Goal: Task Accomplishment & Management: Use online tool/utility

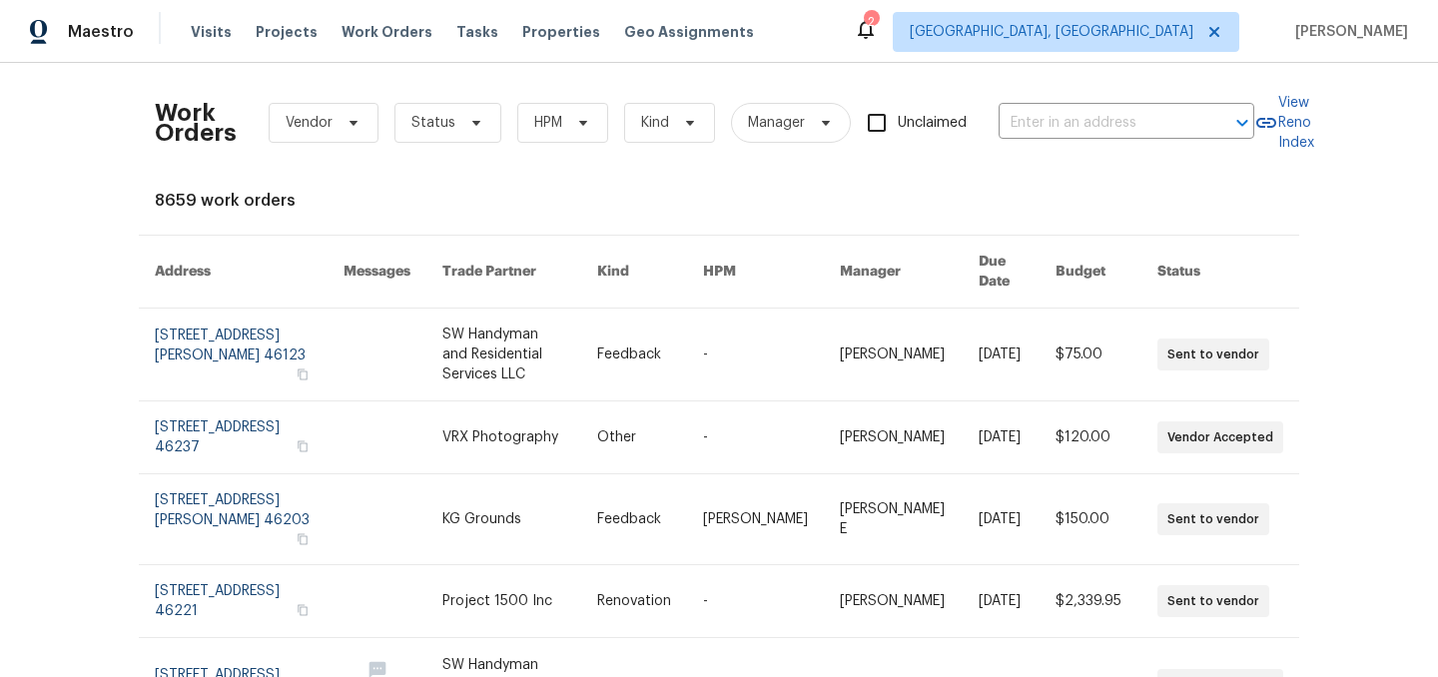
click at [519, 204] on div "8659 work orders" at bounding box center [719, 201] width 1129 height 20
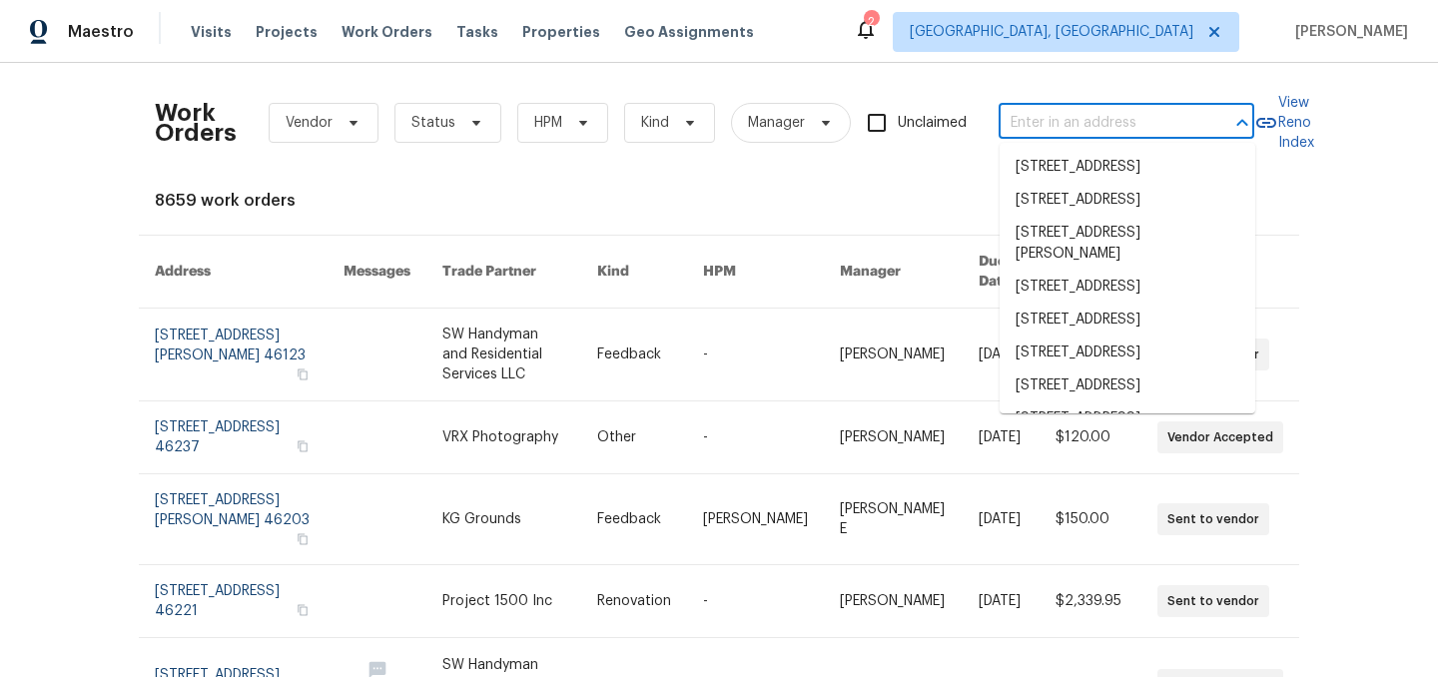
click at [1064, 117] on input "text" at bounding box center [1099, 123] width 200 height 31
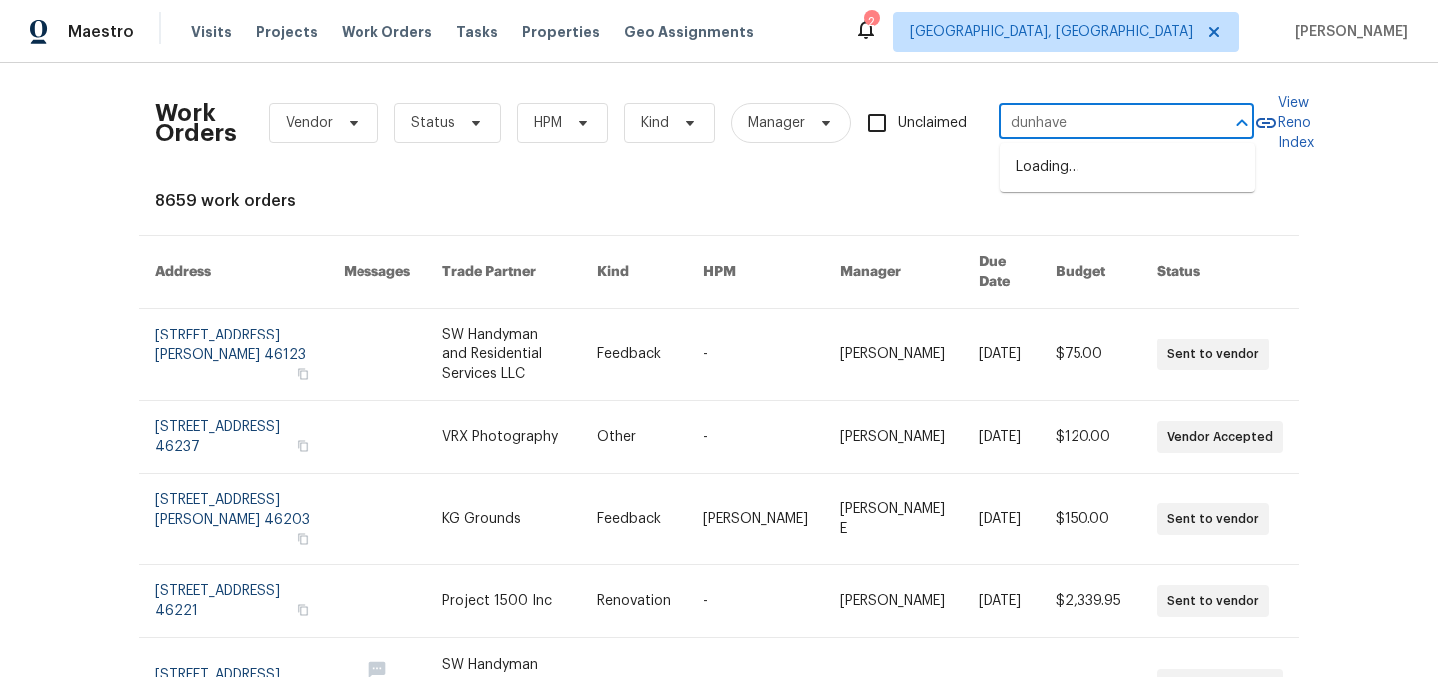
type input "dunhaven"
click at [1087, 159] on li "5494 Dunhaven Rd, Noblesville, IN 46062" at bounding box center [1128, 167] width 256 height 33
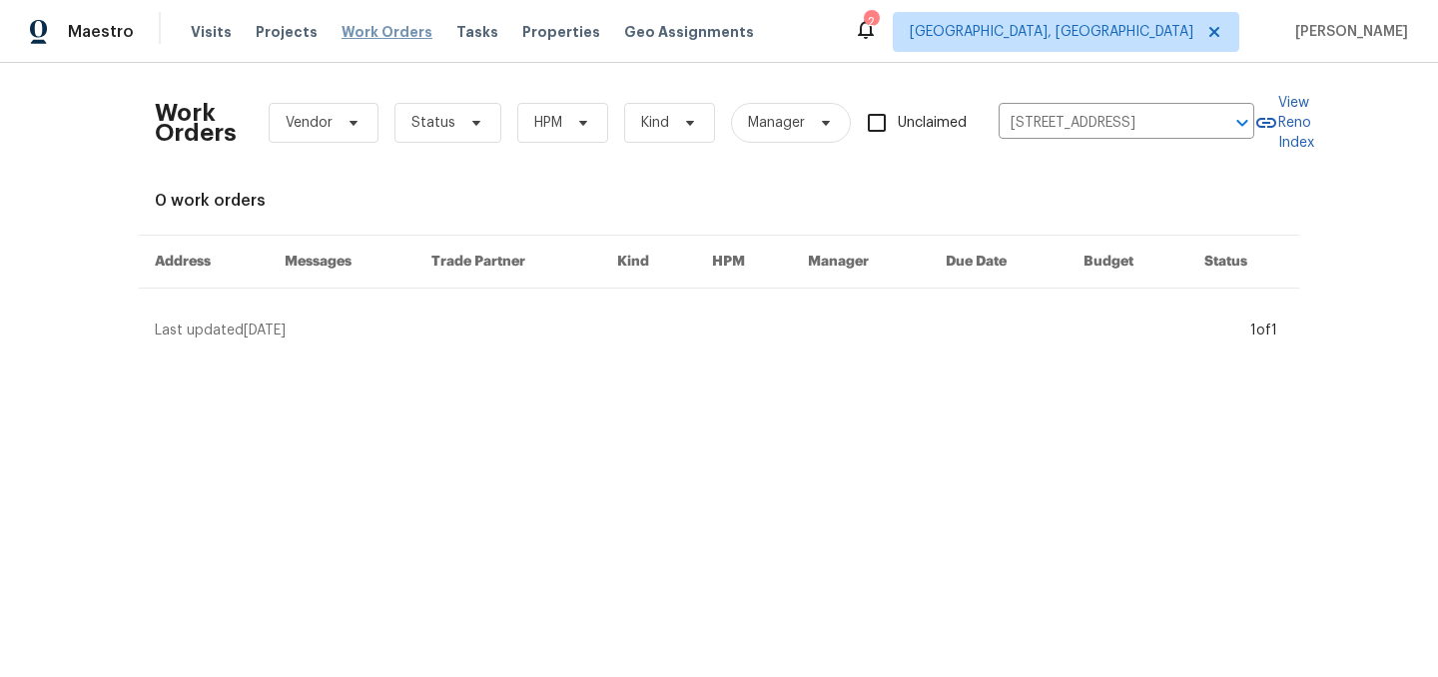
click at [380, 30] on span "Work Orders" at bounding box center [387, 32] width 91 height 20
click at [1147, 122] on input "[STREET_ADDRESS]" at bounding box center [1099, 123] width 200 height 31
click at [271, 37] on span "Projects" at bounding box center [287, 32] width 62 height 20
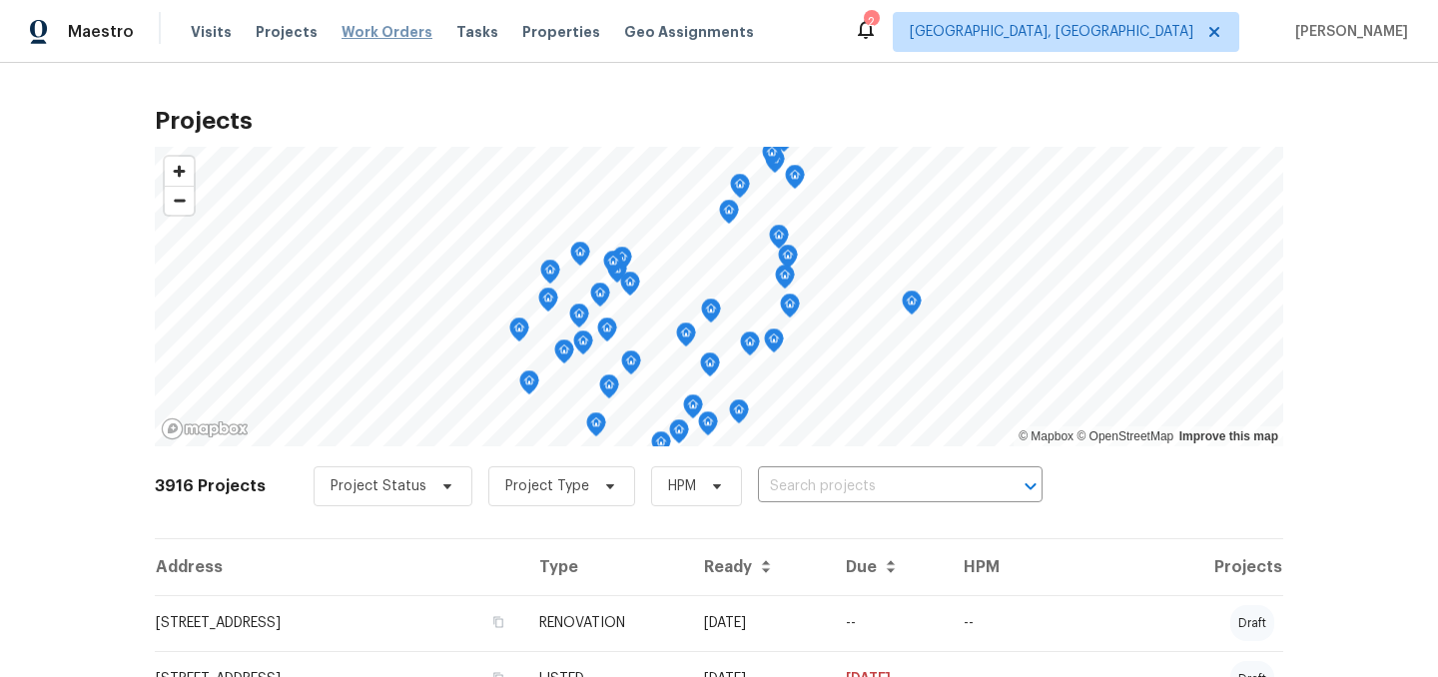
click at [359, 27] on span "Work Orders" at bounding box center [387, 32] width 91 height 20
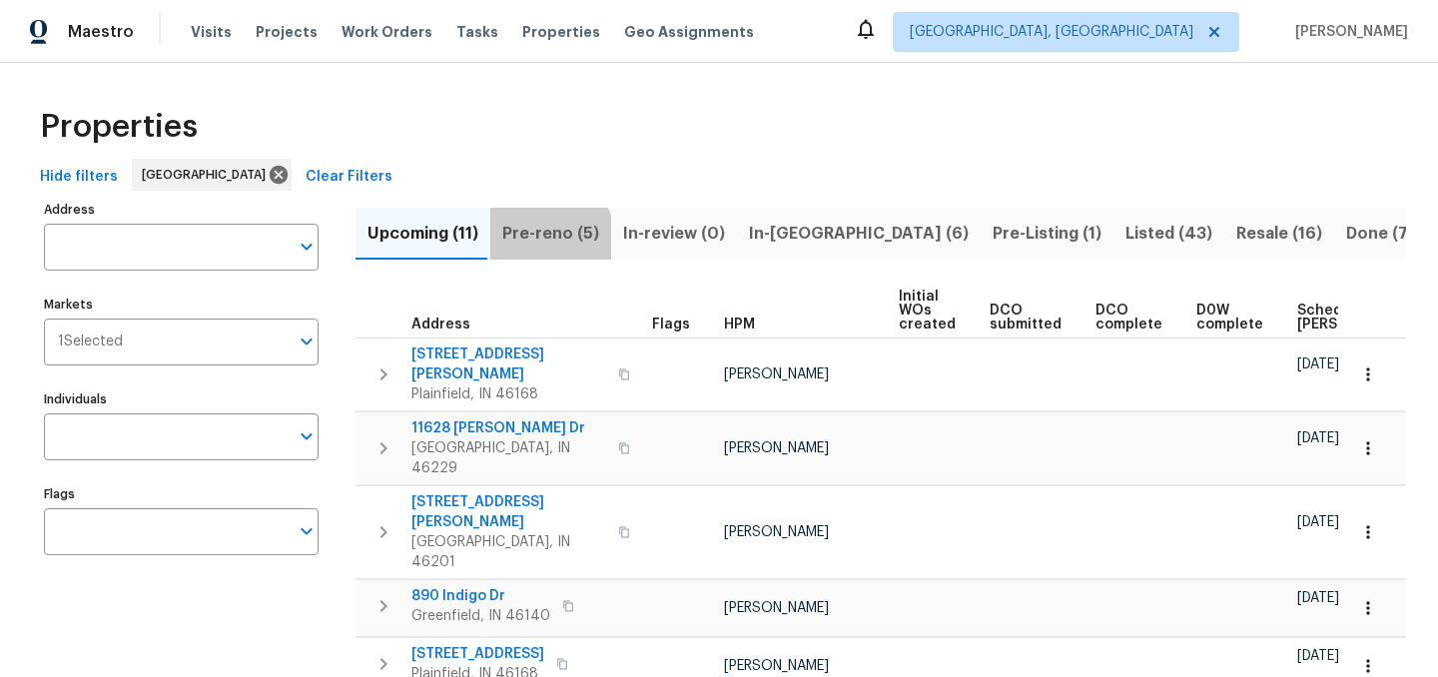
click at [539, 239] on span "Pre-reno (5)" at bounding box center [550, 234] width 97 height 28
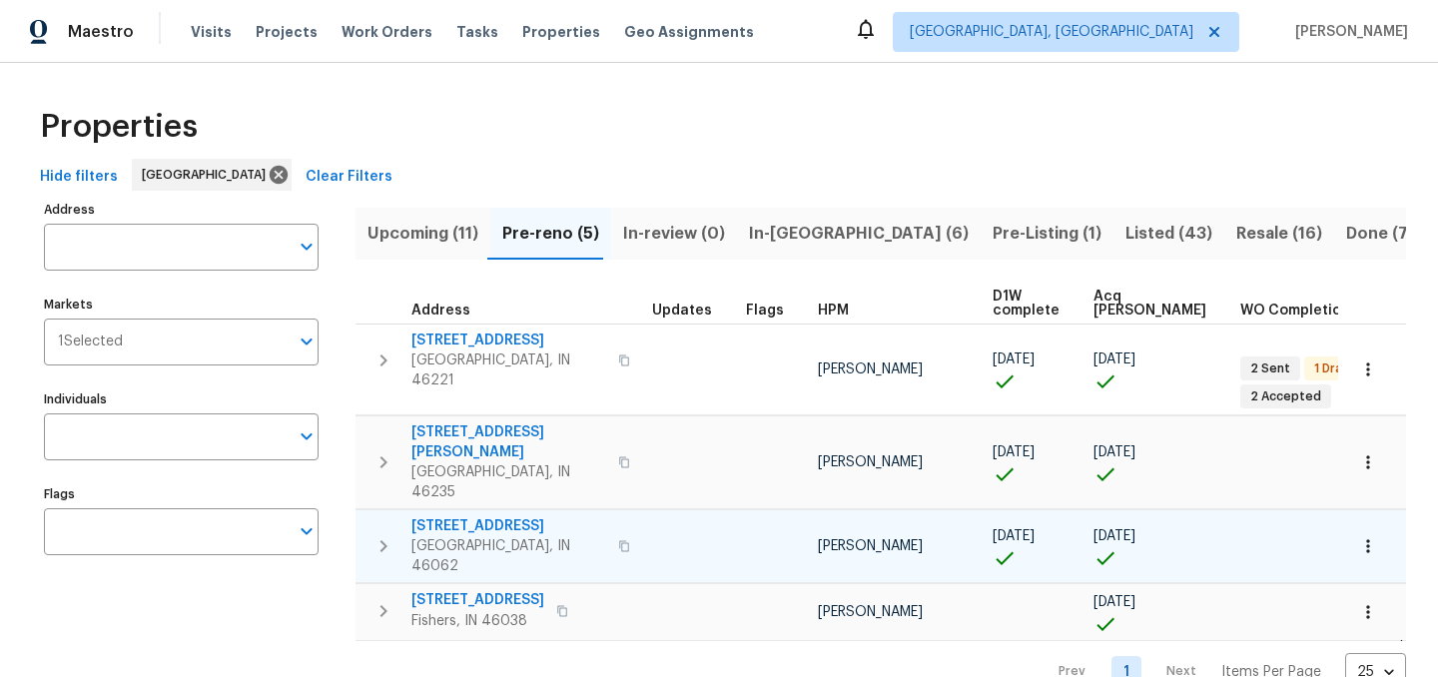
click at [480, 516] on span "[STREET_ADDRESS]" at bounding box center [508, 526] width 195 height 20
click at [491, 516] on span "5494 Dunhaven Rd" at bounding box center [508, 526] width 195 height 20
click at [388, 534] on icon "button" at bounding box center [384, 546] width 24 height 24
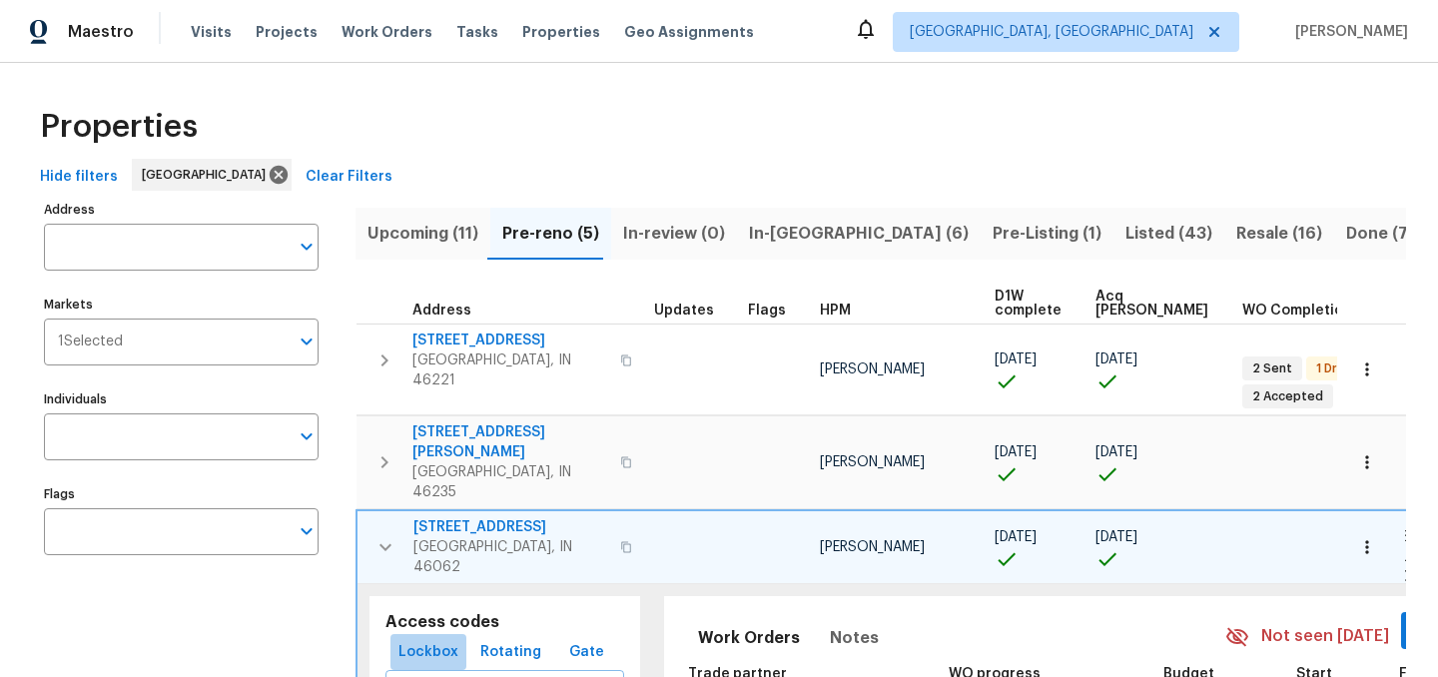
click at [432, 640] on span "Lockbox" at bounding box center [428, 652] width 60 height 25
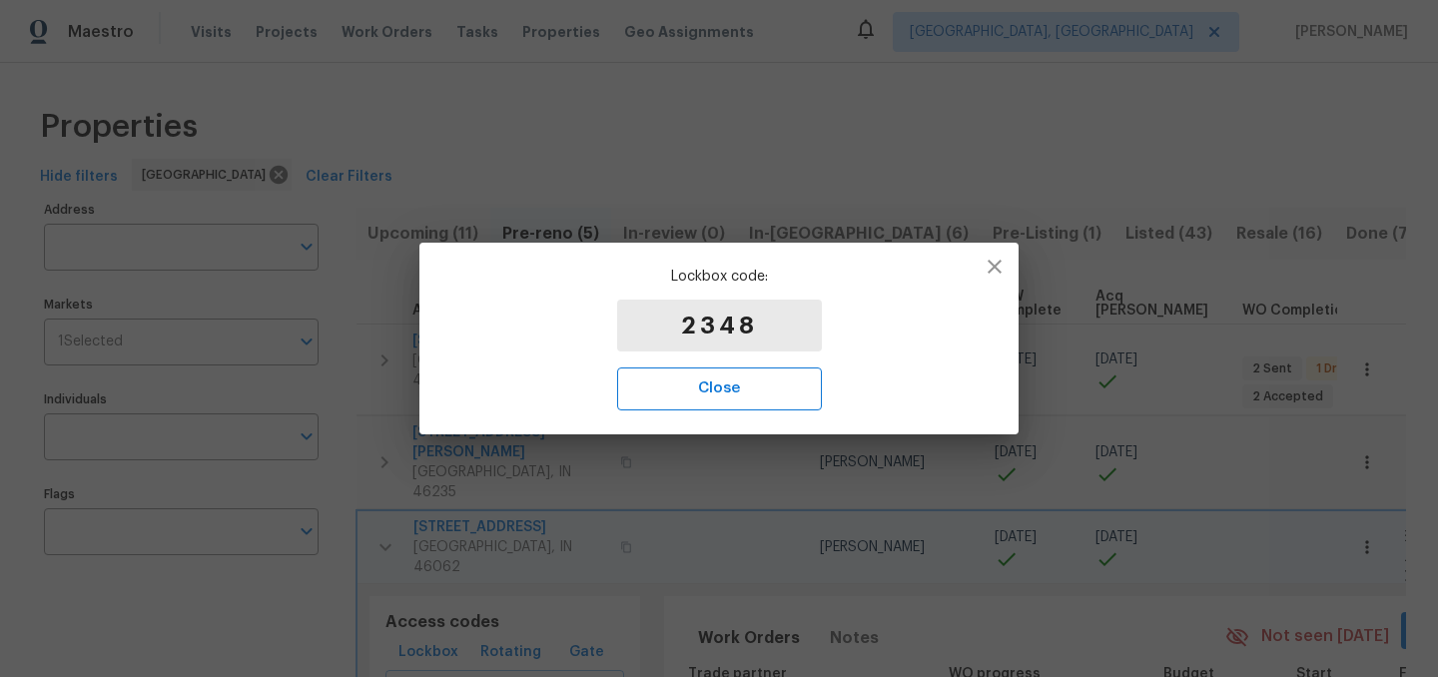
click at [721, 384] on span "Close" at bounding box center [719, 389] width 161 height 26
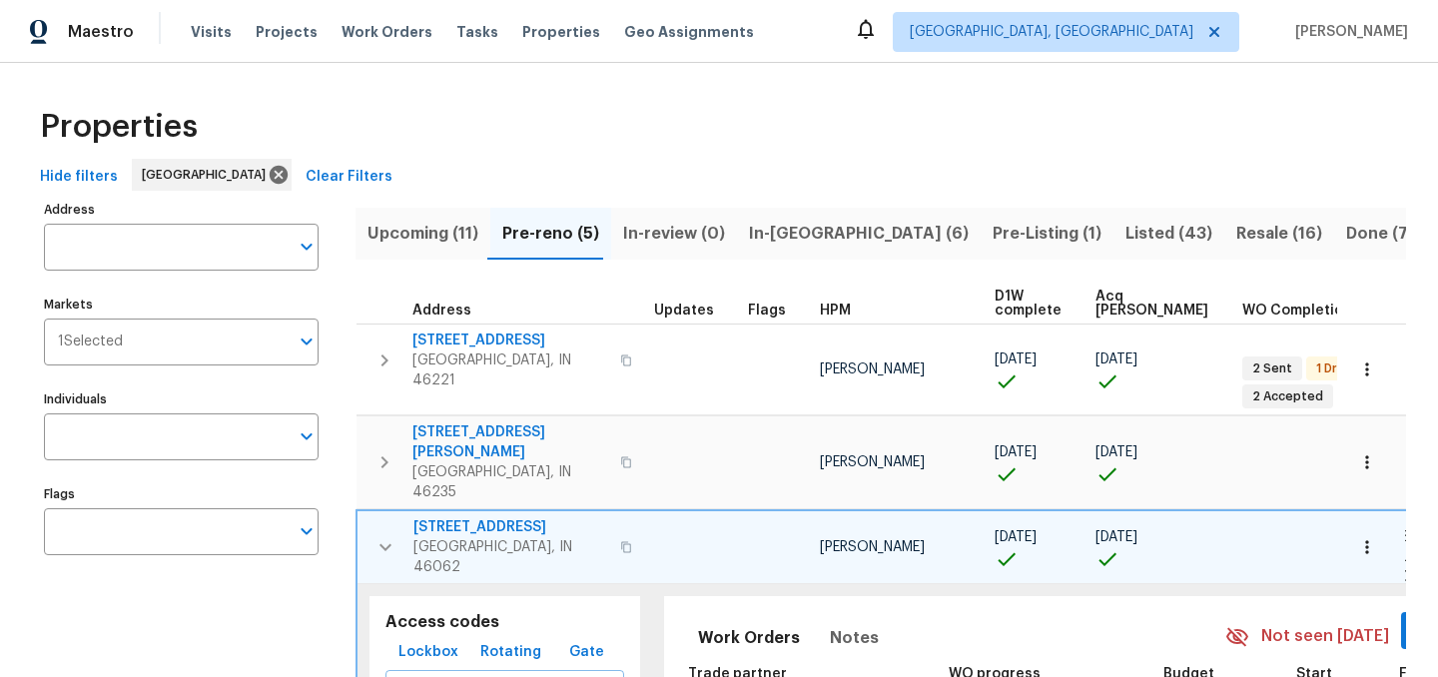
click at [372, 517] on button "button" at bounding box center [386, 547] width 40 height 60
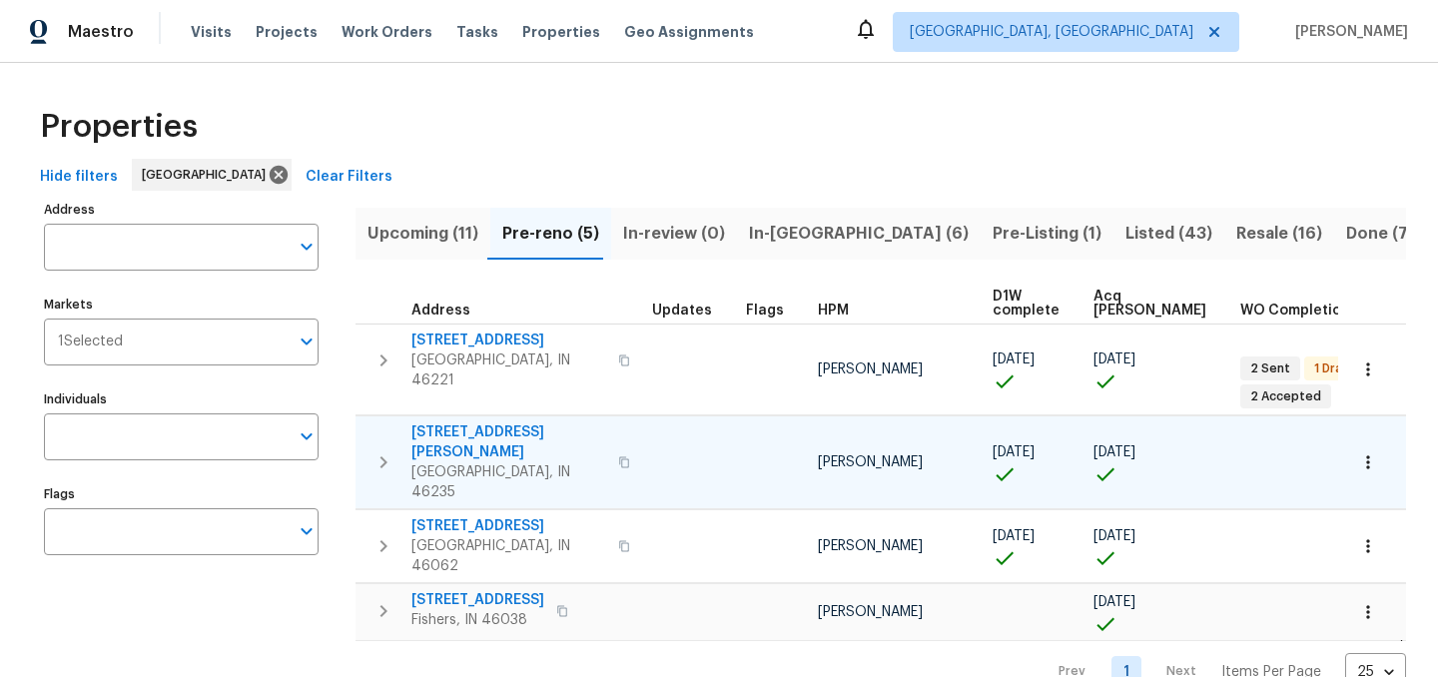
click at [383, 450] on icon "button" at bounding box center [384, 462] width 24 height 24
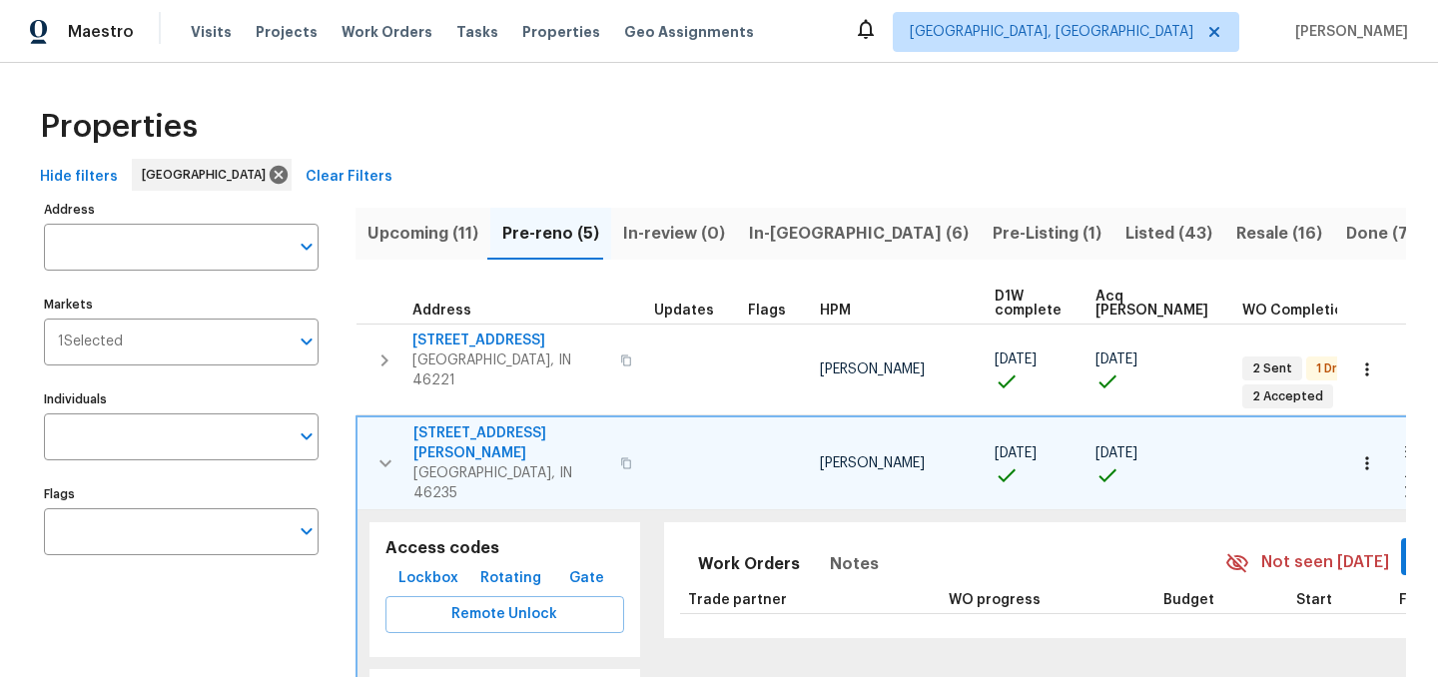
click at [520, 423] on span "[STREET_ADDRESS][PERSON_NAME]" at bounding box center [510, 443] width 195 height 40
click at [506, 424] on span "[STREET_ADDRESS][PERSON_NAME]" at bounding box center [510, 443] width 195 height 40
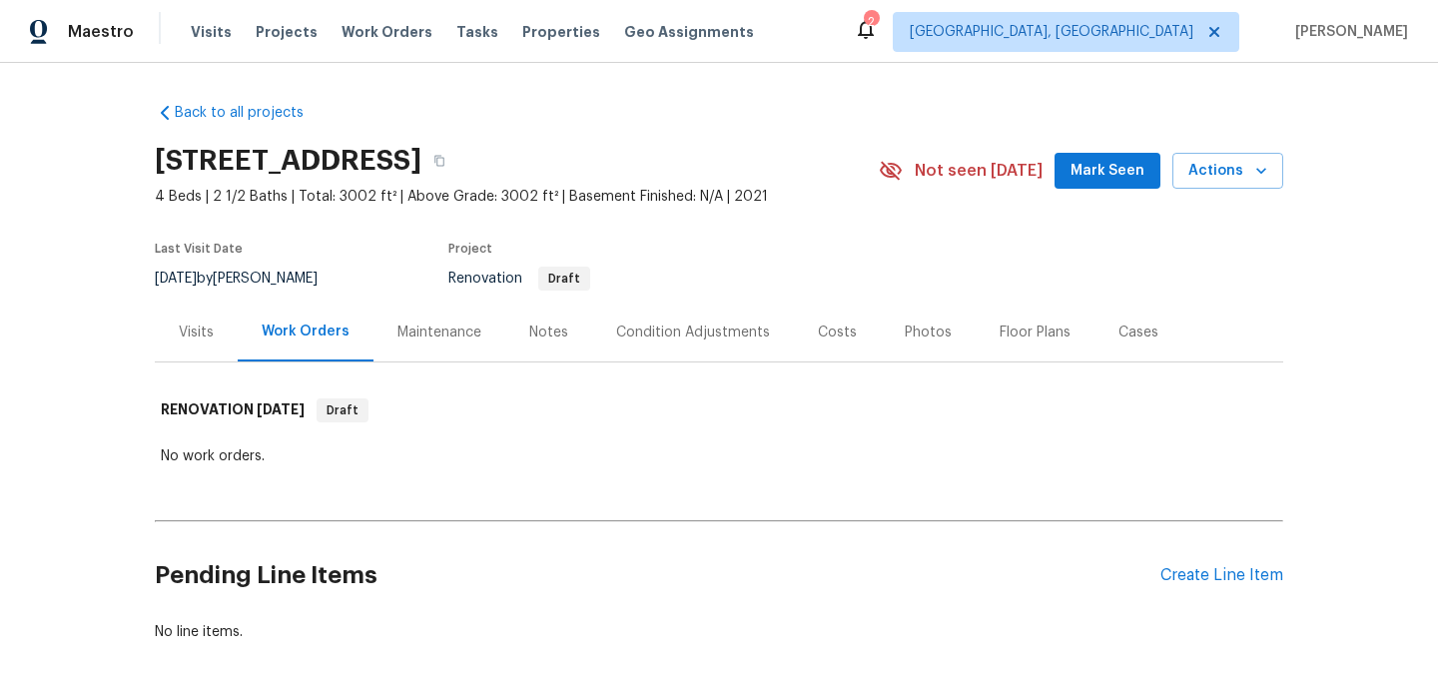
scroll to position [101, 0]
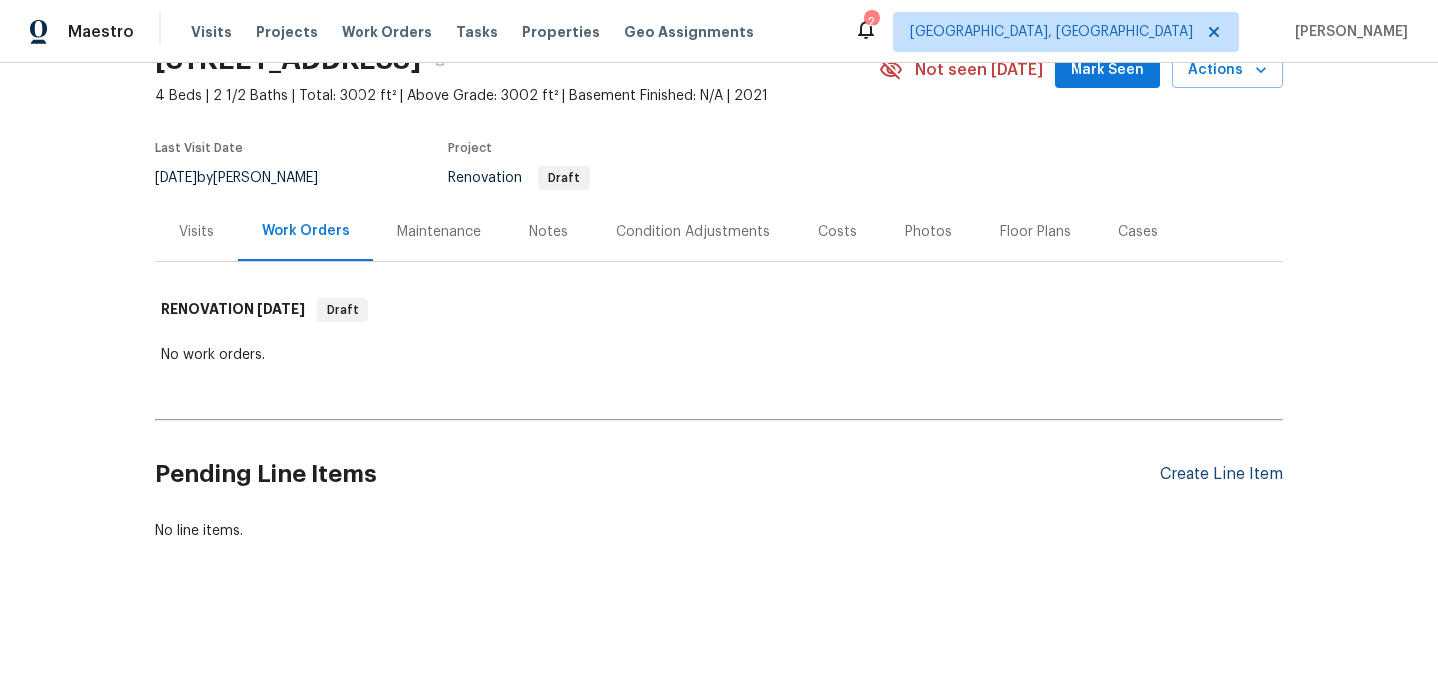
click at [1191, 475] on div "Create Line Item" at bounding box center [1222, 474] width 123 height 19
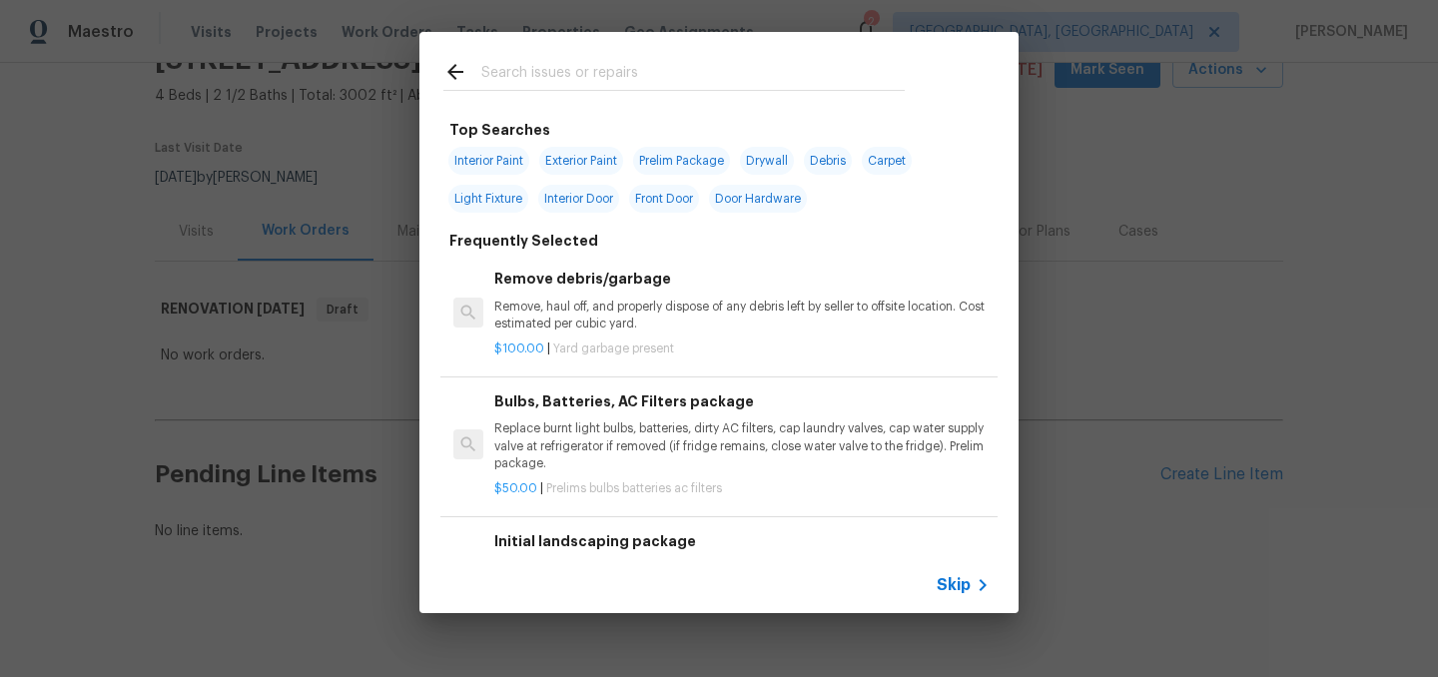
click at [447, 67] on icon at bounding box center [455, 72] width 24 height 24
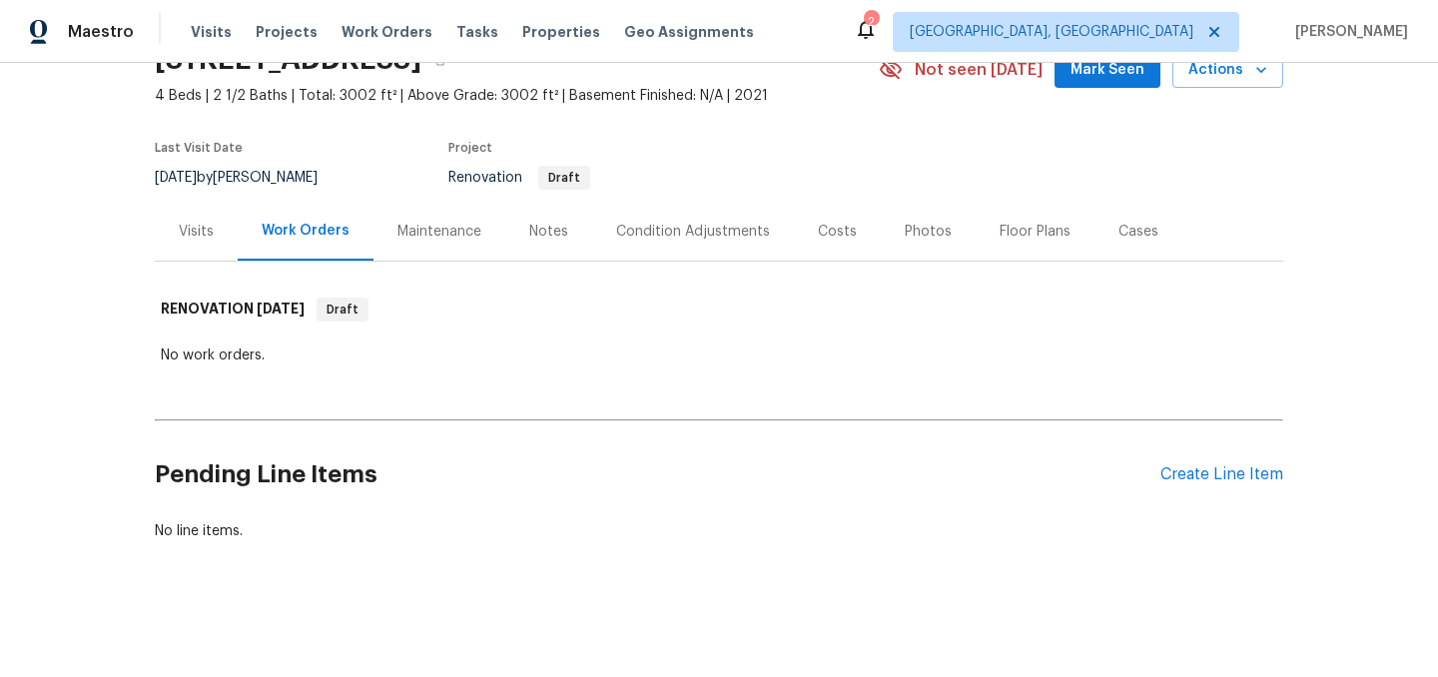
click at [700, 229] on div "Condition Adjustments" at bounding box center [693, 232] width 154 height 20
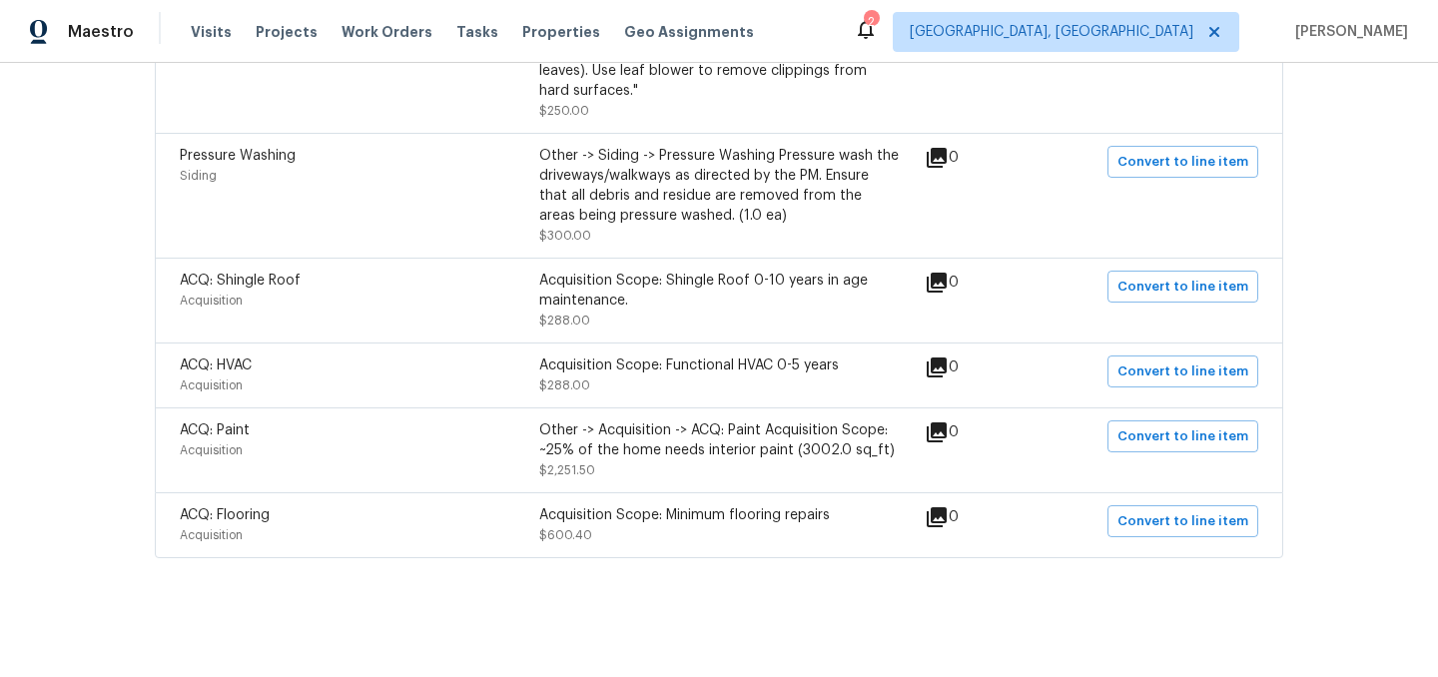
scroll to position [693, 0]
click at [1161, 434] on span "Convert to line item" at bounding box center [1183, 435] width 131 height 23
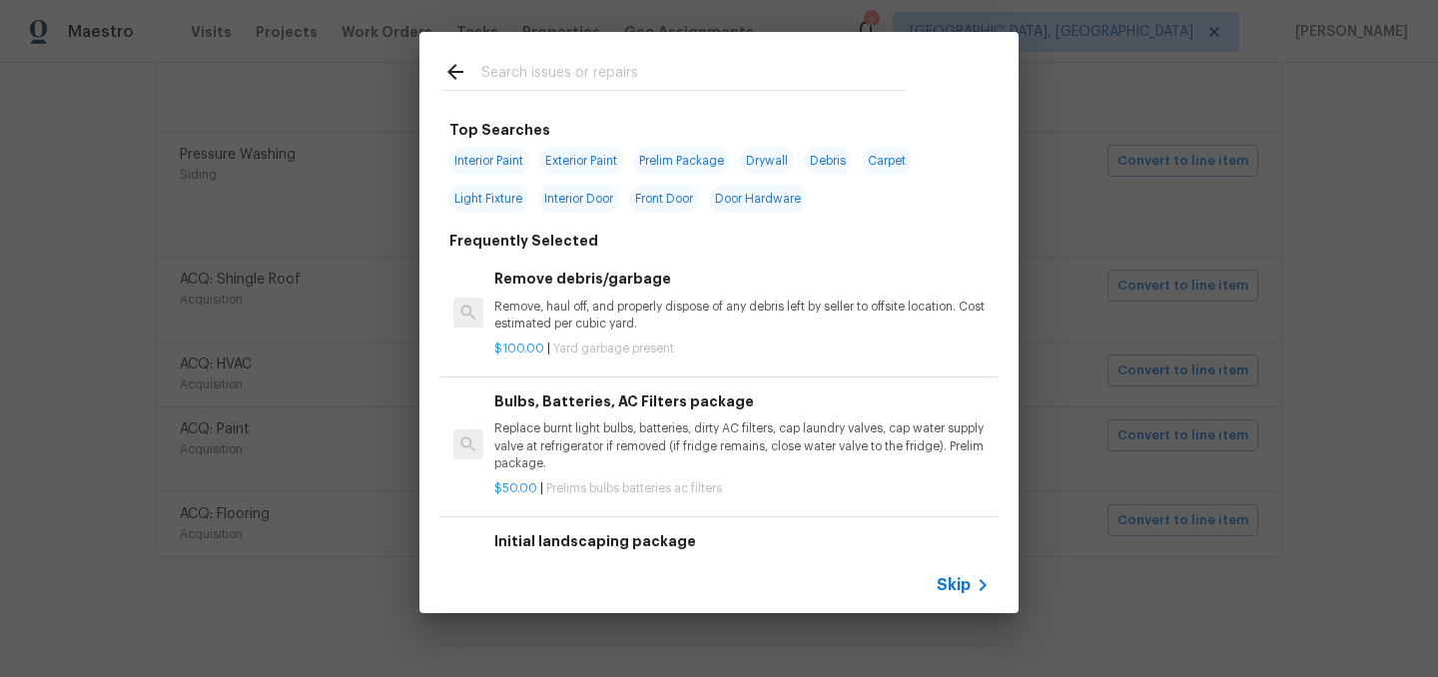
click at [953, 583] on span "Skip" at bounding box center [954, 585] width 34 height 20
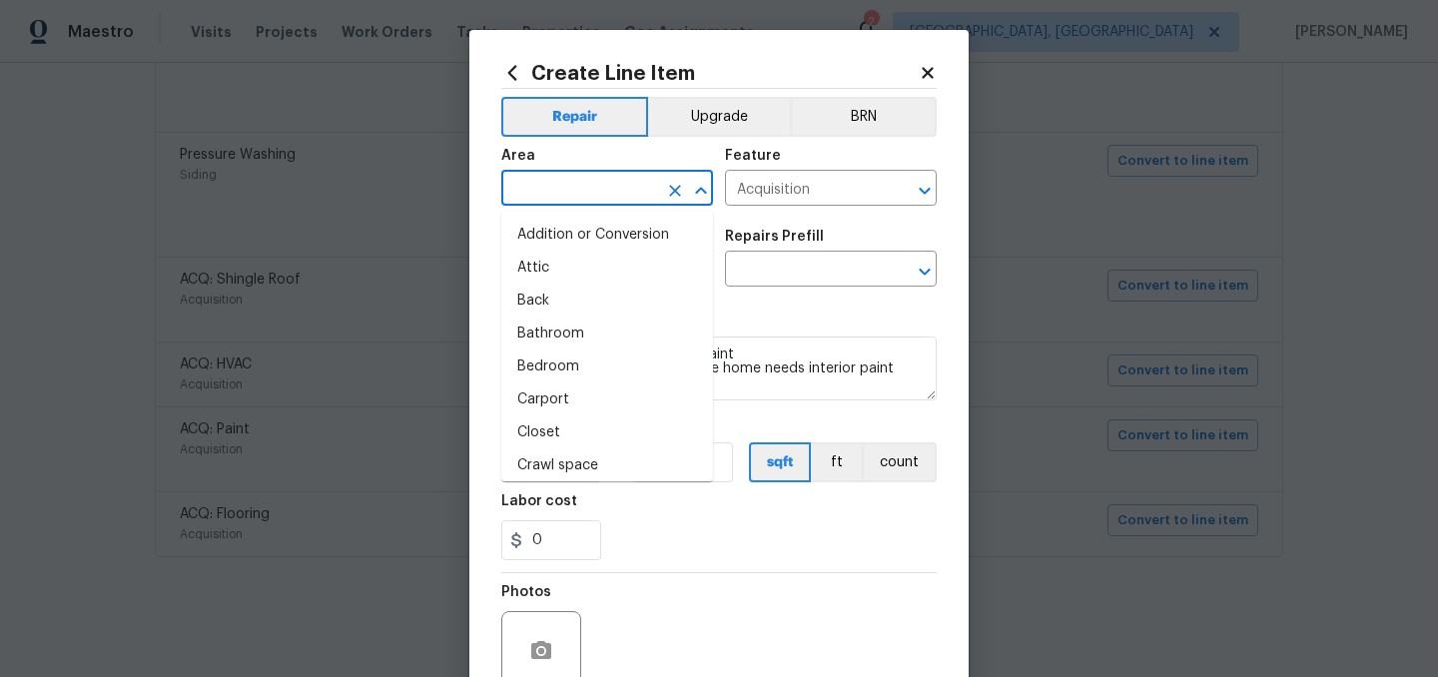
click at [576, 183] on input "text" at bounding box center [579, 190] width 156 height 31
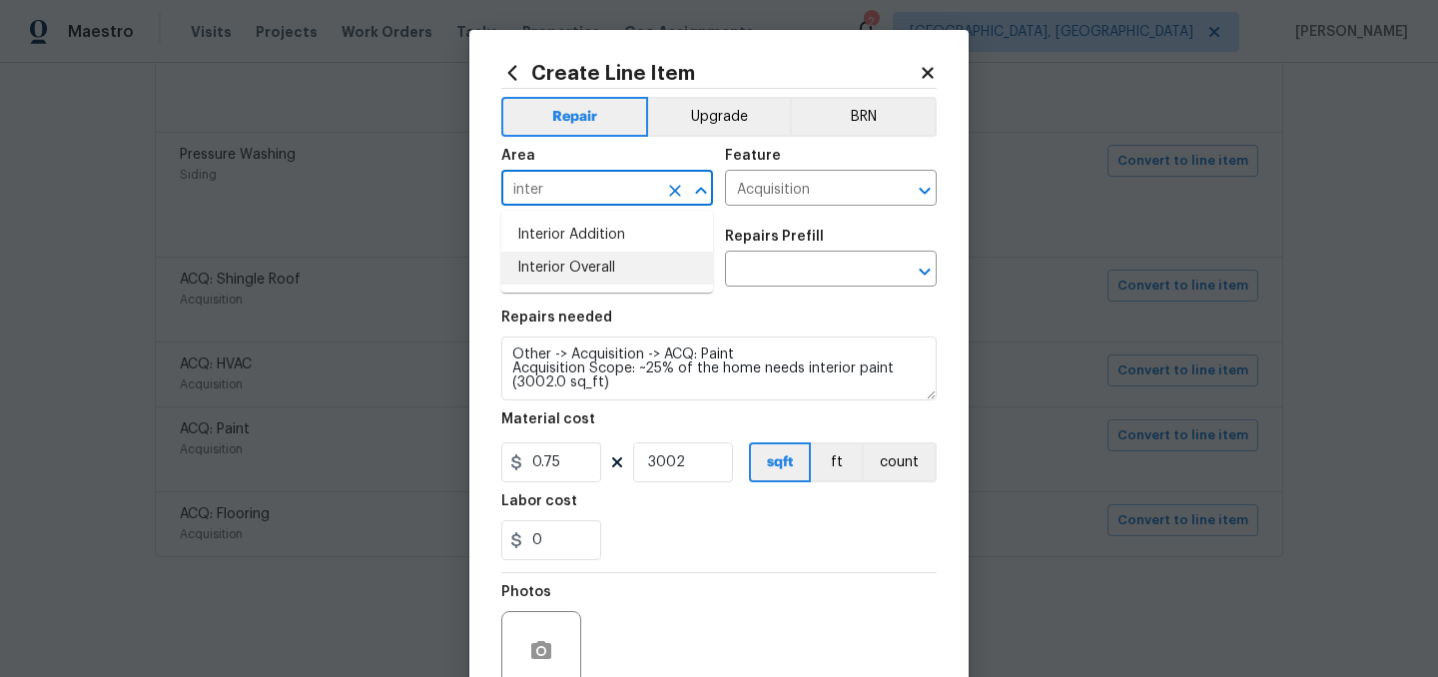
click at [625, 272] on li "Interior Overall" at bounding box center [607, 268] width 212 height 33
type input "Interior Overall"
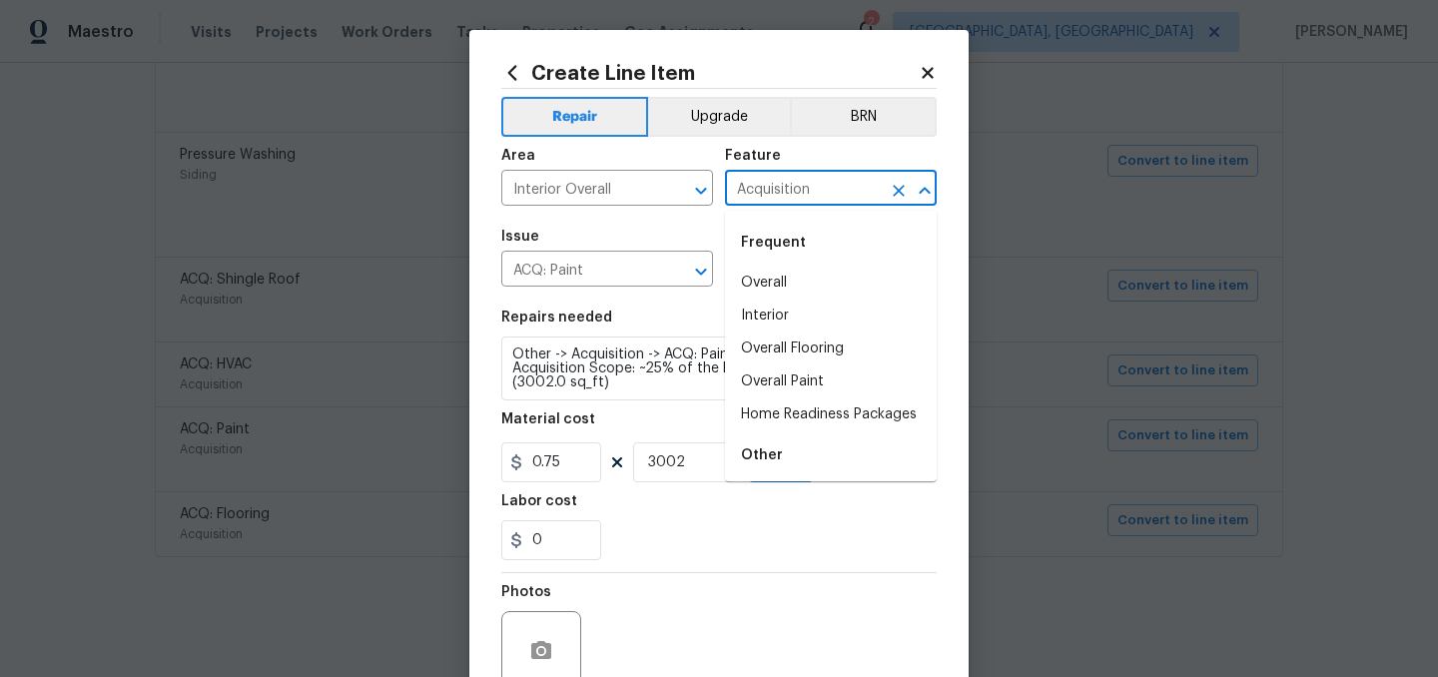
click at [803, 188] on input "Acquisition" at bounding box center [803, 190] width 156 height 31
type input "i"
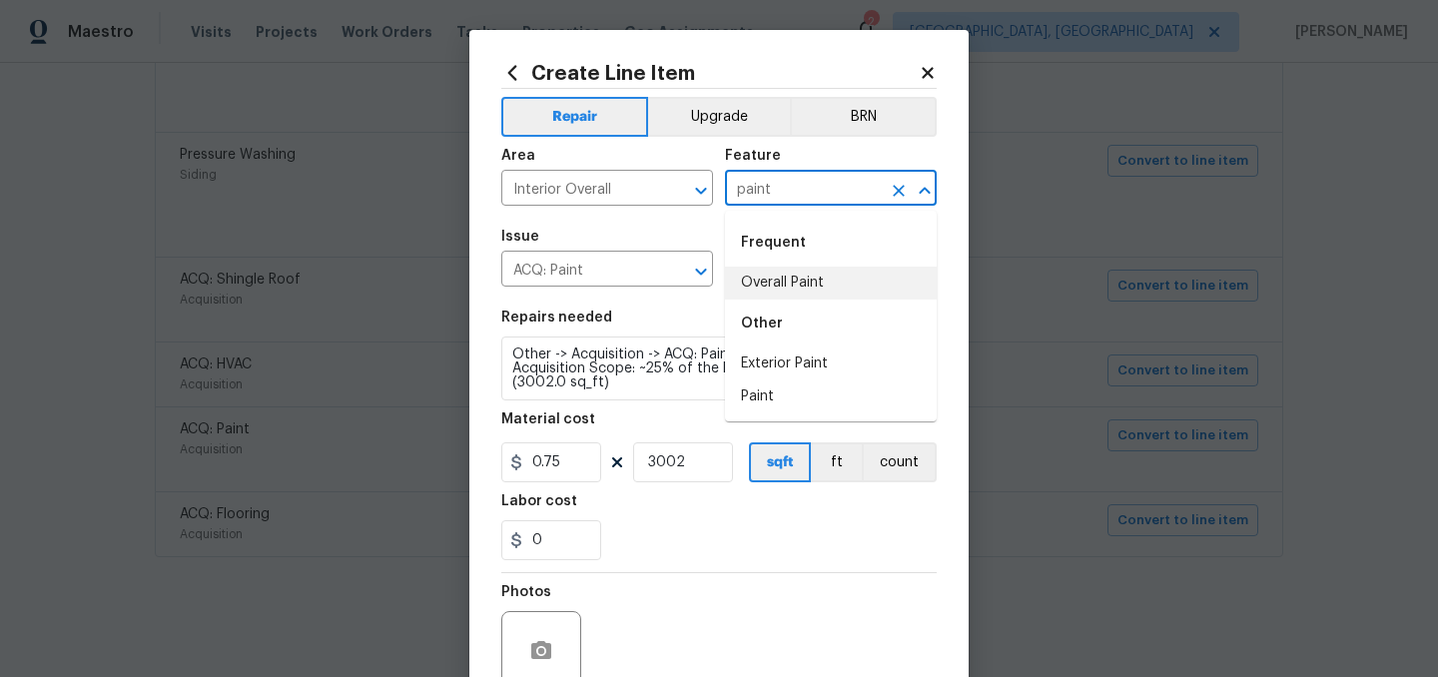
click at [801, 291] on li "Overall Paint" at bounding box center [831, 283] width 212 height 33
type input "Overall Paint"
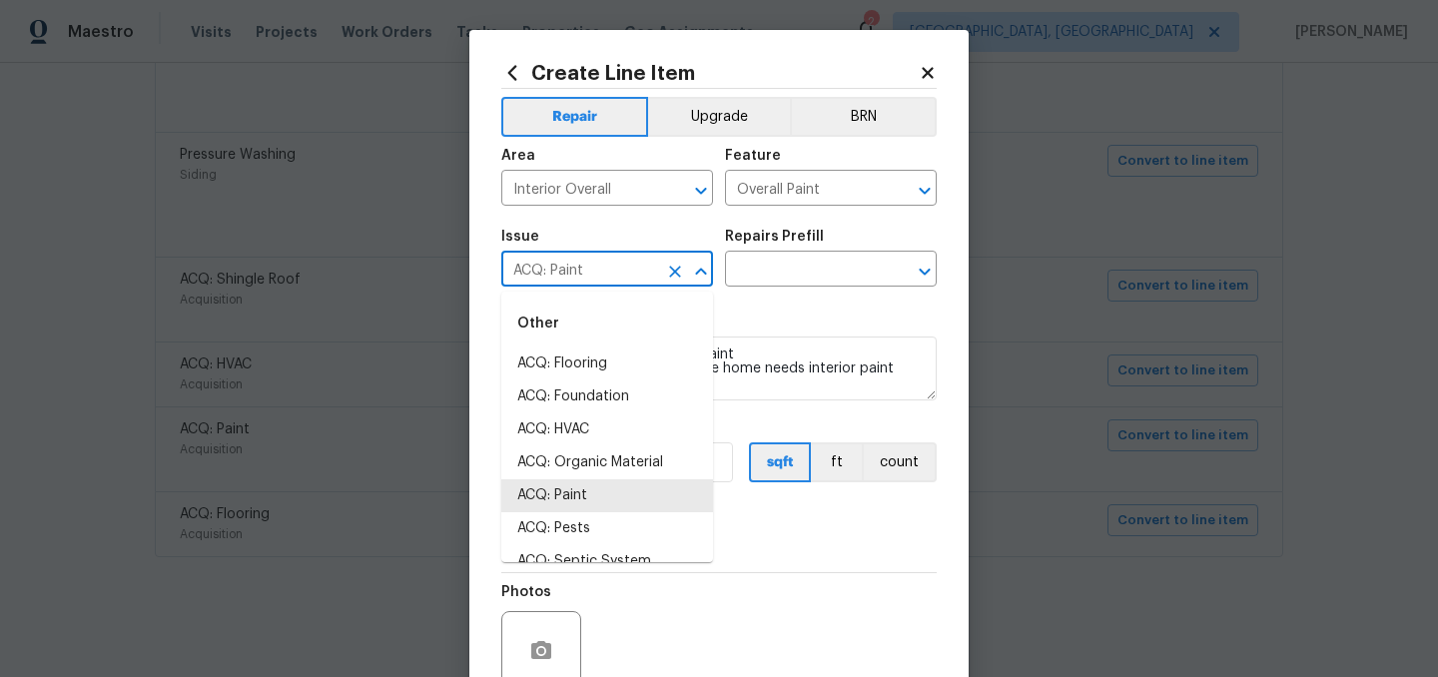
click at [587, 274] on input "ACQ: Paint" at bounding box center [579, 271] width 156 height 31
click at [594, 530] on li "Interior Paint" at bounding box center [607, 528] width 212 height 33
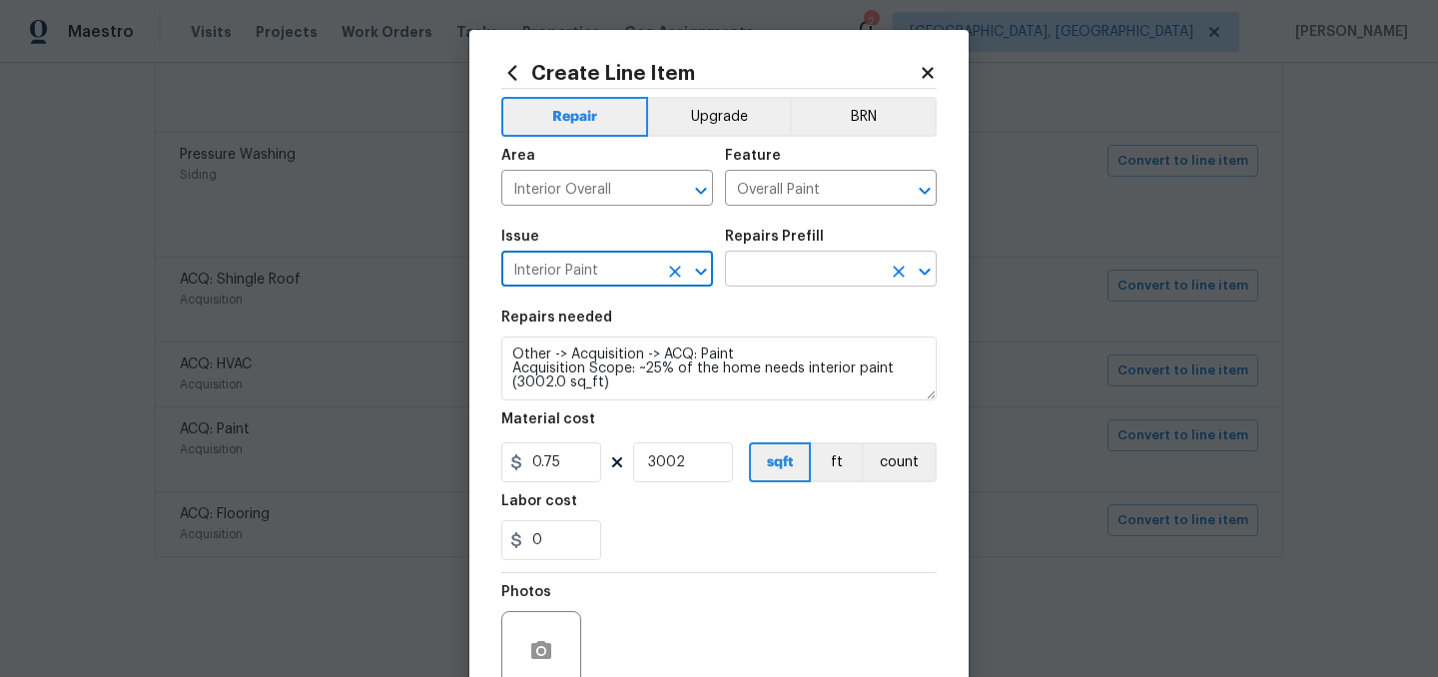
type input "Interior Paint"
click at [802, 275] on input "text" at bounding box center [803, 271] width 156 height 31
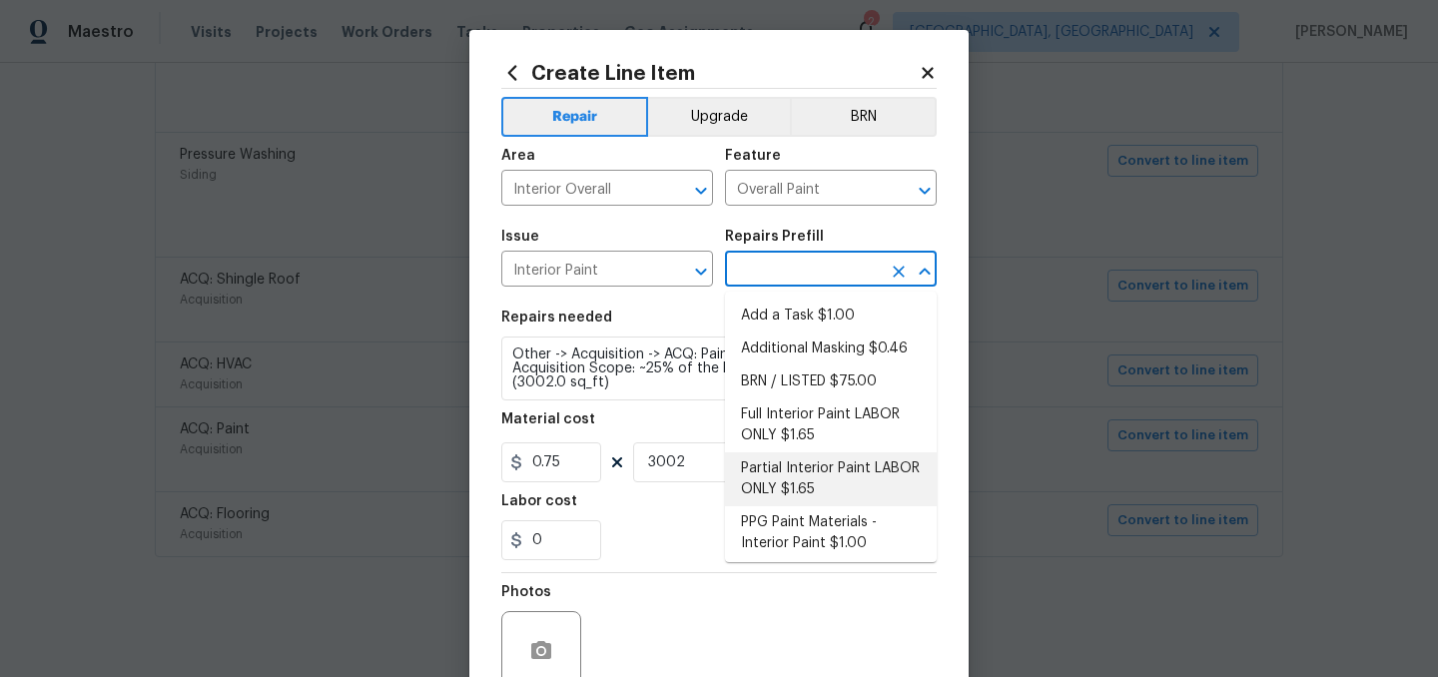
click at [795, 483] on li "Partial Interior Paint LABOR ONLY $1.65" at bounding box center [831, 479] width 212 height 54
type input "Partial Interior Paint LABOR ONLY $1.65"
type textarea "Partial Interior paint - Prep, mask, and paint specified interior areas. Ensure…"
type input "1.65"
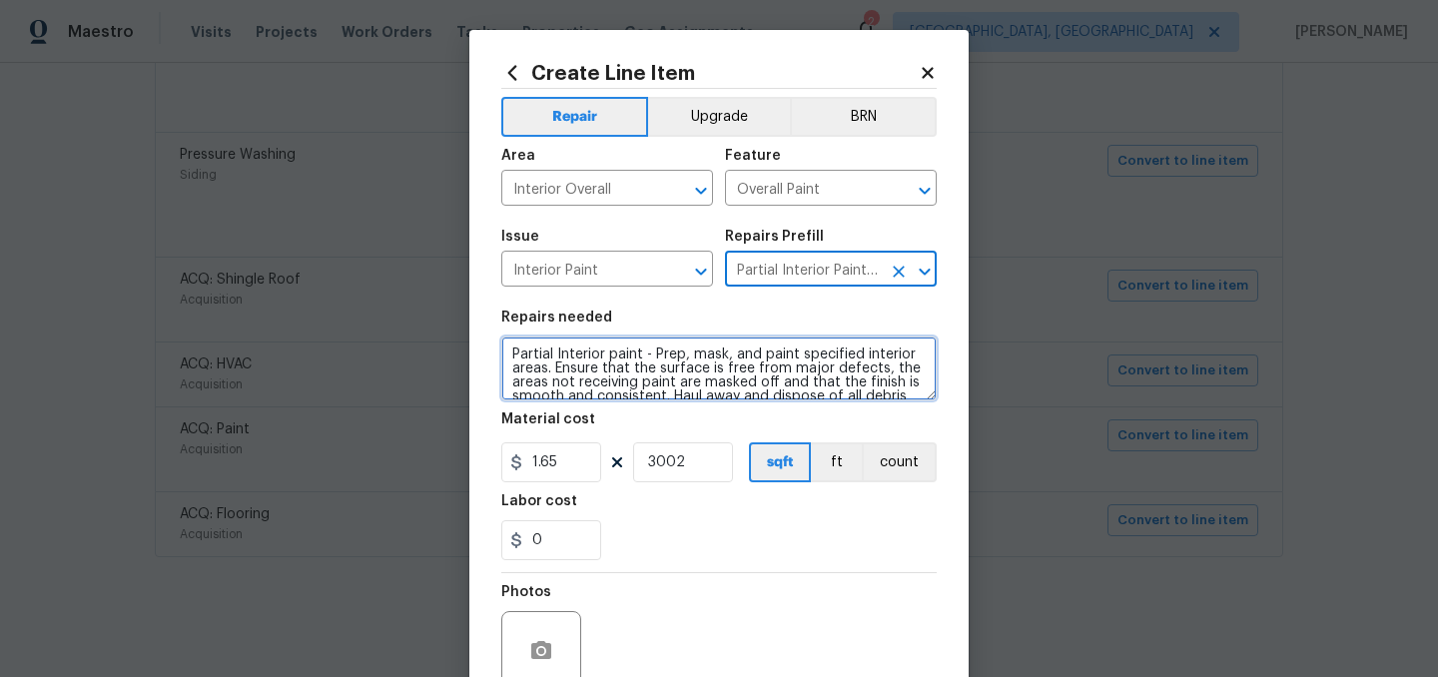
click at [508, 344] on textarea "Partial Interior paint - Prep, mask, and paint specified interior areas. Ensure…" at bounding box center [718, 369] width 435 height 64
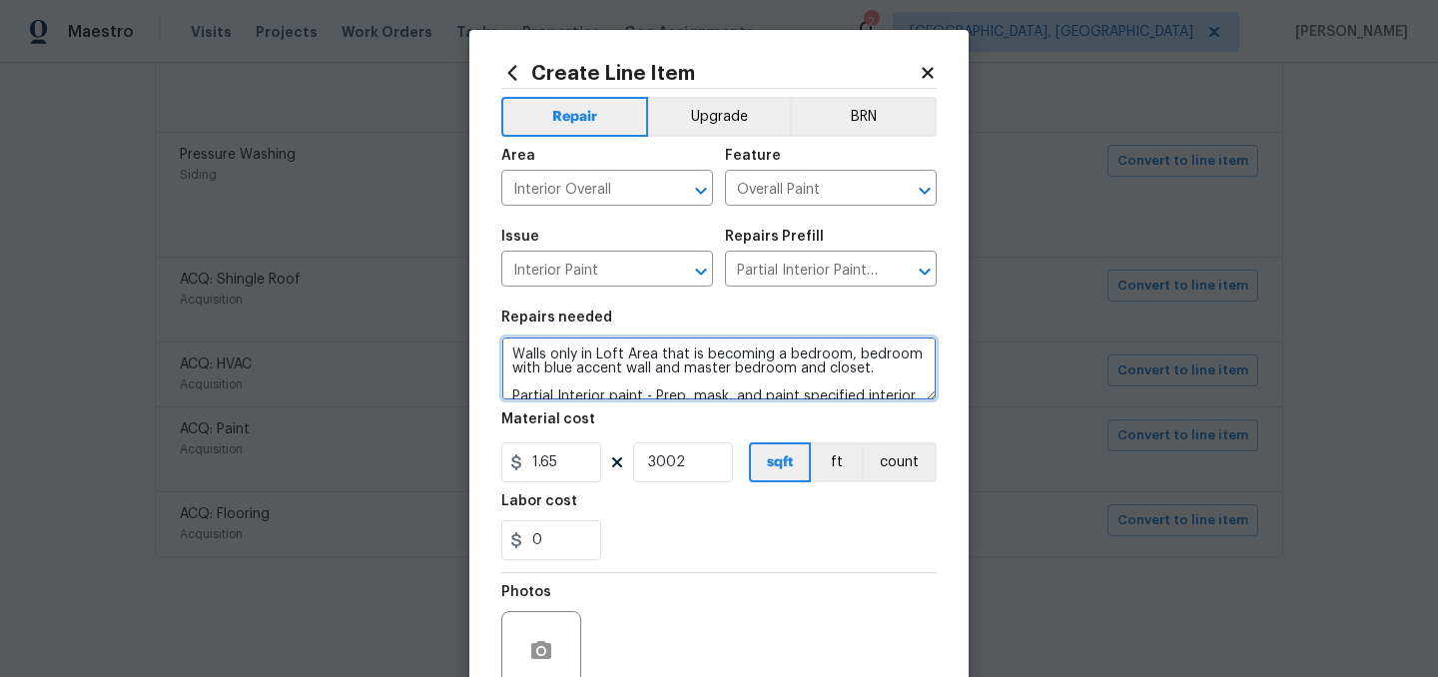
type textarea "Walls only in Loft Area that is becoming a bedroom, bedroom with blue accent wa…"
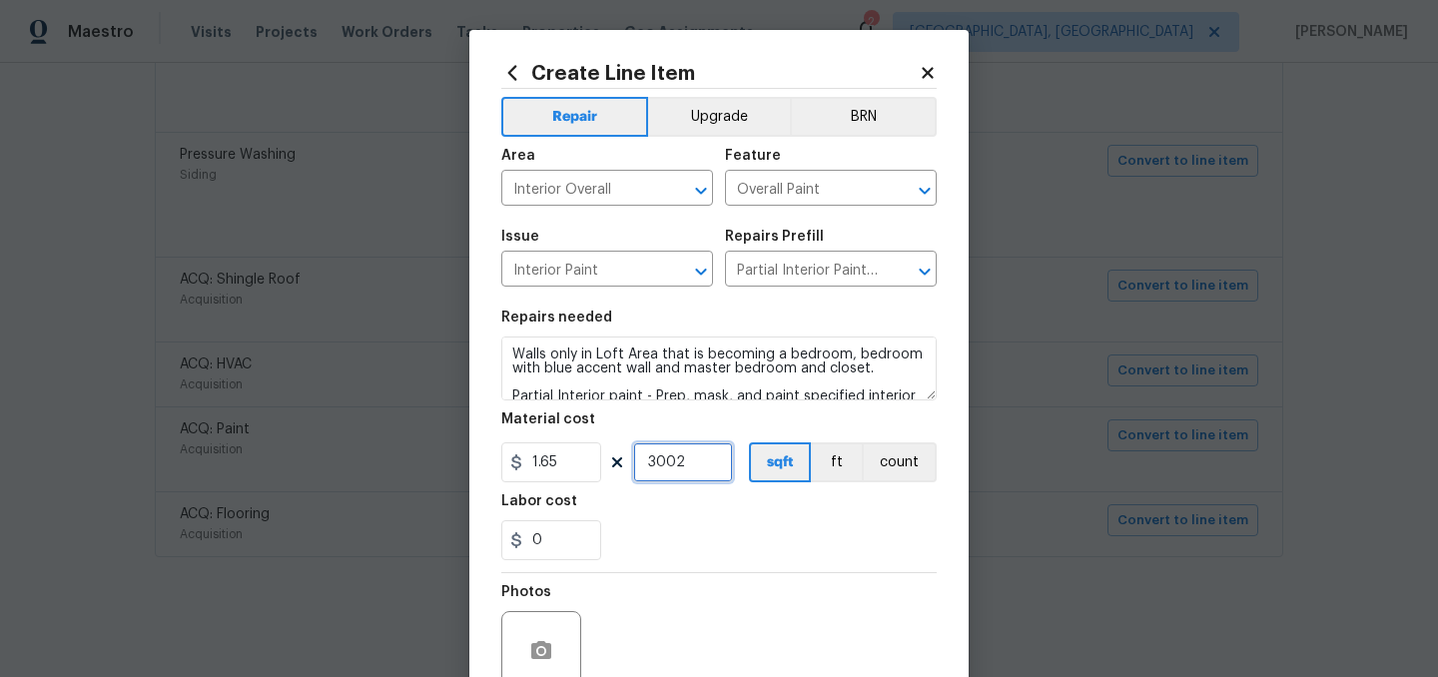
click at [698, 459] on input "3002" at bounding box center [683, 462] width 100 height 40
type input "800"
click at [690, 562] on section "Repairs needed Walls only in Loft Area that is becoming a bedroom, bedroom with…" at bounding box center [718, 436] width 435 height 274
click at [561, 466] on input "1.65" at bounding box center [551, 462] width 100 height 40
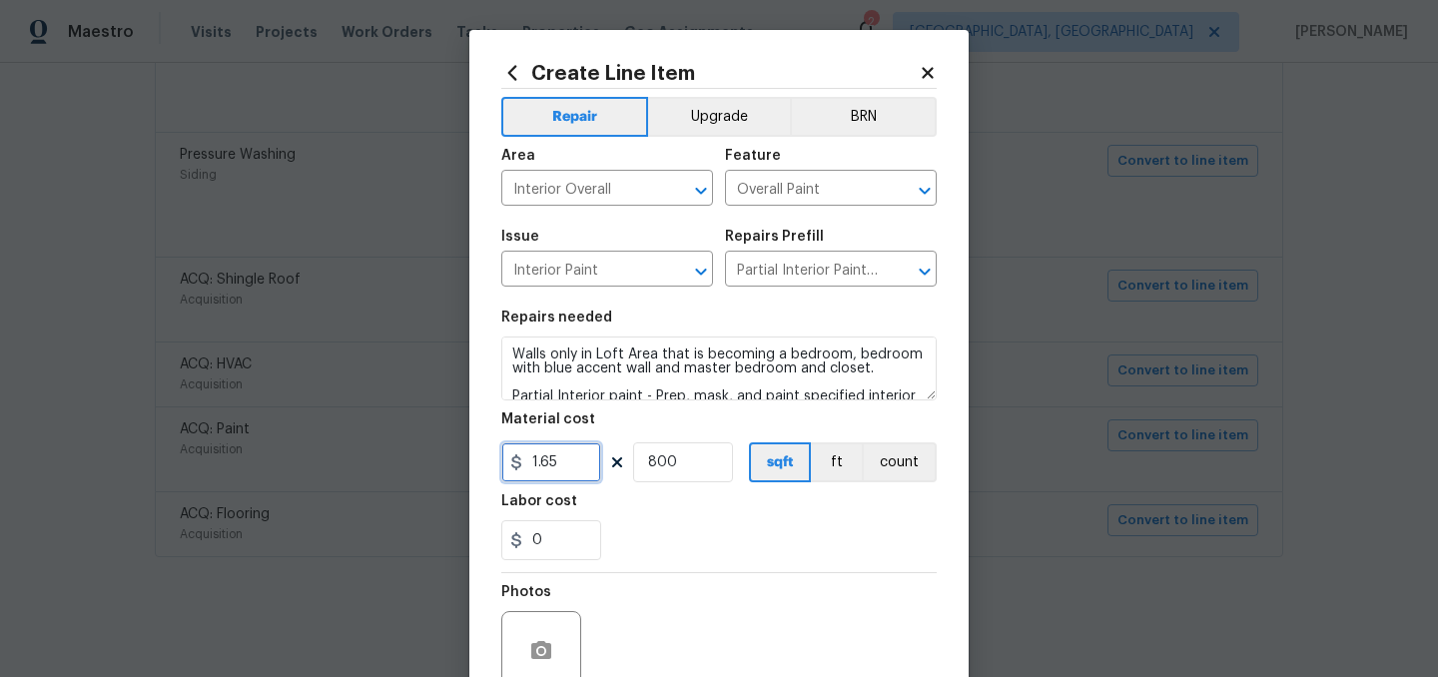
click at [561, 466] on input "1.65" at bounding box center [551, 462] width 100 height 40
type input "0.95"
click at [699, 545] on div "0" at bounding box center [718, 540] width 435 height 40
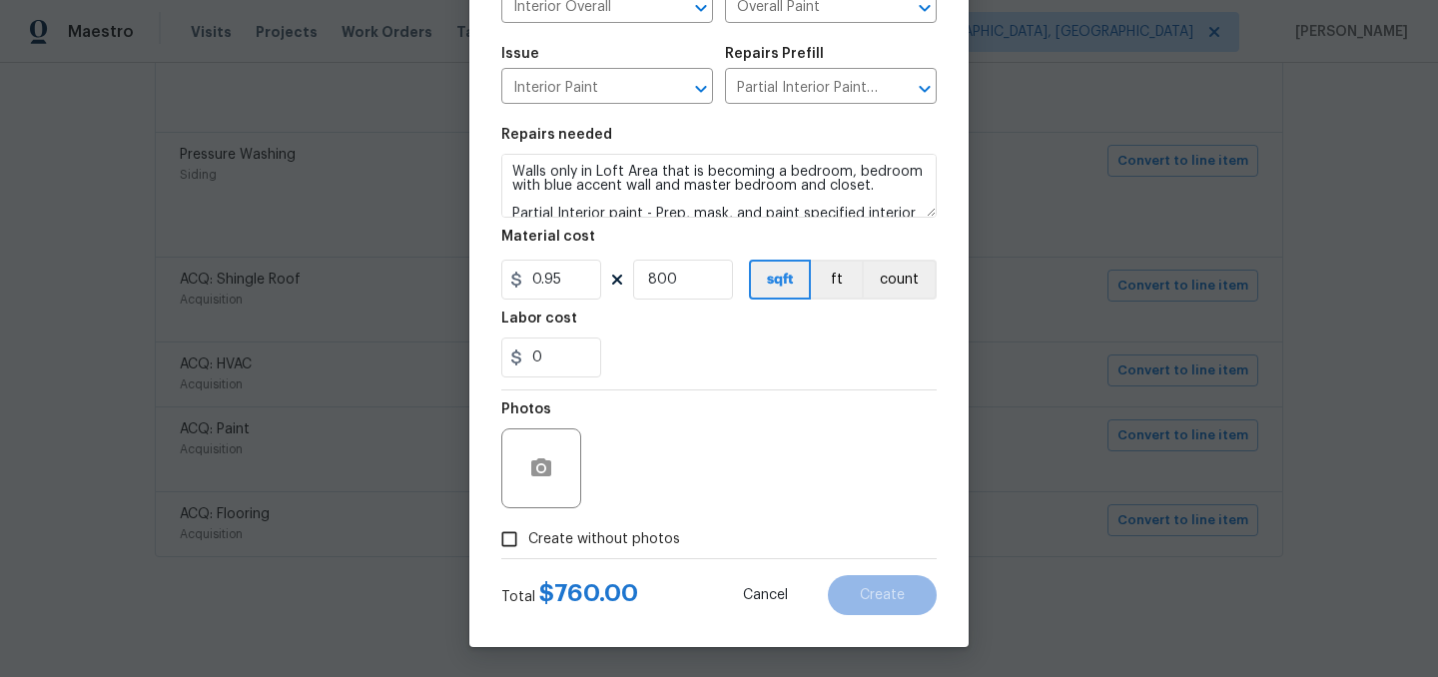
click at [519, 542] on input "Create without photos" at bounding box center [509, 539] width 38 height 38
checkbox input "true"
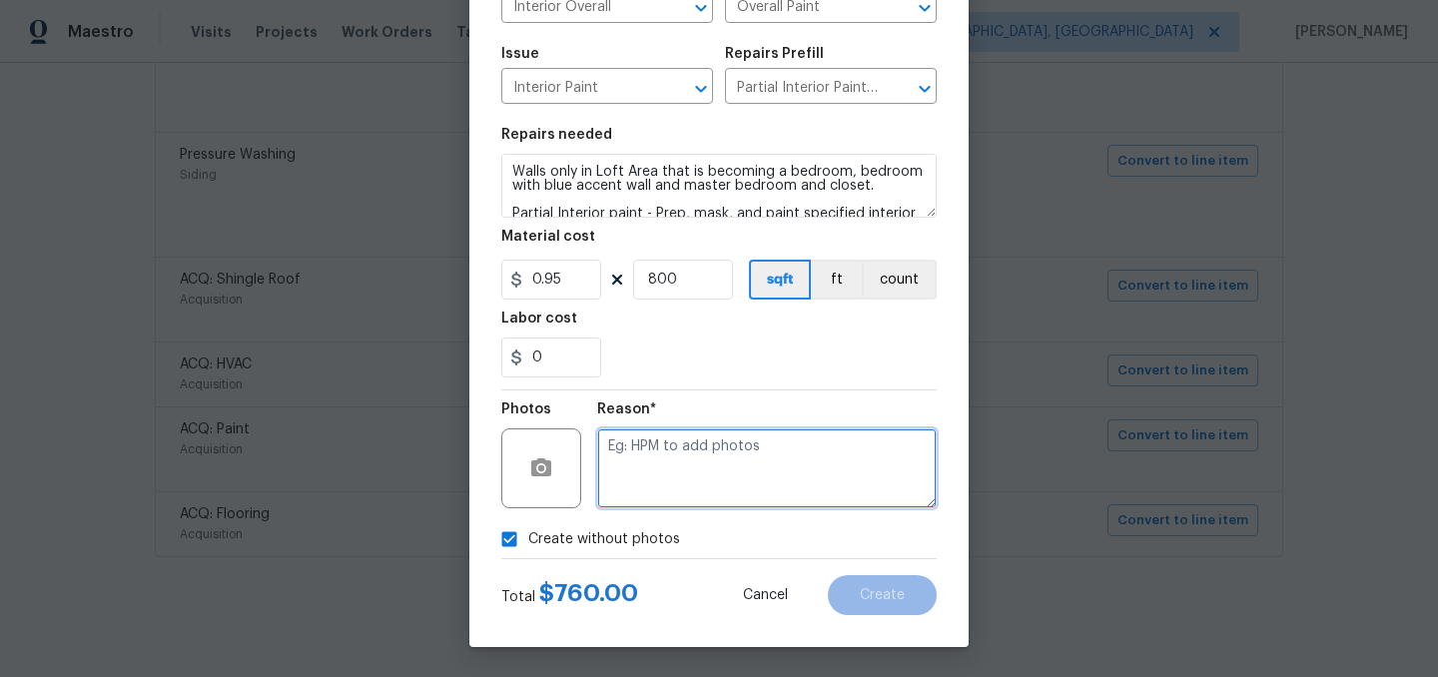
click at [663, 454] on textarea at bounding box center [767, 468] width 340 height 80
type textarea "."
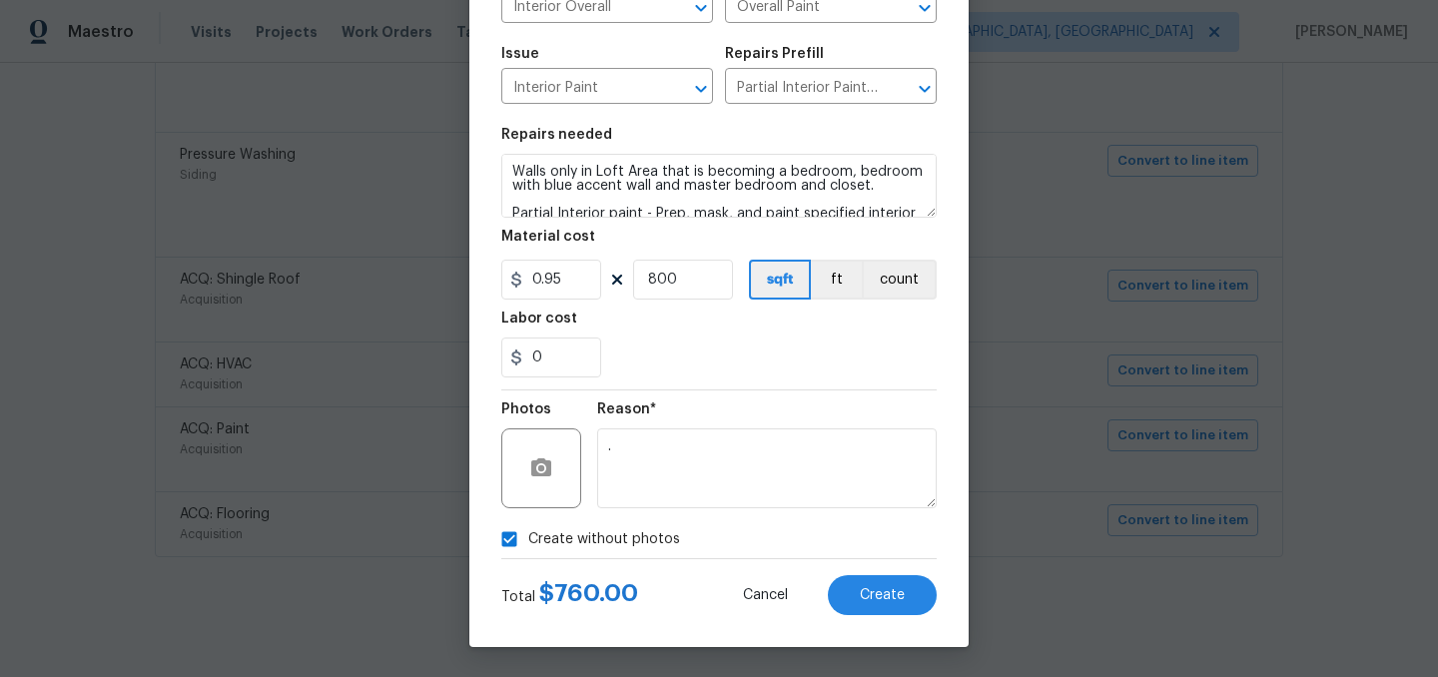
click at [549, 535] on span "Create without photos" at bounding box center [604, 539] width 152 height 21
click at [528, 535] on input "Create without photos" at bounding box center [509, 539] width 38 height 38
checkbox input "false"
click at [880, 594] on span "Create" at bounding box center [882, 595] width 45 height 15
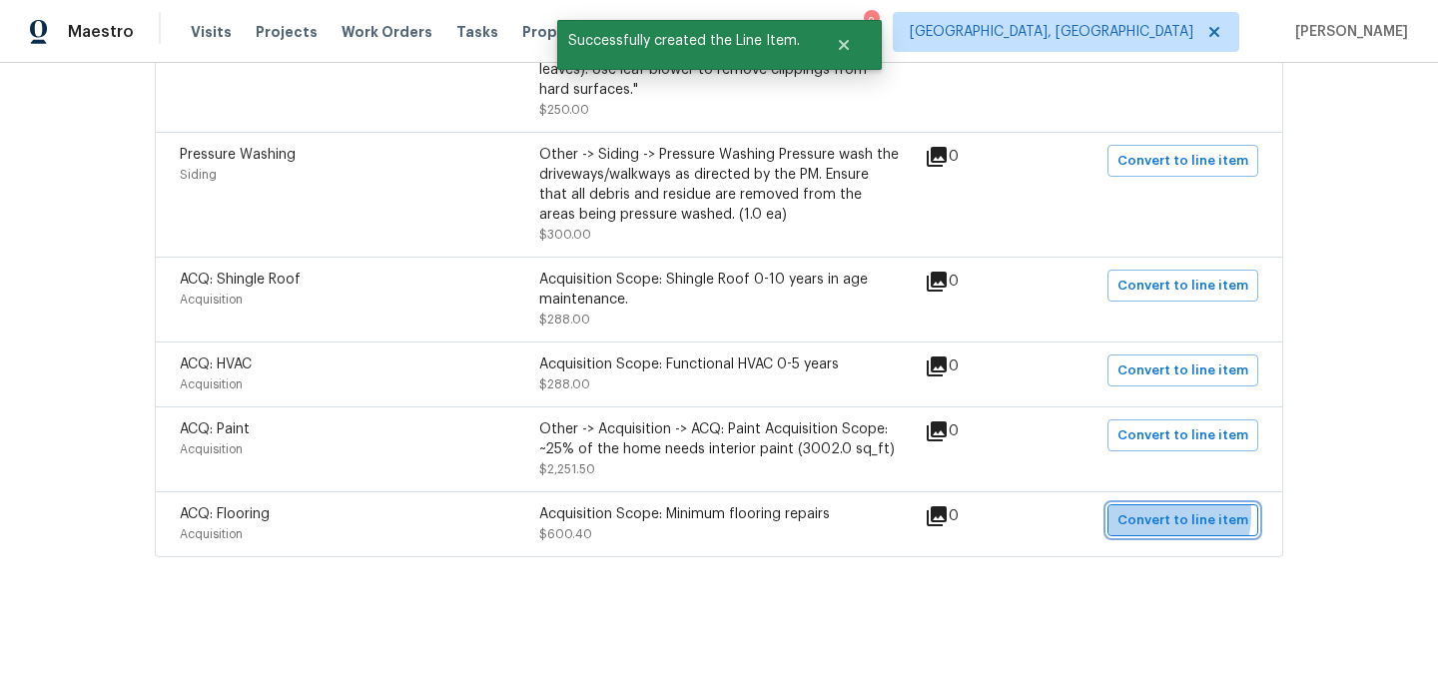
click at [1163, 513] on span "Convert to line item" at bounding box center [1183, 520] width 131 height 23
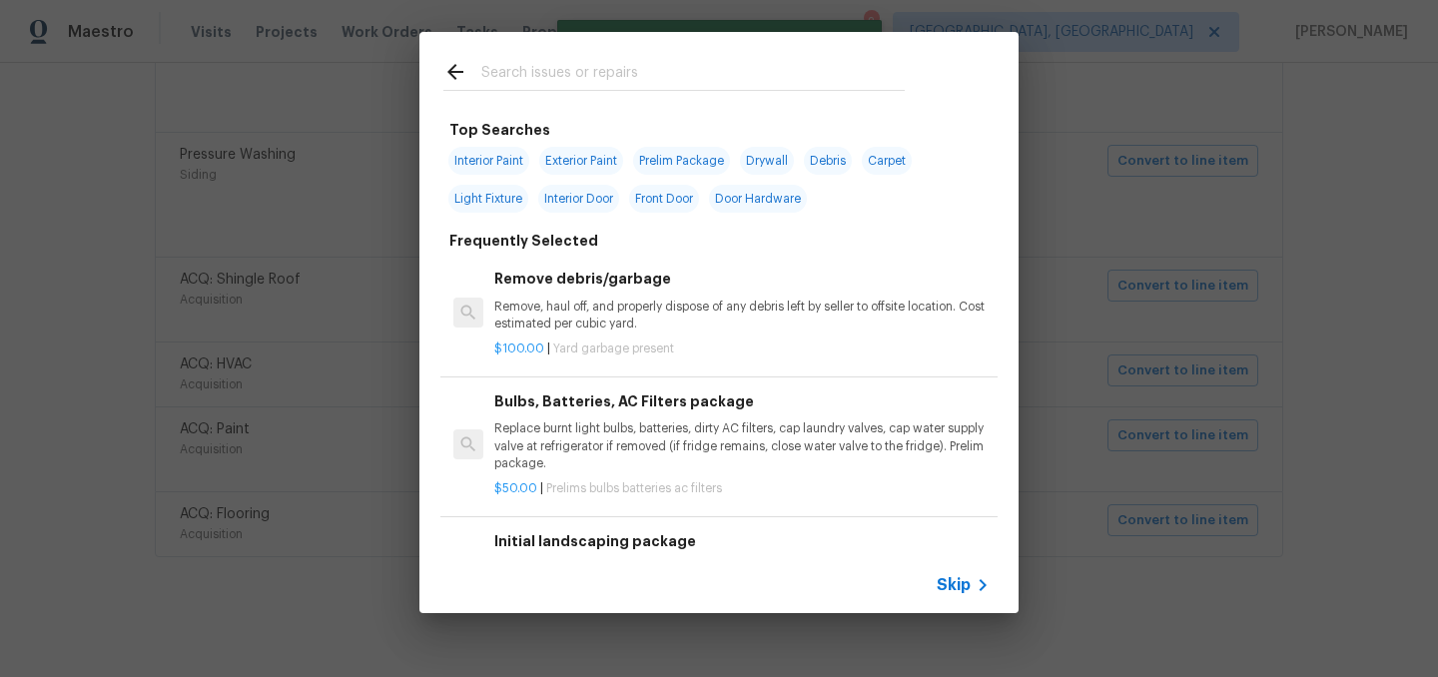
click at [955, 583] on span "Skip" at bounding box center [954, 585] width 34 height 20
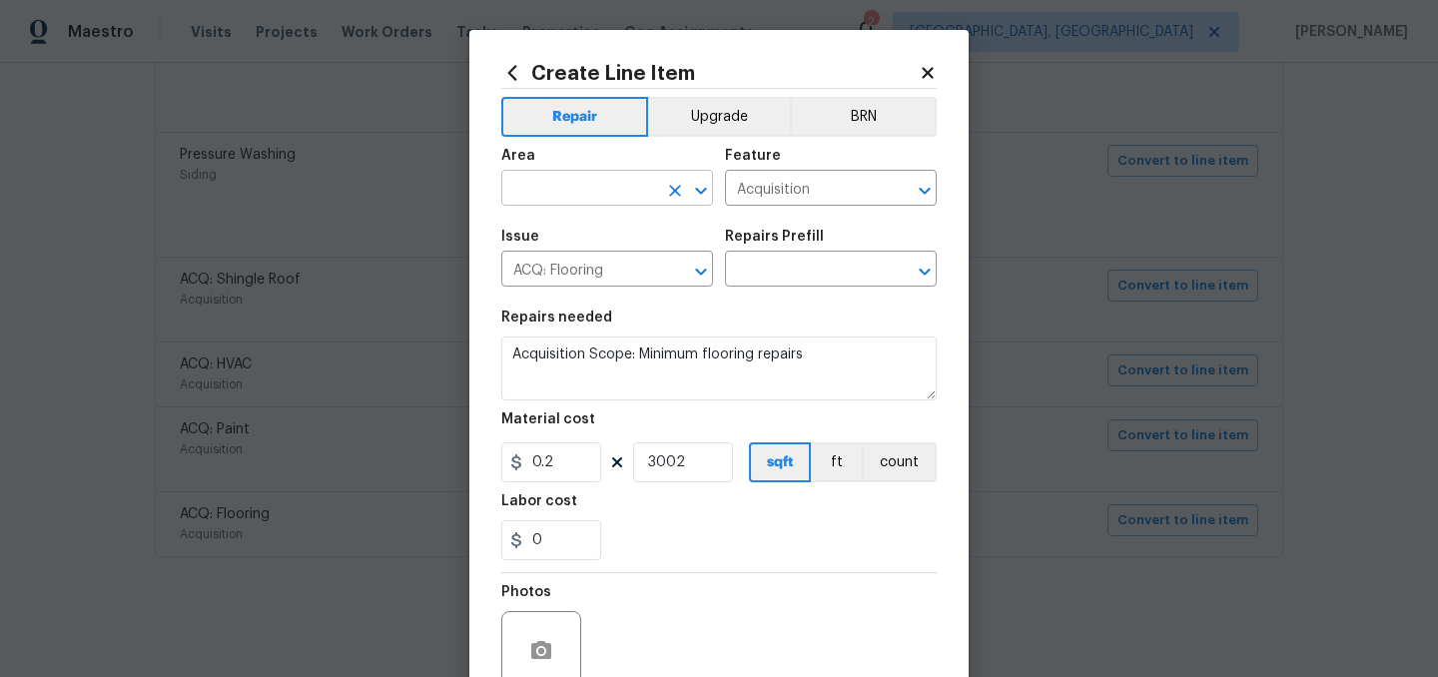
click at [597, 175] on input "text" at bounding box center [579, 190] width 156 height 31
click at [591, 258] on li "Interior Overall" at bounding box center [607, 268] width 212 height 33
type input "Interior Overall"
click at [790, 177] on input "Acquisition" at bounding box center [803, 190] width 156 height 31
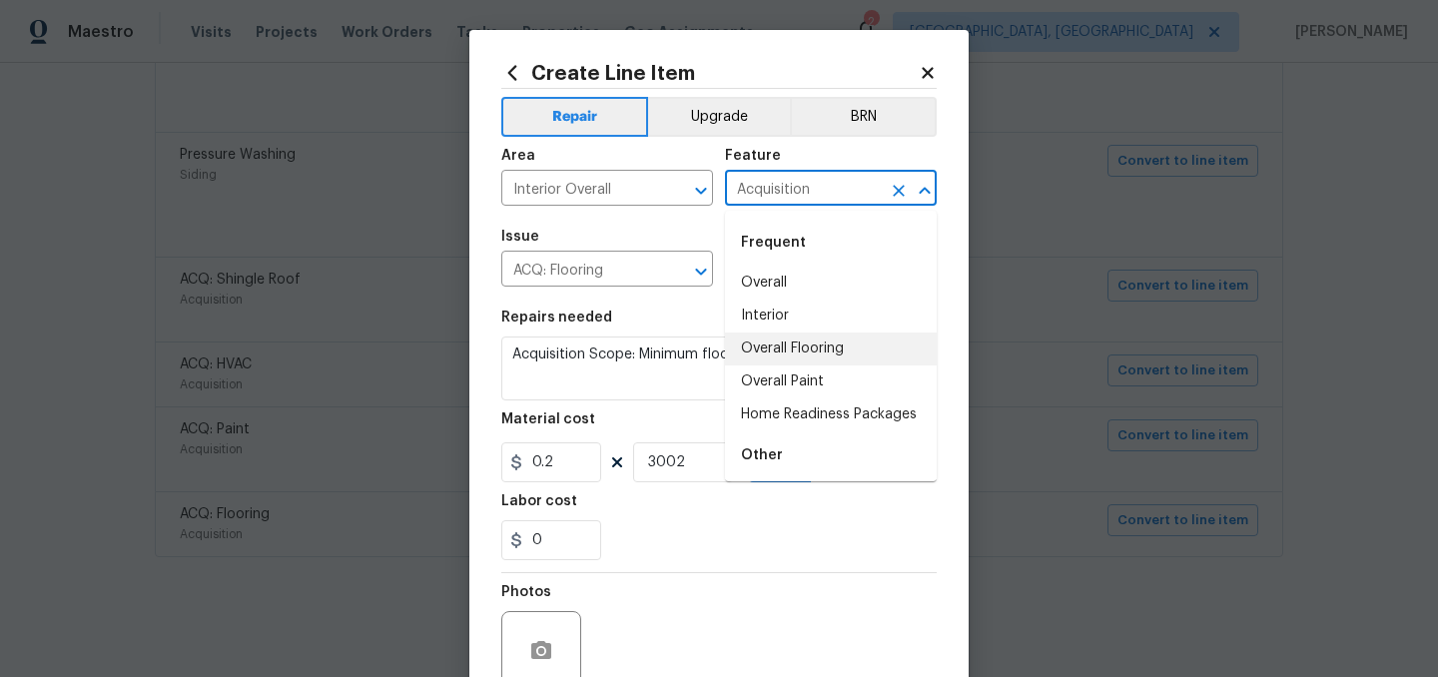
click at [827, 347] on li "Overall Flooring" at bounding box center [831, 349] width 212 height 33
type input "Overall Flooring"
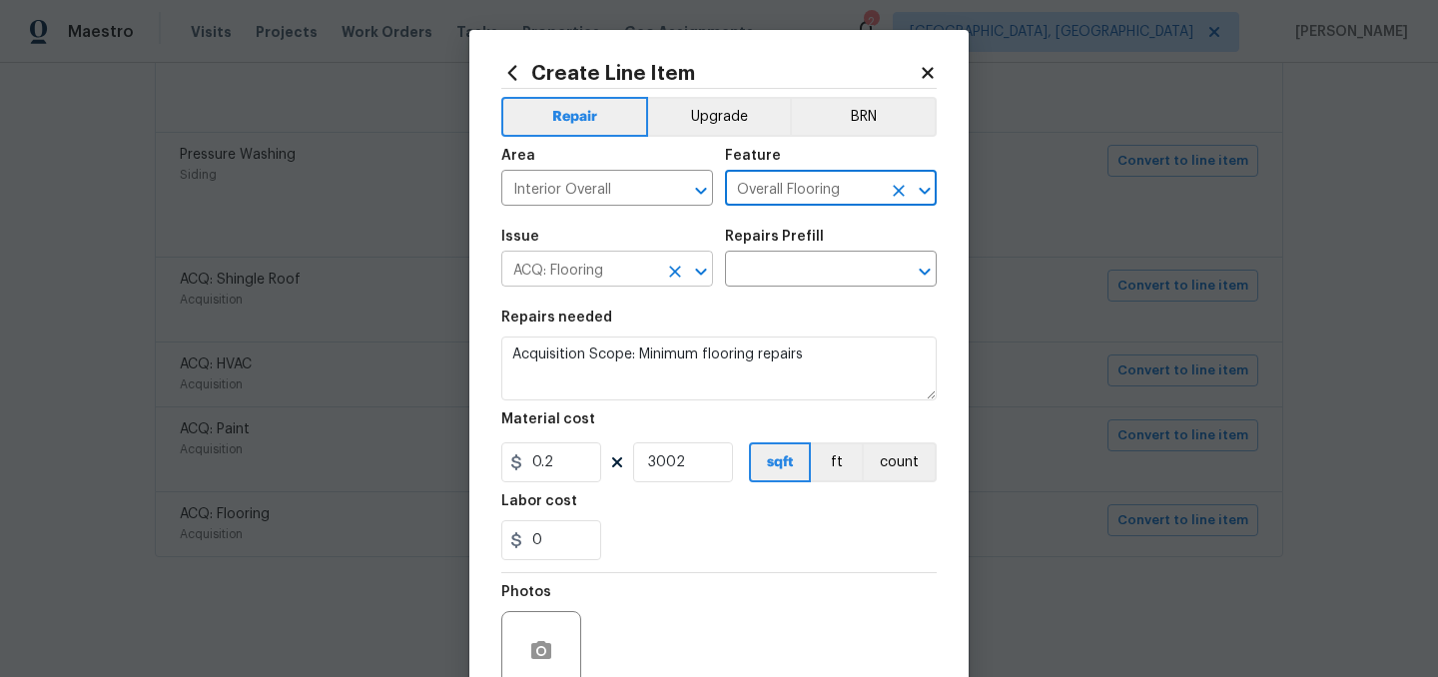
click at [583, 278] on input "ACQ: Flooring" at bounding box center [579, 271] width 156 height 31
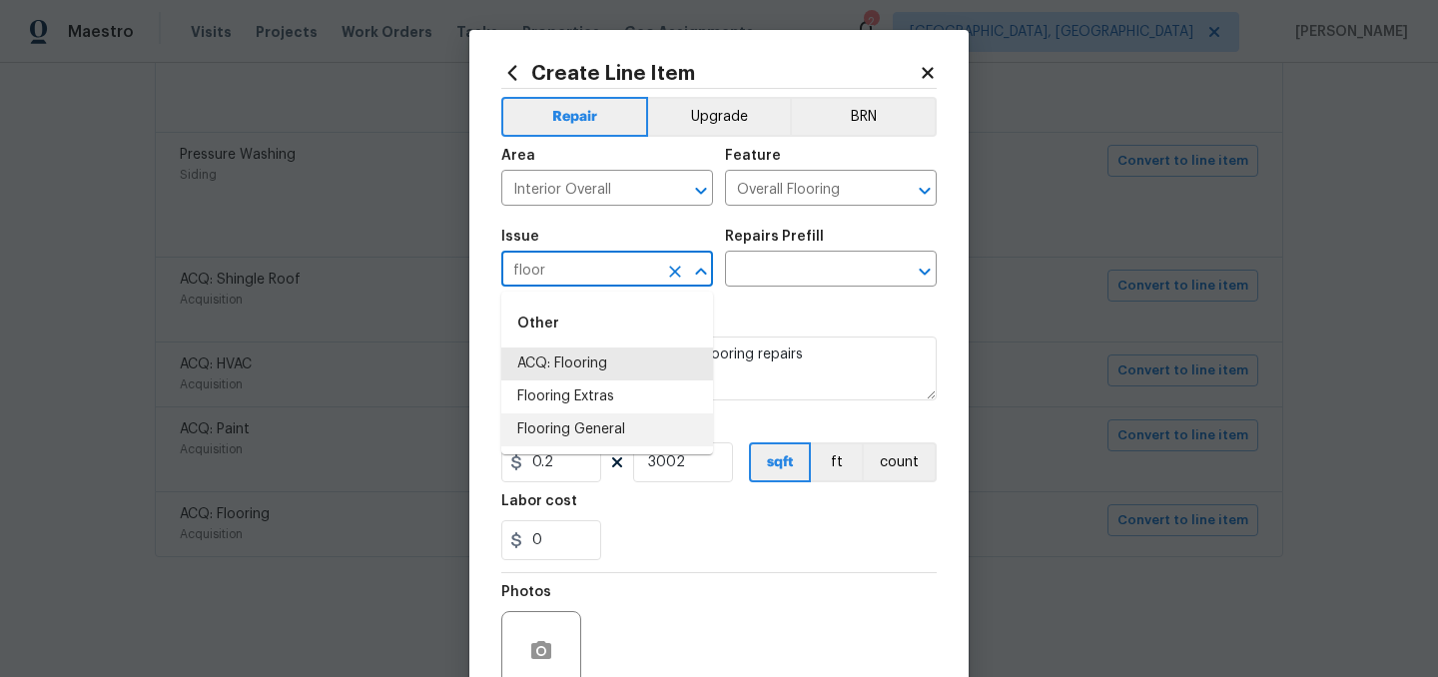
click at [595, 421] on li "Flooring General" at bounding box center [607, 429] width 212 height 33
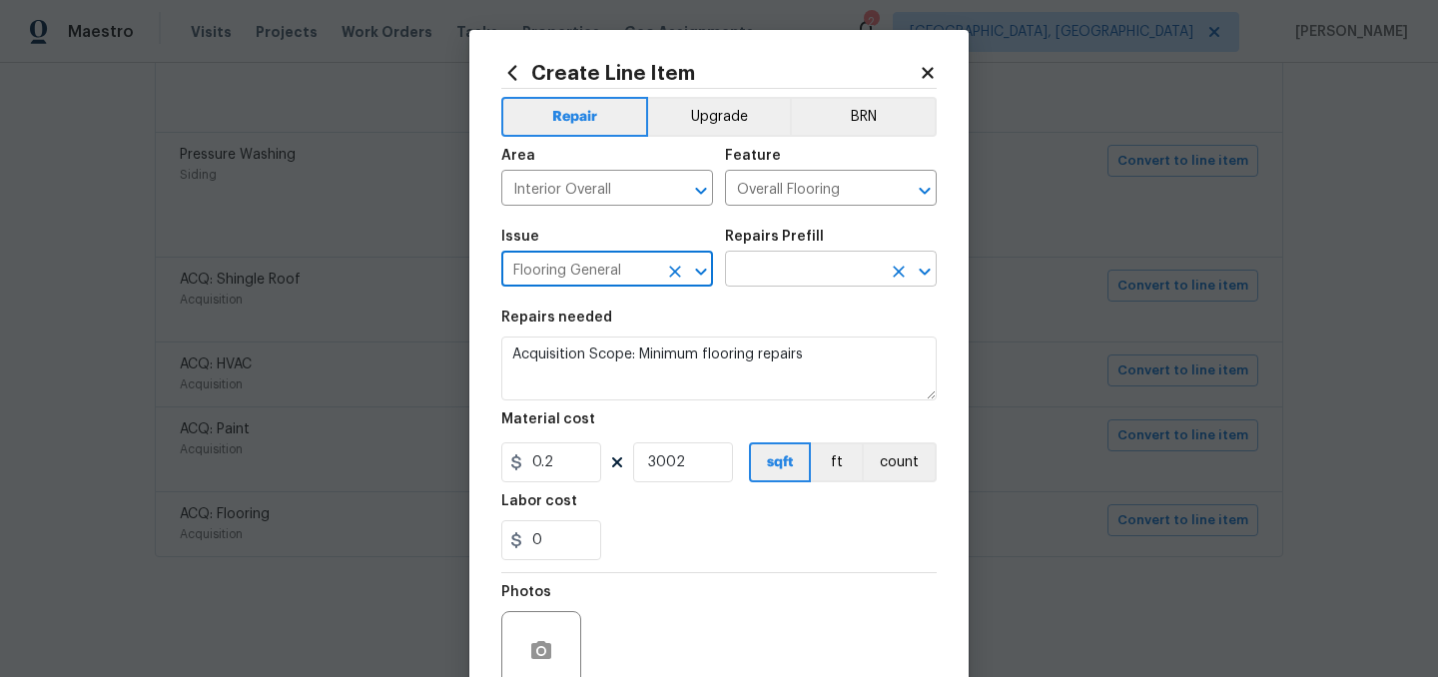
type input "Flooring General"
click at [776, 274] on input "text" at bounding box center [803, 271] width 156 height 31
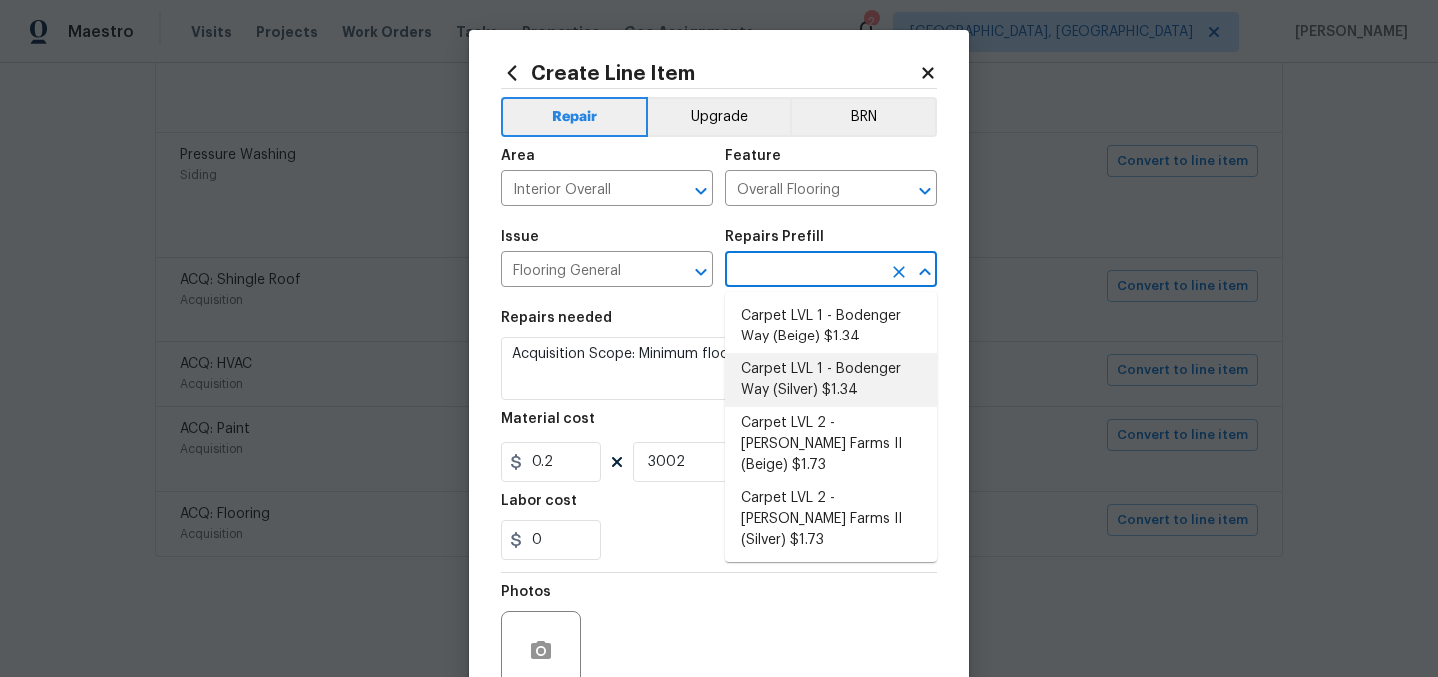
click at [883, 378] on li "Carpet LVL 1 - Bodenger Way (Silver) $1.34" at bounding box center [831, 381] width 212 height 54
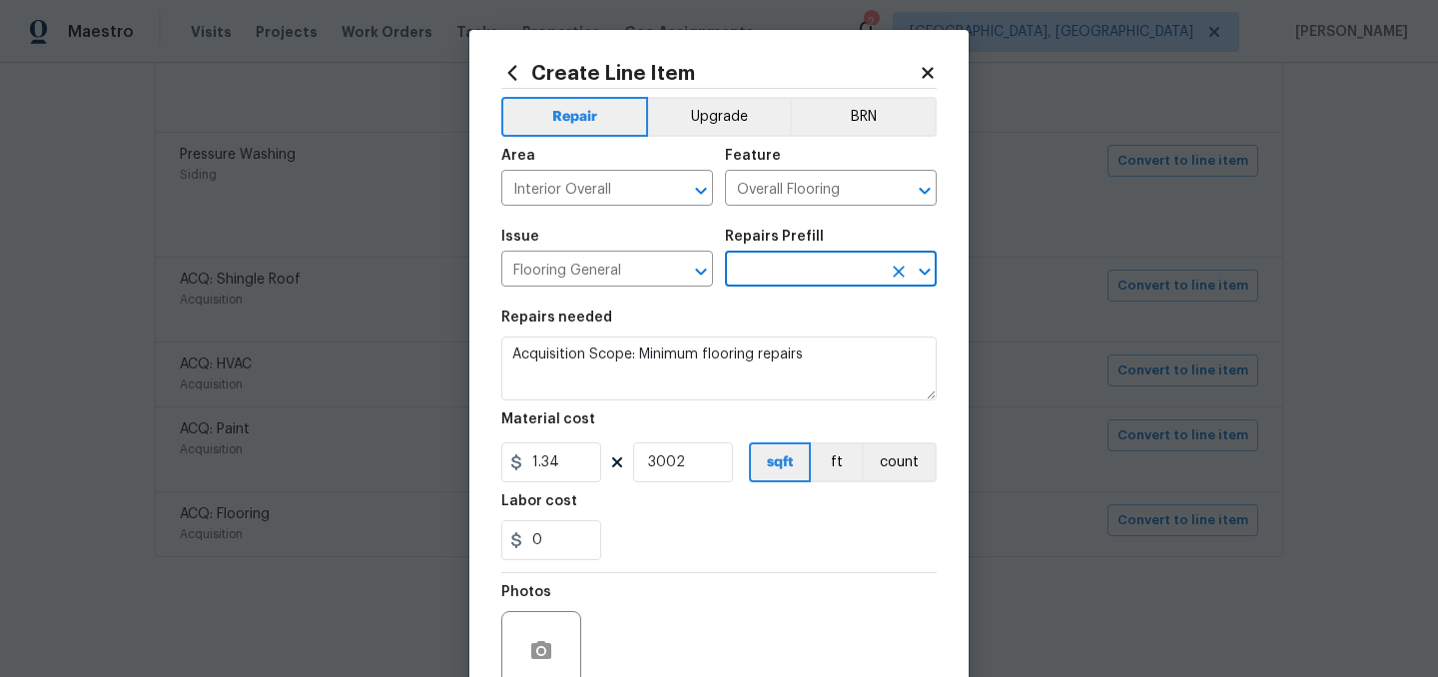
type input "Carpet LVL 1 - Bodenger Way (Silver) $1.34"
type textarea "Install new carpet. (Bodenger Way 945 Winter Ash, Silver) at all previously car…"
type input "1.34"
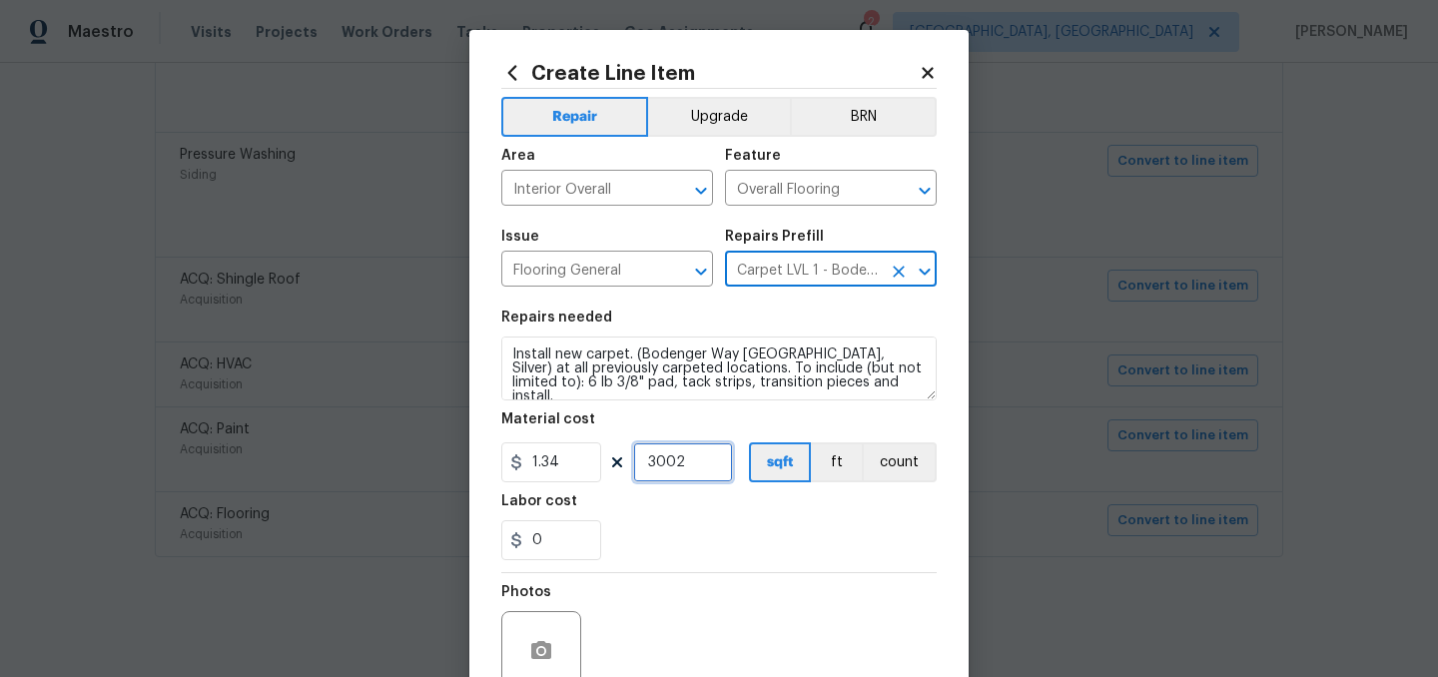
click at [689, 462] on input "3002" at bounding box center [683, 462] width 100 height 40
type input "2000"
click at [772, 507] on div "Labor cost" at bounding box center [718, 507] width 435 height 26
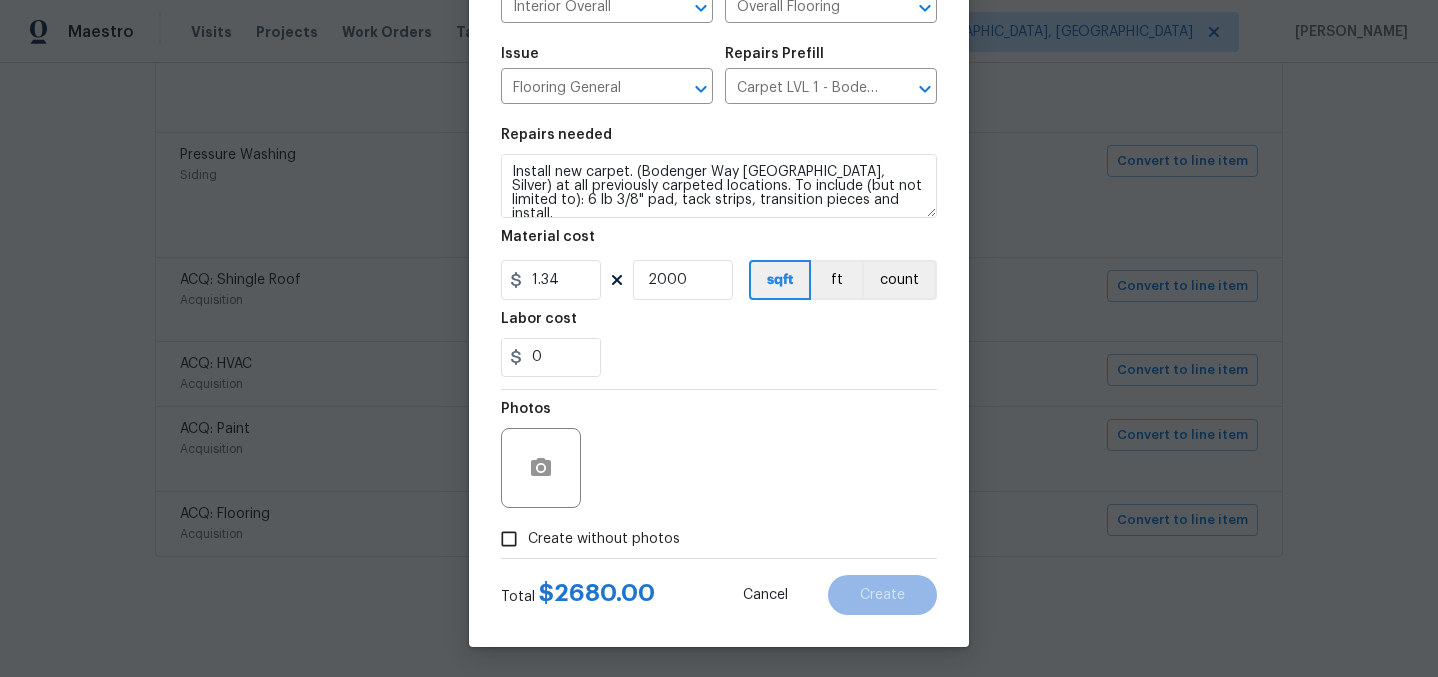
click at [526, 540] on input "Create without photos" at bounding box center [509, 539] width 38 height 38
checkbox input "true"
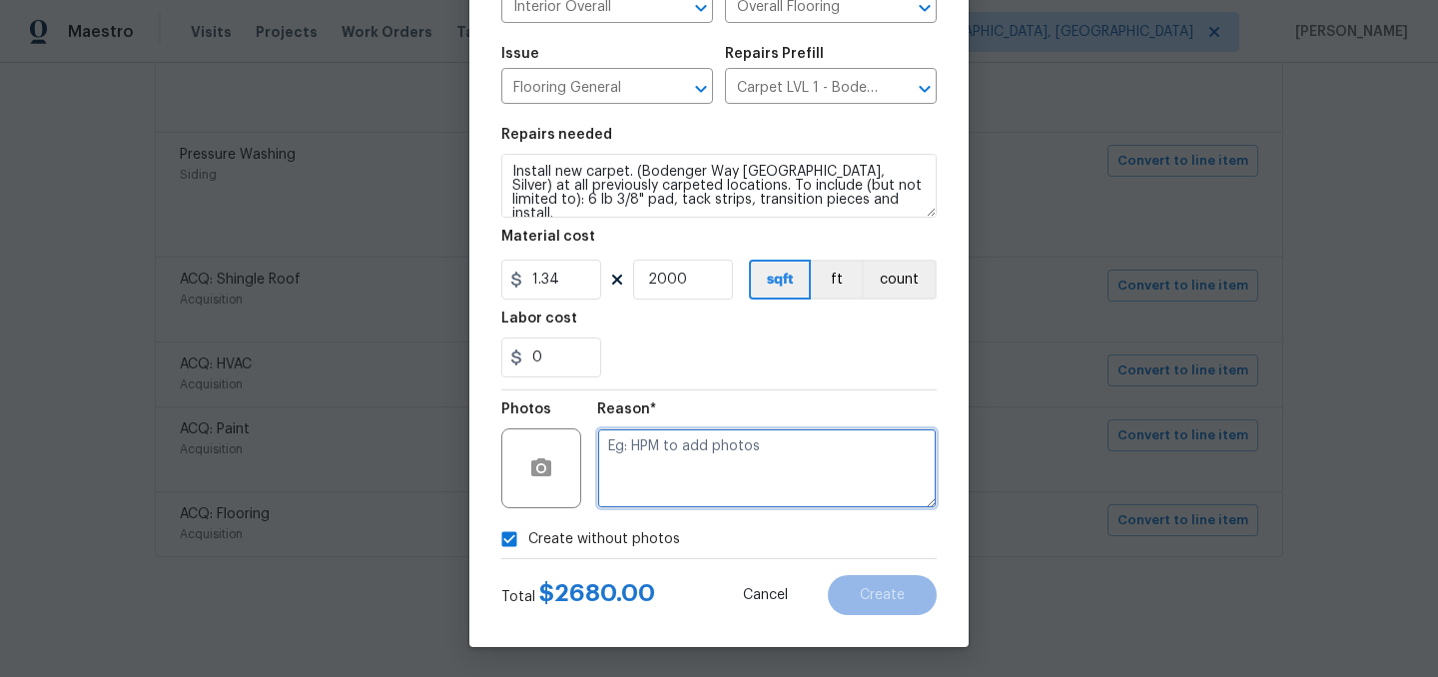
click at [677, 460] on textarea at bounding box center [767, 468] width 340 height 80
type textarea "."
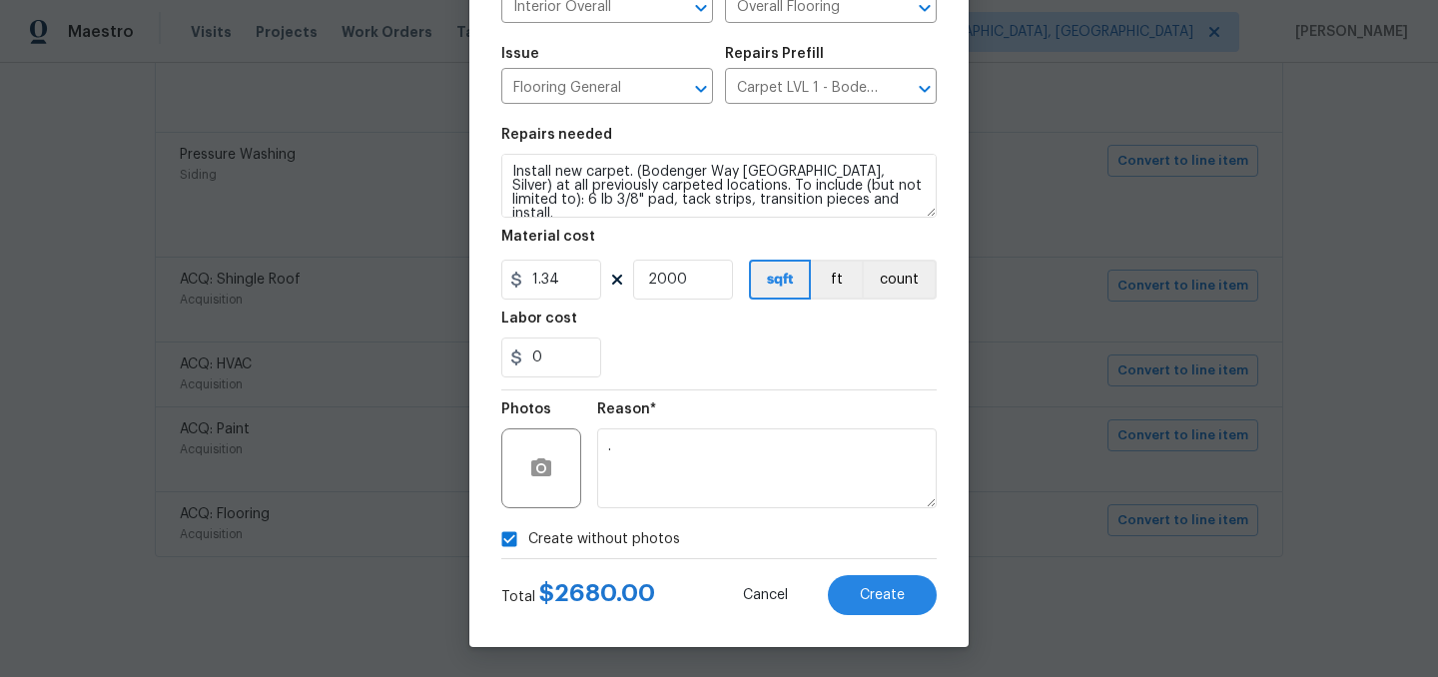
click at [584, 533] on span "Create without photos" at bounding box center [604, 539] width 152 height 21
click at [528, 533] on input "Create without photos" at bounding box center [509, 539] width 38 height 38
checkbox input "false"
click at [908, 597] on button "Create" at bounding box center [882, 595] width 109 height 40
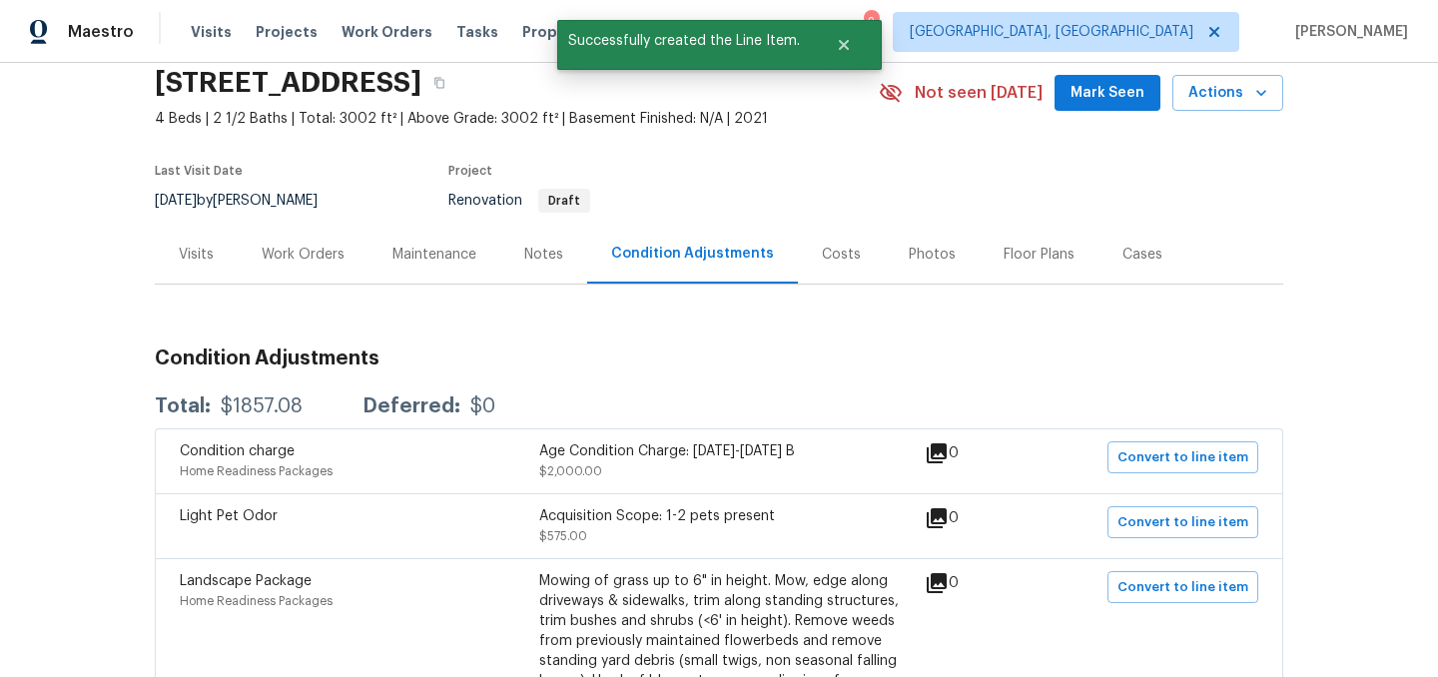
scroll to position [74, 0]
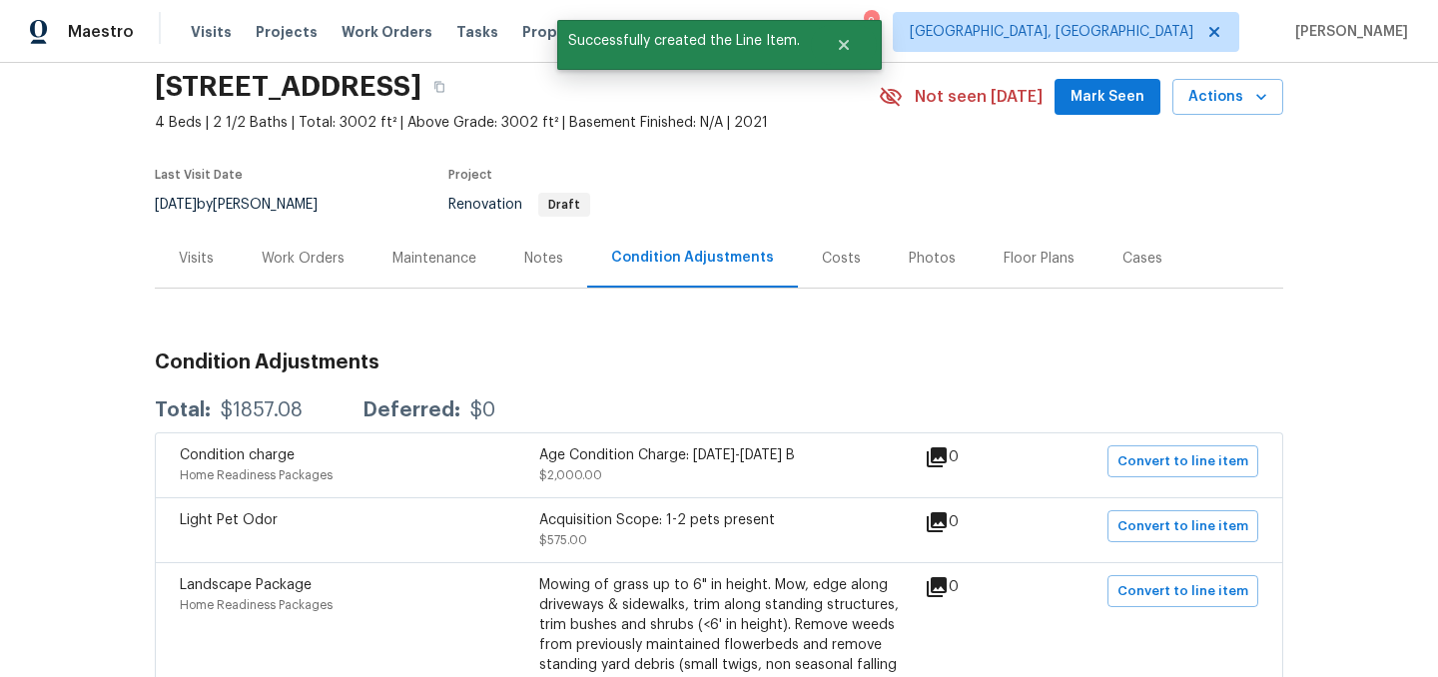
click at [293, 259] on div "Work Orders" at bounding box center [303, 259] width 83 height 20
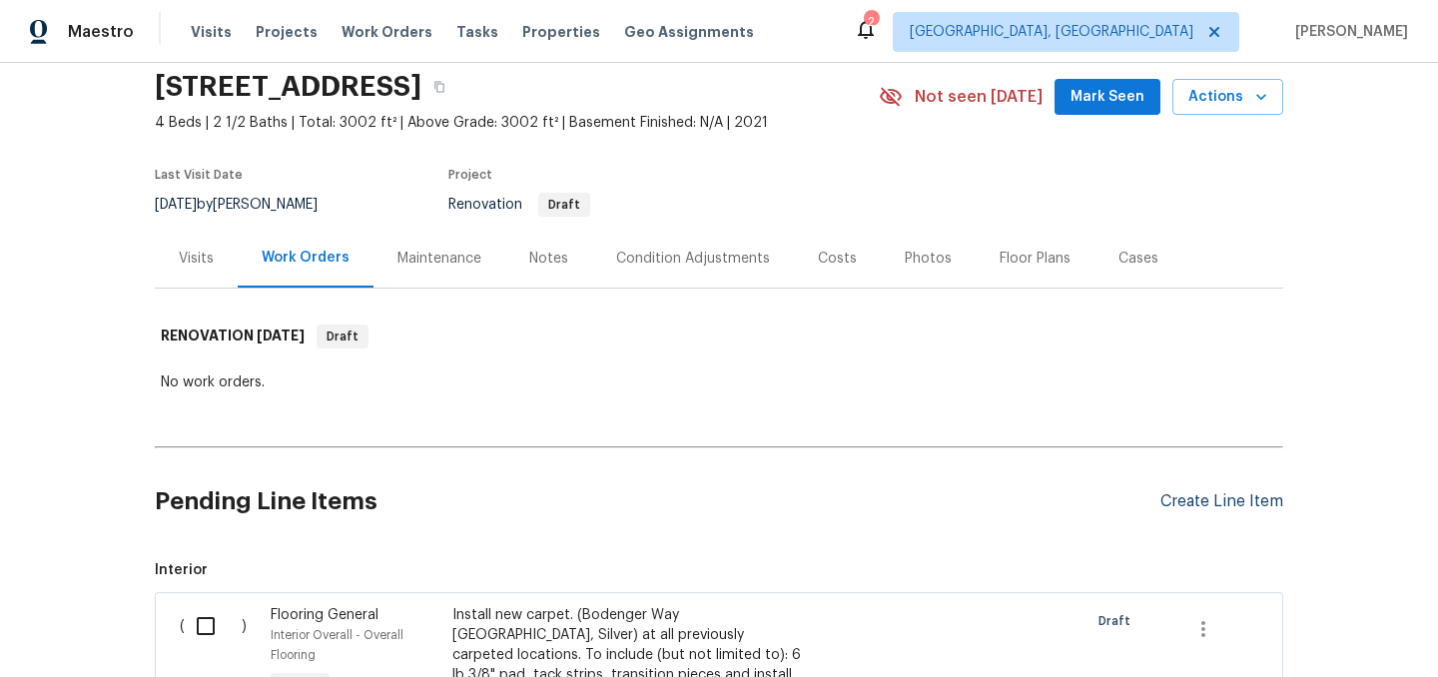
click at [1197, 503] on div "Create Line Item" at bounding box center [1222, 501] width 123 height 19
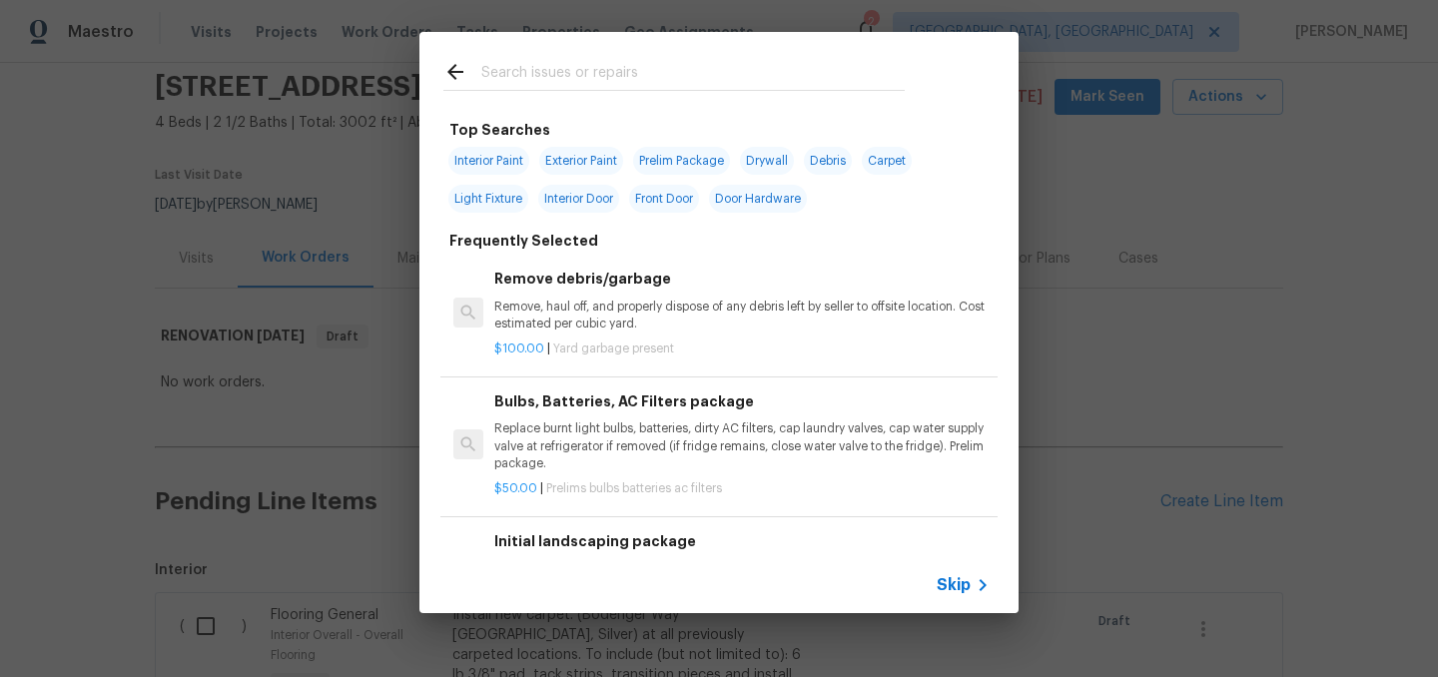
click at [513, 77] on input "text" at bounding box center [692, 75] width 423 height 30
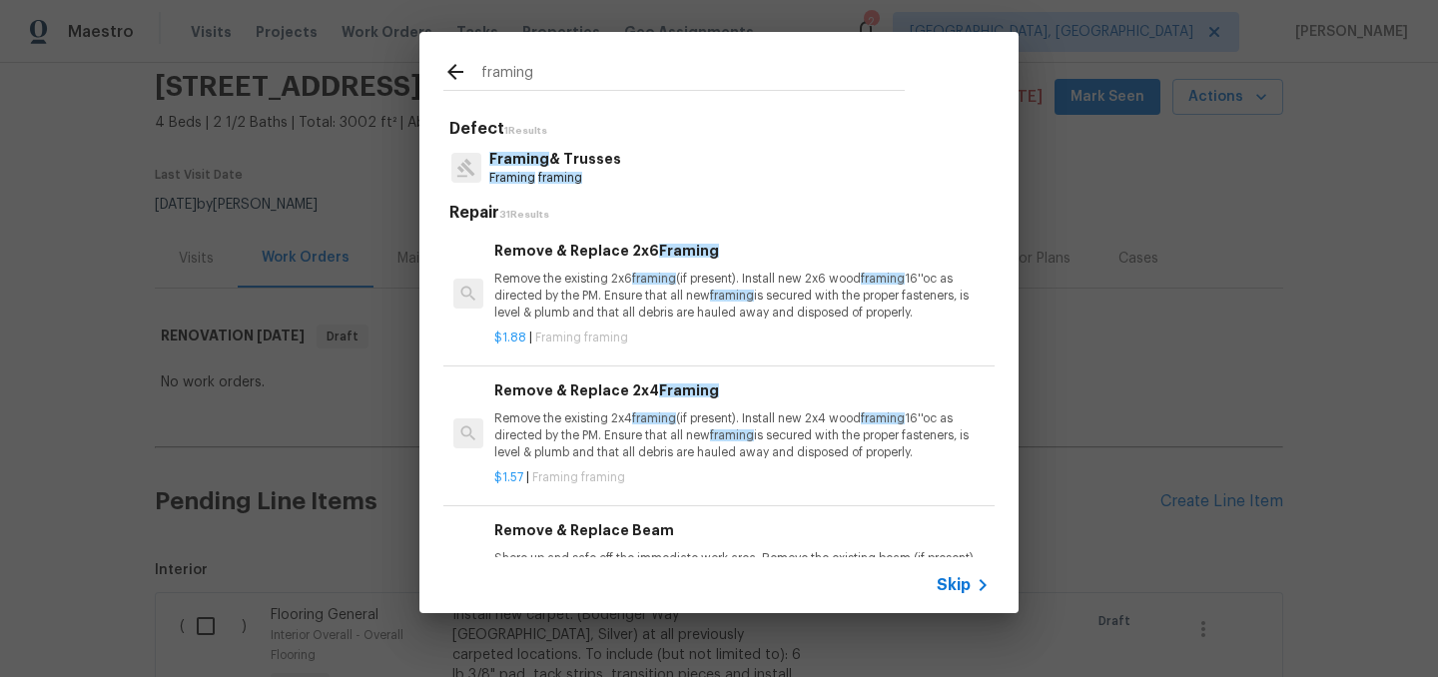
type input "framing"
click at [606, 174] on p "Framing framing" at bounding box center [555, 178] width 132 height 17
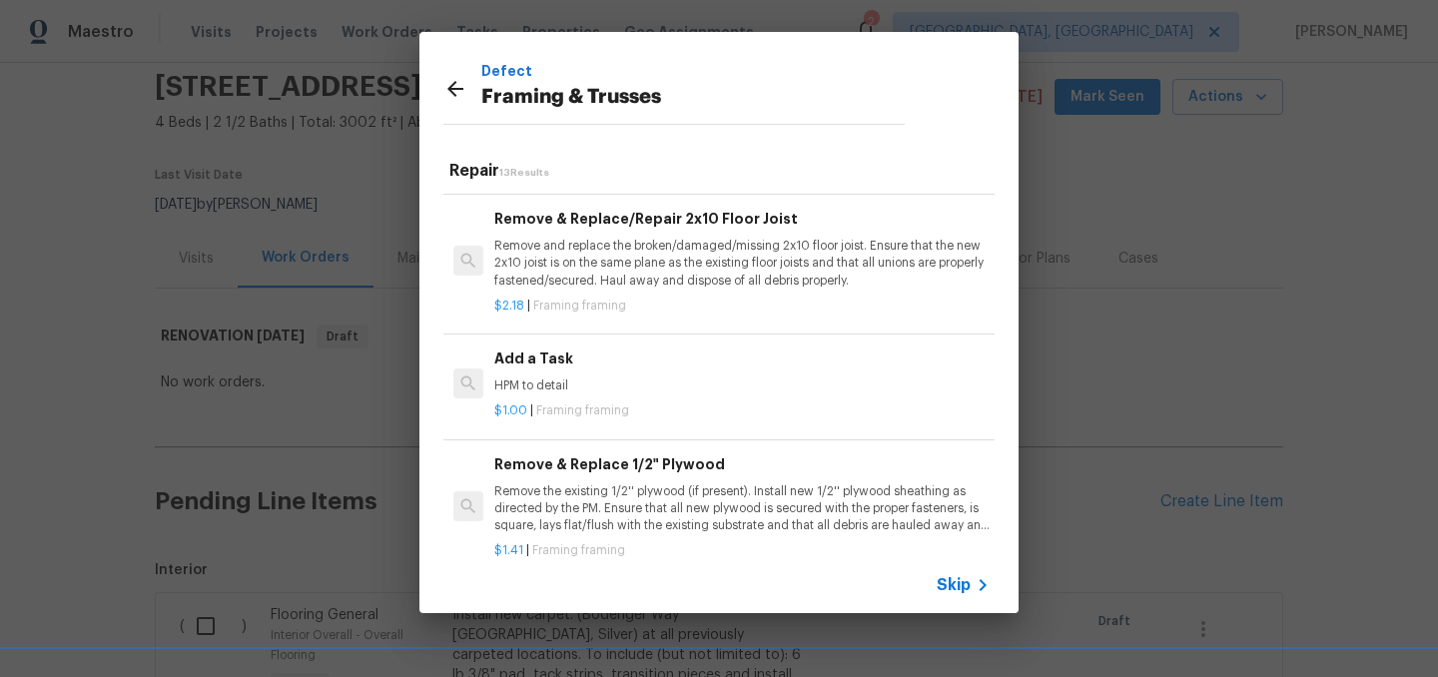
scroll to position [1111, 0]
click at [564, 366] on h6 "Add a Task" at bounding box center [741, 358] width 495 height 22
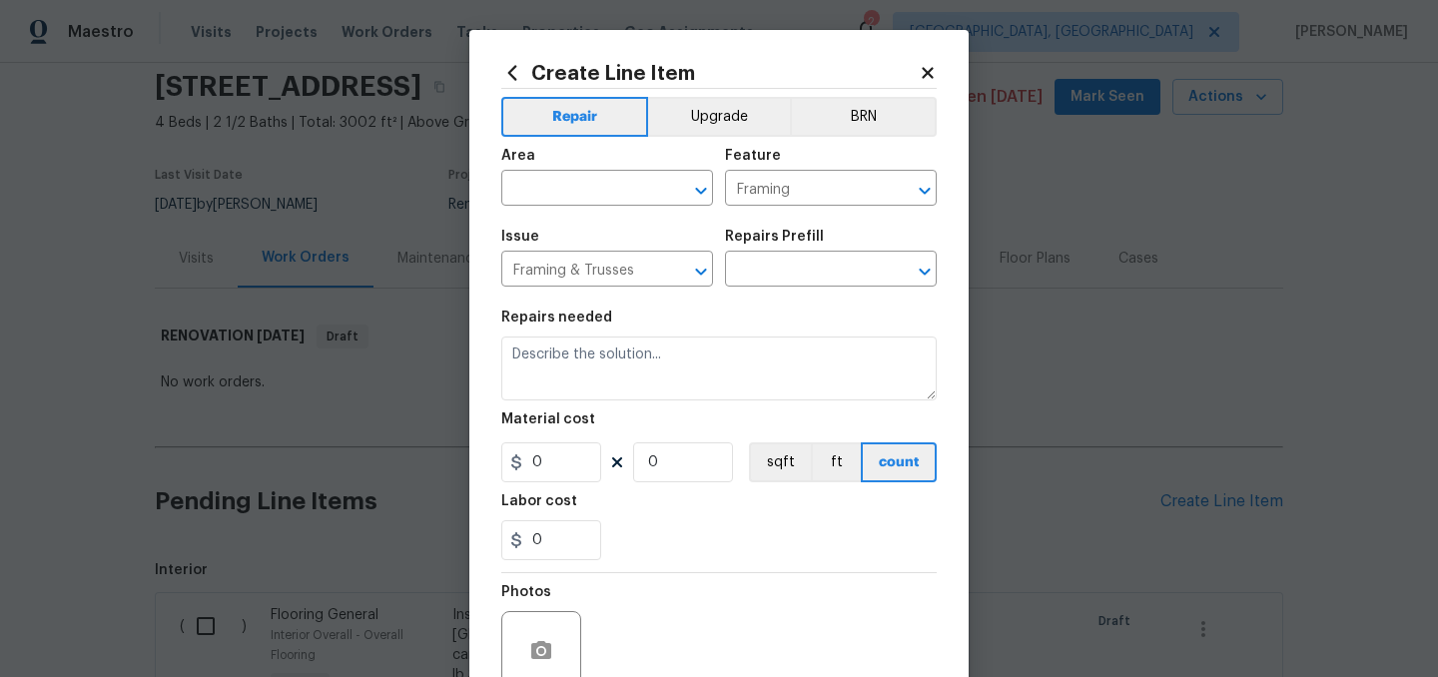
type textarea "HPM to detail"
type input "1"
type input "Add a Task $1.00"
type input "1"
click at [552, 166] on div "Area" at bounding box center [607, 162] width 212 height 26
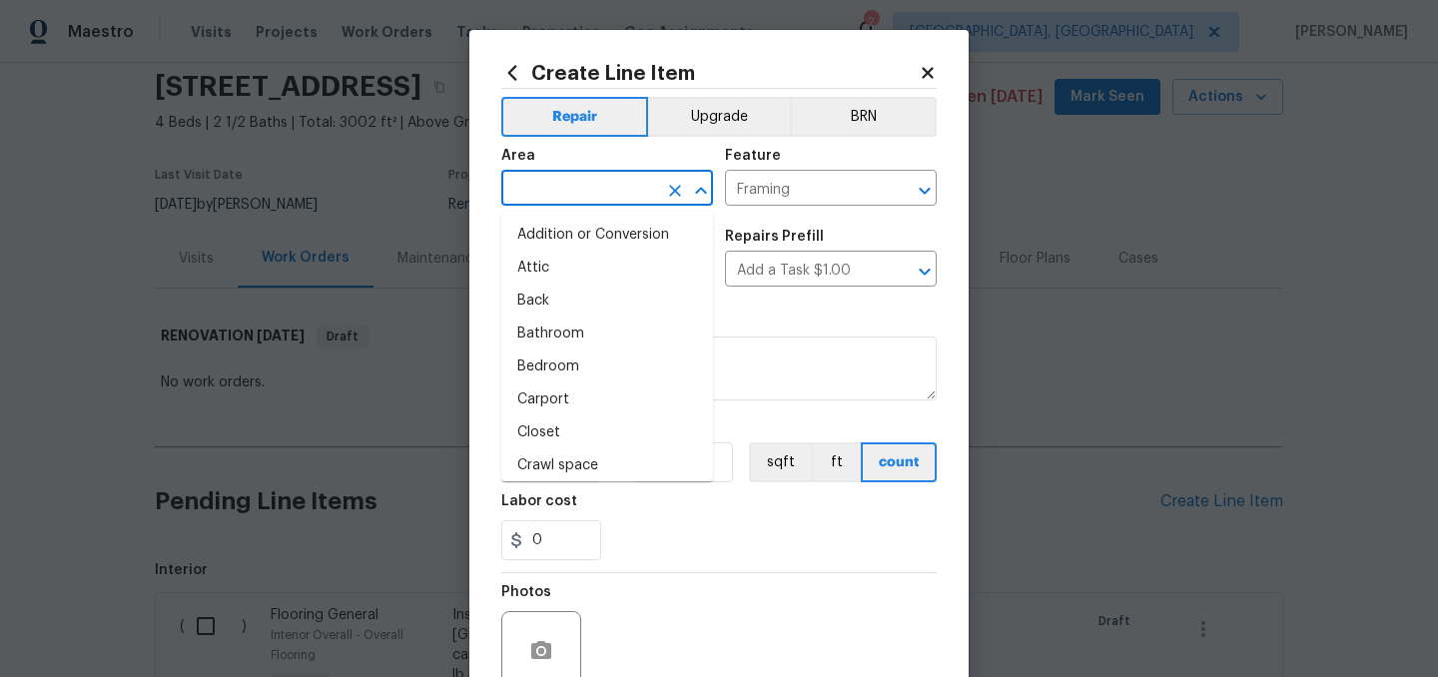
click at [550, 178] on input "text" at bounding box center [579, 190] width 156 height 31
click at [592, 365] on li "Bedroom" at bounding box center [607, 367] width 212 height 33
type input "Bedroom"
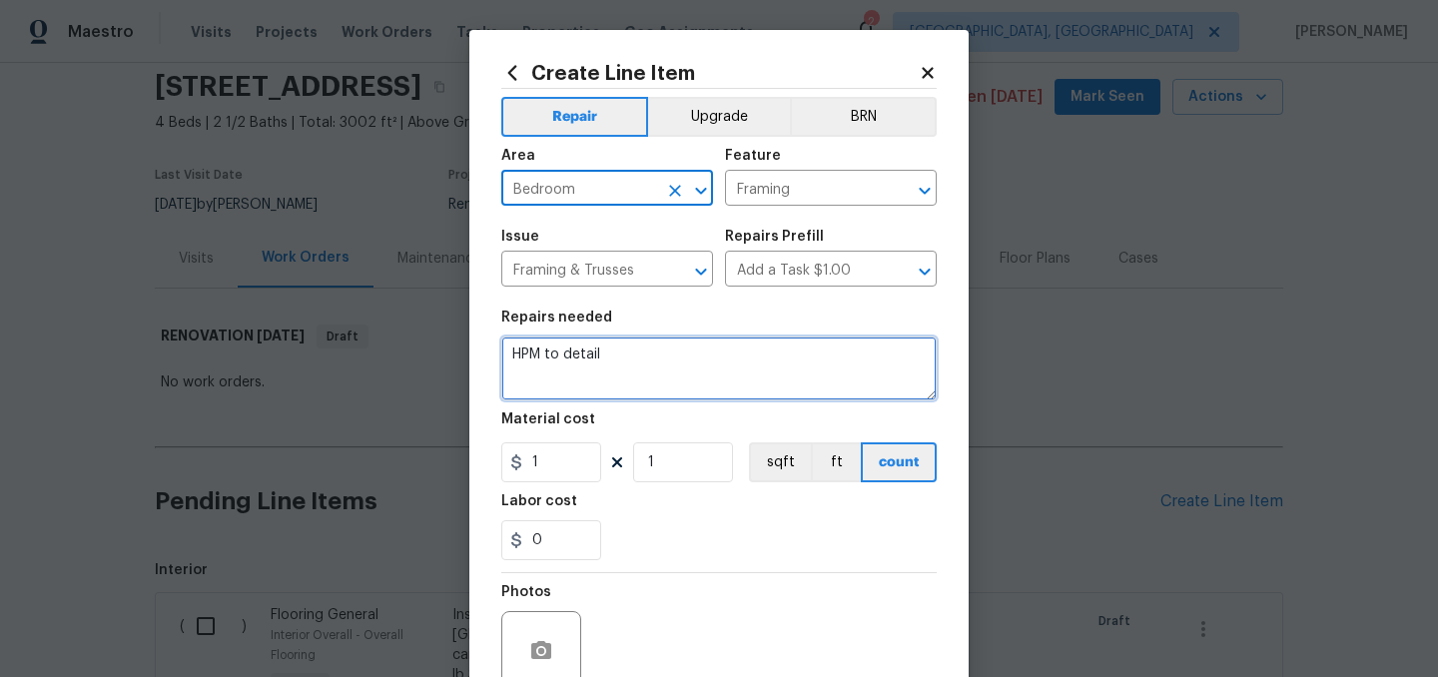
click at [586, 348] on textarea "HPM to detail" at bounding box center [718, 369] width 435 height 64
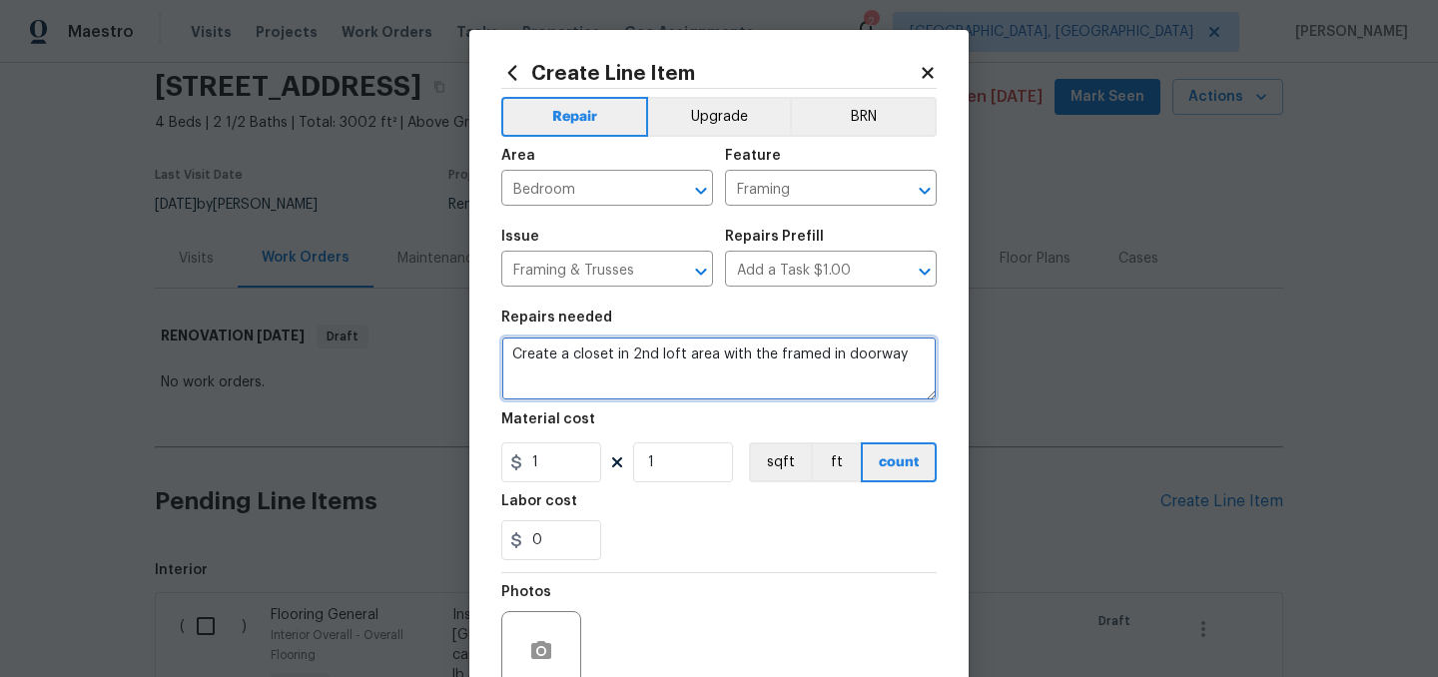
type textarea "Create a closet in 2nd loft area with the framed in doorway"
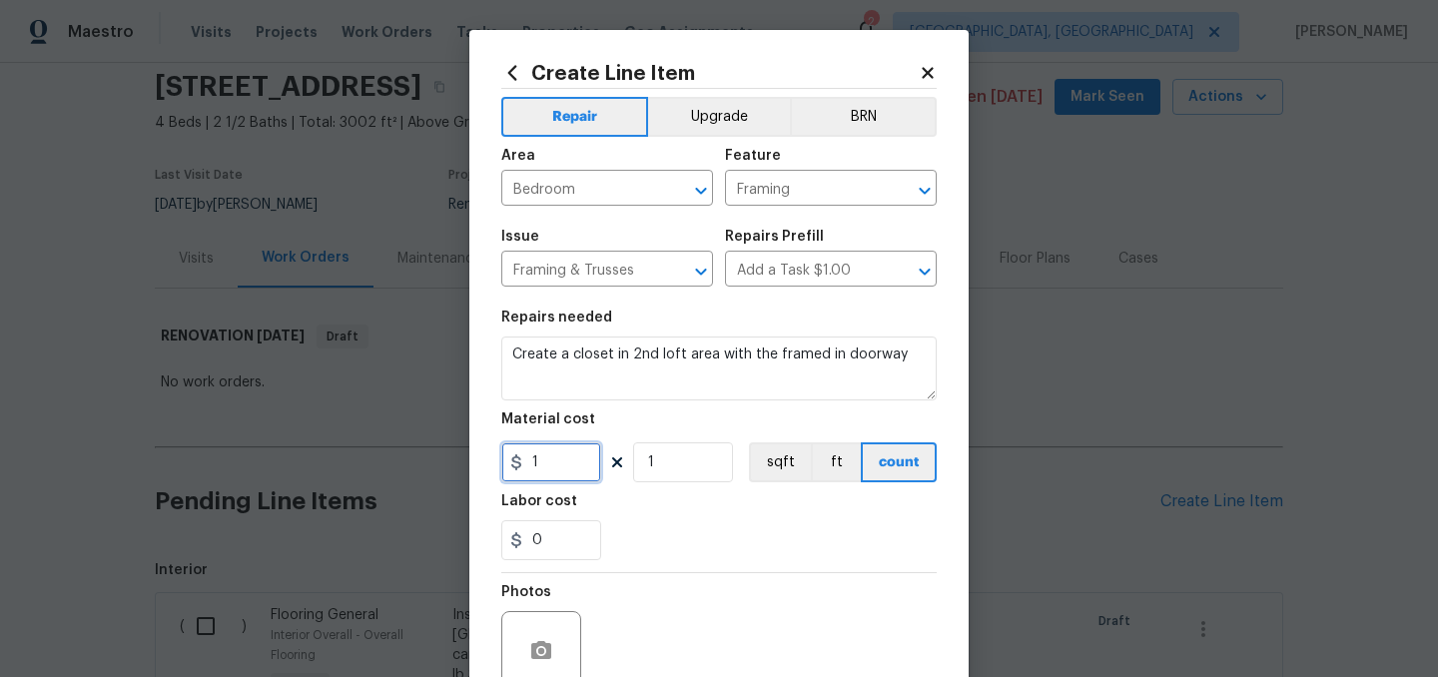
click at [561, 470] on input "1" at bounding box center [551, 462] width 100 height 40
type input "1600"
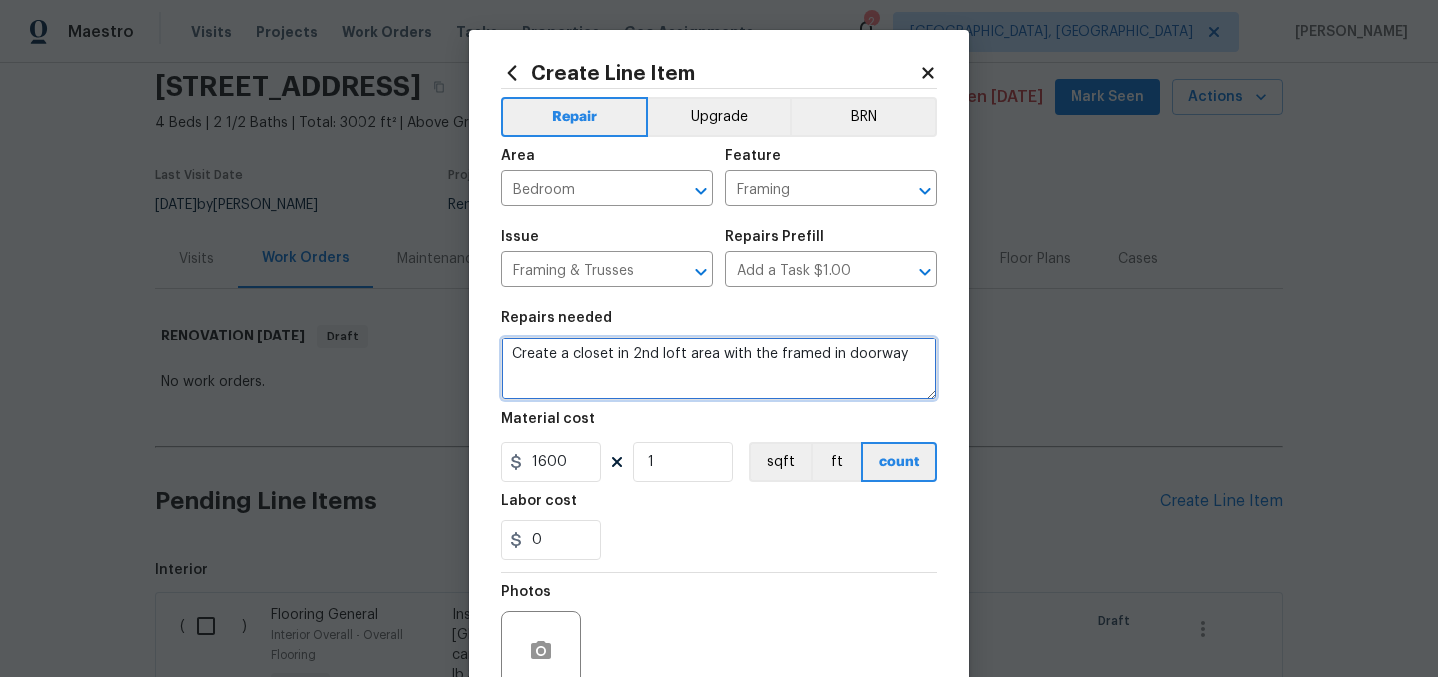
click at [900, 354] on textarea "Create a closet in 2nd loft area with the framed in doorway" at bounding box center [718, 369] width 435 height 64
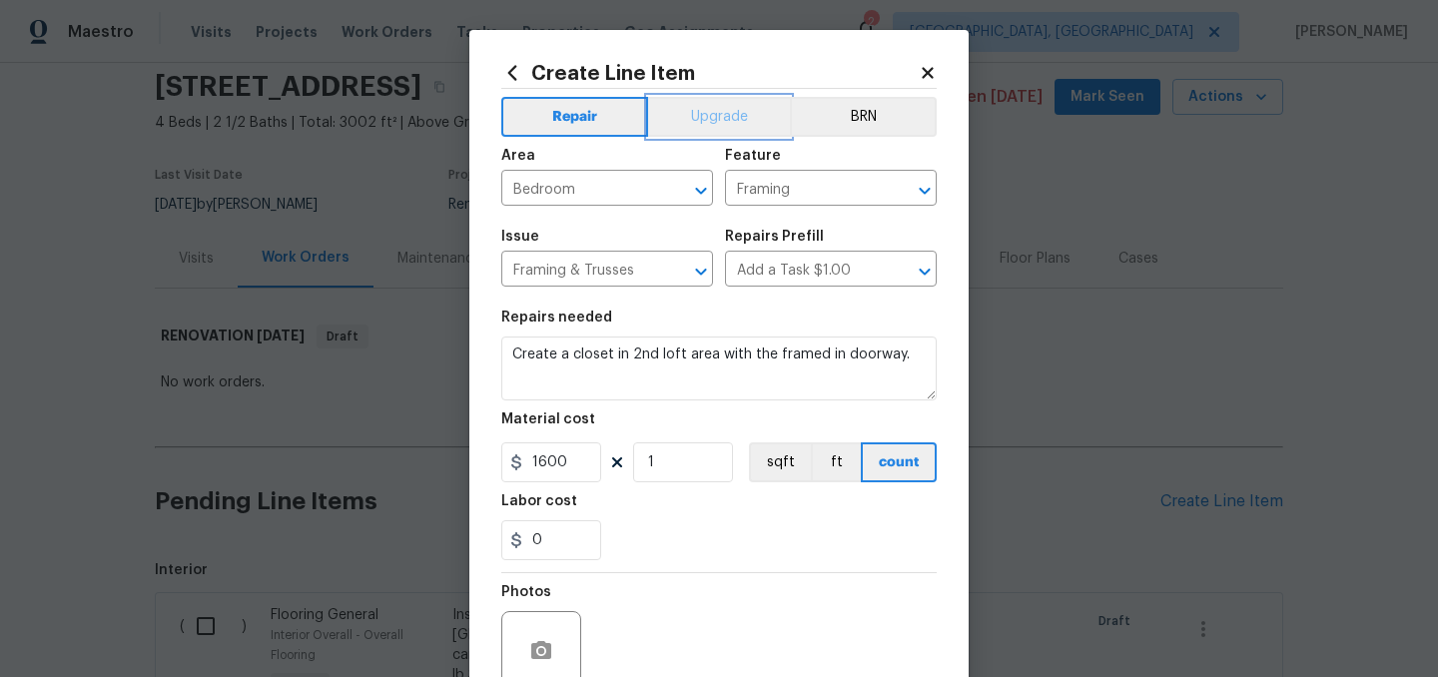
click at [704, 113] on button "Upgrade" at bounding box center [719, 117] width 143 height 40
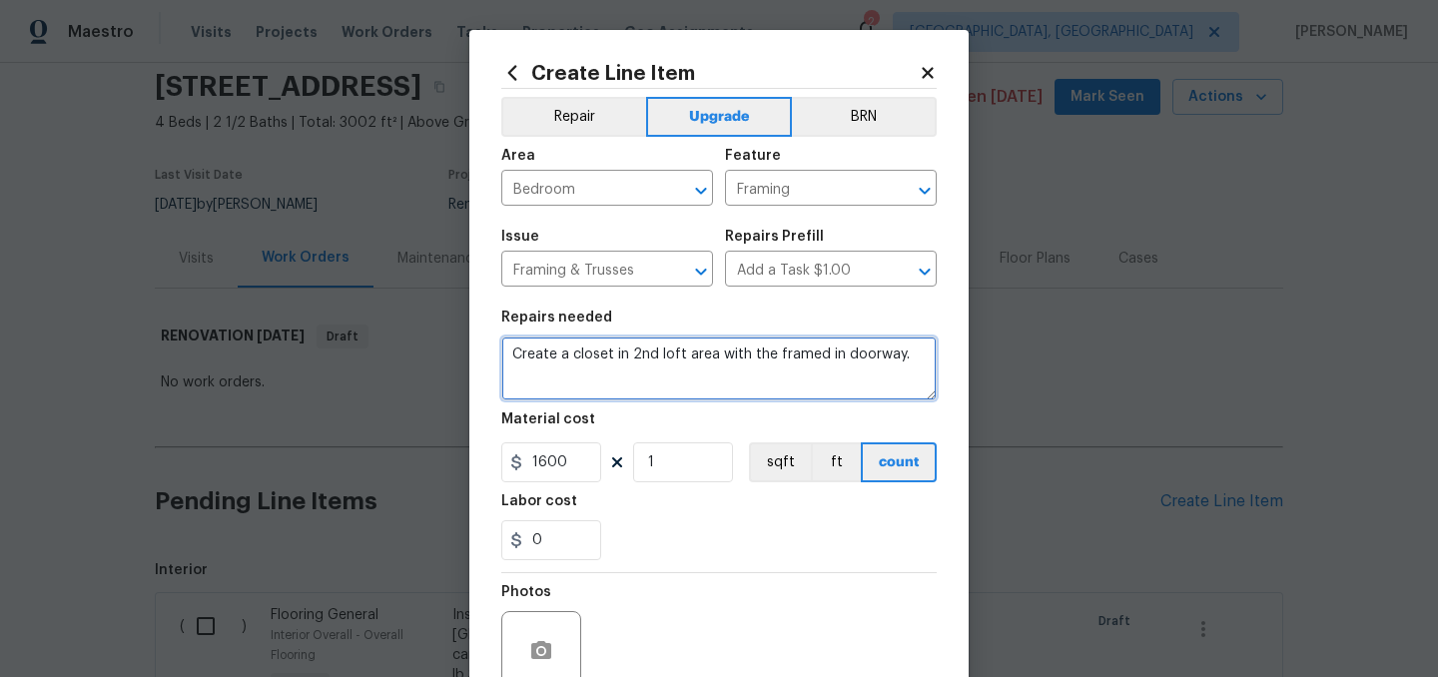
click at [912, 359] on textarea "Create a closet in 2nd loft area with the framed in doorway." at bounding box center [718, 369] width 435 height 64
type textarea "Create a closet in 2nd loft area with the framed in doorway. We are wanting to …"
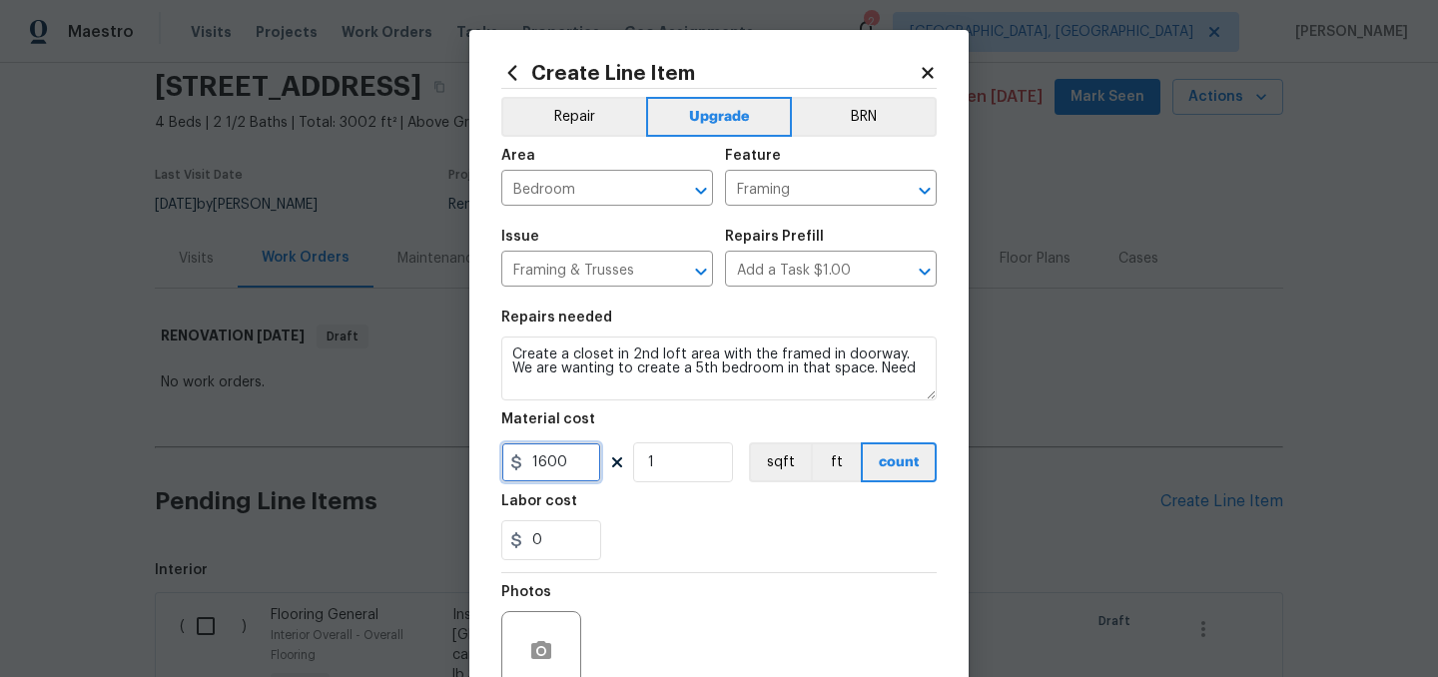
click at [577, 464] on input "1600" at bounding box center [551, 462] width 100 height 40
type input "1"
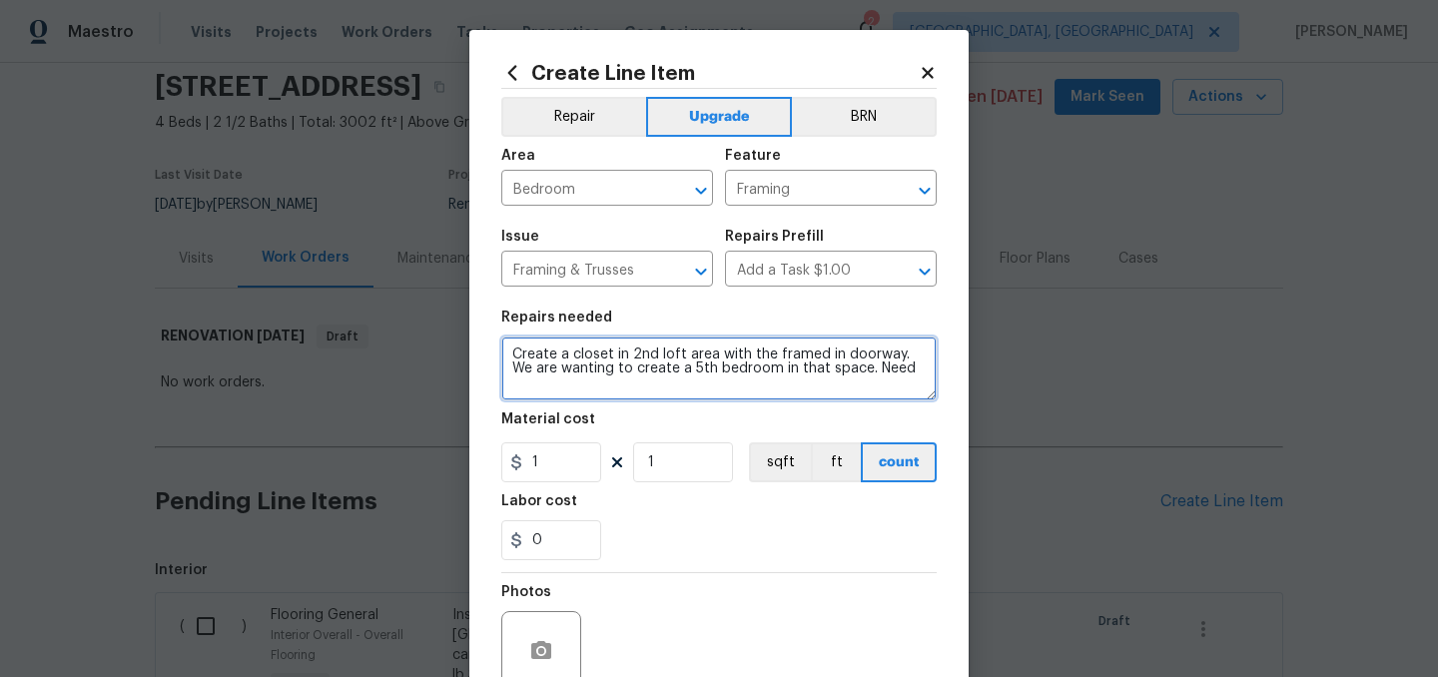
click at [901, 372] on textarea "Create a closet in 2nd loft area with the framed in doorway. We are wanting to …" at bounding box center [718, 369] width 435 height 64
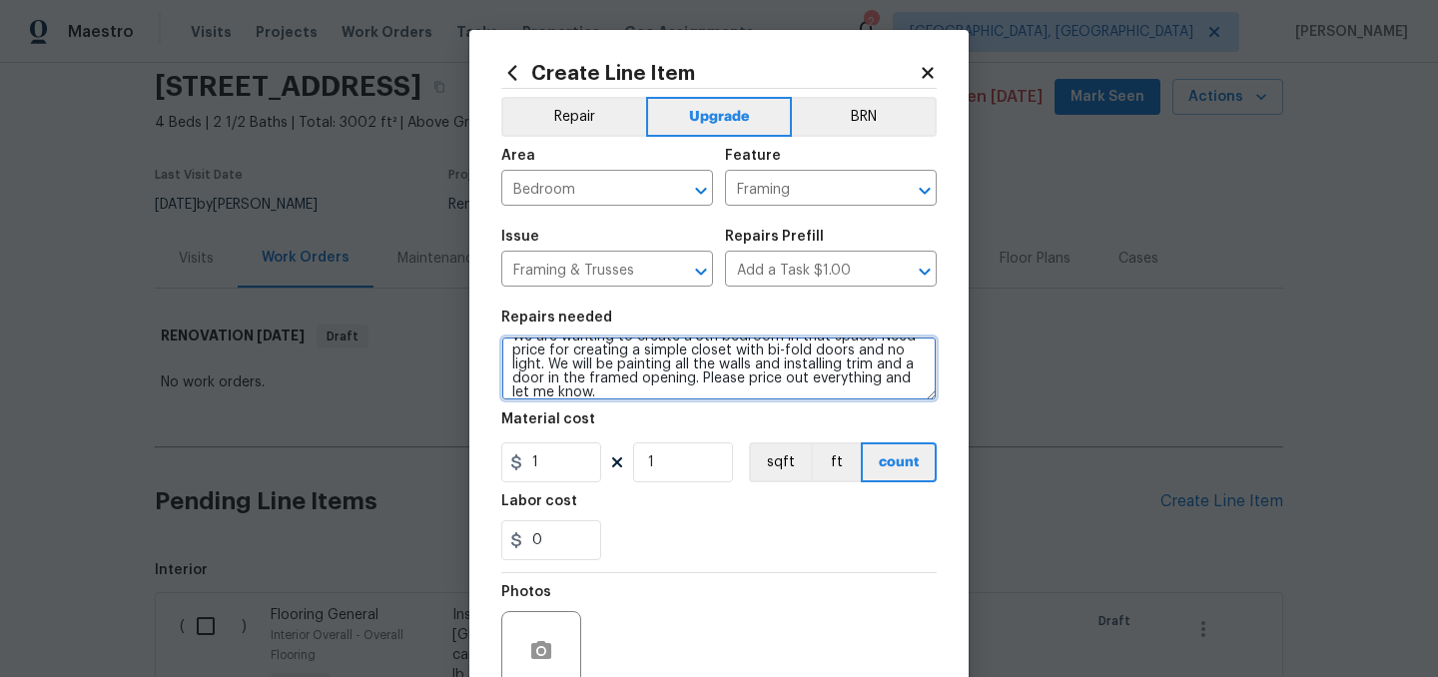
scroll to position [184, 0]
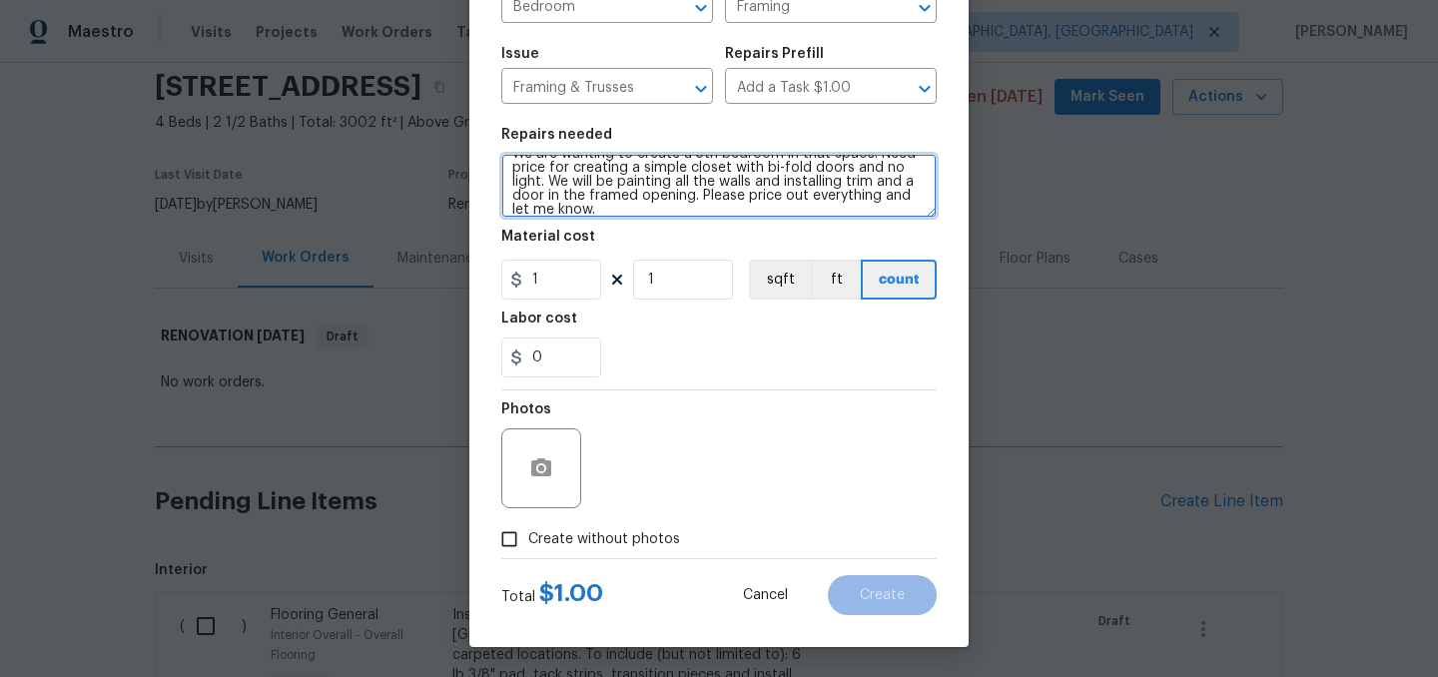
type textarea "Create a closet in 2nd loft area with the framed in doorway. We are wanting to …"
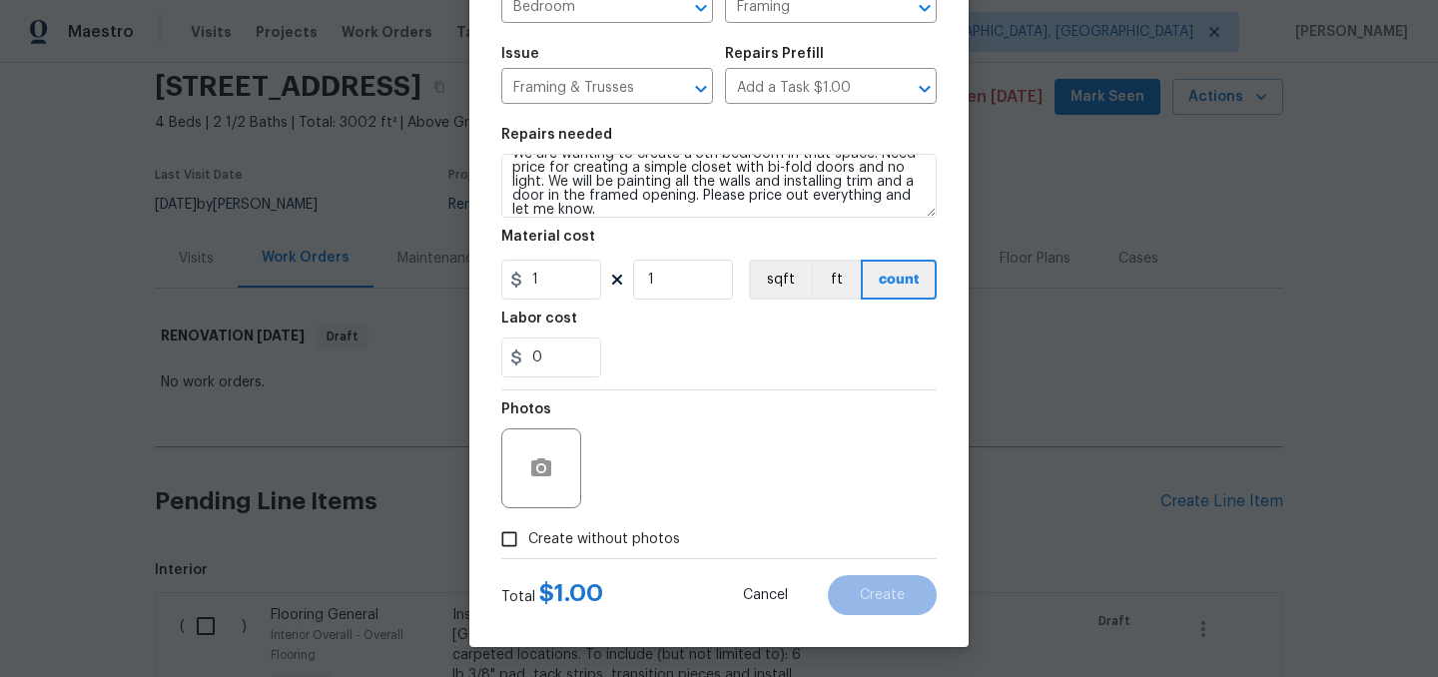
click at [548, 541] on span "Create without photos" at bounding box center [604, 539] width 152 height 21
click at [528, 541] on input "Create without photos" at bounding box center [509, 539] width 38 height 38
checkbox input "true"
click at [651, 514] on div "Reason*" at bounding box center [767, 455] width 340 height 130
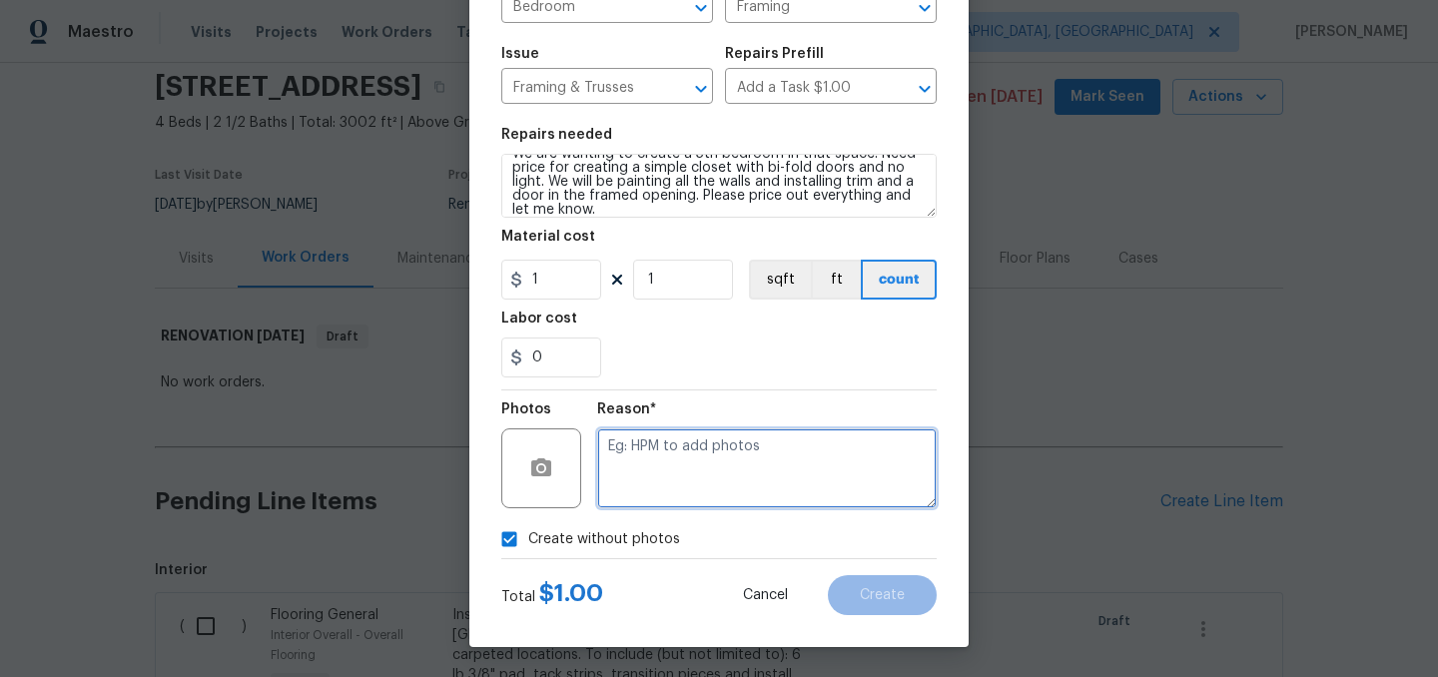
click at [663, 461] on textarea at bounding box center [767, 468] width 340 height 80
type textarea "."
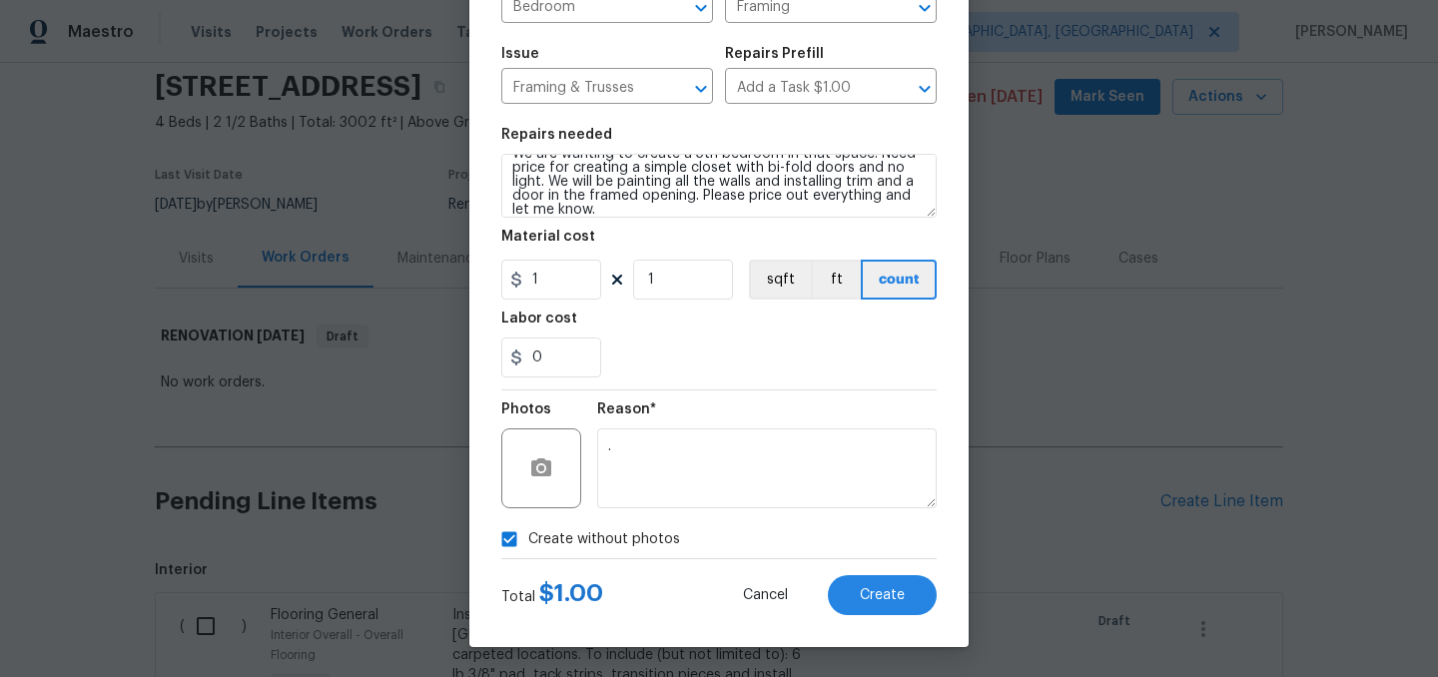
click at [567, 540] on span "Create without photos" at bounding box center [604, 539] width 152 height 21
click at [528, 540] on input "Create without photos" at bounding box center [509, 539] width 38 height 38
checkbox input "false"
click at [891, 589] on span "Create" at bounding box center [882, 595] width 45 height 15
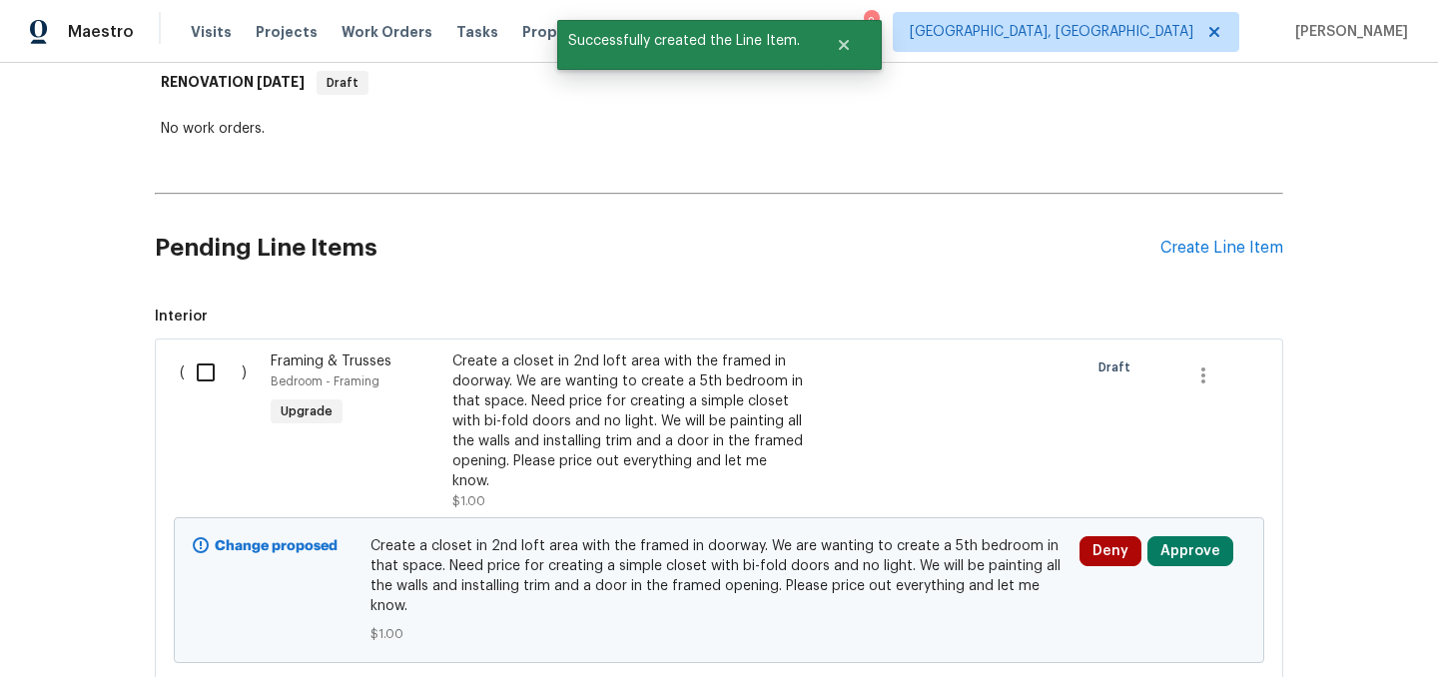
scroll to position [341, 0]
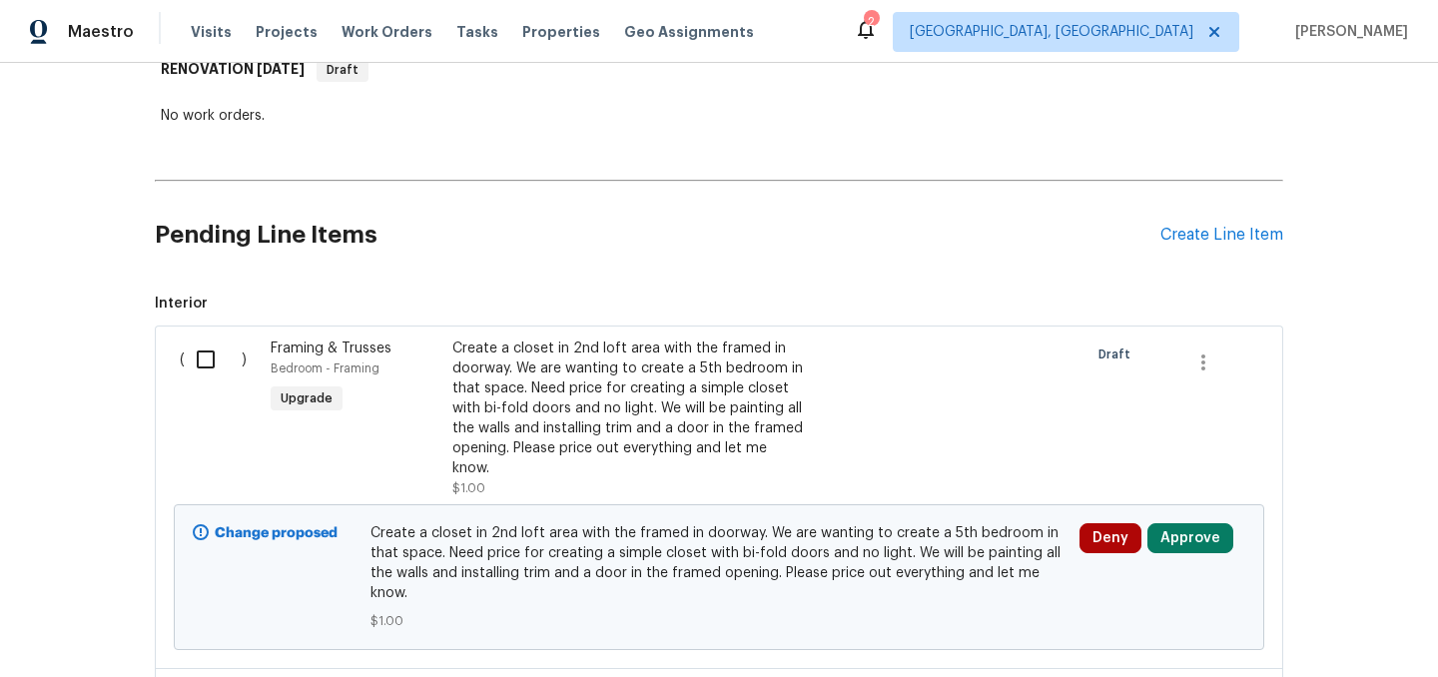
click at [207, 359] on input "checkbox" at bounding box center [213, 360] width 57 height 42
checkbox input "true"
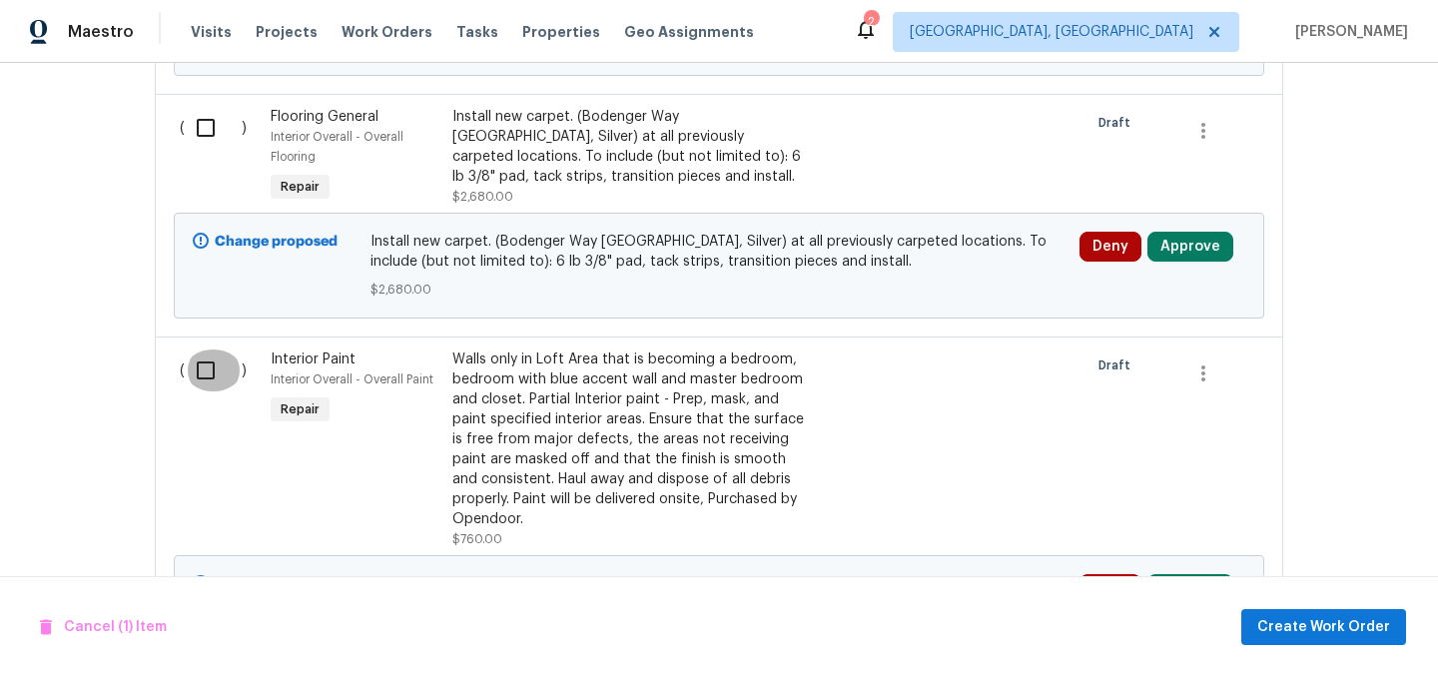
click at [205, 375] on input "checkbox" at bounding box center [213, 371] width 57 height 42
checkbox input "true"
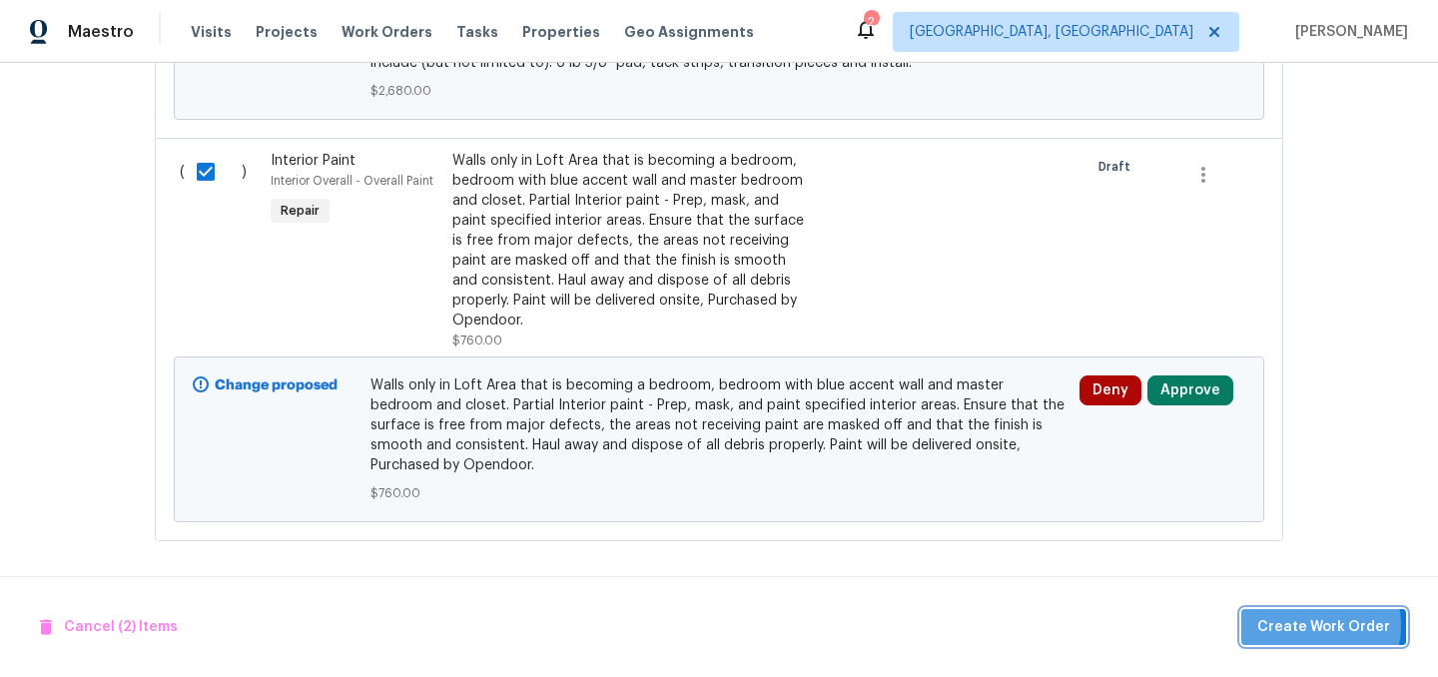
click at [1317, 625] on span "Create Work Order" at bounding box center [1323, 627] width 133 height 25
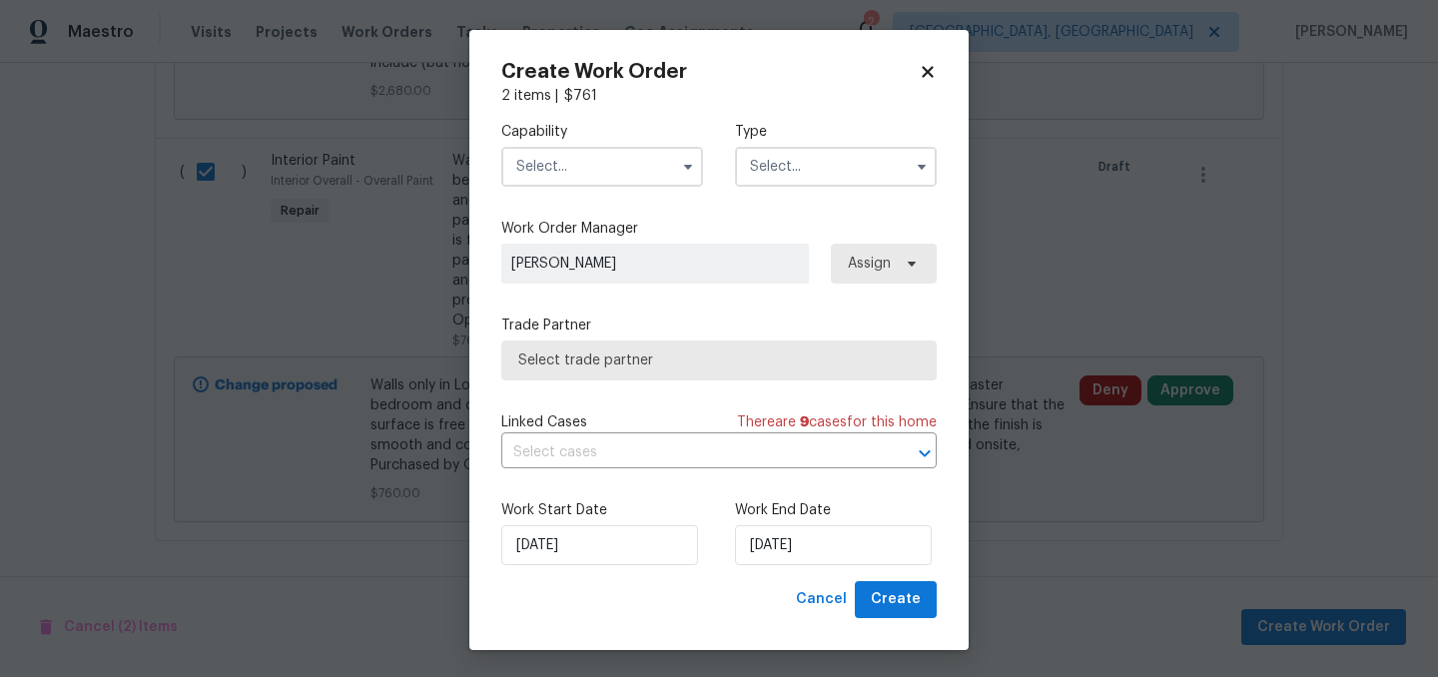
click at [590, 165] on input "text" at bounding box center [602, 167] width 202 height 40
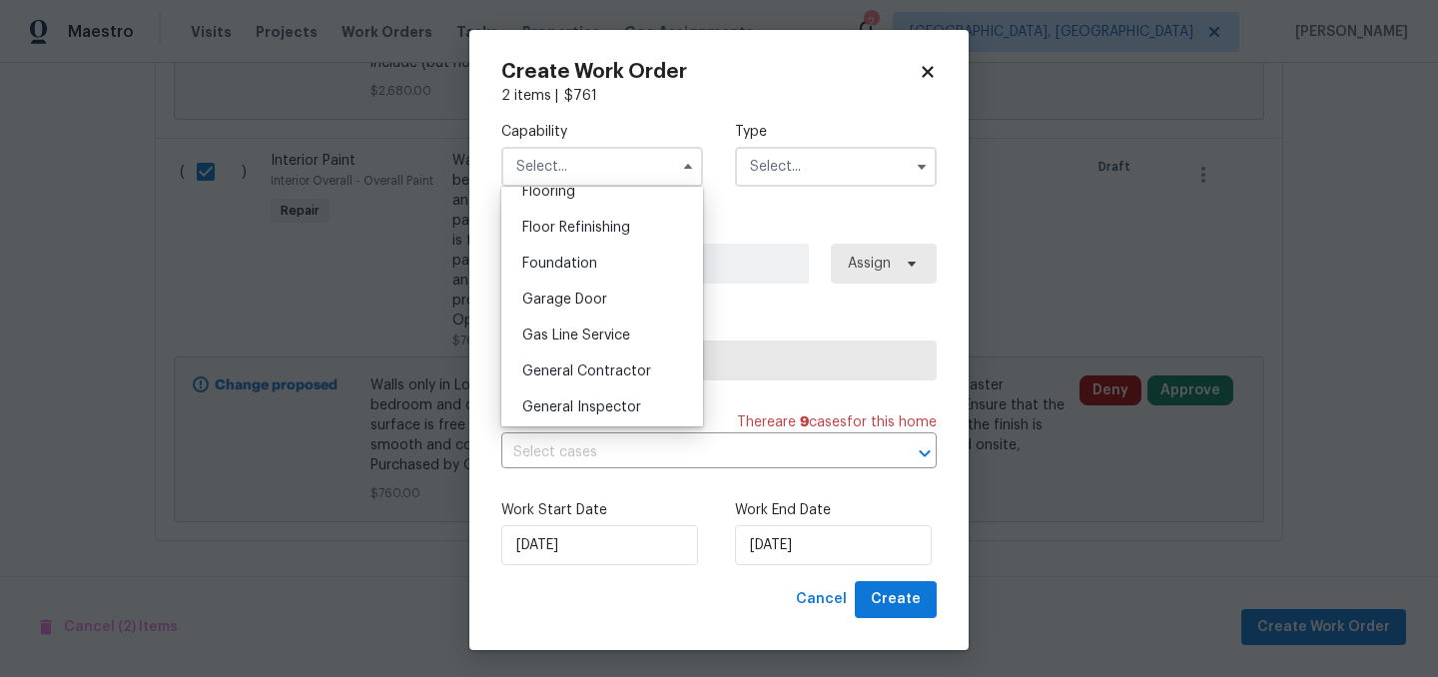
scroll to position [805, 0]
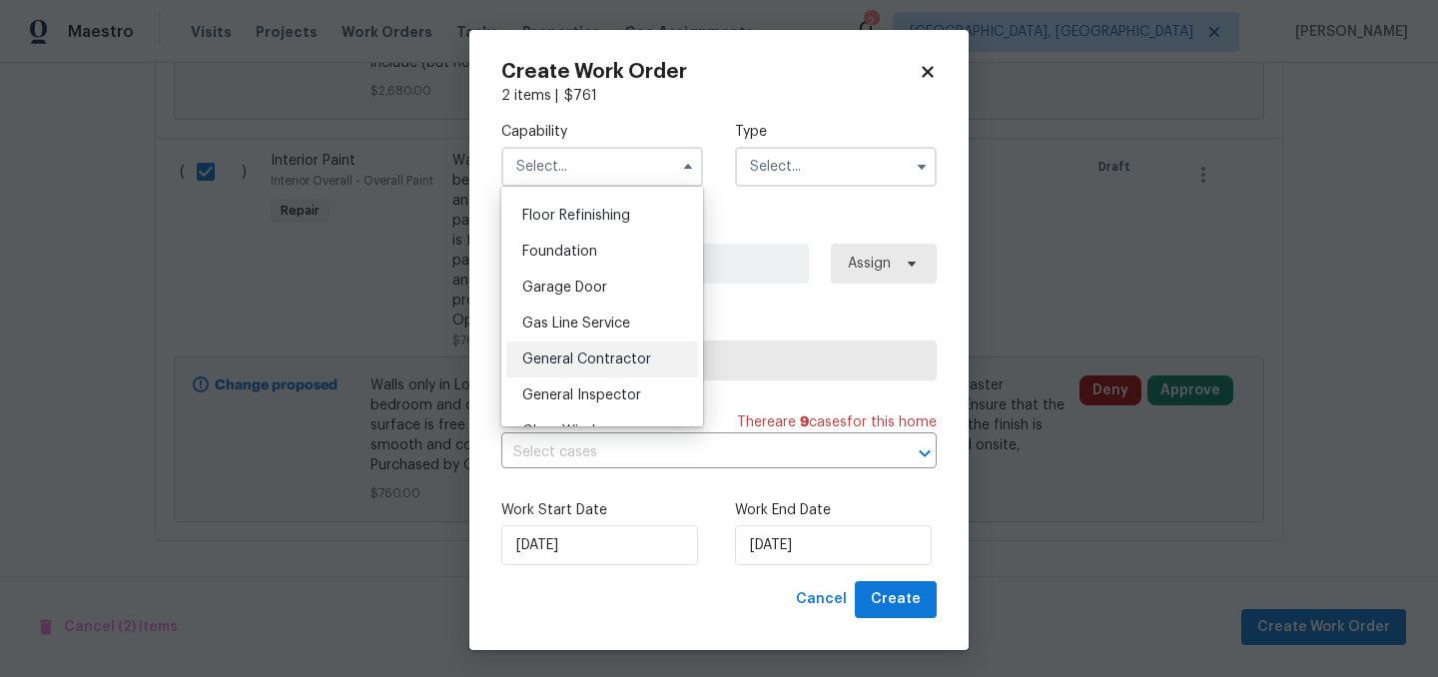
click at [599, 357] on span "General Contractor" at bounding box center [586, 360] width 129 height 14
type input "General Contractor"
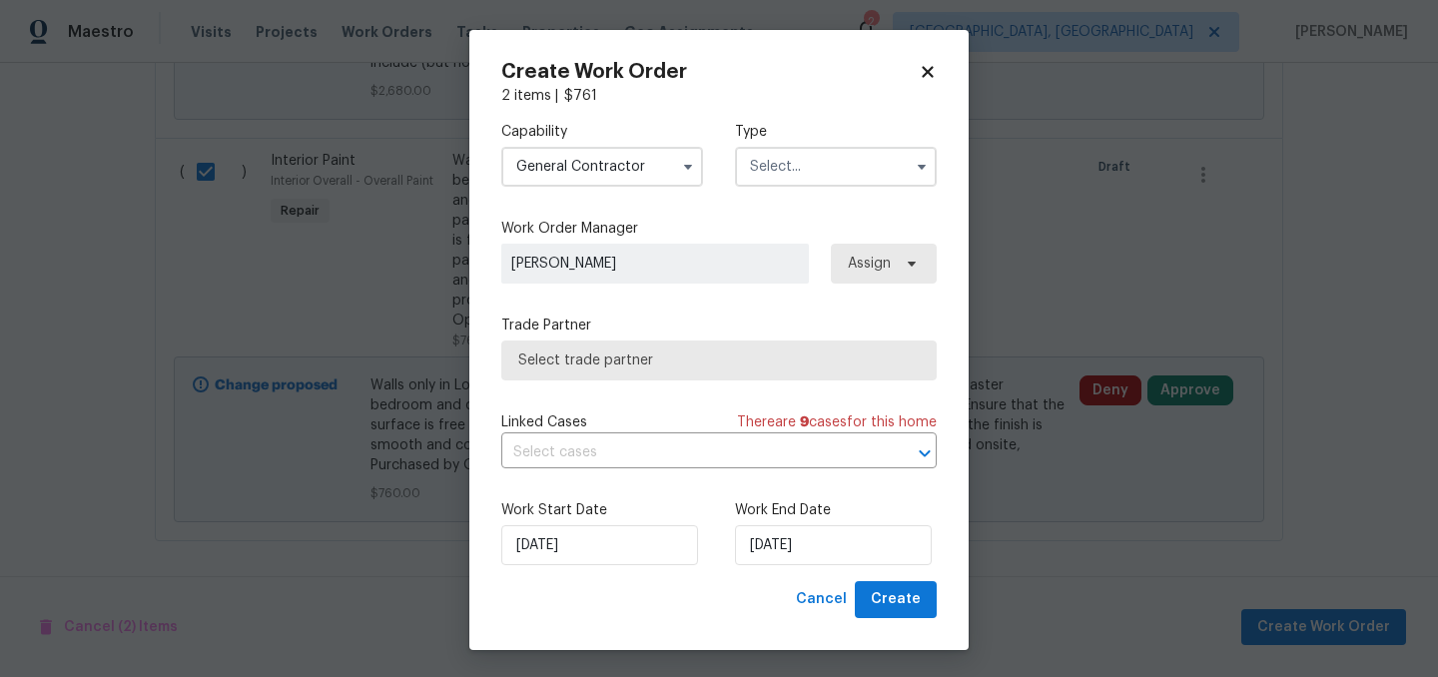
click at [786, 170] on input "text" at bounding box center [836, 167] width 202 height 40
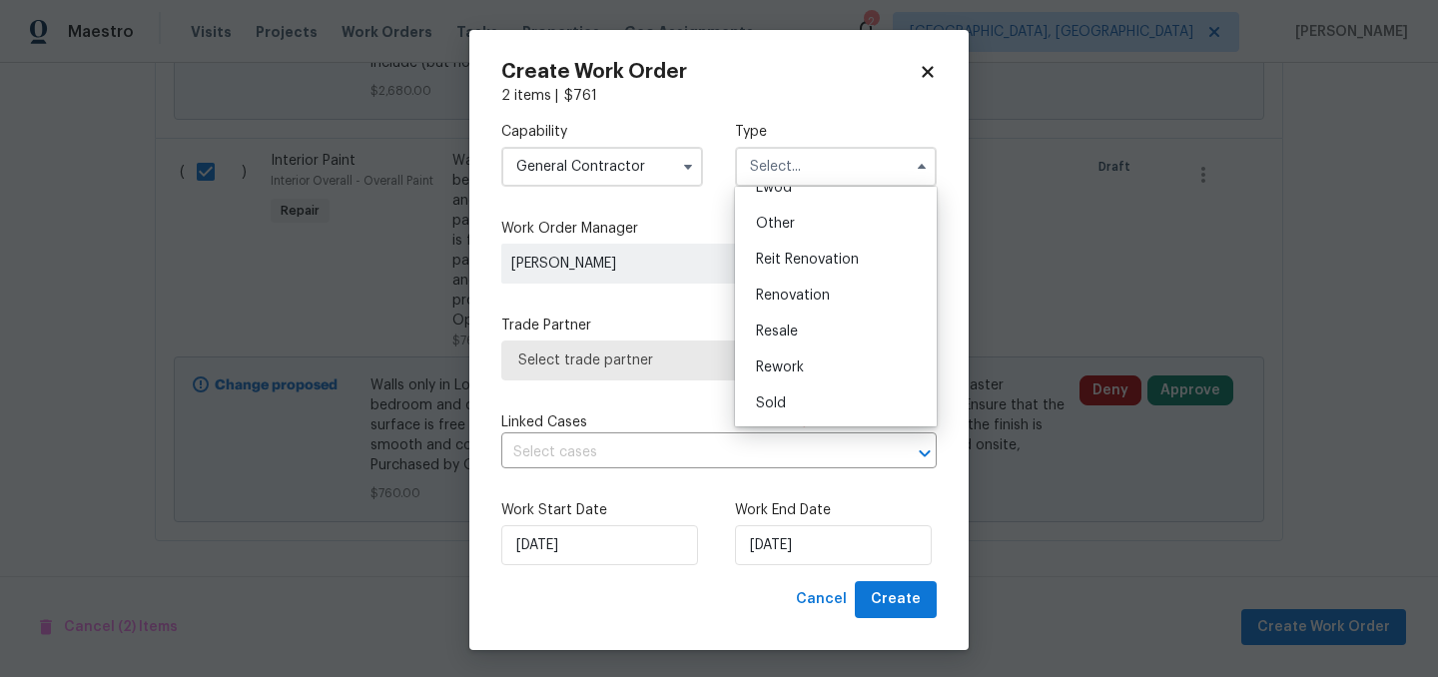
scroll to position [3, 0]
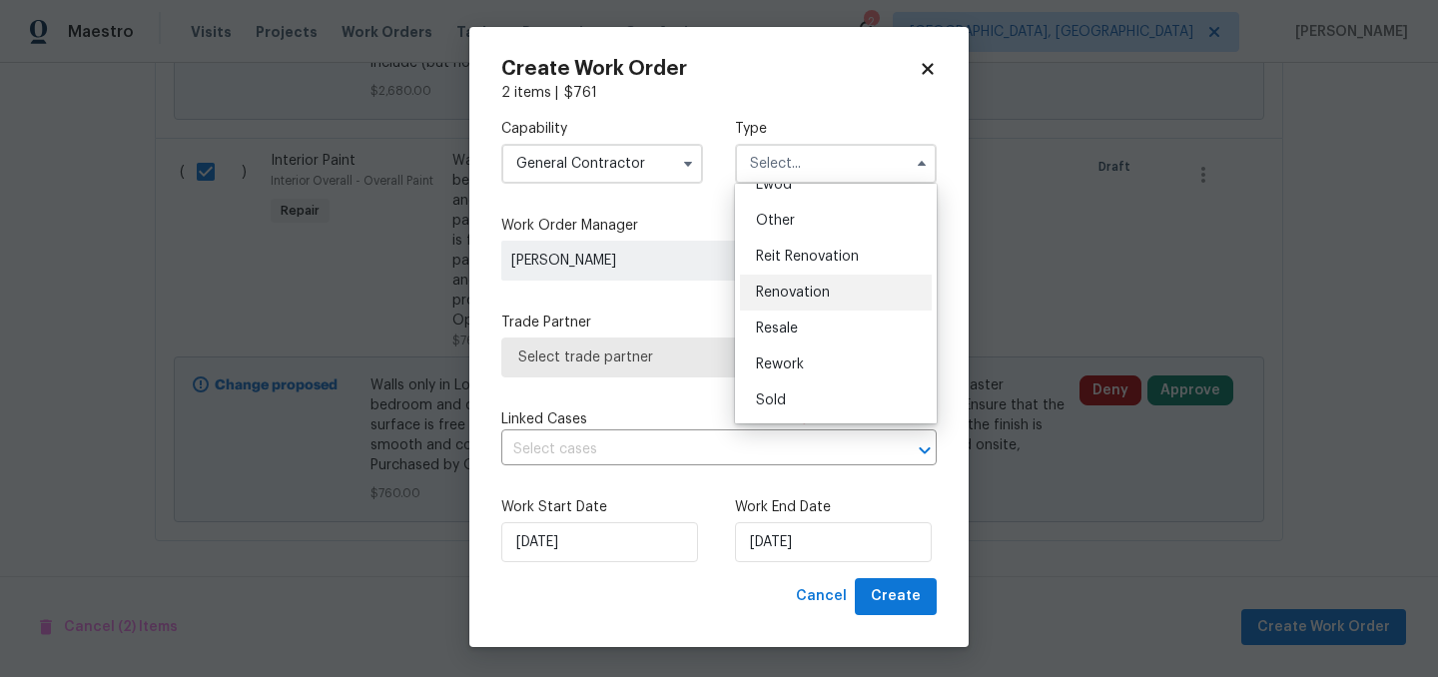
click at [821, 289] on span "Renovation" at bounding box center [793, 293] width 74 height 14
type input "Renovation"
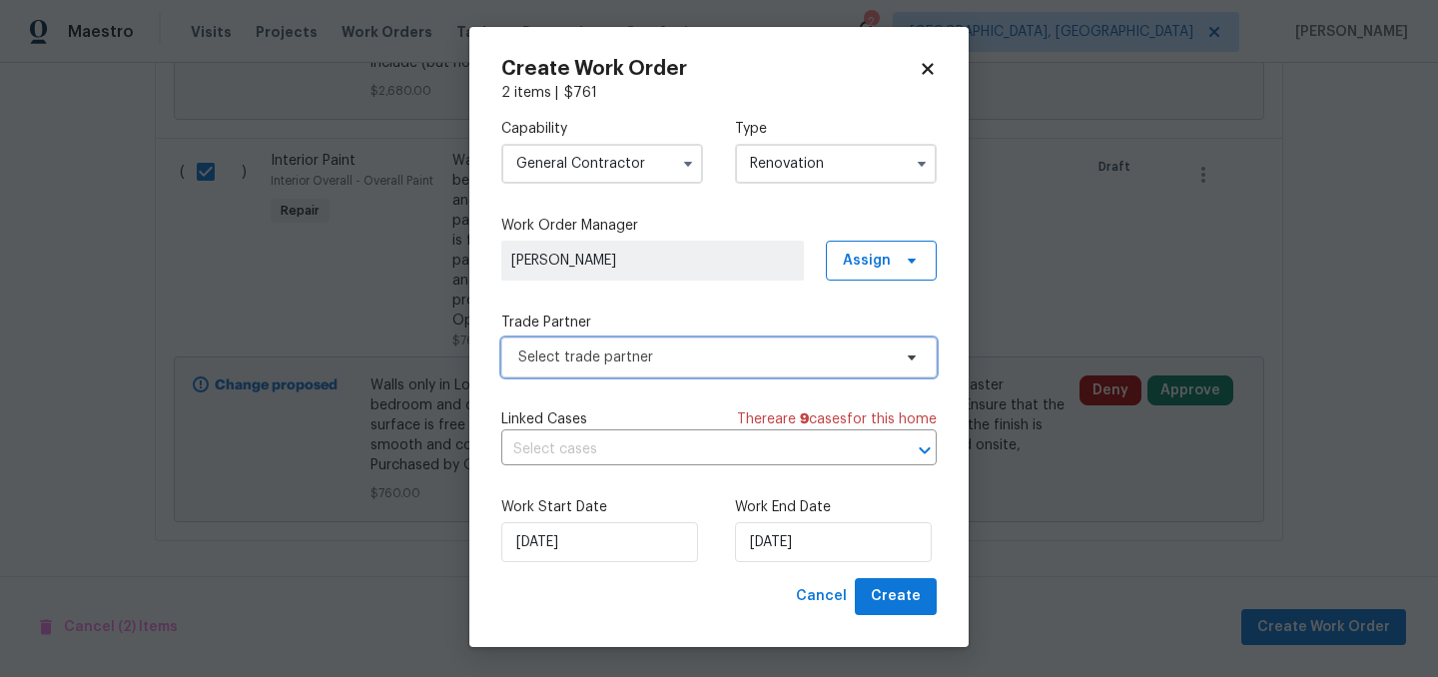
click at [740, 355] on span "Select trade partner" at bounding box center [704, 358] width 373 height 20
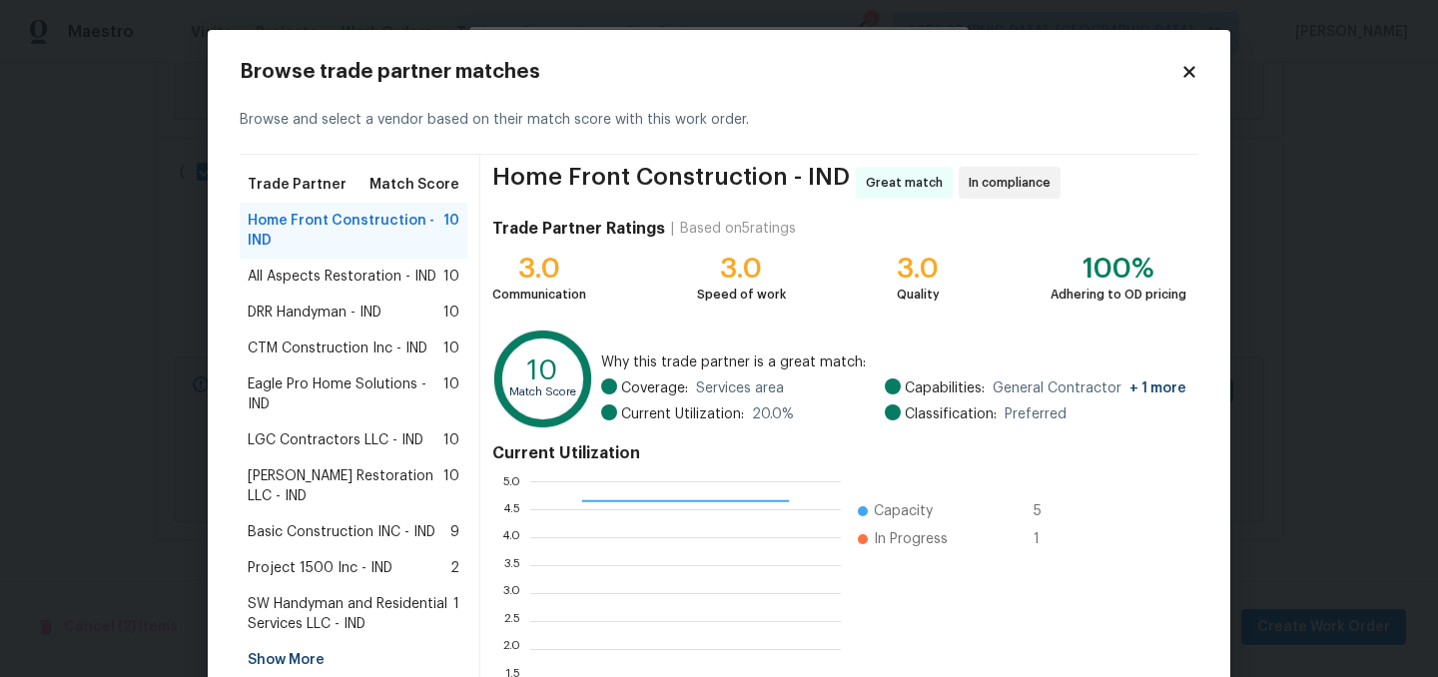
scroll to position [204, 0]
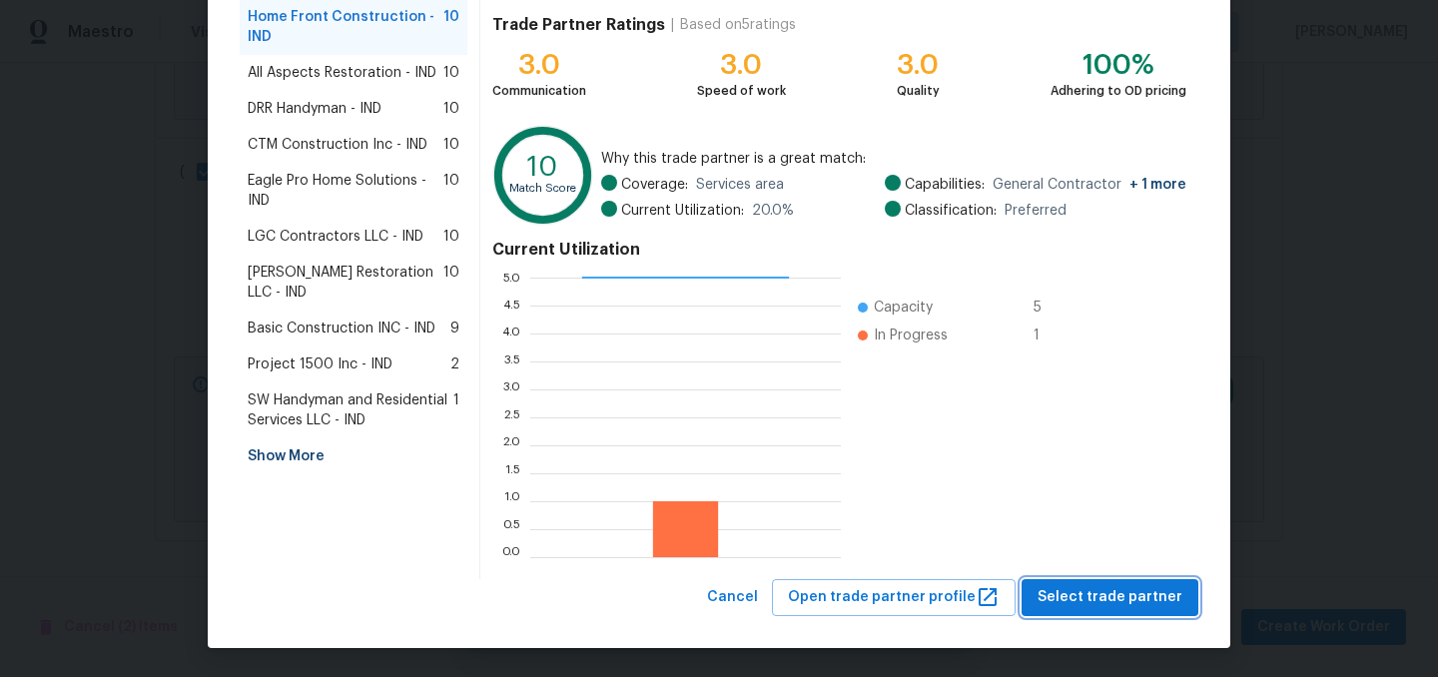
click at [1126, 588] on span "Select trade partner" at bounding box center [1110, 597] width 145 height 25
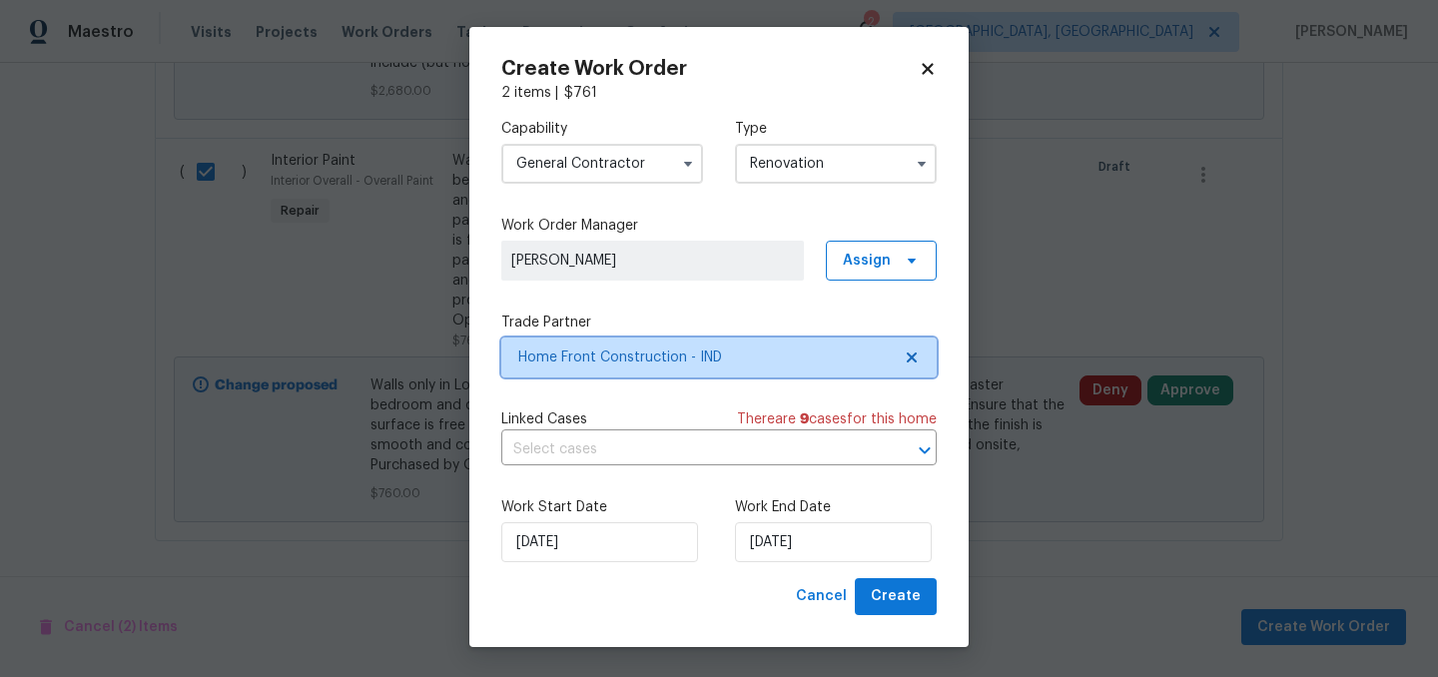
scroll to position [0, 0]
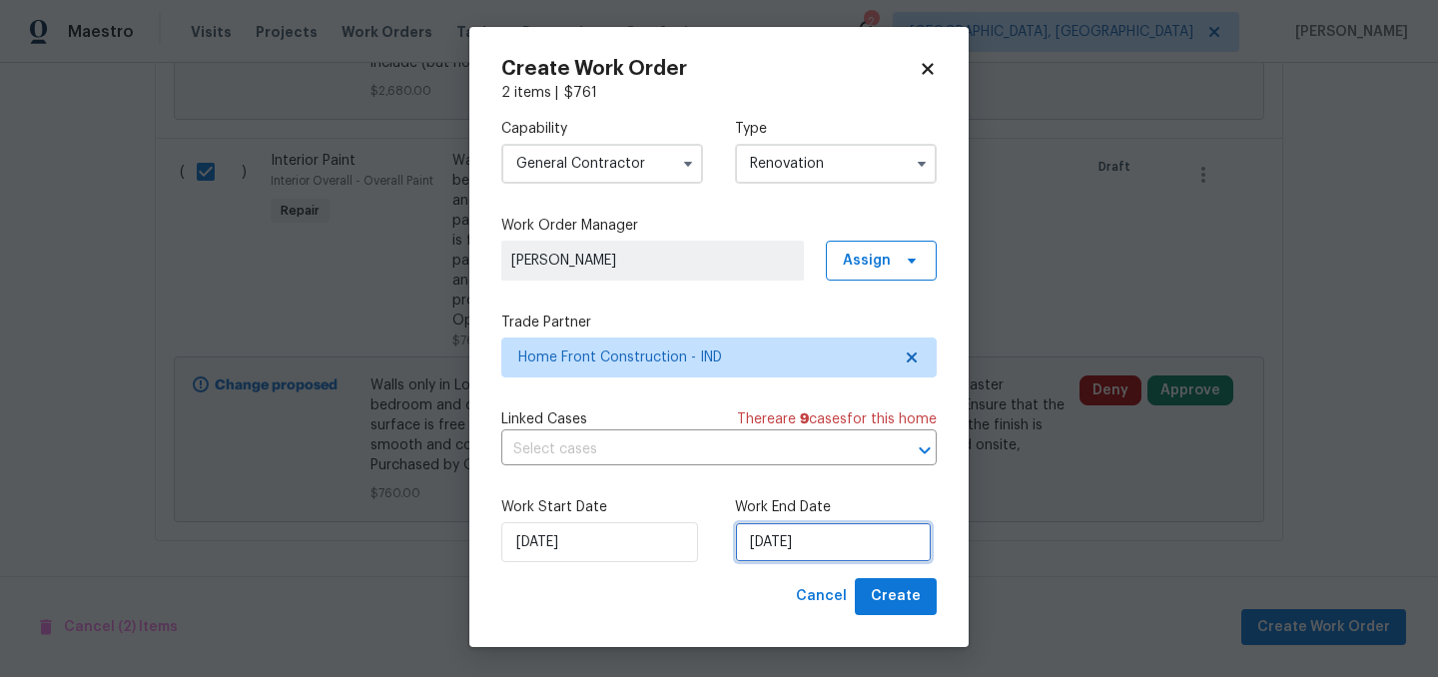
click at [833, 551] on input "10/7/2025" at bounding box center [833, 542] width 197 height 40
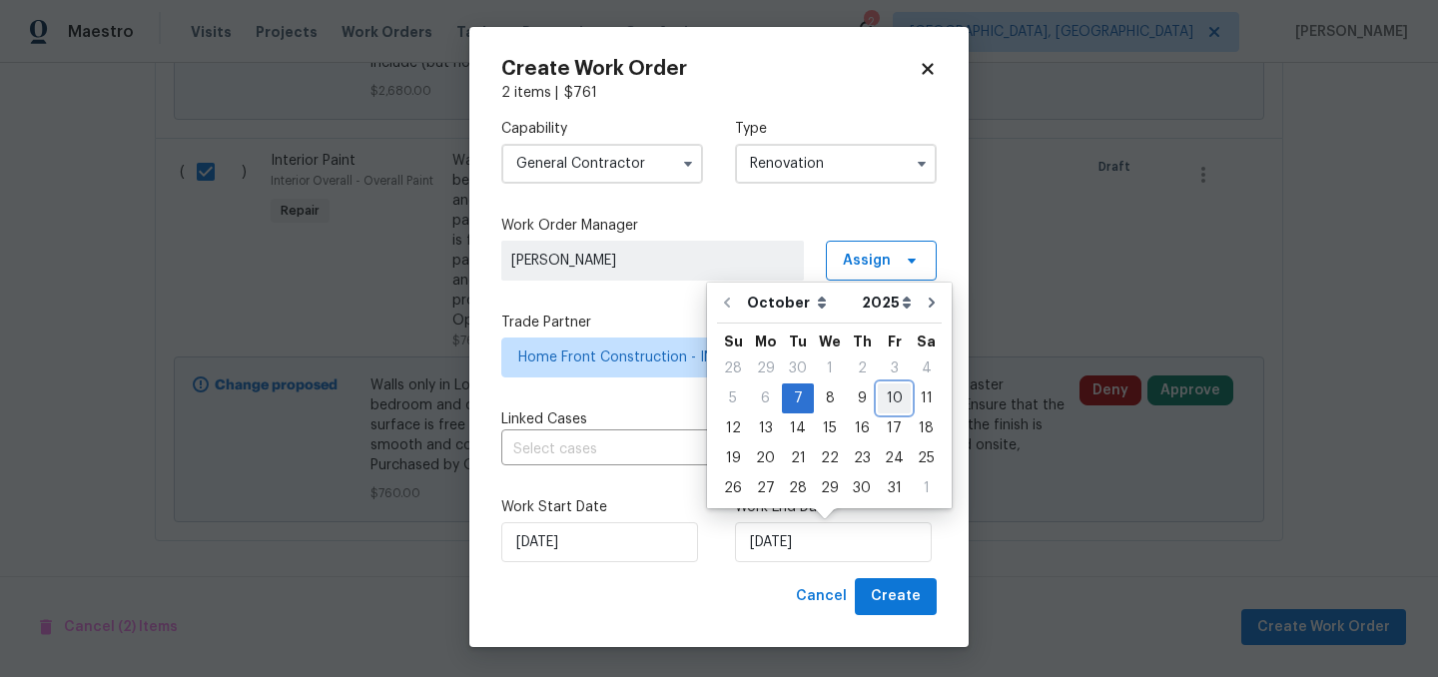
click at [888, 395] on div "10" at bounding box center [894, 399] width 33 height 28
type input "10/10/2025"
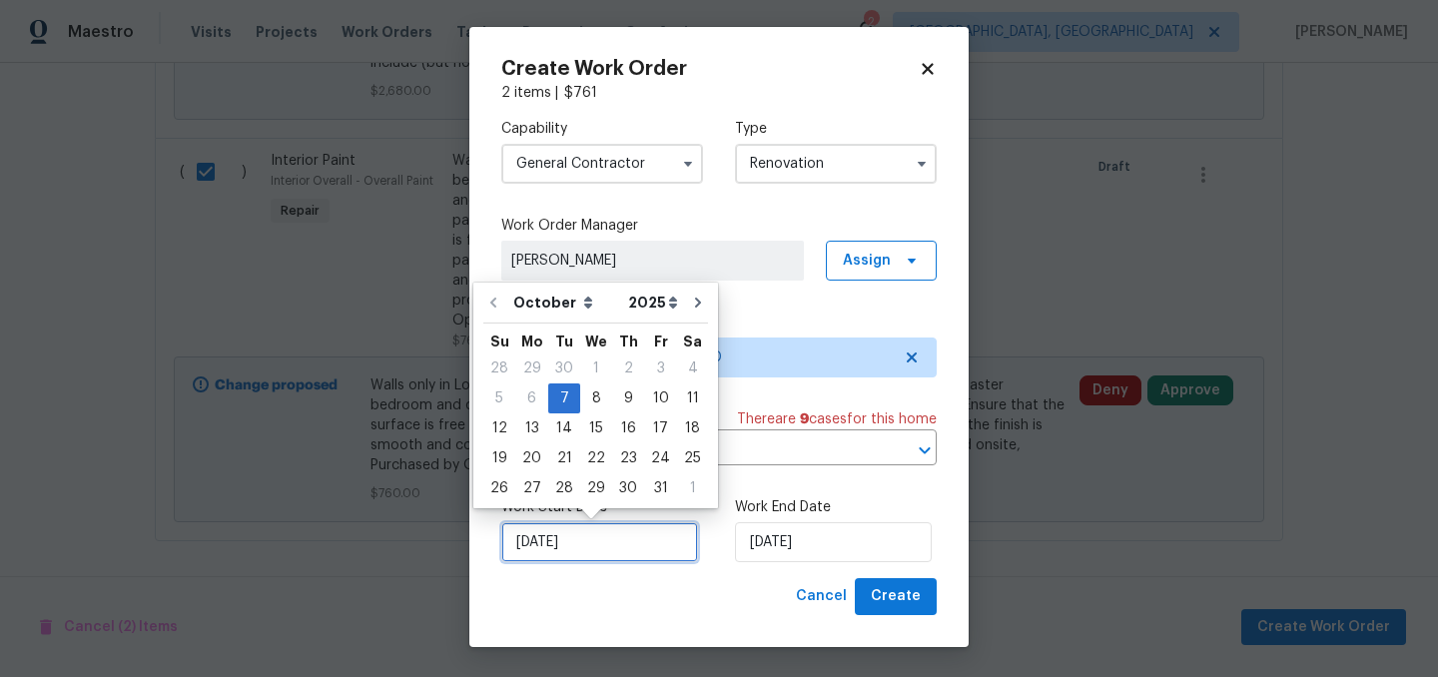
click at [585, 552] on input "10/7/2025" at bounding box center [599, 542] width 197 height 40
click at [590, 390] on div "8" at bounding box center [596, 399] width 32 height 28
type input "10/8/2025"
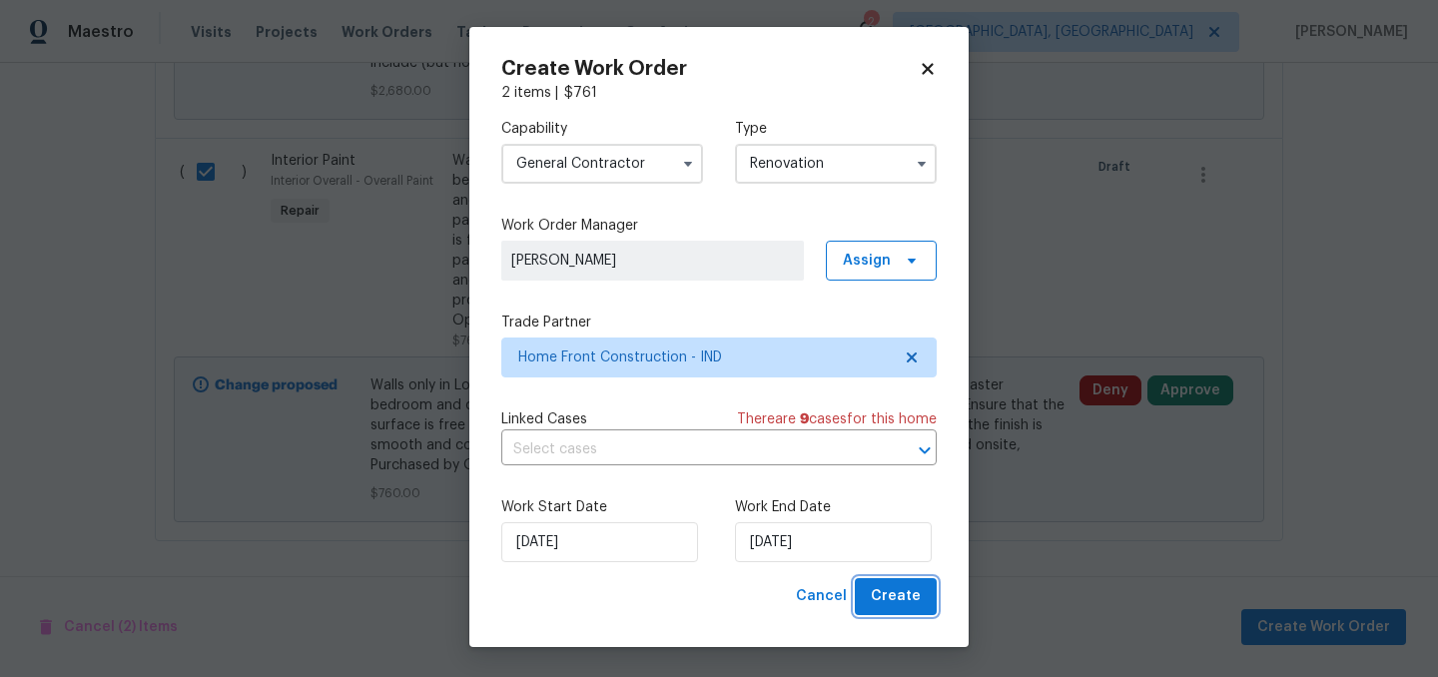
click at [904, 595] on span "Create" at bounding box center [896, 596] width 50 height 25
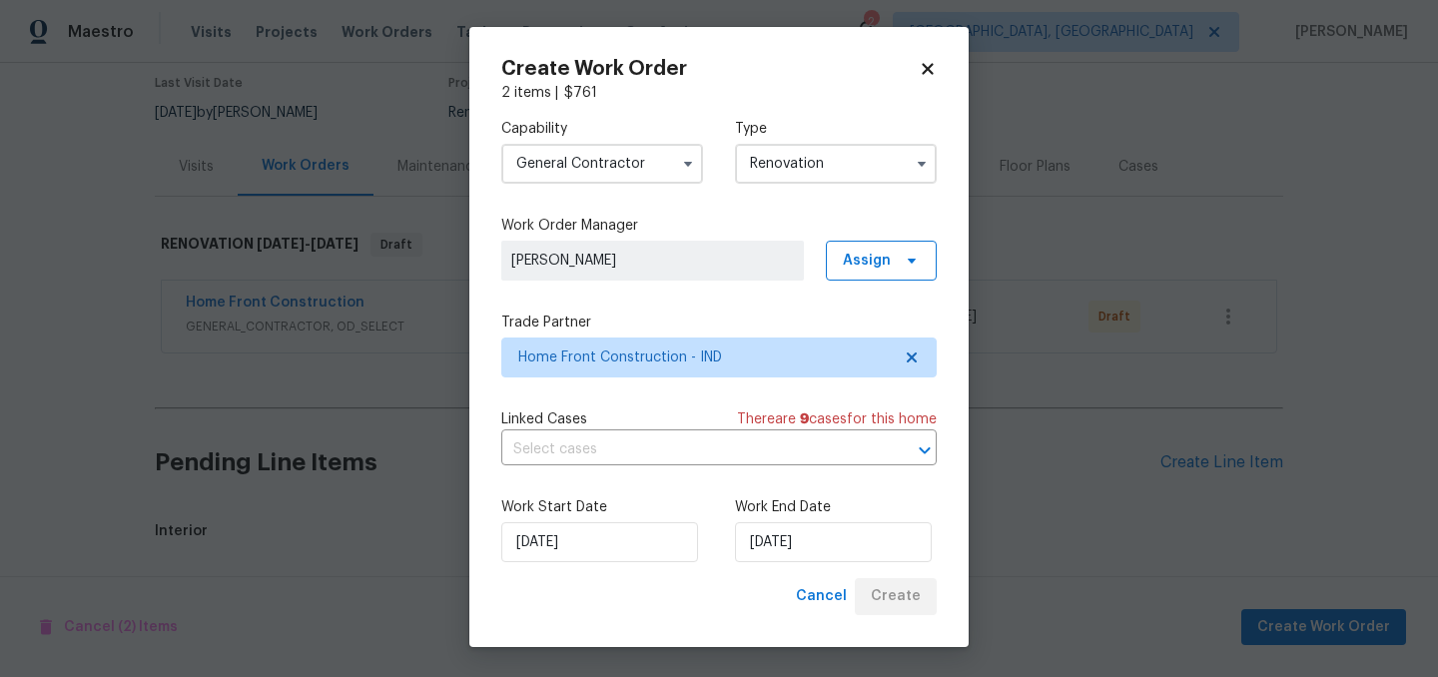
scroll to position [422, 0]
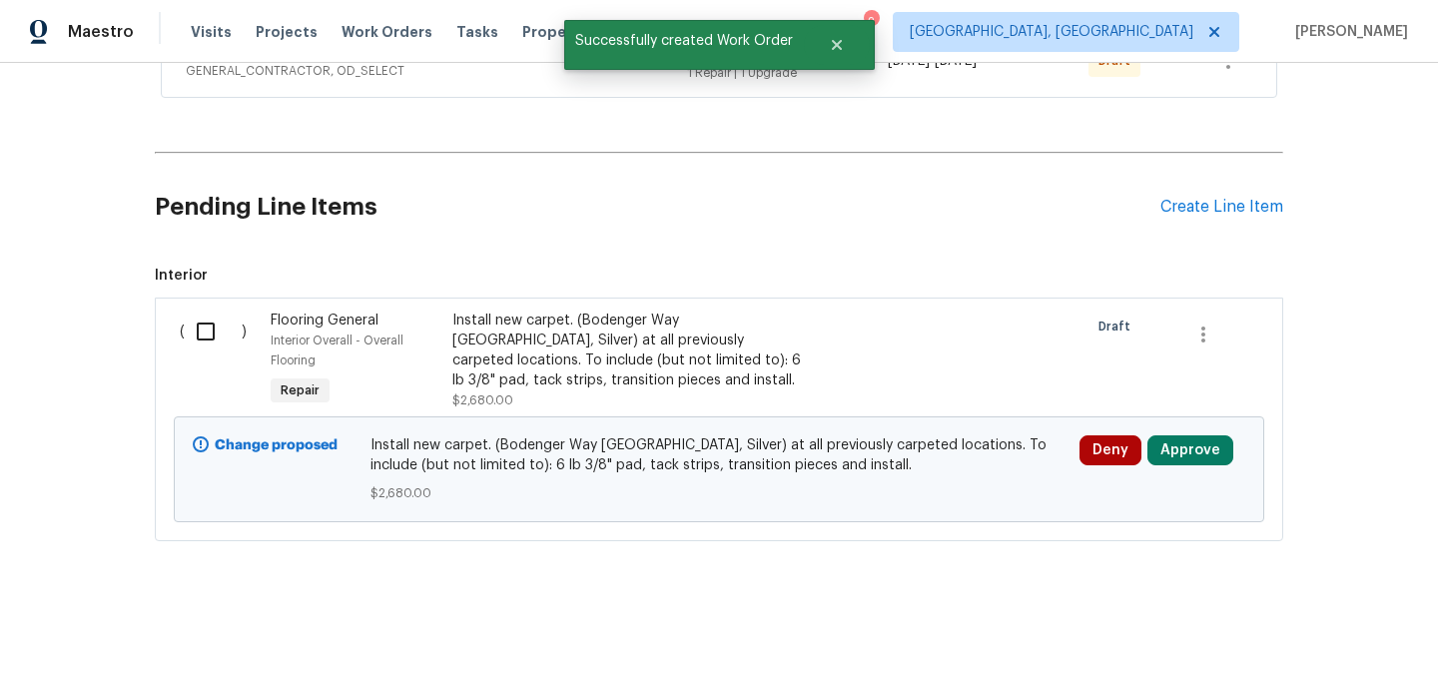
click at [205, 334] on input "checkbox" at bounding box center [213, 332] width 57 height 42
checkbox input "true"
click at [1309, 622] on span "Create Work Order" at bounding box center [1323, 627] width 133 height 25
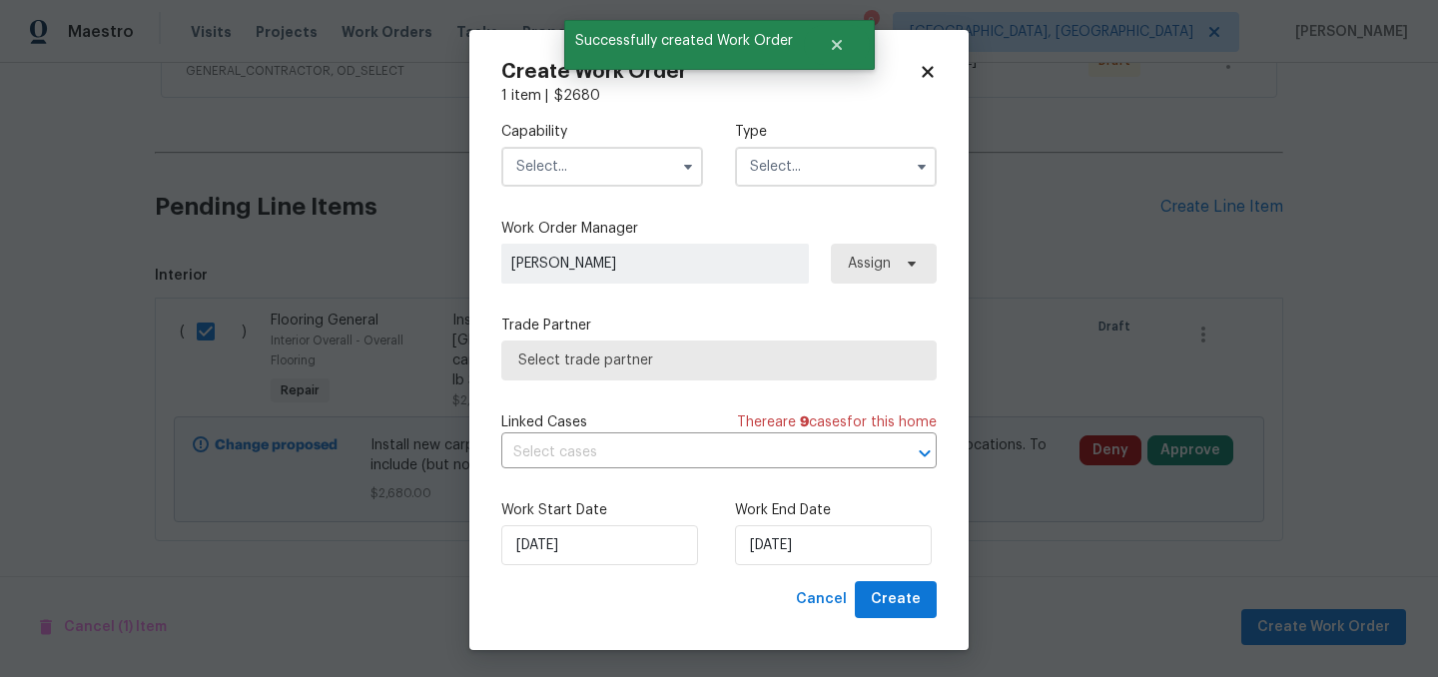
click at [572, 175] on input "text" at bounding box center [602, 167] width 202 height 40
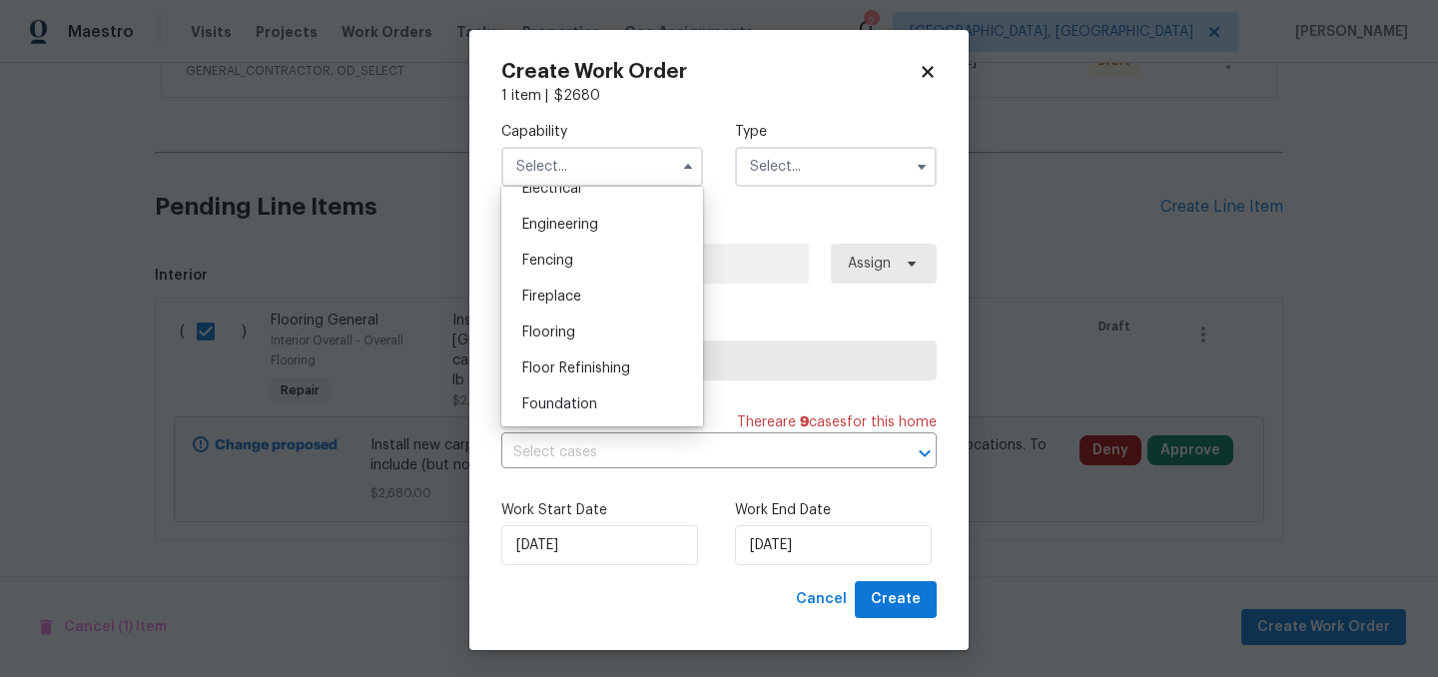
scroll to position [650, 0]
click at [613, 331] on div "Flooring" at bounding box center [602, 335] width 192 height 36
type input "Flooring"
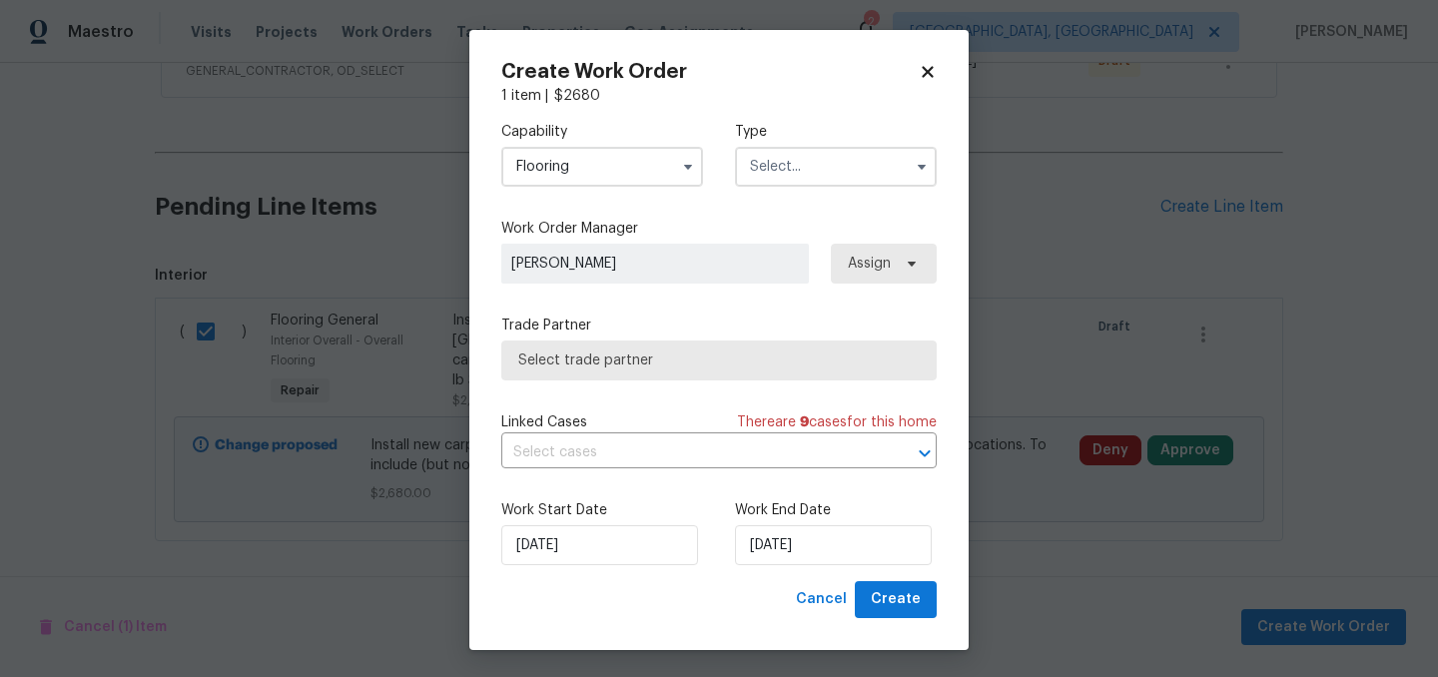
click at [809, 166] on input "text" at bounding box center [836, 167] width 202 height 40
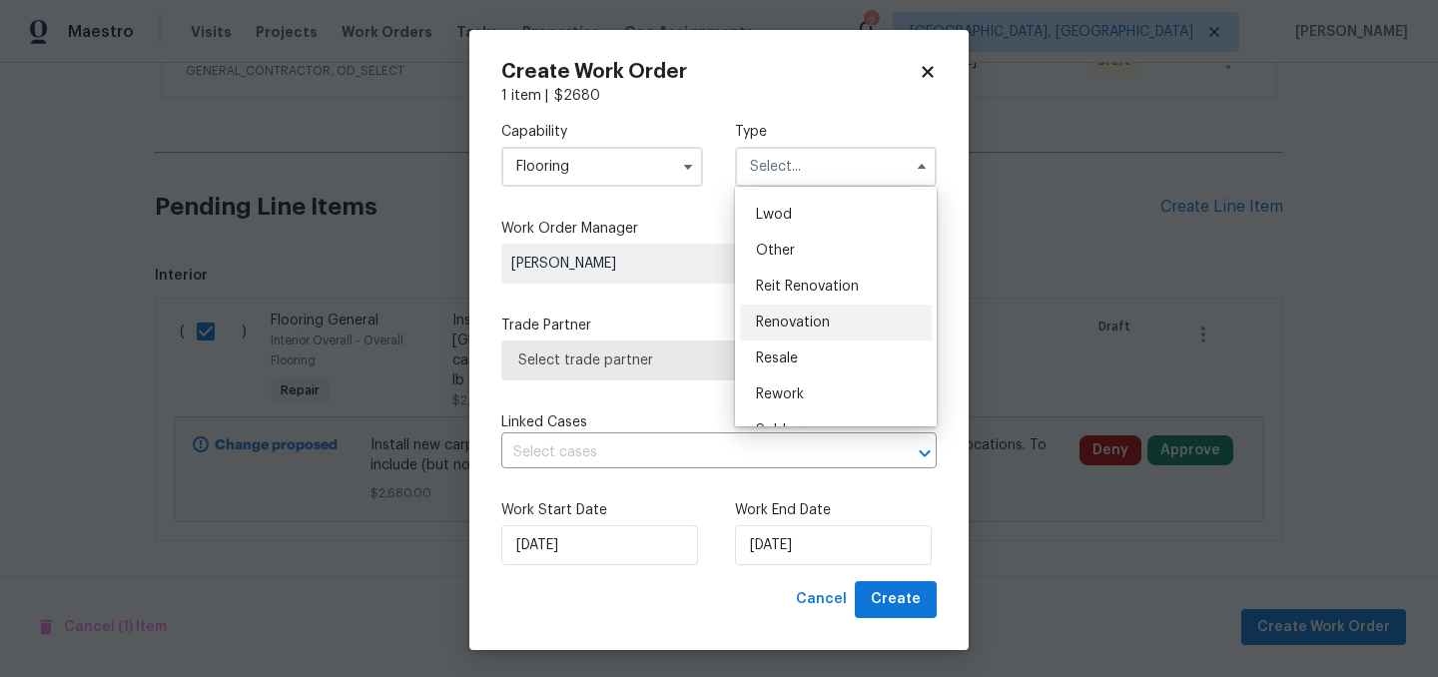
scroll to position [216, 0]
click at [813, 333] on div "Renovation" at bounding box center [836, 318] width 192 height 36
type input "Renovation"
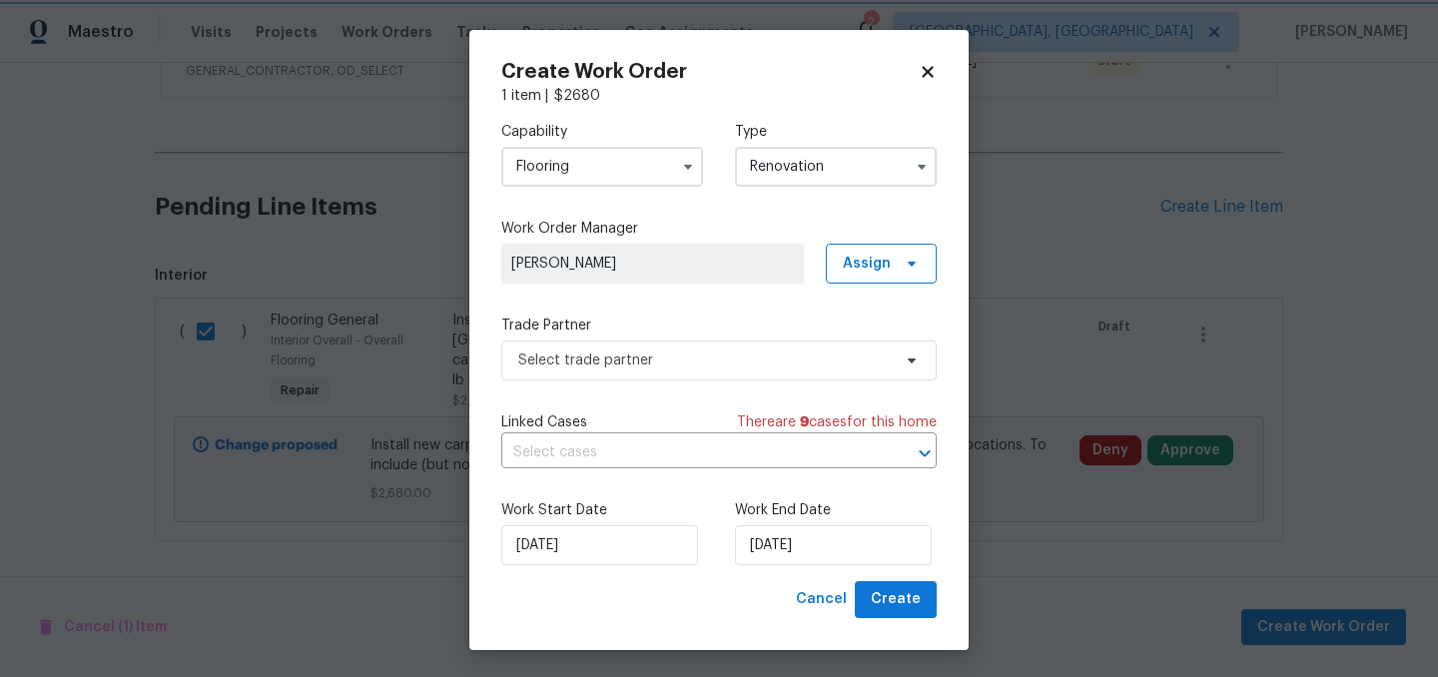
scroll to position [0, 0]
click at [764, 375] on span "Select trade partner" at bounding box center [718, 361] width 435 height 40
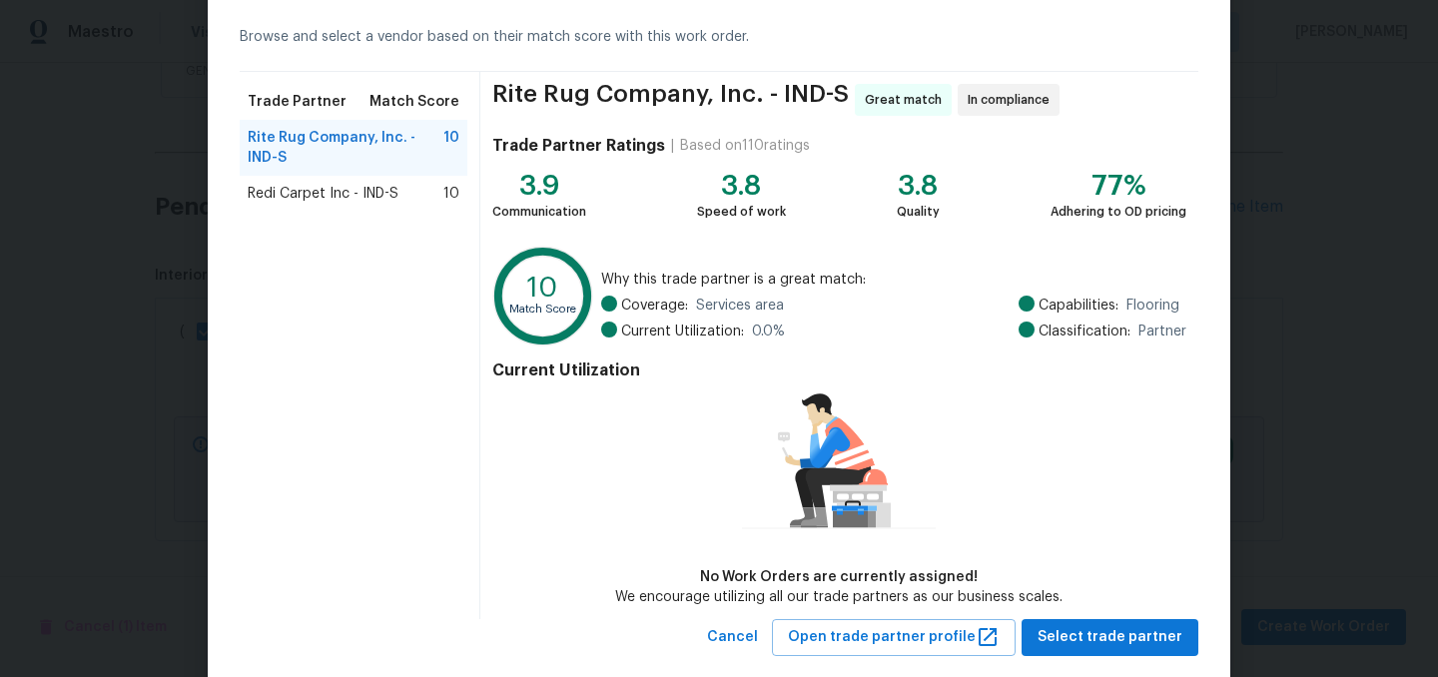
scroll to position [122, 0]
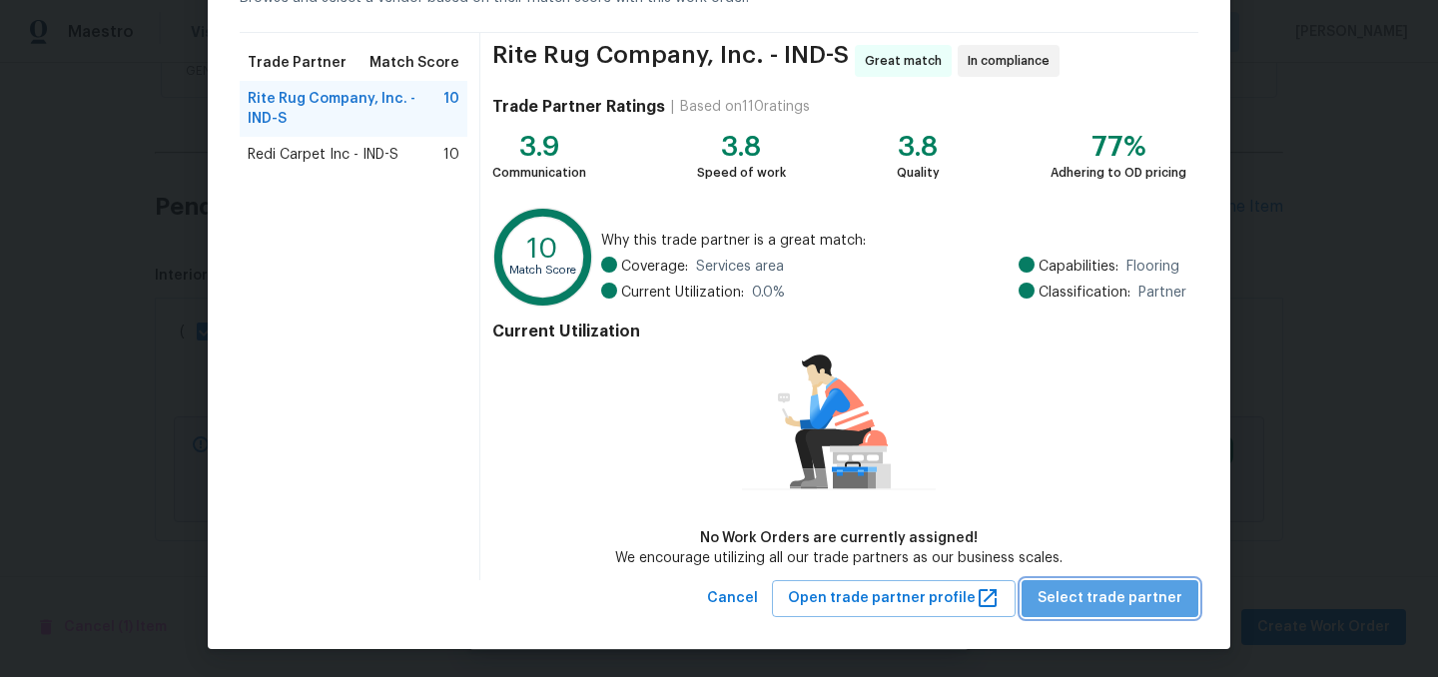
click at [1146, 603] on span "Select trade partner" at bounding box center [1110, 598] width 145 height 25
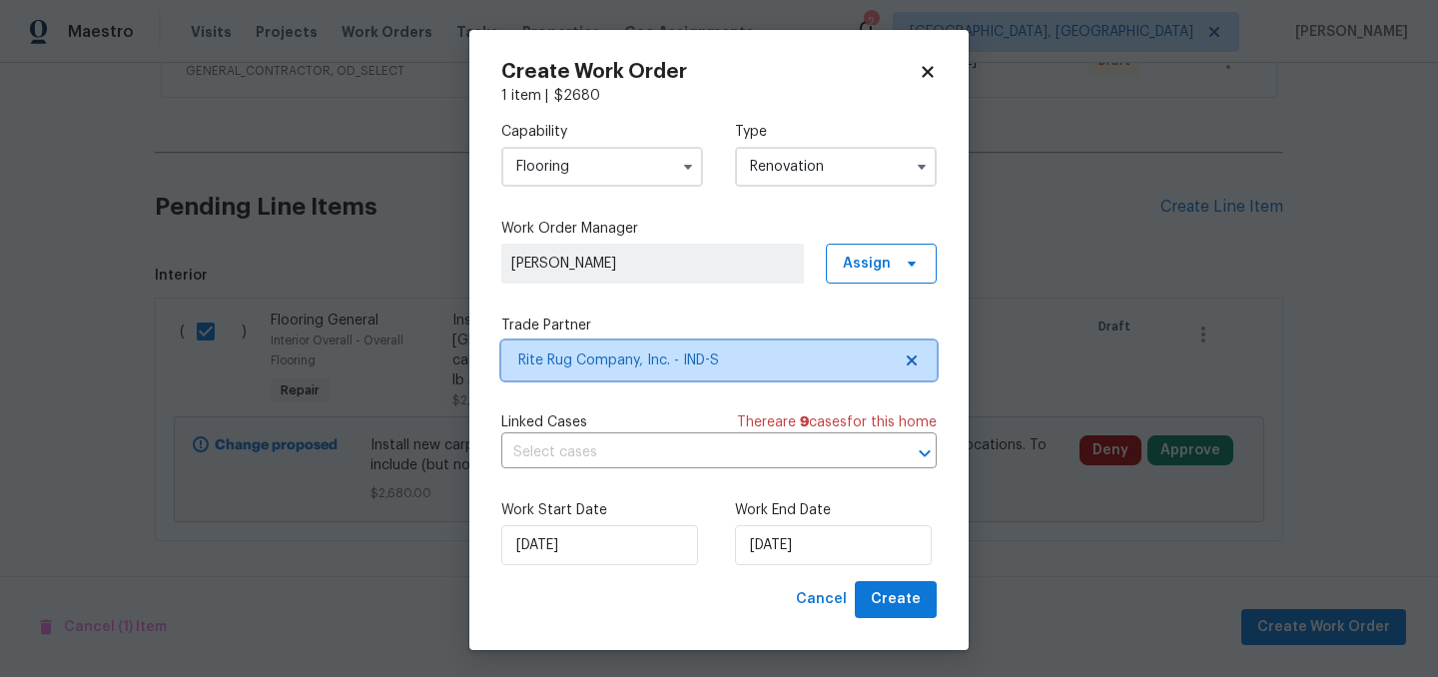
scroll to position [0, 0]
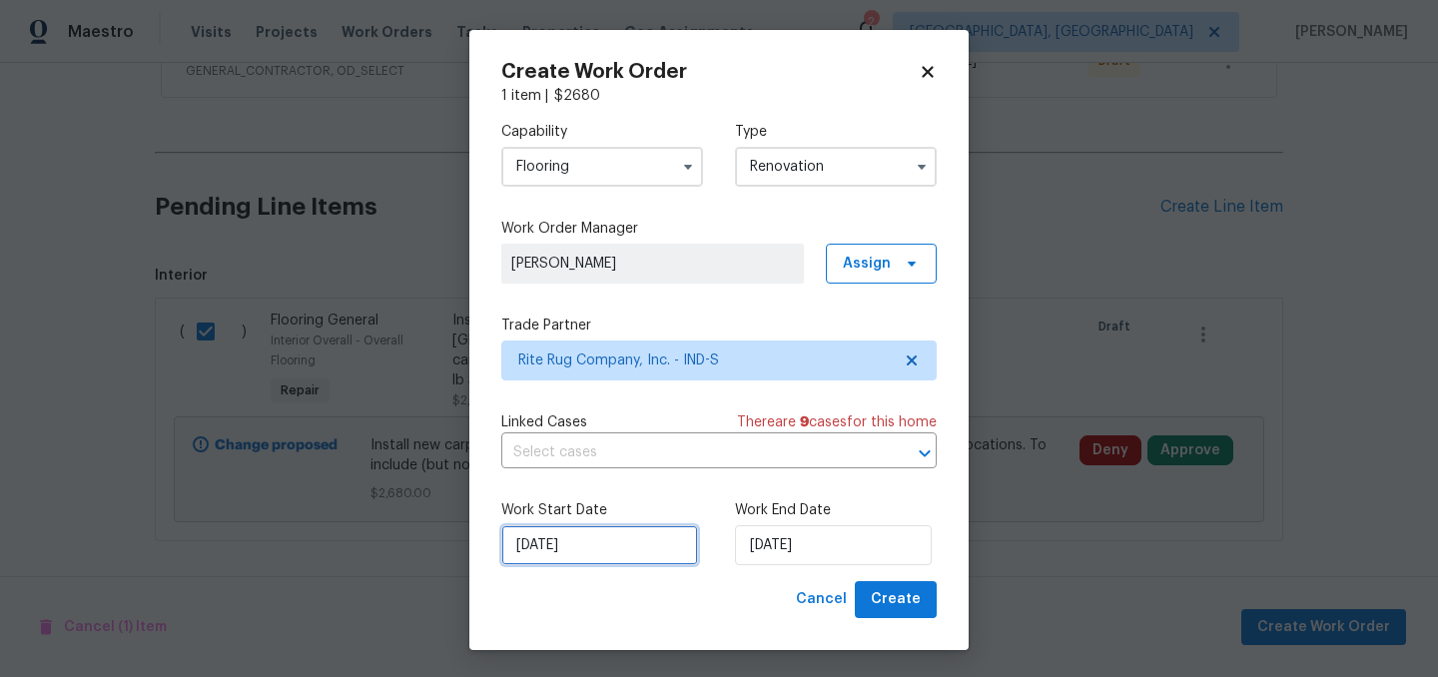
click at [616, 549] on input "10/7/2025" at bounding box center [599, 545] width 197 height 40
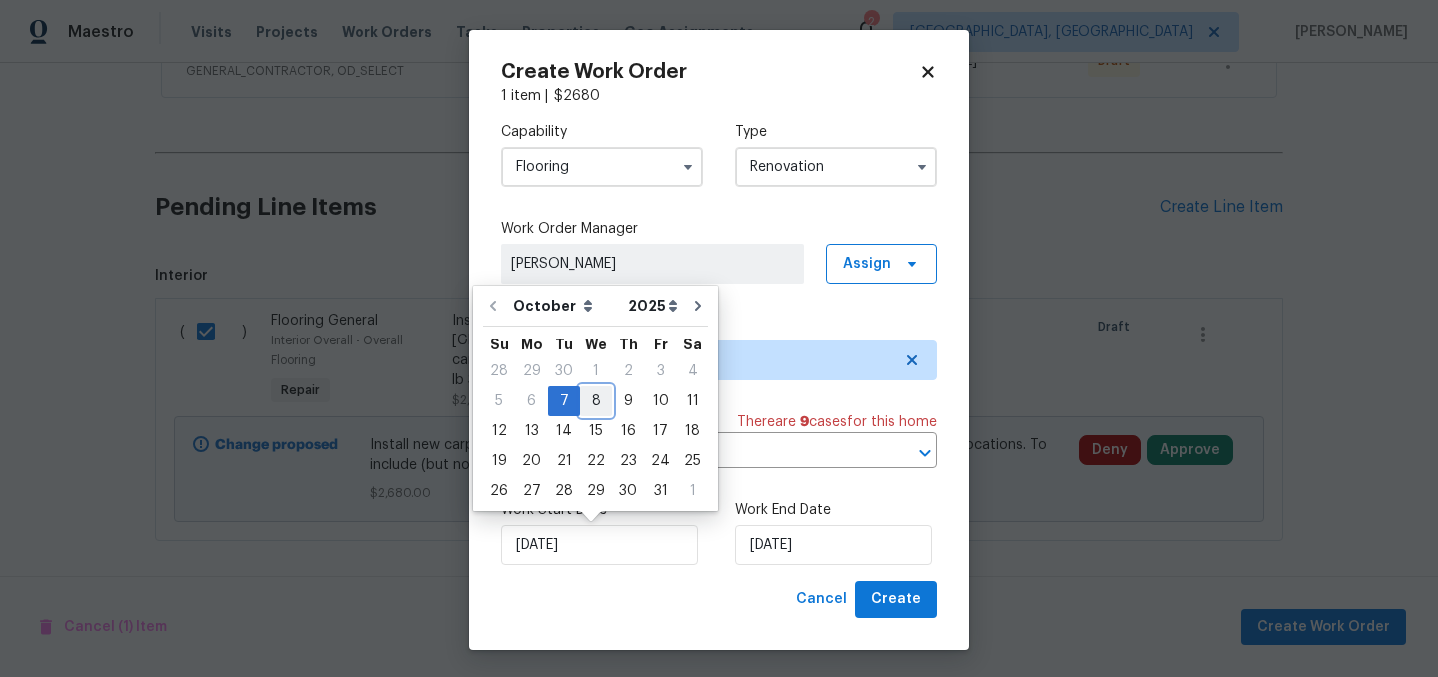
click at [596, 404] on div "8" at bounding box center [596, 402] width 32 height 28
type input "10/8/2025"
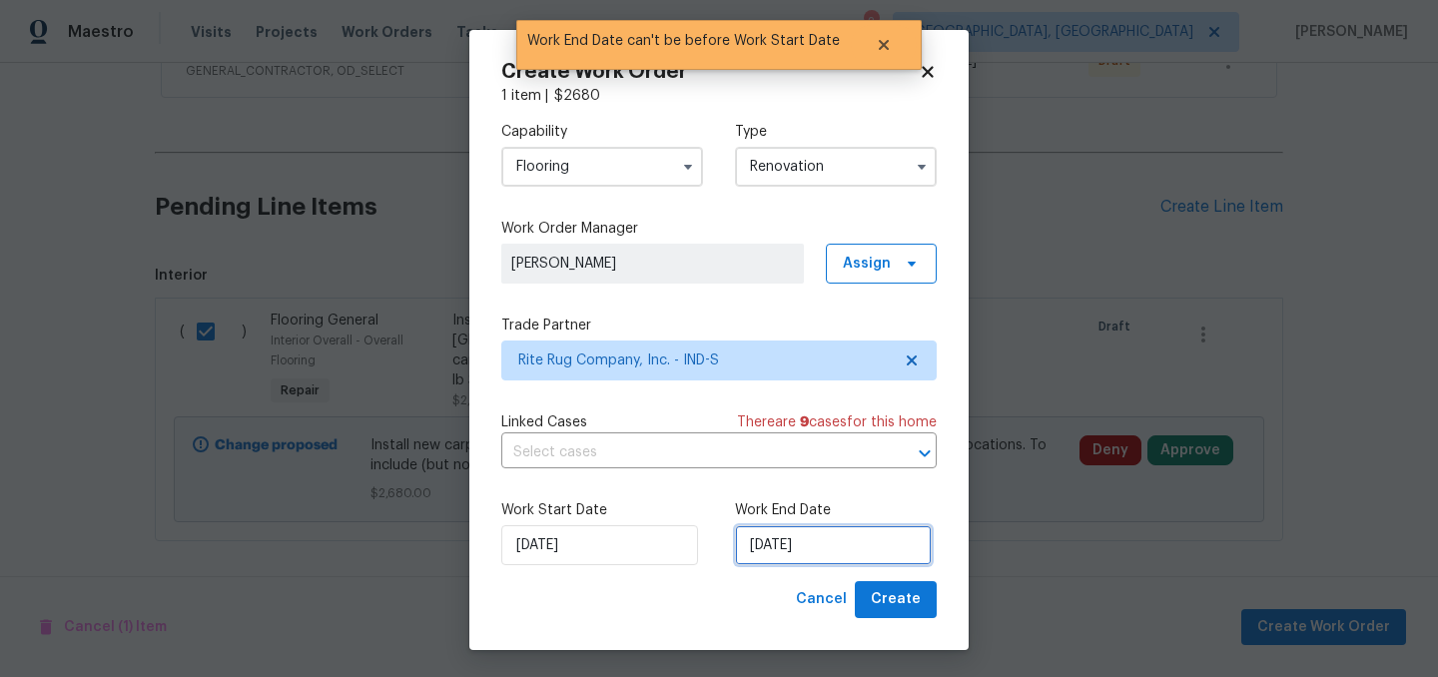
click at [853, 552] on input "10/8/2025" at bounding box center [833, 545] width 197 height 40
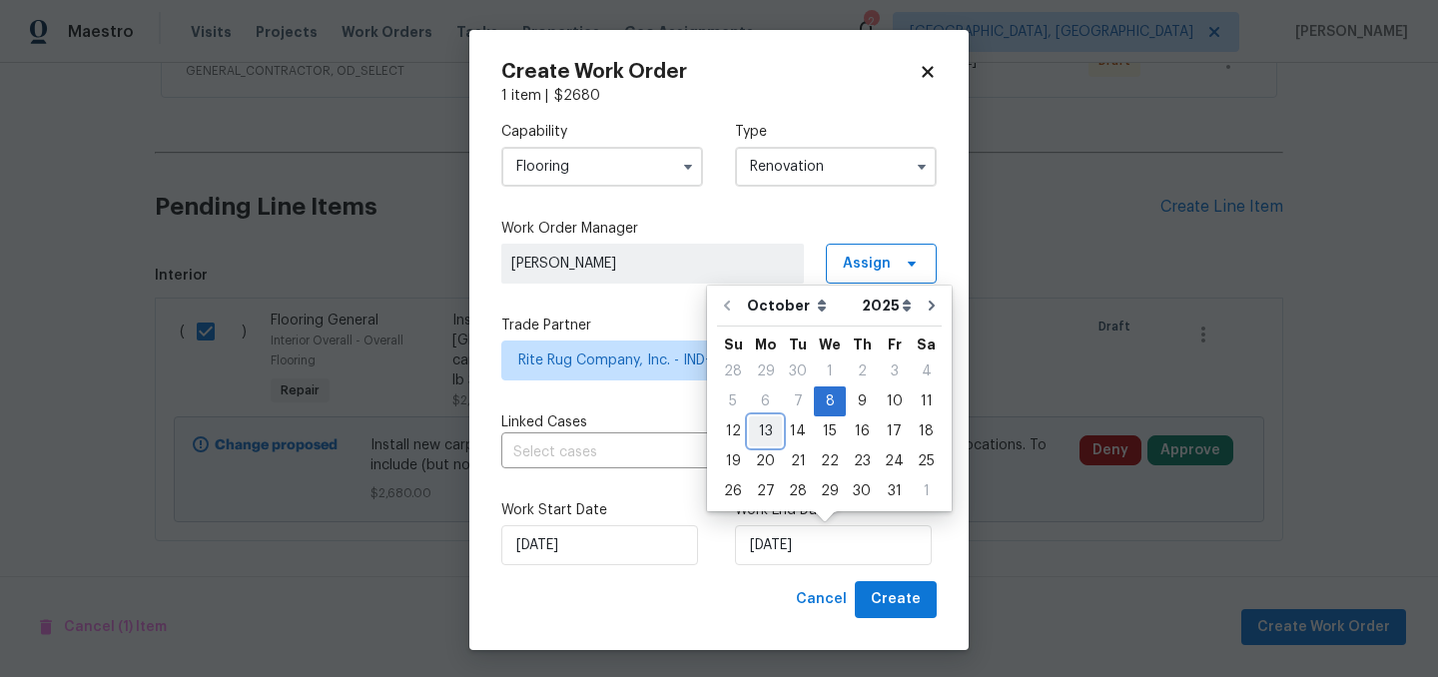
click at [769, 431] on div "13" at bounding box center [765, 431] width 33 height 28
type input "10/13/2025"
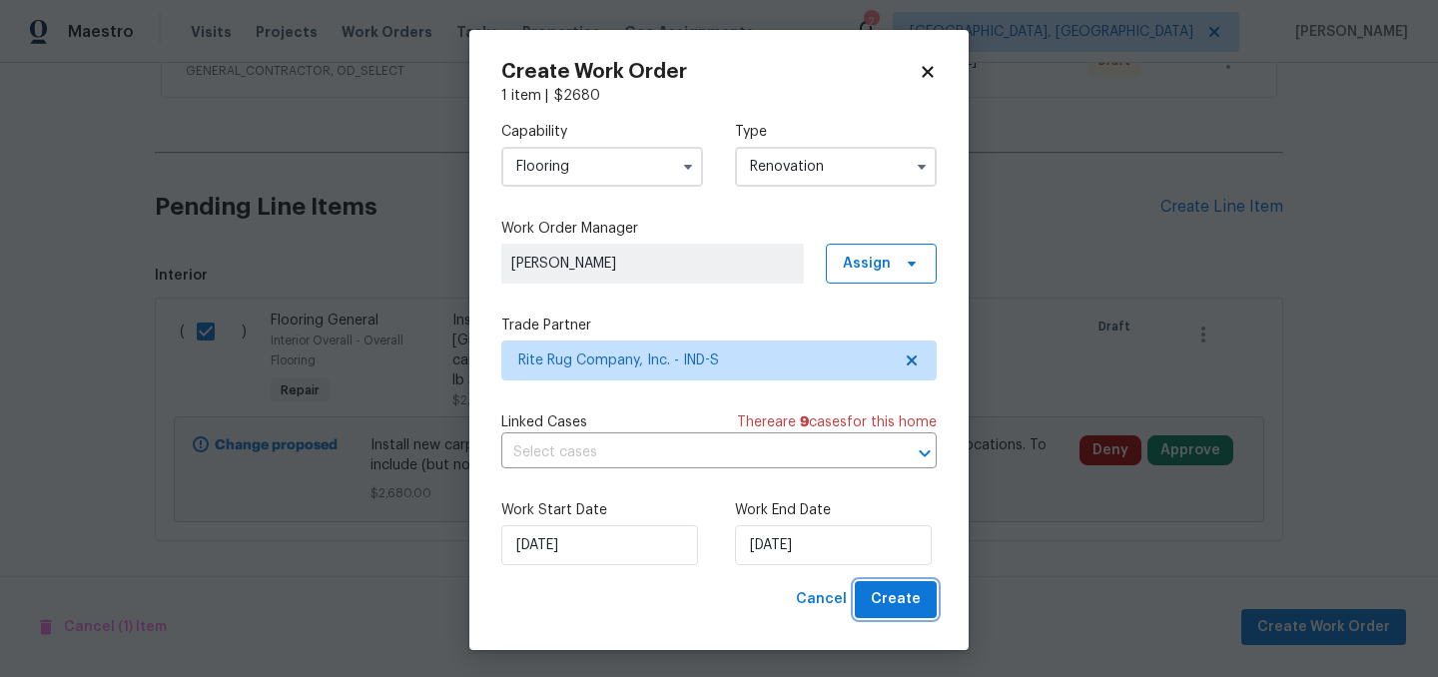
click at [902, 600] on span "Create" at bounding box center [896, 599] width 50 height 25
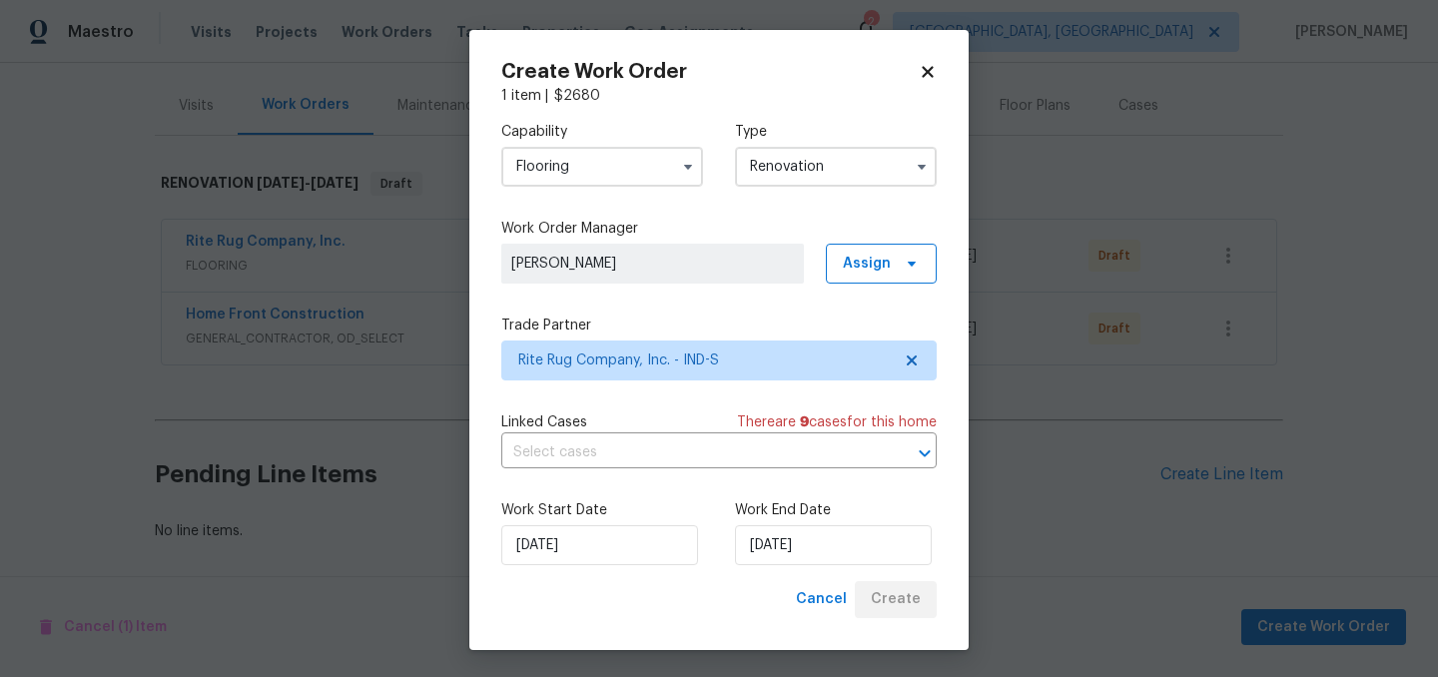
scroll to position [227, 0]
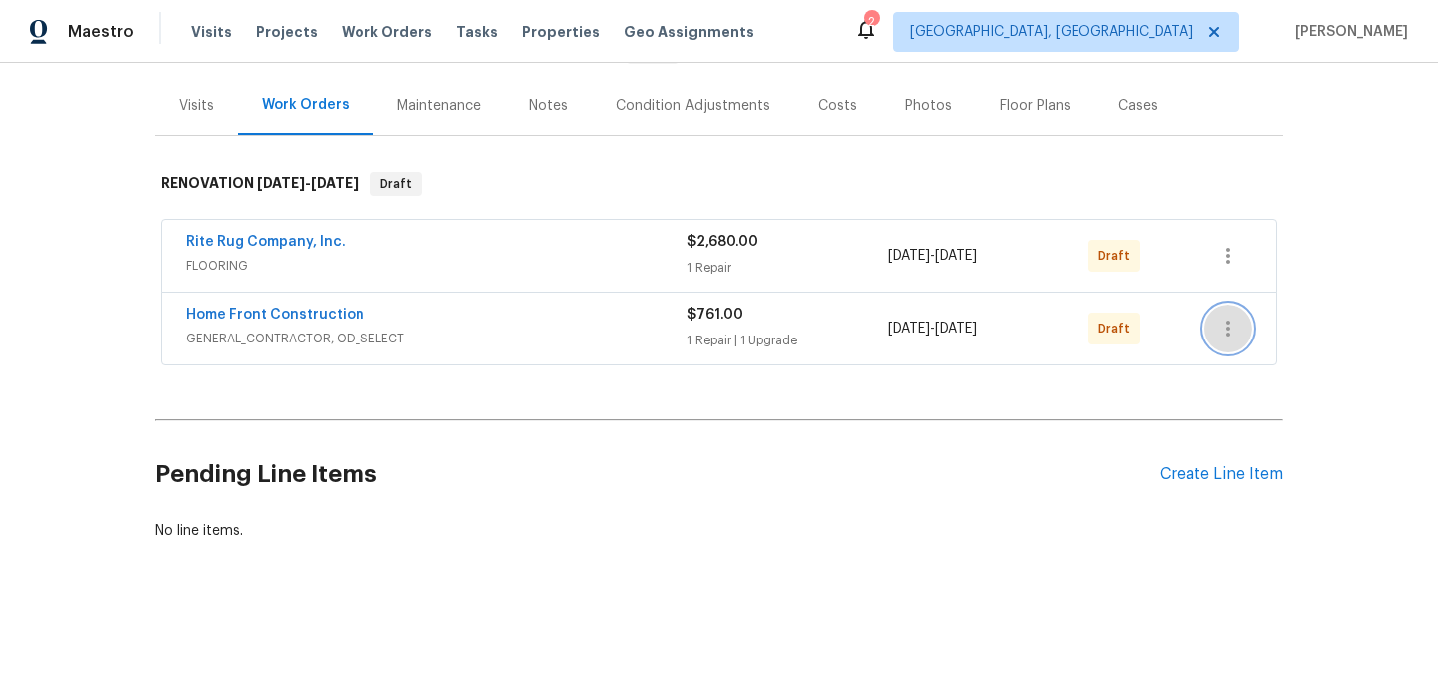
click at [1234, 341] on button "button" at bounding box center [1228, 329] width 48 height 48
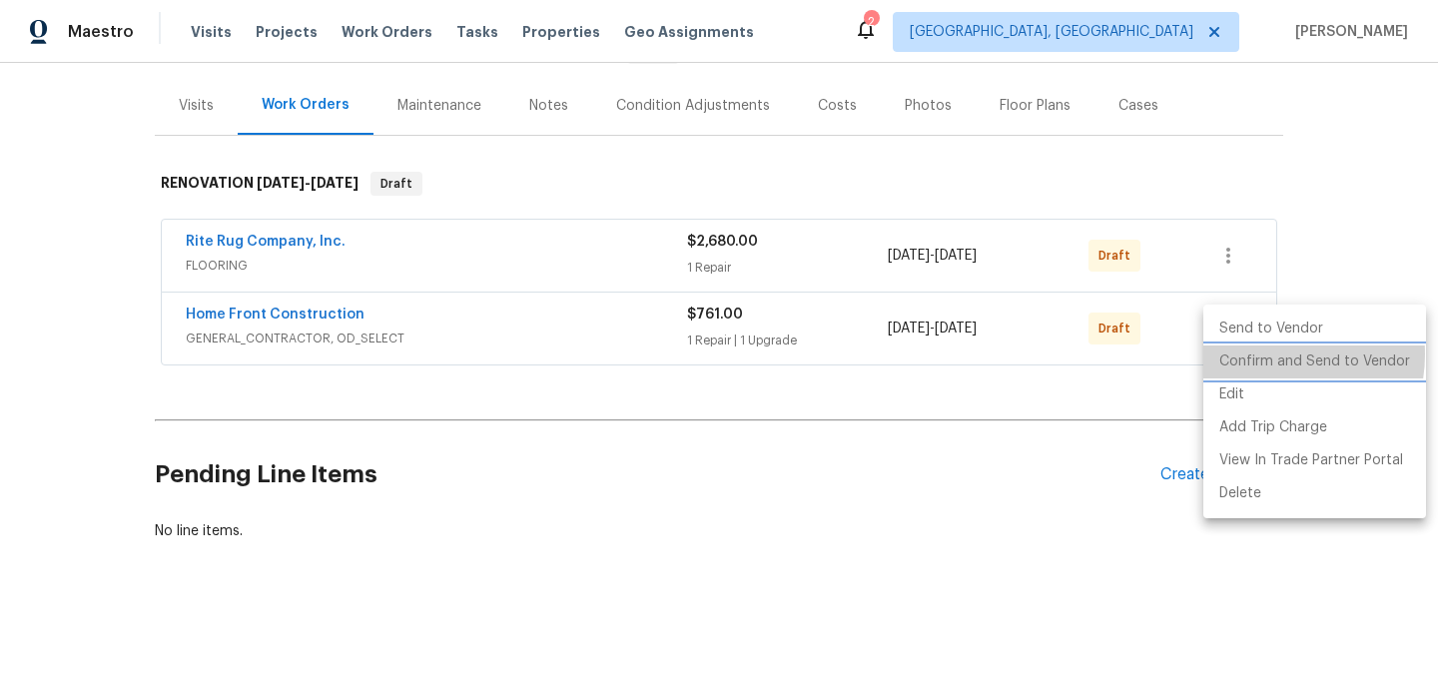
click at [1266, 355] on li "Confirm and Send to Vendor" at bounding box center [1314, 362] width 223 height 33
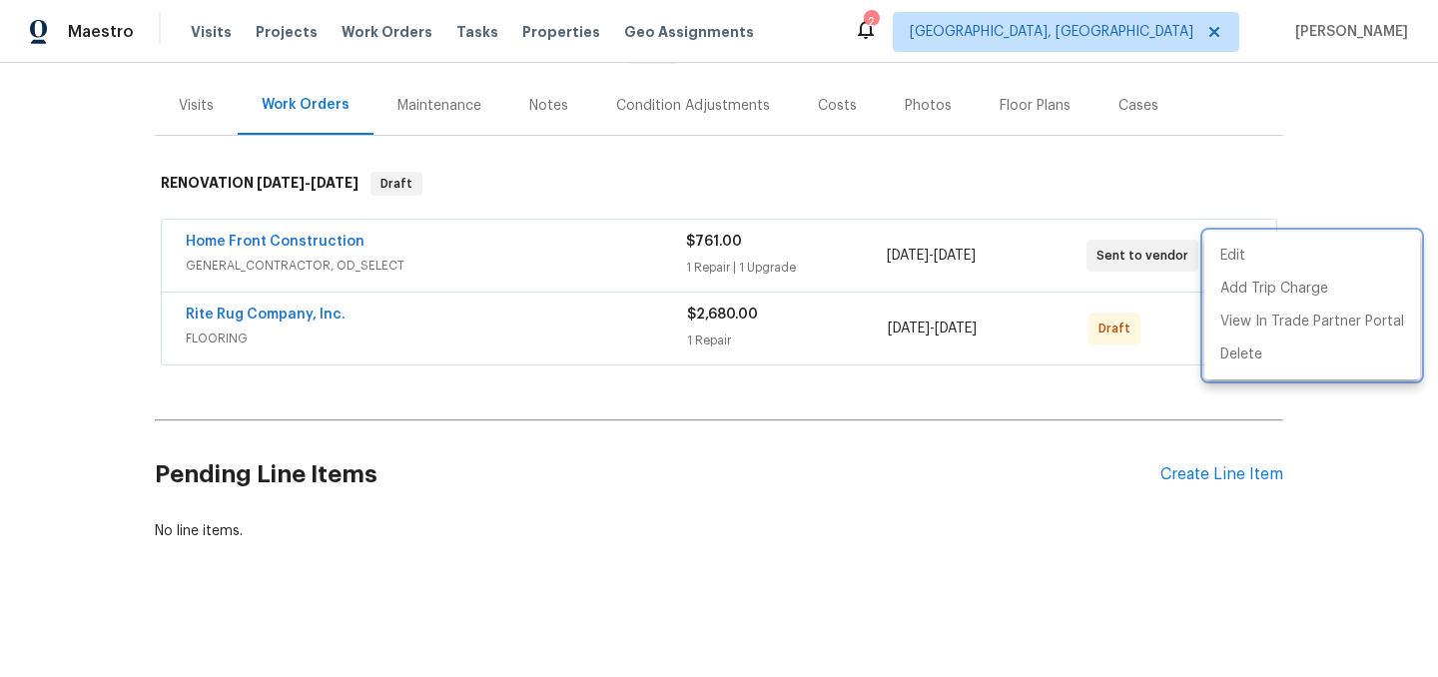
click at [721, 467] on div at bounding box center [719, 338] width 1438 height 677
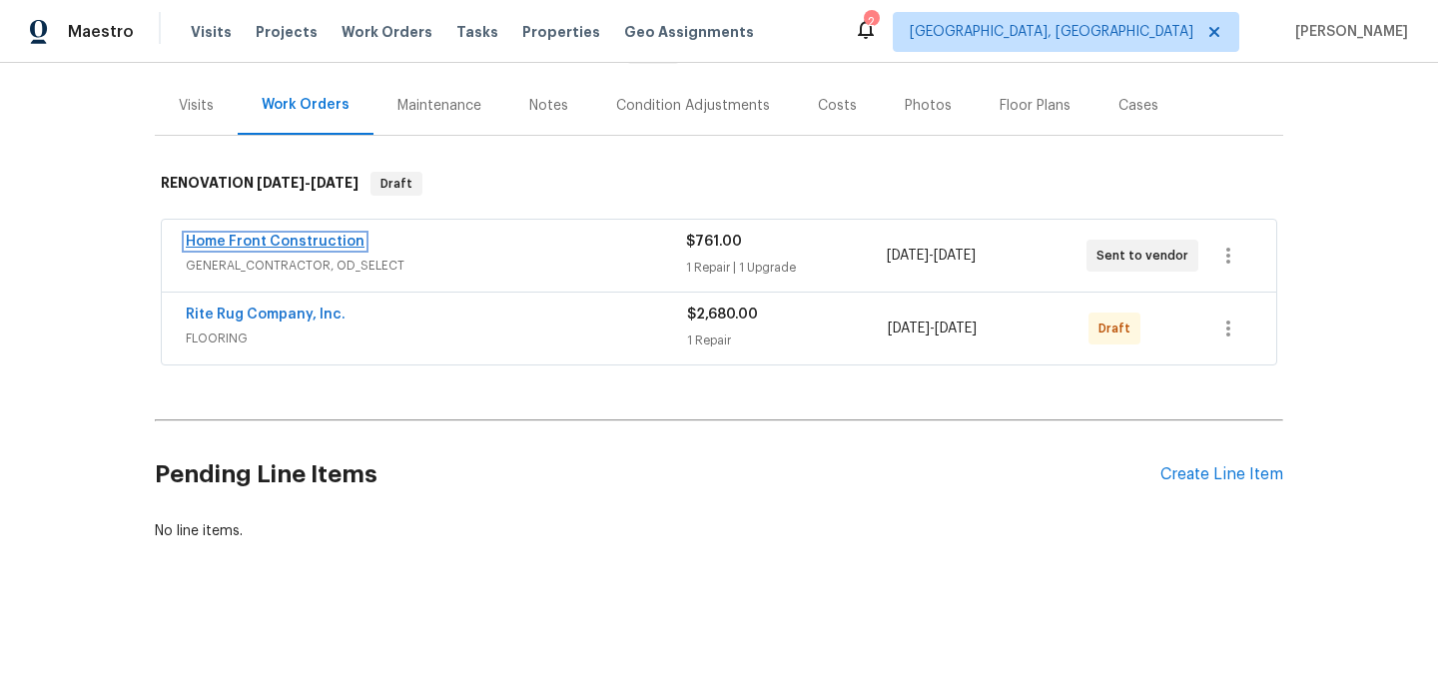
click at [282, 236] on link "Home Front Construction" at bounding box center [275, 242] width 179 height 14
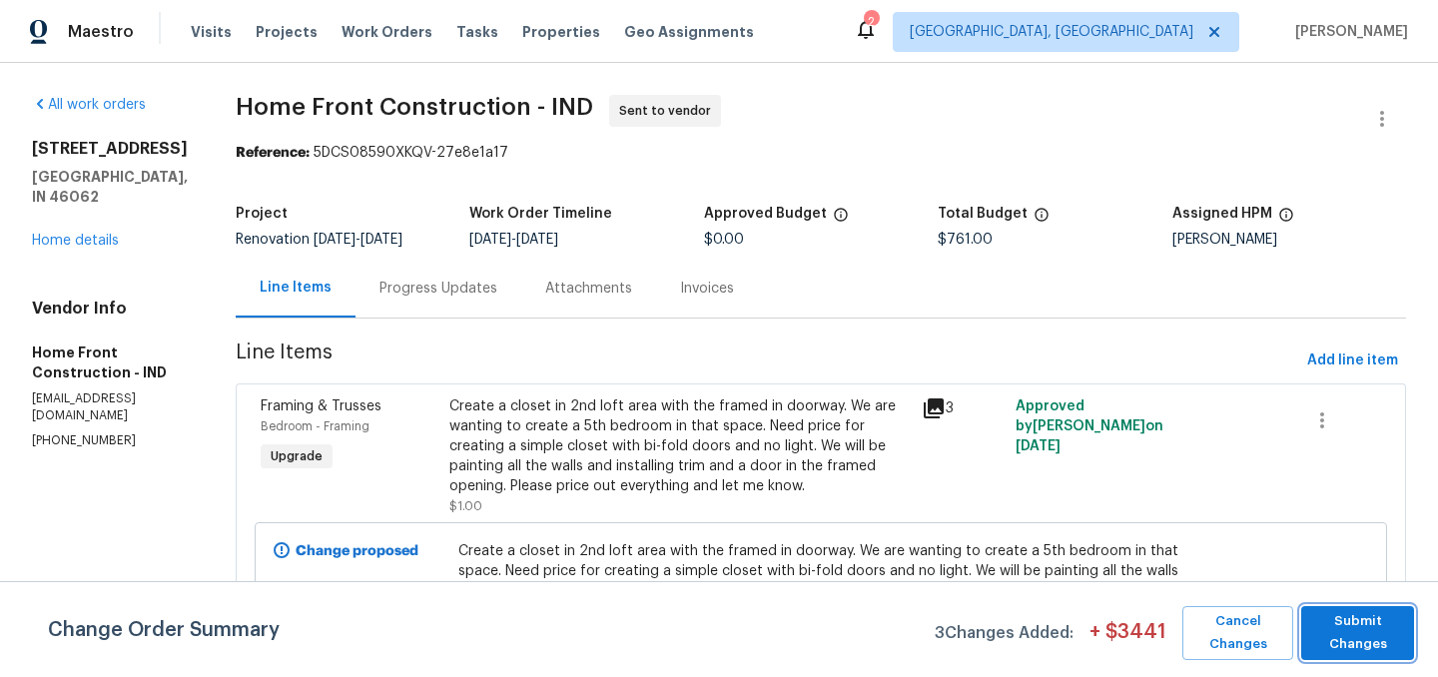
click at [1383, 627] on span "Submit Changes" at bounding box center [1357, 633] width 93 height 46
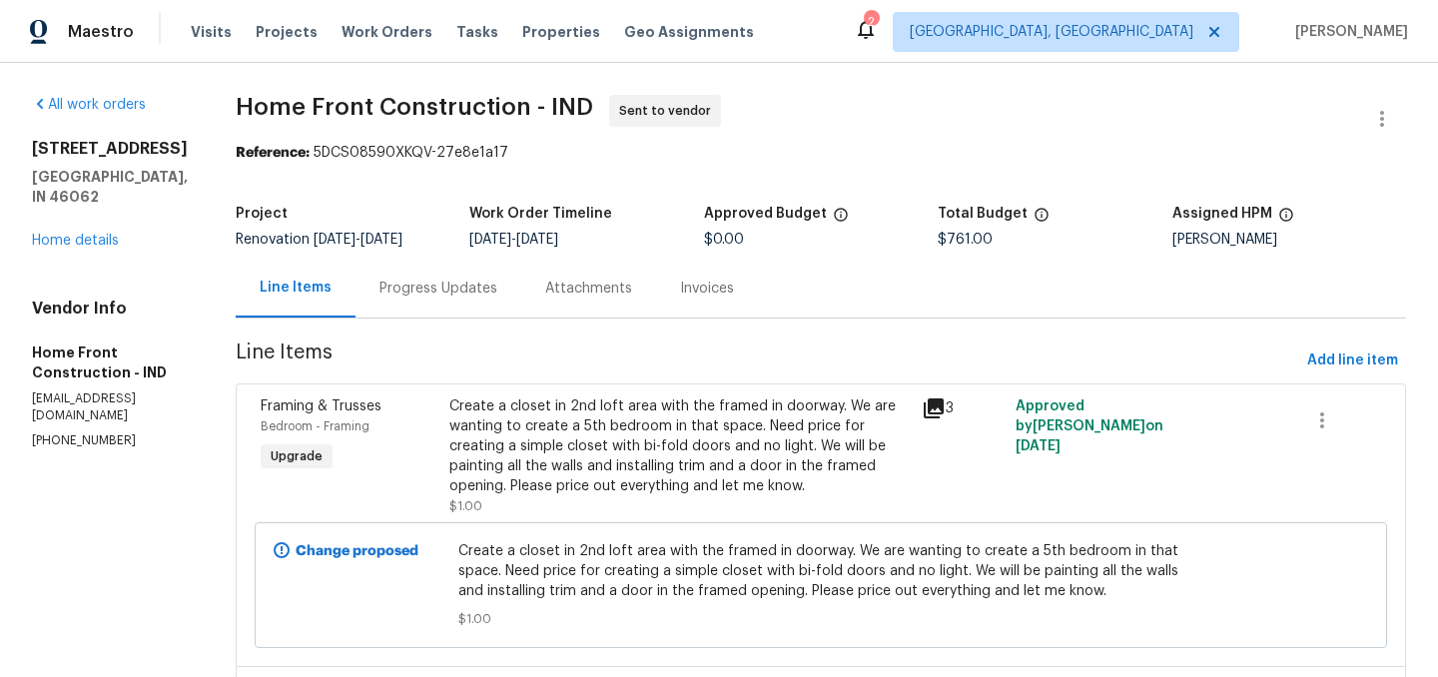
click at [483, 299] on div "Progress Updates" at bounding box center [439, 289] width 118 height 20
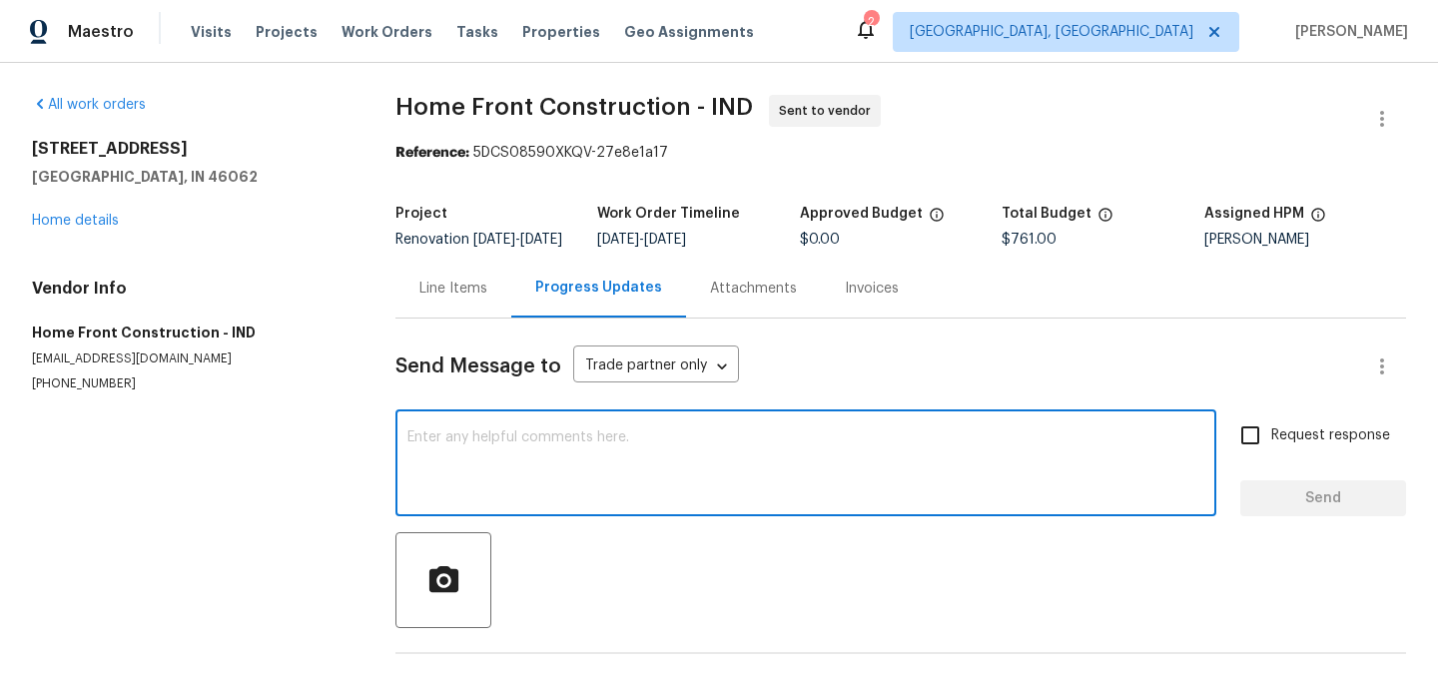
click at [574, 449] on textarea at bounding box center [805, 465] width 797 height 70
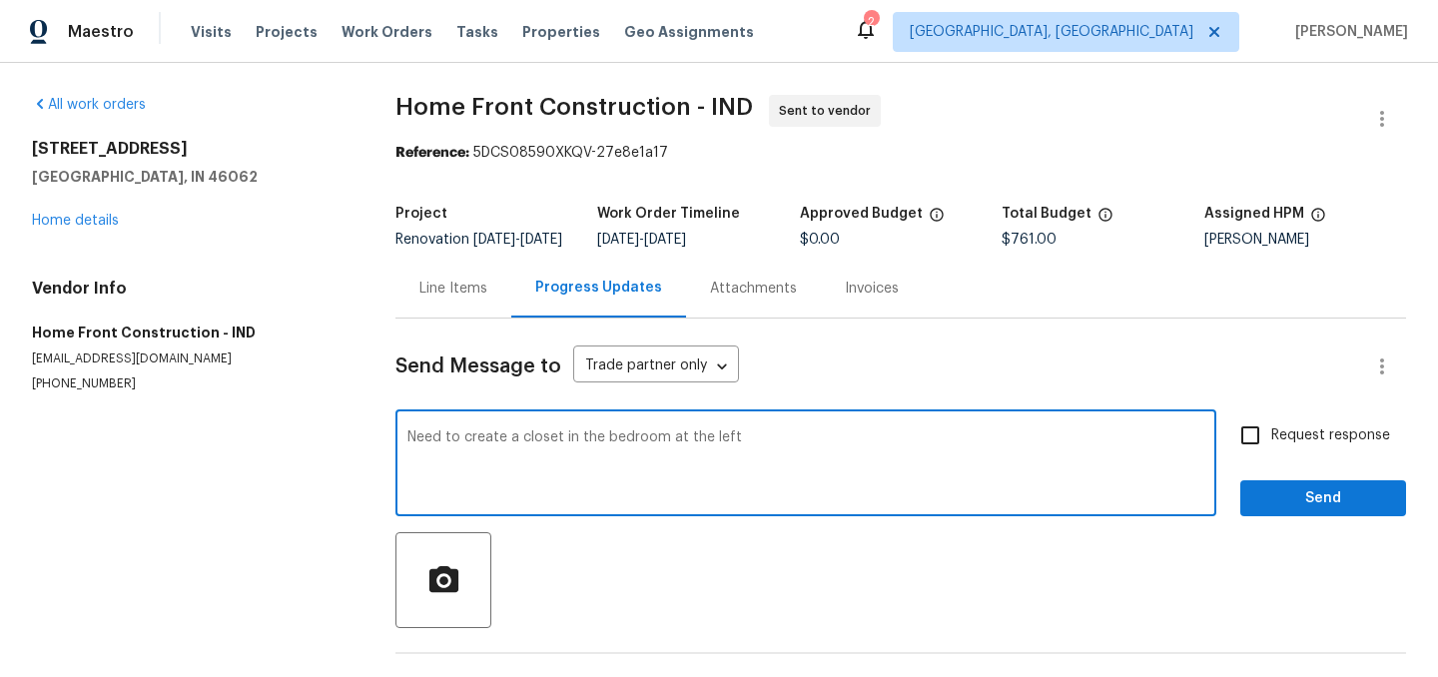
click at [653, 449] on textarea "Need to create a closet in the bedroom at the left" at bounding box center [805, 465] width 797 height 70
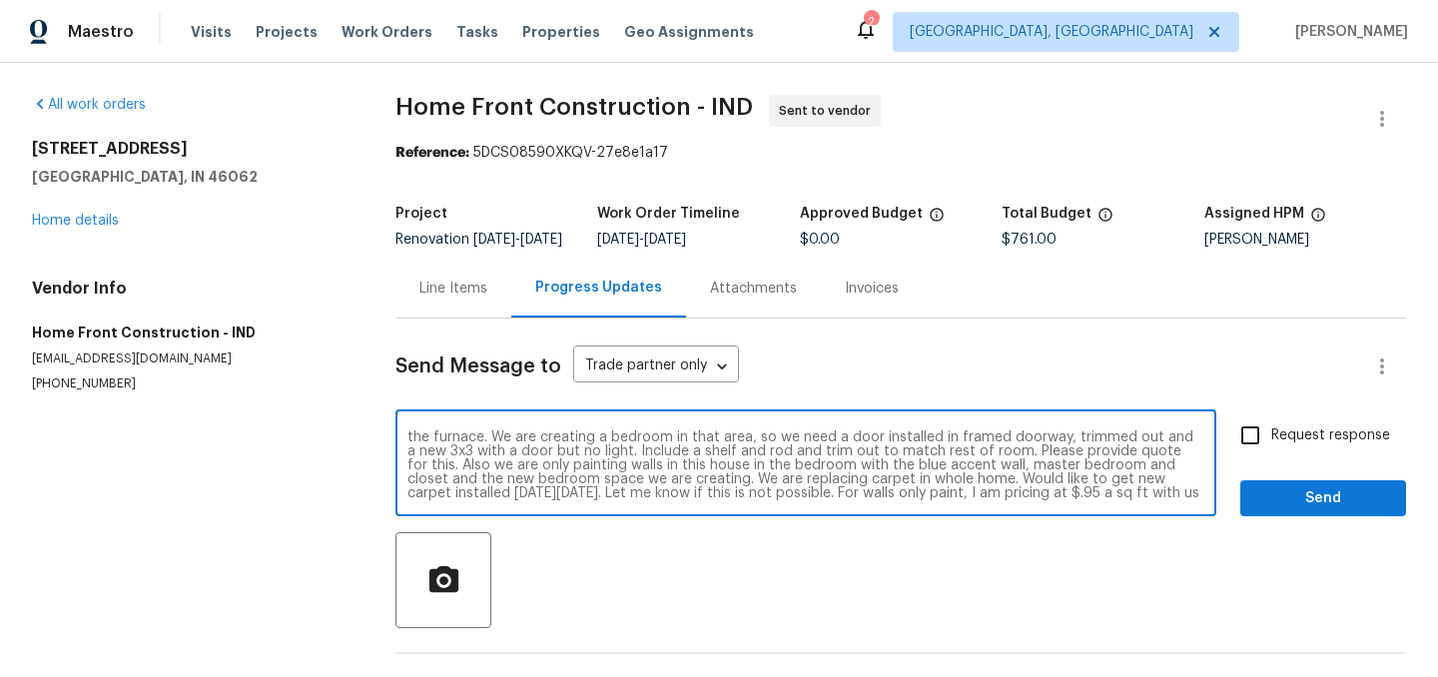
scroll to position [28, 0]
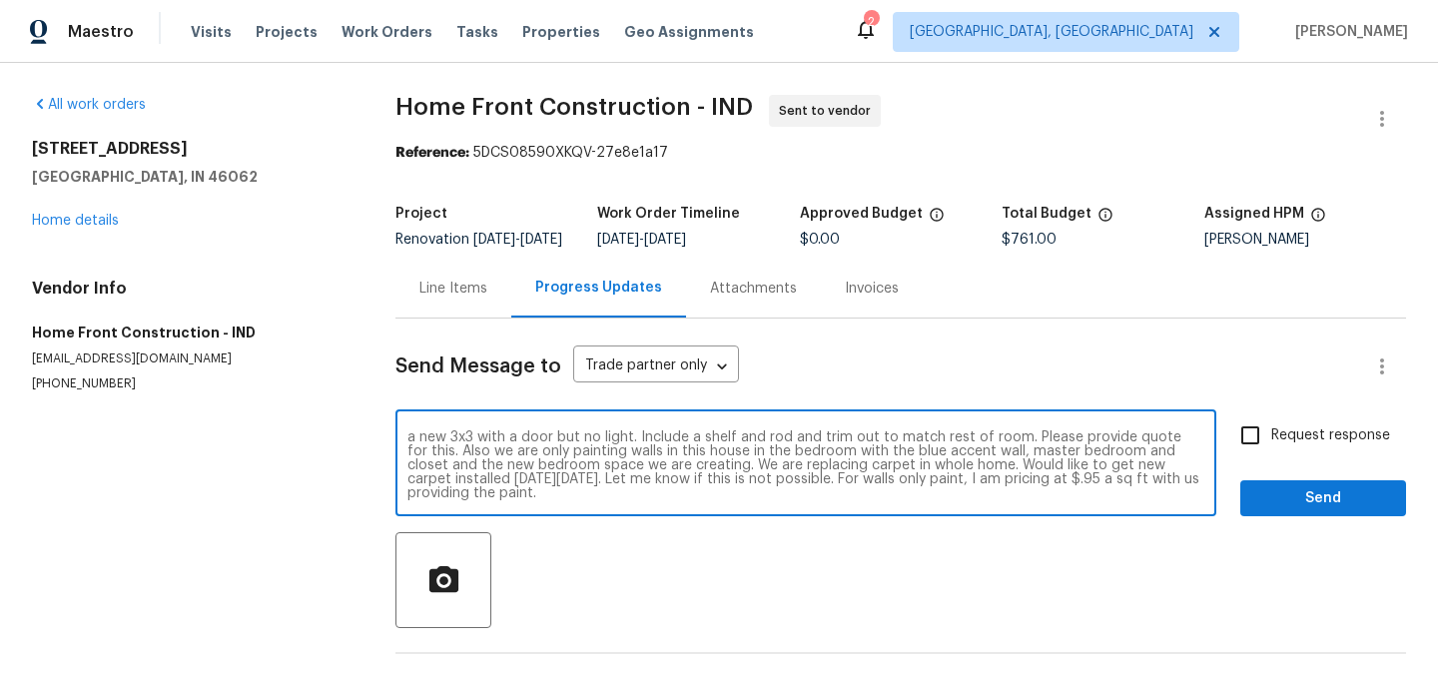
type textarea "Need to create a closet in the room at the left at the top of the stairs, alrea…"
click at [1321, 511] on span "Send" at bounding box center [1323, 498] width 134 height 25
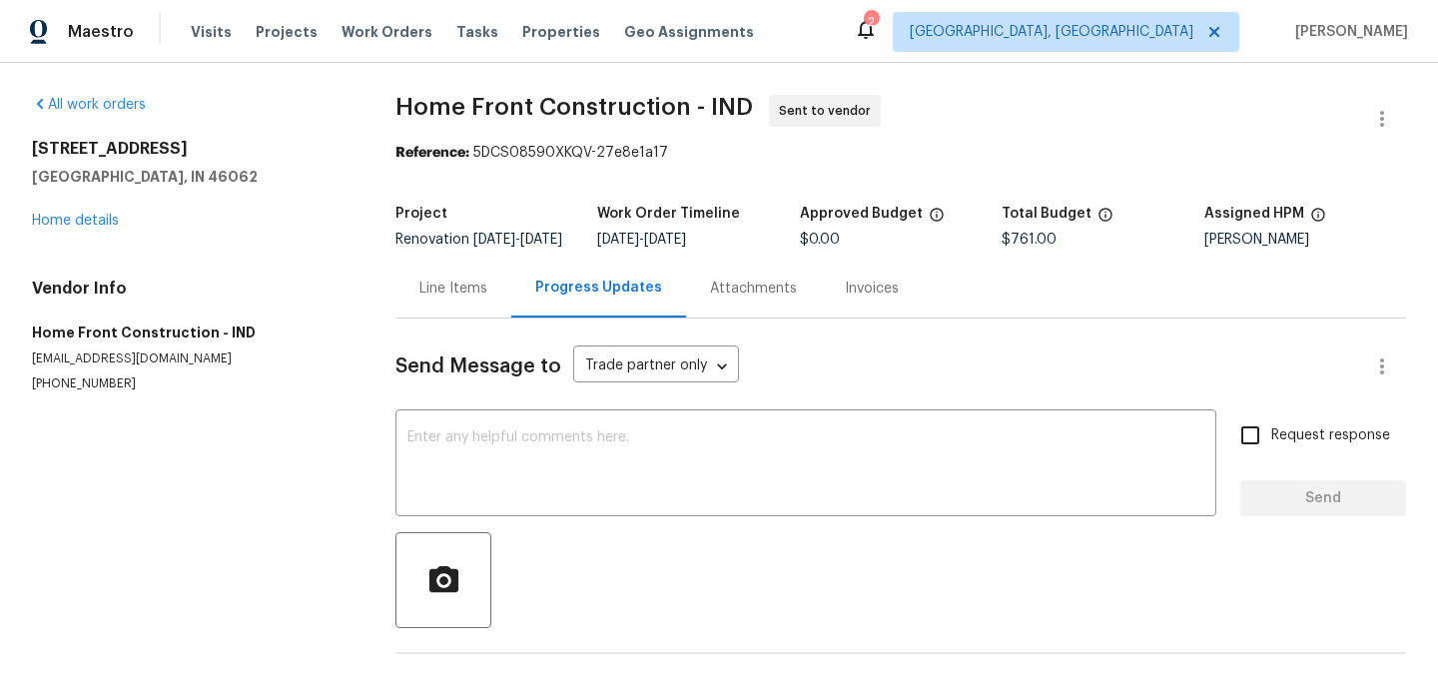
scroll to position [0, 0]
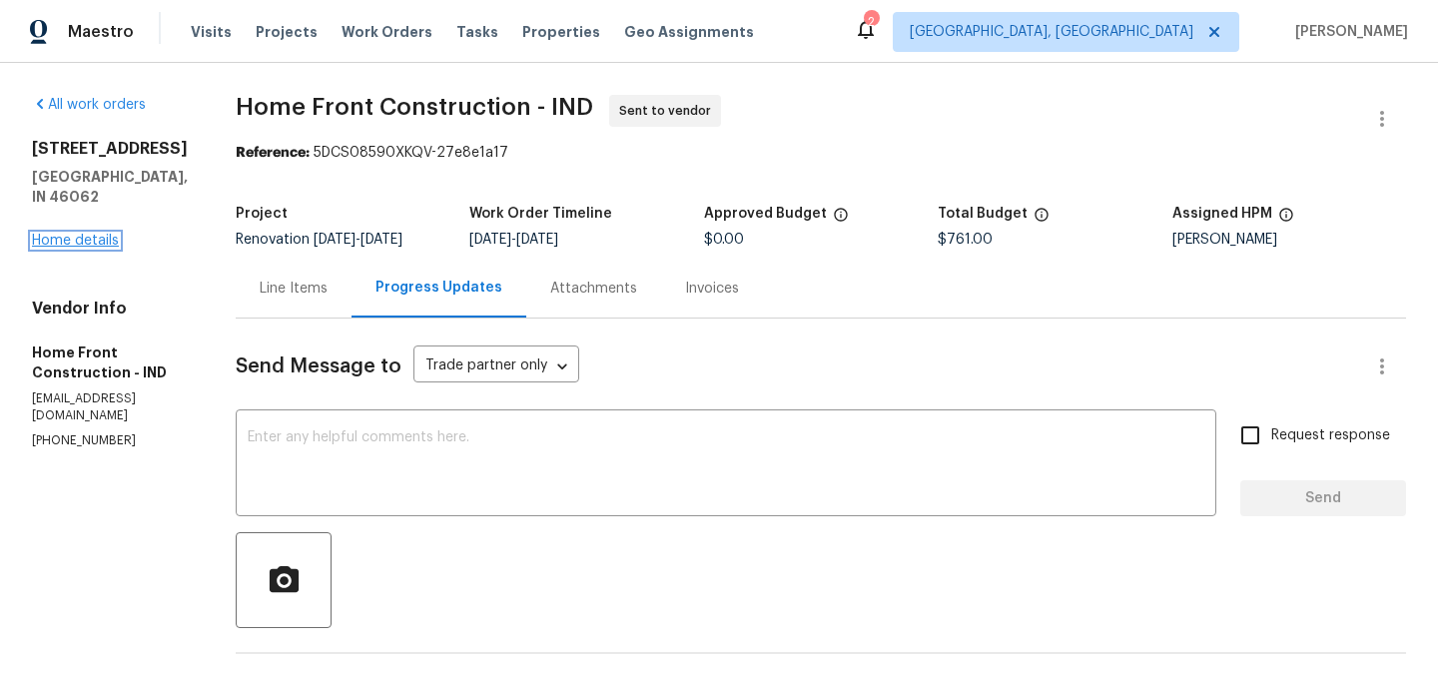
click at [88, 234] on link "Home details" at bounding box center [75, 241] width 87 height 14
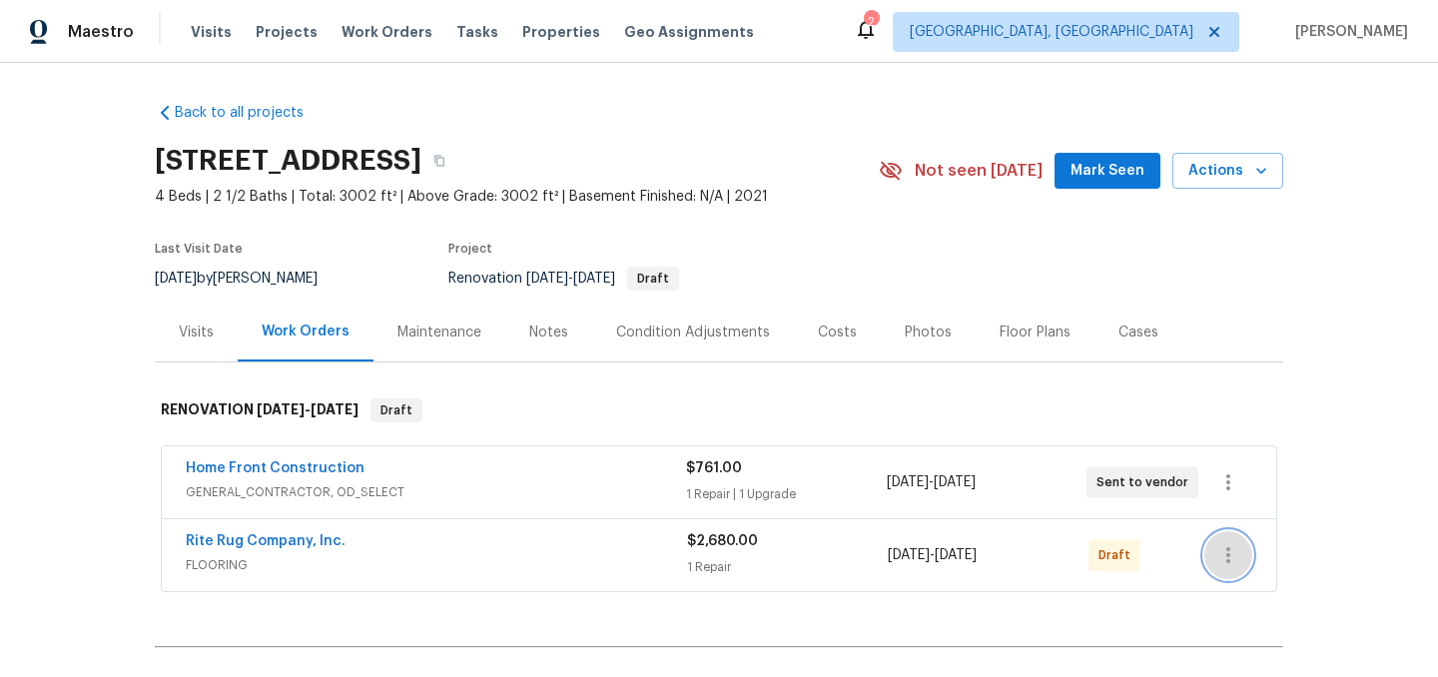
click at [1228, 550] on icon "button" at bounding box center [1228, 555] width 4 height 16
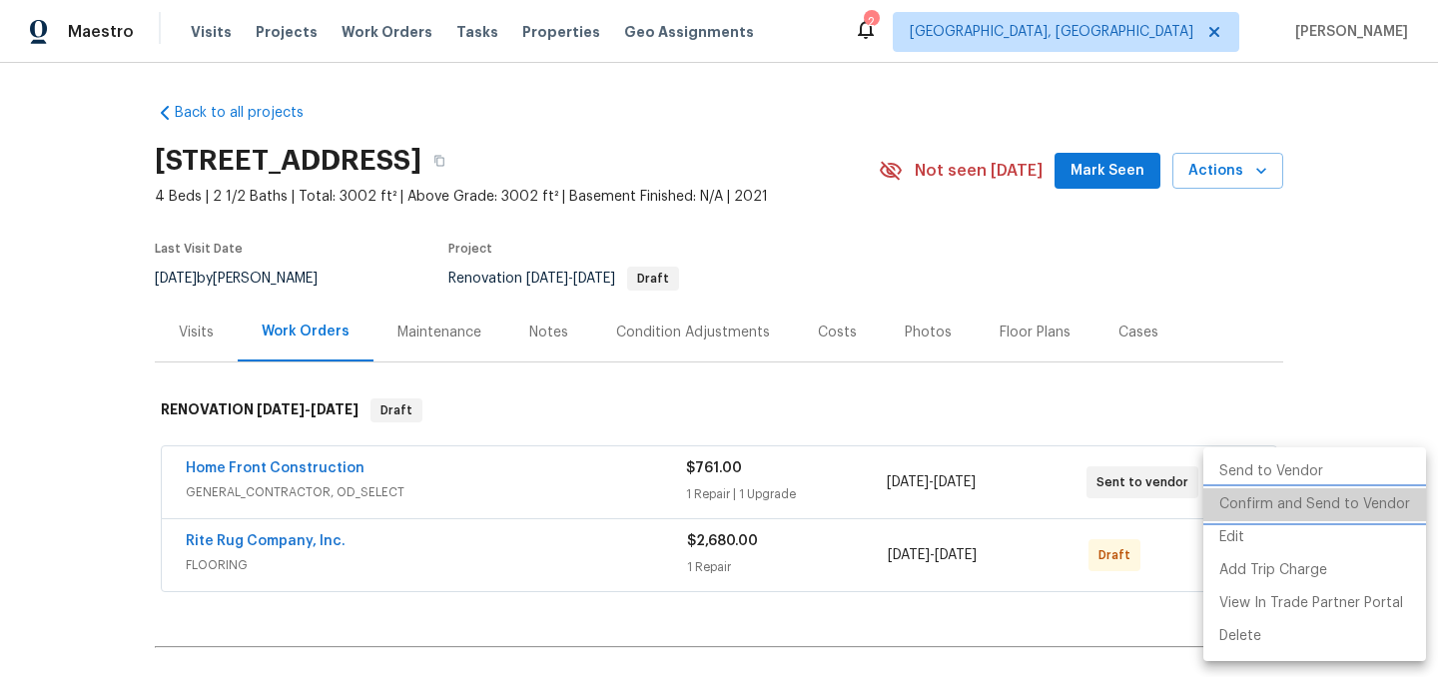
click at [1316, 509] on li "Confirm and Send to Vendor" at bounding box center [1314, 504] width 223 height 33
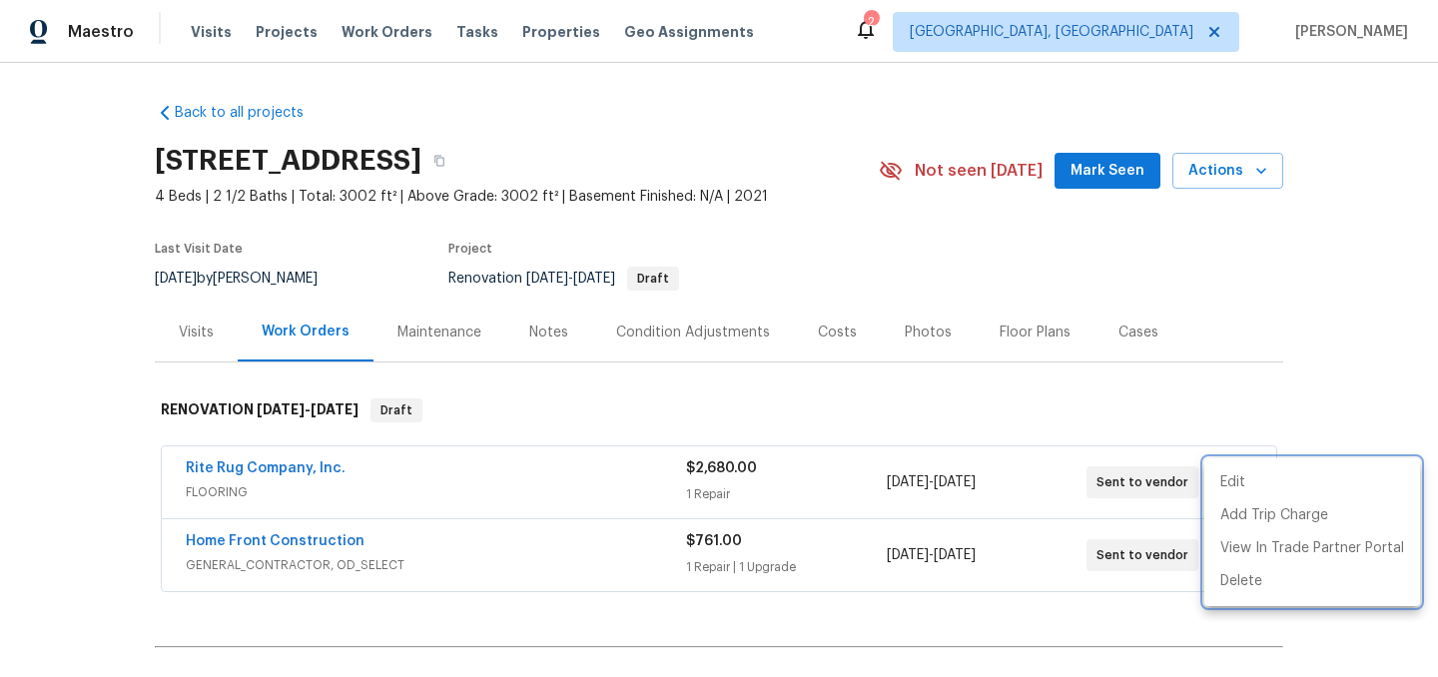
click at [951, 414] on div at bounding box center [719, 338] width 1438 height 677
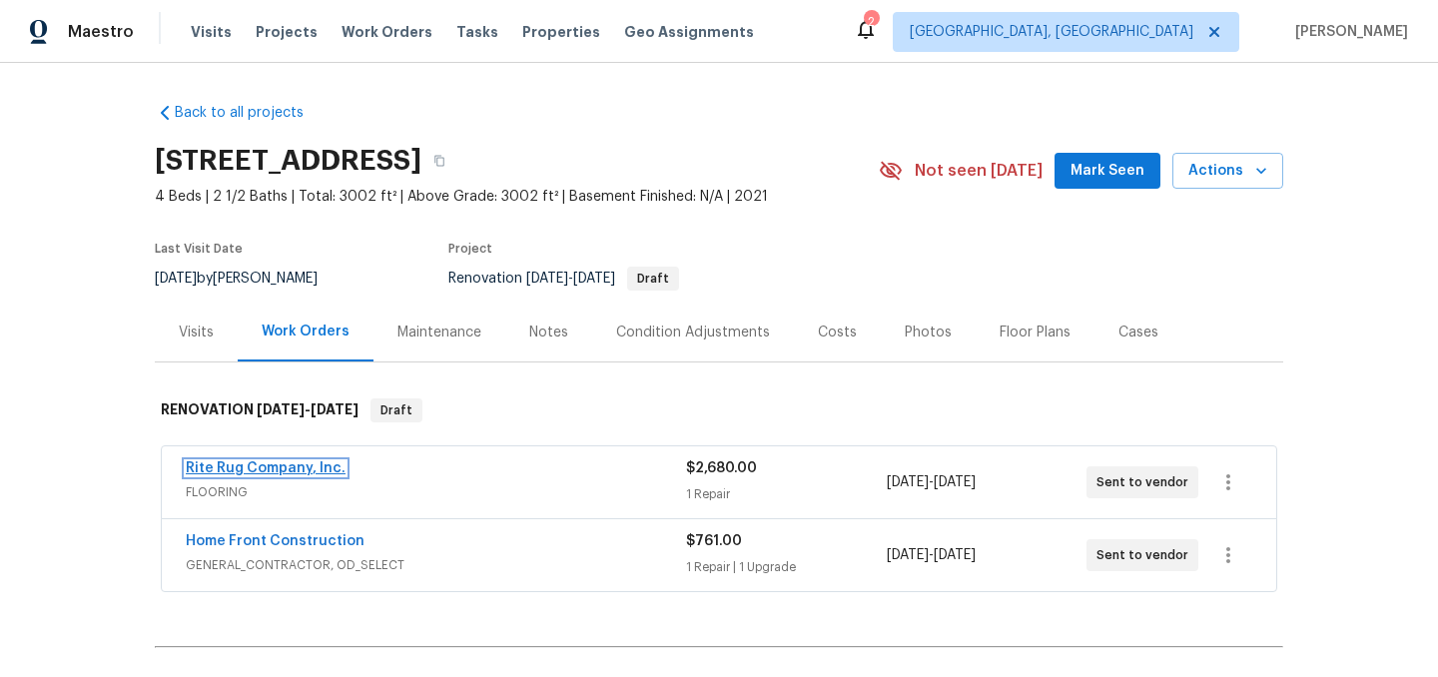
click at [292, 462] on link "Rite Rug Company, Inc." at bounding box center [266, 468] width 160 height 14
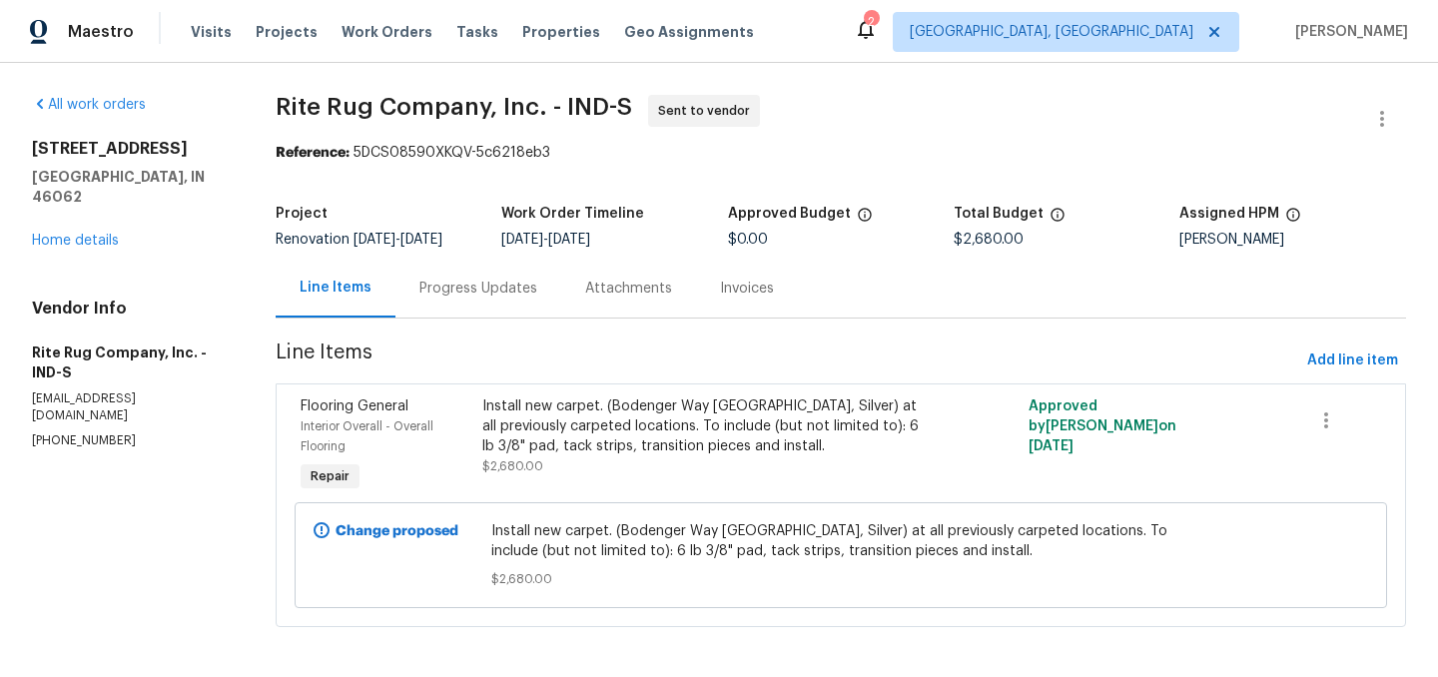
click at [474, 299] on div "Progress Updates" at bounding box center [478, 289] width 118 height 20
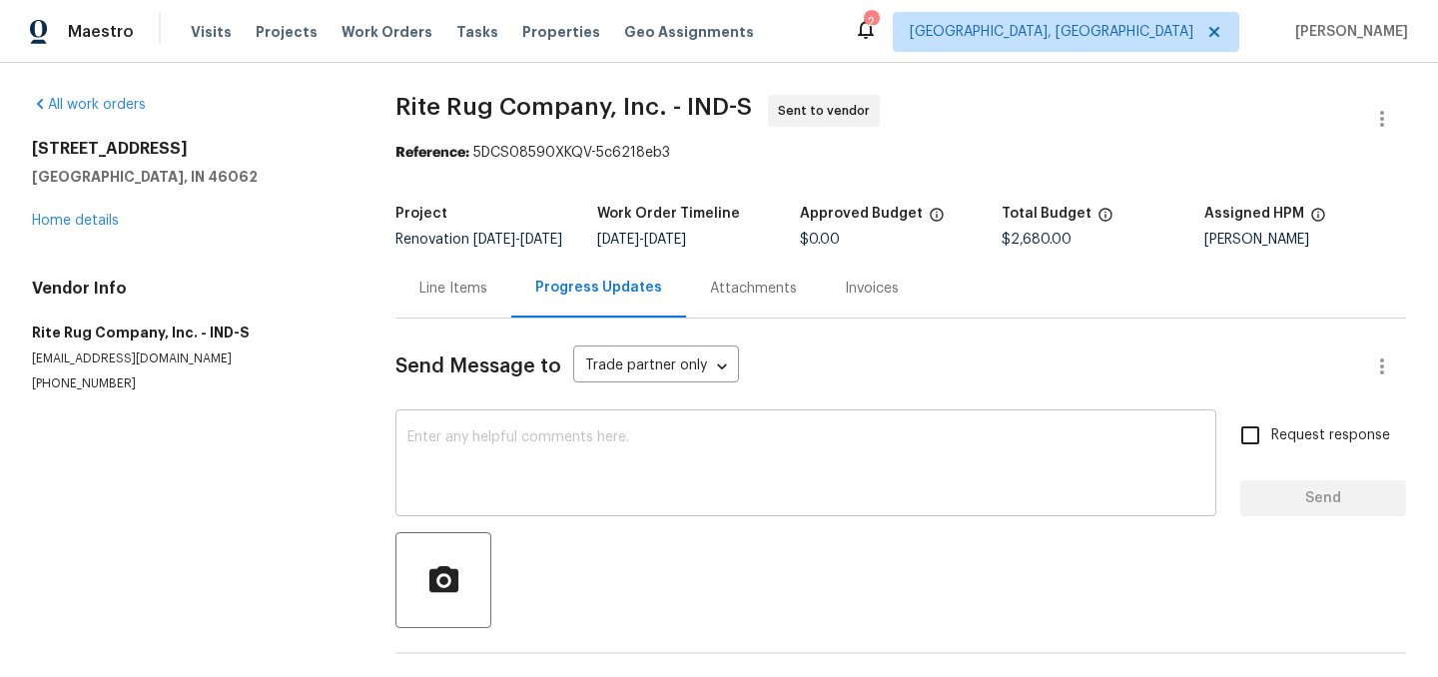
click at [569, 500] on textarea at bounding box center [805, 465] width 797 height 70
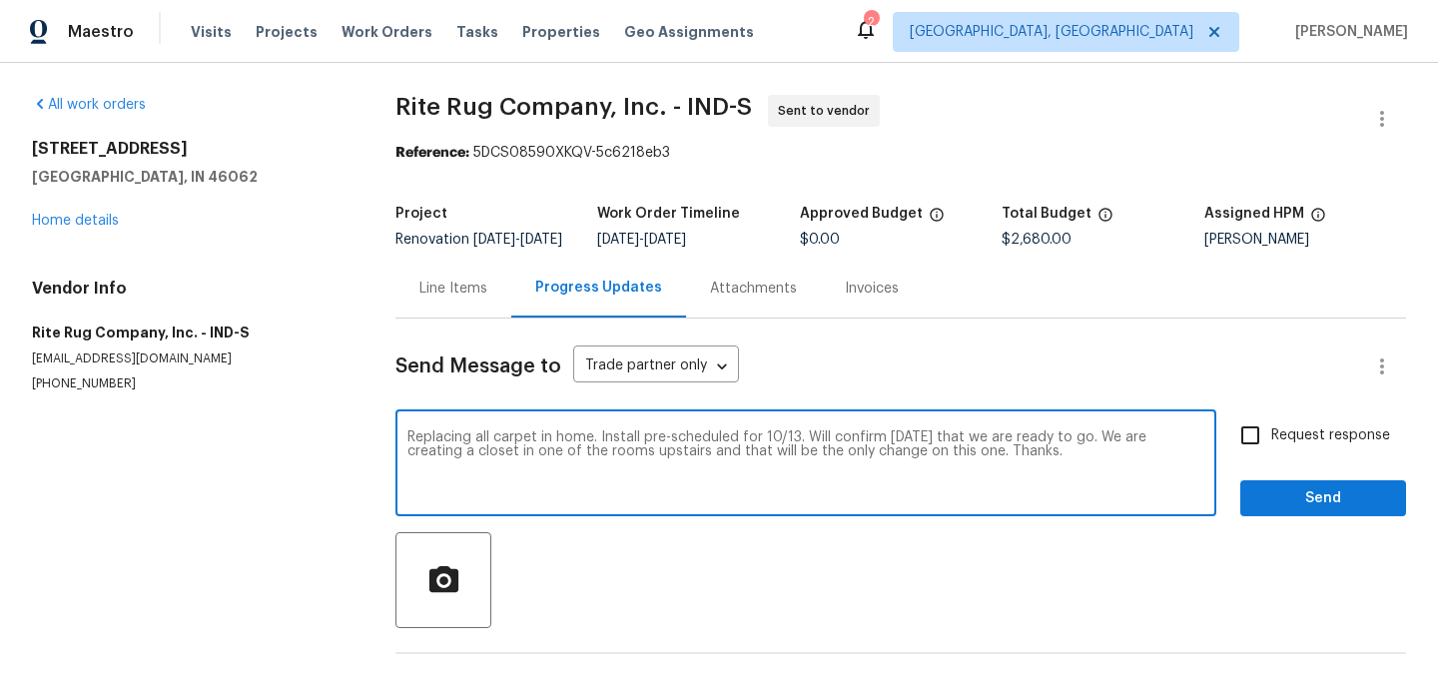
type textarea "Replacing all carpet in home. Install pre-scheduled for 10/13. Will confirm on …"
click at [1318, 505] on span "Send" at bounding box center [1323, 498] width 134 height 25
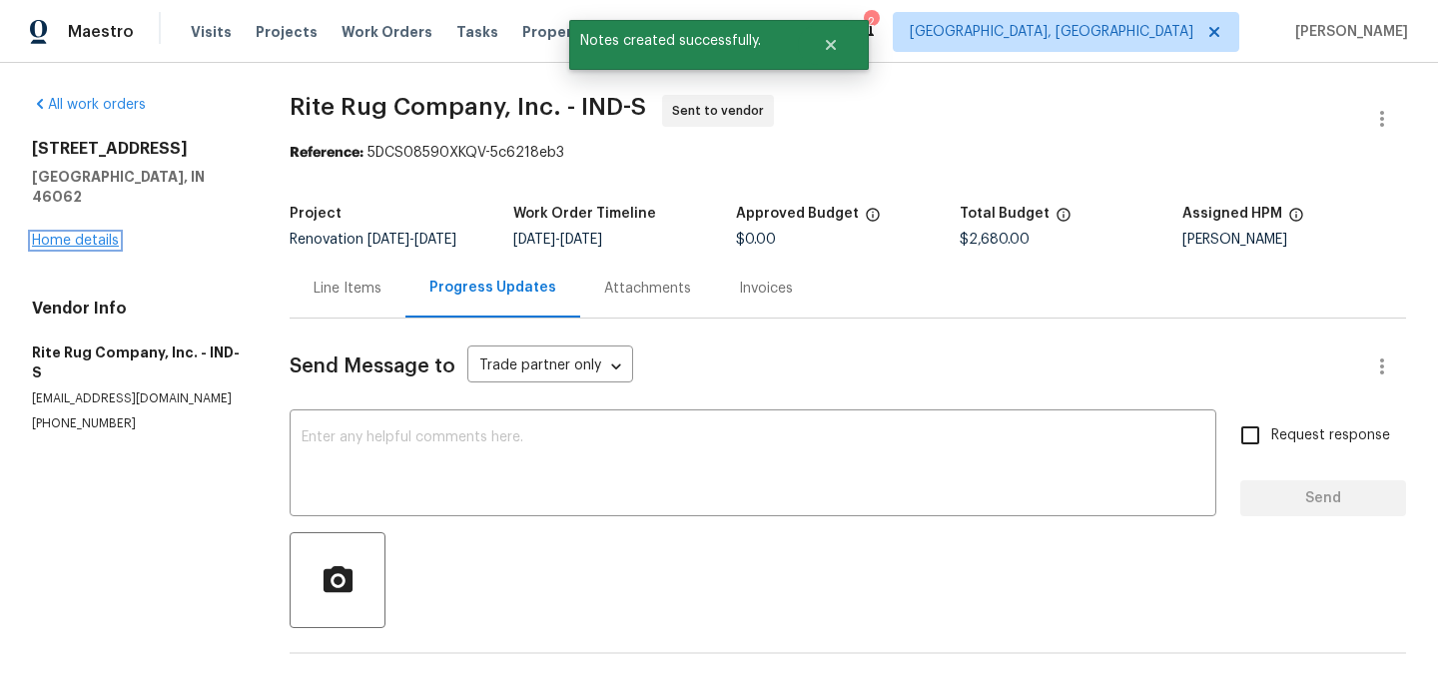
click at [91, 234] on link "Home details" at bounding box center [75, 241] width 87 height 14
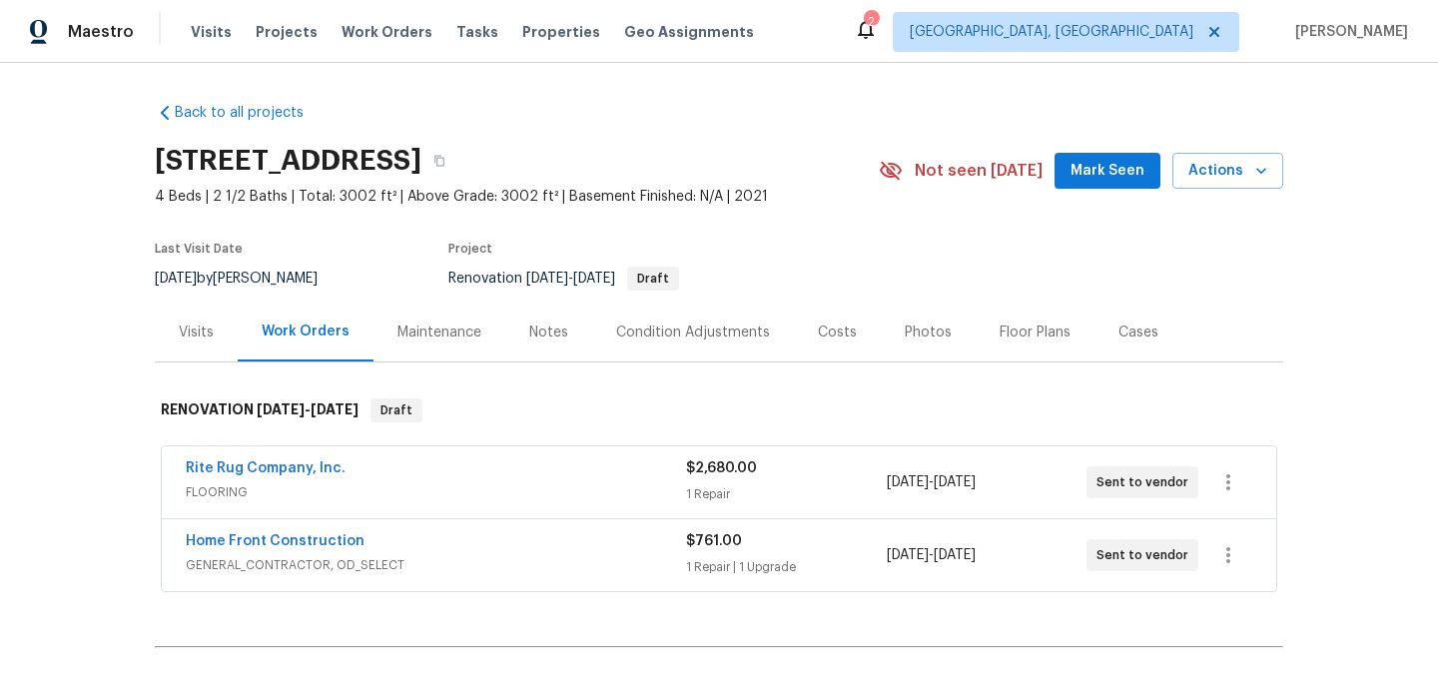
click at [549, 342] on div "Notes" at bounding box center [548, 333] width 39 height 20
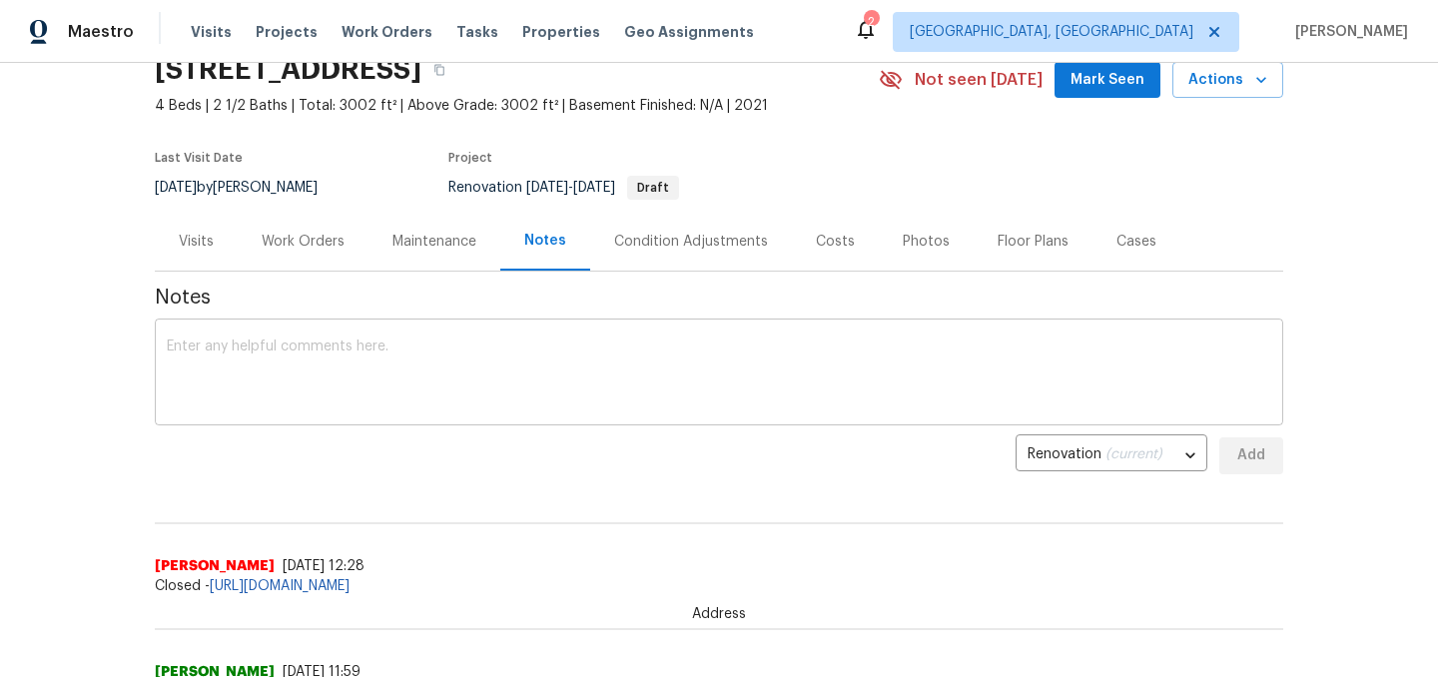
scroll to position [92, 0]
click at [423, 336] on div "x ​" at bounding box center [719, 374] width 1129 height 102
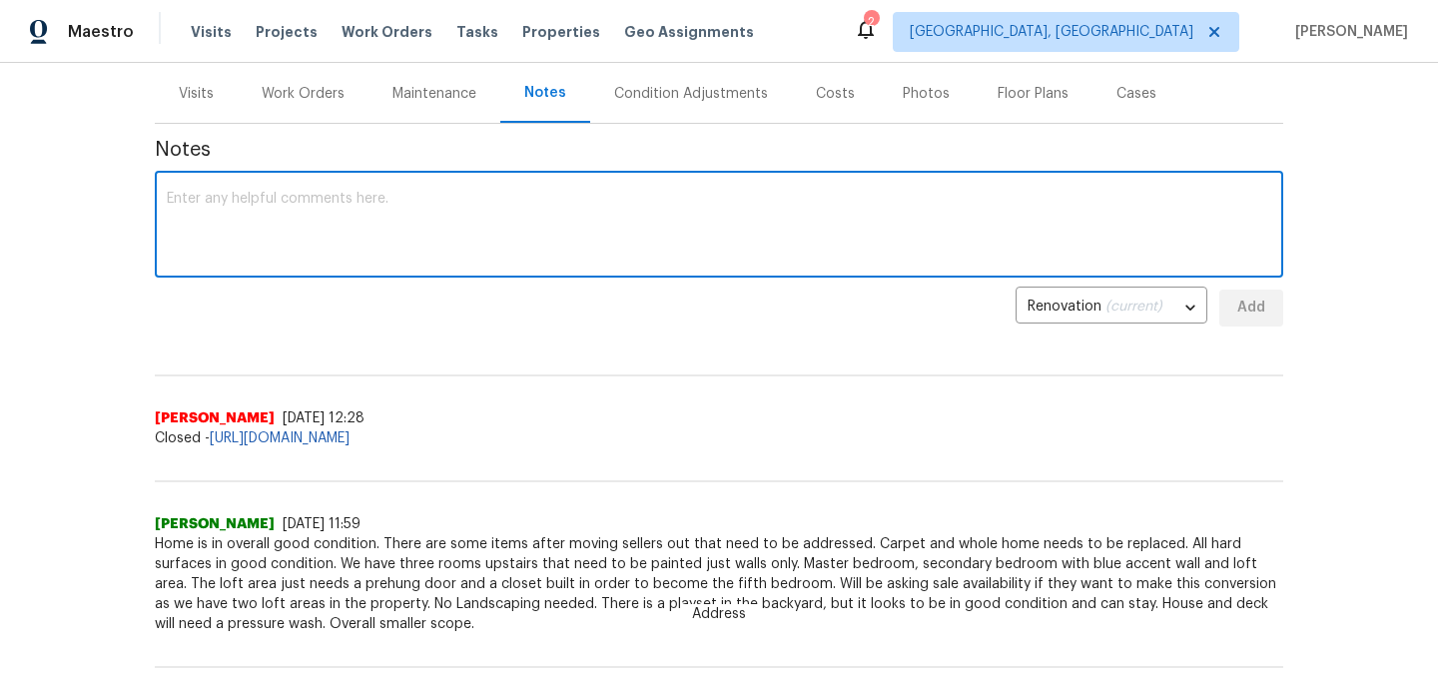
scroll to position [238, 0]
paste textarea "https://opendoor.slack.com/archives/C09GCMVF6C9/p1759794165582949?thread_ts=175…"
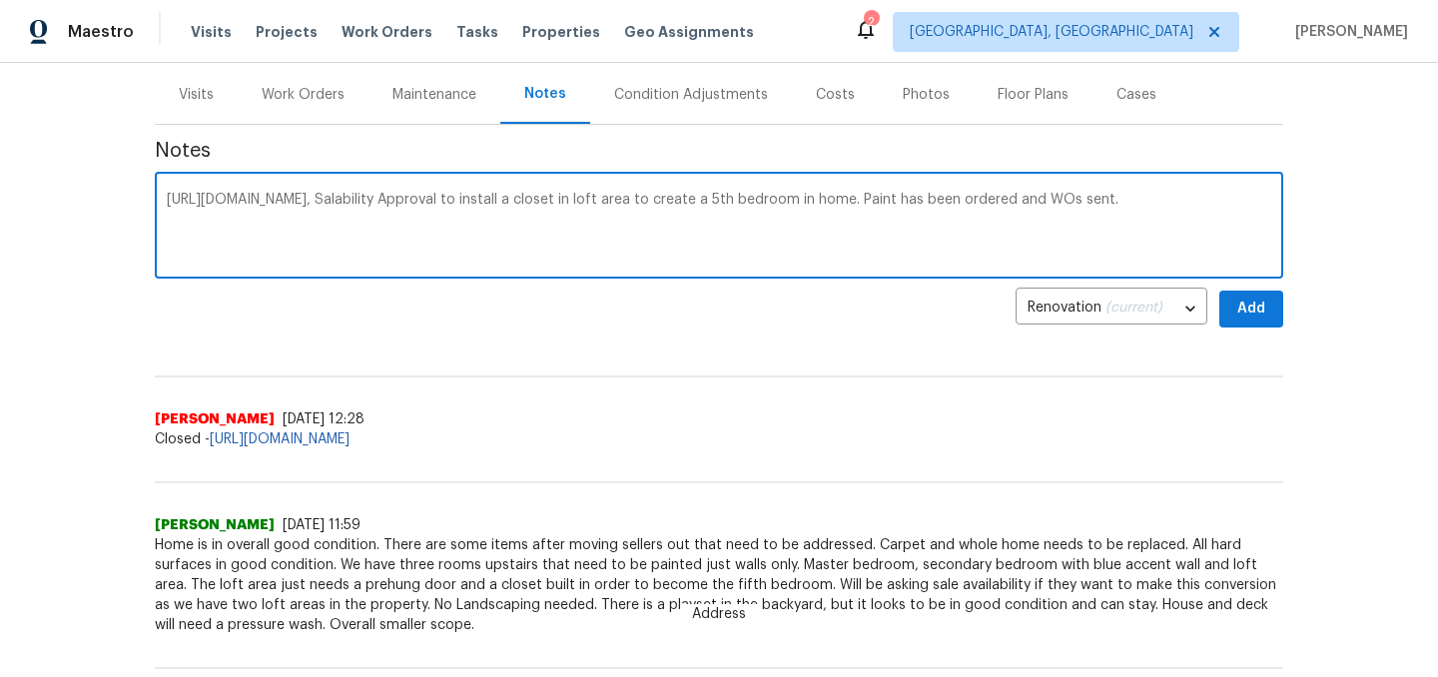
type textarea "https://opendoor.slack.com/archives/C09GCMVF6C9/p1759794165582949?thread_ts=175…"
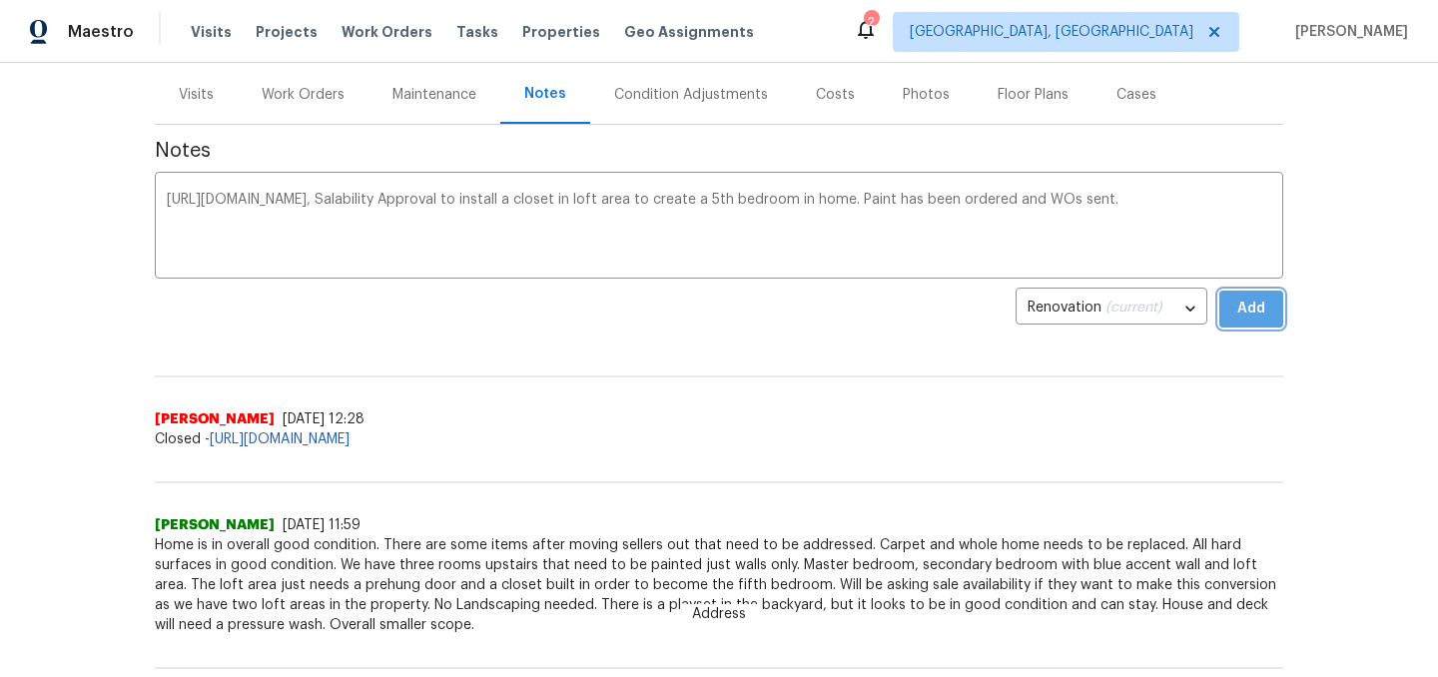
click at [1259, 307] on span "Add" at bounding box center [1251, 309] width 32 height 25
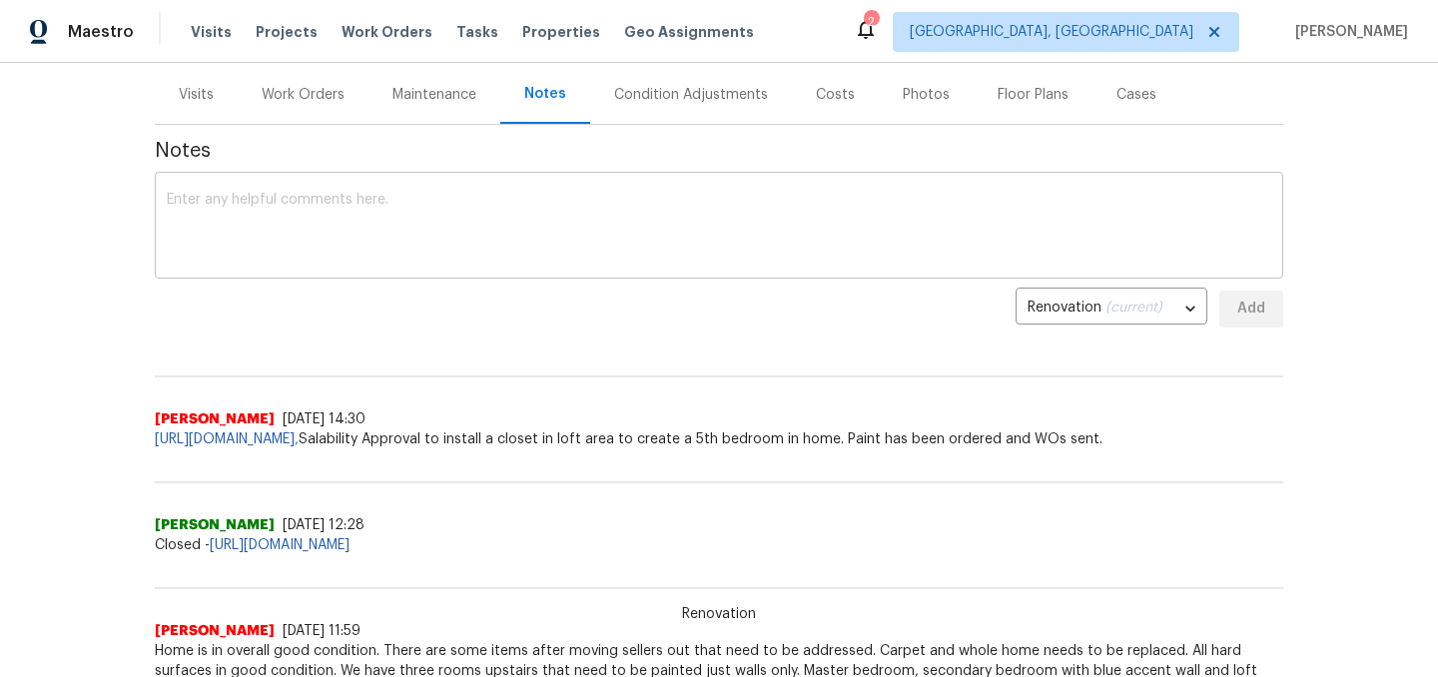
scroll to position [0, 0]
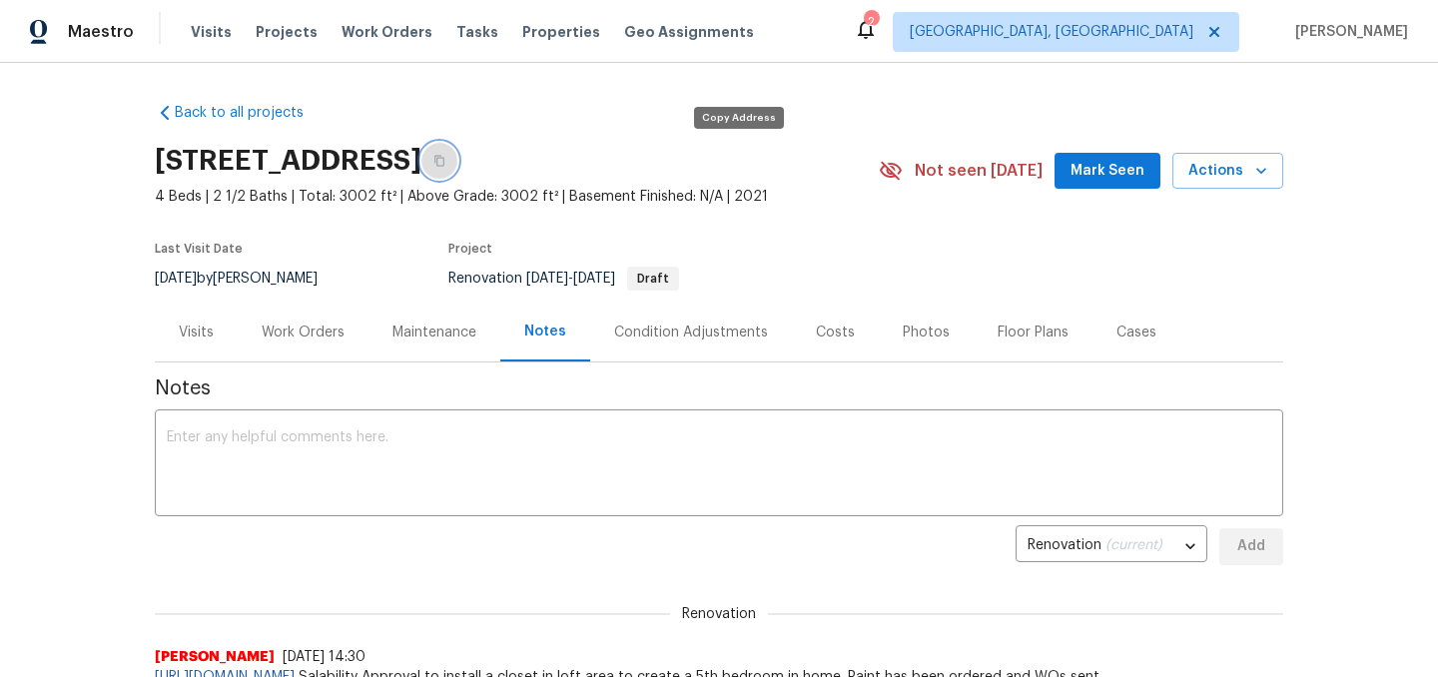
click at [445, 159] on icon "button" at bounding box center [439, 161] width 12 height 12
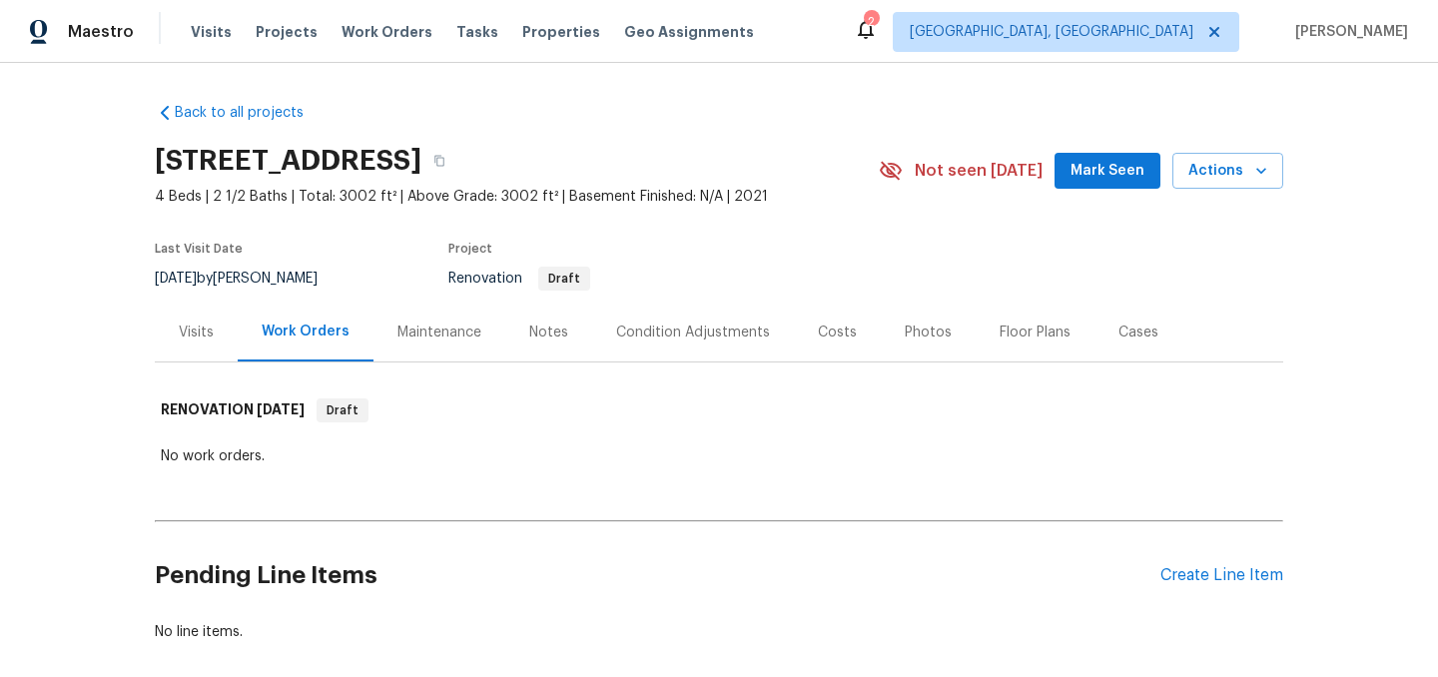
click at [1008, 332] on div "Floor Plans" at bounding box center [1035, 333] width 71 height 20
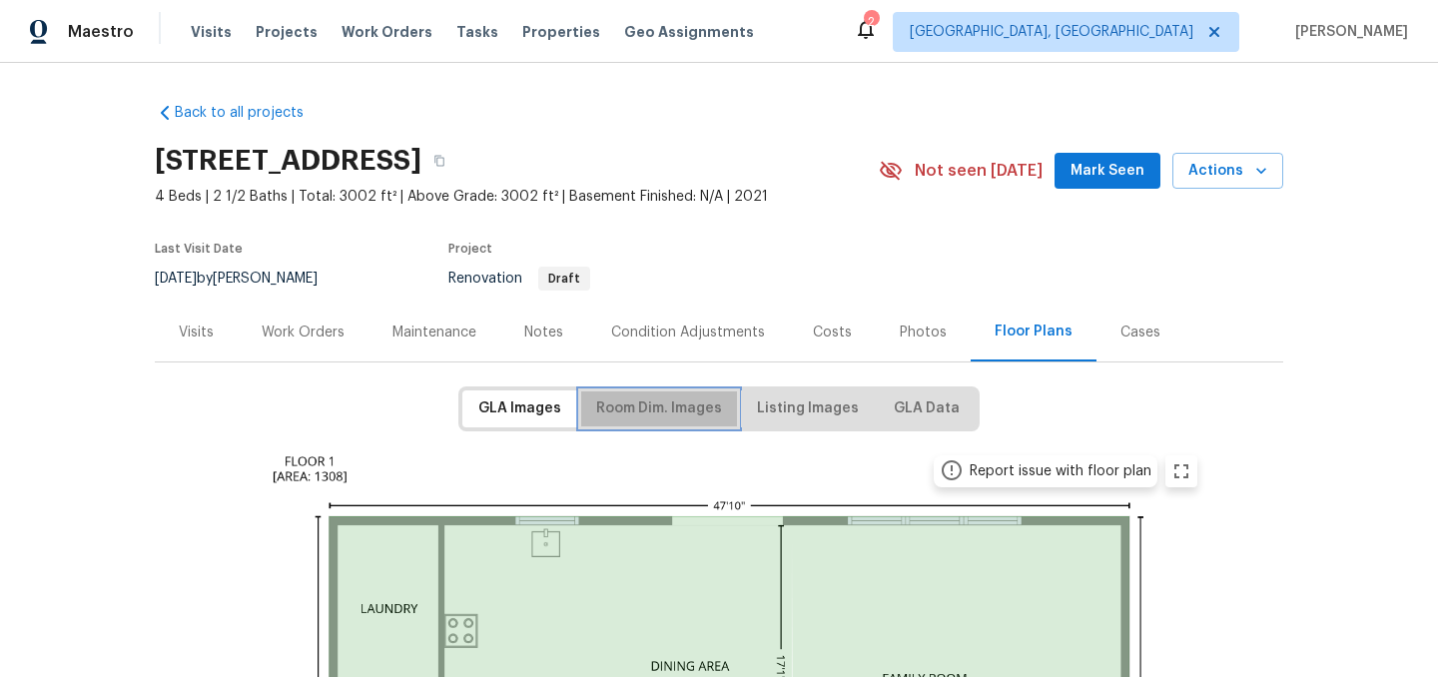
click at [672, 401] on span "Room Dim. Images" at bounding box center [659, 408] width 126 height 25
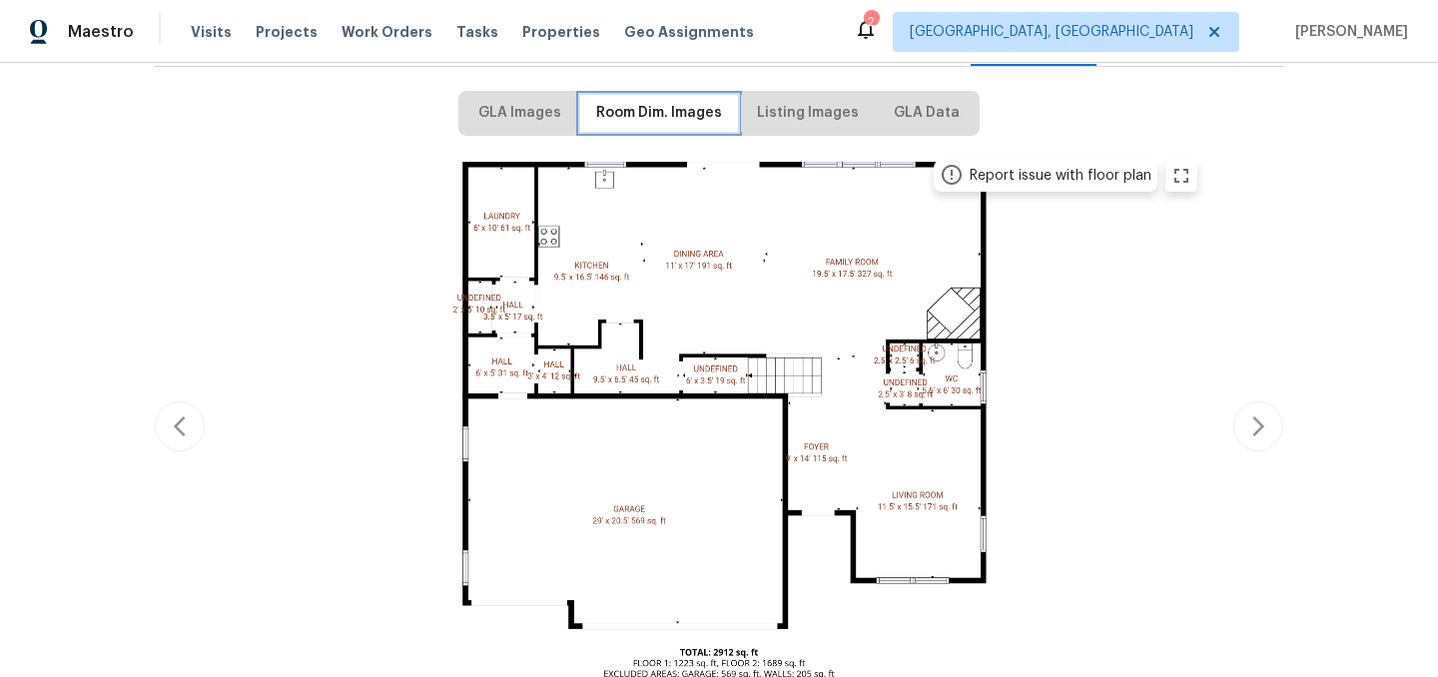
scroll to position [300, 0]
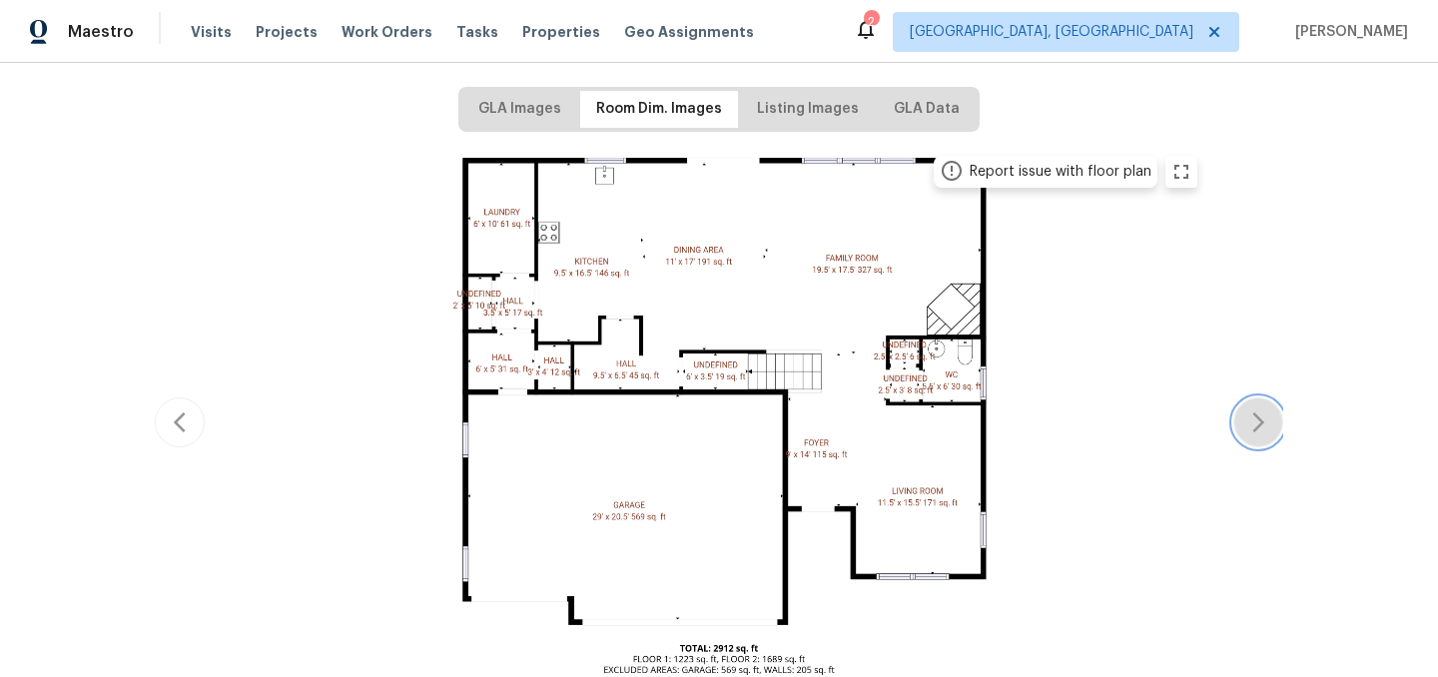
click at [1251, 416] on icon "button" at bounding box center [1258, 422] width 24 height 24
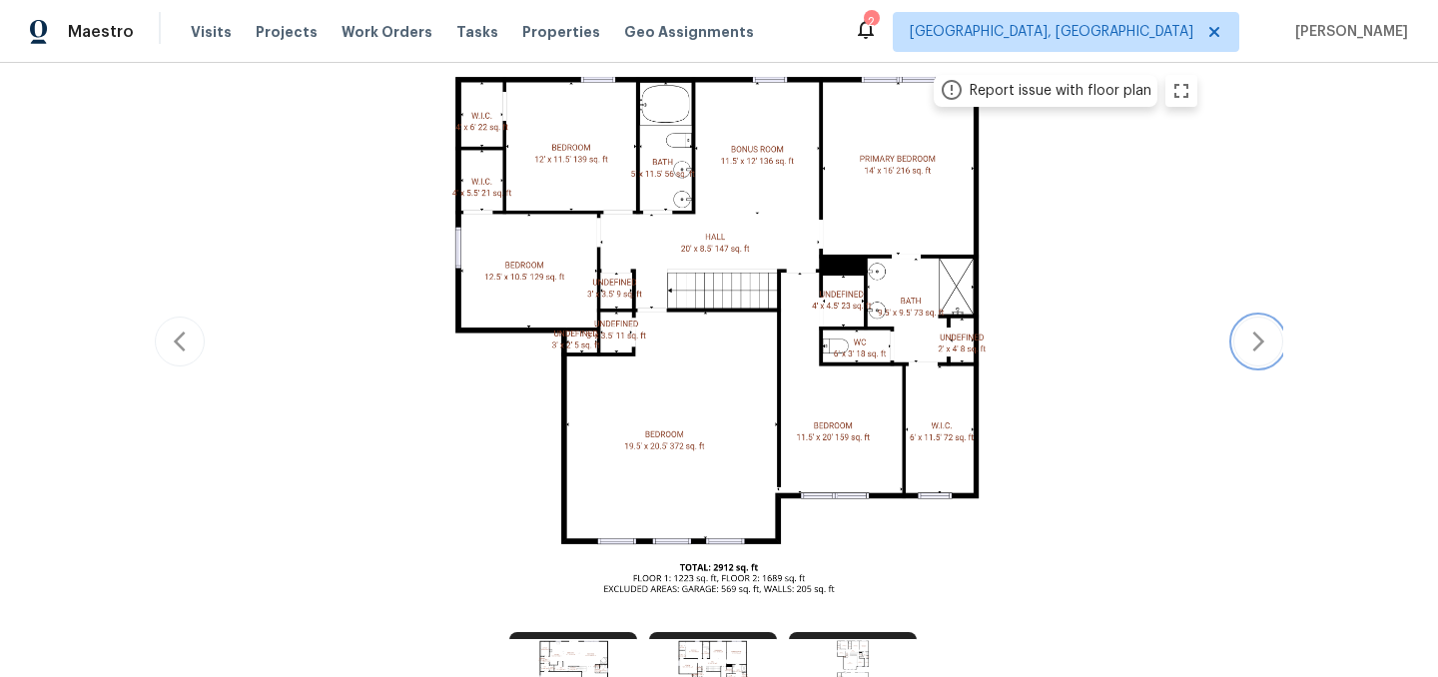
scroll to position [384, 0]
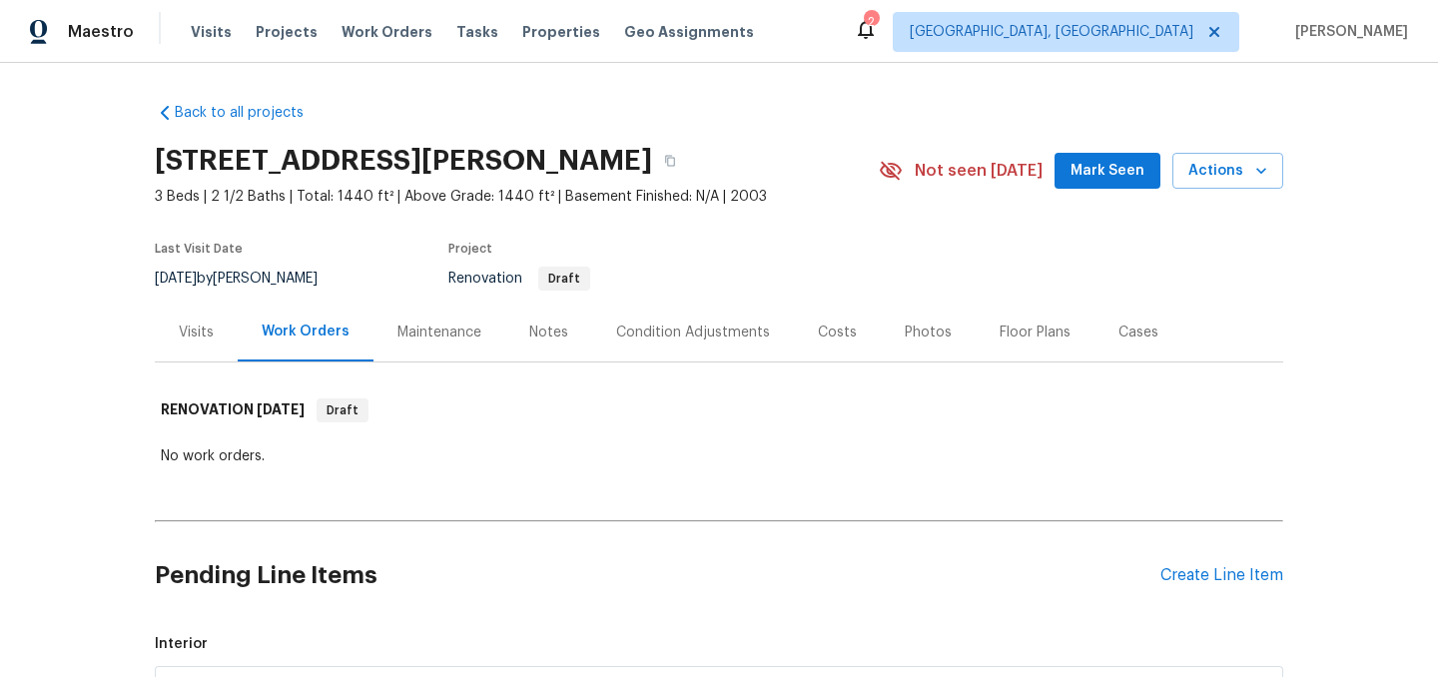
click at [1000, 323] on div "Floor Plans" at bounding box center [1035, 333] width 71 height 20
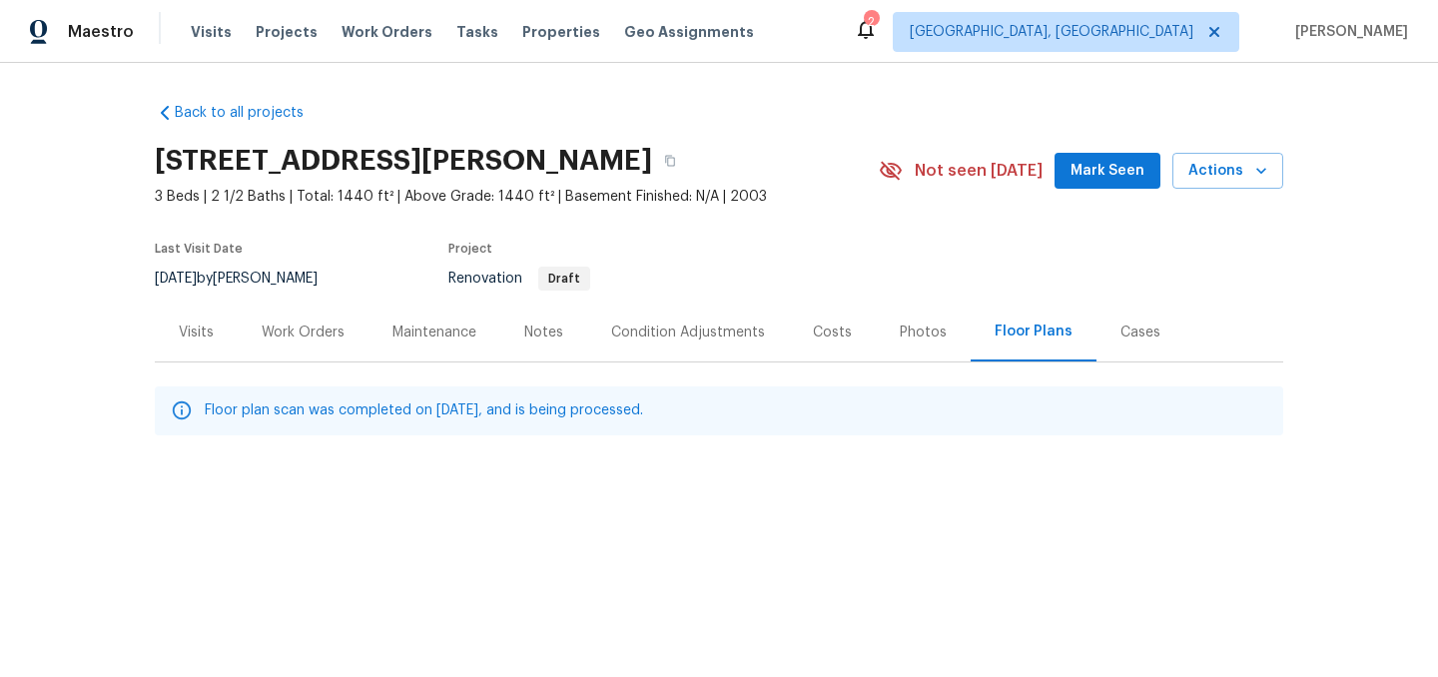
click at [671, 332] on div "Condition Adjustments" at bounding box center [688, 333] width 154 height 20
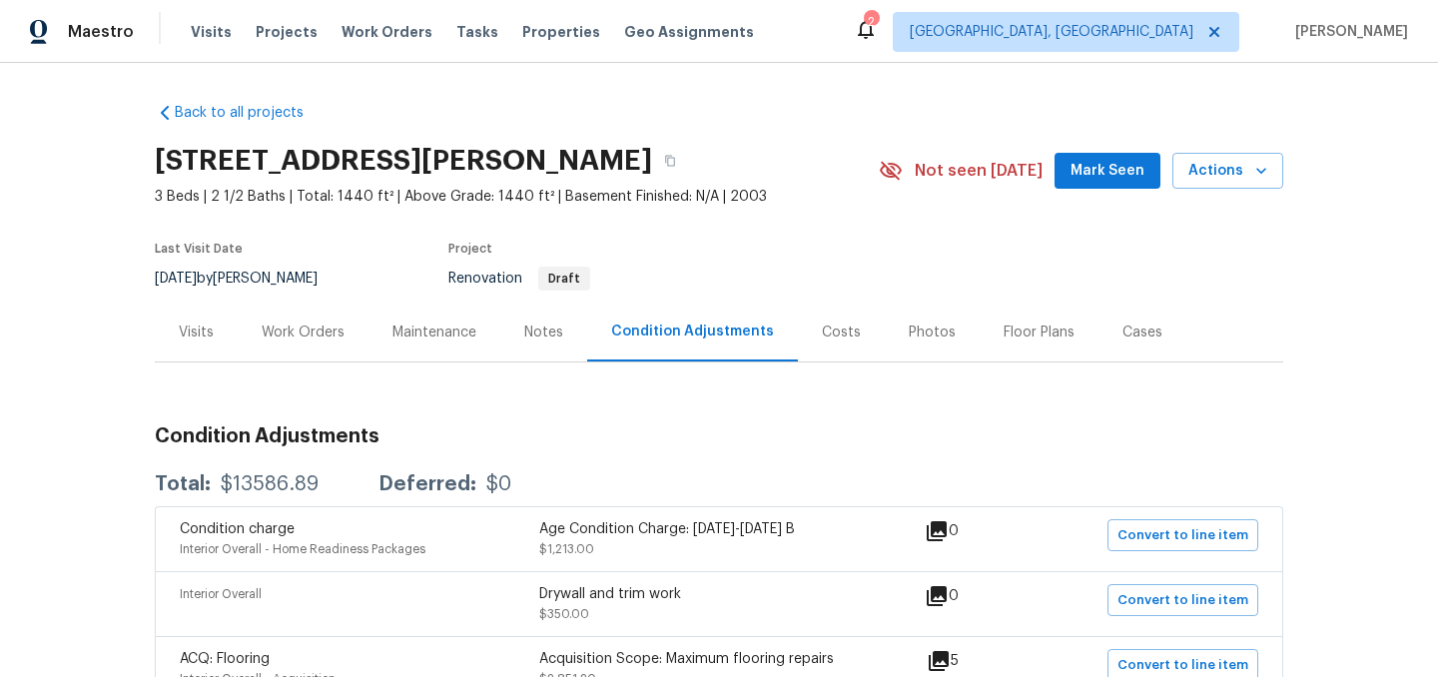
click at [324, 327] on div "Work Orders" at bounding box center [303, 333] width 83 height 20
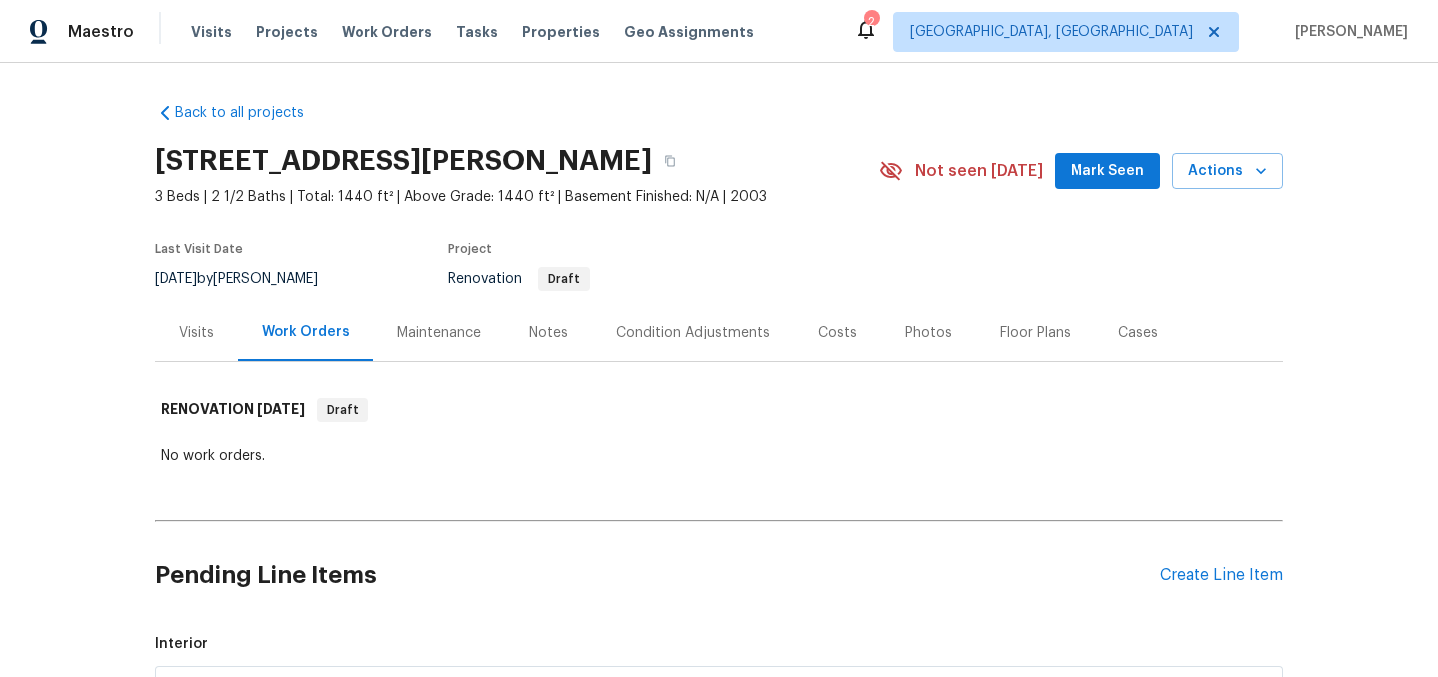
click at [666, 341] on div "Condition Adjustments" at bounding box center [693, 333] width 154 height 20
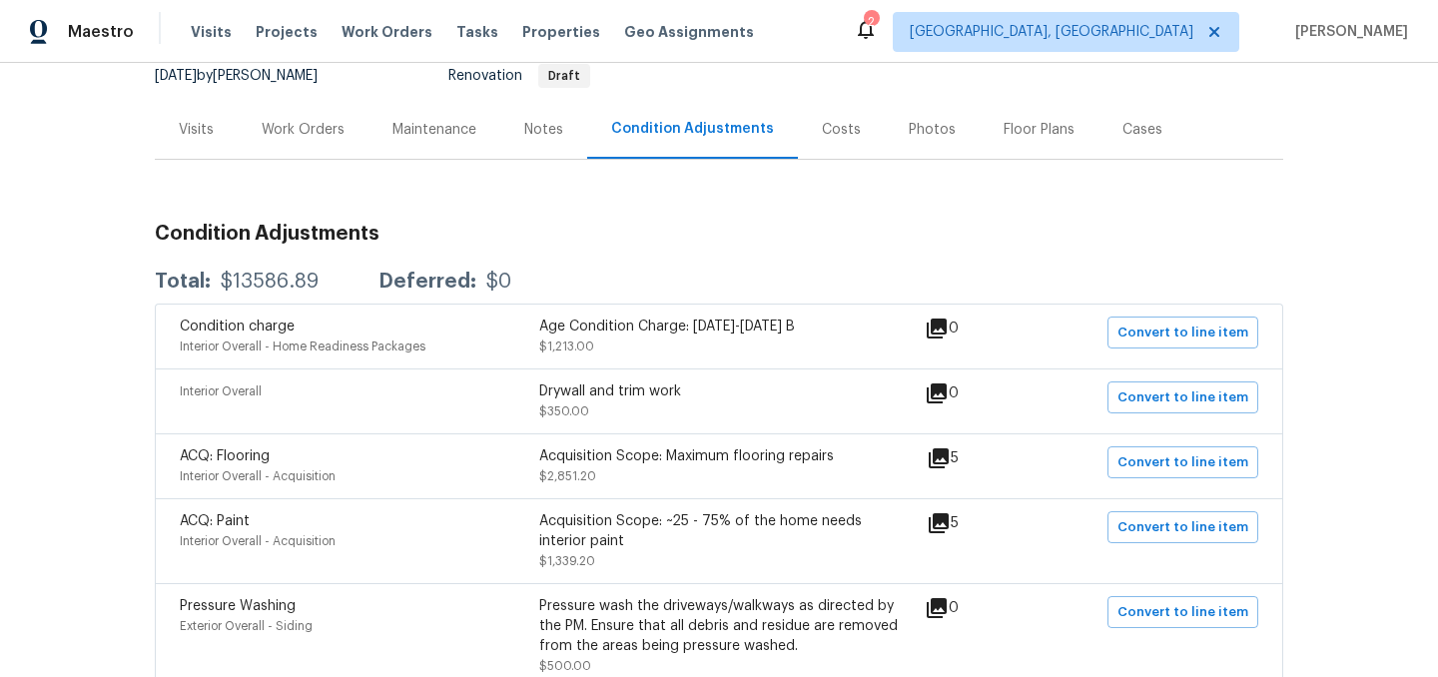
scroll to position [215, 0]
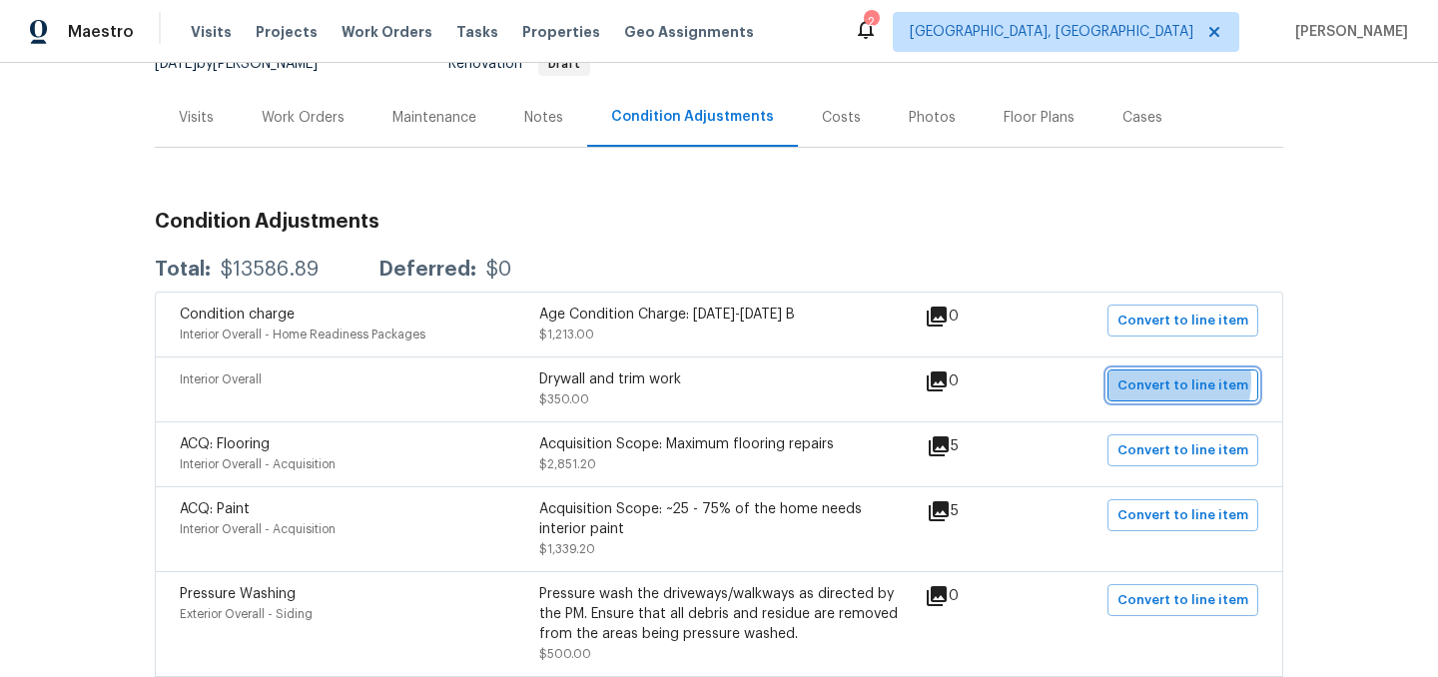
click at [1166, 382] on span "Convert to line item" at bounding box center [1183, 386] width 131 height 23
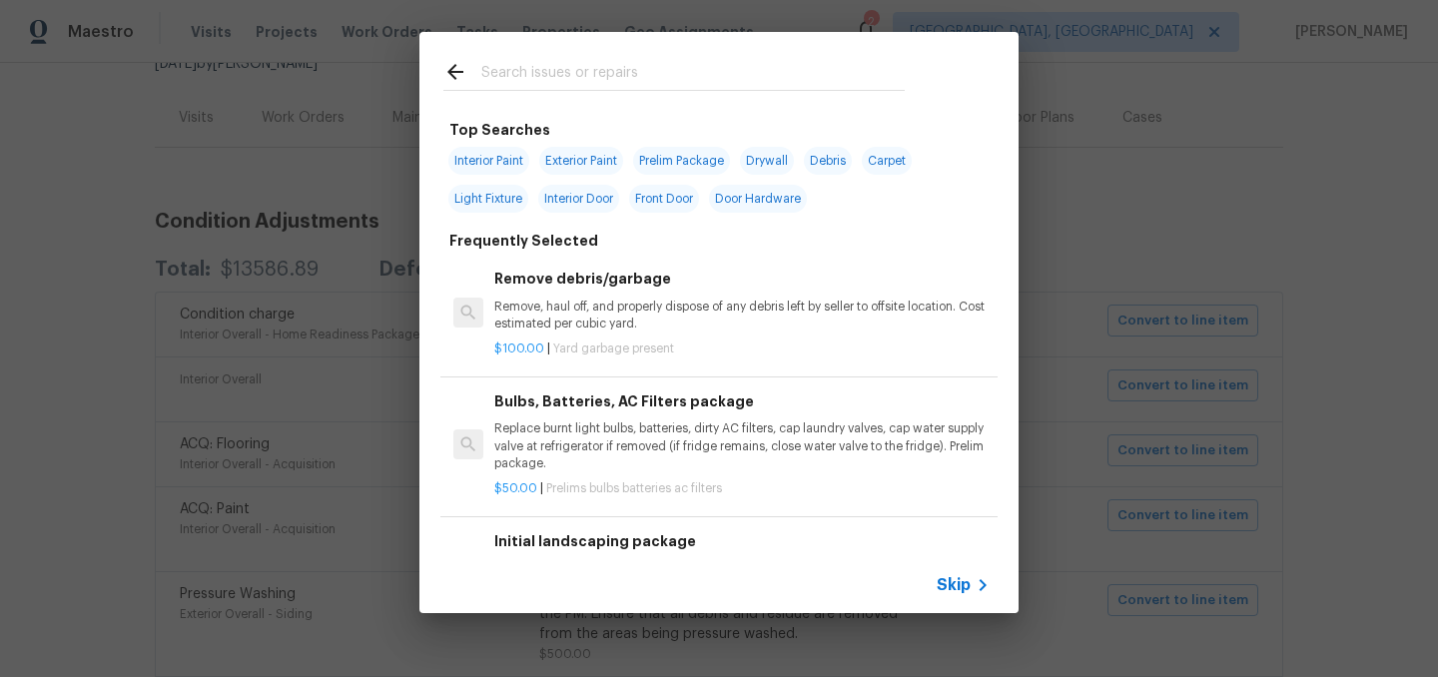
click at [955, 581] on span "Skip" at bounding box center [954, 585] width 34 height 20
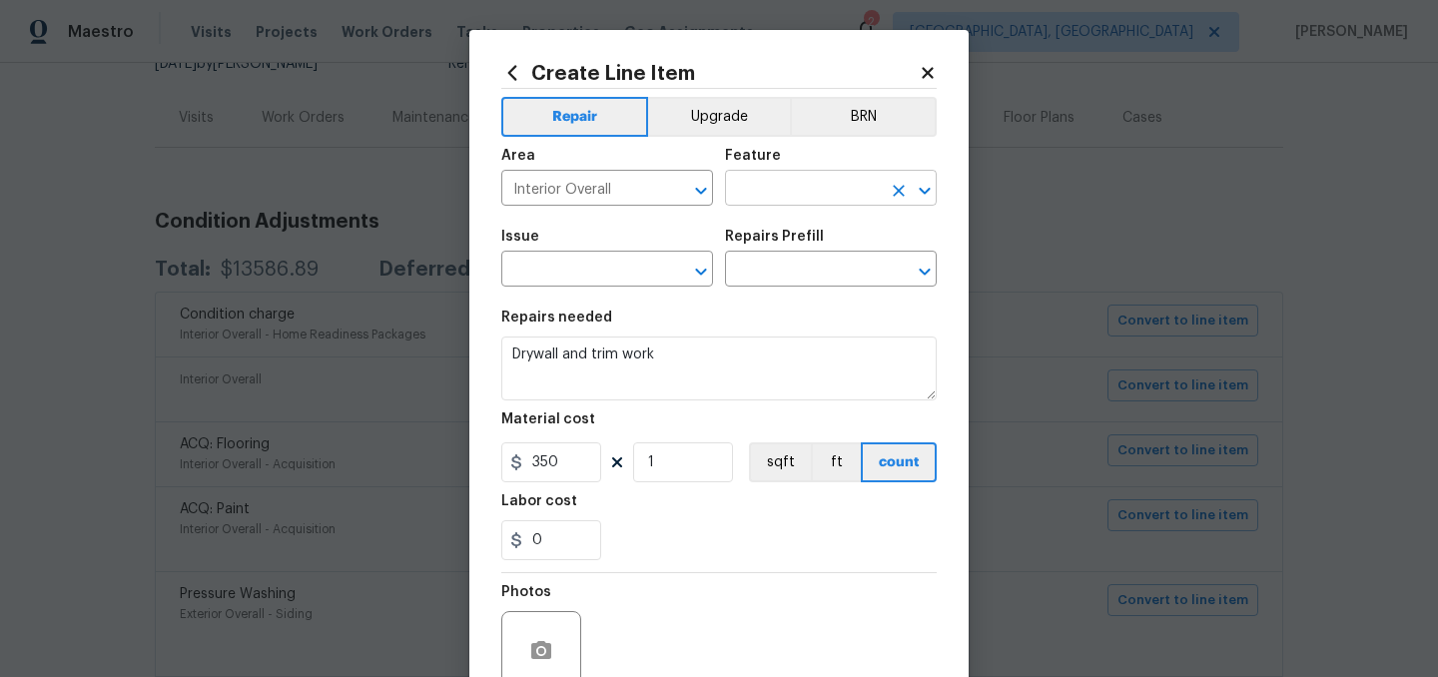
click at [792, 187] on input "text" at bounding box center [803, 190] width 156 height 31
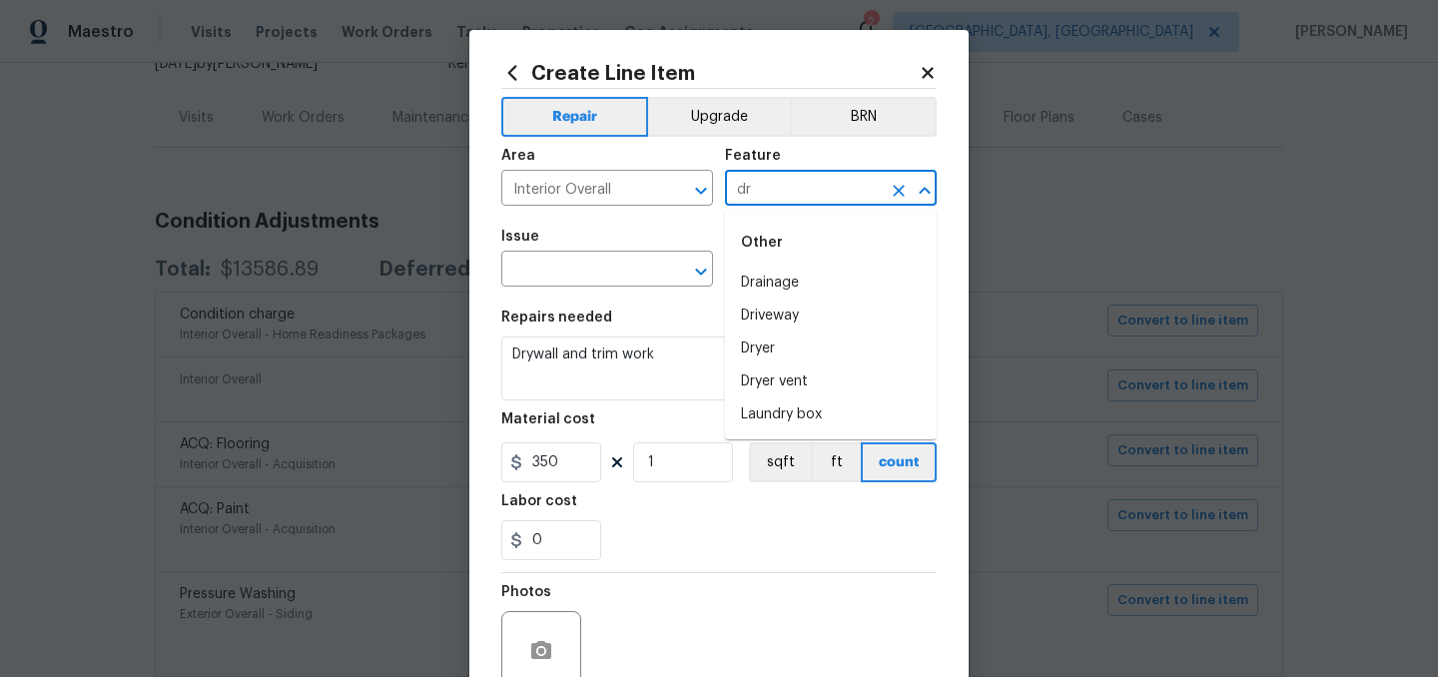
type input "d"
click at [809, 297] on li "Walls and Ceiling" at bounding box center [831, 283] width 212 height 33
type input "Walls and Ceiling"
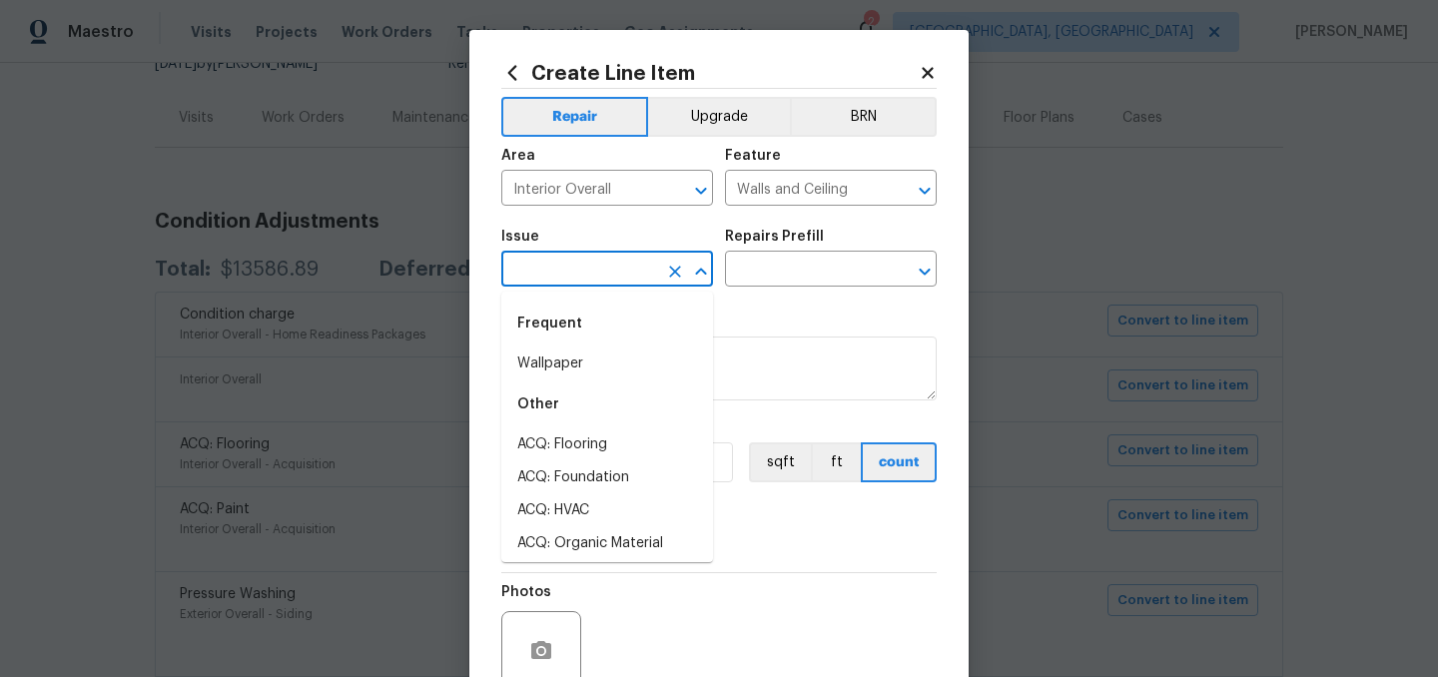
click at [569, 281] on input "text" at bounding box center [579, 271] width 156 height 31
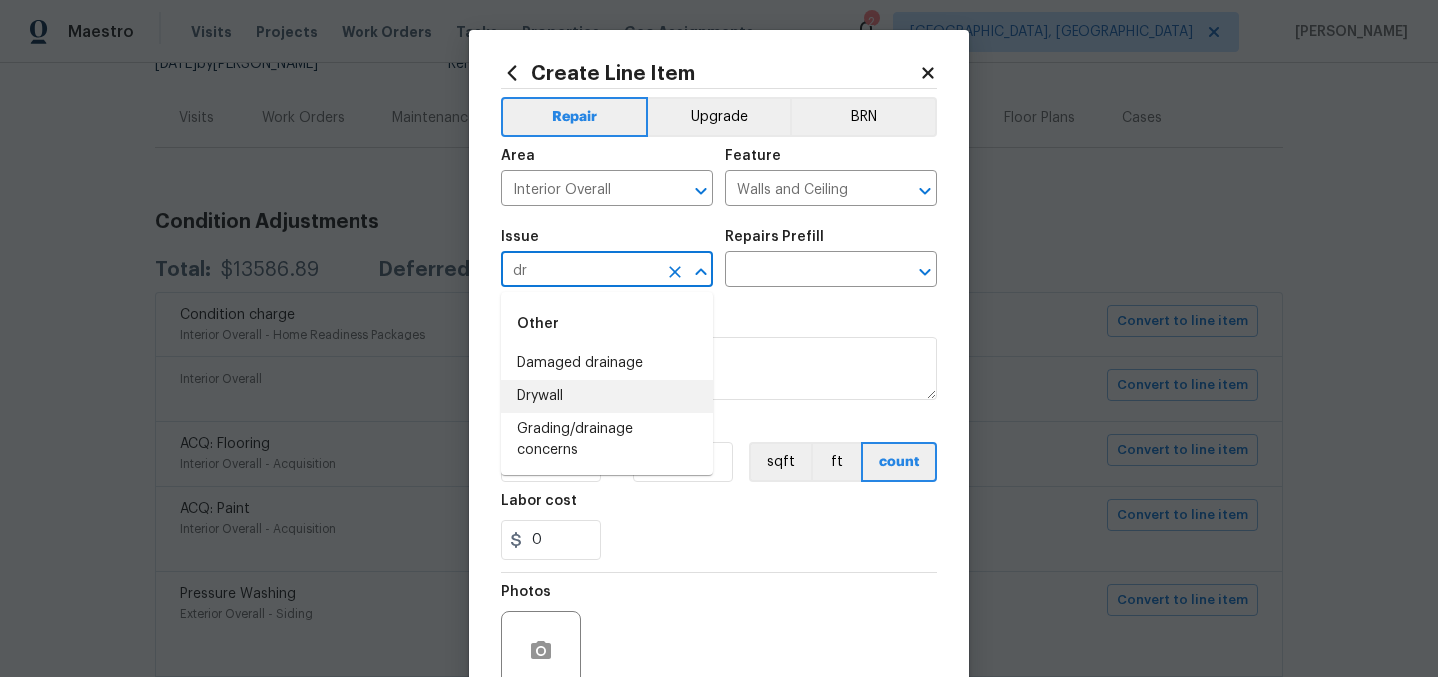
click at [577, 400] on li "Drywall" at bounding box center [607, 397] width 212 height 33
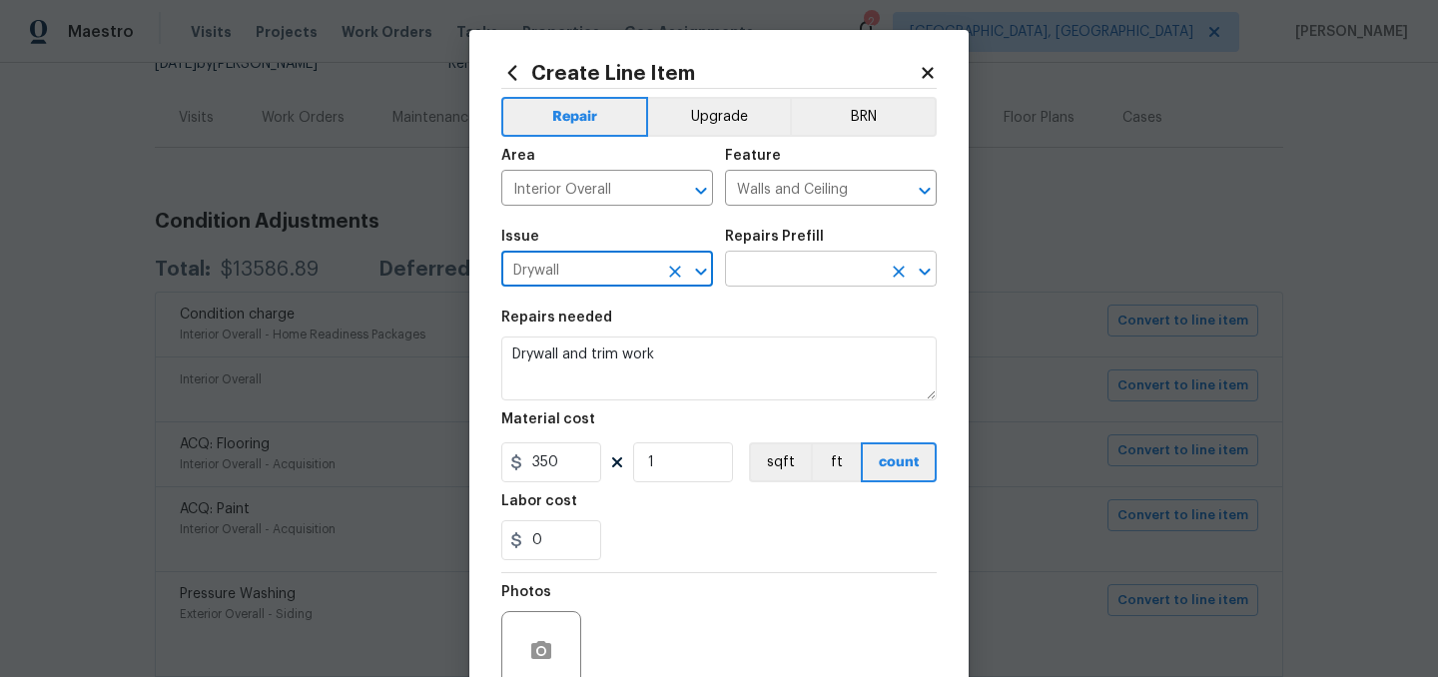
type input "Drywall"
click at [769, 279] on input "text" at bounding box center [803, 271] width 156 height 31
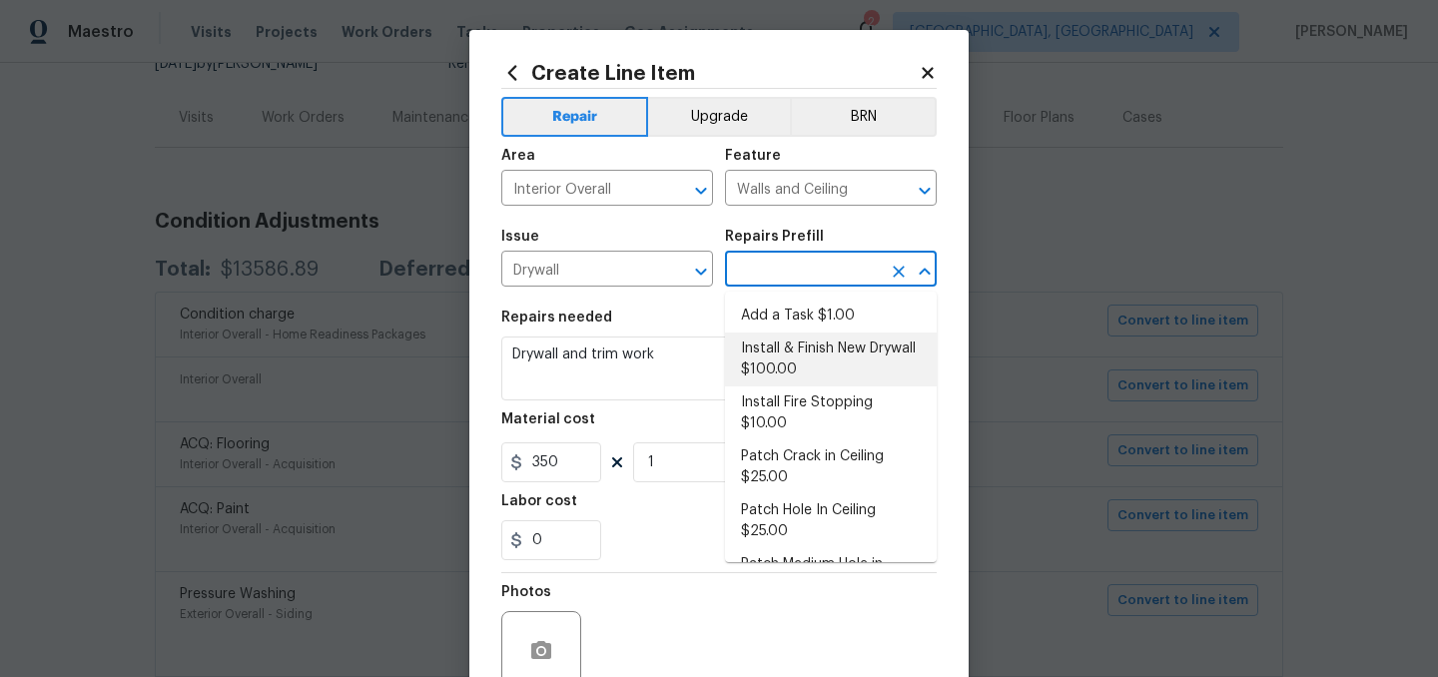
click at [808, 355] on li "Install & Finish New Drywall $100.00" at bounding box center [831, 360] width 212 height 54
type input "Install & Finish New Drywall $100.00"
type textarea "Remove the existing damaged drywall and replace with new. Ensure that the new d…"
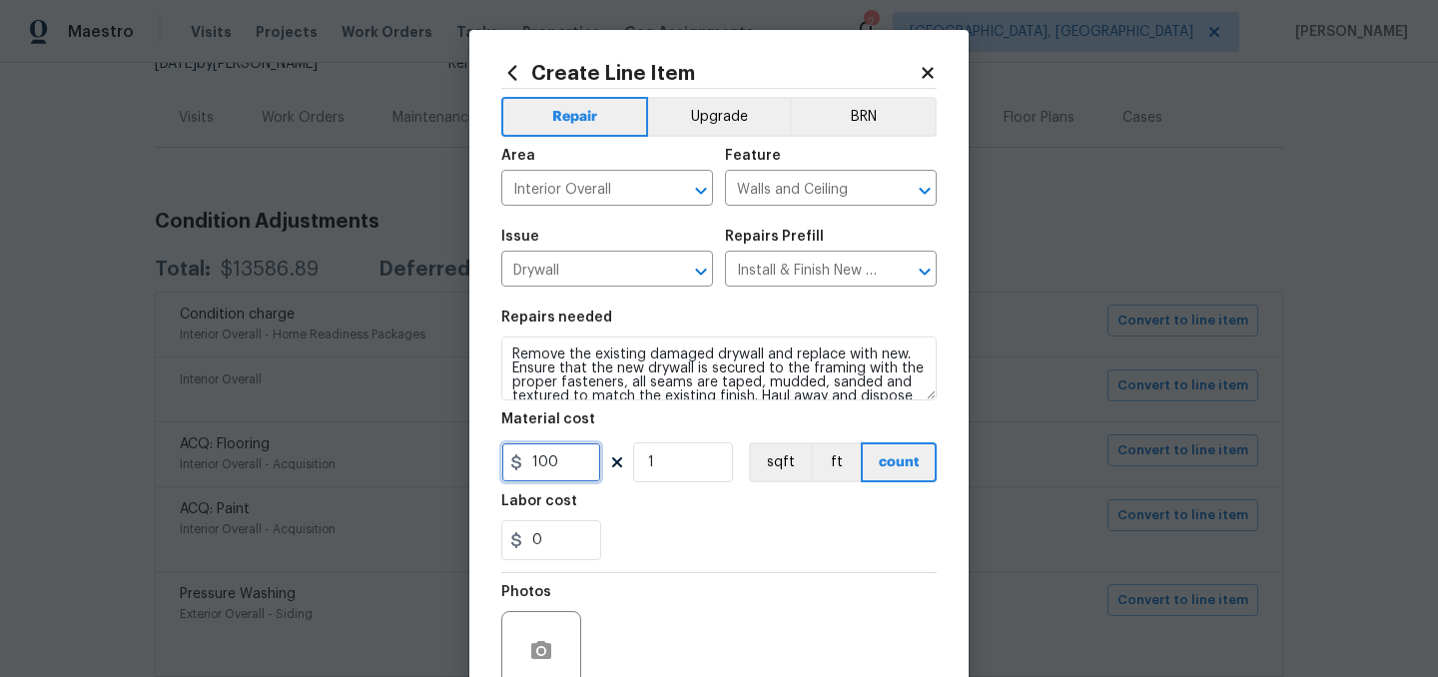
click at [563, 468] on input "100" at bounding box center [551, 462] width 100 height 40
type input "100"
click at [694, 444] on input "1" at bounding box center [683, 462] width 100 height 40
type input "5"
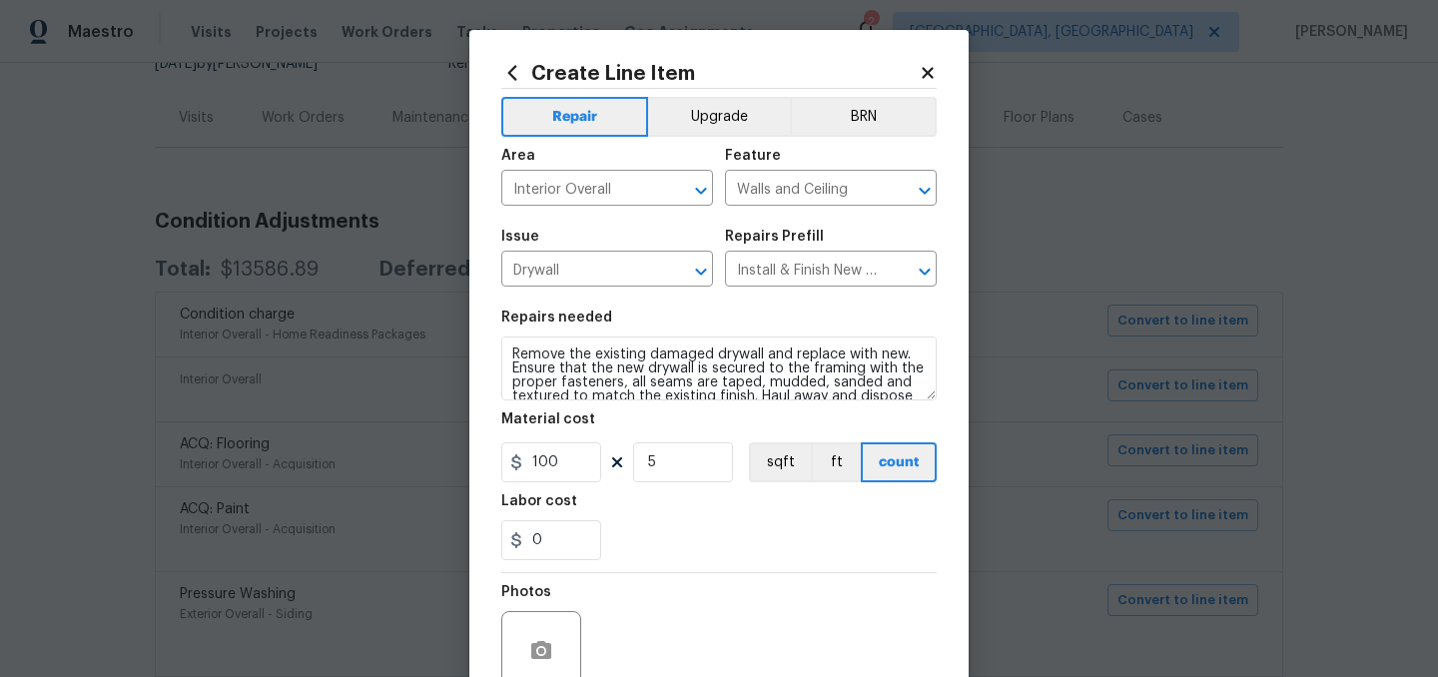
click at [720, 541] on div "0" at bounding box center [718, 540] width 435 height 40
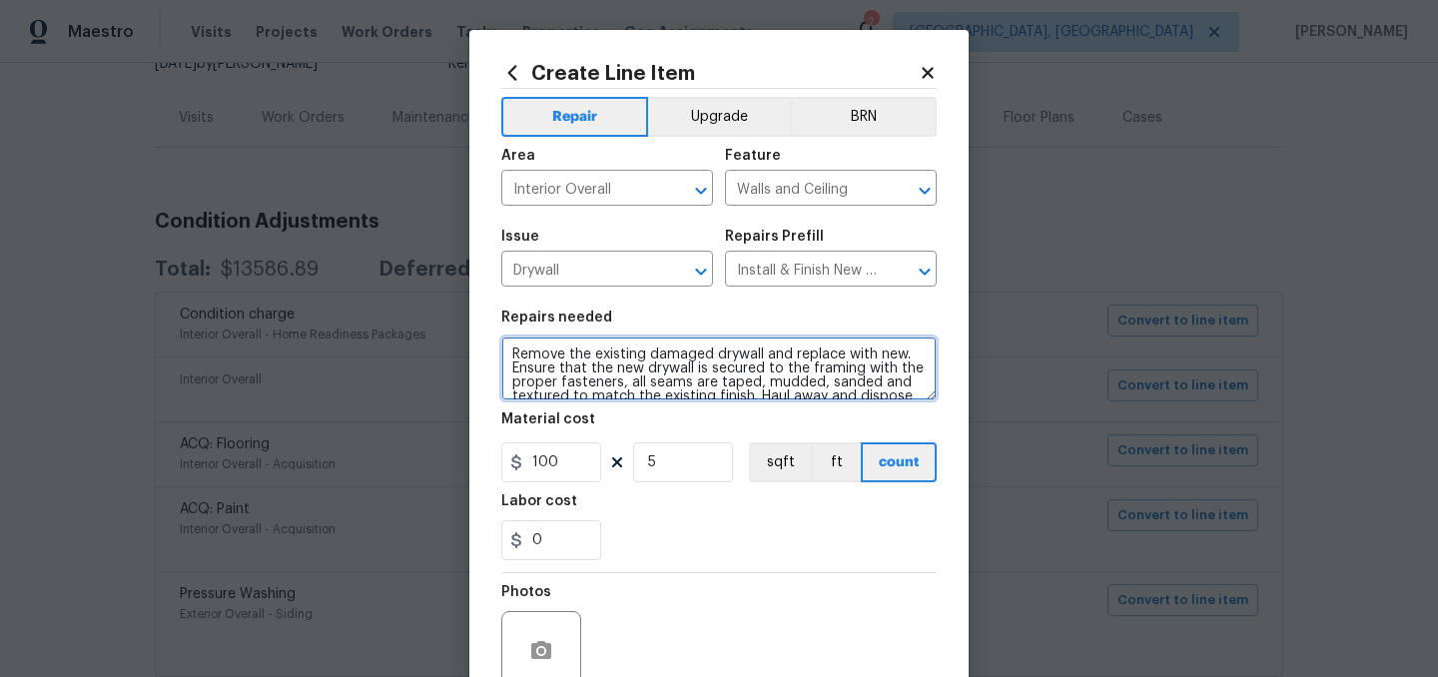
click at [510, 354] on textarea "Remove the existing damaged drywall and replace with new. Ensure that the new d…" at bounding box center [718, 369] width 435 height 64
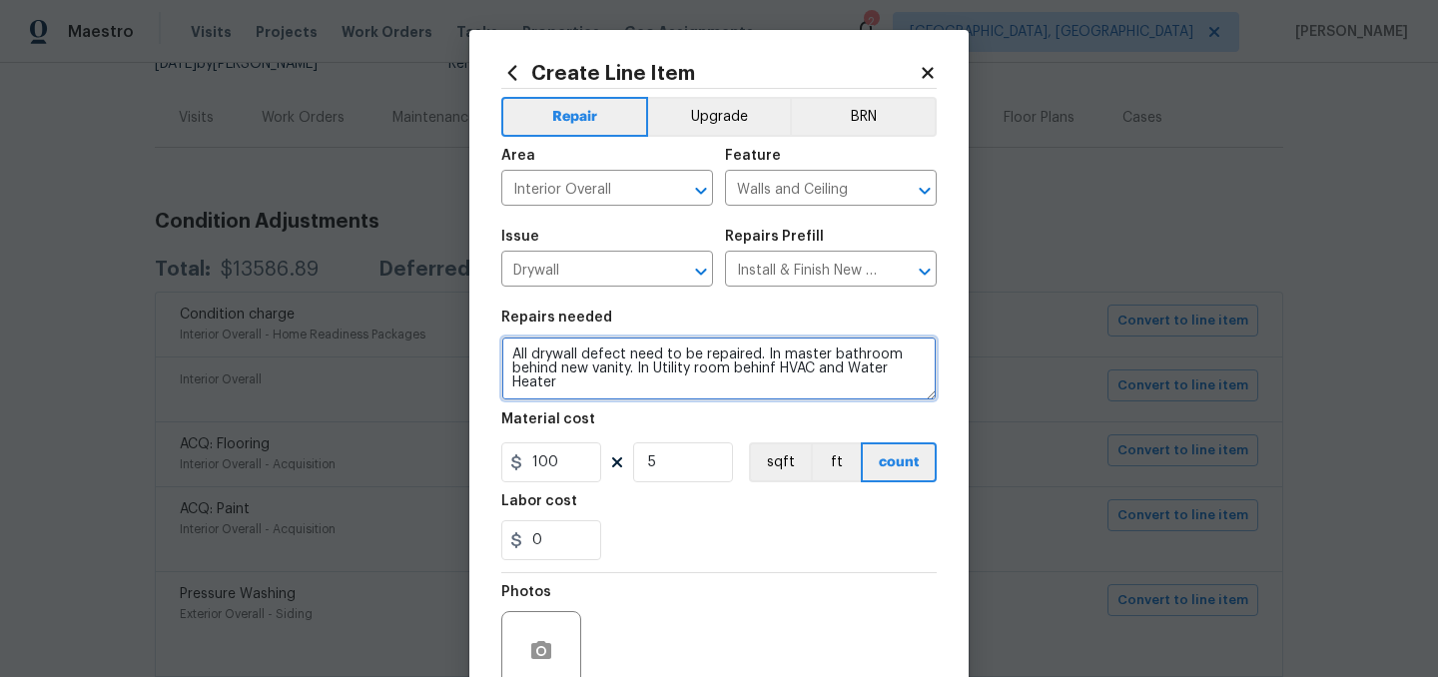
click at [777, 371] on textarea "All drywall defect need to be repaired. In master bathroom behind new vanity. I…" at bounding box center [718, 369] width 435 height 64
click at [628, 361] on textarea "All drywall defect need to be repaired. In master bathroom behind new vanity. I…" at bounding box center [718, 369] width 435 height 64
click at [773, 353] on textarea "All drywall defects need to be repaired. In master bathroom behind new vanity. …" at bounding box center [718, 369] width 435 height 64
click at [882, 356] on textarea "All drywall defects need to be repaired. In Hall bathroom, In master bathroom b…" at bounding box center [718, 369] width 435 height 64
click at [583, 386] on textarea "All drywall defects need to be repaired. In Hall bathroom ceiling and corner ta…" at bounding box center [718, 369] width 435 height 64
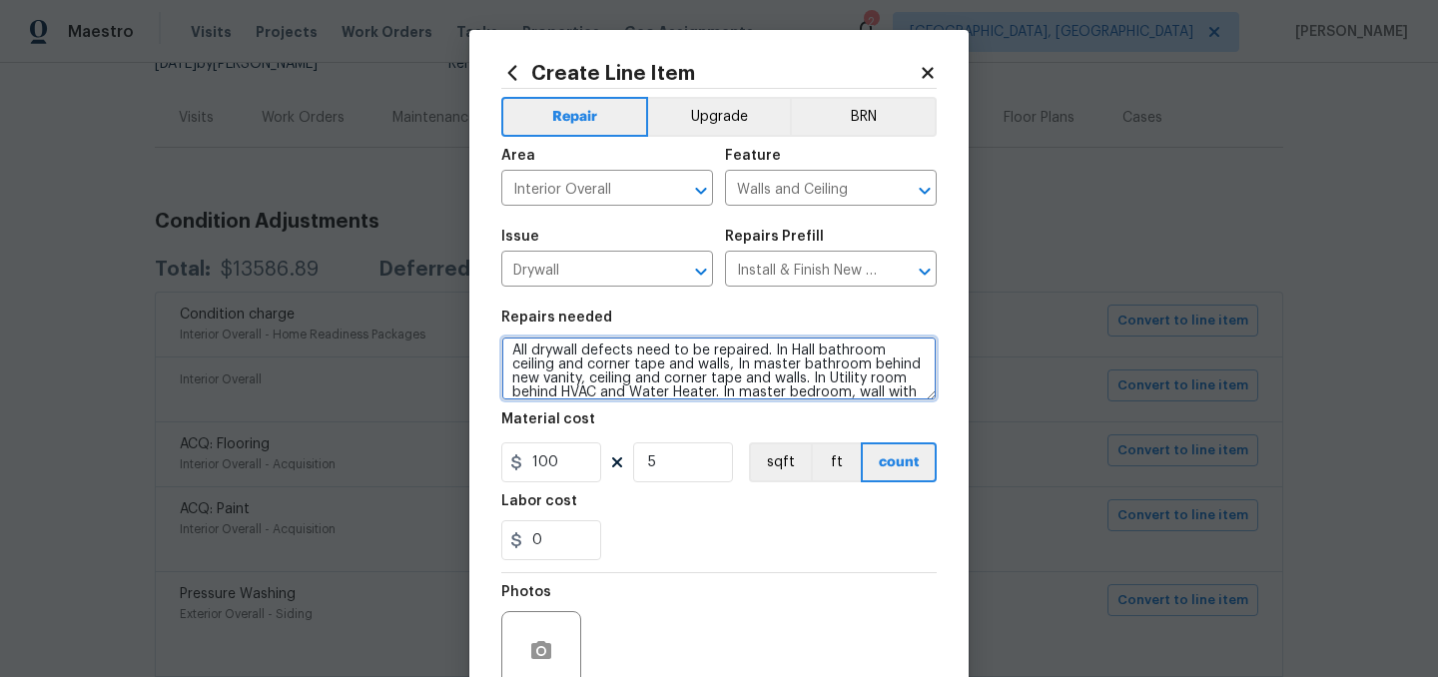
scroll to position [18, 0]
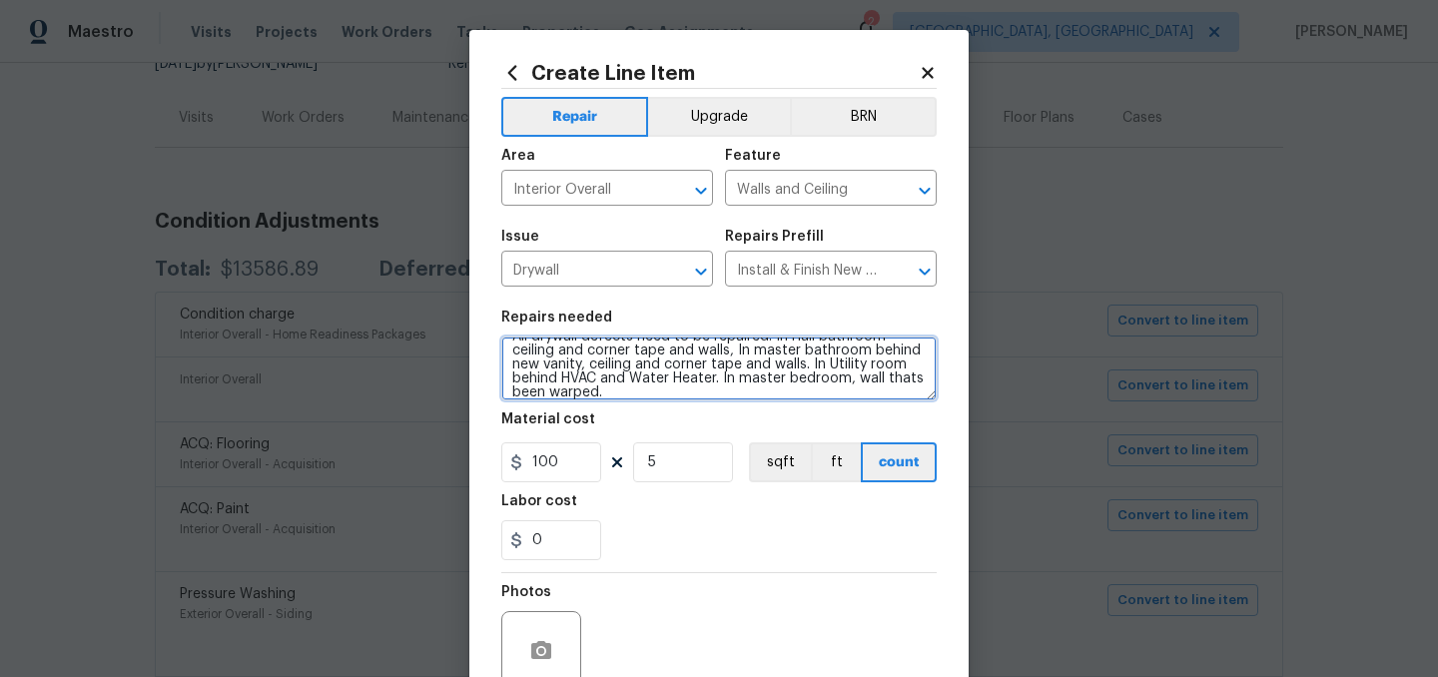
type textarea "All drywall defects need to be repaired. In Hall bathroom ceiling and corner ta…"
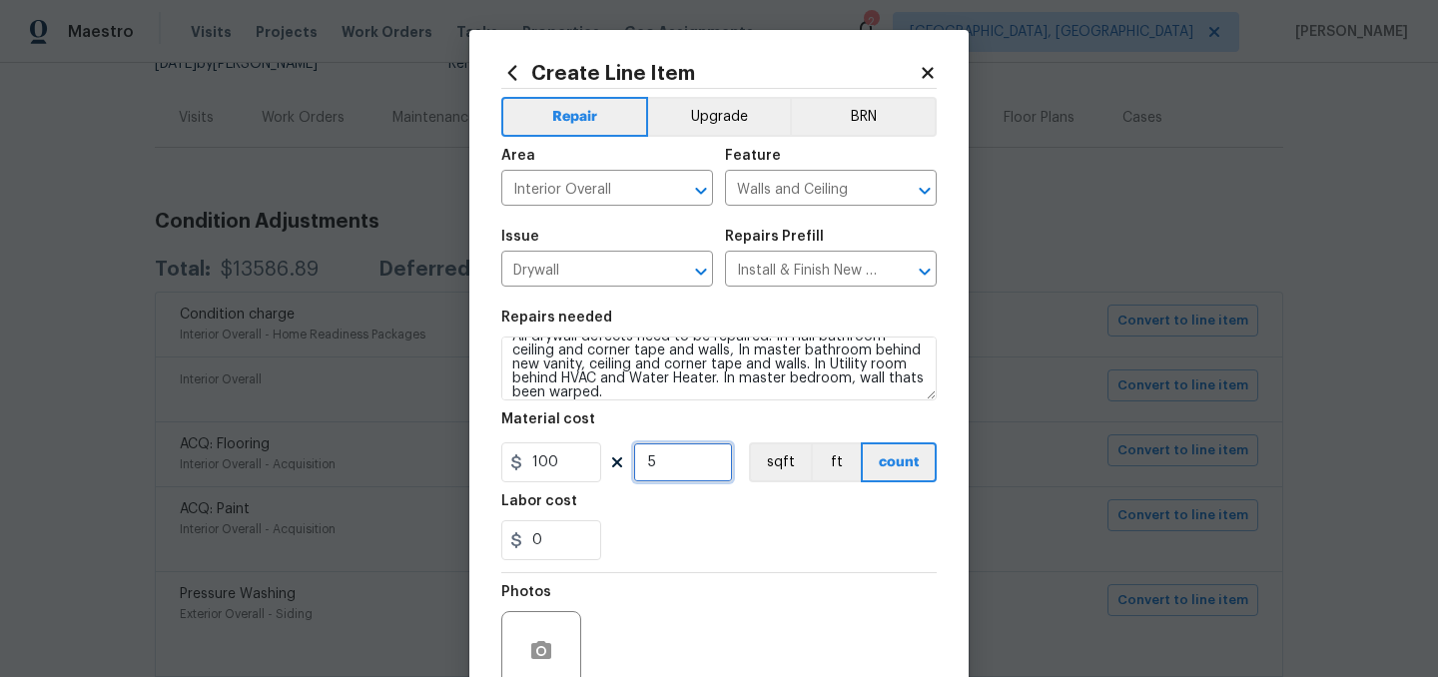
click at [689, 464] on input "5" at bounding box center [683, 462] width 100 height 40
type input "6"
click at [717, 543] on div "0" at bounding box center [718, 540] width 435 height 40
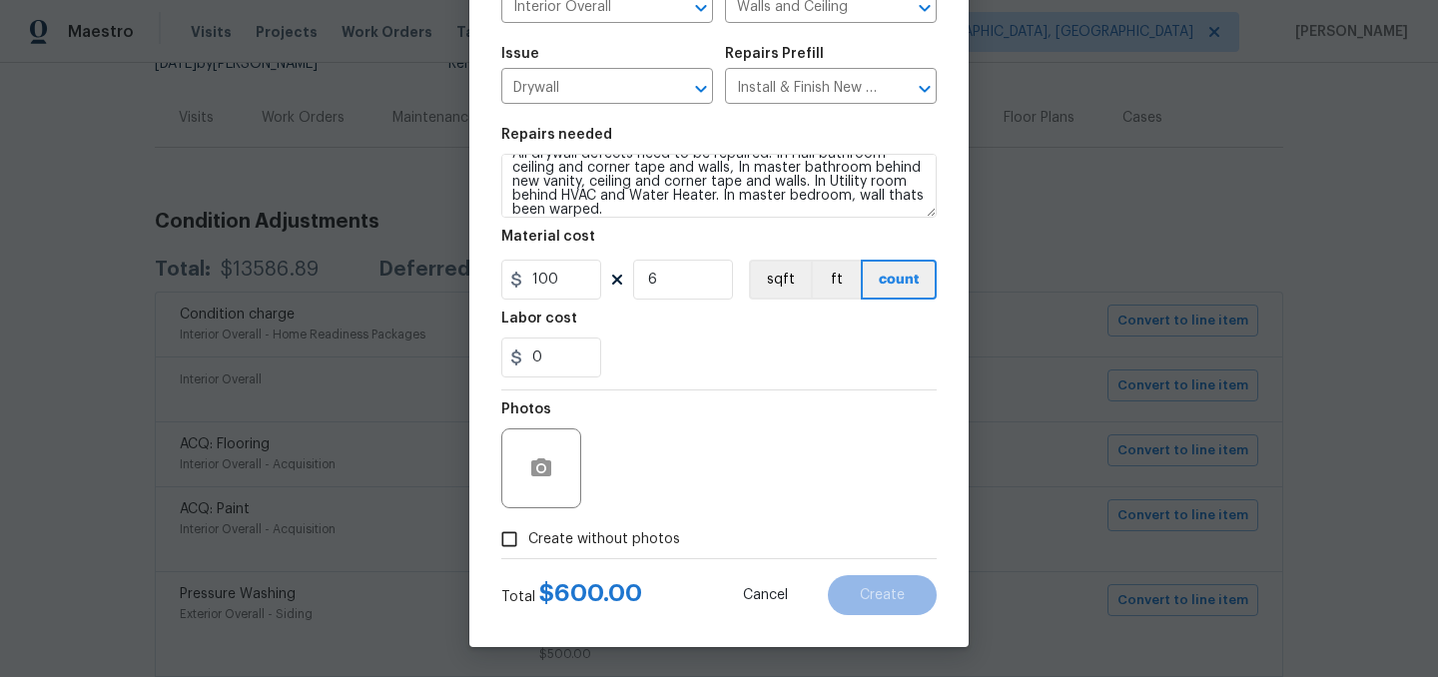
click at [644, 537] on span "Create without photos" at bounding box center [604, 539] width 152 height 21
click at [528, 537] on input "Create without photos" at bounding box center [509, 539] width 38 height 38
checkbox input "true"
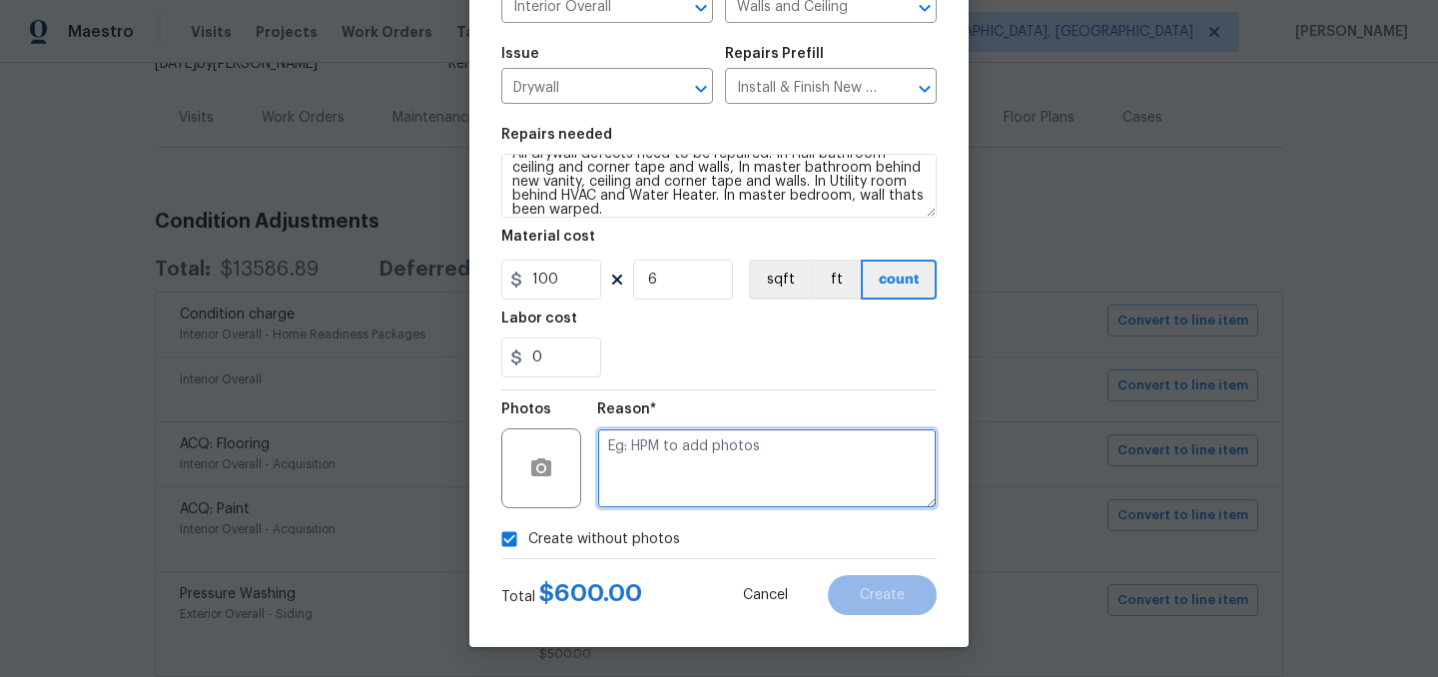
click at [715, 472] on textarea at bounding box center [767, 468] width 340 height 80
type textarea "."
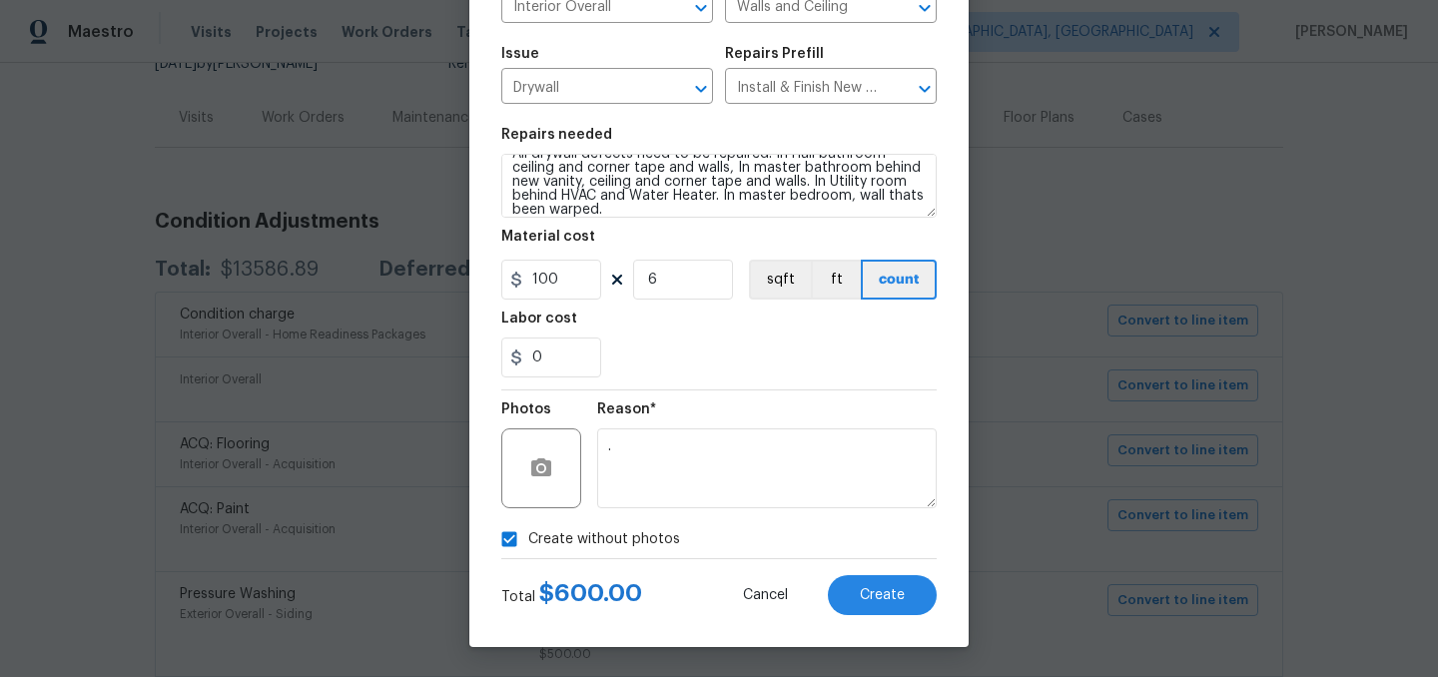
click at [609, 535] on span "Create without photos" at bounding box center [604, 539] width 152 height 21
click at [528, 535] on input "Create without photos" at bounding box center [509, 539] width 38 height 38
checkbox input "false"
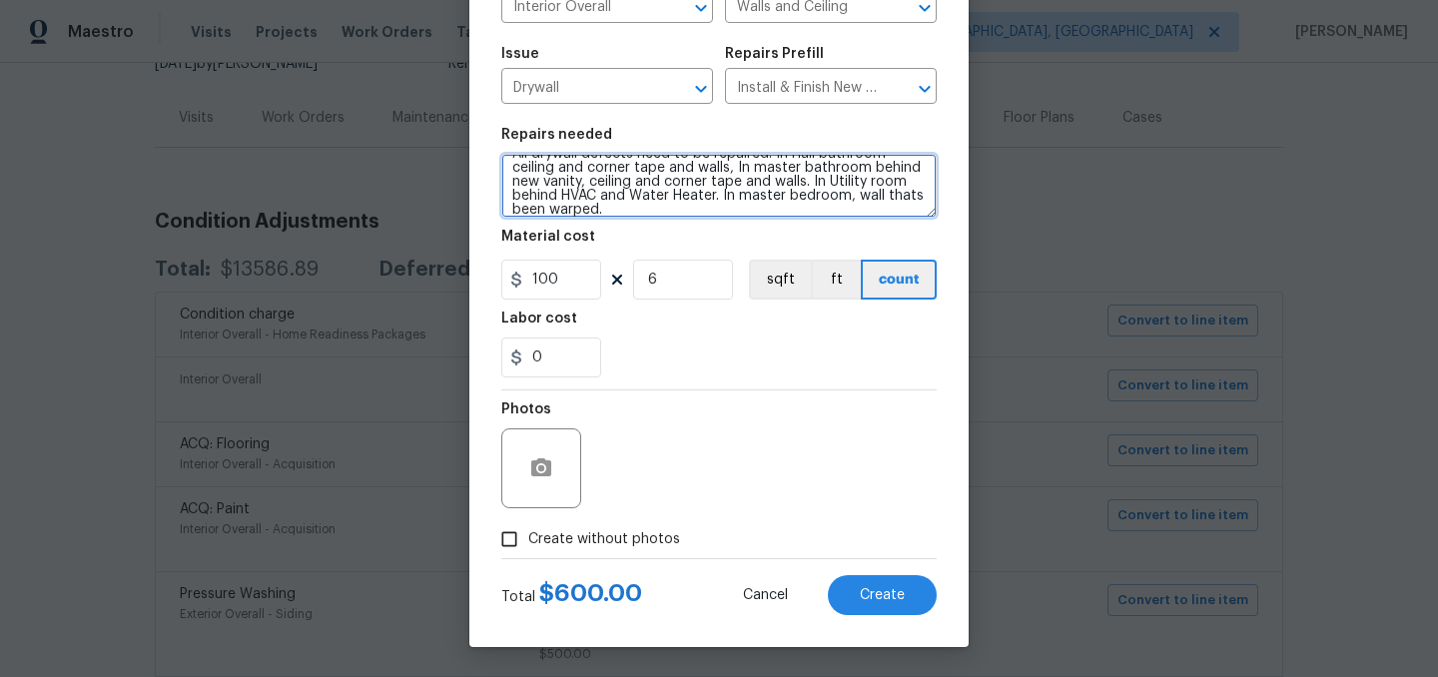
click at [646, 205] on textarea "All drywall defects need to be repaired. In Hall bathroom ceiling and corner ta…" at bounding box center [718, 186] width 435 height 64
type textarea "All drywall defects need to be repaired. In Hall bathroom ceiling and corner ta…"
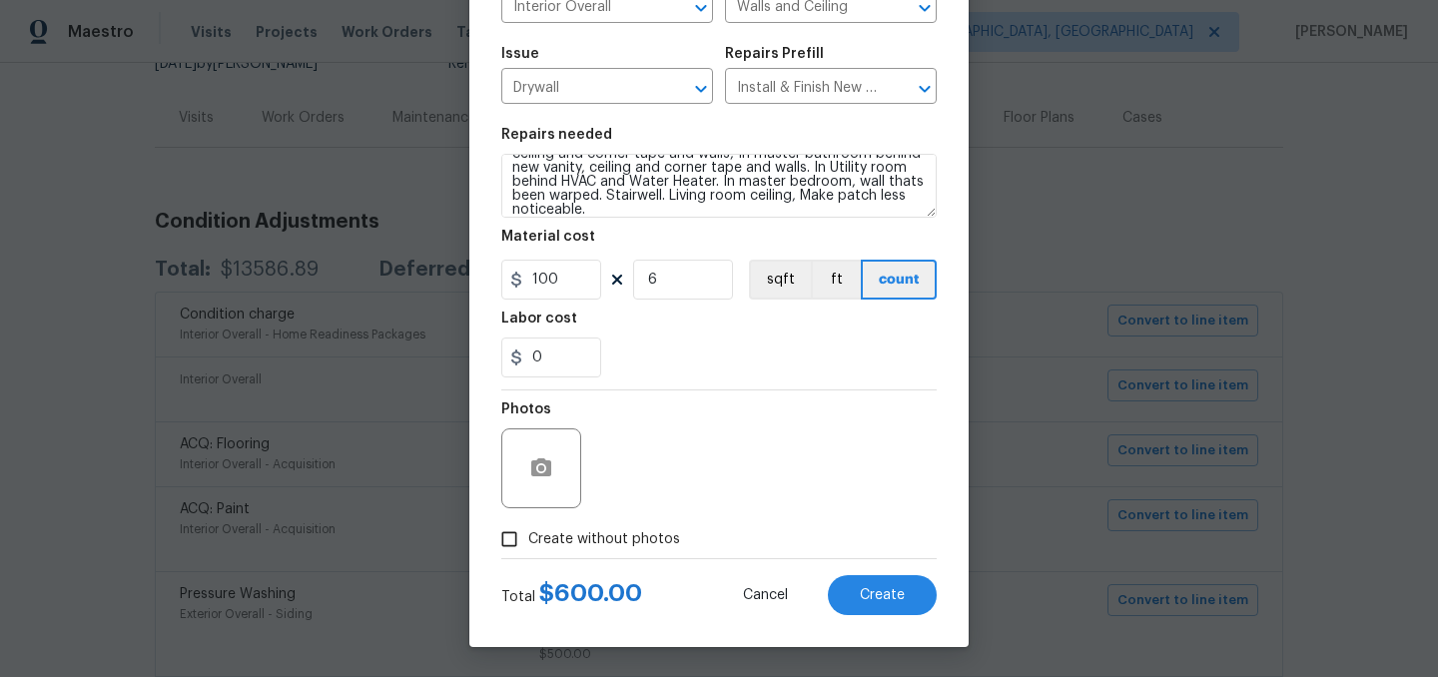
click at [598, 530] on span "Create without photos" at bounding box center [604, 539] width 152 height 21
click at [528, 530] on input "Create without photos" at bounding box center [509, 539] width 38 height 38
click at [597, 526] on label "Create without photos" at bounding box center [585, 539] width 190 height 38
click at [528, 526] on input "Create without photos" at bounding box center [509, 539] width 38 height 38
checkbox input "false"
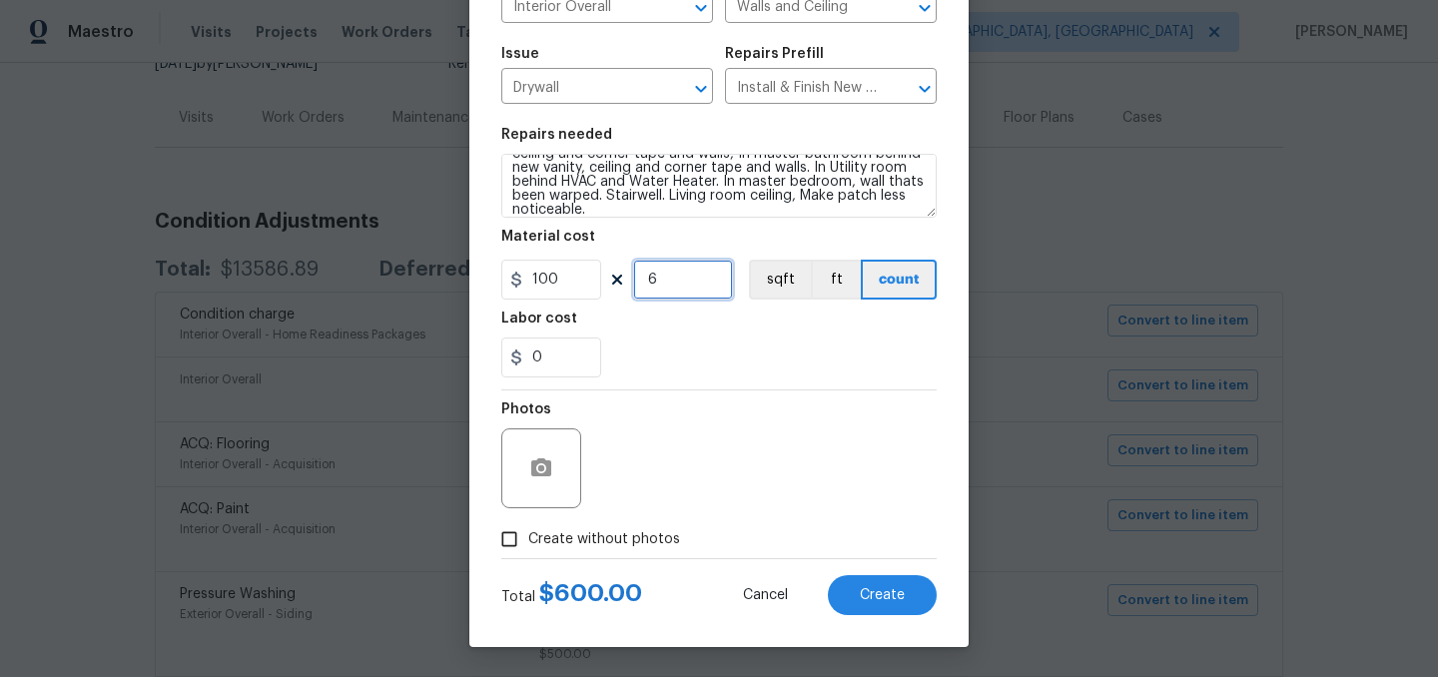
click at [693, 297] on input "6" at bounding box center [683, 280] width 100 height 40
type input "7"
click at [897, 588] on span "Create" at bounding box center [882, 595] width 45 height 15
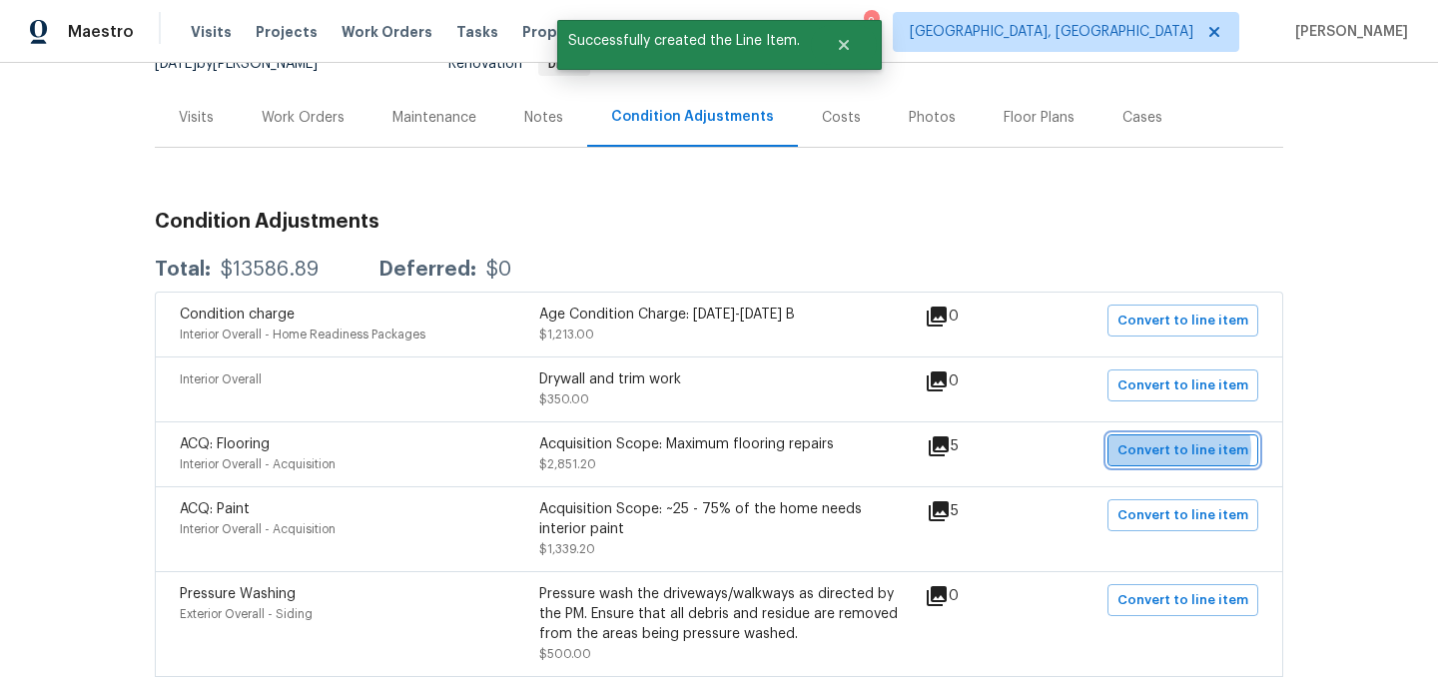
click at [1180, 451] on span "Convert to line item" at bounding box center [1183, 450] width 131 height 23
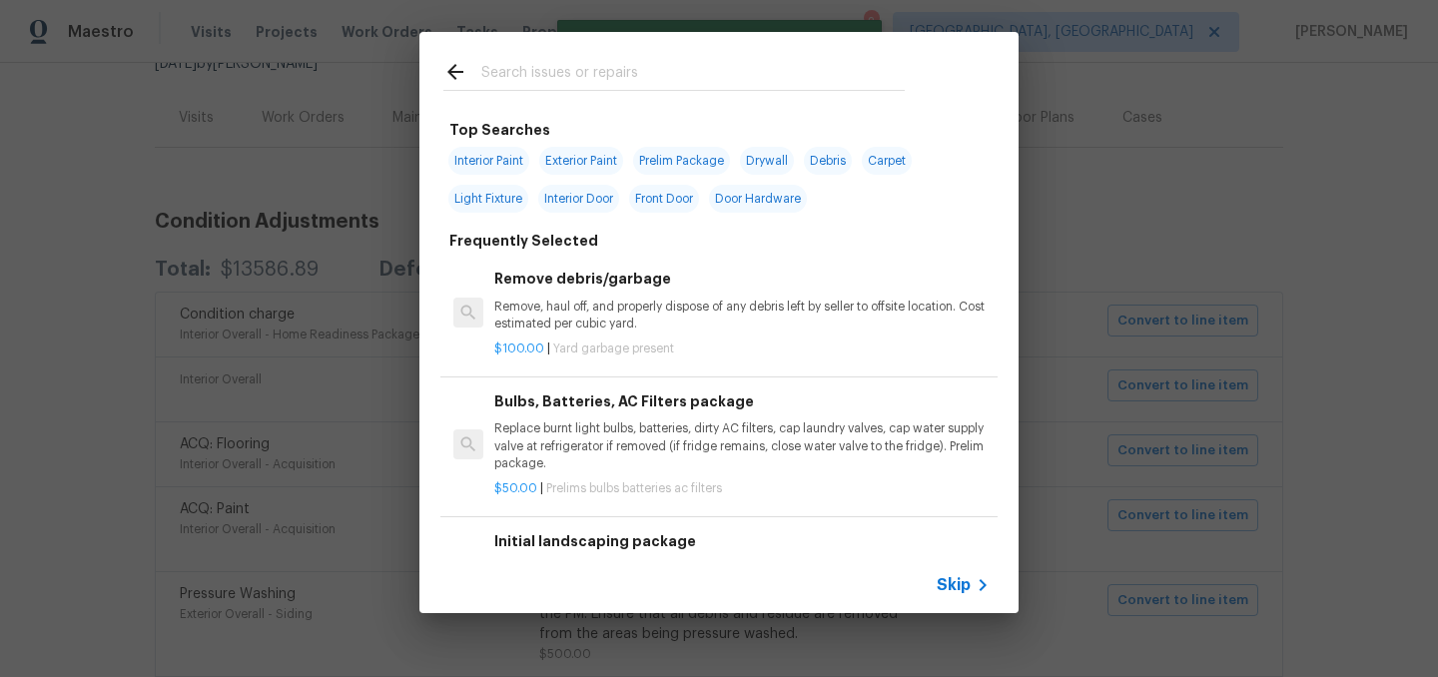
click at [958, 598] on div "Skip" at bounding box center [718, 585] width 599 height 56
click at [957, 587] on span "Skip" at bounding box center [954, 585] width 34 height 20
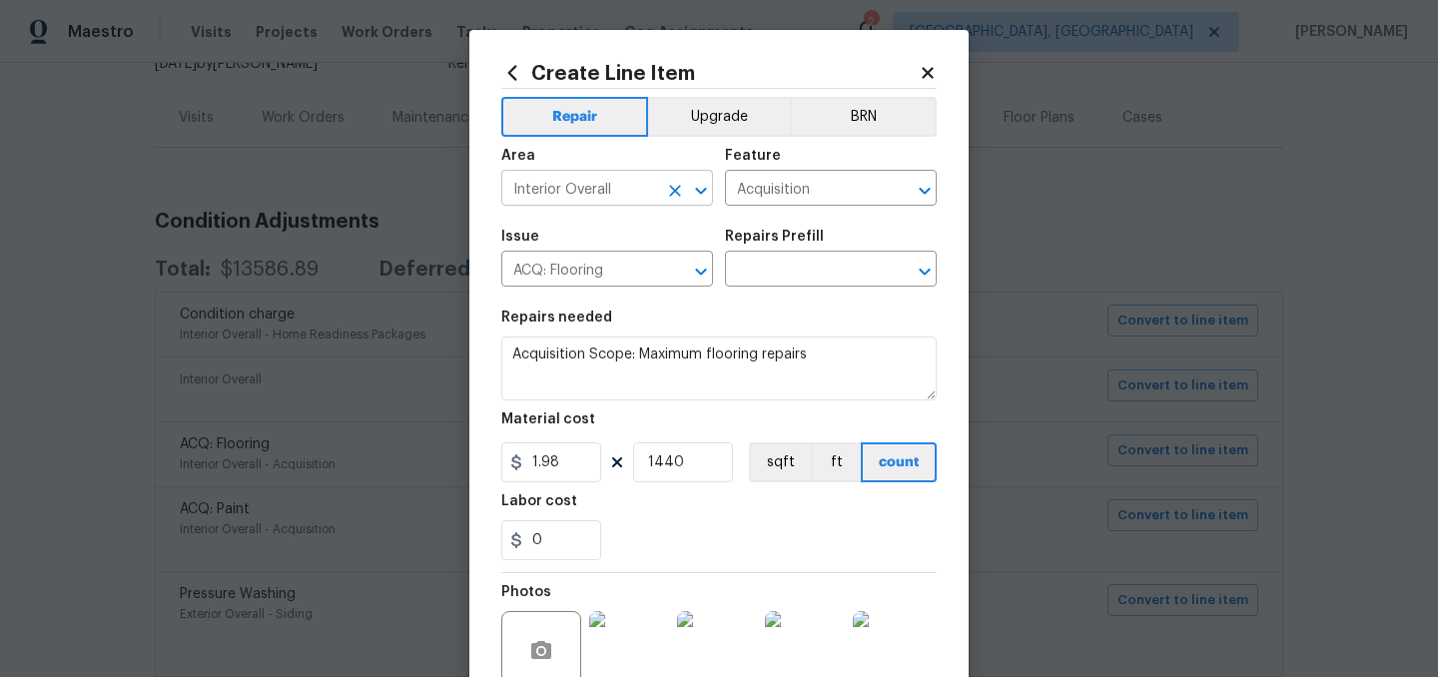
click at [610, 193] on input "Interior Overall" at bounding box center [579, 190] width 156 height 31
click at [588, 270] on li "Interior Overall" at bounding box center [607, 268] width 212 height 33
type input "Interior Overall"
click at [781, 187] on input "Acquisition" at bounding box center [803, 190] width 156 height 31
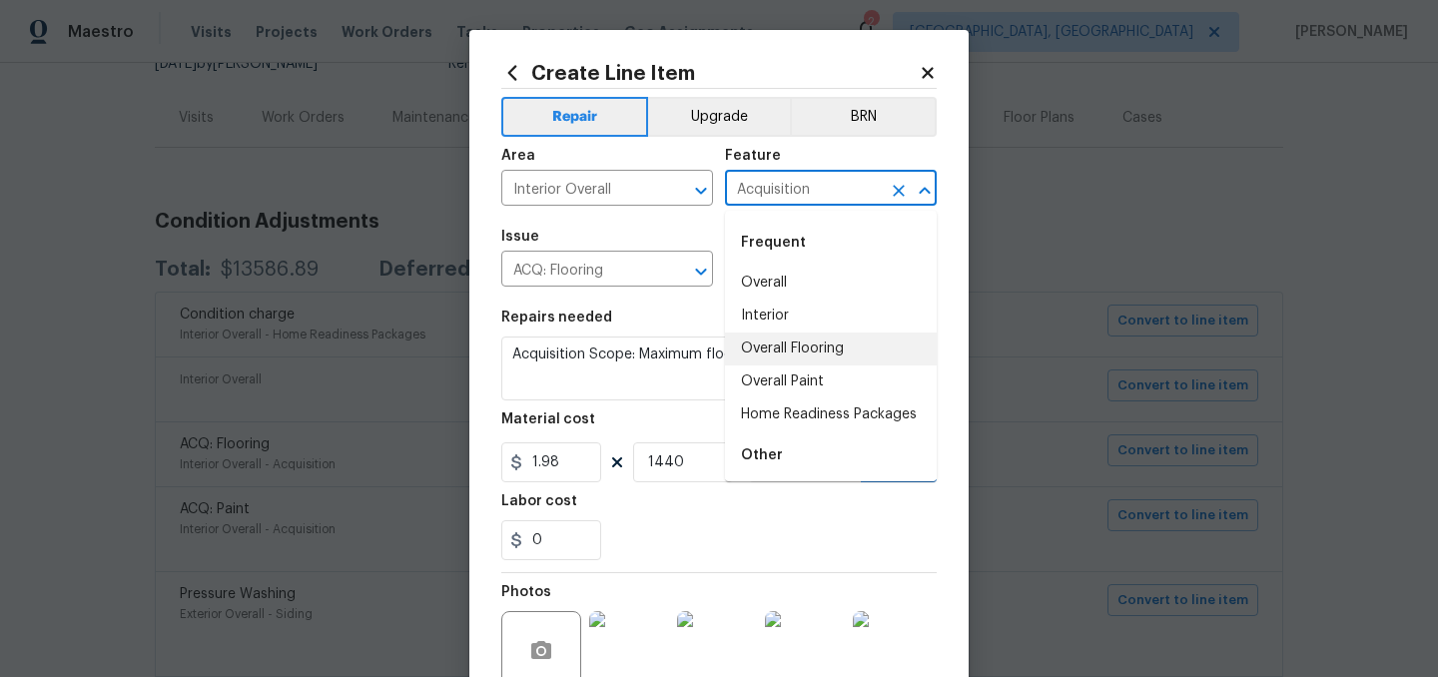
click at [825, 350] on li "Overall Flooring" at bounding box center [831, 349] width 212 height 33
type input "Overall Flooring"
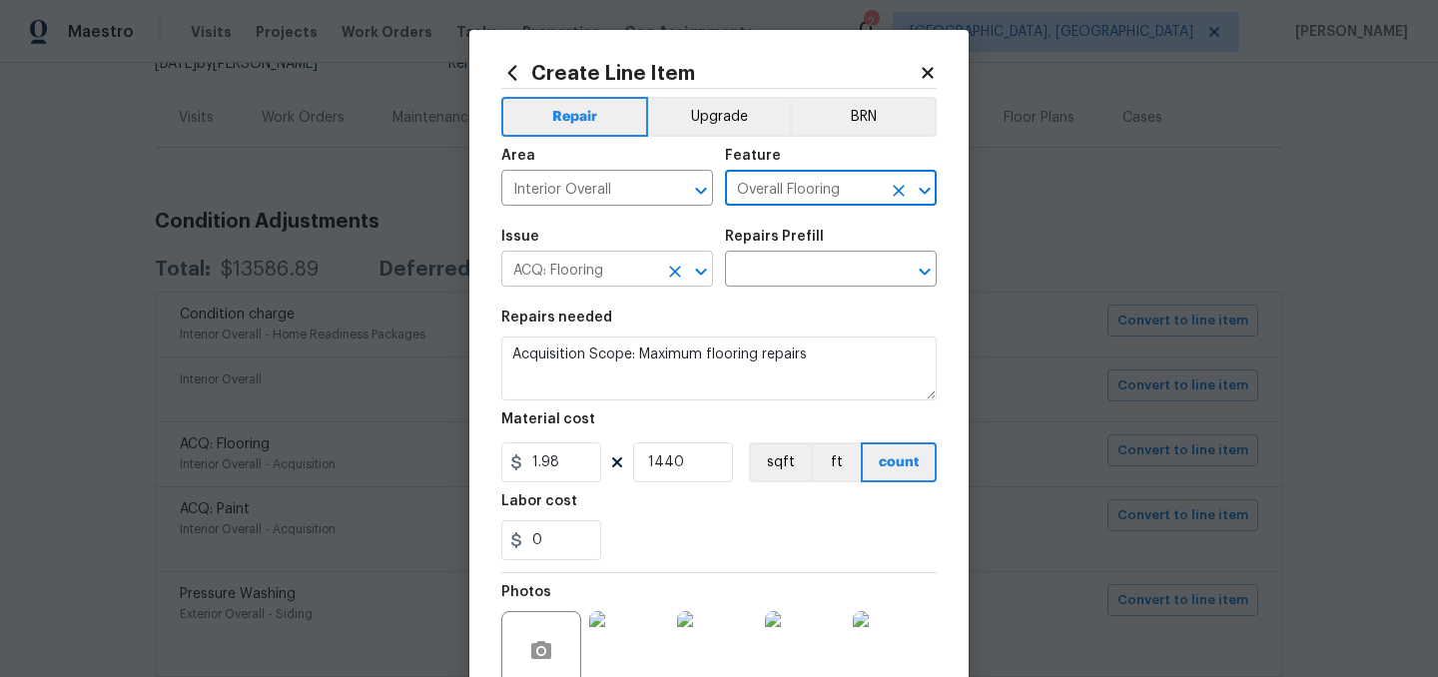
click at [571, 267] on input "ACQ: Flooring" at bounding box center [579, 271] width 156 height 31
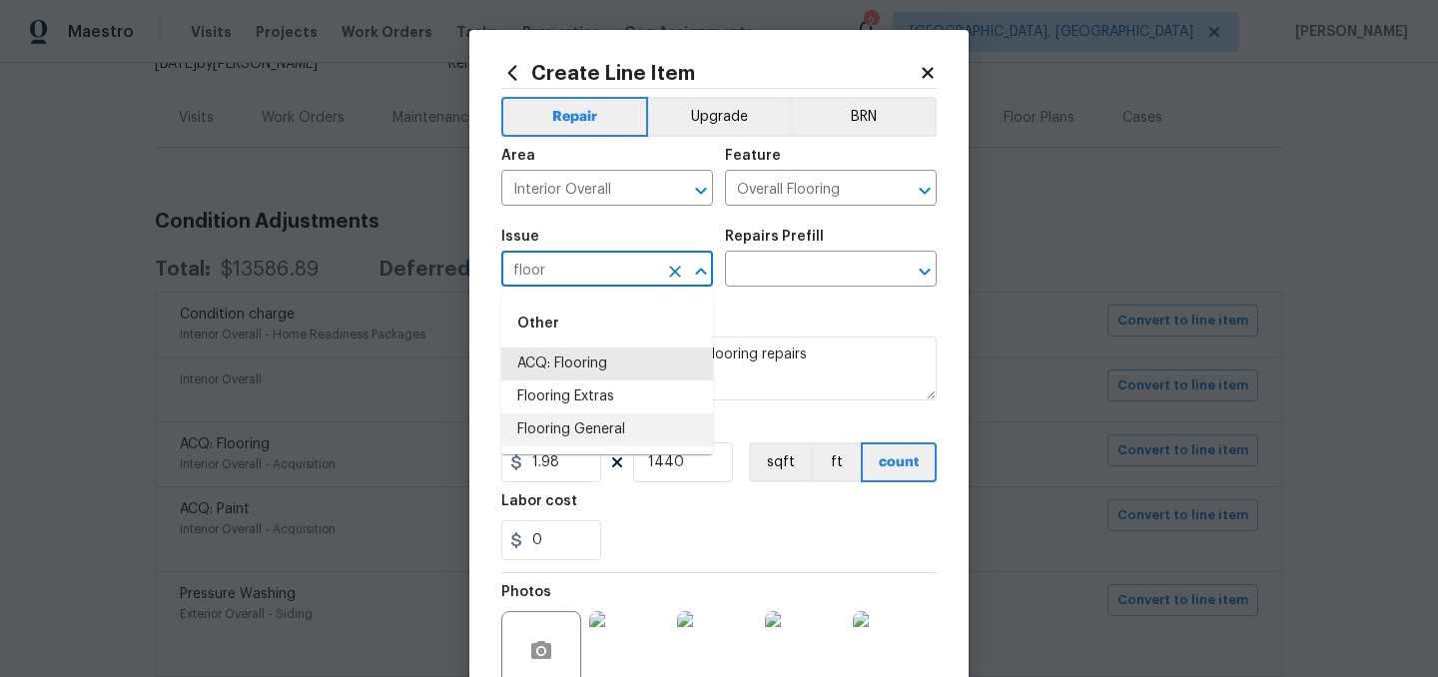
click at [603, 421] on li "Flooring General" at bounding box center [607, 429] width 212 height 33
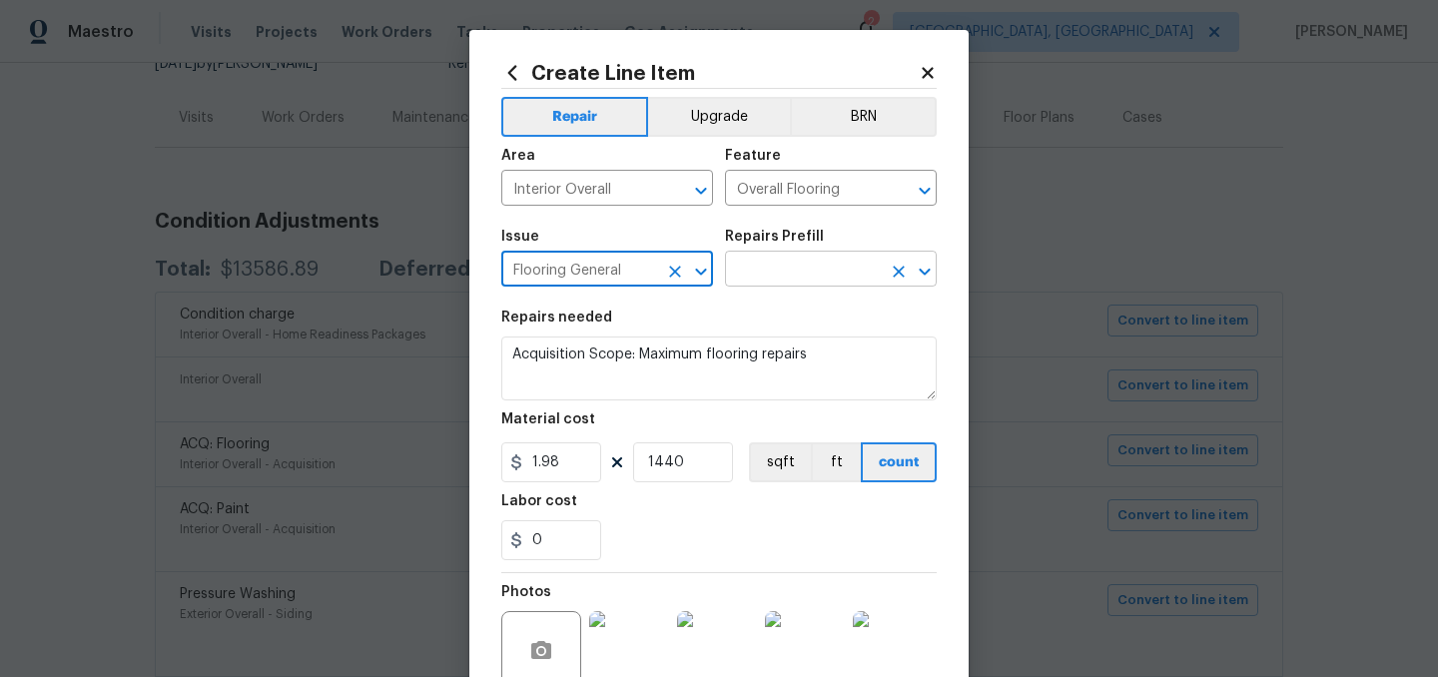
type input "Flooring General"
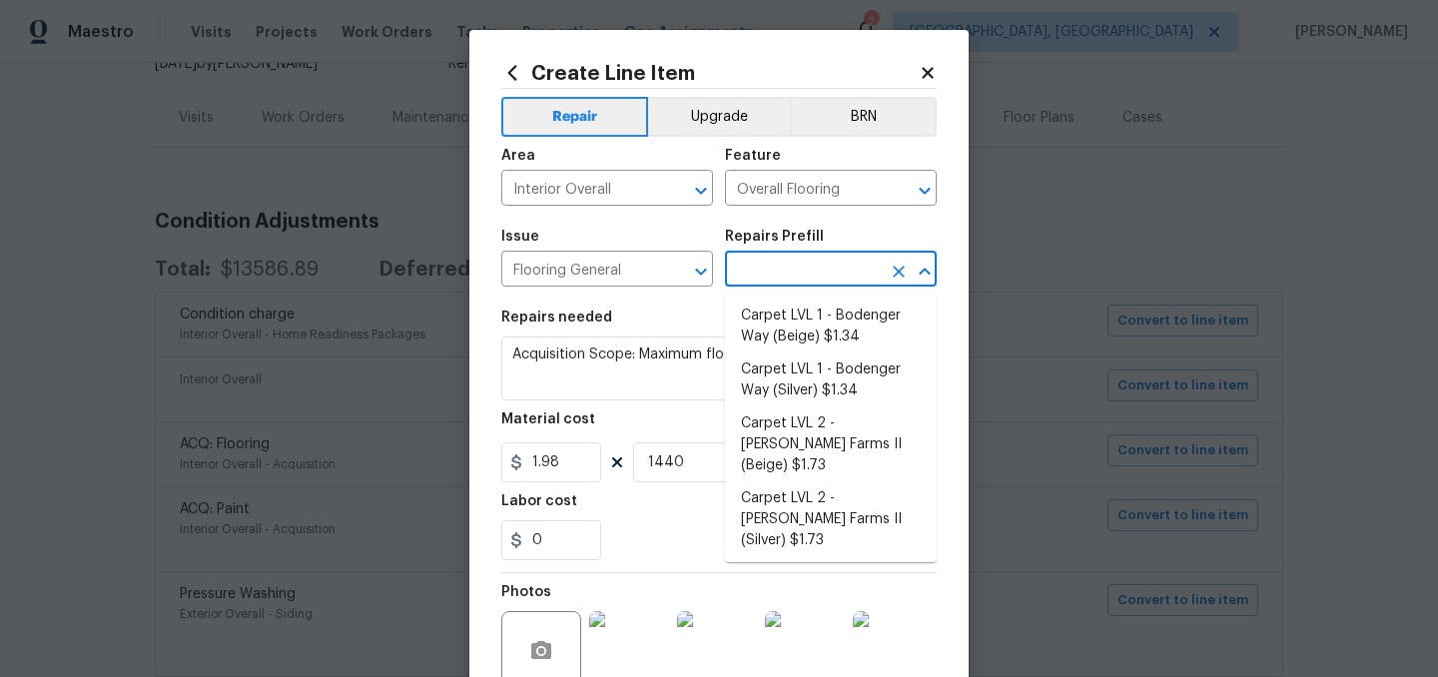
click at [763, 273] on input "text" at bounding box center [803, 271] width 156 height 31
click at [803, 382] on li "Carpet LVL 1 - Bodenger Way (Silver) $1.34" at bounding box center [831, 381] width 212 height 54
type input "Carpet LVL 1 - Bodenger Way (Silver) $1.34"
type textarea "Install new carpet. (Bodenger Way 945 Winter Ash, Silver) at all previously car…"
type input "1.34"
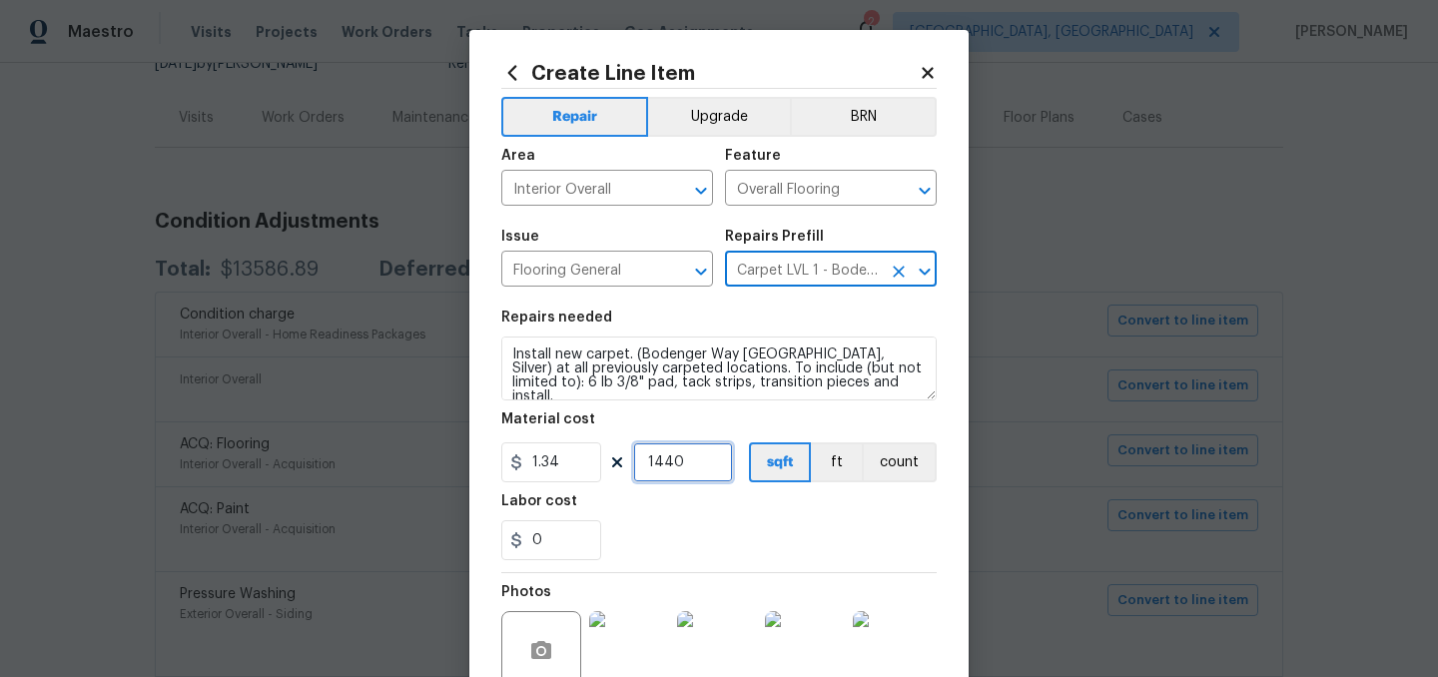
click at [687, 463] on input "1440" at bounding box center [683, 462] width 100 height 40
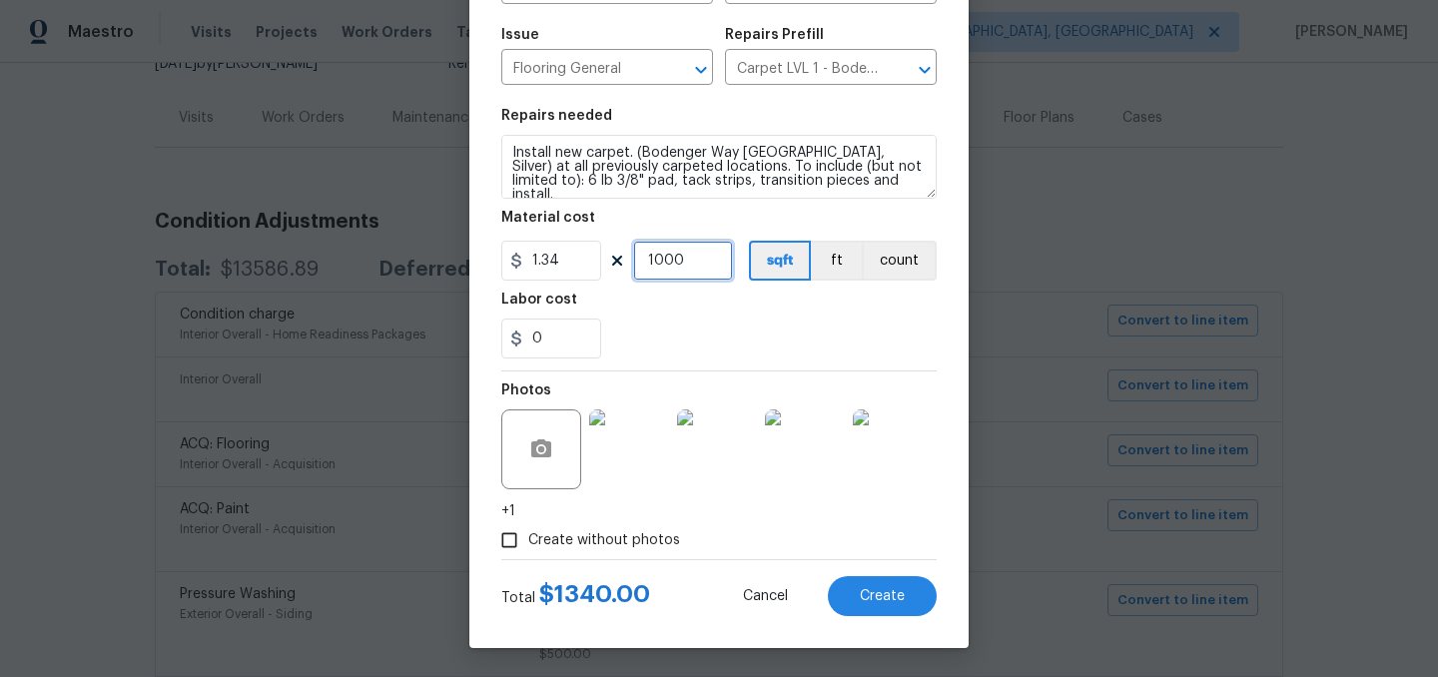
scroll to position [204, 0]
type input "1000"
click at [872, 598] on span "Create" at bounding box center [882, 595] width 45 height 15
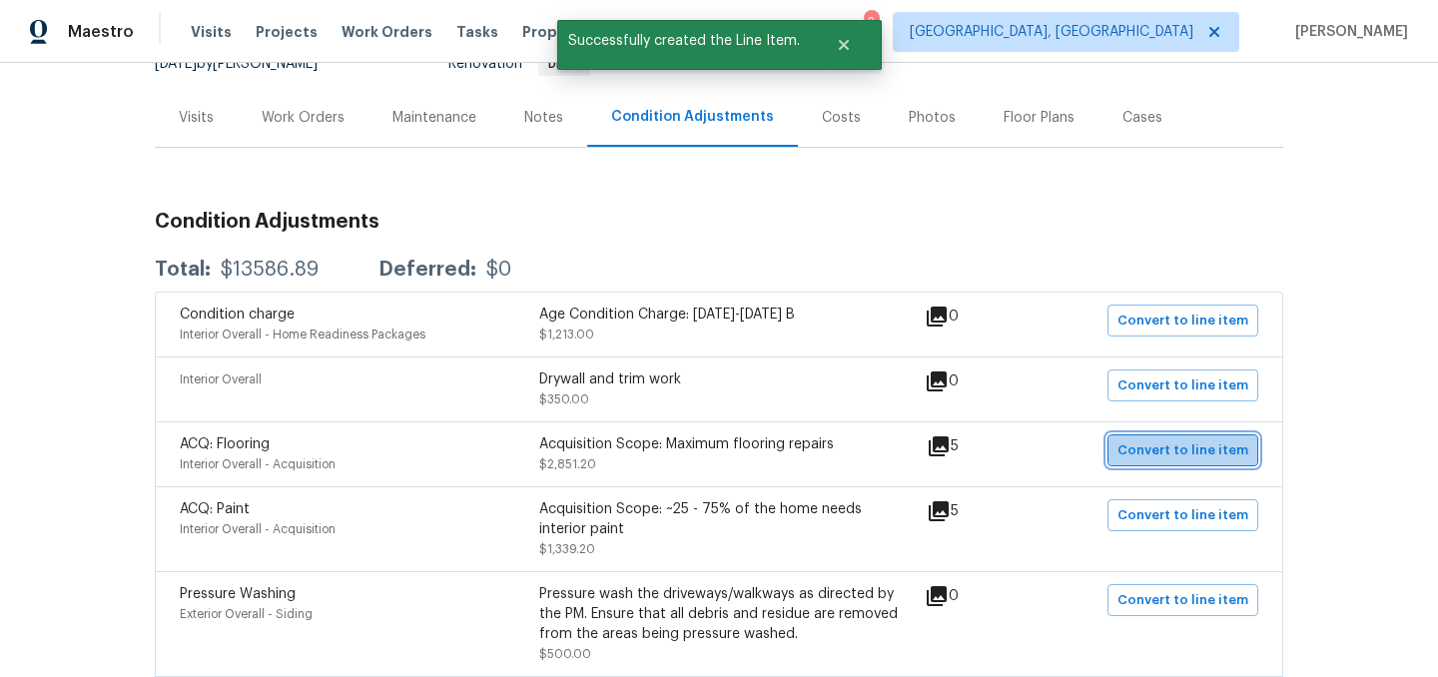
click at [1207, 446] on span "Convert to line item" at bounding box center [1183, 450] width 131 height 23
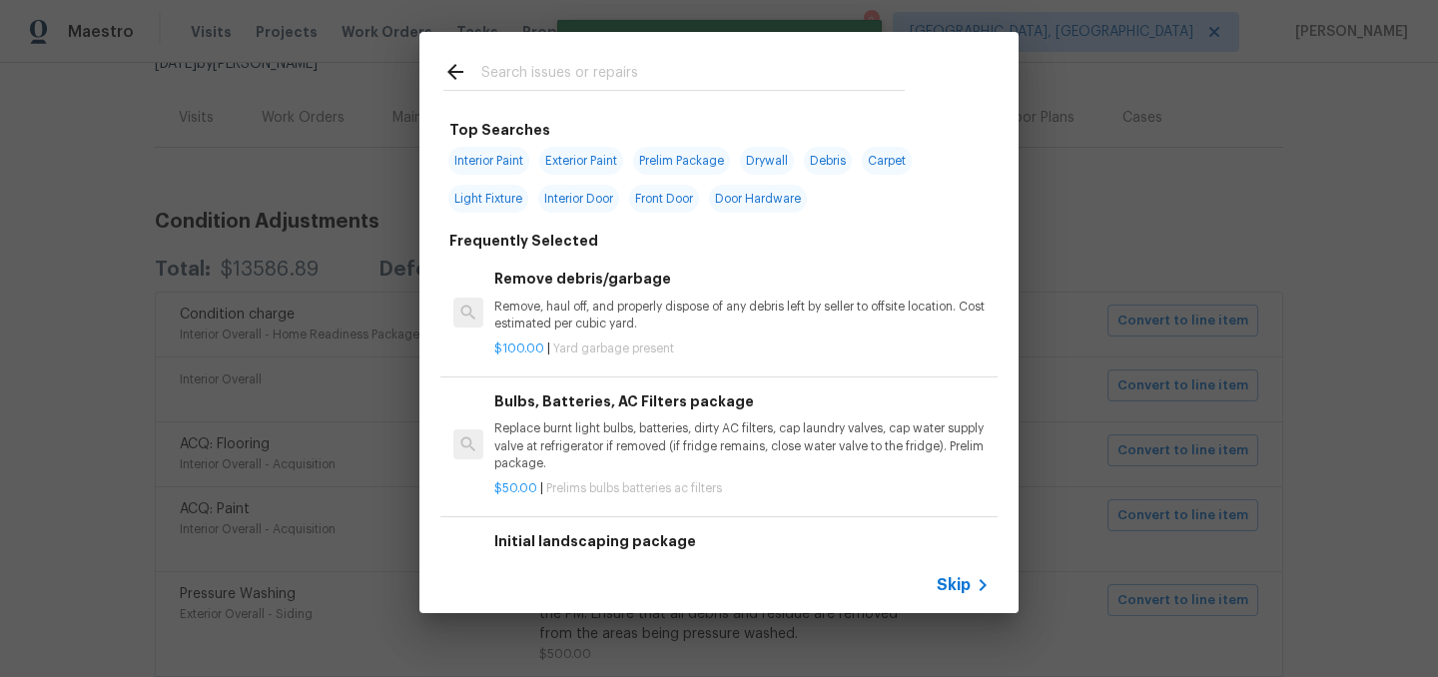
click at [959, 576] on span "Skip" at bounding box center [954, 585] width 34 height 20
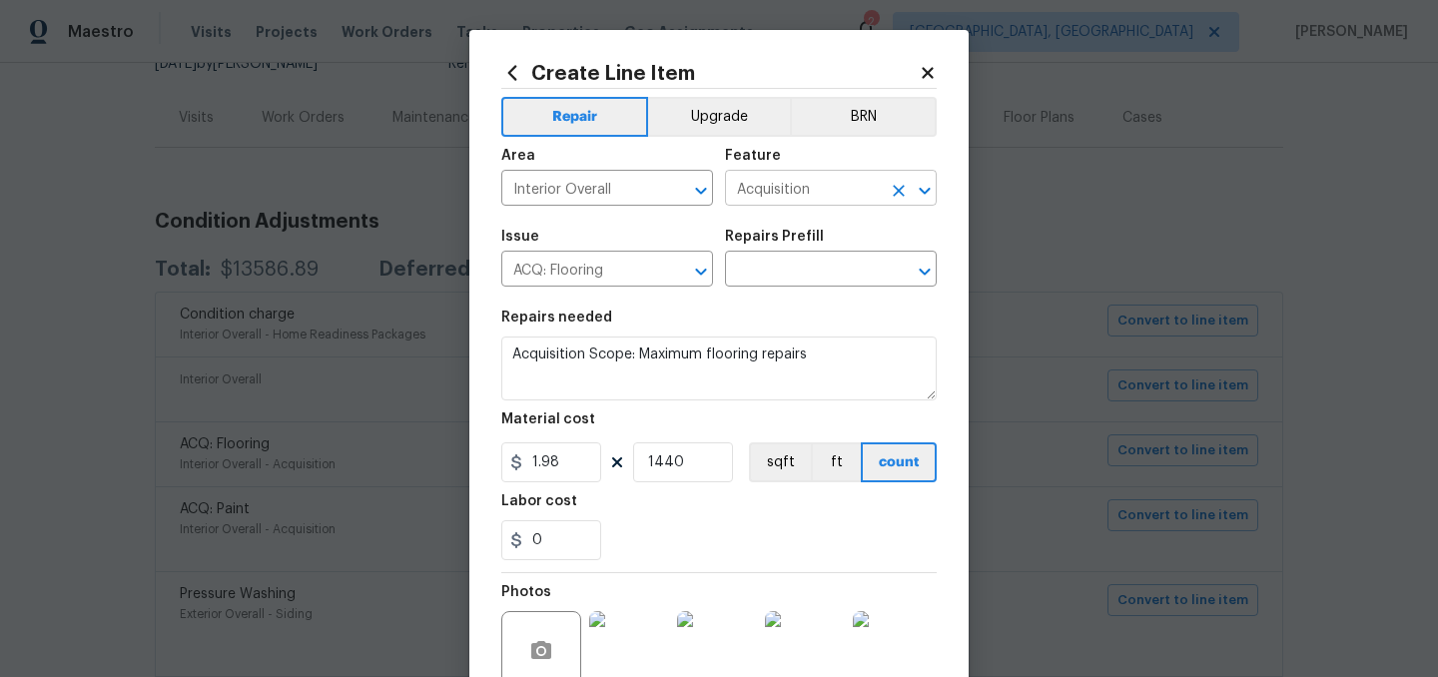
click at [762, 186] on input "Acquisition" at bounding box center [803, 190] width 156 height 31
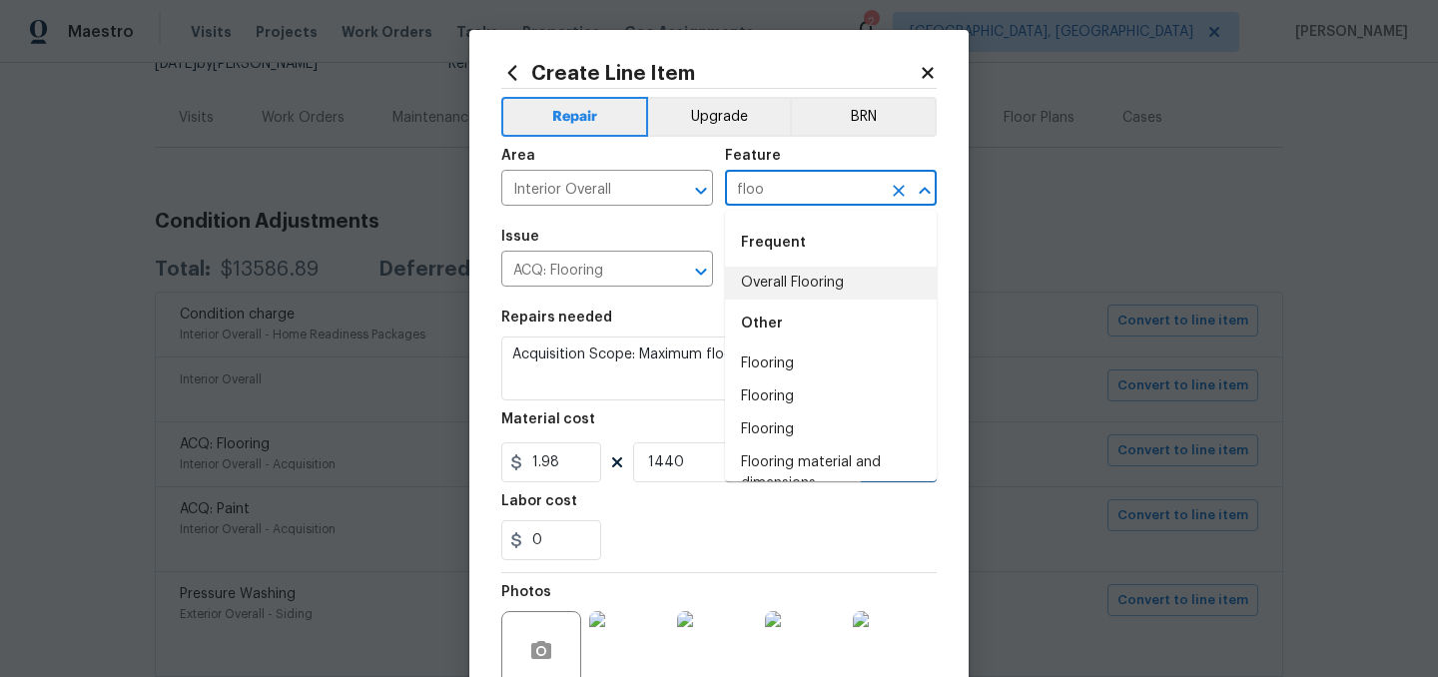
click at [785, 274] on li "Overall Flooring" at bounding box center [831, 283] width 212 height 33
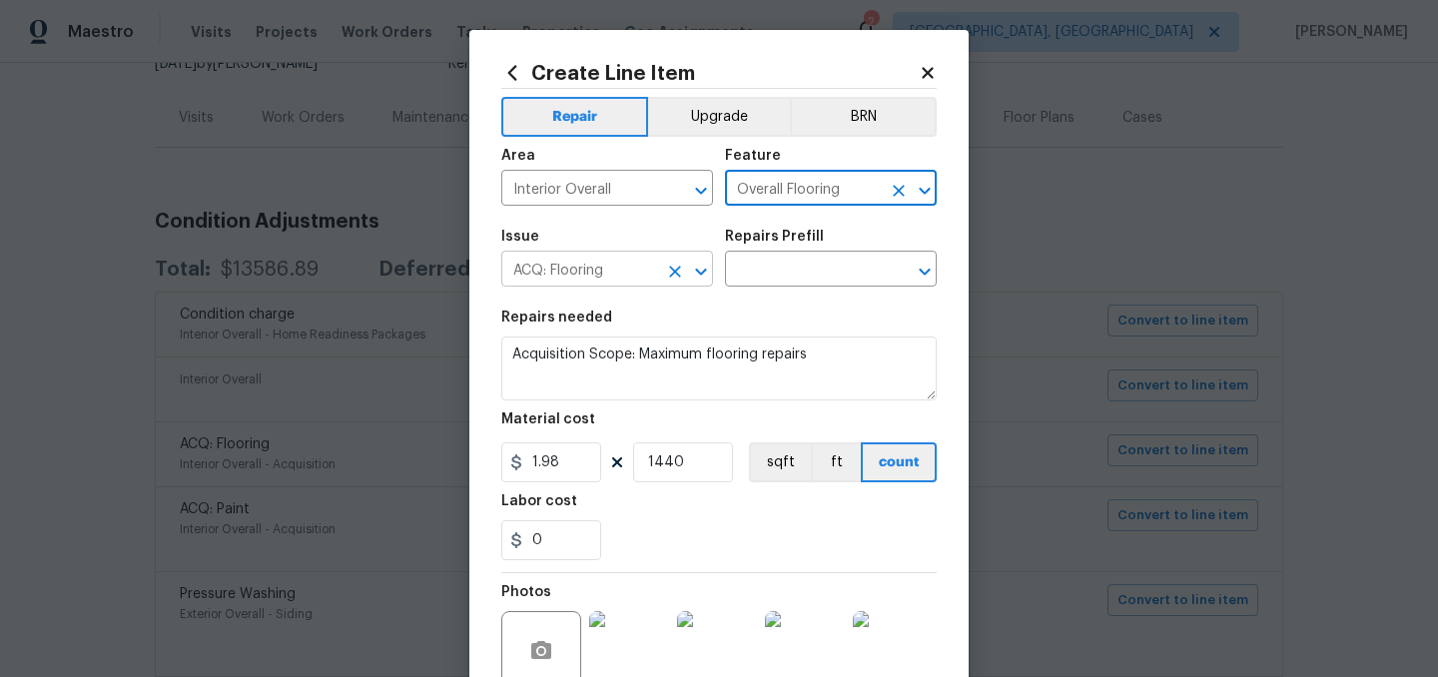
type input "Overall Flooring"
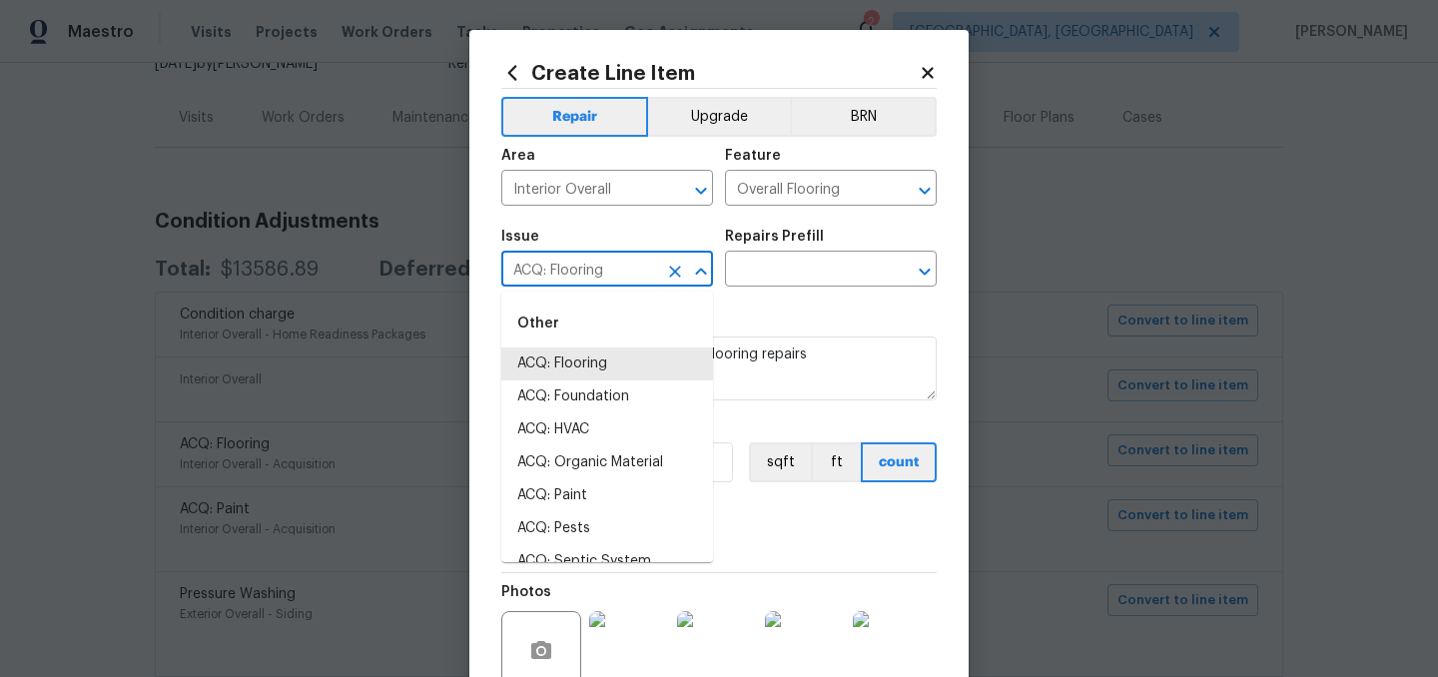
click at [581, 273] on input "ACQ: Flooring" at bounding box center [579, 271] width 156 height 31
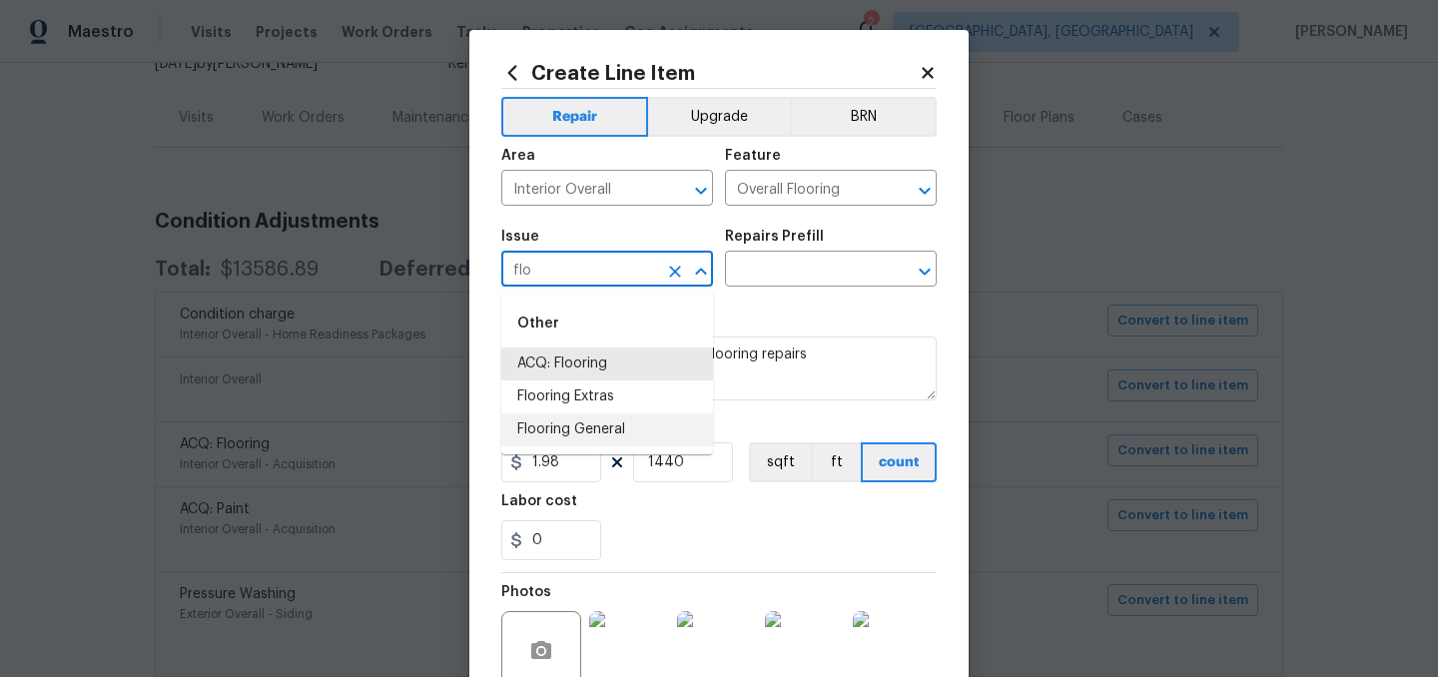
click at [589, 436] on li "Flooring General" at bounding box center [607, 429] width 212 height 33
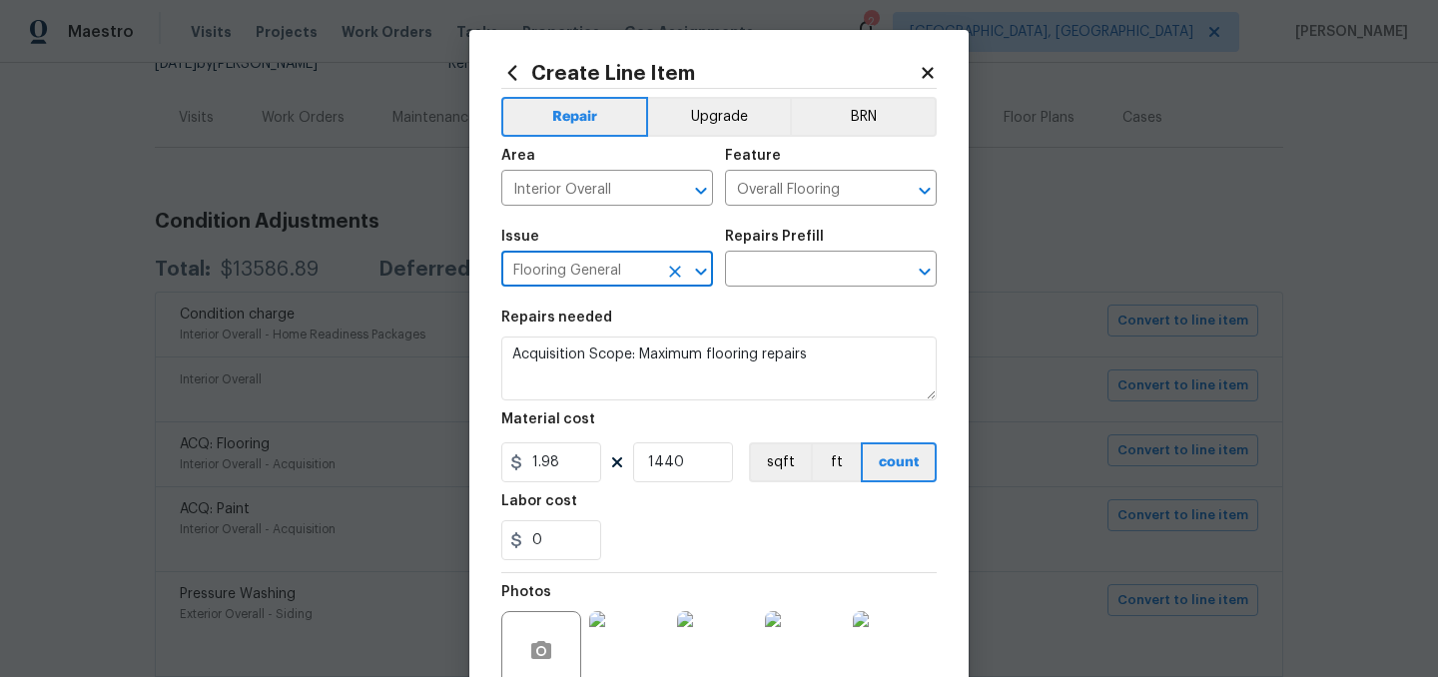
type input "Flooring General"
click at [786, 254] on div "Repairs Prefill" at bounding box center [831, 243] width 212 height 26
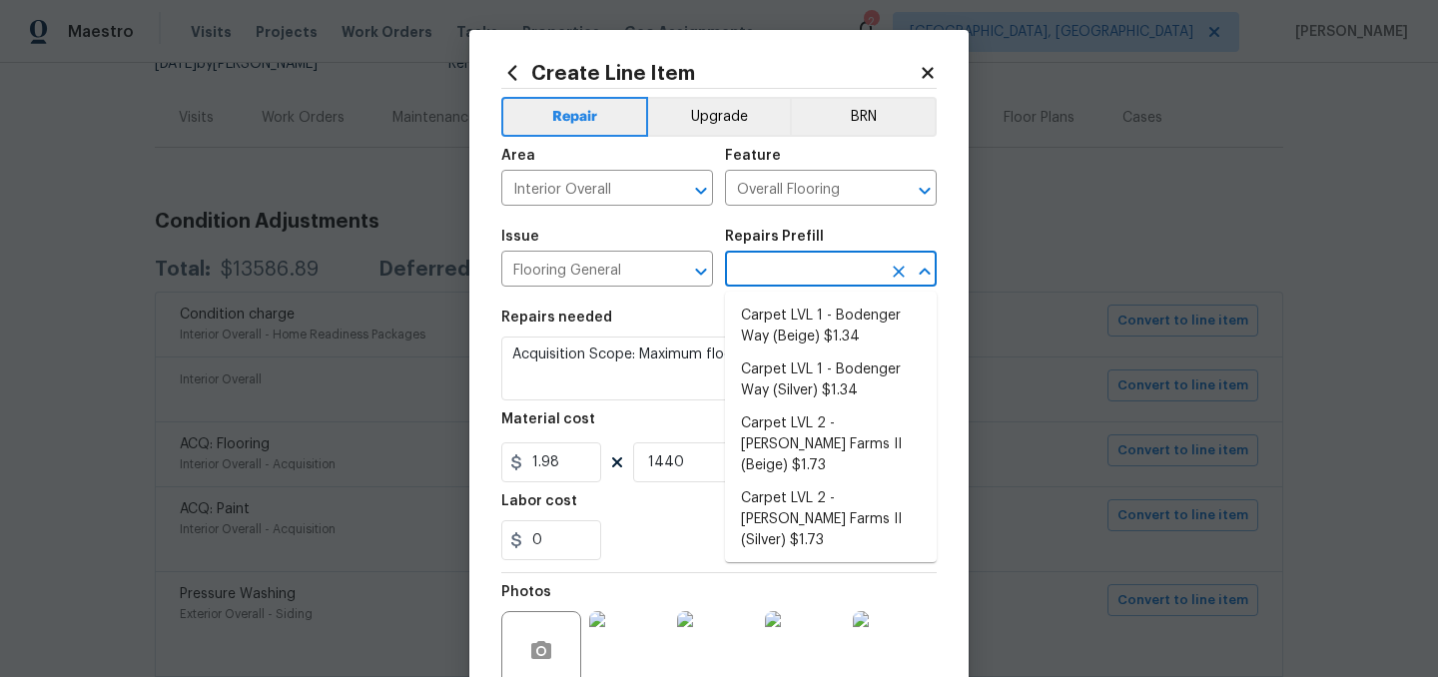
click at [784, 266] on input "text" at bounding box center [803, 271] width 156 height 31
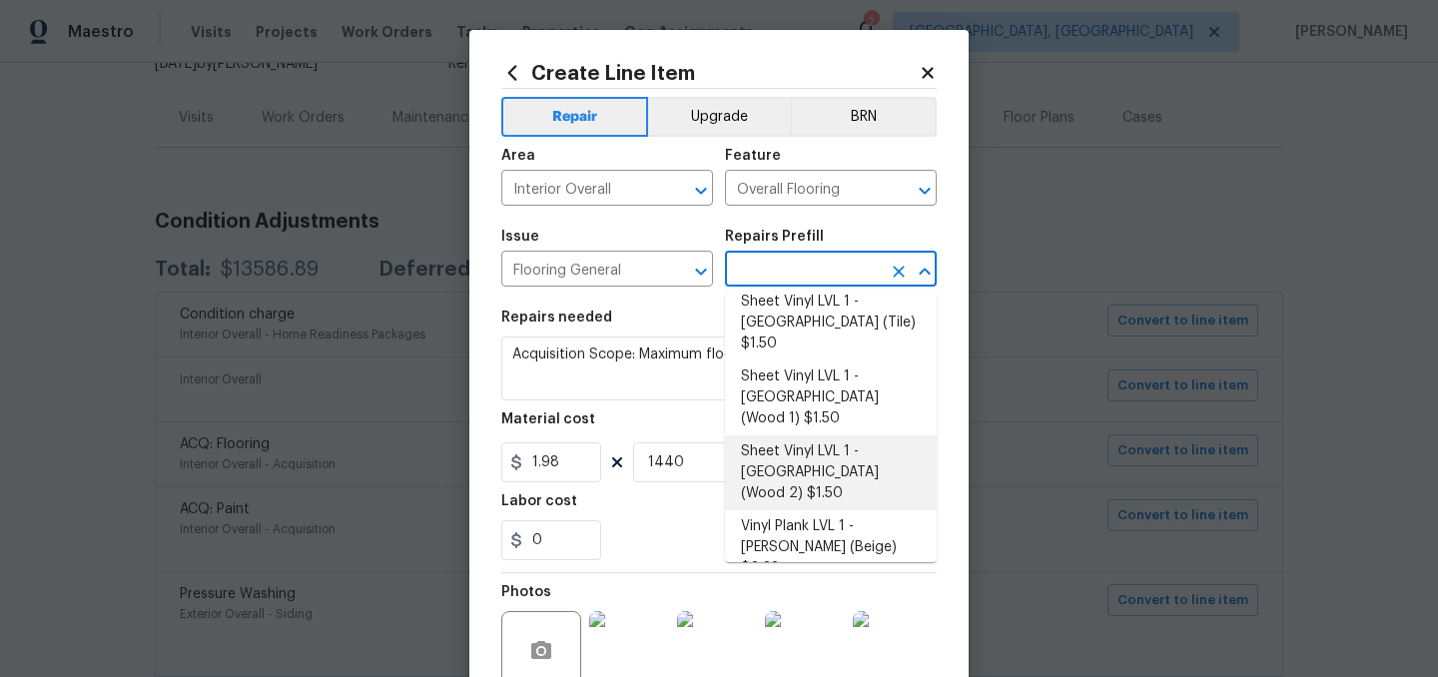
scroll to position [339, 0]
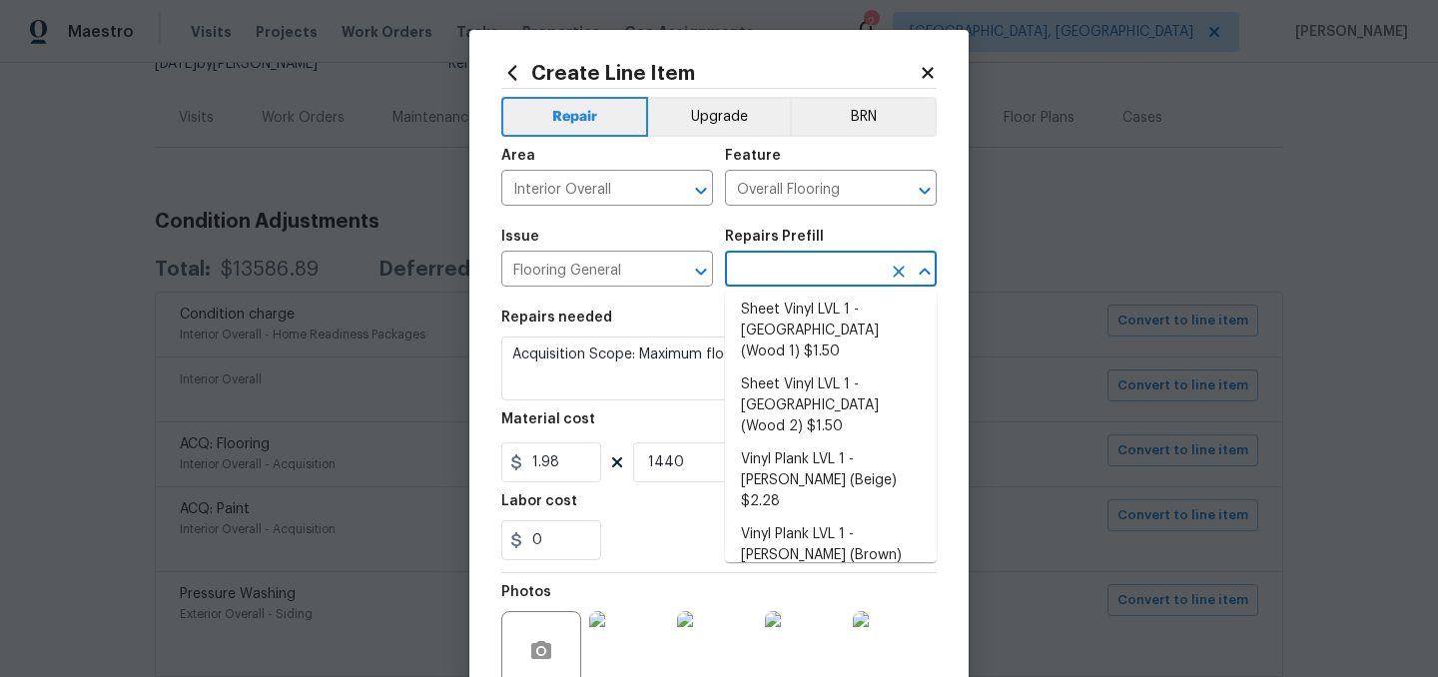
click at [844, 647] on li "Vinyl Plank LVL 2 - Best Door 4.5 (Brown) $3.50" at bounding box center [831, 674] width 212 height 54
type input "Vinyl Plank LVL 2 - Best Door 4.5 (Brown) $3.50"
type textarea "Install LVP (Best Door 4.5 490 Cuppa Joe) Includes transitions, glue and associ…"
type input "3.5"
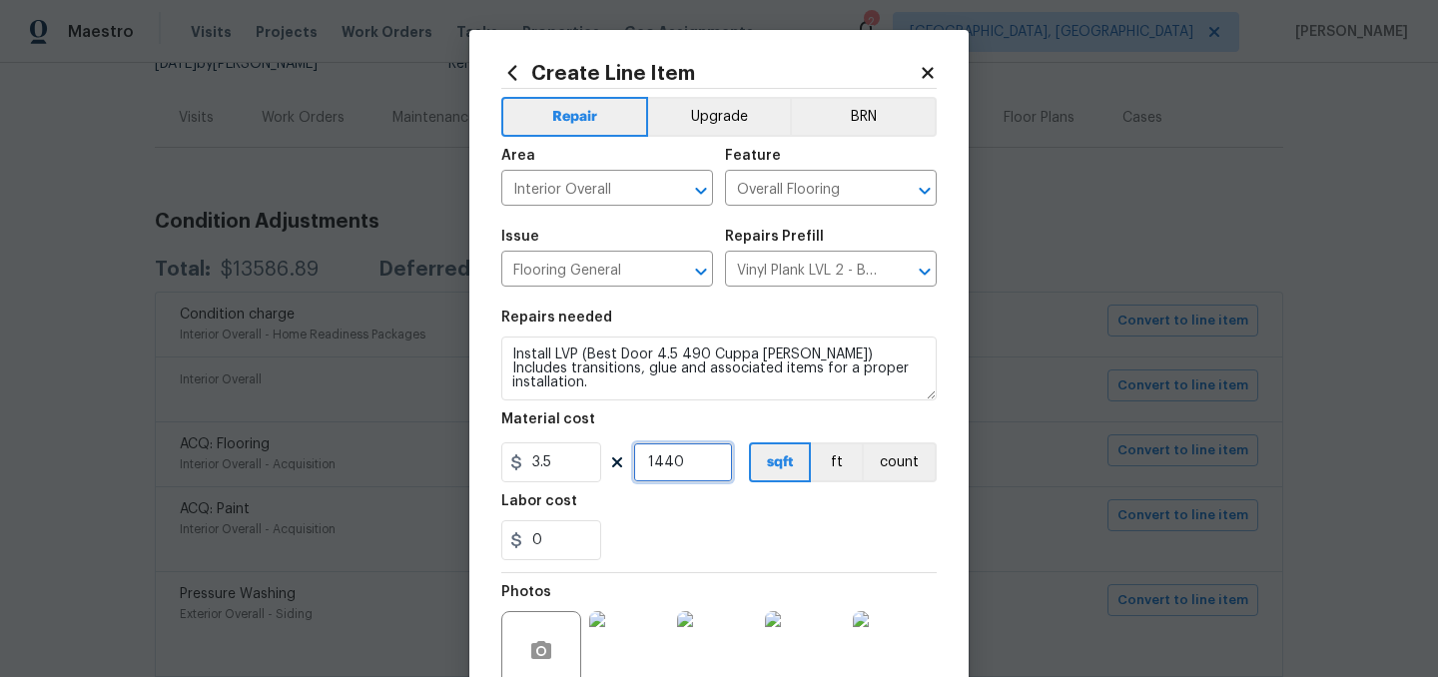
click at [686, 463] on input "1440" at bounding box center [683, 462] width 100 height 40
type input "400"
click at [559, 471] on input "3.5" at bounding box center [551, 462] width 100 height 40
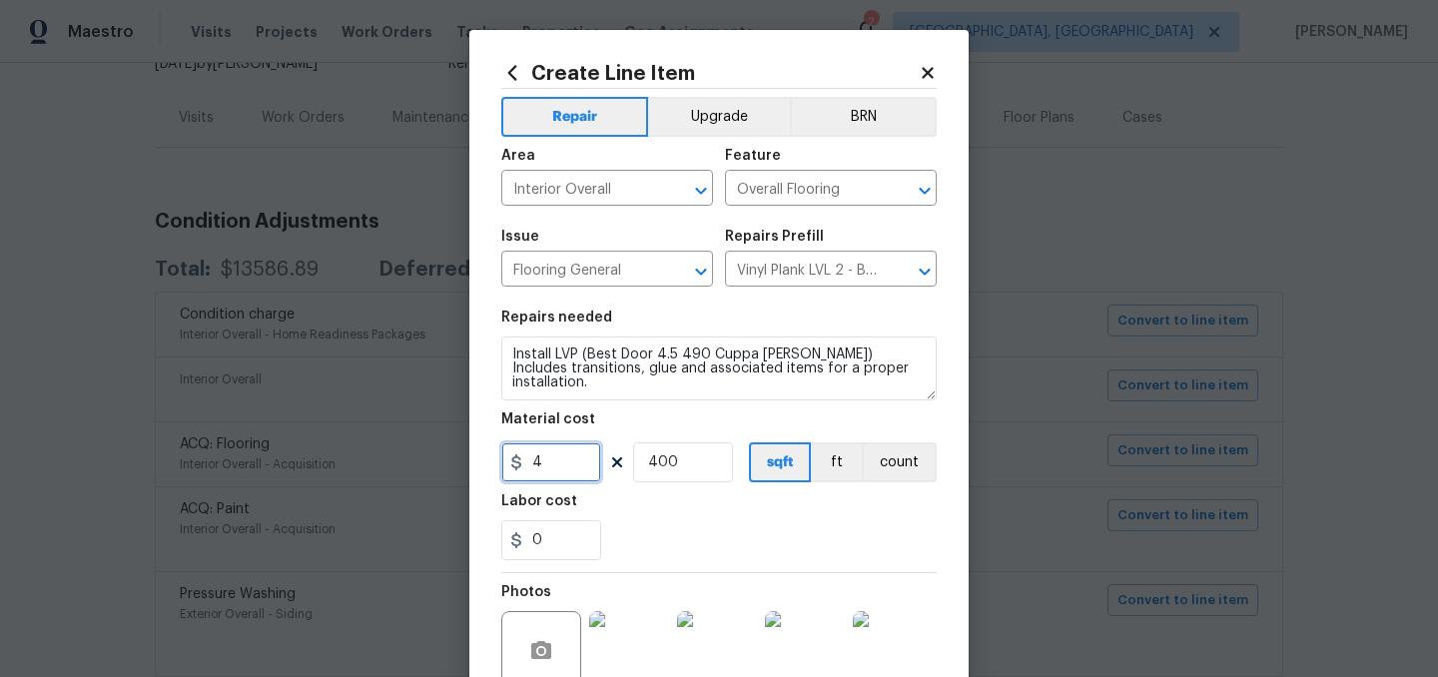
type input "4"
click at [692, 495] on div "Labor cost" at bounding box center [718, 507] width 435 height 26
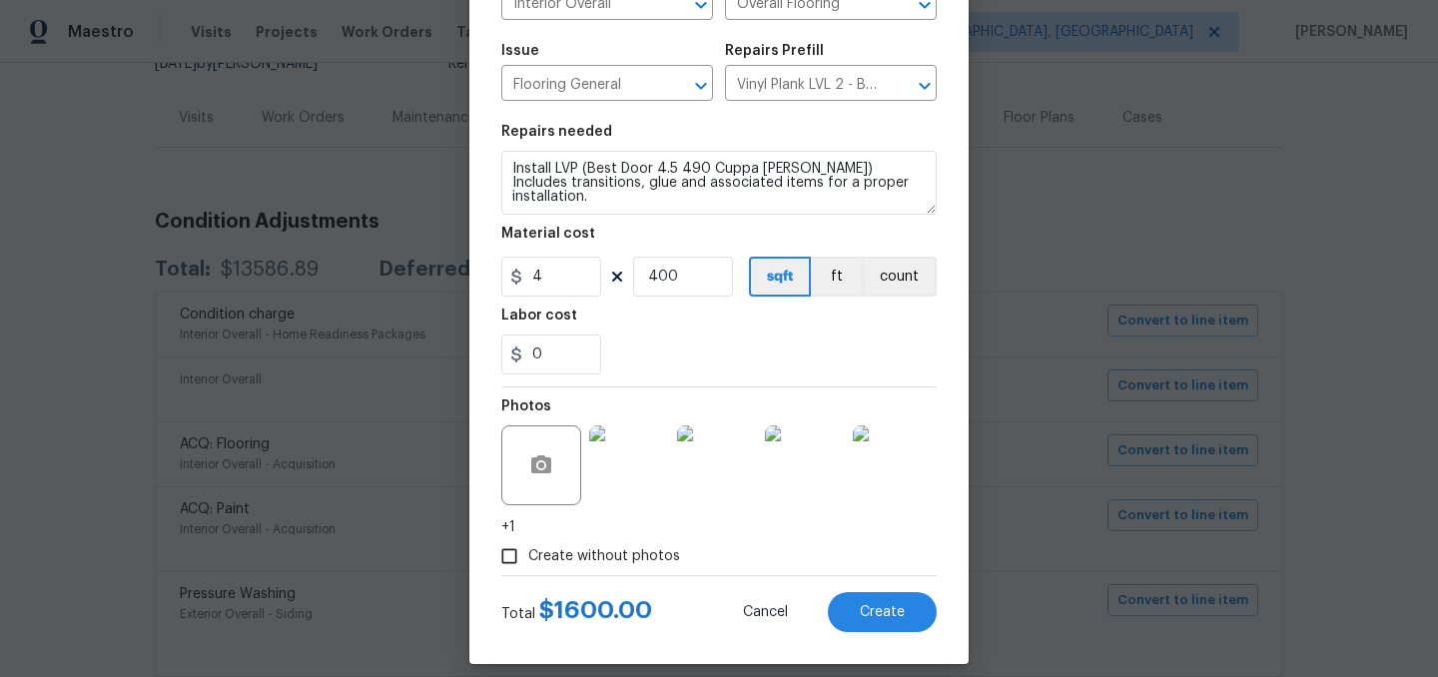
scroll to position [204, 0]
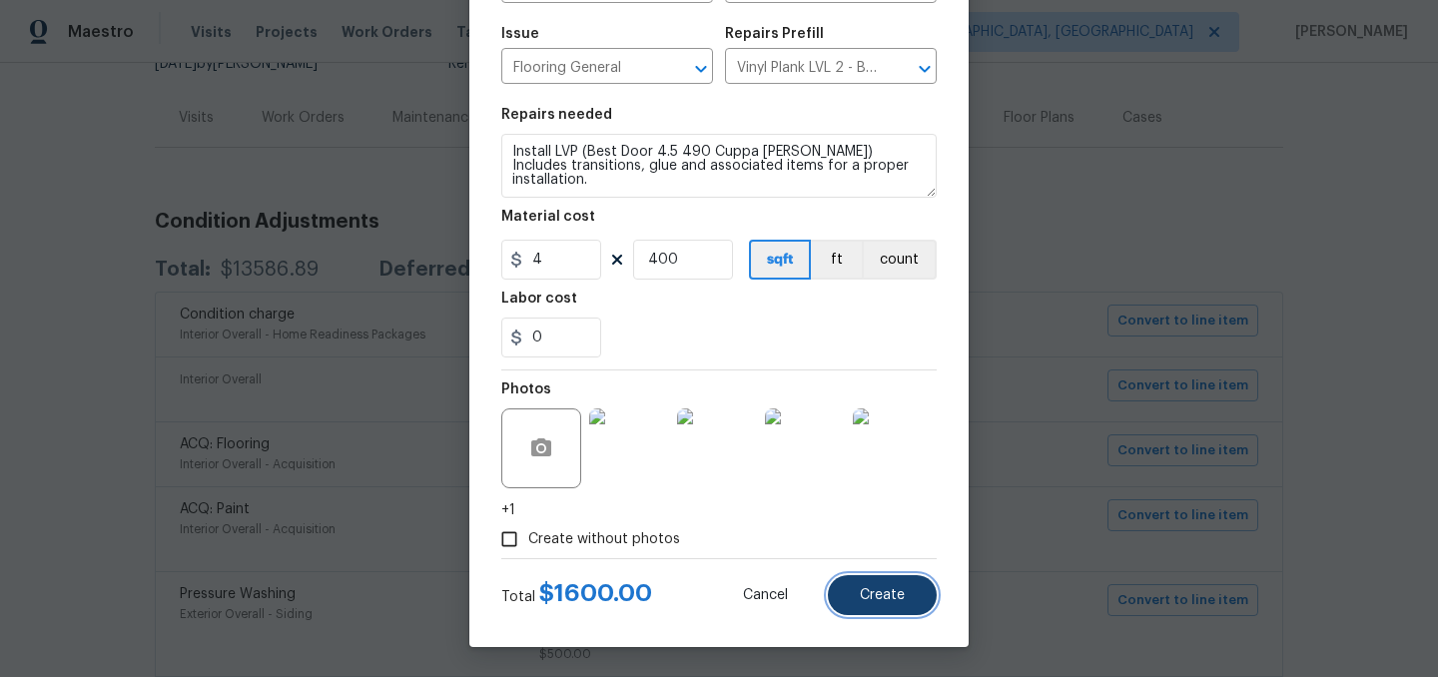
click at [894, 597] on span "Create" at bounding box center [882, 595] width 45 height 15
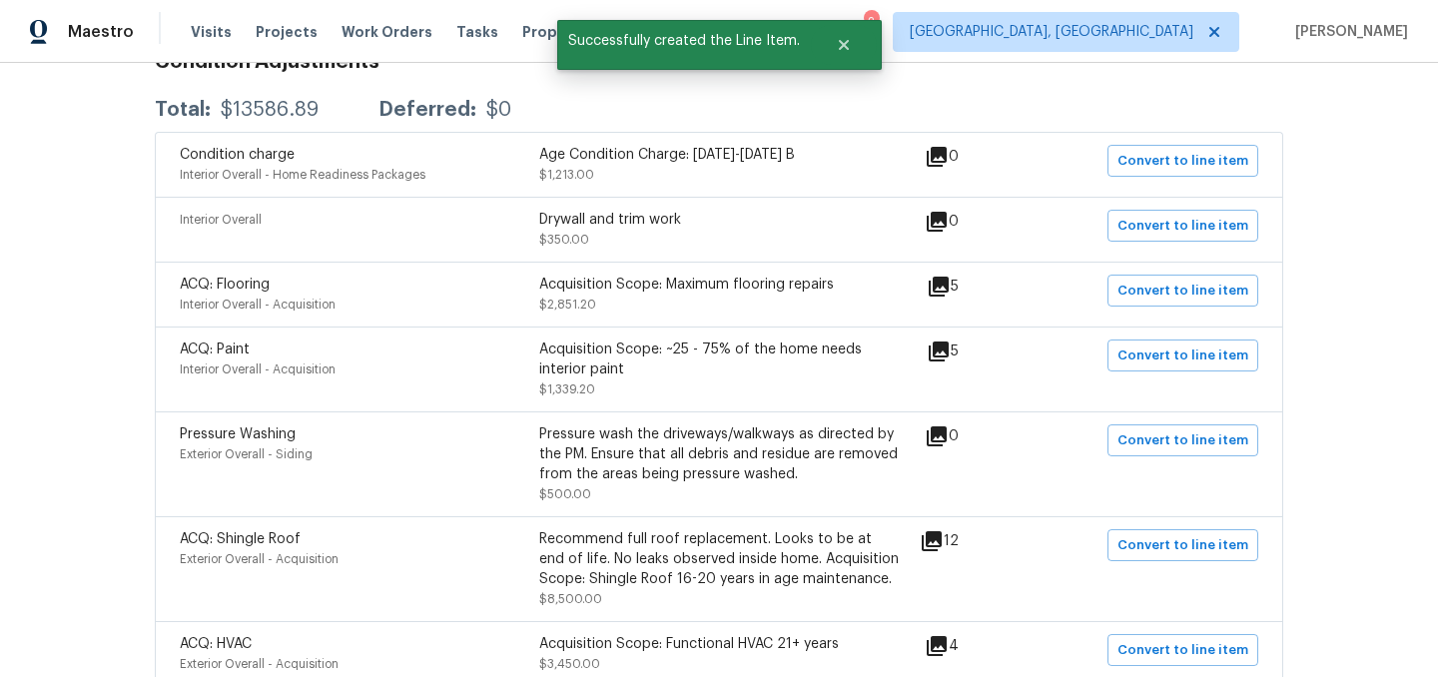
scroll to position [379, 0]
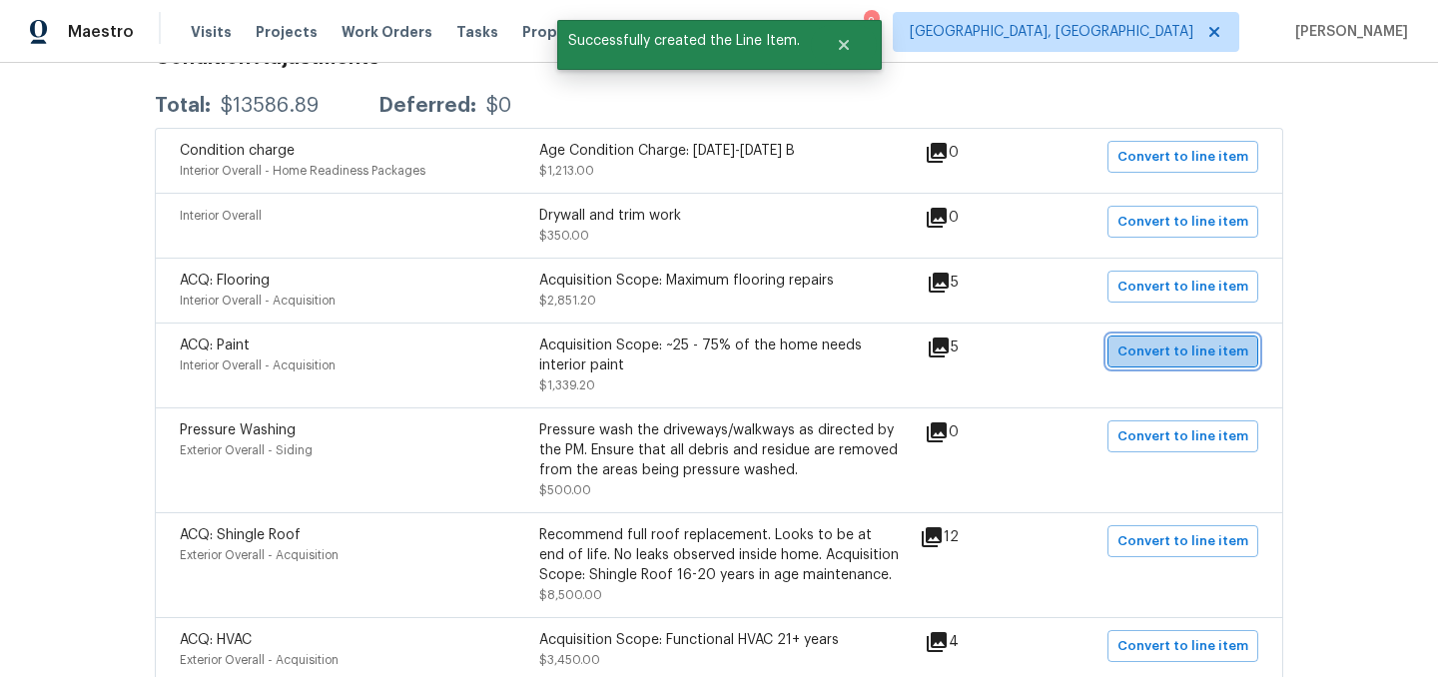
click at [1204, 356] on span "Convert to line item" at bounding box center [1183, 352] width 131 height 23
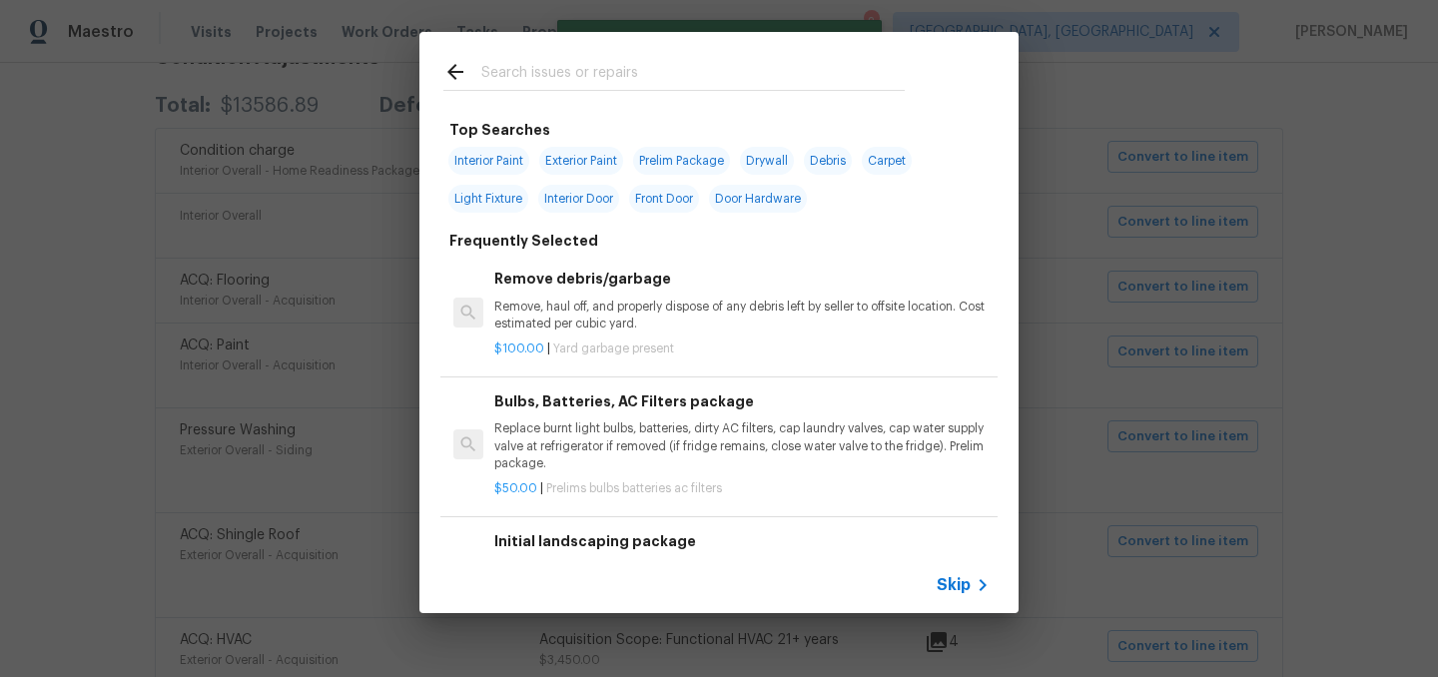
click at [954, 585] on span "Skip" at bounding box center [954, 585] width 34 height 20
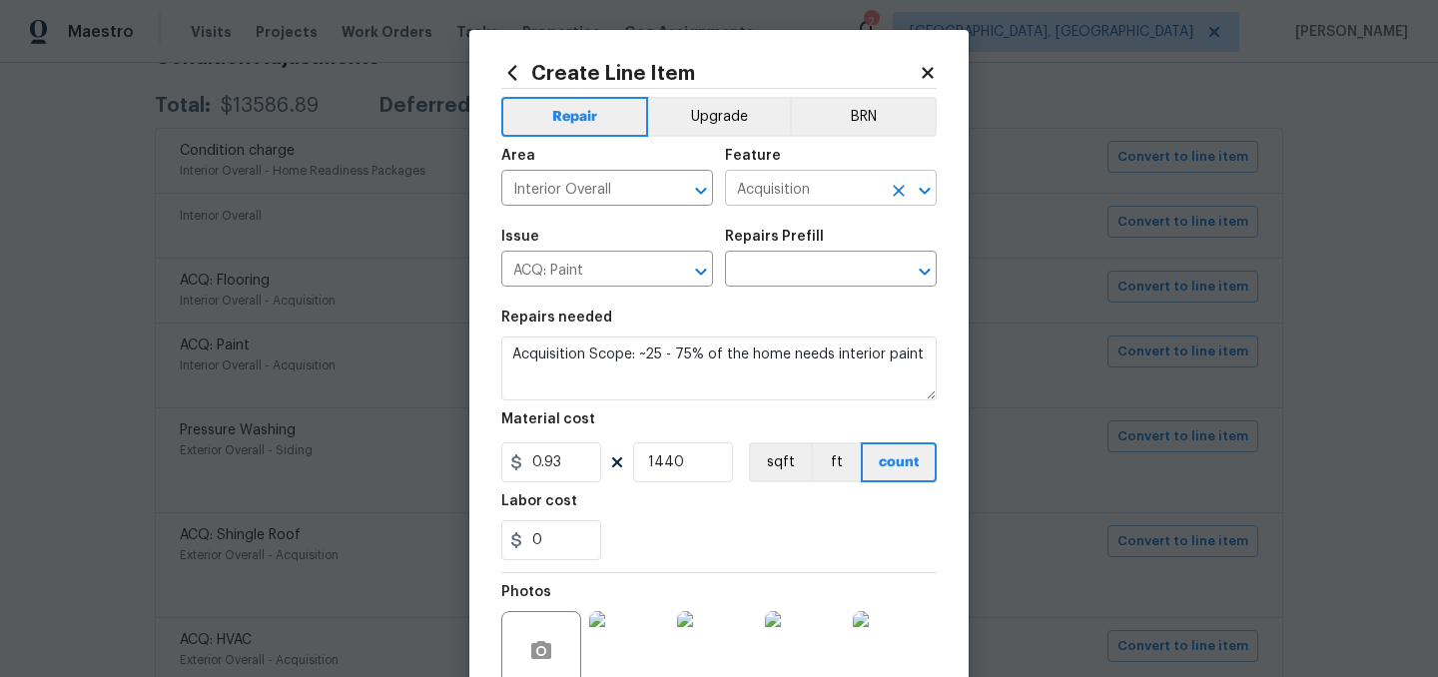
click at [780, 186] on input "Acquisition" at bounding box center [803, 190] width 156 height 31
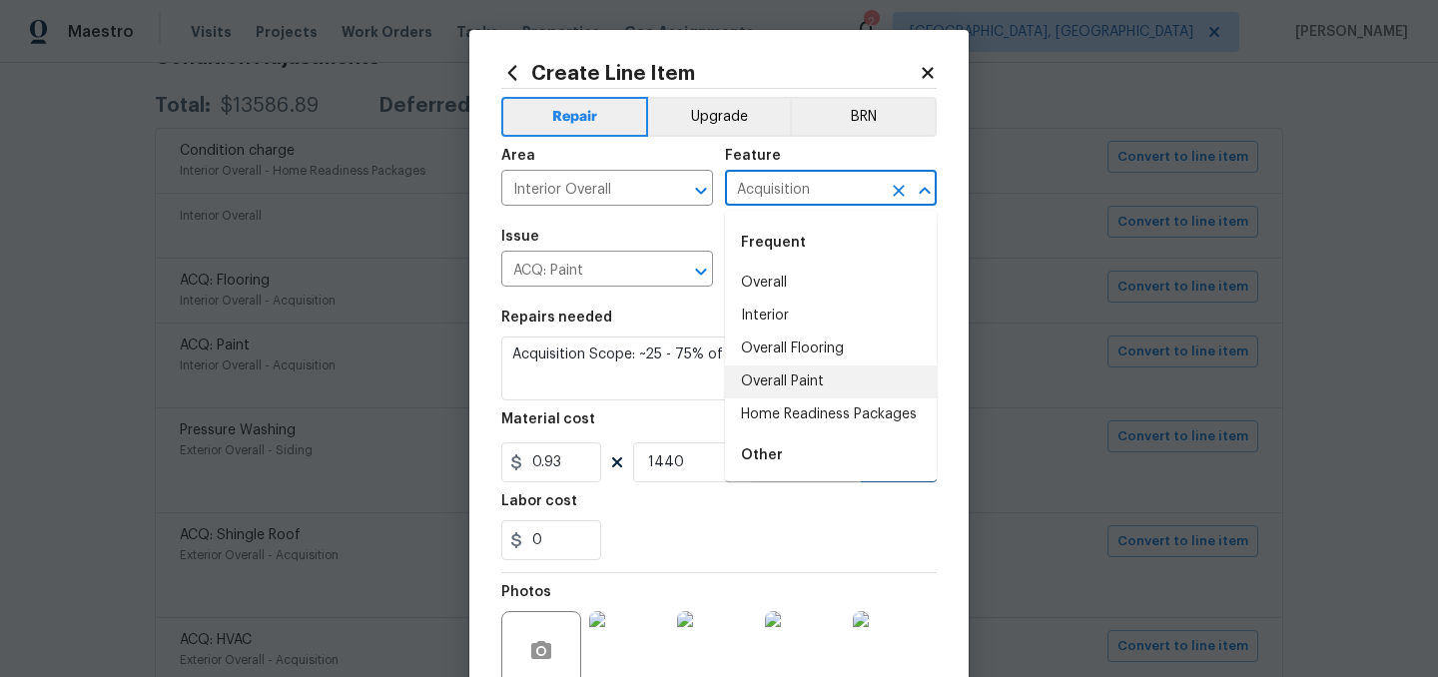
click at [800, 386] on li "Overall Paint" at bounding box center [831, 382] width 212 height 33
type input "Overall Paint"
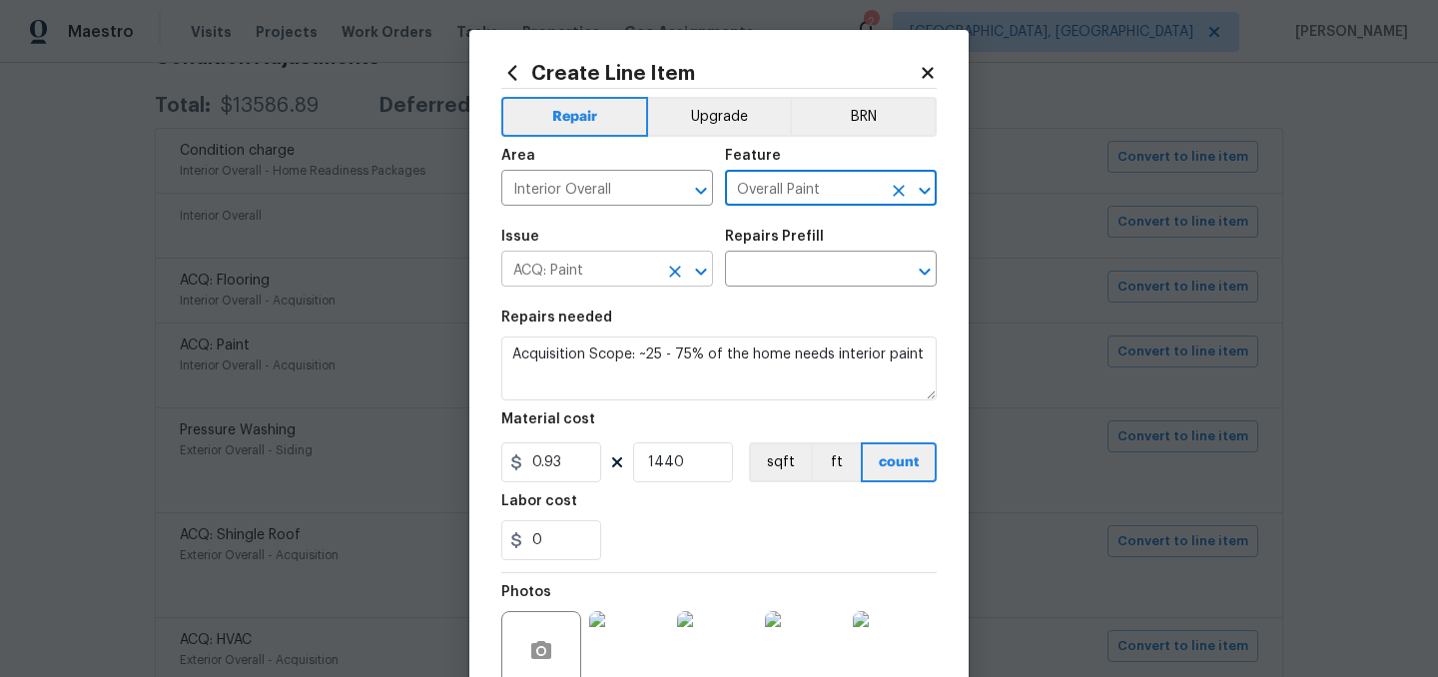
click at [598, 275] on input "ACQ: Paint" at bounding box center [579, 271] width 156 height 31
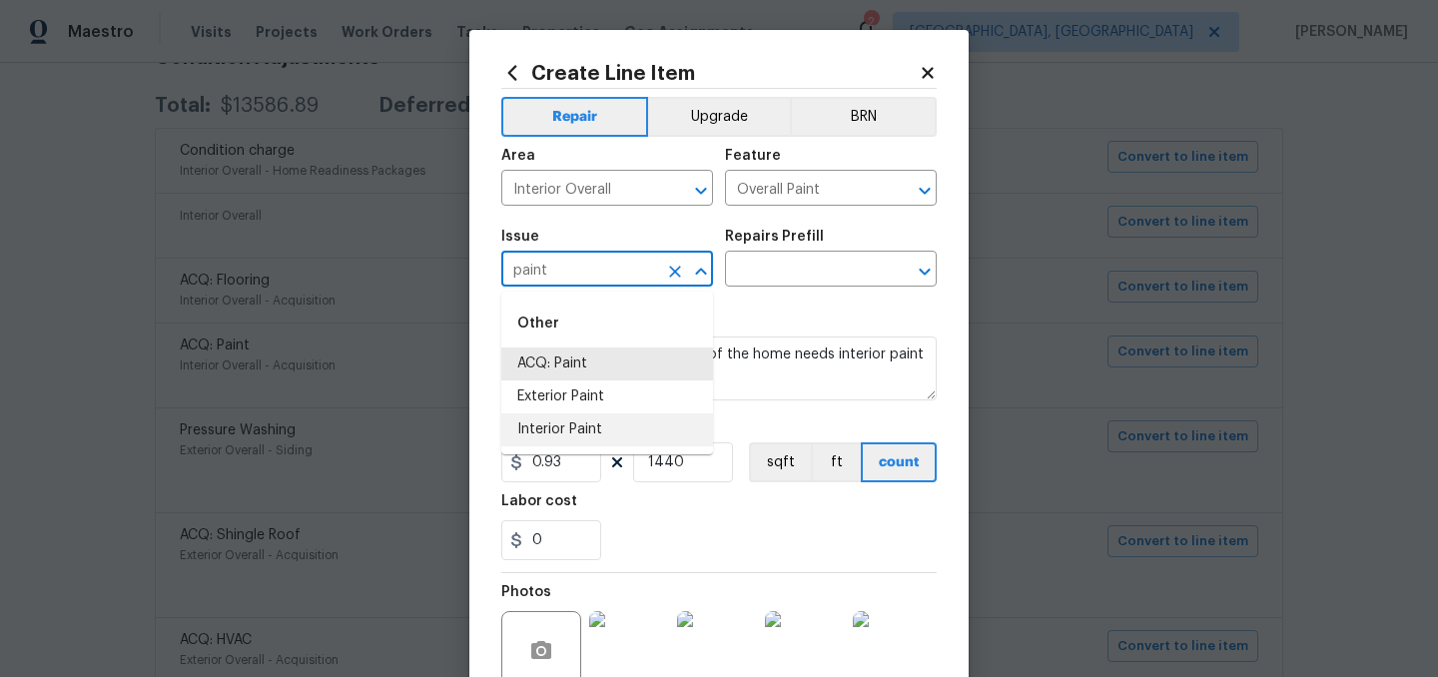
click at [593, 418] on li "Interior Paint" at bounding box center [607, 429] width 212 height 33
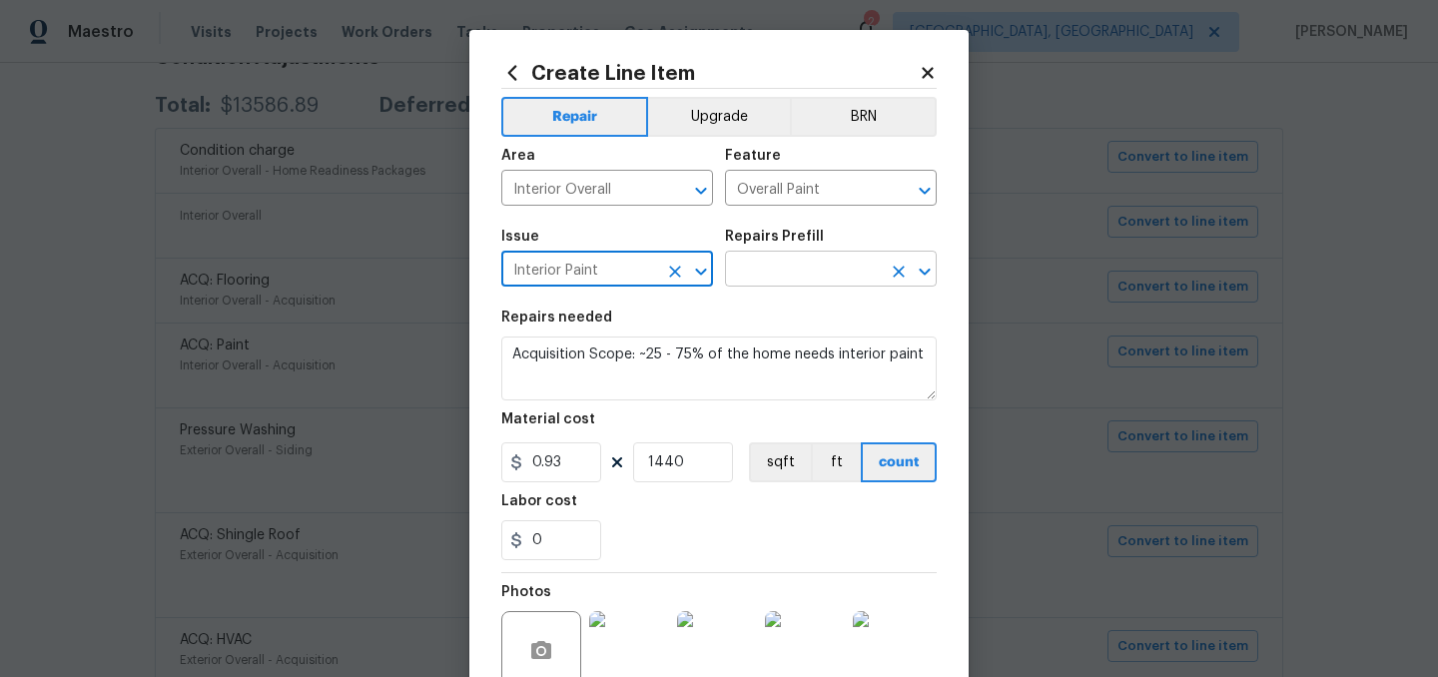
type input "Interior Paint"
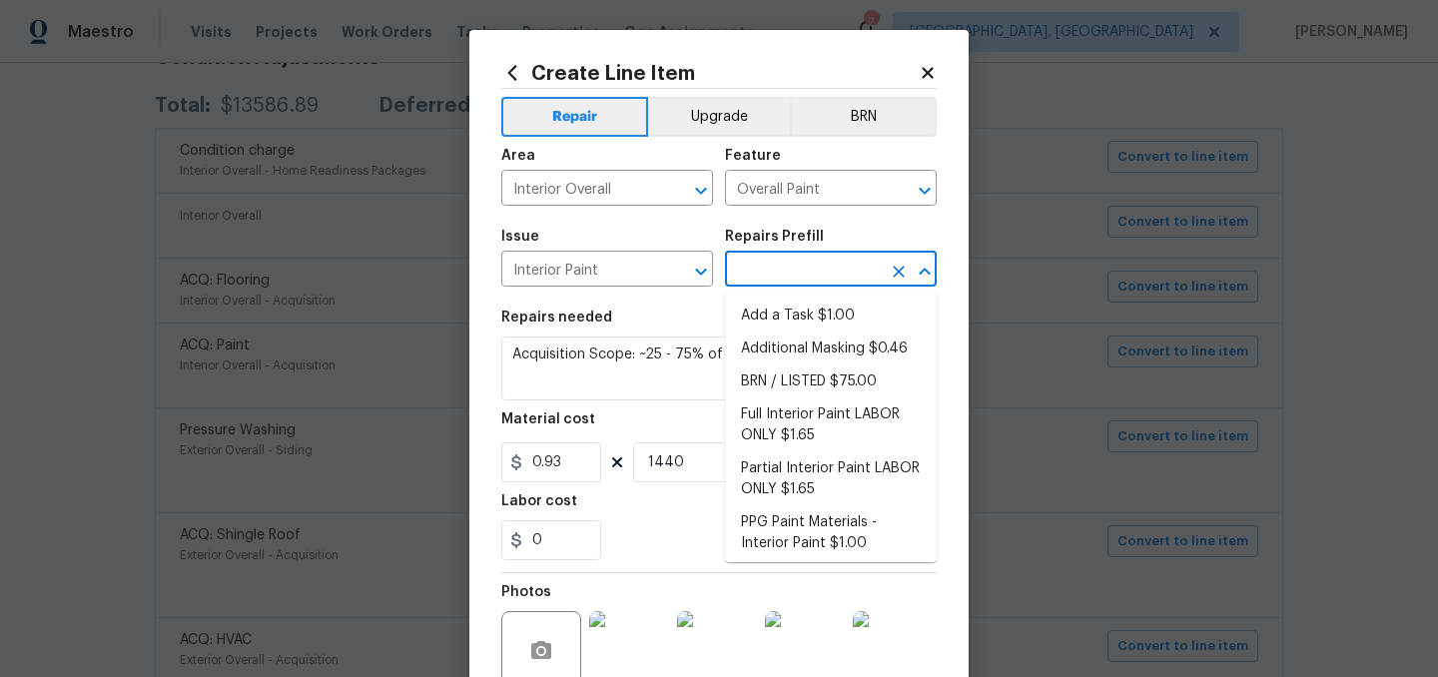
click at [810, 270] on input "text" at bounding box center [803, 271] width 156 height 31
click at [815, 427] on li "Full Interior Paint LABOR ONLY $1.65" at bounding box center [831, 425] width 212 height 54
type input "Full Interior Paint LABOR ONLY $1.65"
type textarea "Full Interior paint - (walls, ceilings, trim, and doors) - PAINT PROVIDED BY OP…"
type input "1.65"
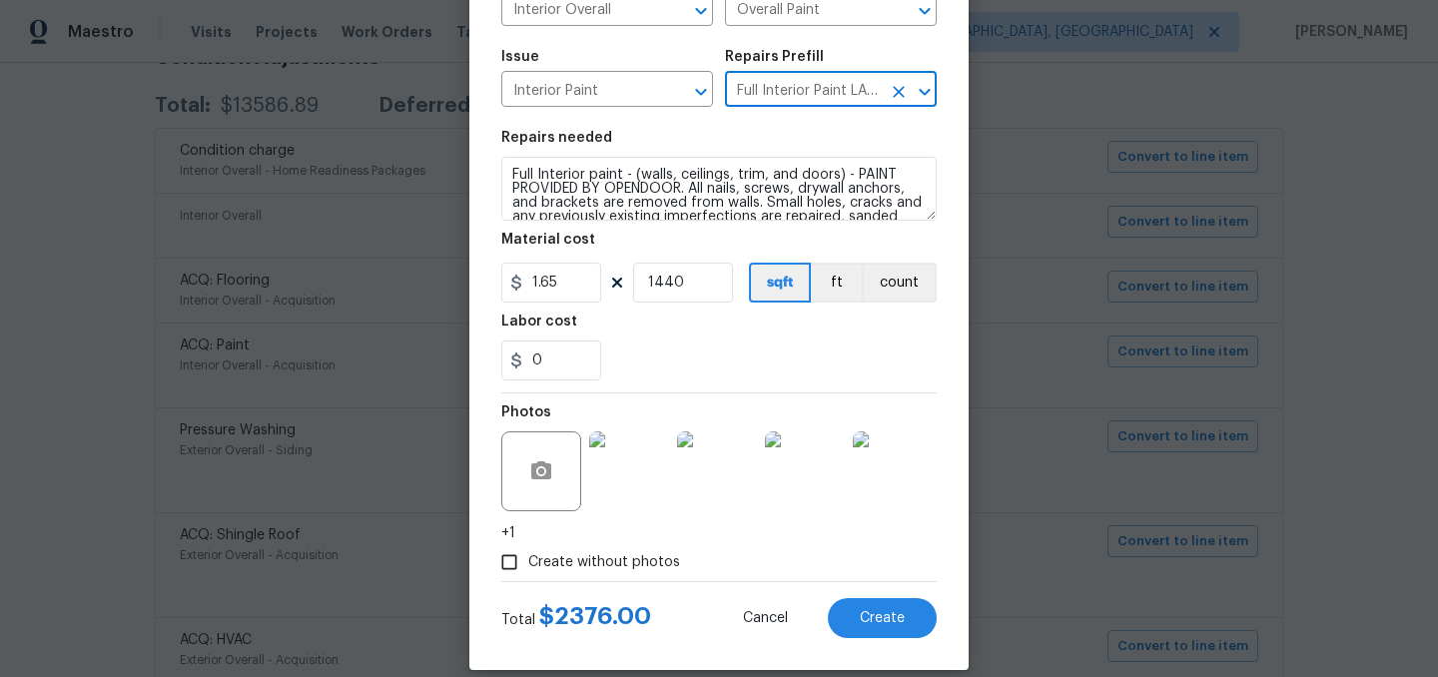
scroll to position [188, 0]
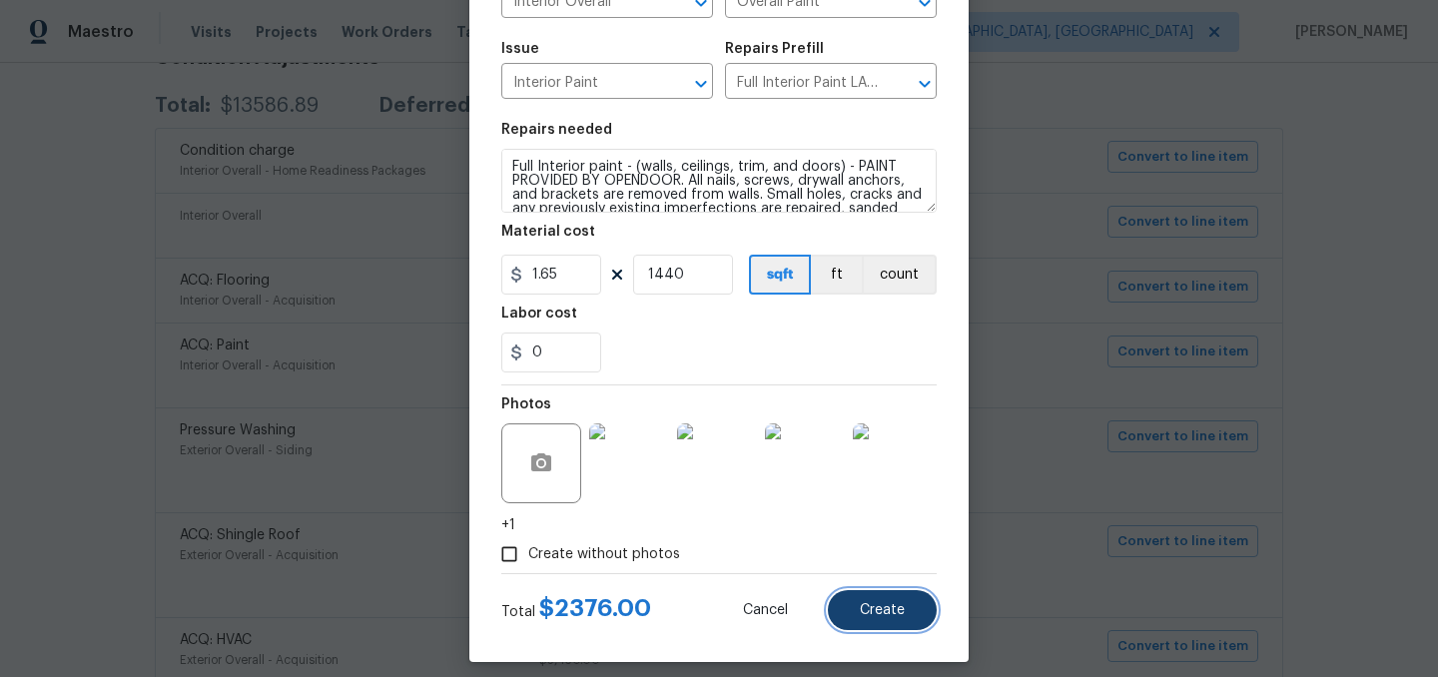
click at [893, 606] on span "Create" at bounding box center [882, 610] width 45 height 15
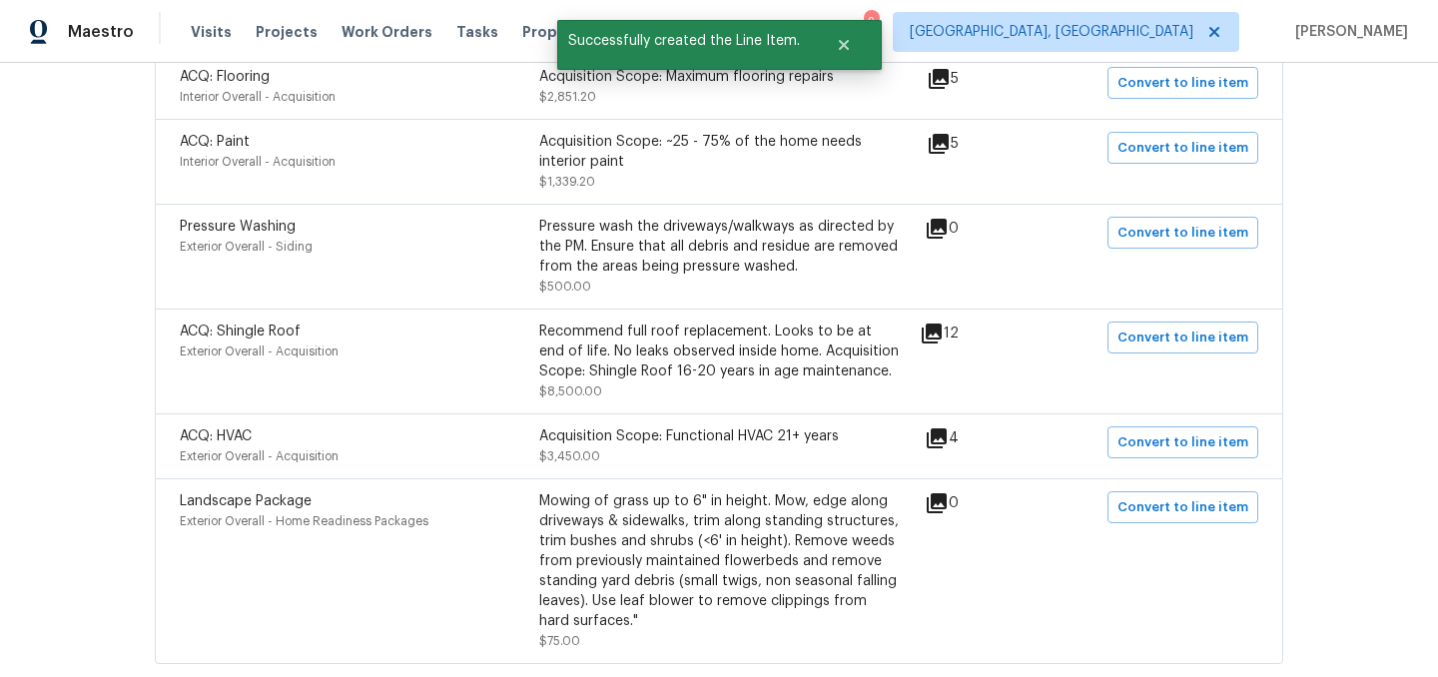
scroll to position [584, 0]
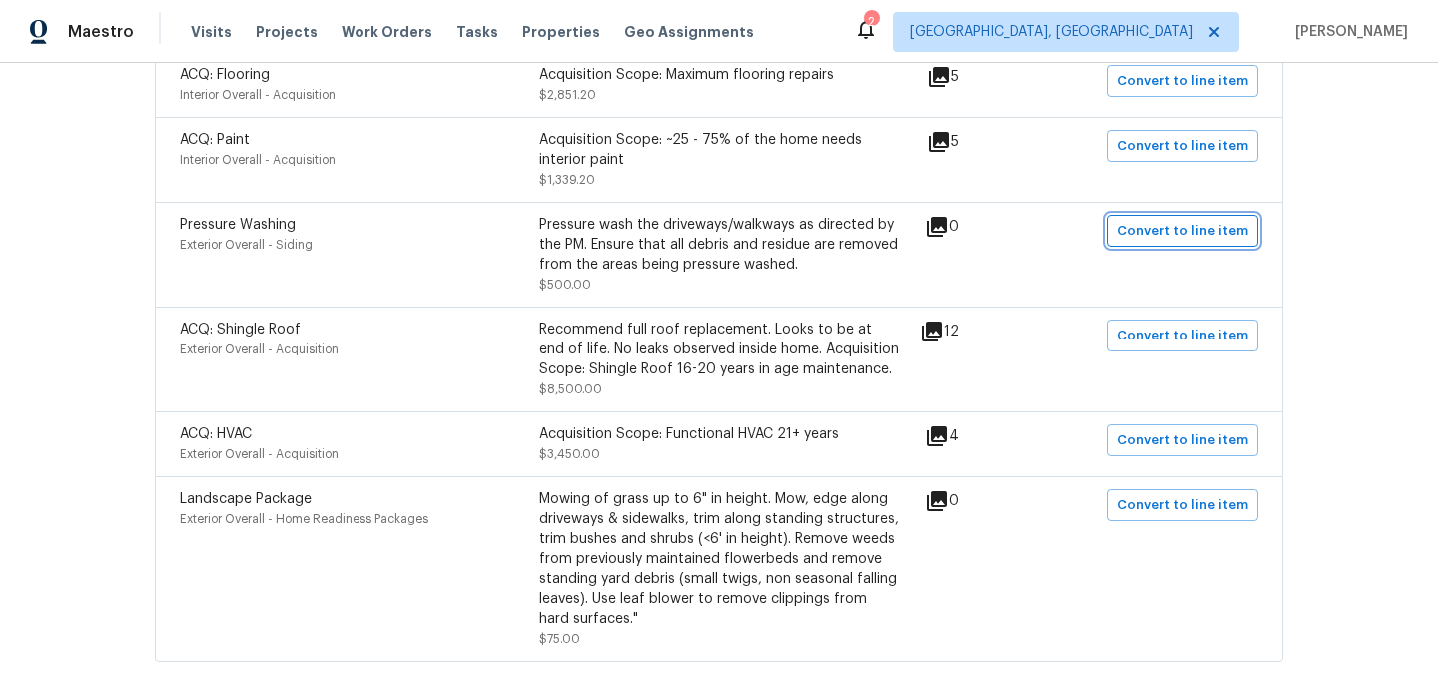
click at [1168, 226] on span "Convert to line item" at bounding box center [1183, 231] width 131 height 23
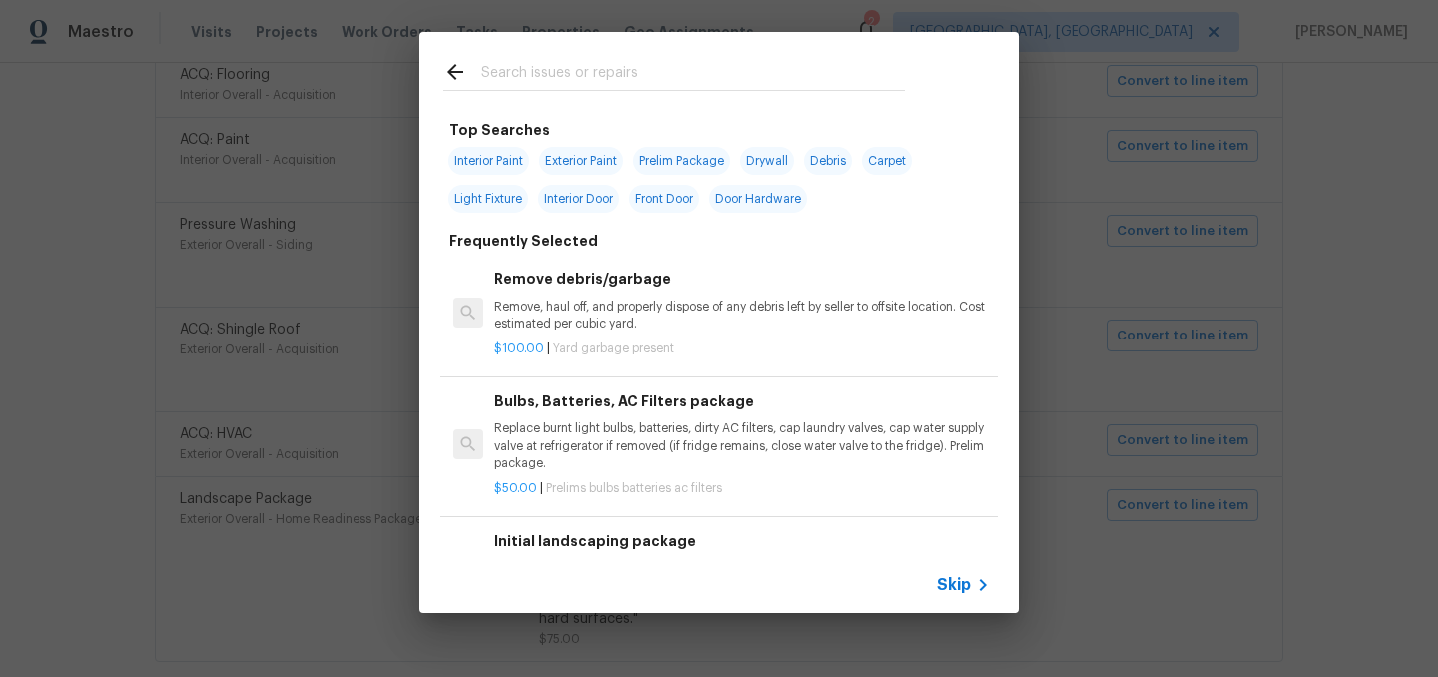
click at [958, 580] on span "Skip" at bounding box center [954, 585] width 34 height 20
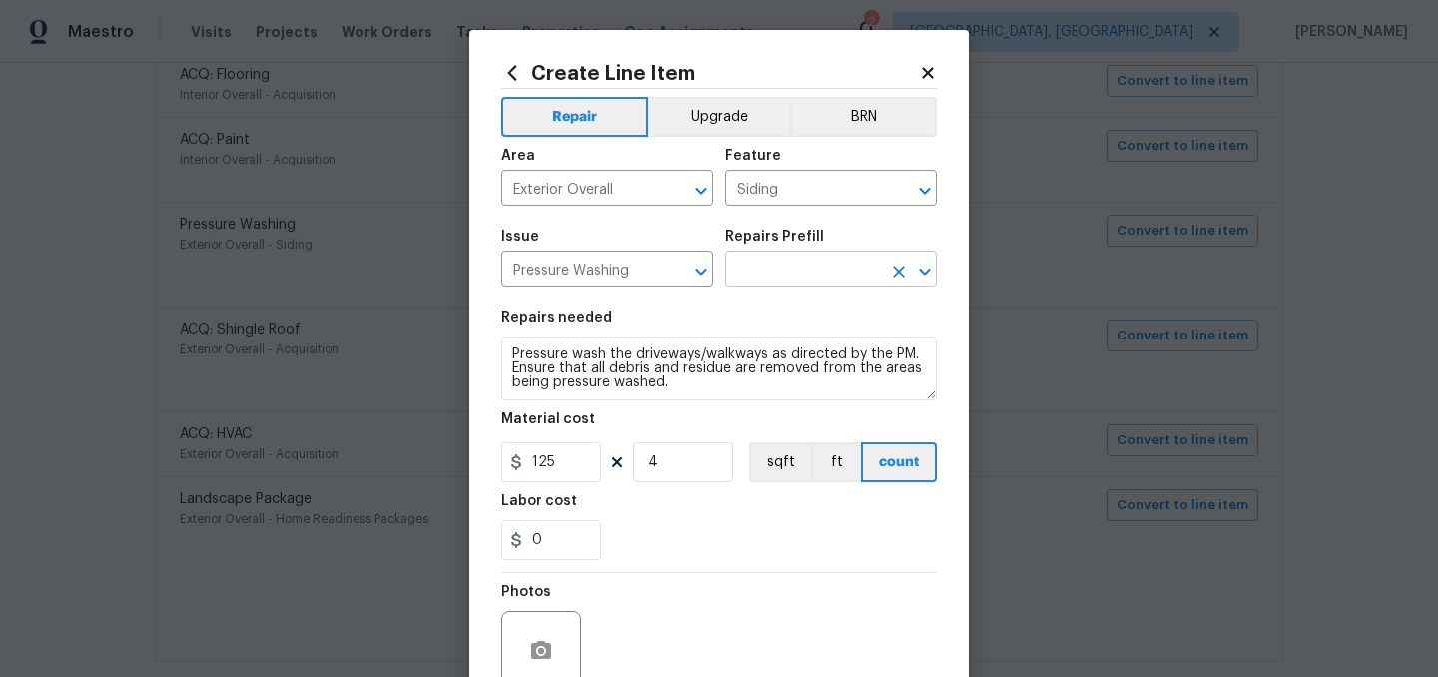
click at [790, 270] on input "text" at bounding box center [803, 271] width 156 height 31
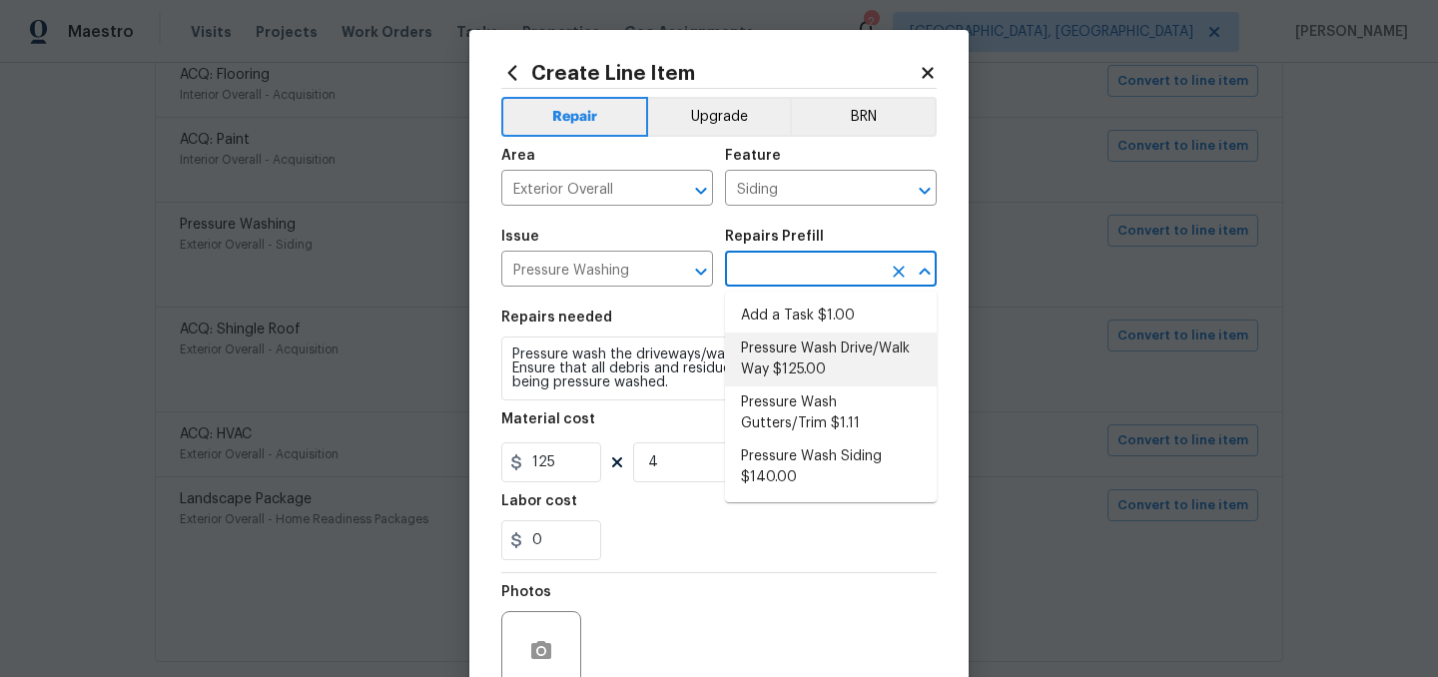
click at [805, 355] on li "Pressure Wash Drive/Walk Way $125.00" at bounding box center [831, 360] width 212 height 54
type input "Pressure Wash Drive/Walk Way $125.00"
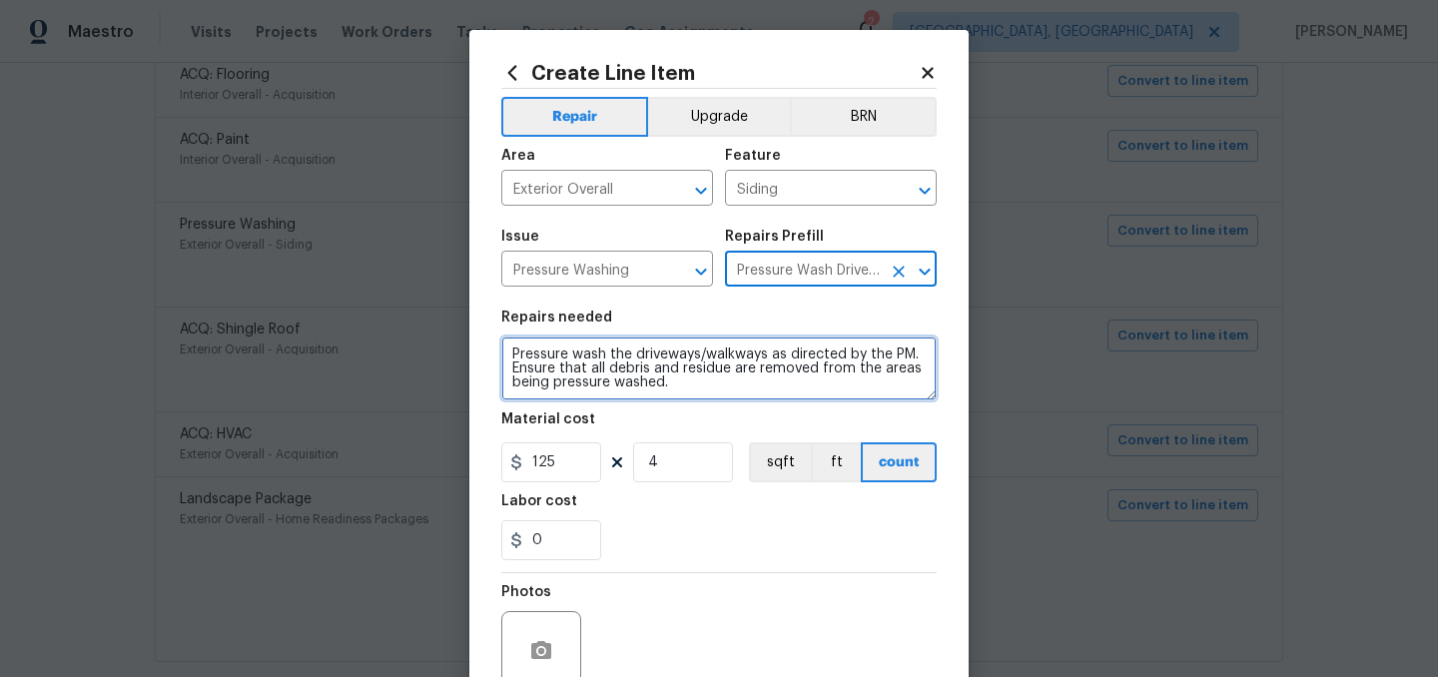
click at [635, 351] on textarea "Pressure wash the driveways/walkways as directed by the PM. Ensure that all deb…" at bounding box center [718, 369] width 435 height 64
click at [753, 354] on textarea "Pressure wash the siding, driveways/walkways as directed by the PM. Ensure that…" at bounding box center [718, 369] width 435 height 64
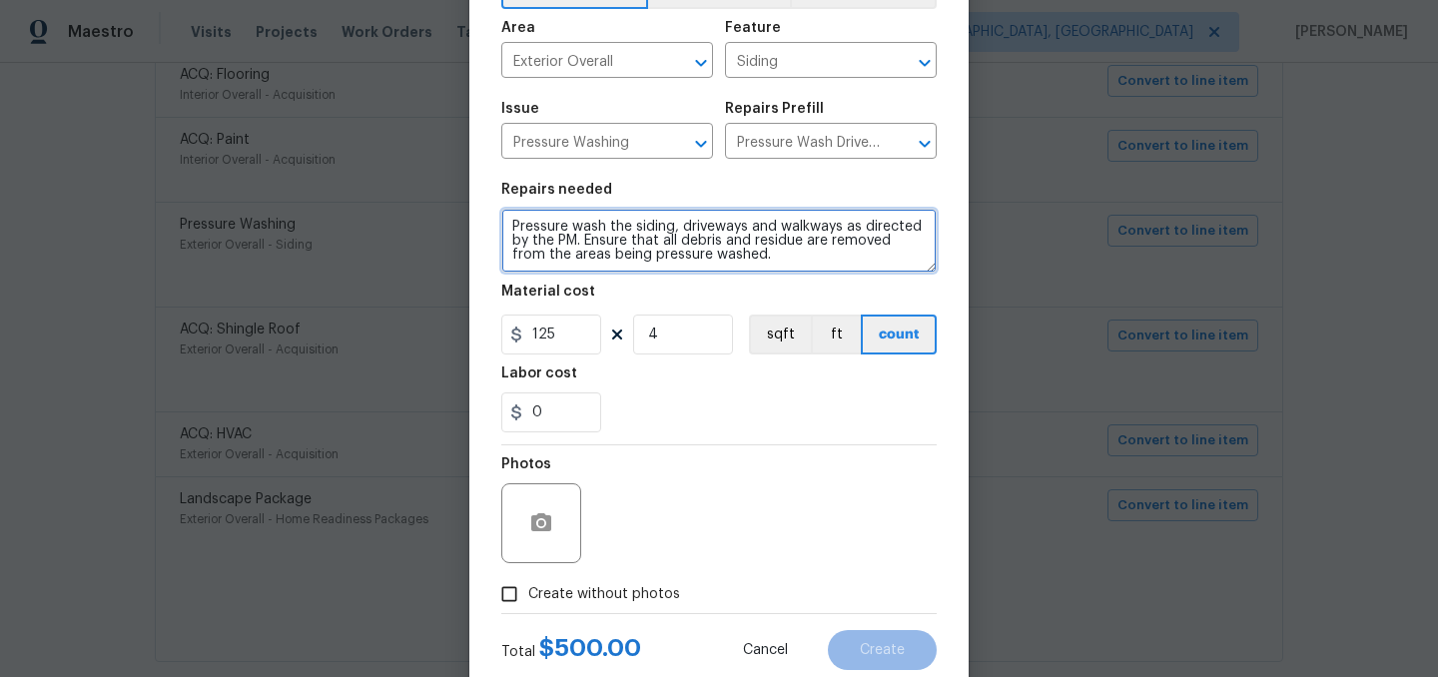
scroll to position [184, 0]
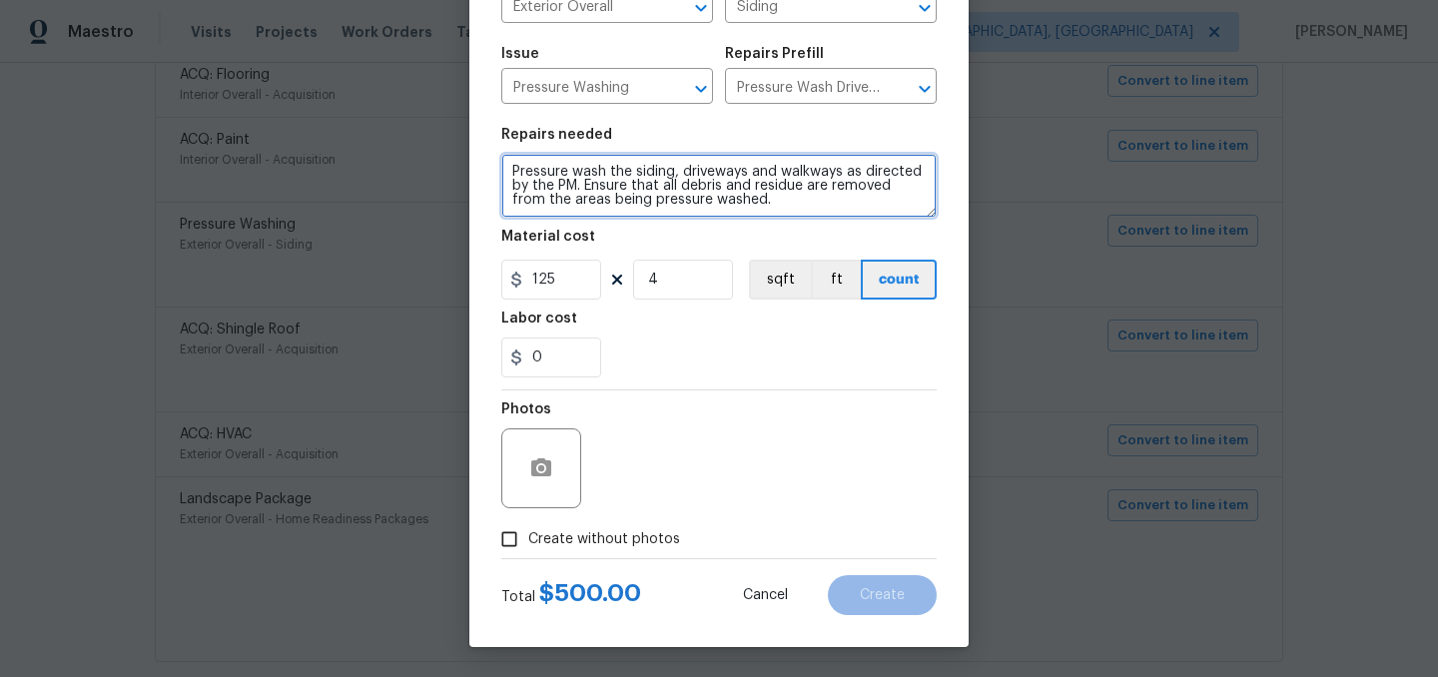
type textarea "Pressure wash the siding, driveways and walkways as directed by the PM. Ensure …"
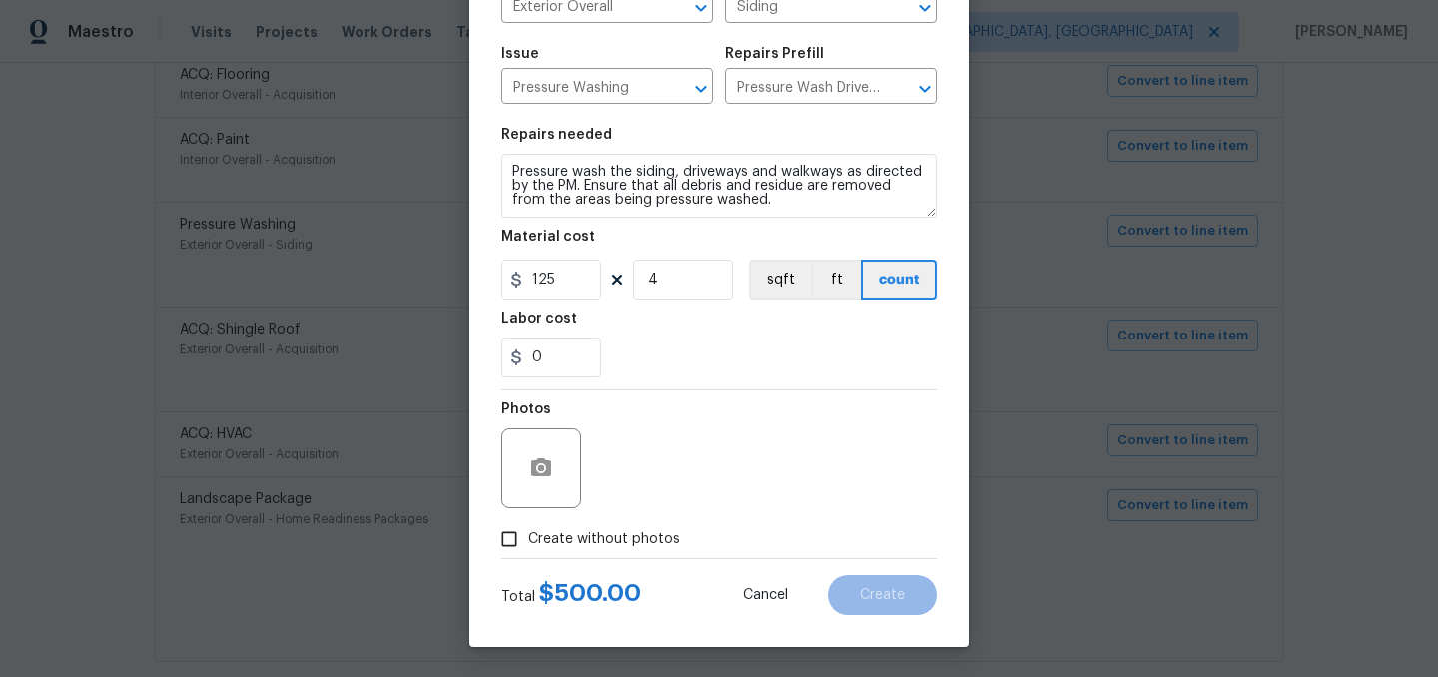
click at [580, 546] on span "Create without photos" at bounding box center [604, 539] width 152 height 21
click at [528, 546] on input "Create without photos" at bounding box center [509, 539] width 38 height 38
checkbox input "true"
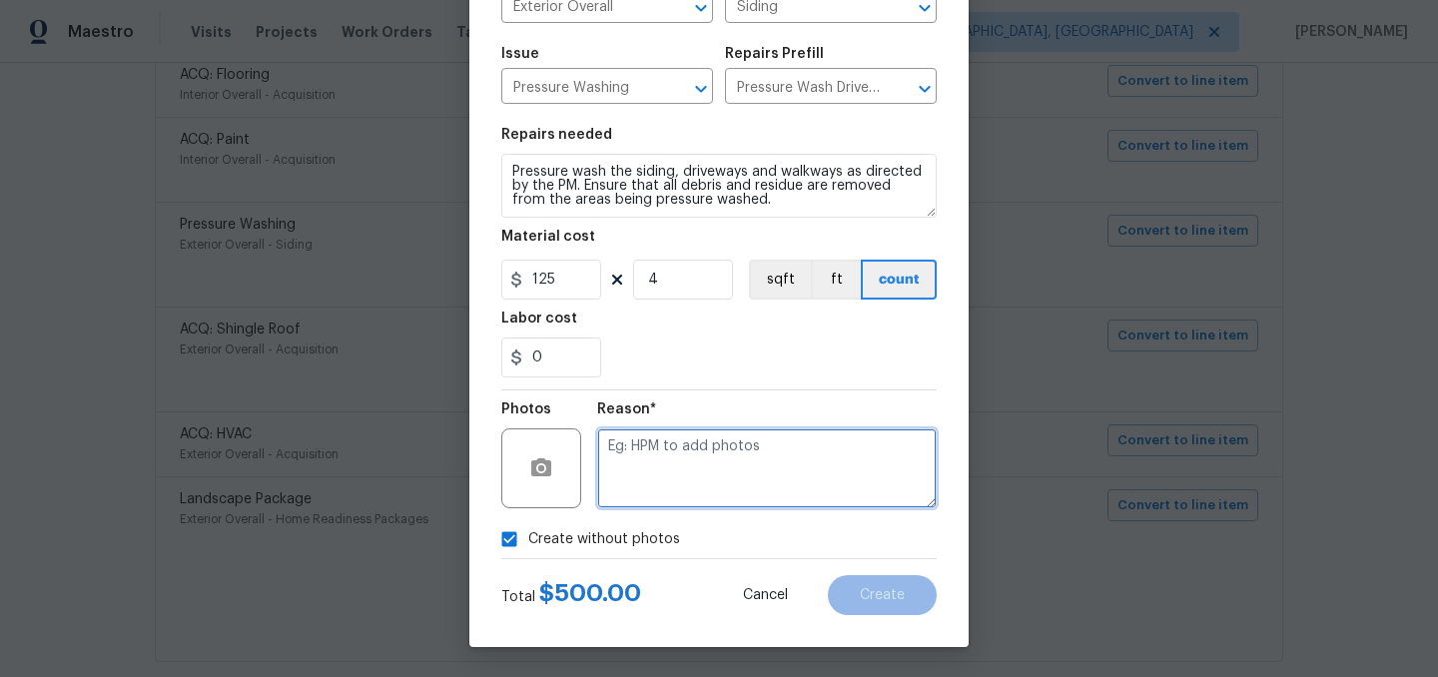
click at [664, 473] on textarea at bounding box center [767, 468] width 340 height 80
type textarea "."
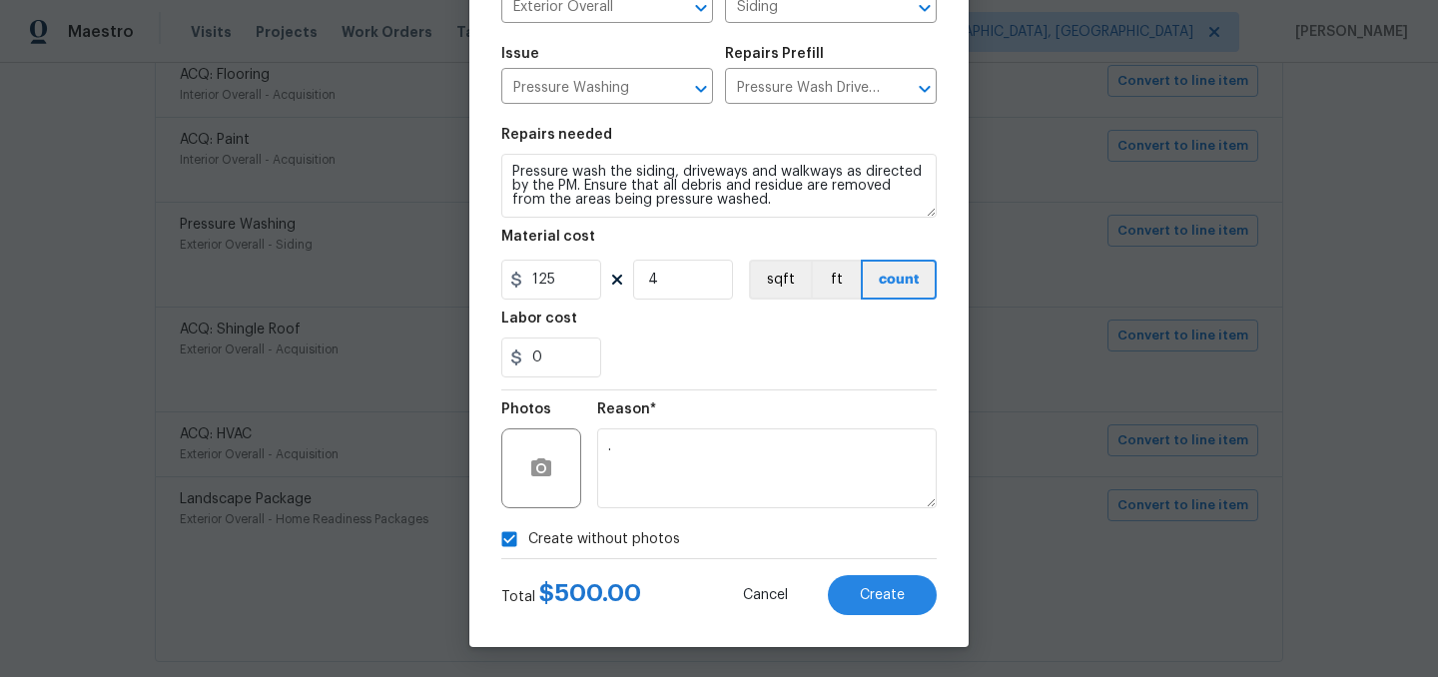
click at [578, 531] on span "Create without photos" at bounding box center [604, 539] width 152 height 21
click at [528, 531] on input "Create without photos" at bounding box center [509, 539] width 38 height 38
checkbox input "false"
click at [876, 581] on button "Create" at bounding box center [882, 595] width 109 height 40
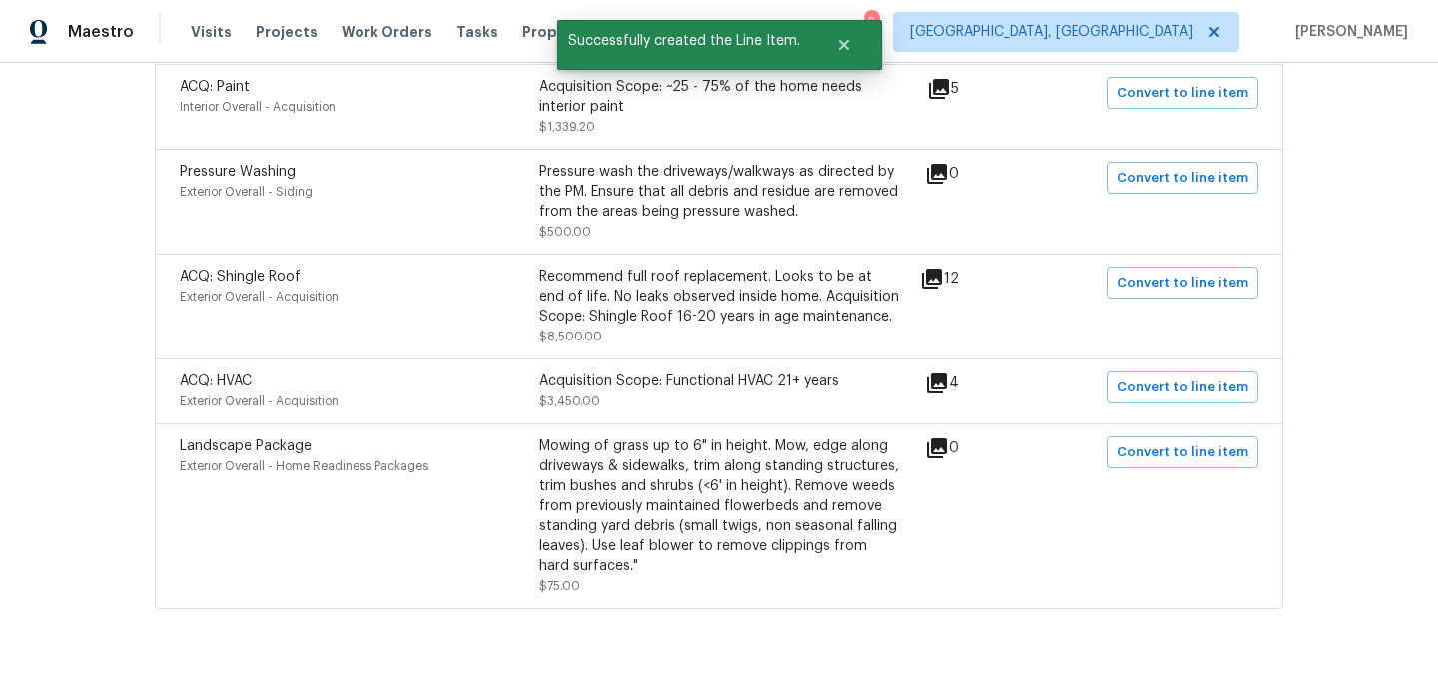
scroll to position [641, 0]
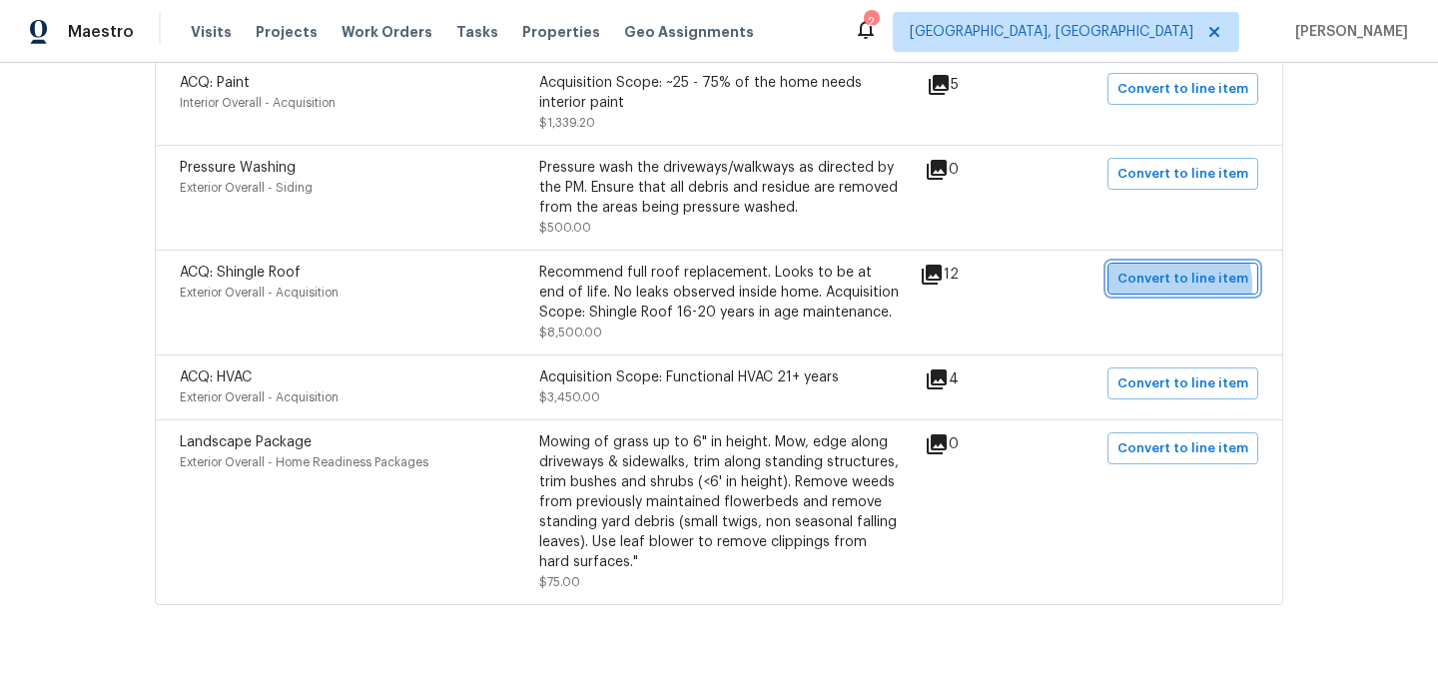
click at [1170, 287] on span "Convert to line item" at bounding box center [1183, 279] width 131 height 23
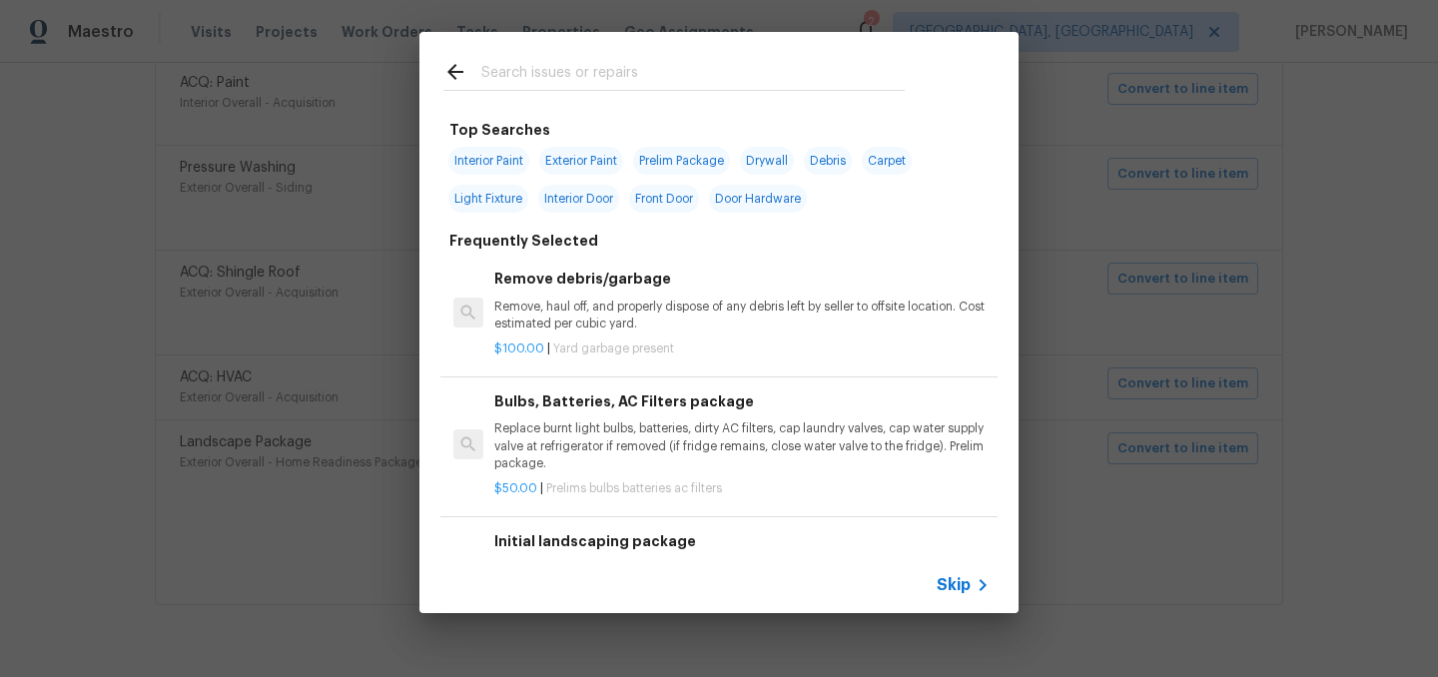
click at [955, 588] on span "Skip" at bounding box center [954, 585] width 34 height 20
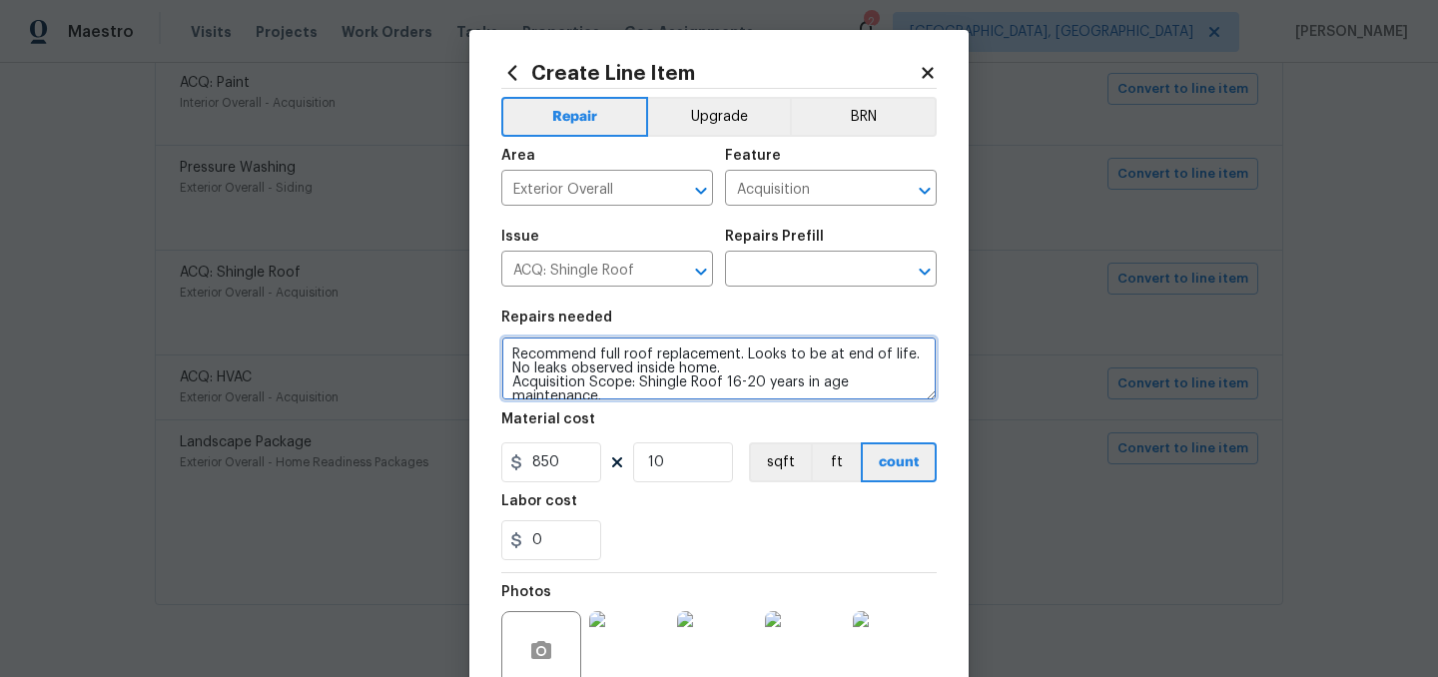
drag, startPoint x: 724, startPoint y: 370, endPoint x: 496, endPoint y: 354, distance: 228.3
click at [496, 354] on div "Create Line Item Repair Upgrade BRN Area Exterior Overall ​ Feature Acquisition…" at bounding box center [718, 440] width 499 height 820
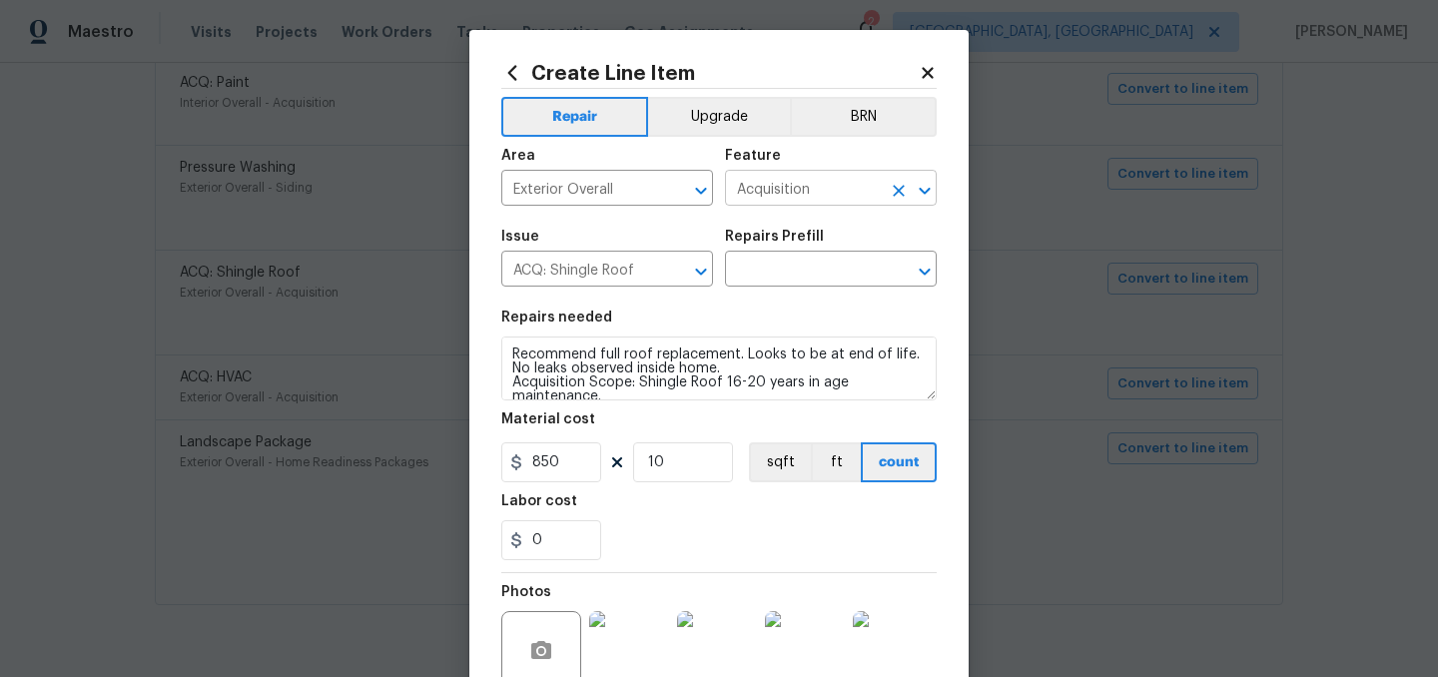
click at [790, 184] on input "Acquisition" at bounding box center [803, 190] width 156 height 31
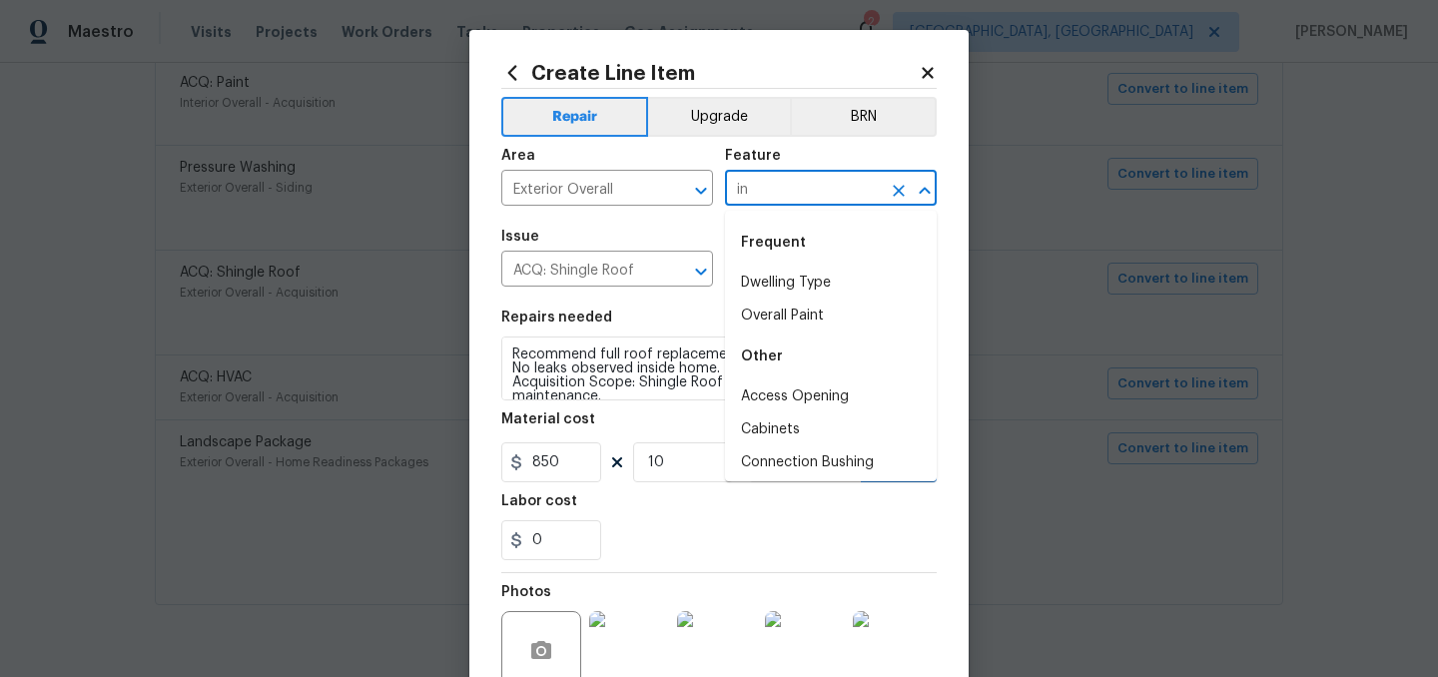
type input "i"
type input "f"
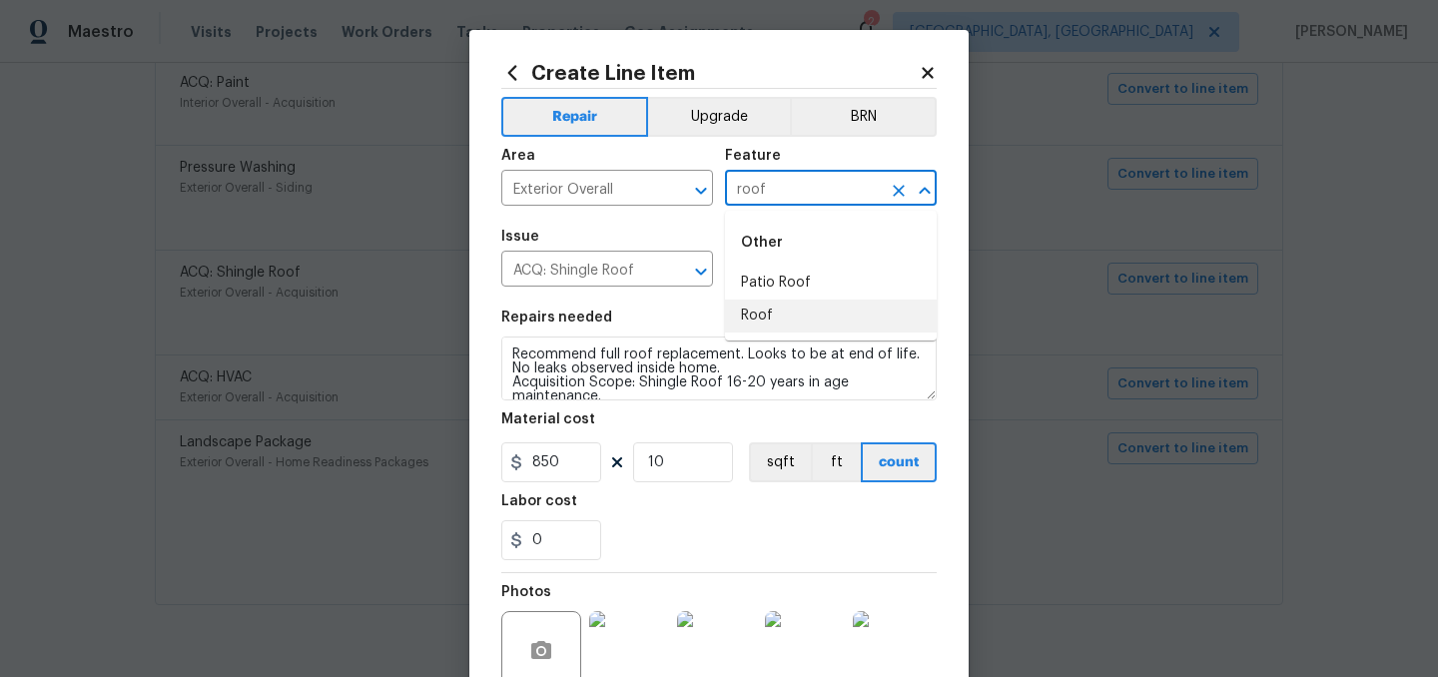
click at [766, 318] on li "Roof" at bounding box center [831, 316] width 212 height 33
type input "Roof"
click at [584, 286] on input "ACQ: Shingle Roof" at bounding box center [579, 271] width 156 height 31
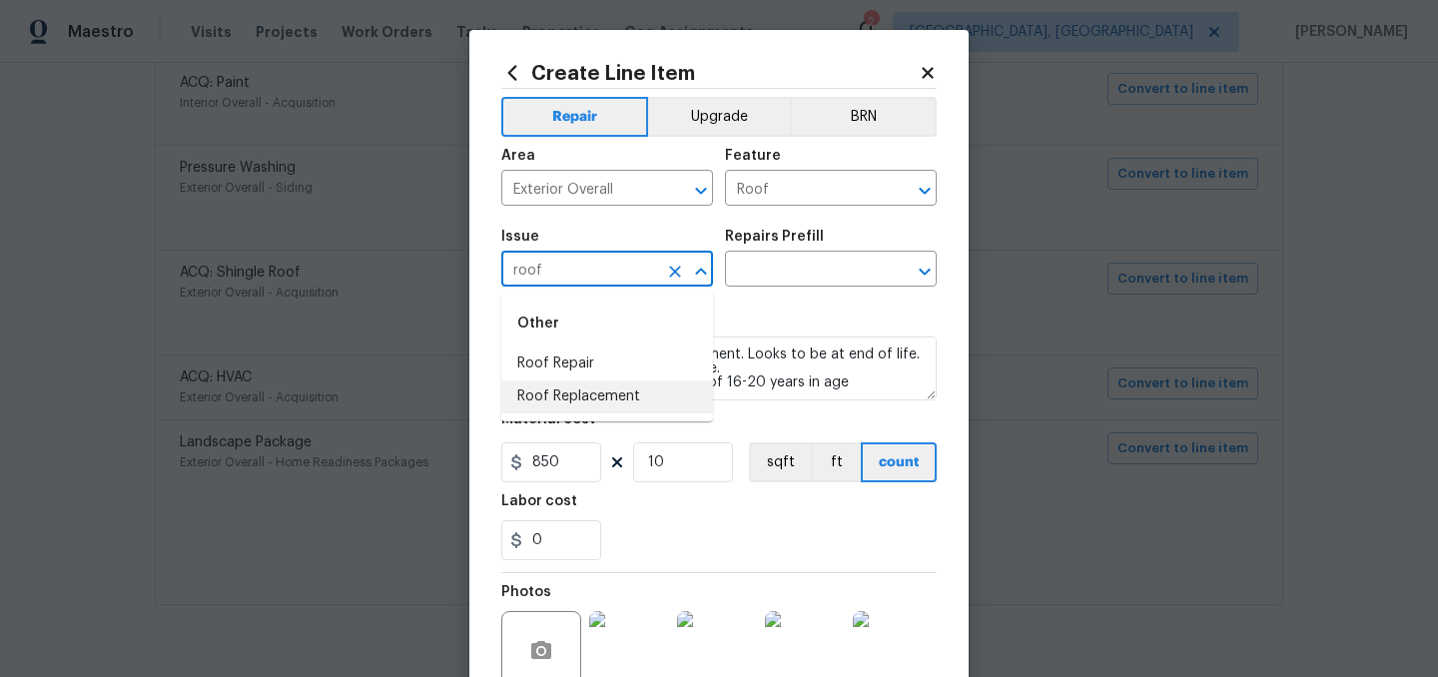
click at [594, 398] on li "Roof Replacement" at bounding box center [607, 397] width 212 height 33
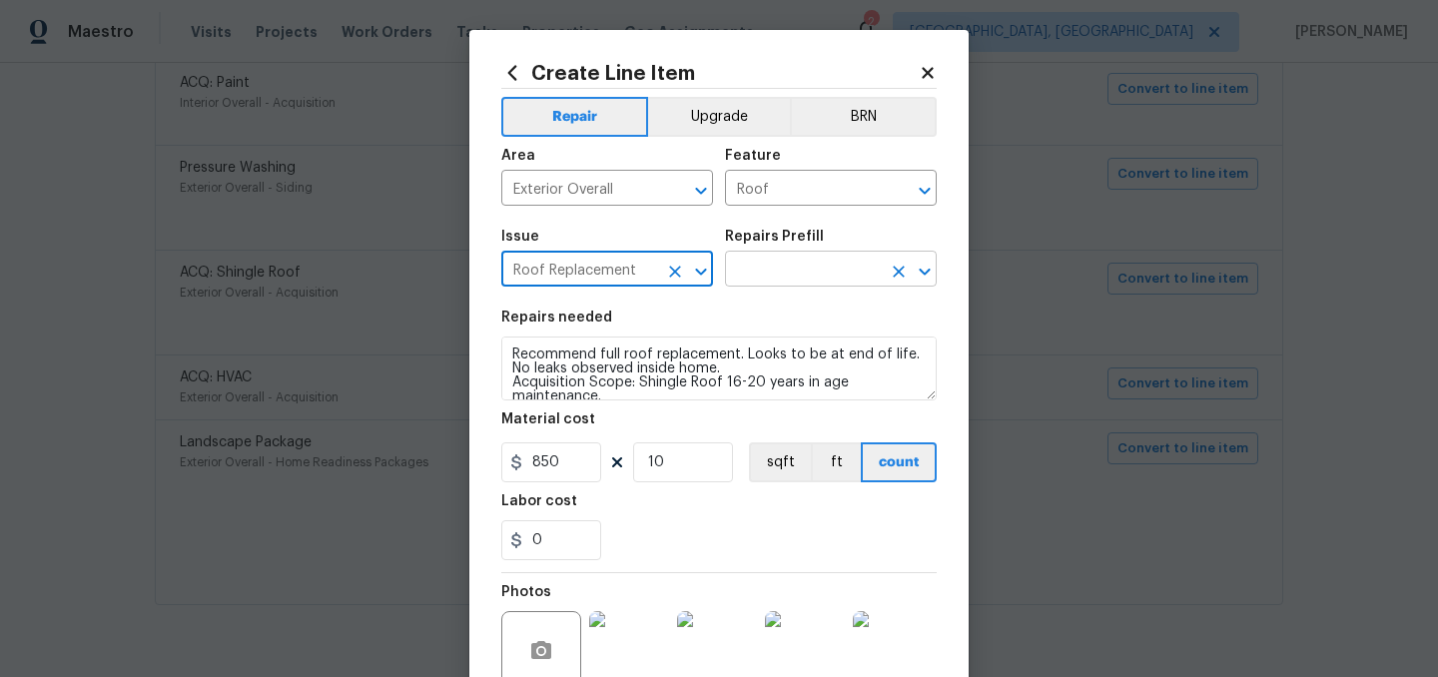
type input "Roof Replacement"
click at [770, 271] on input "text" at bounding box center [803, 271] width 156 height 31
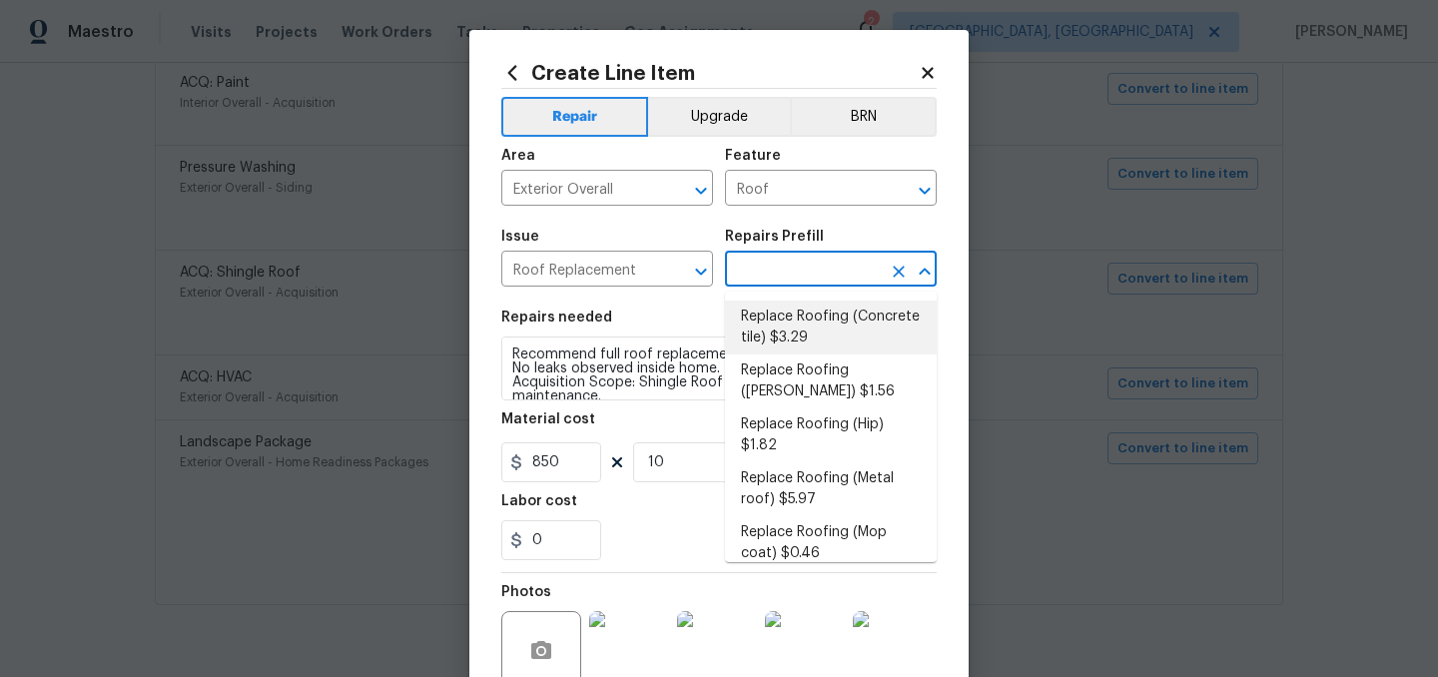
scroll to position [143, 0]
click at [818, 423] on li "Replace Roofing (Hip) $1.82" at bounding box center [831, 432] width 212 height 54
type input "Eaves and Trim"
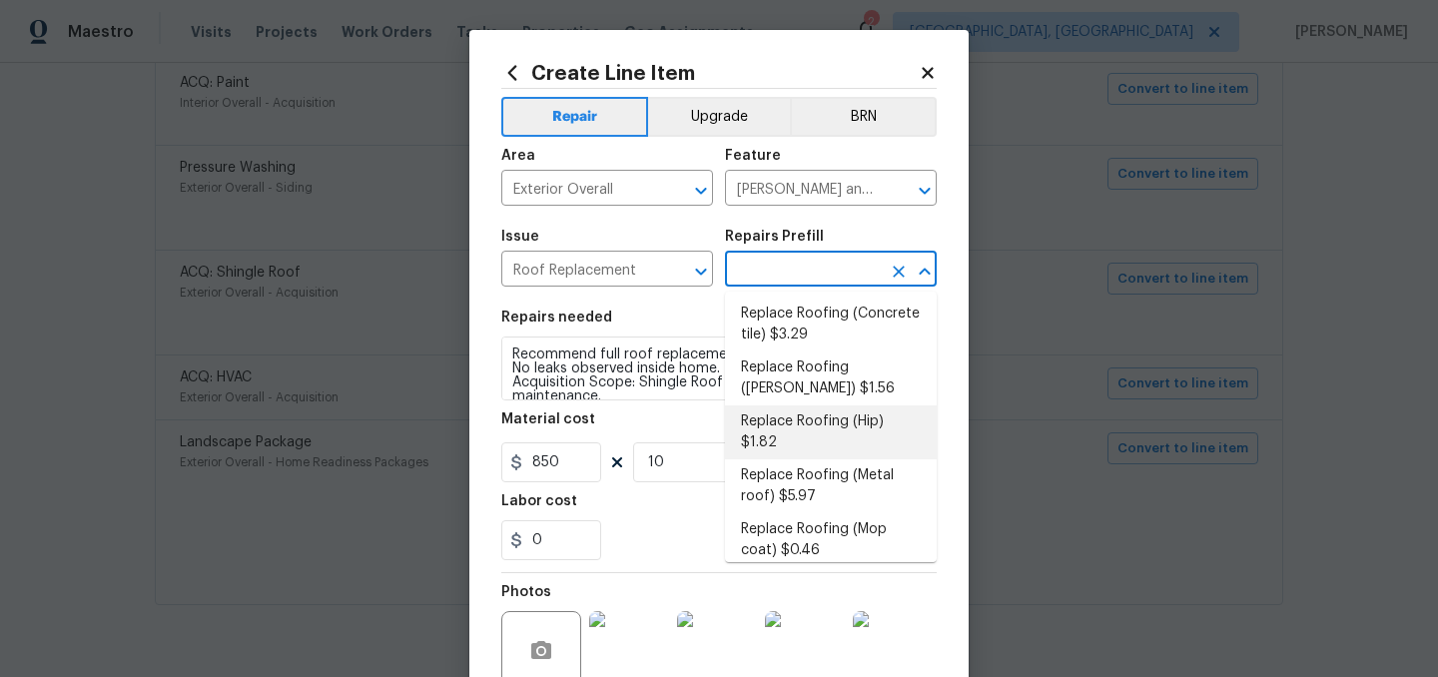
type input "Replace Roofing (Hip) $1.82"
type textarea "Hip Roof: Remove the existing roof covering, prep the substrate and install new…"
type input "1.82"
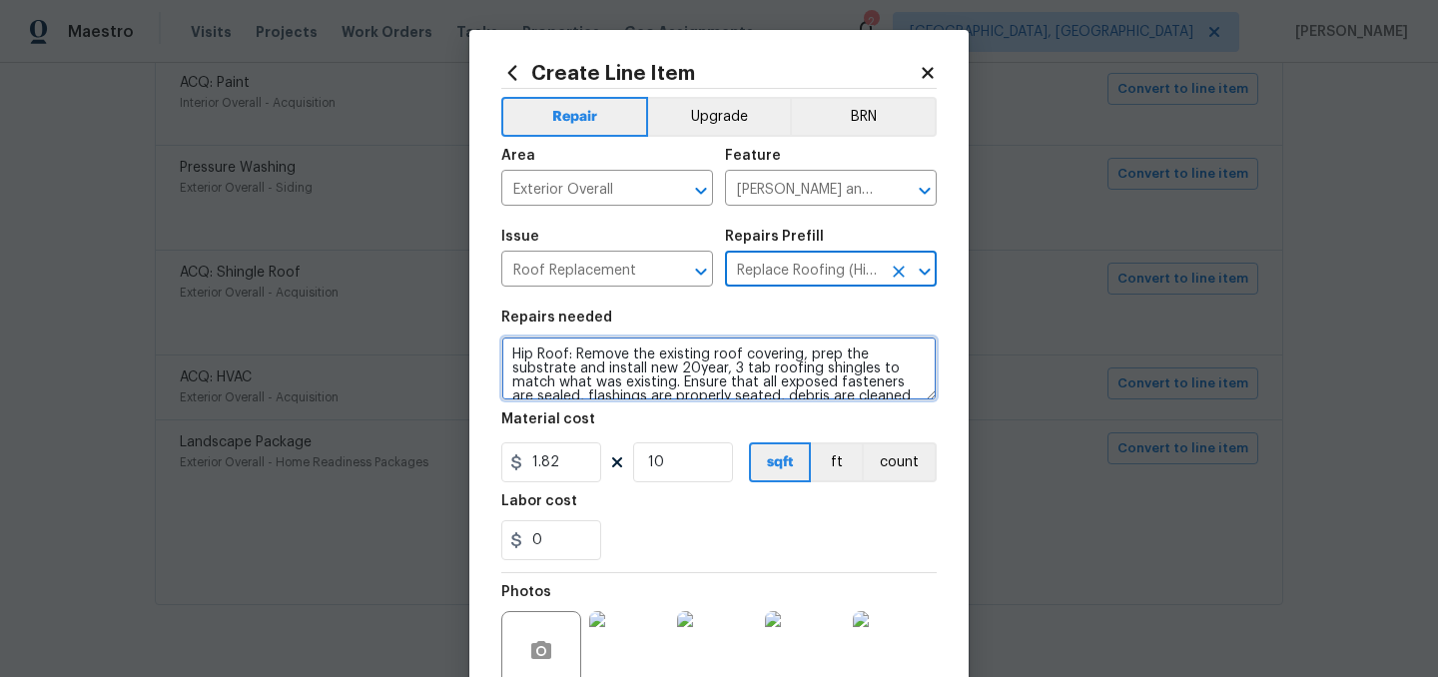
click at [507, 350] on textarea "Hip Roof: Remove the existing roof covering, prep the substrate and install new…" at bounding box center [718, 369] width 435 height 64
paste textarea "Recommend full roof replacement. Looks to be at end of life. No leaks observed …"
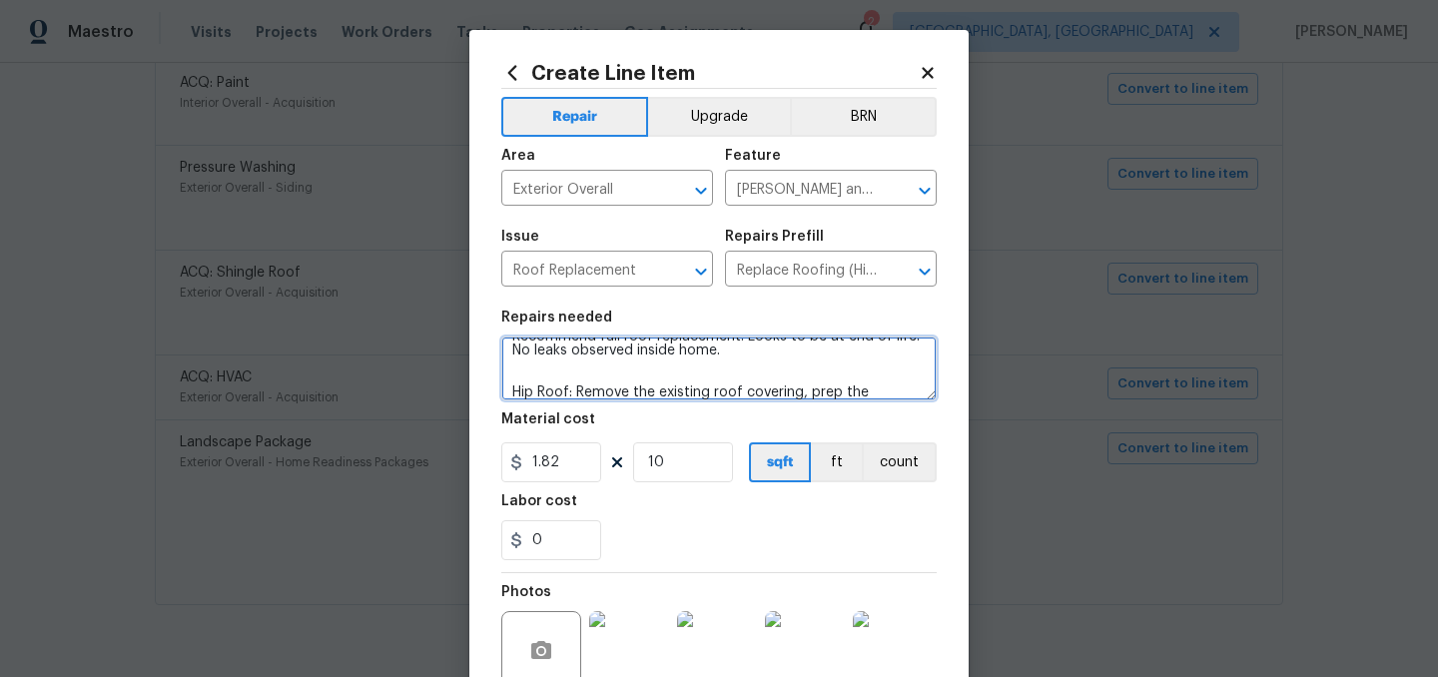
scroll to position [0, 0]
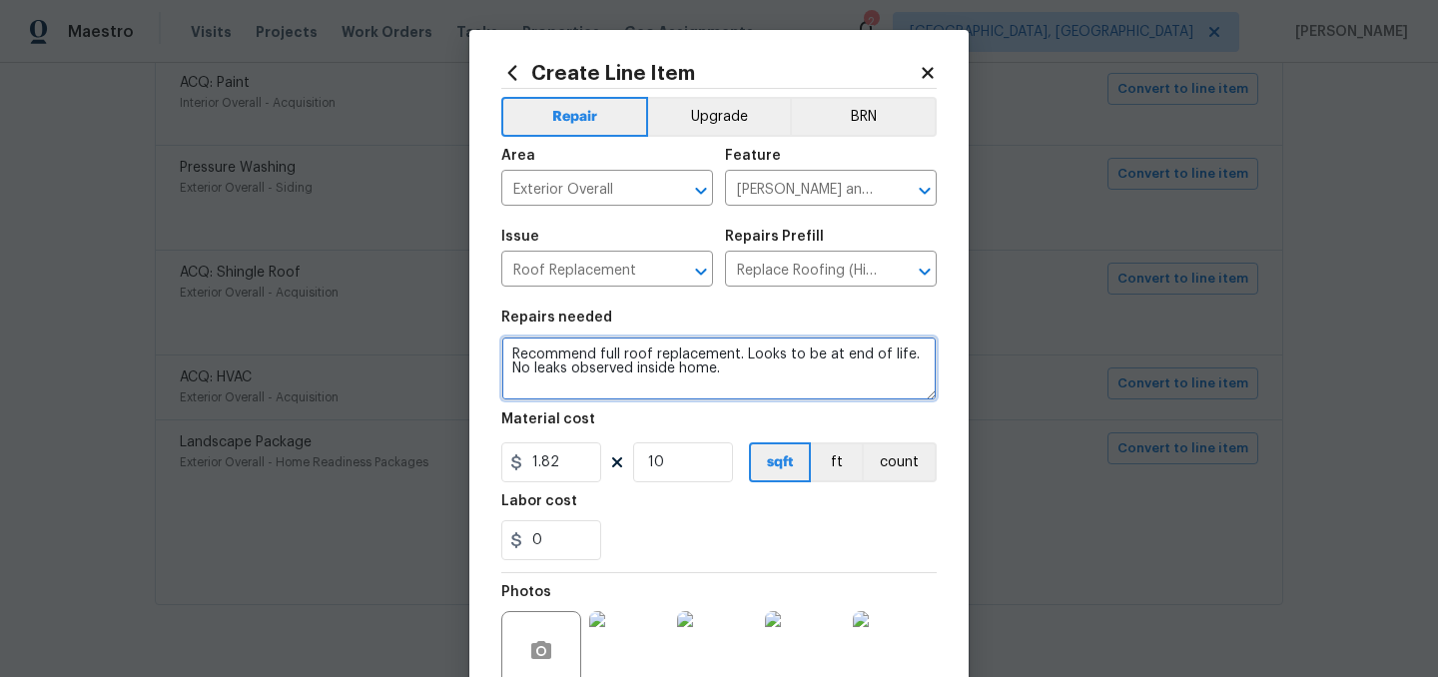
drag, startPoint x: 732, startPoint y: 369, endPoint x: 507, endPoint y: 372, distance: 224.7
click at [507, 372] on textarea "Recommend full roof replacement. Looks to be at end of life. No leaks observed …" at bounding box center [718, 369] width 435 height 64
type textarea "Recommend full roof replacement. Looks to be at end of life. Need Quote for rep…"
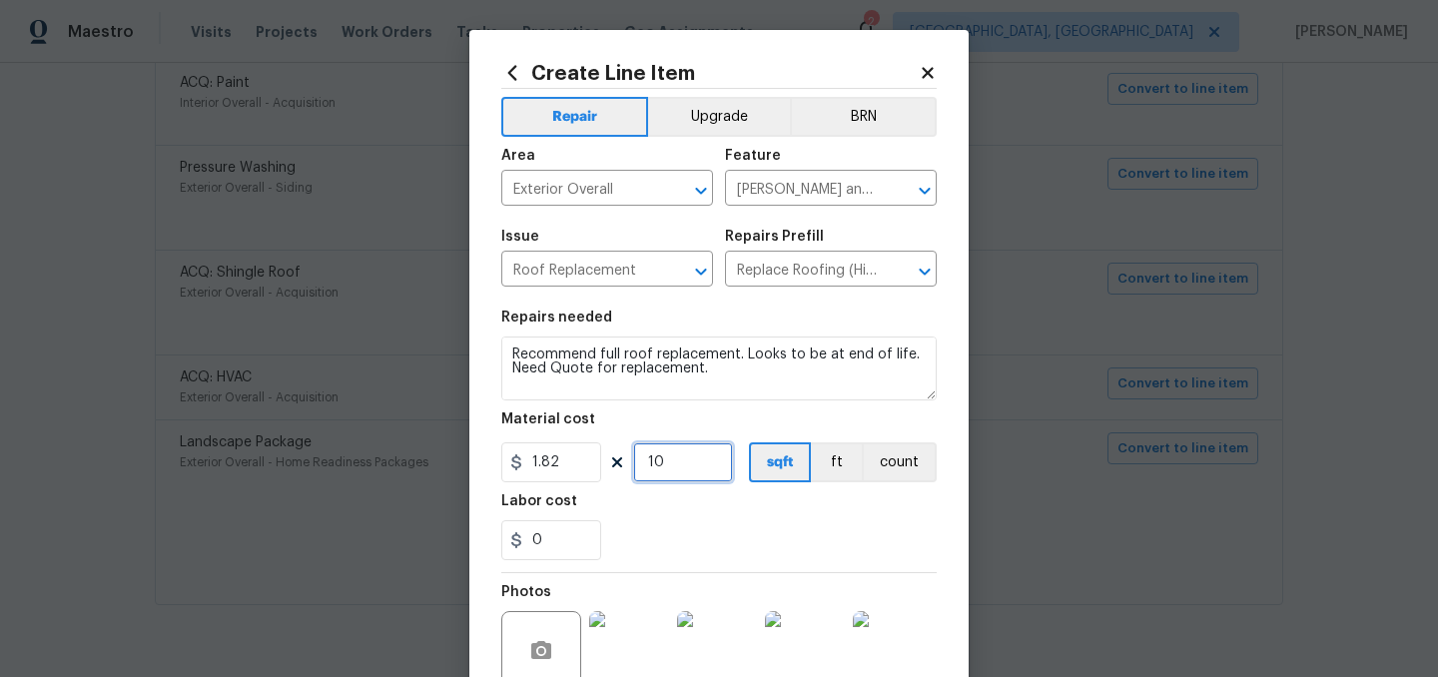
click at [690, 461] on input "10" at bounding box center [683, 462] width 100 height 40
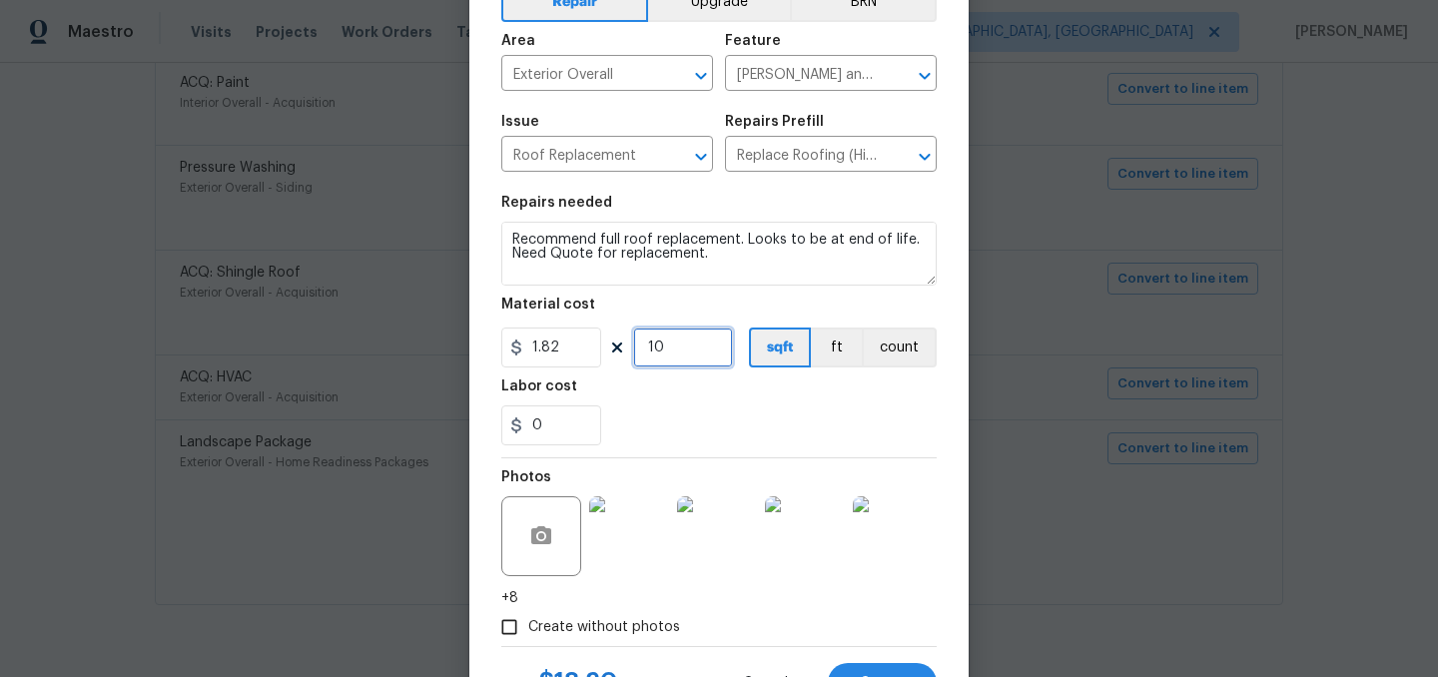
scroll to position [113, 0]
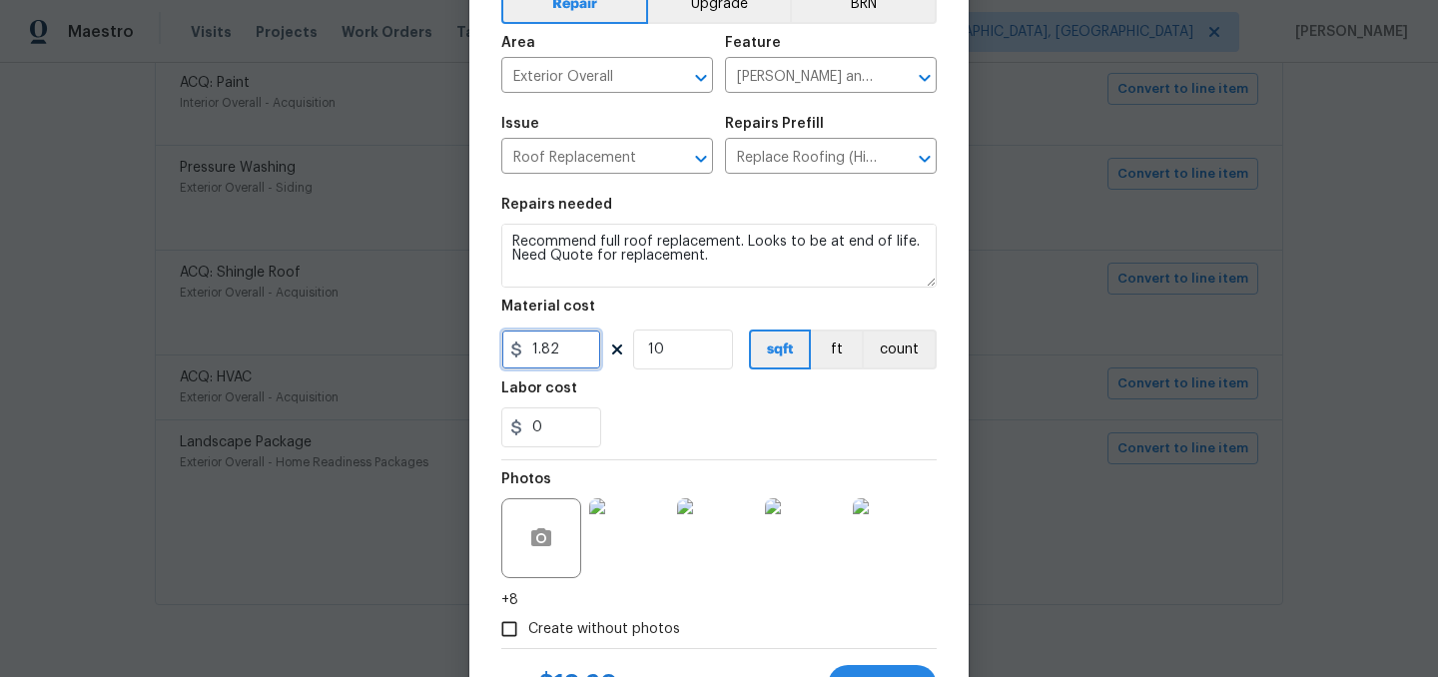
click at [569, 347] on input "1.82" at bounding box center [551, 350] width 100 height 40
type input "1"
click at [680, 363] on input "10" at bounding box center [683, 350] width 100 height 40
click at [686, 346] on input "101" at bounding box center [683, 350] width 100 height 40
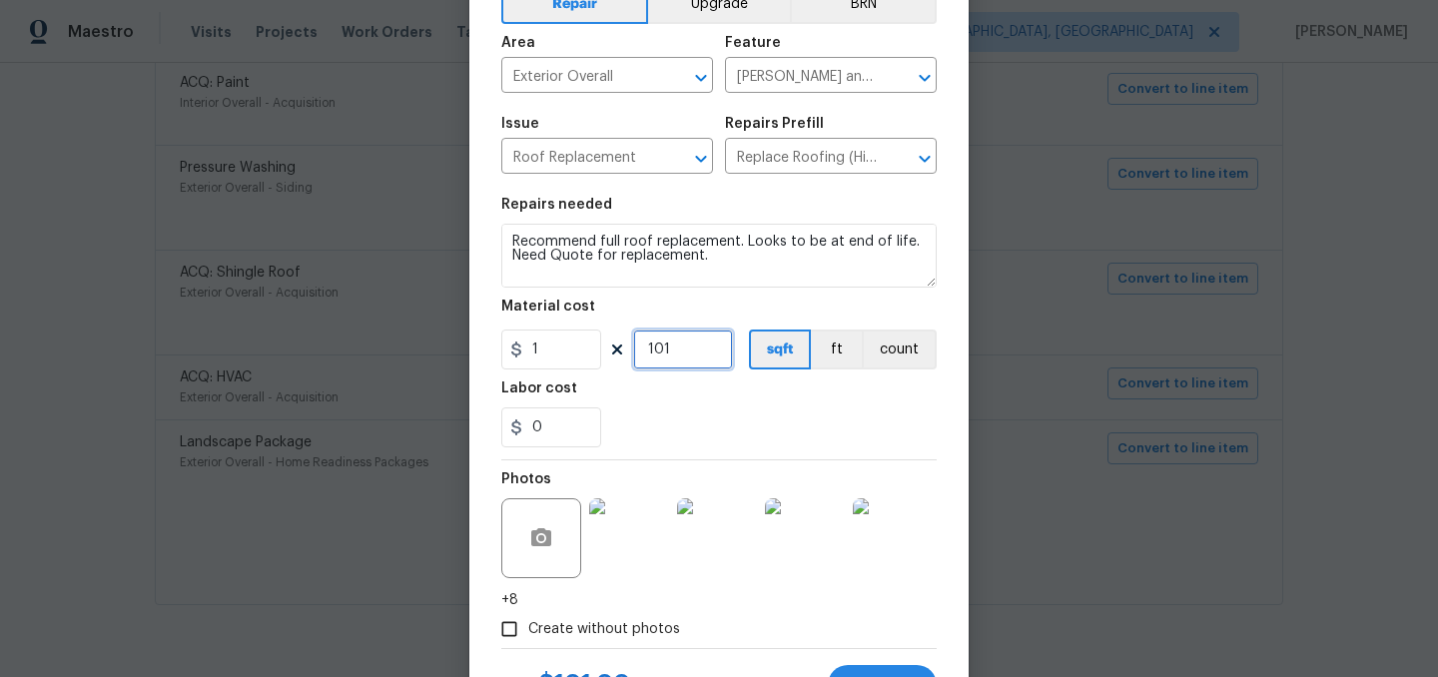
click at [686, 346] on input "101" at bounding box center [683, 350] width 100 height 40
type input "1"
click at [682, 419] on div "0" at bounding box center [718, 427] width 435 height 40
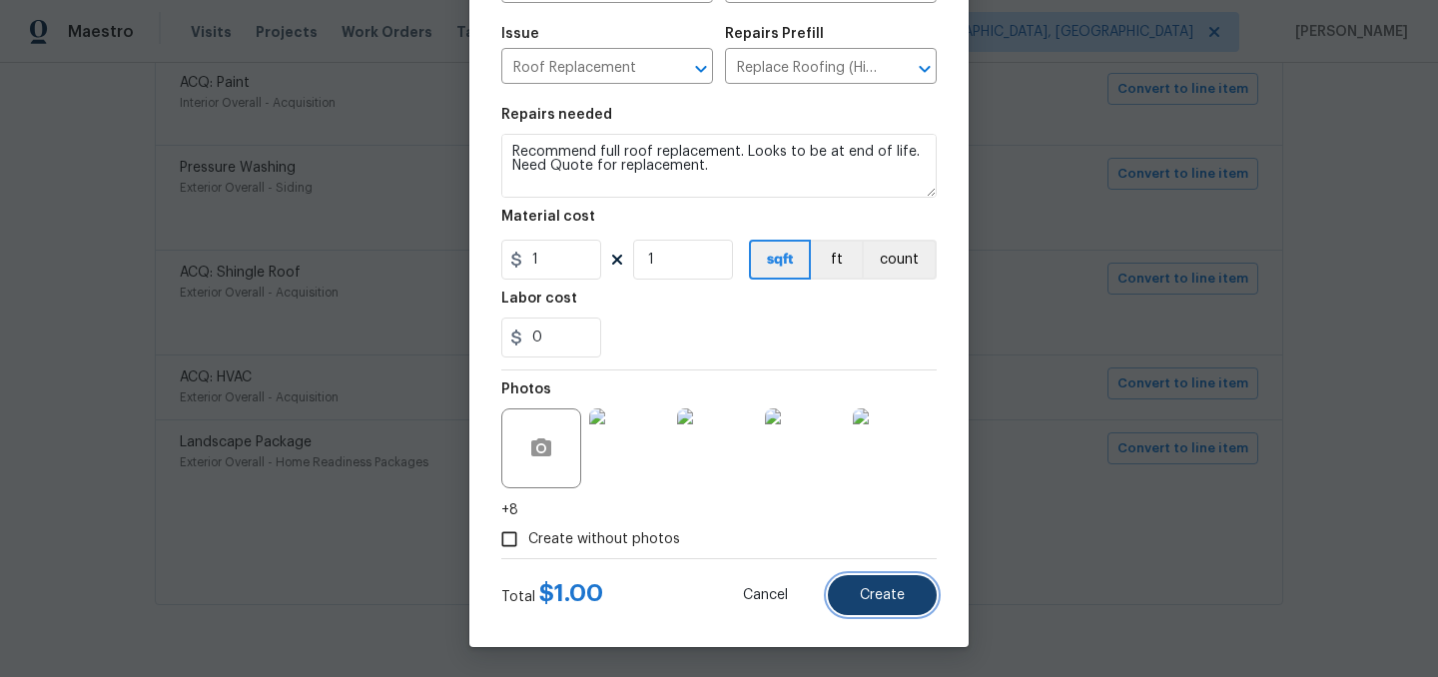
click at [891, 595] on span "Create" at bounding box center [882, 595] width 45 height 15
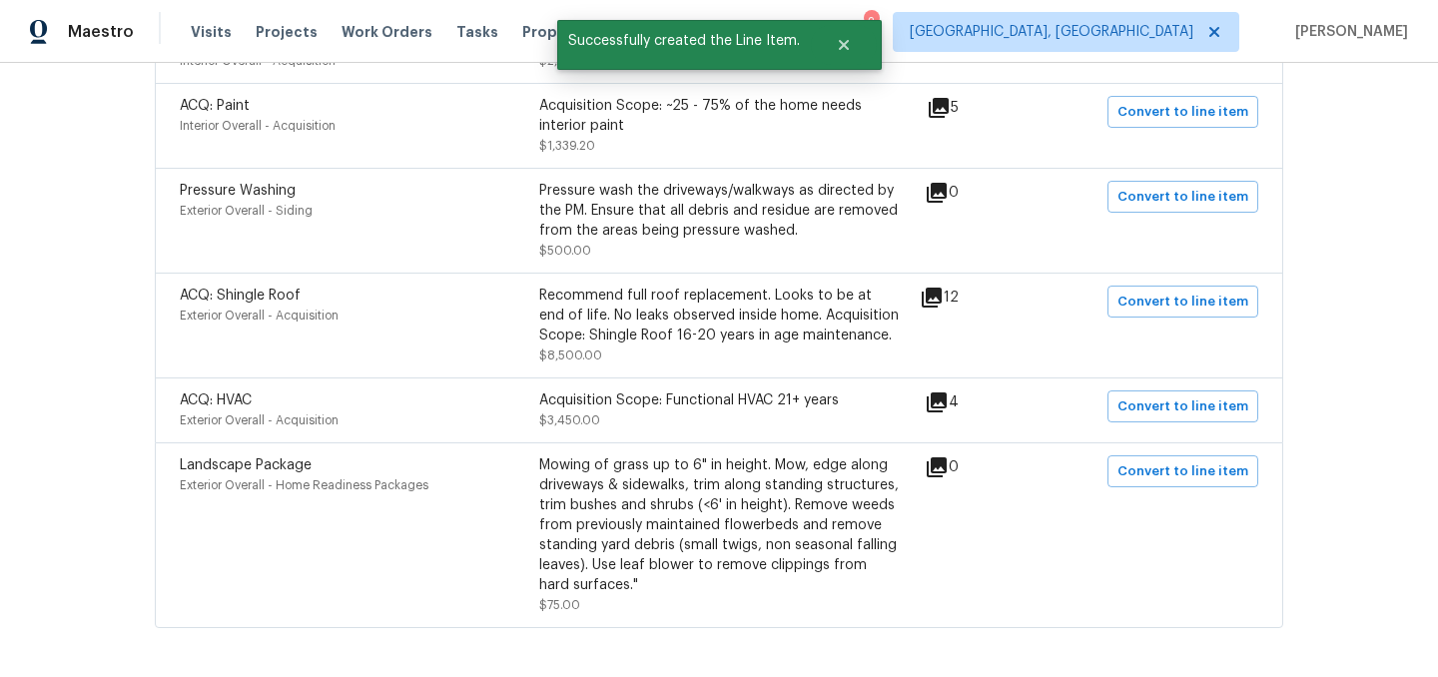
scroll to position [693, 0]
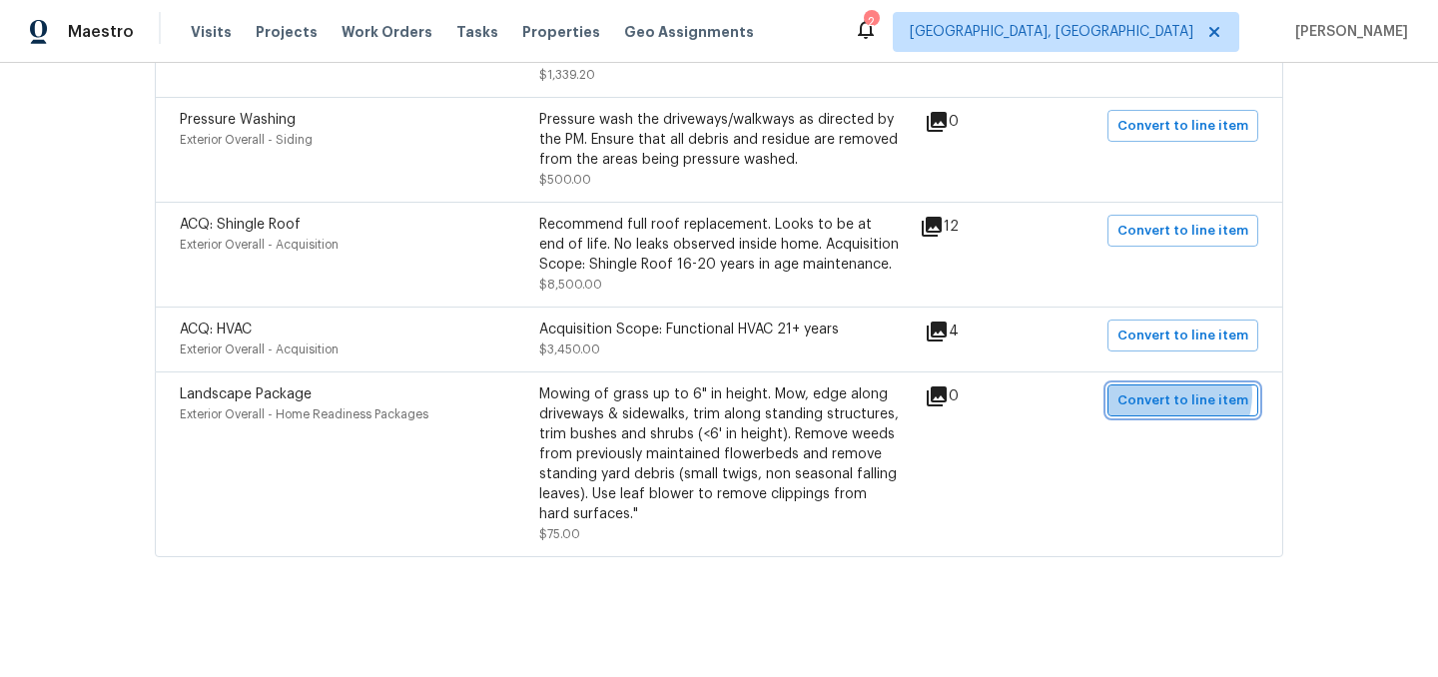
click at [1177, 393] on span "Convert to line item" at bounding box center [1183, 401] width 131 height 23
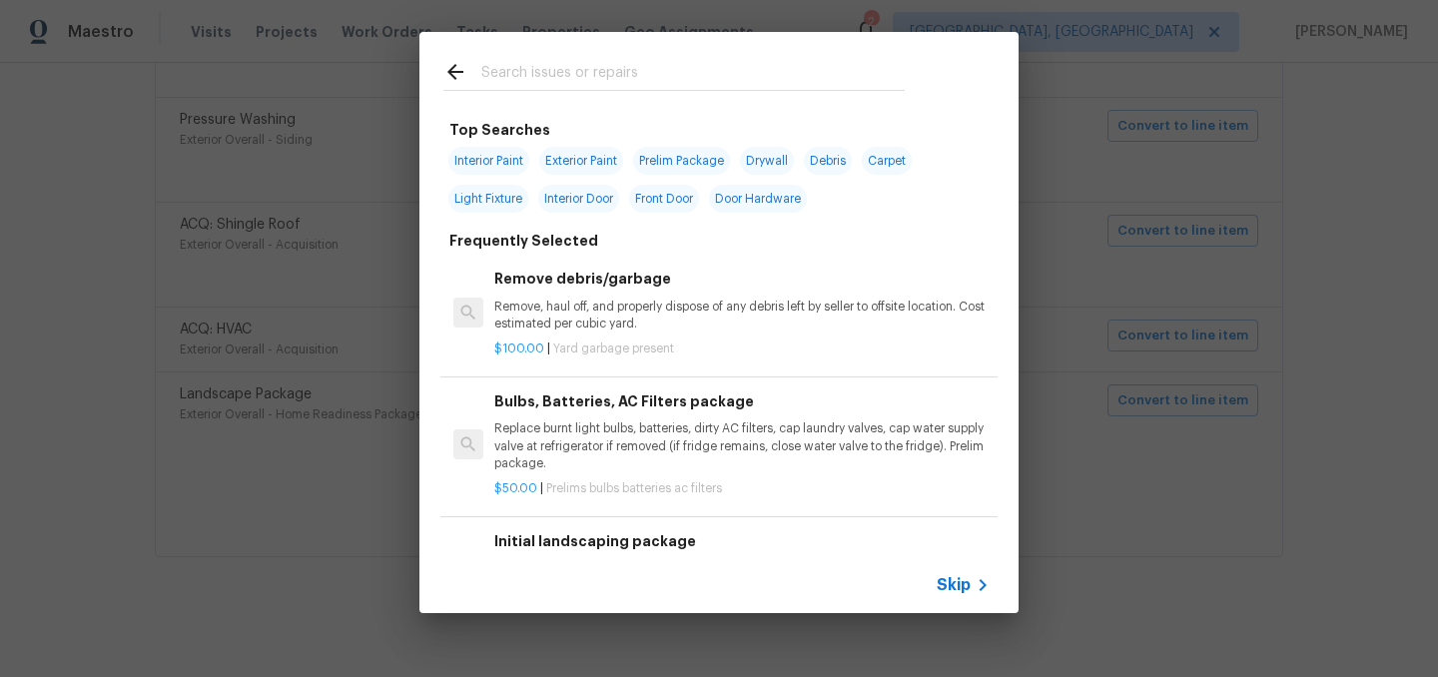
click at [950, 584] on span "Skip" at bounding box center [954, 585] width 34 height 20
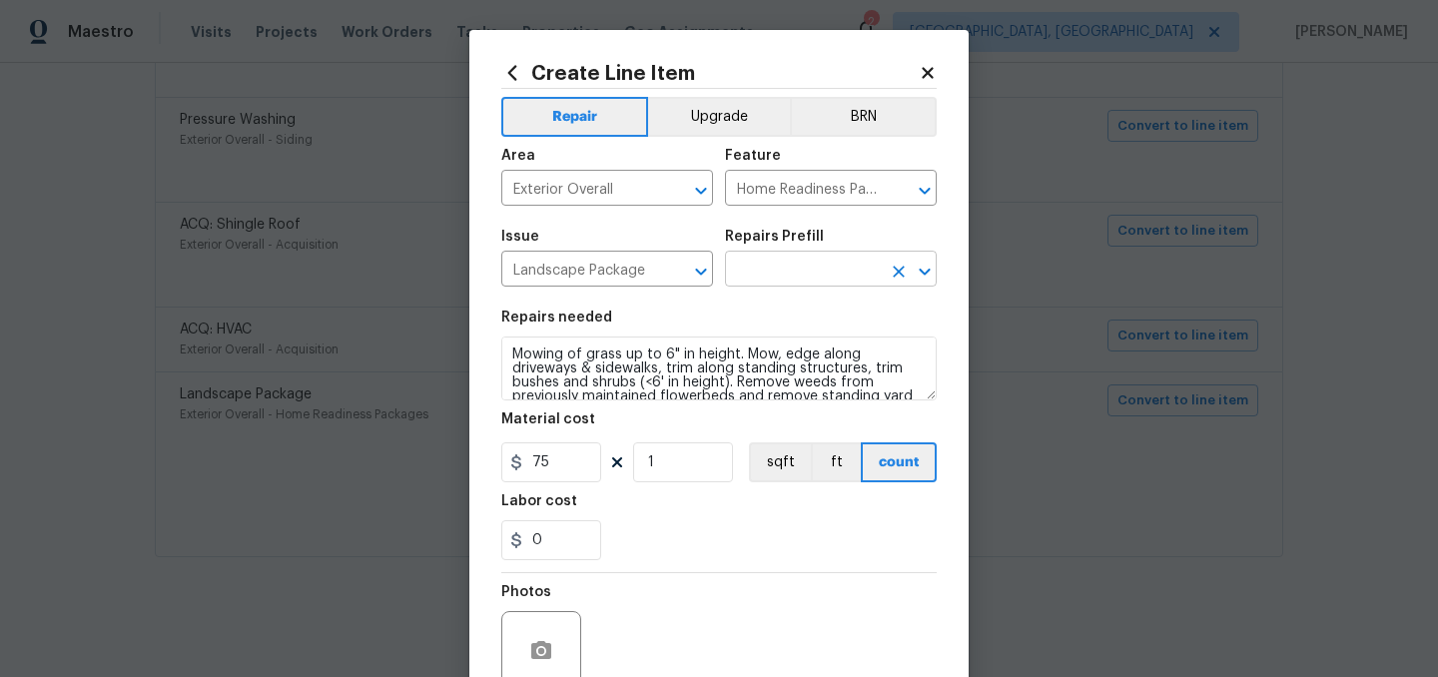
click at [783, 267] on input "text" at bounding box center [803, 271] width 156 height 31
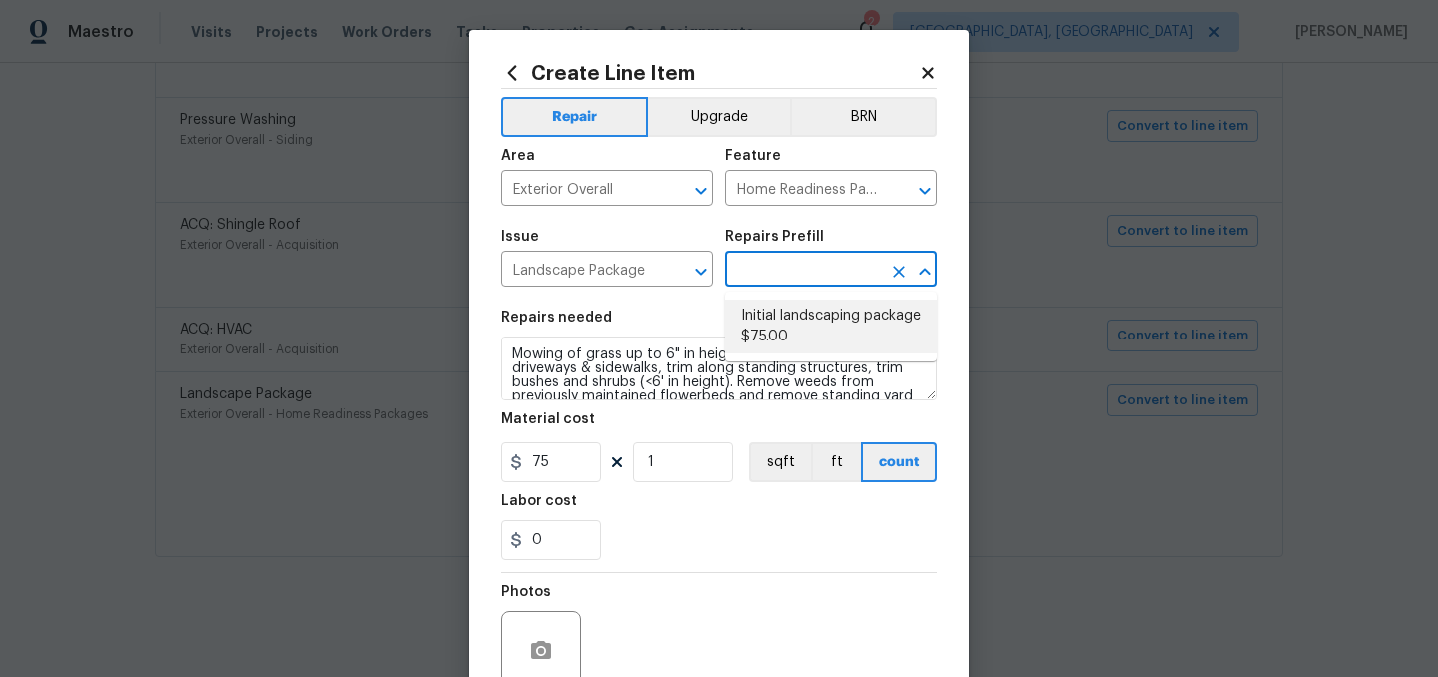
click at [779, 334] on li "Initial landscaping package $75.00" at bounding box center [831, 327] width 212 height 54
type input "Initial landscaping package $75.00"
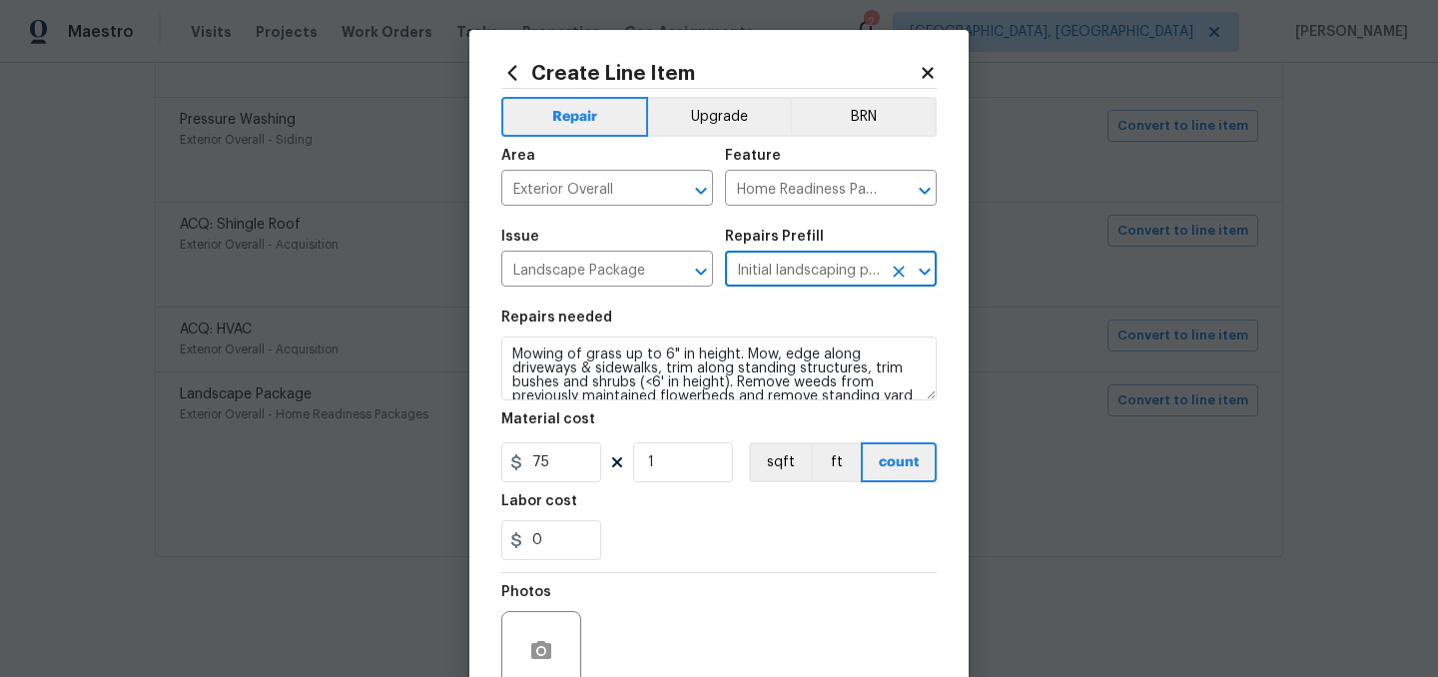
scroll to position [184, 0]
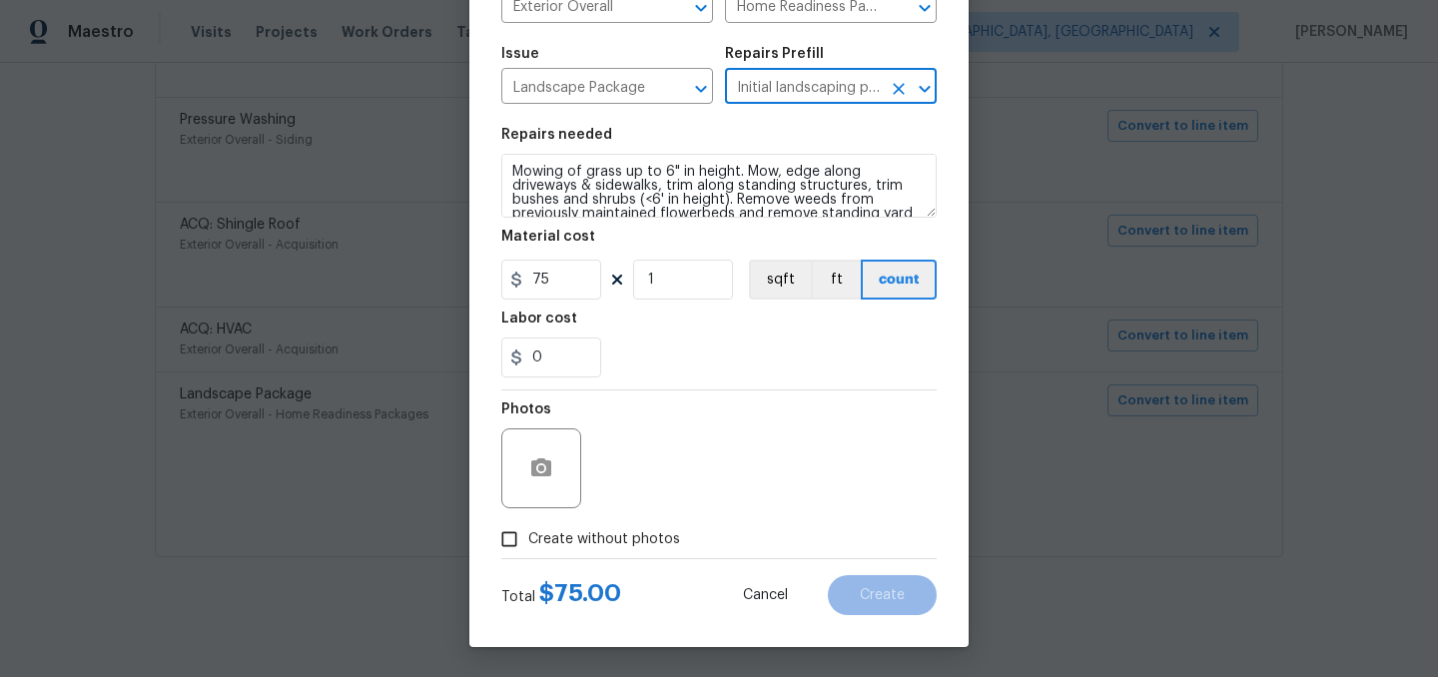
click at [620, 544] on span "Create without photos" at bounding box center [604, 539] width 152 height 21
click at [528, 544] on input "Create without photos" at bounding box center [509, 539] width 38 height 38
checkbox input "true"
click at [677, 518] on div "Reason*" at bounding box center [767, 455] width 340 height 130
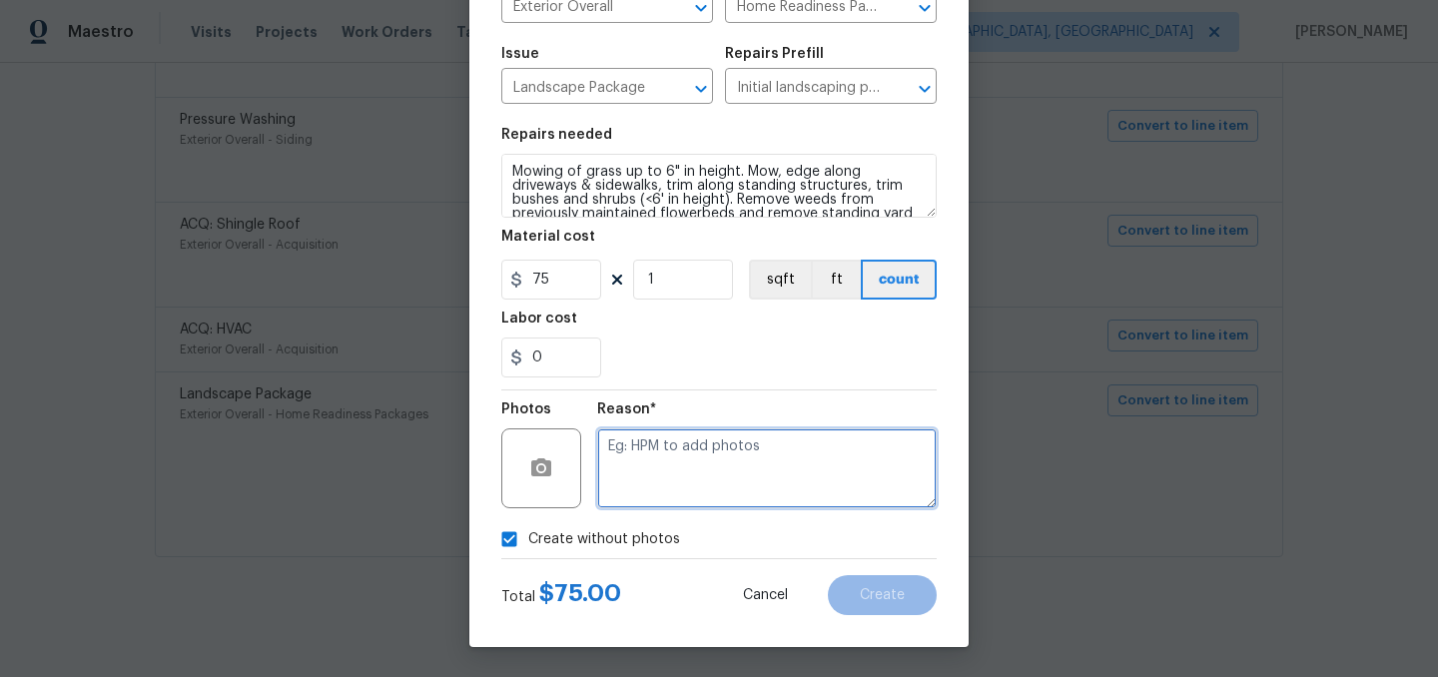
click at [664, 479] on textarea at bounding box center [767, 468] width 340 height 80
type textarea "."
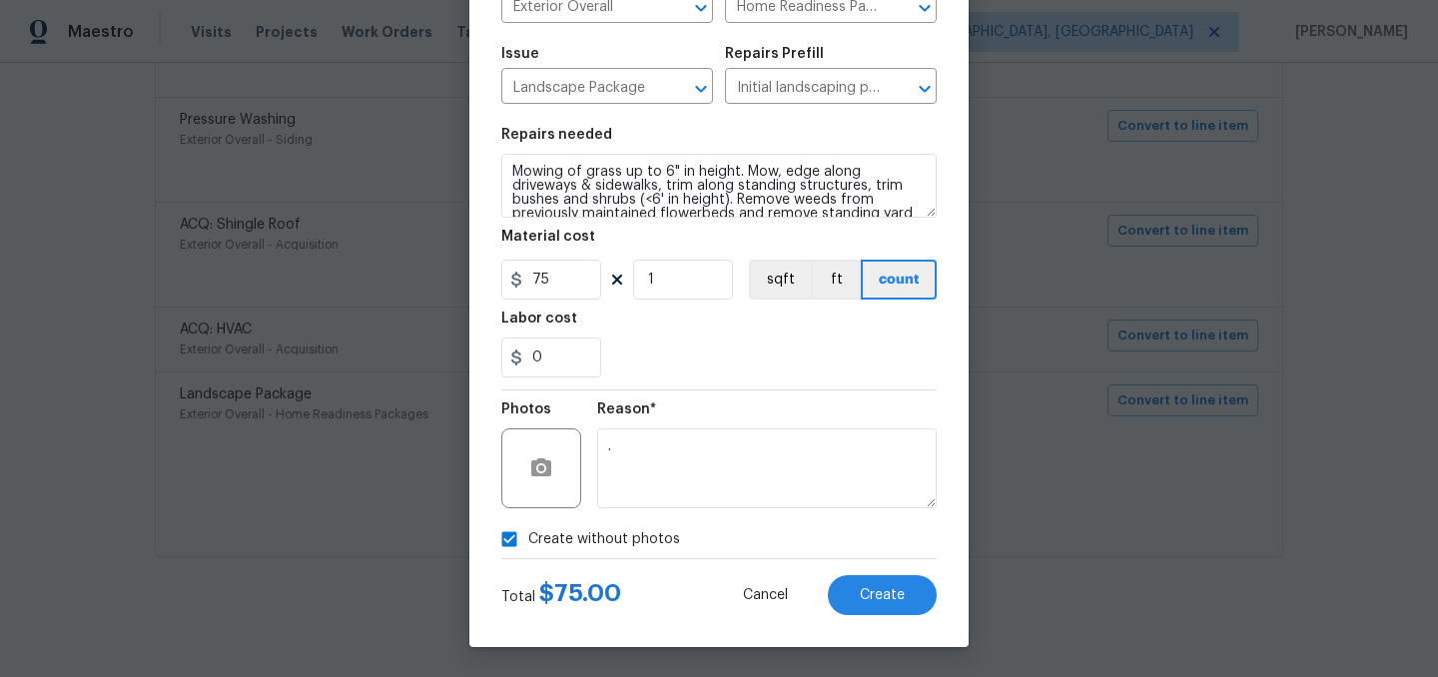
click at [591, 535] on span "Create without photos" at bounding box center [604, 539] width 152 height 21
click at [528, 535] on input "Create without photos" at bounding box center [509, 539] width 38 height 38
checkbox input "false"
click at [885, 577] on button "Create" at bounding box center [882, 595] width 109 height 40
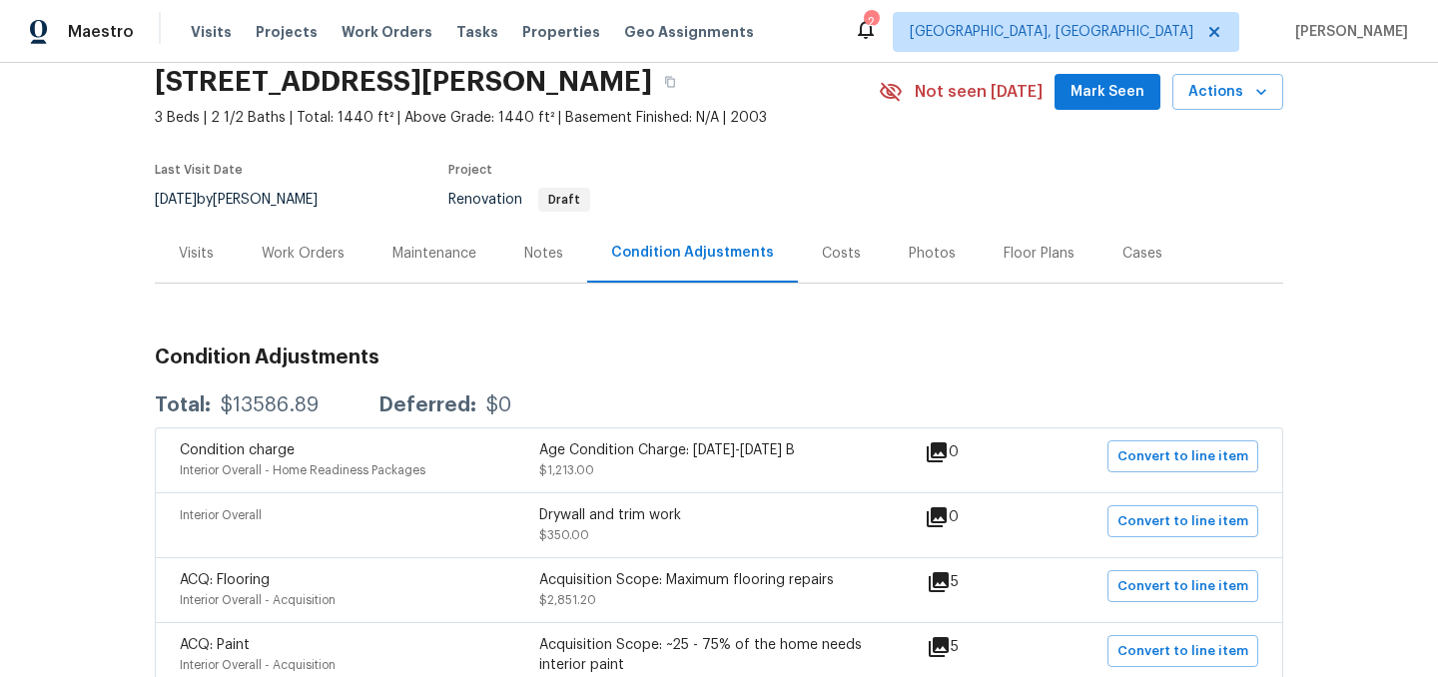
scroll to position [0, 0]
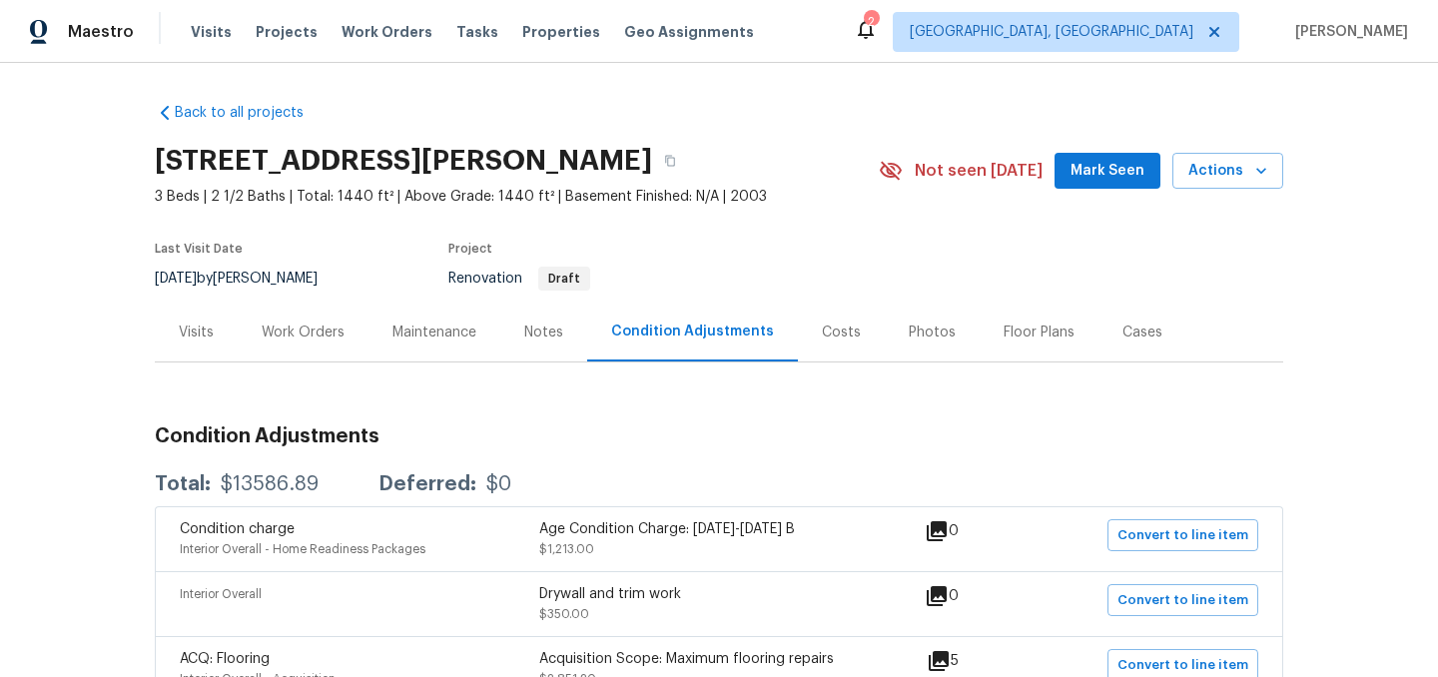
click at [314, 340] on div "Work Orders" at bounding box center [303, 333] width 83 height 20
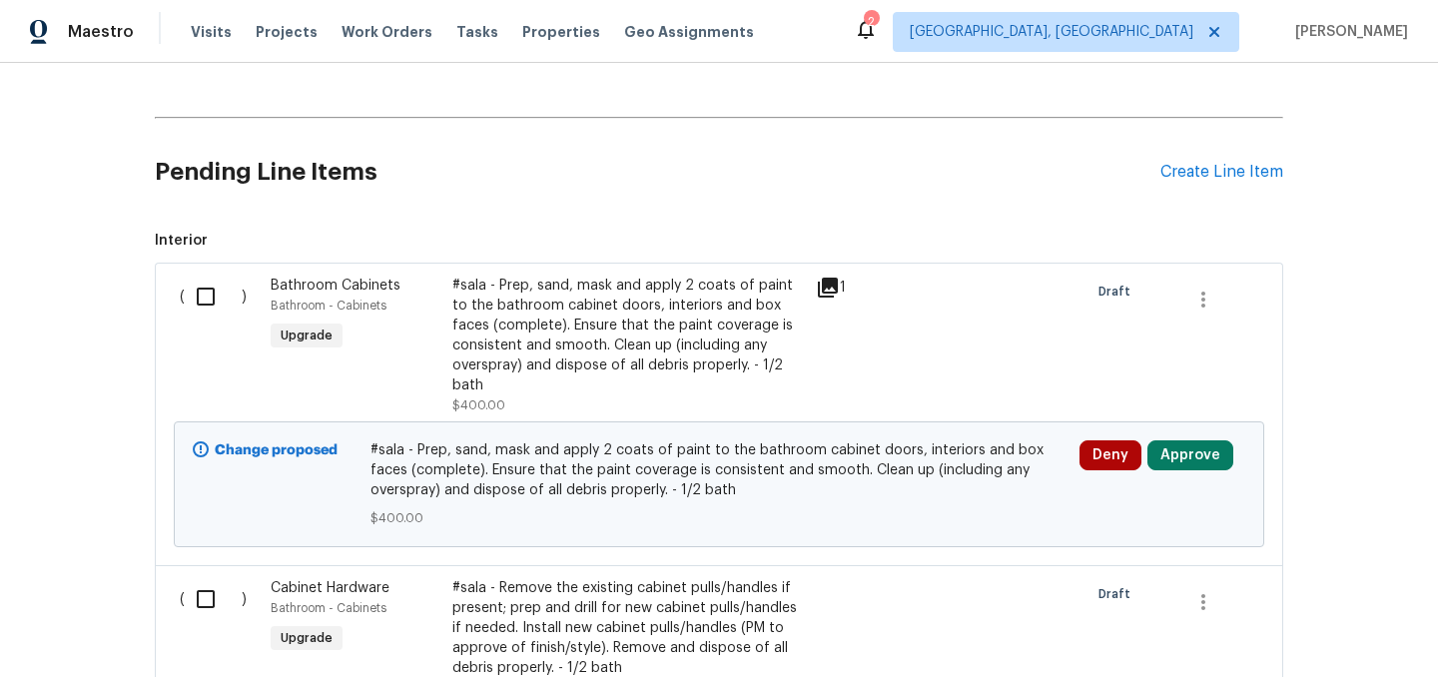
scroll to position [414, 0]
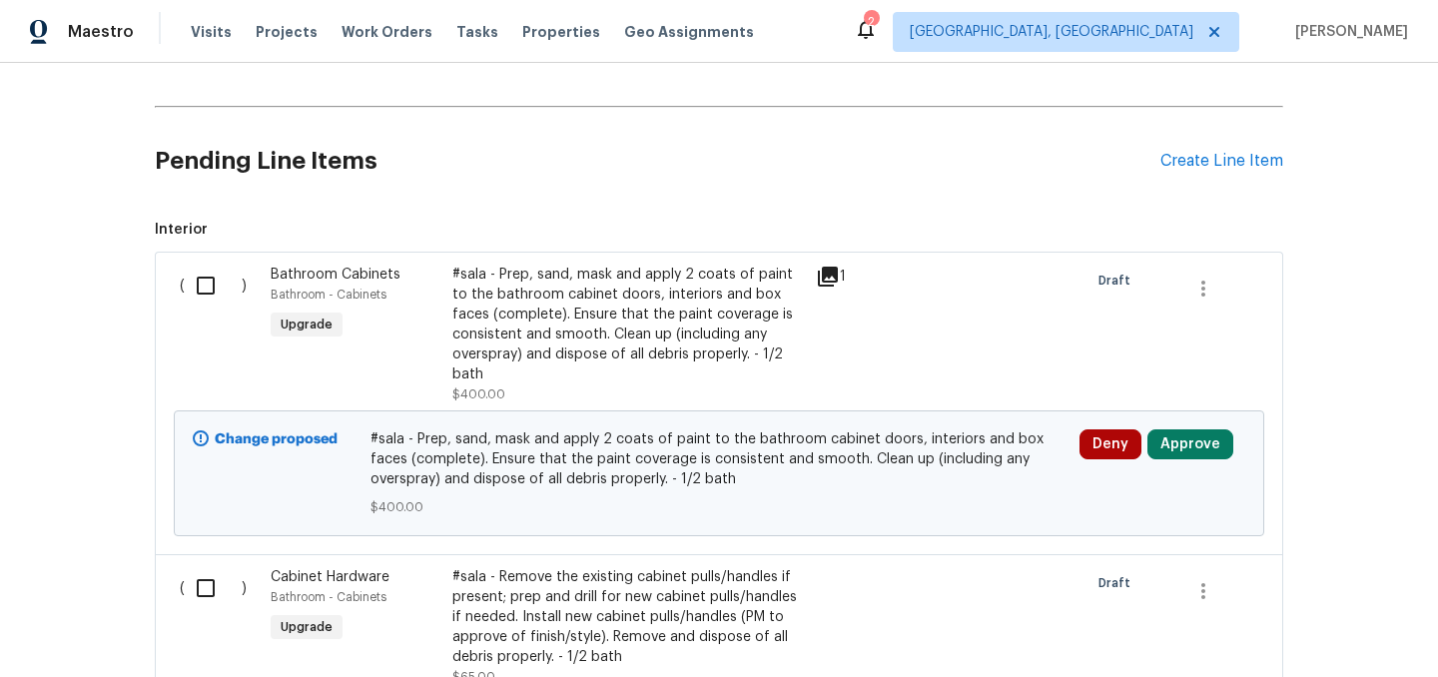
click at [571, 325] on div "#sala - Prep, sand, mask and apply 2 coats of paint to the bathroom cabinet doo…" at bounding box center [628, 325] width 352 height 120
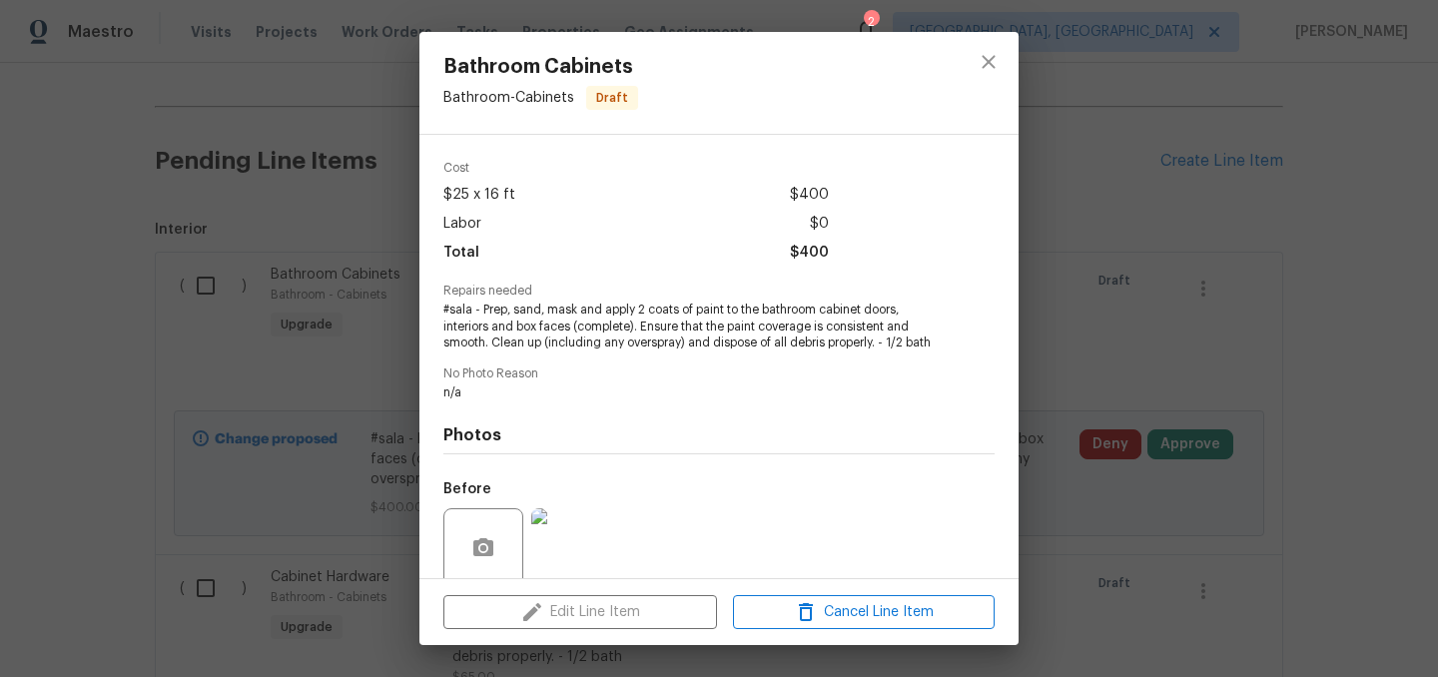
scroll to position [0, 0]
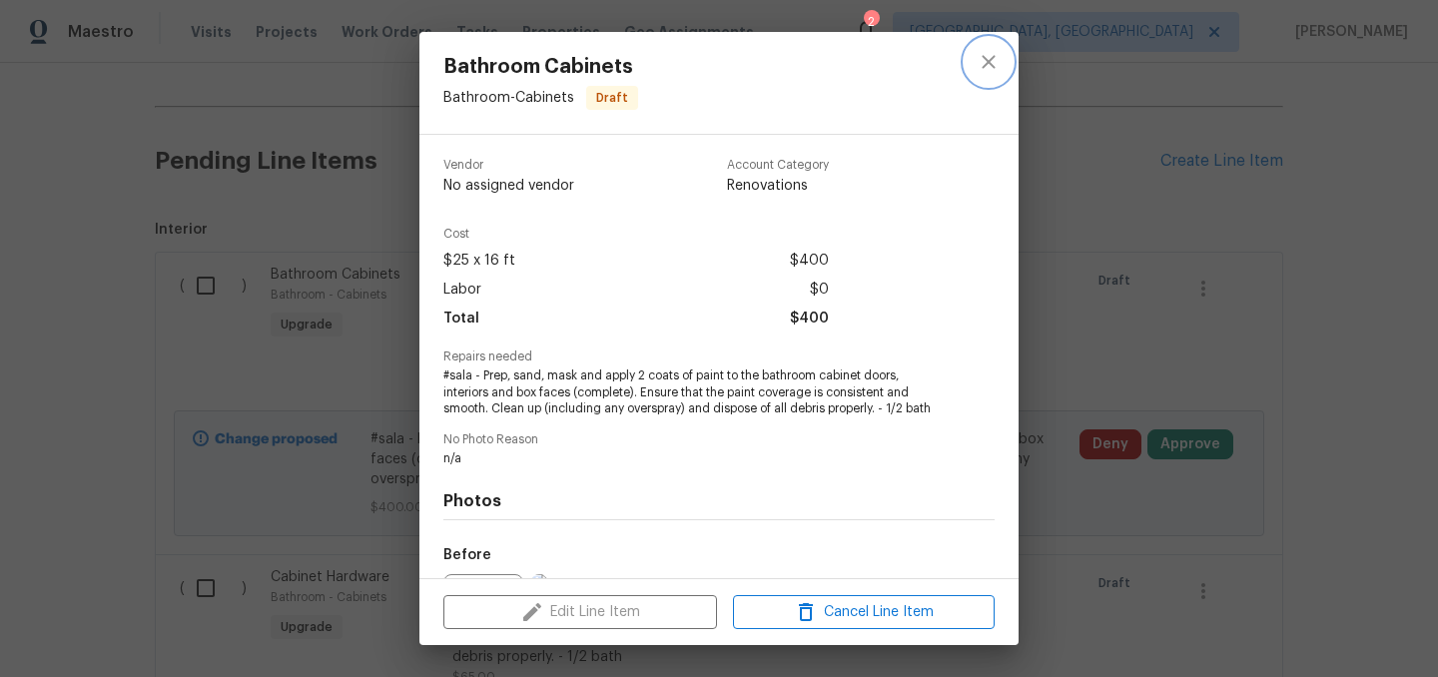
click at [984, 59] on icon "close" at bounding box center [989, 62] width 24 height 24
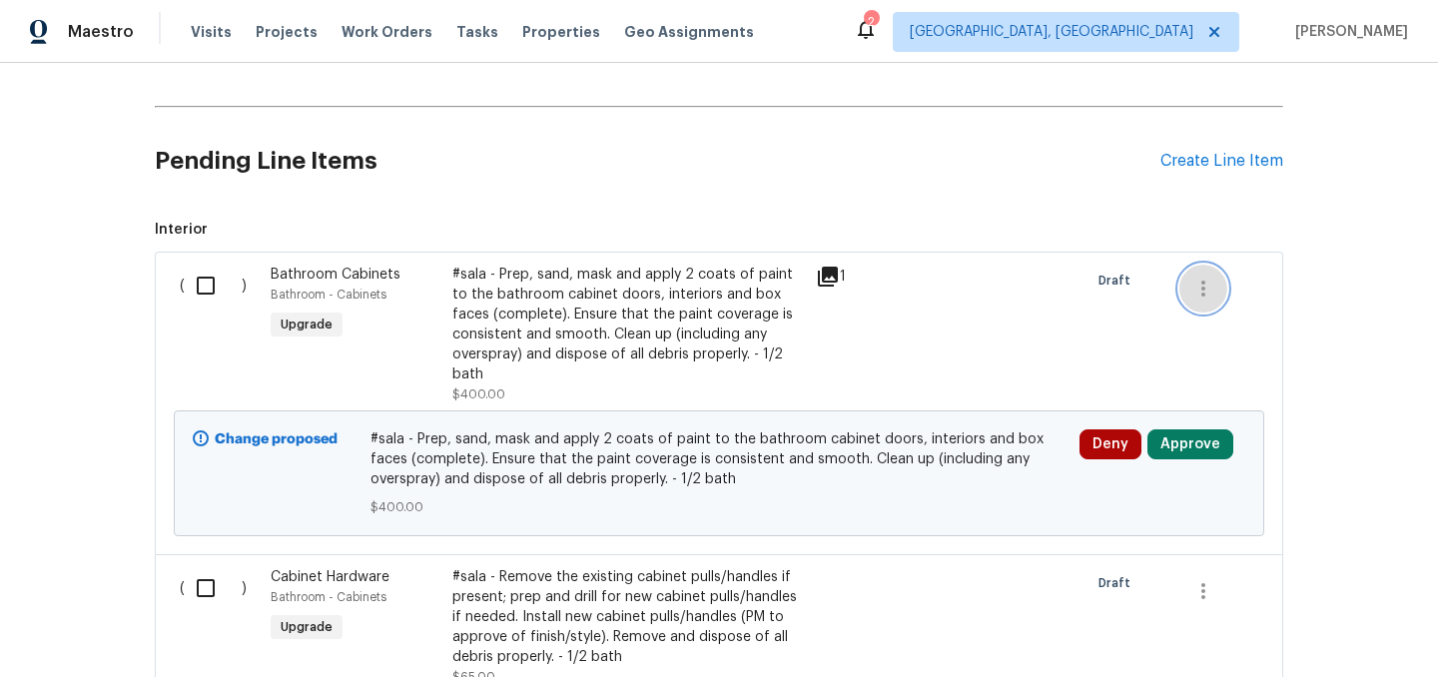
click at [1206, 290] on icon "button" at bounding box center [1203, 289] width 24 height 24
click at [1113, 211] on div at bounding box center [719, 338] width 1438 height 677
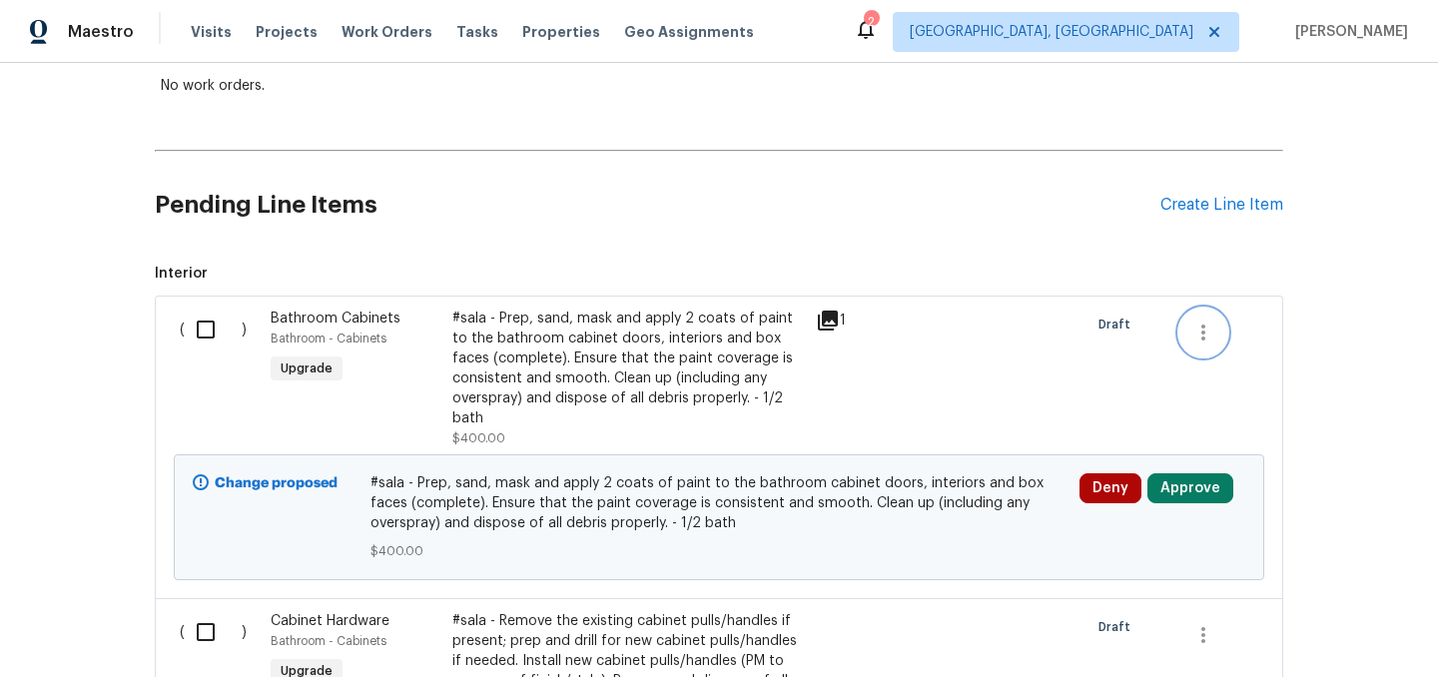
scroll to position [380, 0]
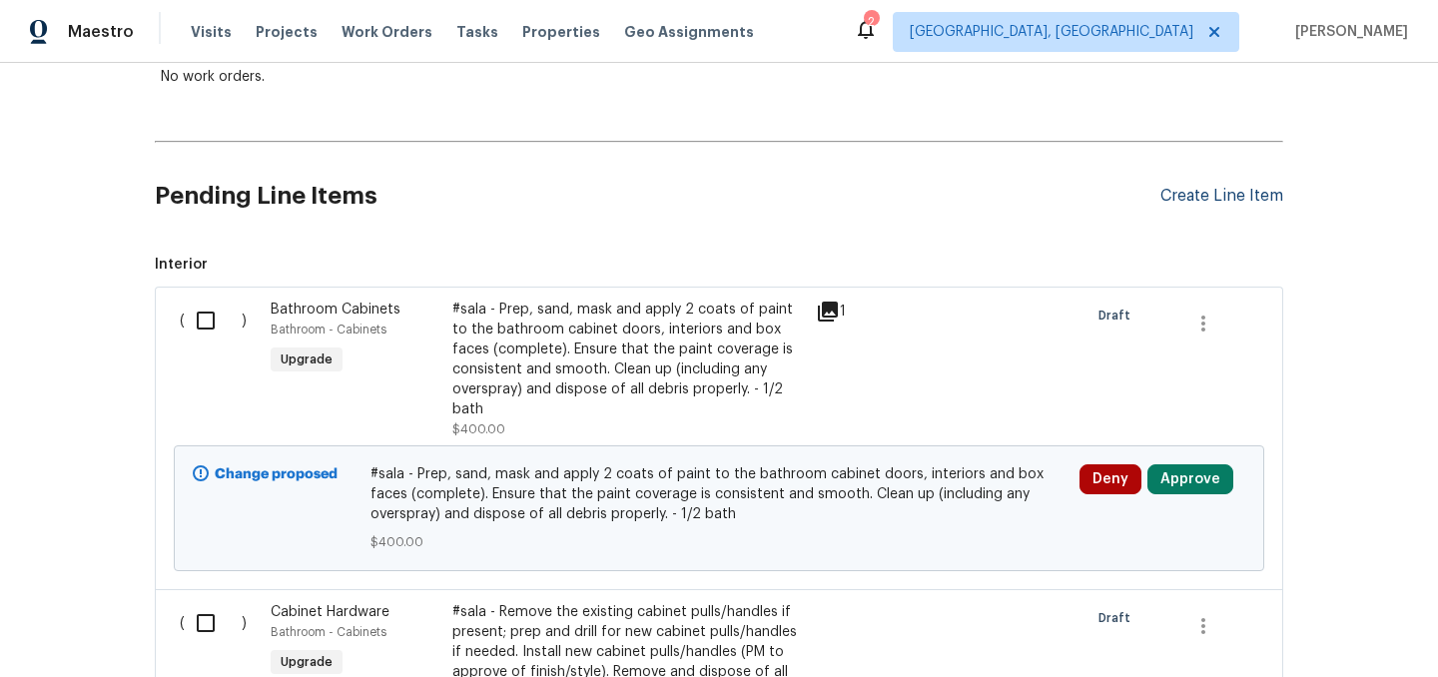
click at [1223, 194] on div "Create Line Item" at bounding box center [1222, 196] width 123 height 19
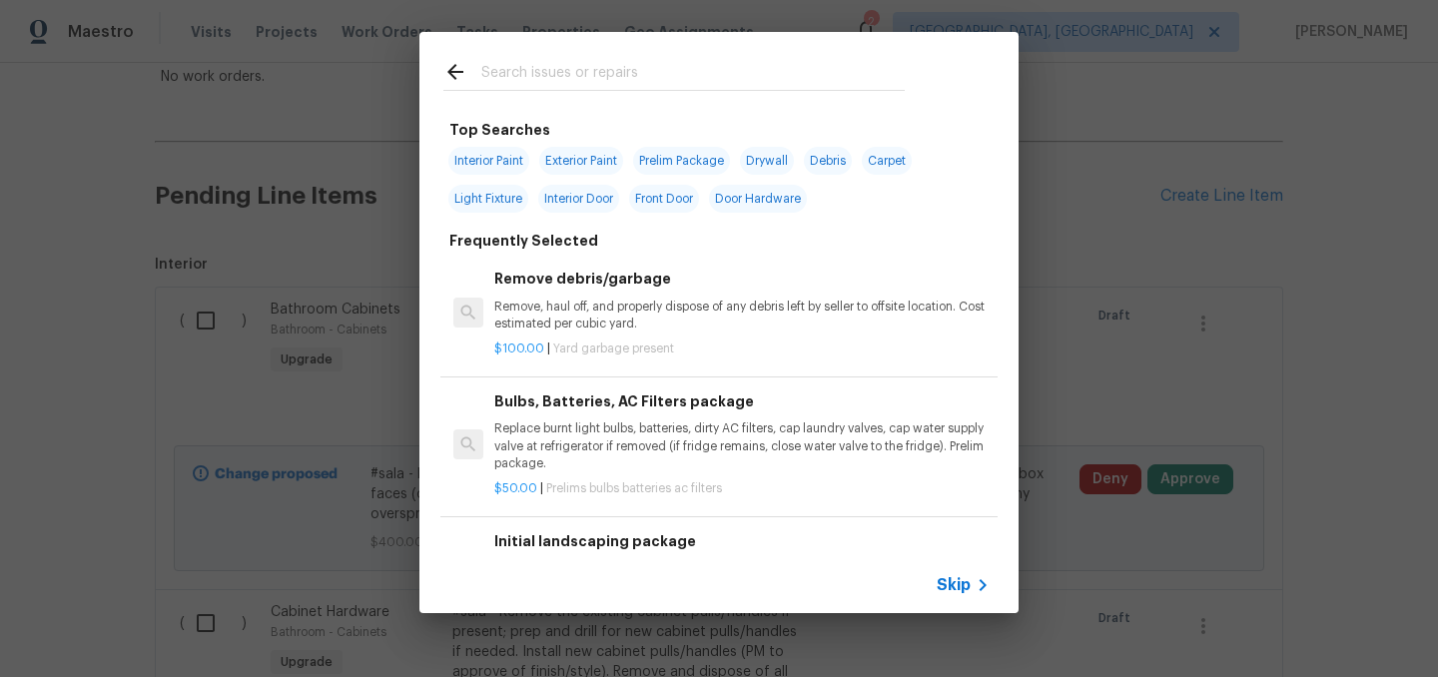
click at [564, 71] on input "text" at bounding box center [692, 75] width 423 height 30
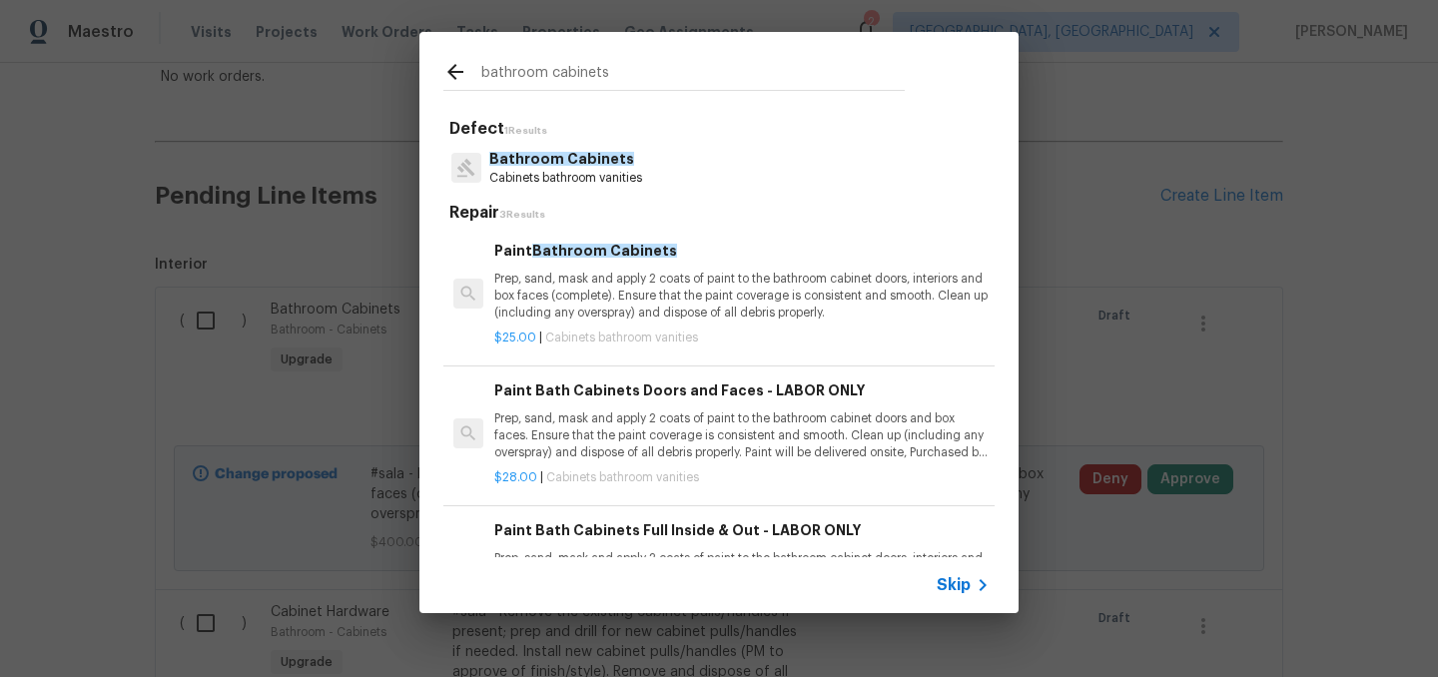
type input "bathroom cabinets"
click at [719, 291] on p "Prep, sand, mask and apply 2 coats of paint to the bathroom cabinet doors, inte…" at bounding box center [741, 296] width 495 height 51
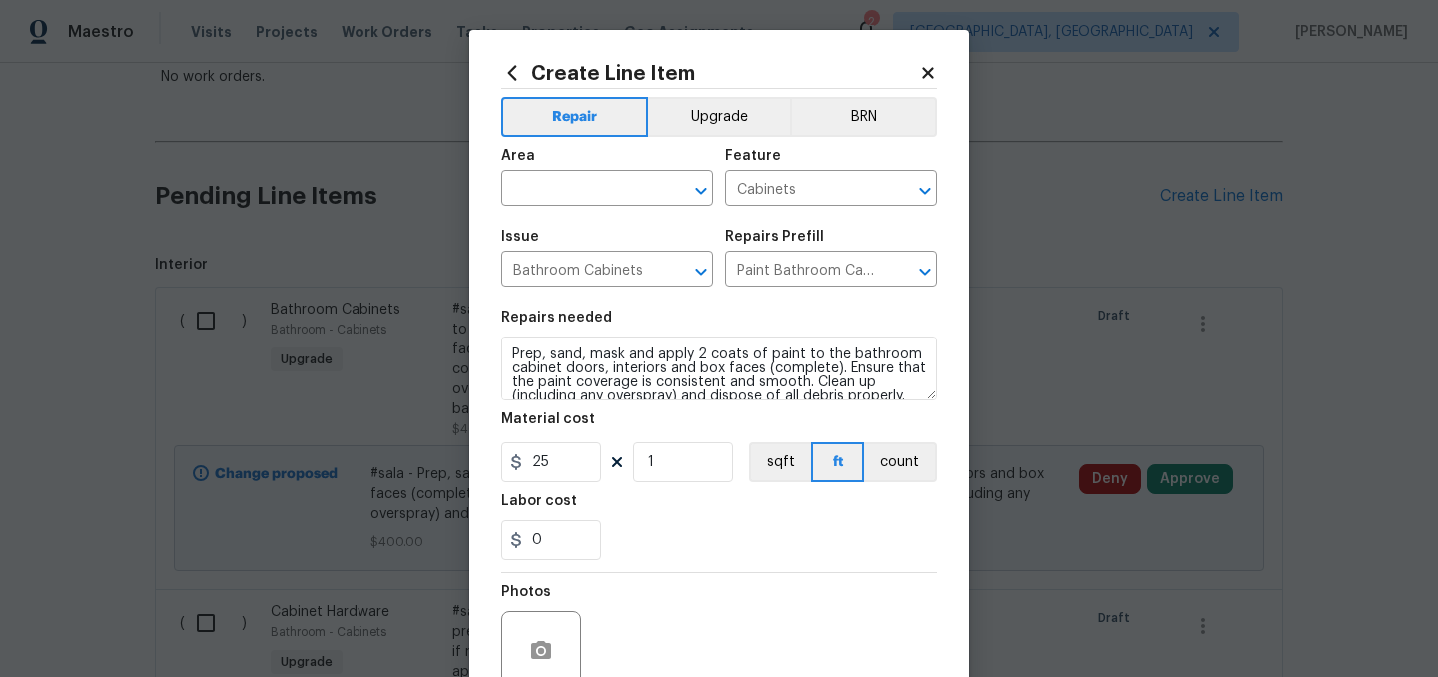
drag, startPoint x: 730, startPoint y: 48, endPoint x: 964, endPoint y: 29, distance: 234.5
click at [964, 30] on div "Create Line Item Repair Upgrade BRN Area ​ Feature Cabinets ​ Issue Bathroom Ca…" at bounding box center [718, 430] width 499 height 800
click at [628, 199] on input "text" at bounding box center [579, 190] width 156 height 31
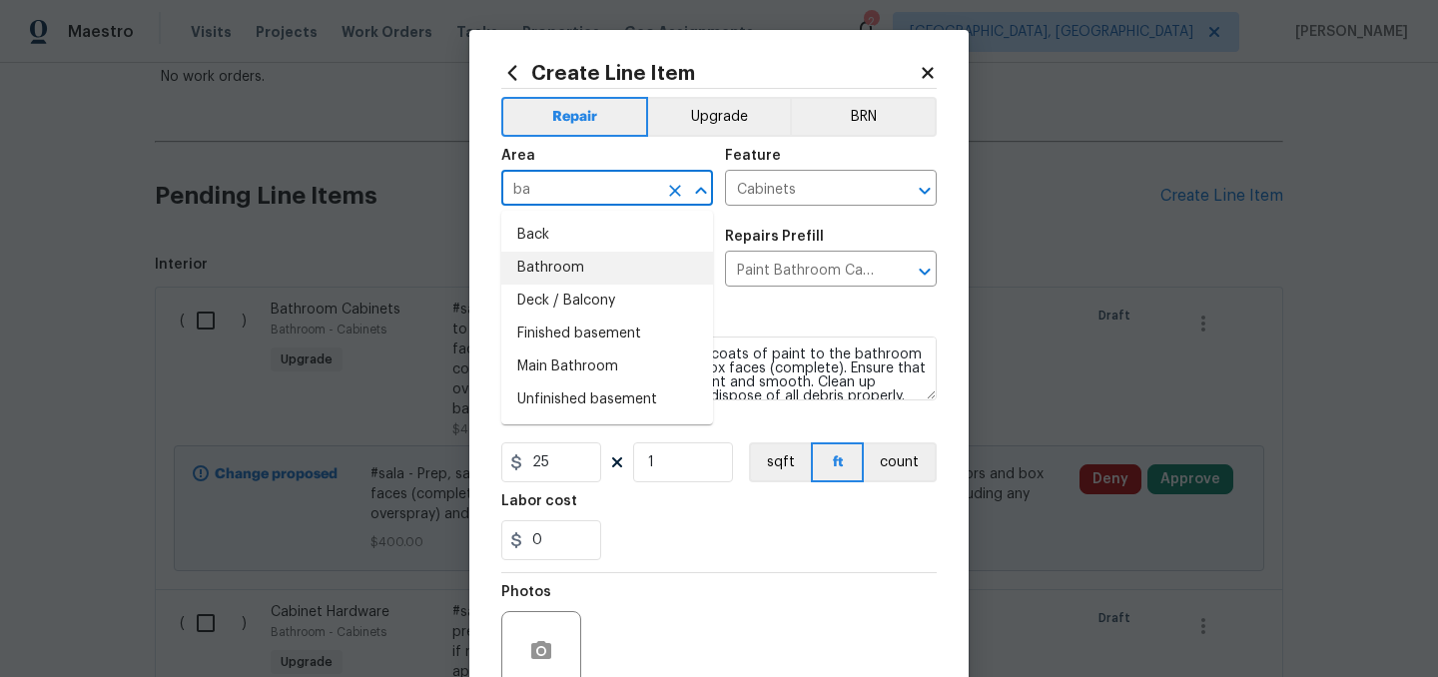
click at [584, 263] on li "Bathroom" at bounding box center [607, 268] width 212 height 33
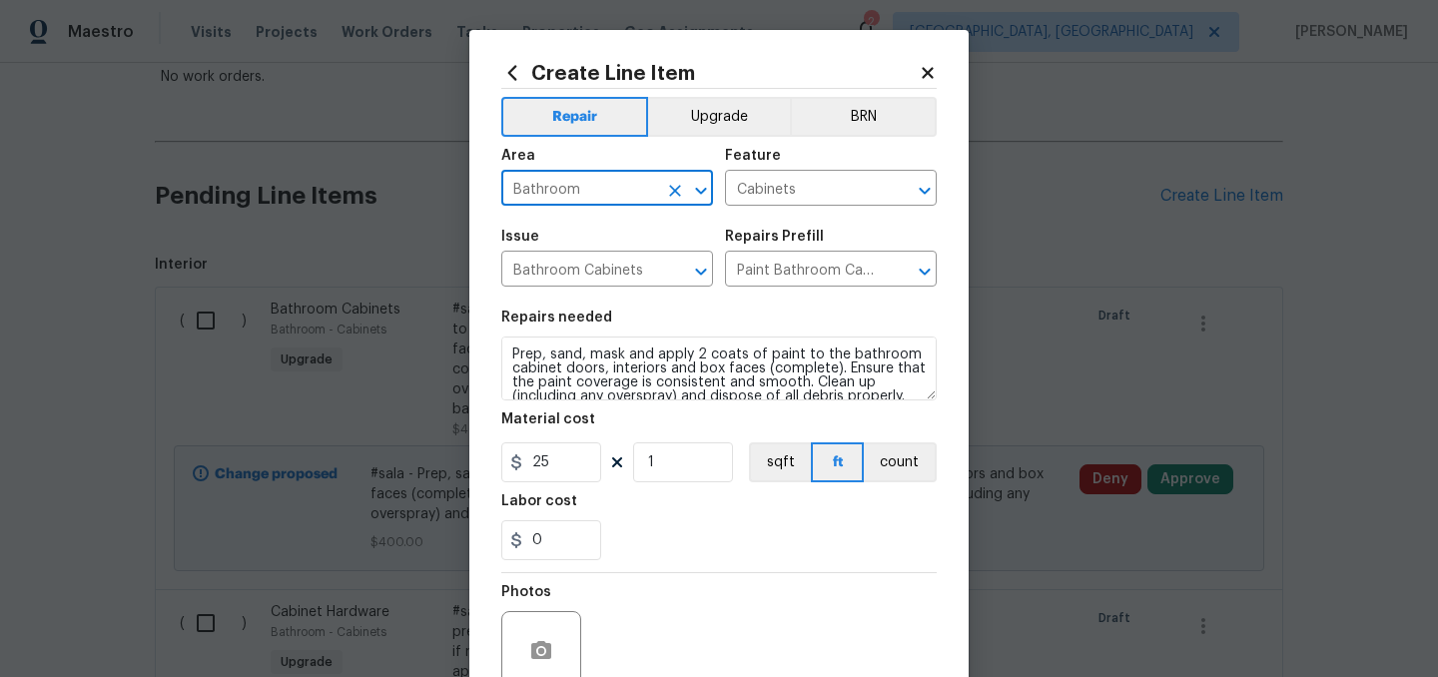
type input "Bathroom"
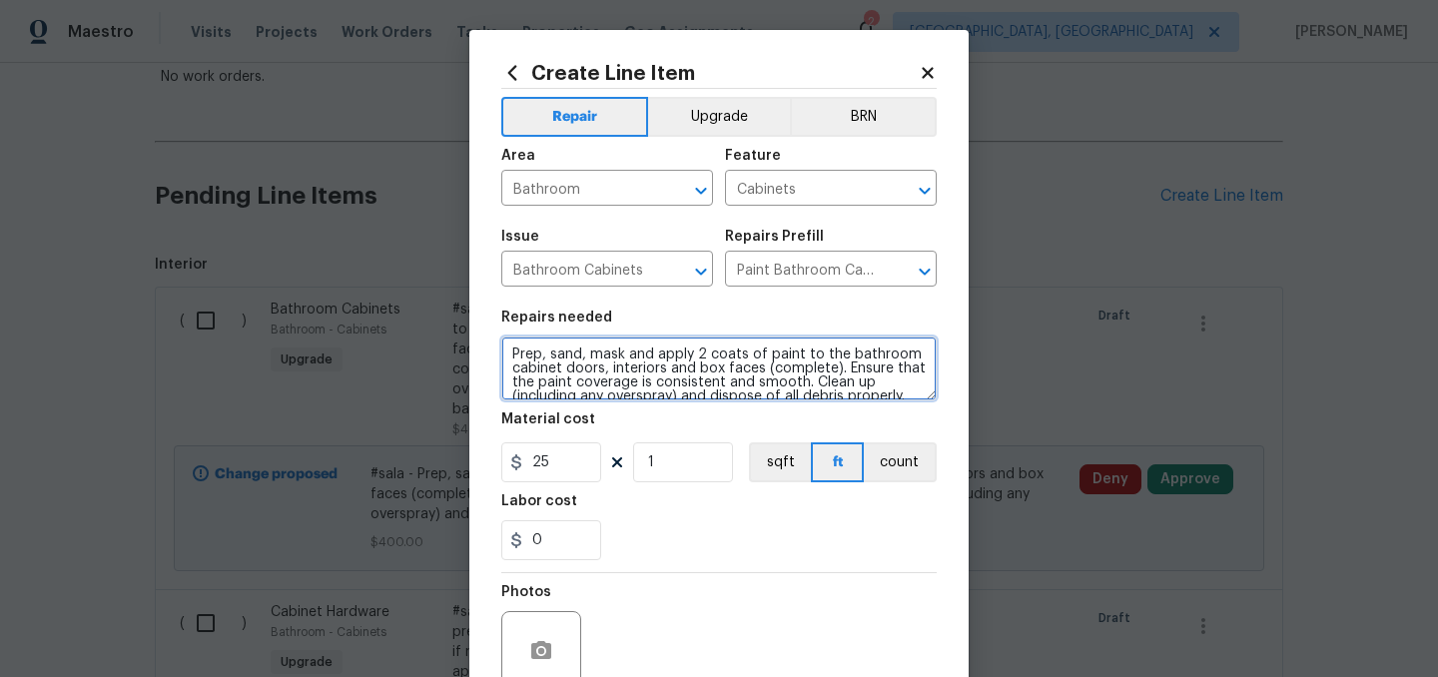
click at [506, 354] on textarea "Prep, sand, mask and apply 2 coats of paint to the bathroom cabinet doors, inte…" at bounding box center [718, 369] width 435 height 64
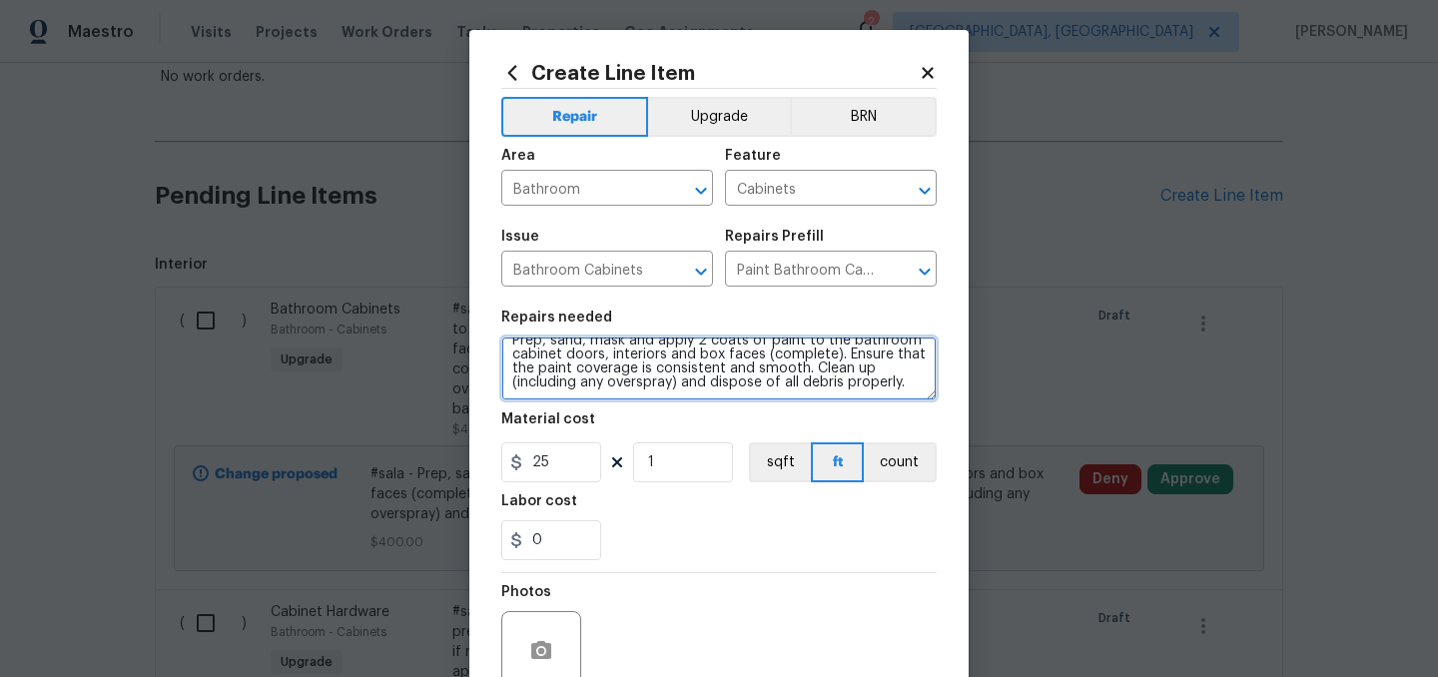
type textarea "#sala - In hall bathroom. Prep, sand, mask and apply 2 coats of paint to the ba…"
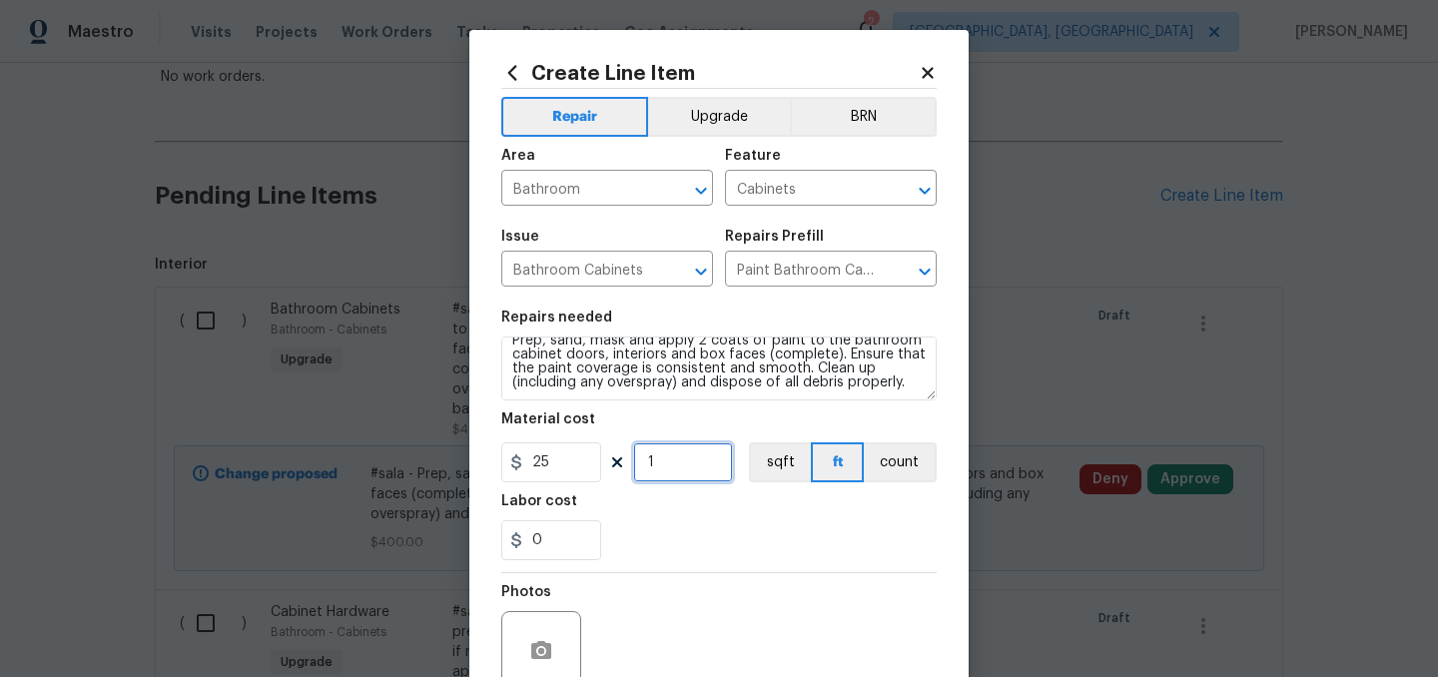
click at [678, 461] on input "1" at bounding box center [683, 462] width 100 height 40
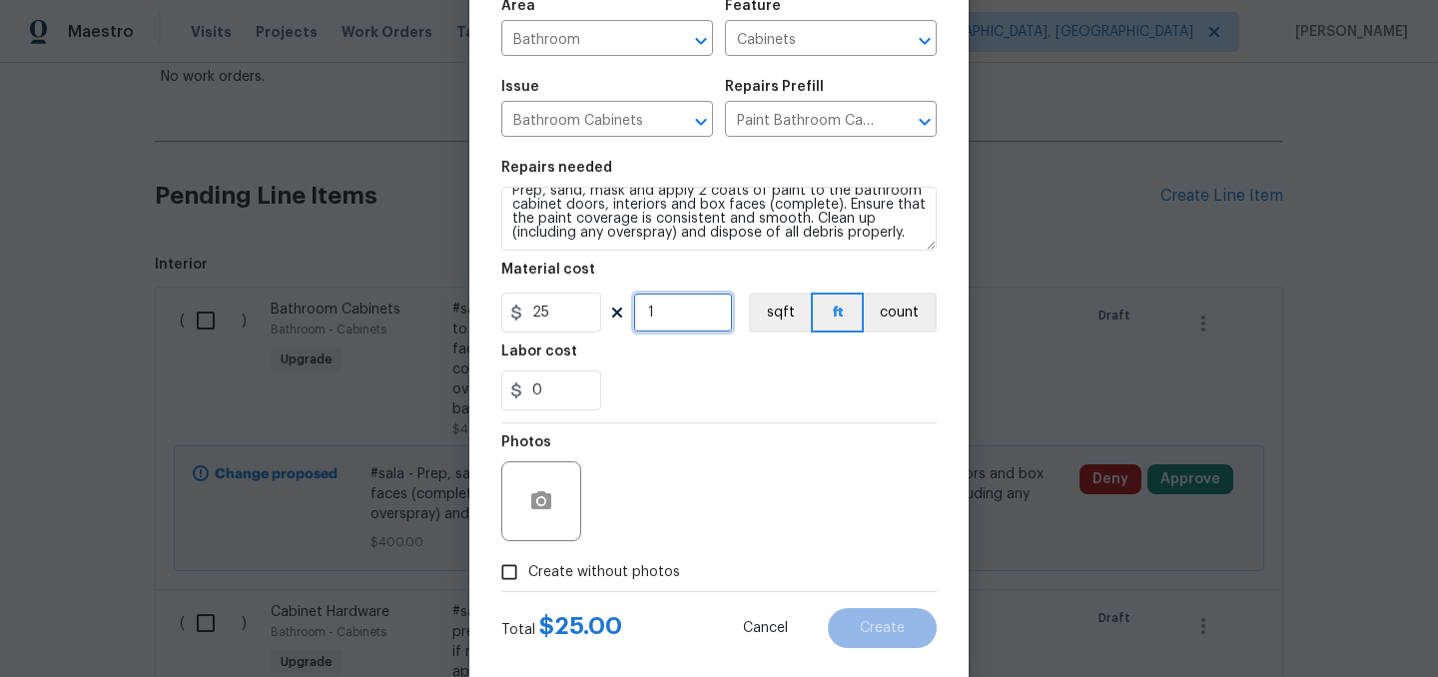
scroll to position [184, 0]
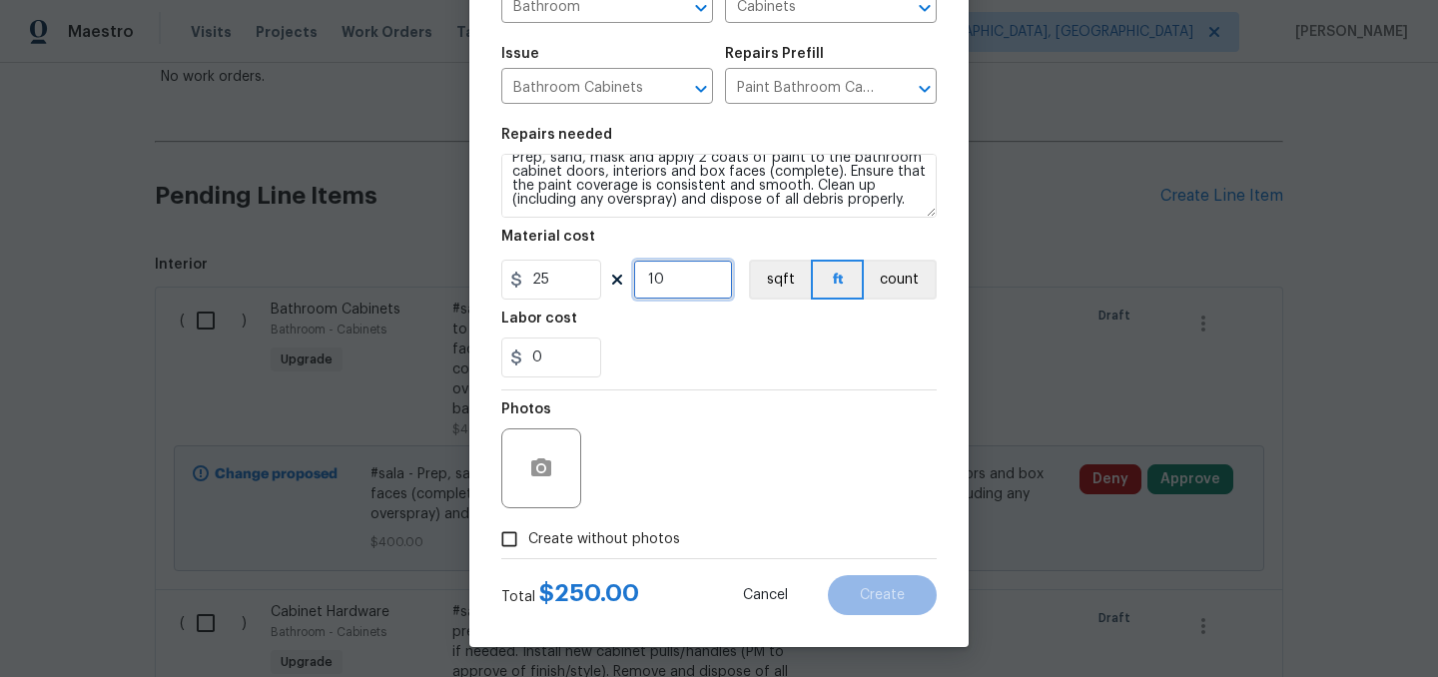
type input "10"
click at [563, 269] on input "25" at bounding box center [551, 280] width 100 height 40
type input "20"
click at [677, 372] on div "0" at bounding box center [718, 358] width 435 height 40
click at [509, 545] on input "Create without photos" at bounding box center [509, 539] width 38 height 38
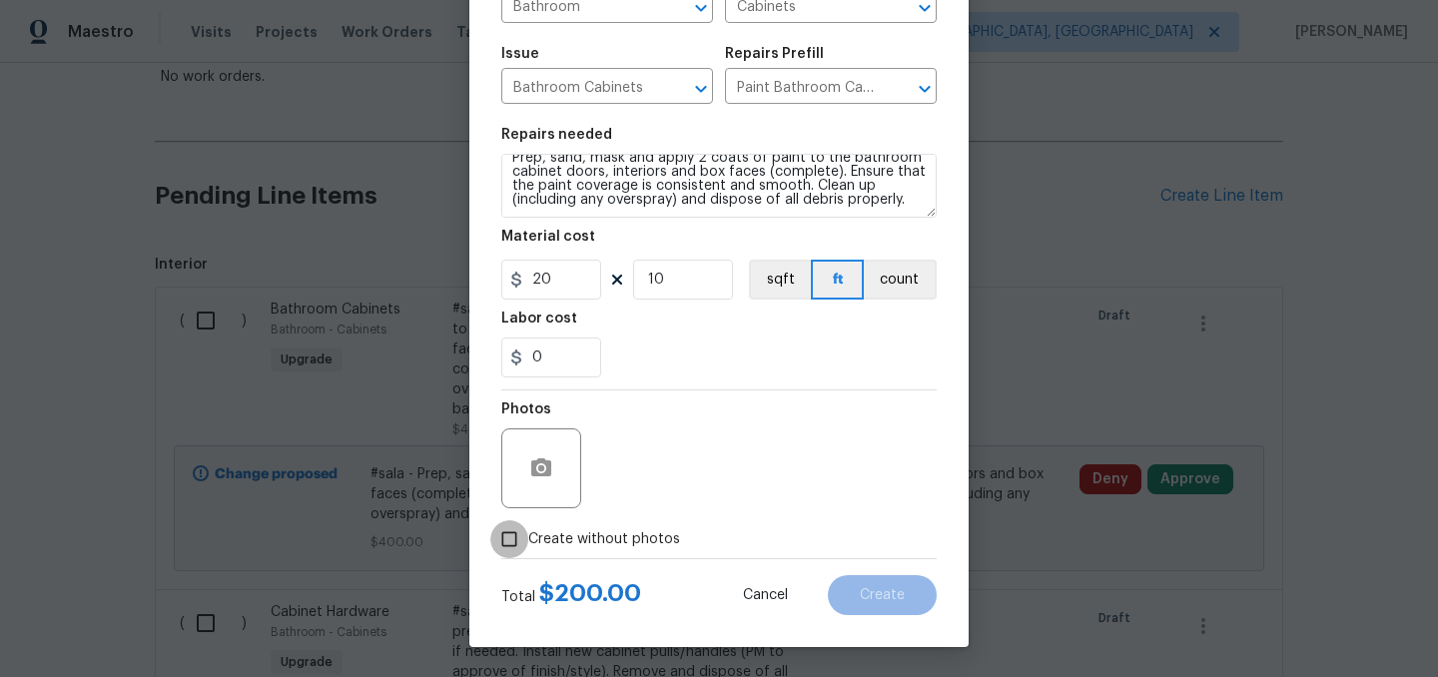
checkbox input "true"
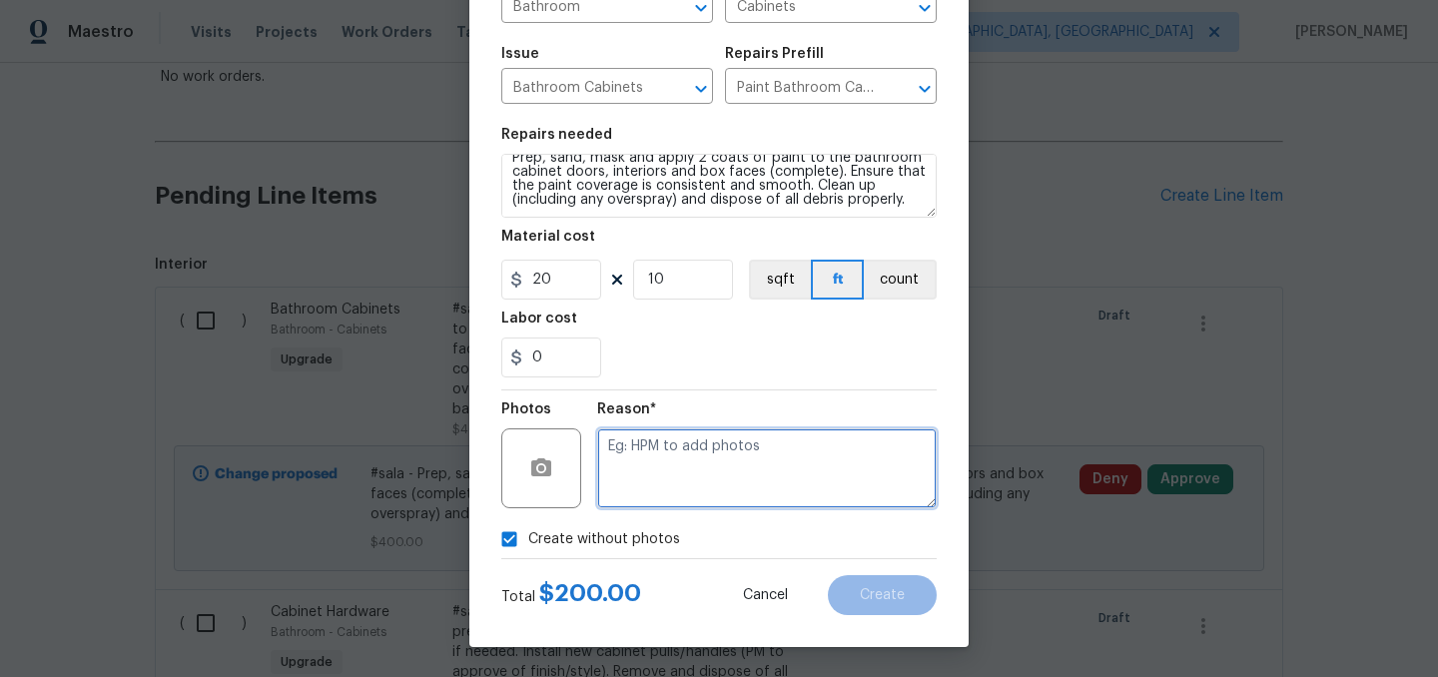
click at [682, 471] on textarea at bounding box center [767, 468] width 340 height 80
type textarea "."
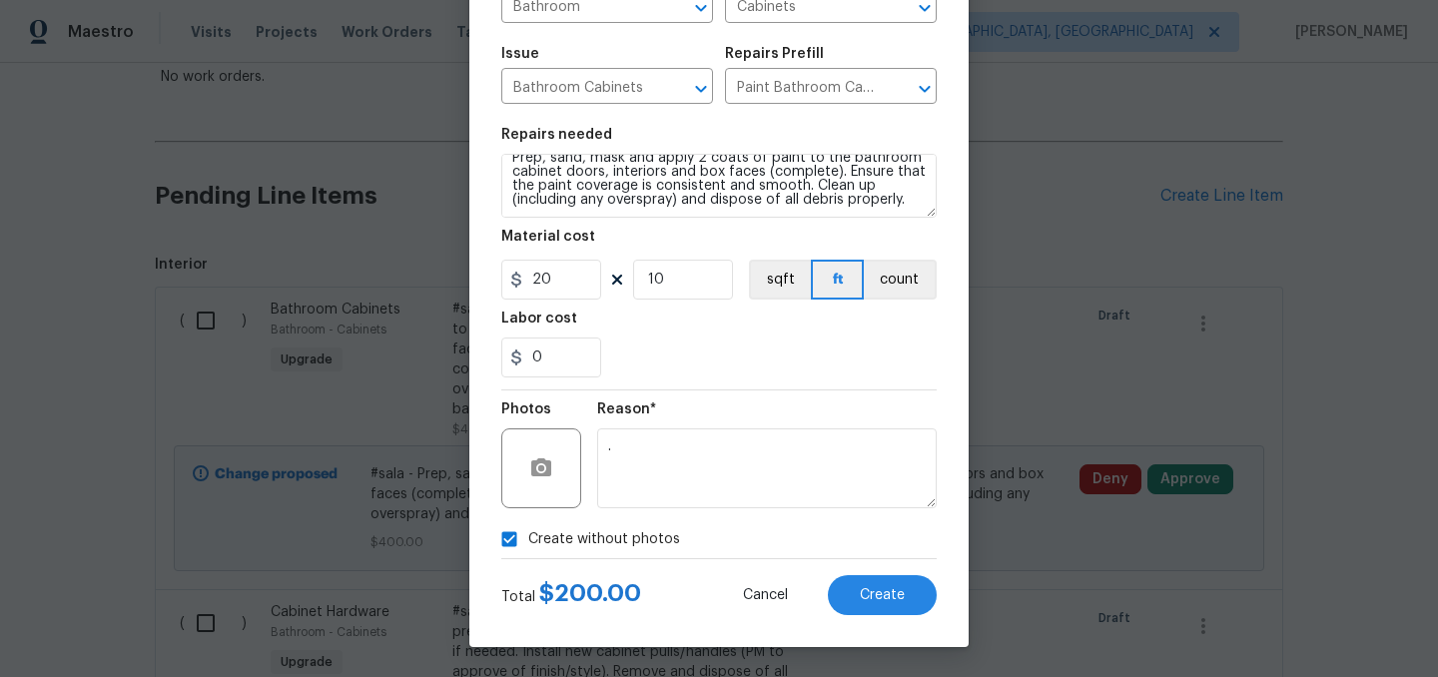
click at [529, 540] on span "Create without photos" at bounding box center [604, 539] width 152 height 21
click at [528, 540] on input "Create without photos" at bounding box center [509, 539] width 38 height 38
checkbox input "false"
click at [877, 599] on span "Create" at bounding box center [882, 595] width 45 height 15
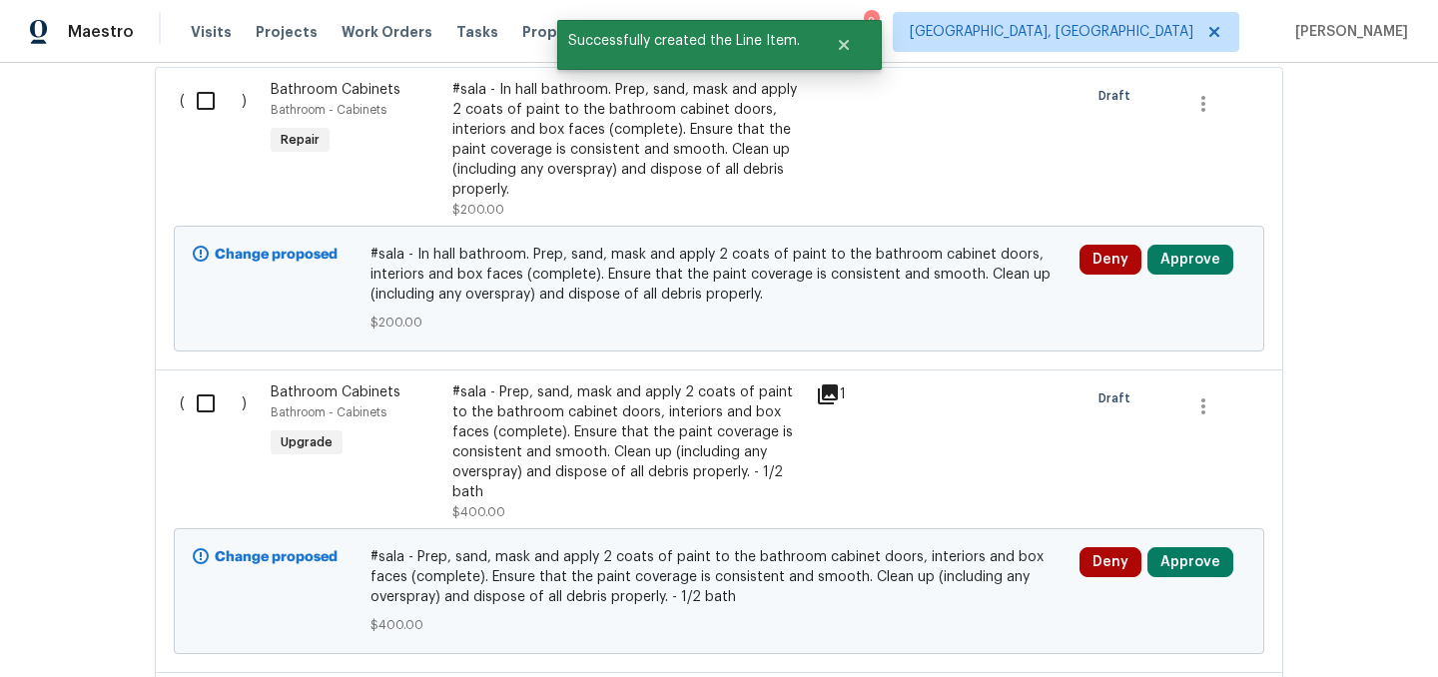
scroll to position [601, 0]
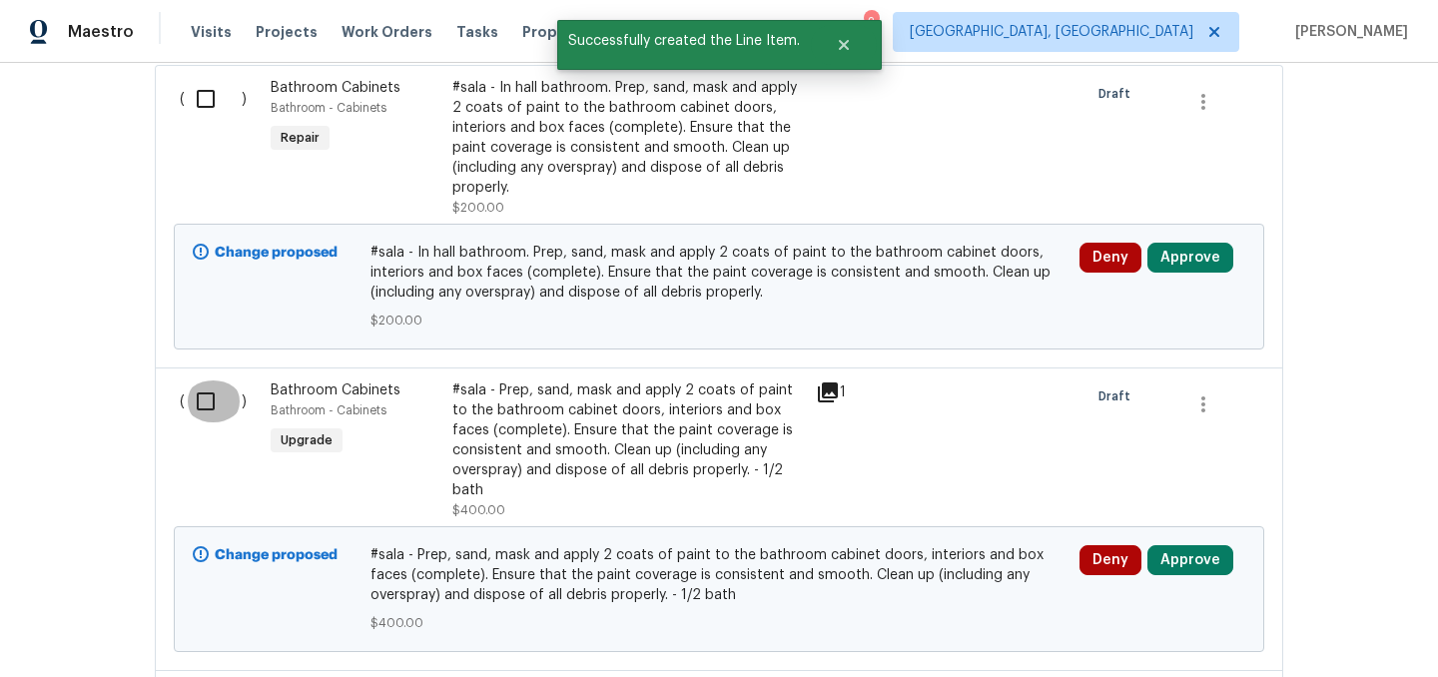
click at [200, 407] on input "checkbox" at bounding box center [213, 402] width 57 height 42
checkbox input "true"
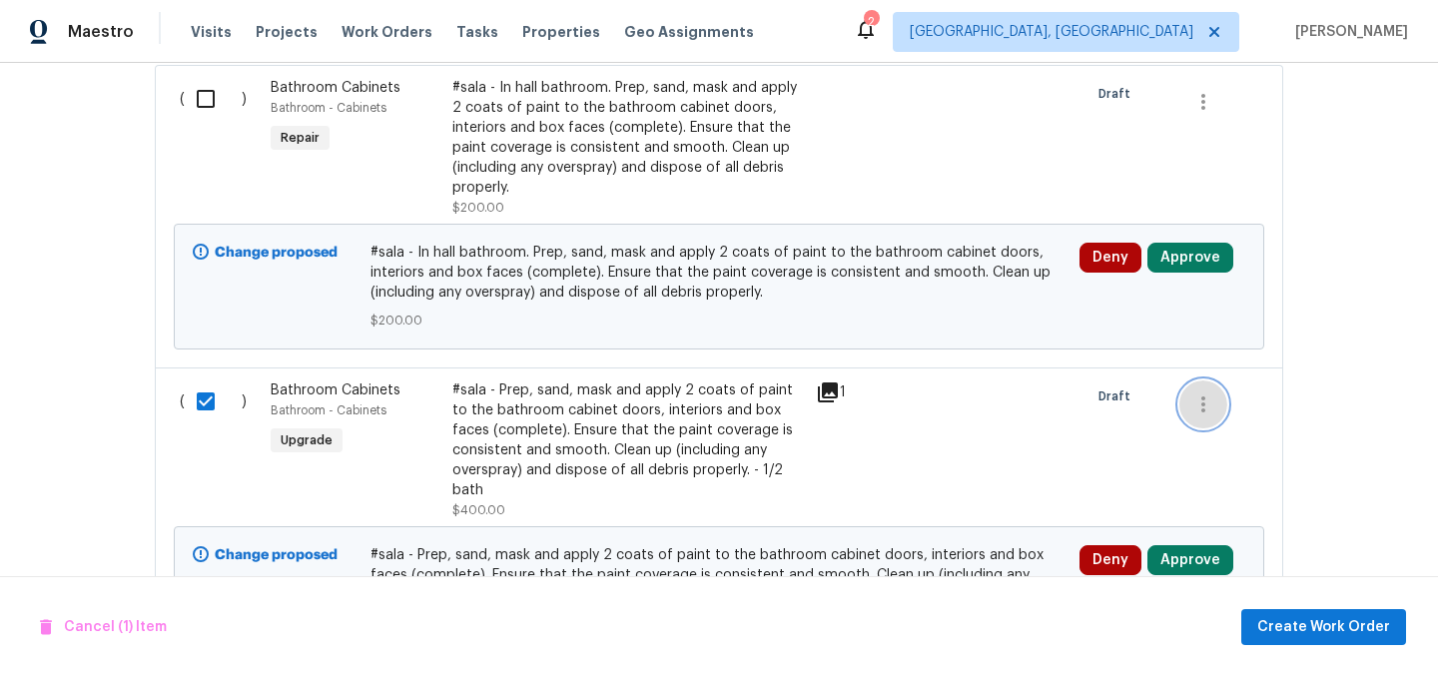
click at [1208, 395] on icon "button" at bounding box center [1203, 404] width 24 height 24
click at [1222, 406] on li "Cancel" at bounding box center [1217, 405] width 77 height 33
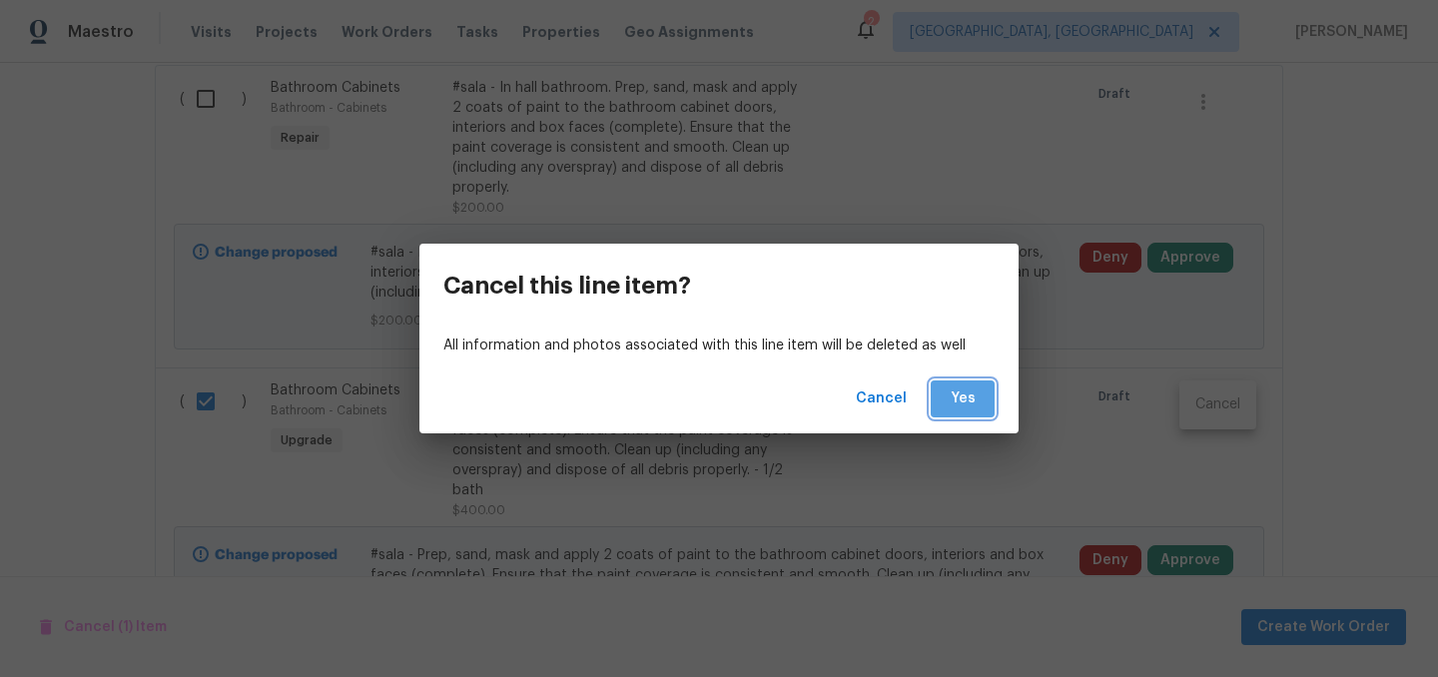
click at [975, 402] on span "Yes" at bounding box center [963, 399] width 32 height 25
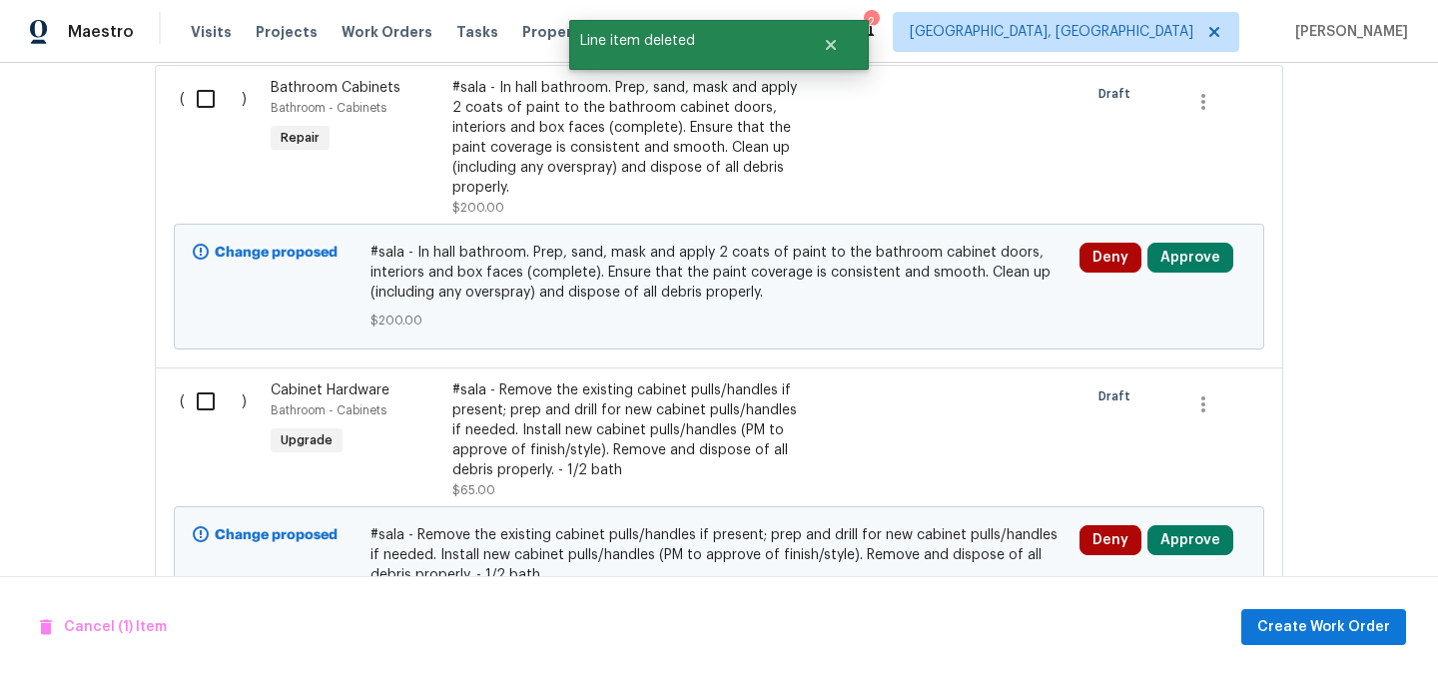
click at [587, 129] on div "#sala - In hall bathroom. Prep, sand, mask and apply 2 coats of paint to the ba…" at bounding box center [628, 138] width 352 height 120
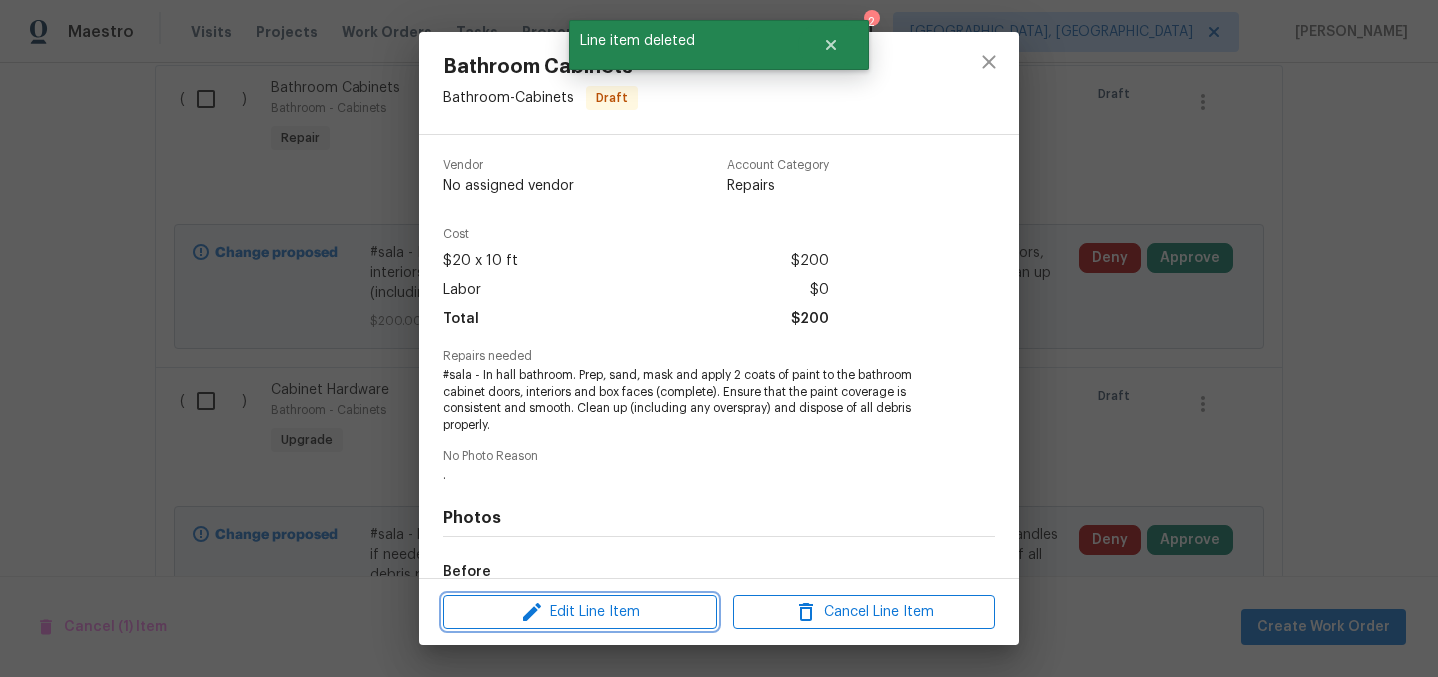
click at [585, 611] on span "Edit Line Item" at bounding box center [580, 612] width 262 height 25
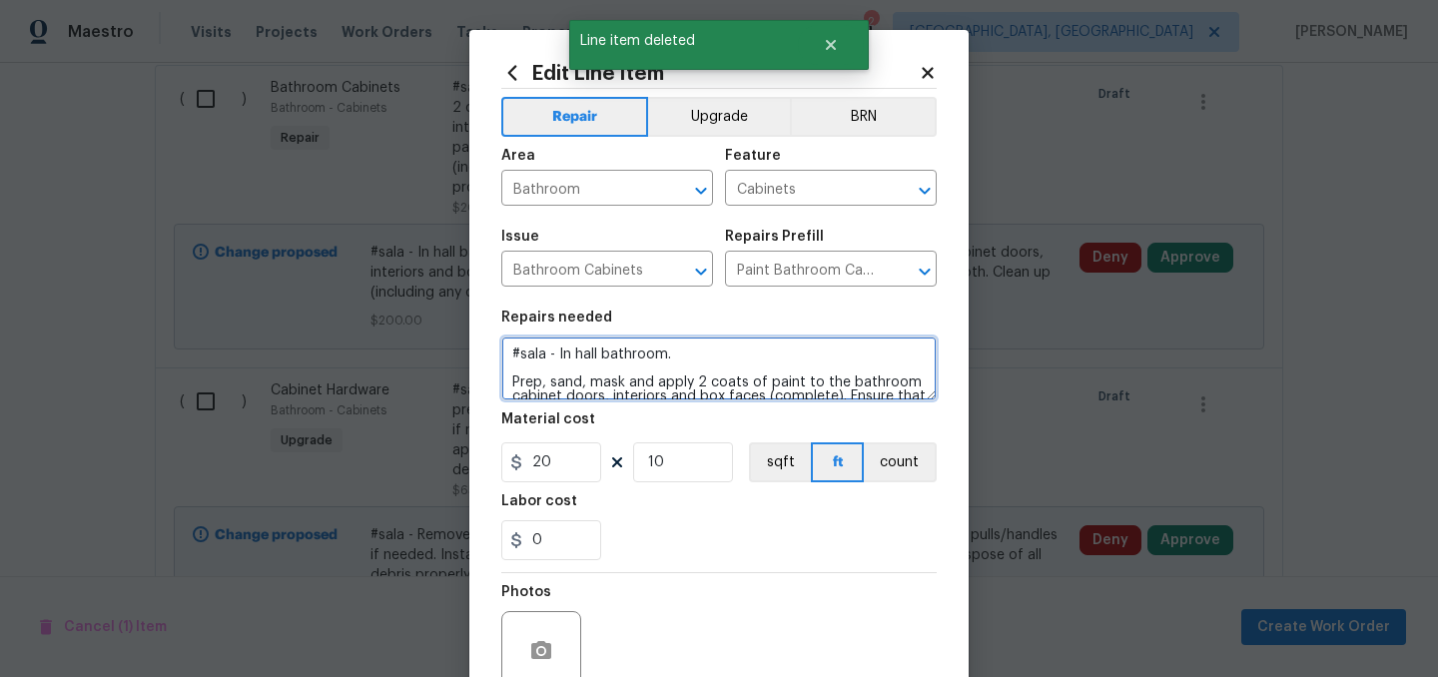
click at [597, 351] on textarea "#sala - In hall bathroom. Prep, sand, mask and apply 2 coats of paint to the ba…" at bounding box center [718, 369] width 435 height 64
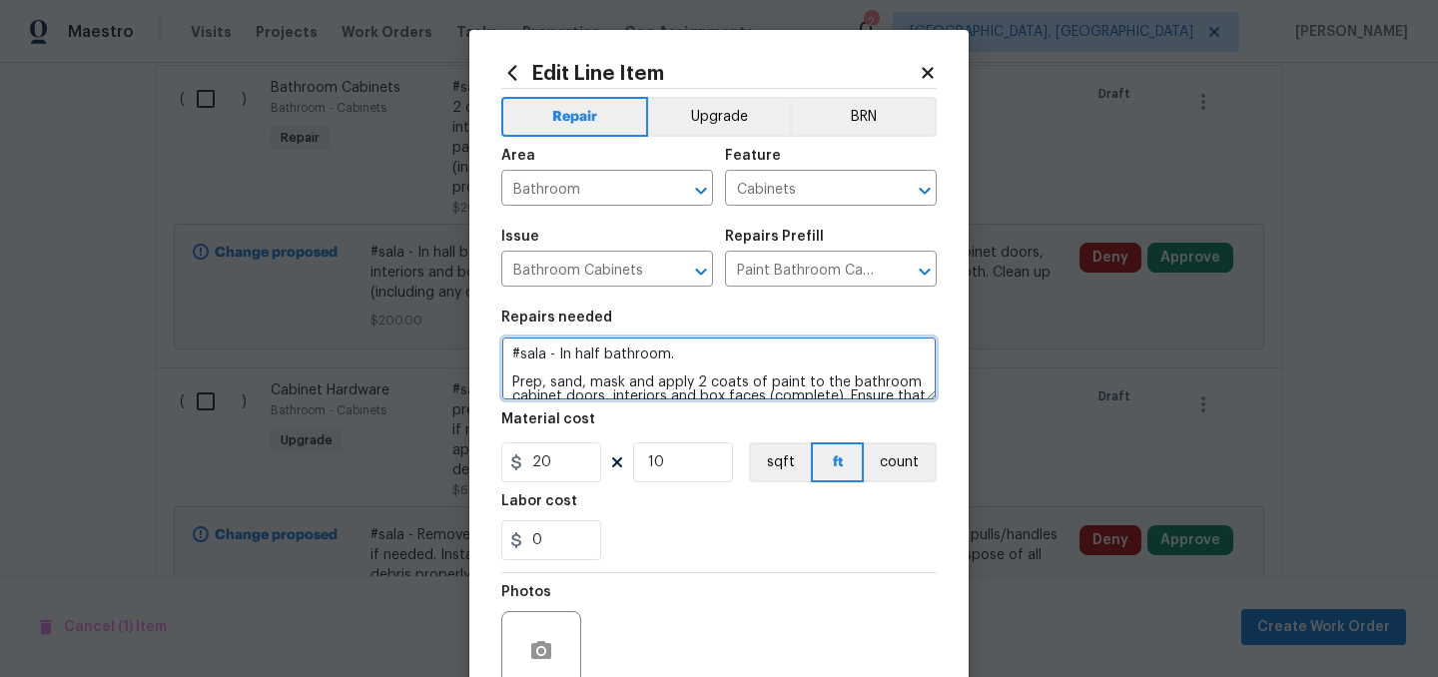
click at [680, 355] on textarea "#sala - In half bathroom. Prep, sand, mask and apply 2 coats of paint to the ba…" at bounding box center [718, 369] width 435 height 64
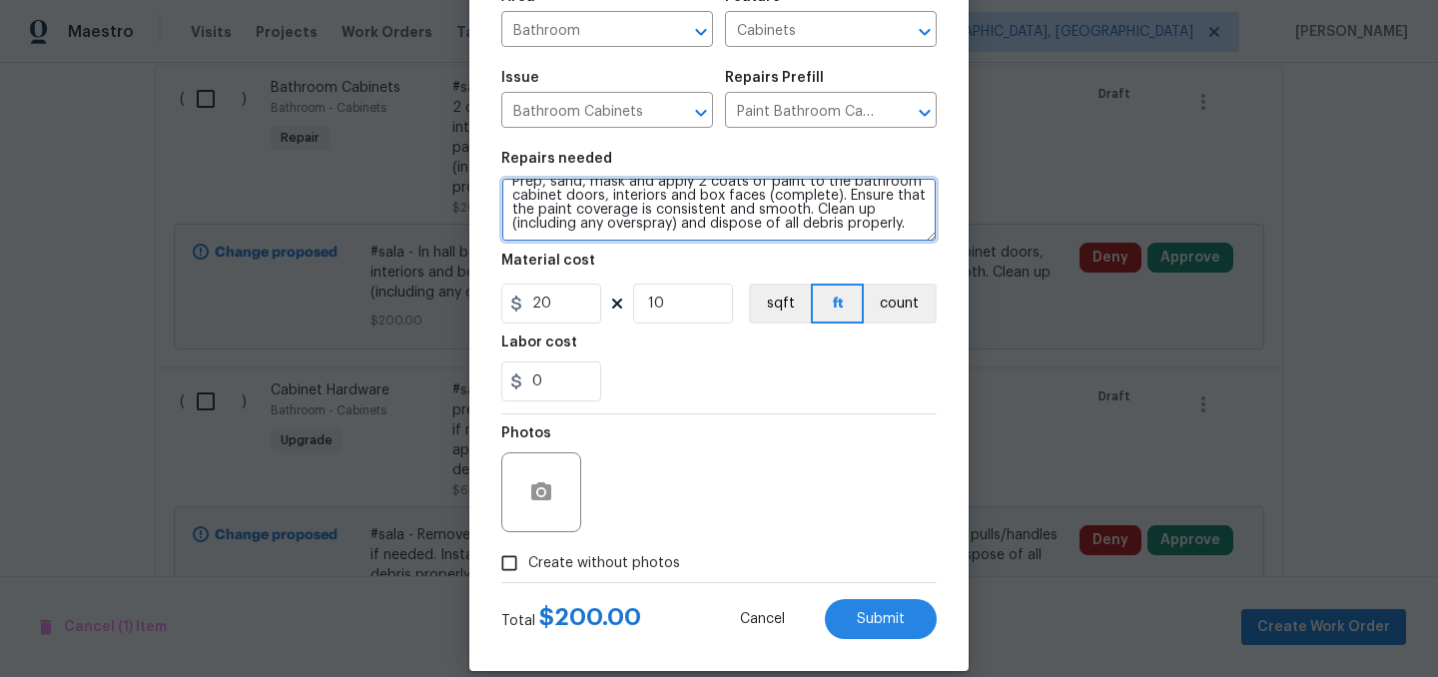
scroll to position [184, 0]
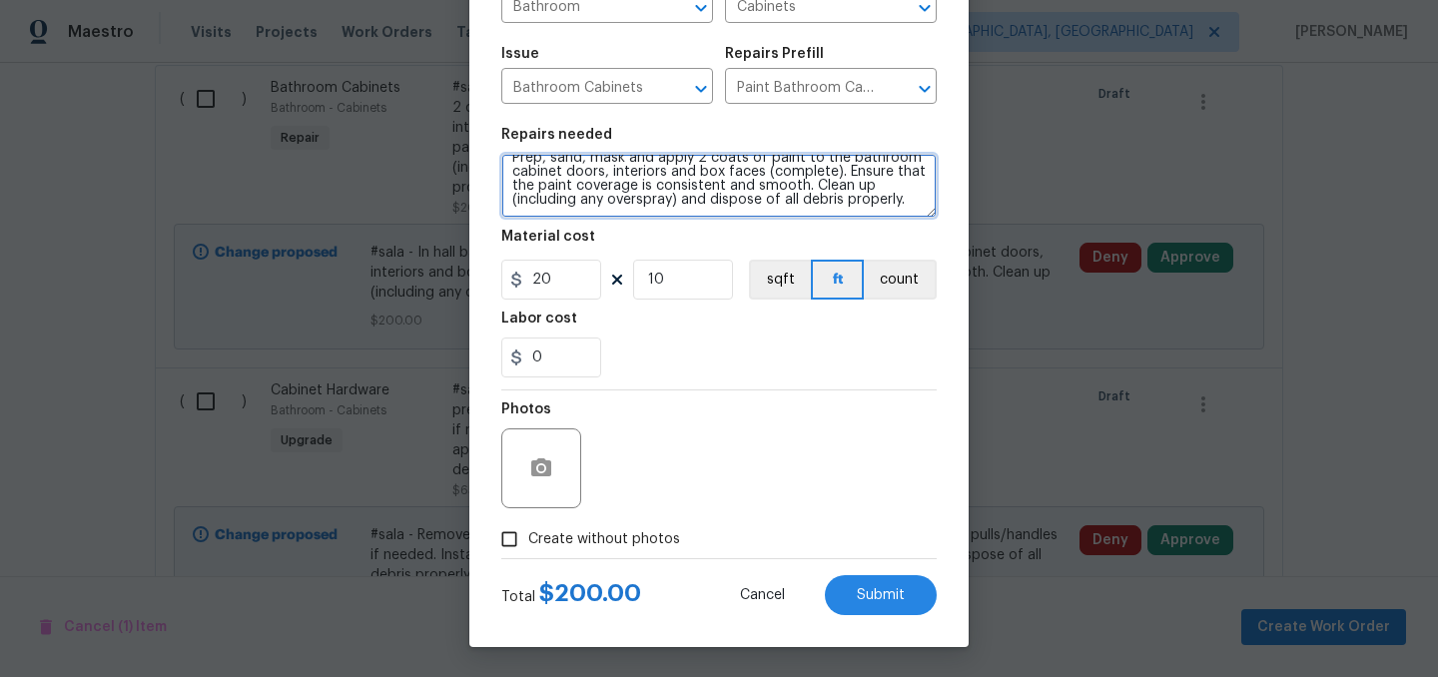
type textarea "#sala - In half bathroom downstairs. Prep, sand, mask and apply 2 coats of pain…"
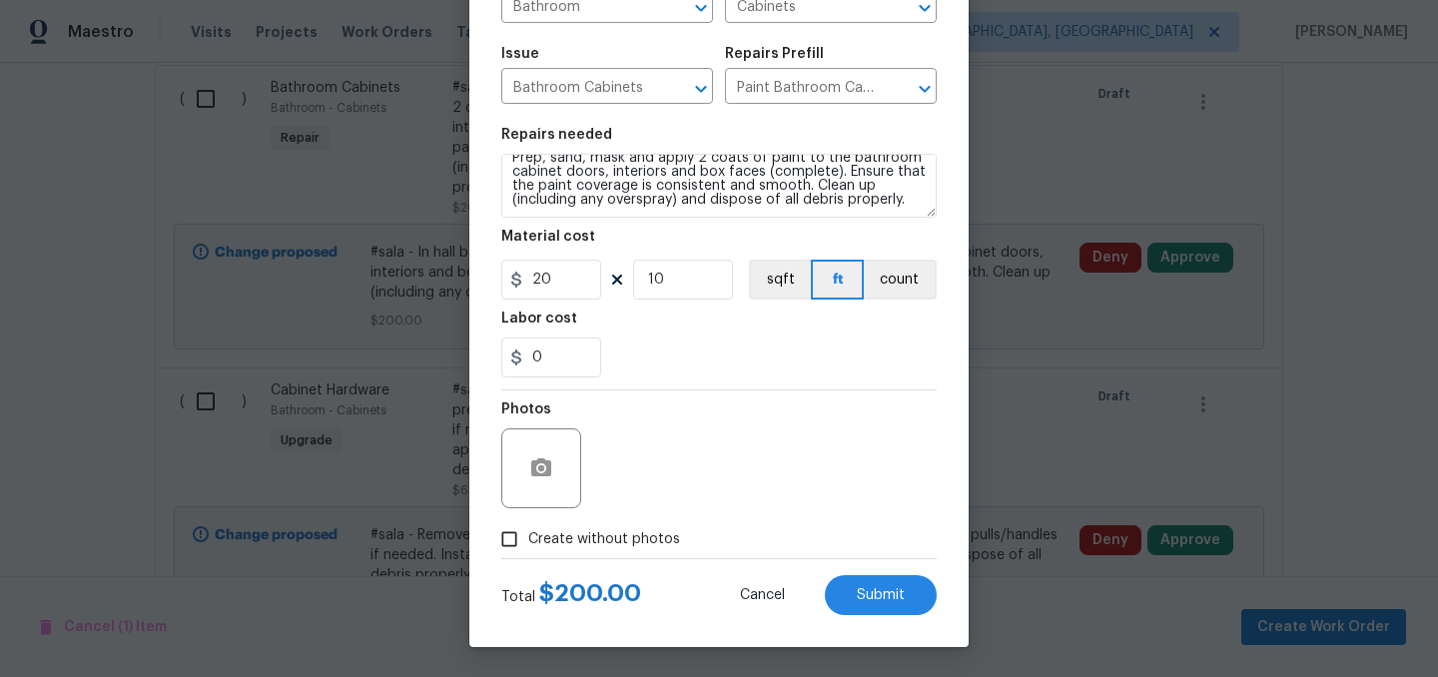
click at [629, 535] on span "Create without photos" at bounding box center [604, 539] width 152 height 21
click at [528, 535] on input "Create without photos" at bounding box center [509, 539] width 38 height 38
checkbox input "true"
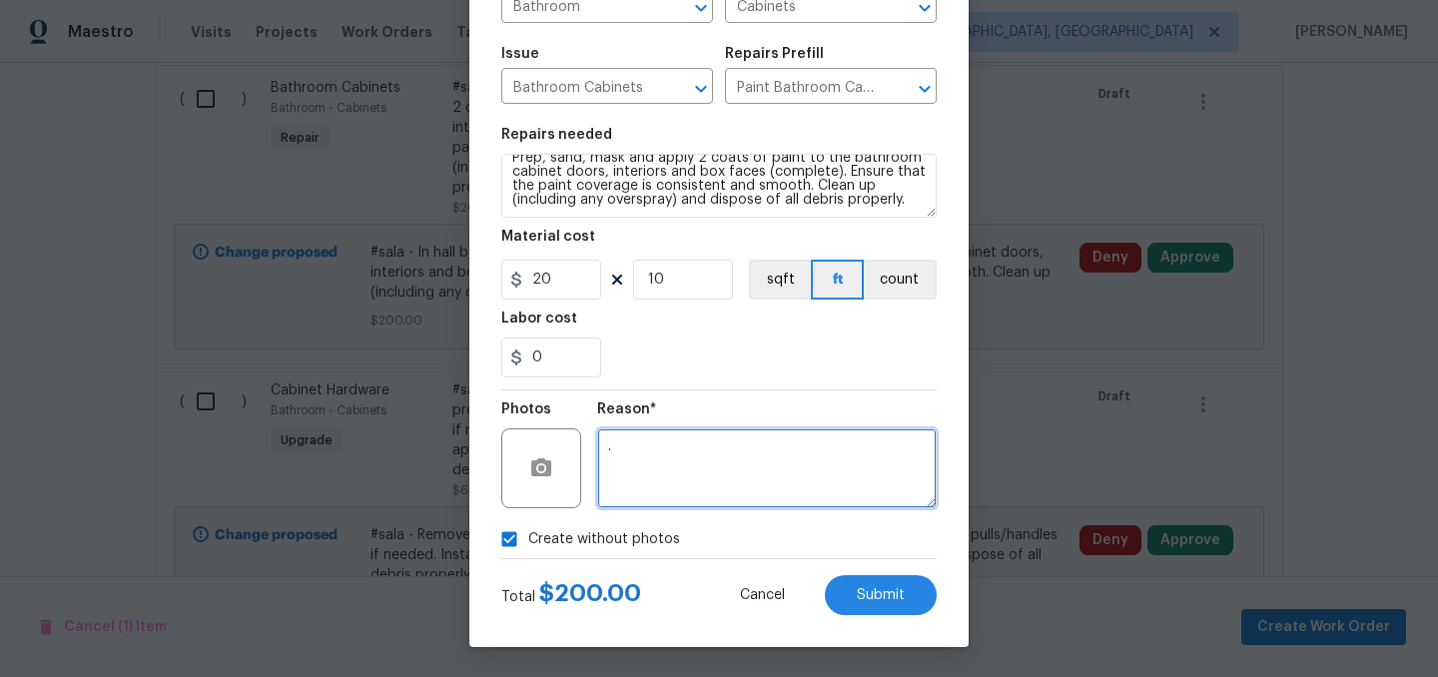
click at [707, 459] on textarea "." at bounding box center [767, 468] width 340 height 80
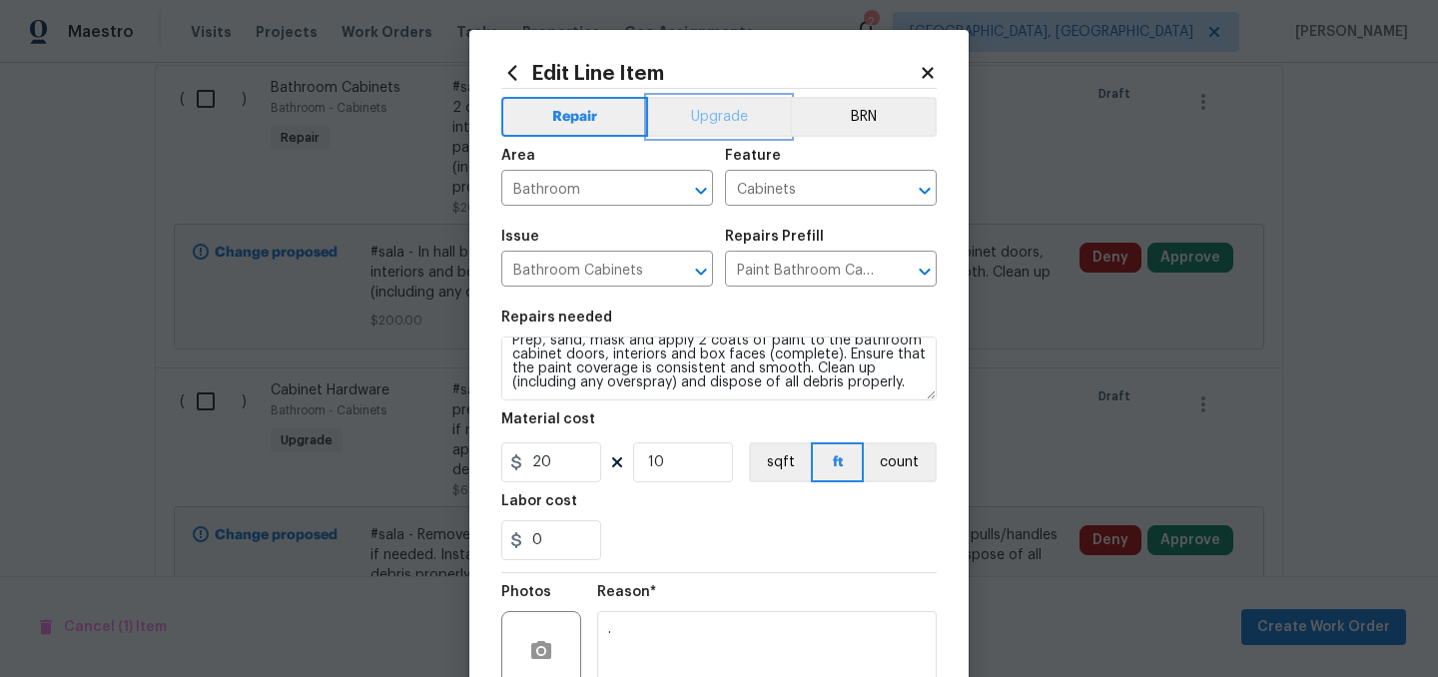
click at [705, 112] on button "Upgrade" at bounding box center [719, 117] width 143 height 40
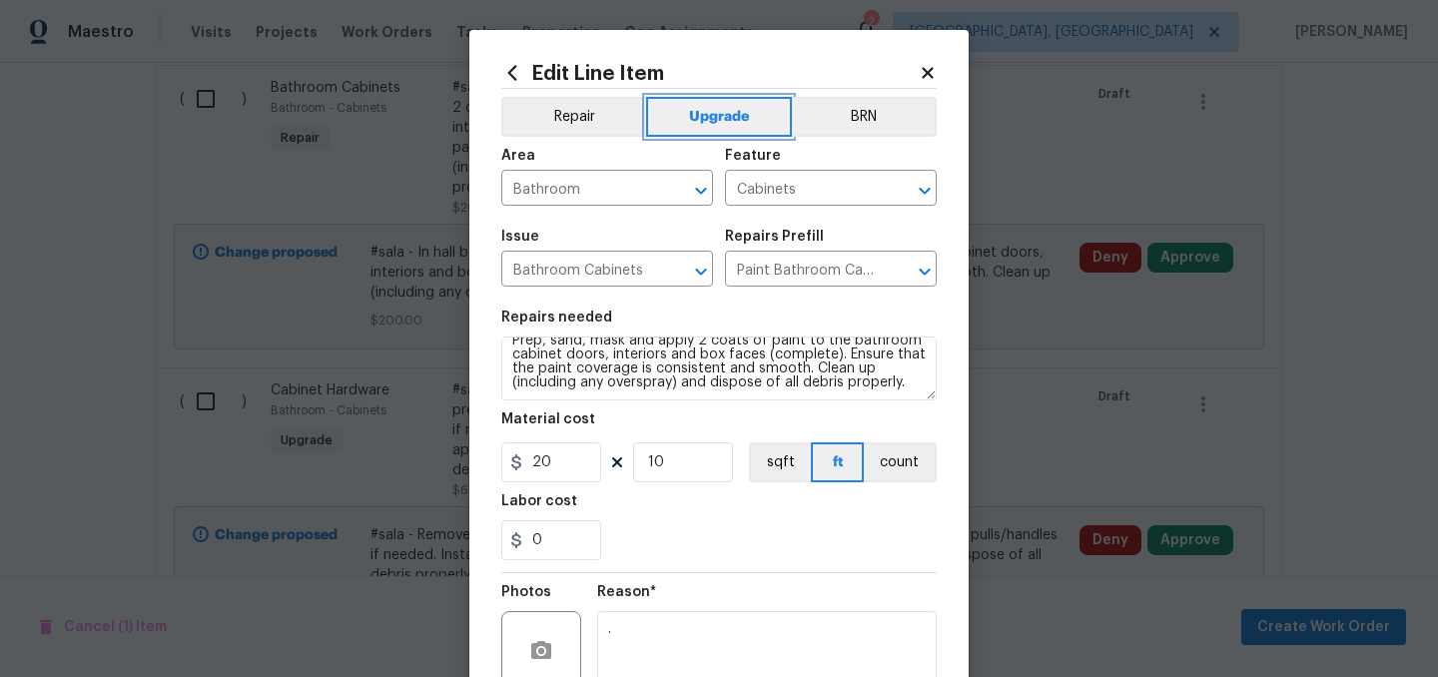
scroll to position [184, 0]
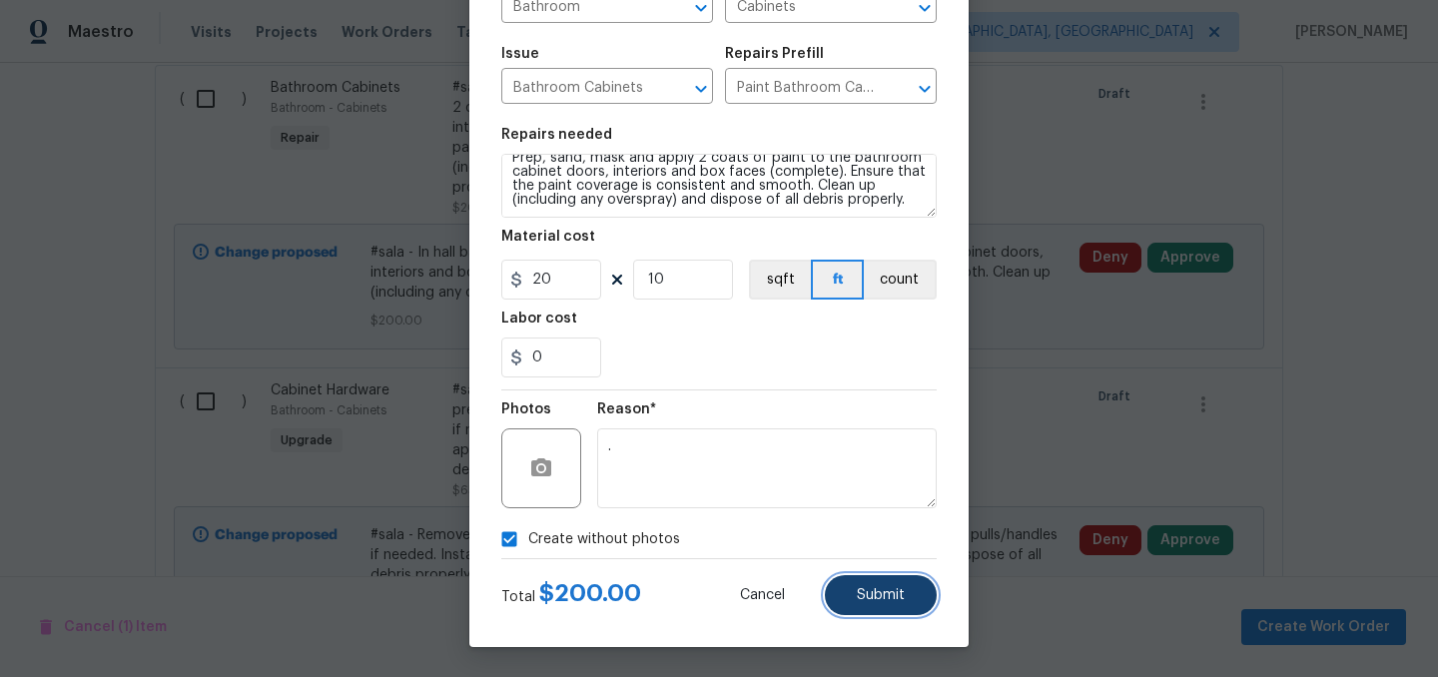
click at [887, 595] on span "Submit" at bounding box center [881, 595] width 48 height 15
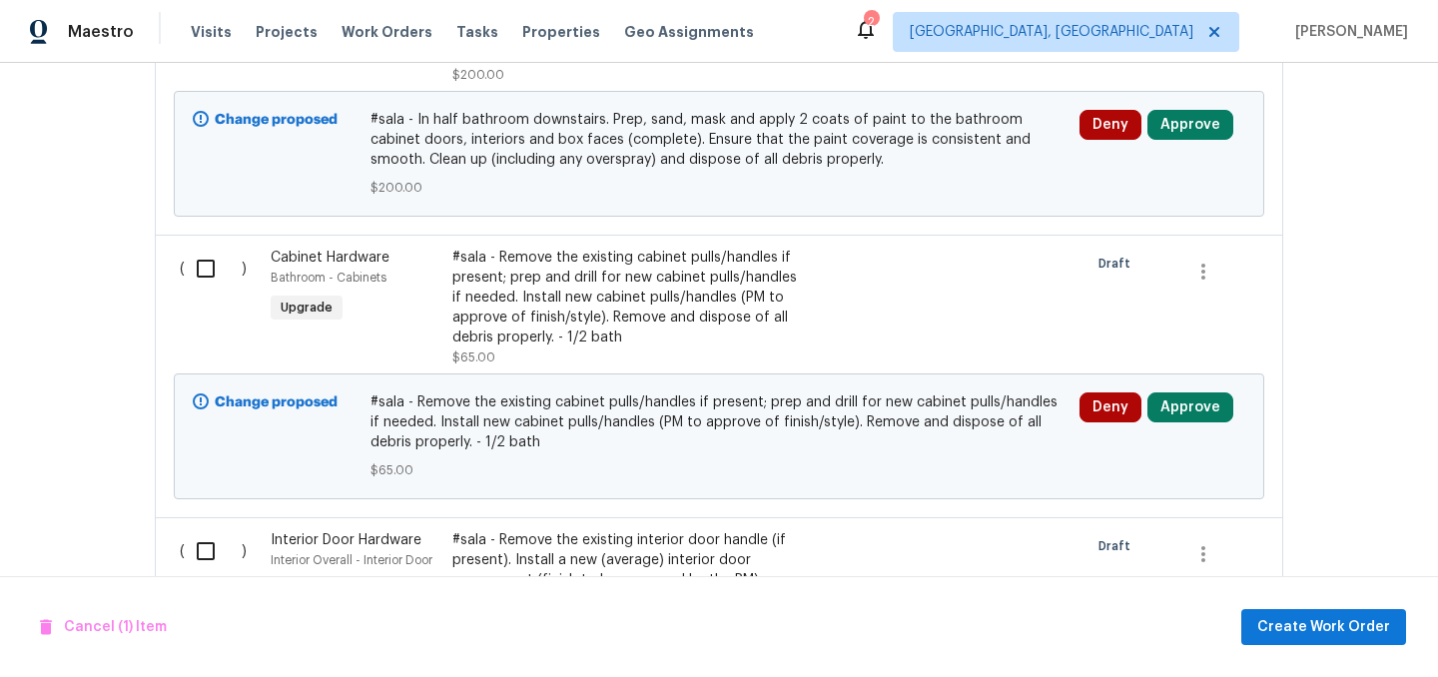
scroll to position [740, 0]
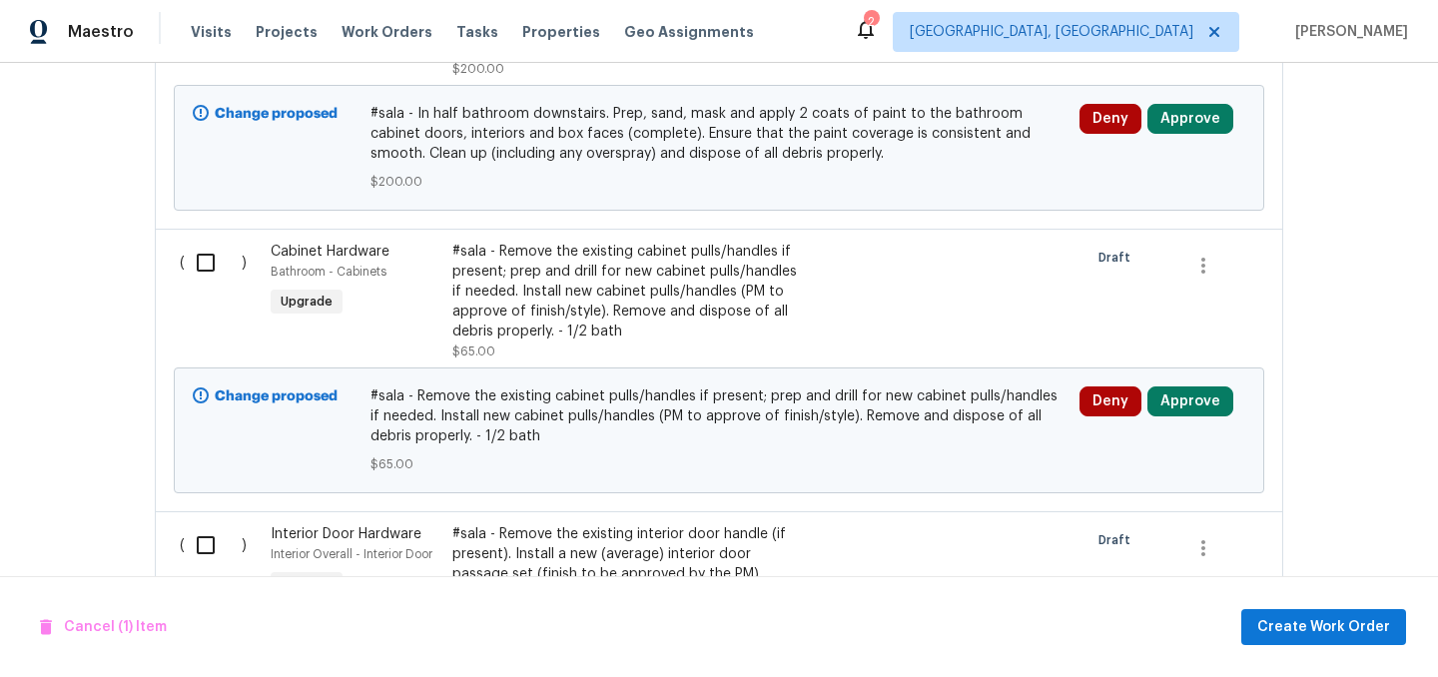
click at [680, 283] on div "#sala - Remove the existing cabinet pulls/handles if present; prep and drill fo…" at bounding box center [628, 292] width 352 height 100
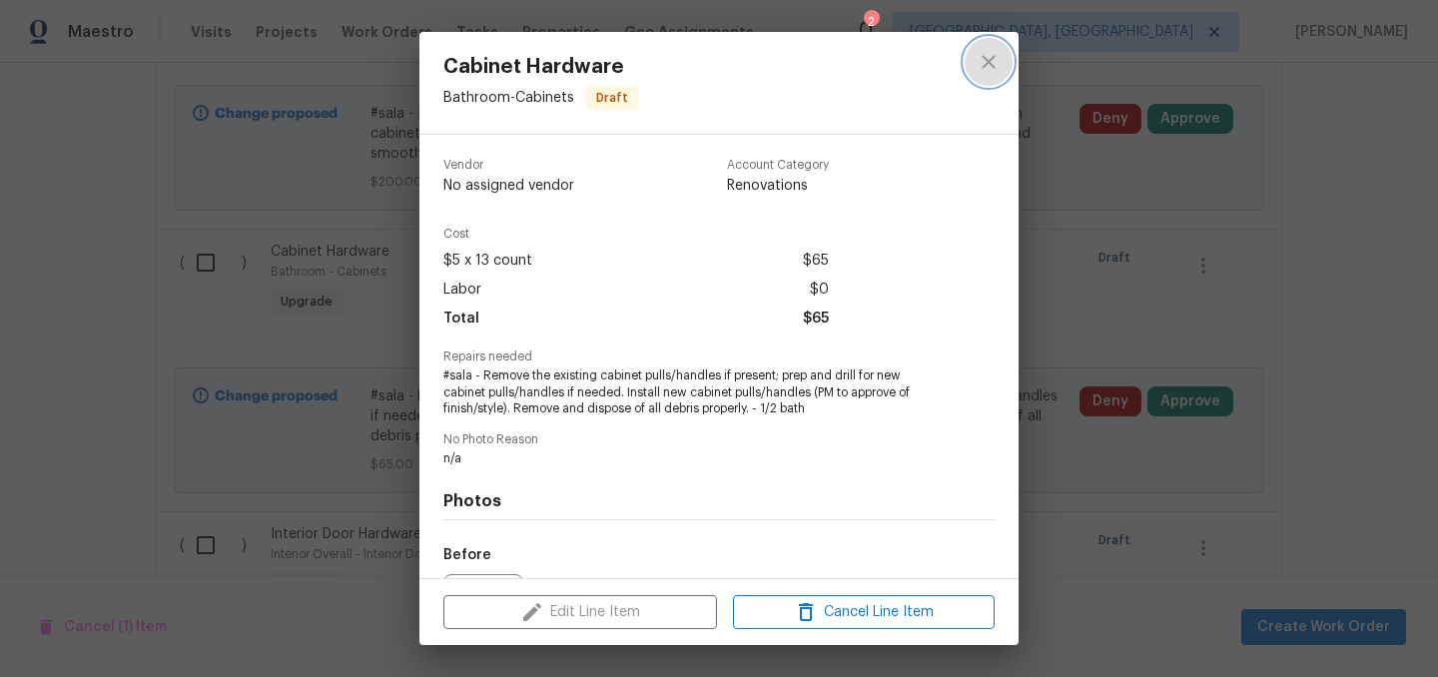
click at [996, 66] on icon "close" at bounding box center [989, 62] width 24 height 24
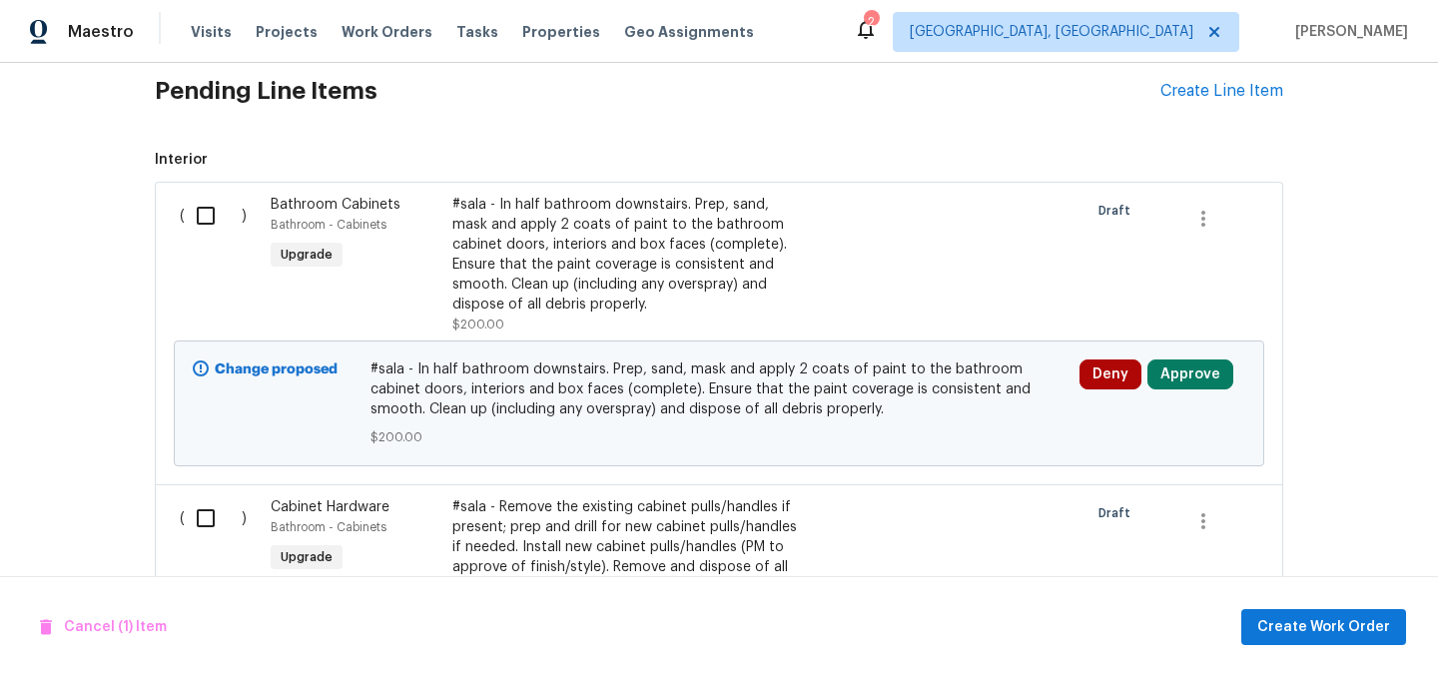
scroll to position [480, 0]
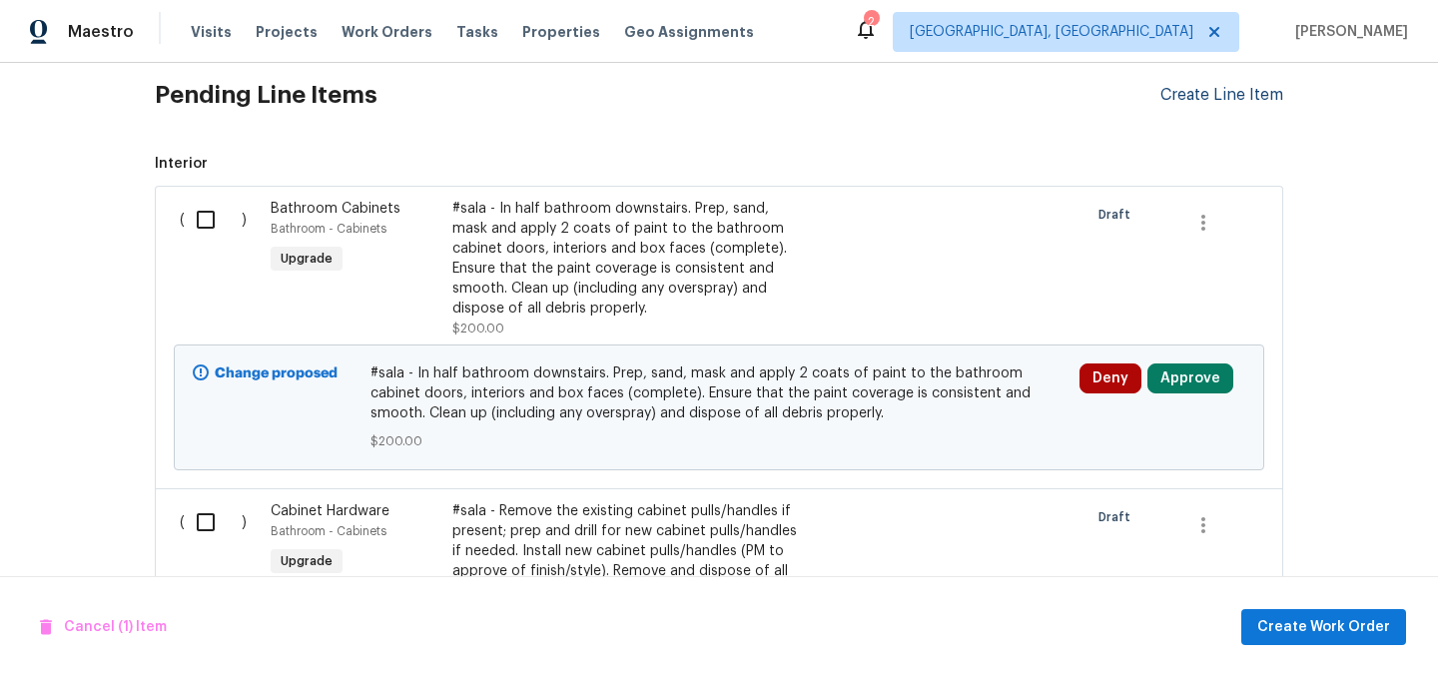
click at [1233, 101] on div "Create Line Item" at bounding box center [1222, 95] width 123 height 19
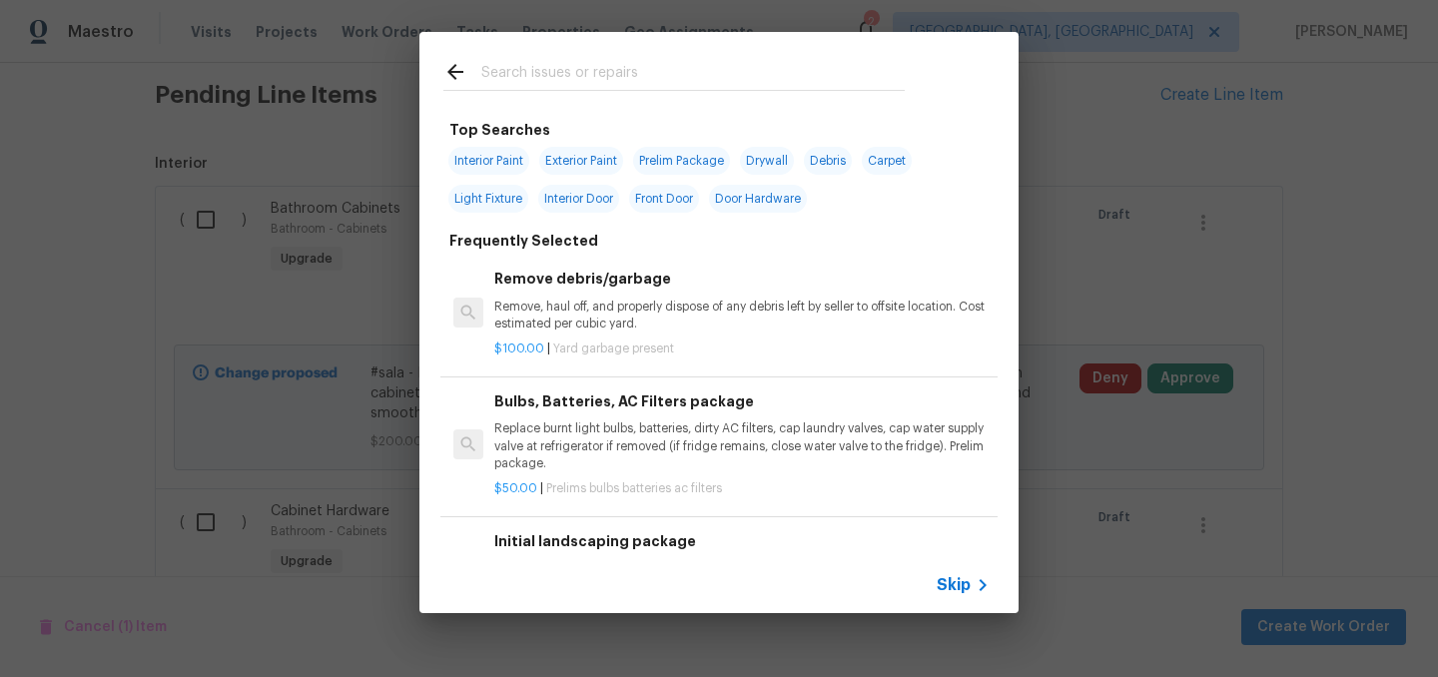
click at [545, 66] on input "text" at bounding box center [692, 75] width 423 height 30
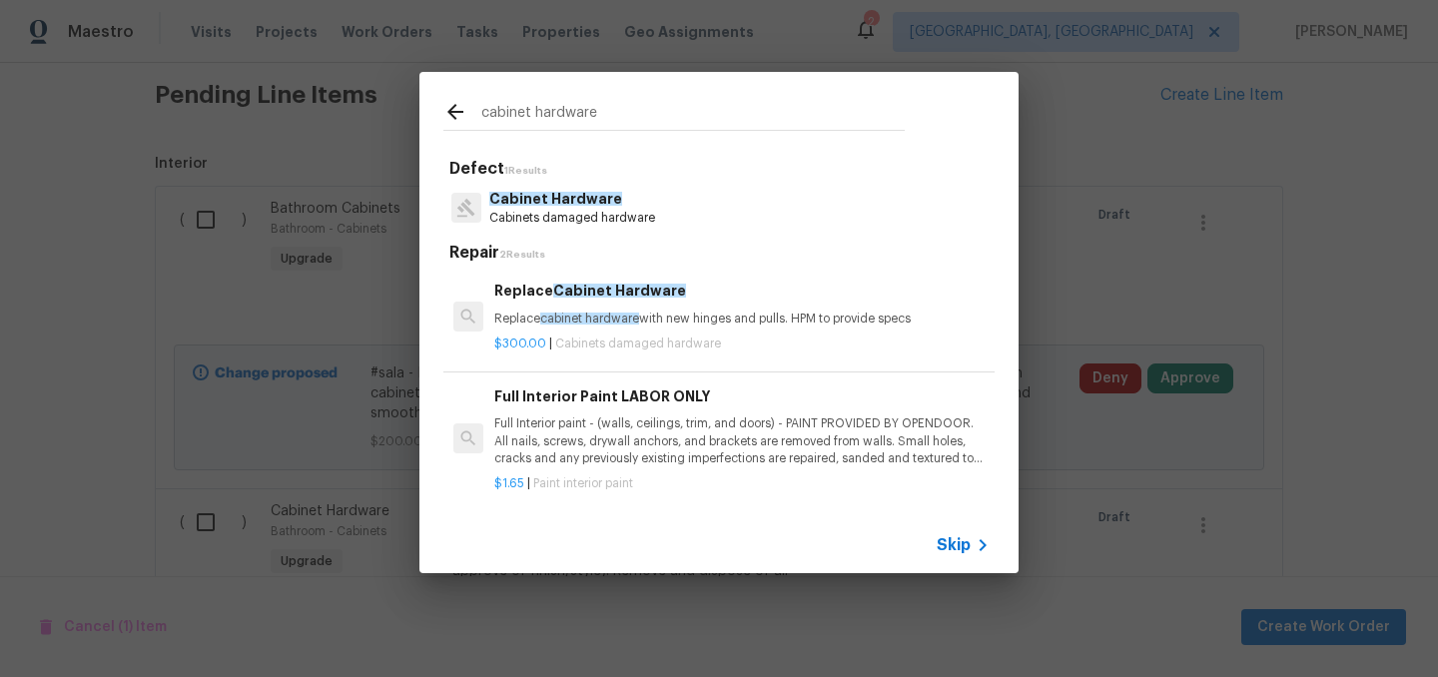
type input "cabinet hardware"
click at [623, 206] on p "Cabinet Hardware" at bounding box center [572, 199] width 166 height 21
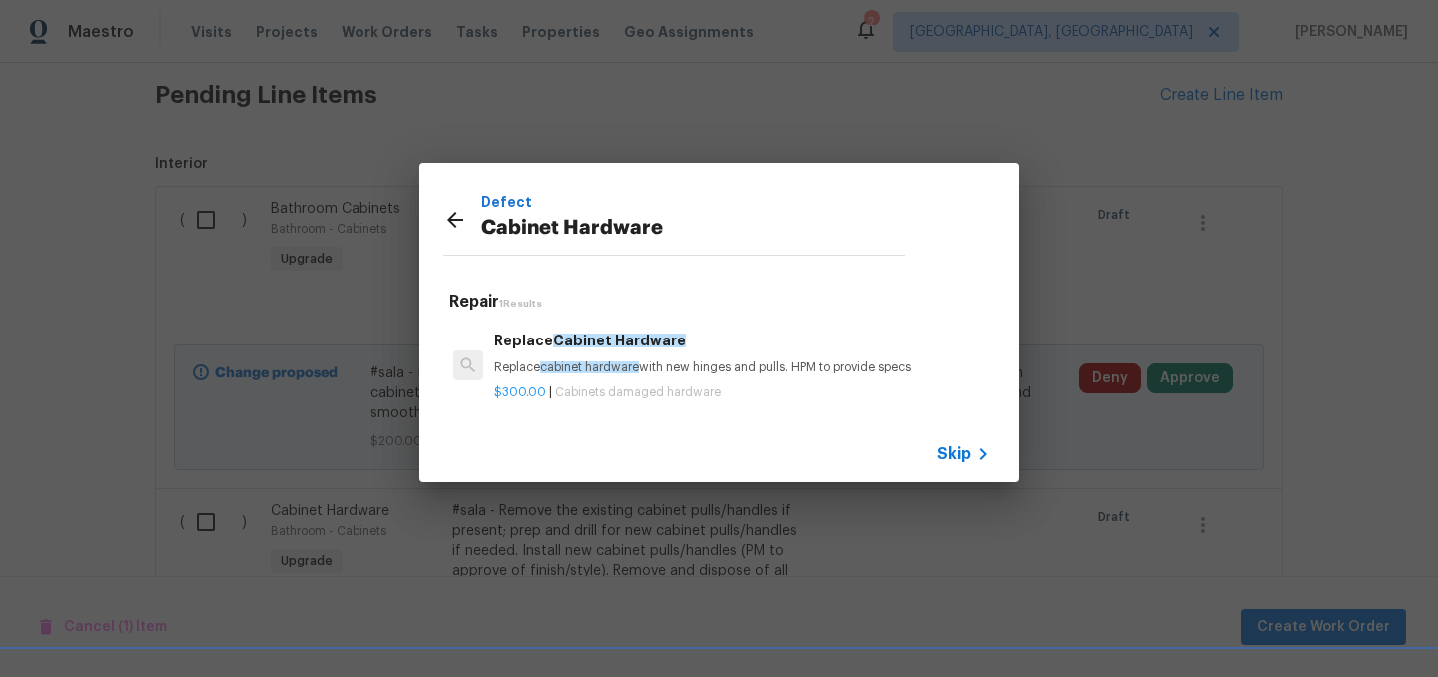
click at [739, 368] on p "Replace cabinet hardware with new hinges and pulls. HPM to provide specs" at bounding box center [741, 368] width 495 height 17
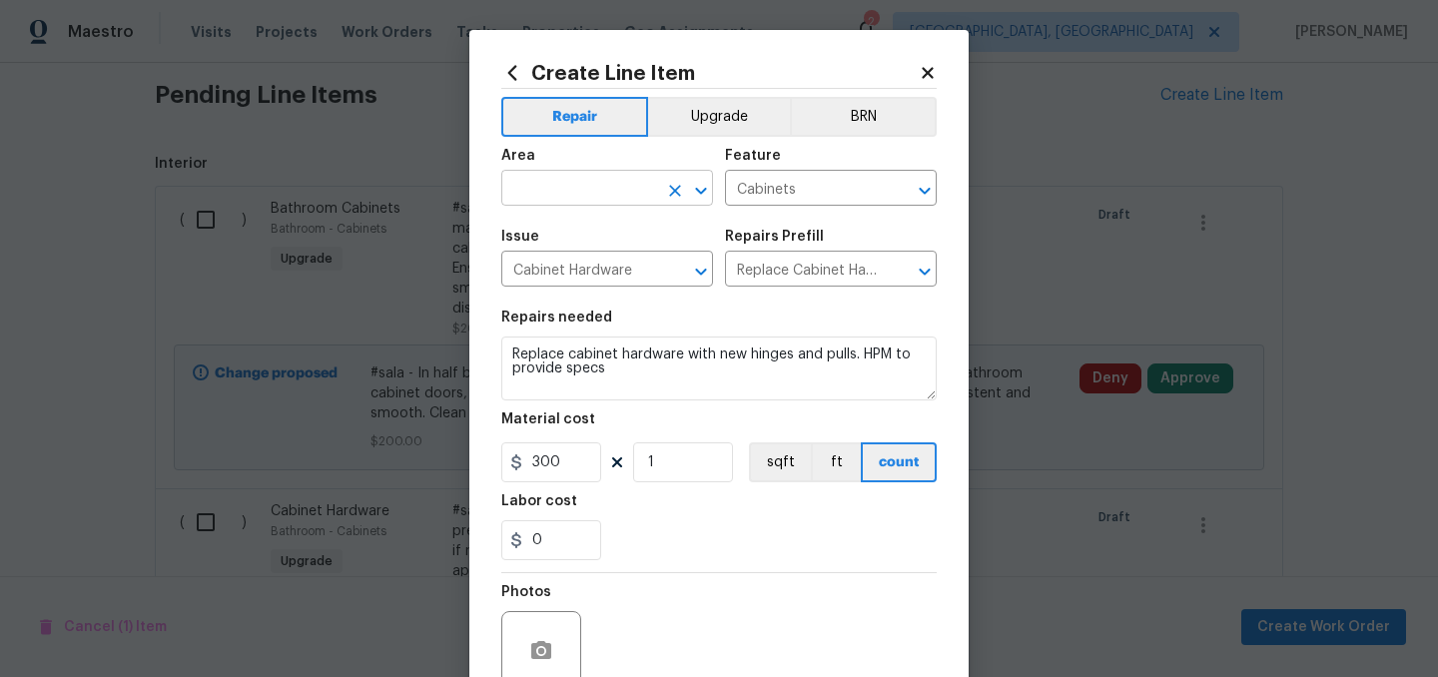
click at [553, 184] on input "text" at bounding box center [579, 190] width 156 height 31
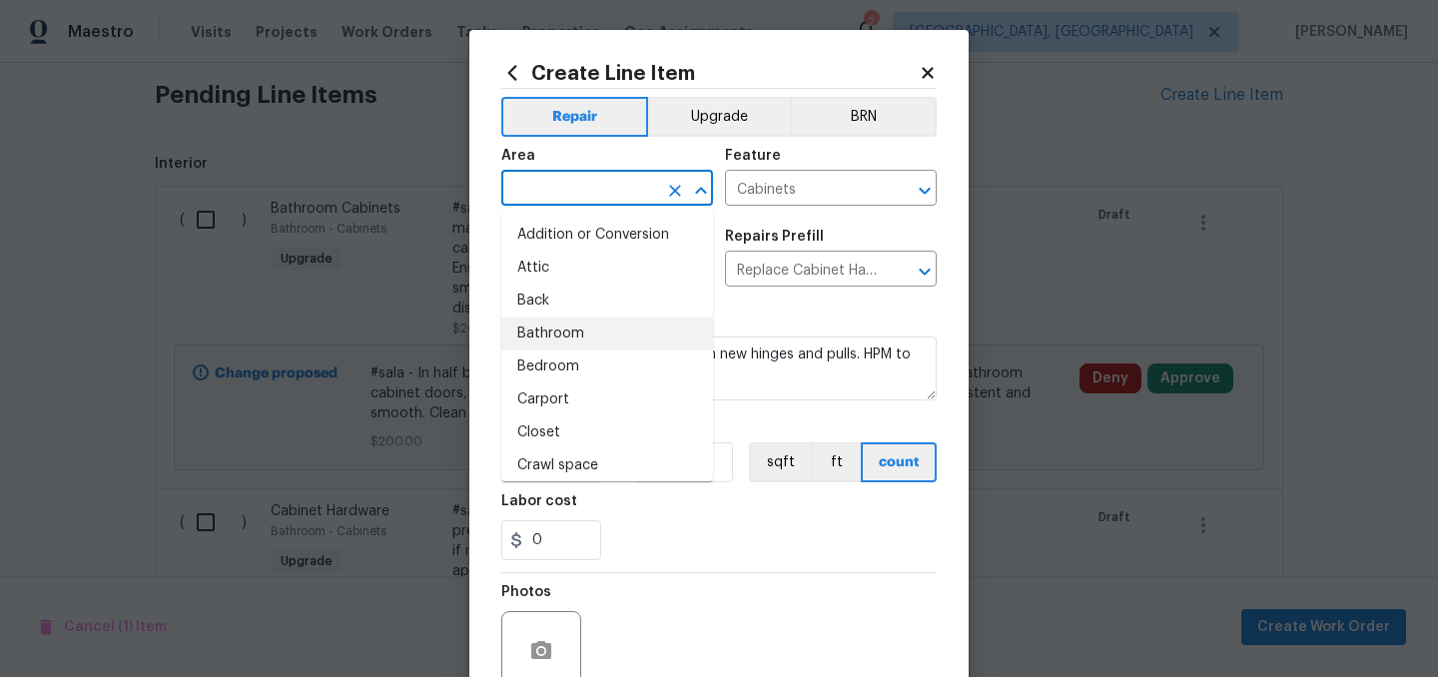
click at [564, 334] on li "Bathroom" at bounding box center [607, 334] width 212 height 33
type input "Bathroom"
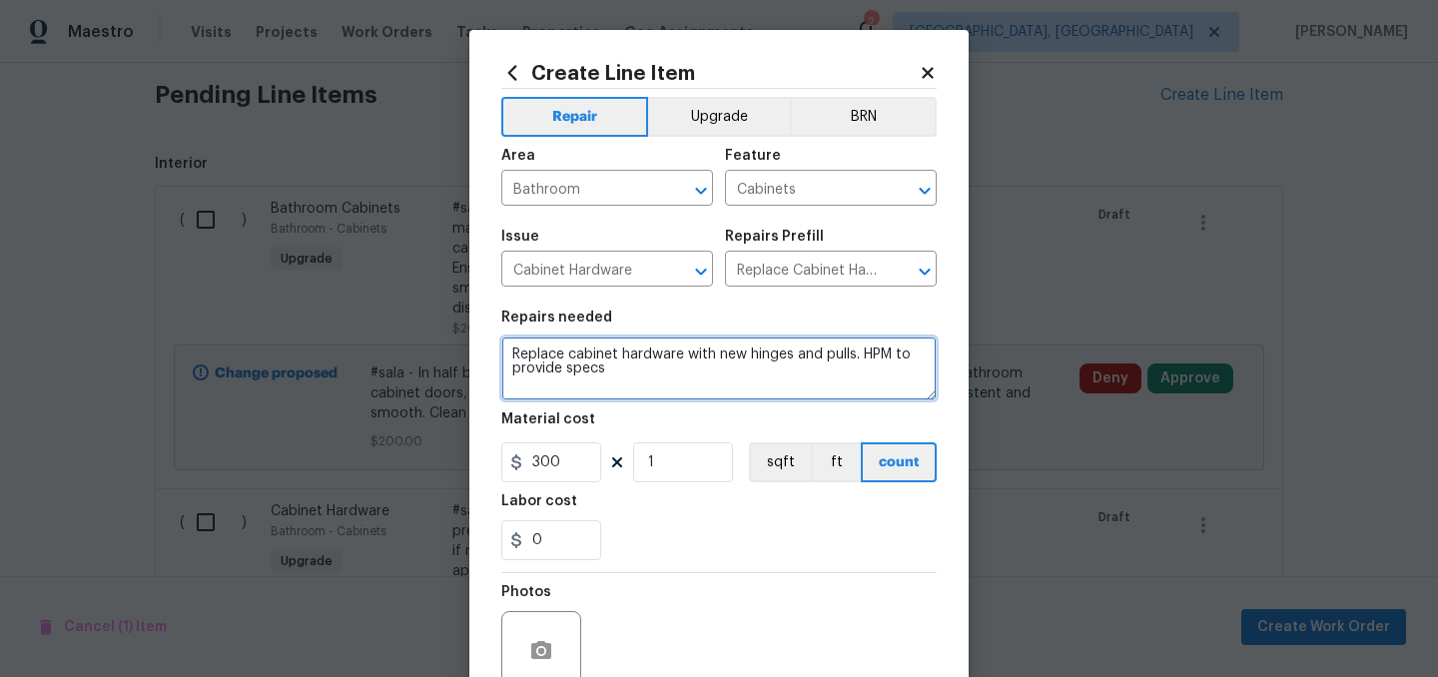
click at [504, 353] on textarea "Replace cabinet hardware with new hinges and pulls. HPM to provide specs" at bounding box center [718, 369] width 435 height 64
type textarea "#sala - In half bathroom downstairs. Replace cabinet hardware with new hinges a…"
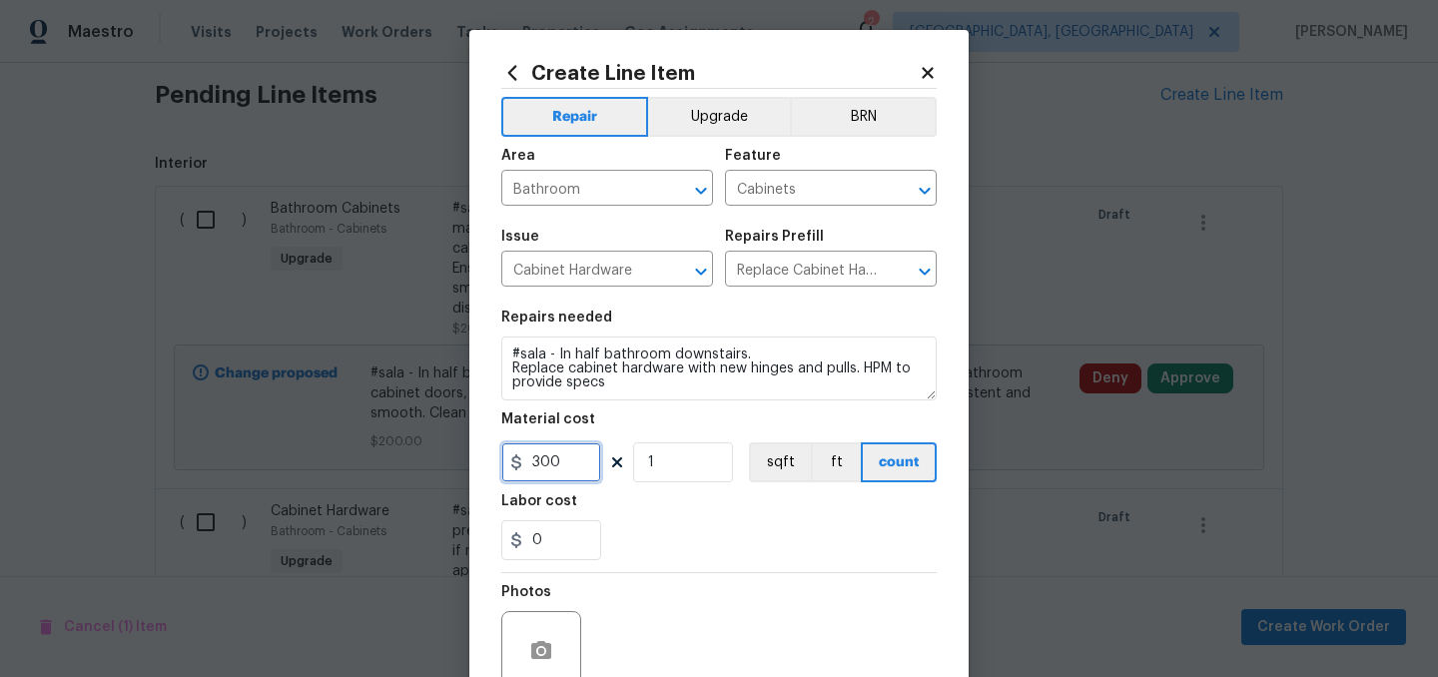
click at [577, 460] on input "300" at bounding box center [551, 462] width 100 height 40
type input "35"
click at [661, 543] on div "0" at bounding box center [718, 540] width 435 height 40
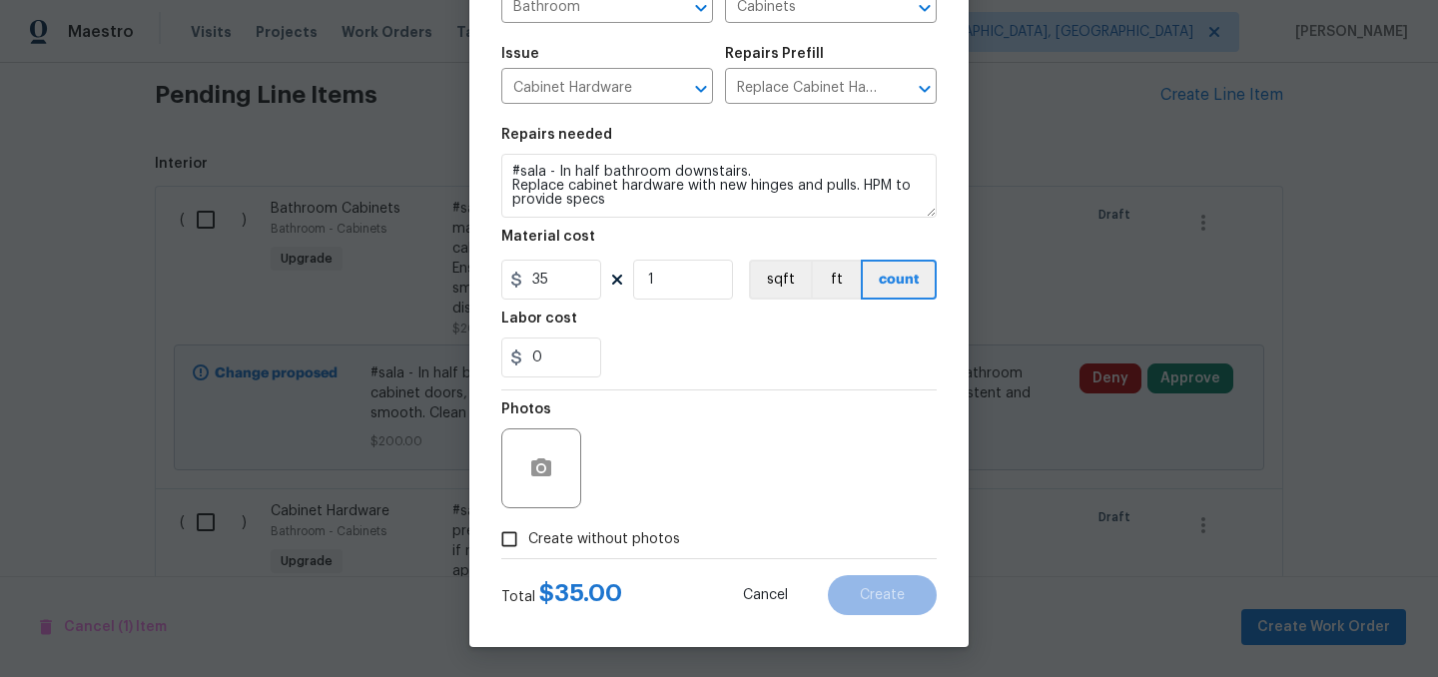
click at [615, 535] on span "Create without photos" at bounding box center [604, 539] width 152 height 21
click at [528, 535] on input "Create without photos" at bounding box center [509, 539] width 38 height 38
checkbox input "true"
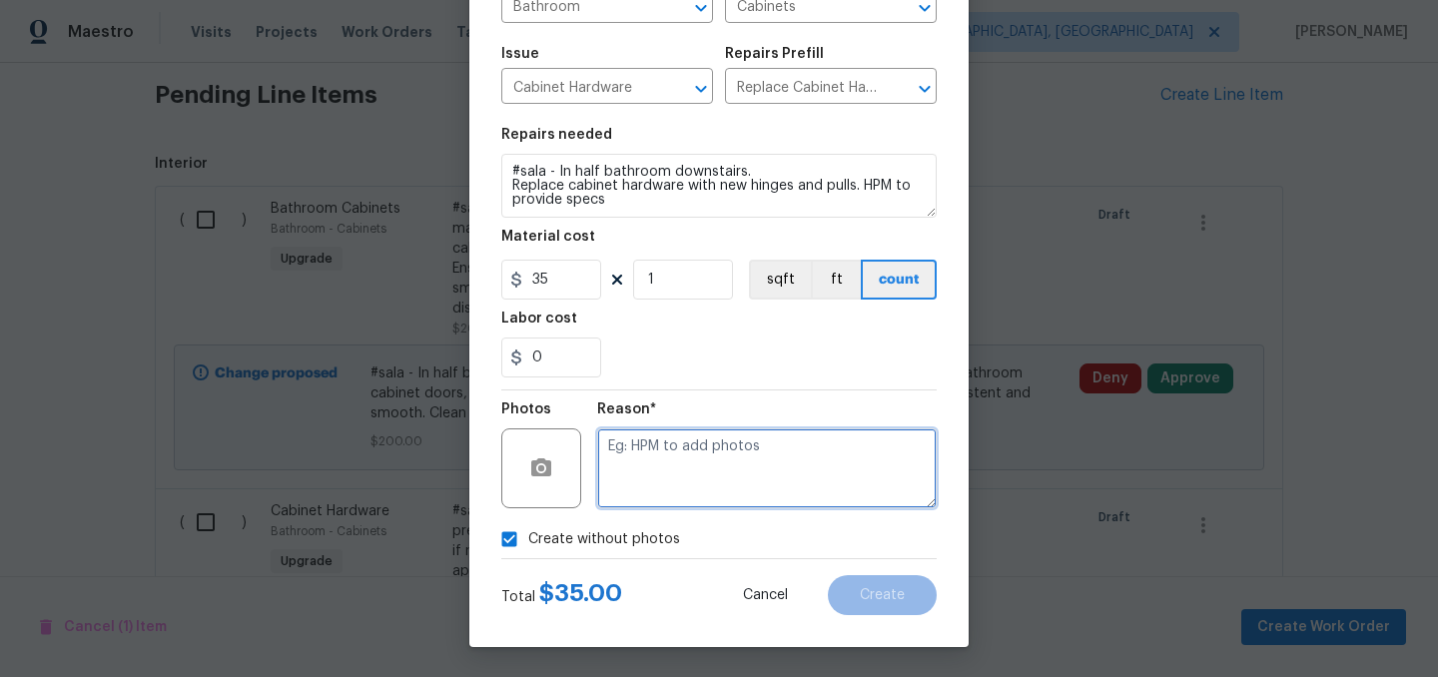
click at [682, 476] on textarea at bounding box center [767, 468] width 340 height 80
type textarea "."
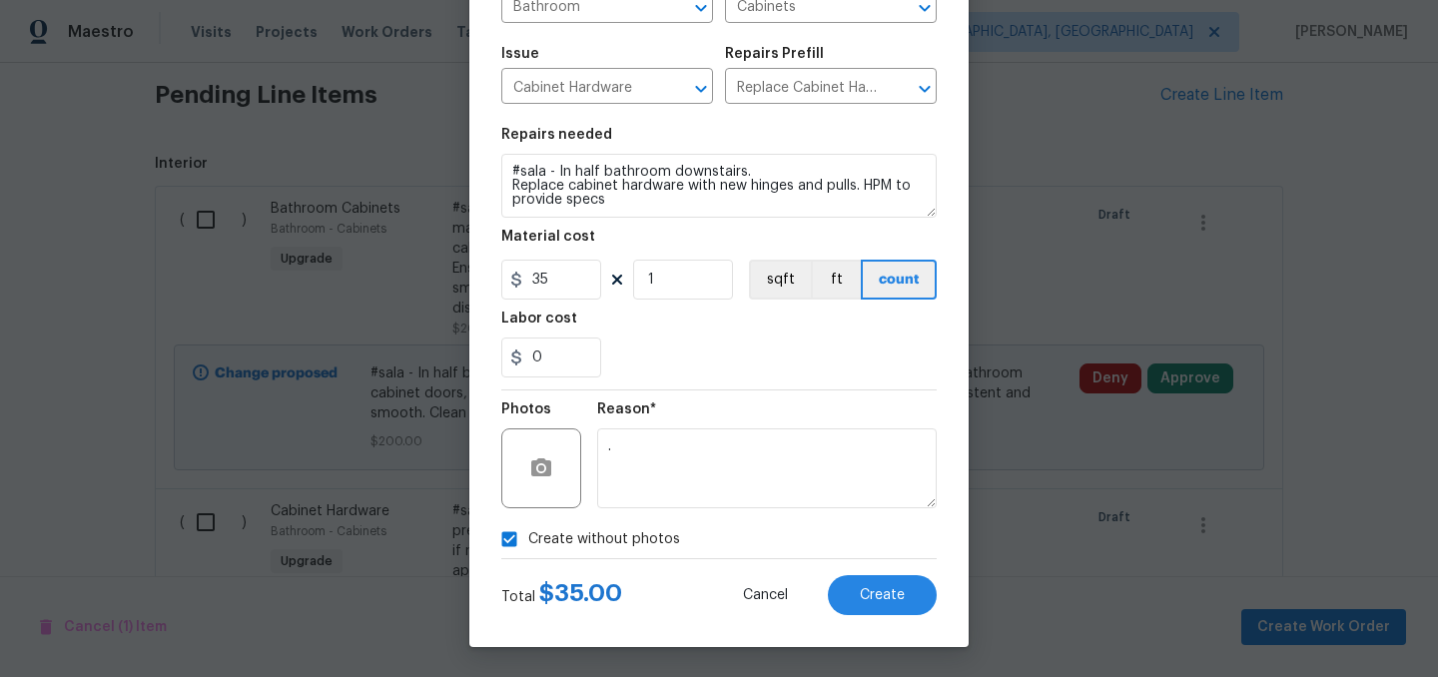
click at [615, 536] on span "Create without photos" at bounding box center [604, 539] width 152 height 21
click at [528, 536] on input "Create without photos" at bounding box center [509, 539] width 38 height 38
checkbox input "false"
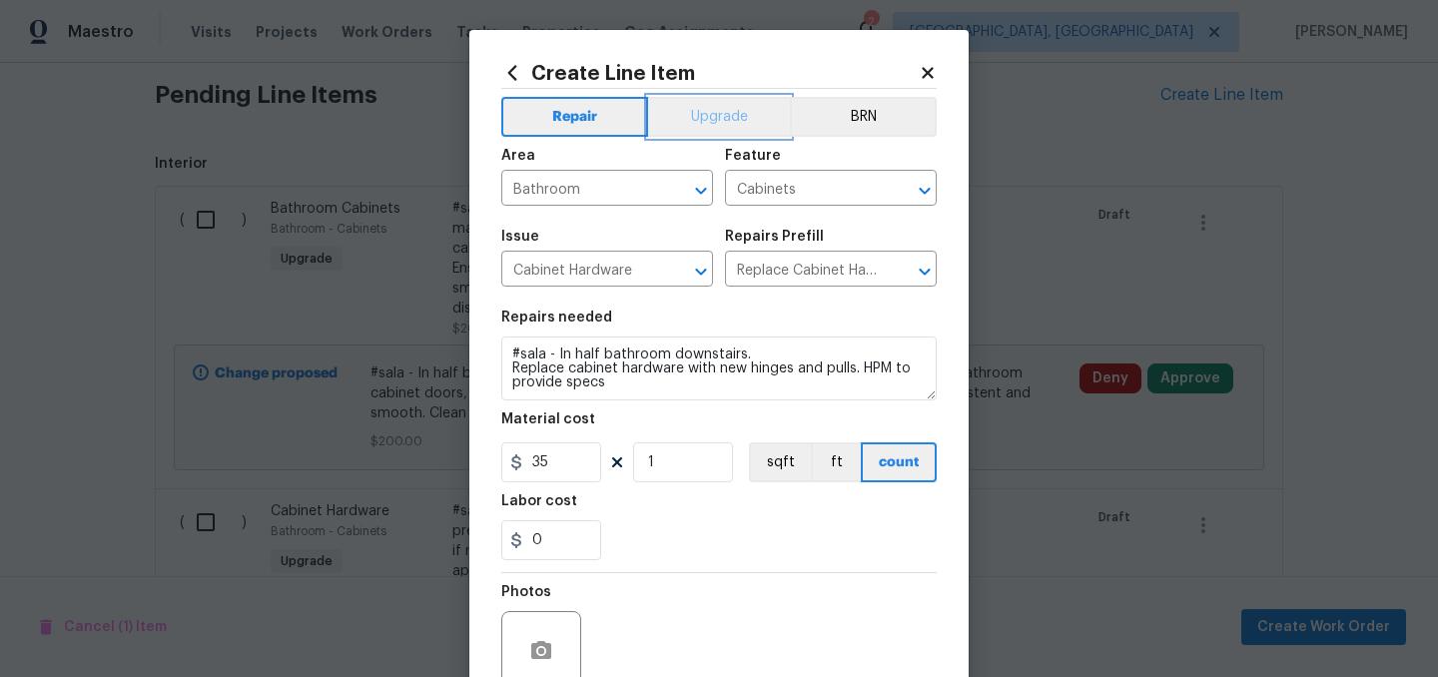
click at [698, 117] on button "Upgrade" at bounding box center [719, 117] width 143 height 40
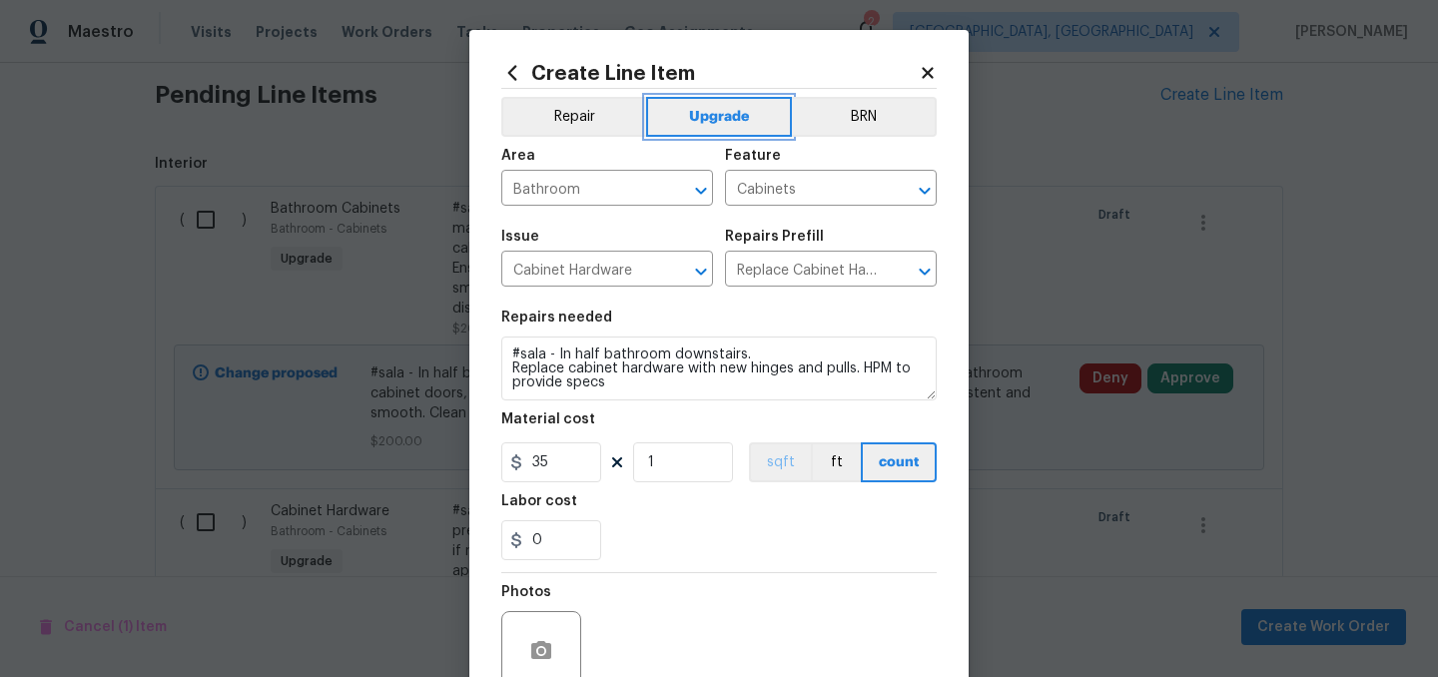
scroll to position [184, 0]
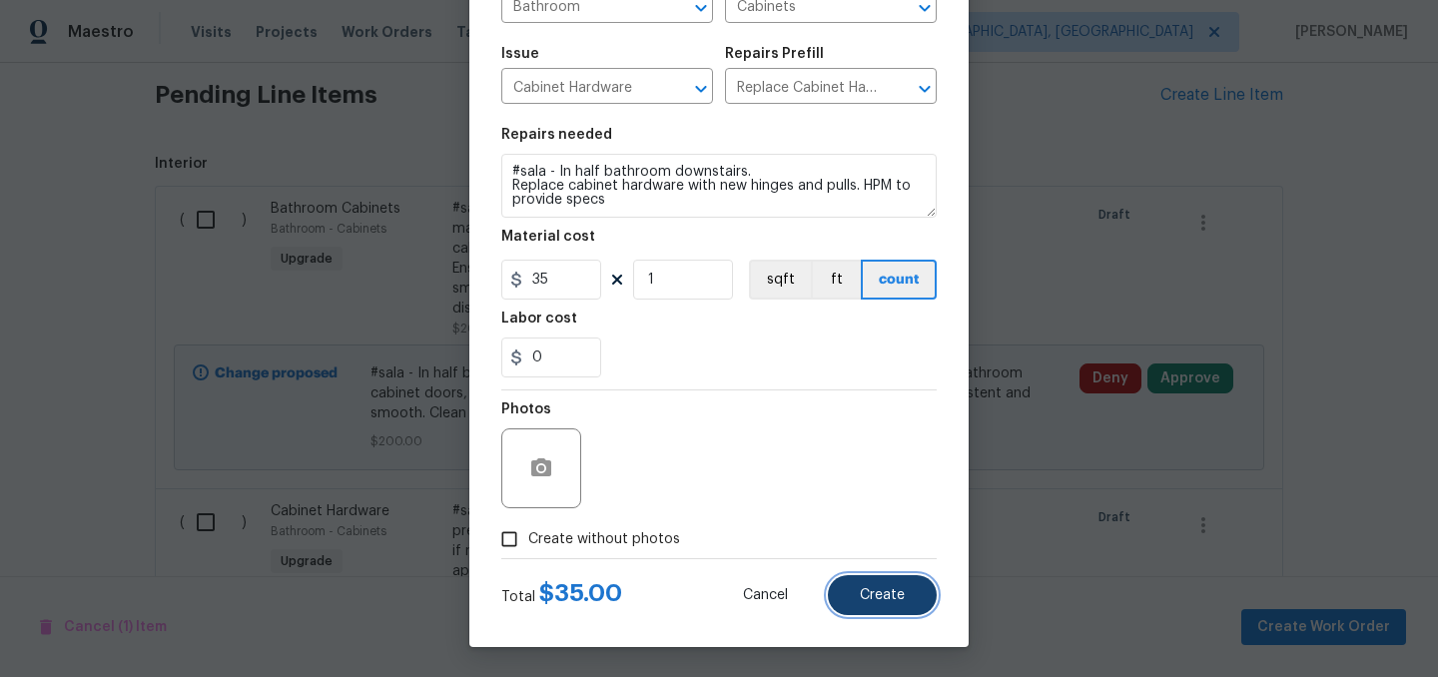
click at [894, 591] on span "Create" at bounding box center [882, 595] width 45 height 15
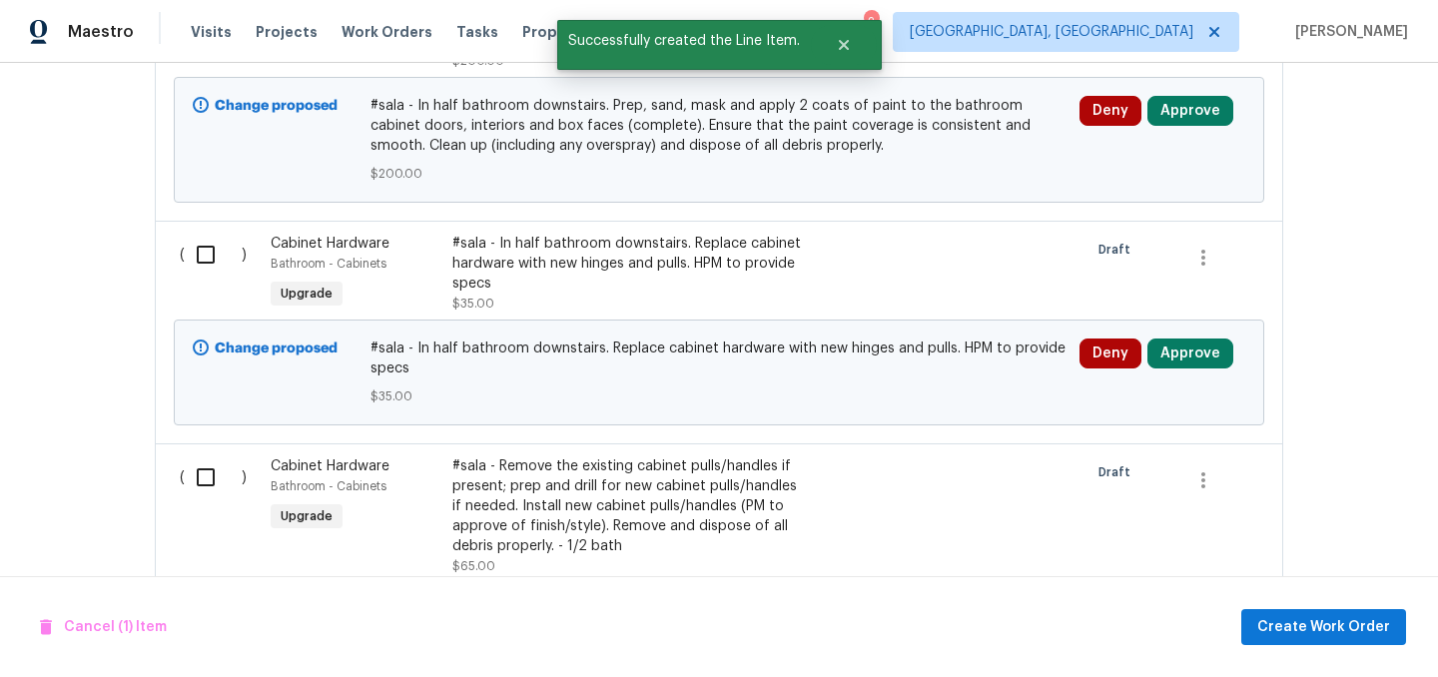
scroll to position [770, 0]
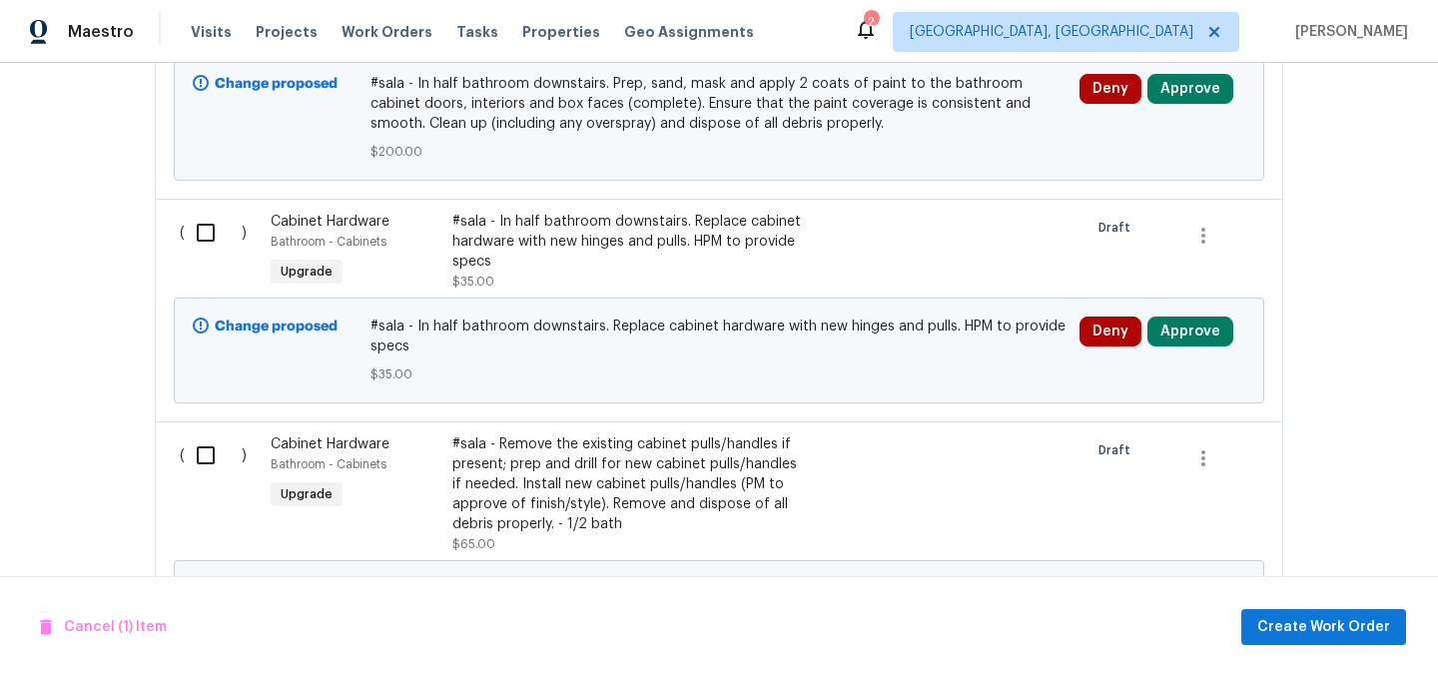
click at [598, 477] on div "#sala - Remove the existing cabinet pulls/handles if present; prep and drill fo…" at bounding box center [628, 484] width 352 height 100
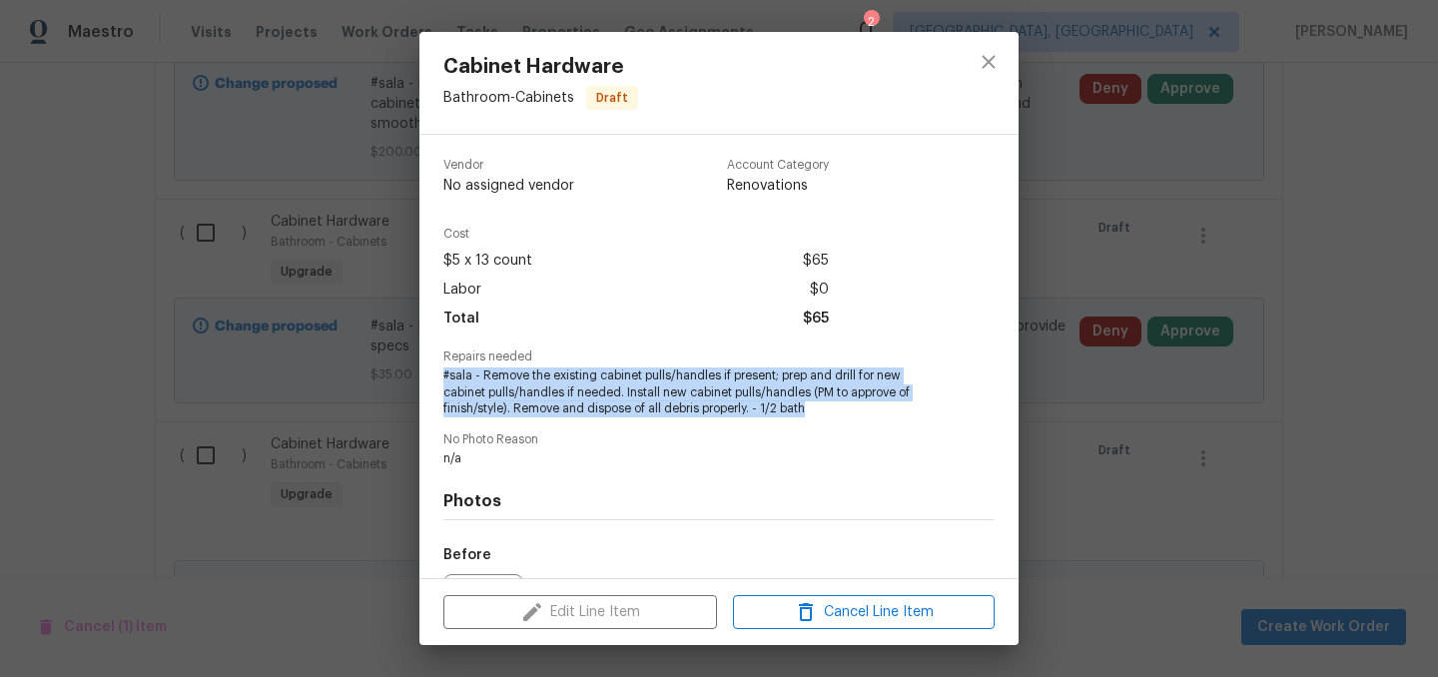
drag, startPoint x: 814, startPoint y: 406, endPoint x: 433, endPoint y: 381, distance: 381.4
click at [433, 381] on div "Vendor No assigned vendor Account Category Renovations Cost $5 x 13 count $65 L…" at bounding box center [718, 356] width 599 height 443
copy span "#sala - Remove the existing cabinet pulls/handles if present; prep and drill fo…"
click at [309, 377] on div "Cabinet Hardware Bathroom - Cabinets Draft Vendor No assigned vendor Account Ca…" at bounding box center [719, 338] width 1438 height 677
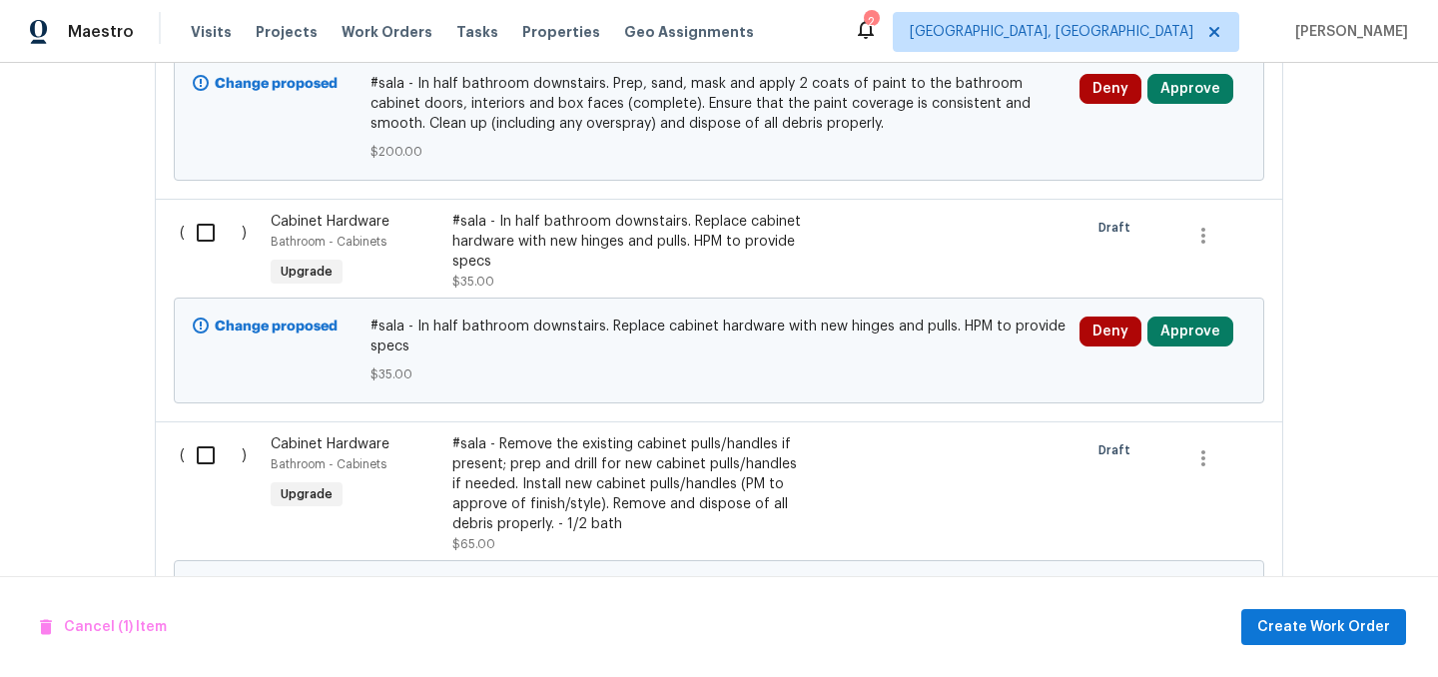
click at [725, 240] on div "#sala - In half bathroom downstairs. Replace cabinet hardware with new hinges a…" at bounding box center [628, 242] width 352 height 60
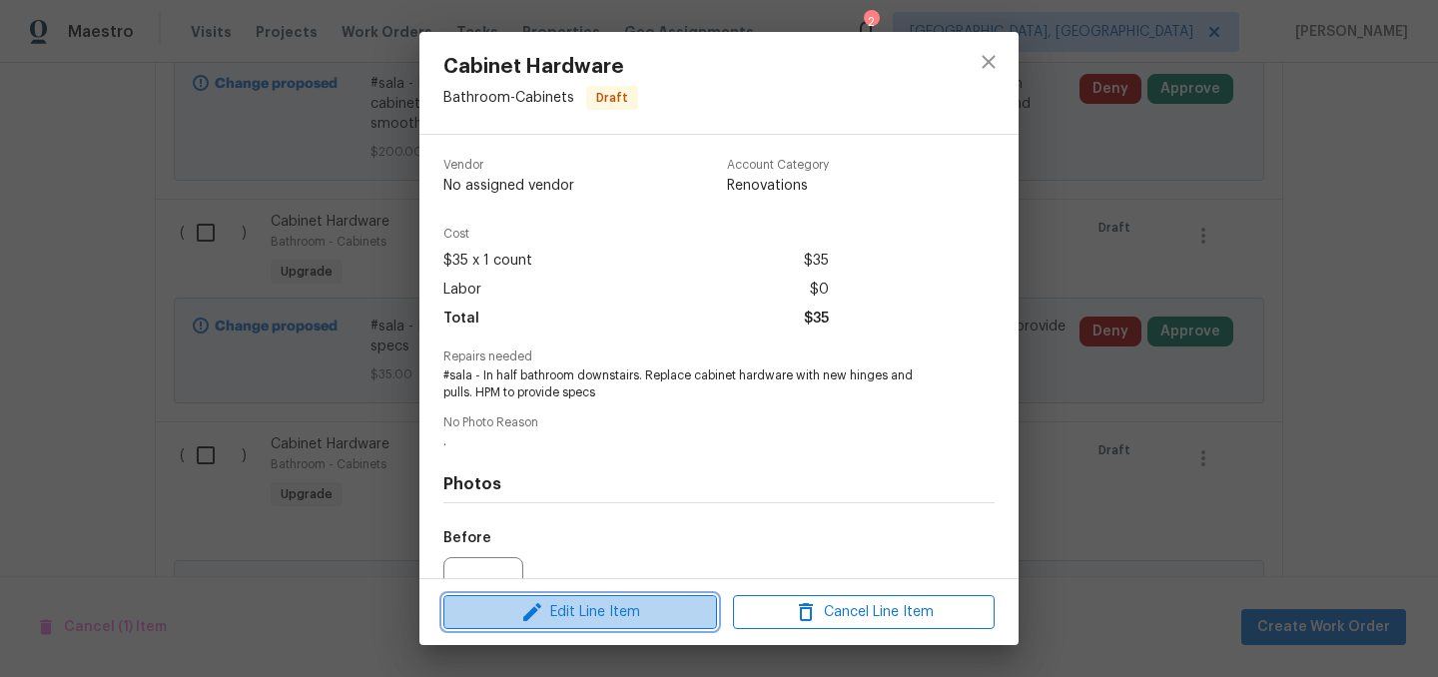
click at [598, 606] on span "Edit Line Item" at bounding box center [580, 612] width 262 height 25
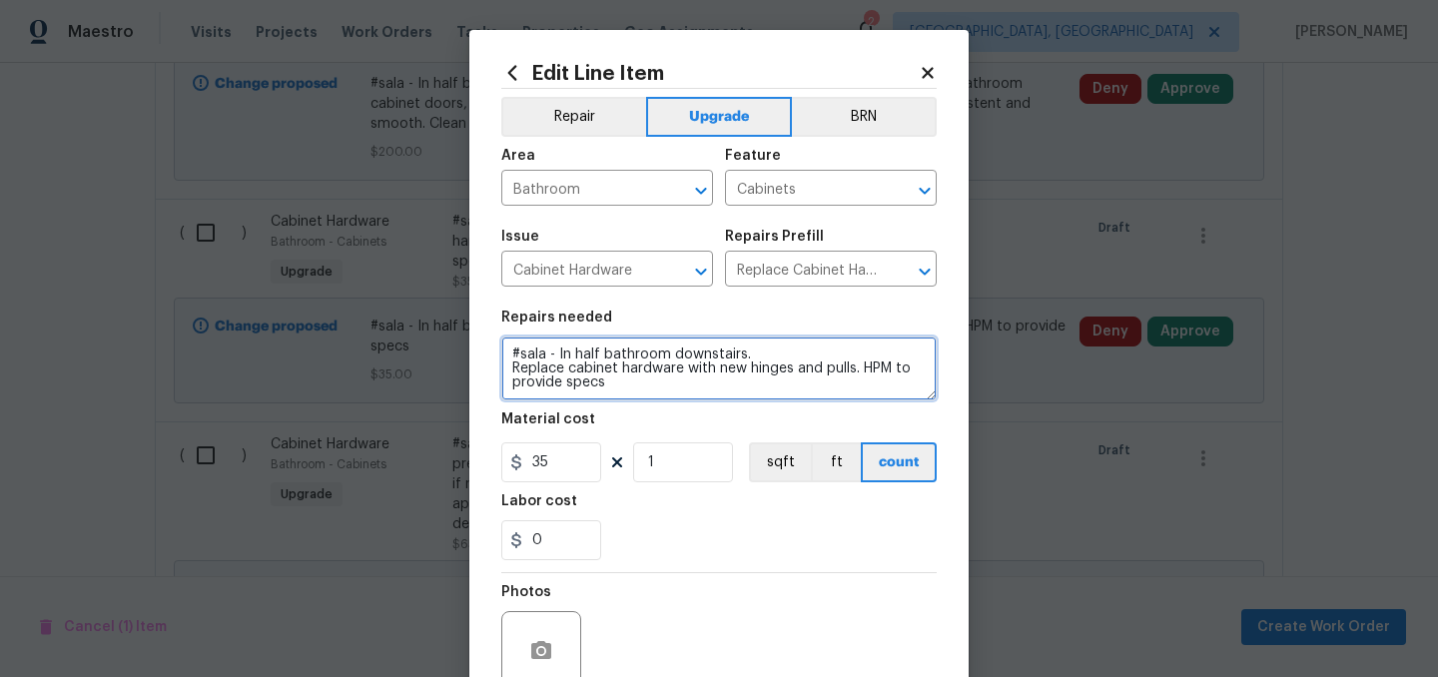
click at [610, 390] on textarea "#sala - In half bathroom downstairs. Replace cabinet hardware with new hinges a…" at bounding box center [718, 369] width 435 height 64
drag, startPoint x: 609, startPoint y: 387, endPoint x: 502, endPoint y: 367, distance: 108.7
click at [502, 367] on textarea "#sala - In half bathroom downstairs. Replace cabinet hardware with new hinges a…" at bounding box center [718, 369] width 435 height 64
paste textarea "#sala - Remove the existing cabinet pulls/handles if present; prep and drill fo…"
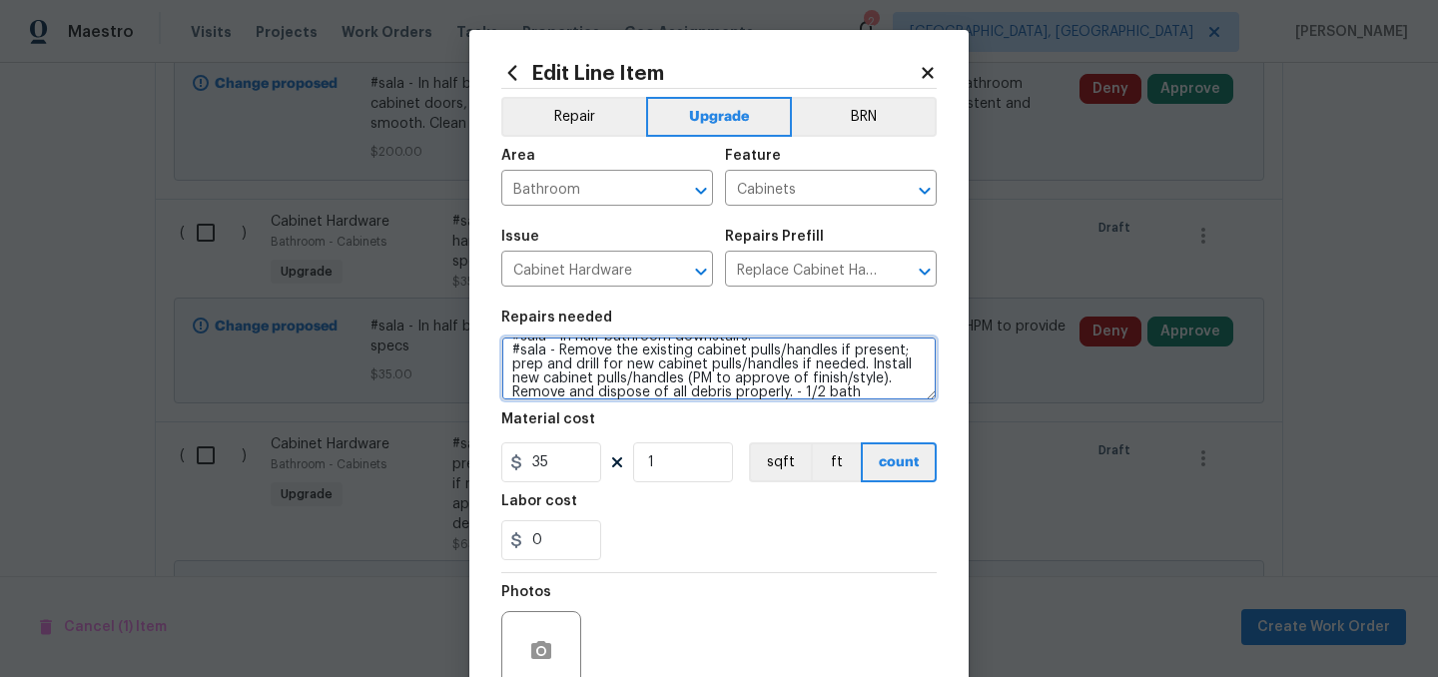
scroll to position [0, 0]
drag, startPoint x: 556, startPoint y: 371, endPoint x: 491, endPoint y: 374, distance: 65.0
click at [491, 374] on div "Edit Line Item Repair Upgrade BRN Area Bathroom ​ Feature Cabinets ​ Issue Cabi…" at bounding box center [718, 430] width 499 height 800
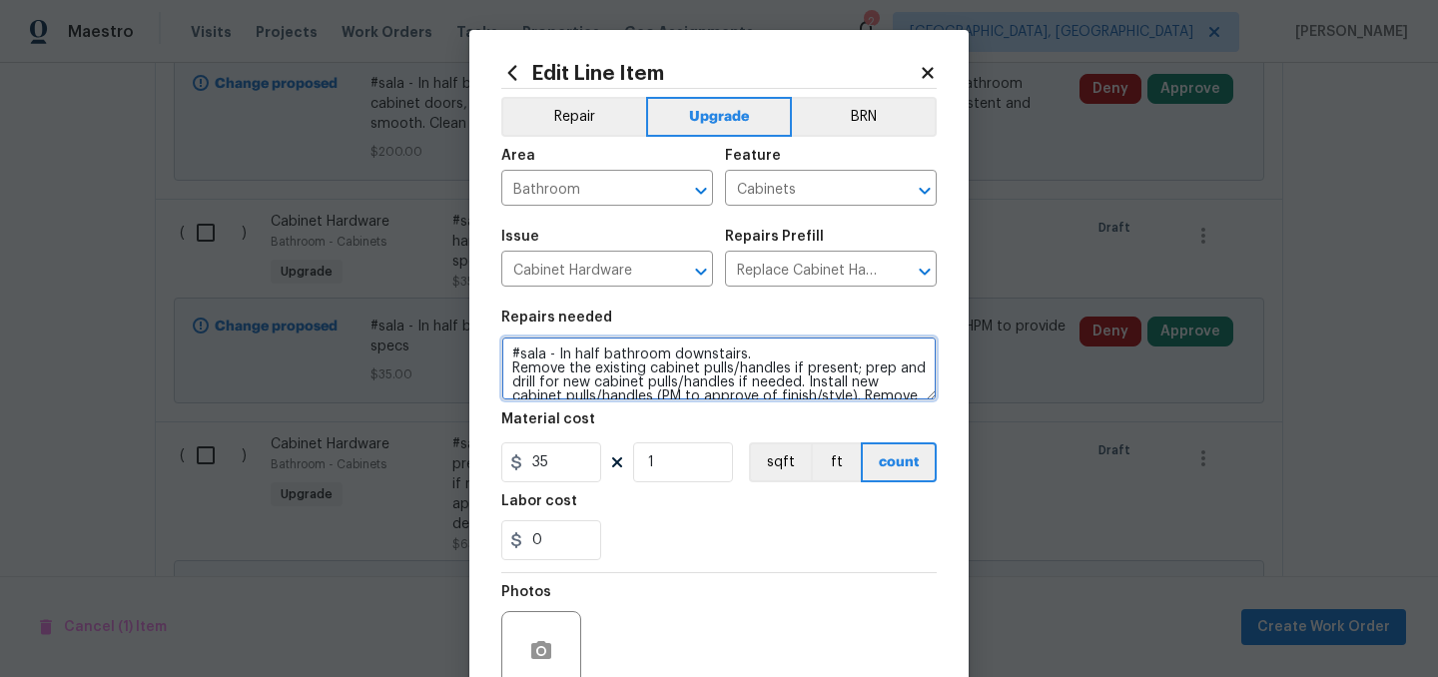
scroll to position [28, 0]
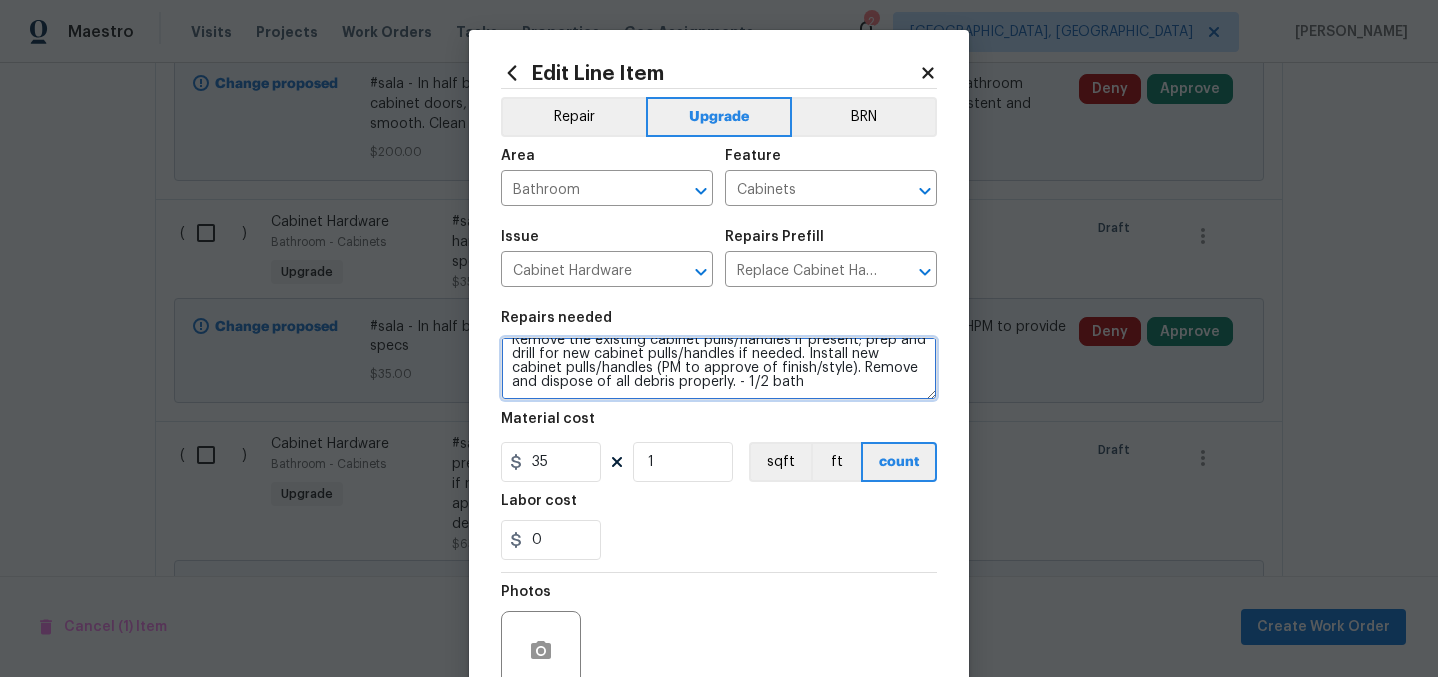
drag, startPoint x: 807, startPoint y: 385, endPoint x: 744, endPoint y: 379, distance: 63.2
click at [744, 379] on textarea "#sala - In half bathroom downstairs. Remove the existing cabinet pulls/handles …" at bounding box center [718, 369] width 435 height 64
type textarea "#sala - In half bathroom downstairs. Remove the existing cabinet pulls/handles …"
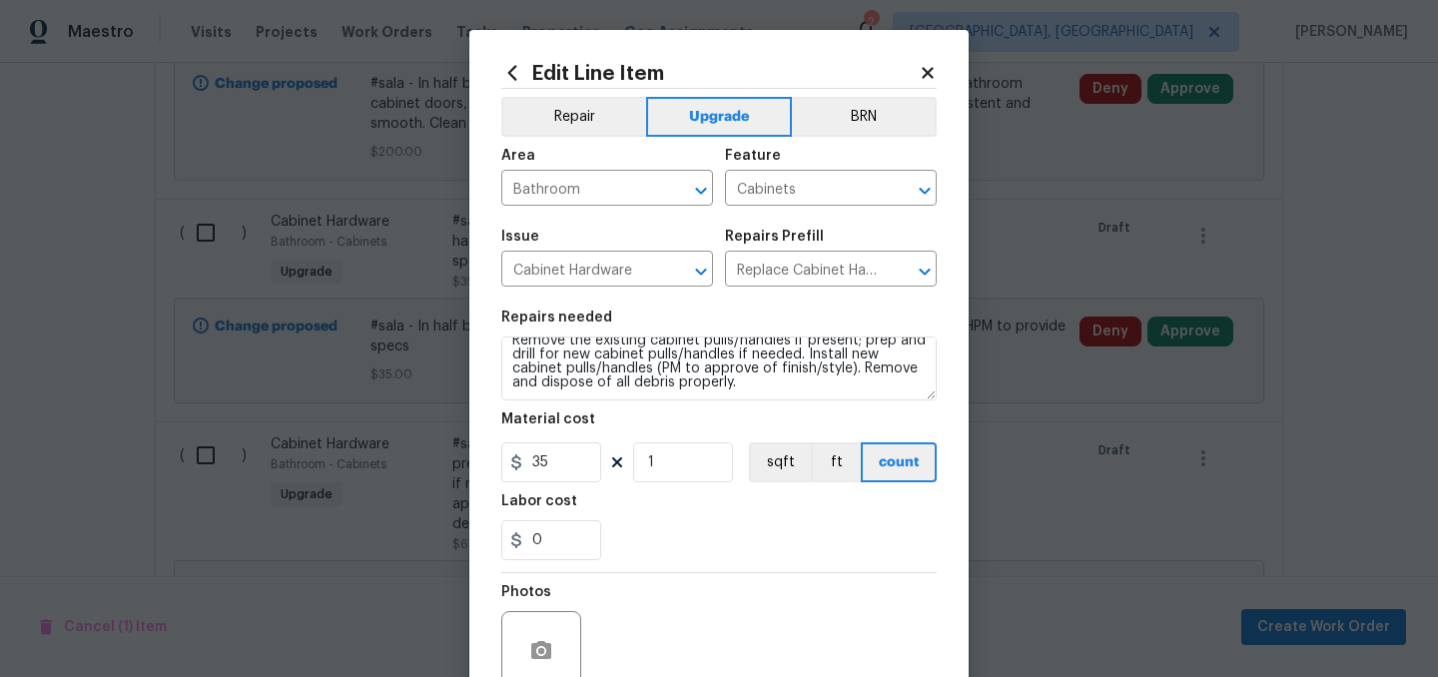
click at [762, 550] on div "0" at bounding box center [718, 540] width 435 height 40
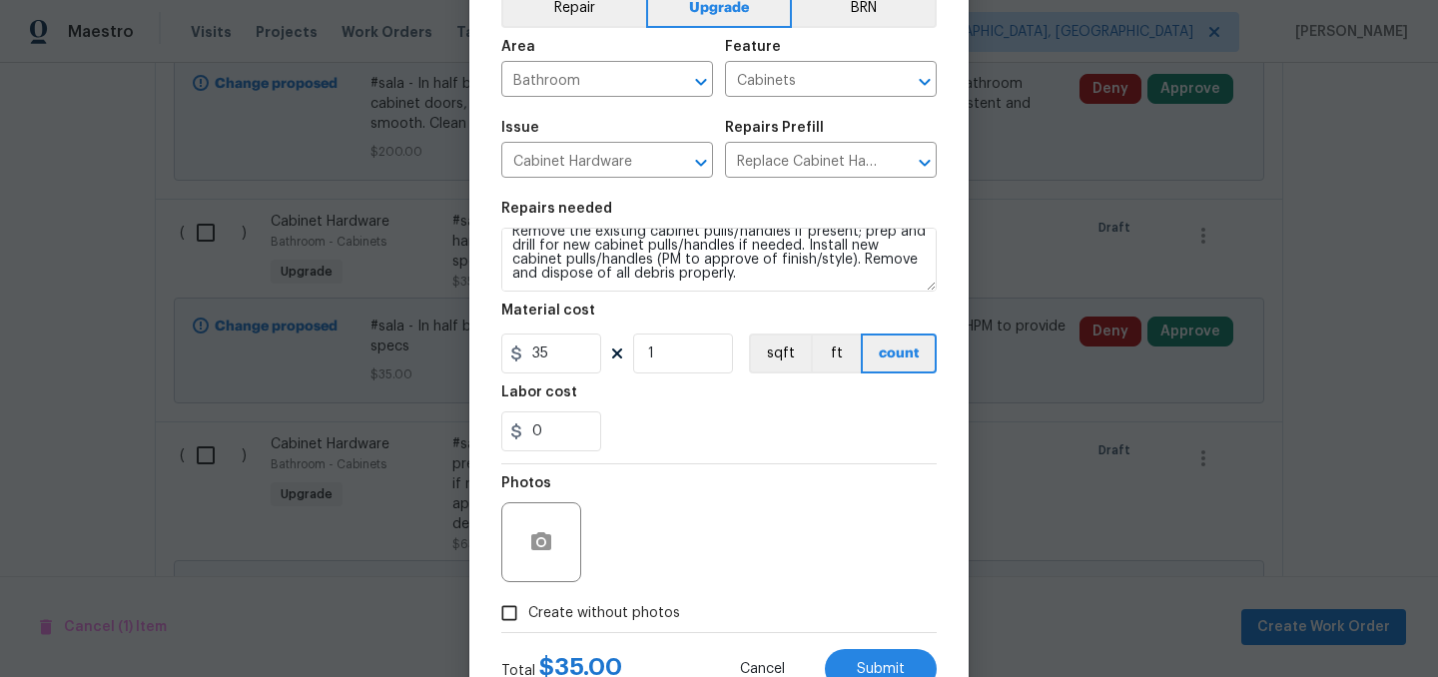
scroll to position [184, 0]
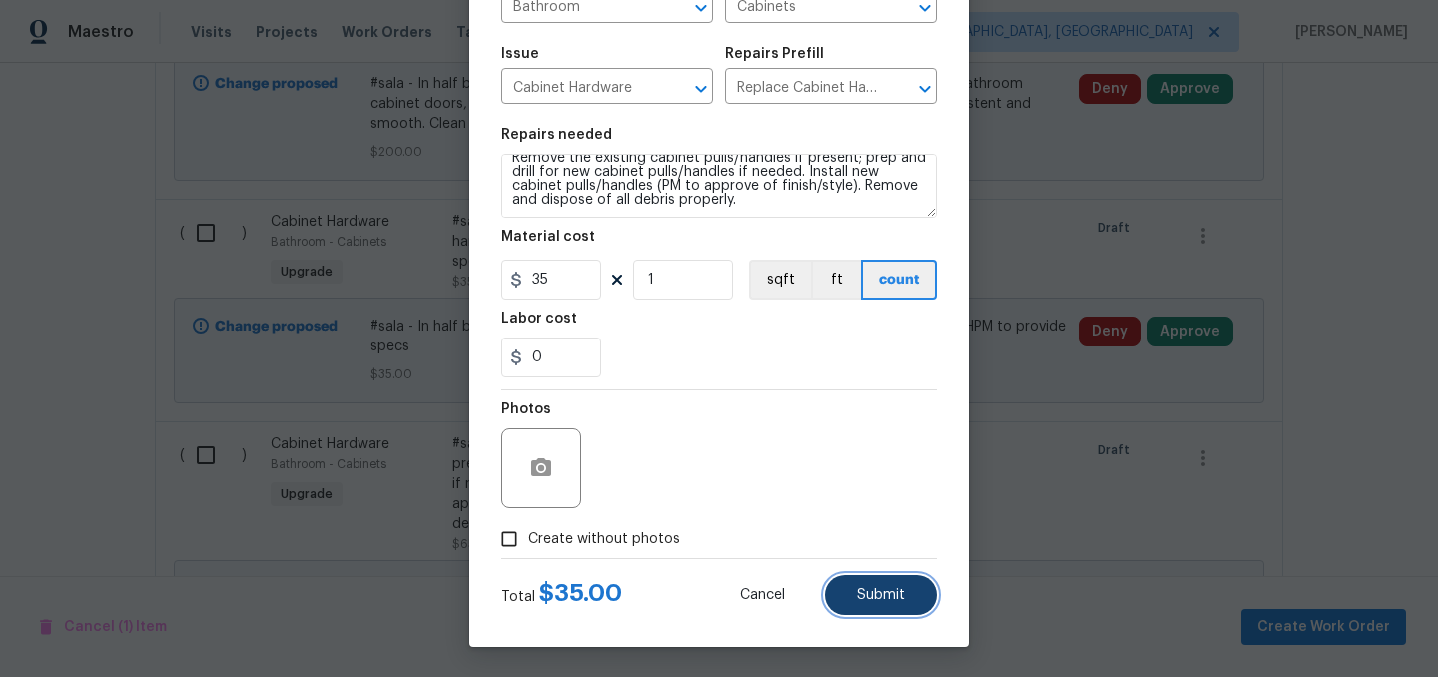
click at [888, 592] on span "Submit" at bounding box center [881, 595] width 48 height 15
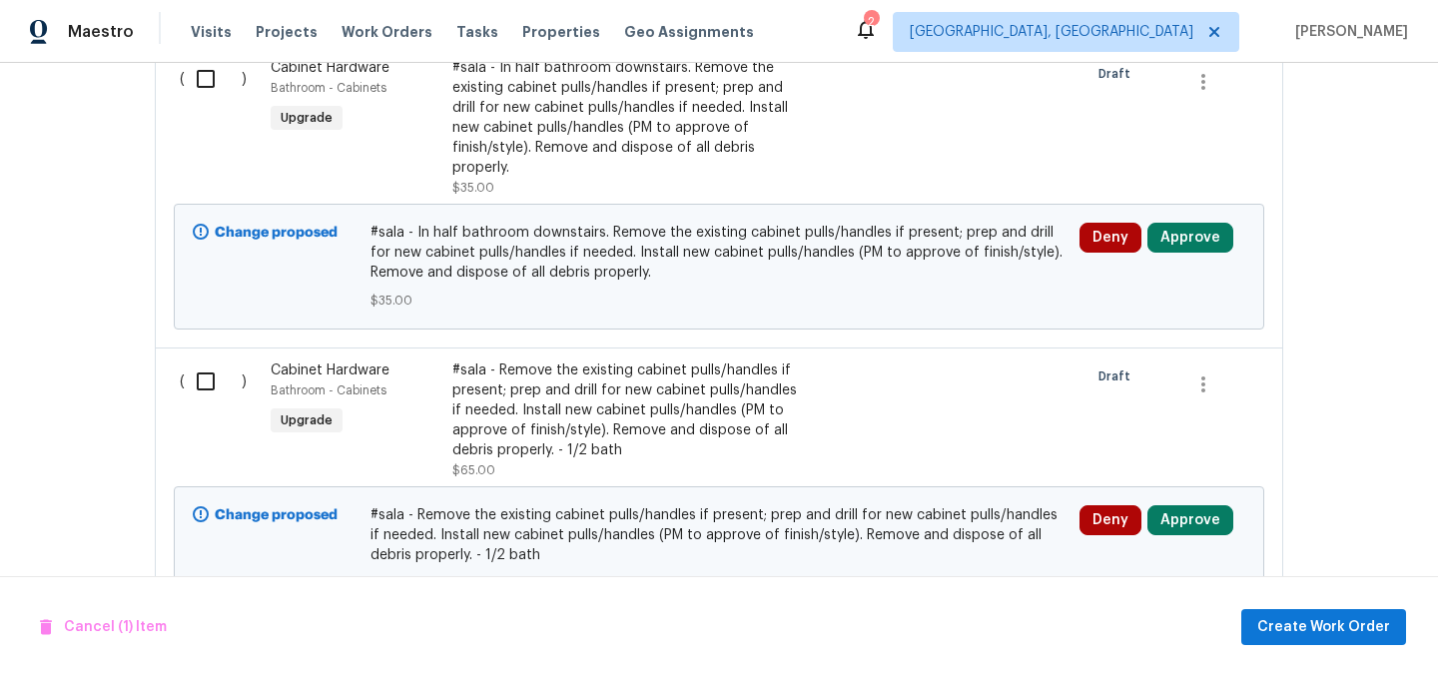
scroll to position [939, 0]
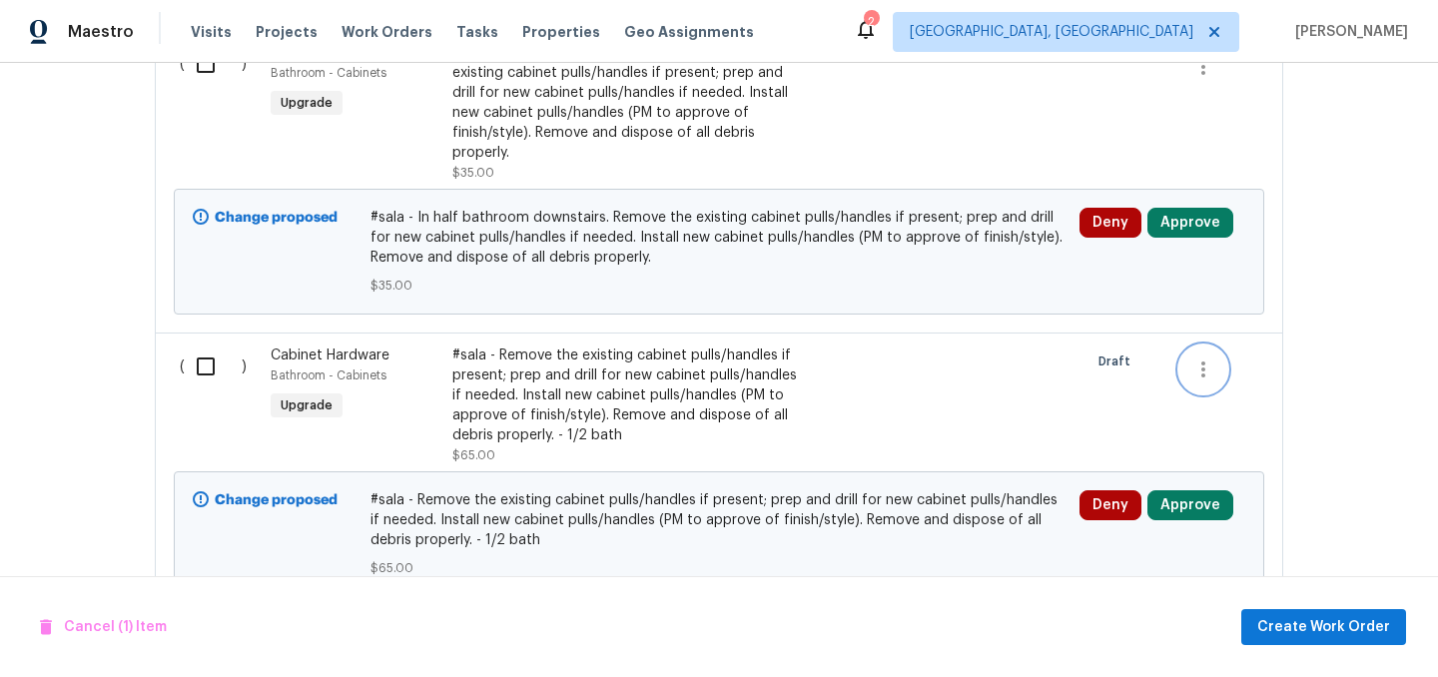
click at [1201, 363] on icon "button" at bounding box center [1203, 370] width 24 height 24
click at [1216, 366] on li "Cancel" at bounding box center [1217, 370] width 77 height 33
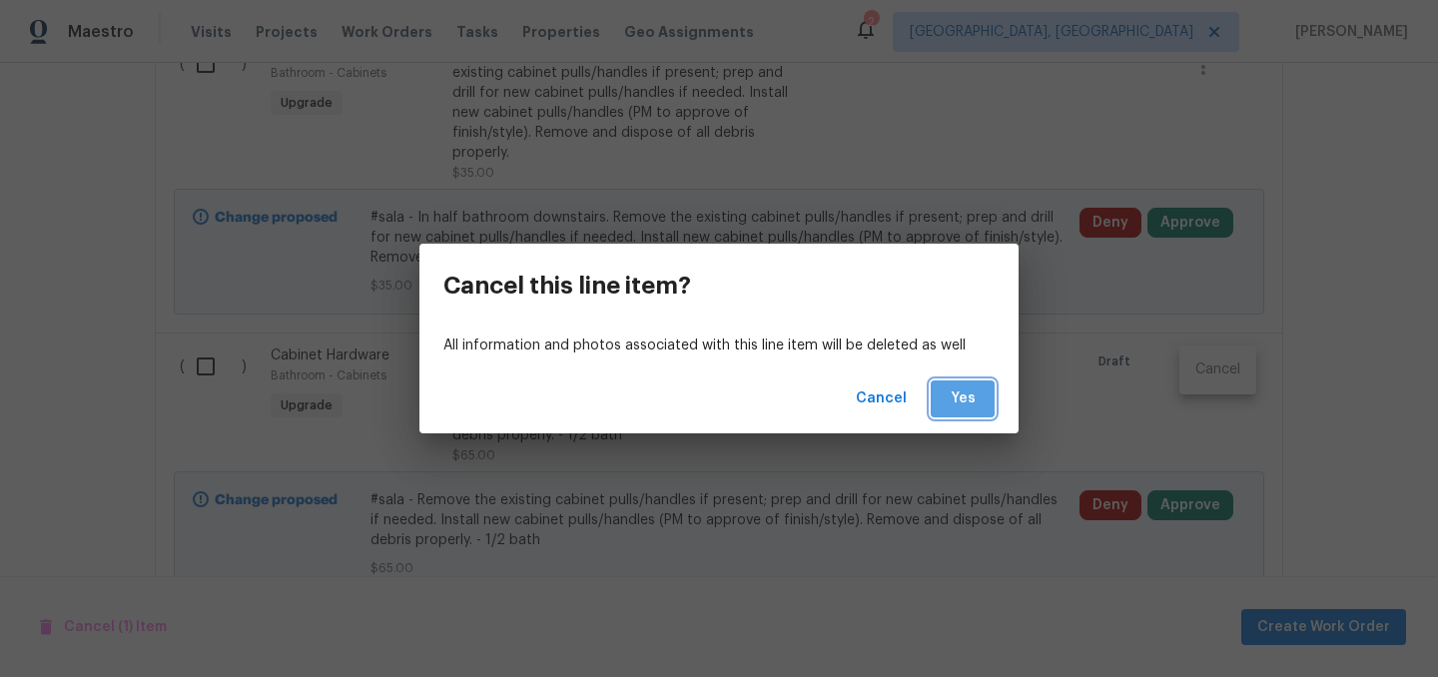
click at [957, 408] on span "Yes" at bounding box center [963, 399] width 32 height 25
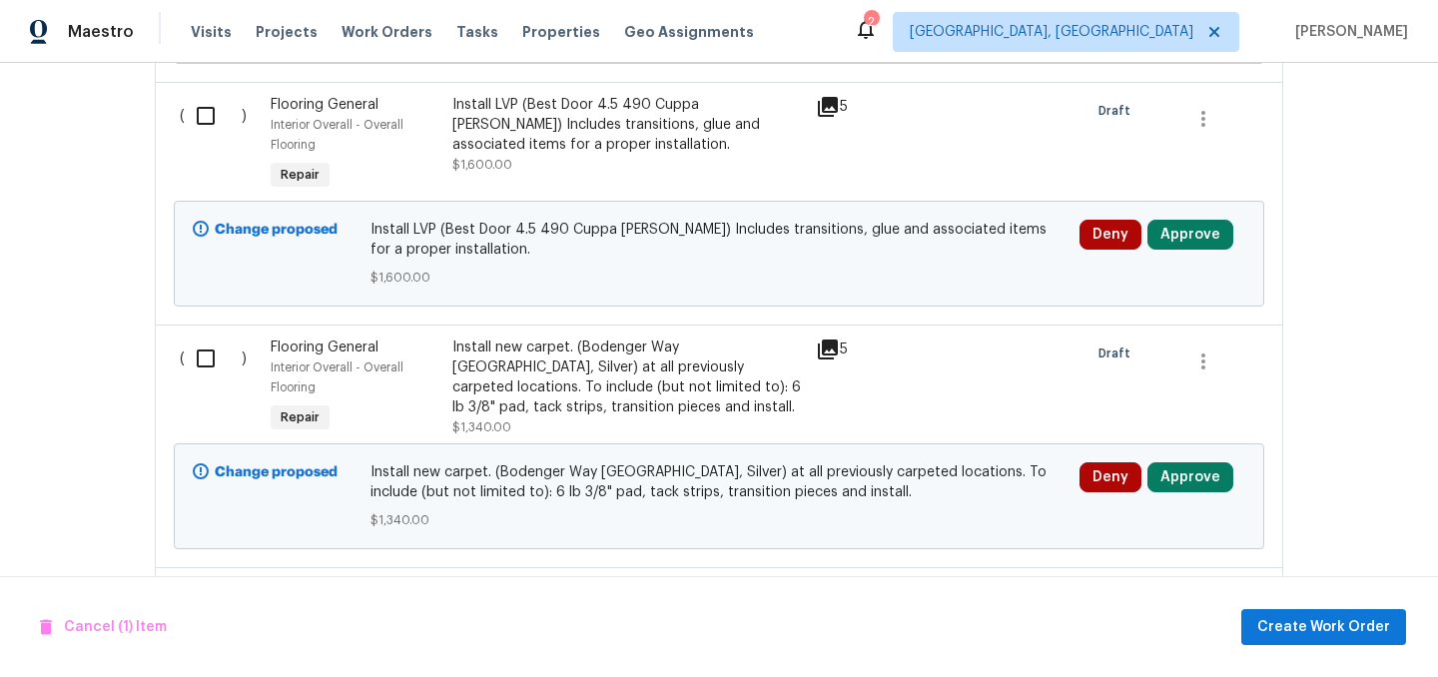
scroll to position [1470, 0]
click at [198, 120] on input "checkbox" at bounding box center [213, 118] width 57 height 42
checkbox input "true"
click at [205, 366] on input "checkbox" at bounding box center [213, 361] width 57 height 42
checkbox input "true"
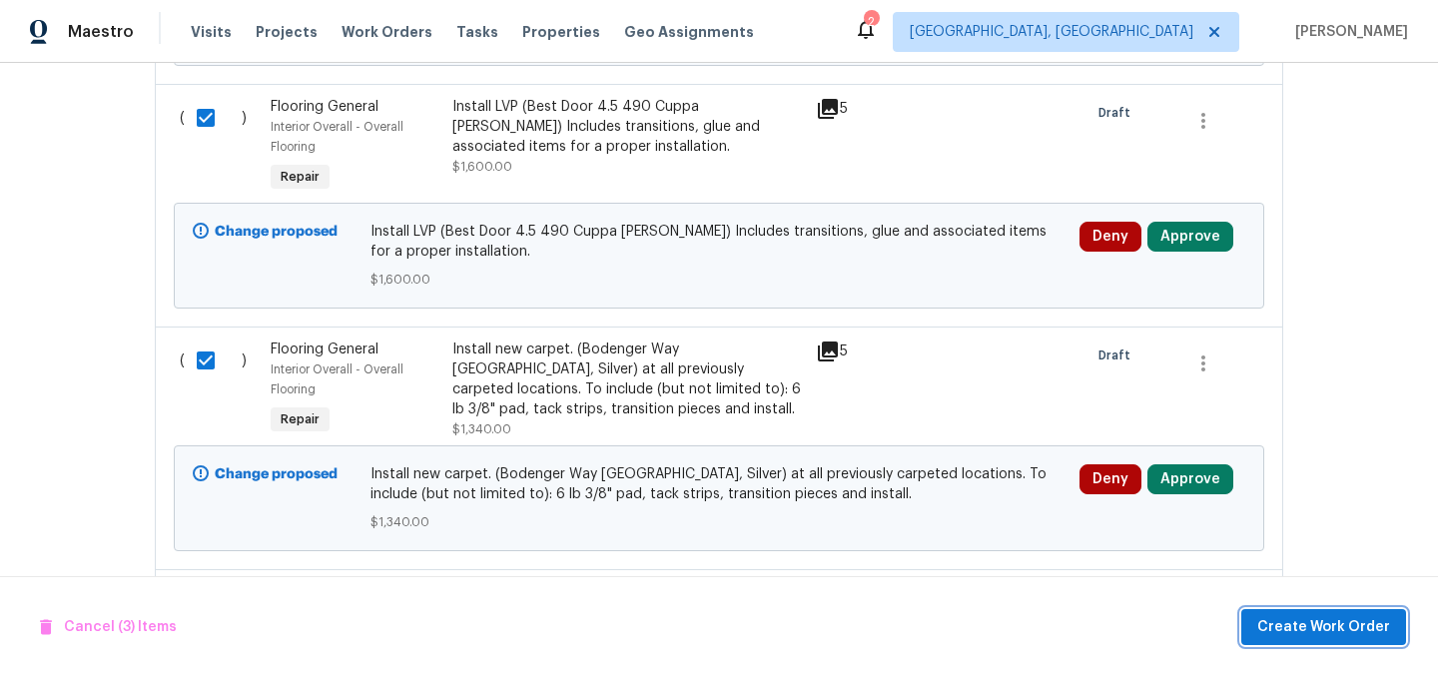
click at [1335, 626] on span "Create Work Order" at bounding box center [1323, 627] width 133 height 25
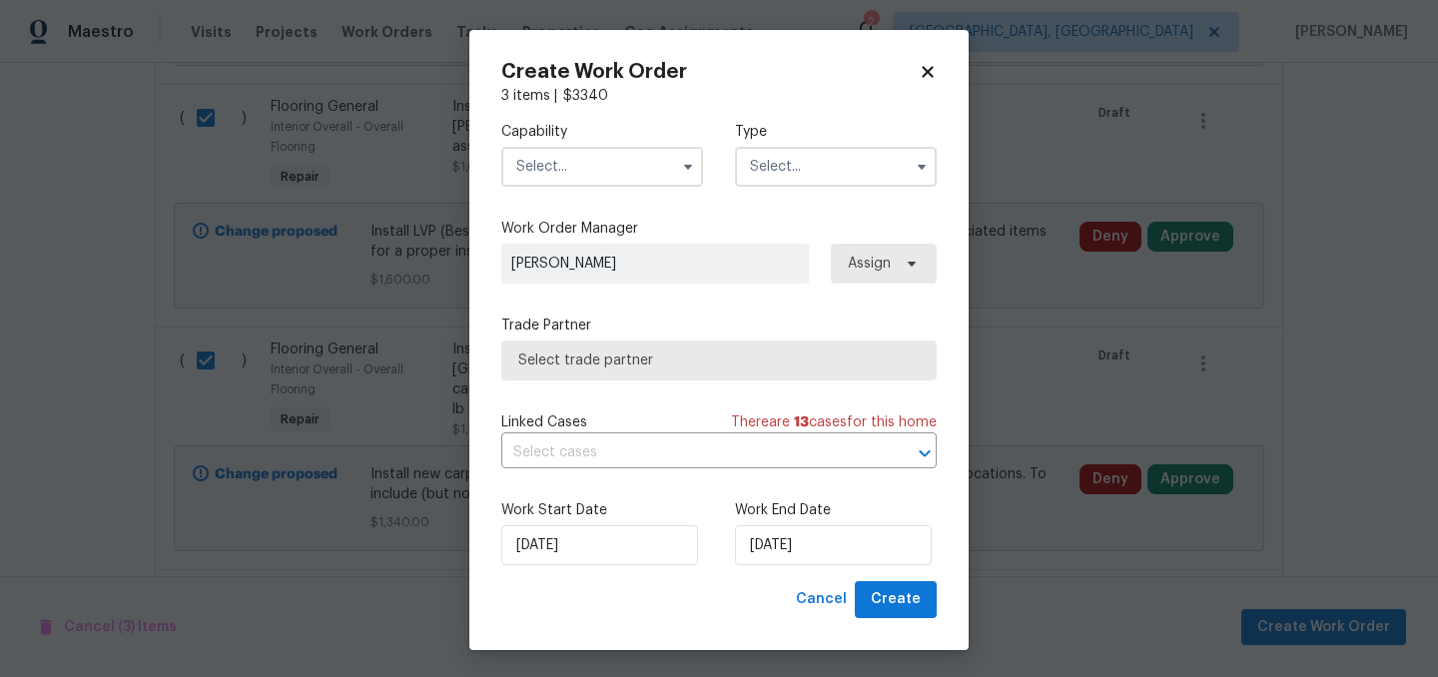
click at [589, 166] on input "text" at bounding box center [602, 167] width 202 height 40
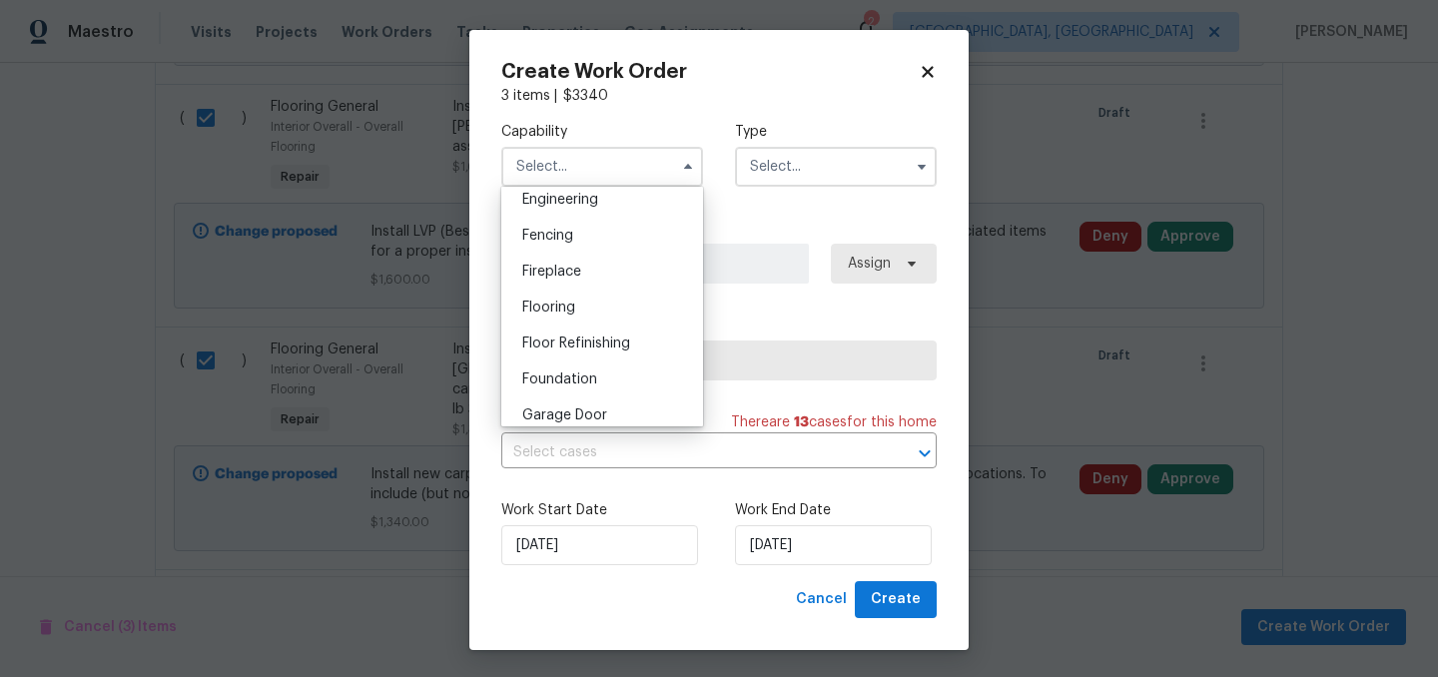
scroll to position [683, 0]
click at [569, 307] on span "Flooring" at bounding box center [548, 302] width 53 height 14
type input "Flooring"
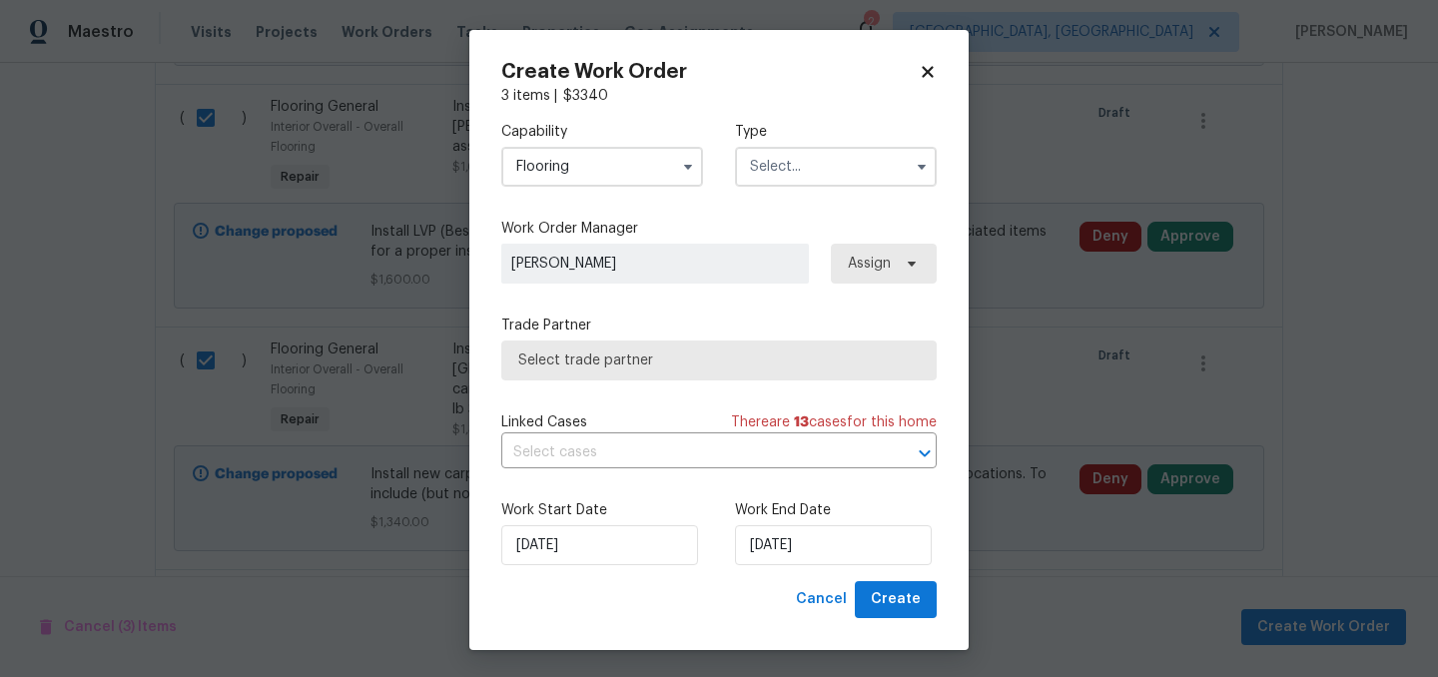
click at [820, 164] on input "text" at bounding box center [836, 167] width 202 height 40
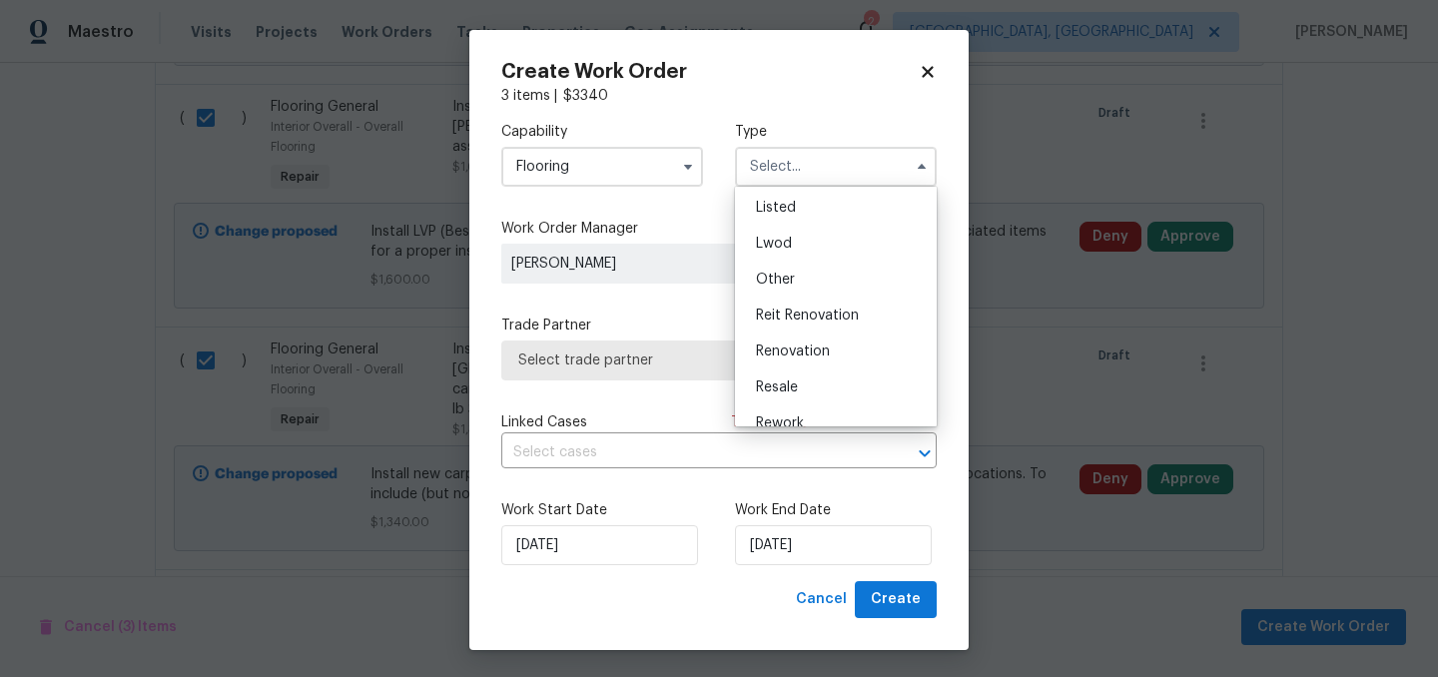
scroll to position [238, 0]
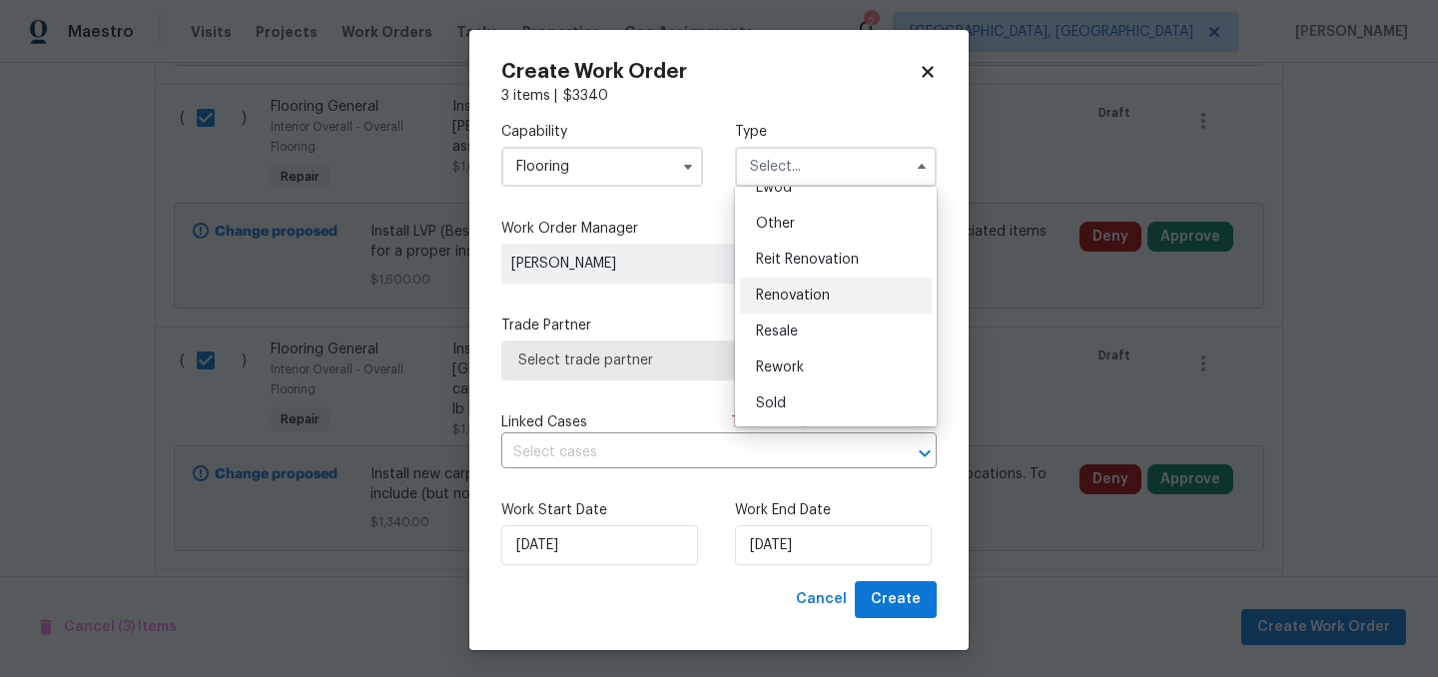
click at [805, 295] on span "Renovation" at bounding box center [793, 296] width 74 height 14
type input "Renovation"
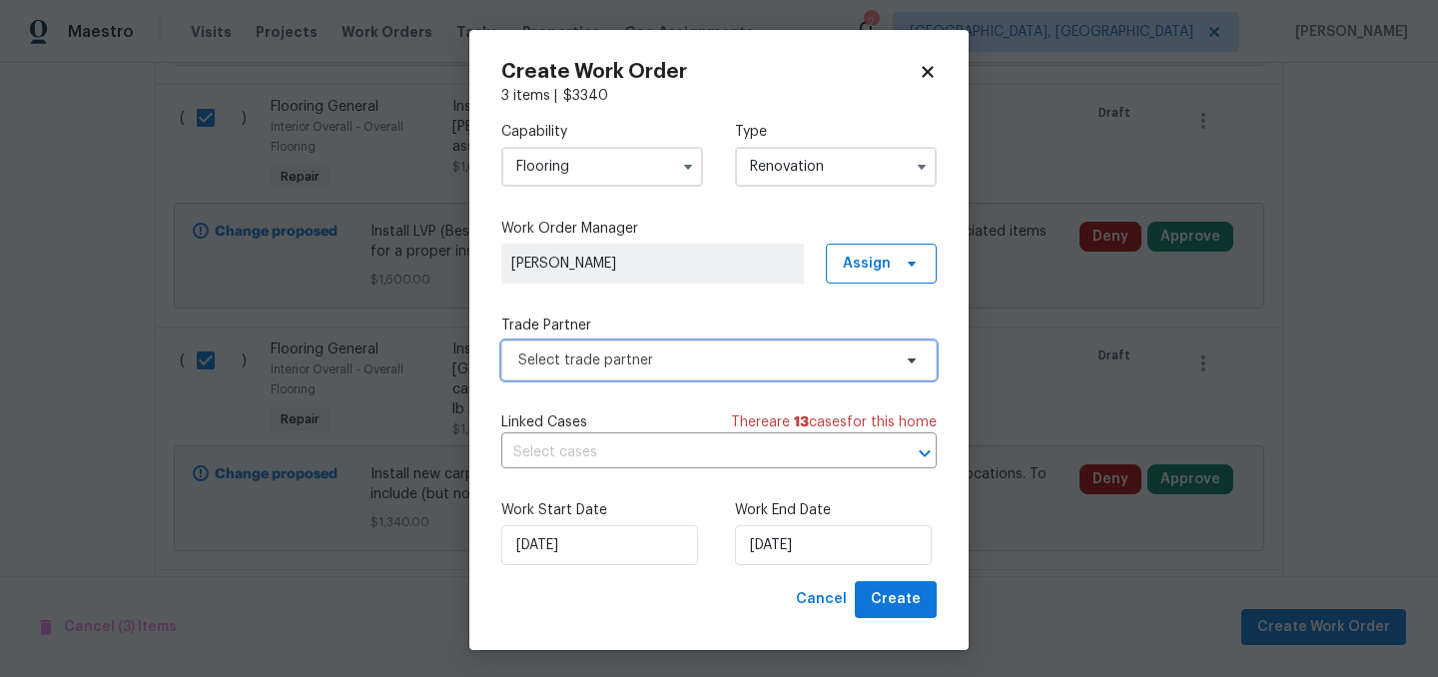
click at [673, 359] on span "Select trade partner" at bounding box center [704, 361] width 373 height 20
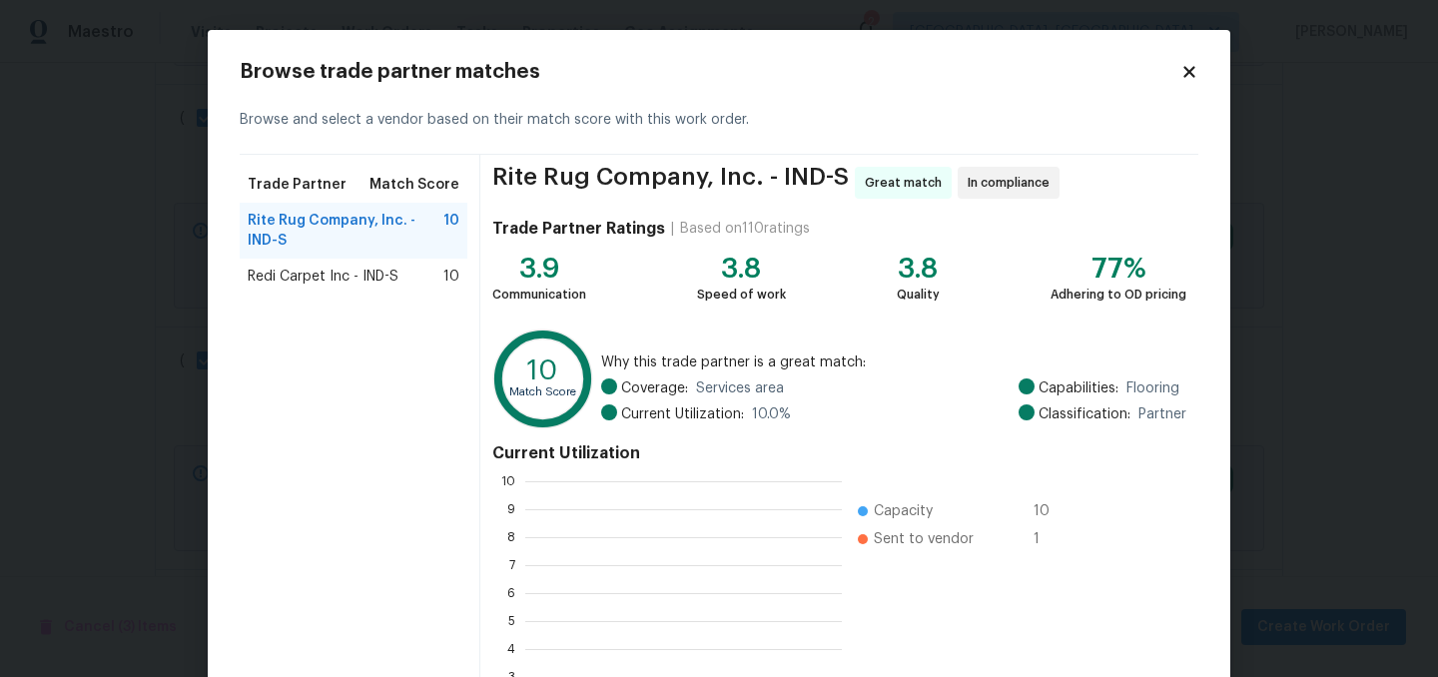
scroll to position [280, 317]
click at [319, 282] on span "Redi Carpet Inc - IND-S" at bounding box center [323, 277] width 151 height 20
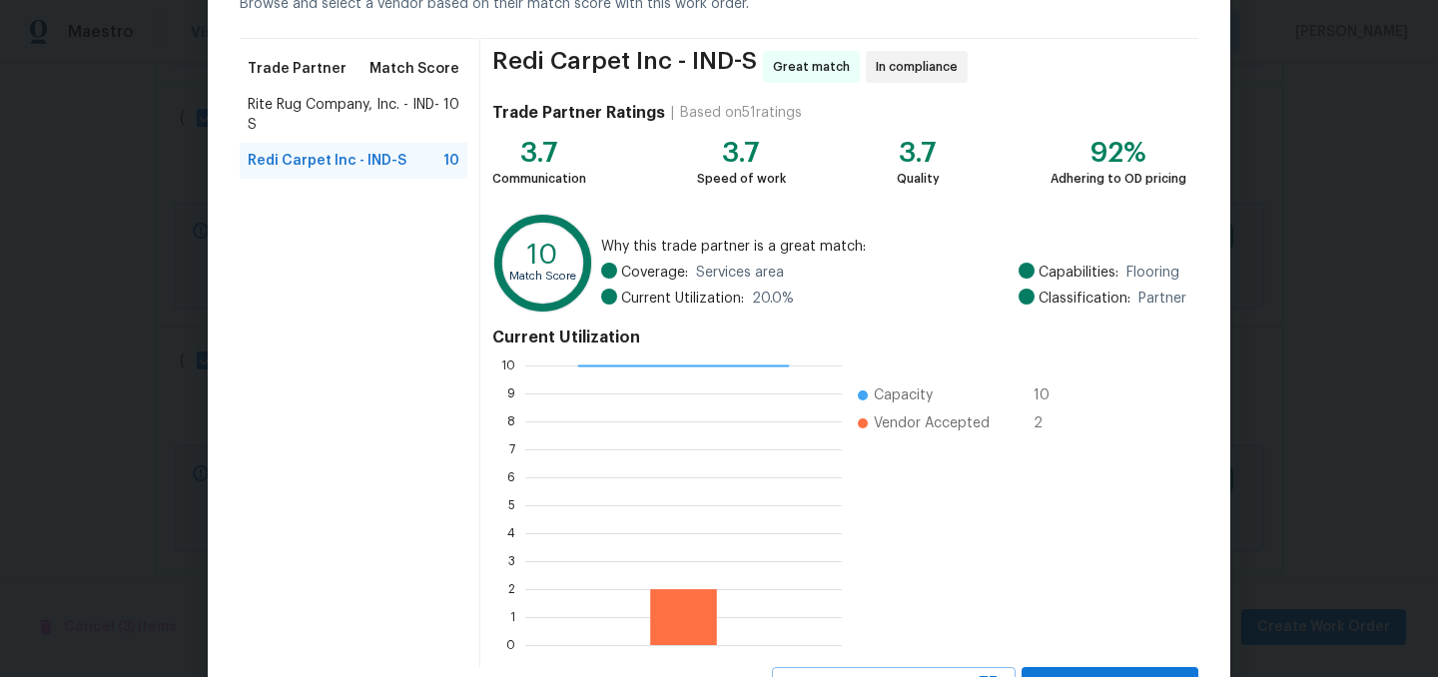
scroll to position [204, 0]
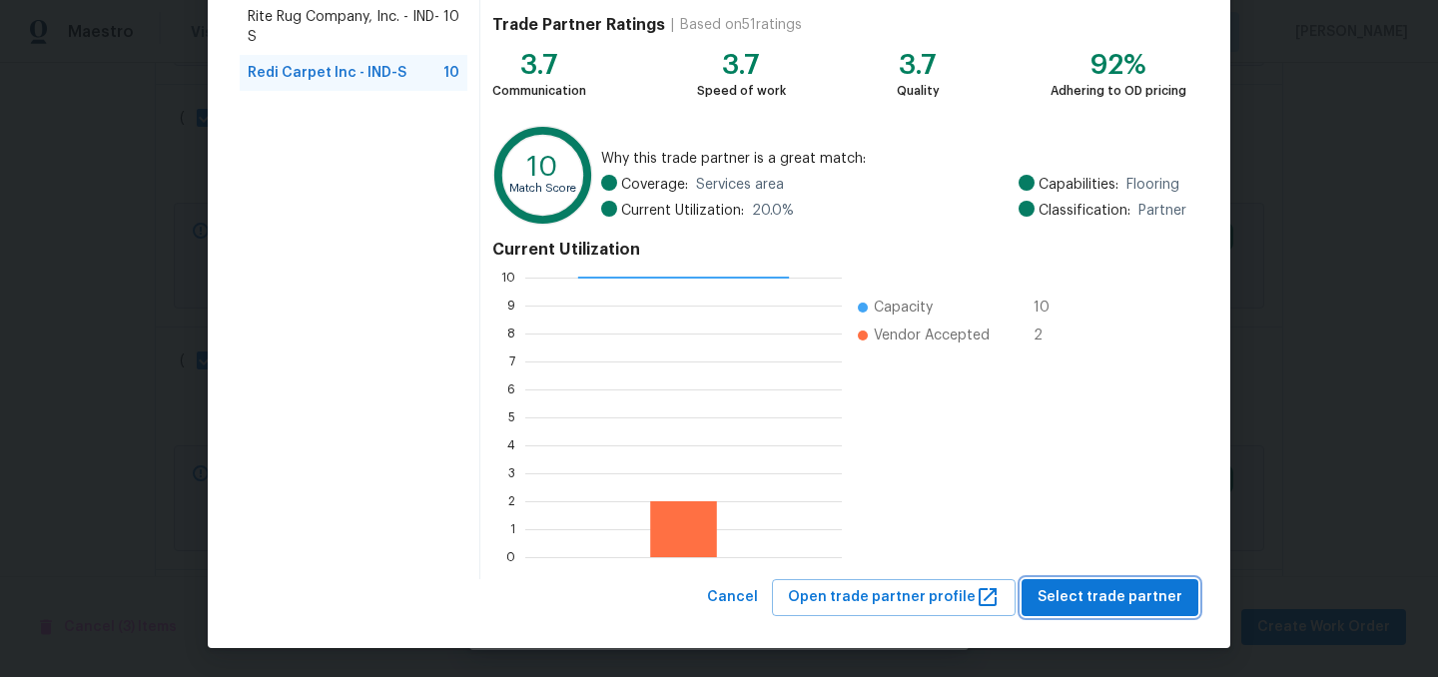
click at [1106, 593] on span "Select trade partner" at bounding box center [1110, 597] width 145 height 25
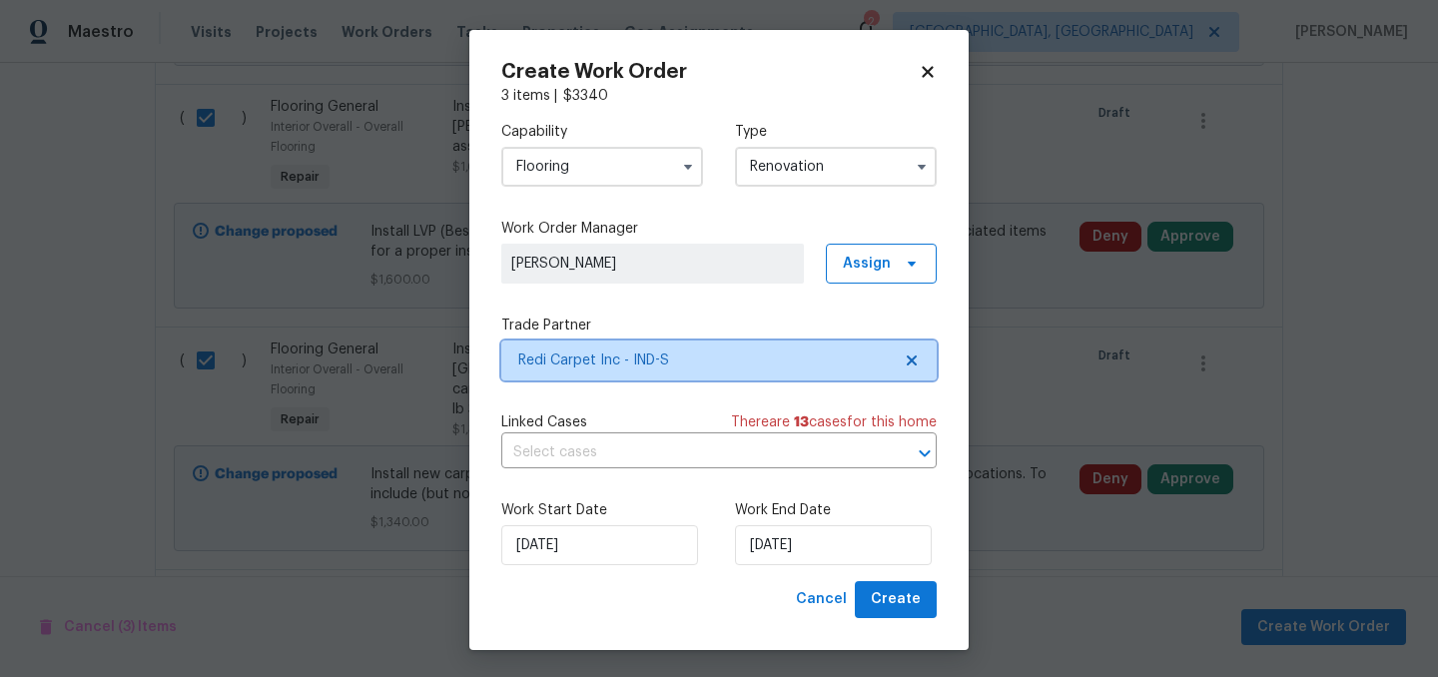
scroll to position [0, 0]
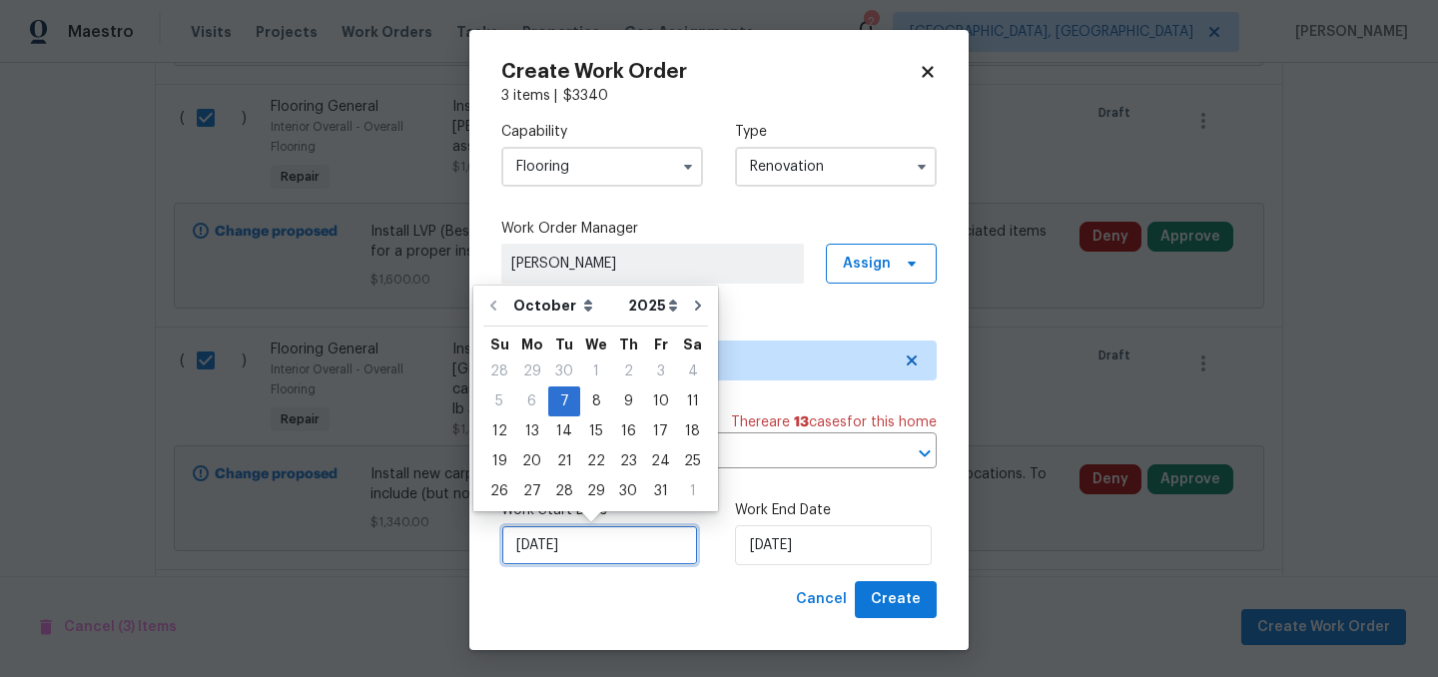
click at [644, 545] on input "10/7/2025" at bounding box center [599, 545] width 197 height 40
click at [596, 395] on div "8" at bounding box center [596, 402] width 32 height 28
type input "10/8/2025"
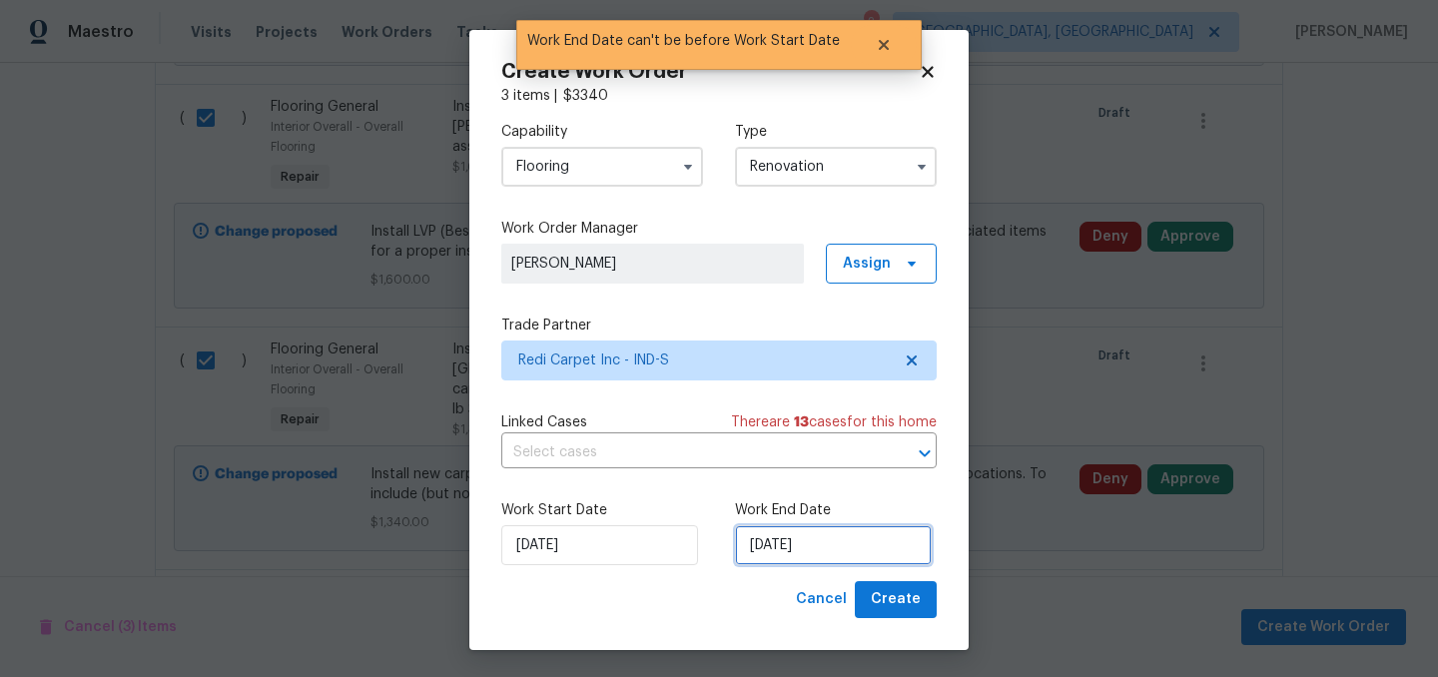
click at [827, 550] on input "10/8/2025" at bounding box center [833, 545] width 197 height 40
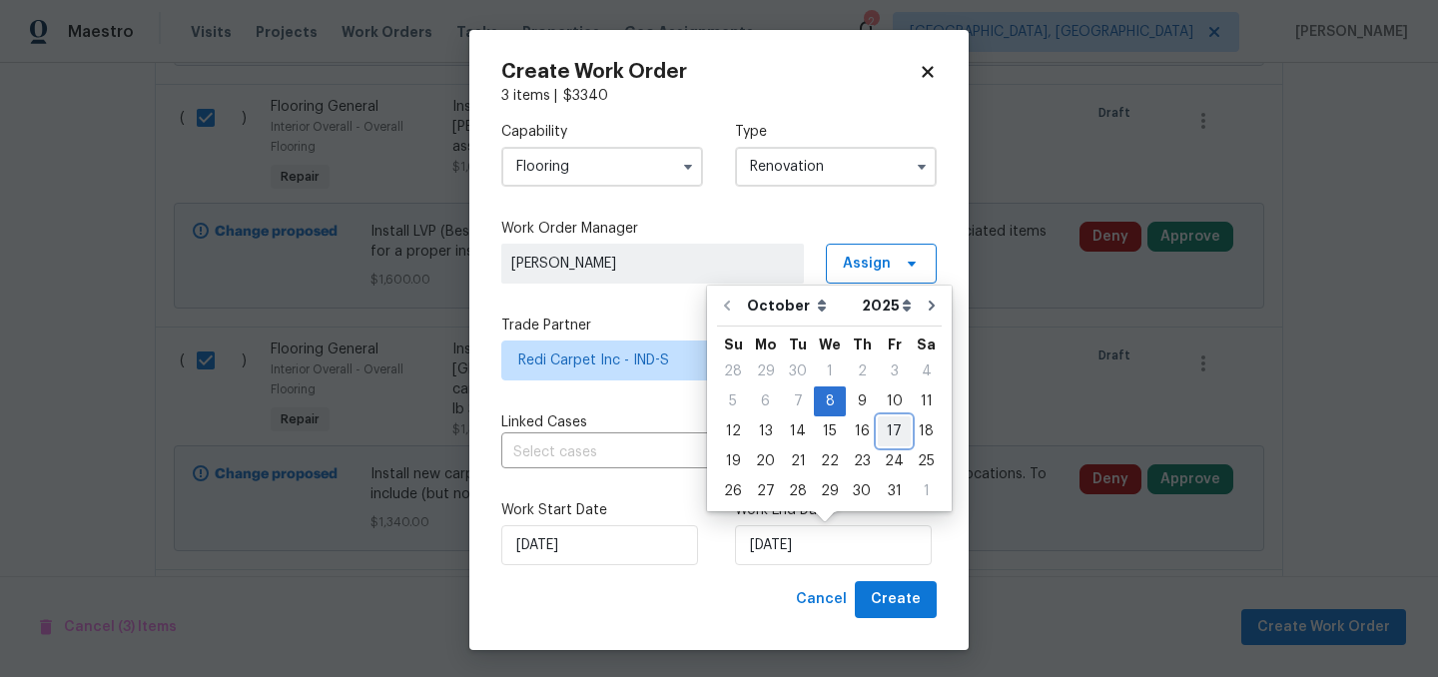
click at [886, 428] on div "17" at bounding box center [894, 431] width 33 height 28
type input "10/17/2025"
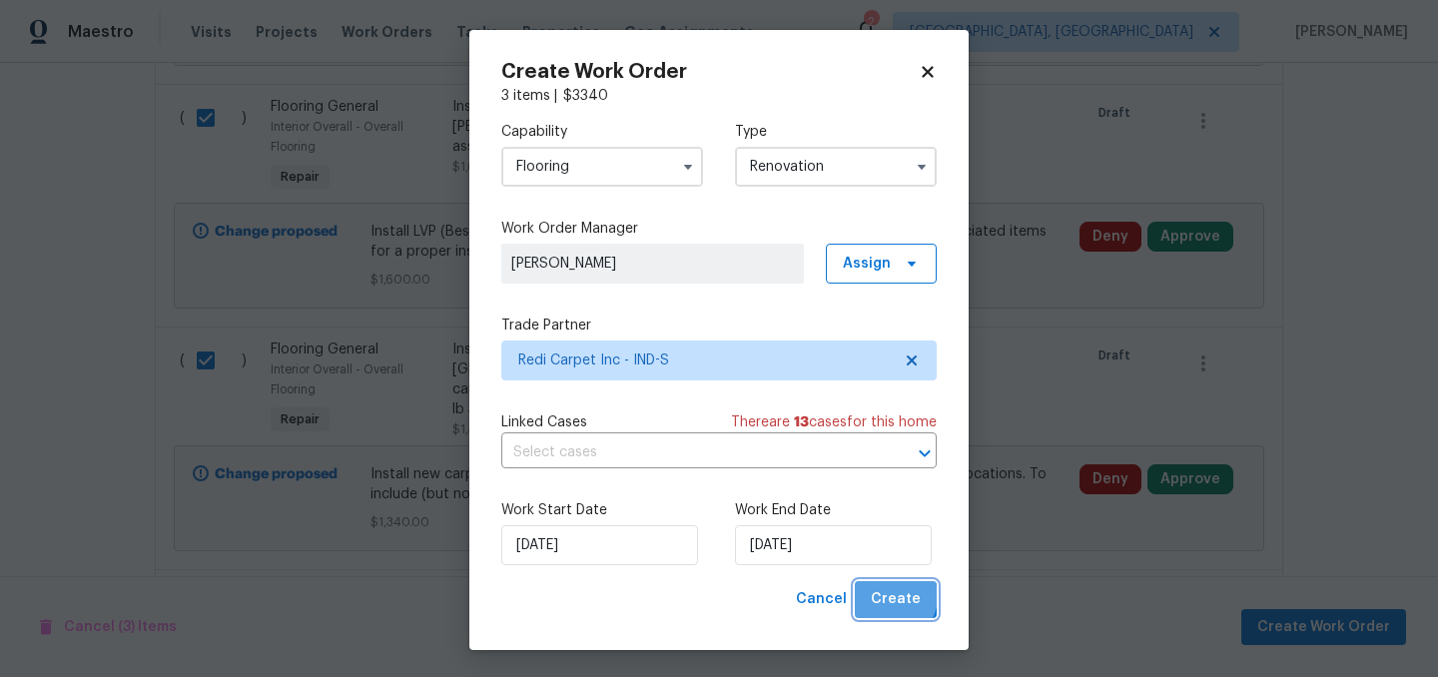
click at [890, 597] on span "Create" at bounding box center [896, 599] width 50 height 25
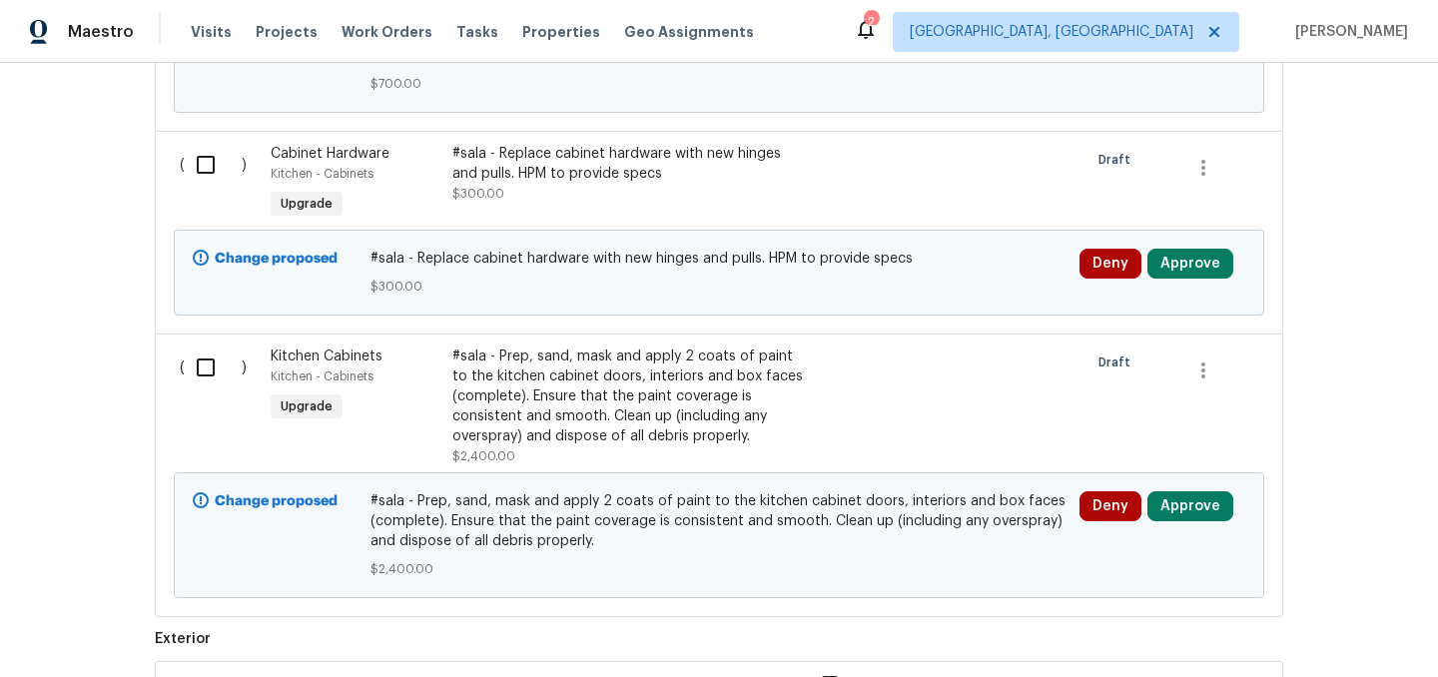
scroll to position [3033, 0]
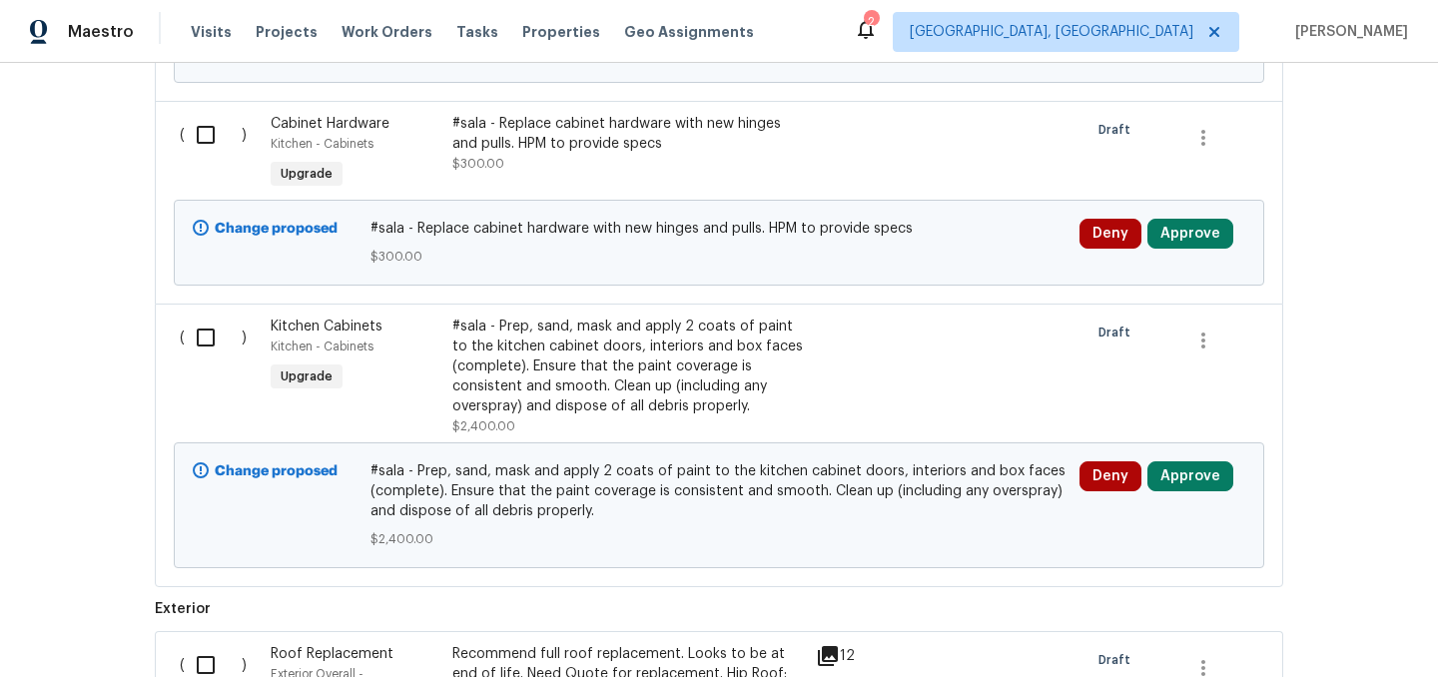
click at [625, 378] on div "#sala - Prep, sand, mask and apply 2 coats of paint to the kitchen cabinet door…" at bounding box center [628, 367] width 352 height 100
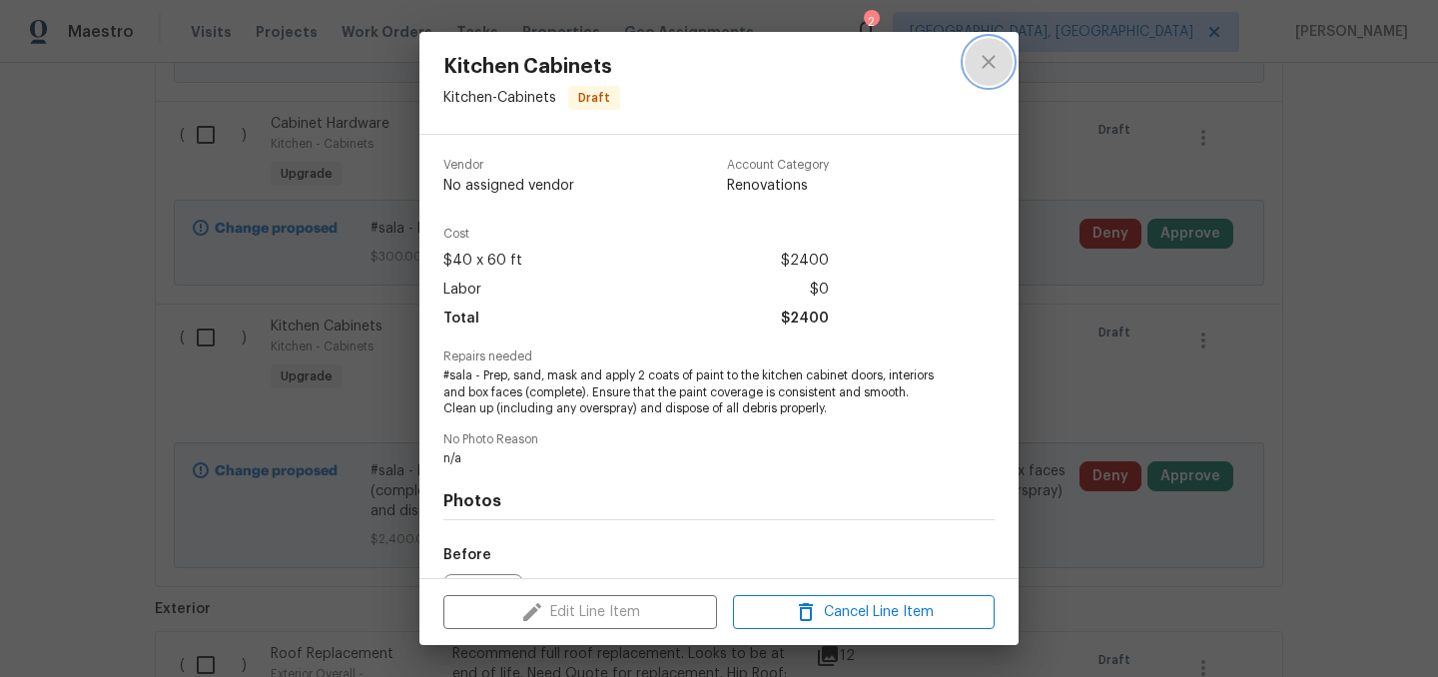
click at [977, 70] on icon "close" at bounding box center [989, 62] width 24 height 24
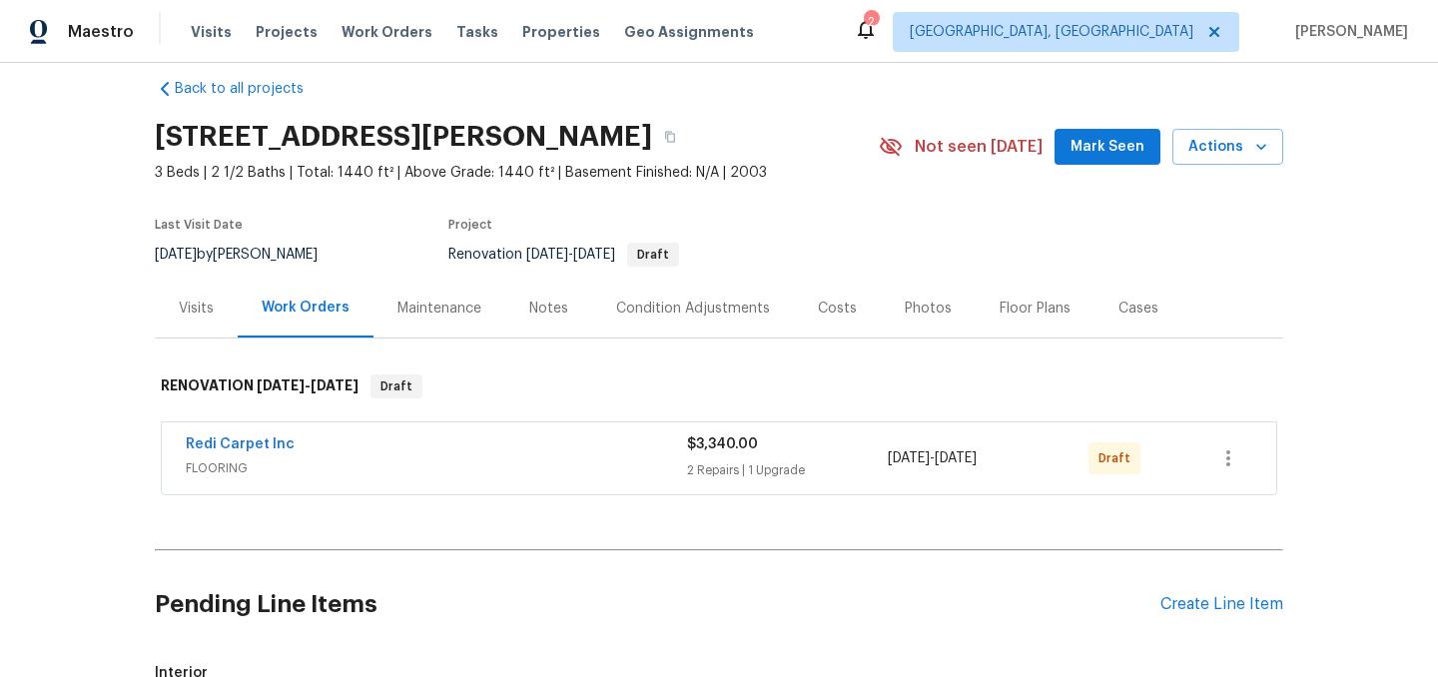
scroll to position [35, 0]
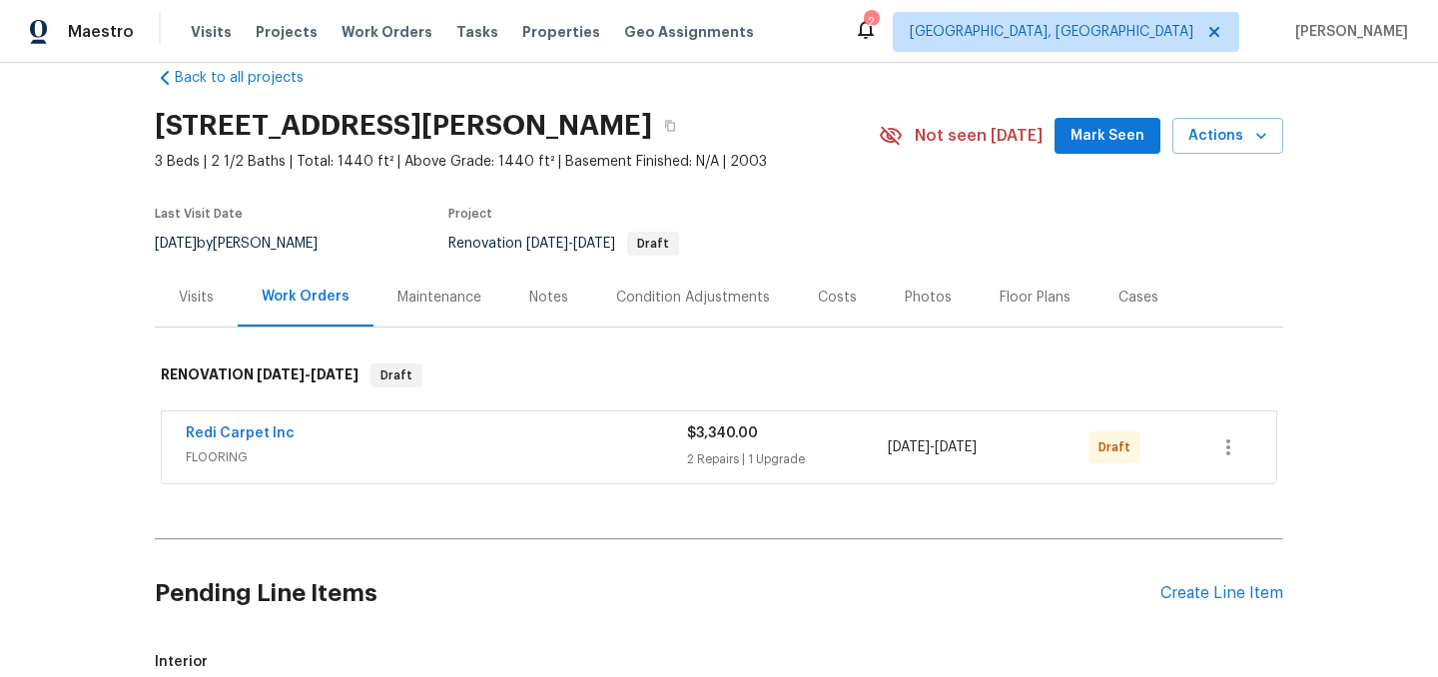
click at [1211, 582] on div "Pending Line Items Create Line Item" at bounding box center [719, 593] width 1129 height 93
click at [1209, 590] on div "Create Line Item" at bounding box center [1222, 593] width 123 height 19
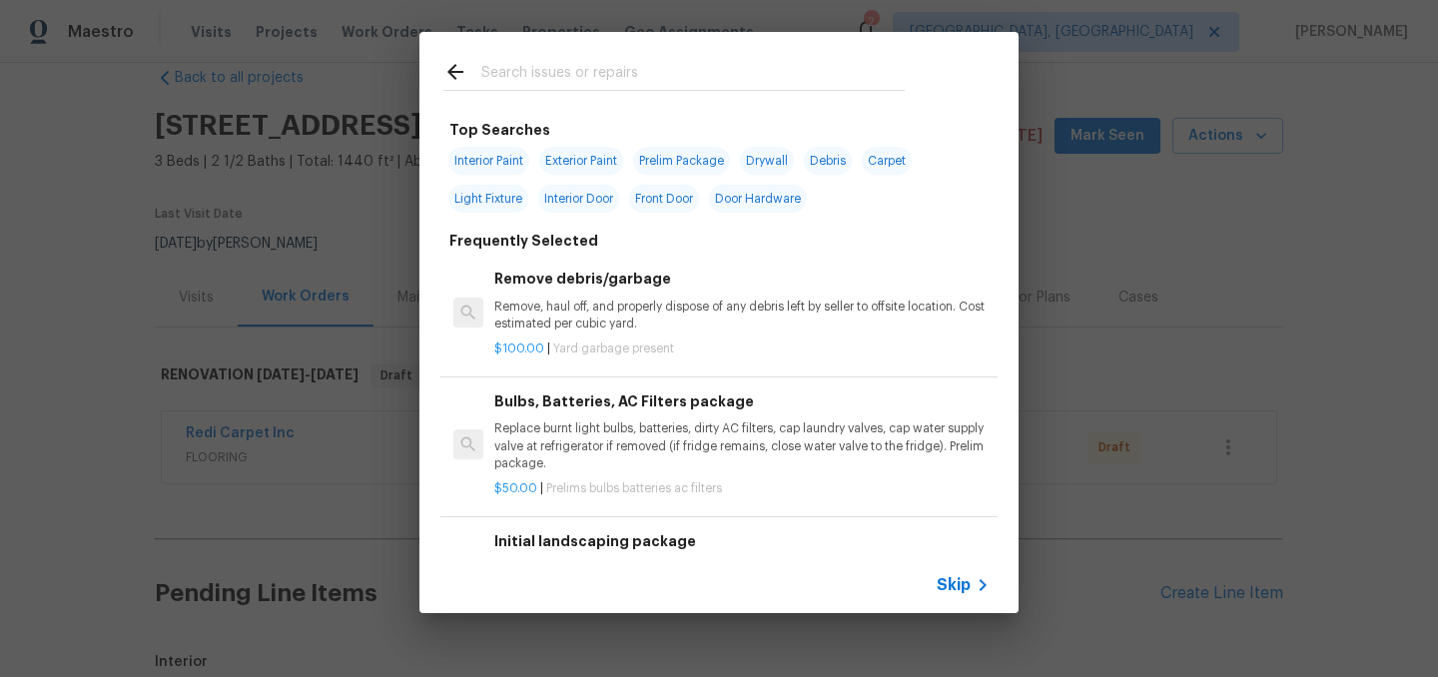
click at [544, 71] on input "text" at bounding box center [692, 75] width 423 height 30
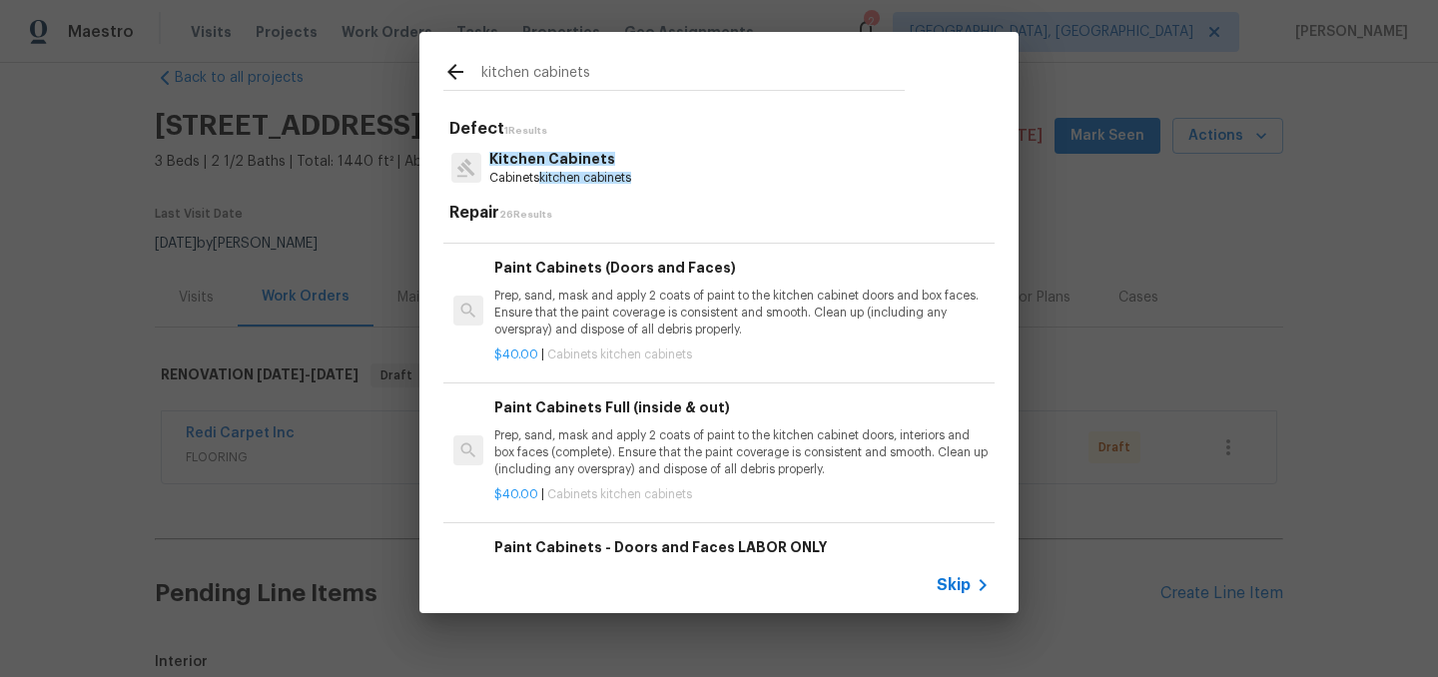
scroll to position [98, 0]
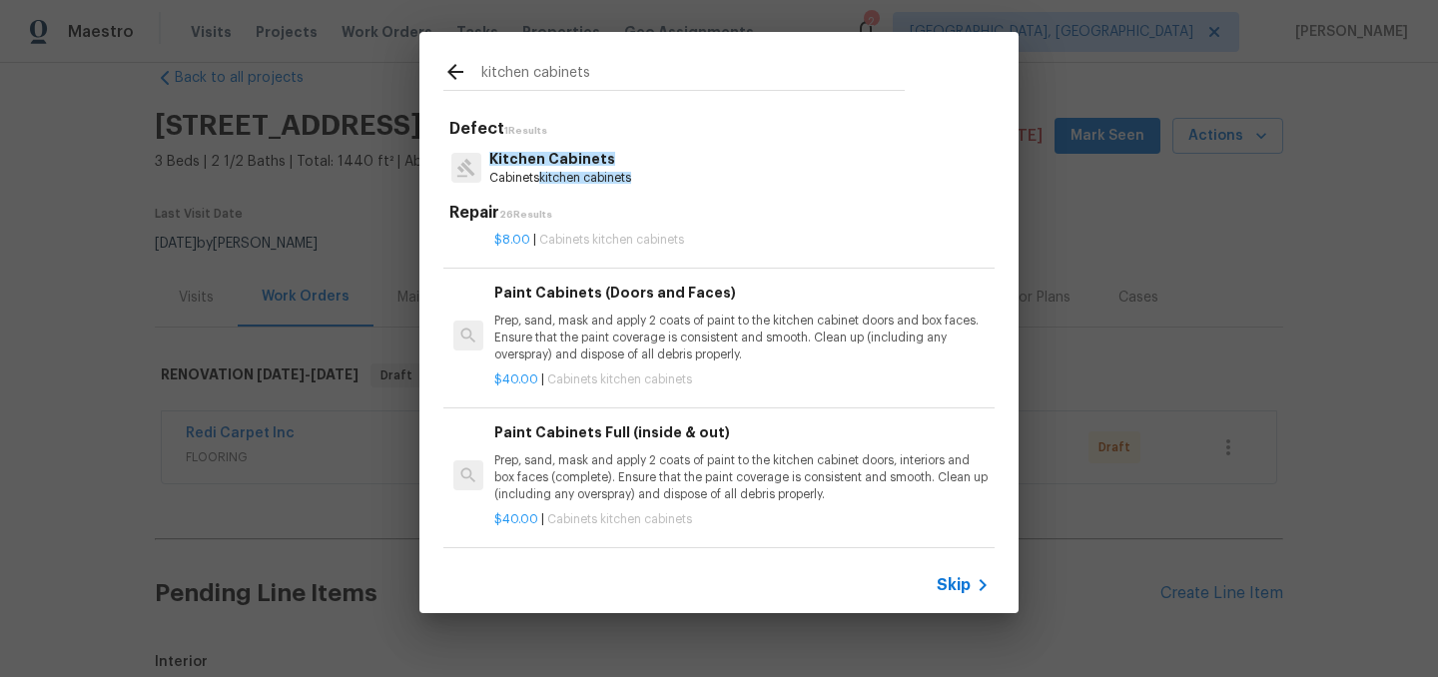
type input "kitchen cabinets"
click at [728, 340] on p "Prep, sand, mask and apply 2 coats of paint to the kitchen cabinet doors and bo…" at bounding box center [741, 338] width 495 height 51
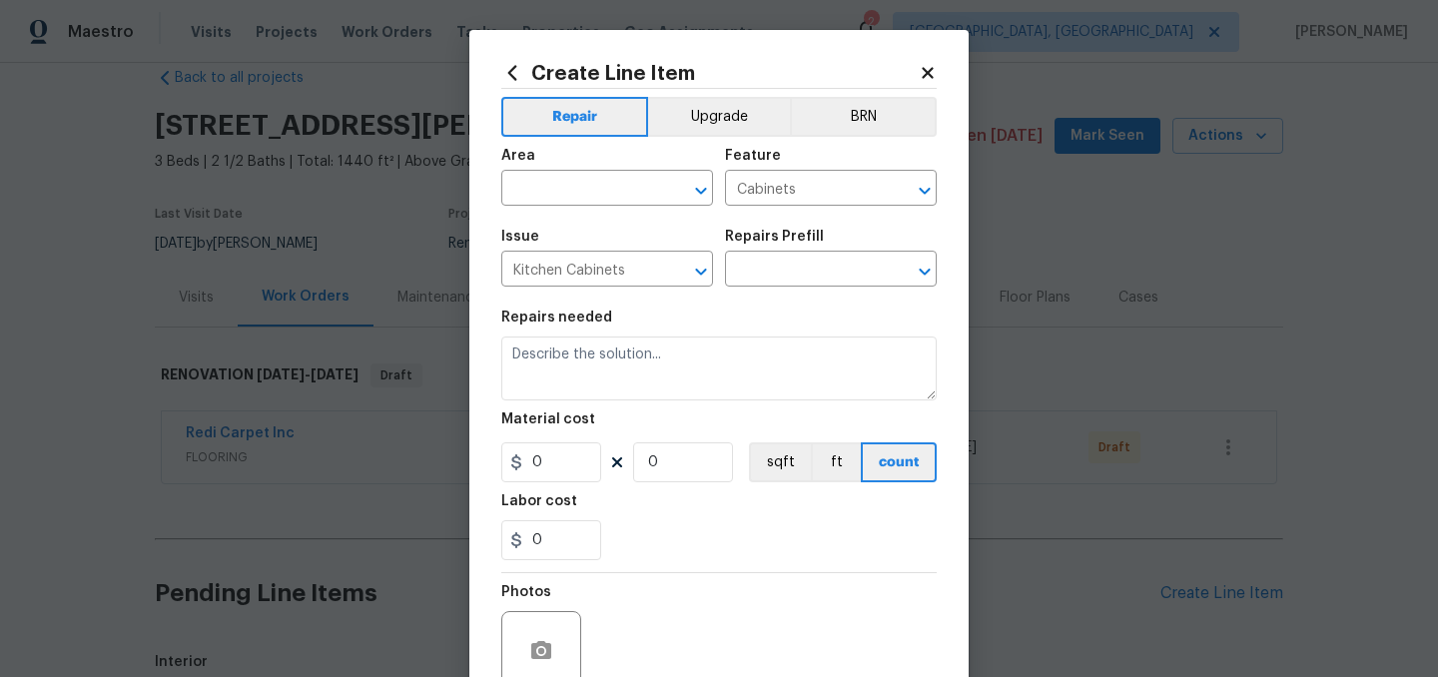
type input "Paint Cabinets (Doors and Faces) $40.00"
type textarea "Prep, sand, mask and apply 2 coats of paint to the kitchen cabinet doors and bo…"
type input "40"
type input "1"
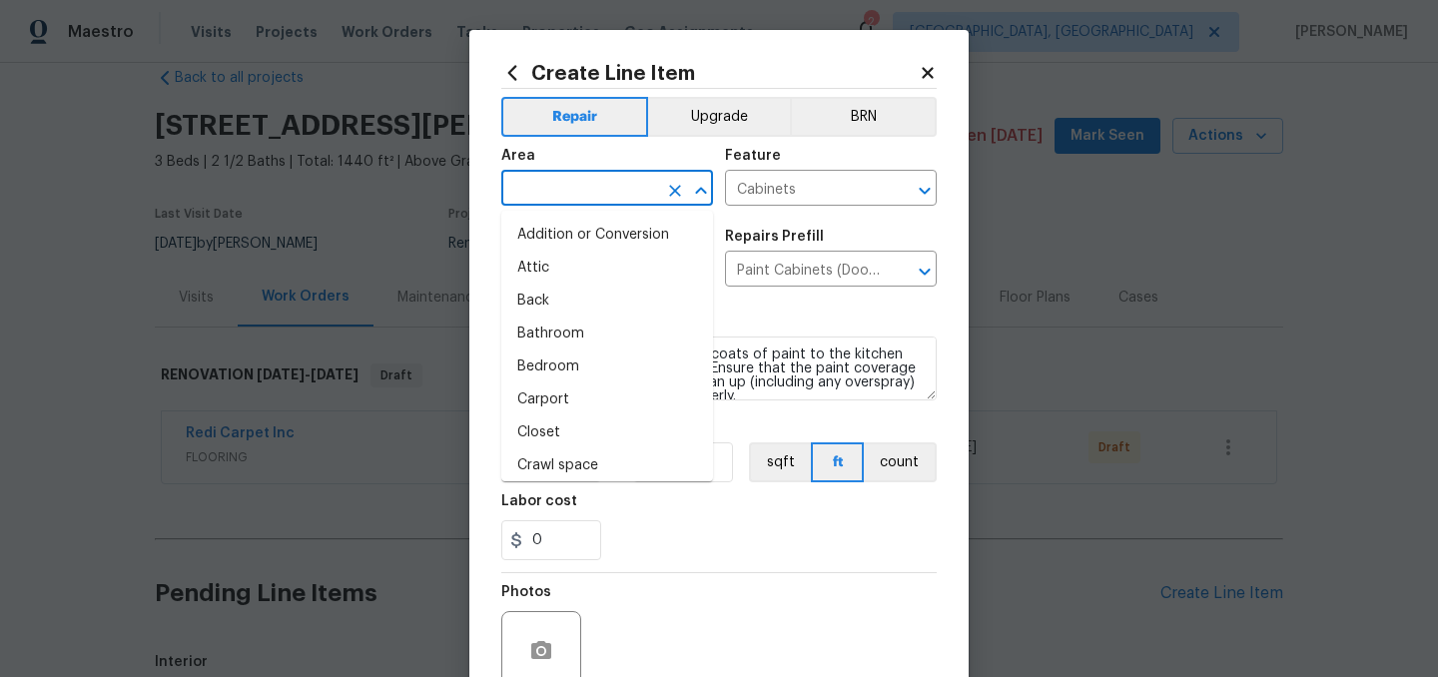
click at [602, 200] on input "text" at bounding box center [579, 190] width 156 height 31
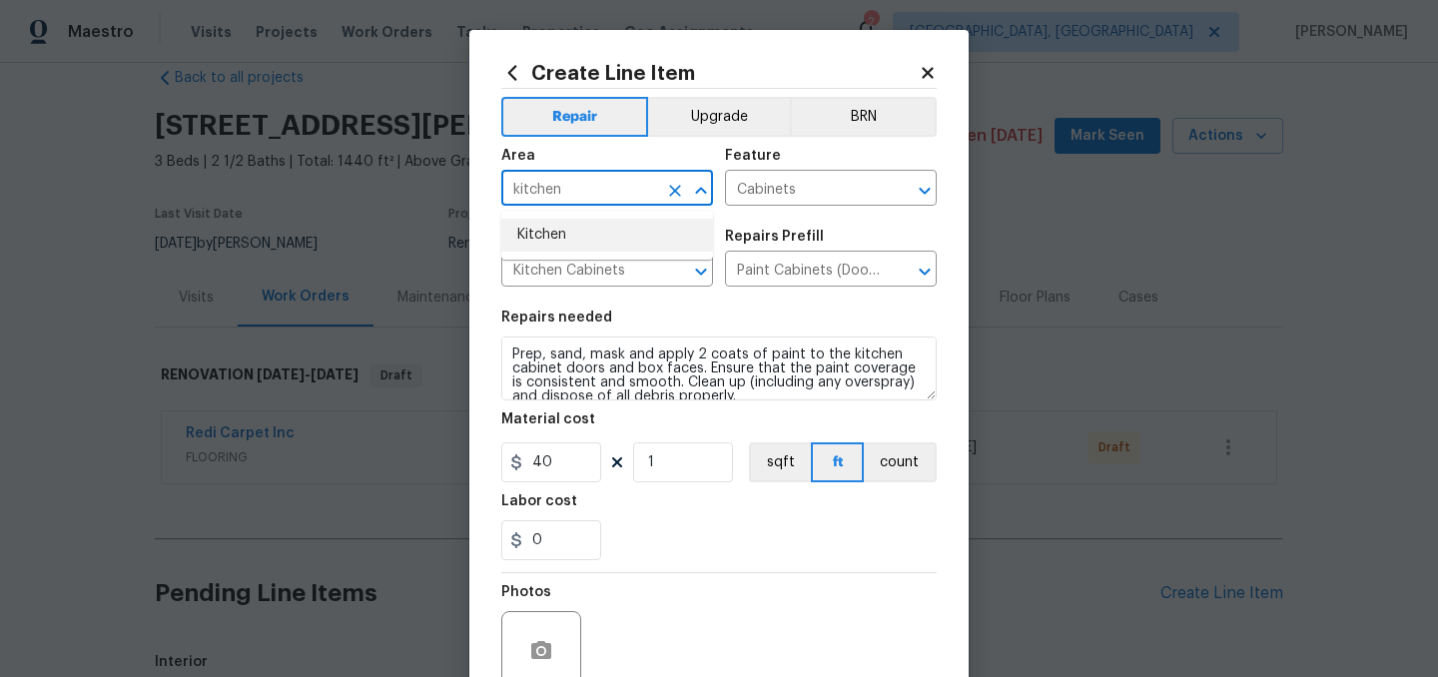
click at [559, 237] on li "Kitchen" at bounding box center [607, 235] width 212 height 33
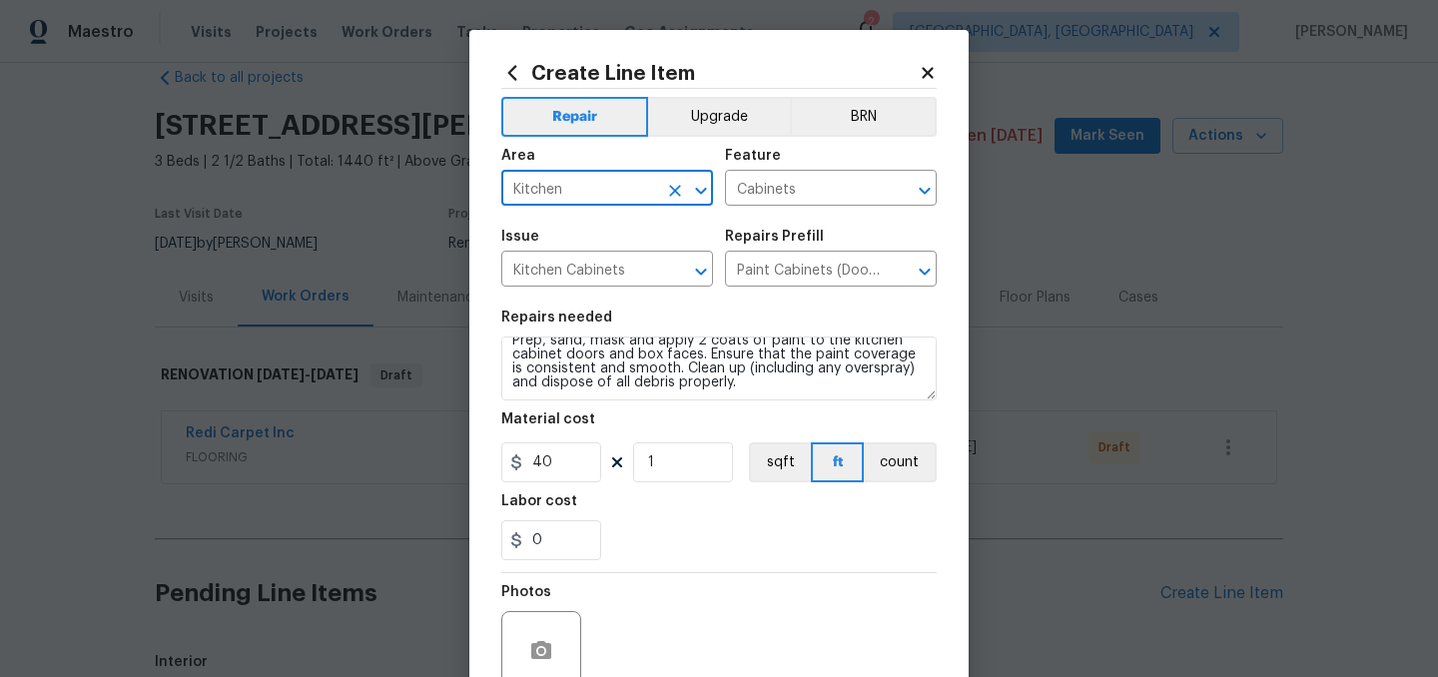
type input "Kitchen"
click at [688, 465] on input "1" at bounding box center [683, 462] width 100 height 40
click at [718, 548] on div "0" at bounding box center [718, 540] width 435 height 40
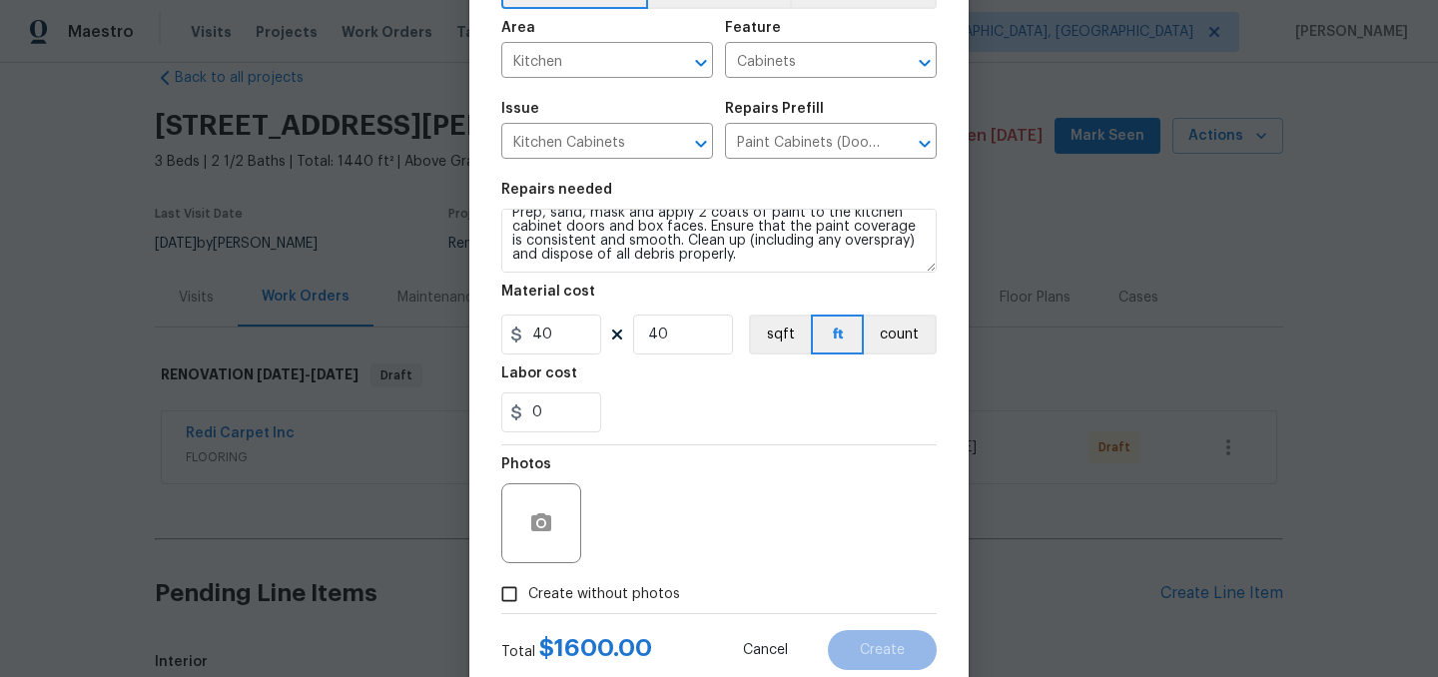
scroll to position [136, 0]
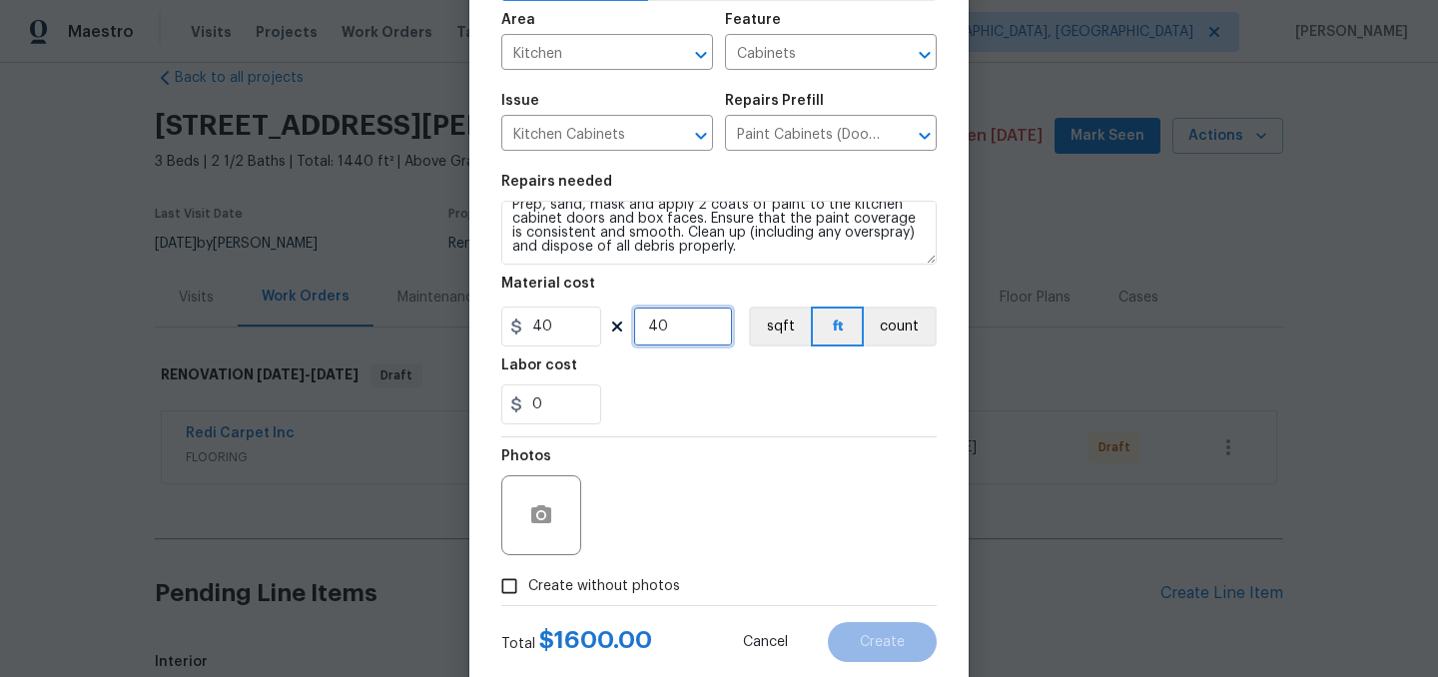
click at [686, 334] on input "40" at bounding box center [683, 327] width 100 height 40
type input "44"
click at [674, 401] on div "0" at bounding box center [718, 405] width 435 height 40
click at [595, 590] on span "Create without photos" at bounding box center [604, 586] width 152 height 21
click at [528, 590] on input "Create without photos" at bounding box center [509, 586] width 38 height 38
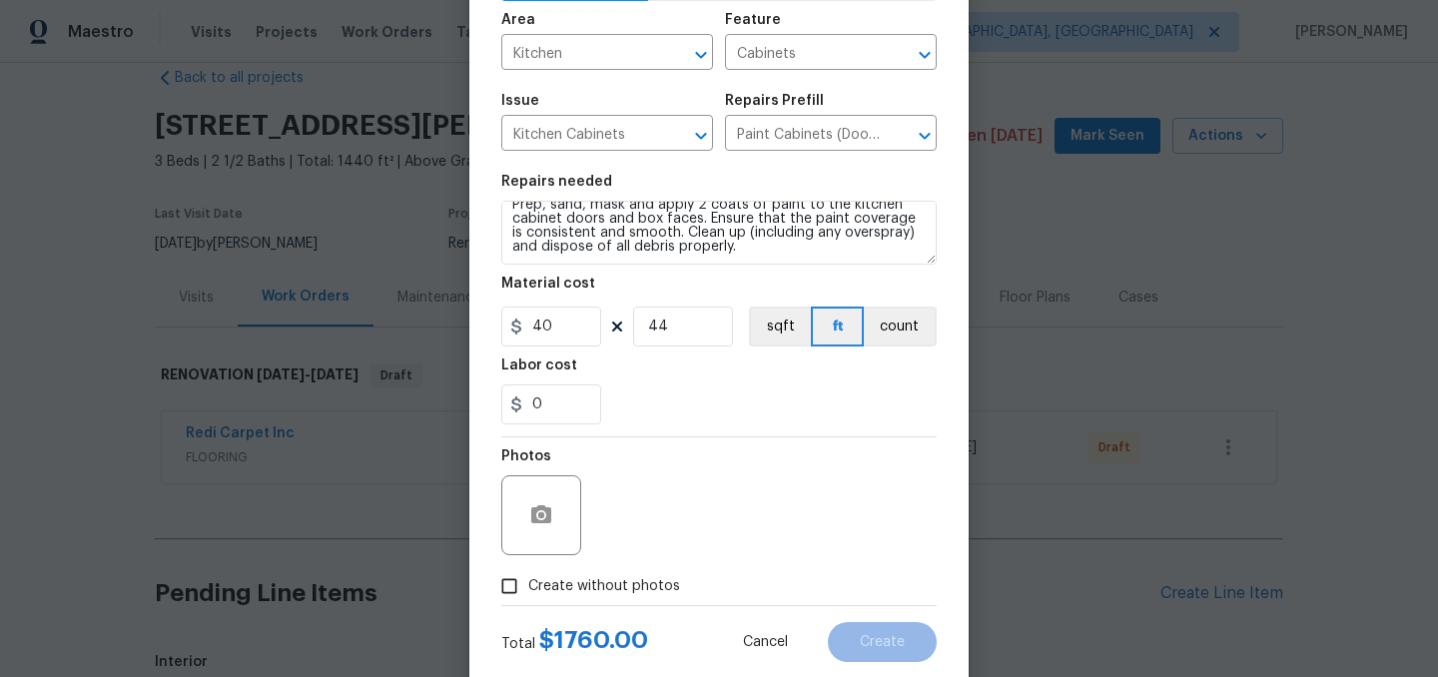
checkbox input "true"
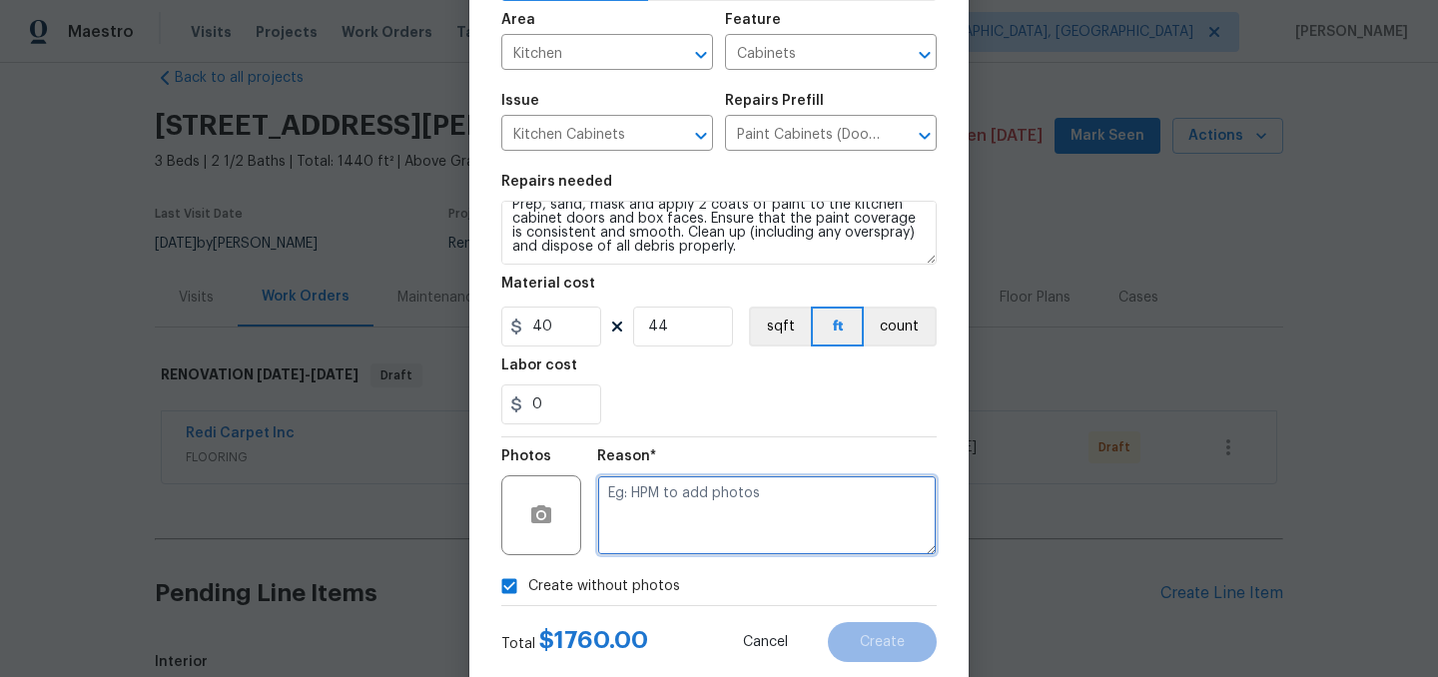
click at [665, 507] on textarea at bounding box center [767, 515] width 340 height 80
type textarea "."
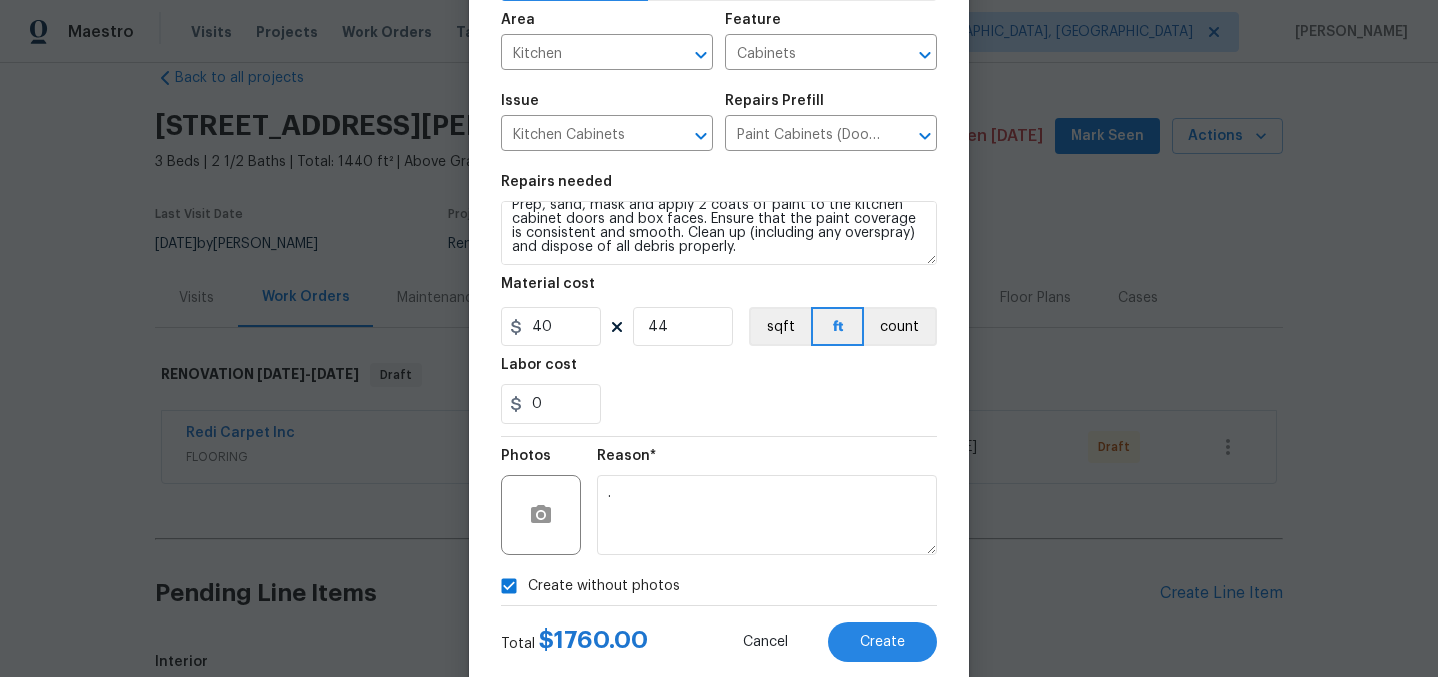
click at [591, 585] on span "Create without photos" at bounding box center [604, 586] width 152 height 21
click at [528, 585] on input "Create without photos" at bounding box center [509, 586] width 38 height 38
checkbox input "false"
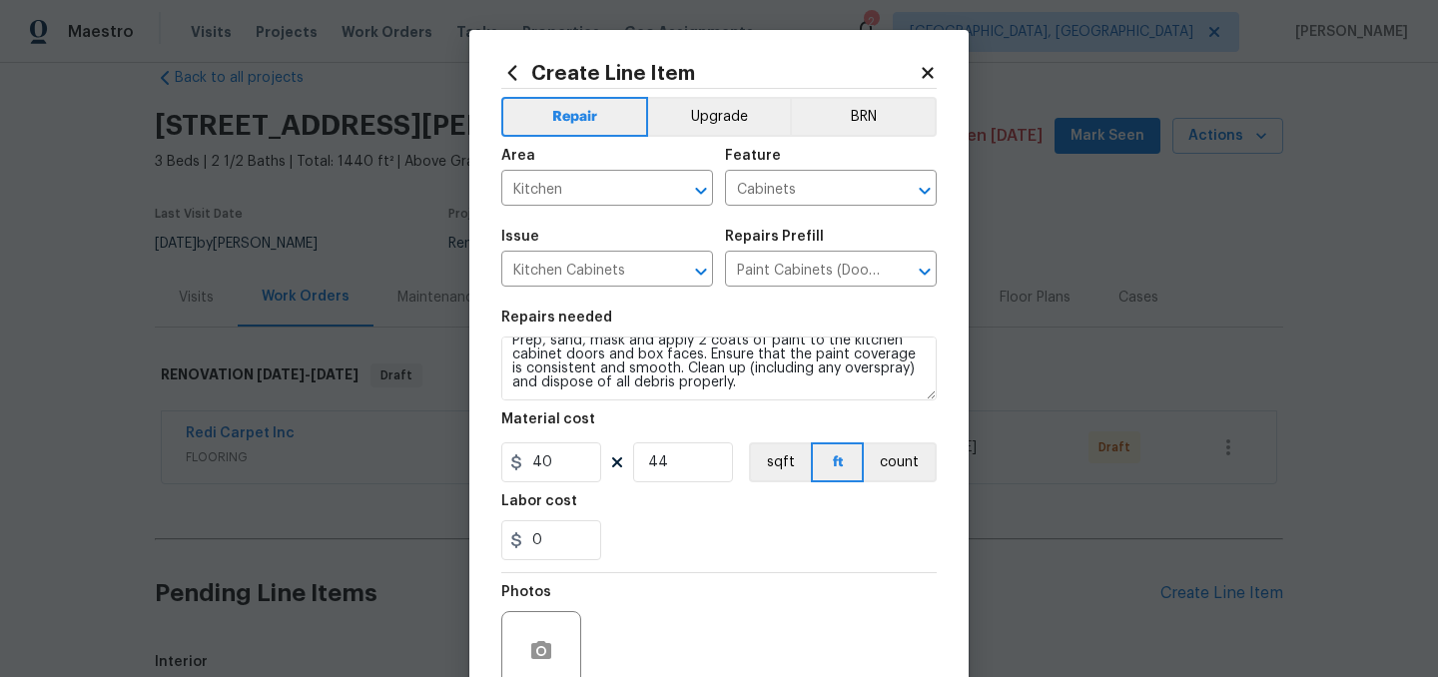
scroll to position [0, 0]
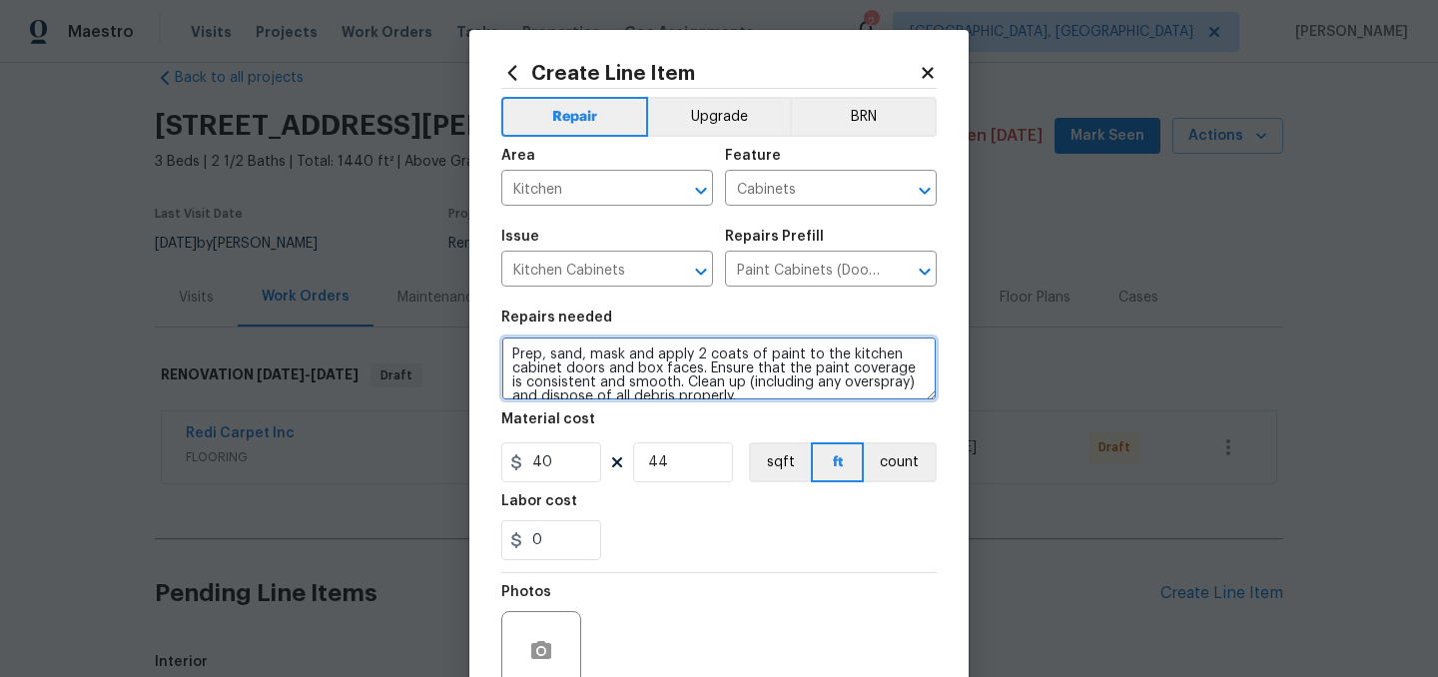
click at [513, 352] on textarea "Prep, sand, mask and apply 2 coats of paint to the kitchen cabinet doors and bo…" at bounding box center [718, 369] width 435 height 64
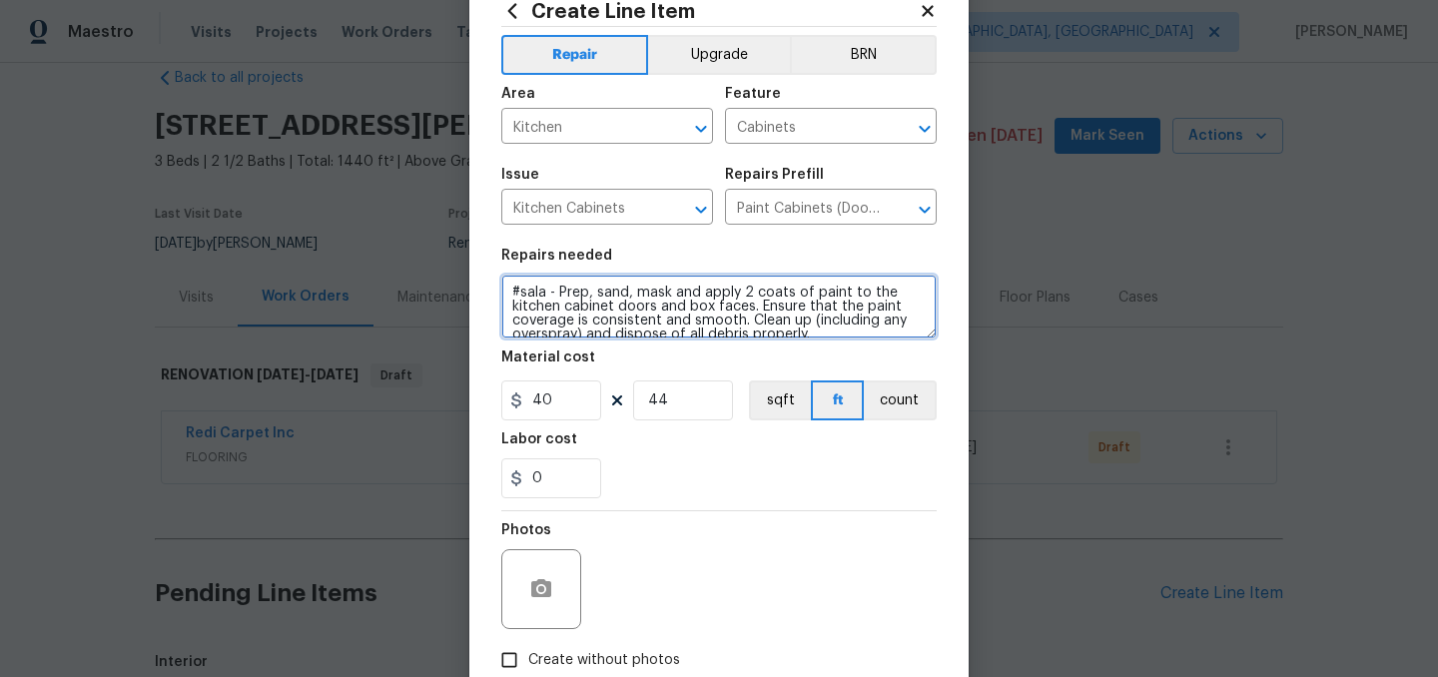
scroll to position [184, 0]
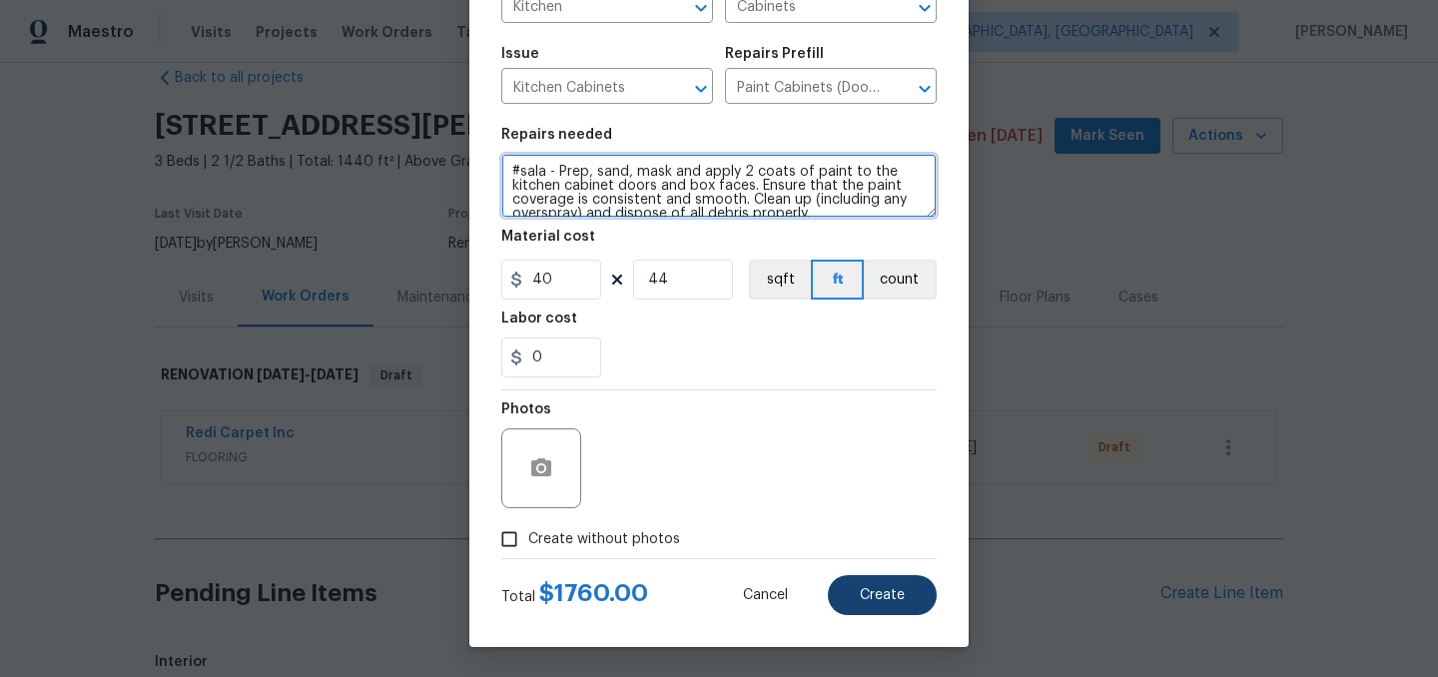
type textarea "#sala - Prep, sand, mask and apply 2 coats of paint to the kitchen cabinet door…"
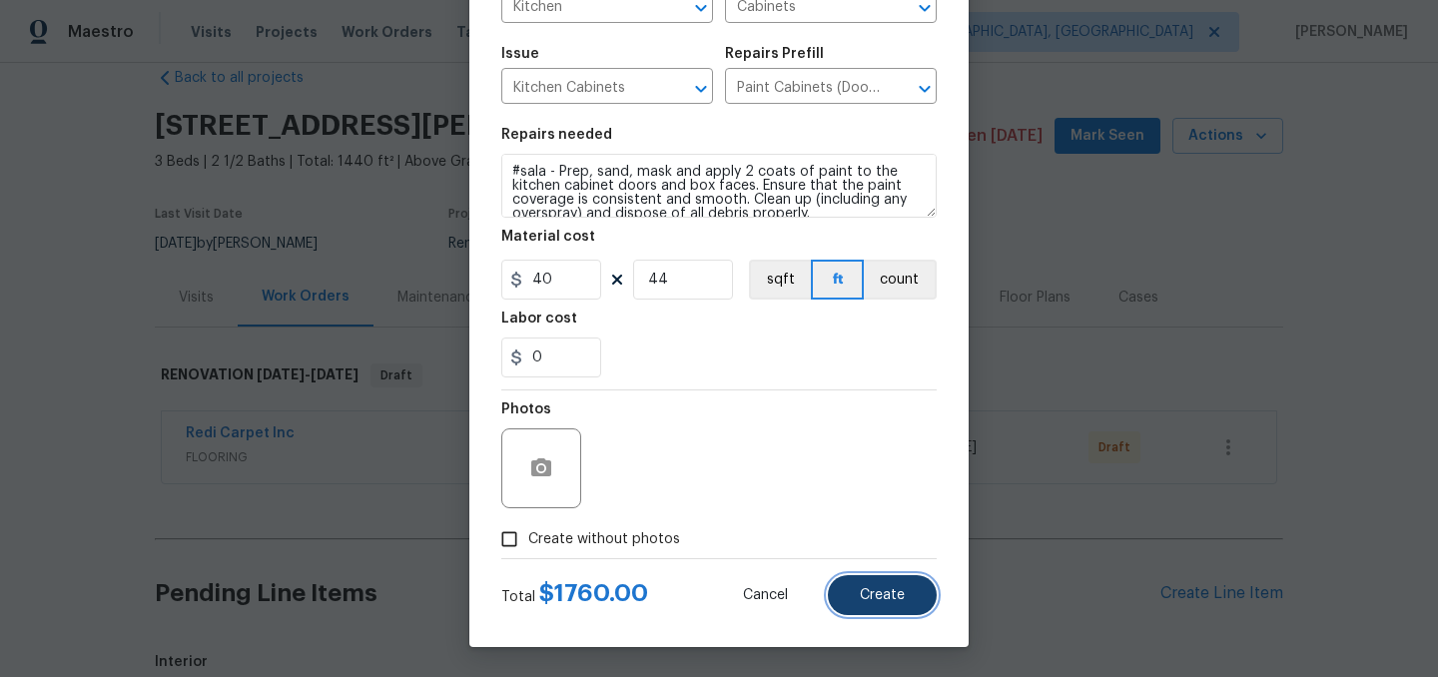
click at [899, 599] on span "Create" at bounding box center [882, 595] width 45 height 15
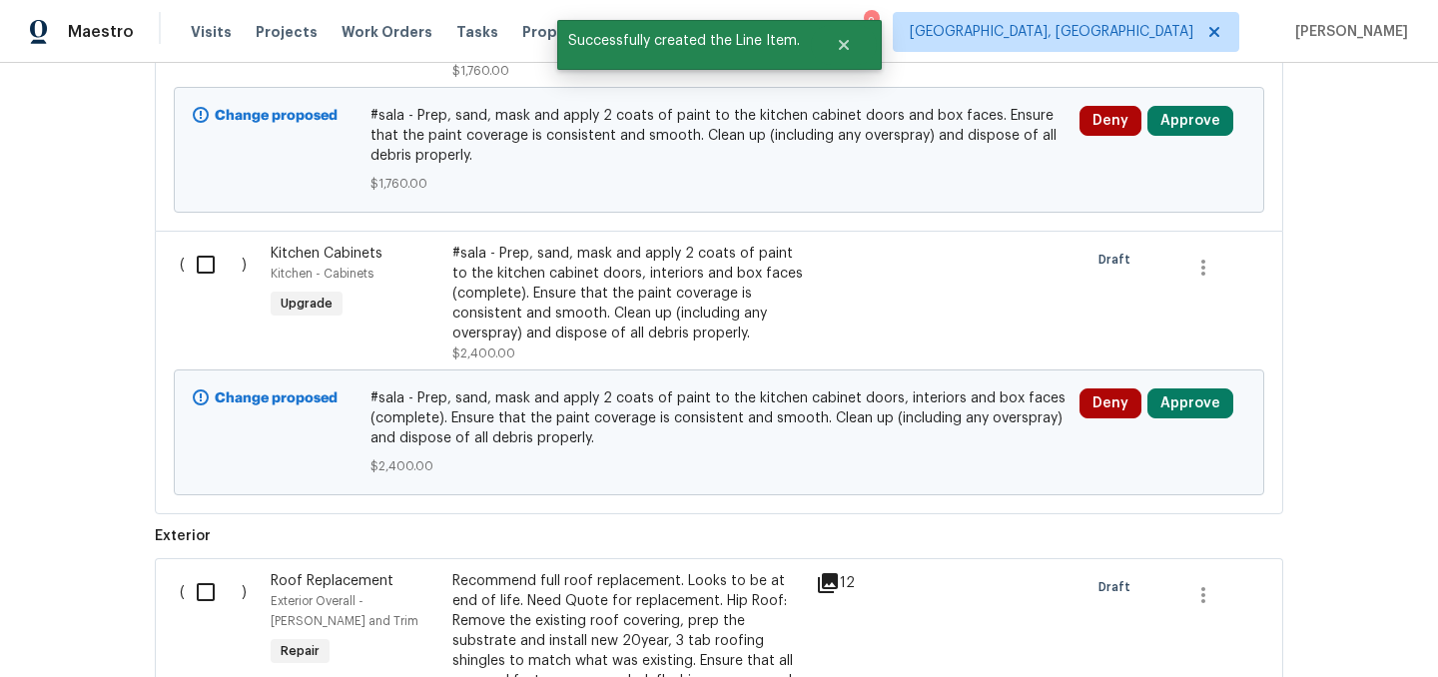
scroll to position [3420, 0]
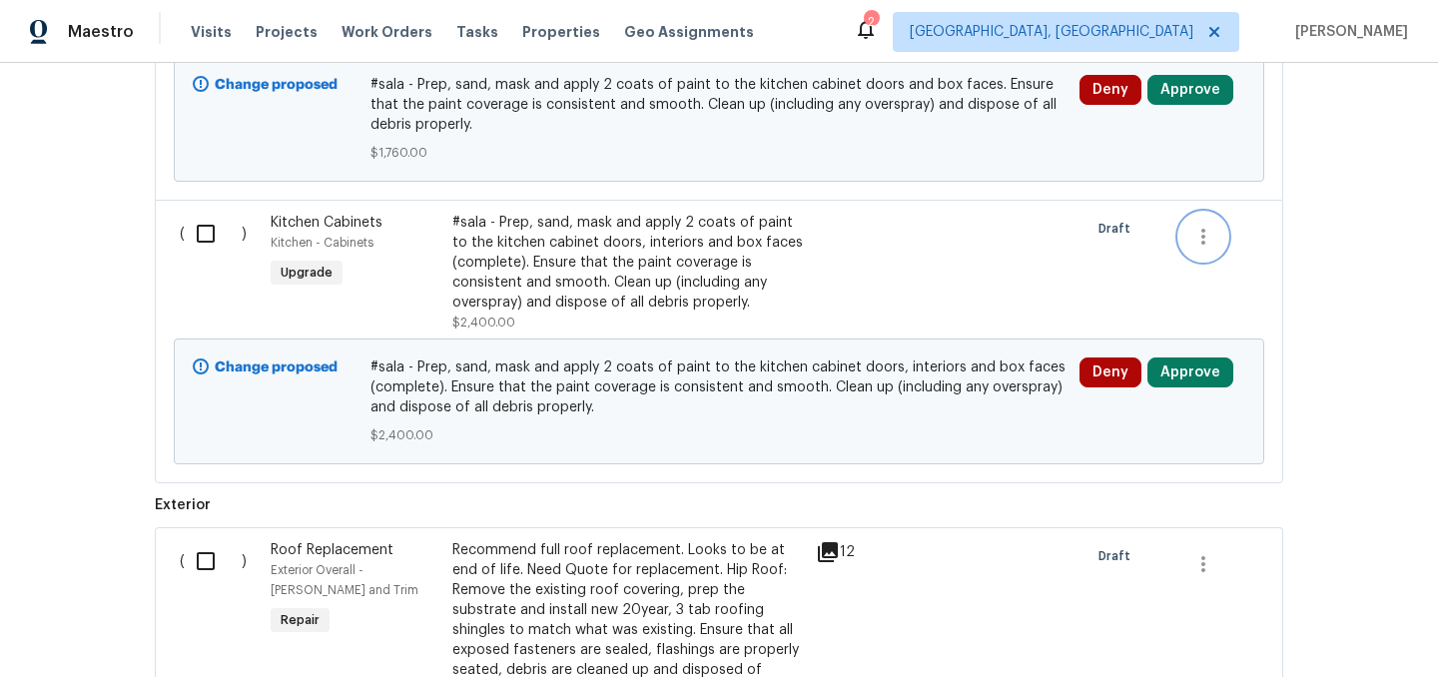
click at [1207, 240] on icon "button" at bounding box center [1203, 237] width 24 height 24
click at [1228, 246] on li "Cancel" at bounding box center [1217, 240] width 77 height 33
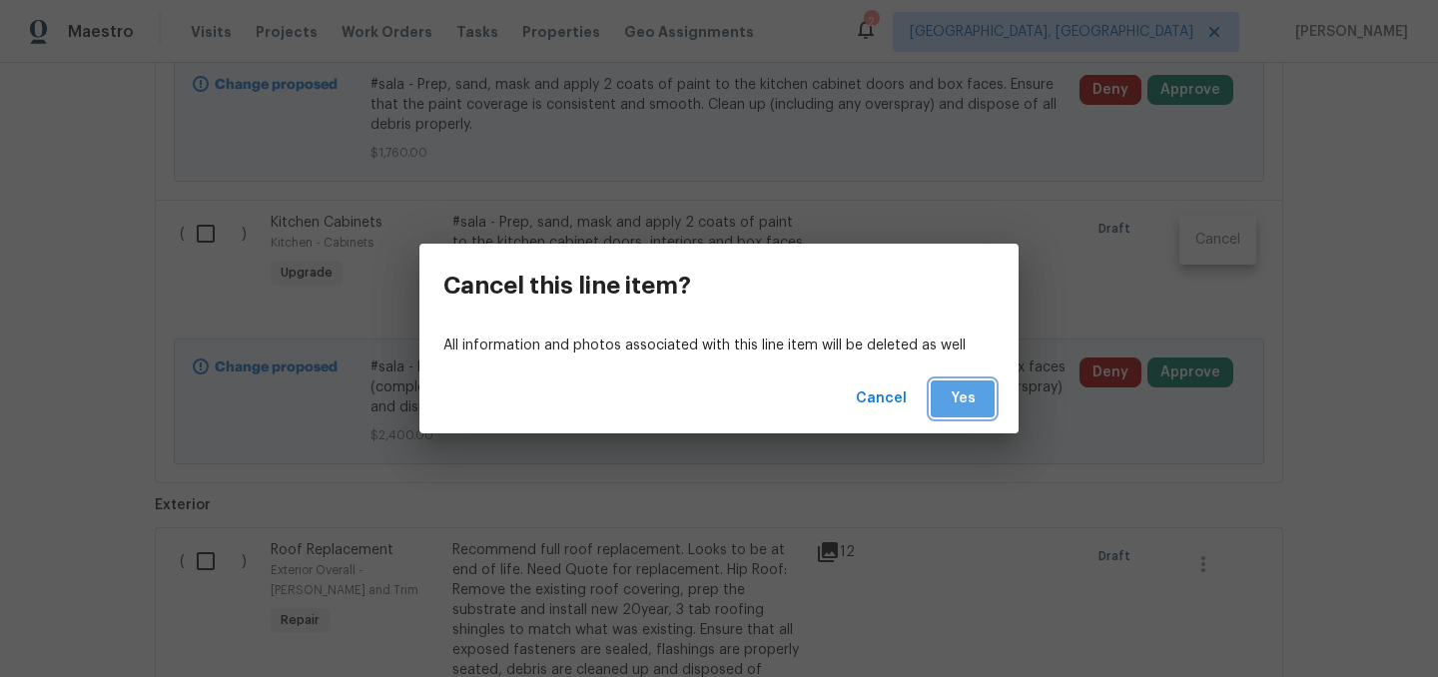
click at [965, 400] on span "Yes" at bounding box center [963, 399] width 32 height 25
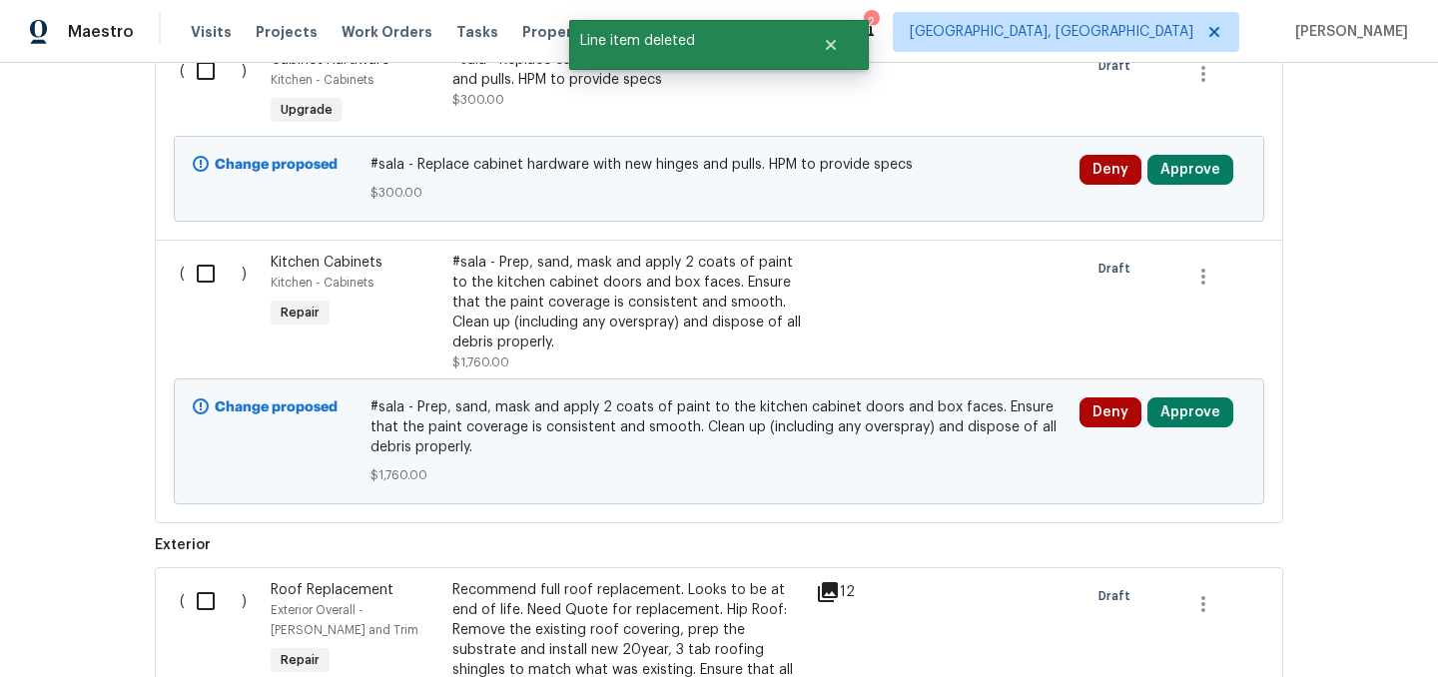
scroll to position [3087, 0]
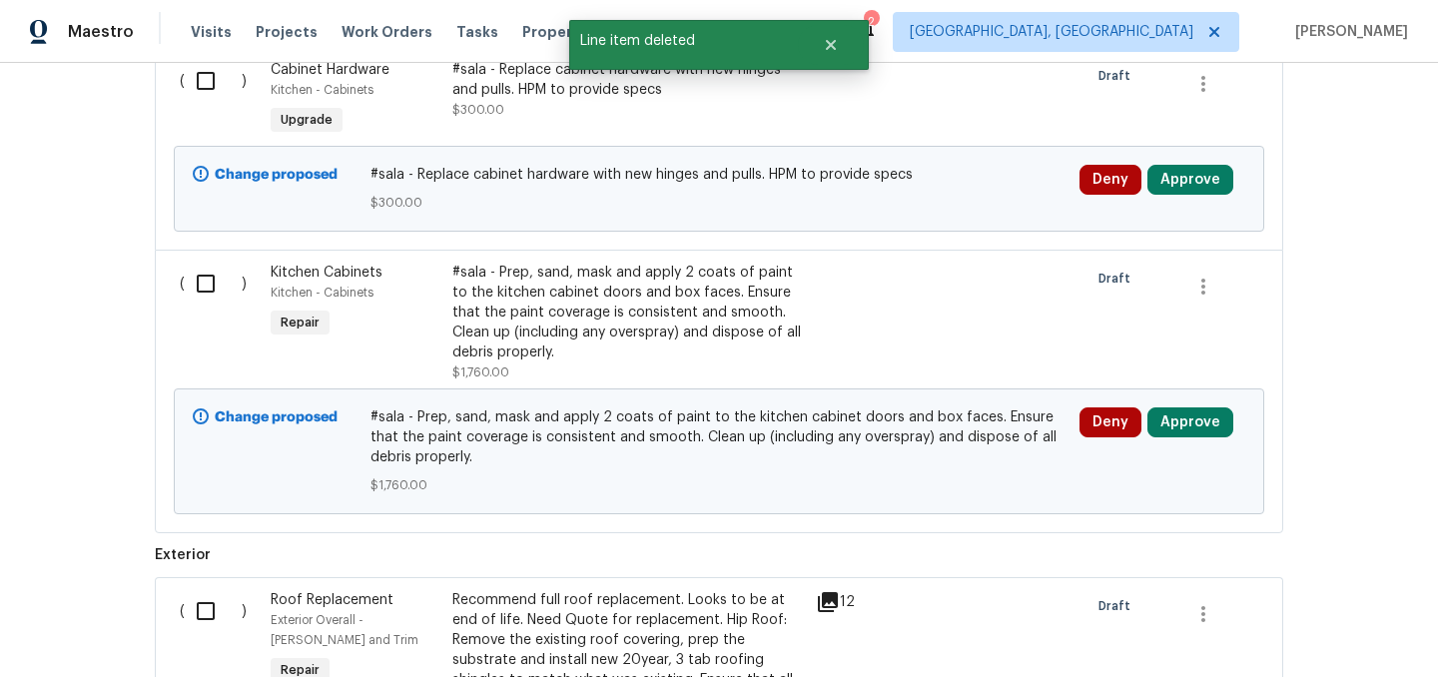
click at [682, 259] on div "#sala - Prep, sand, mask and apply 2 coats of paint to the kitchen cabinet door…" at bounding box center [628, 323] width 364 height 132
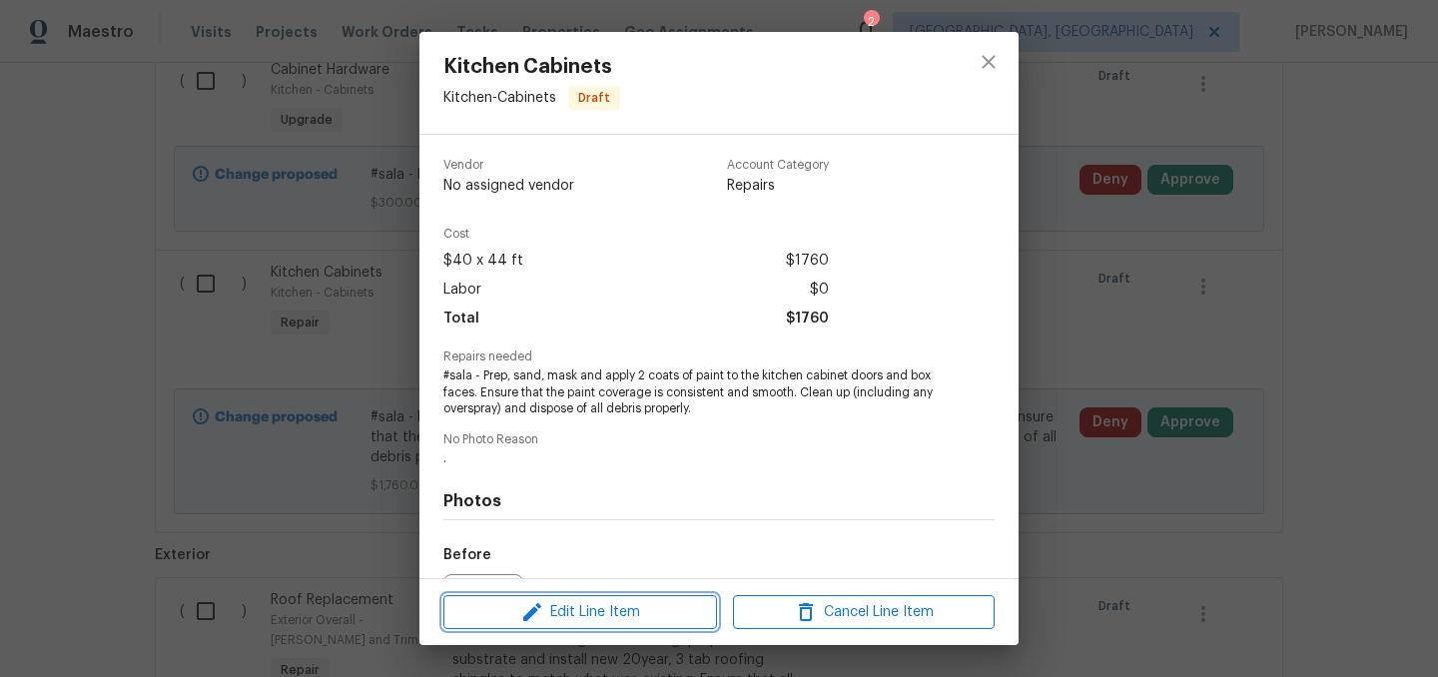
click at [617, 614] on span "Edit Line Item" at bounding box center [580, 612] width 262 height 25
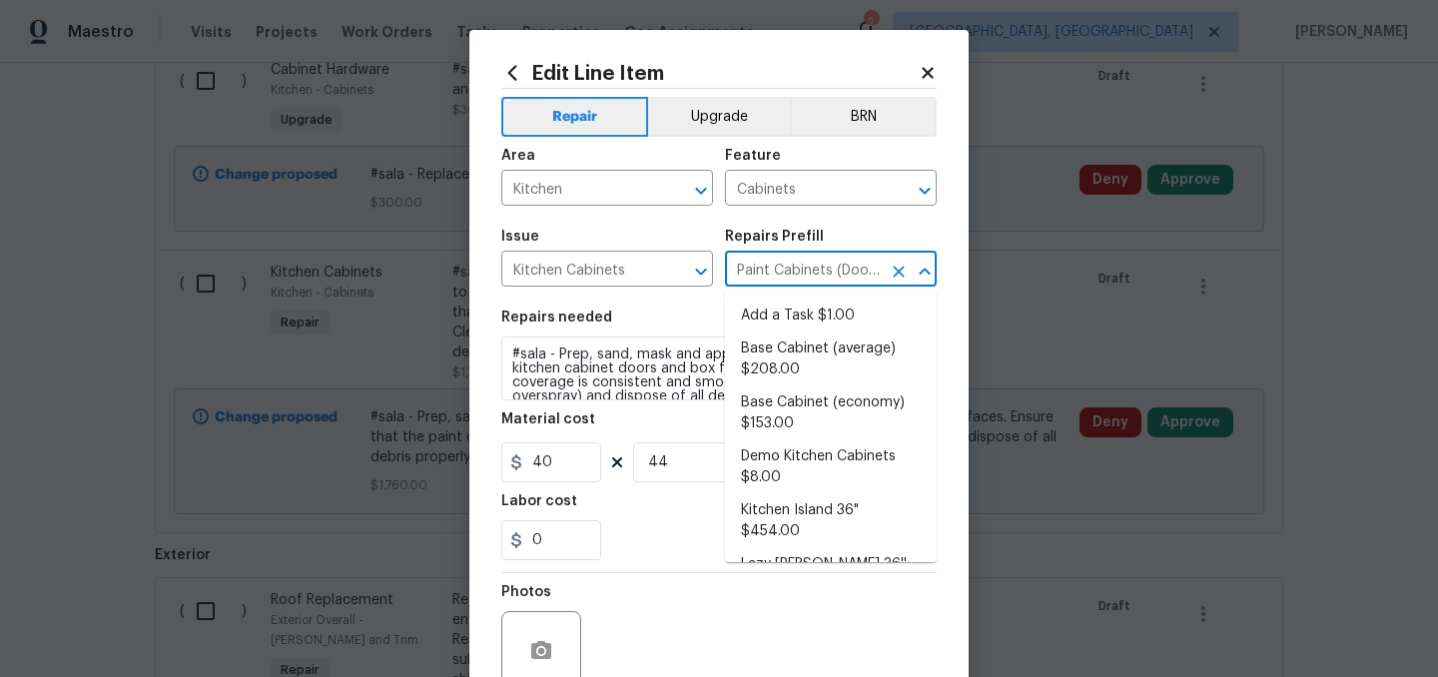
click at [798, 276] on input "Paint Cabinets (Doors and Faces) $40.00" at bounding box center [803, 271] width 156 height 31
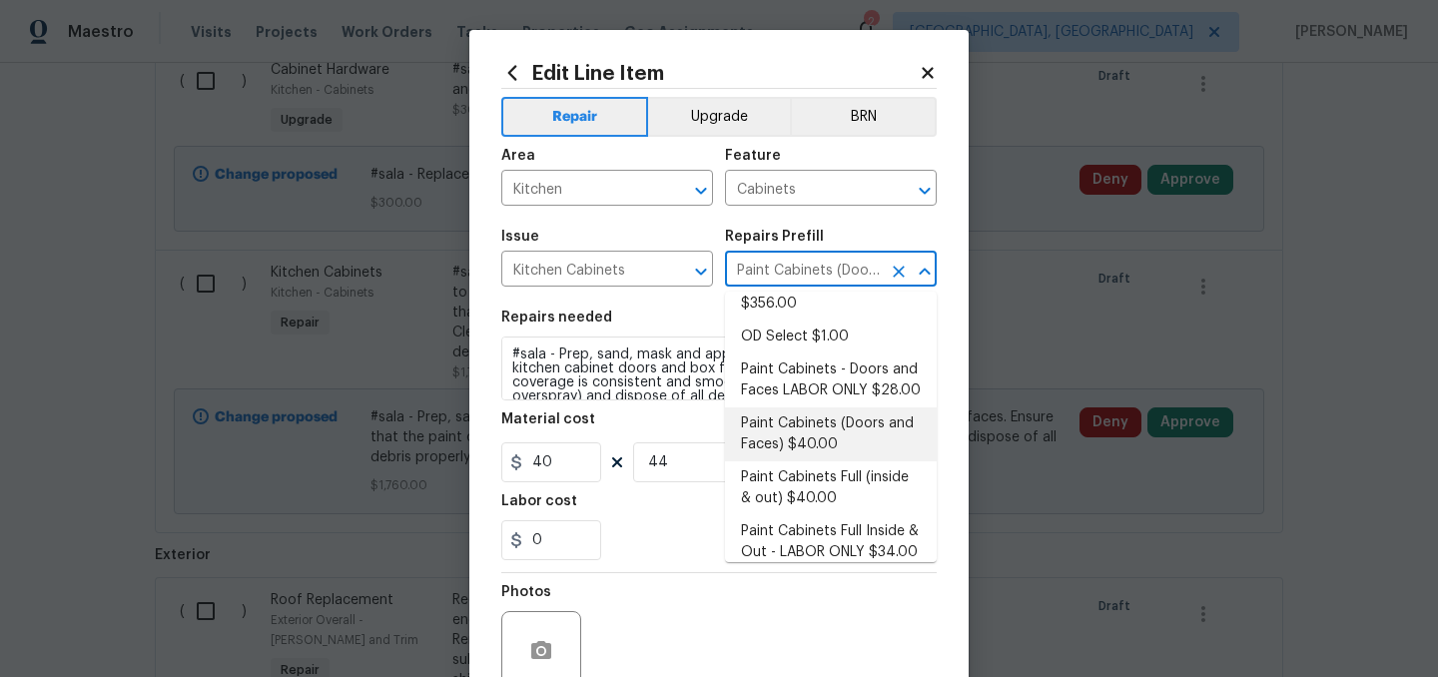
scroll to position [283, 0]
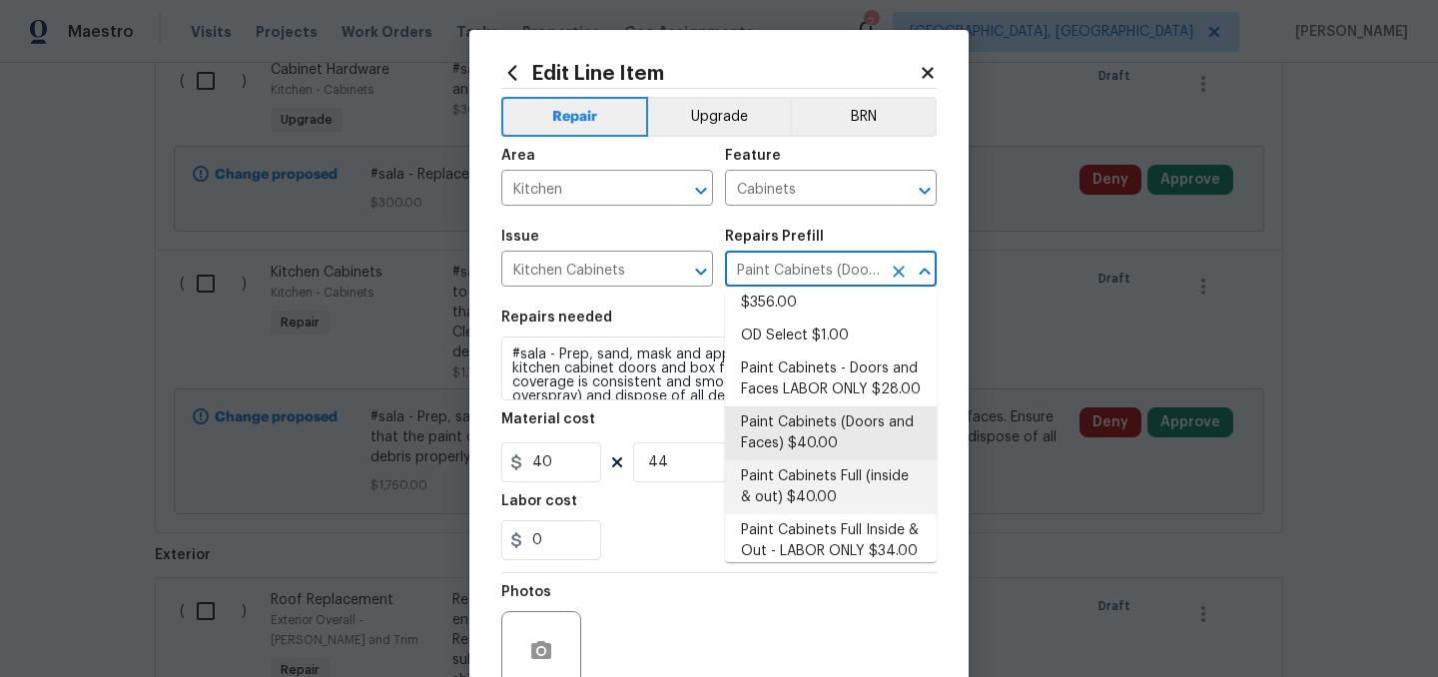
click at [817, 460] on li "Paint Cabinets Full (inside & out) $40.00" at bounding box center [831, 487] width 212 height 54
type input "Paint Cabinets Full (inside & out) $40.00"
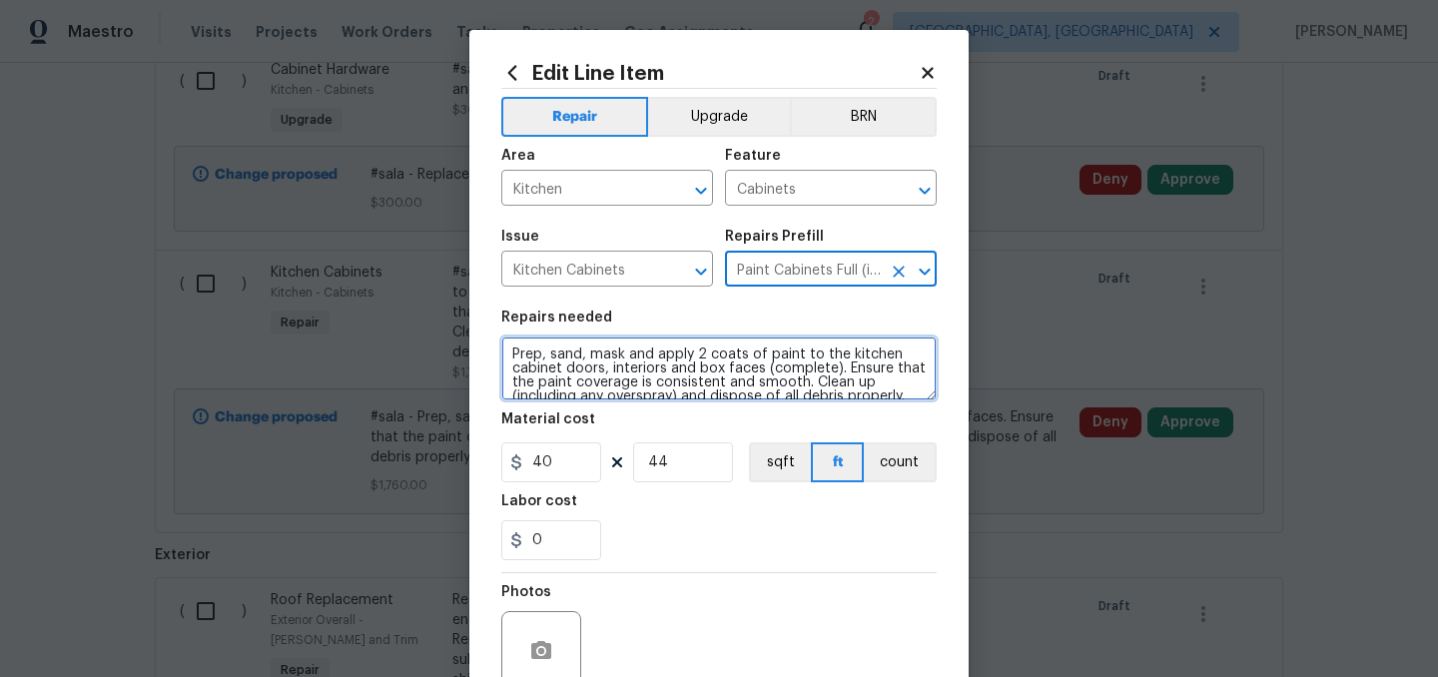
click at [514, 348] on textarea "Prep, sand, mask and apply 2 coats of paint to the kitchen cabinet doors, inter…" at bounding box center [718, 369] width 435 height 64
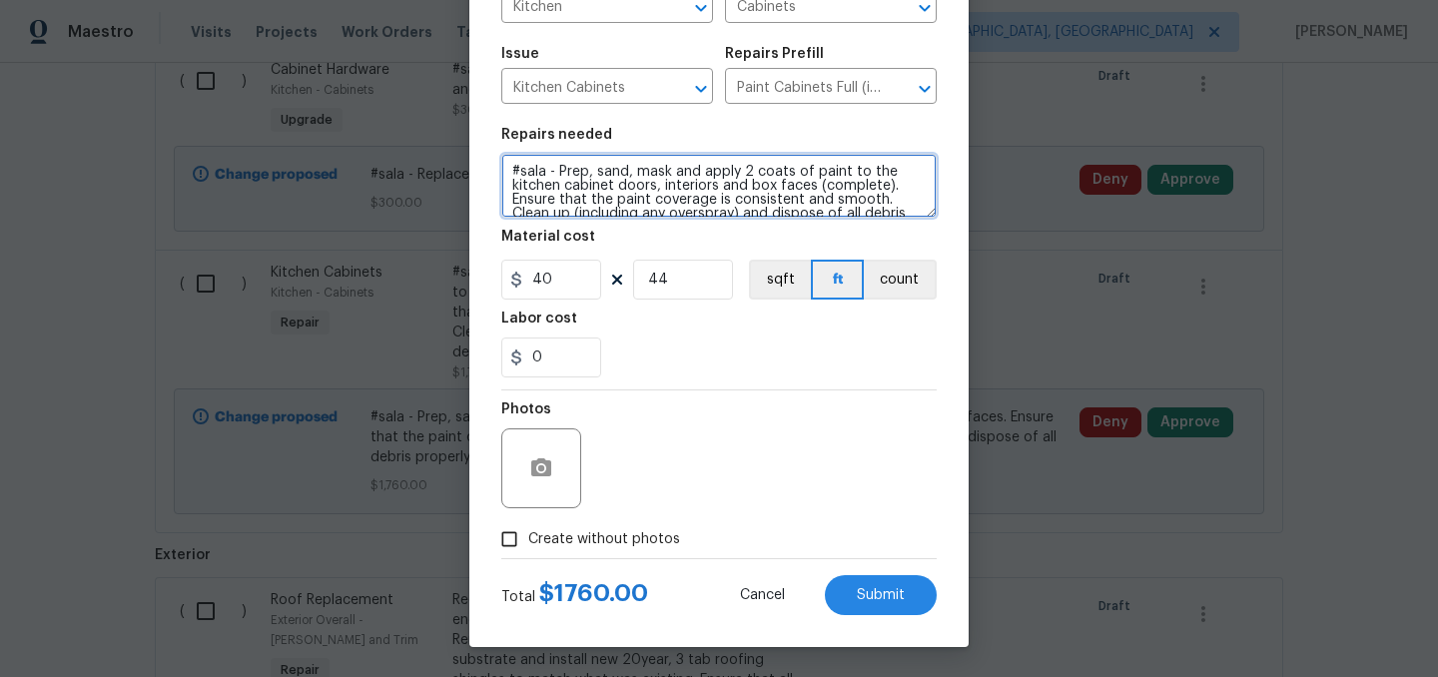
type textarea "#sala - Prep, sand, mask and apply 2 coats of paint to the kitchen cabinet door…"
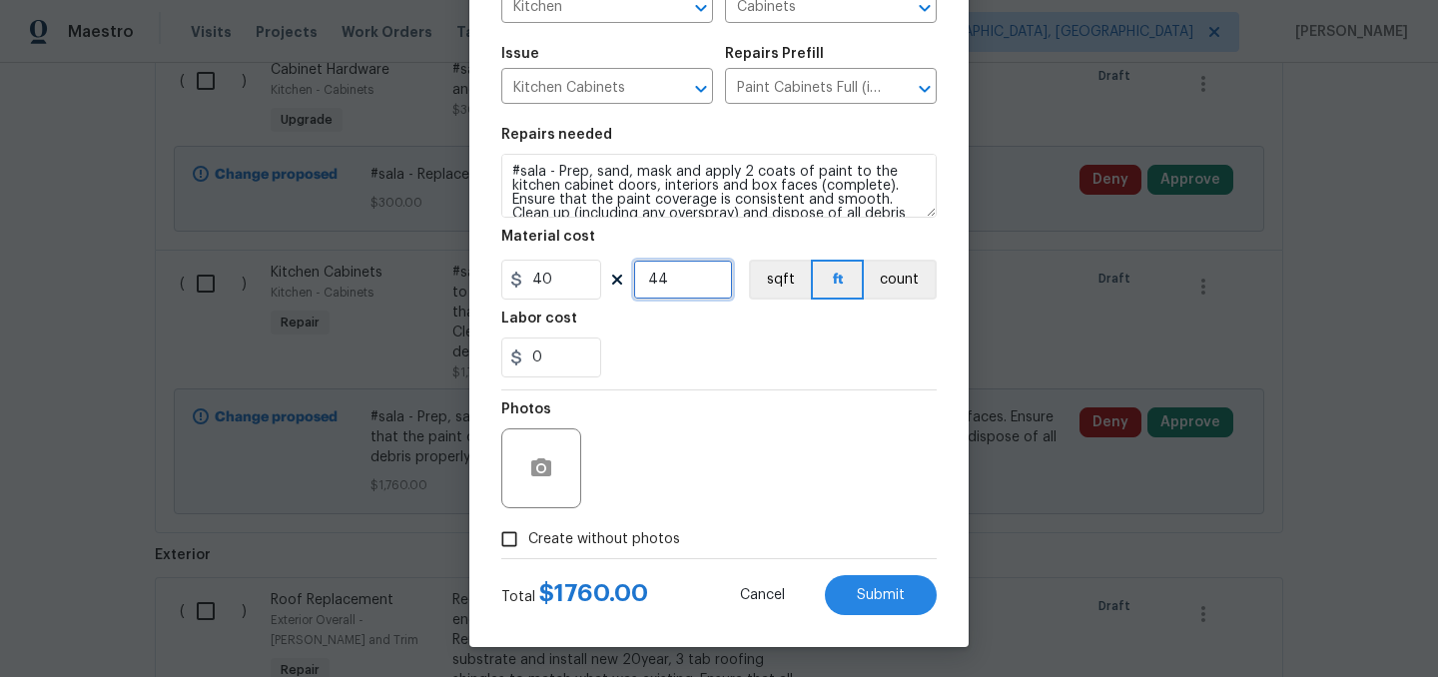
click at [689, 286] on input "44" at bounding box center [683, 280] width 100 height 40
type input "47"
click at [577, 367] on input "0" at bounding box center [551, 358] width 100 height 40
type input "20"
click at [648, 355] on div "20" at bounding box center [718, 358] width 435 height 40
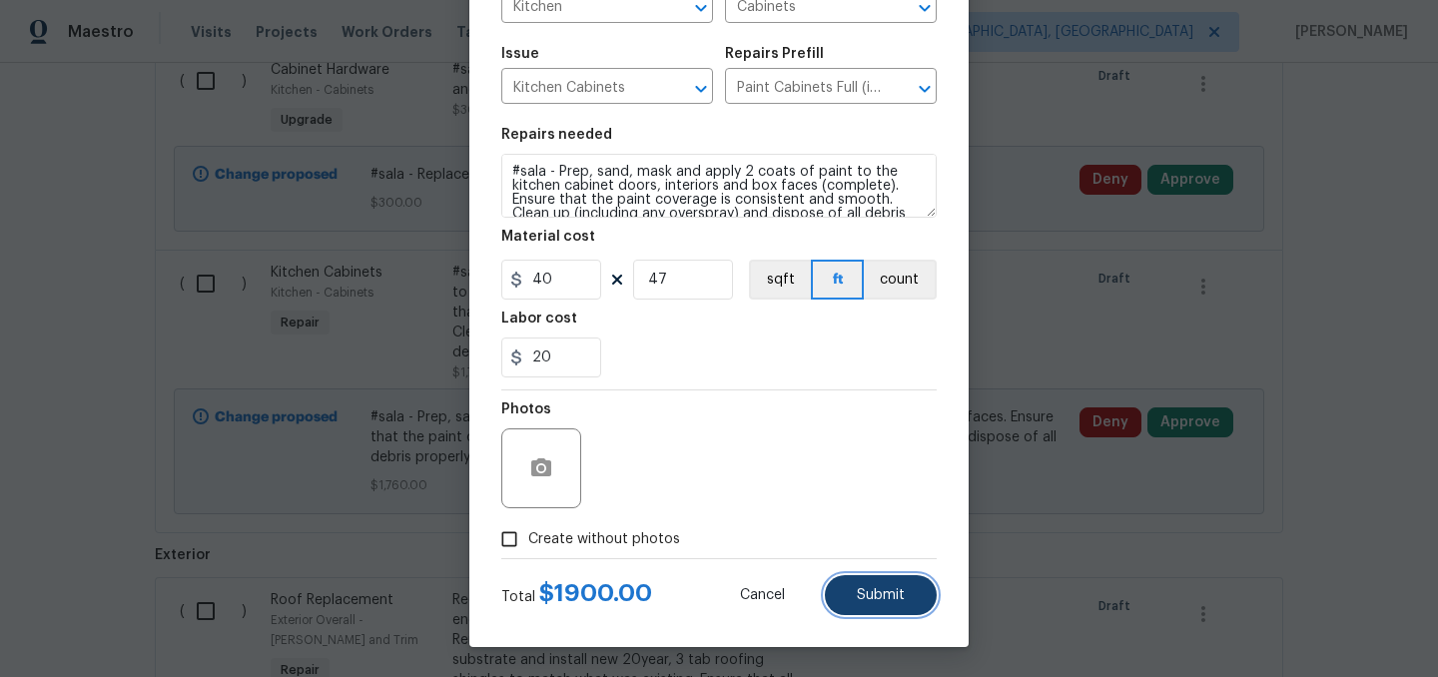
click at [882, 589] on span "Submit" at bounding box center [881, 595] width 48 height 15
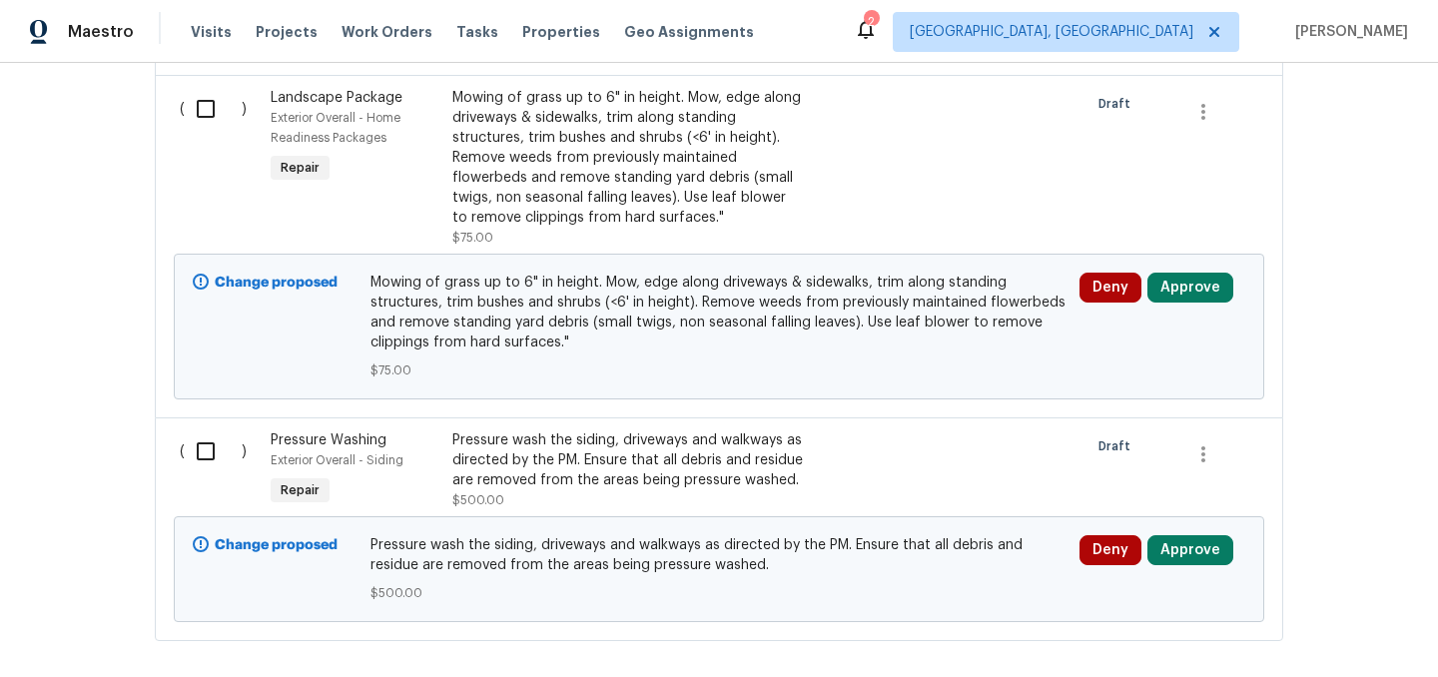
scroll to position [3932, 0]
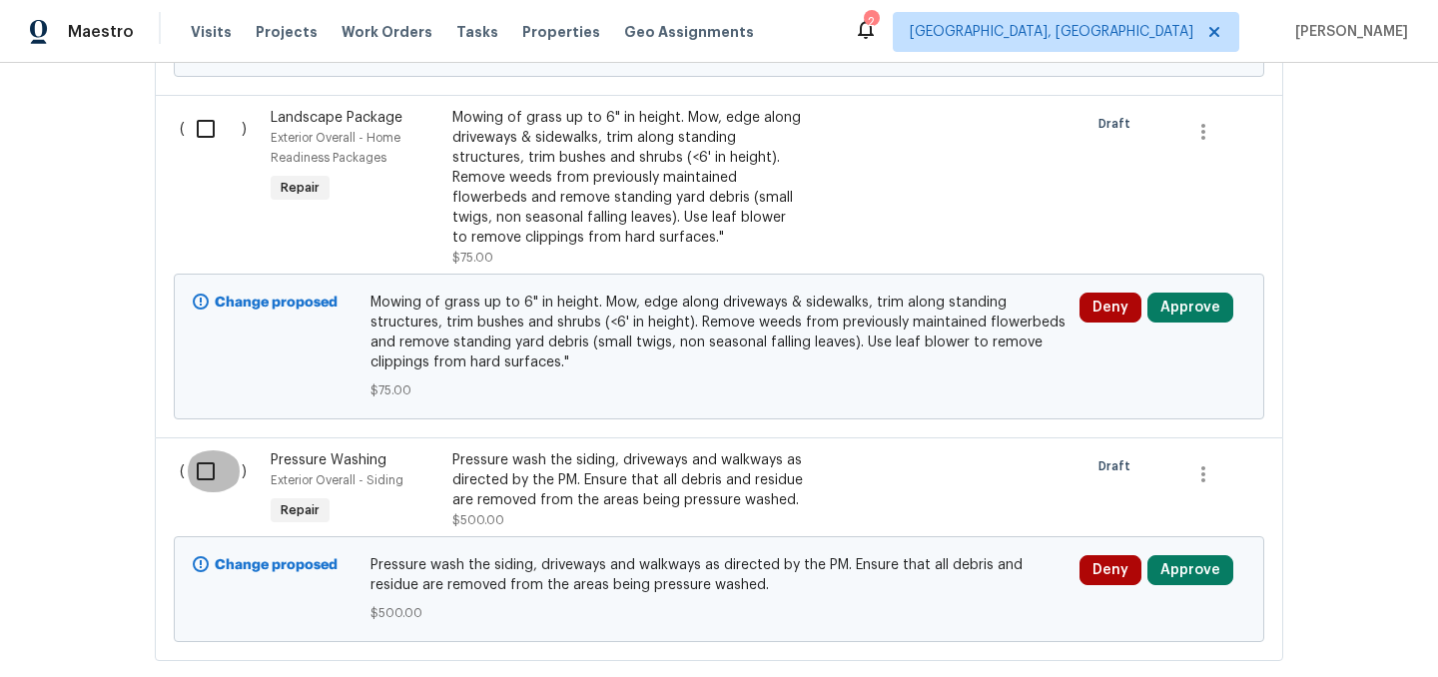
click at [203, 473] on input "checkbox" at bounding box center [213, 471] width 57 height 42
checkbox input "true"
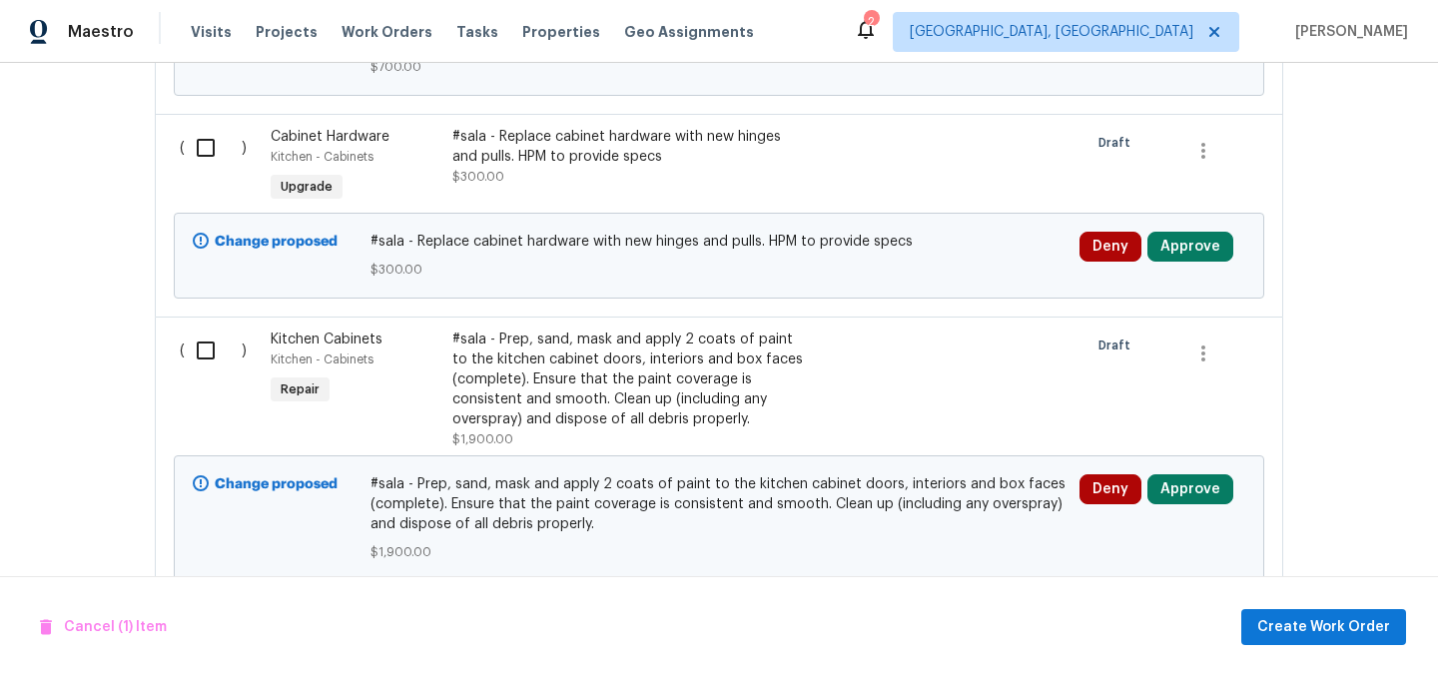
scroll to position [3004, 0]
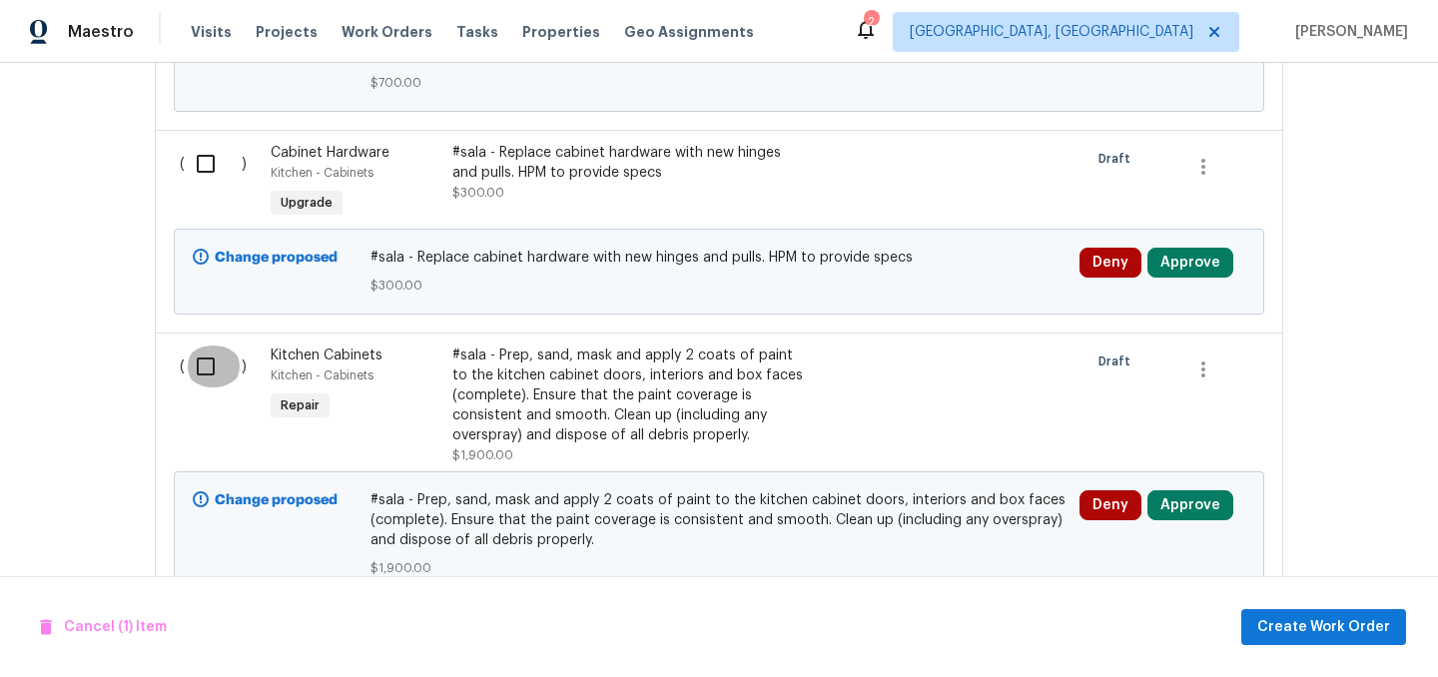
click at [196, 372] on input "checkbox" at bounding box center [213, 367] width 57 height 42
checkbox input "true"
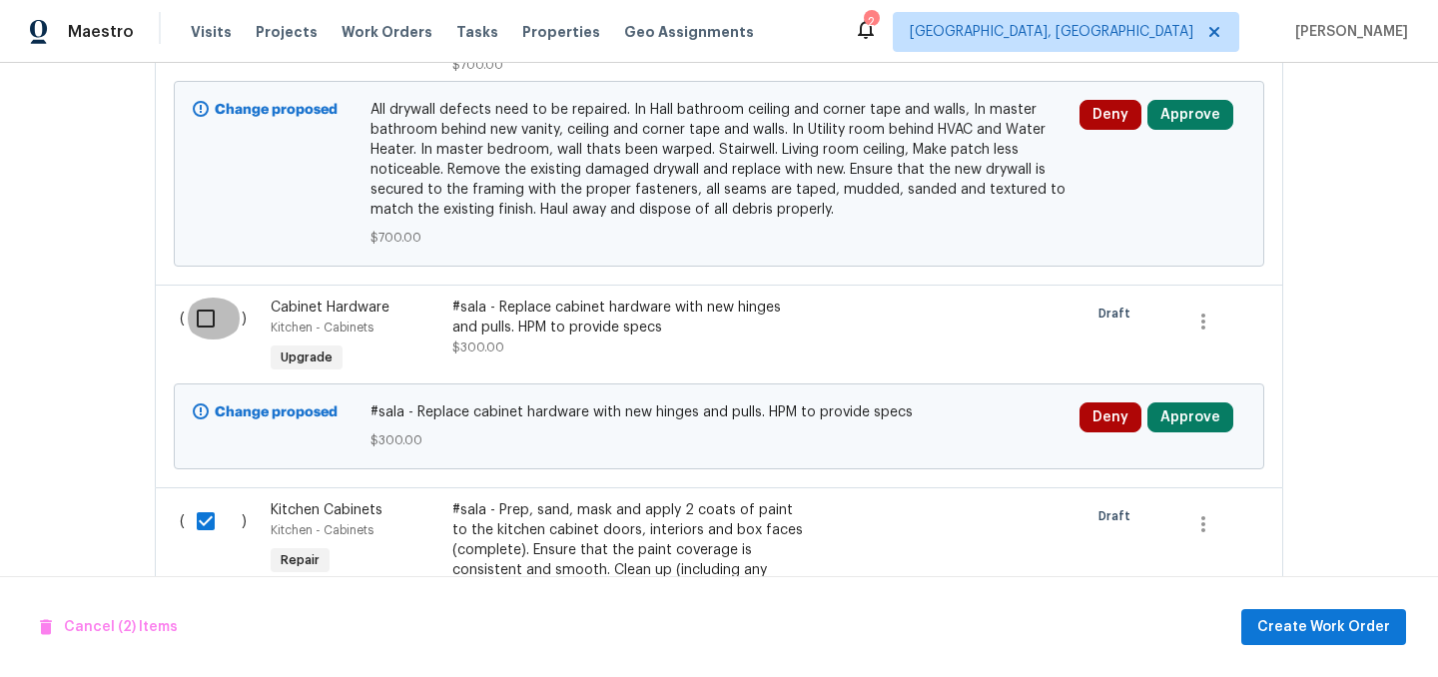
click at [207, 315] on input "checkbox" at bounding box center [213, 319] width 57 height 42
checkbox input "true"
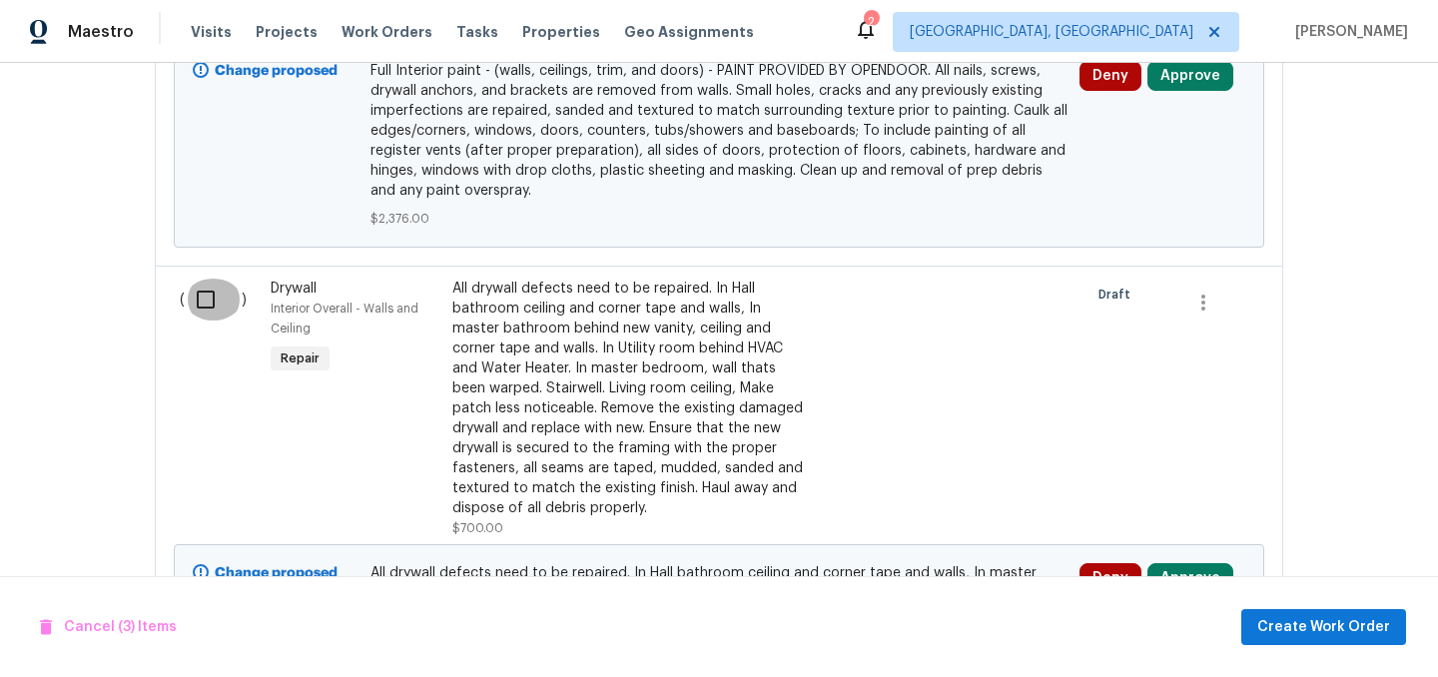
click at [207, 315] on input "checkbox" at bounding box center [213, 300] width 57 height 42
checkbox input "true"
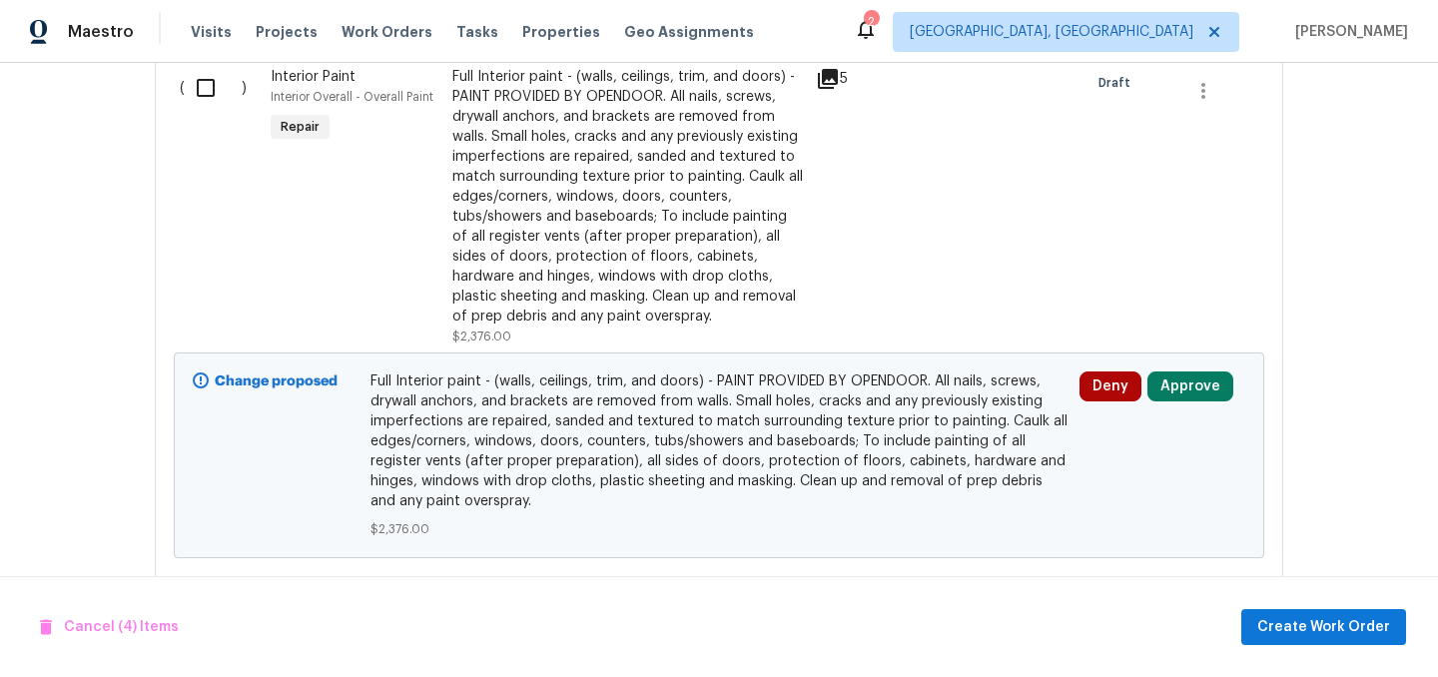
scroll to position [2070, 0]
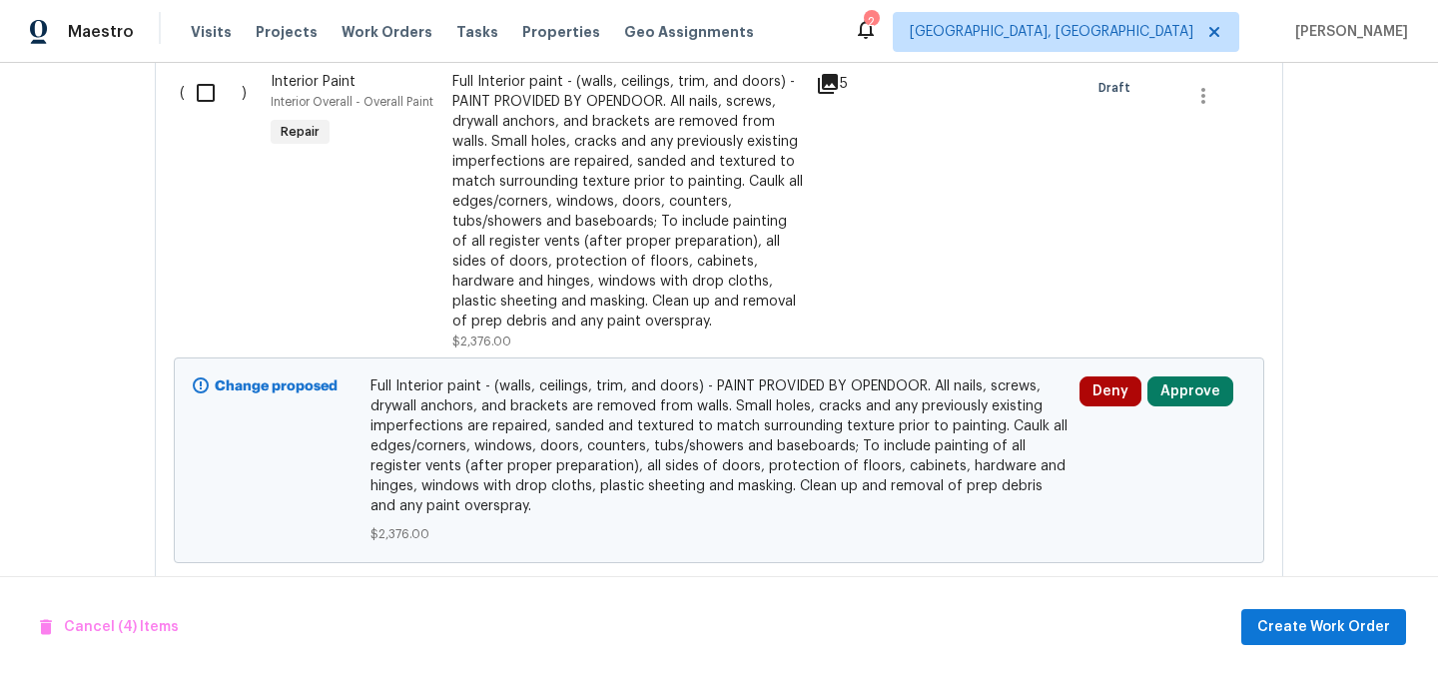
click at [204, 105] on input "checkbox" at bounding box center [213, 93] width 57 height 42
checkbox input "true"
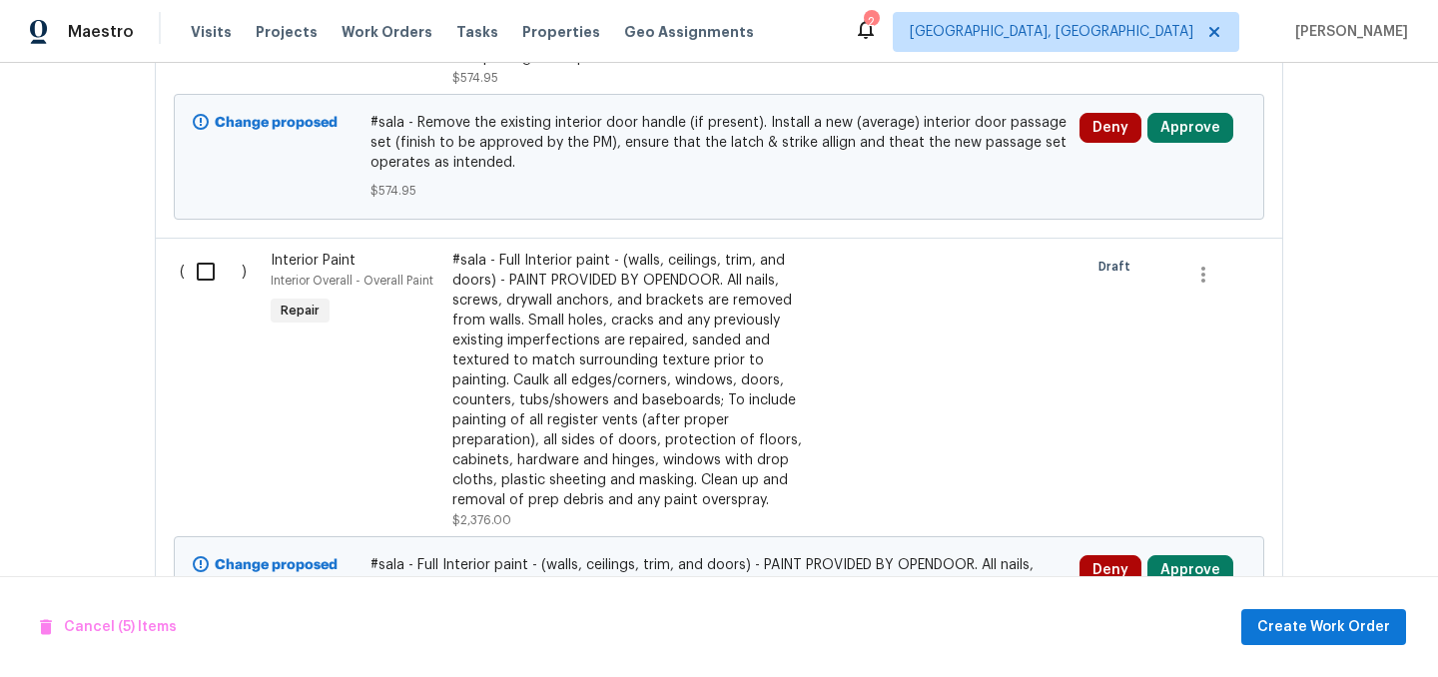
scroll to position [1357, 0]
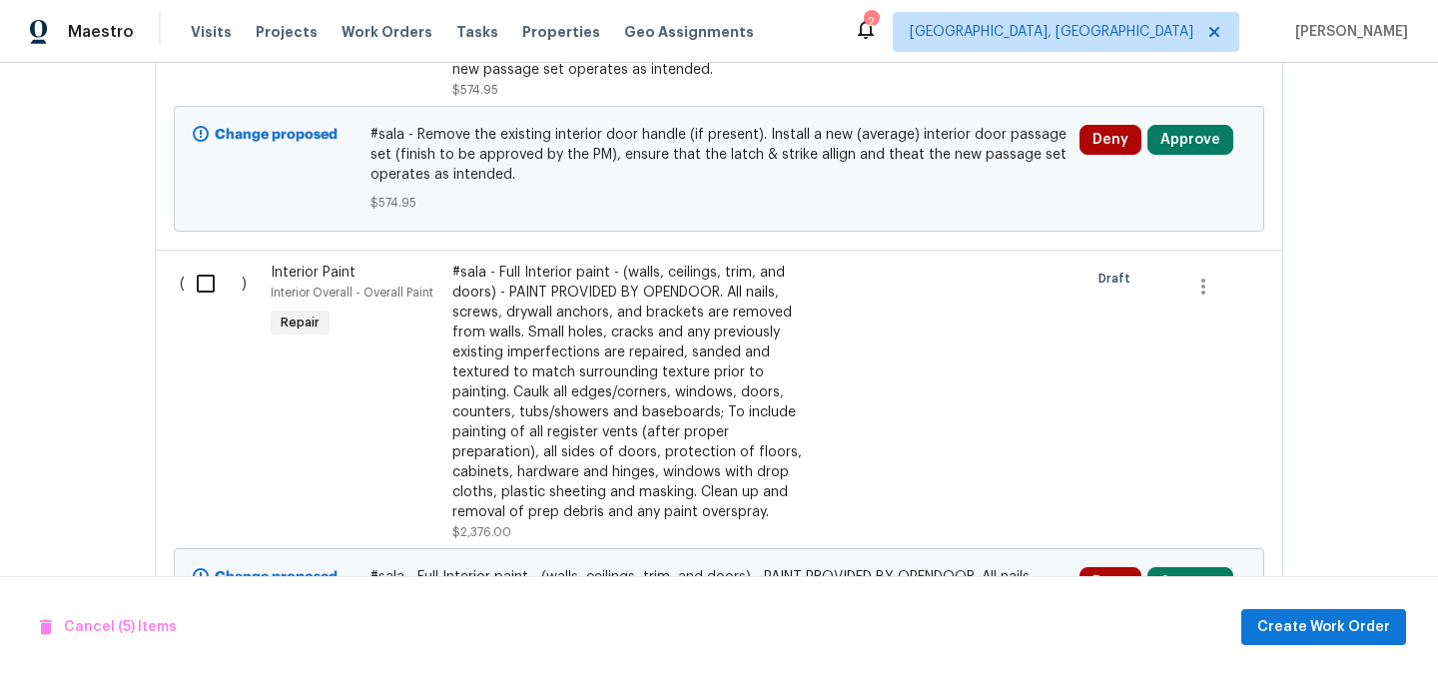
click at [209, 281] on input "checkbox" at bounding box center [213, 284] width 57 height 42
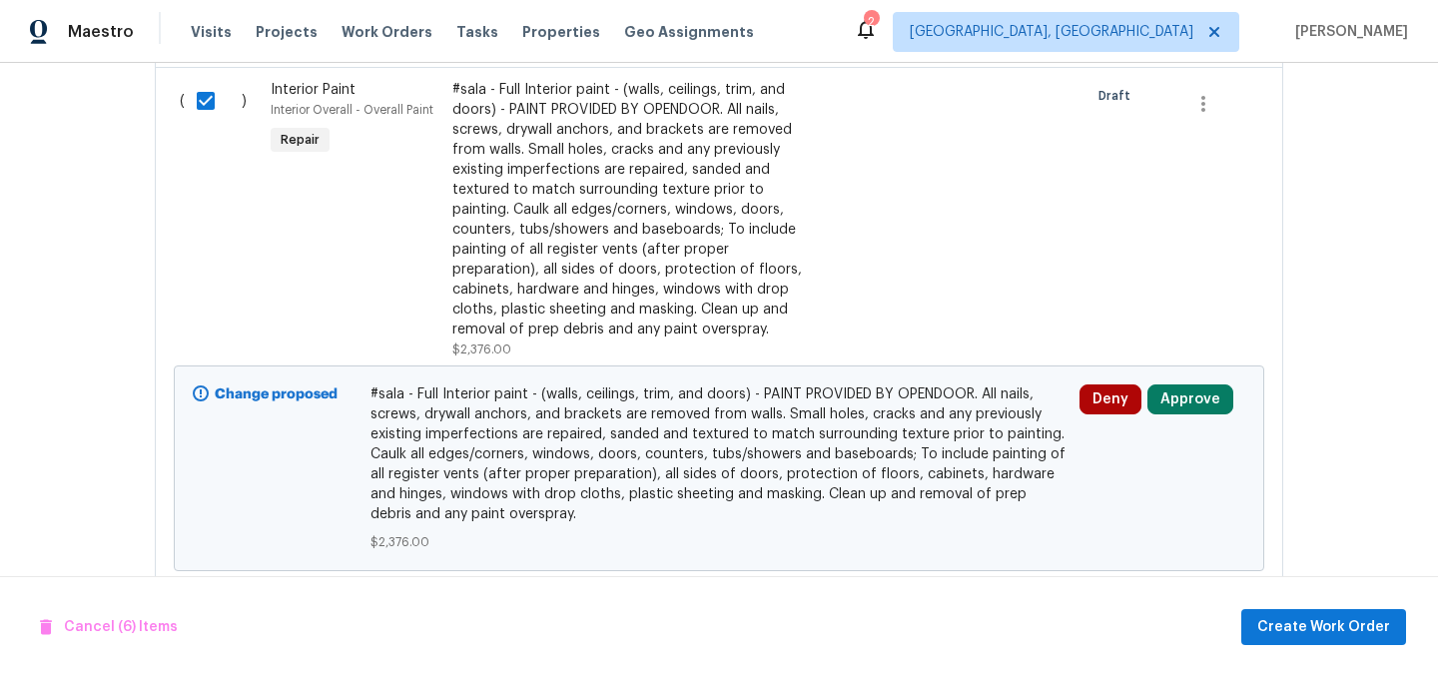
scroll to position [1545, 0]
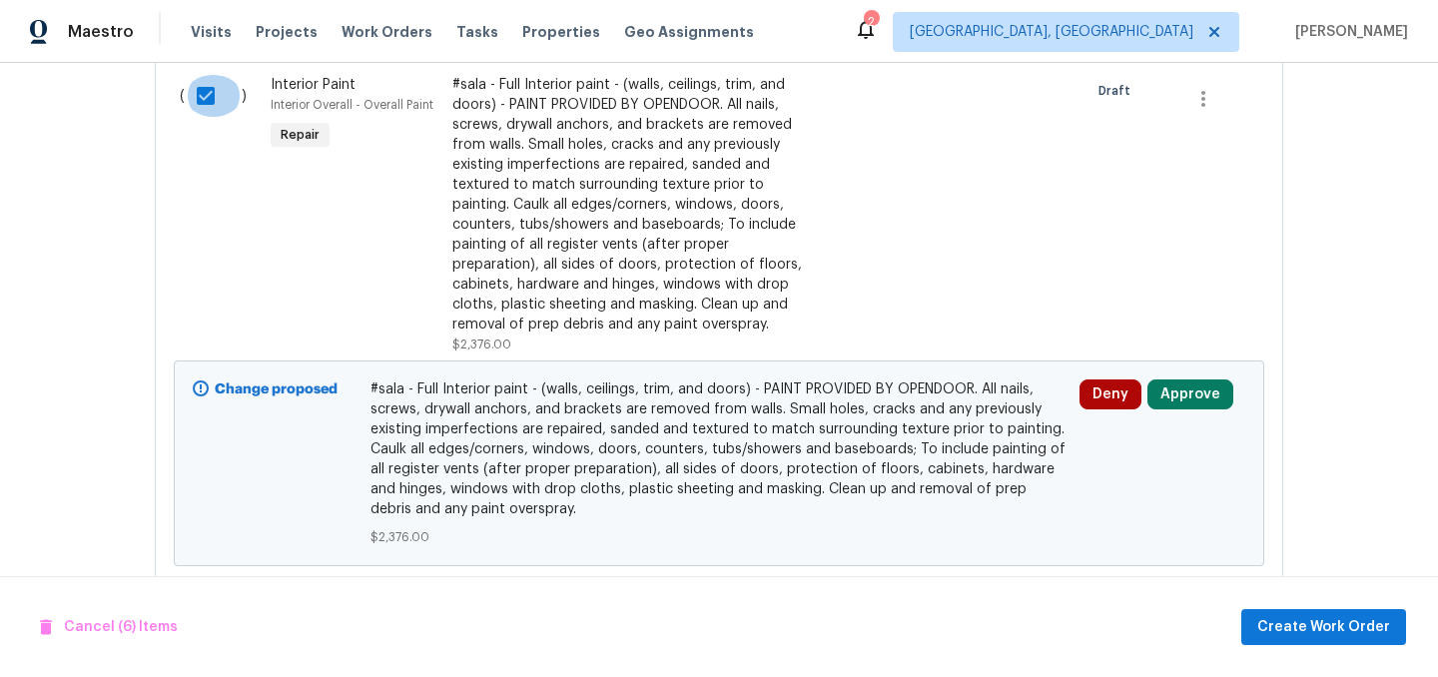
click at [210, 97] on input "checkbox" at bounding box center [213, 96] width 57 height 42
checkbox input "false"
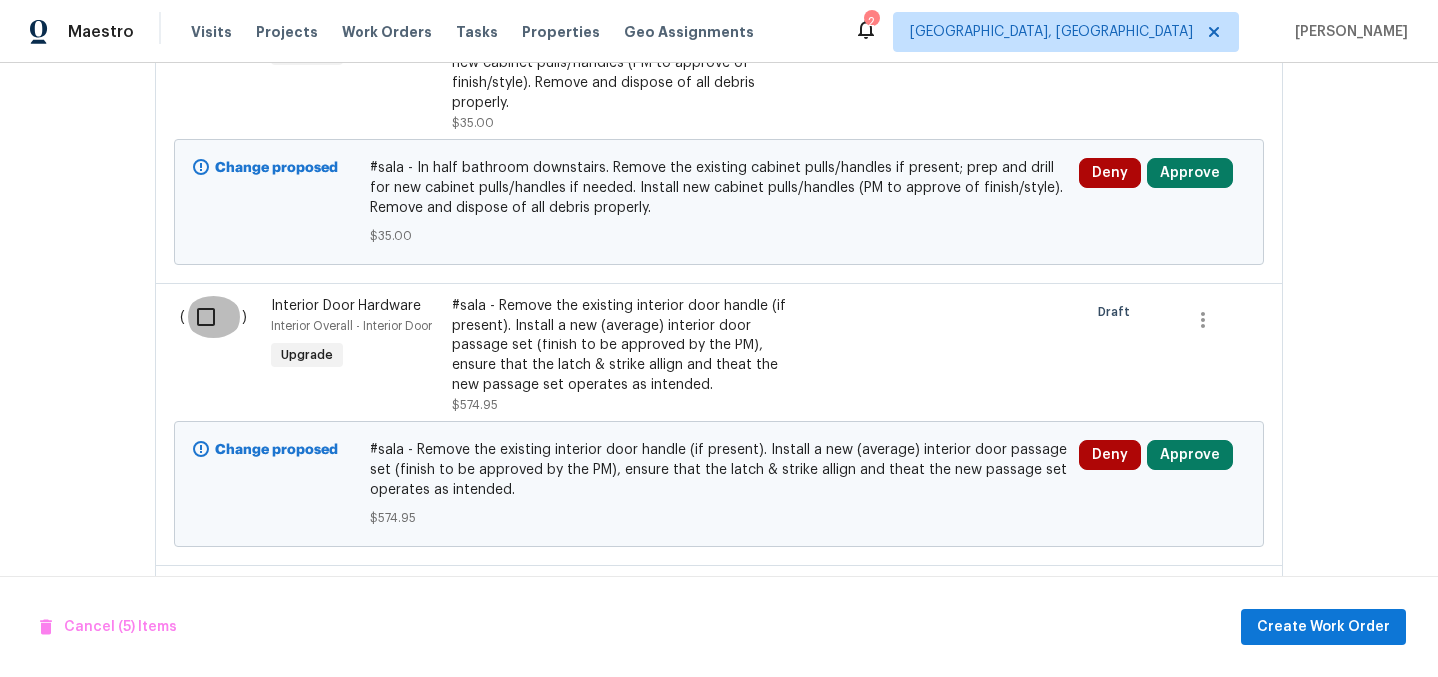
click at [207, 316] on input "checkbox" at bounding box center [213, 317] width 57 height 42
checkbox input "true"
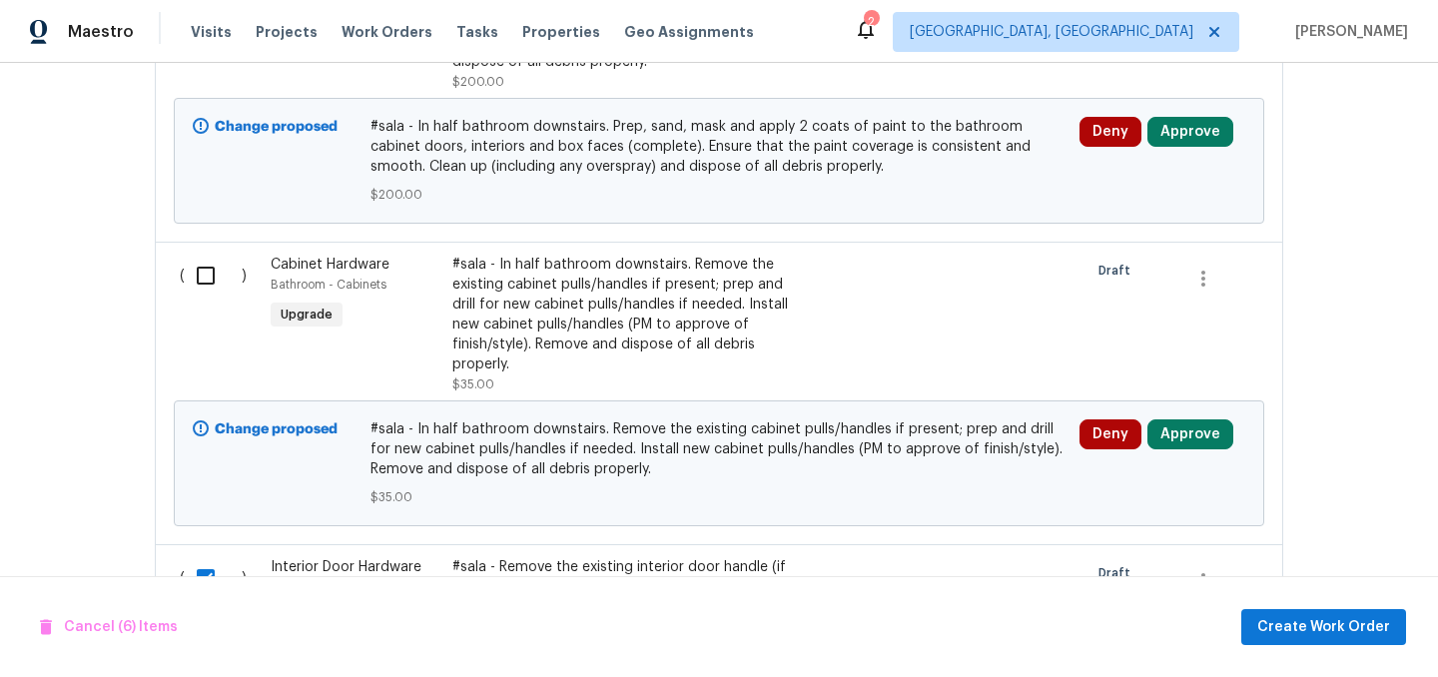
scroll to position [777, 0]
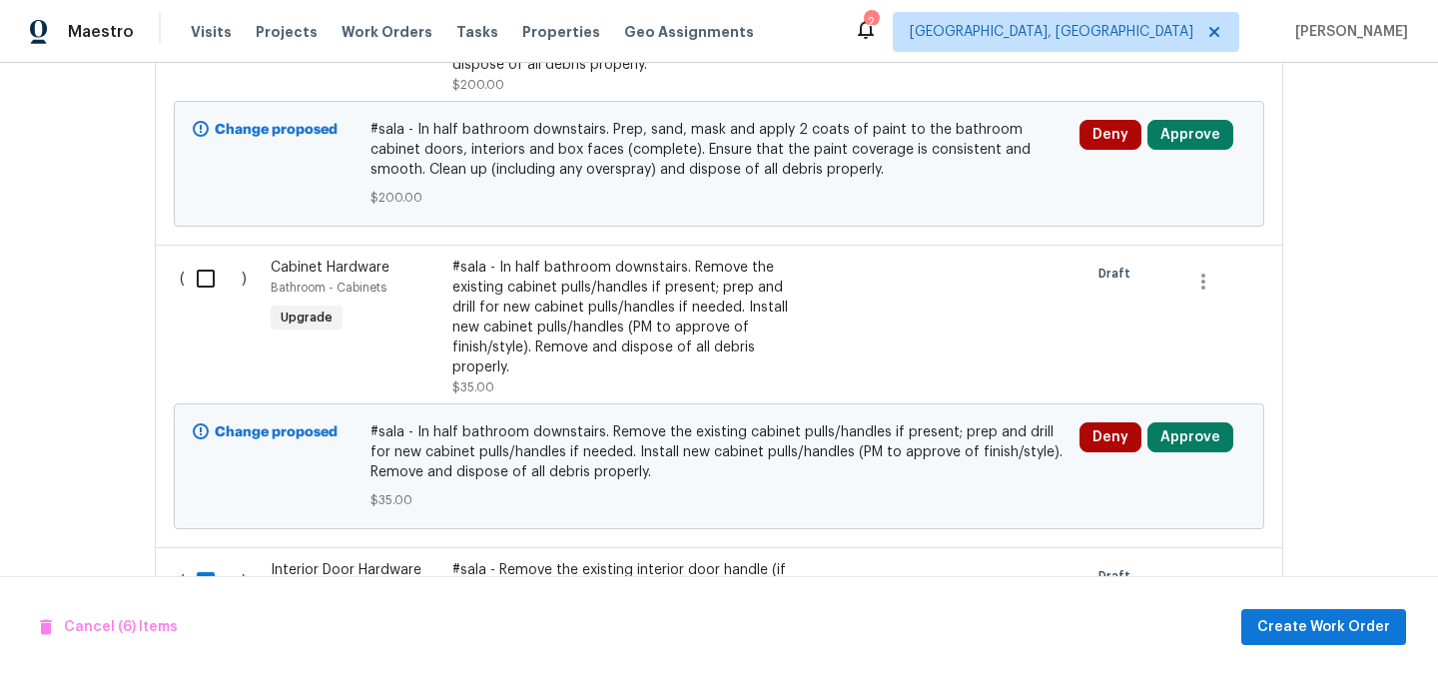
click at [203, 280] on input "checkbox" at bounding box center [213, 279] width 57 height 42
checkbox input "true"
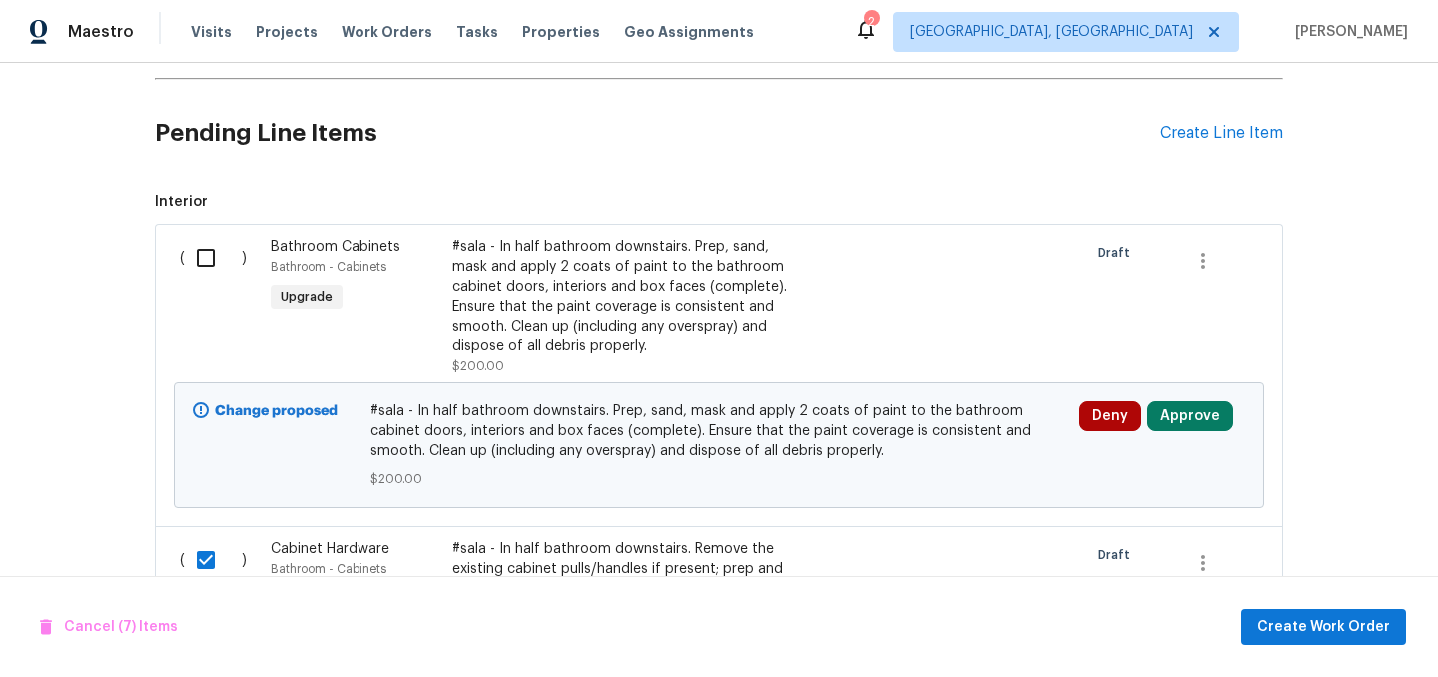
scroll to position [481, 0]
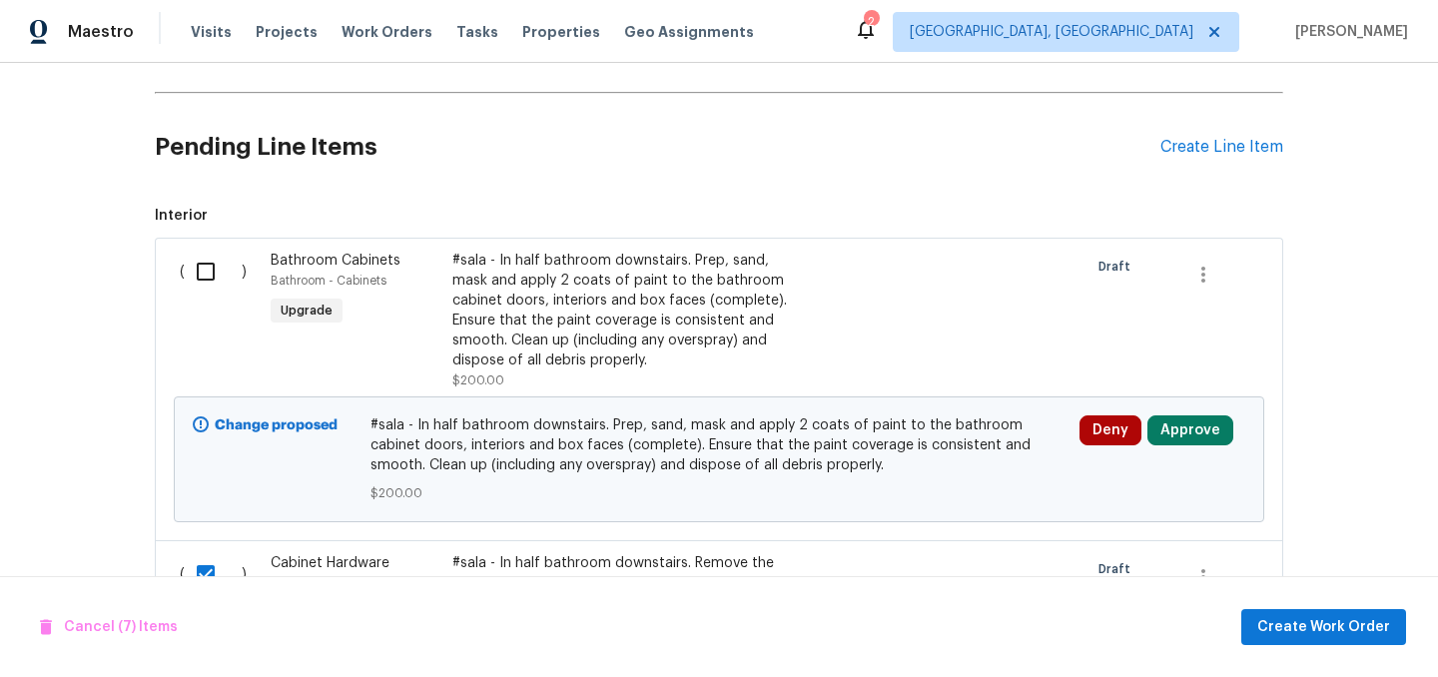
click at [210, 272] on input "checkbox" at bounding box center [213, 272] width 57 height 42
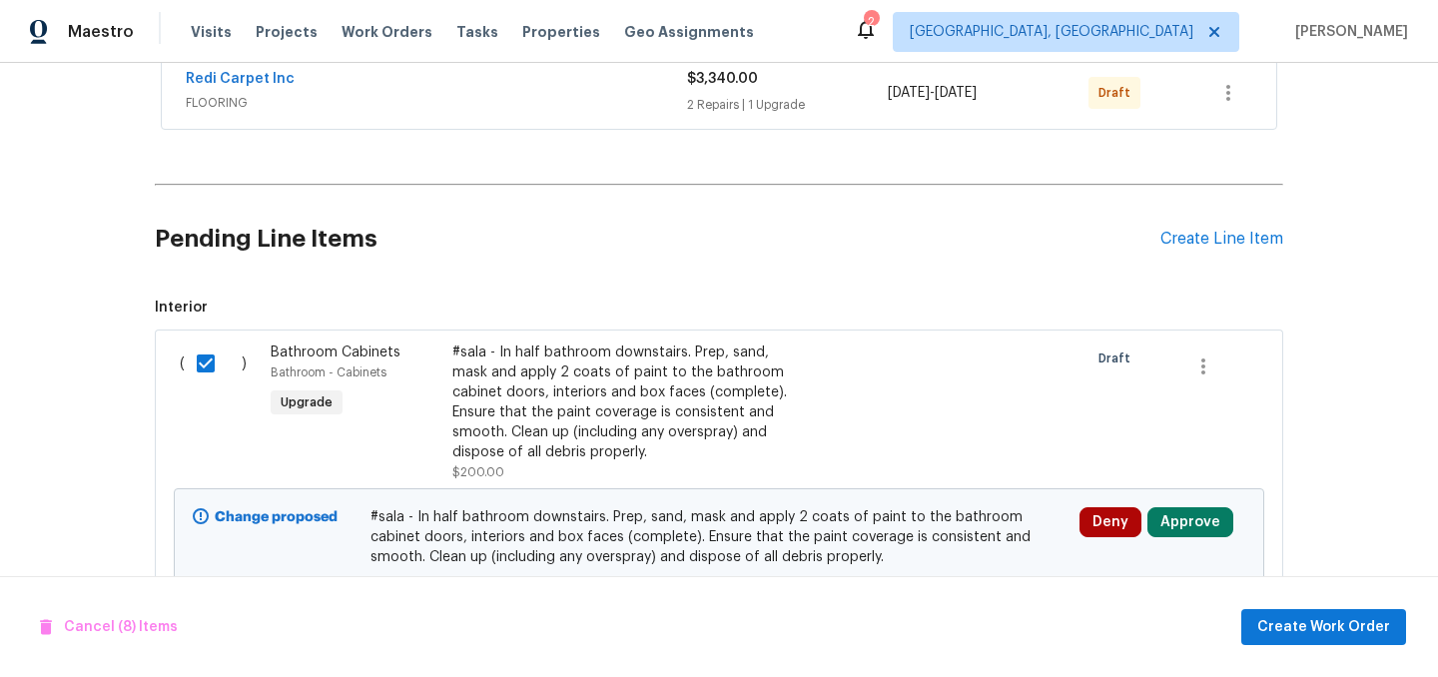
scroll to position [388, 0]
click at [206, 366] on input "checkbox" at bounding box center [213, 366] width 57 height 42
checkbox input "false"
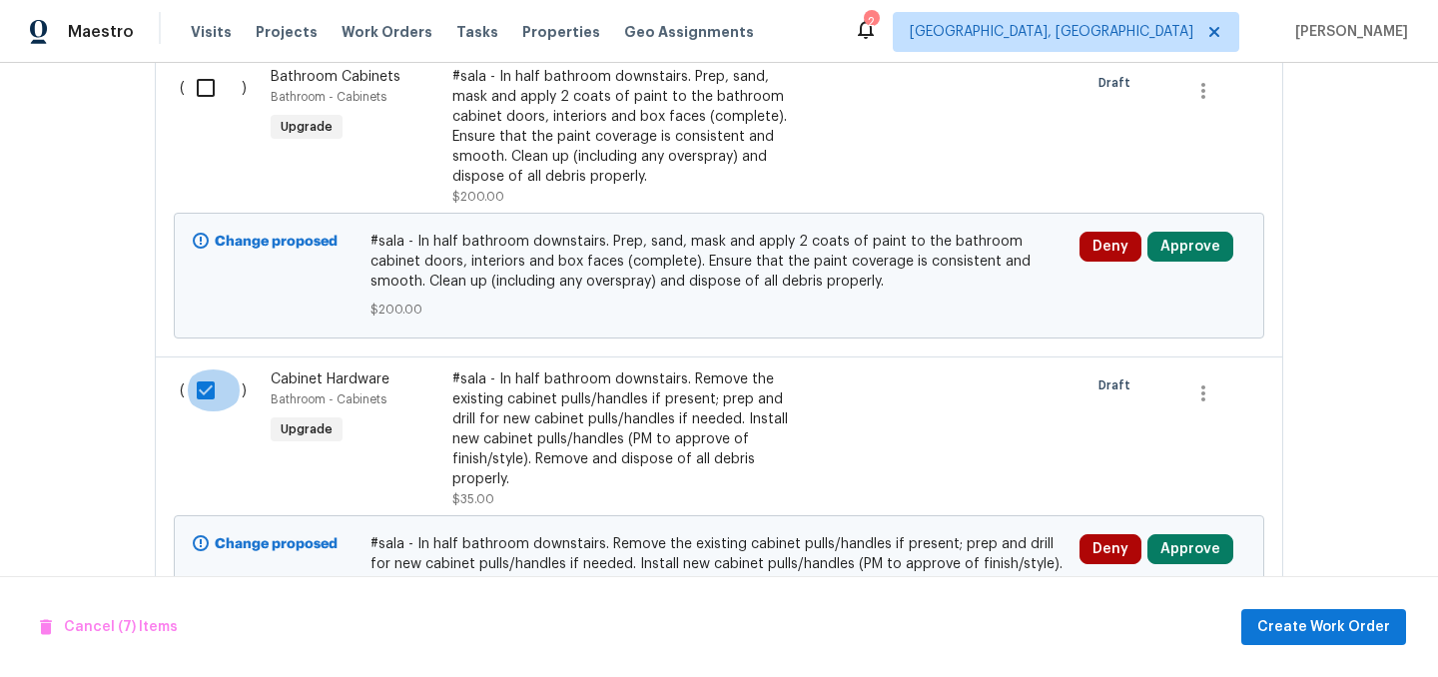
click at [206, 375] on input "checkbox" at bounding box center [213, 391] width 57 height 42
checkbox input "false"
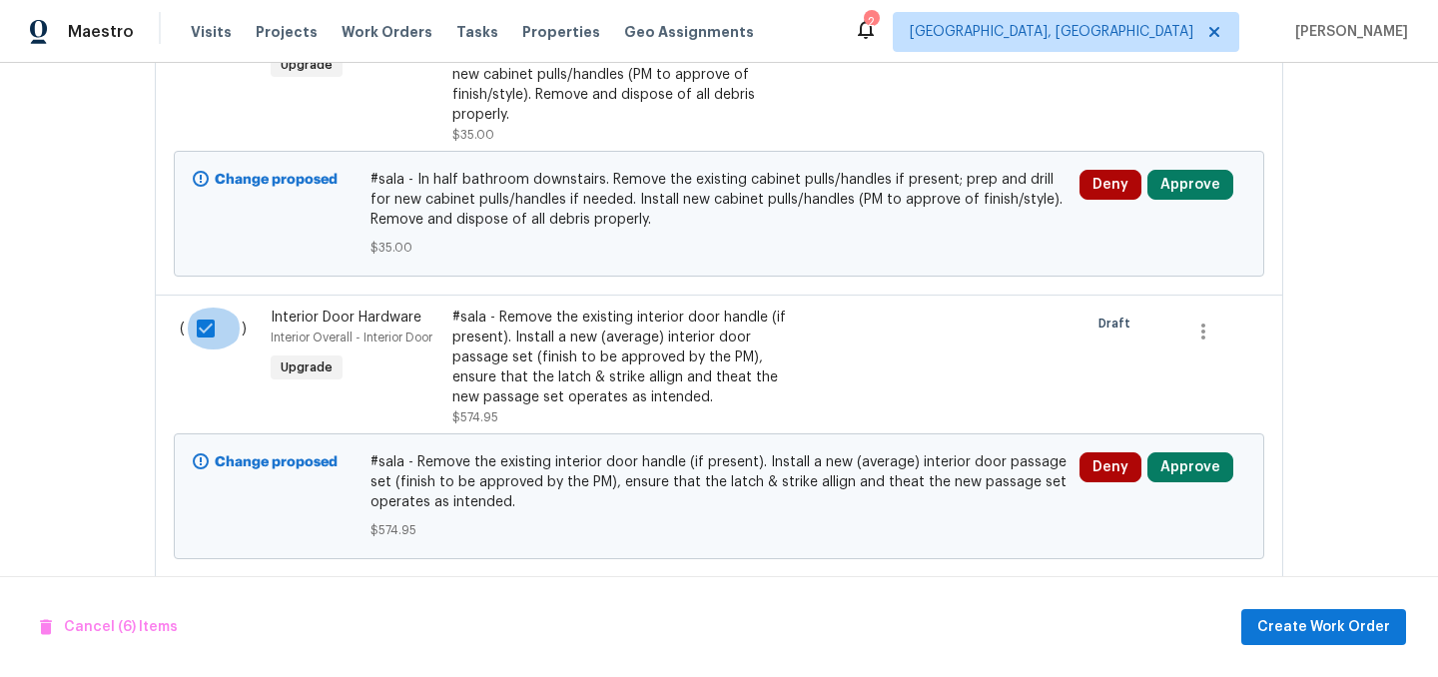
click at [202, 330] on input "checkbox" at bounding box center [213, 329] width 57 height 42
checkbox input "false"
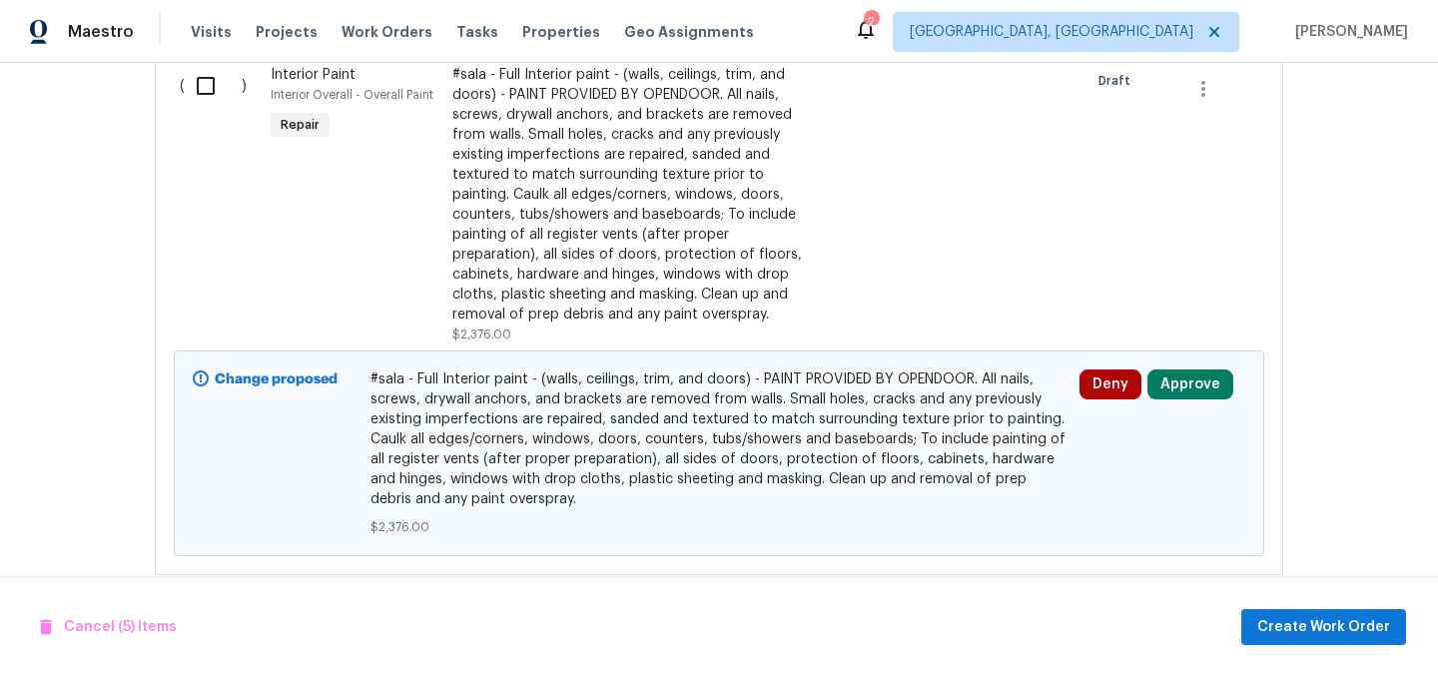
scroll to position [1662, 0]
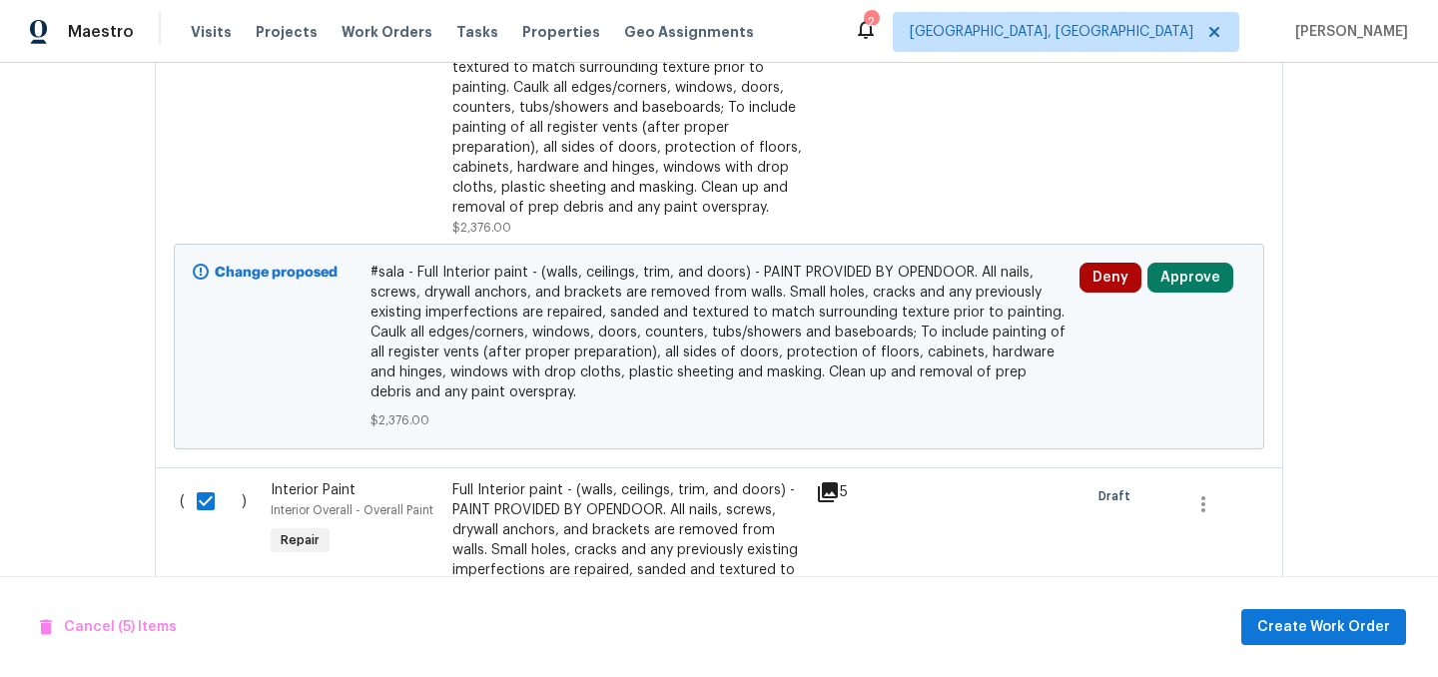
click at [208, 490] on input "checkbox" at bounding box center [213, 501] width 57 height 42
checkbox input "false"
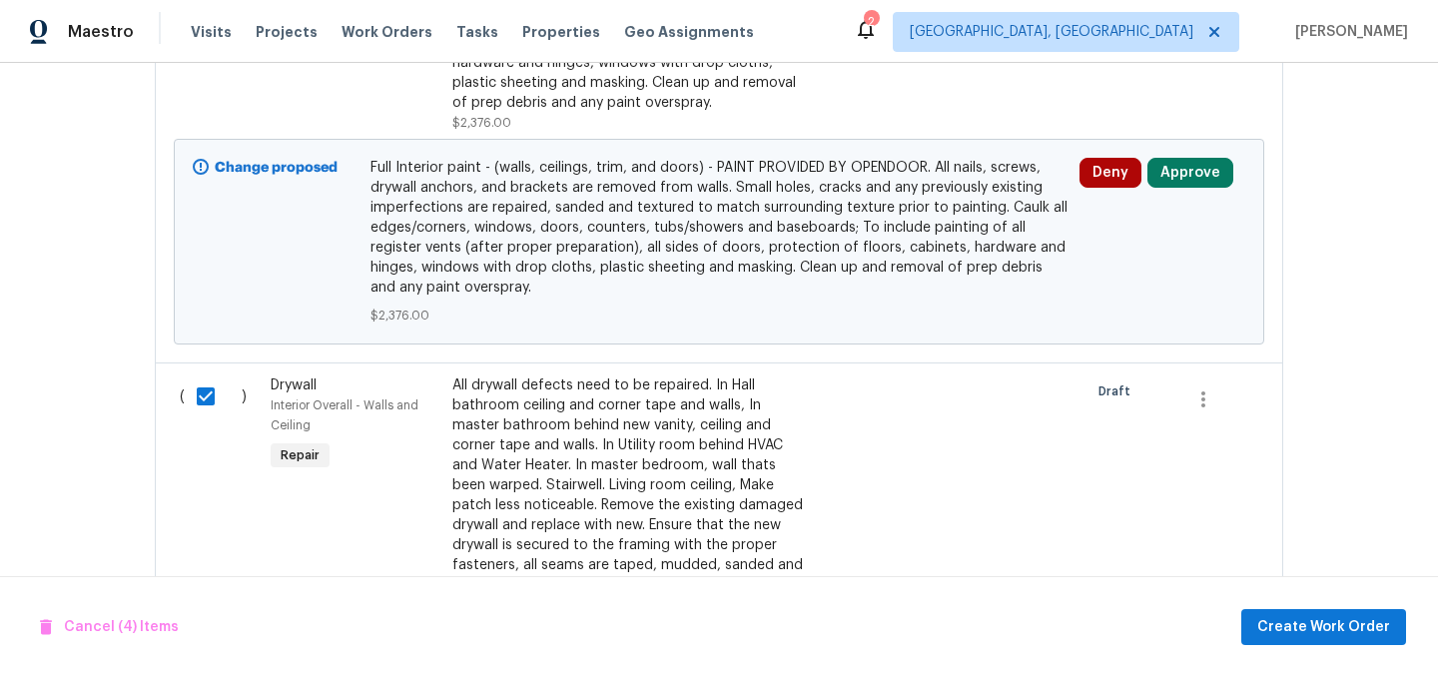
click at [209, 396] on input "checkbox" at bounding box center [213, 397] width 57 height 42
checkbox input "false"
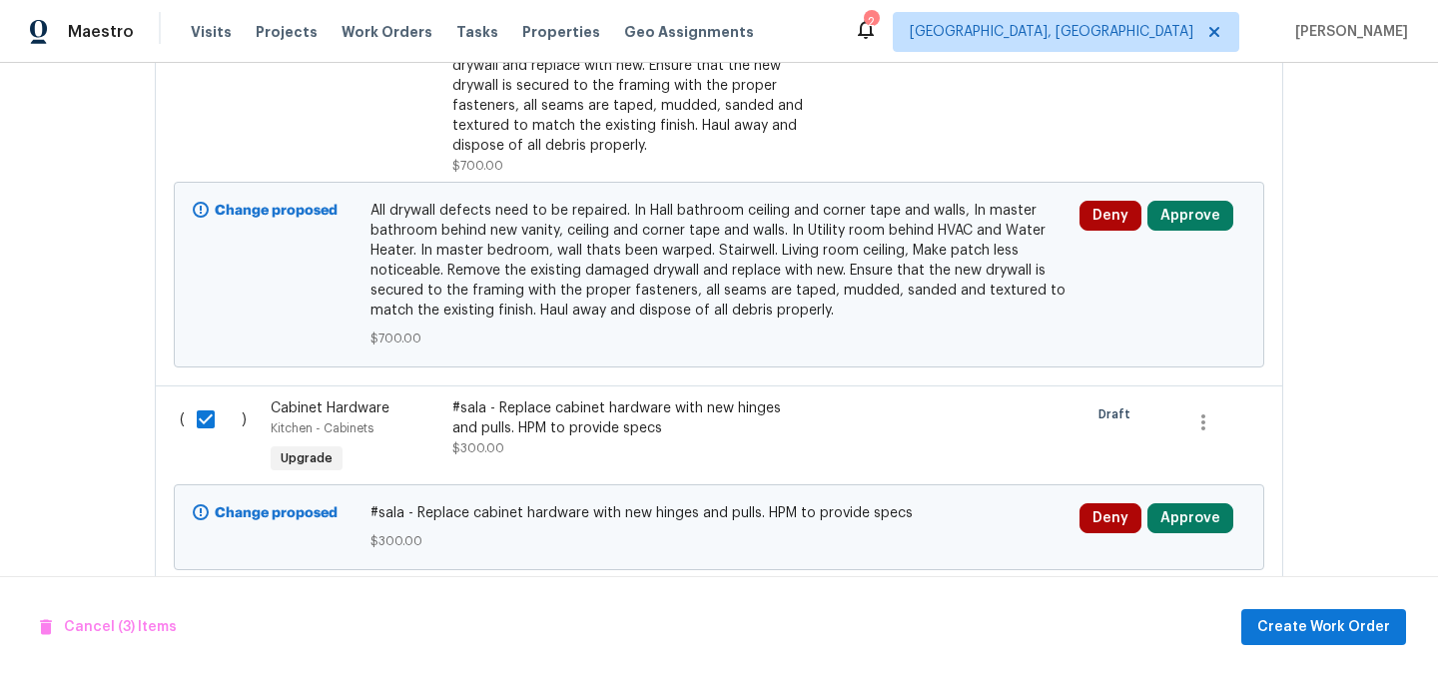
click at [205, 417] on input "checkbox" at bounding box center [213, 419] width 57 height 42
checkbox input "false"
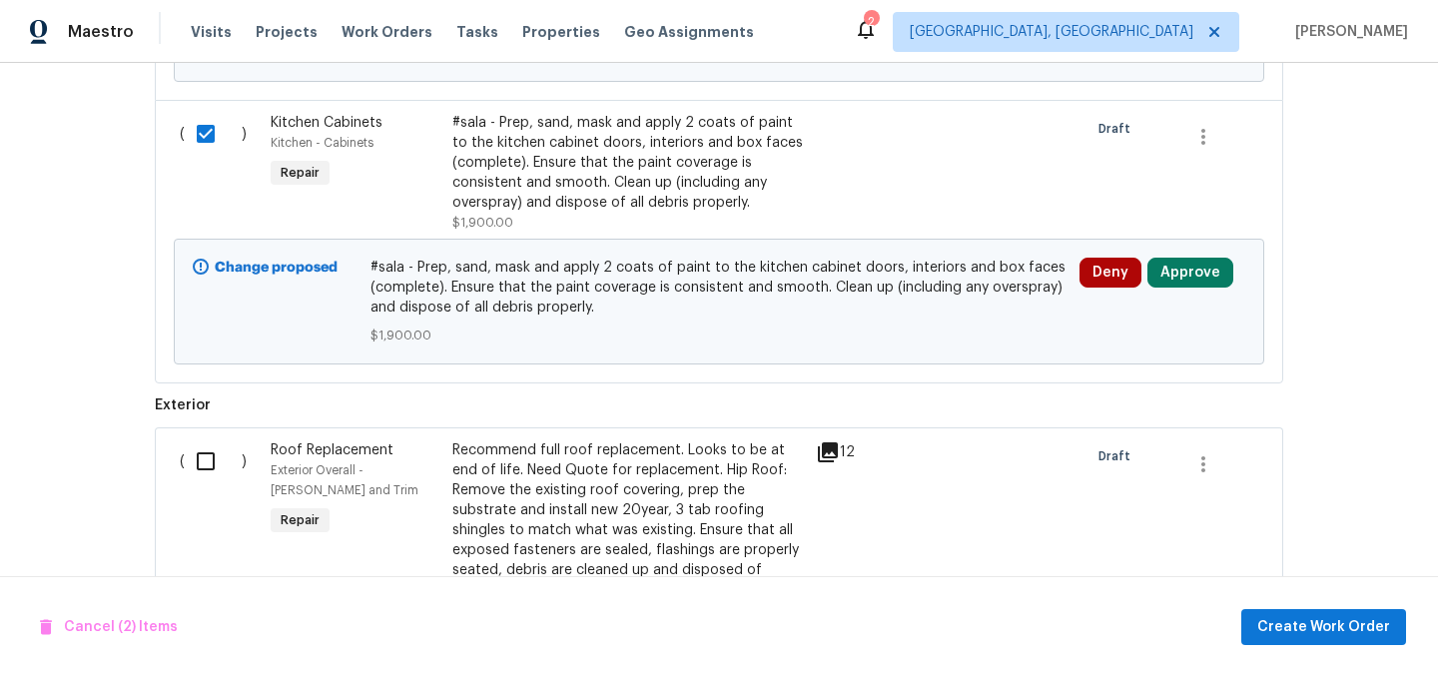
scroll to position [3279, 0]
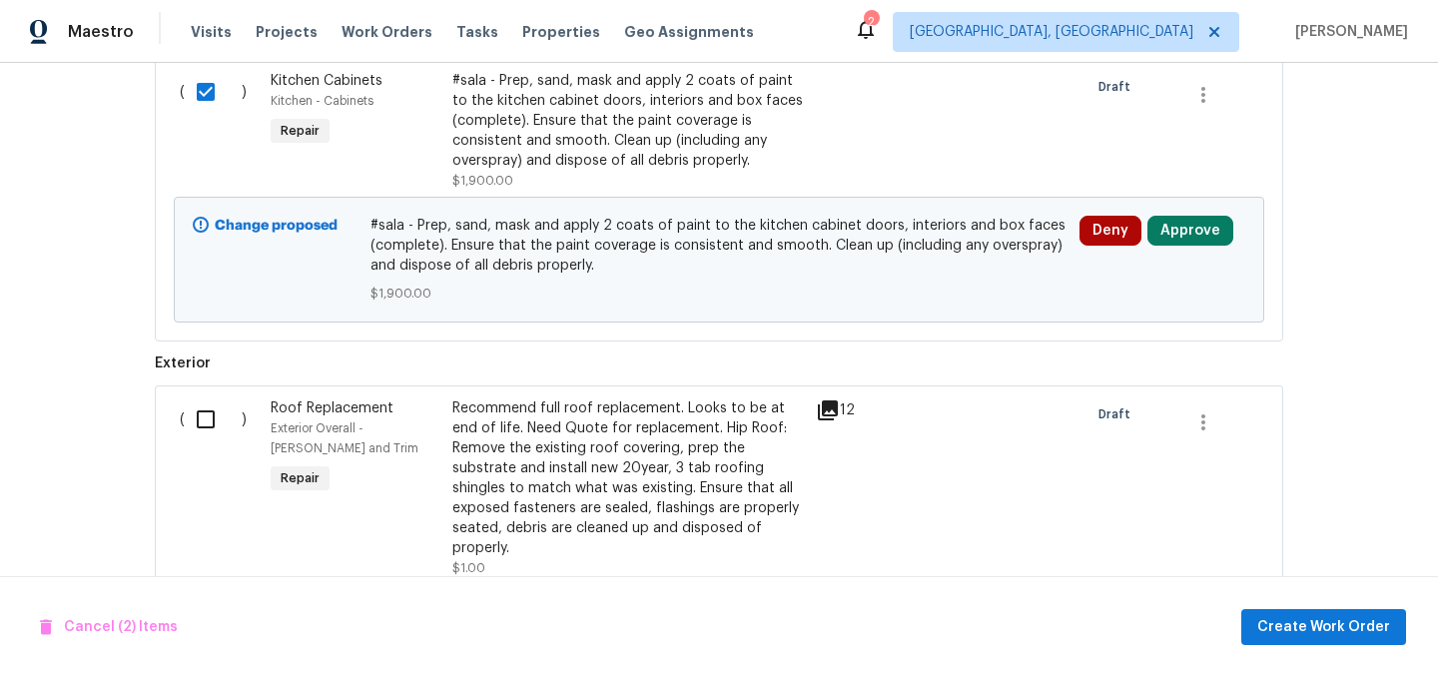
click at [208, 100] on input "checkbox" at bounding box center [213, 92] width 57 height 42
checkbox input "false"
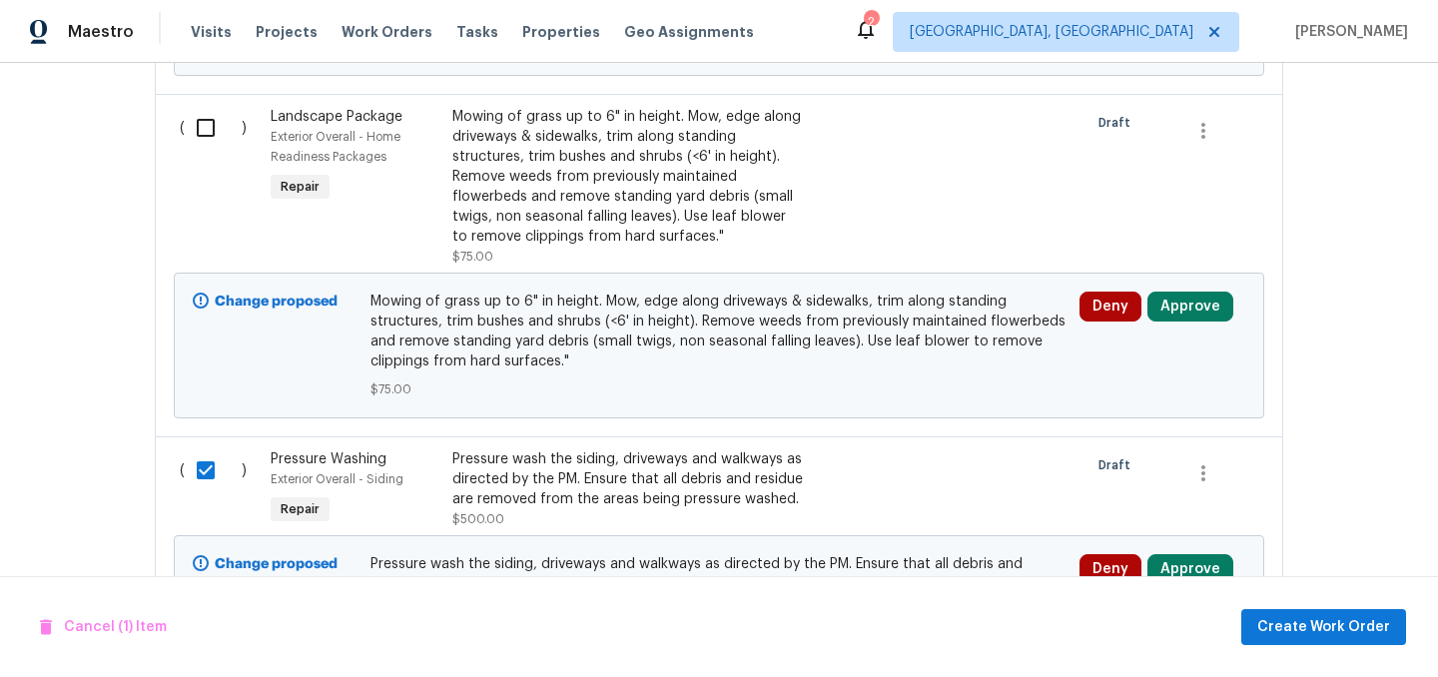
scroll to position [4057, 0]
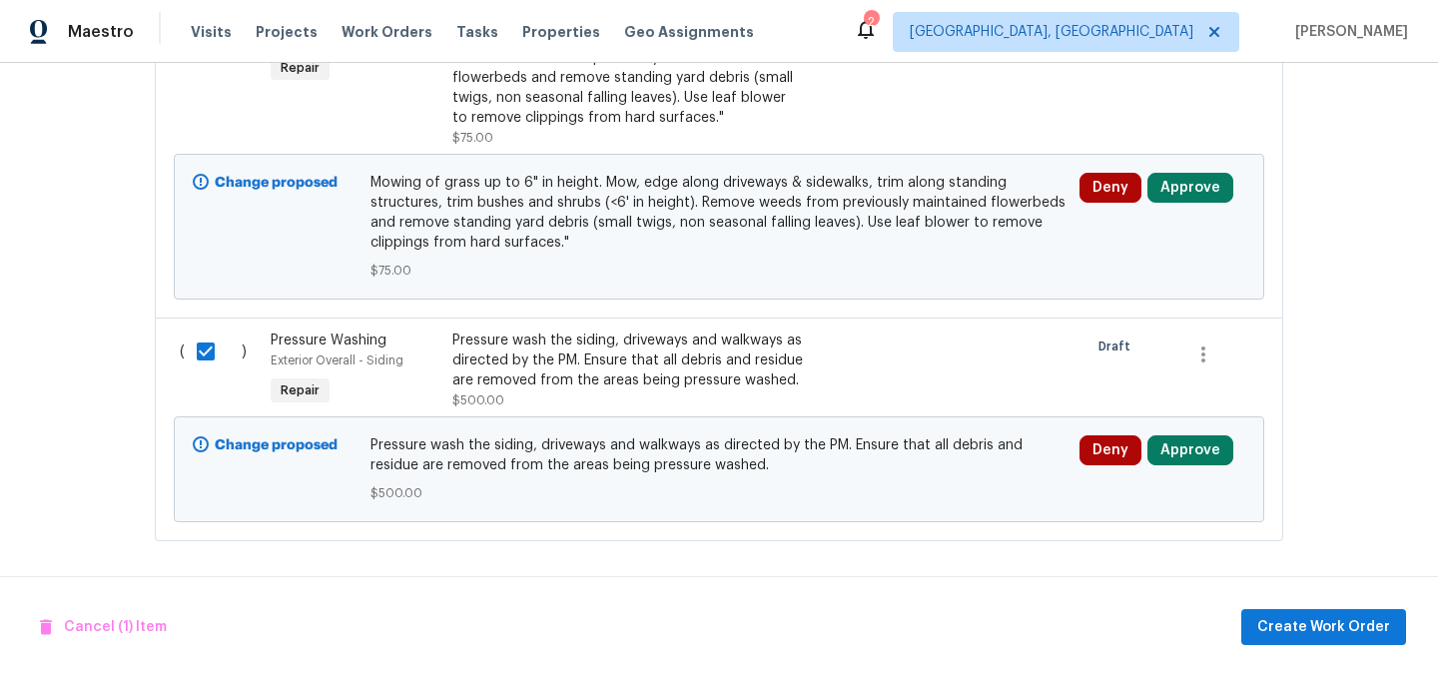
click at [209, 358] on input "checkbox" at bounding box center [213, 352] width 57 height 42
checkbox input "false"
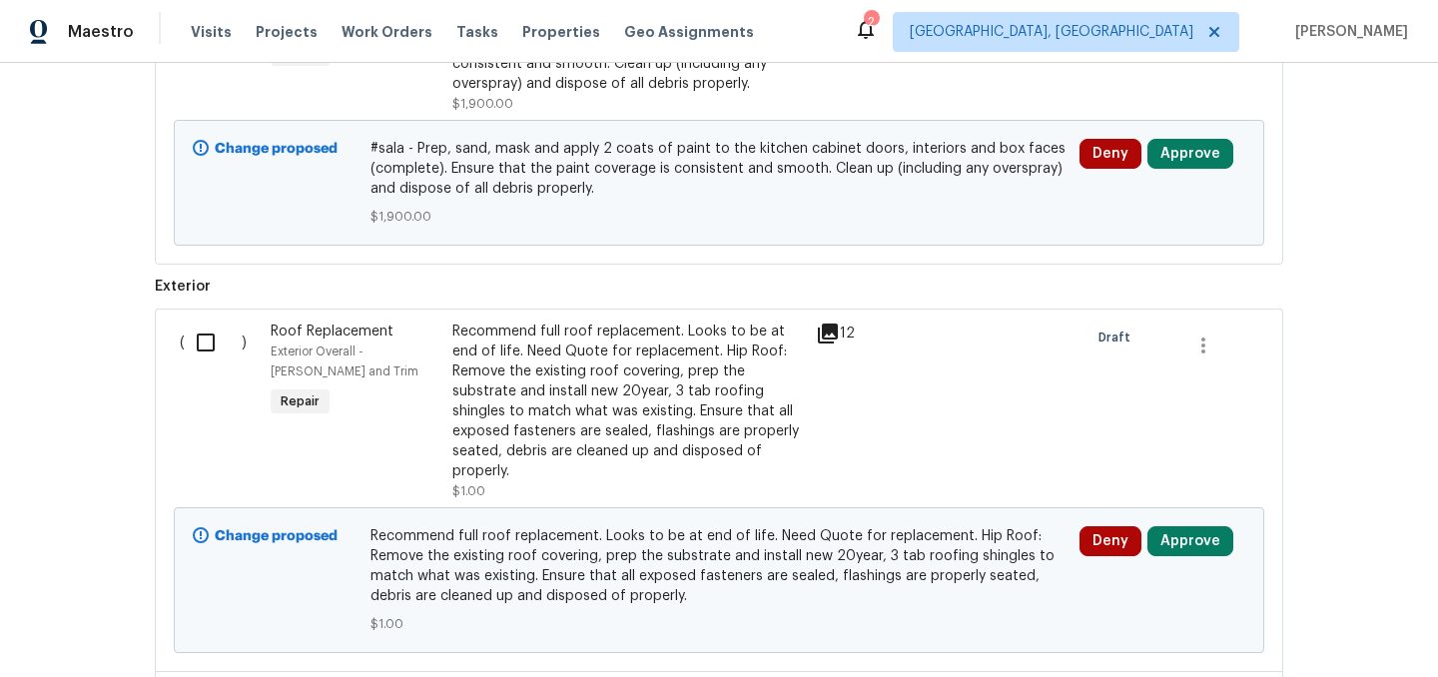
scroll to position [3325, 0]
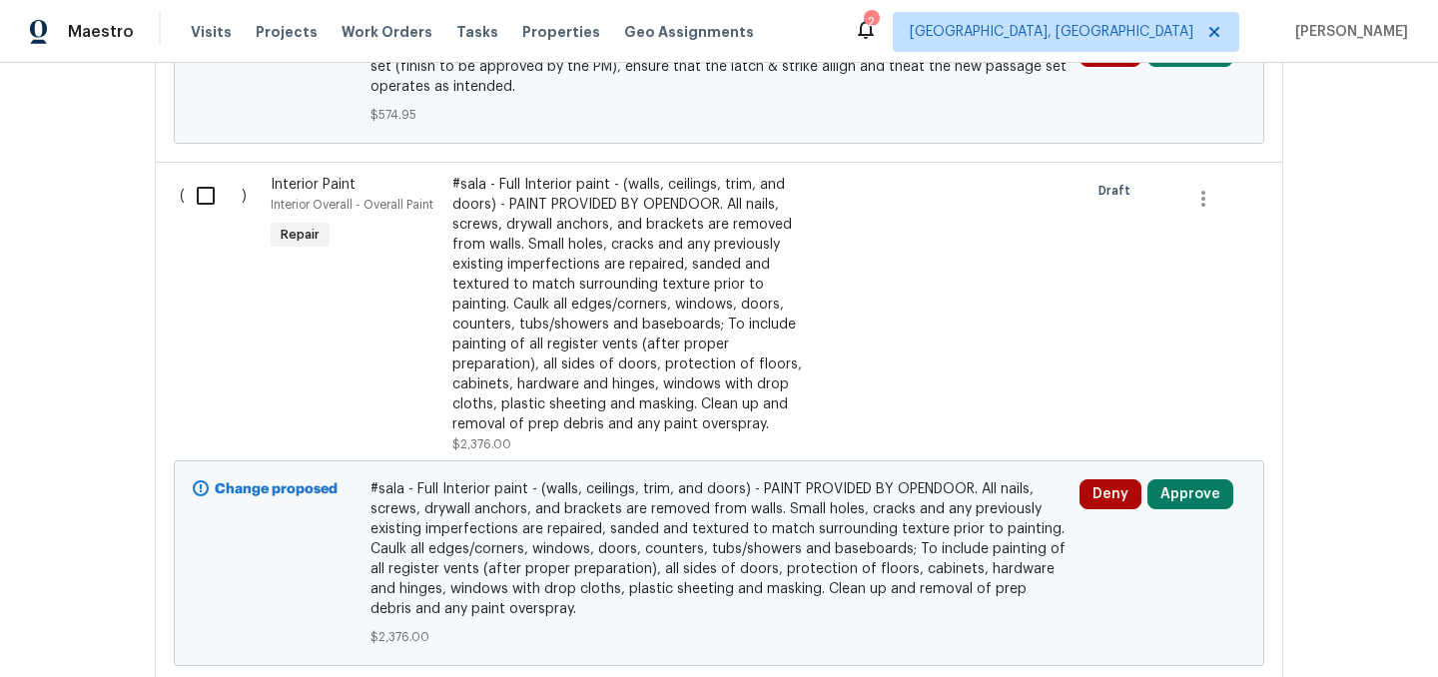
scroll to position [1409, 0]
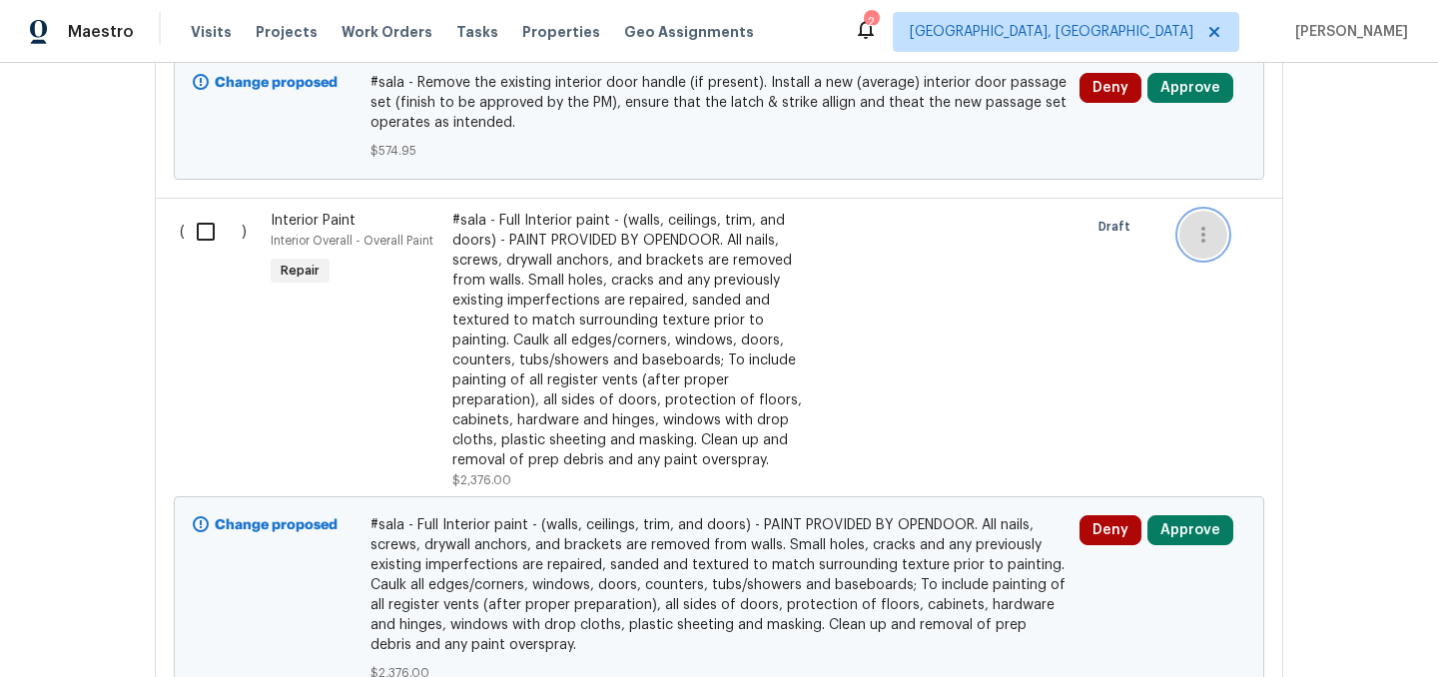
click at [1207, 235] on icon "button" at bounding box center [1203, 235] width 24 height 24
click at [1223, 240] on li "Cancel" at bounding box center [1217, 236] width 77 height 33
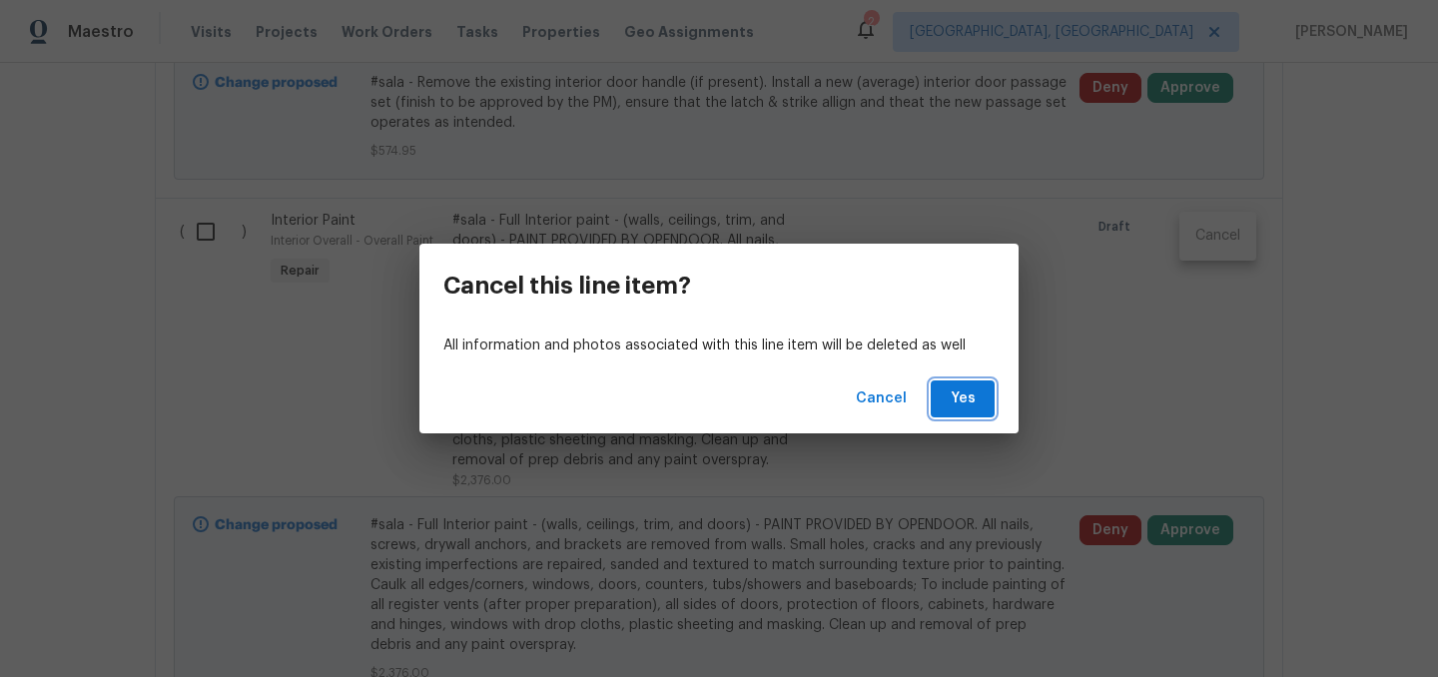
click at [974, 398] on span "Yes" at bounding box center [963, 399] width 32 height 25
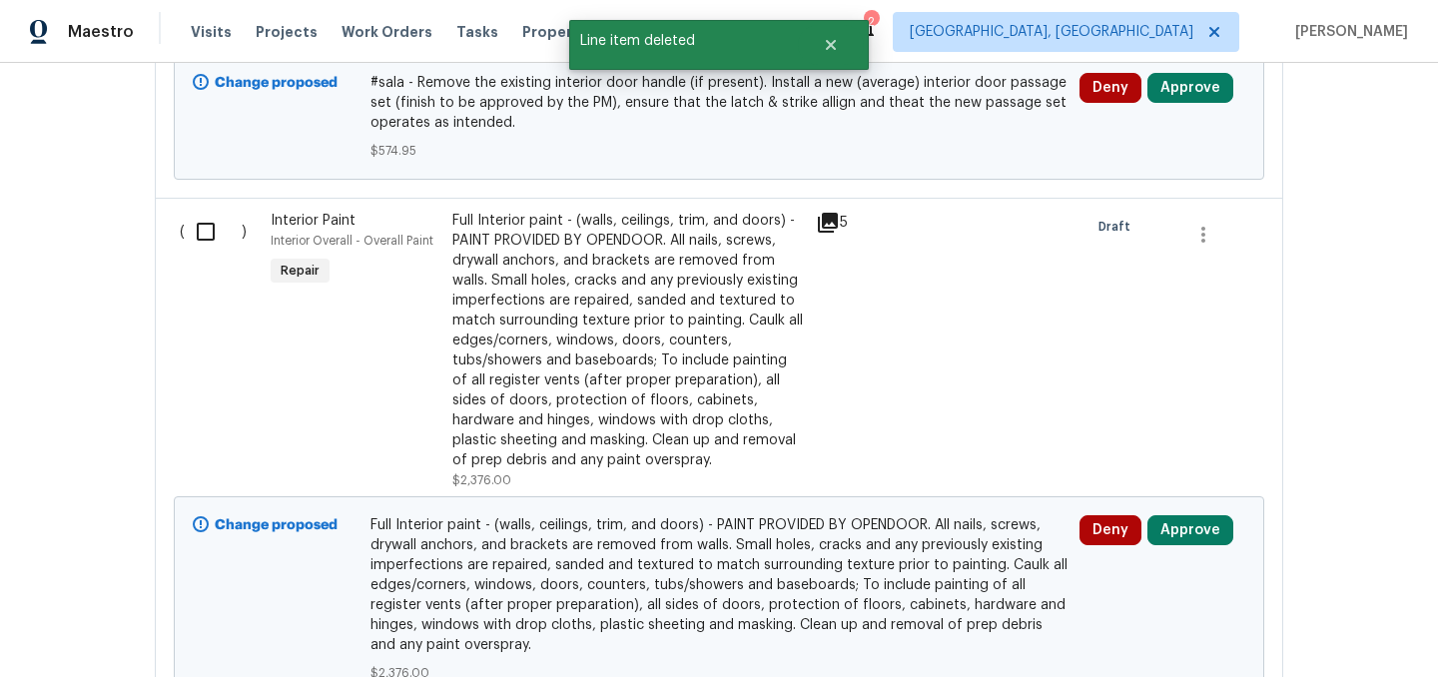
click at [588, 300] on div "Full Interior paint - (walls, ceilings, trim, and doors) - PAINT PROVIDED BY OP…" at bounding box center [628, 341] width 352 height 260
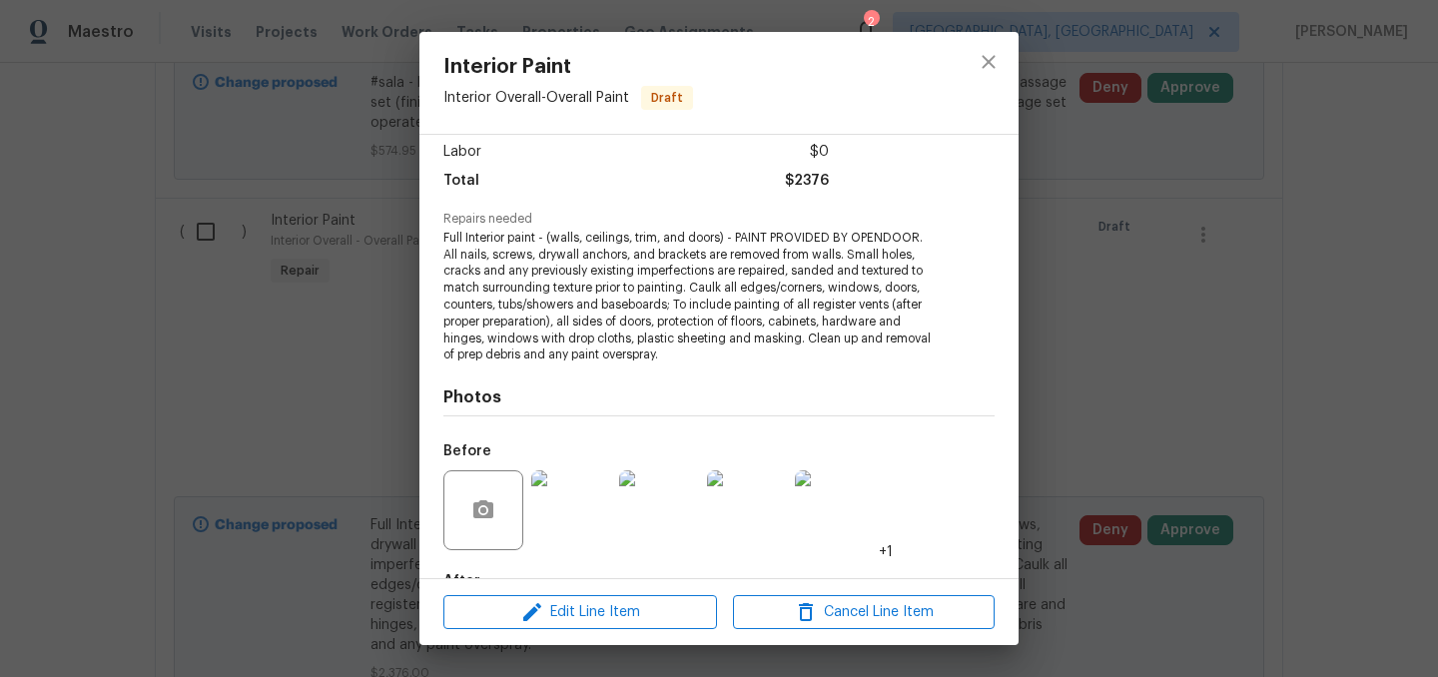
scroll to position [0, 0]
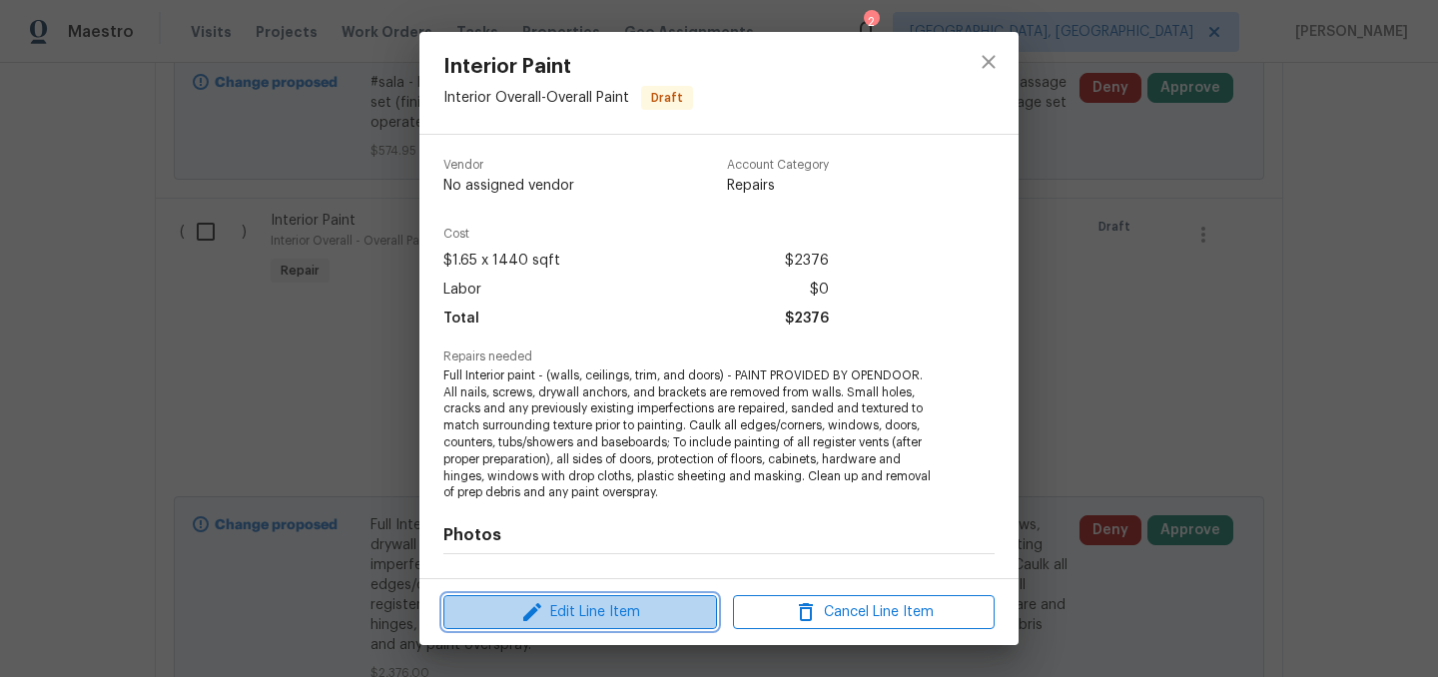
click at [572, 621] on span "Edit Line Item" at bounding box center [580, 612] width 262 height 25
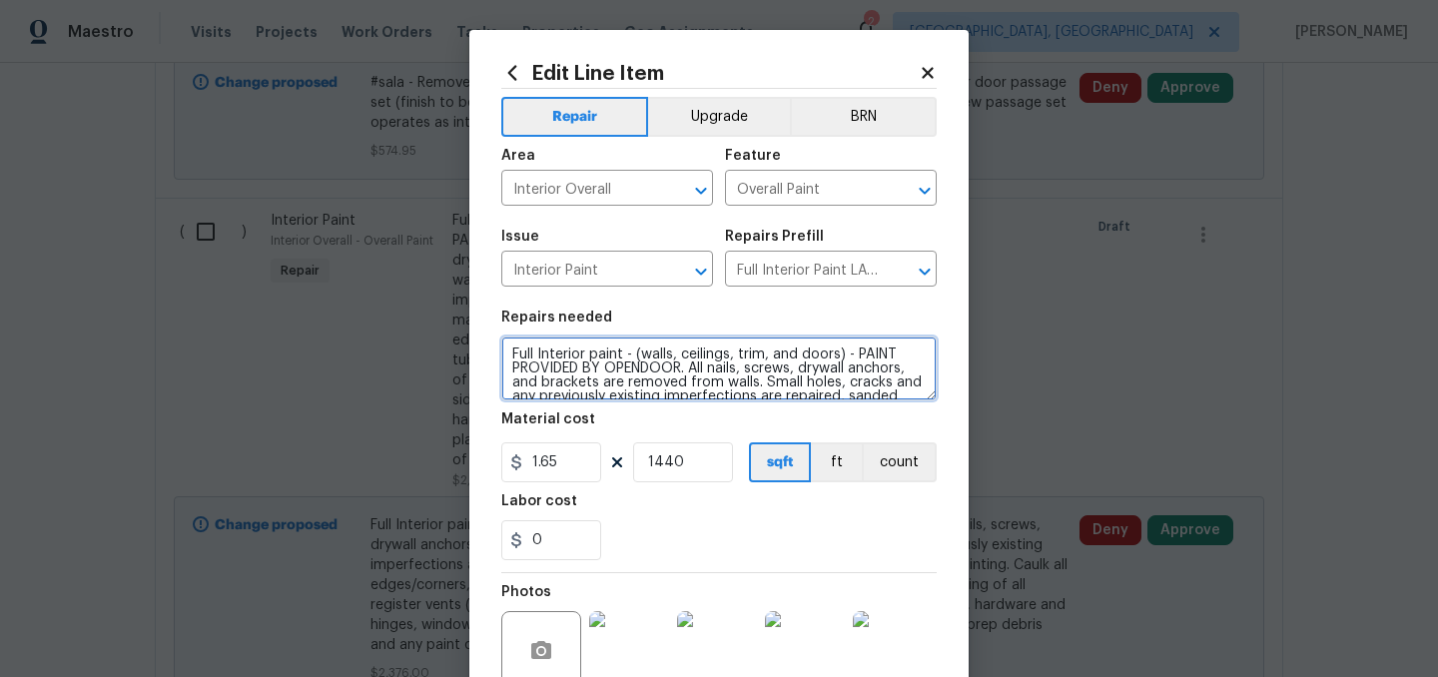
click at [512, 353] on textarea "Full Interior paint - (walls, ceilings, trim, and doors) - PAINT PROVIDED BY OP…" at bounding box center [718, 369] width 435 height 64
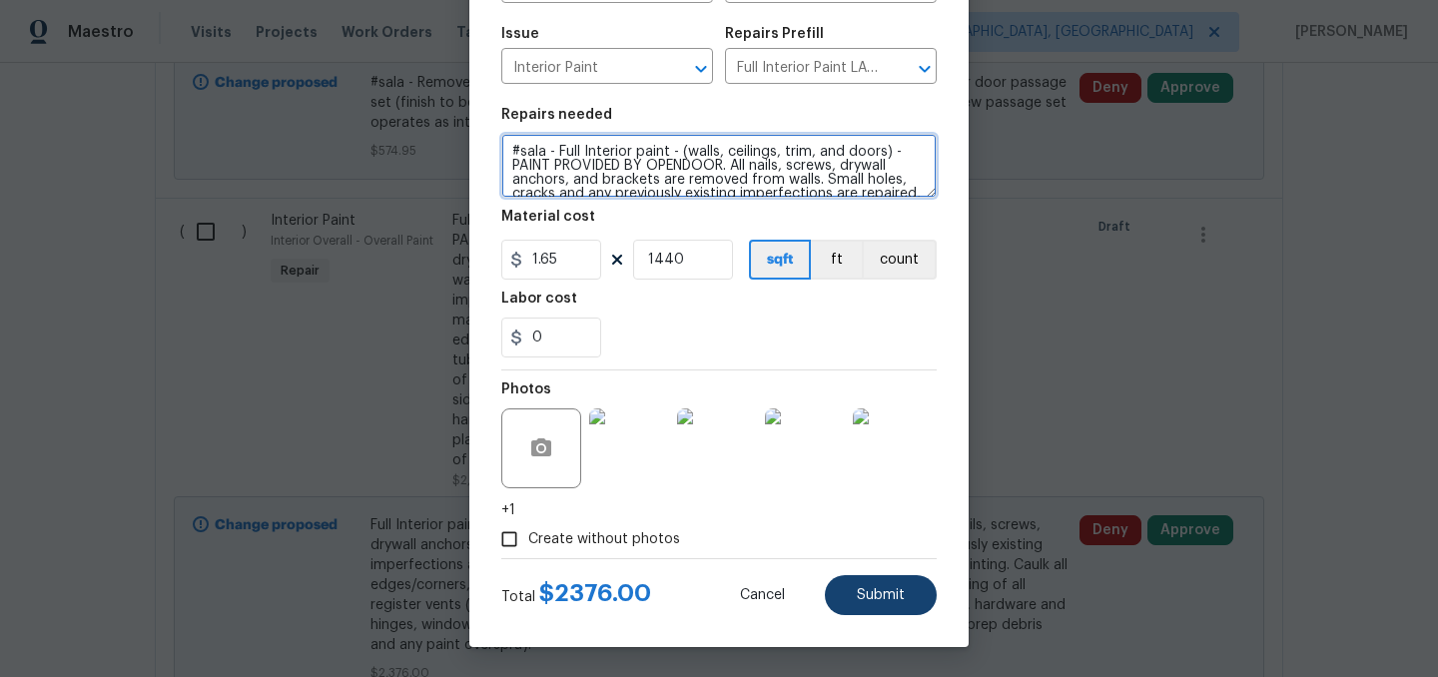
type textarea "#sala - Full Interior paint - (walls, ceilings, trim, and doors) - PAINT PROVID…"
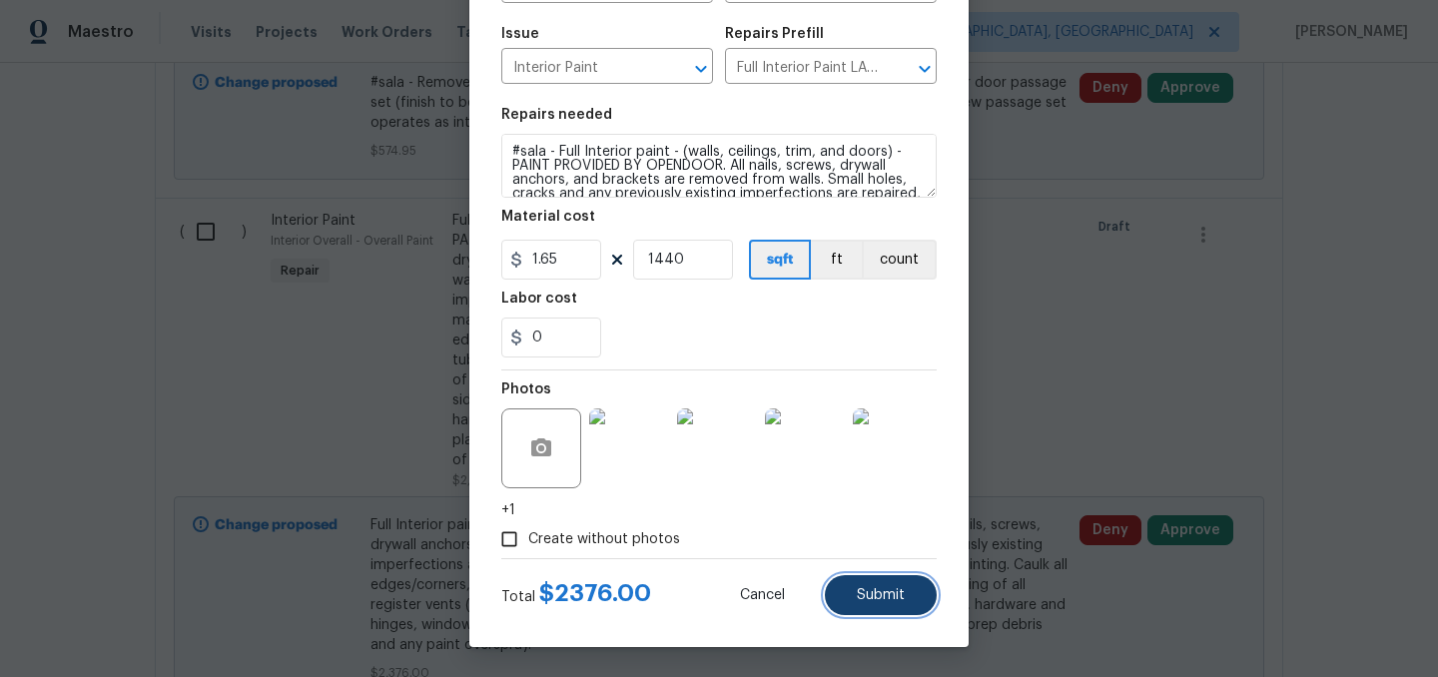
click at [884, 597] on span "Submit" at bounding box center [881, 595] width 48 height 15
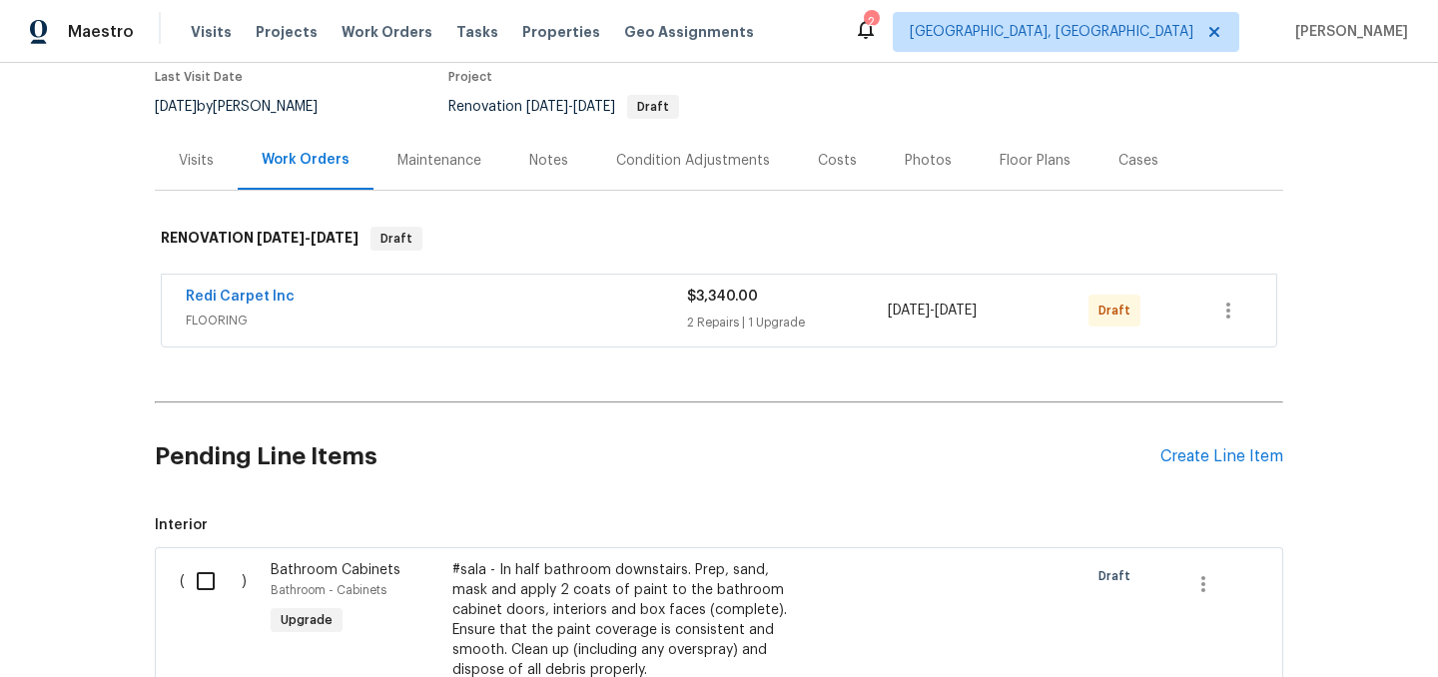
scroll to position [226, 0]
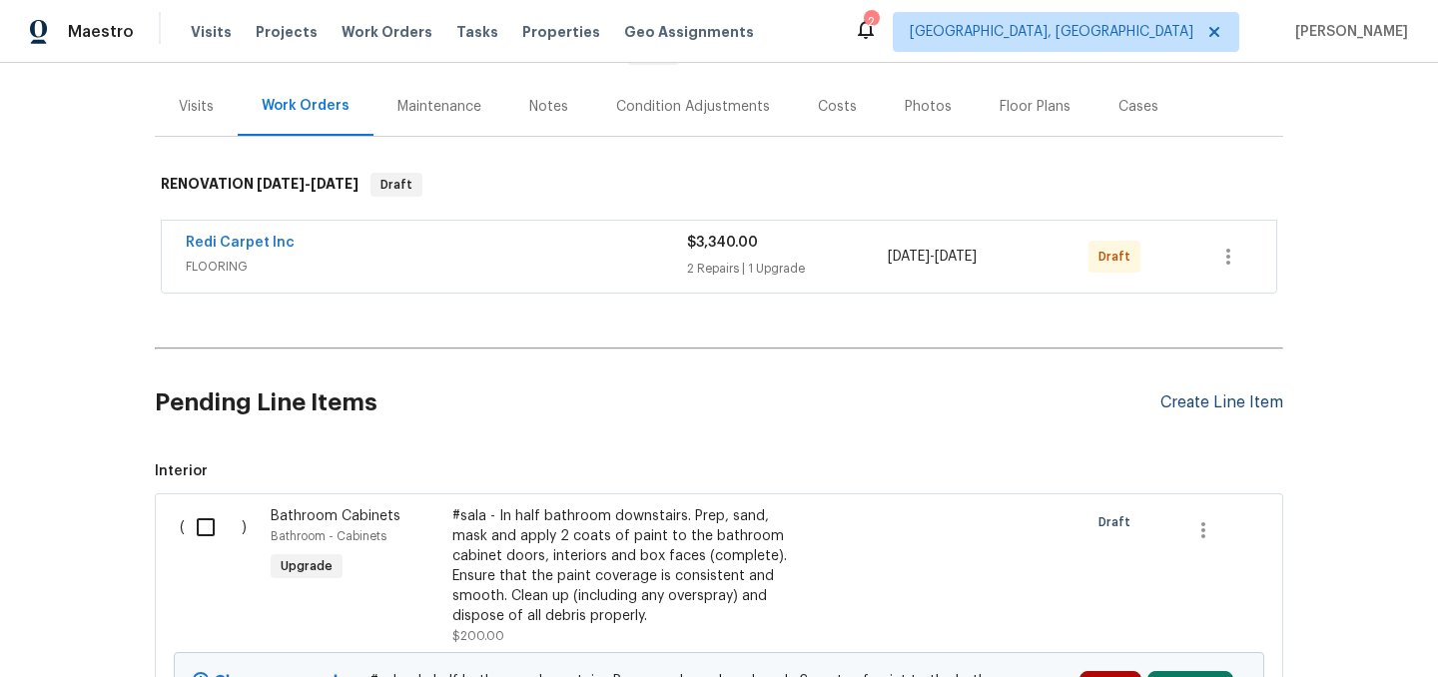
click at [1204, 400] on div "Create Line Item" at bounding box center [1222, 402] width 123 height 19
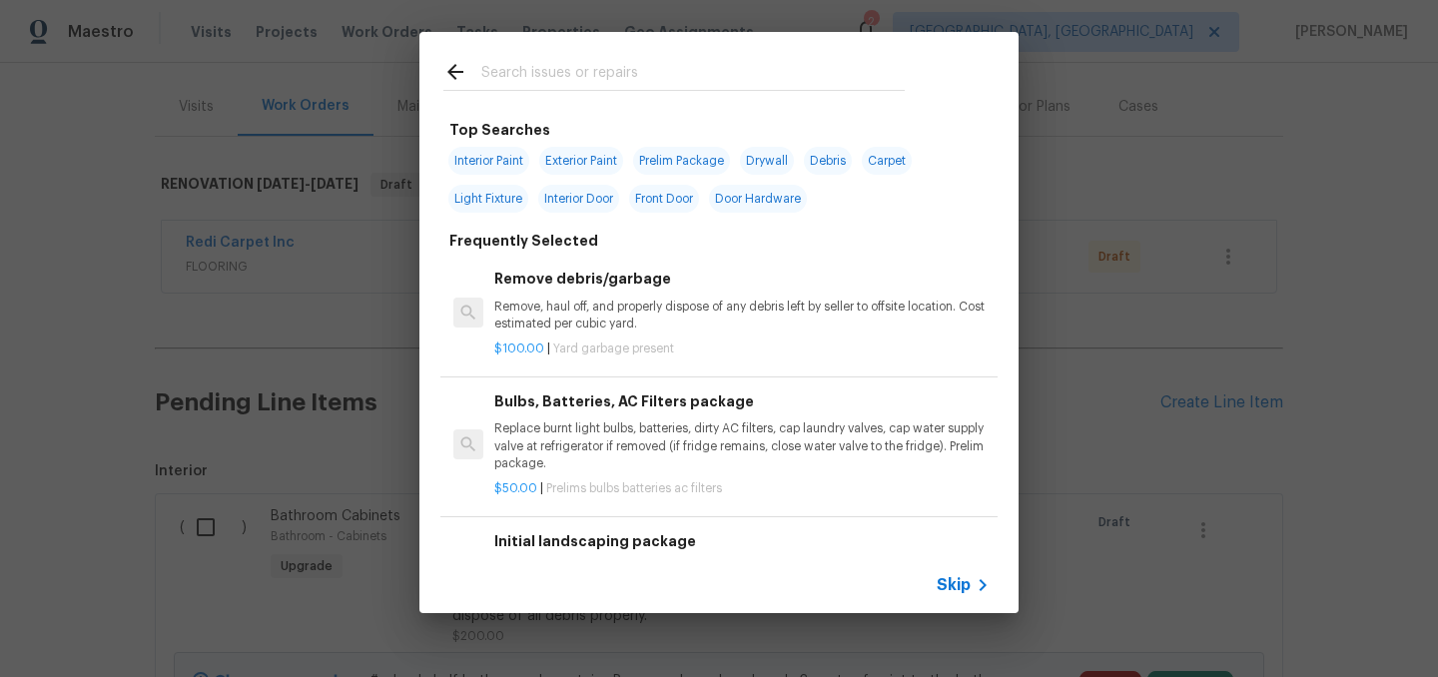
click at [566, 67] on input "text" at bounding box center [692, 75] width 423 height 30
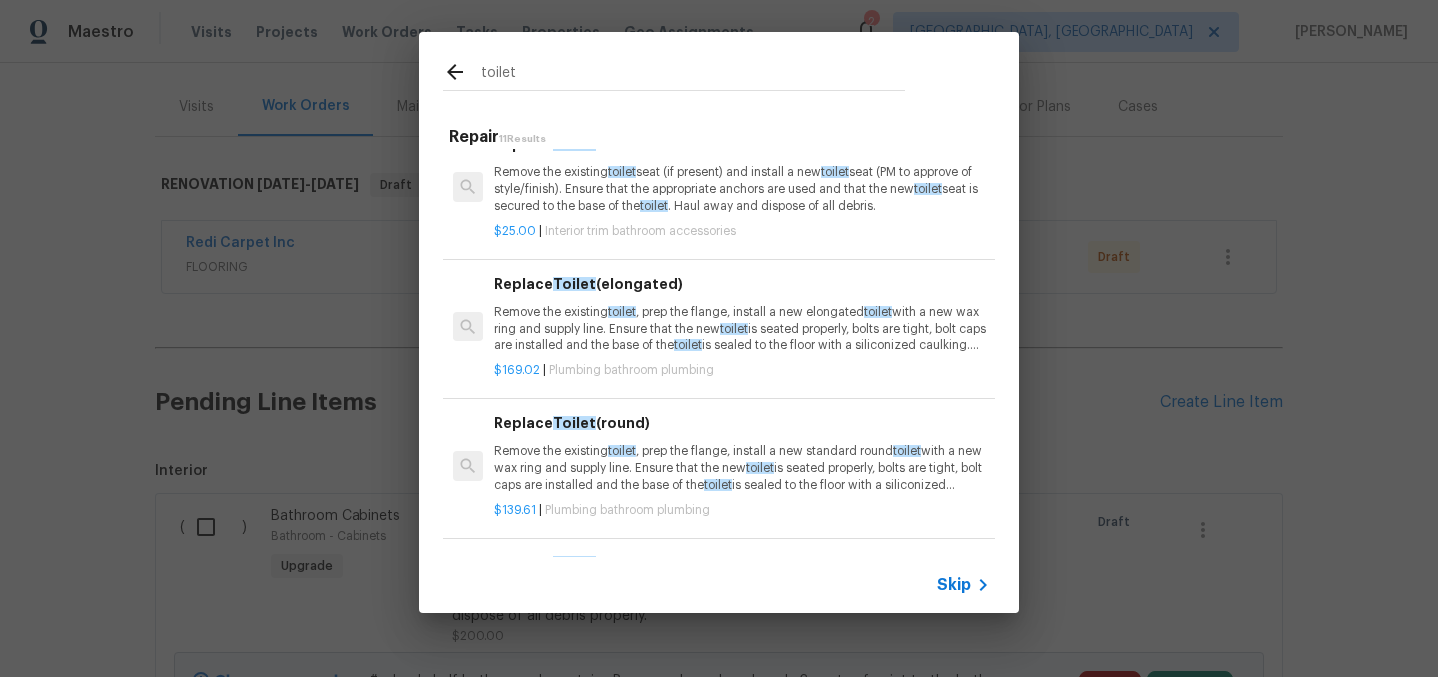
scroll to position [390, 0]
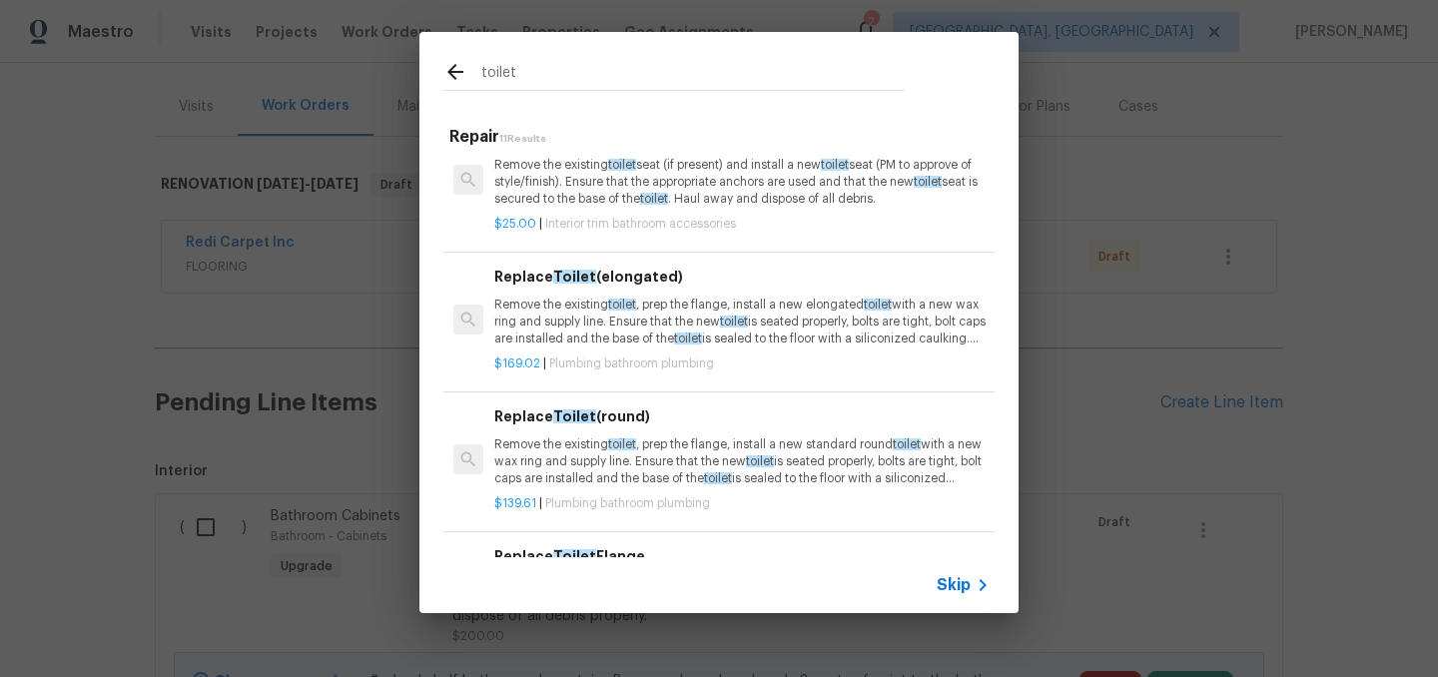
type input "toilet"
click at [666, 308] on p "Remove the existing toilet , prep the flange, install a new elongated toilet wi…" at bounding box center [741, 322] width 495 height 51
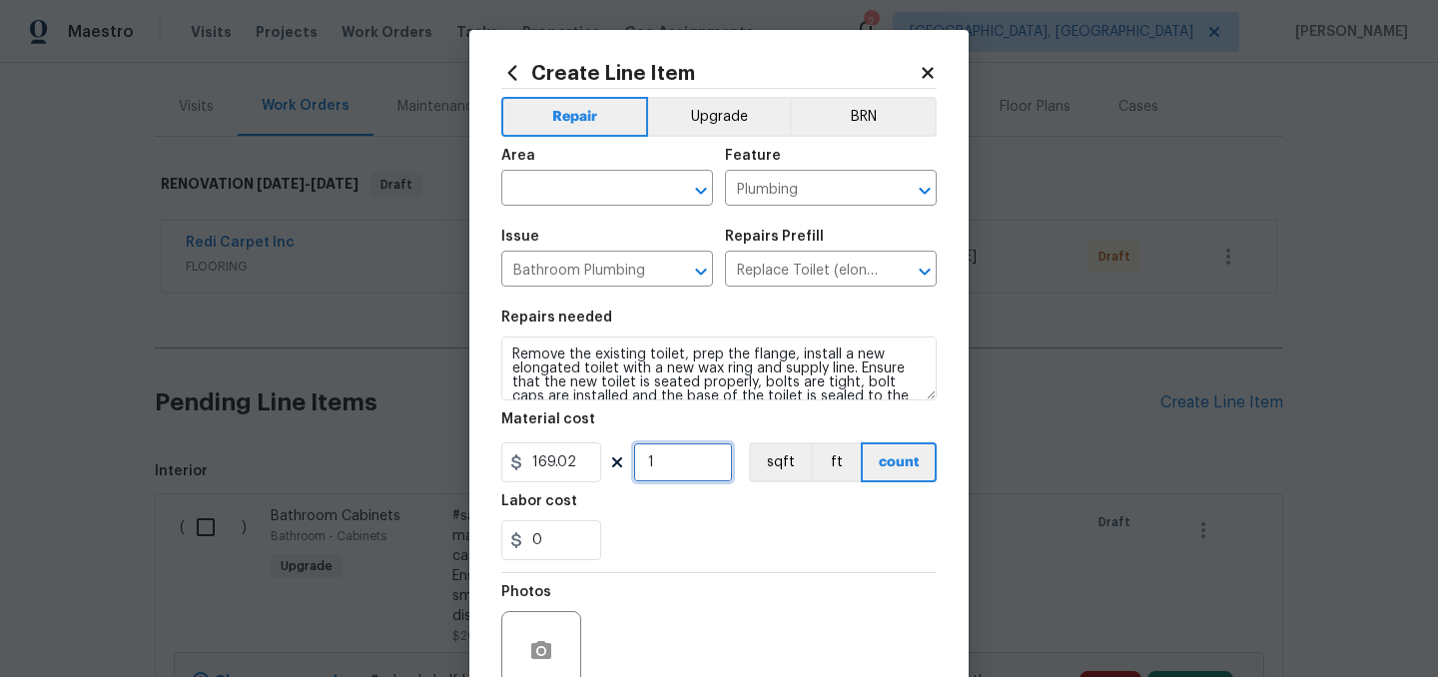
click at [674, 469] on input "1" at bounding box center [683, 462] width 100 height 40
type input "3"
click at [557, 462] on input "169.02" at bounding box center [551, 462] width 100 height 40
type input "250"
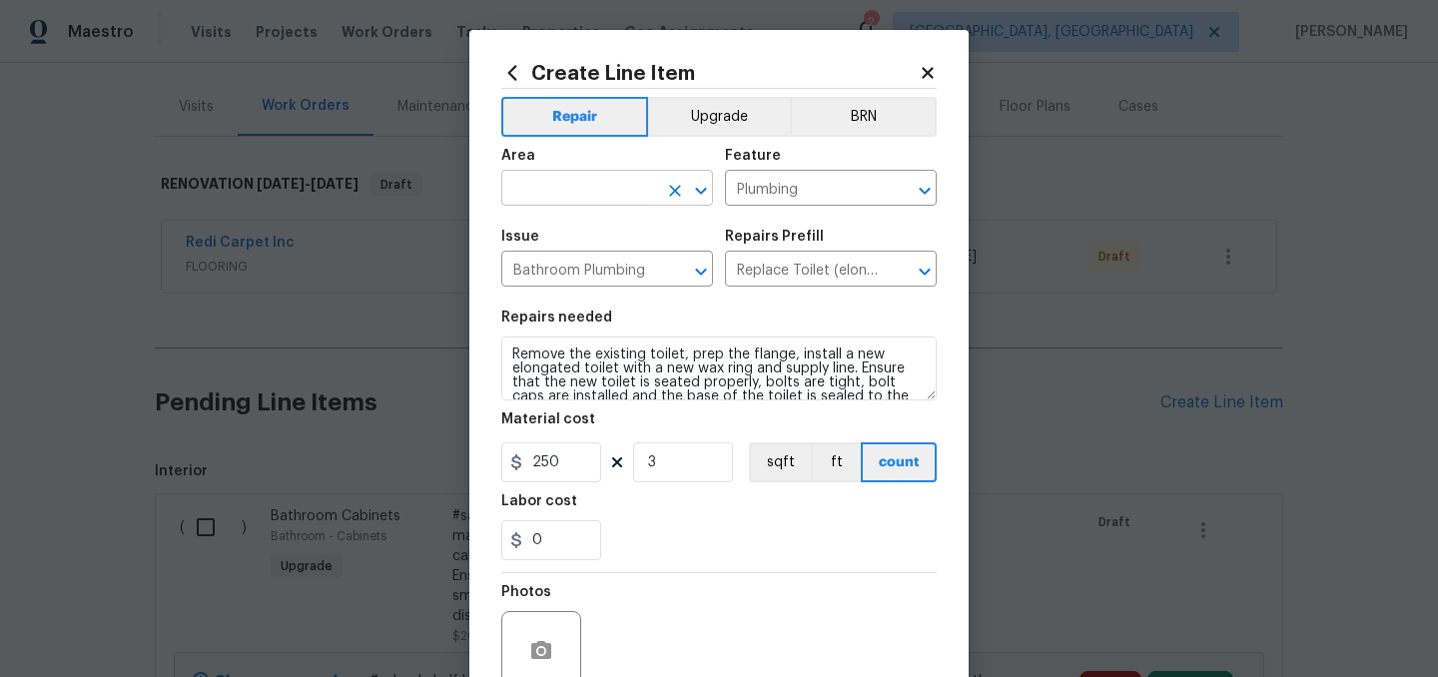
click at [543, 180] on input "text" at bounding box center [579, 190] width 156 height 31
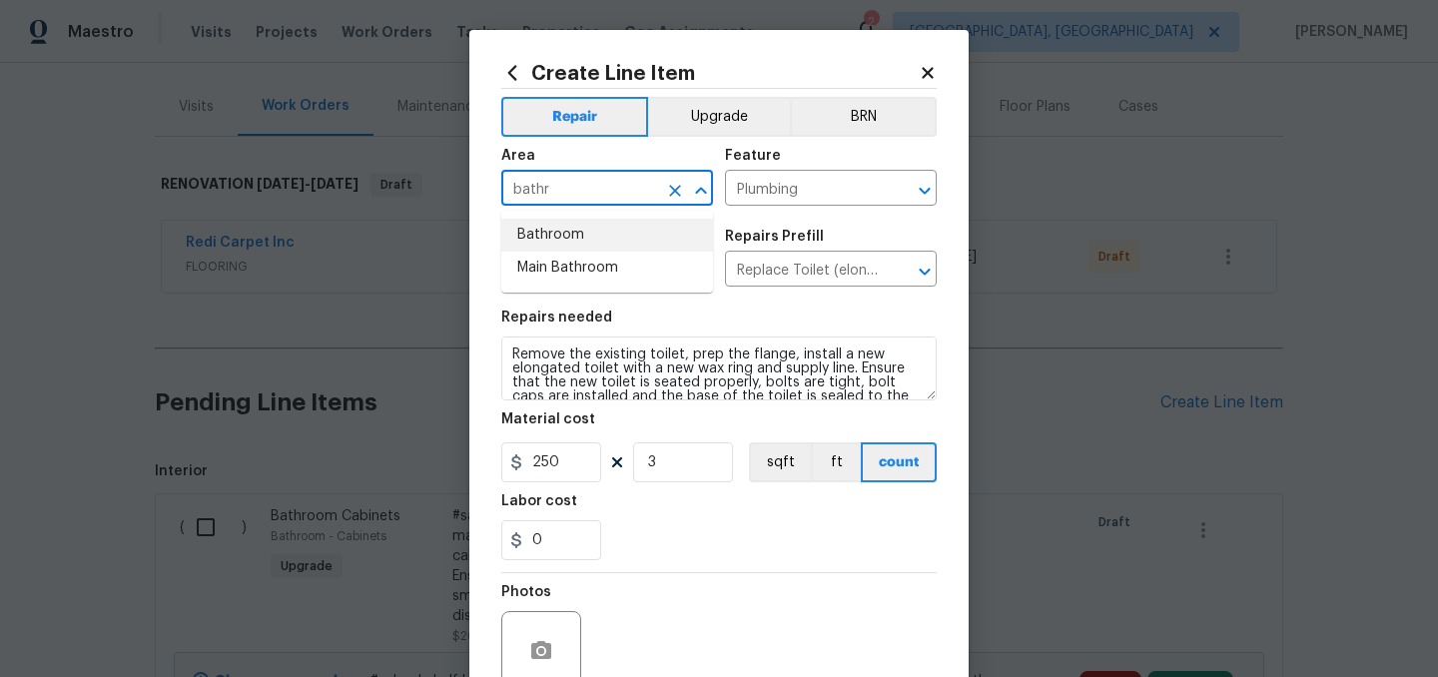
click at [536, 233] on li "Bathroom" at bounding box center [607, 235] width 212 height 33
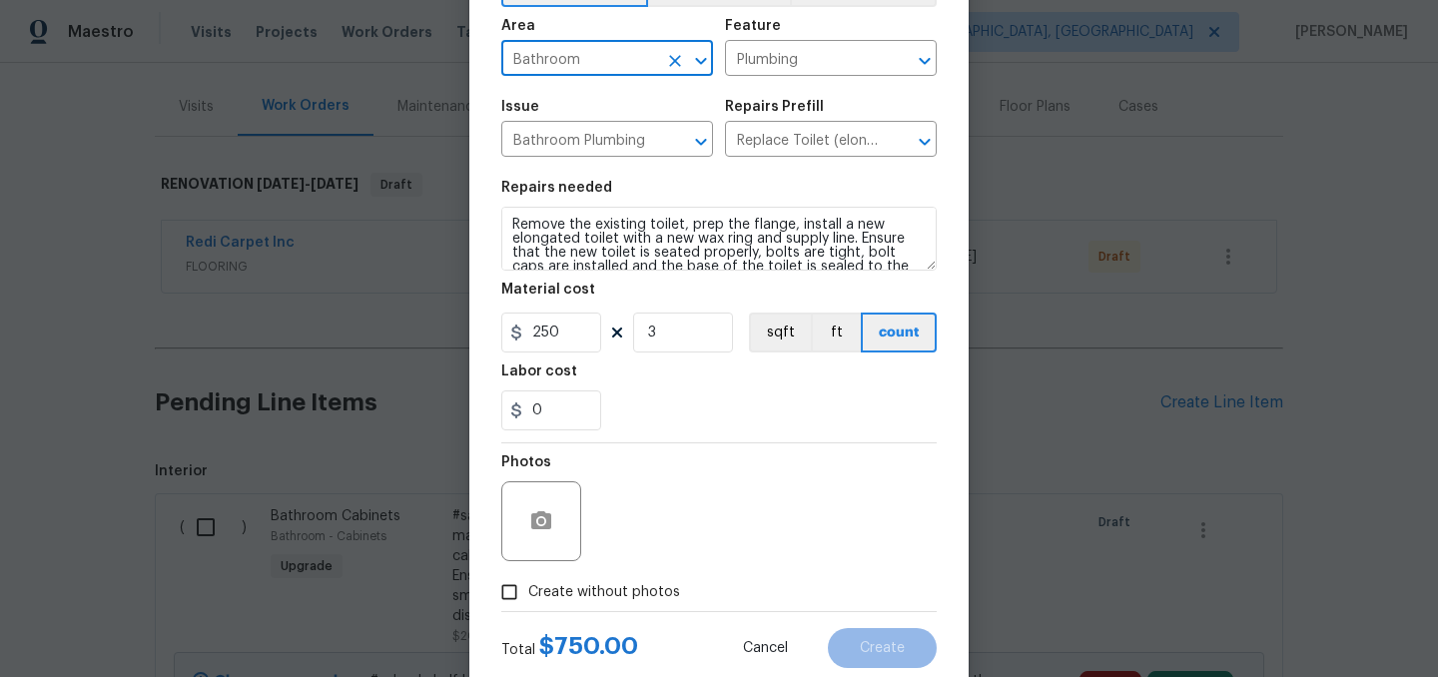
scroll to position [184, 0]
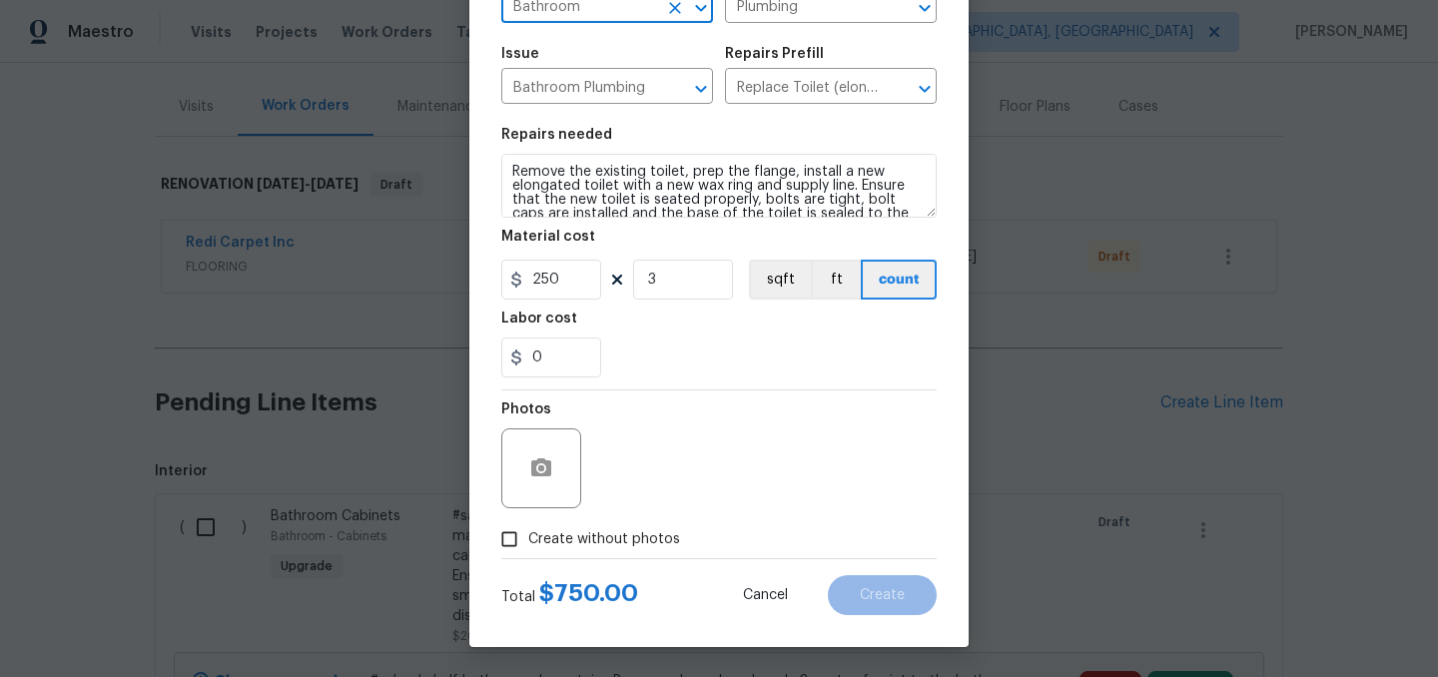
type input "Bathroom"
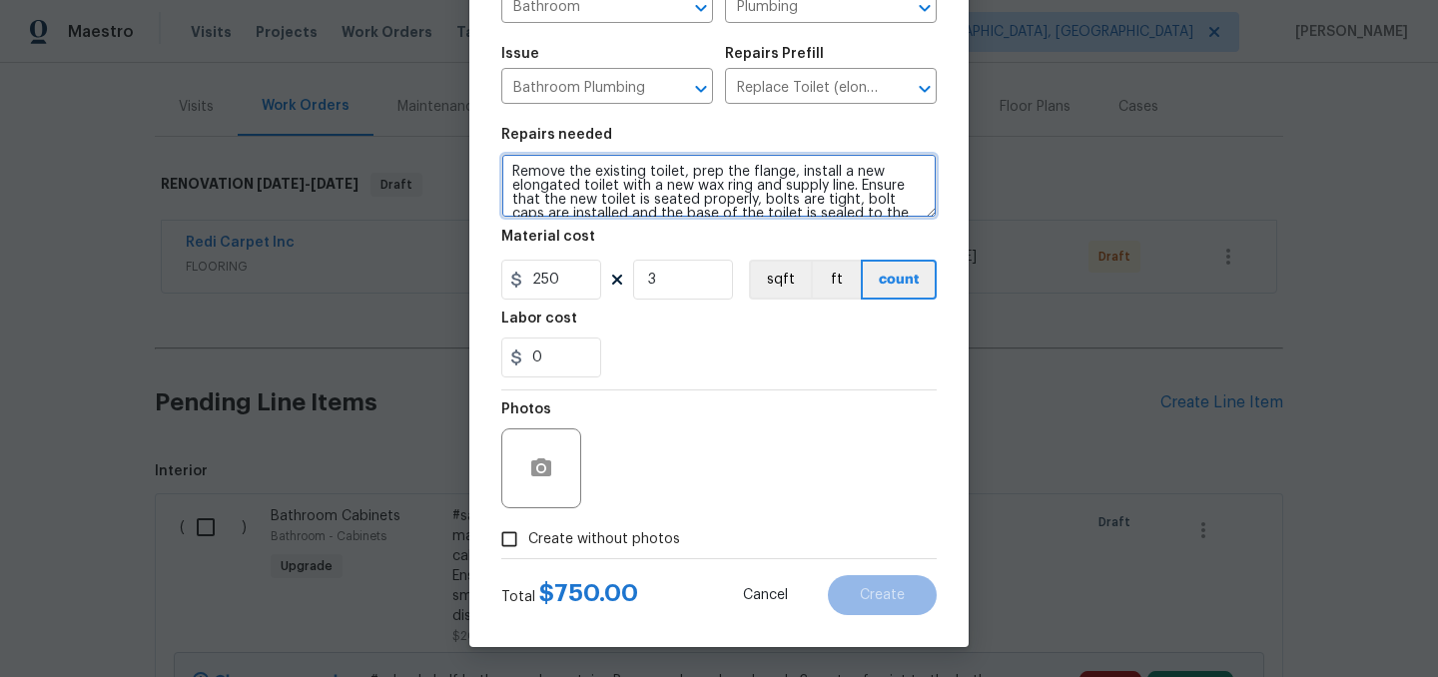
click at [513, 171] on textarea "Remove the existing toilet, prep the flange, install a new elongated toilet wit…" at bounding box center [718, 186] width 435 height 64
type textarea "Replace all toilets in the home. All 3 bathrooms. Remove the existing toilet, p…"
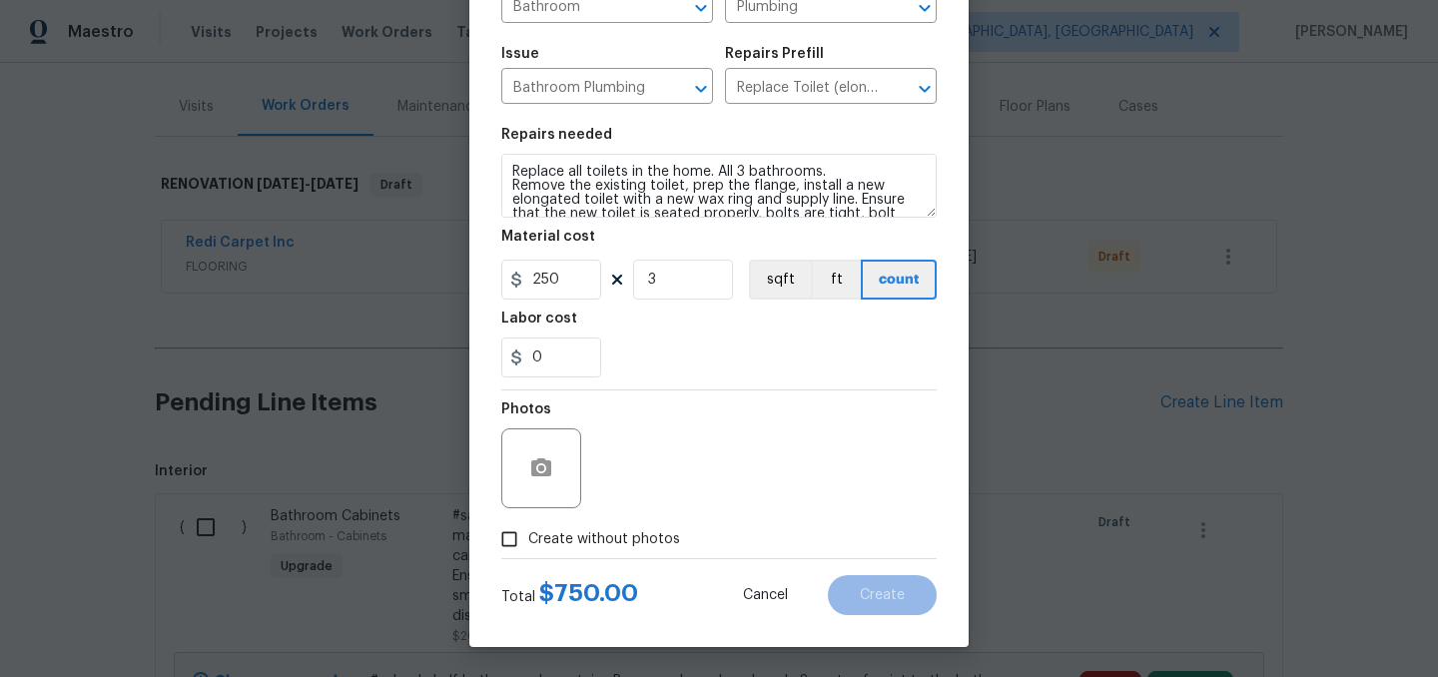
click at [639, 533] on span "Create without photos" at bounding box center [604, 539] width 152 height 21
click at [528, 533] on input "Create without photos" at bounding box center [509, 539] width 38 height 38
checkbox input "true"
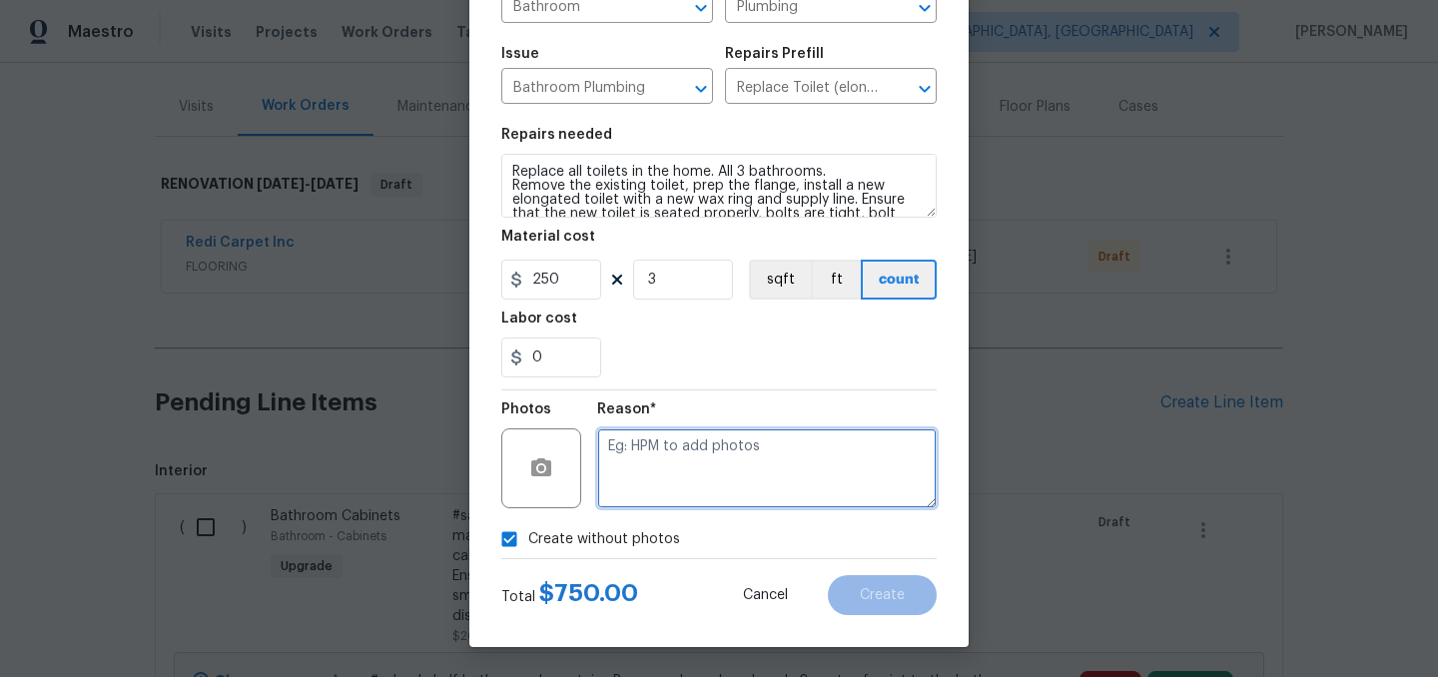
click at [683, 501] on textarea at bounding box center [767, 468] width 340 height 80
type textarea "."
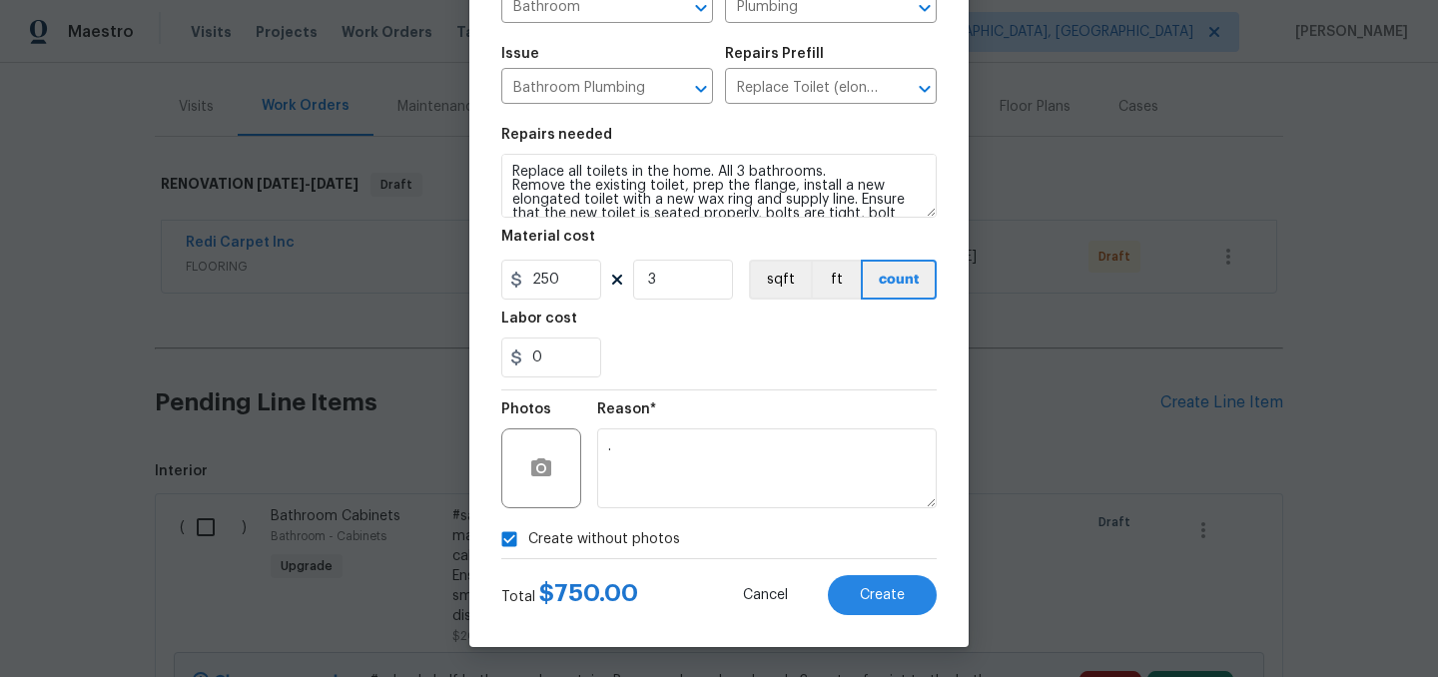
click at [638, 543] on span "Create without photos" at bounding box center [604, 539] width 152 height 21
click at [528, 543] on input "Create without photos" at bounding box center [509, 539] width 38 height 38
checkbox input "false"
click at [909, 599] on button "Create" at bounding box center [882, 595] width 109 height 40
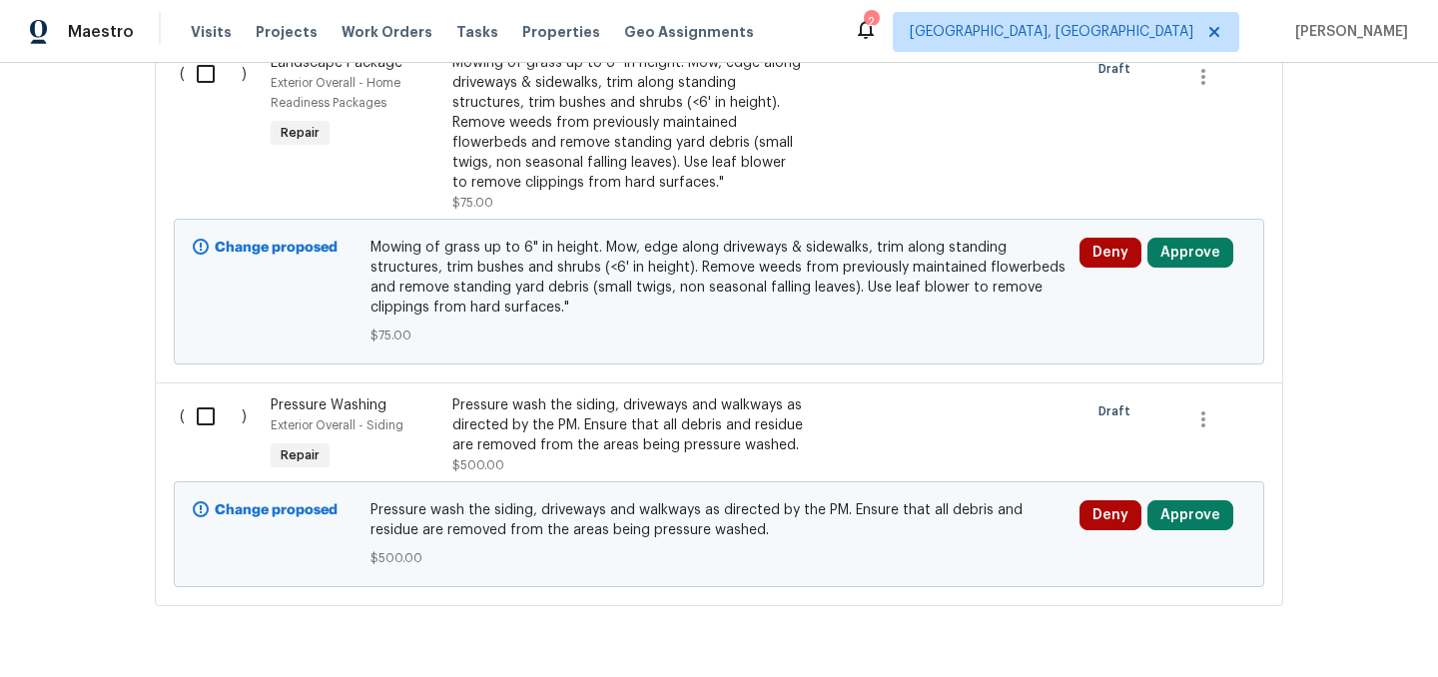
scroll to position [3897, 0]
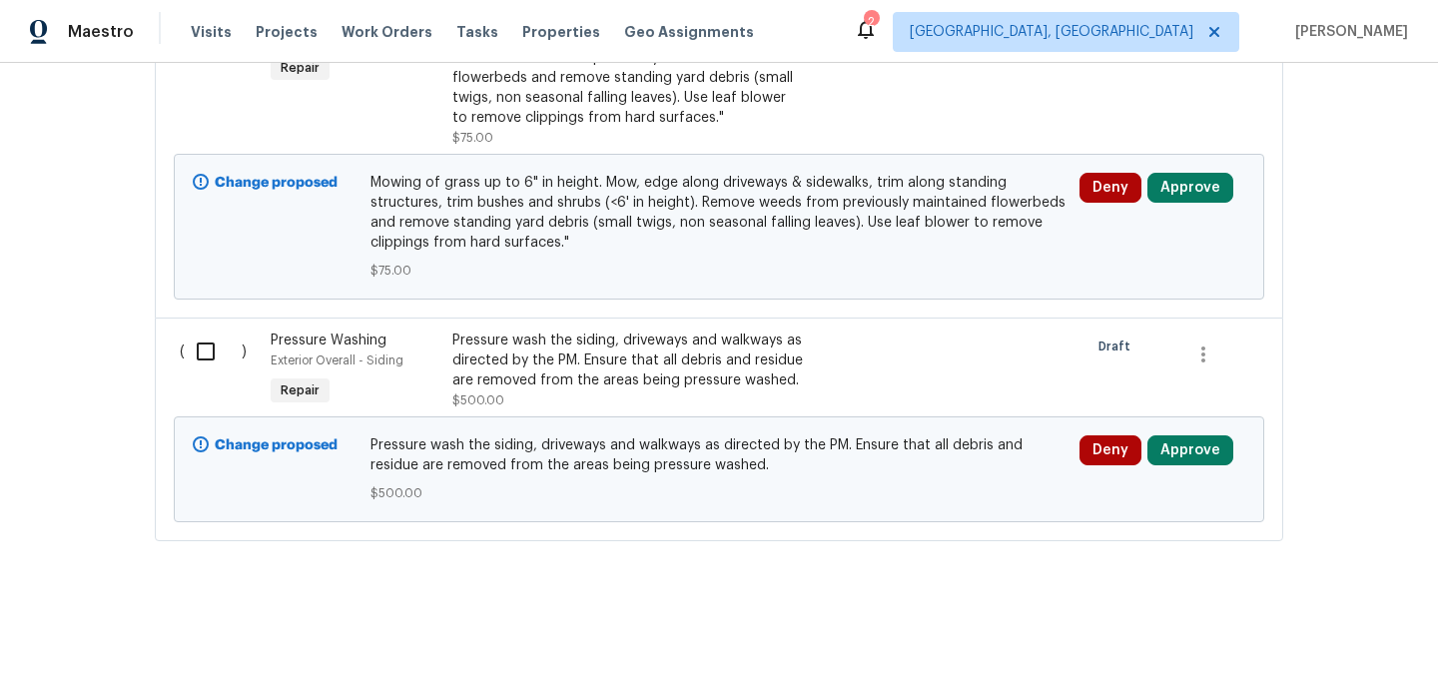
click at [208, 354] on input "checkbox" at bounding box center [213, 352] width 57 height 42
checkbox input "false"
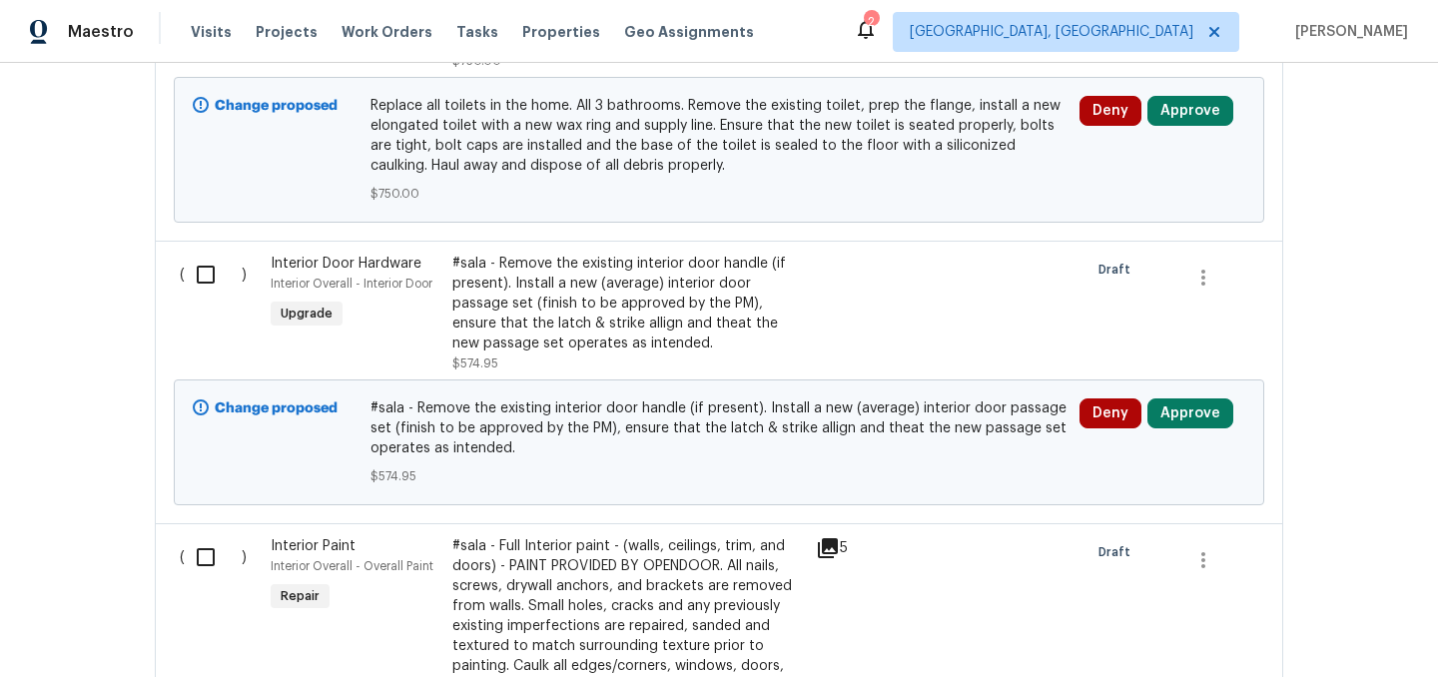
scroll to position [0, 0]
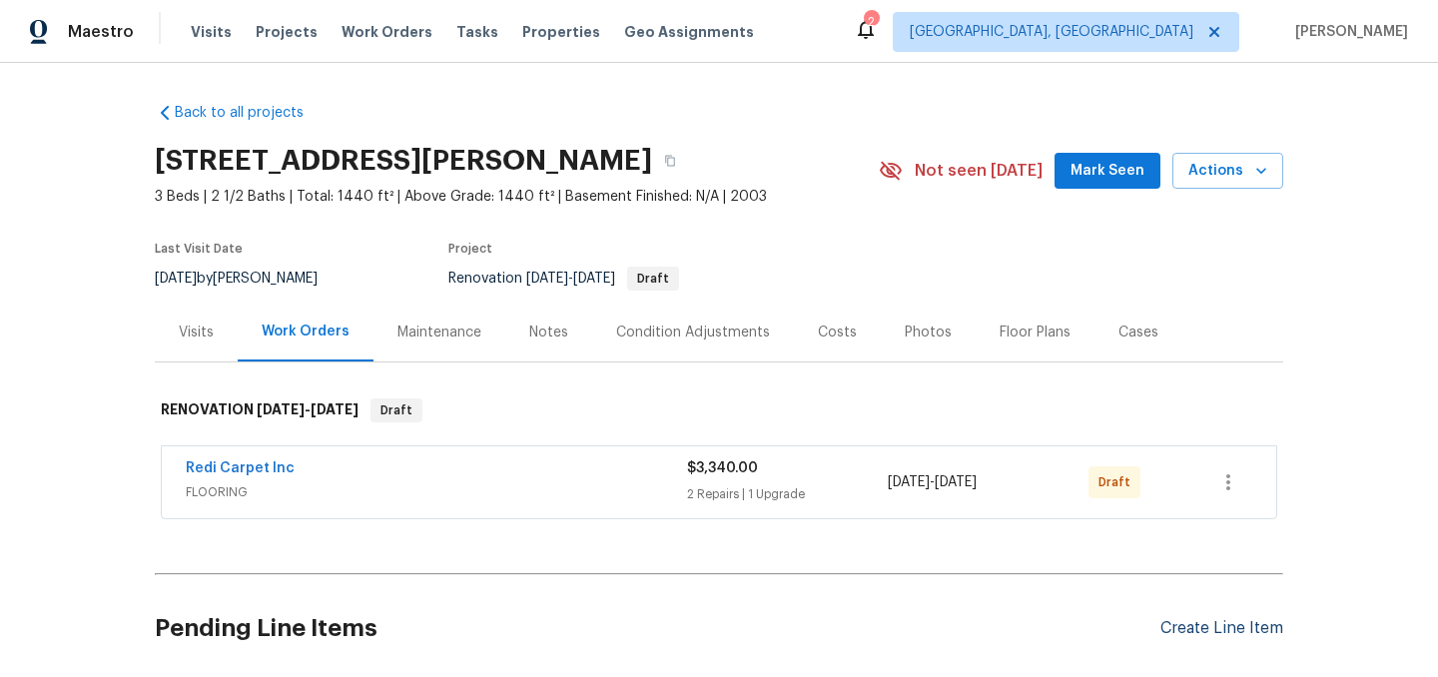
click at [1199, 627] on div "Create Line Item" at bounding box center [1222, 628] width 123 height 19
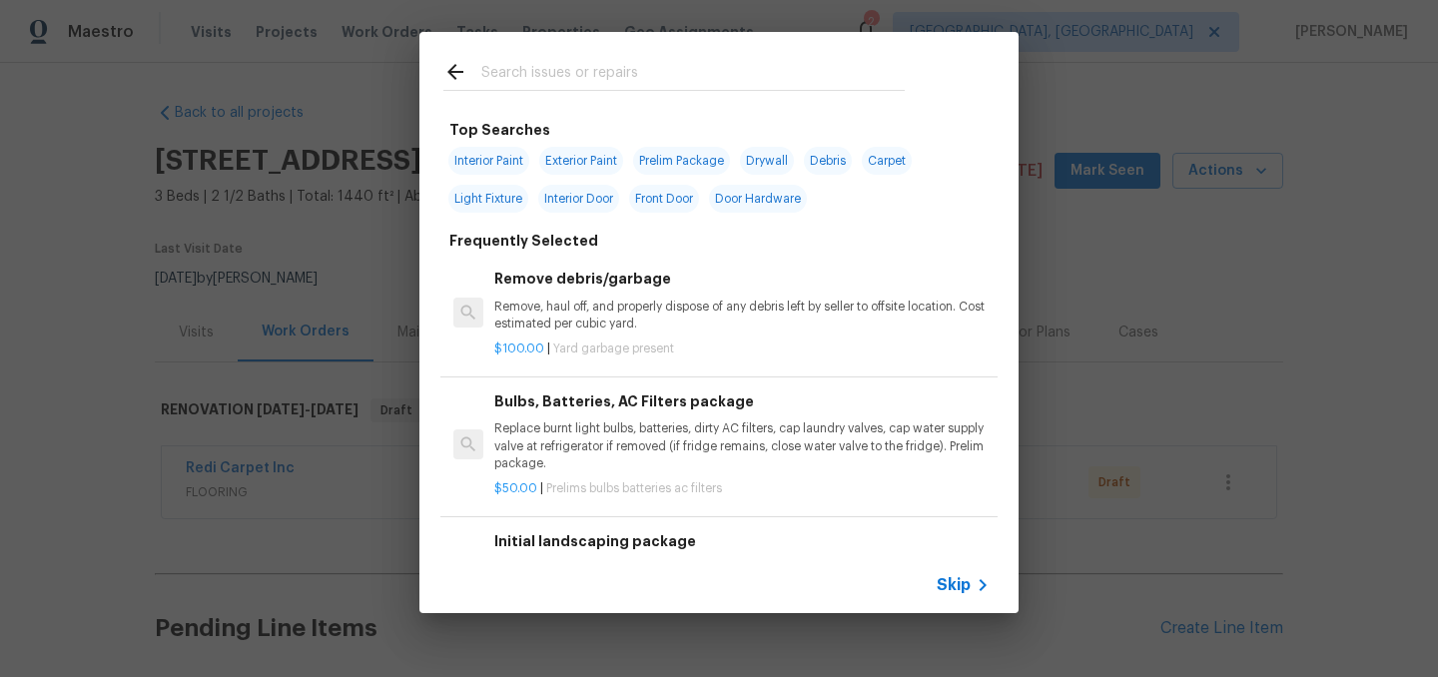
click at [533, 73] on input "text" at bounding box center [692, 75] width 423 height 30
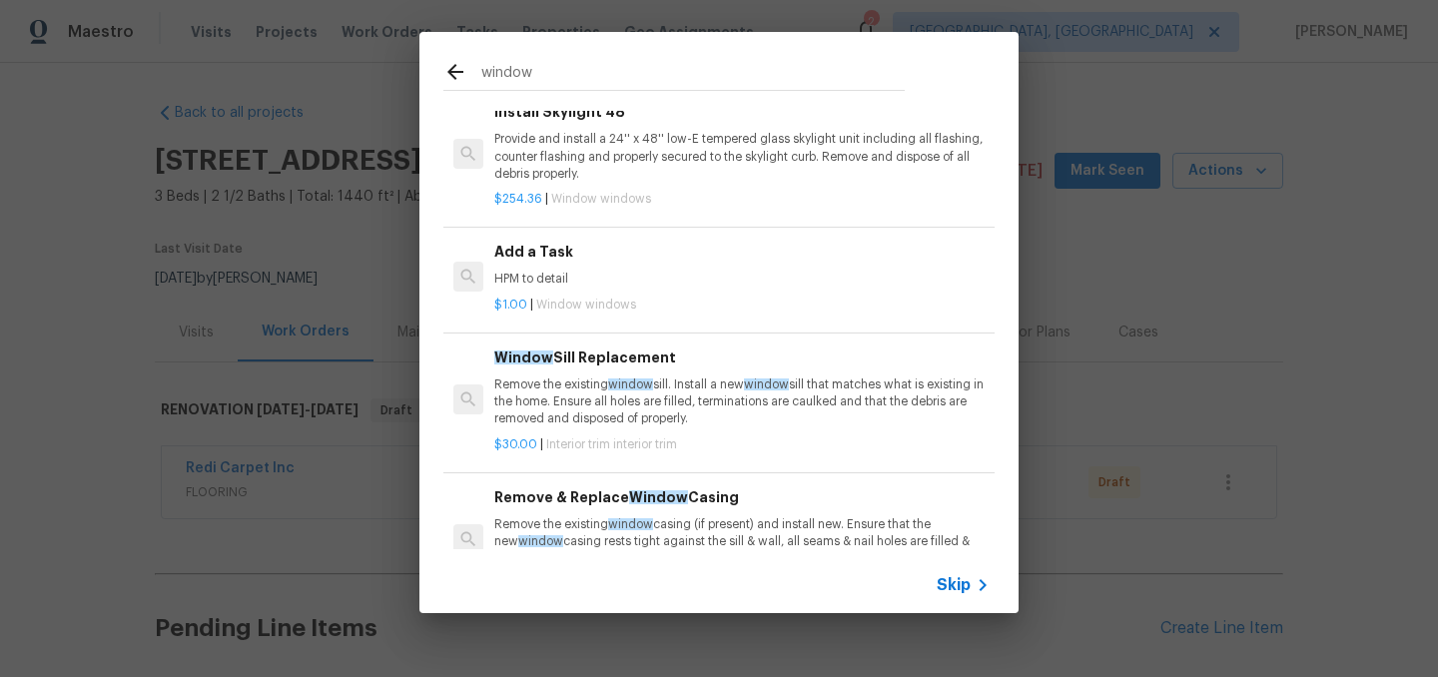
scroll to position [1576, 0]
type input "window"
click at [576, 262] on div "Add a Task HPM to detail" at bounding box center [741, 264] width 495 height 48
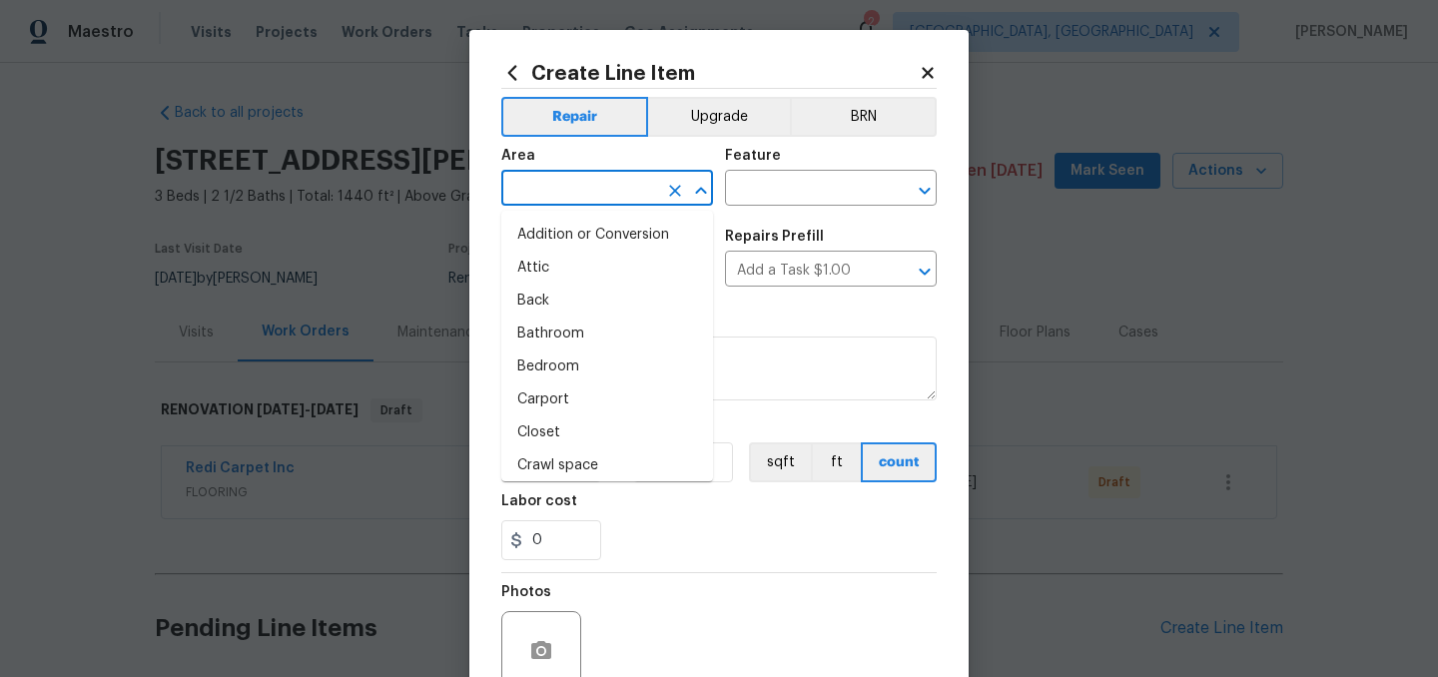
click at [553, 182] on input "text" at bounding box center [579, 190] width 156 height 31
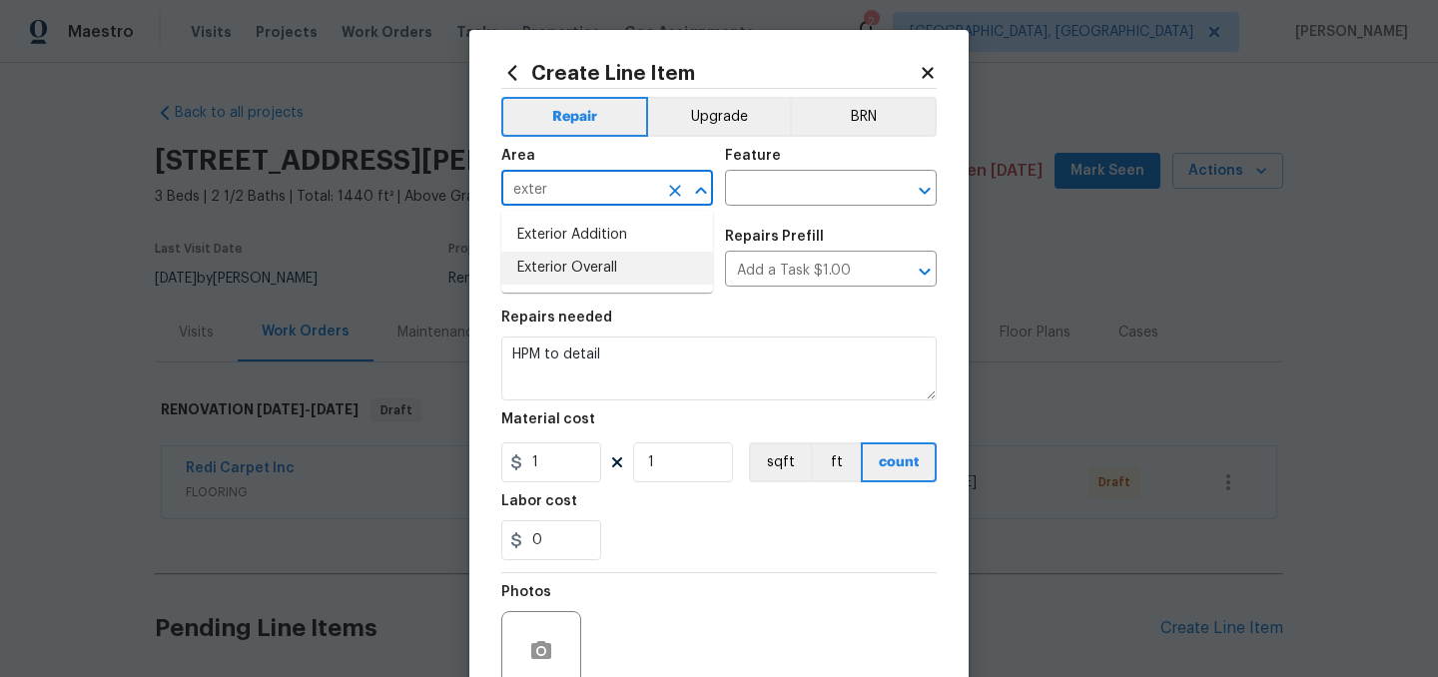
click at [592, 268] on li "Exterior Overall" at bounding box center [607, 268] width 212 height 33
type input "Exterior Overall"
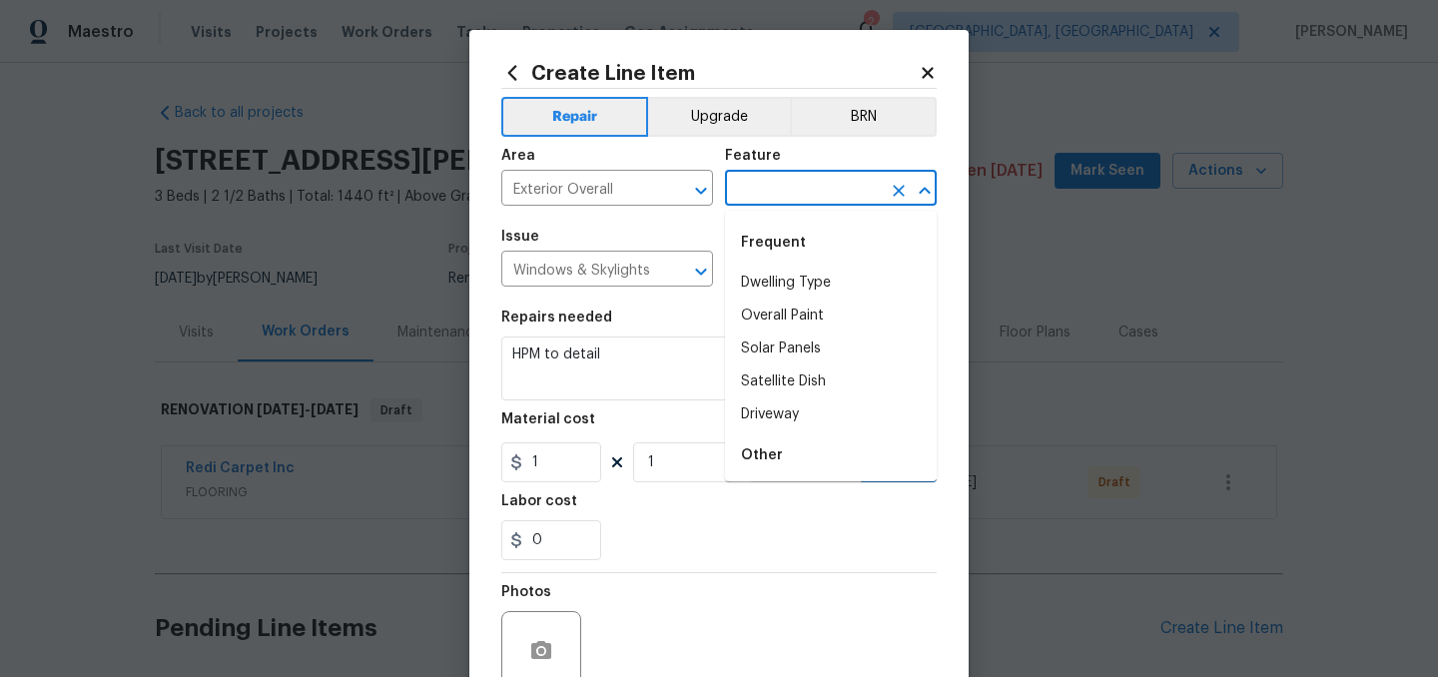
click at [768, 195] on input "text" at bounding box center [803, 190] width 156 height 31
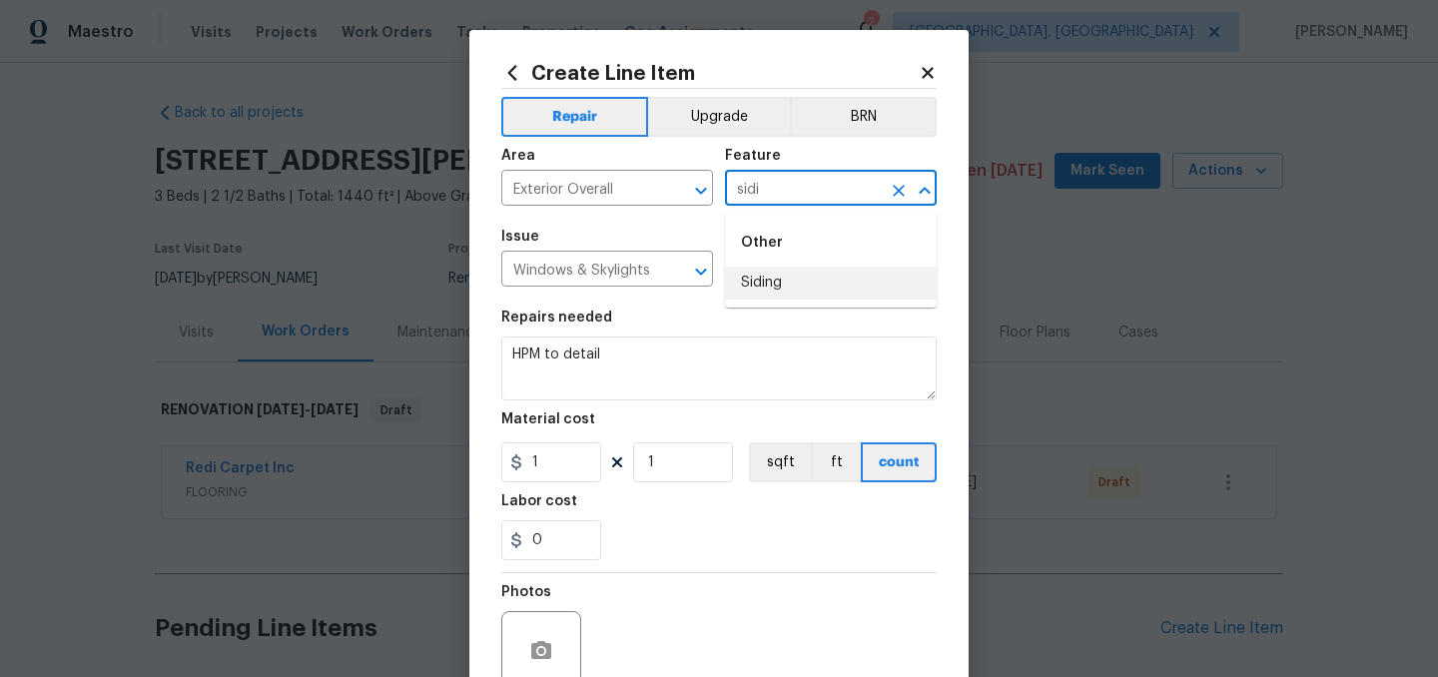
click at [768, 284] on li "Siding" at bounding box center [831, 283] width 212 height 33
type input "Siding"
click at [589, 279] on input "Windows & Skylights" at bounding box center [579, 271] width 156 height 31
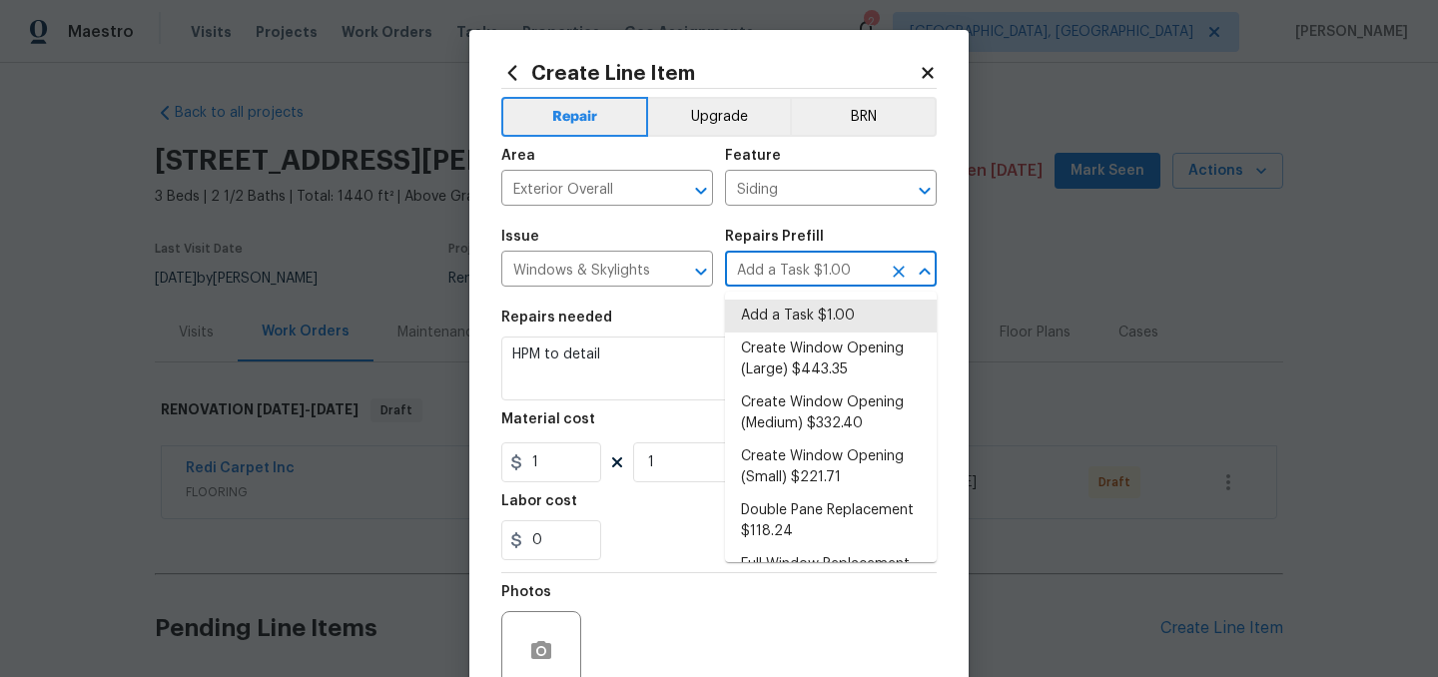
click at [795, 267] on input "Add a Task $1.00" at bounding box center [803, 271] width 156 height 31
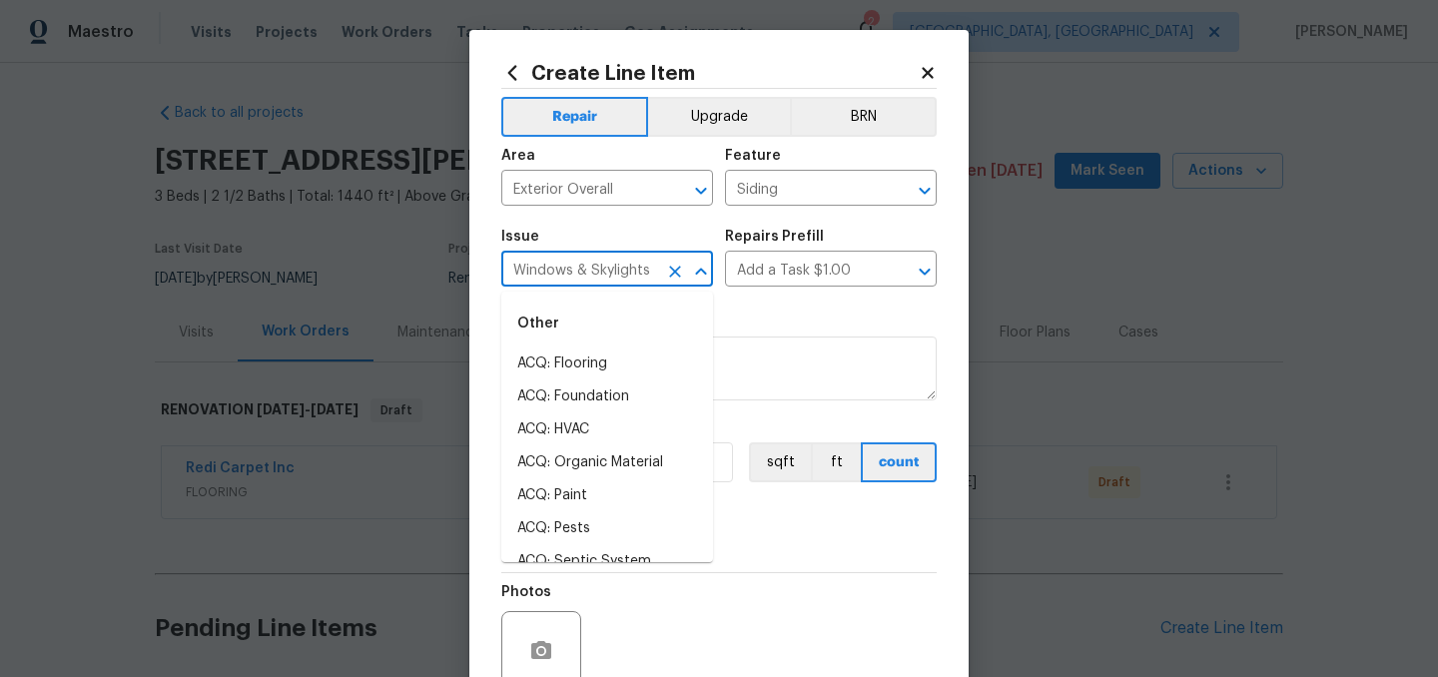
click at [640, 282] on input "Windows & Skylights" at bounding box center [579, 271] width 156 height 31
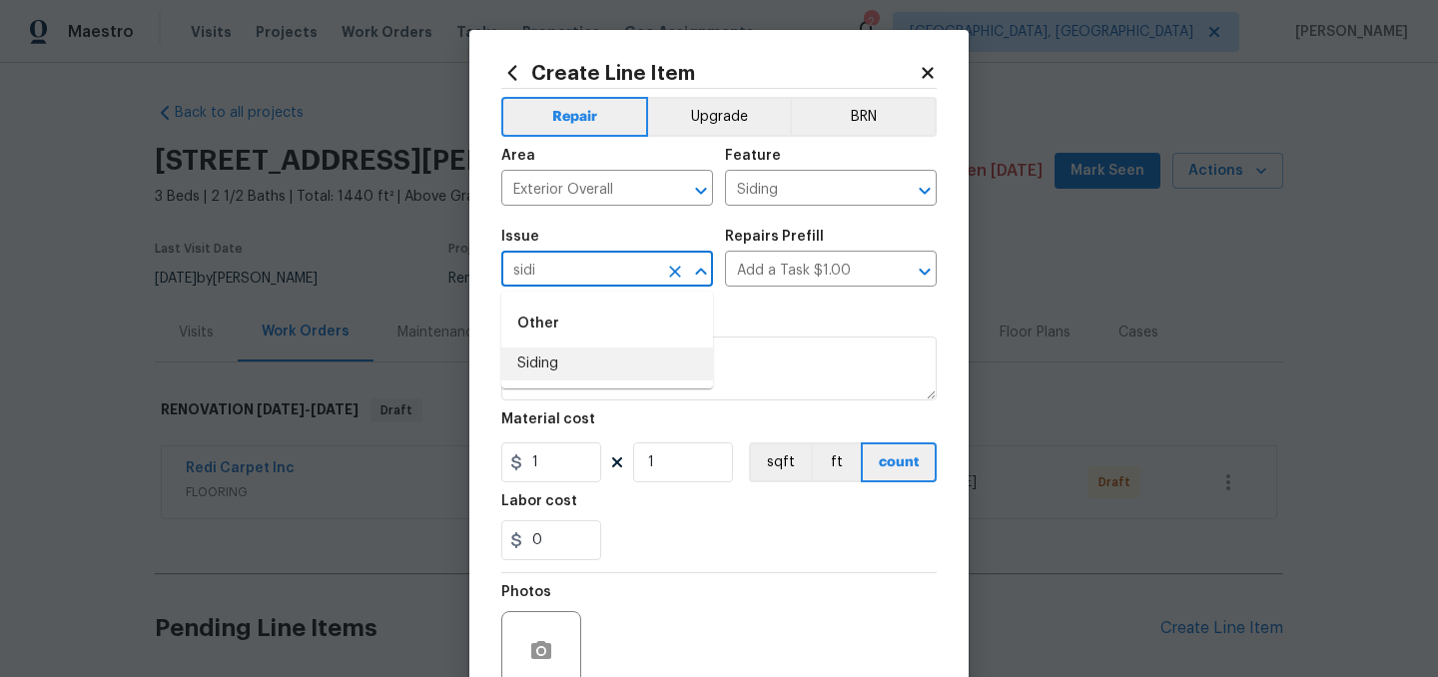
click at [563, 369] on li "Siding" at bounding box center [607, 364] width 212 height 33
type input "Siding"
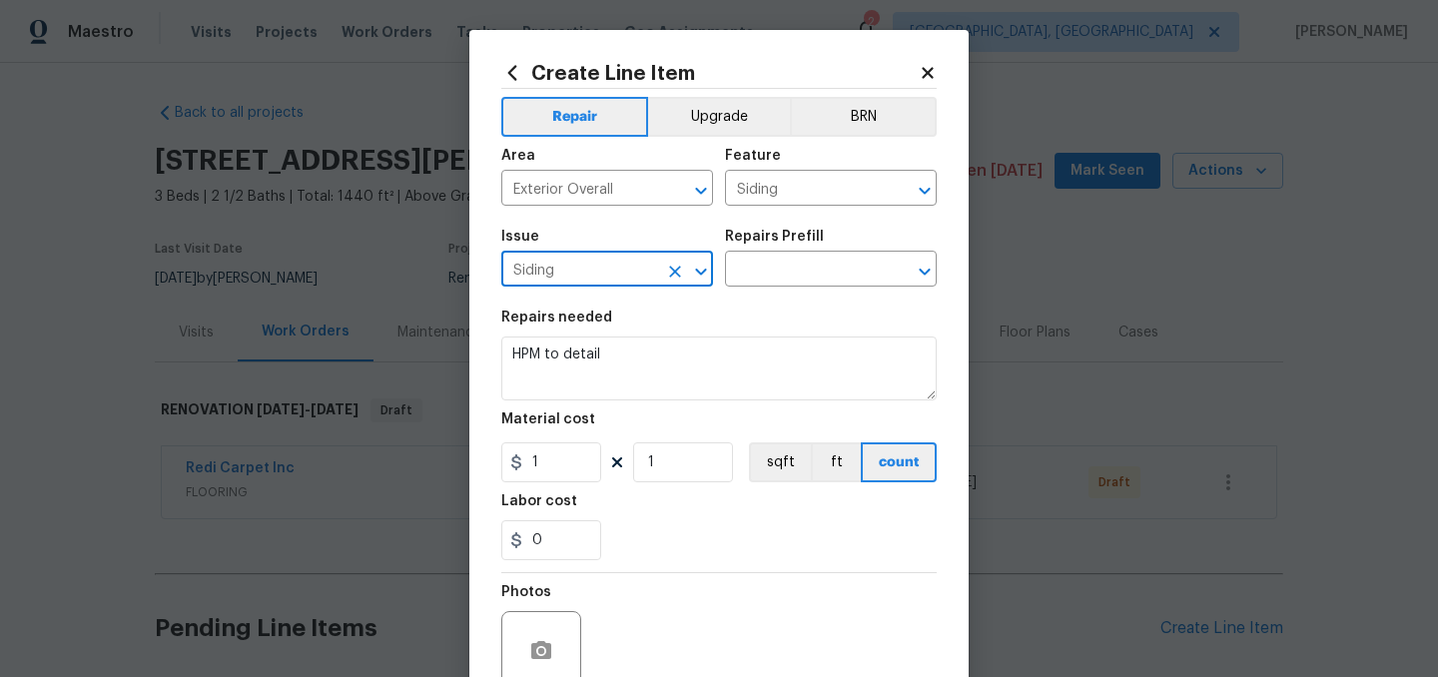
type input "Siding"
click at [742, 296] on div "Issue Siding ​ Repairs Prefill ​" at bounding box center [718, 258] width 435 height 81
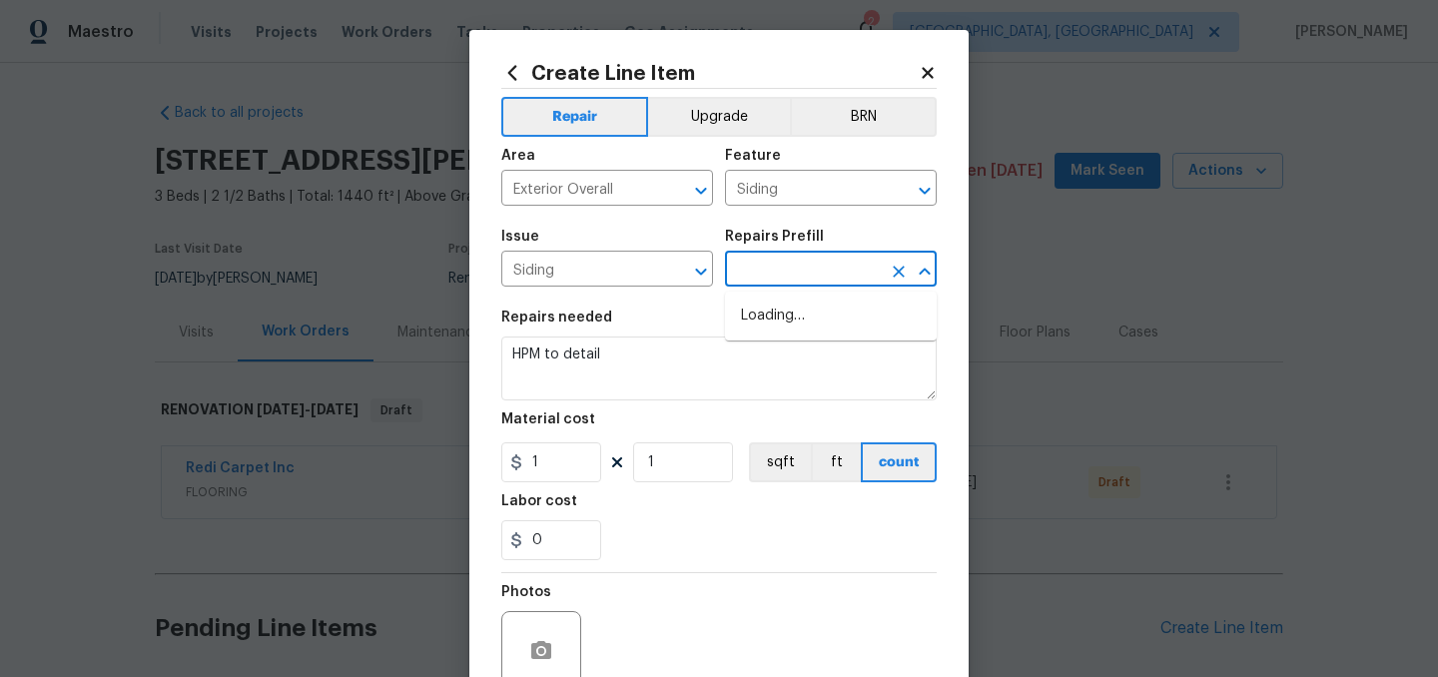
click at [766, 266] on input "text" at bounding box center [803, 271] width 156 height 31
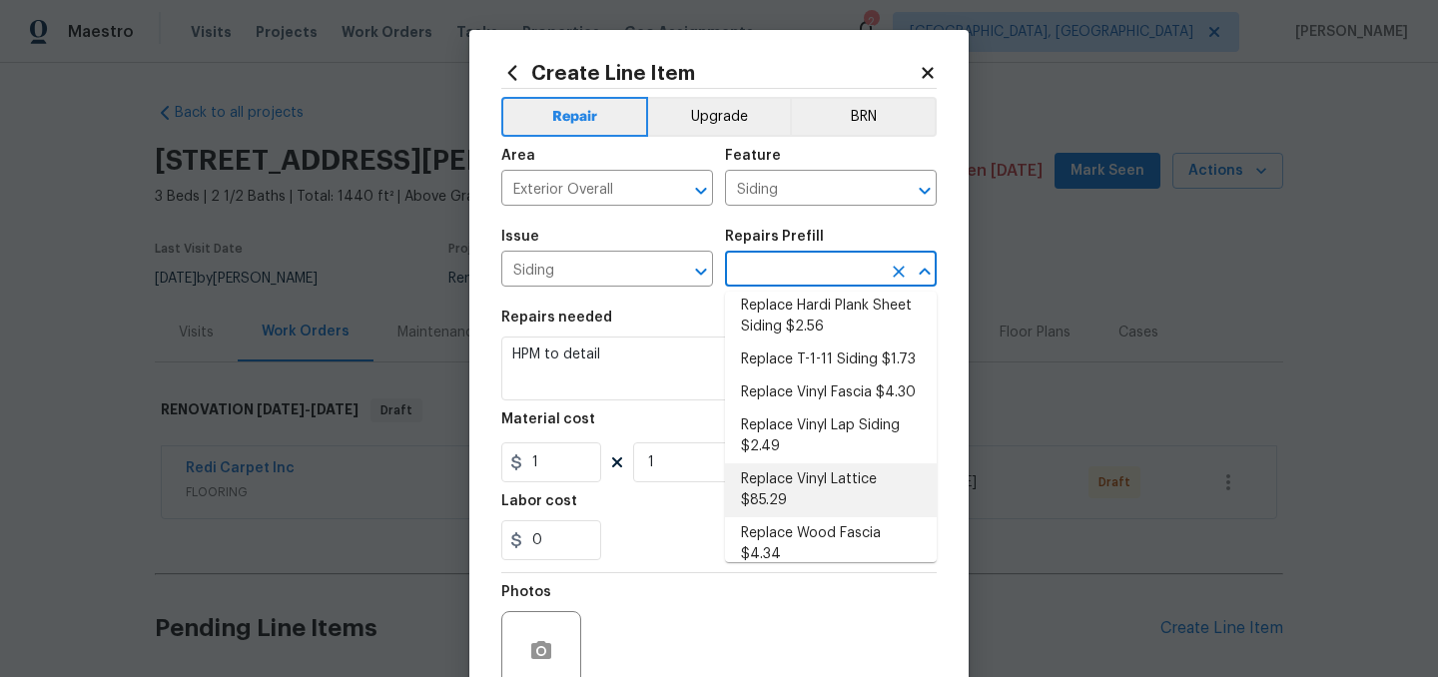
scroll to position [597, 0]
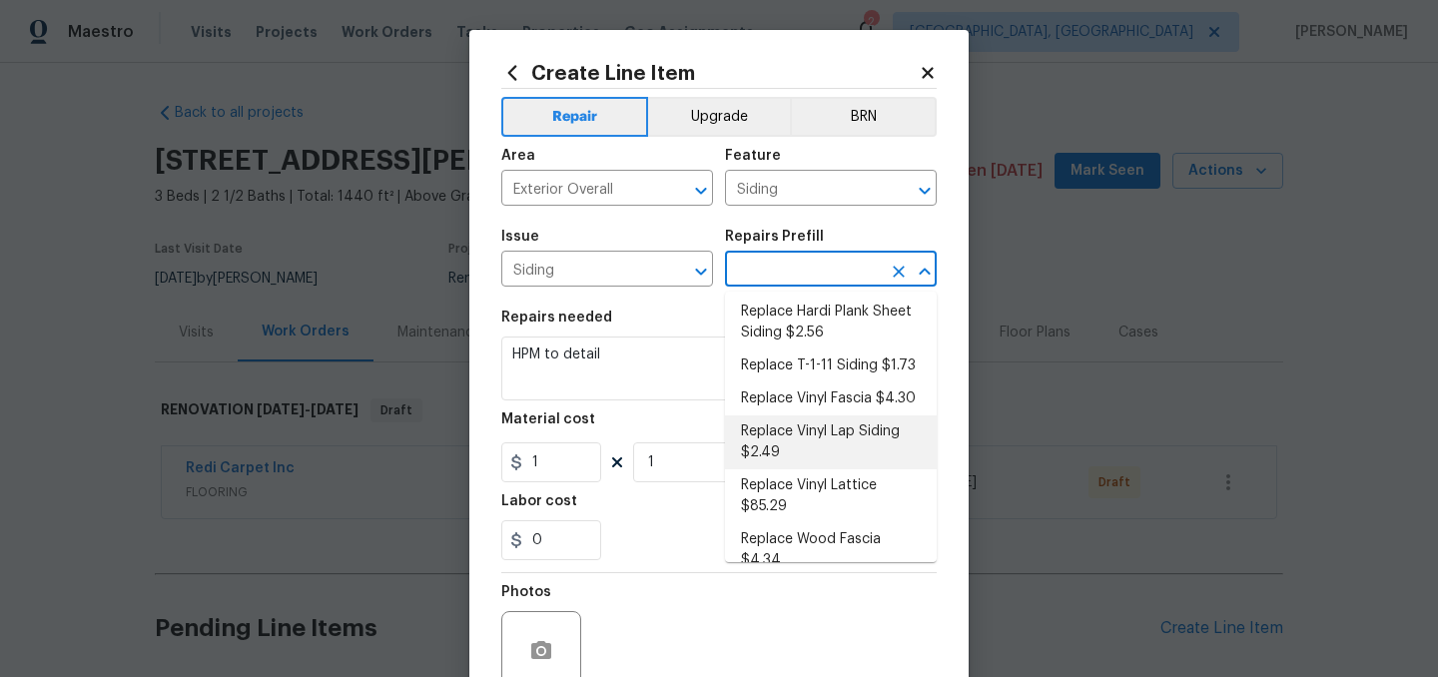
click at [865, 424] on li "Replace Vinyl Lap Siding $2.49" at bounding box center [831, 442] width 212 height 54
type input "Replace Vinyl Lap Siding $2.49"
type textarea "Remove the existing/damaged vinyl lap siding. Prep the substrate ensuring there…"
type input "2.49"
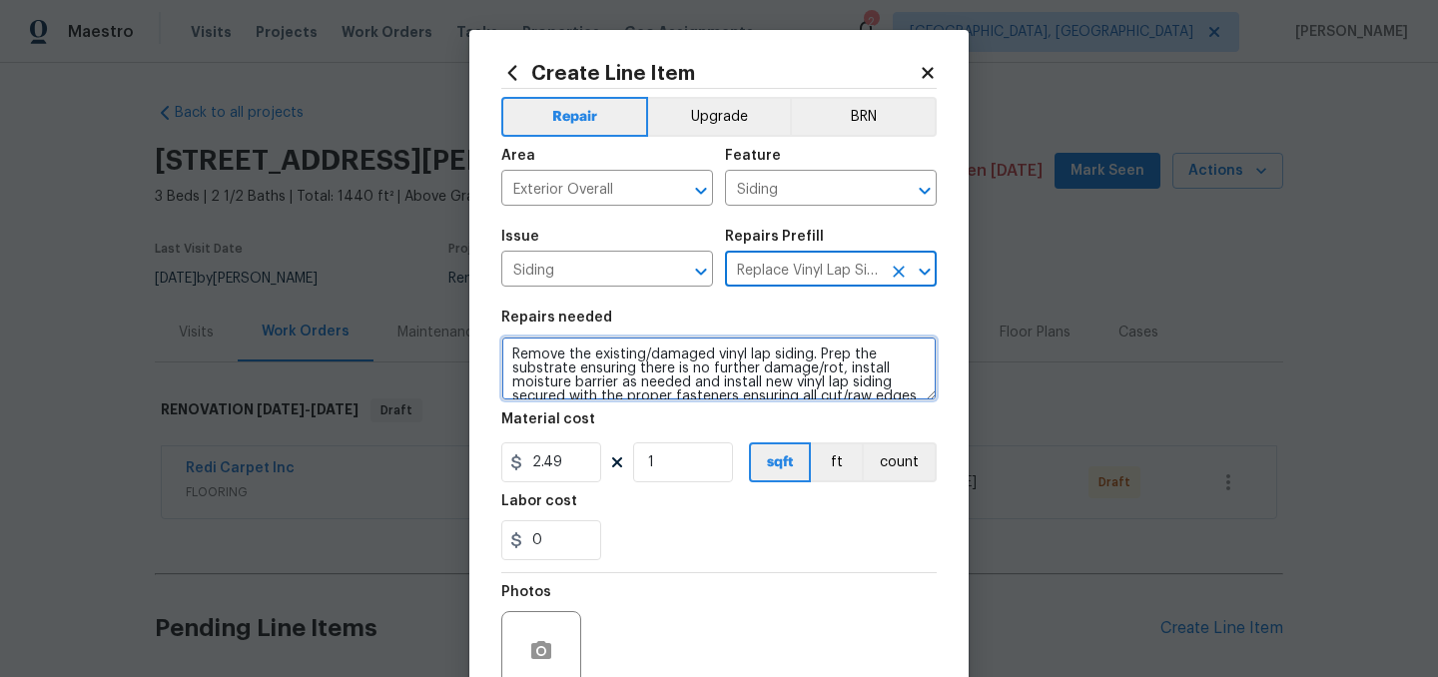
click at [506, 356] on textarea "Remove the existing/damaged vinyl lap siding. Prep the substrate ensuring there…" at bounding box center [718, 369] width 435 height 64
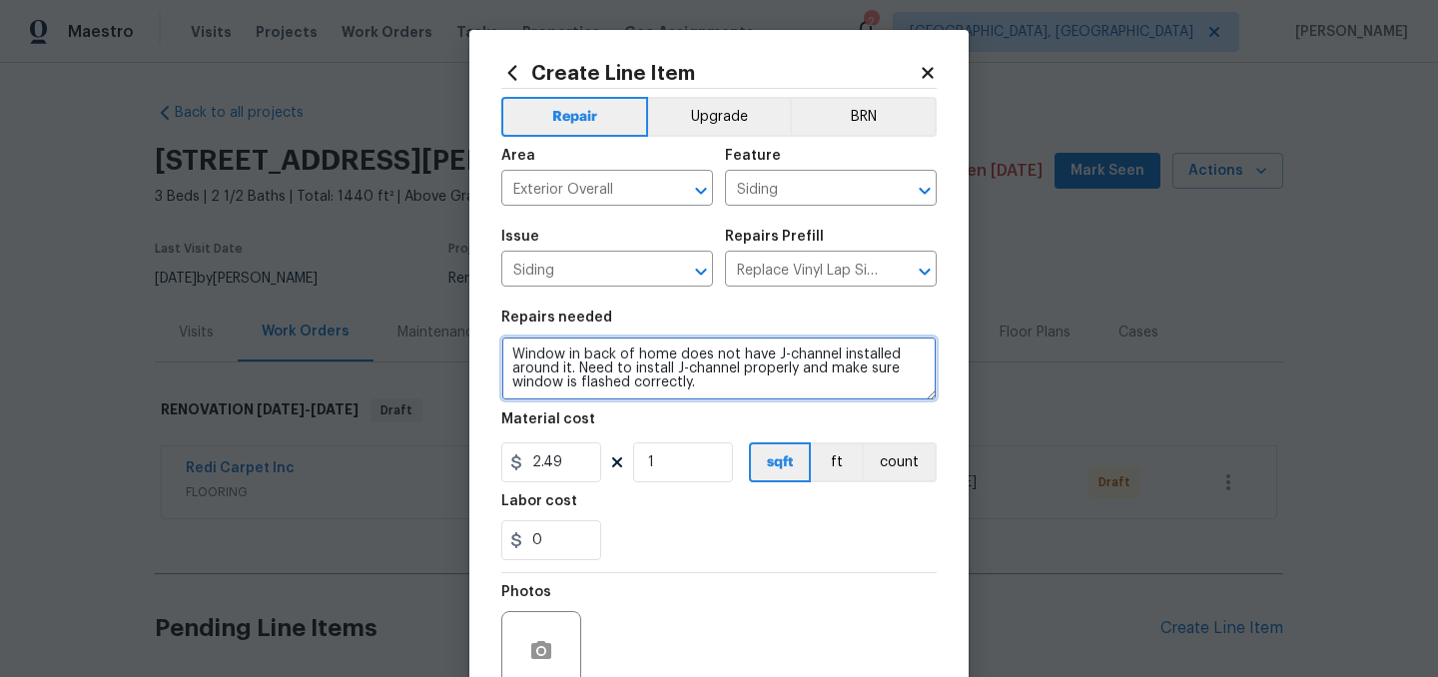
type textarea "Window in back of home does not have J-channel installed around it. Need to ins…"
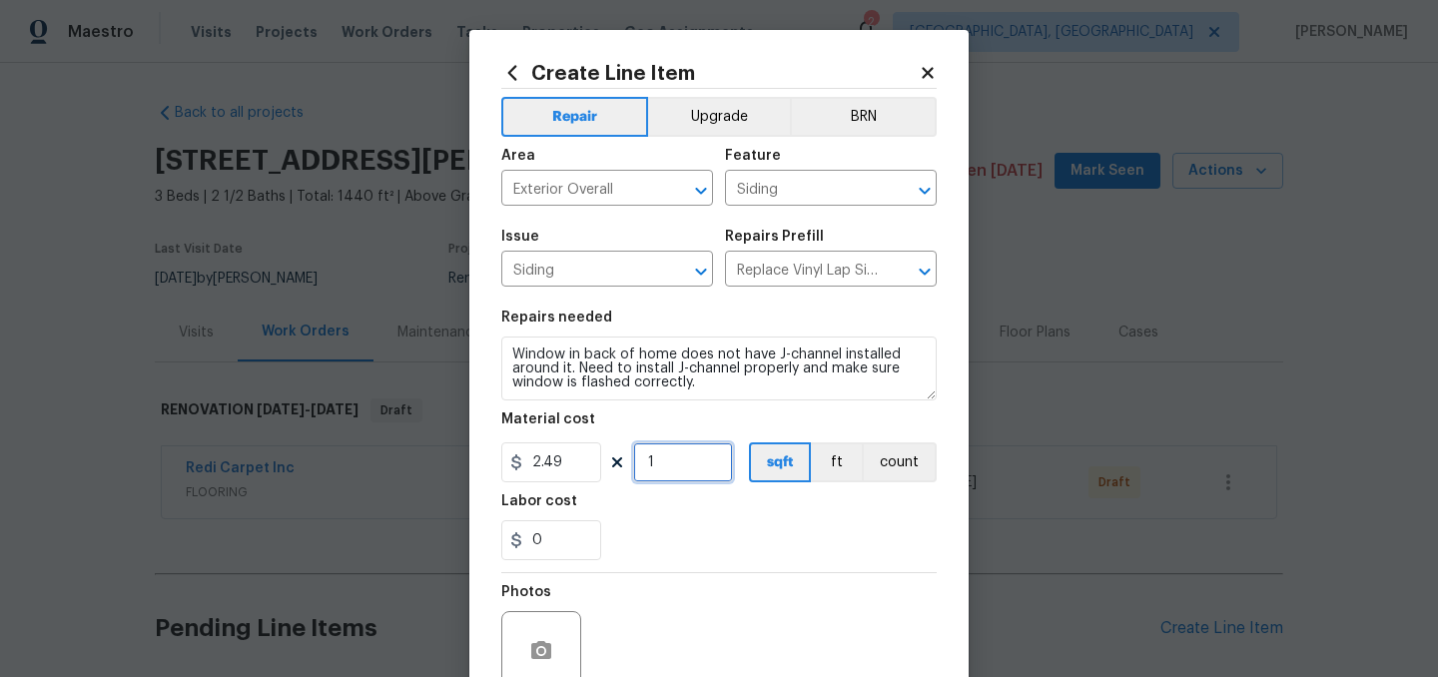
click at [697, 454] on input "1" at bounding box center [683, 462] width 100 height 40
type input "100"
click at [697, 557] on div "0" at bounding box center [718, 540] width 435 height 40
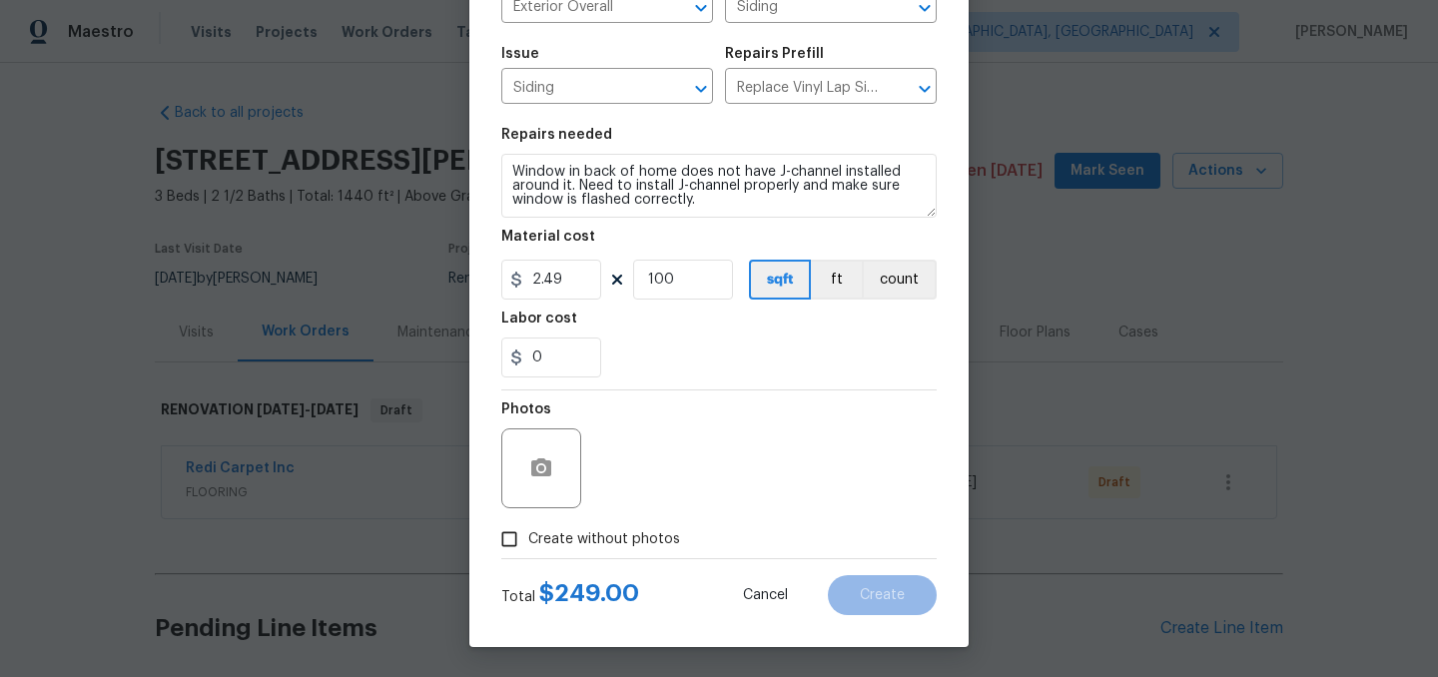
click at [610, 545] on span "Create without photos" at bounding box center [604, 539] width 152 height 21
click at [528, 545] on input "Create without photos" at bounding box center [509, 539] width 38 height 38
checkbox input "true"
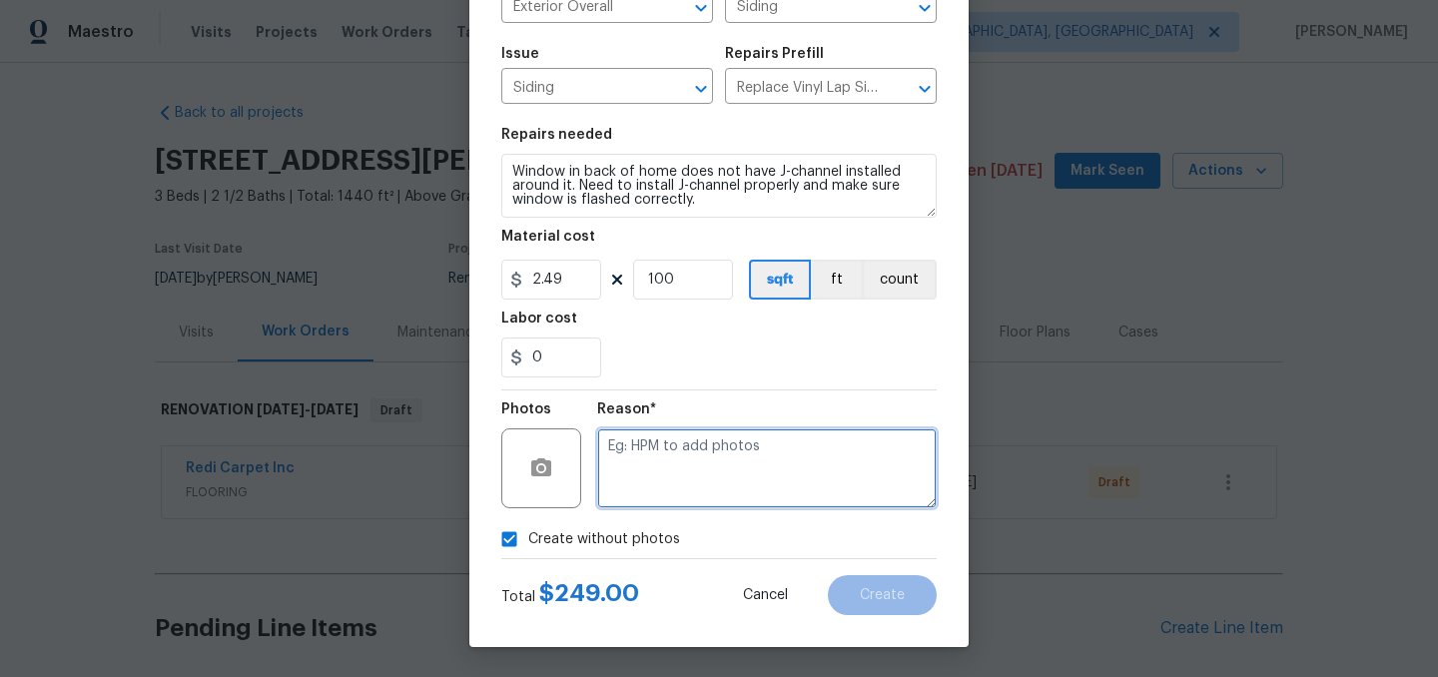
click at [686, 463] on textarea at bounding box center [767, 468] width 340 height 80
type textarea "."
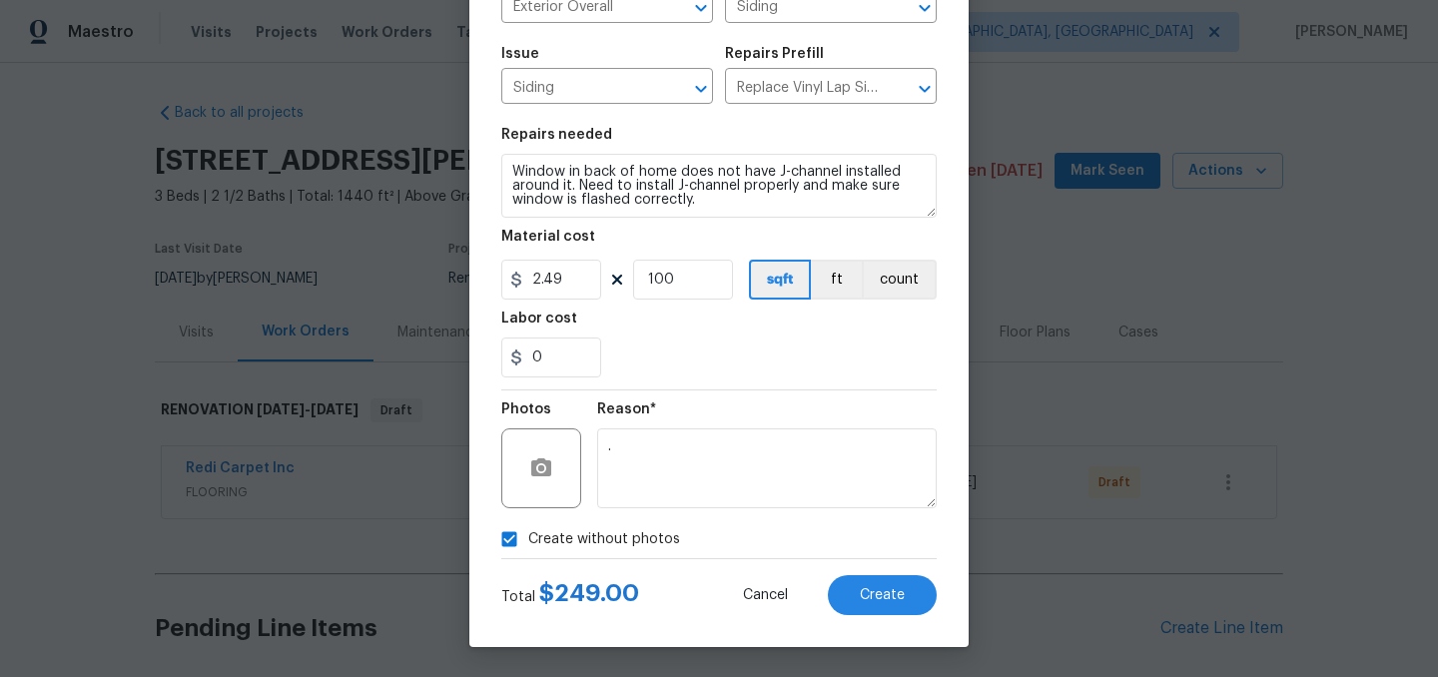
click at [581, 538] on span "Create without photos" at bounding box center [604, 539] width 152 height 21
click at [528, 538] on input "Create without photos" at bounding box center [509, 539] width 38 height 38
checkbox input "false"
click at [877, 594] on span "Create" at bounding box center [882, 595] width 45 height 15
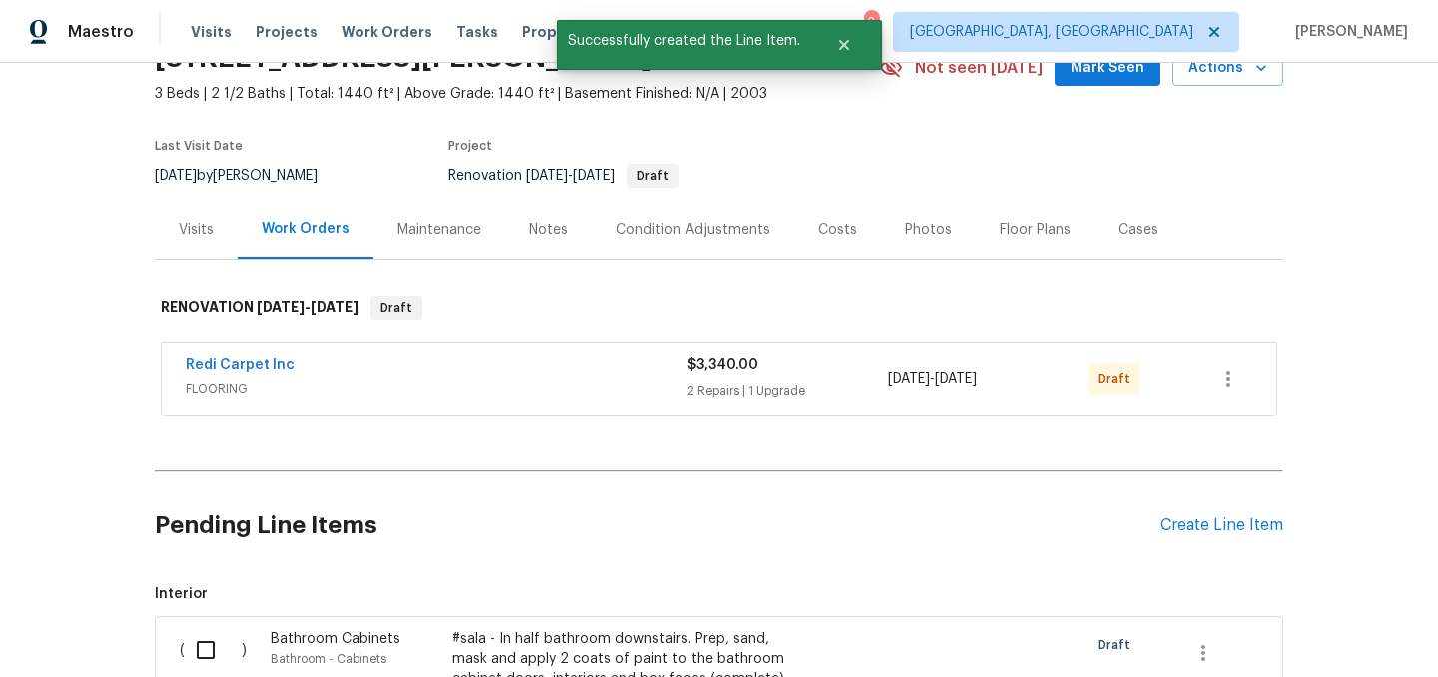
scroll to position [106, 0]
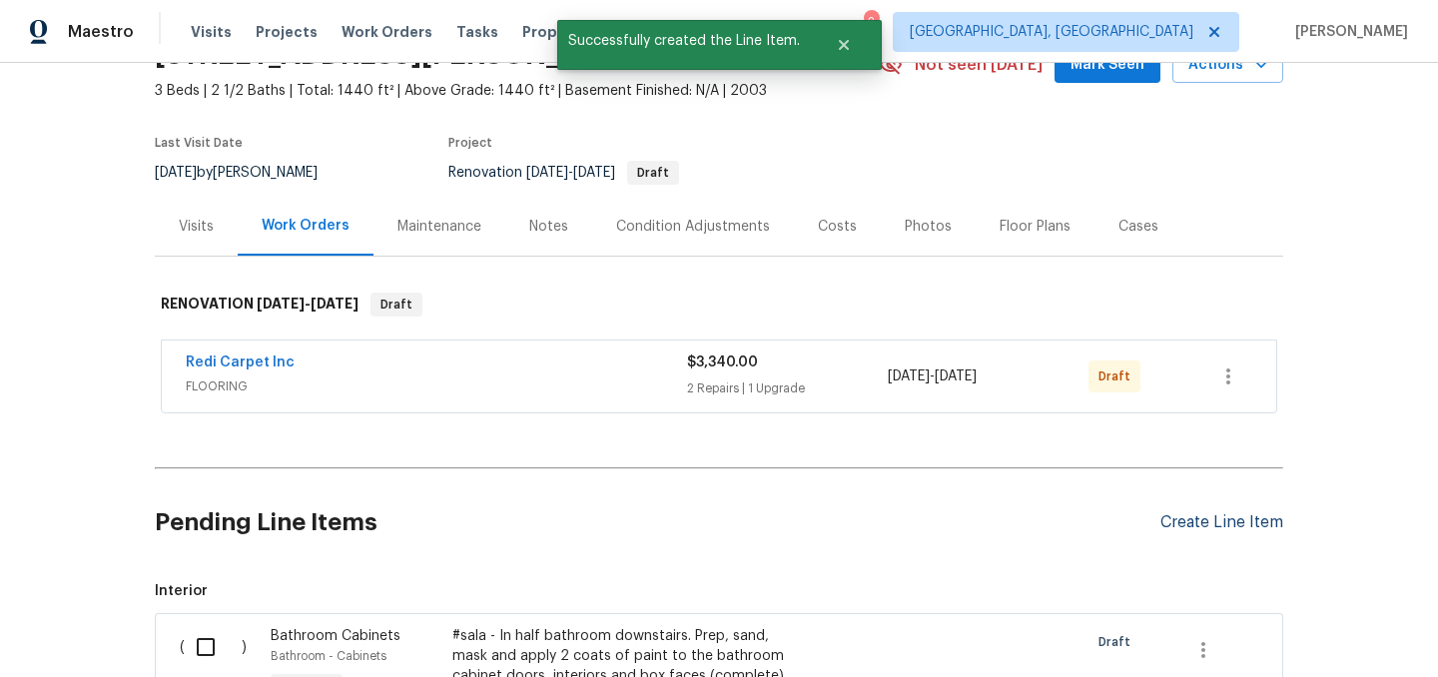
click at [1198, 517] on div "Create Line Item" at bounding box center [1222, 522] width 123 height 19
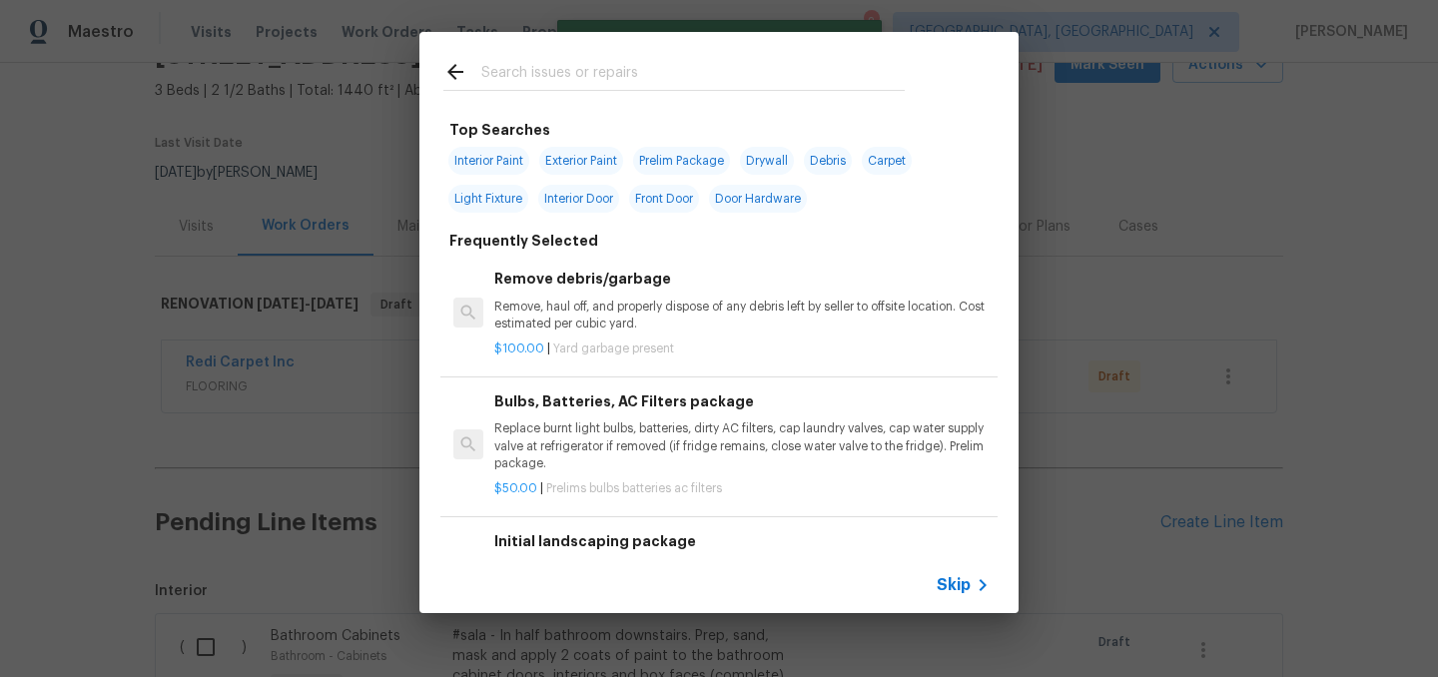
click at [543, 80] on input "text" at bounding box center [692, 75] width 423 height 30
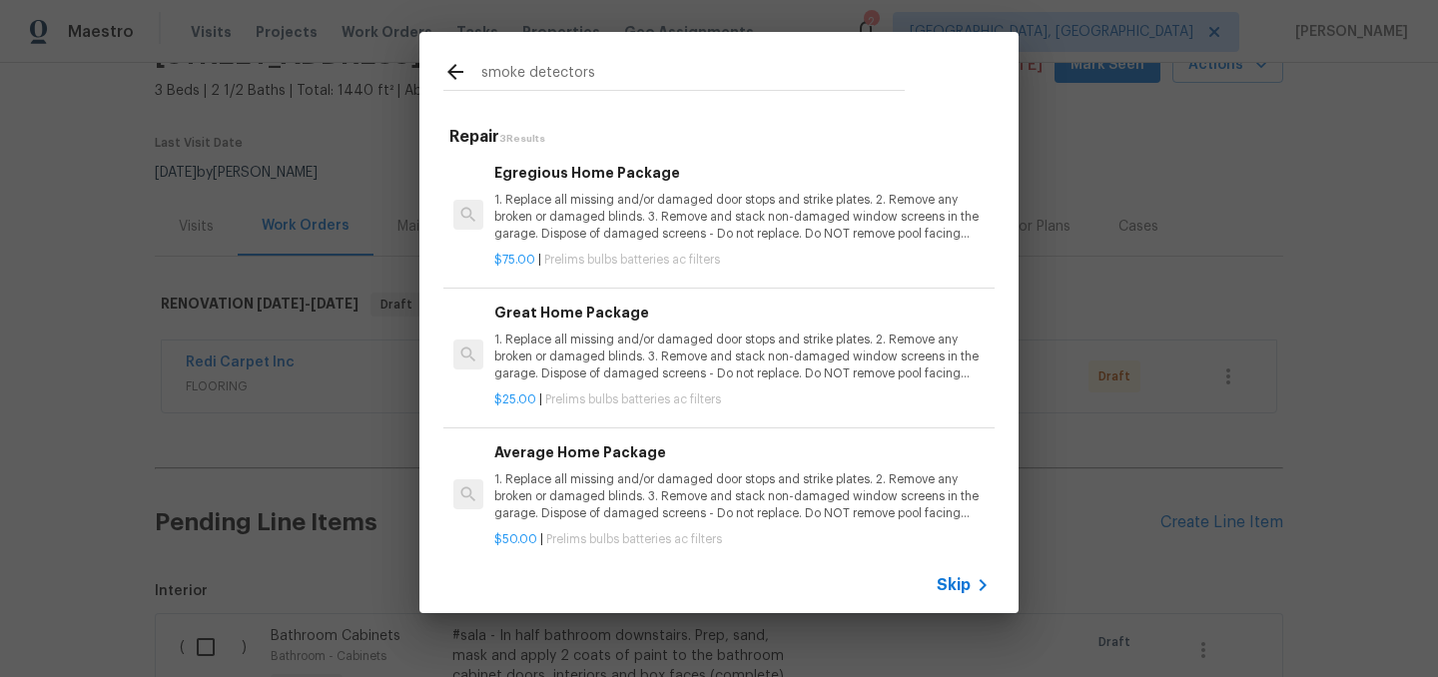
scroll to position [0, 0]
click at [655, 76] on input "smoke detectors" at bounding box center [692, 75] width 423 height 30
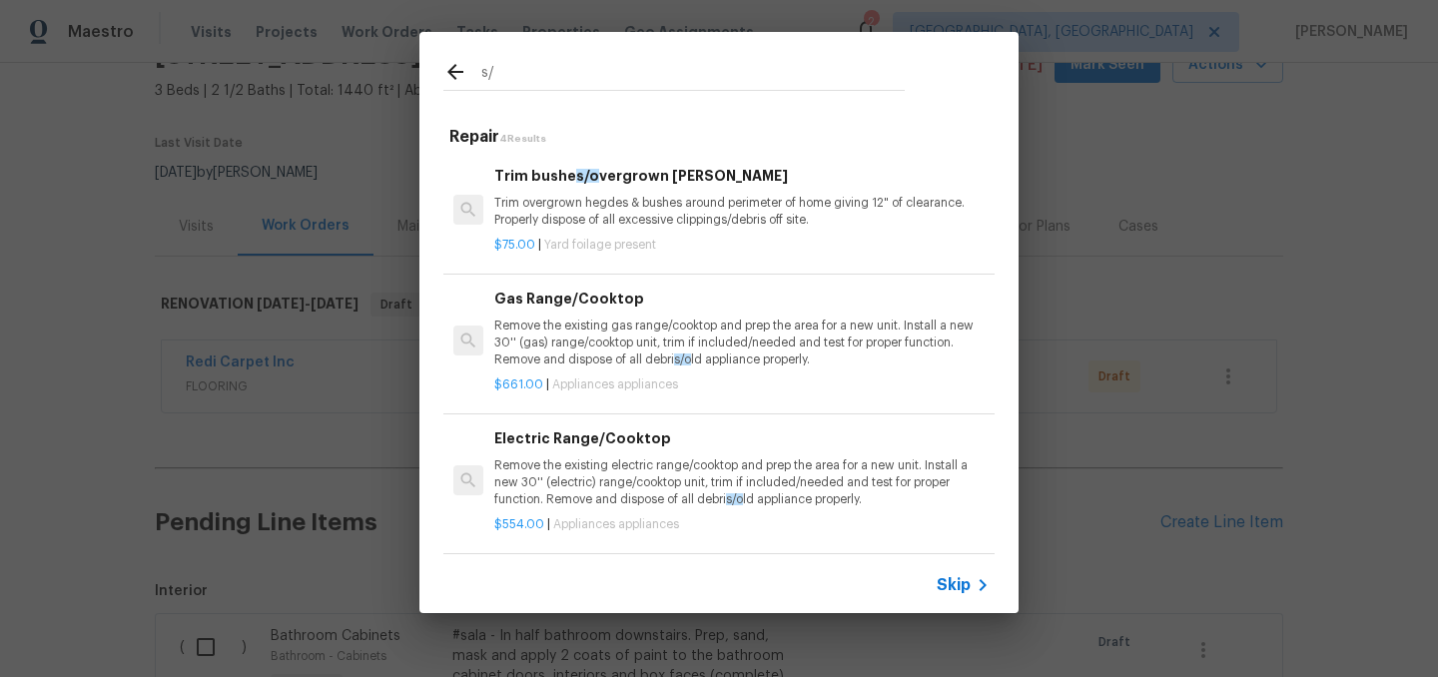
type input "s"
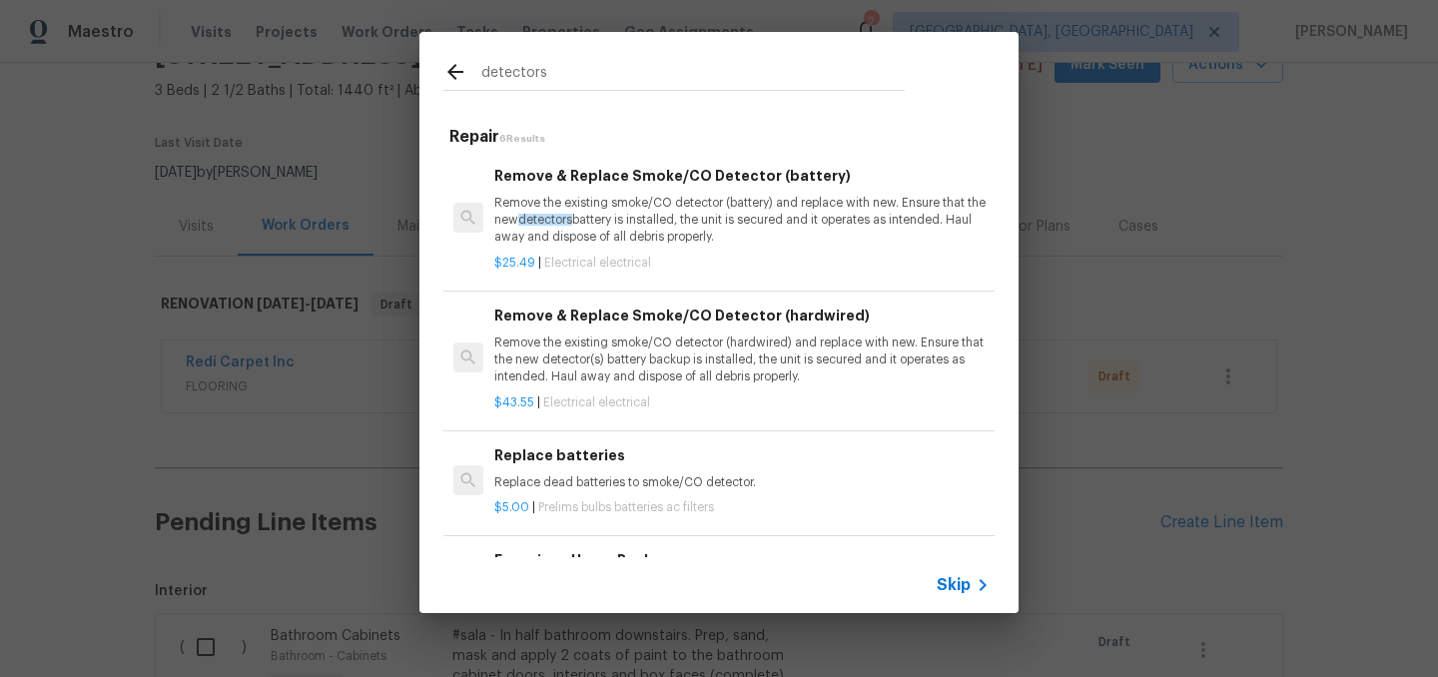
type input "detectors"
click at [689, 359] on p "Remove the existing smoke/CO detector (hardwired) and replace with new. Ensure …" at bounding box center [741, 360] width 495 height 51
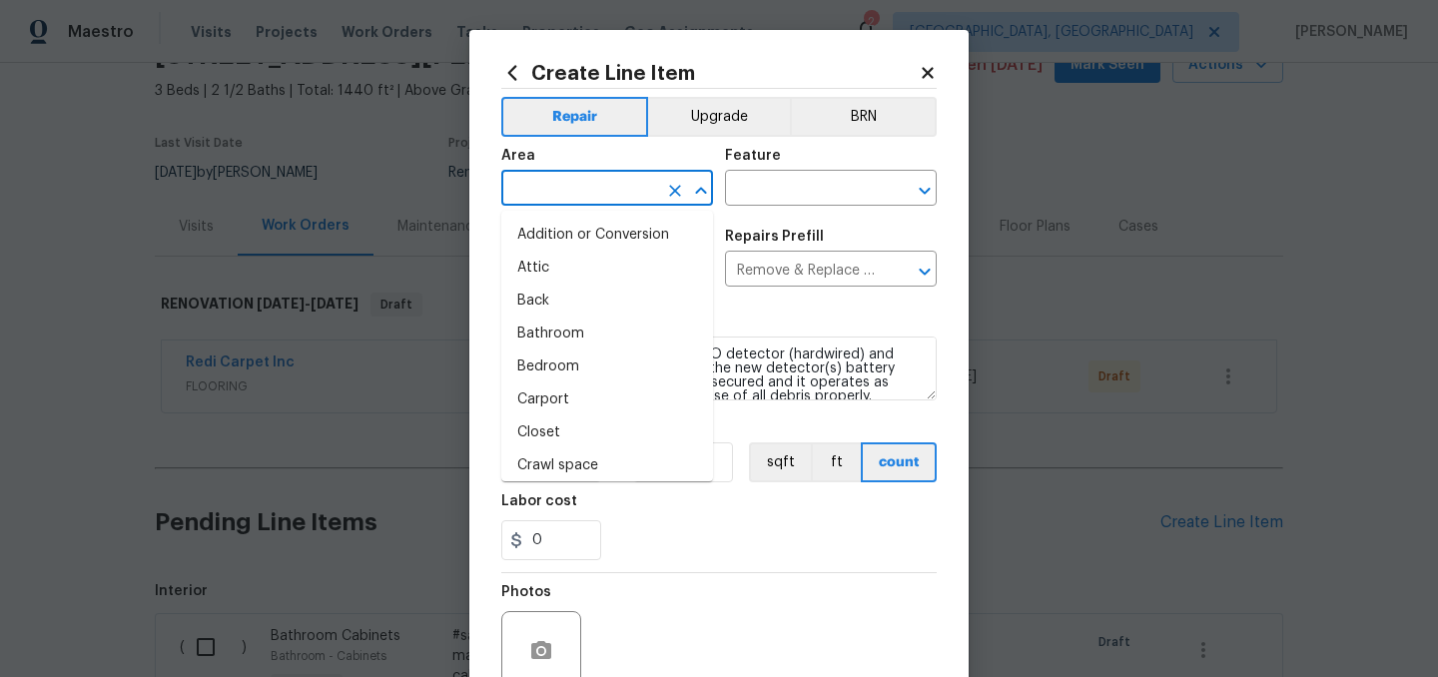
click at [590, 181] on input "text" at bounding box center [579, 190] width 156 height 31
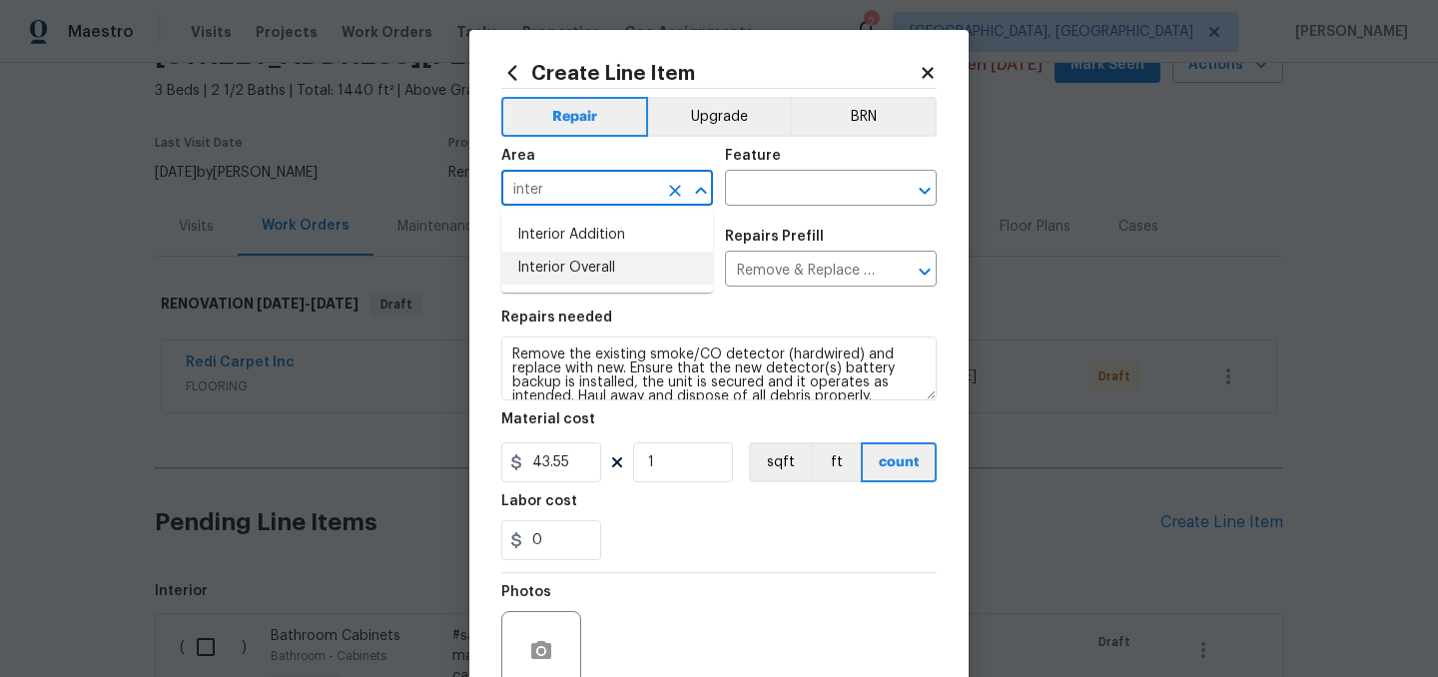
click at [584, 258] on li "Interior Overall" at bounding box center [607, 268] width 212 height 33
type input "Interior Overall"
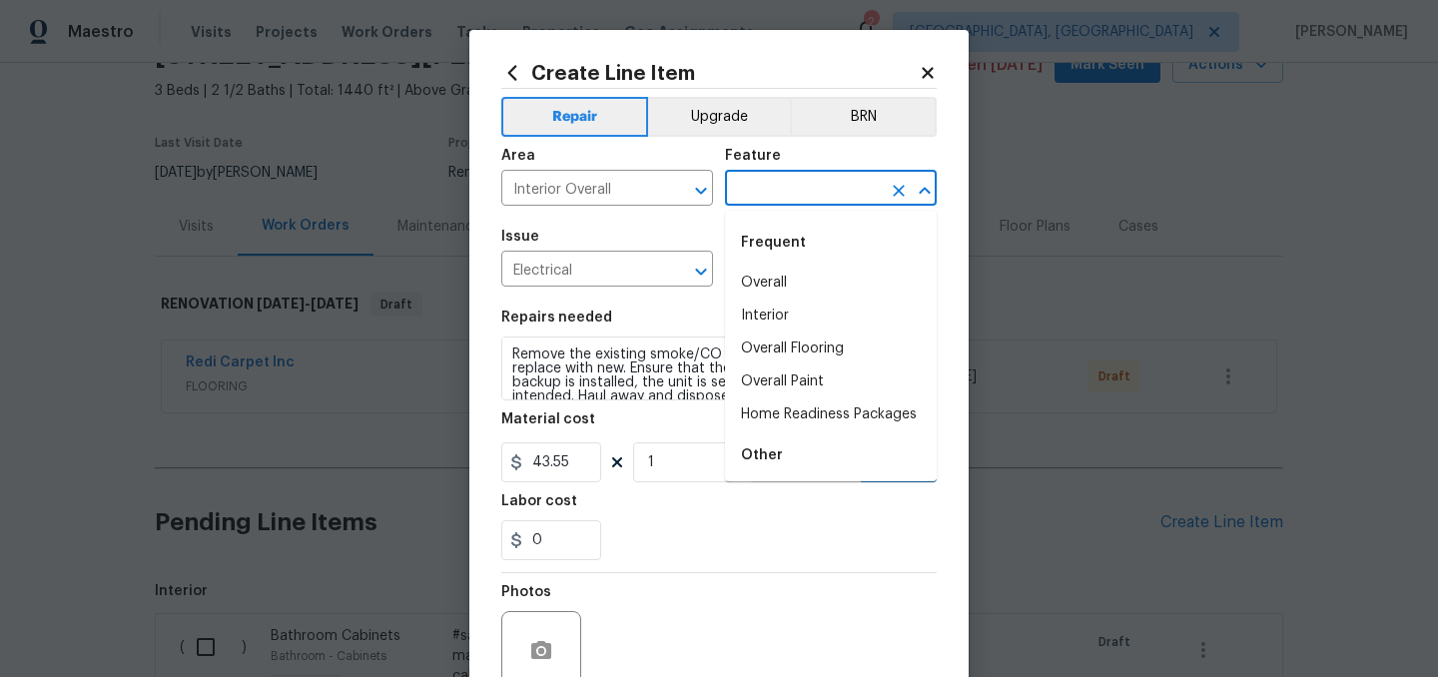
click at [764, 189] on input "text" at bounding box center [803, 190] width 156 height 31
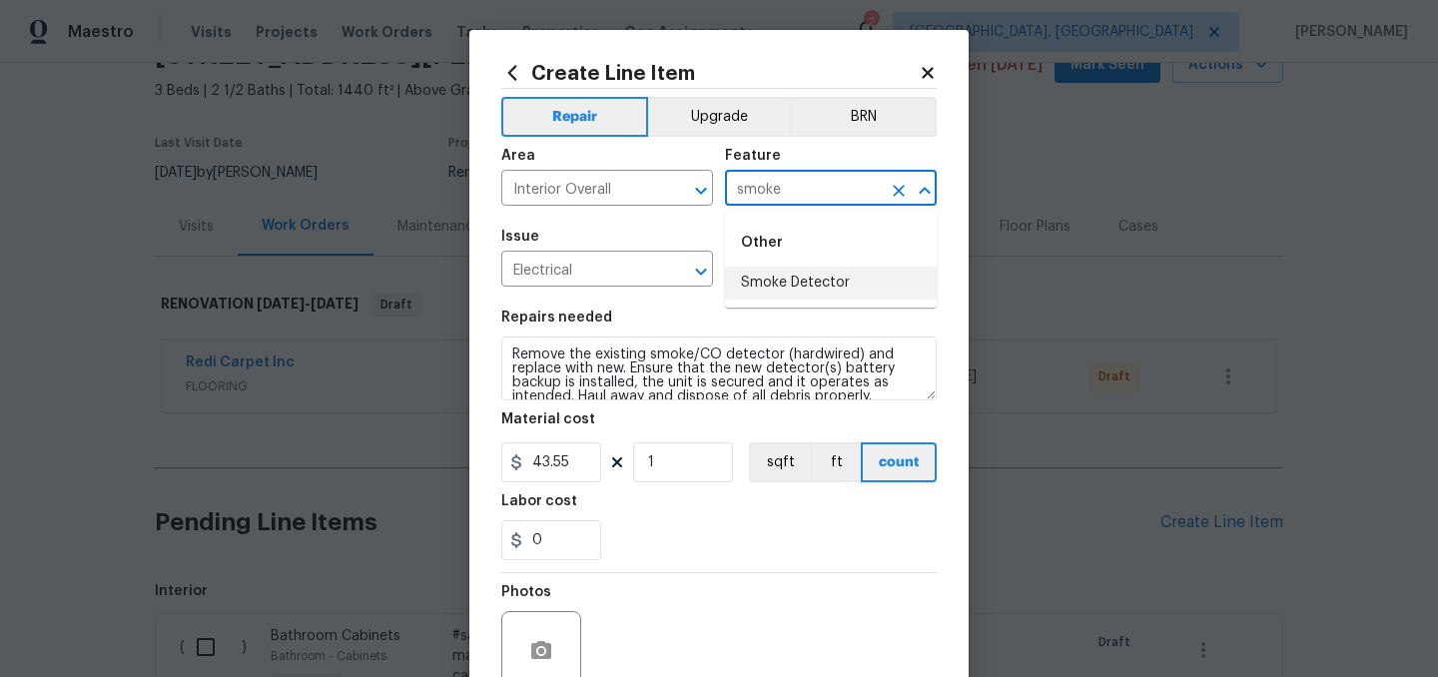
click at [783, 273] on li "Smoke Detector" at bounding box center [831, 283] width 212 height 33
type input "Smoke Detector"
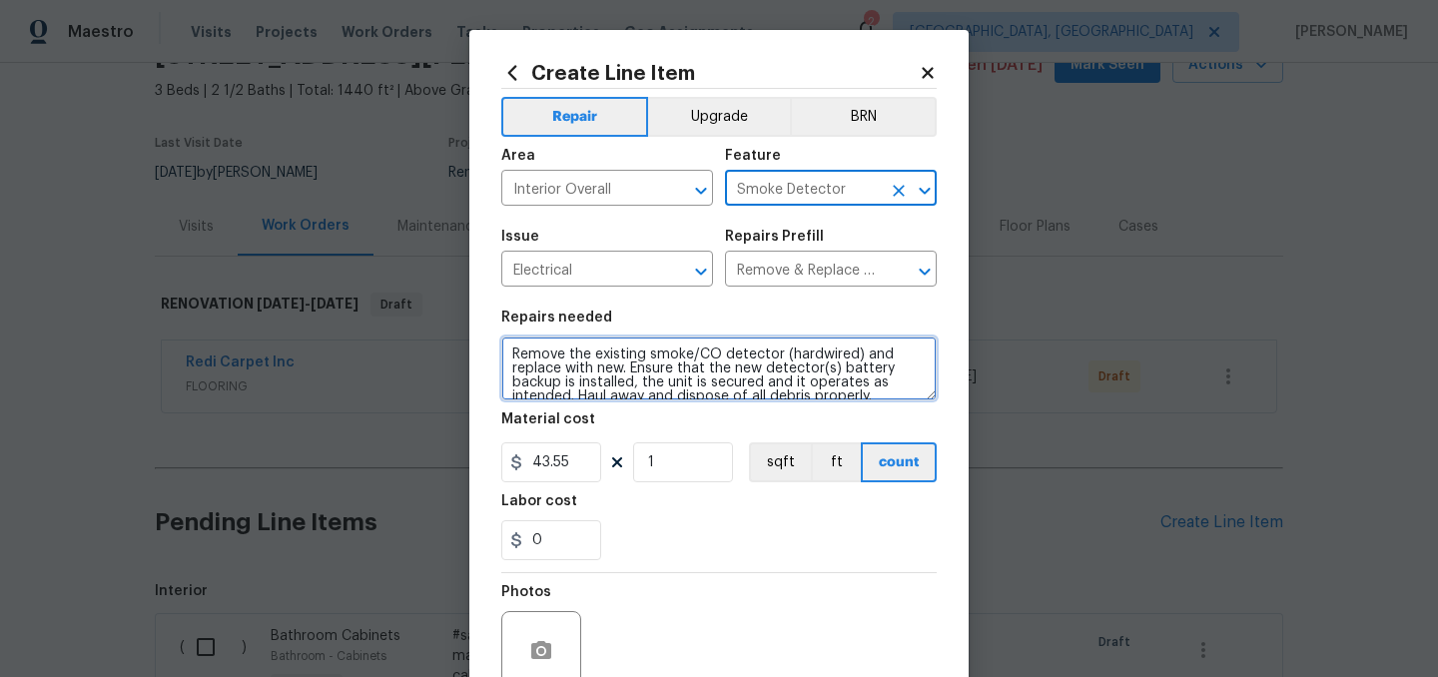
click at [509, 347] on textarea "Remove the existing smoke/CO detector (hardwired) and replace with new. Ensure …" at bounding box center [718, 369] width 435 height 64
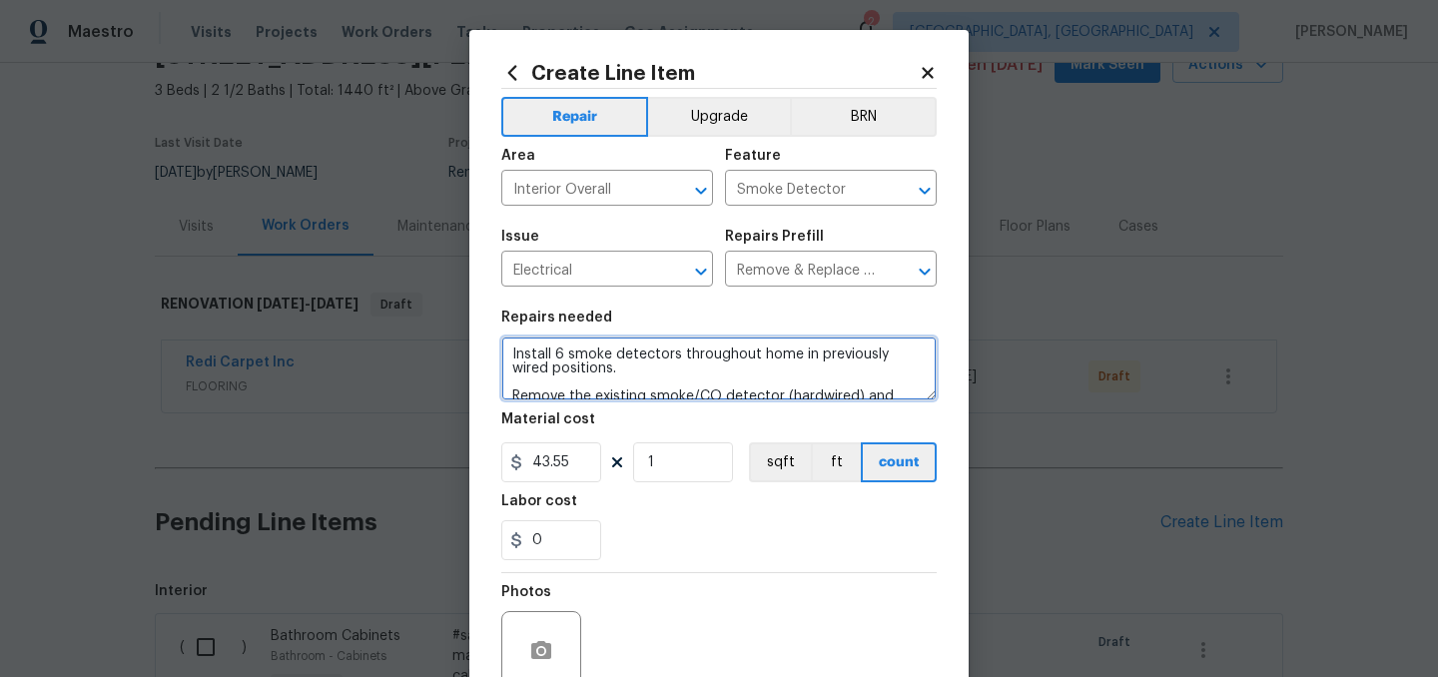
type textarea "Install 6 smoke detectors throughout home in previously wired positions. Remove…"
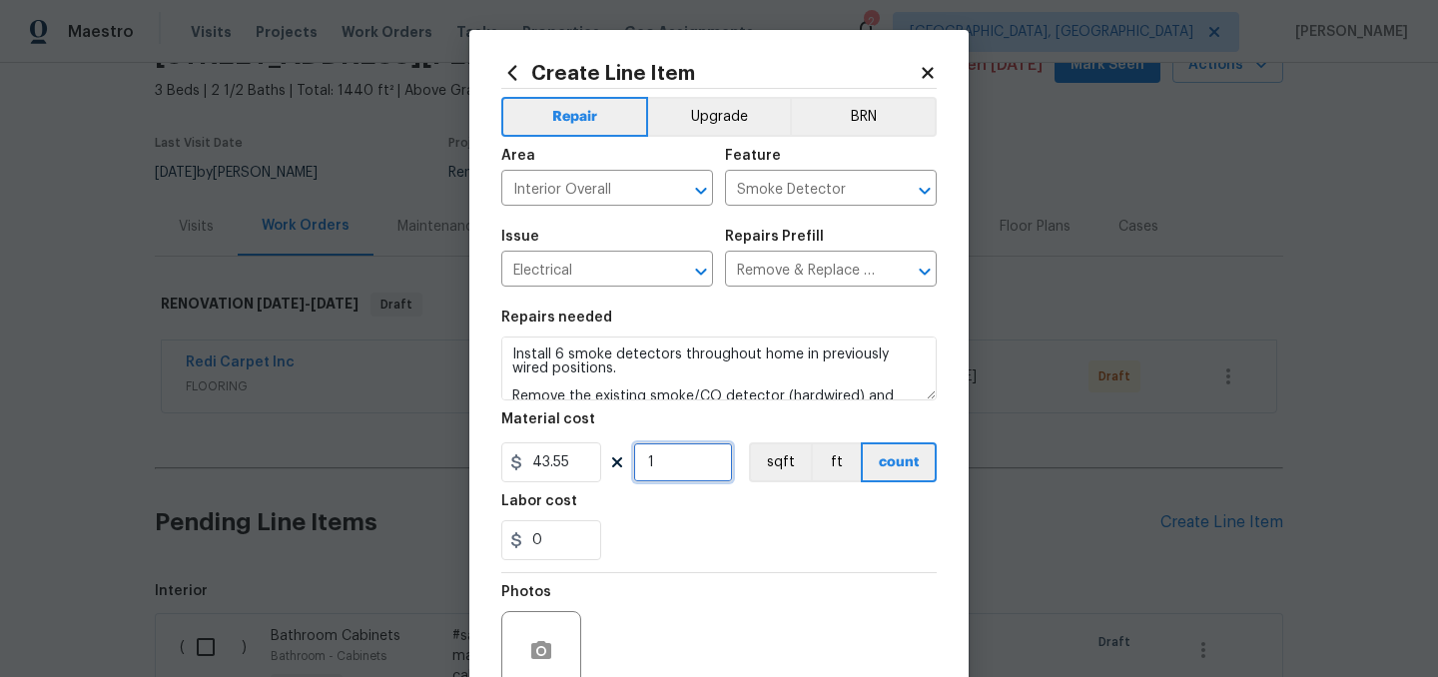
click at [675, 458] on input "1" at bounding box center [683, 462] width 100 height 40
type input "6"
click at [579, 454] on input "43.55" at bounding box center [551, 462] width 100 height 40
type input "40"
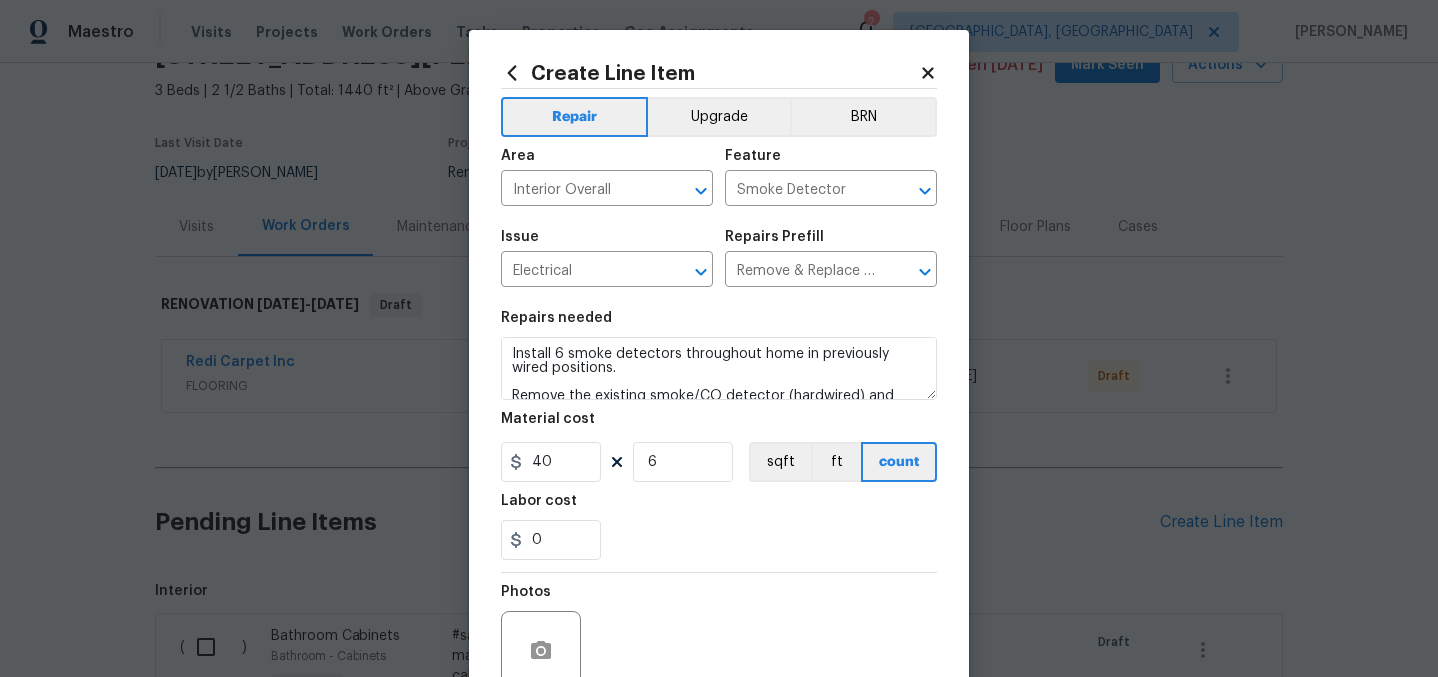
click at [704, 513] on div "Labor cost" at bounding box center [718, 507] width 435 height 26
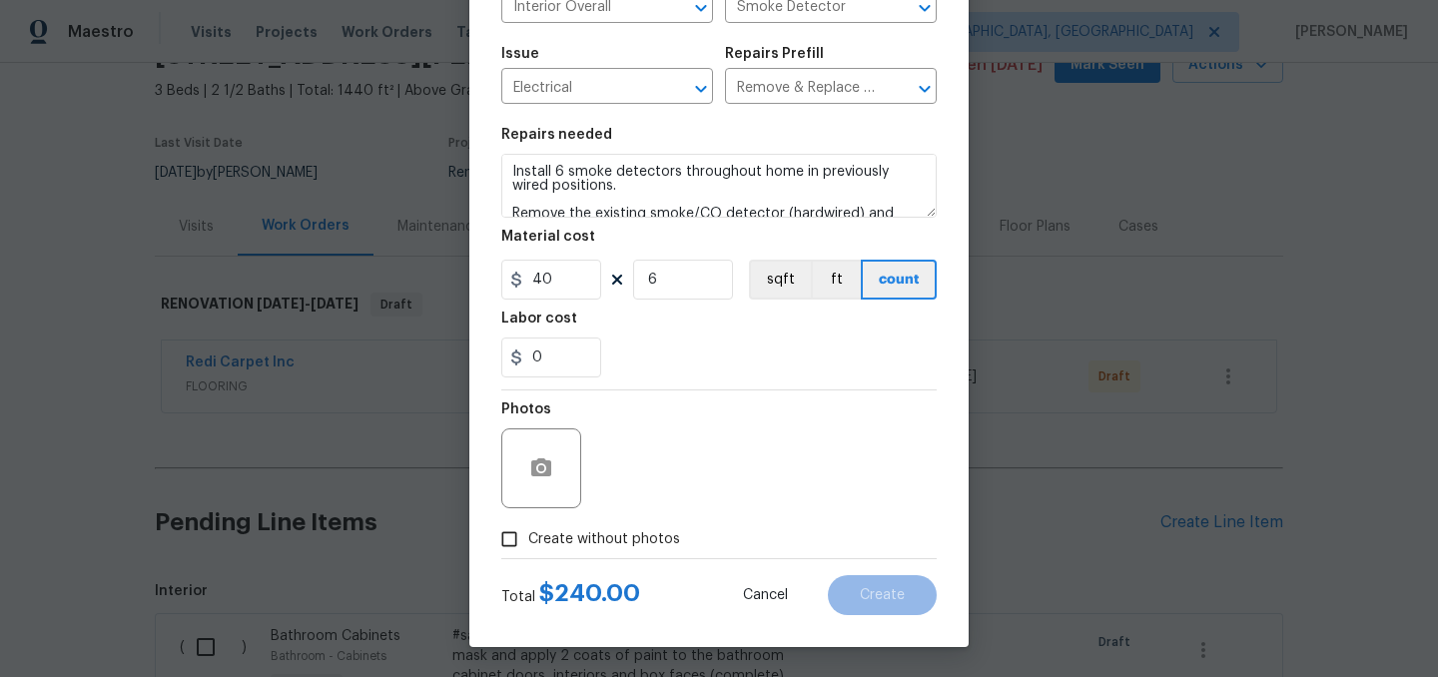
click at [605, 532] on span "Create without photos" at bounding box center [604, 539] width 152 height 21
click at [528, 532] on input "Create without photos" at bounding box center [509, 539] width 38 height 38
checkbox input "true"
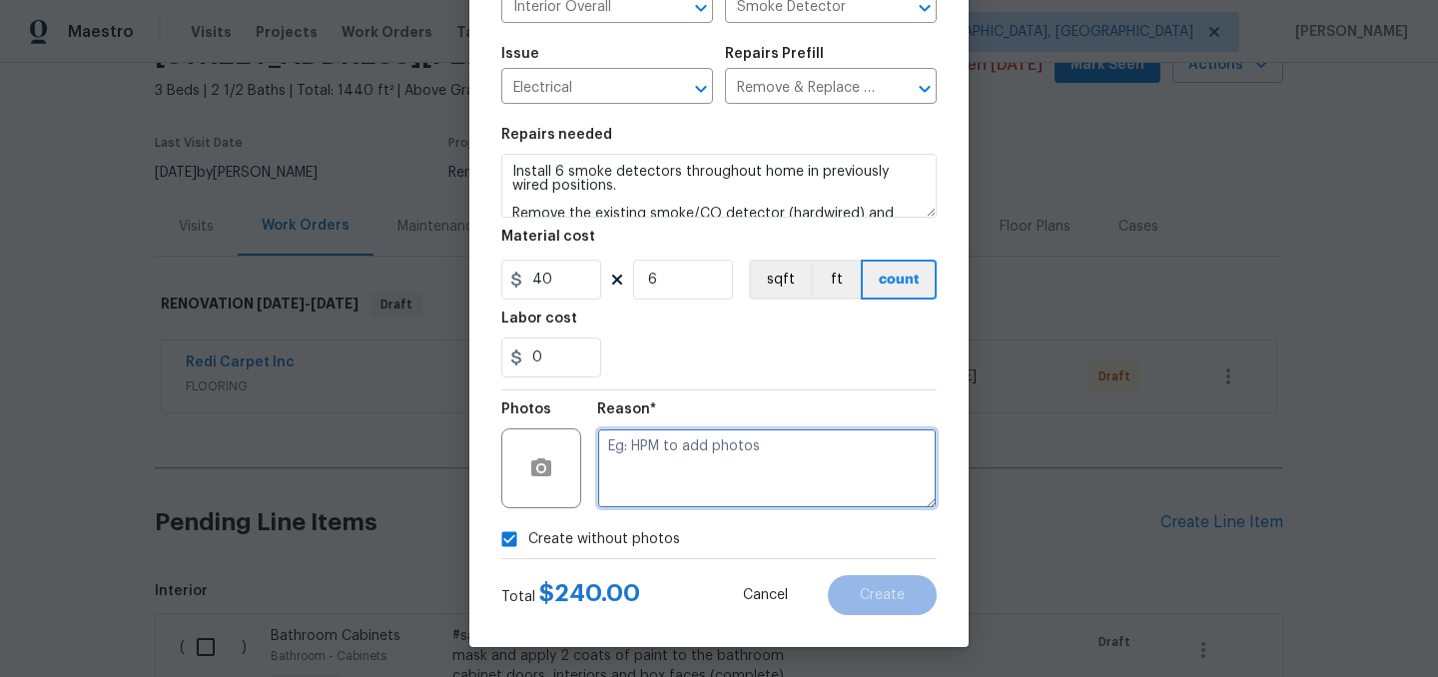
click at [654, 478] on textarea at bounding box center [767, 468] width 340 height 80
type textarea "."
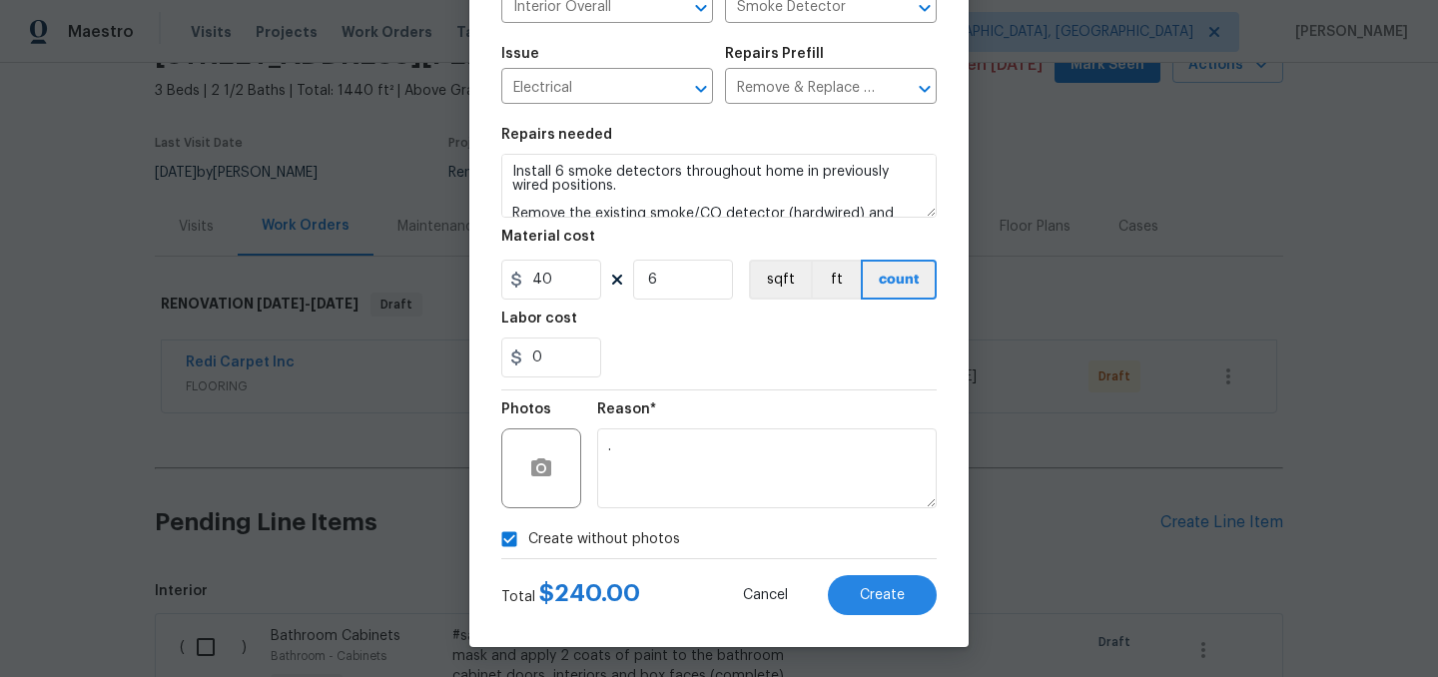
click at [588, 551] on label "Create without photos" at bounding box center [585, 539] width 190 height 38
click at [528, 551] on input "Create without photos" at bounding box center [509, 539] width 38 height 38
checkbox input "false"
click at [877, 596] on span "Create" at bounding box center [882, 595] width 45 height 15
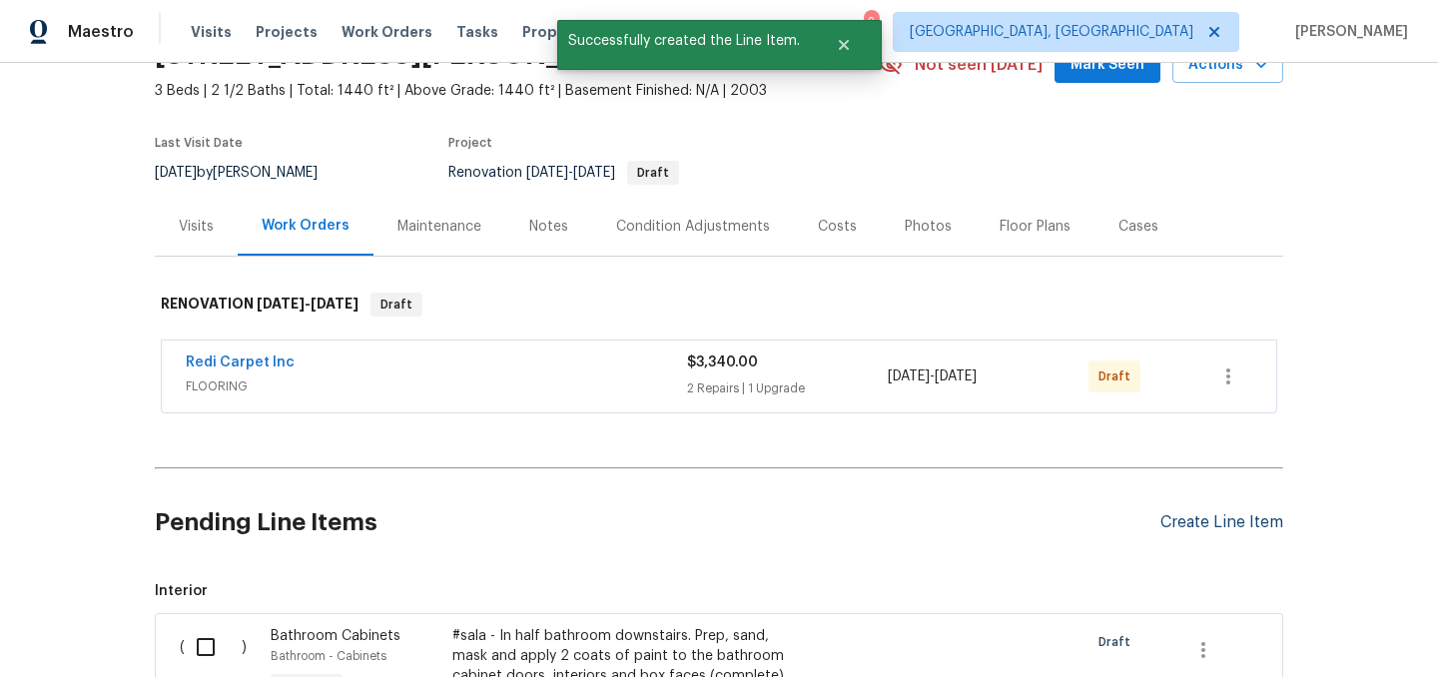
click at [1198, 522] on div "Create Line Item" at bounding box center [1222, 522] width 123 height 19
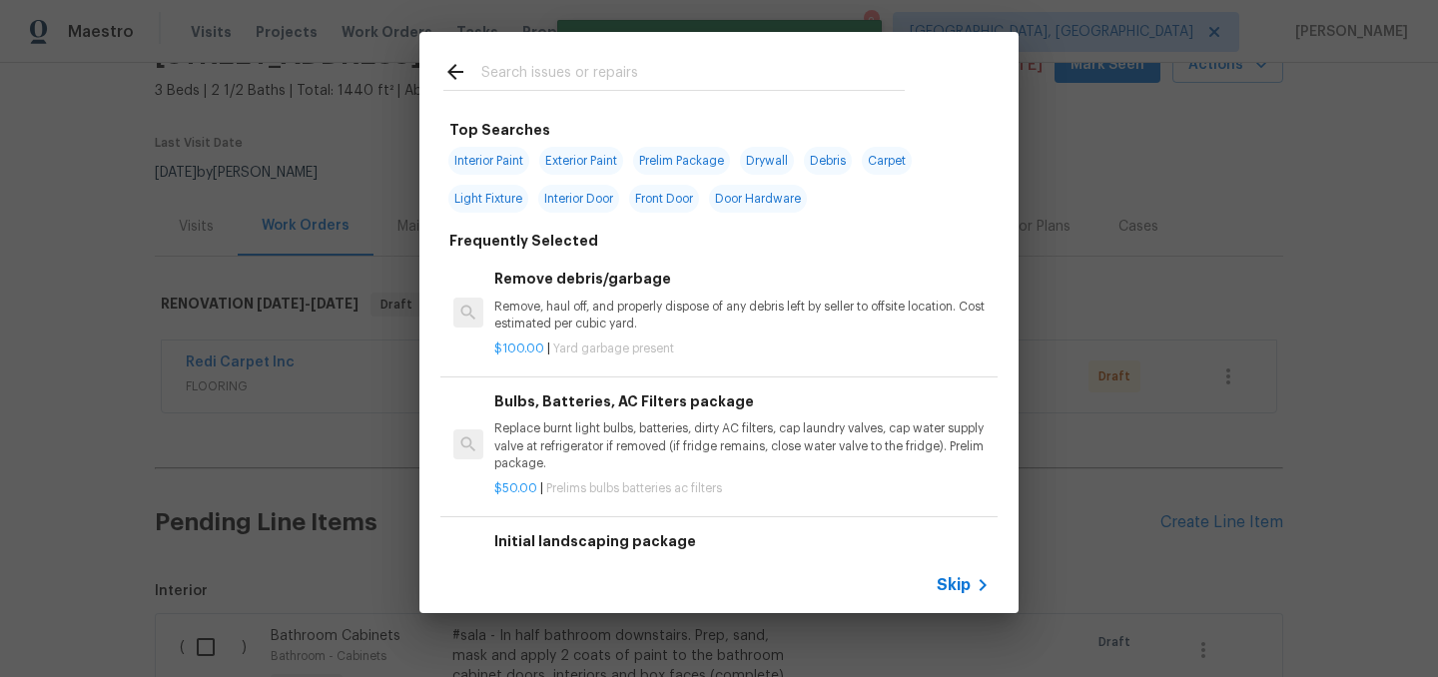
click at [547, 76] on input "text" at bounding box center [692, 75] width 423 height 30
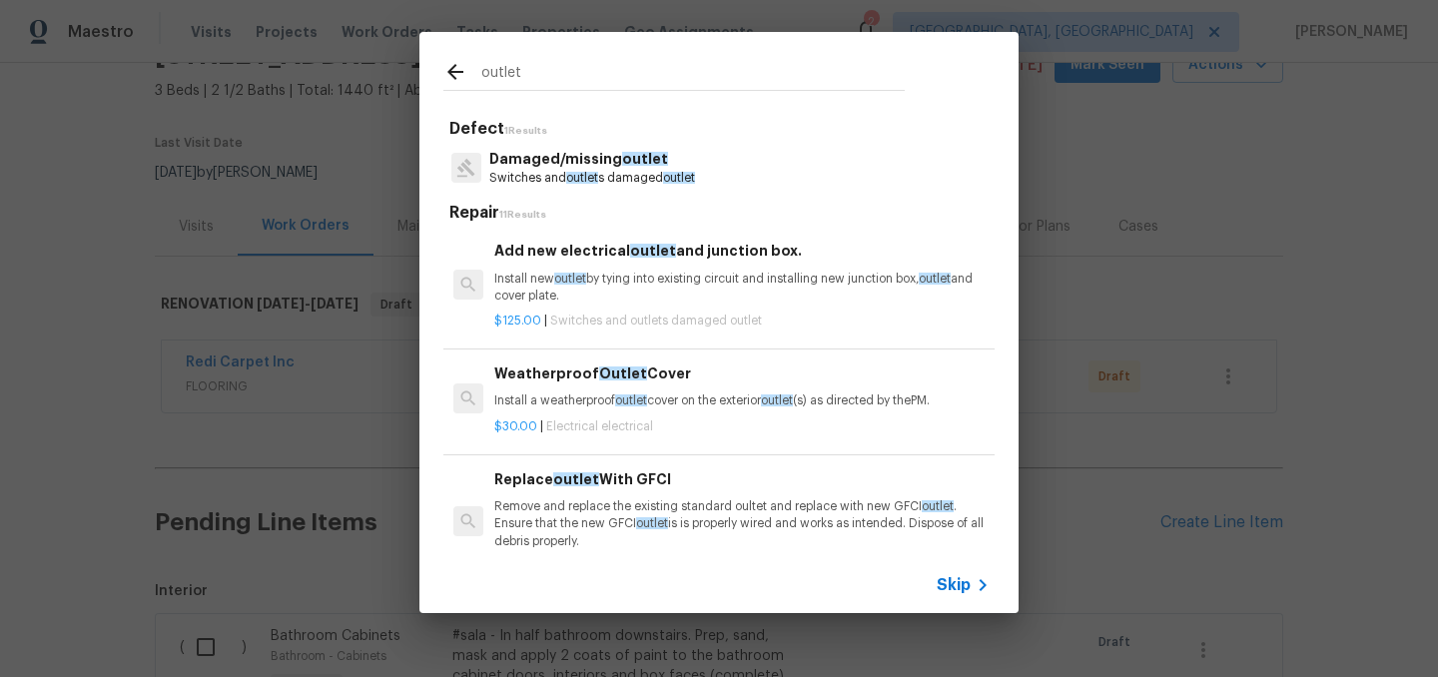
type input "outlet"
click at [626, 161] on span "outlet" at bounding box center [645, 159] width 46 height 14
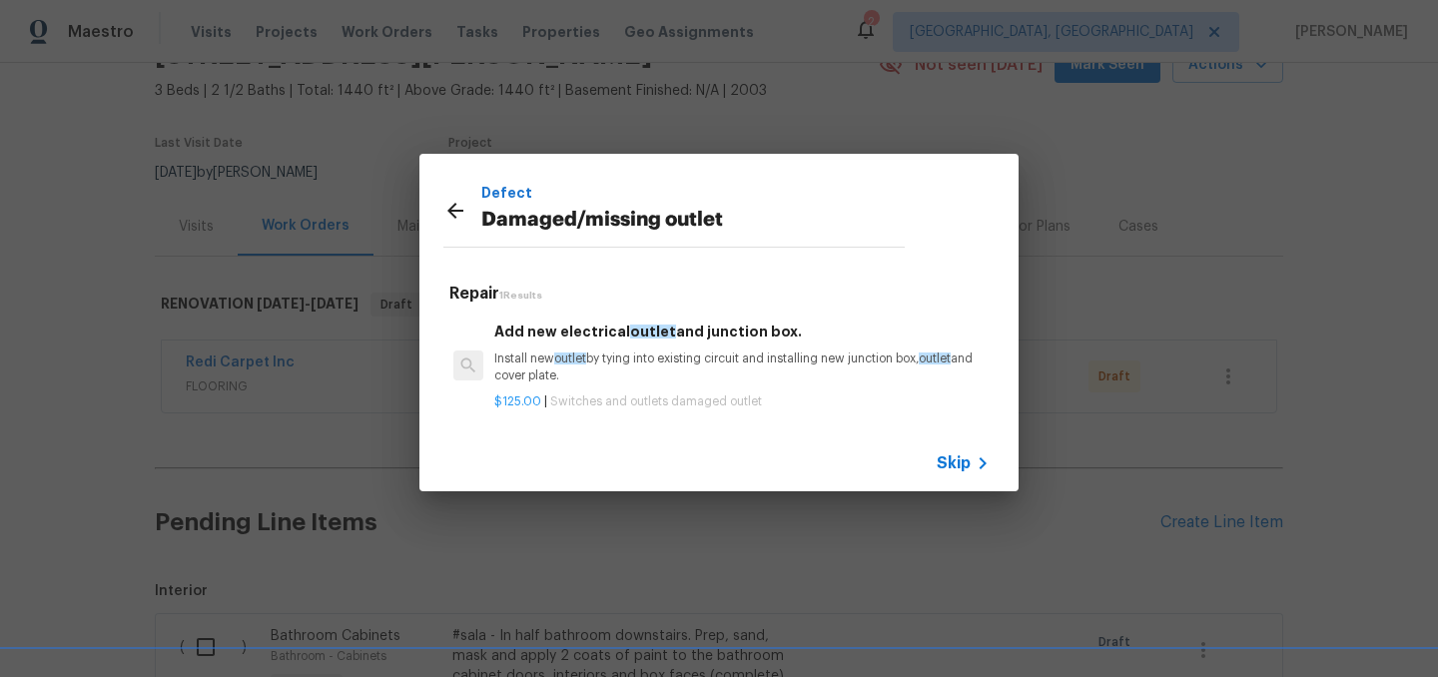
click at [456, 217] on icon at bounding box center [455, 211] width 24 height 24
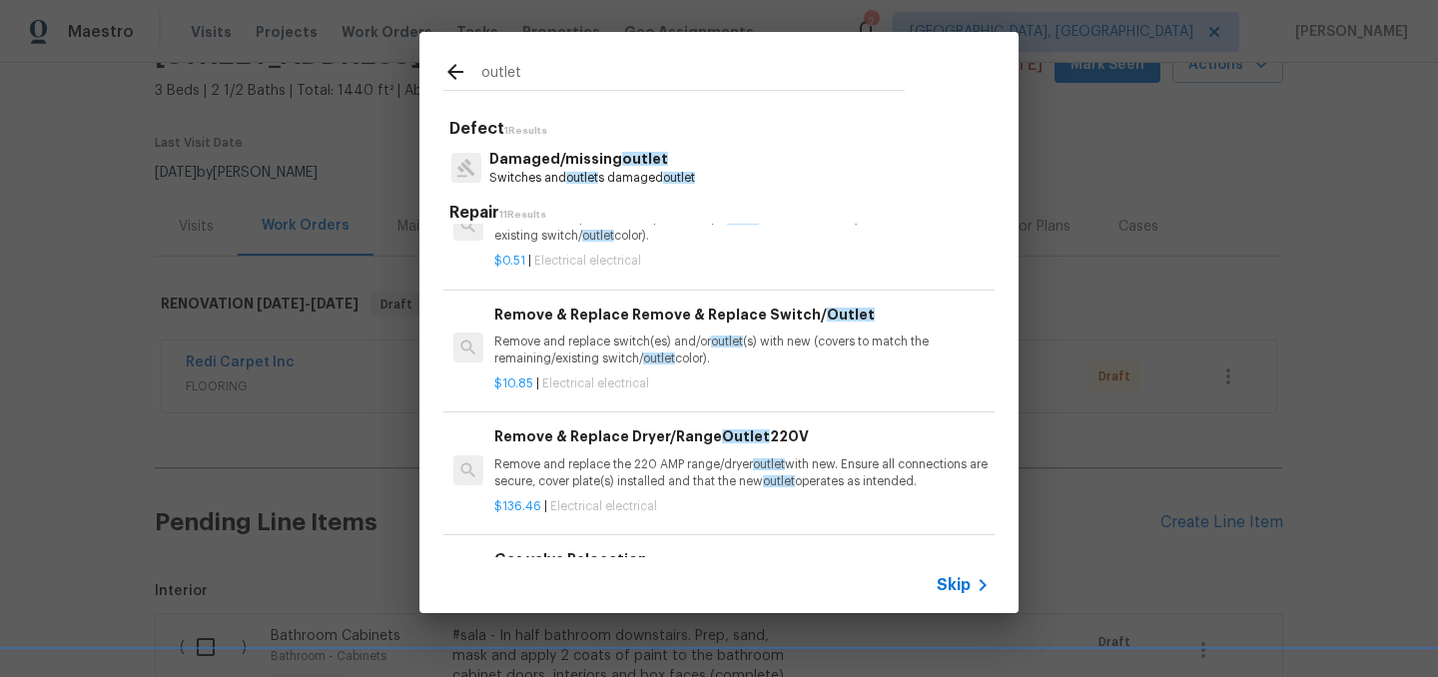
scroll to position [556, 0]
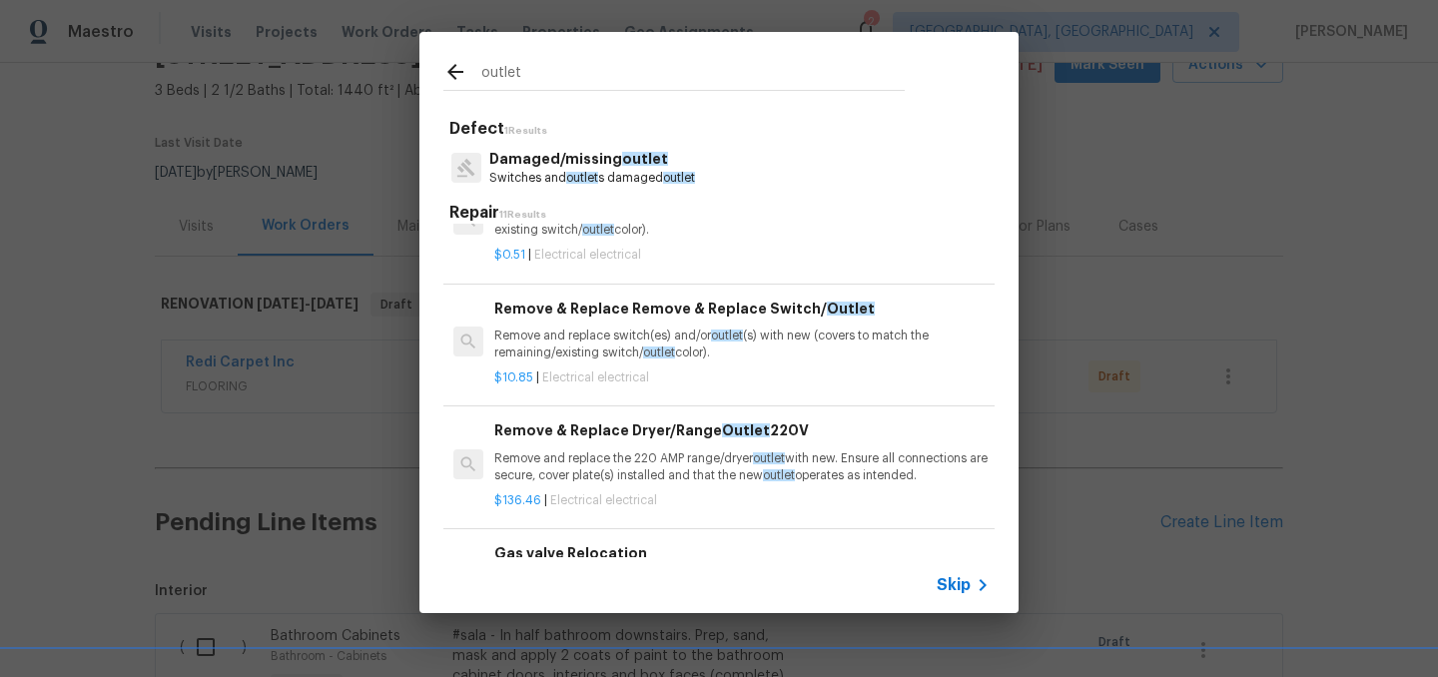
click at [620, 344] on p "Remove and replace switch(es) and/or outlet (s) with new (covers to match the r…" at bounding box center [741, 345] width 495 height 34
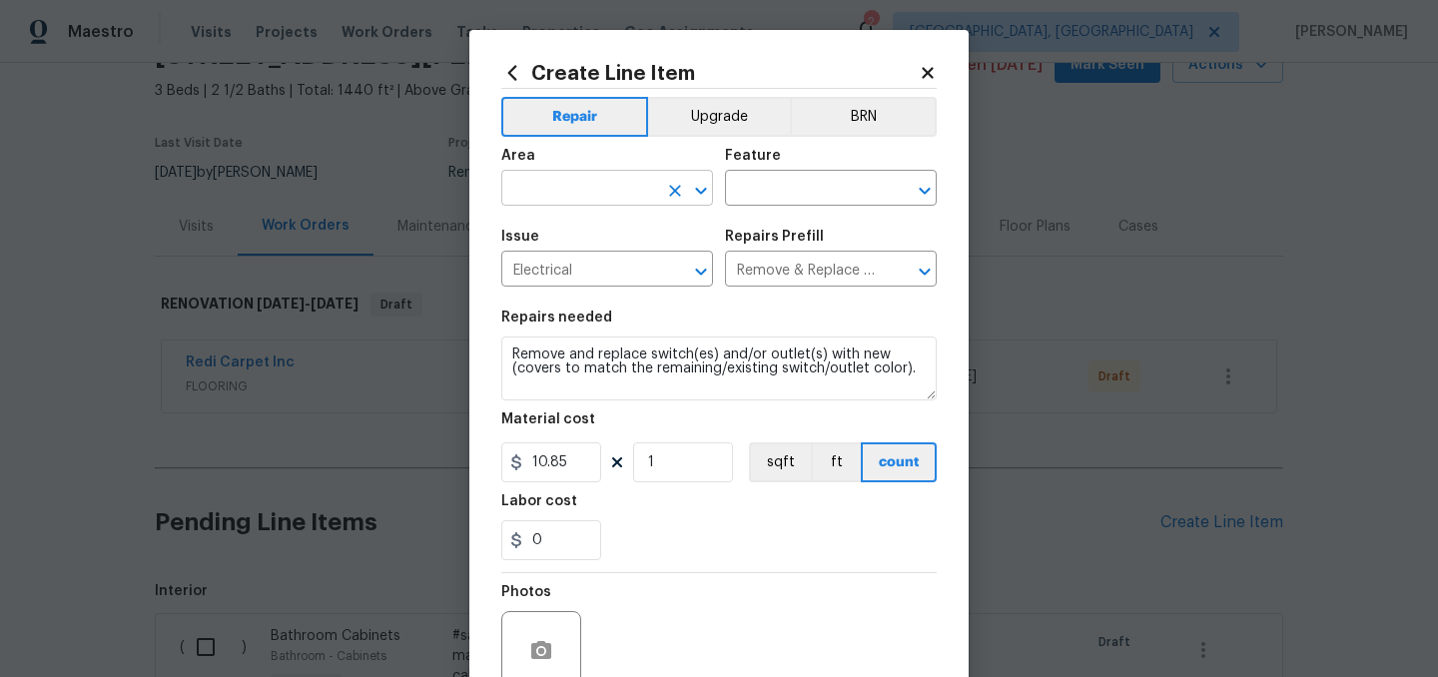
click at [571, 186] on input "text" at bounding box center [579, 190] width 156 height 31
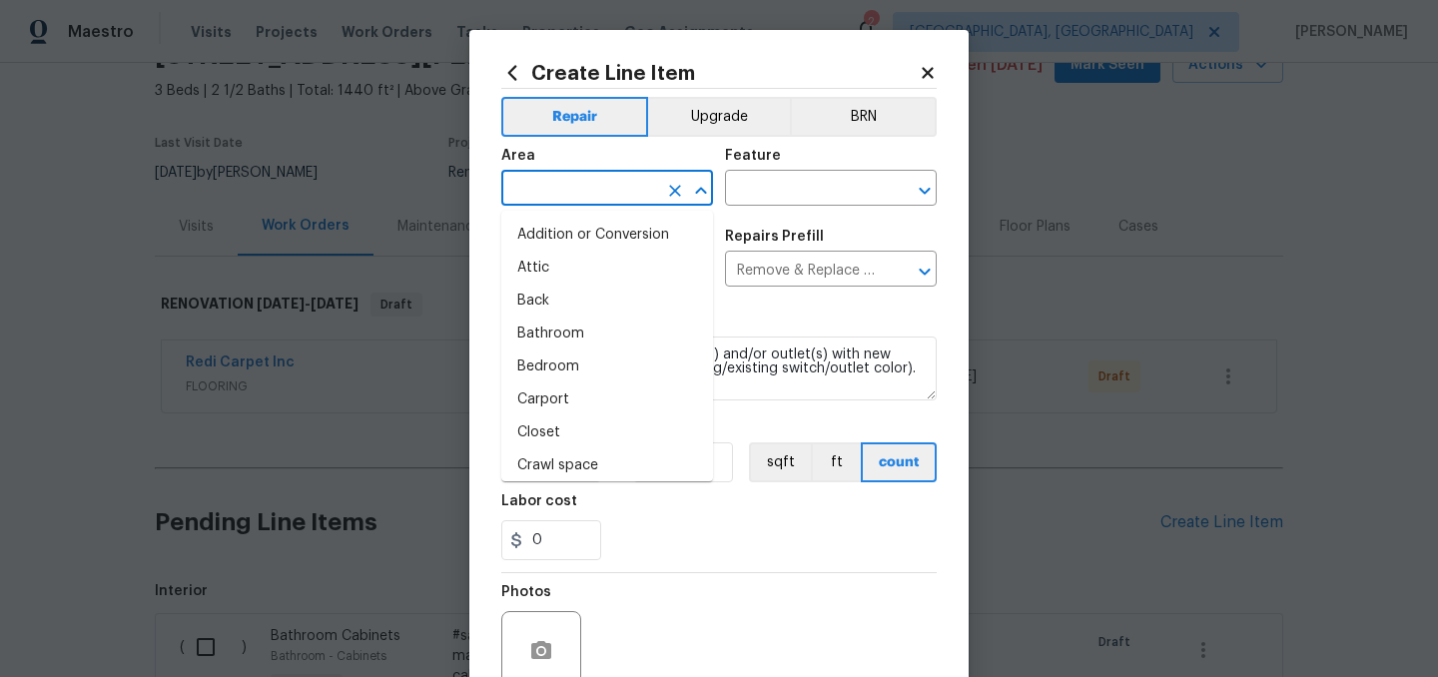
type input "l"
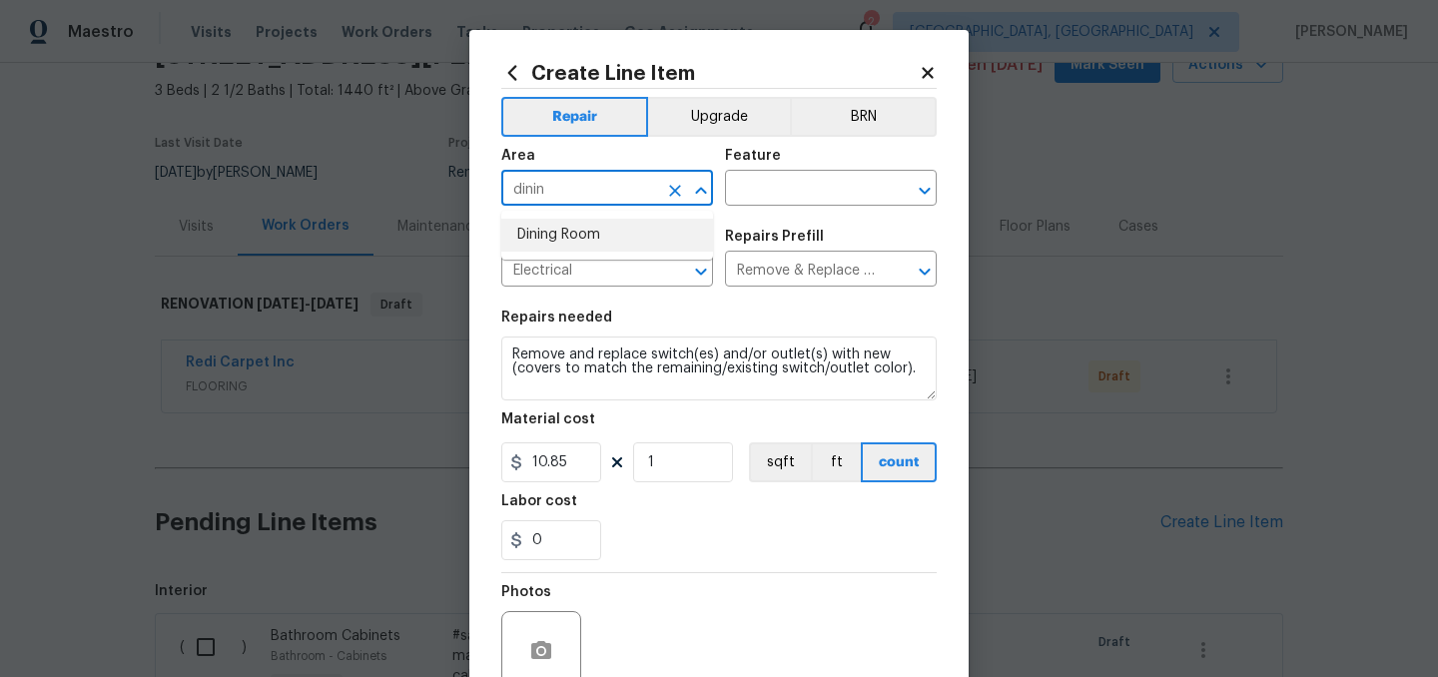
click at [565, 230] on li "Dining Room" at bounding box center [607, 235] width 212 height 33
type input "Dining Room"
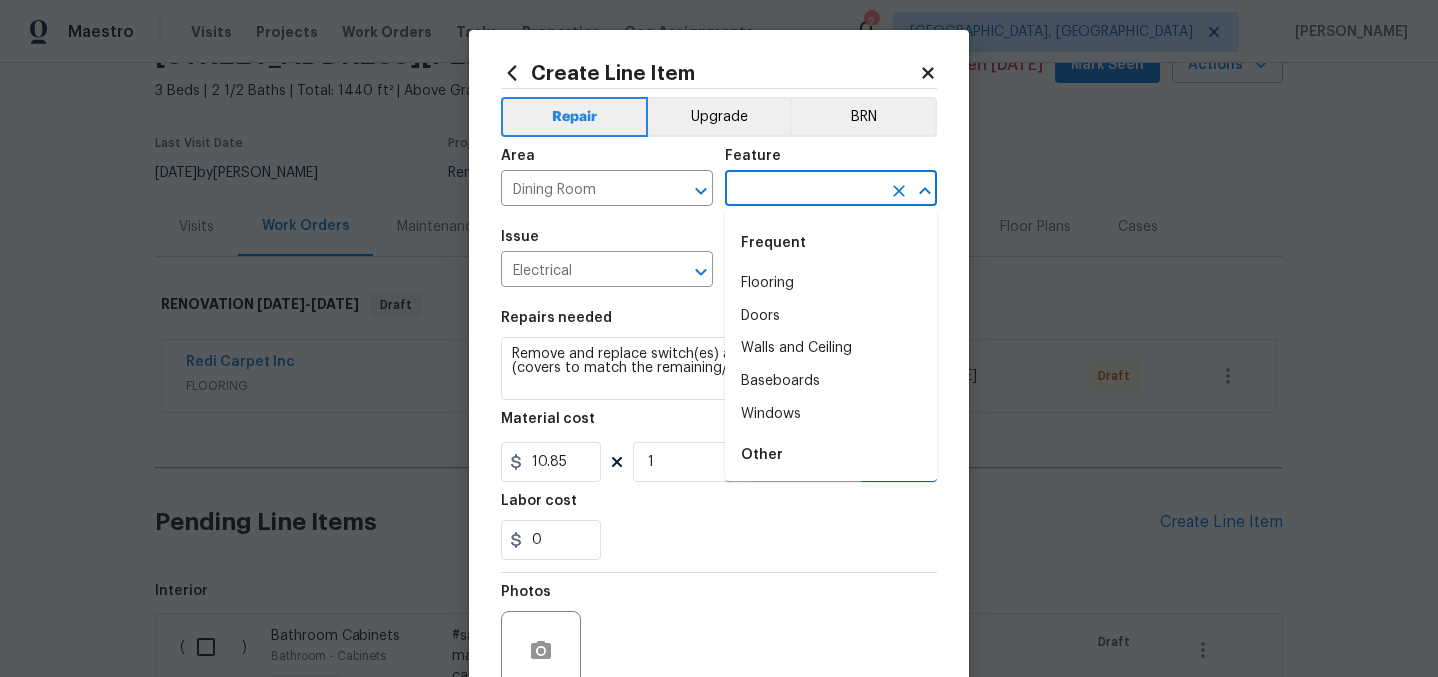
click at [793, 177] on input "text" at bounding box center [803, 190] width 156 height 31
type input "e"
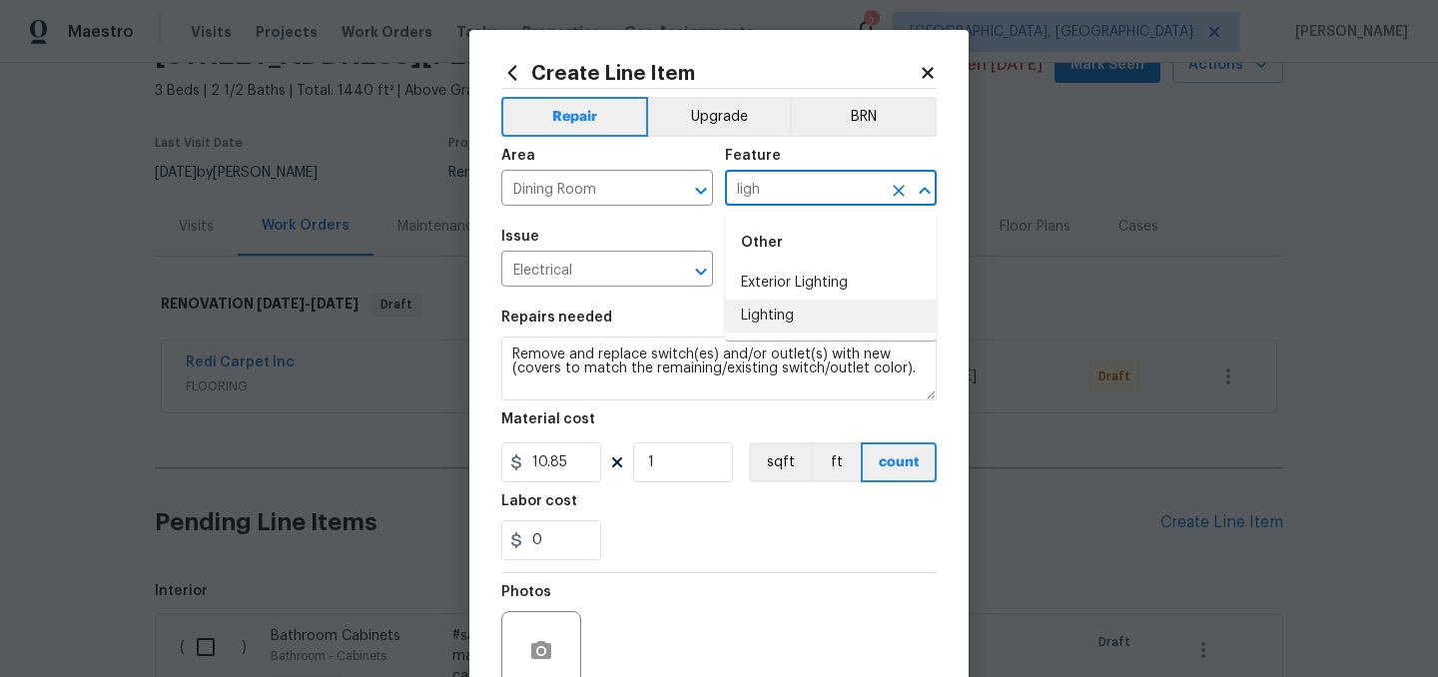
click at [793, 318] on li "Lighting" at bounding box center [831, 316] width 212 height 33
type input "Lighting"
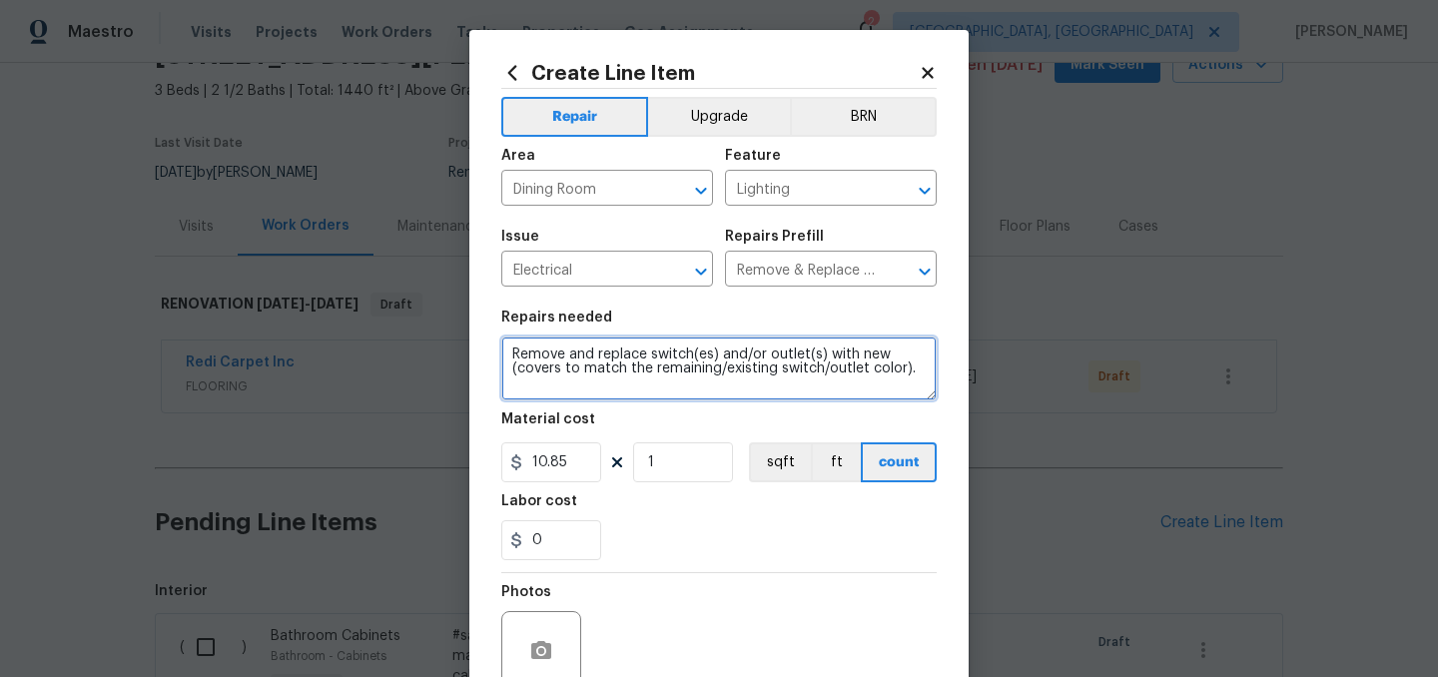
click at [506, 351] on textarea "Remove and replace switch(es) and/or outlet(s) with new (covers to match the re…" at bounding box center [718, 369] width 435 height 64
type textarea "Replace the broken outlet in dining/living room. Install a new cover as well. R…"
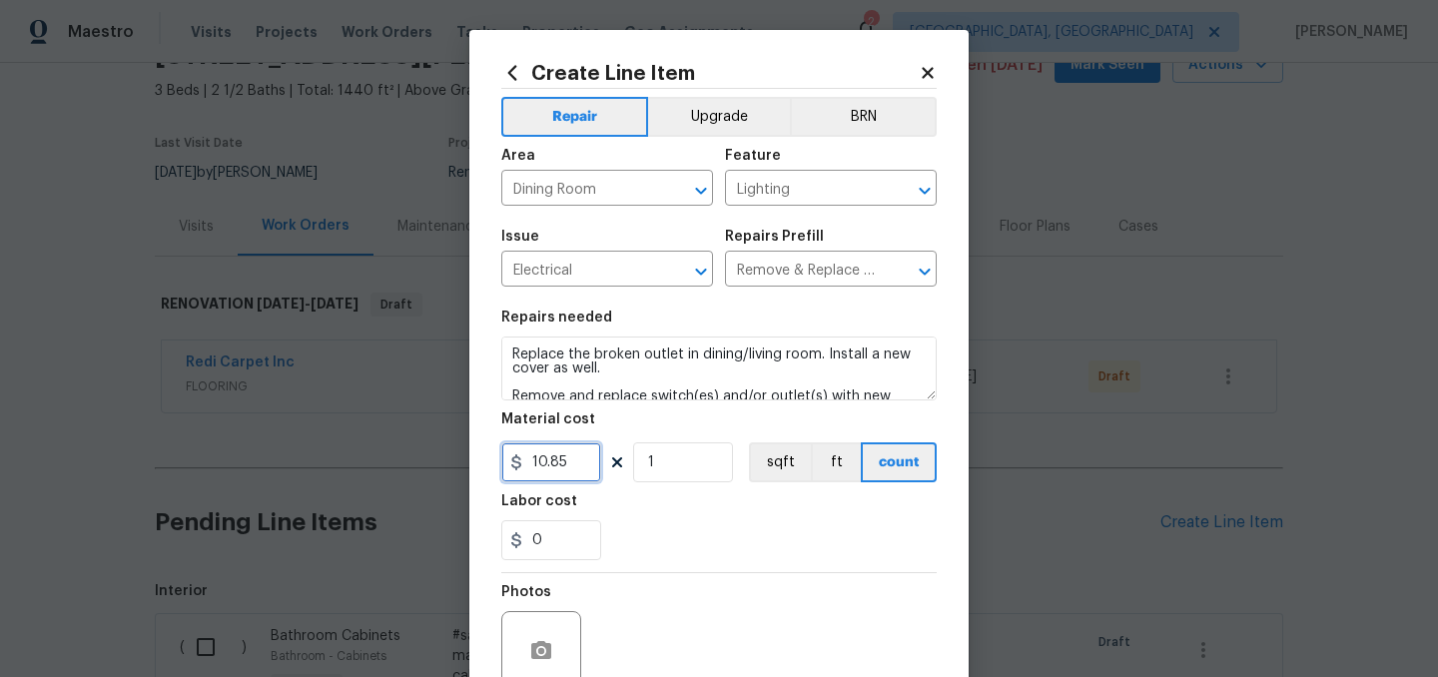
click at [584, 469] on input "10.85" at bounding box center [551, 462] width 100 height 40
type input "20"
click at [699, 513] on div "Labor cost" at bounding box center [718, 507] width 435 height 26
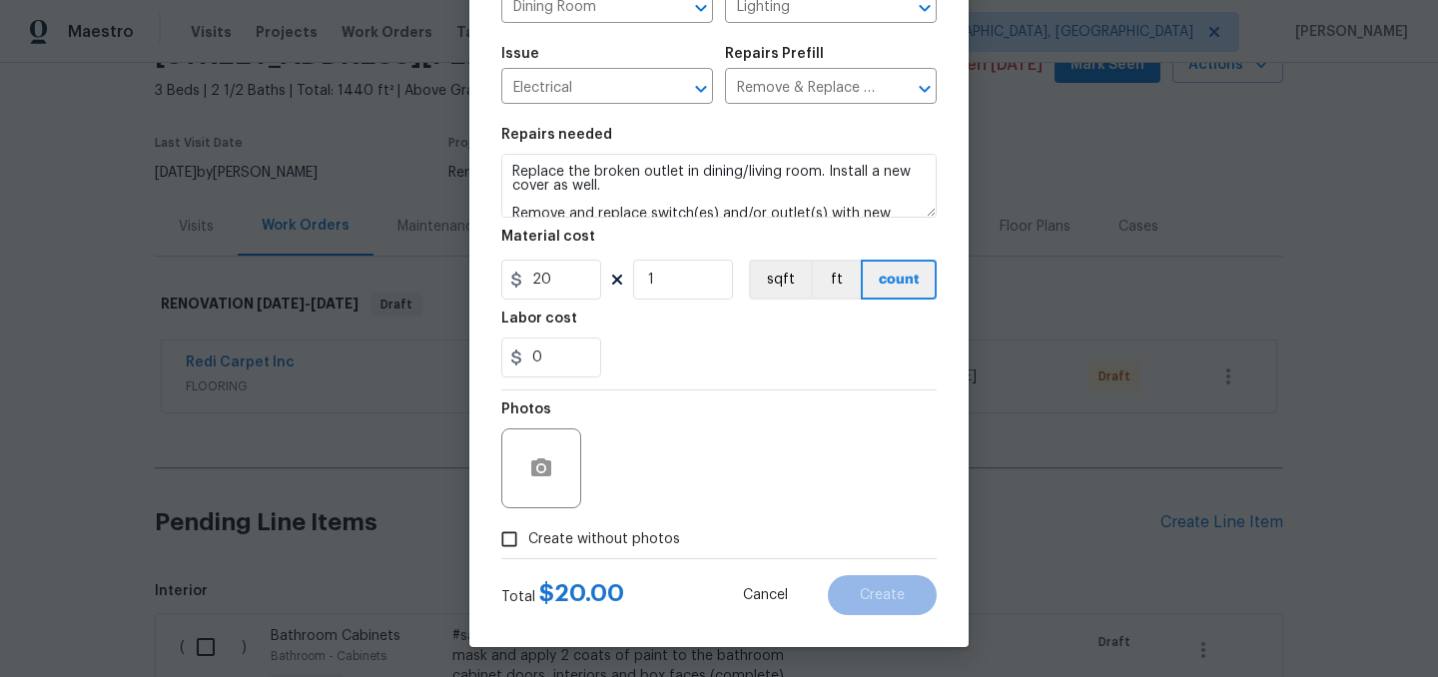
click at [568, 529] on span "Create without photos" at bounding box center [604, 539] width 152 height 21
click at [528, 528] on input "Create without photos" at bounding box center [509, 539] width 38 height 38
checkbox input "true"
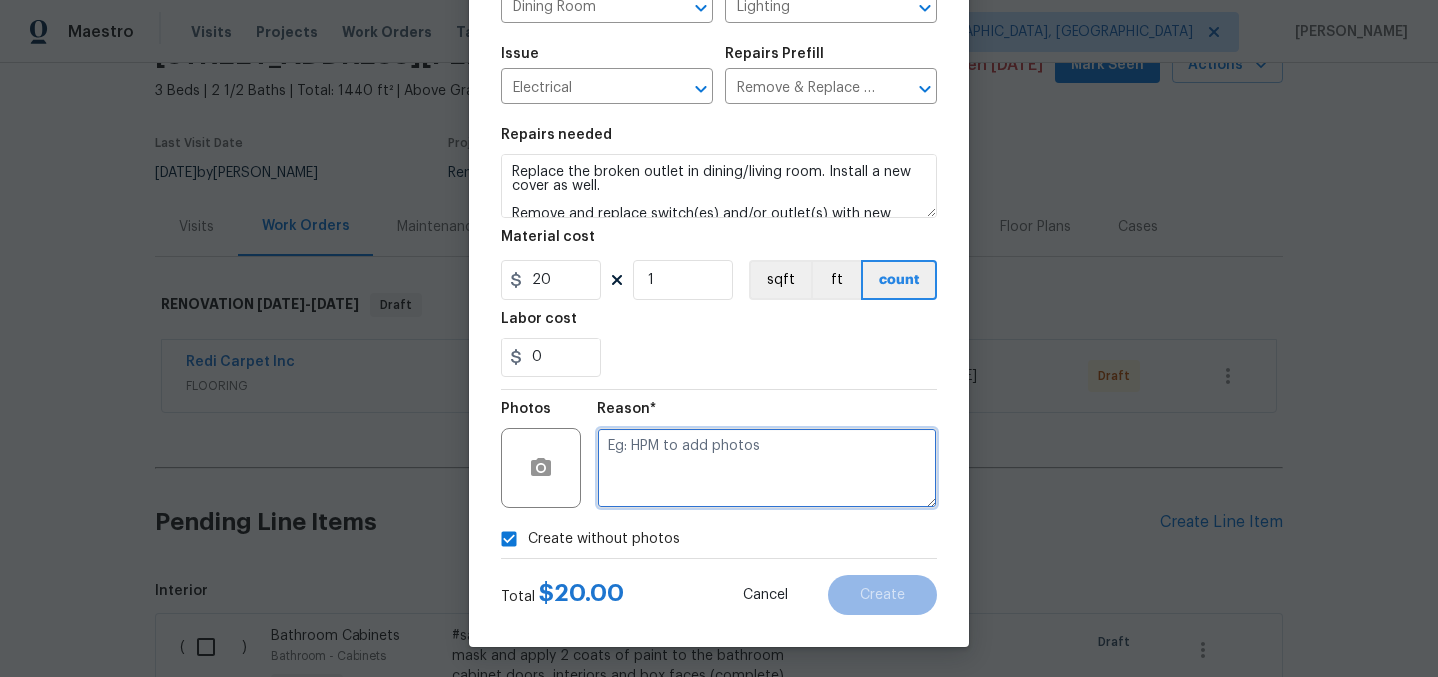
click at [665, 461] on textarea at bounding box center [767, 468] width 340 height 80
type textarea "."
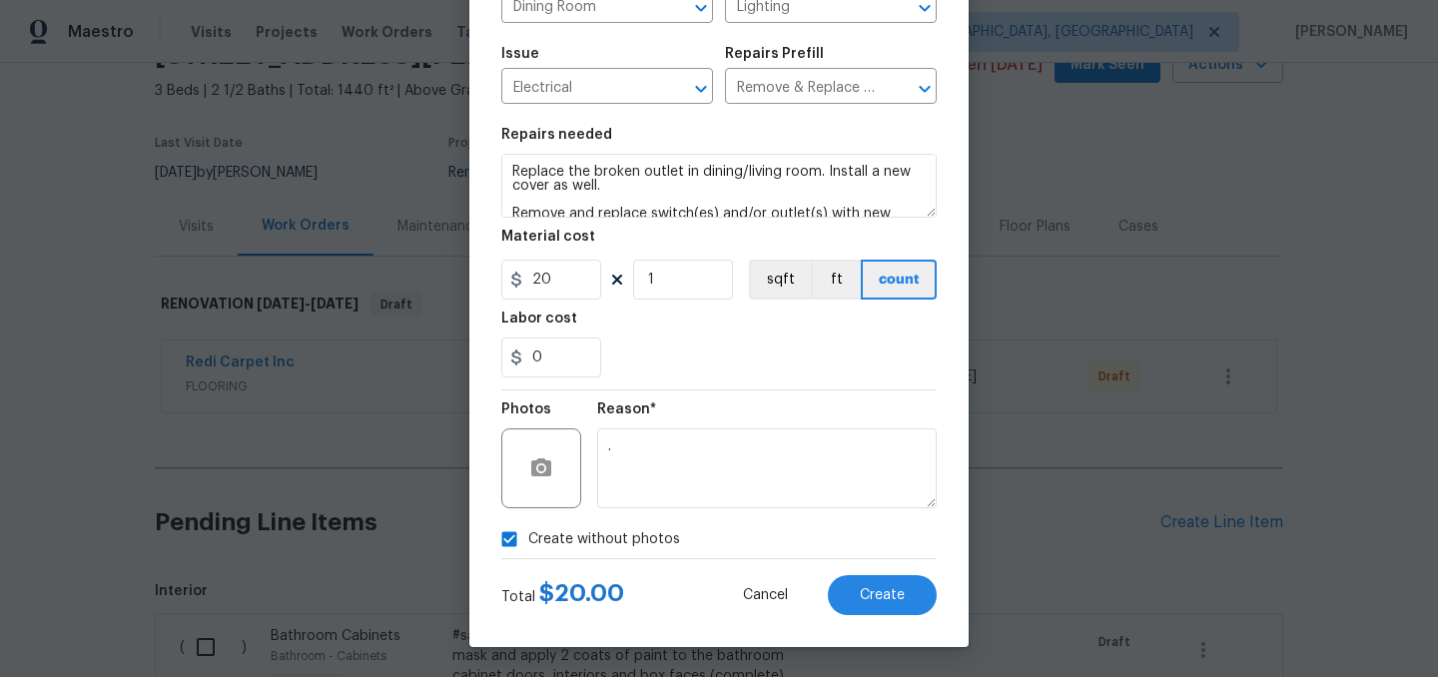
click at [580, 540] on span "Create without photos" at bounding box center [604, 539] width 152 height 21
click at [528, 540] on input "Create without photos" at bounding box center [509, 539] width 38 height 38
checkbox input "false"
click at [878, 579] on button "Create" at bounding box center [882, 595] width 109 height 40
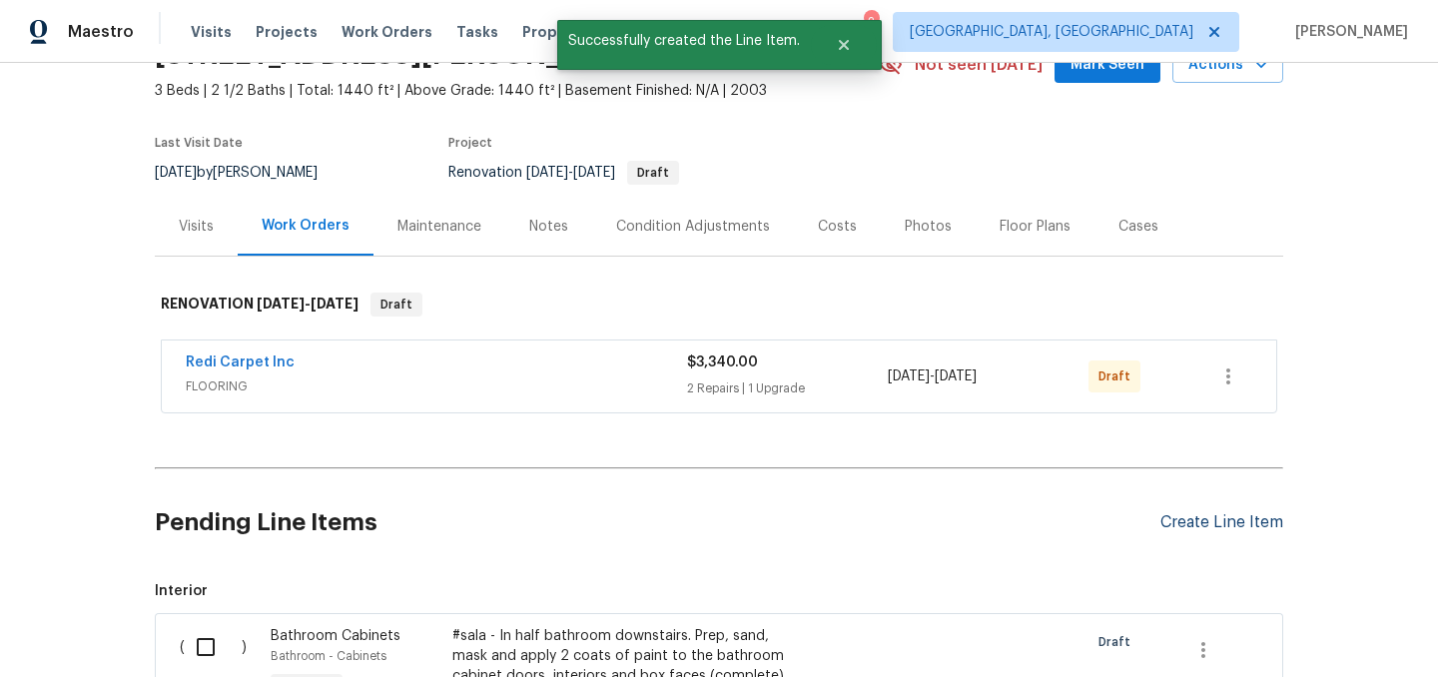
click at [1187, 519] on div "Create Line Item" at bounding box center [1222, 522] width 123 height 19
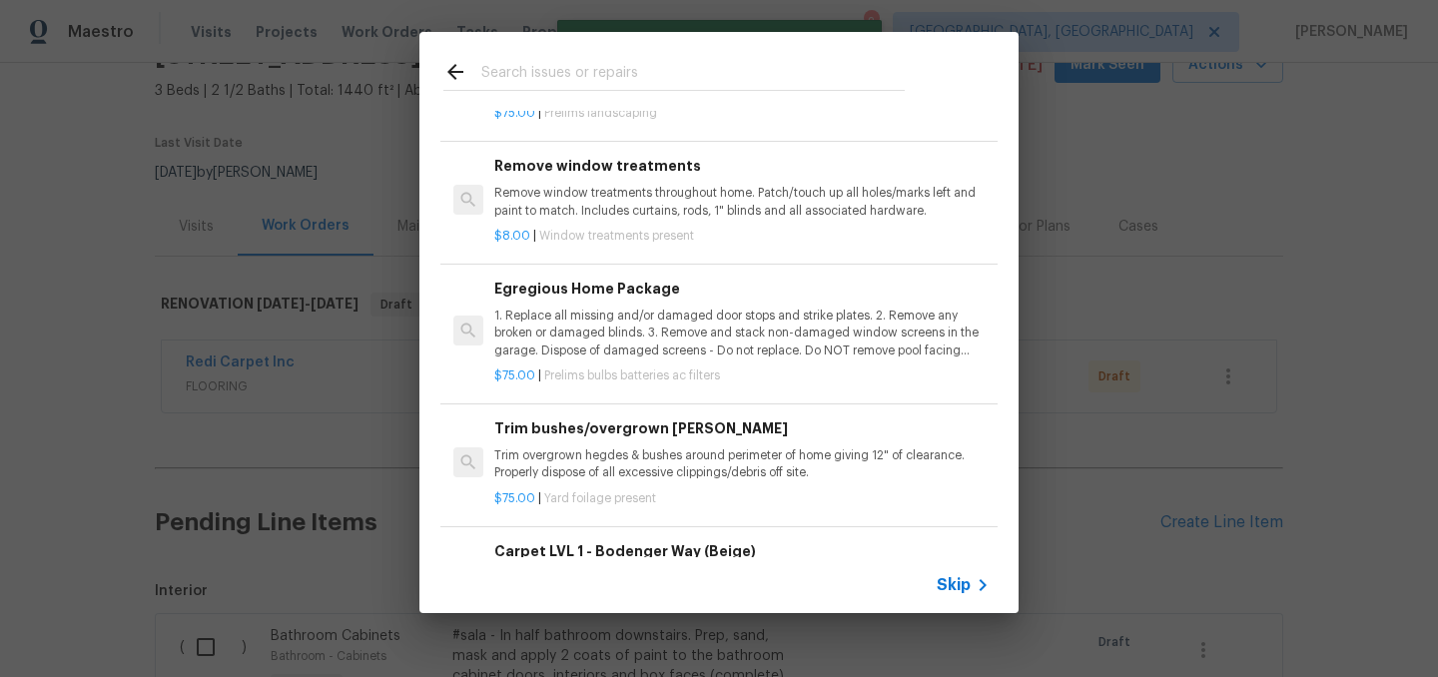
scroll to position [482, 0]
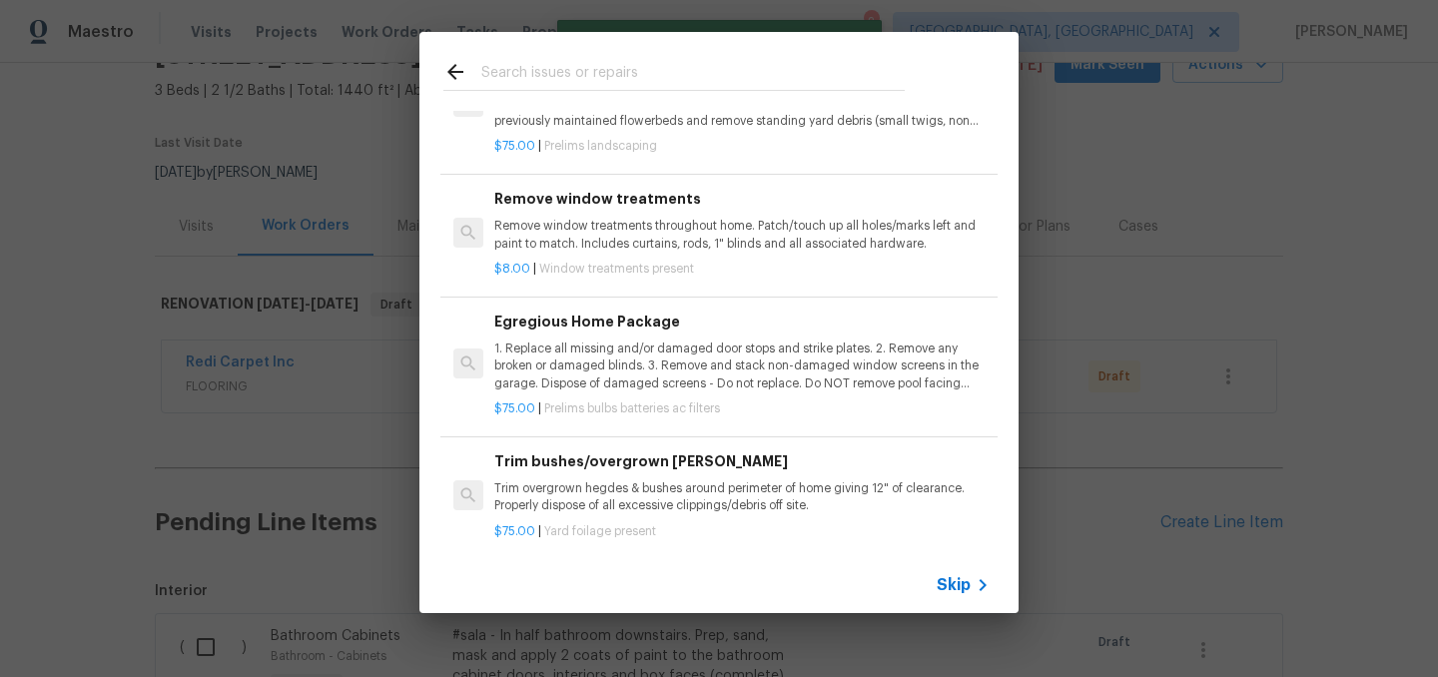
click at [700, 374] on p "1. Replace all missing and/or damaged door stops and strike plates. 2. Remove a…" at bounding box center [741, 366] width 495 height 51
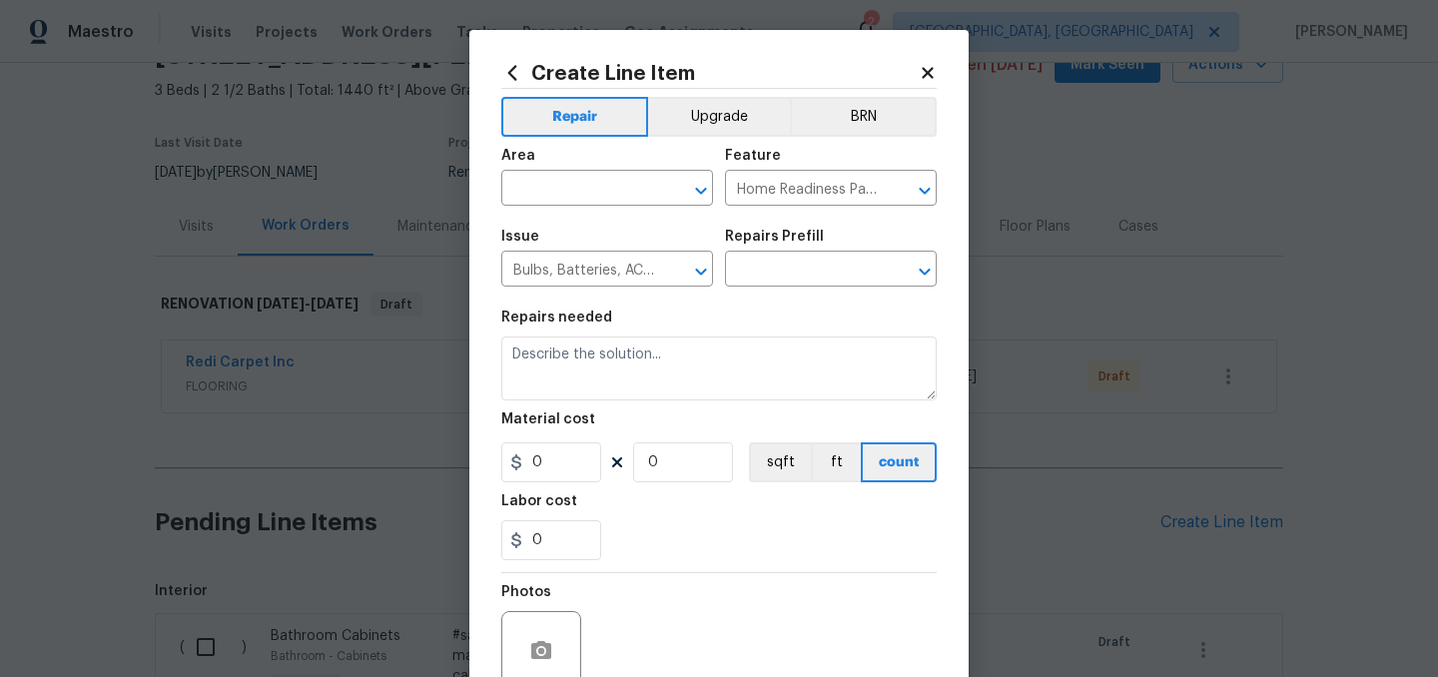
type input "Egregious Home Package $75.00"
type textarea "1. Replace all missing and/or damaged door stops and strike plates. 2. Remove a…"
type input "75"
type input "1"
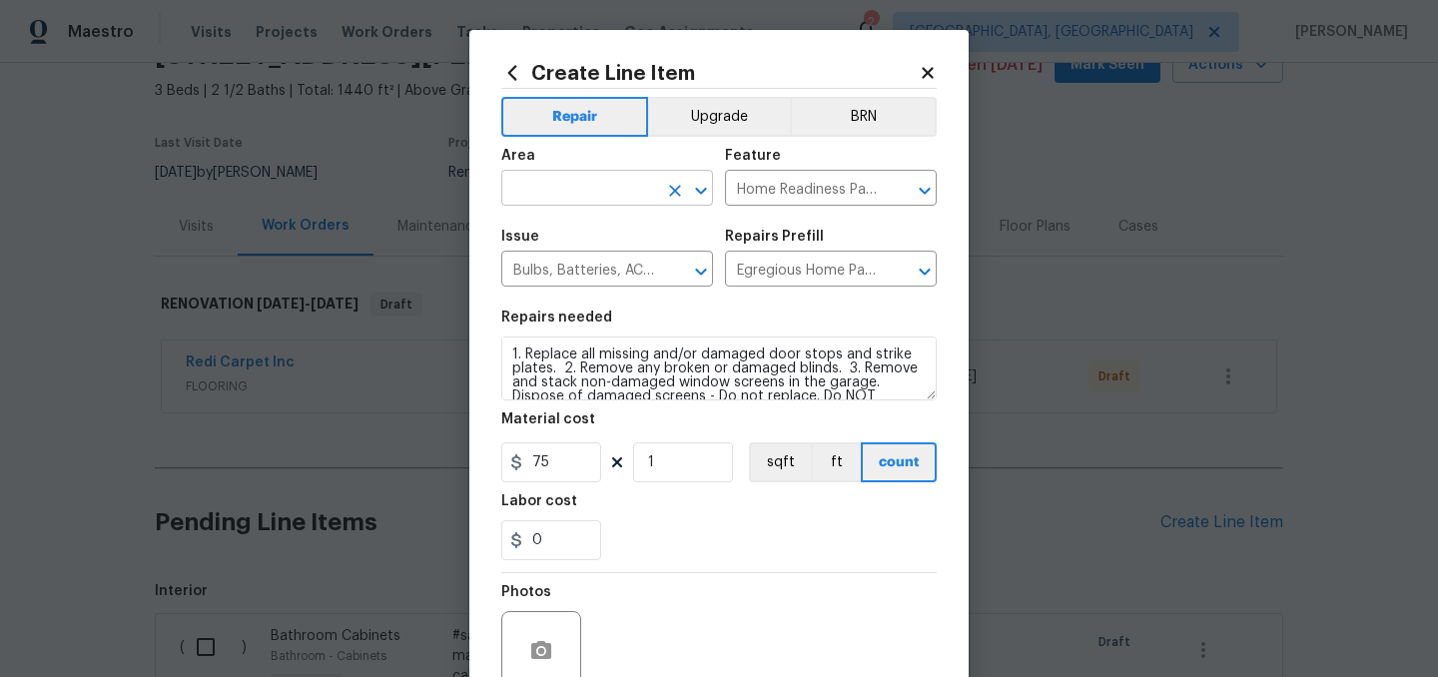
click at [564, 195] on input "text" at bounding box center [579, 190] width 156 height 31
click at [593, 266] on li "Interior Overall" at bounding box center [607, 268] width 212 height 33
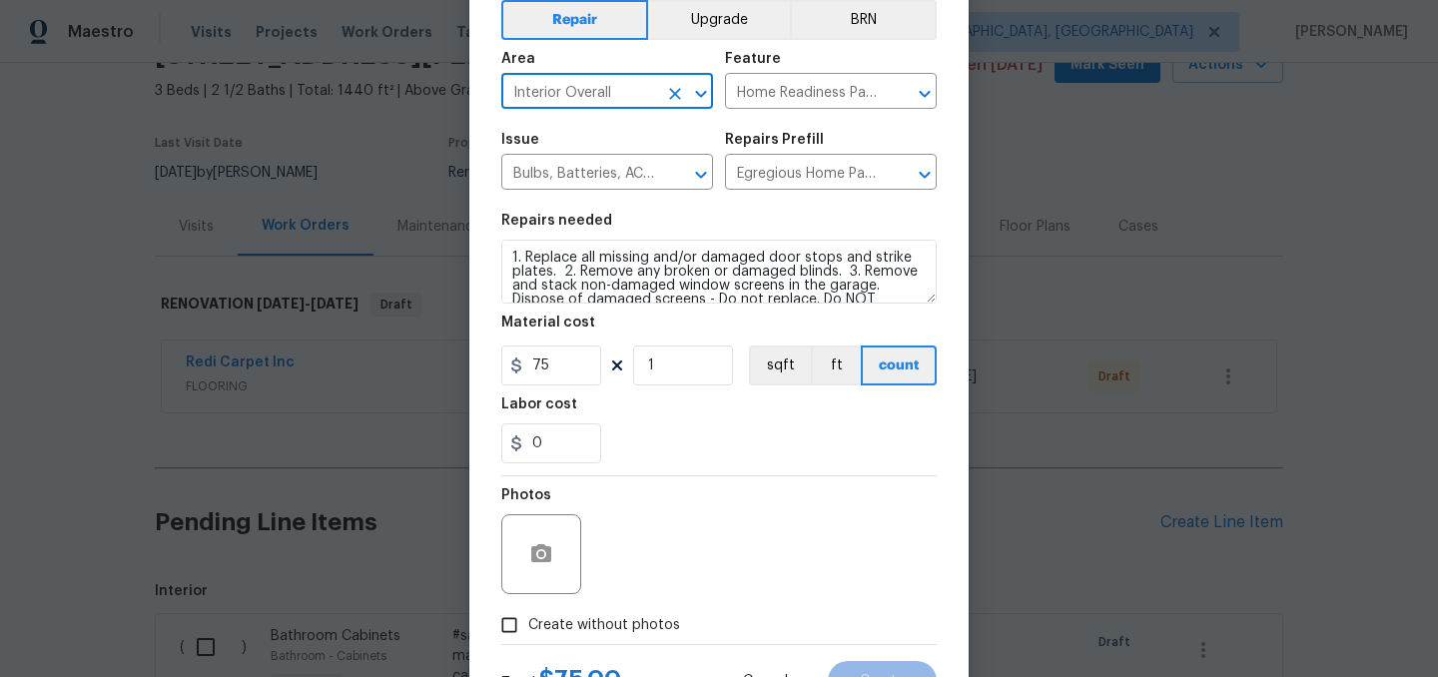
scroll to position [184, 0]
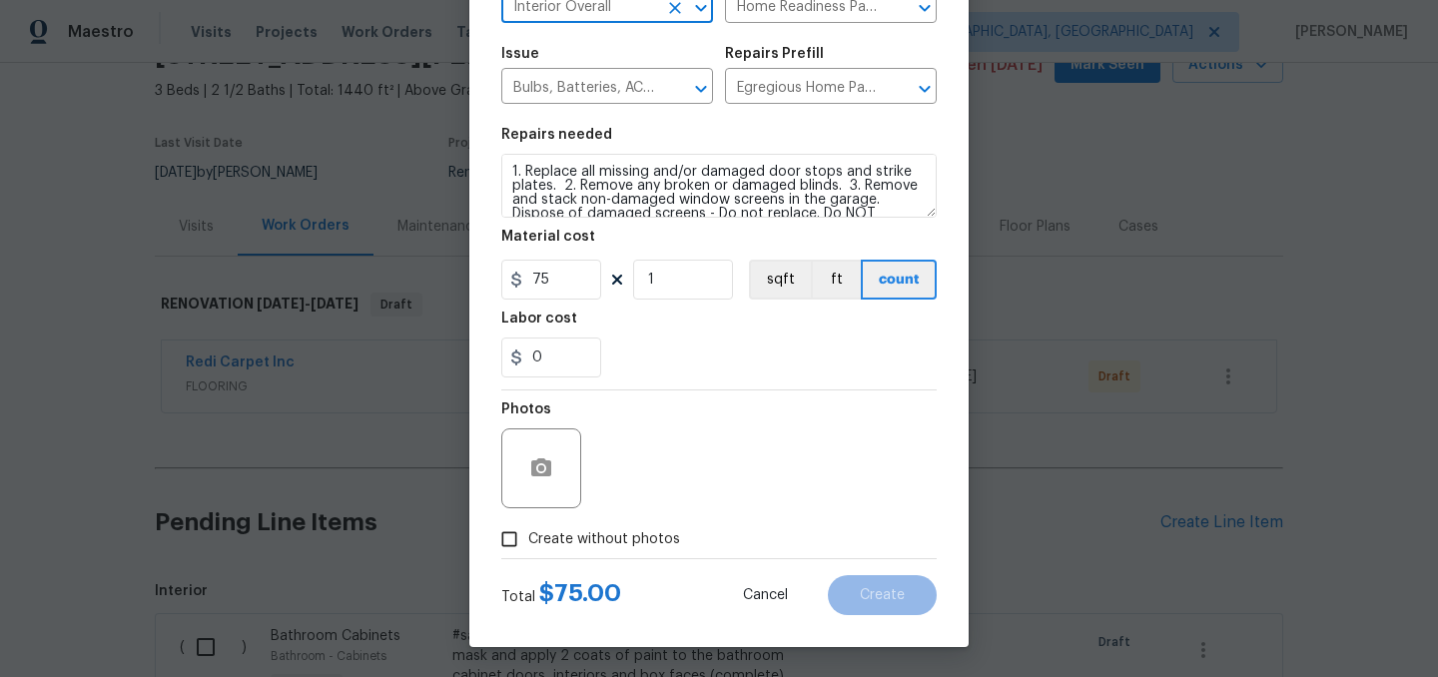
type input "Interior Overall"
click at [587, 538] on span "Create without photos" at bounding box center [604, 539] width 152 height 21
click at [528, 538] on input "Create without photos" at bounding box center [509, 539] width 38 height 38
checkbox input "true"
click at [635, 510] on div "Reason*" at bounding box center [767, 455] width 340 height 130
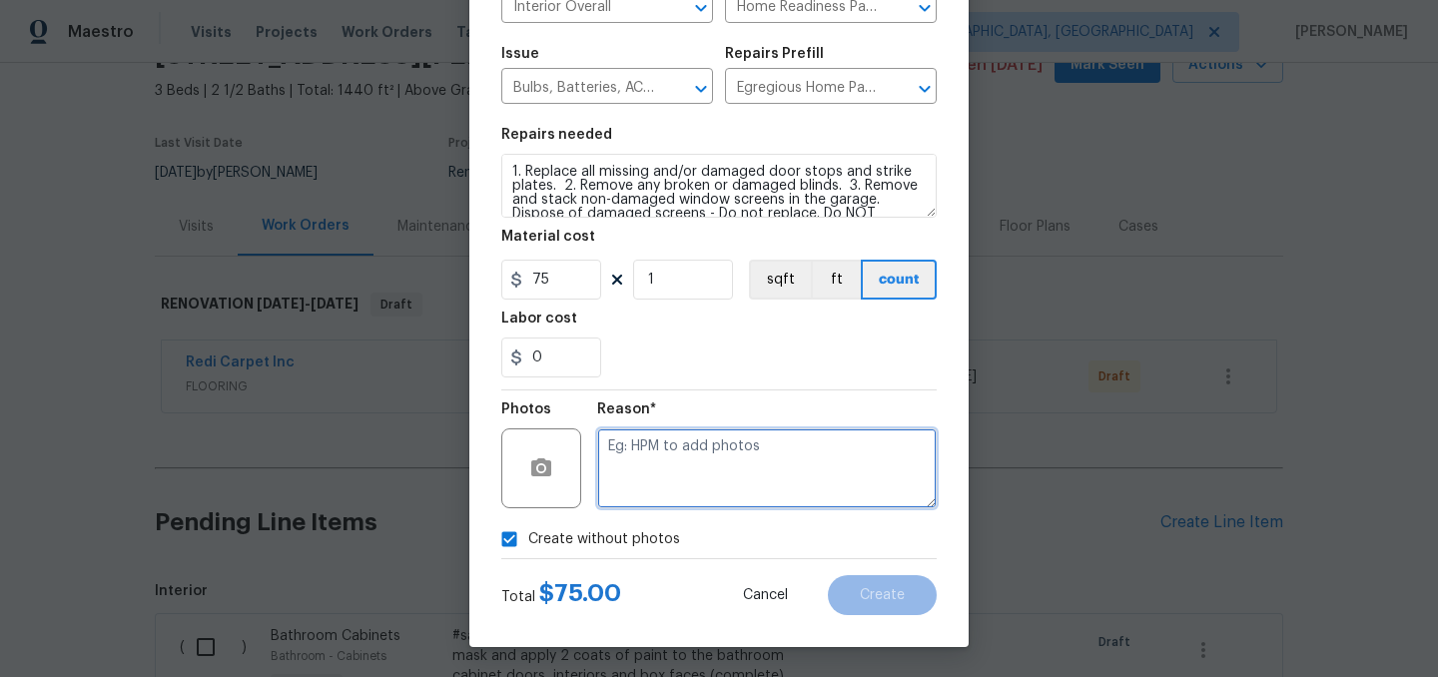
click at [657, 461] on textarea at bounding box center [767, 468] width 340 height 80
type textarea "."
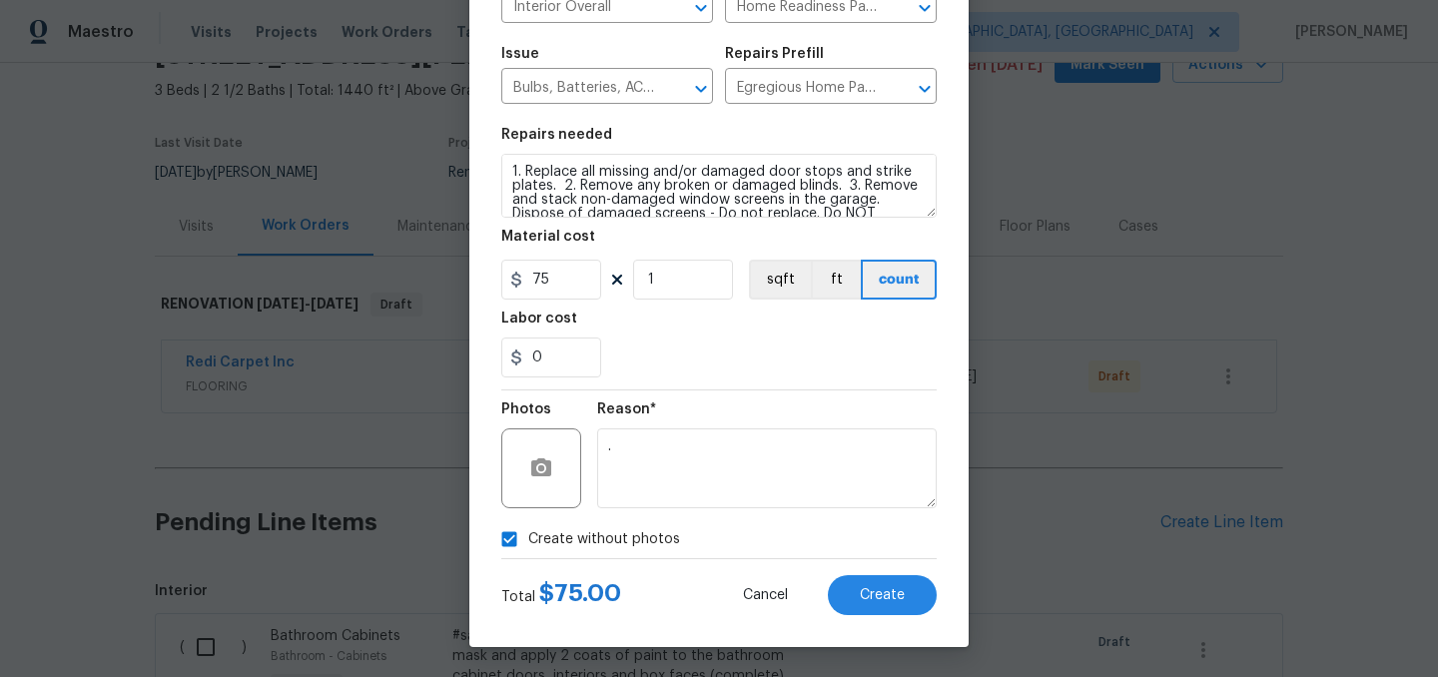
click at [590, 534] on span "Create without photos" at bounding box center [604, 539] width 152 height 21
click at [528, 534] on input "Create without photos" at bounding box center [509, 539] width 38 height 38
checkbox input "false"
click at [881, 571] on div "Total $ 75.00 Cancel Create" at bounding box center [718, 587] width 435 height 56
click at [882, 584] on button "Create" at bounding box center [882, 595] width 109 height 40
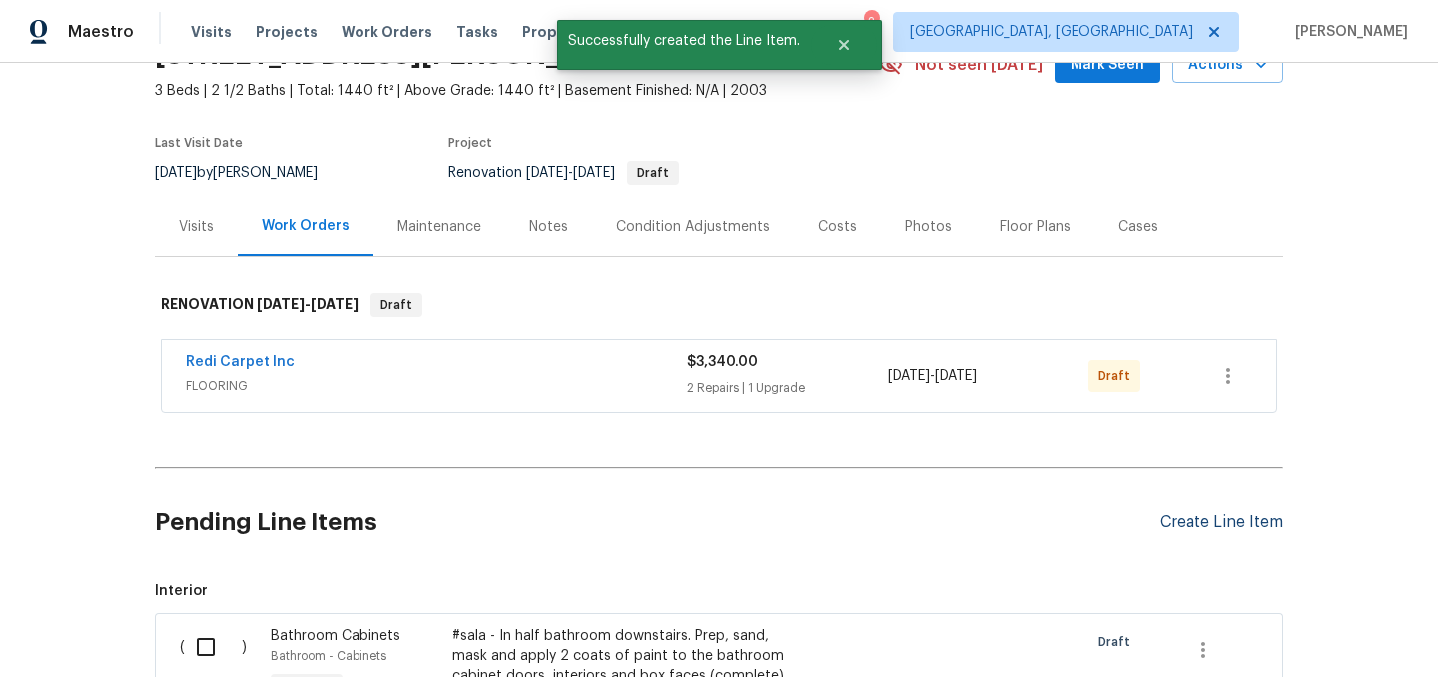
click at [1200, 515] on div "Create Line Item" at bounding box center [1222, 522] width 123 height 19
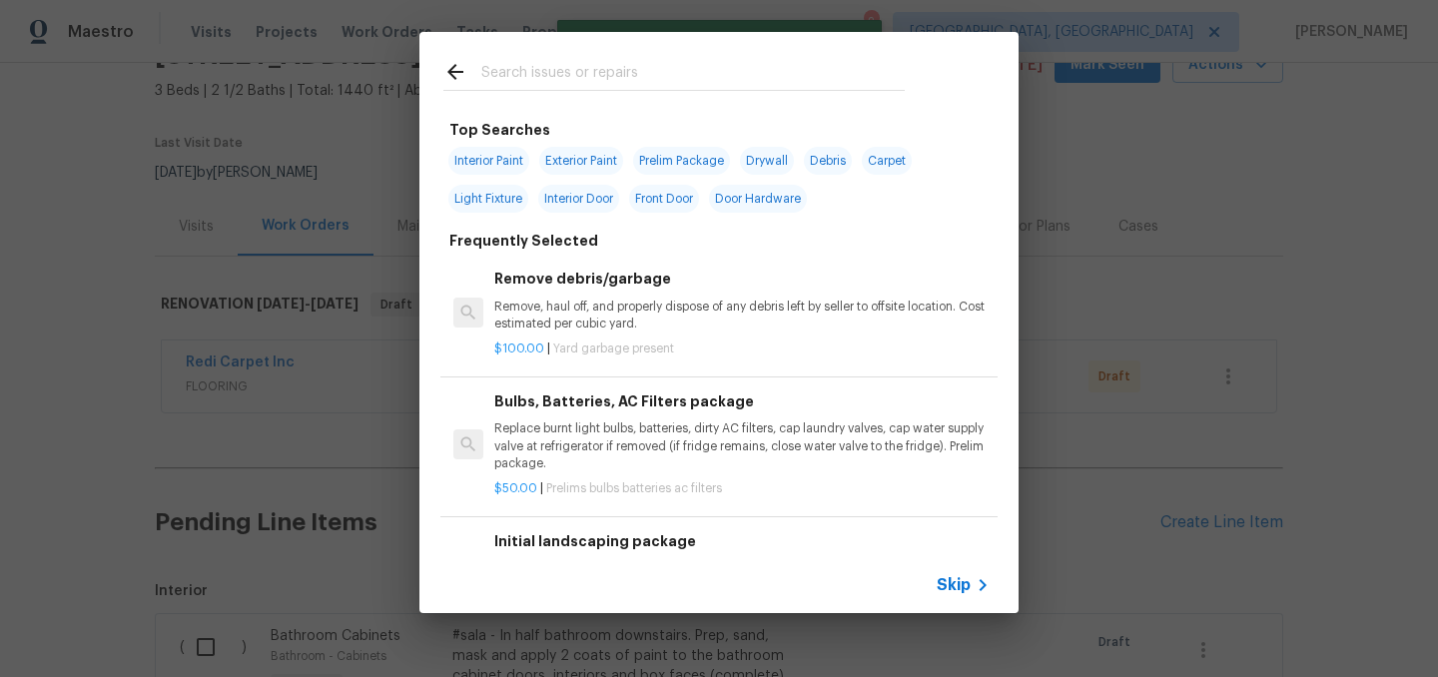
click at [554, 68] on input "text" at bounding box center [692, 75] width 423 height 30
click at [627, 308] on p "Remove, haul off, and properly dispose of any debris left by seller to offsite …" at bounding box center [741, 316] width 495 height 34
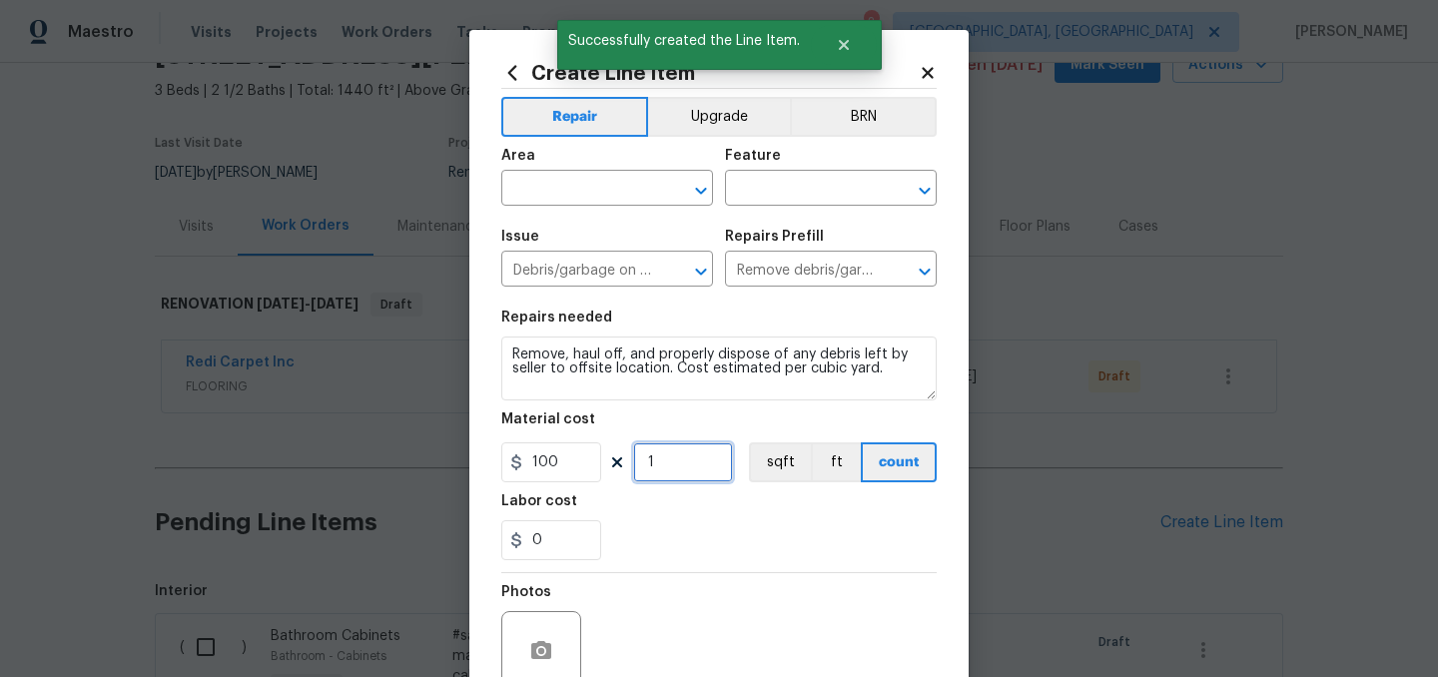
click at [683, 474] on input "1" at bounding box center [683, 462] width 100 height 40
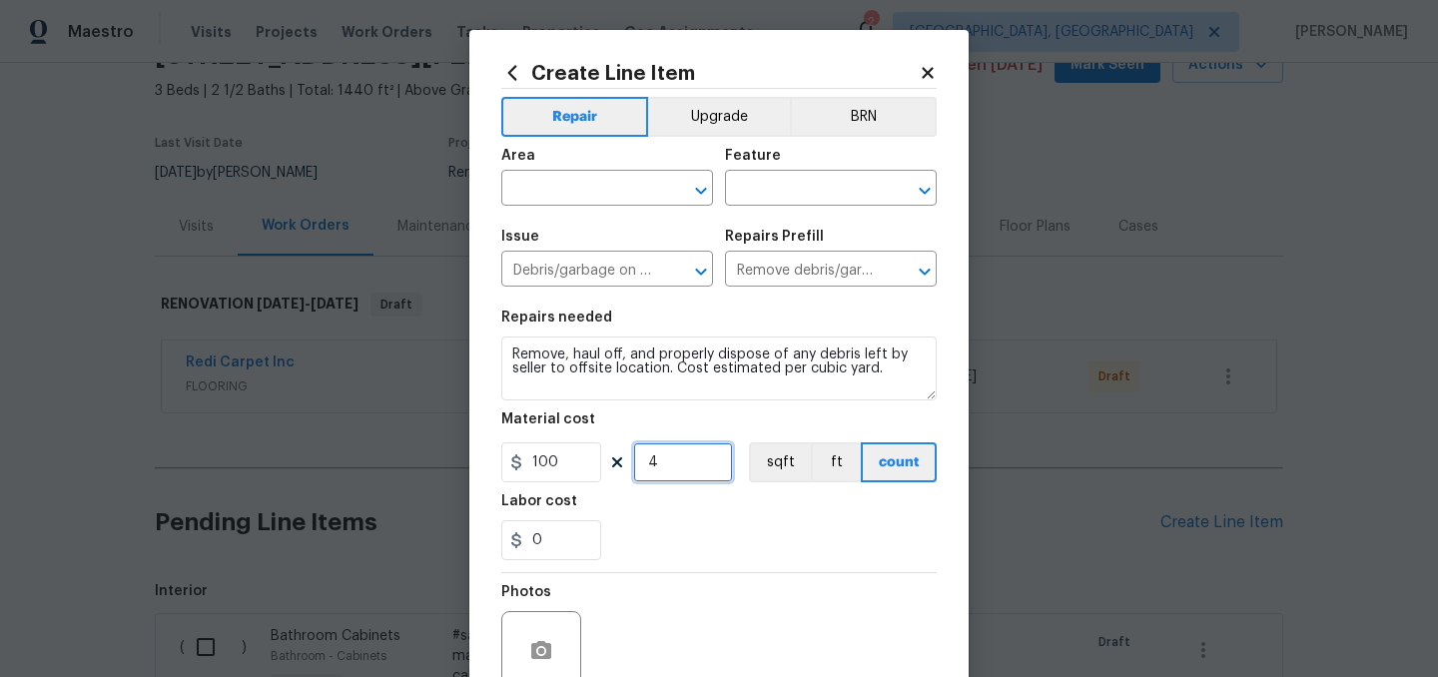
type input "4"
click at [547, 170] on div "Area" at bounding box center [607, 162] width 212 height 26
click at [547, 204] on input "text" at bounding box center [579, 190] width 156 height 31
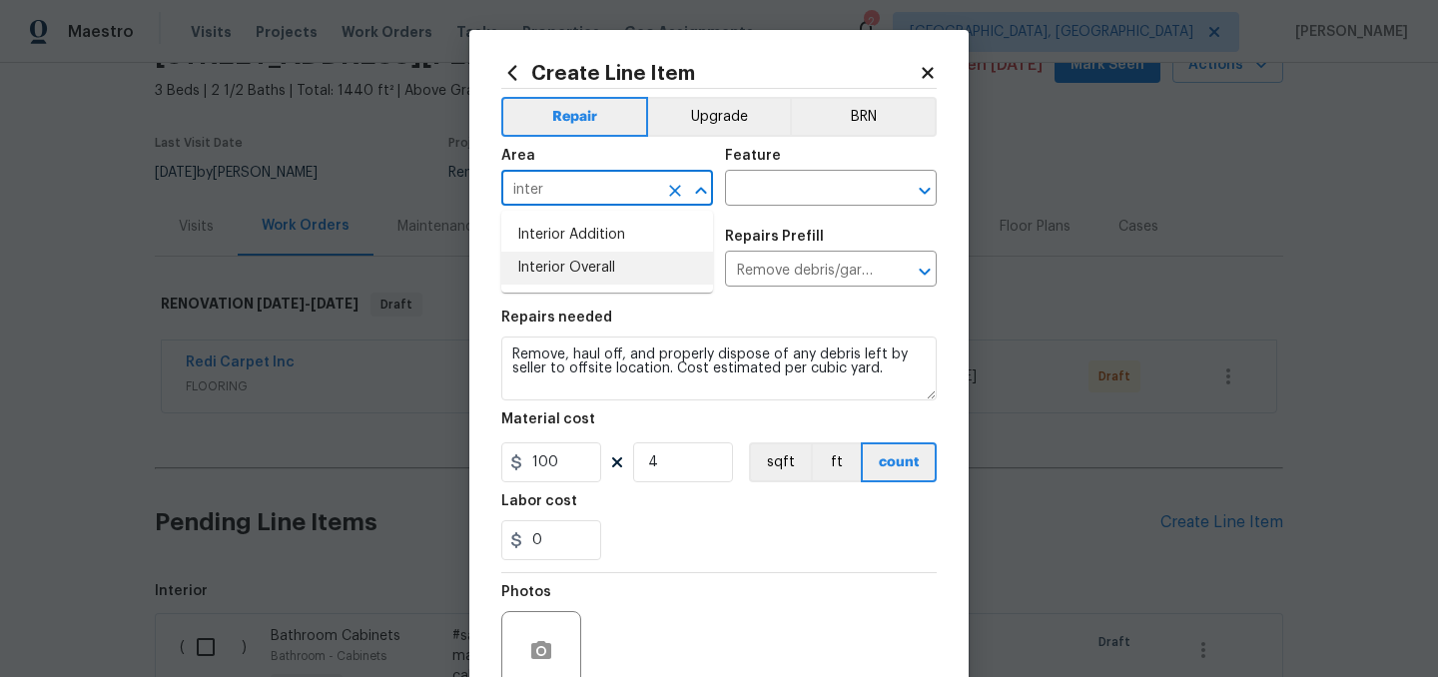
click at [575, 278] on li "Interior Overall" at bounding box center [607, 268] width 212 height 33
type input "Interior Overall"
click at [790, 178] on input "text" at bounding box center [803, 190] width 156 height 31
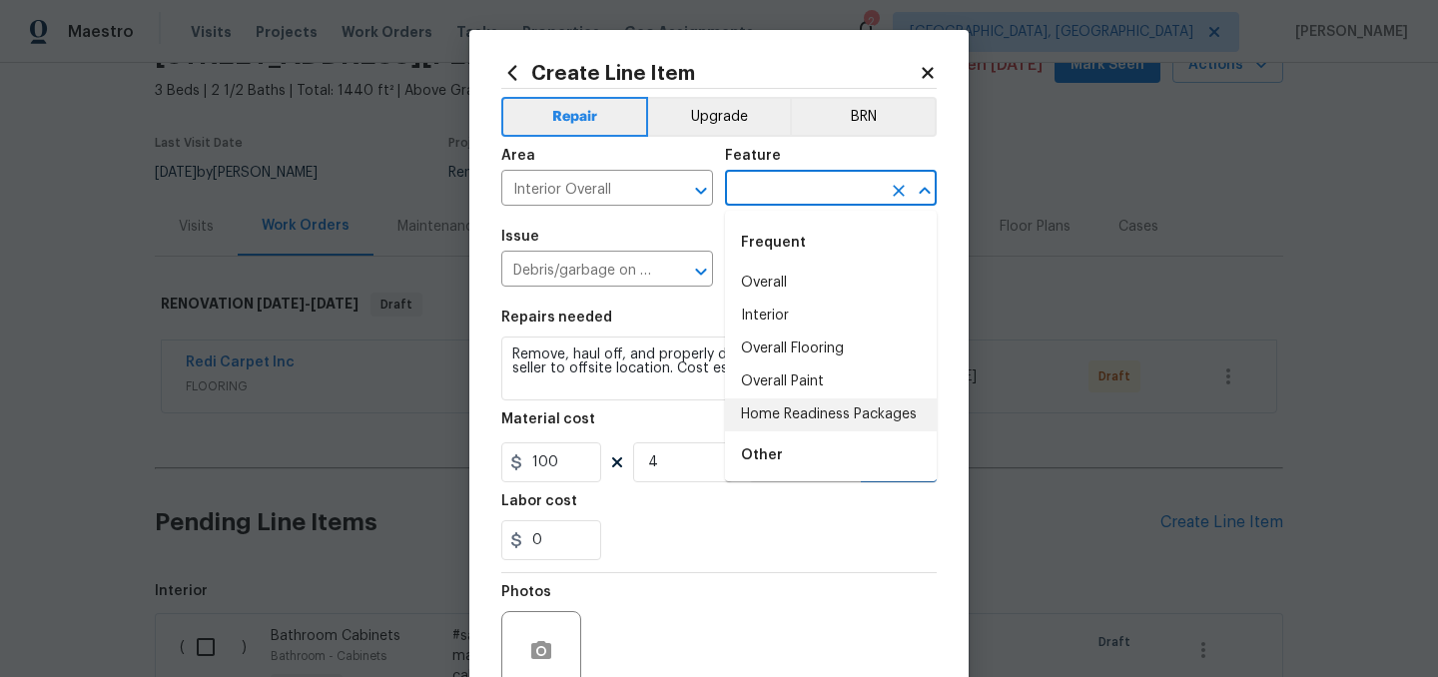
click at [821, 414] on li "Home Readiness Packages" at bounding box center [831, 414] width 212 height 33
type input "Home Readiness Packages"
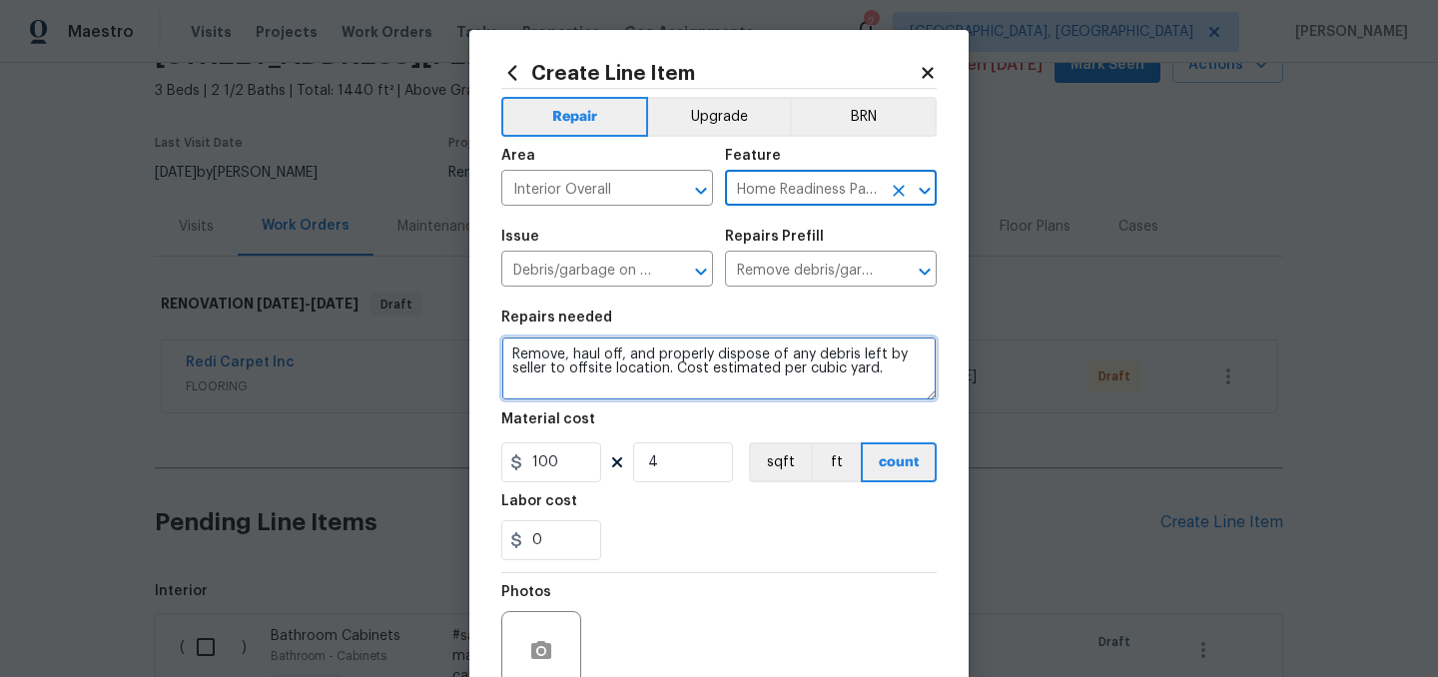
click at [516, 350] on textarea "Remove, haul off, and properly dispose of any debris left by seller to offsite …" at bounding box center [718, 369] width 435 height 64
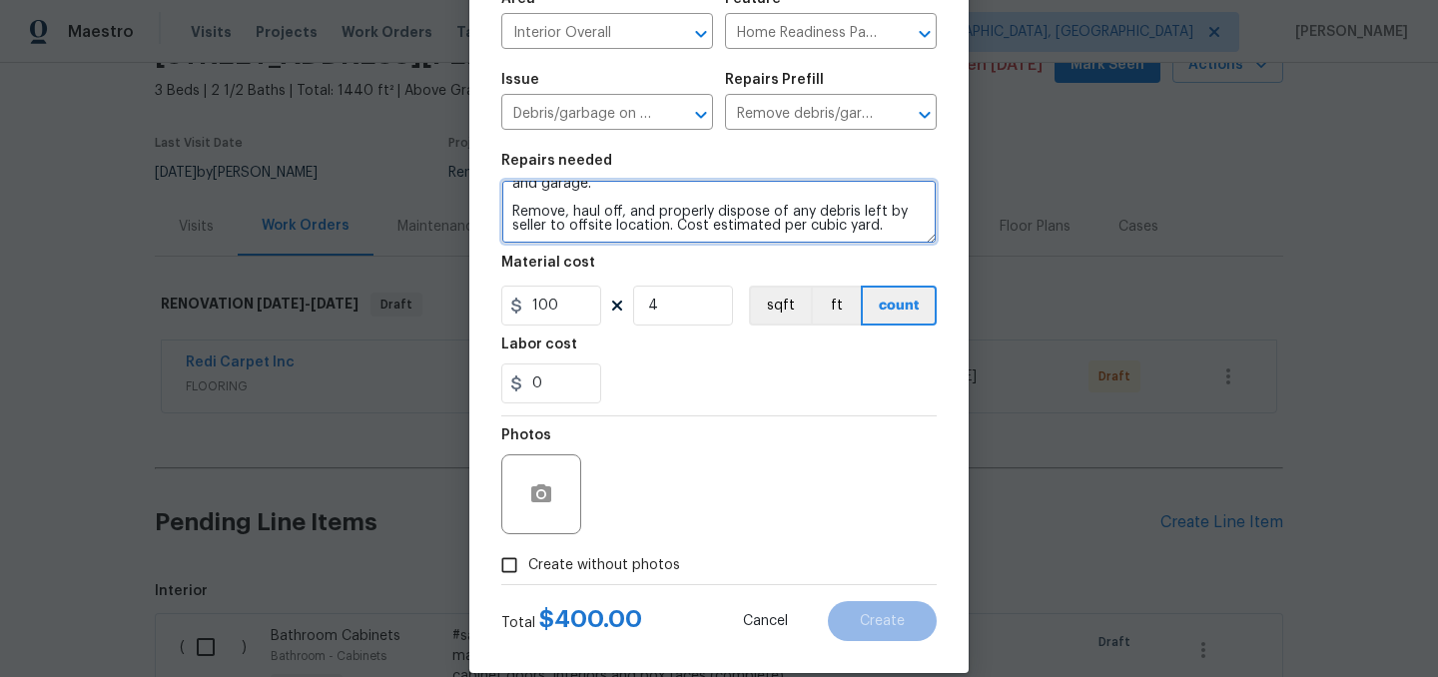
scroll to position [158, 0]
type textarea "Remove all blinds, curtains and items leftover in home, yard and garage. Remove…"
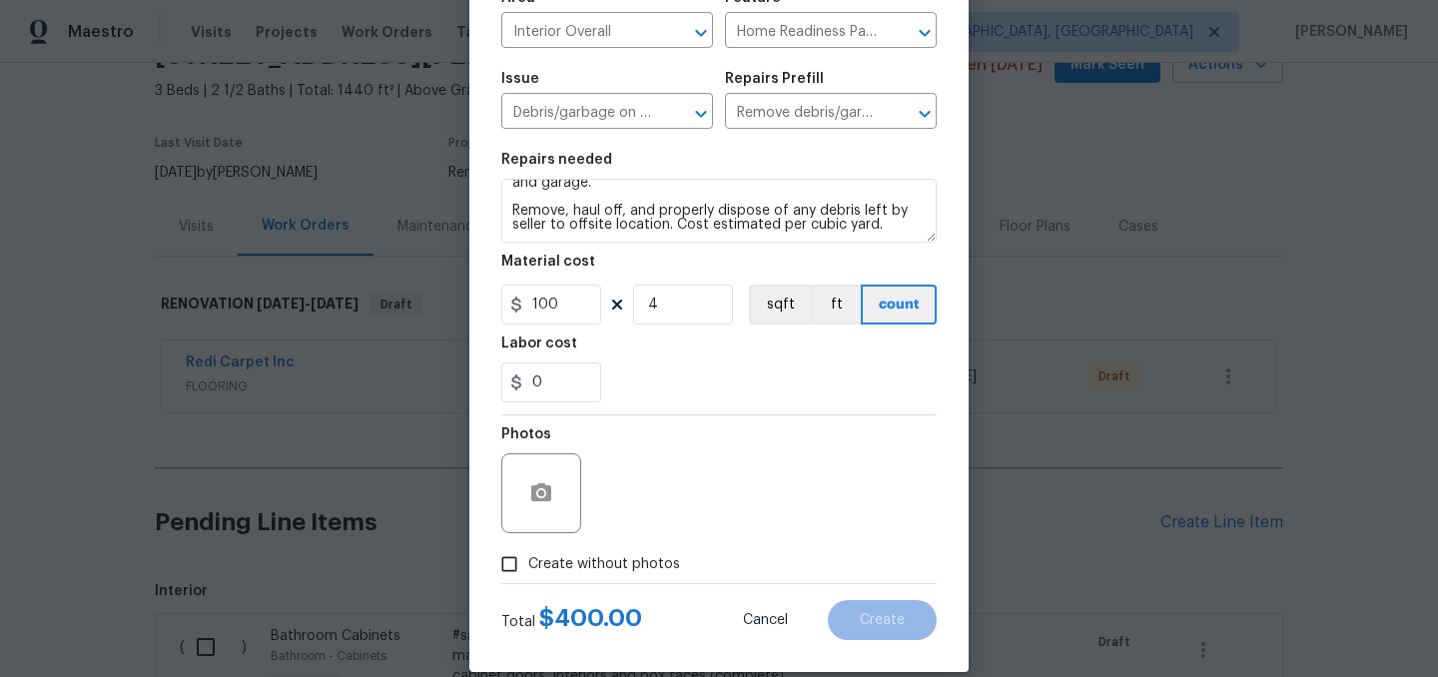
click at [577, 576] on label "Create without photos" at bounding box center [585, 564] width 190 height 38
click at [528, 576] on input "Create without photos" at bounding box center [509, 564] width 38 height 38
checkbox input "true"
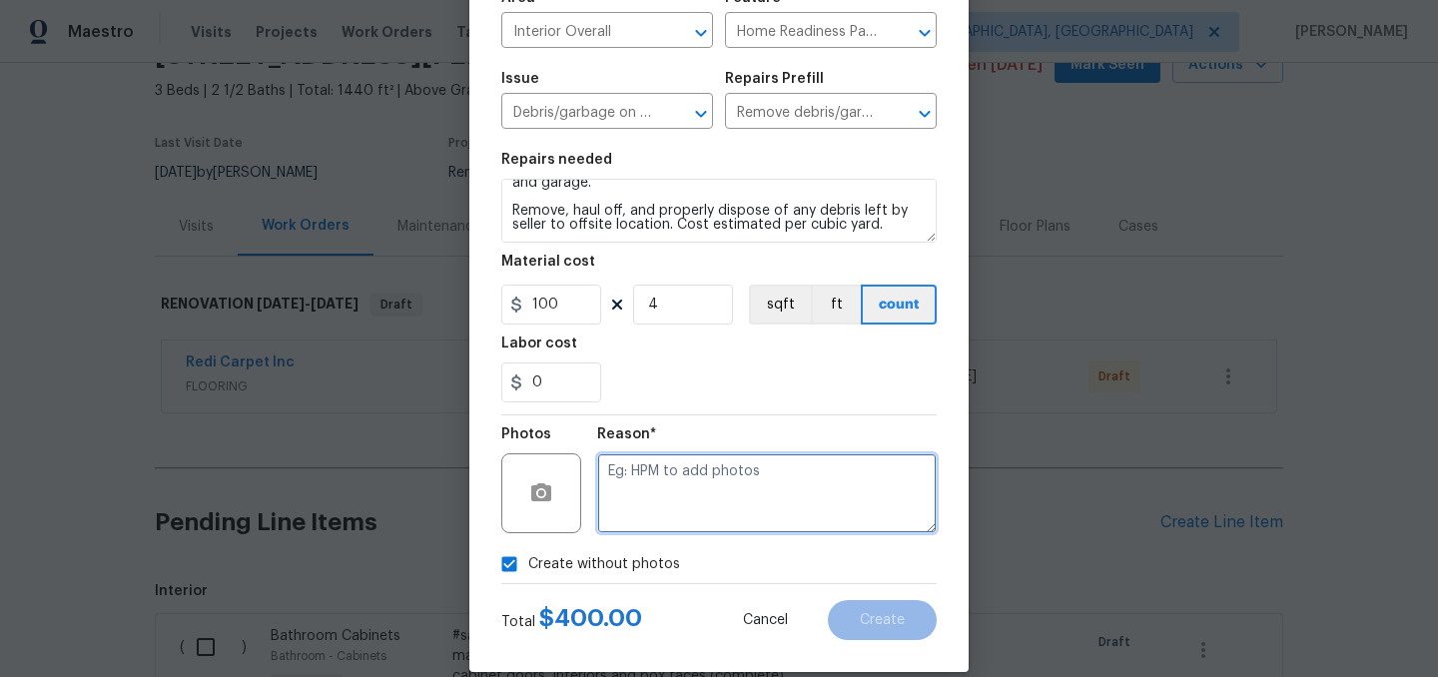
click at [707, 480] on textarea at bounding box center [767, 493] width 340 height 80
type textarea "."
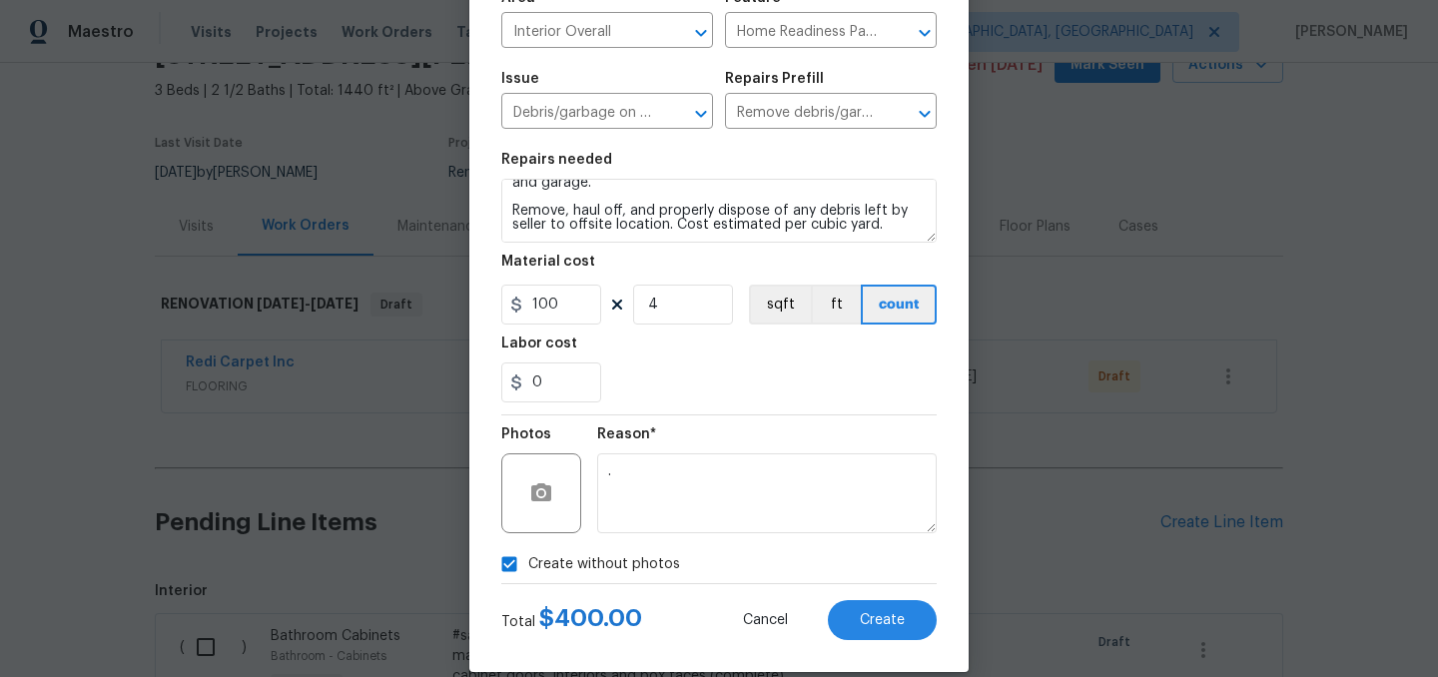
click at [621, 556] on span "Create without photos" at bounding box center [604, 564] width 152 height 21
click at [528, 556] on input "Create without photos" at bounding box center [509, 564] width 38 height 38
checkbox input "false"
click at [910, 614] on button "Create" at bounding box center [882, 620] width 109 height 40
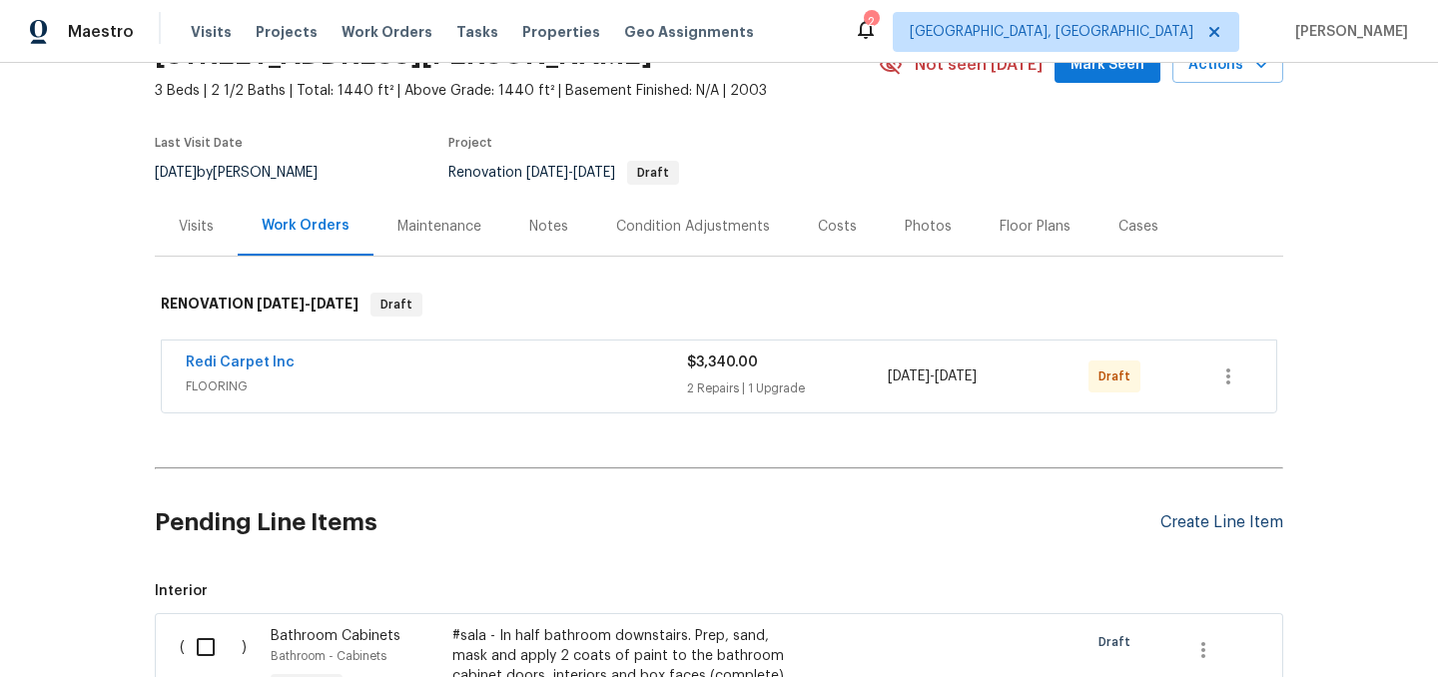
click at [1234, 531] on div "Create Line Item" at bounding box center [1222, 522] width 123 height 19
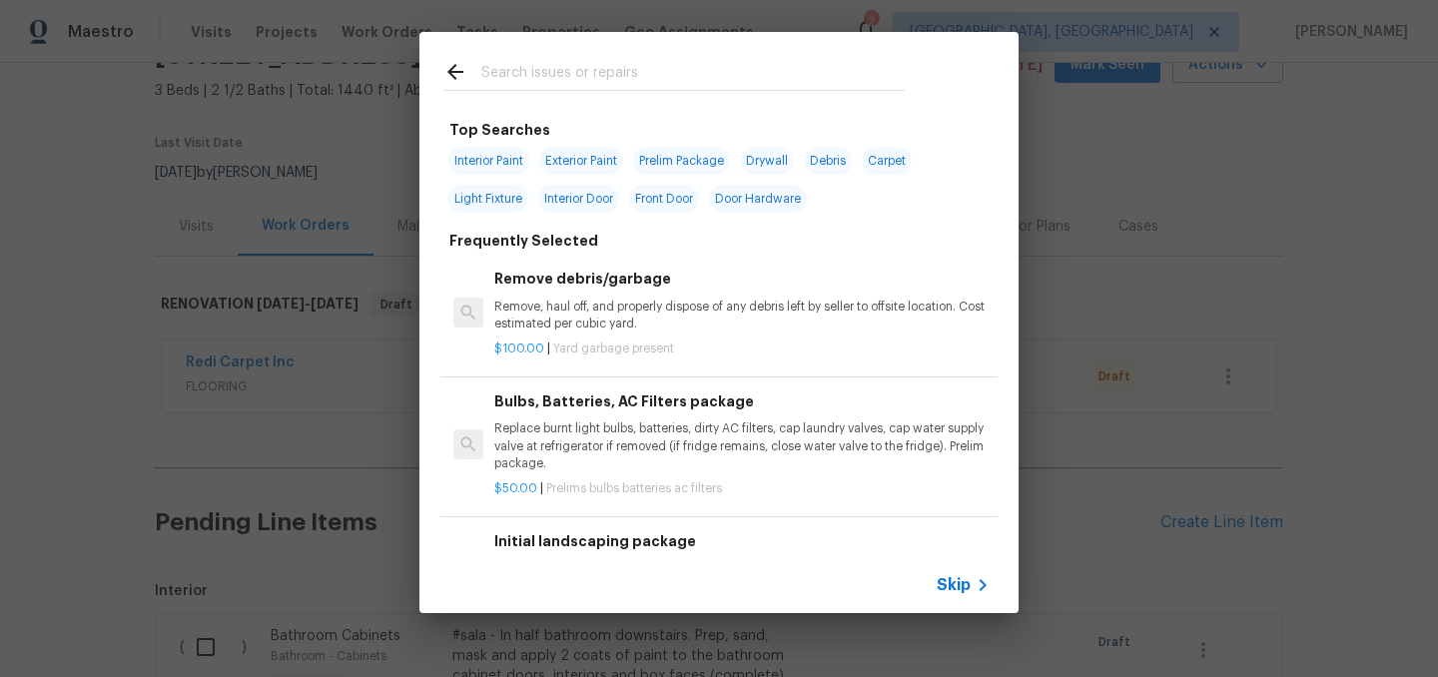
click at [570, 74] on input "text" at bounding box center [692, 75] width 423 height 30
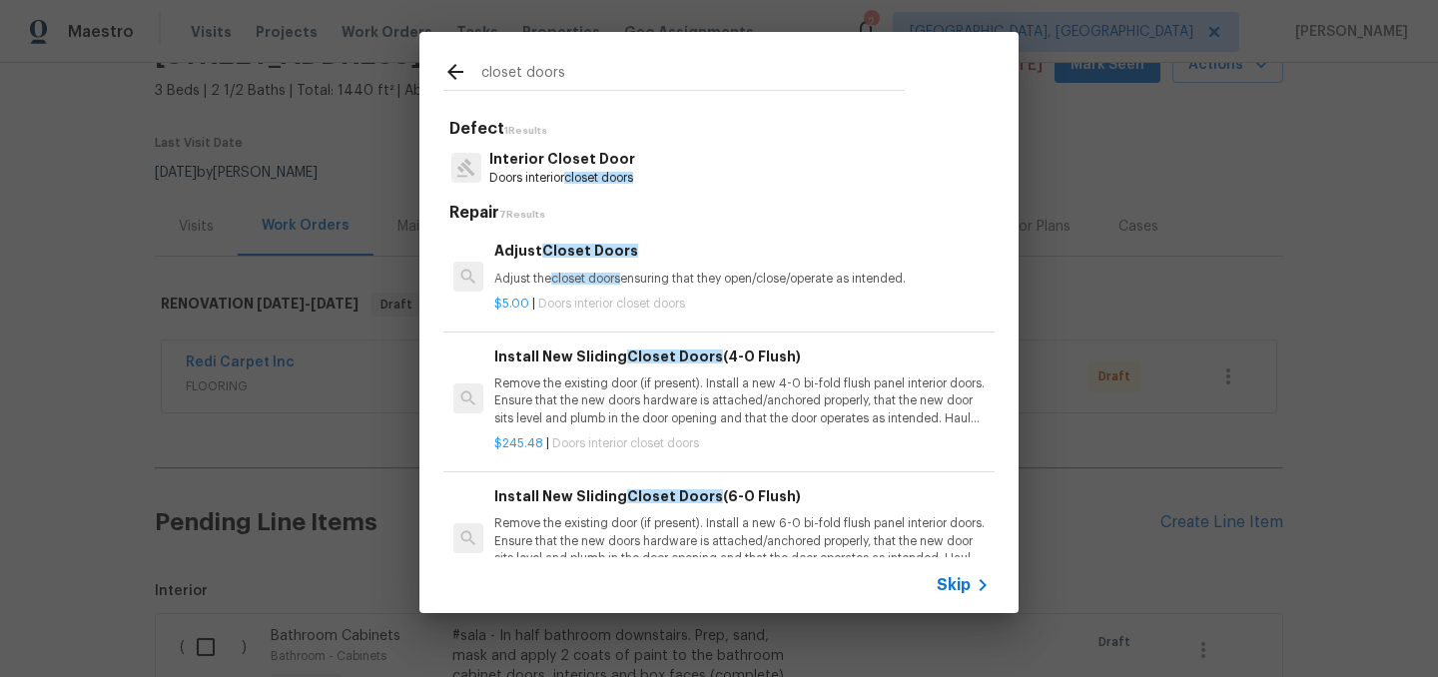
type input "closet doors"
click at [700, 278] on p "Adjust the closet doors ensuring that they open/close/operate as intended." at bounding box center [741, 279] width 495 height 17
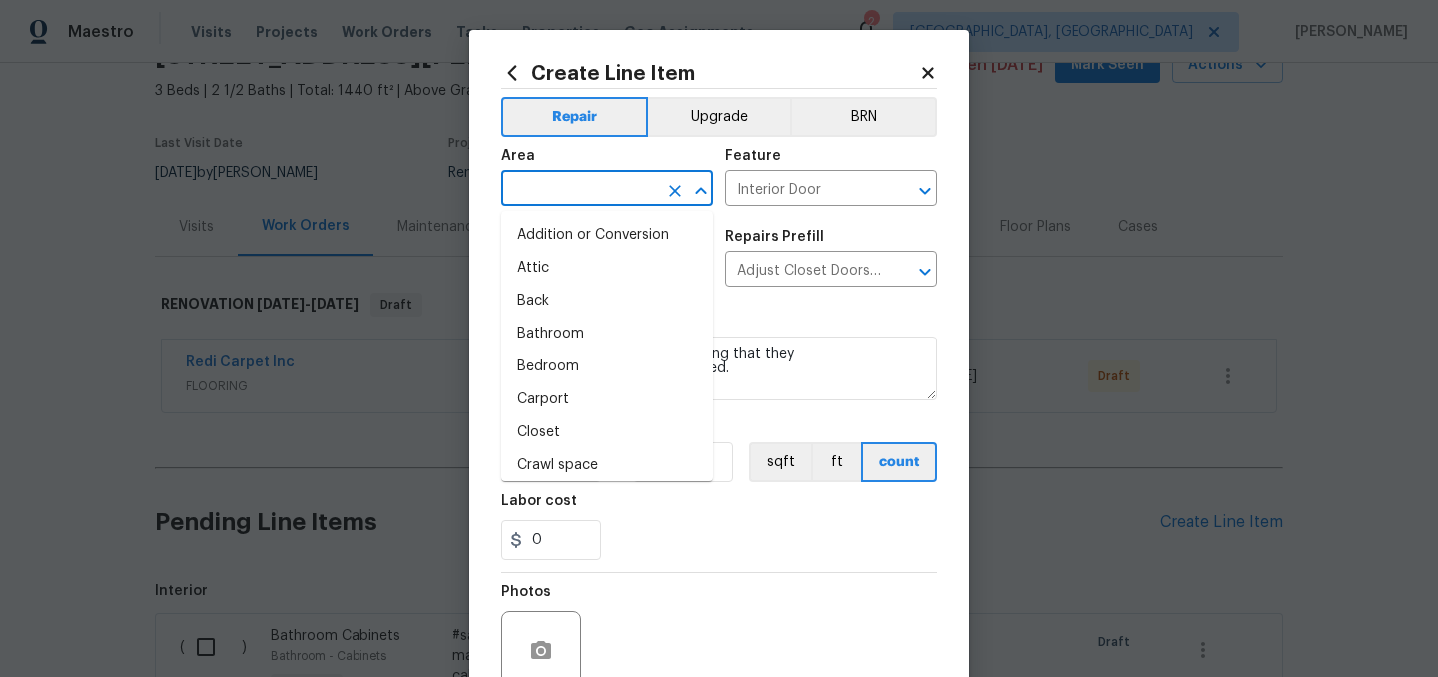
click at [598, 189] on input "text" at bounding box center [579, 190] width 156 height 31
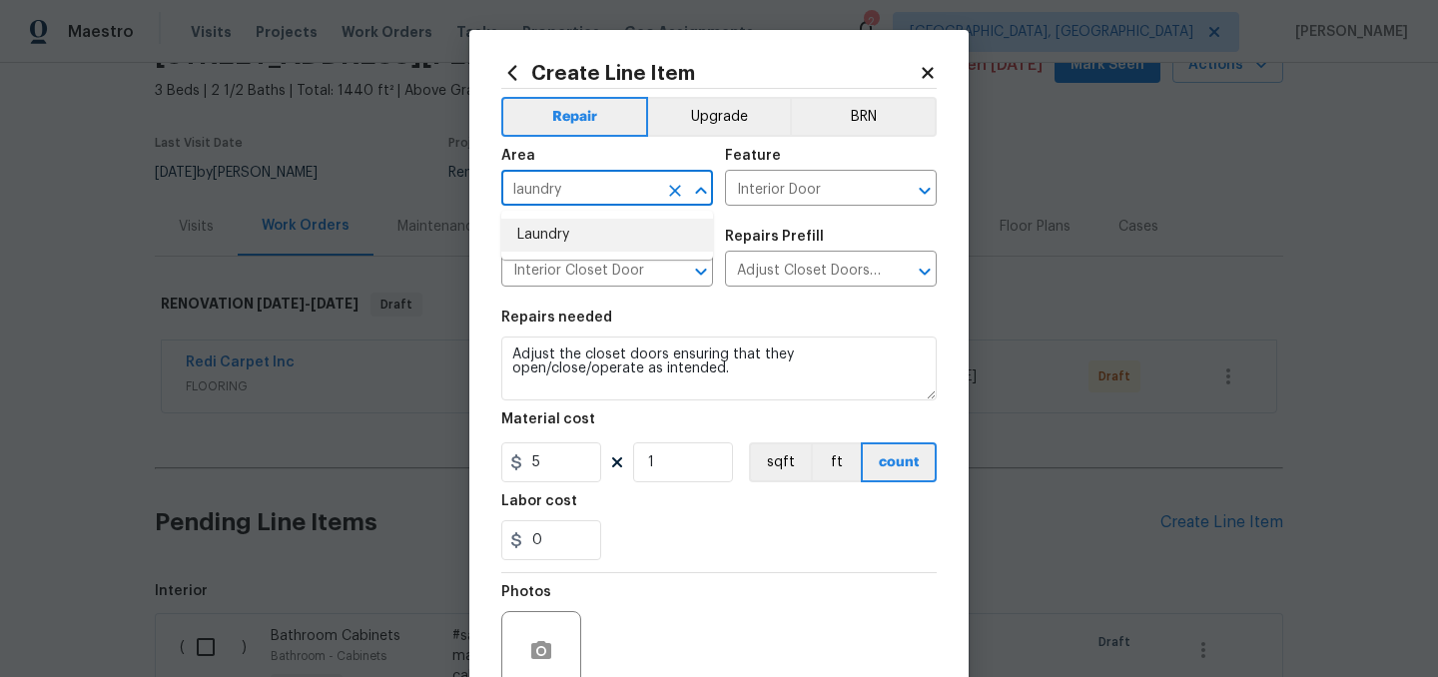
click at [558, 225] on li "Laundry" at bounding box center [607, 235] width 212 height 33
type input "Laundry"
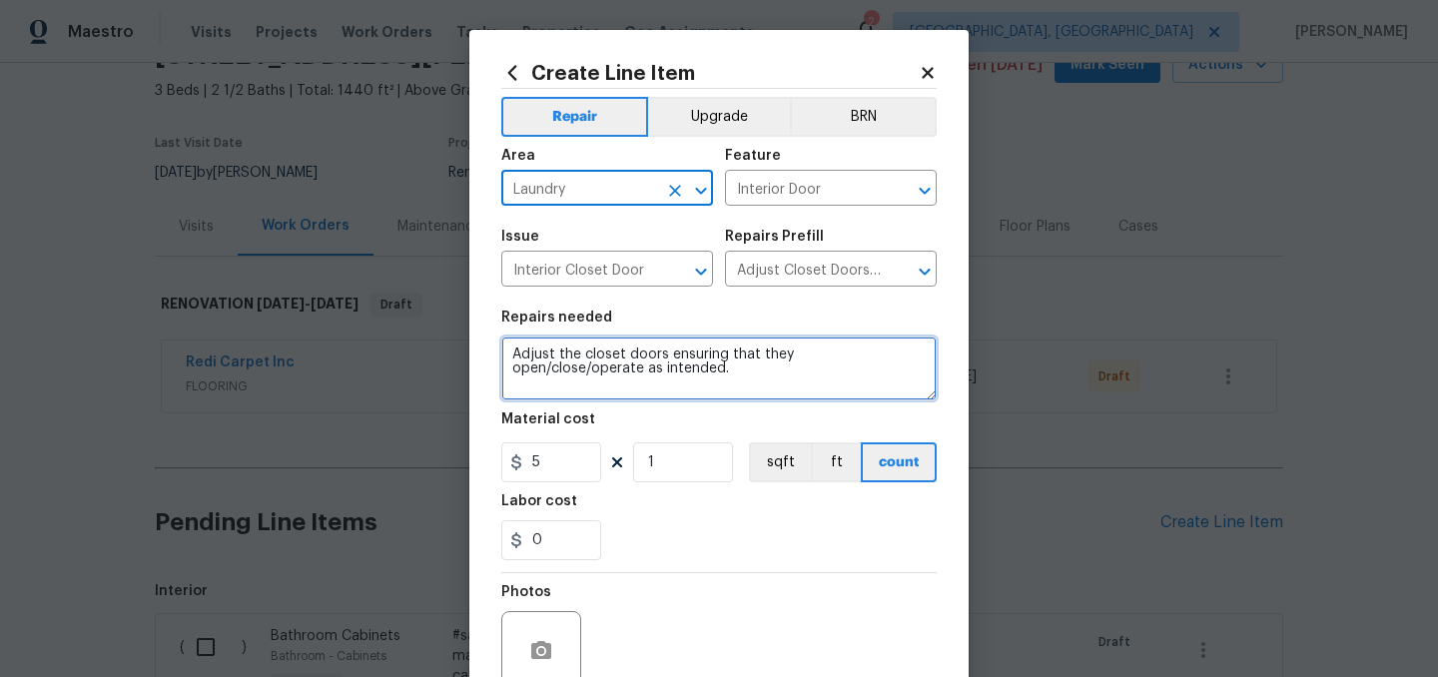
click at [504, 348] on textarea "Adjust the closet doors ensuring that they open/close/operate as intended." at bounding box center [718, 369] width 435 height 64
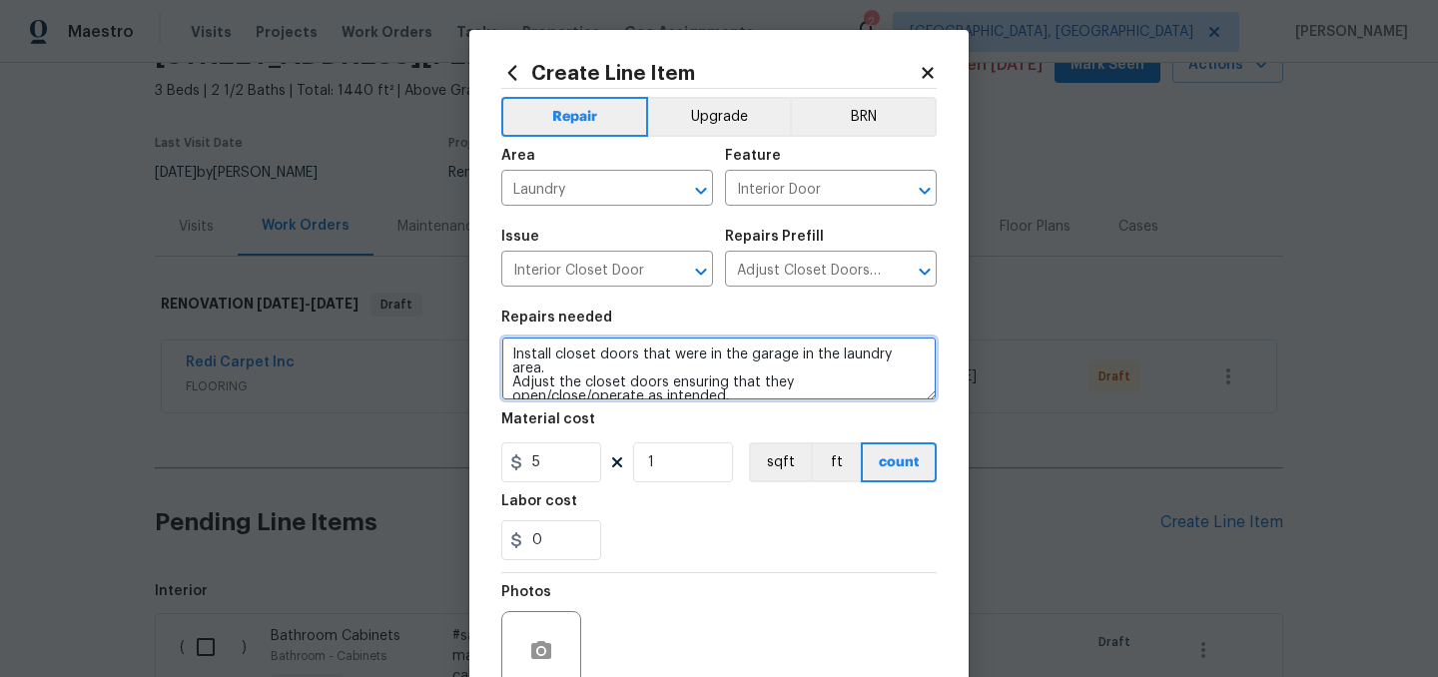
type textarea "Install closet doors that were in the garage in the laundry area. Adjust the cl…"
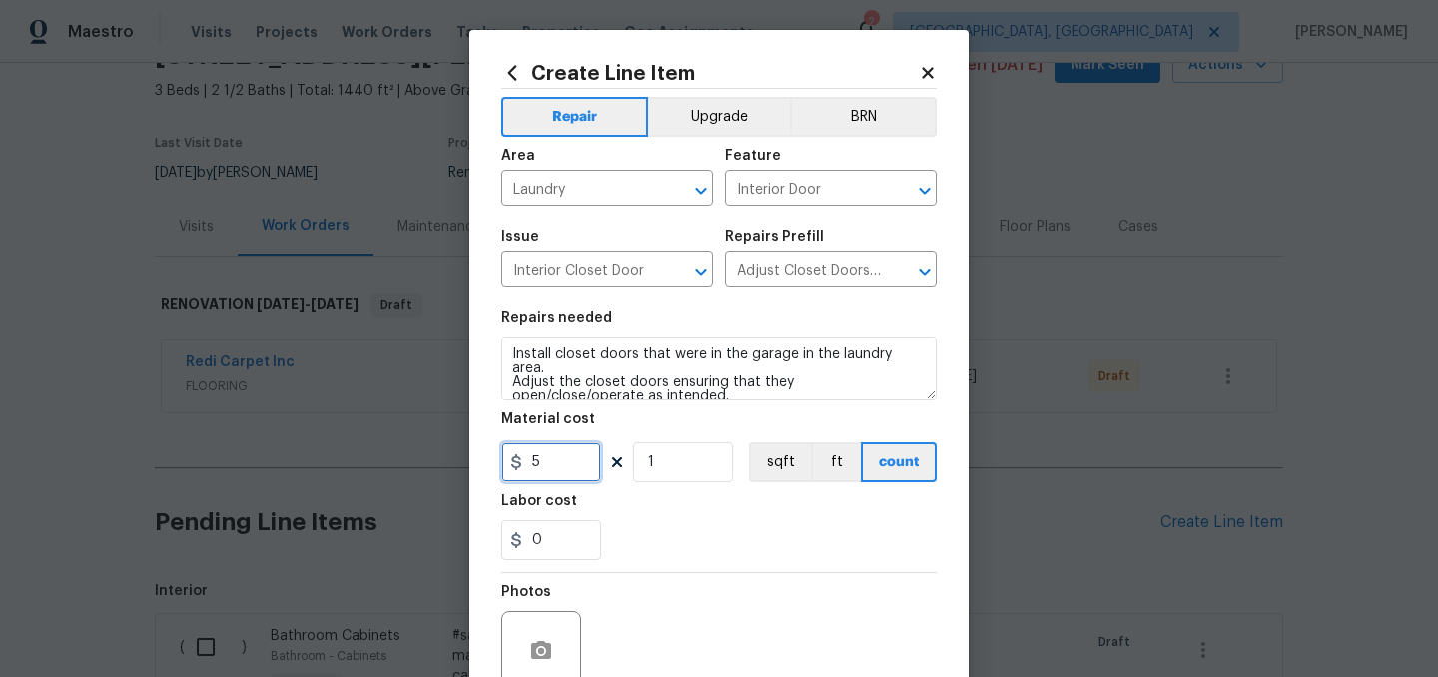
click at [579, 466] on input "5" at bounding box center [551, 462] width 100 height 40
type input "35"
click at [675, 540] on div "0" at bounding box center [718, 540] width 435 height 40
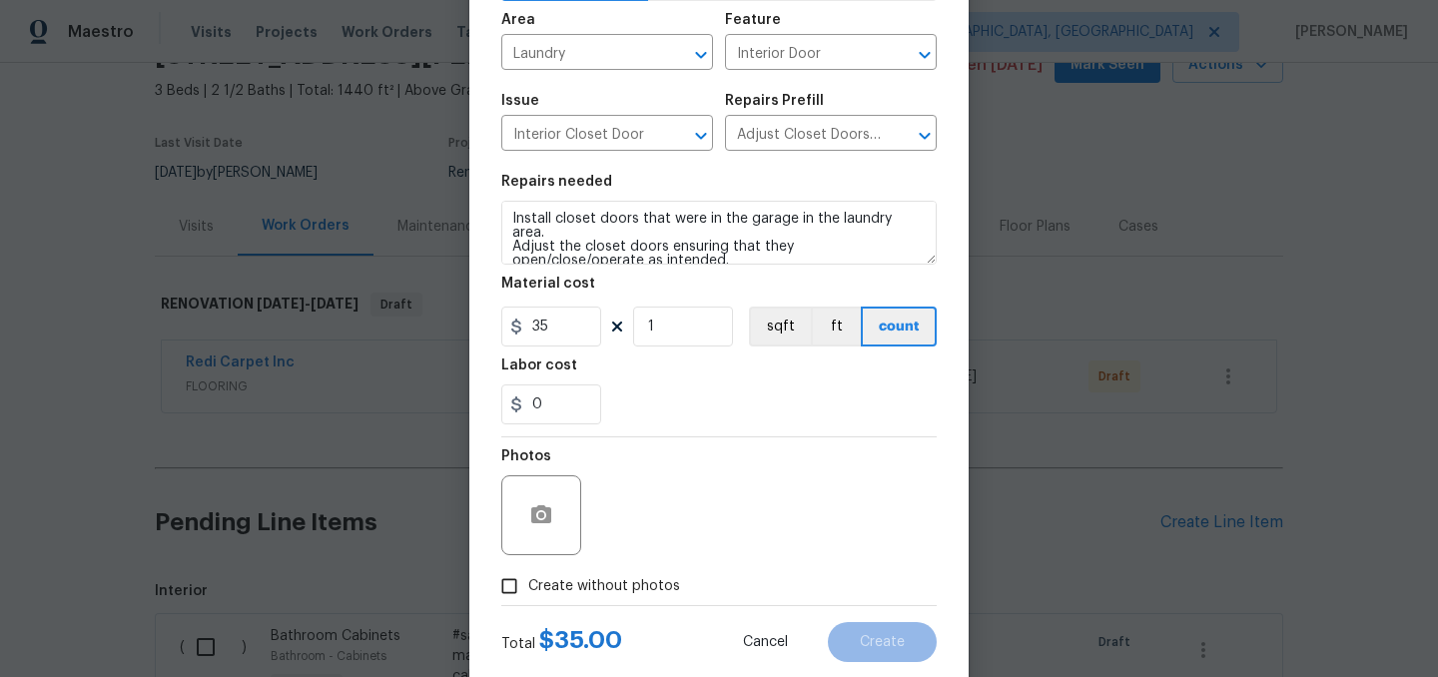
scroll to position [184, 0]
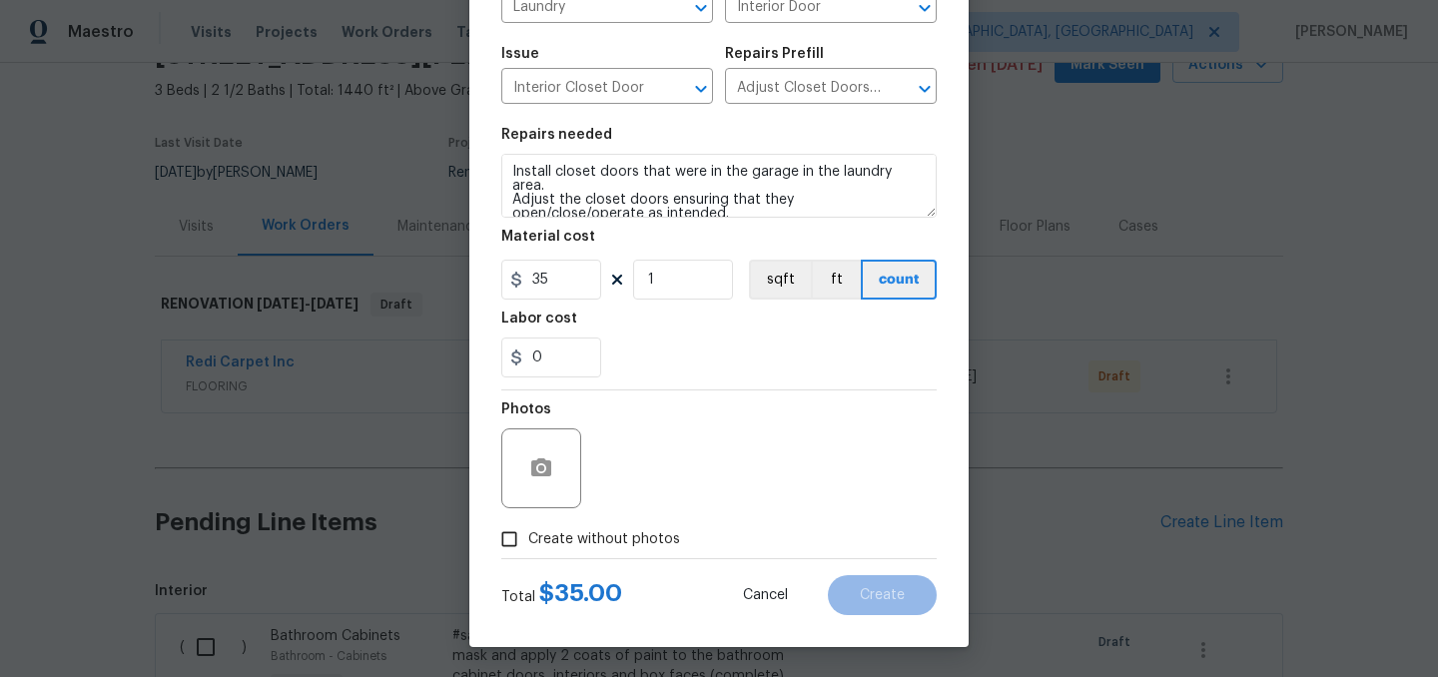
click at [569, 540] on span "Create without photos" at bounding box center [604, 539] width 152 height 21
click at [528, 540] on input "Create without photos" at bounding box center [509, 539] width 38 height 38
checkbox input "true"
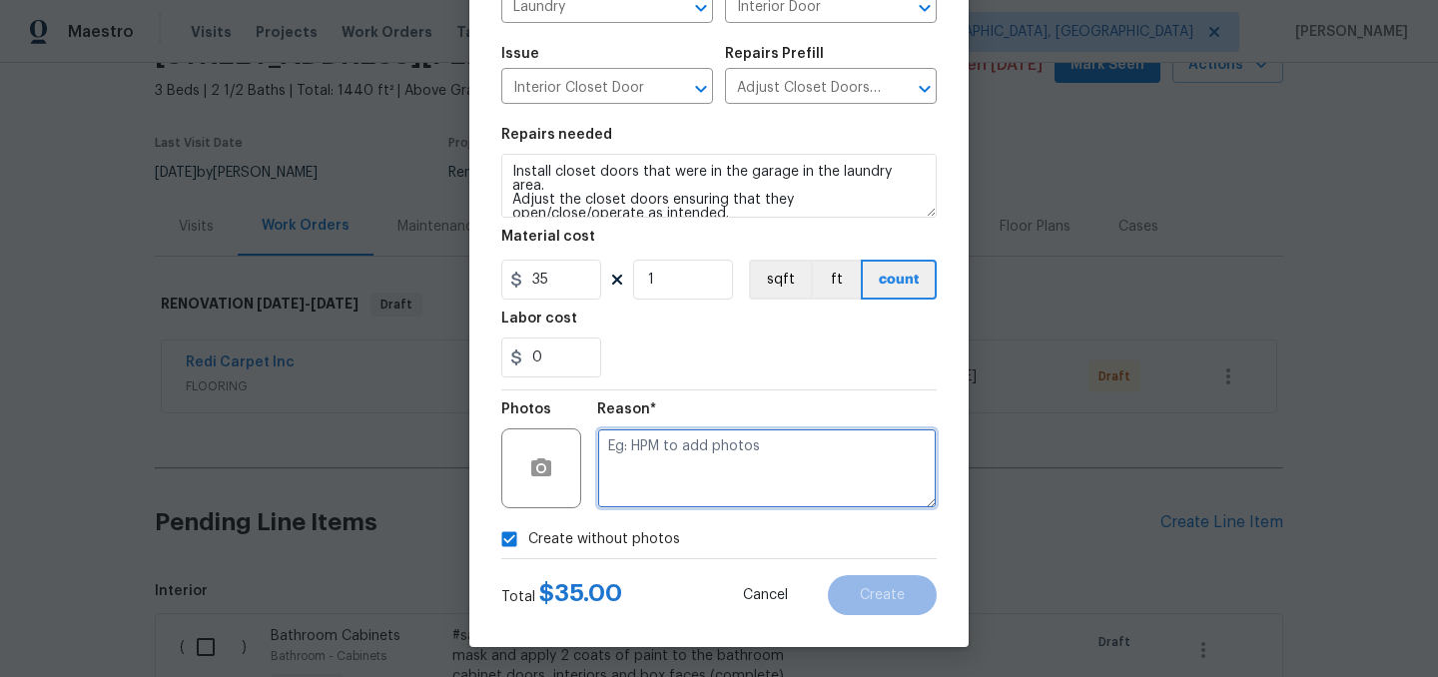
click at [655, 462] on textarea at bounding box center [767, 468] width 340 height 80
type textarea "."
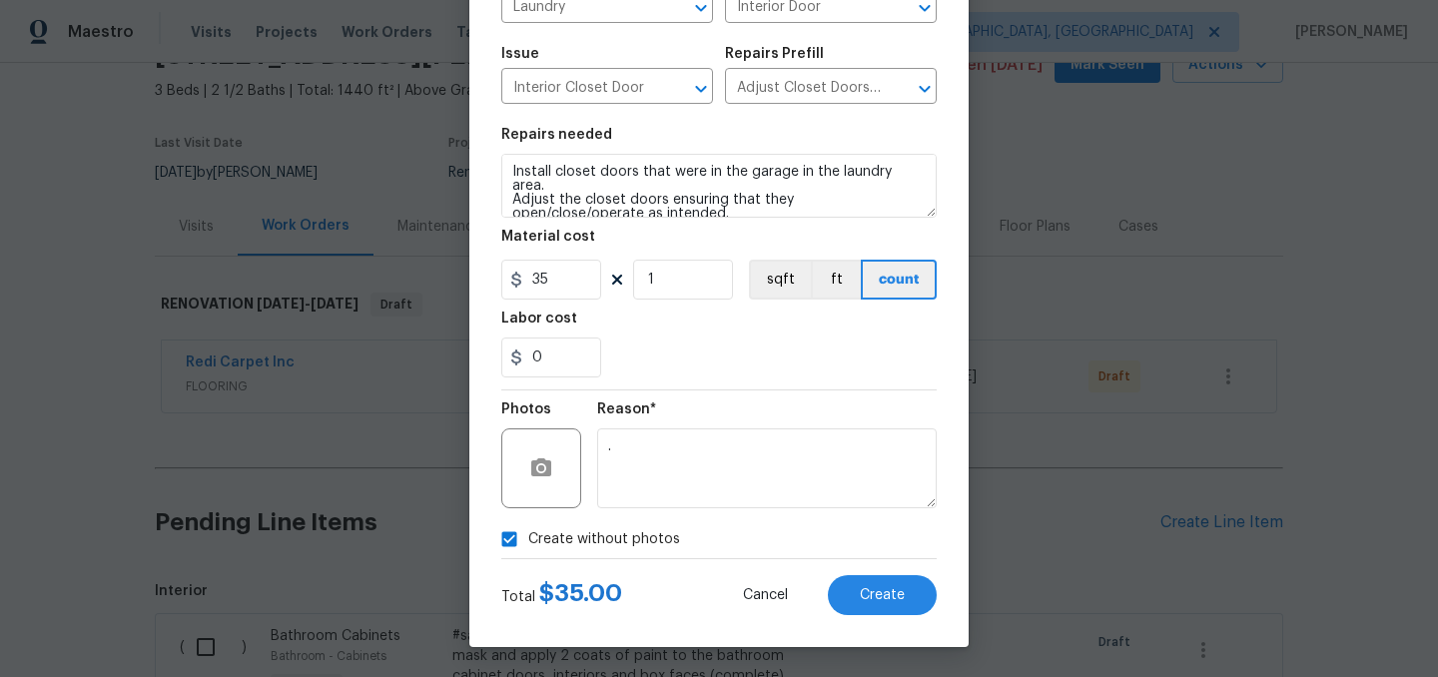
click at [576, 537] on span "Create without photos" at bounding box center [604, 539] width 152 height 21
click at [528, 537] on input "Create without photos" at bounding box center [509, 539] width 38 height 38
checkbox input "false"
click at [889, 596] on span "Create" at bounding box center [882, 595] width 45 height 15
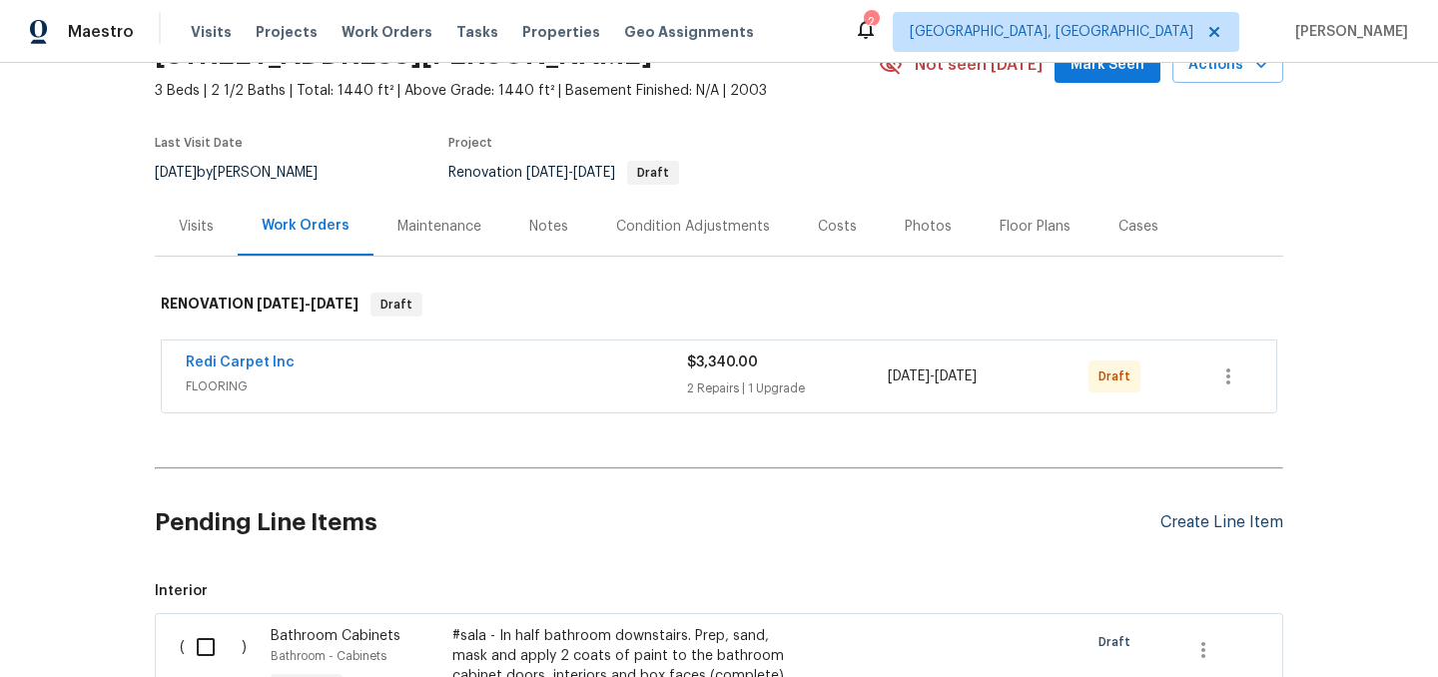
click at [1215, 525] on div "Create Line Item" at bounding box center [1222, 522] width 123 height 19
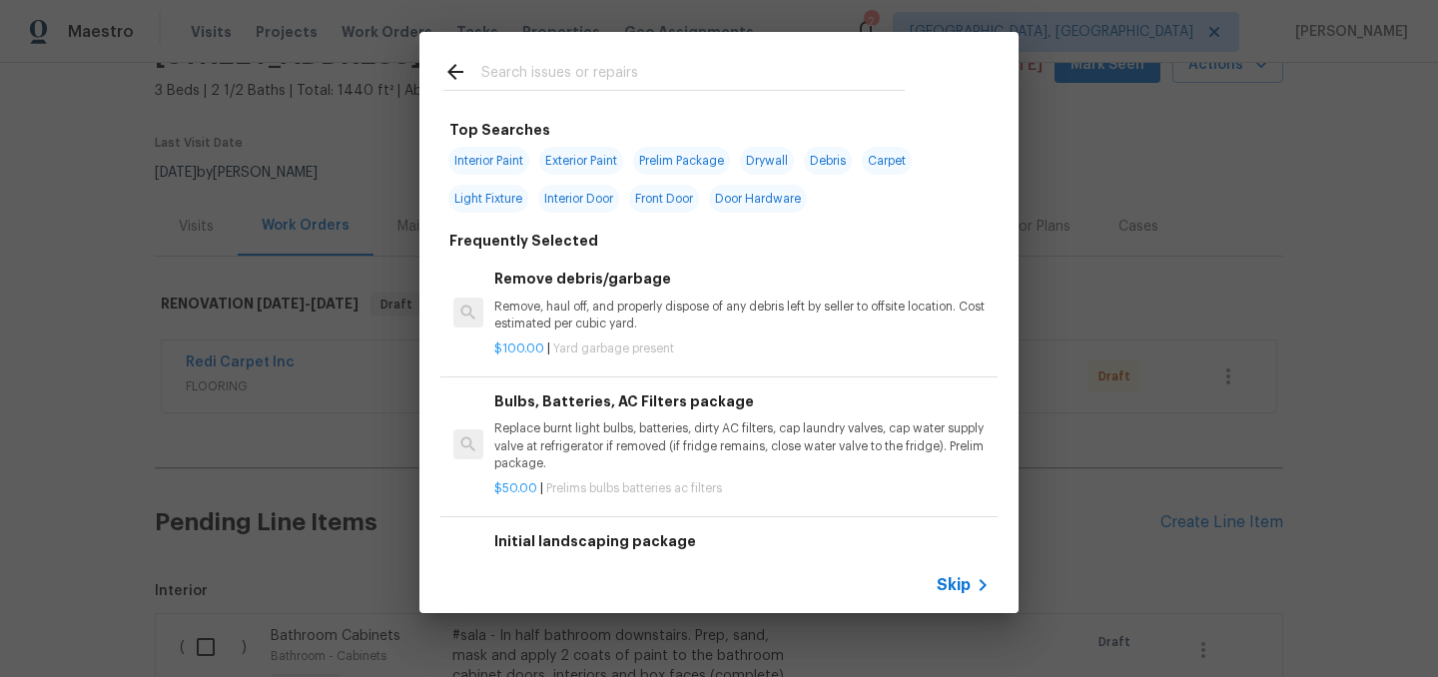
click at [581, 77] on input "text" at bounding box center [692, 75] width 423 height 30
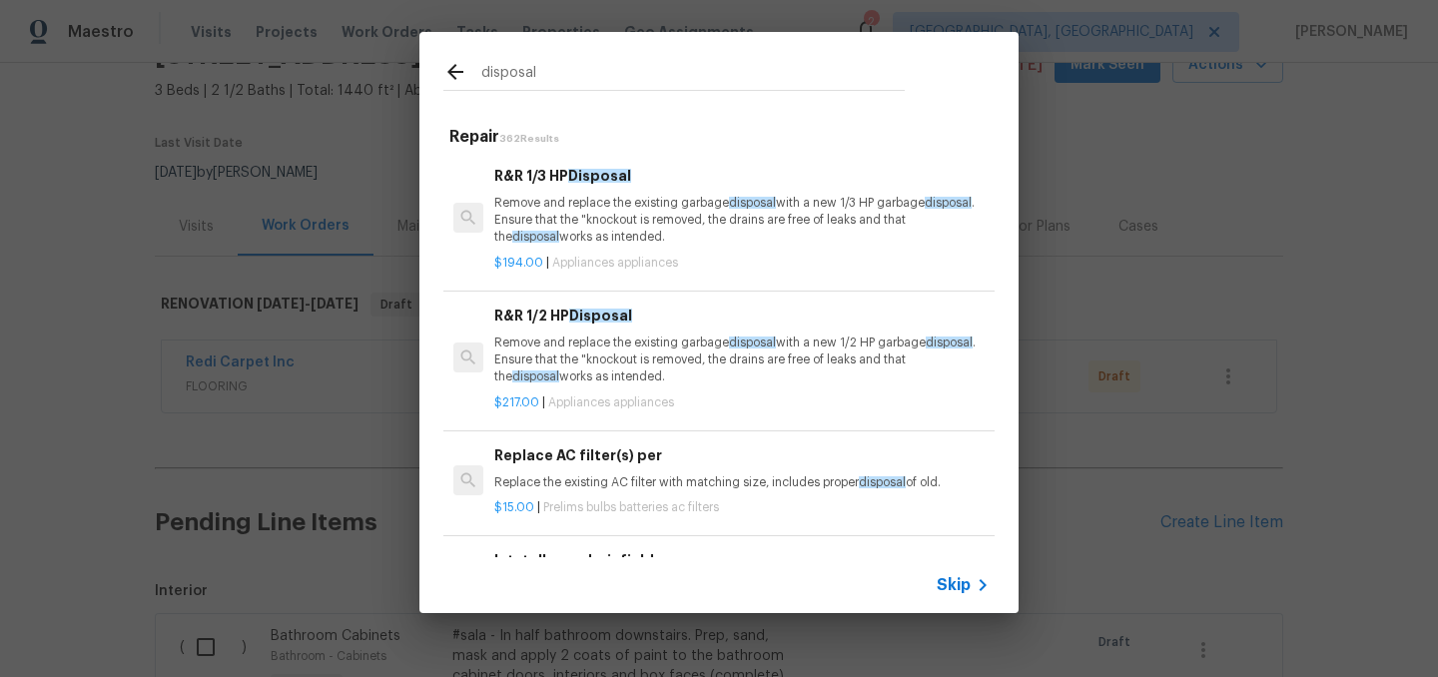
type input "disposal"
click at [673, 369] on p "Remove and replace the existing garbage disposal with a new 1/2 HP garbage disp…" at bounding box center [741, 360] width 495 height 51
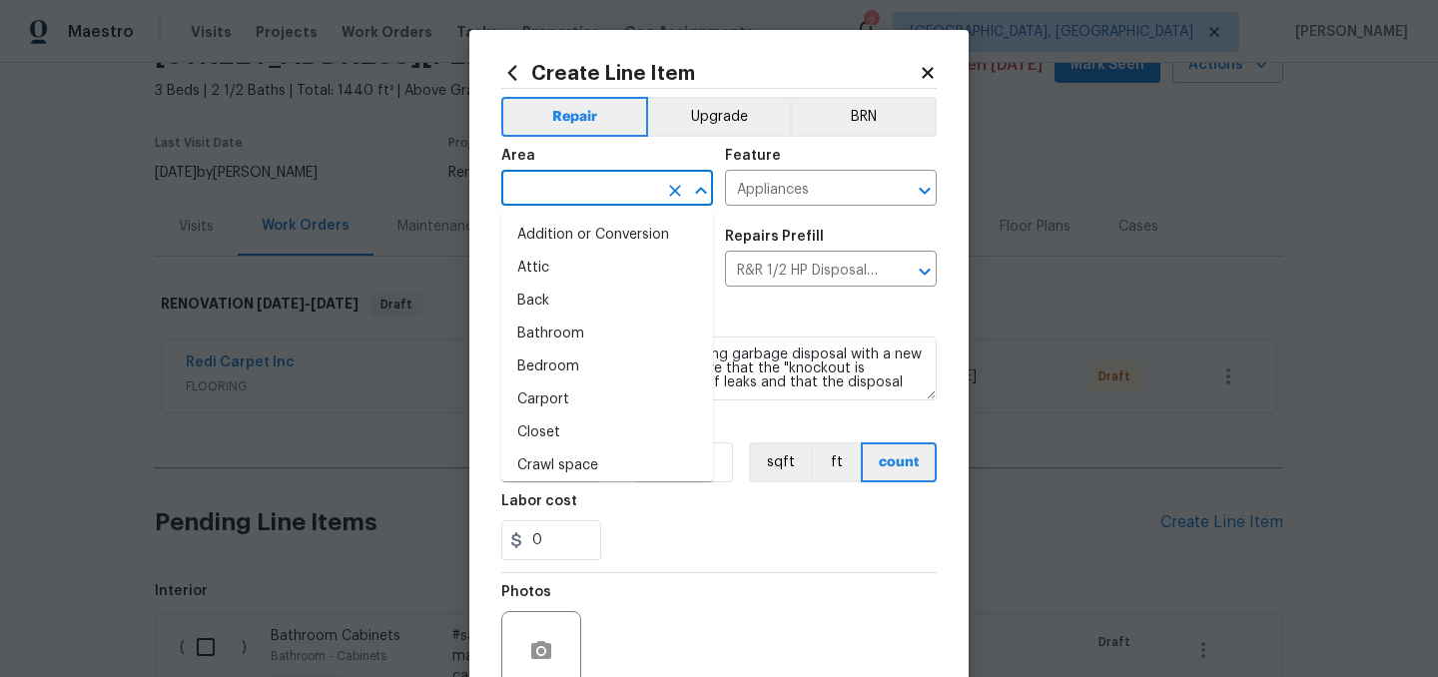
click at [547, 192] on input "text" at bounding box center [579, 190] width 156 height 31
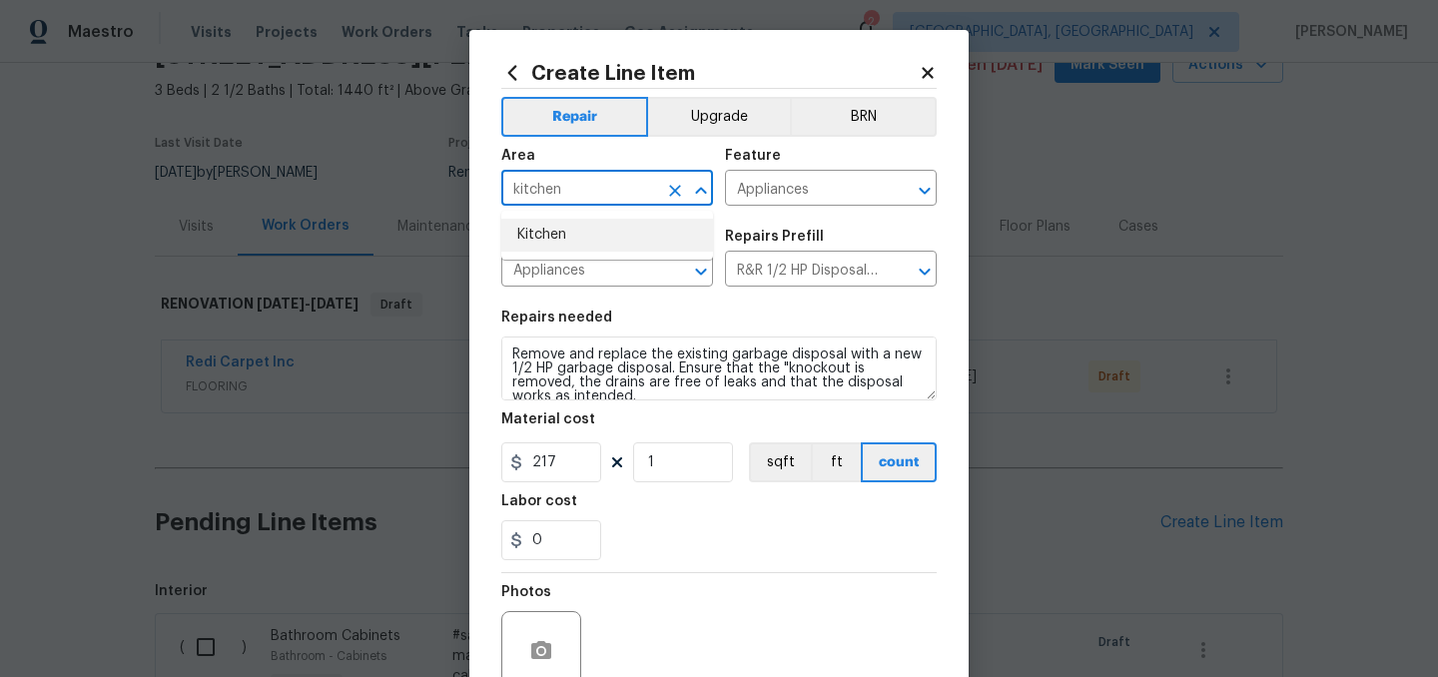
click at [537, 238] on li "Kitchen" at bounding box center [607, 235] width 212 height 33
type input "Kitchen"
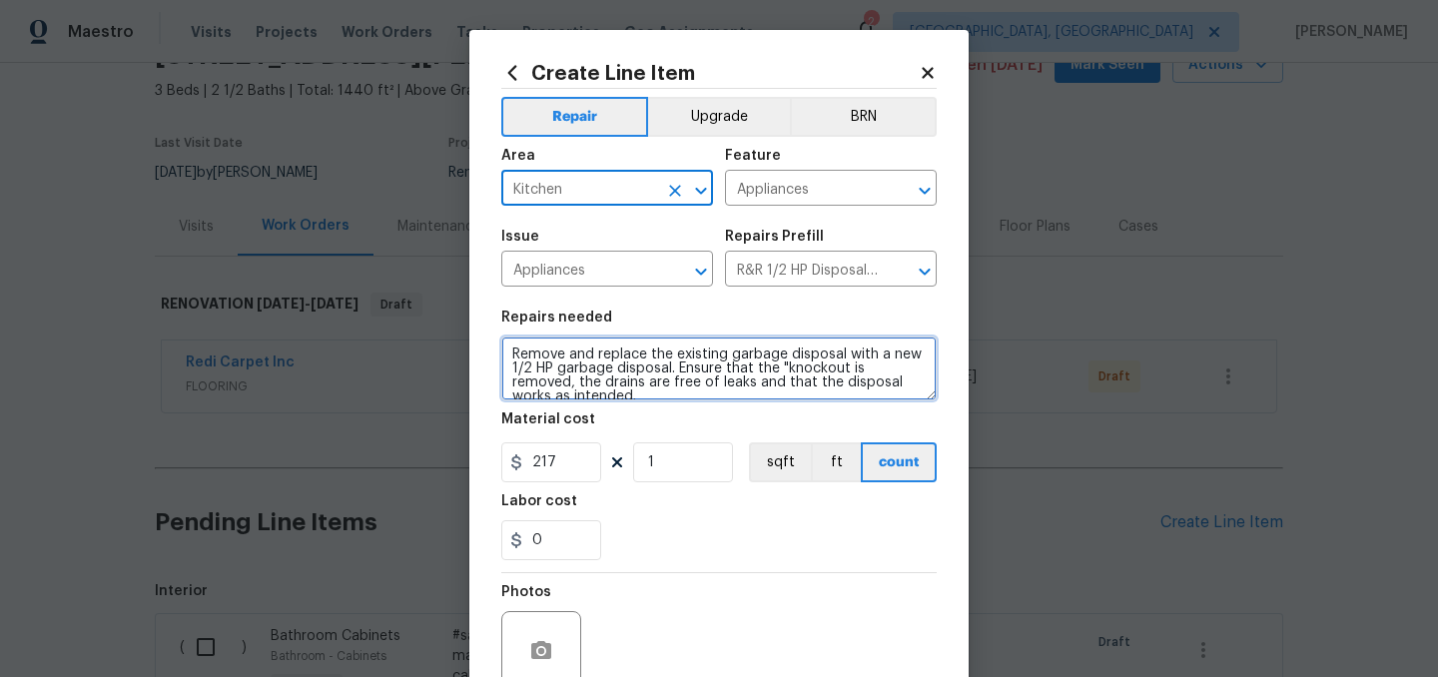
click at [516, 348] on textarea "Remove and replace the existing garbage disposal with a new 1/2 HP garbage disp…" at bounding box center [718, 369] width 435 height 64
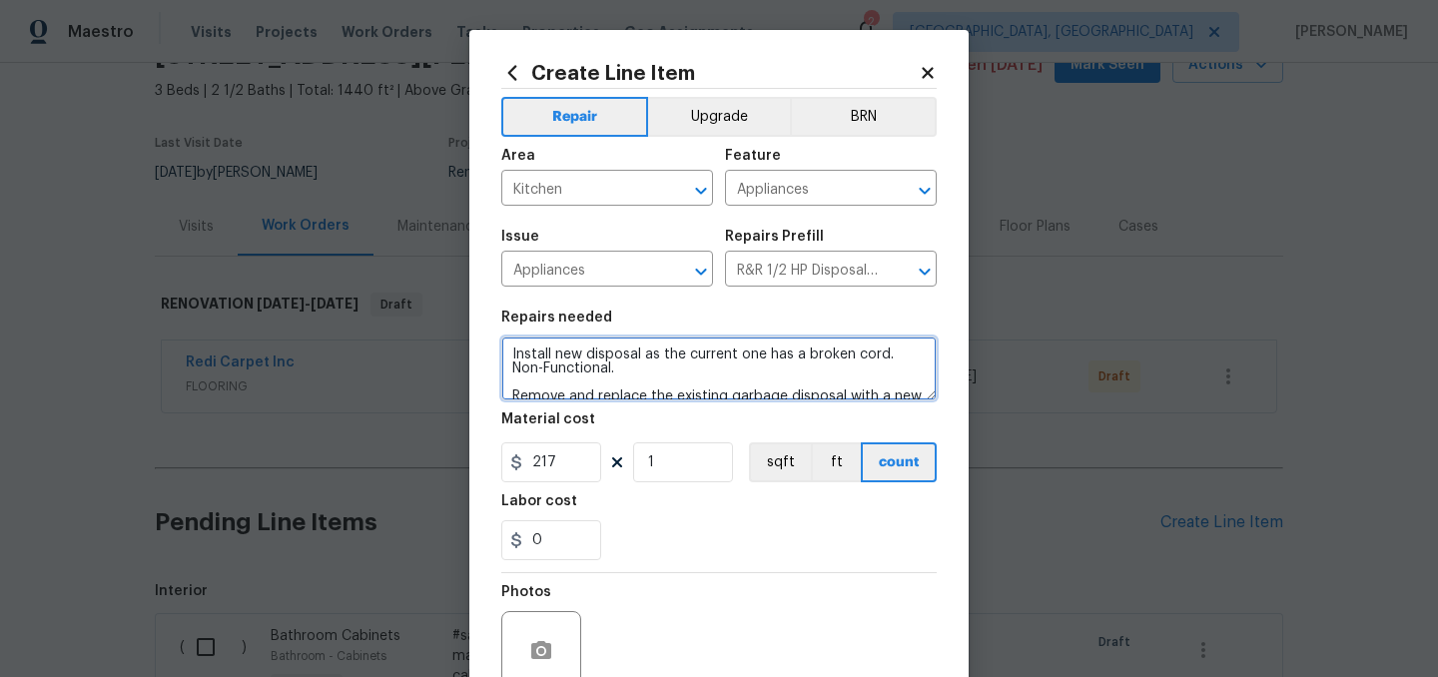
type textarea "Install new disposal as the current one has a broken cord. Non-Functional. Remo…"
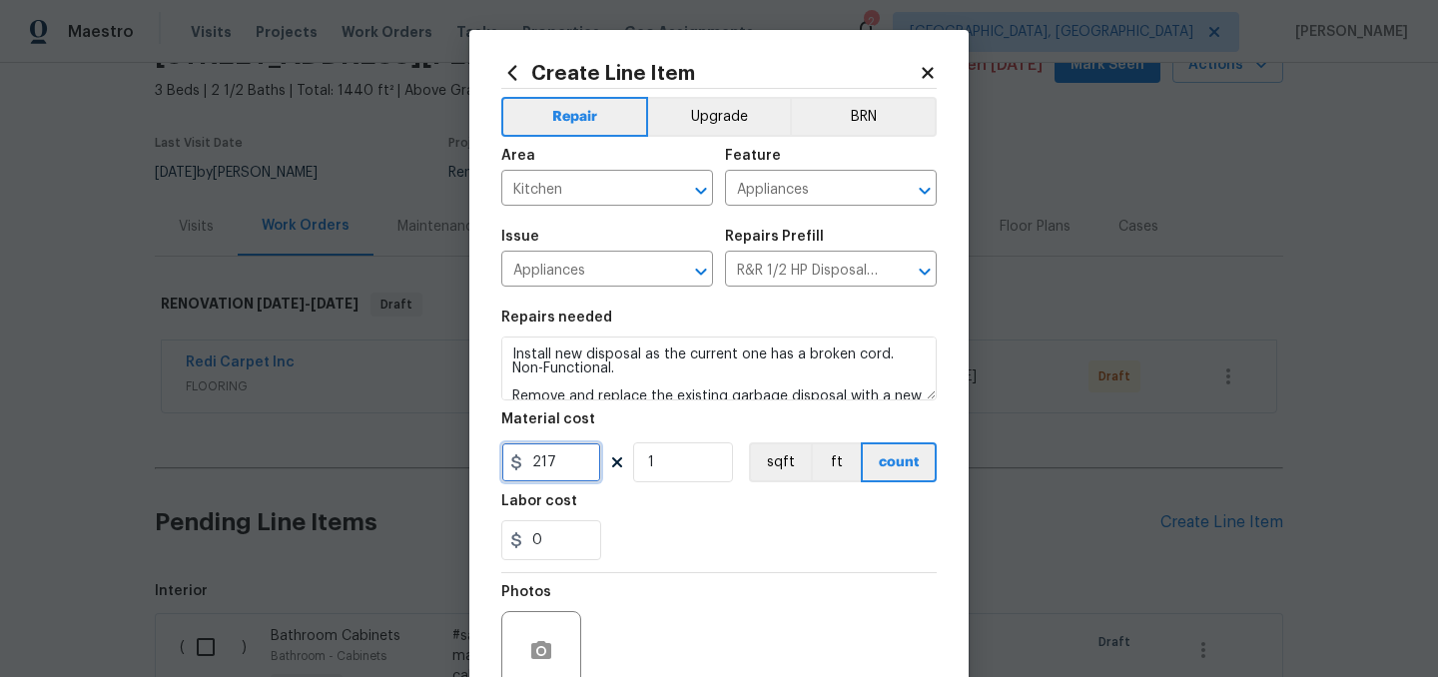
click at [573, 462] on input "217" at bounding box center [551, 462] width 100 height 40
type input "225"
click at [694, 542] on div "0" at bounding box center [718, 540] width 435 height 40
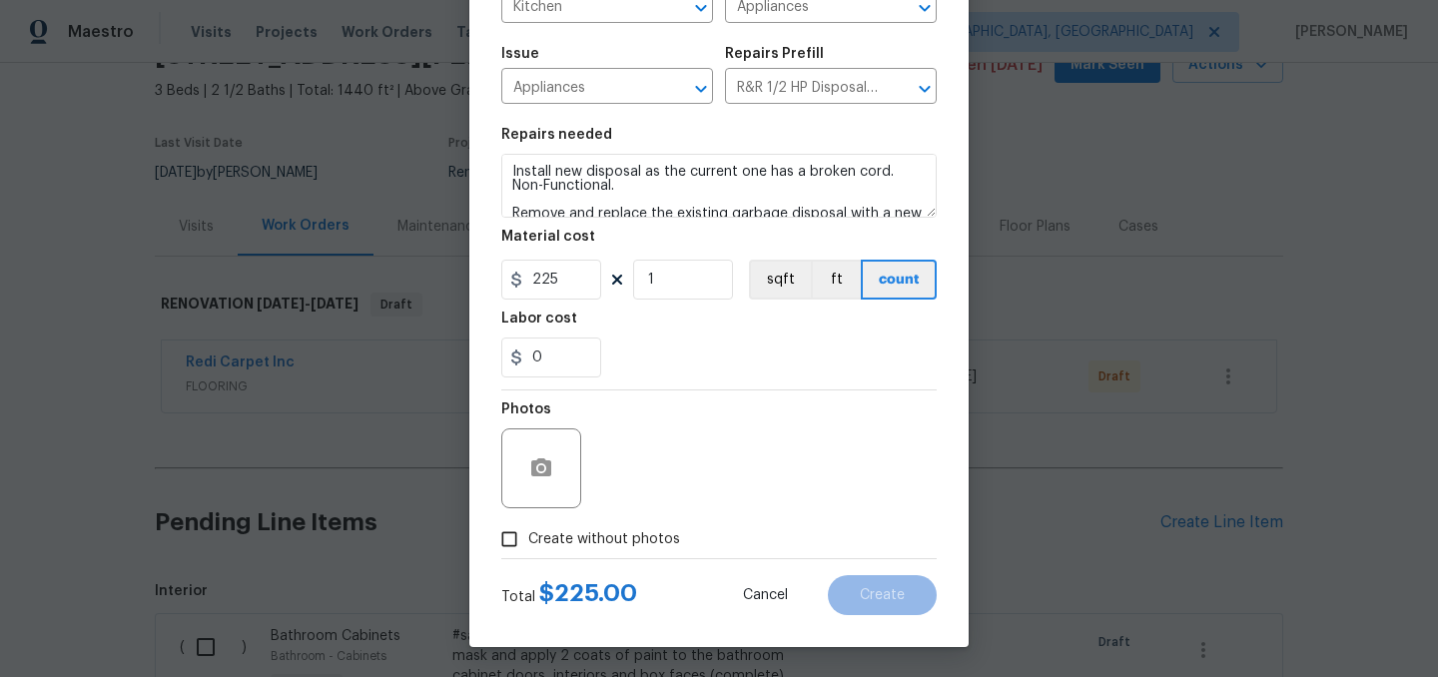
click at [641, 524] on label "Create without photos" at bounding box center [585, 539] width 190 height 38
click at [528, 524] on input "Create without photos" at bounding box center [509, 539] width 38 height 38
checkbox input "true"
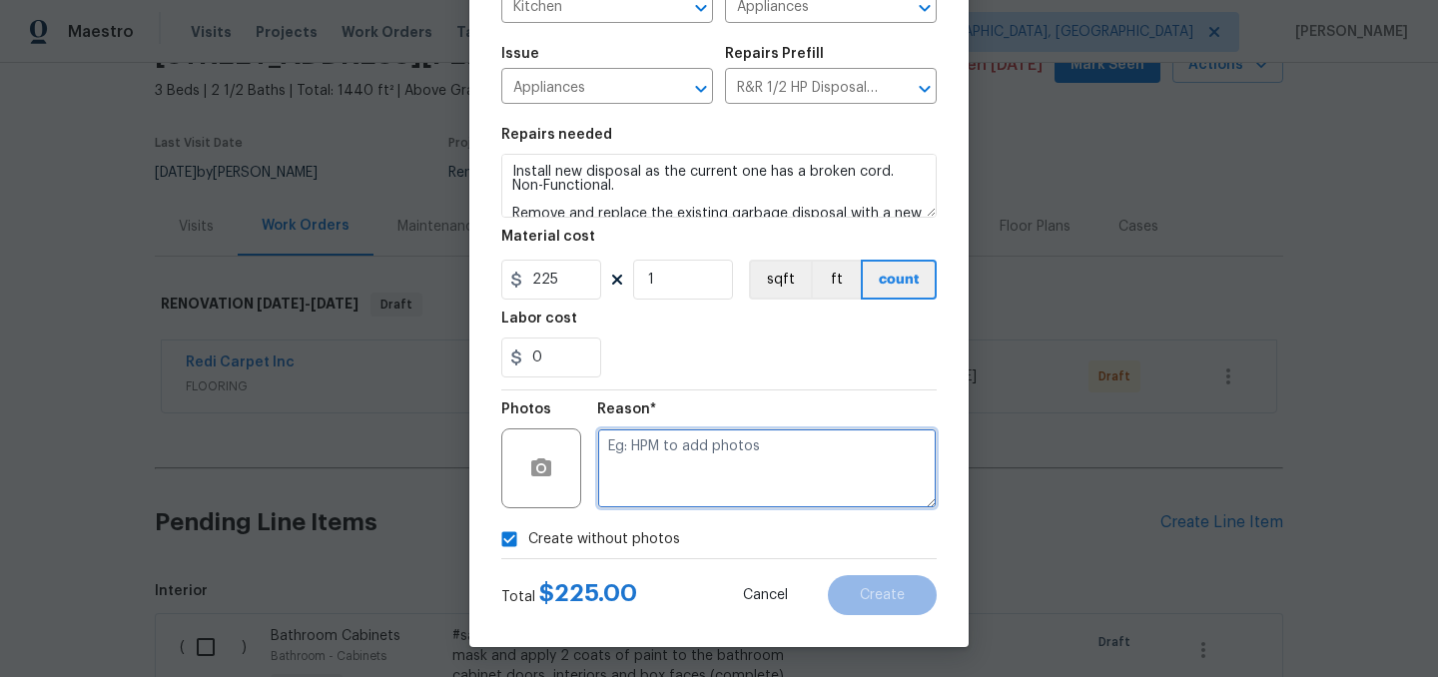
click at [685, 459] on textarea at bounding box center [767, 468] width 340 height 80
type textarea "."
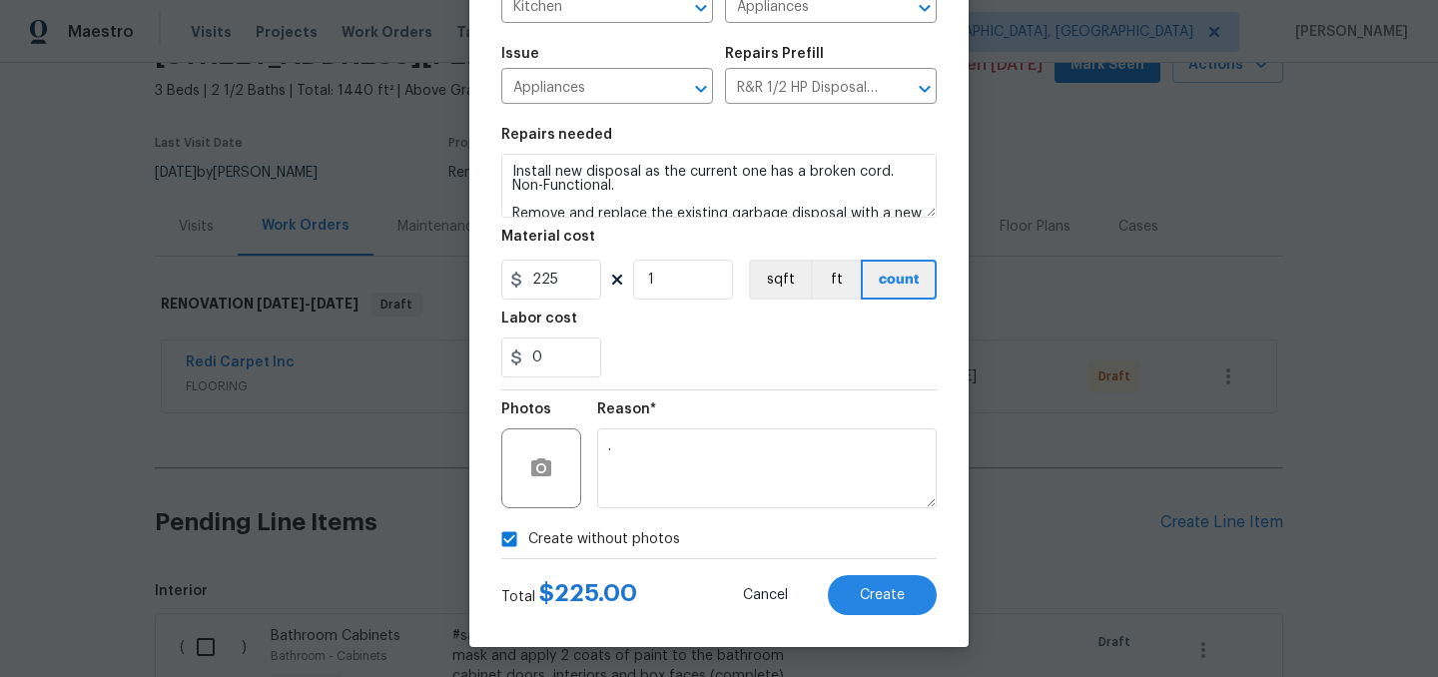
click at [616, 538] on span "Create without photos" at bounding box center [604, 539] width 152 height 21
click at [528, 538] on input "Create without photos" at bounding box center [509, 539] width 38 height 38
checkbox input "false"
click at [886, 596] on span "Create" at bounding box center [882, 595] width 45 height 15
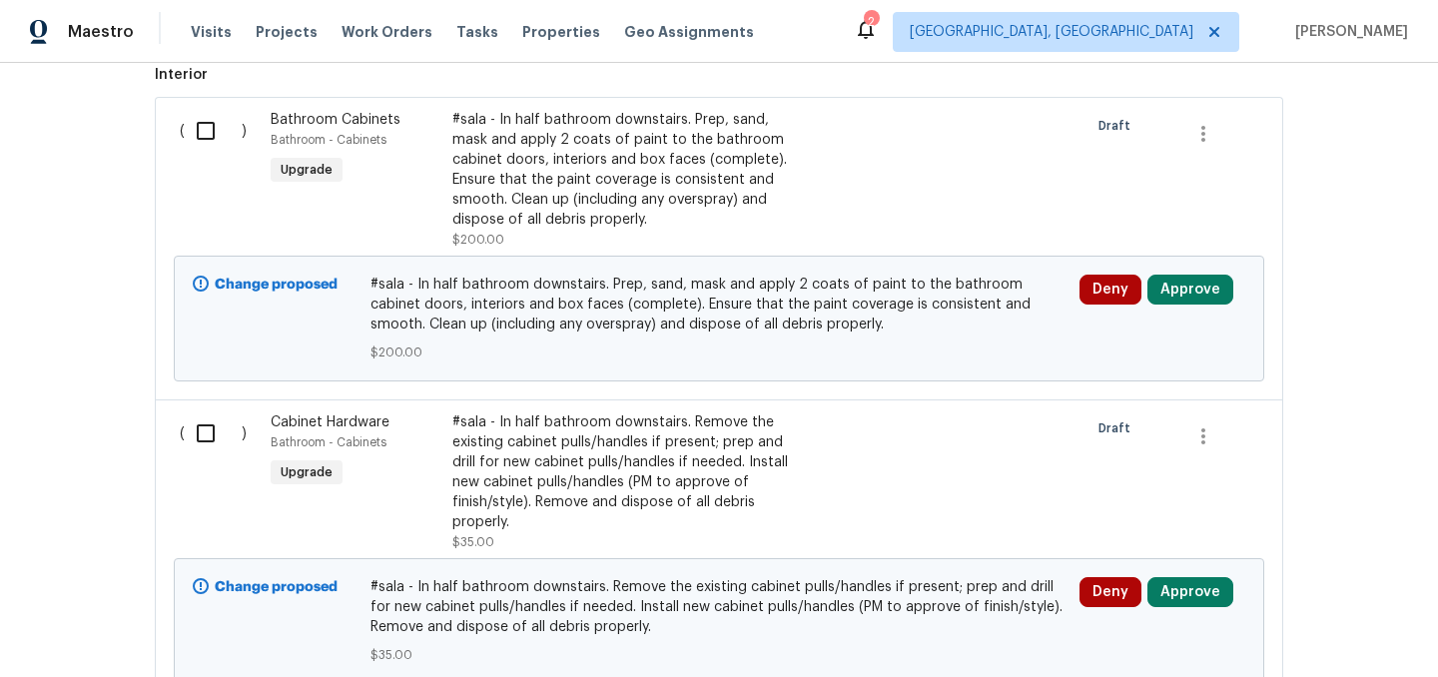
scroll to position [575, 0]
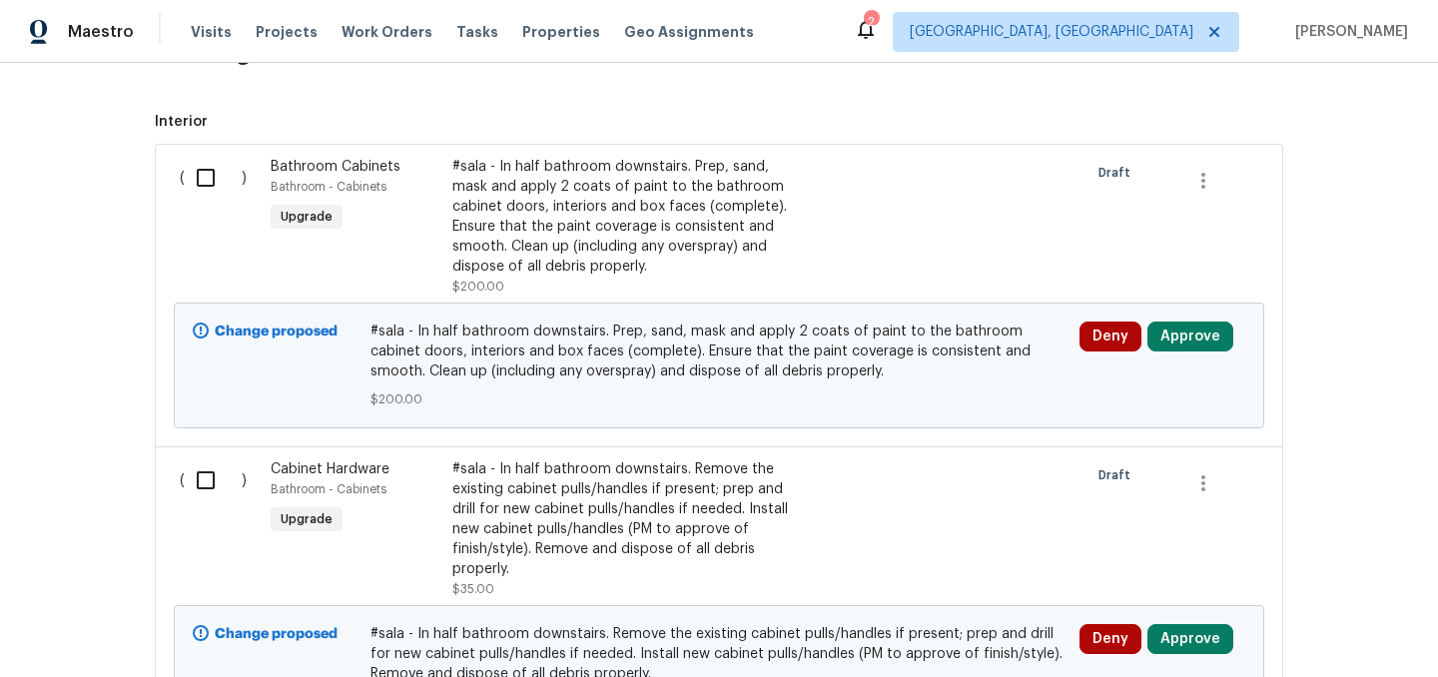
click at [200, 175] on input "checkbox" at bounding box center [213, 178] width 57 height 42
checkbox input "true"
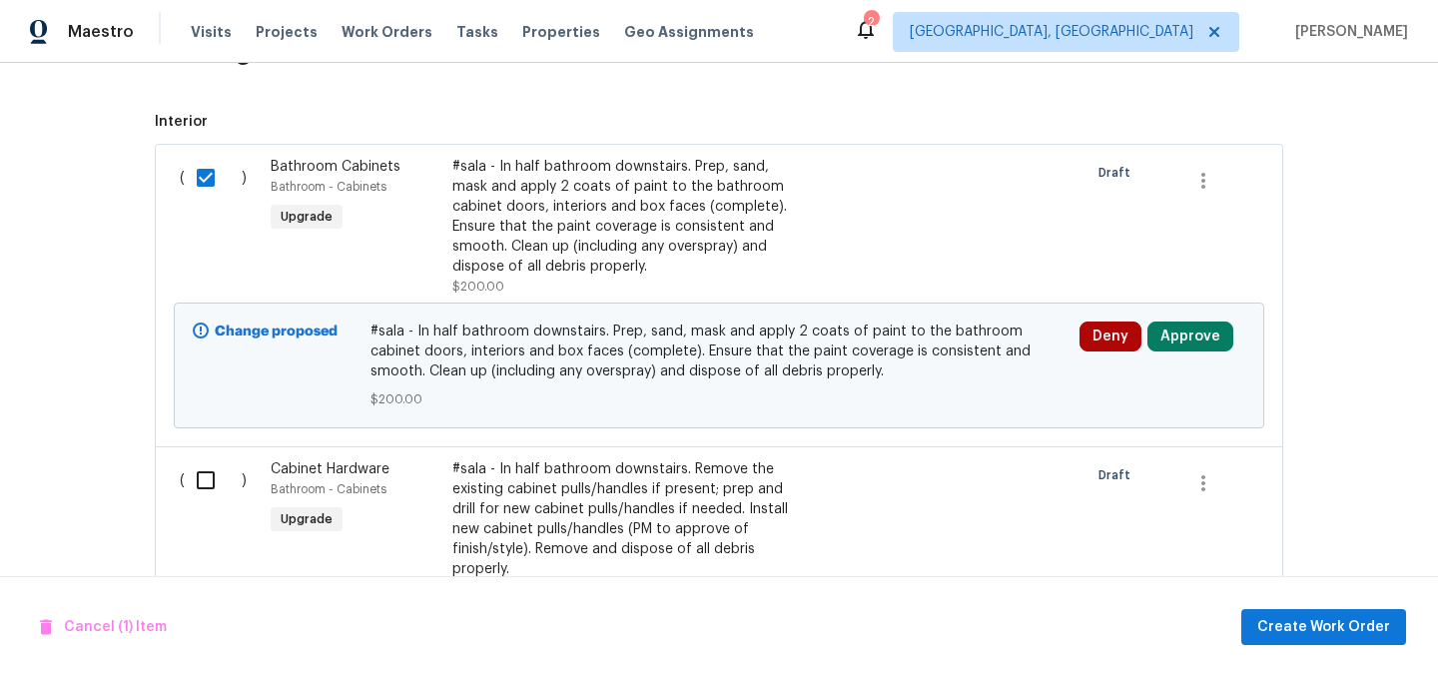
click at [210, 479] on input "checkbox" at bounding box center [213, 480] width 57 height 42
checkbox input "true"
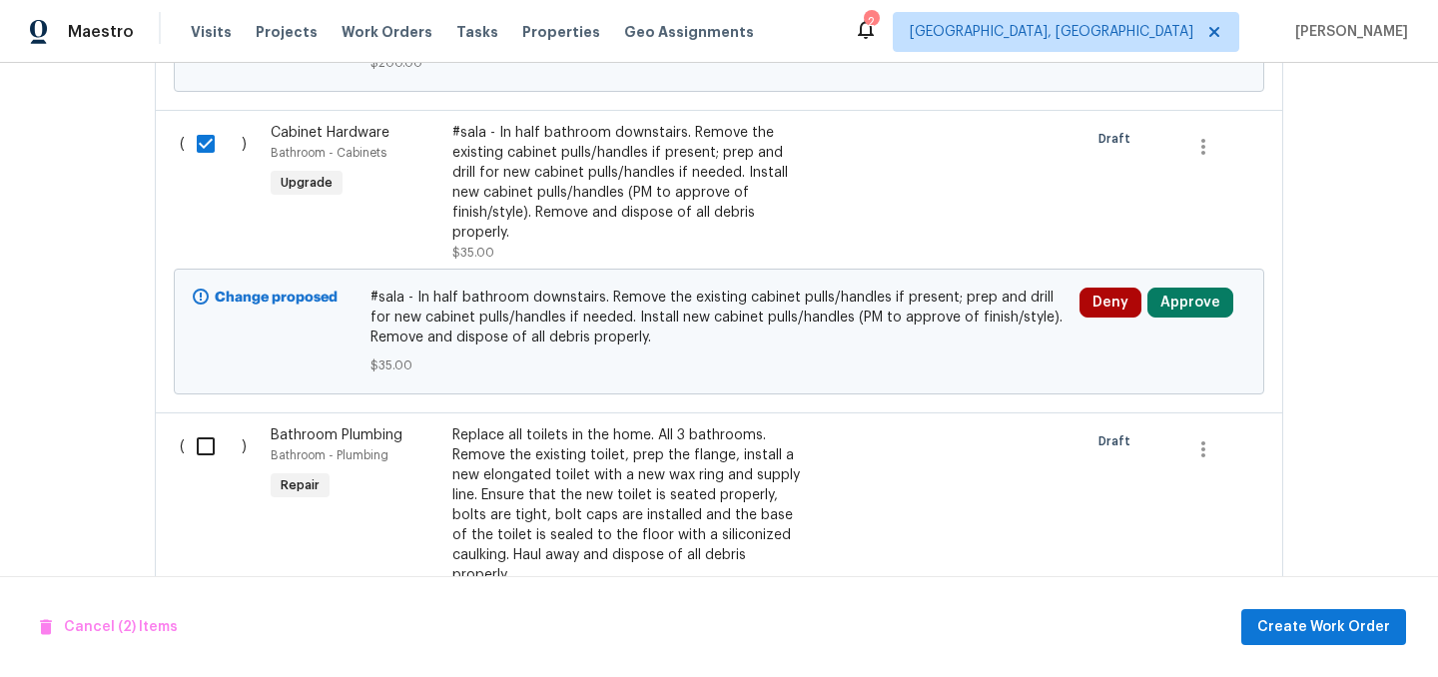
scroll to position [923, 0]
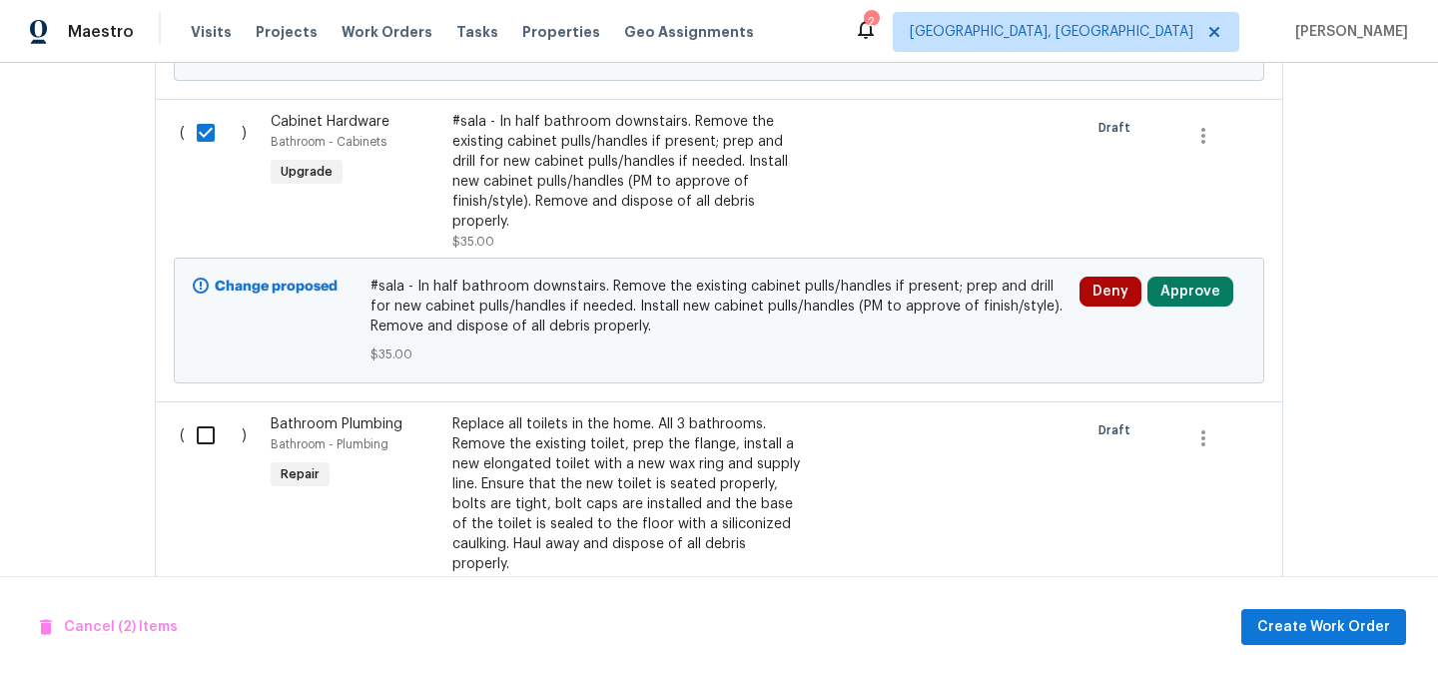
click at [202, 433] on input "checkbox" at bounding box center [213, 435] width 57 height 42
checkbox input "true"
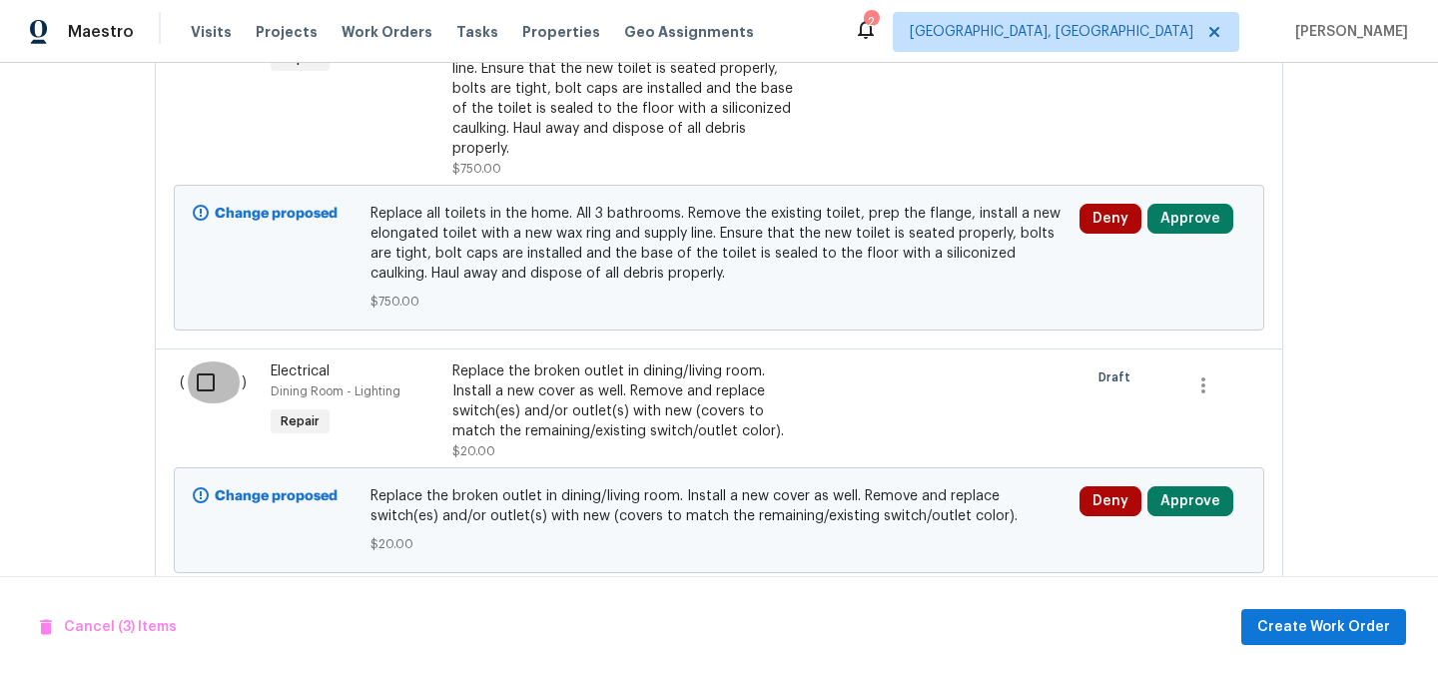
click at [212, 390] on input "checkbox" at bounding box center [213, 383] width 57 height 42
checkbox input "true"
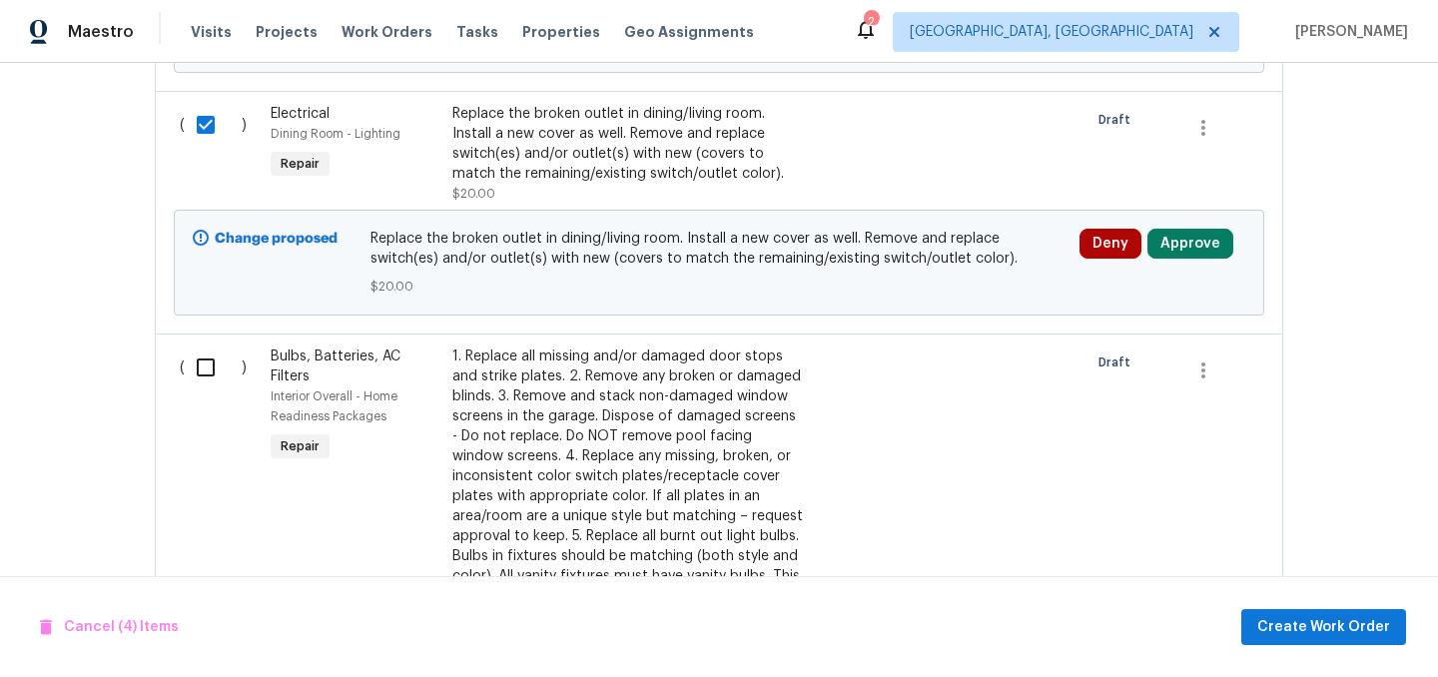
scroll to position [1616, 0]
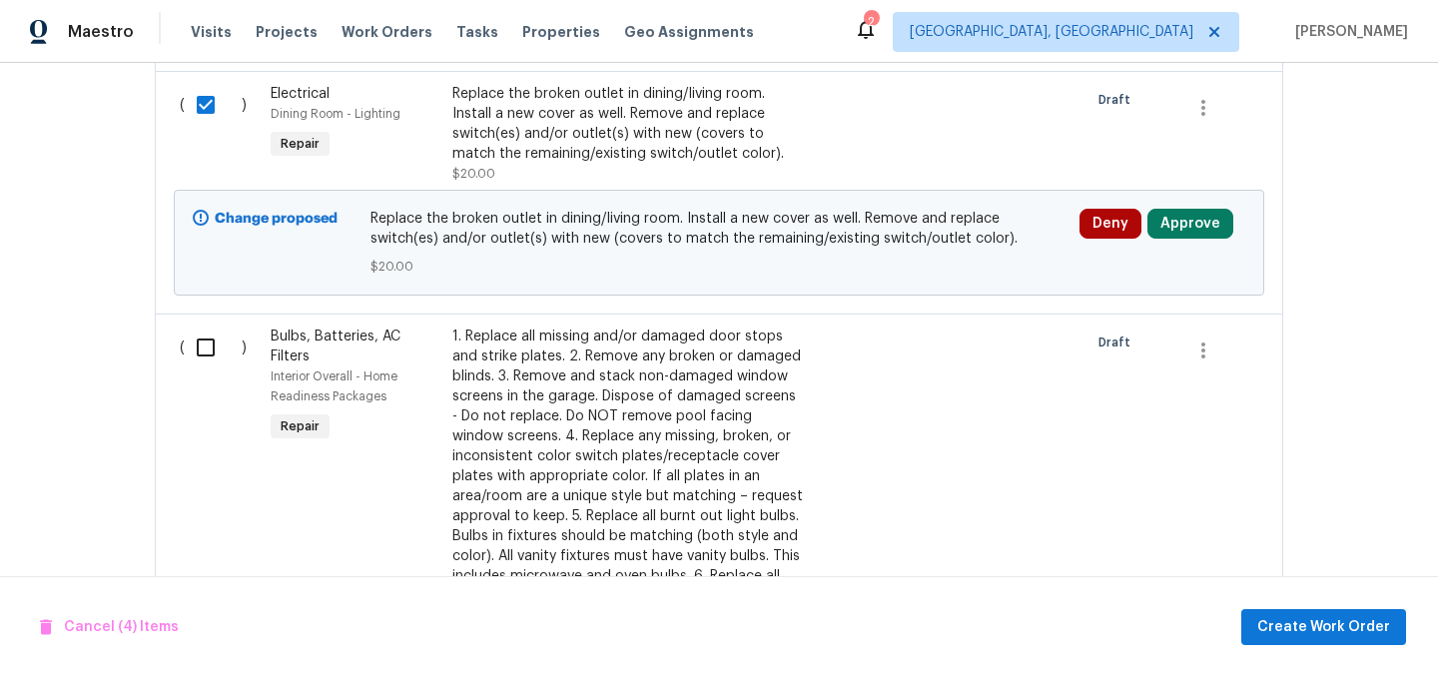
click at [205, 350] on input "checkbox" at bounding box center [213, 348] width 57 height 42
checkbox input "true"
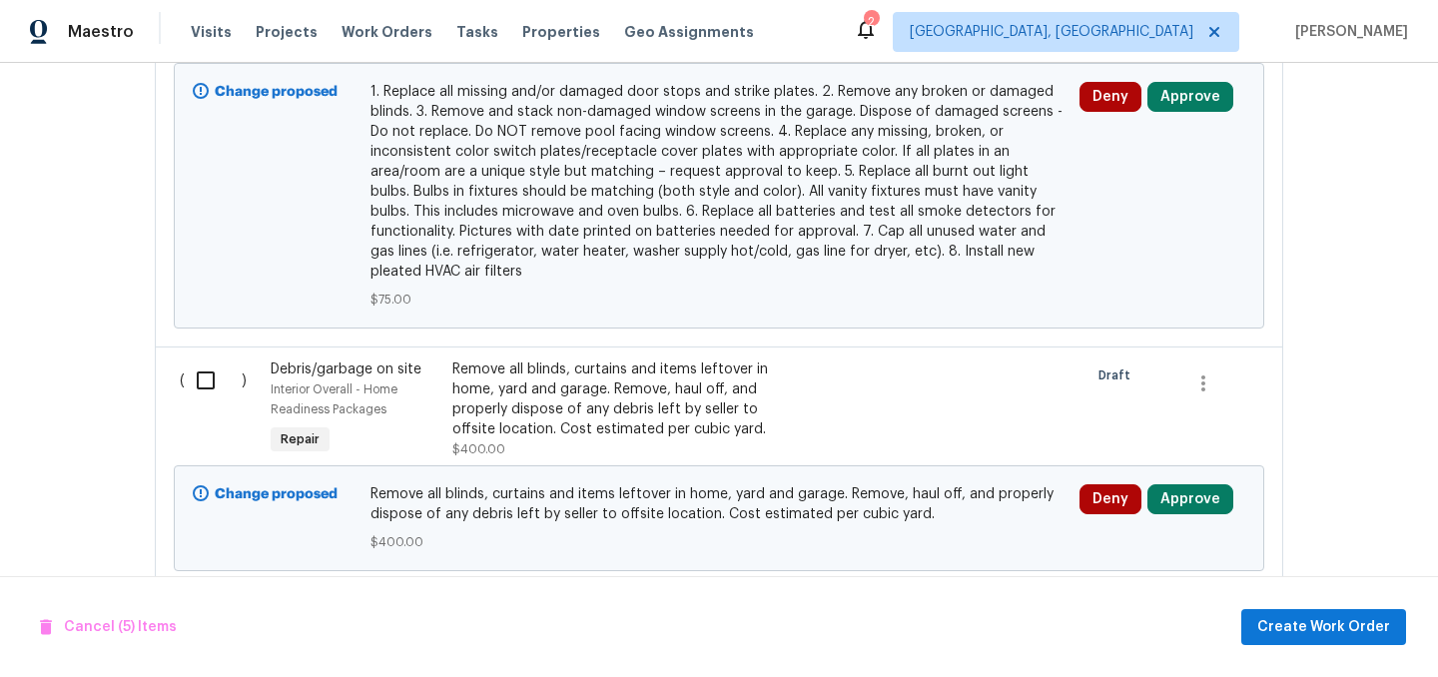
click at [206, 390] on input "checkbox" at bounding box center [213, 381] width 57 height 42
checkbox input "true"
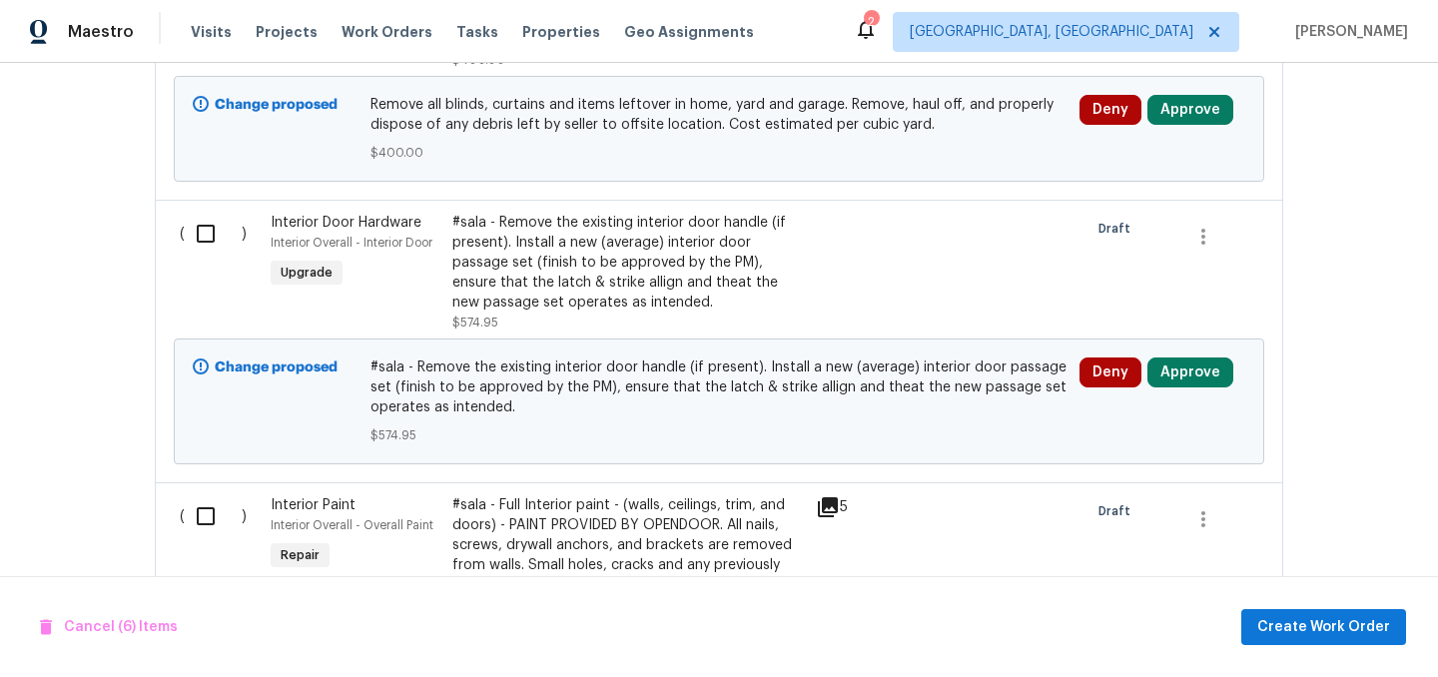
scroll to position [2731, 0]
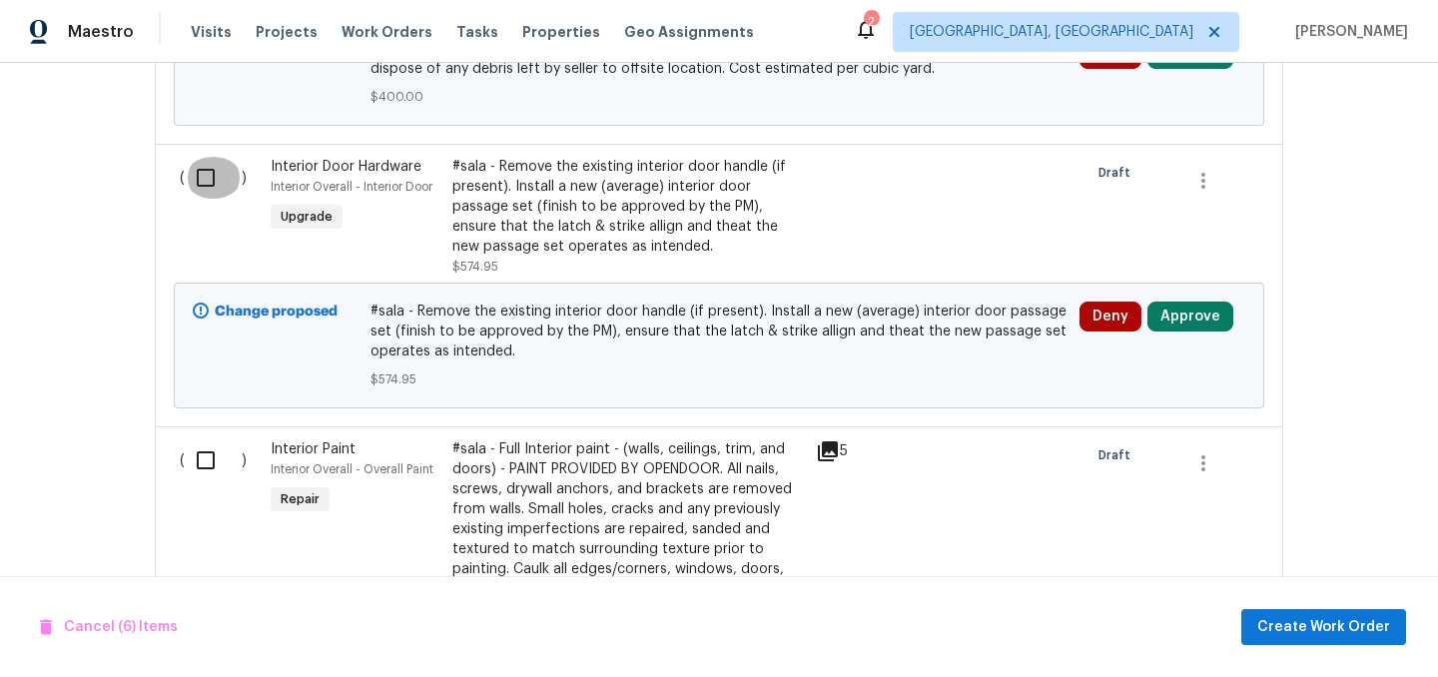
click at [207, 185] on input "checkbox" at bounding box center [213, 178] width 57 height 42
checkbox input "true"
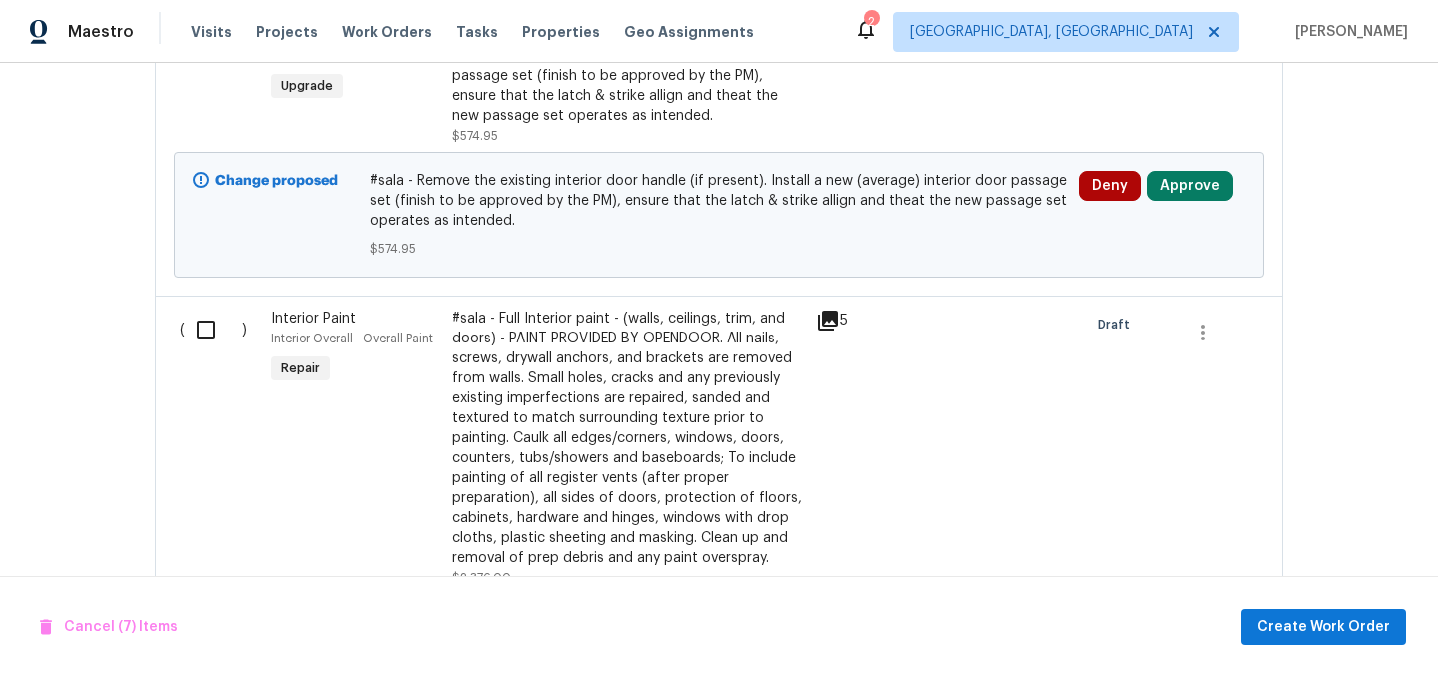
scroll to position [2896, 0]
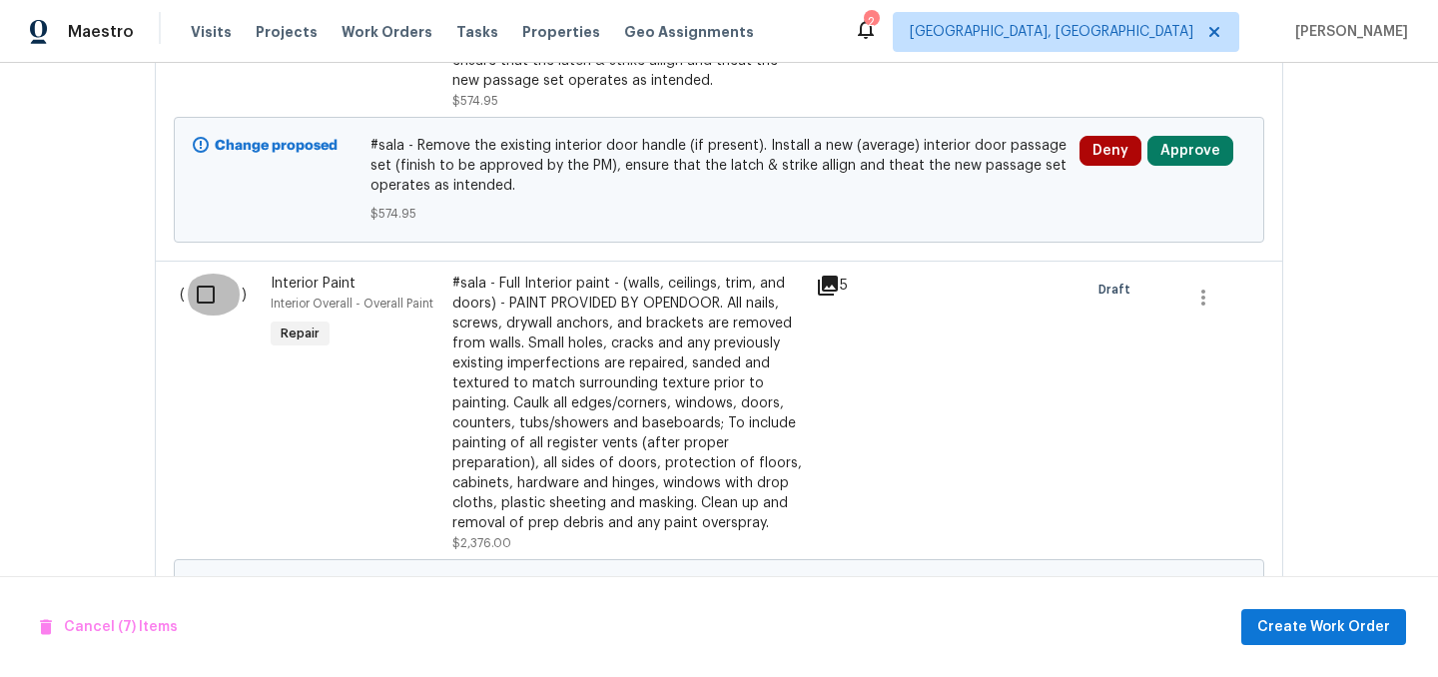
click at [208, 302] on input "checkbox" at bounding box center [213, 295] width 57 height 42
checkbox input "true"
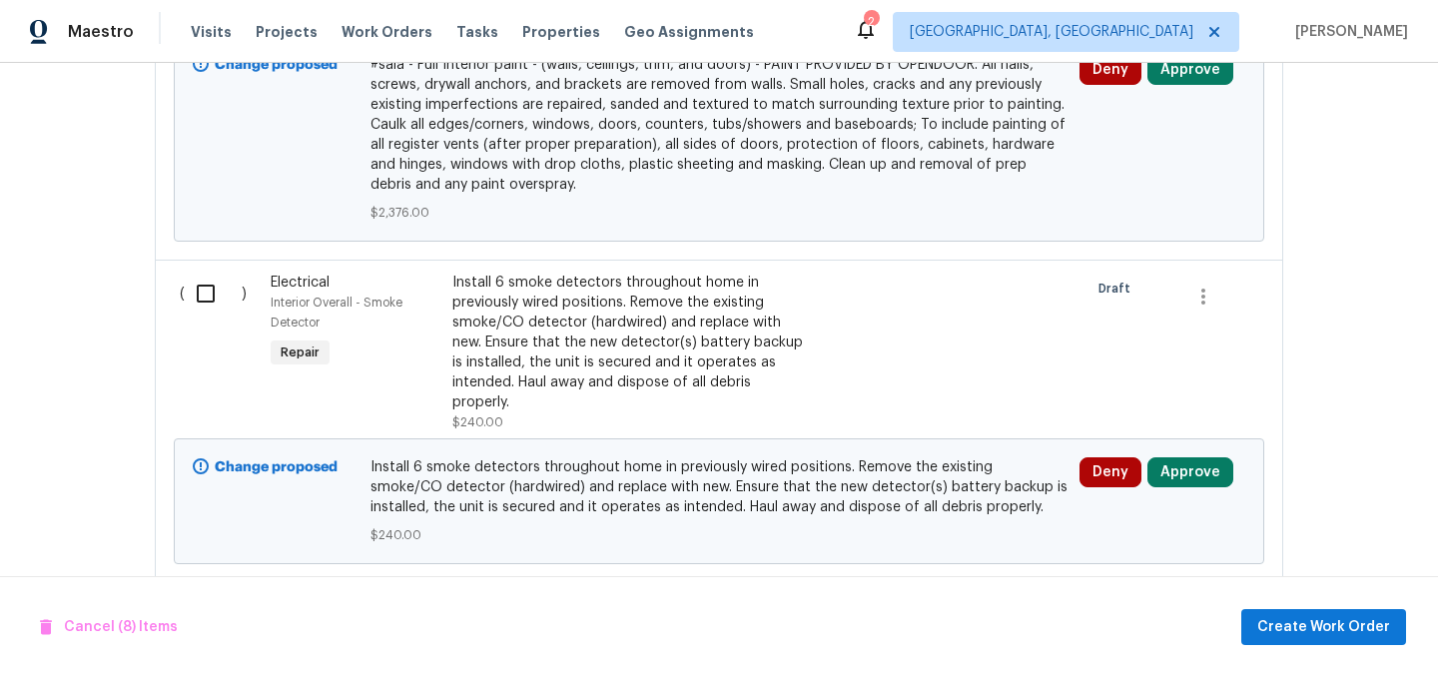
scroll to position [3426, 0]
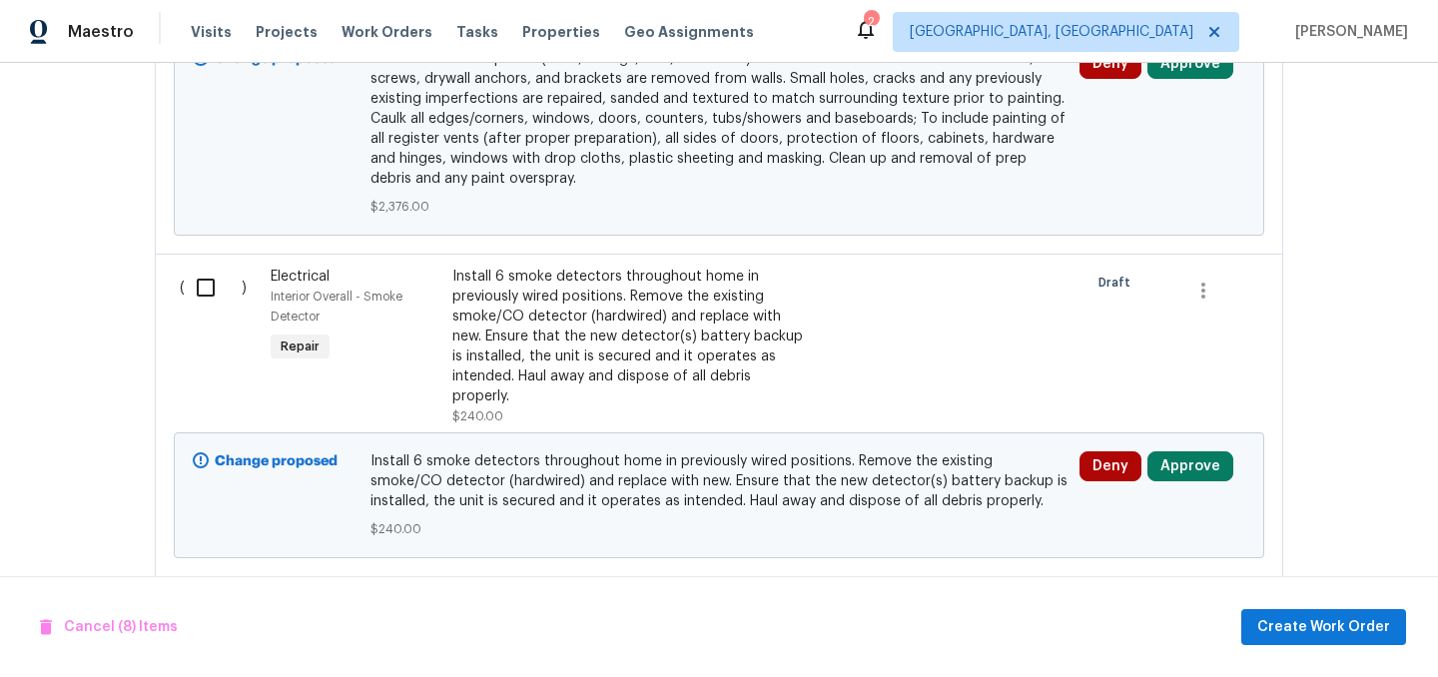
click at [208, 302] on input "checkbox" at bounding box center [213, 288] width 57 height 42
checkbox input "true"
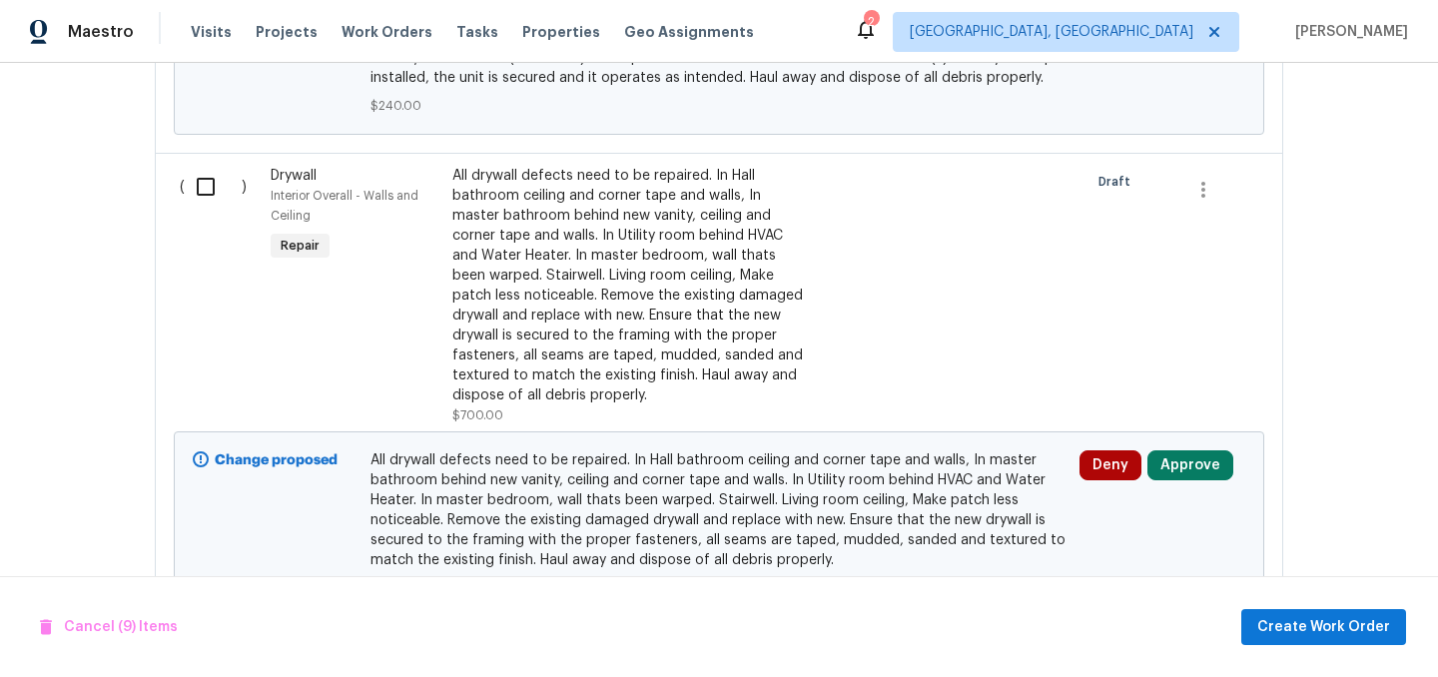
scroll to position [3866, 0]
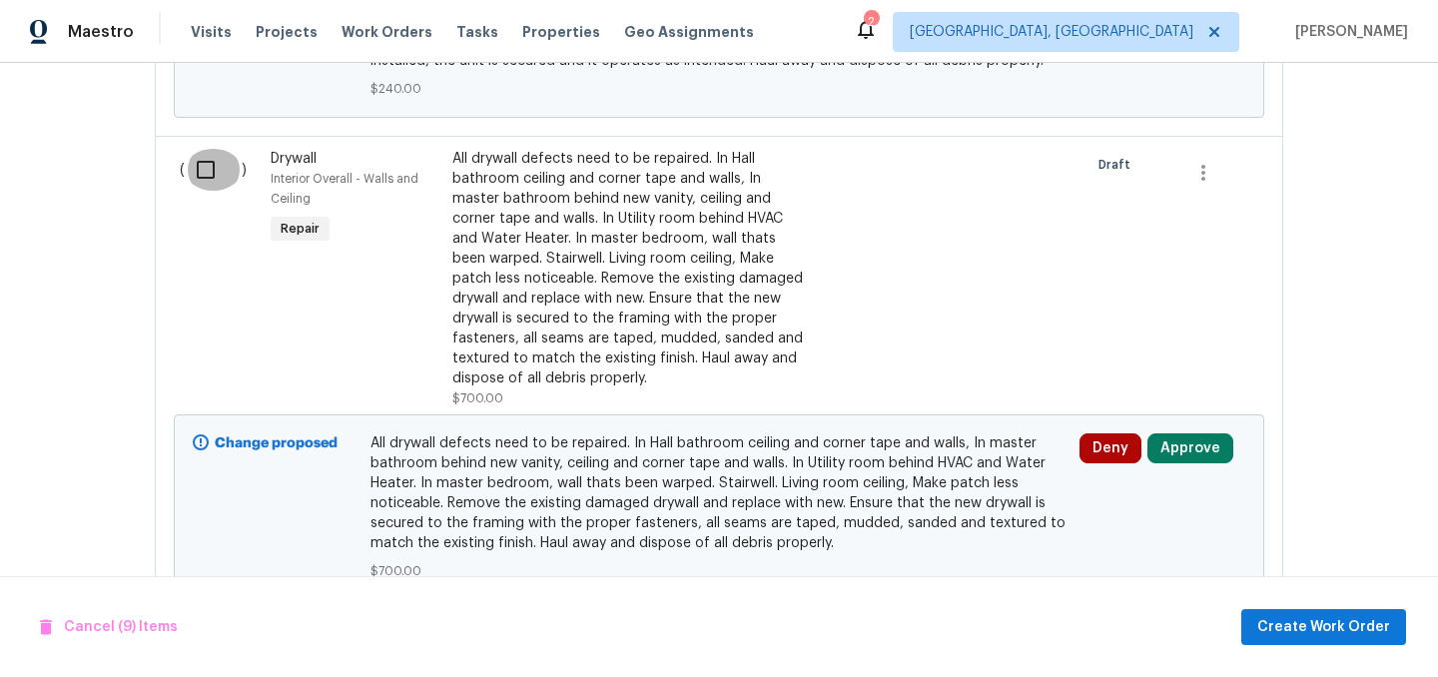
click at [198, 177] on input "checkbox" at bounding box center [213, 170] width 57 height 42
checkbox input "true"
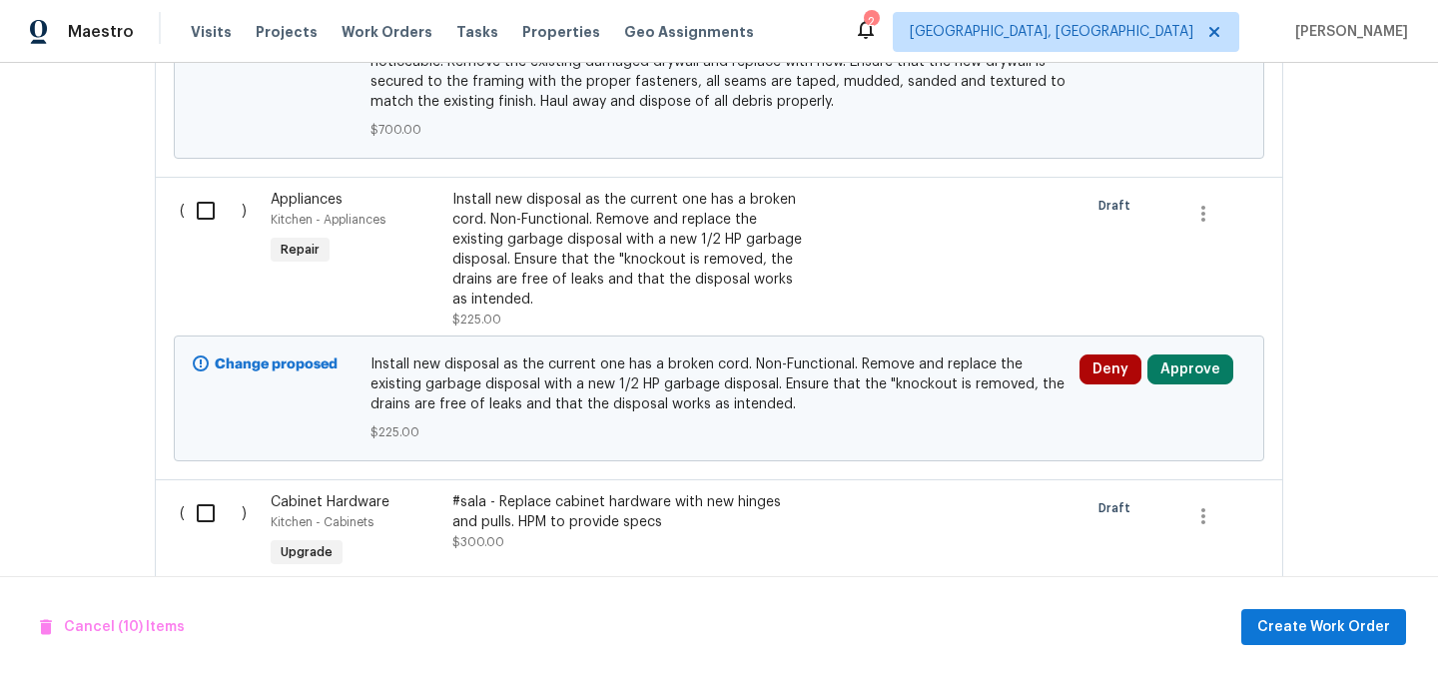
scroll to position [4308, 0]
click at [209, 222] on input "checkbox" at bounding box center [213, 210] width 57 height 42
checkbox input "true"
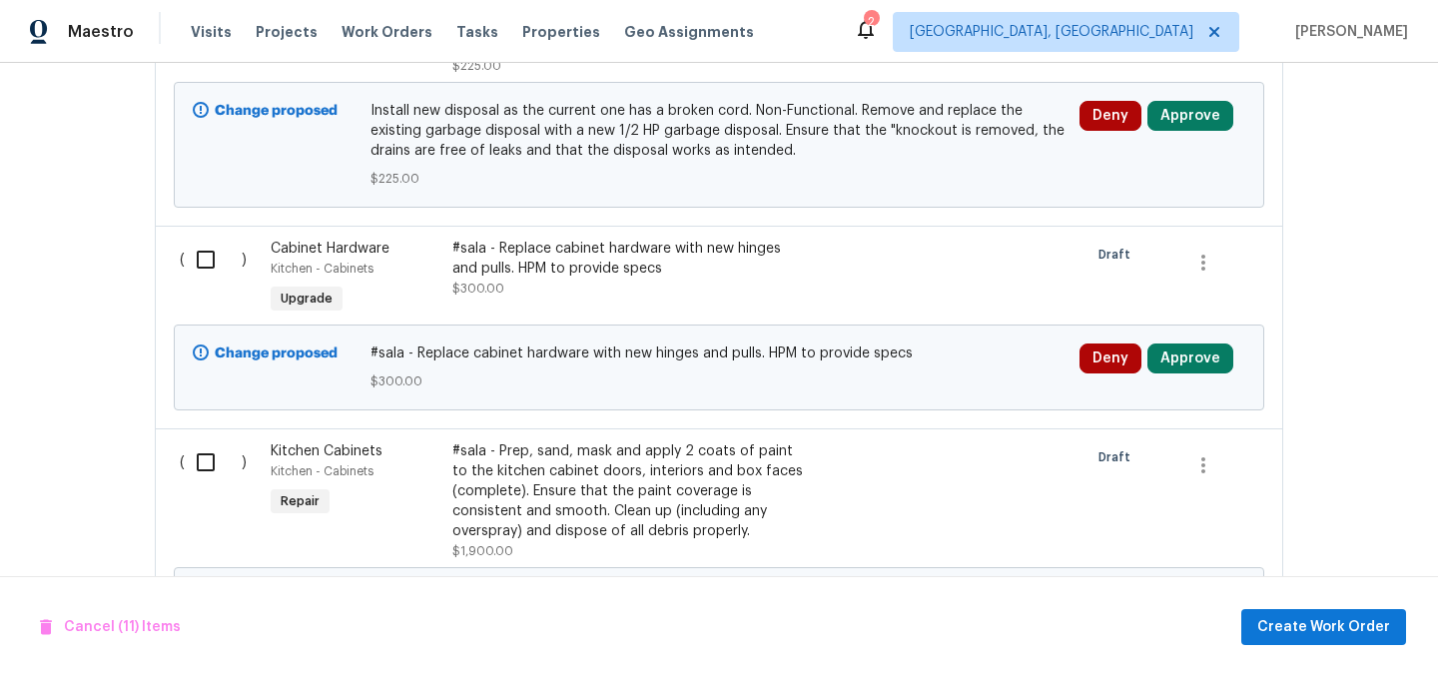
scroll to position [4609, 0]
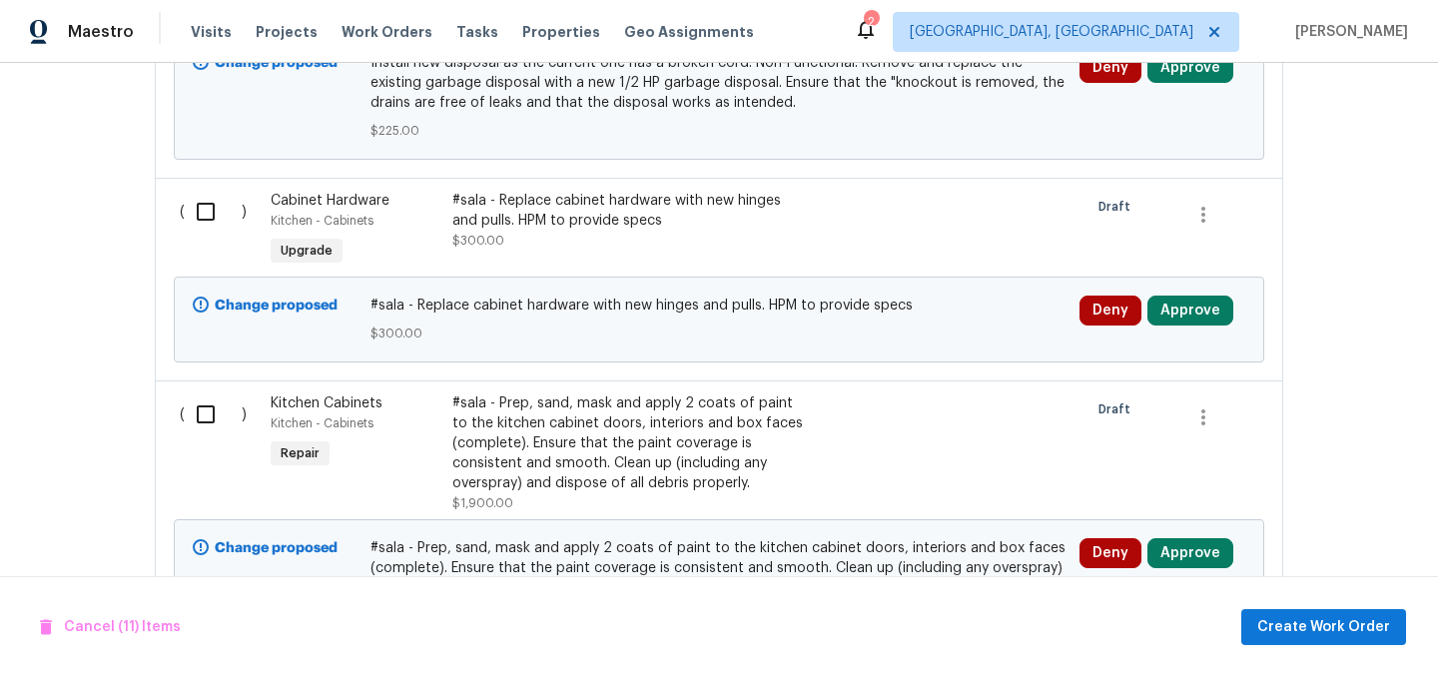
click at [209, 219] on input "checkbox" at bounding box center [213, 212] width 57 height 42
checkbox input "true"
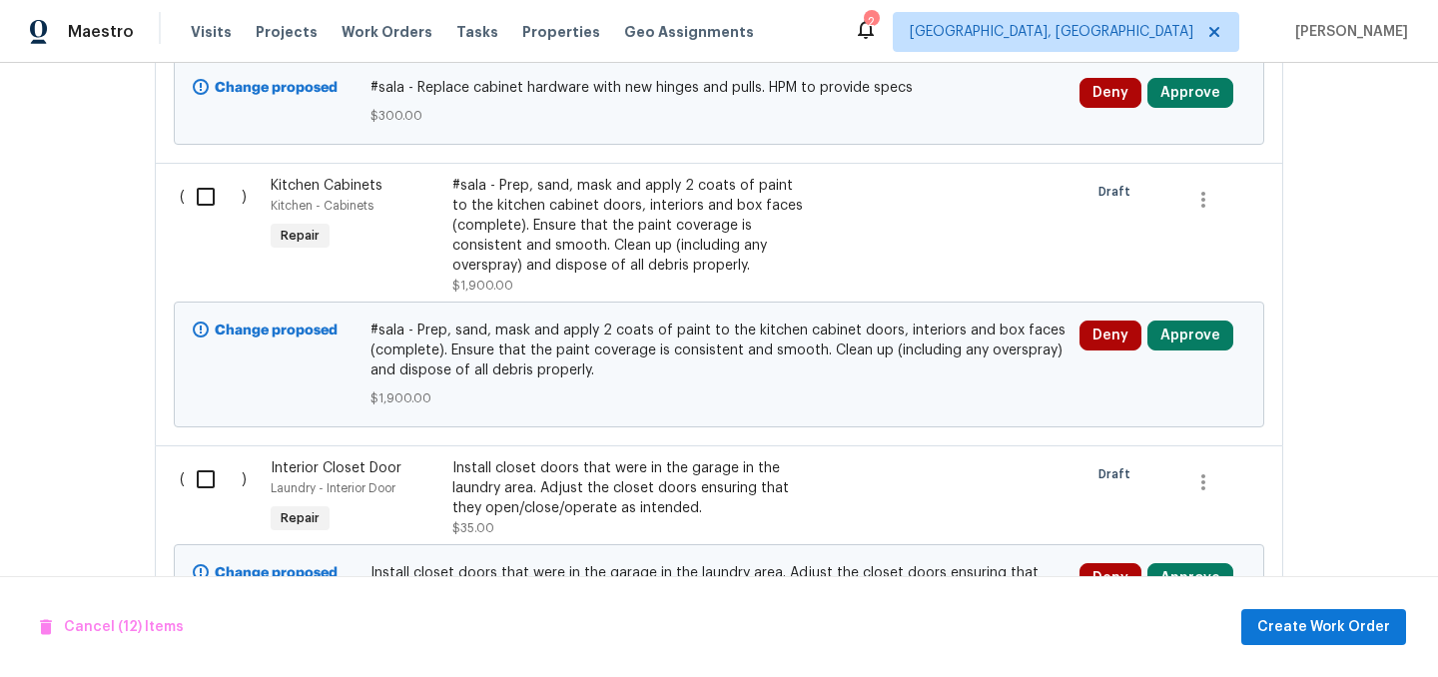
click at [209, 218] on input "checkbox" at bounding box center [213, 197] width 57 height 42
checkbox input "true"
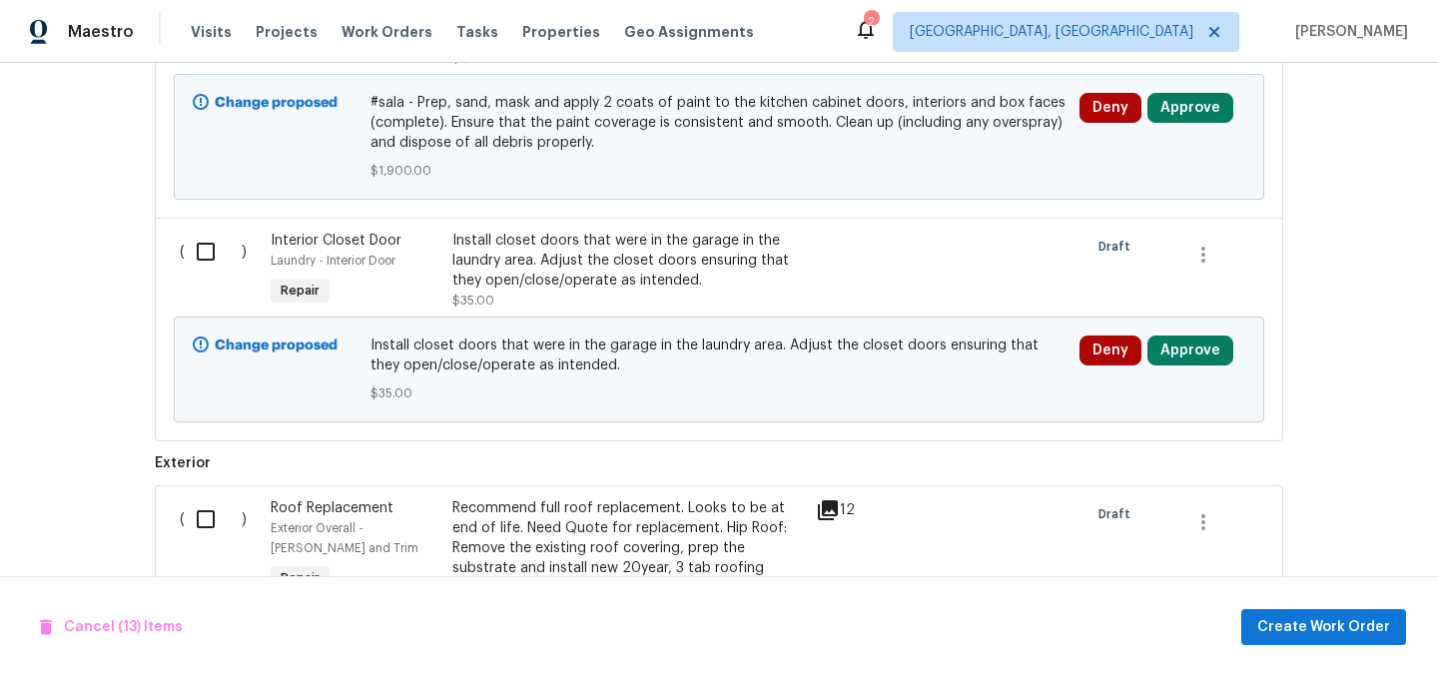
click at [208, 256] on input "checkbox" at bounding box center [213, 252] width 57 height 42
checkbox input "true"
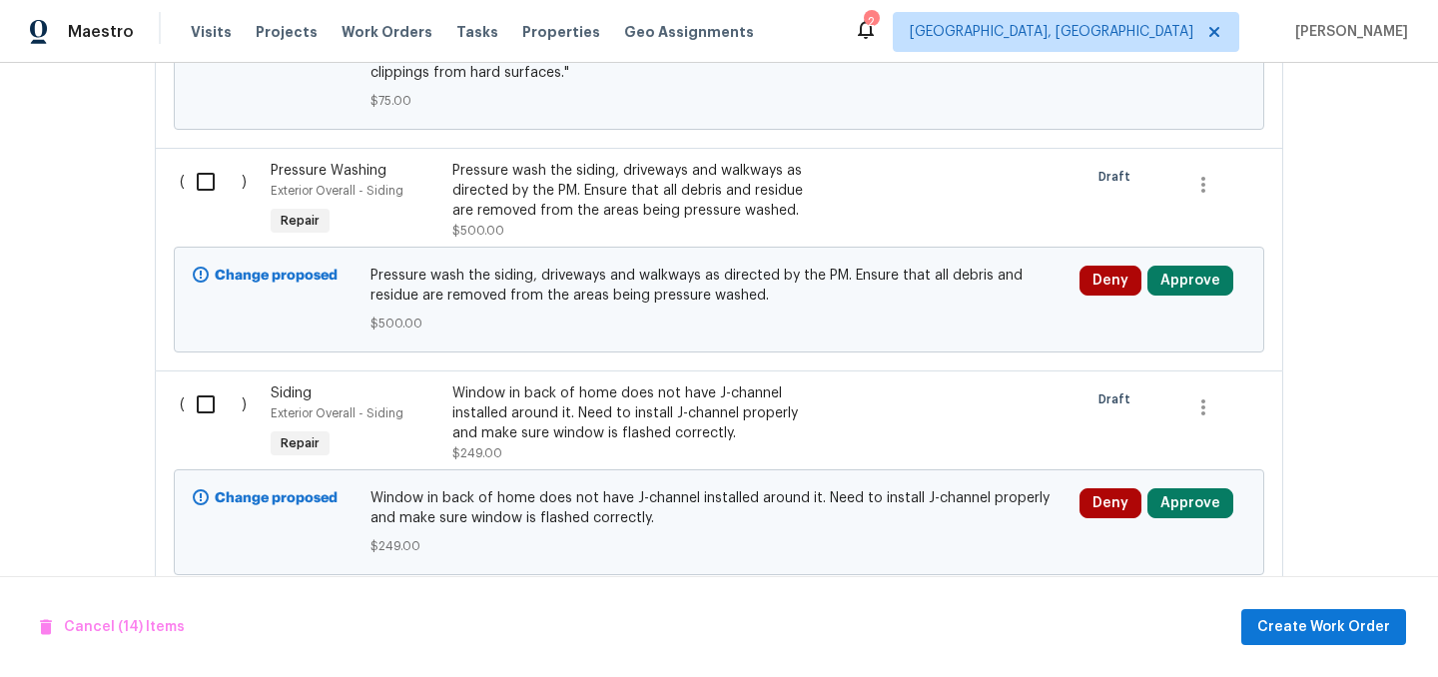
scroll to position [6159, 0]
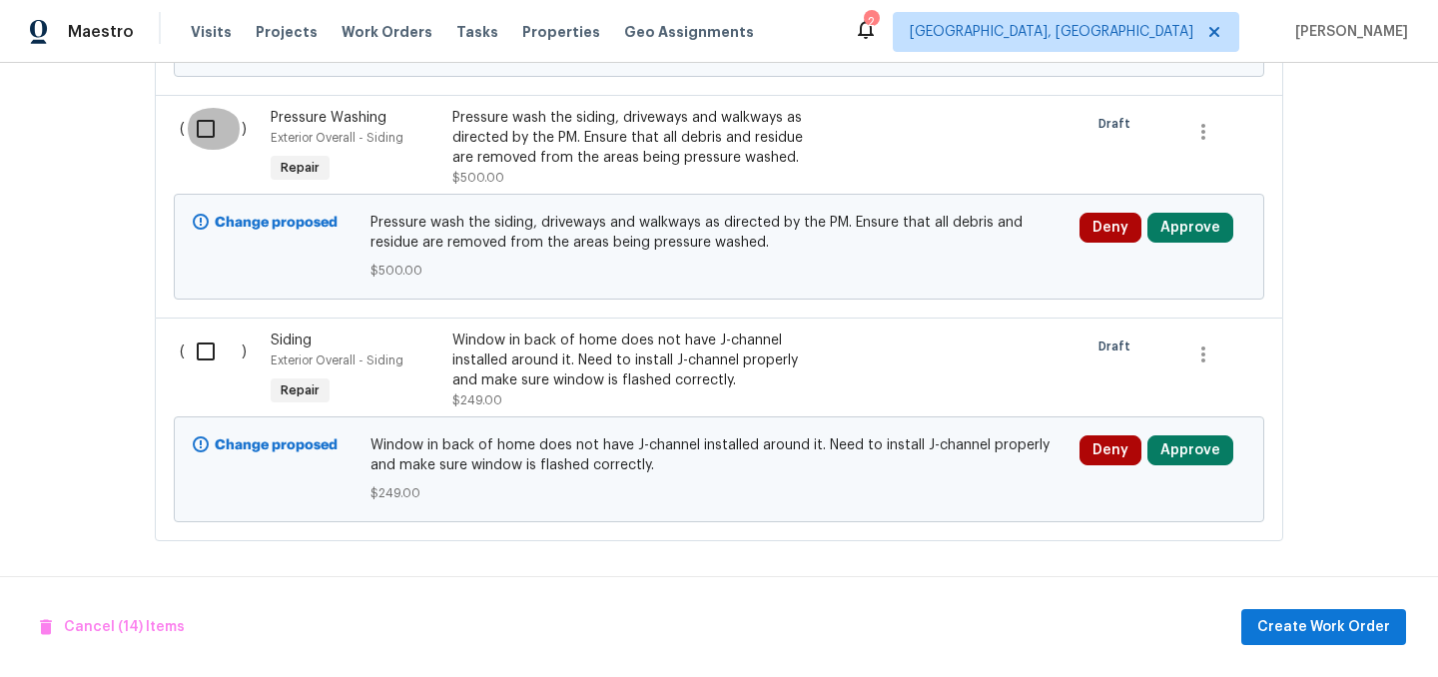
click at [201, 126] on input "checkbox" at bounding box center [213, 129] width 57 height 42
checkbox input "true"
click at [209, 339] on input "checkbox" at bounding box center [213, 352] width 57 height 42
checkbox input "true"
click at [1322, 615] on span "Create Work Order" at bounding box center [1323, 627] width 133 height 25
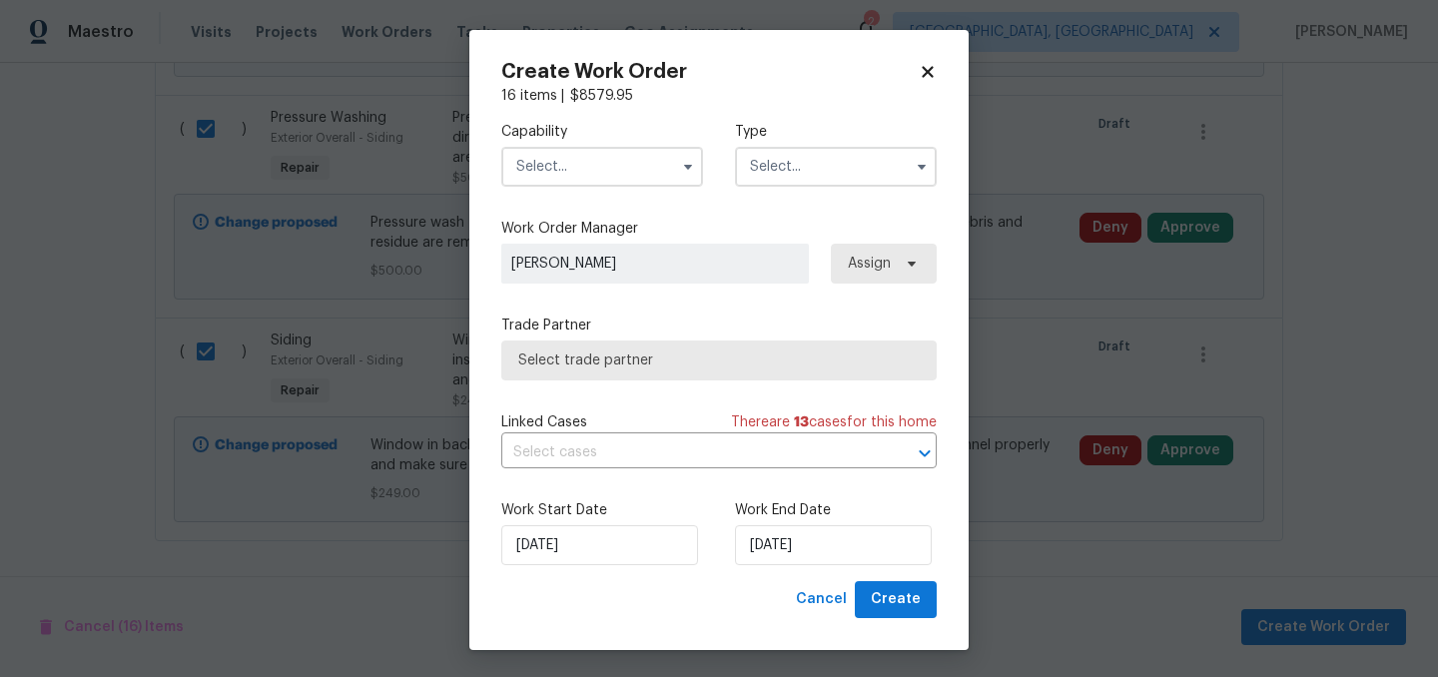
click at [608, 164] on input "text" at bounding box center [602, 167] width 202 height 40
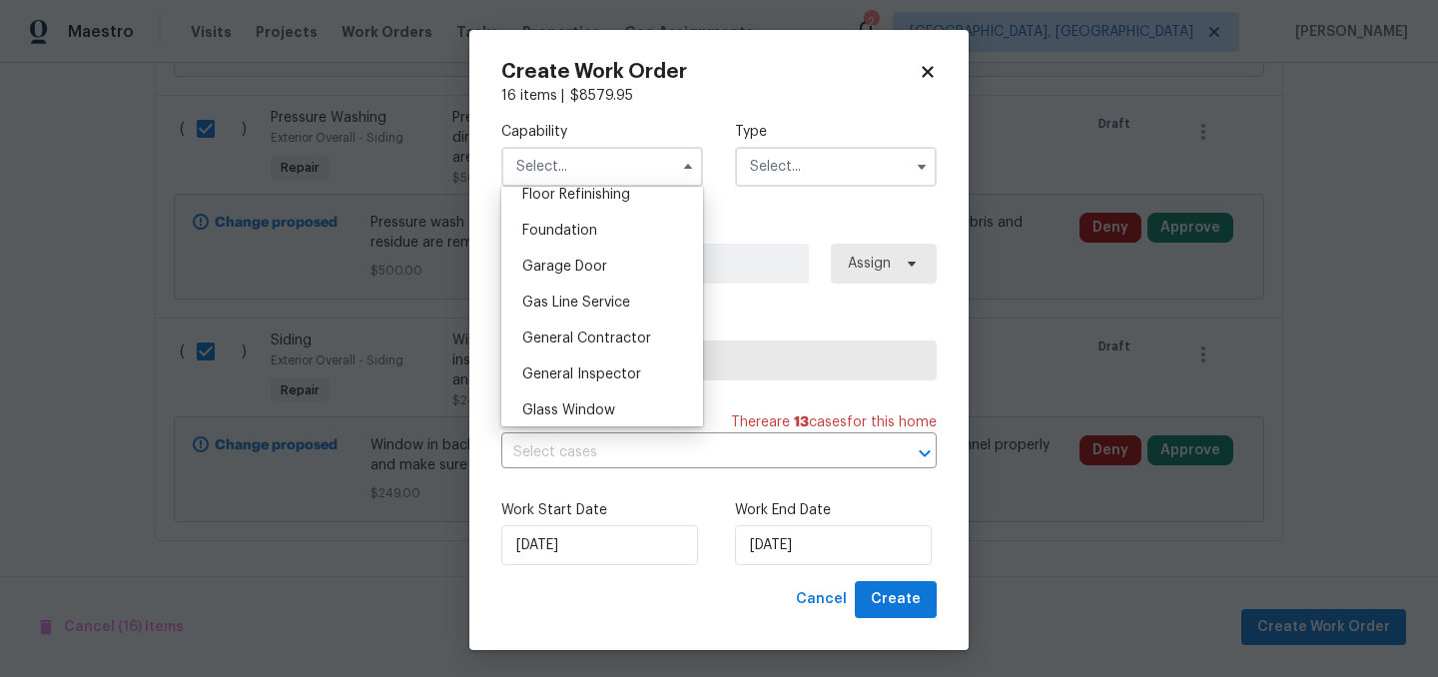
scroll to position [843, 0]
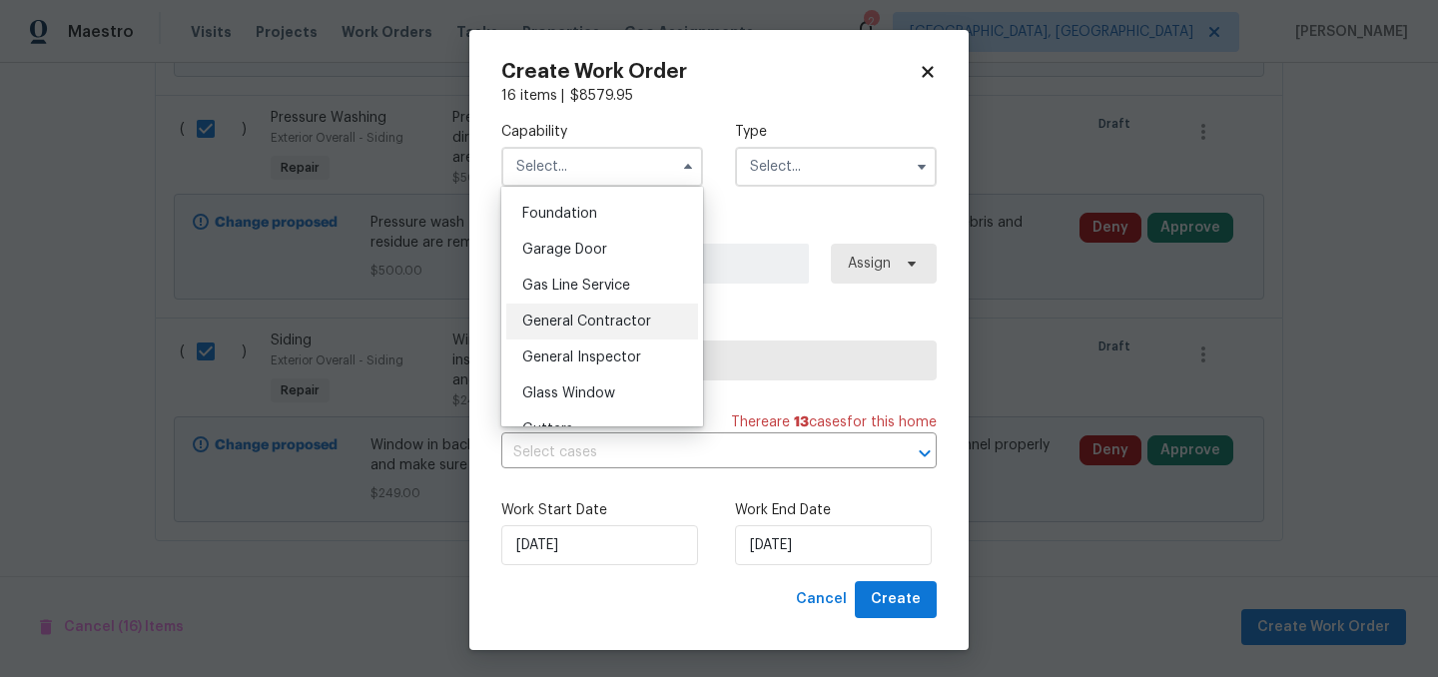
click at [631, 320] on span "General Contractor" at bounding box center [586, 322] width 129 height 14
type input "General Contractor"
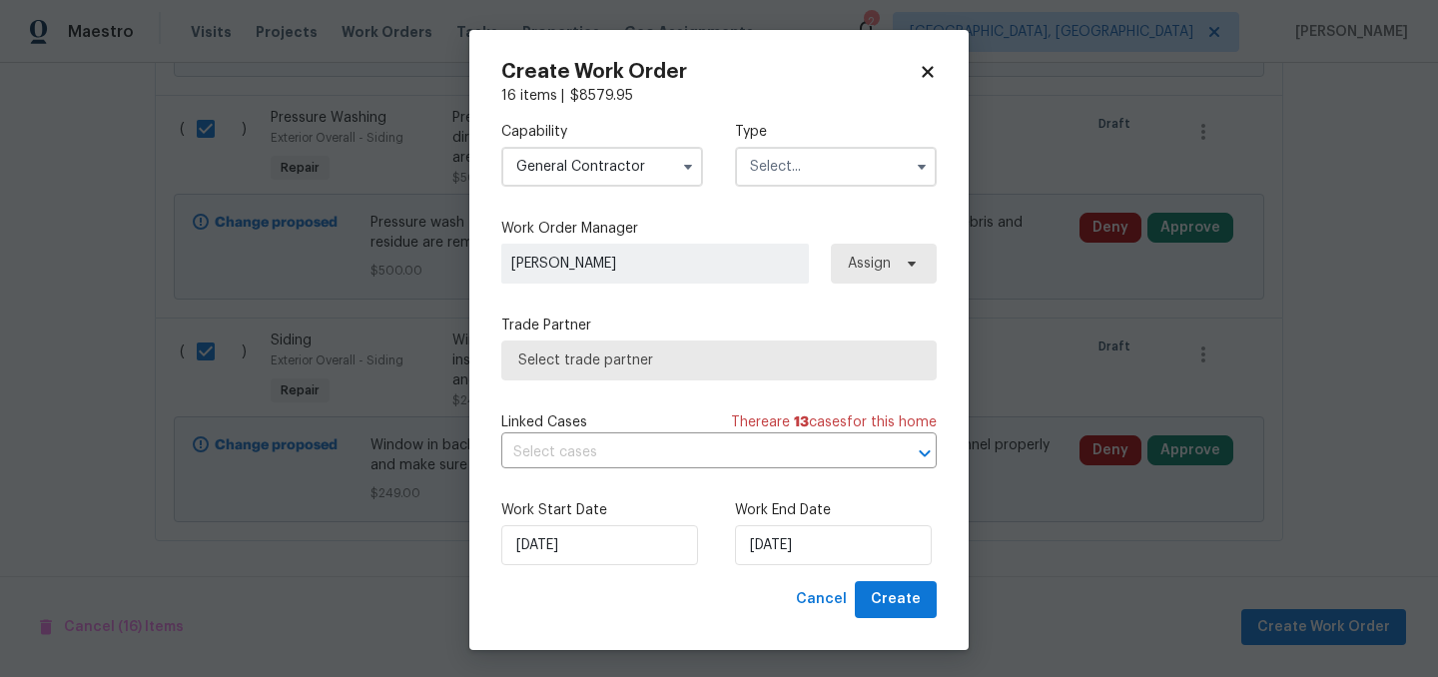
click at [854, 158] on input "text" at bounding box center [836, 167] width 202 height 40
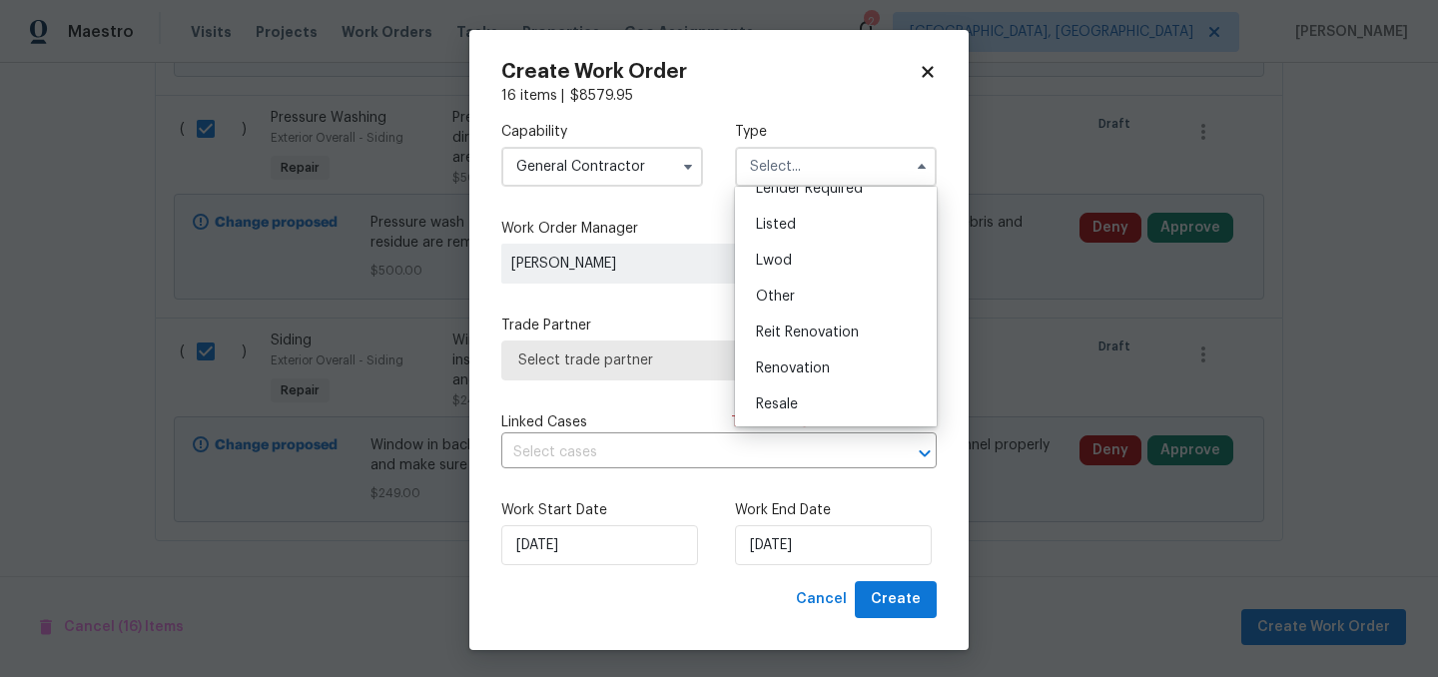
scroll to position [173, 0]
click at [811, 359] on span "Renovation" at bounding box center [793, 361] width 74 height 14
type input "Renovation"
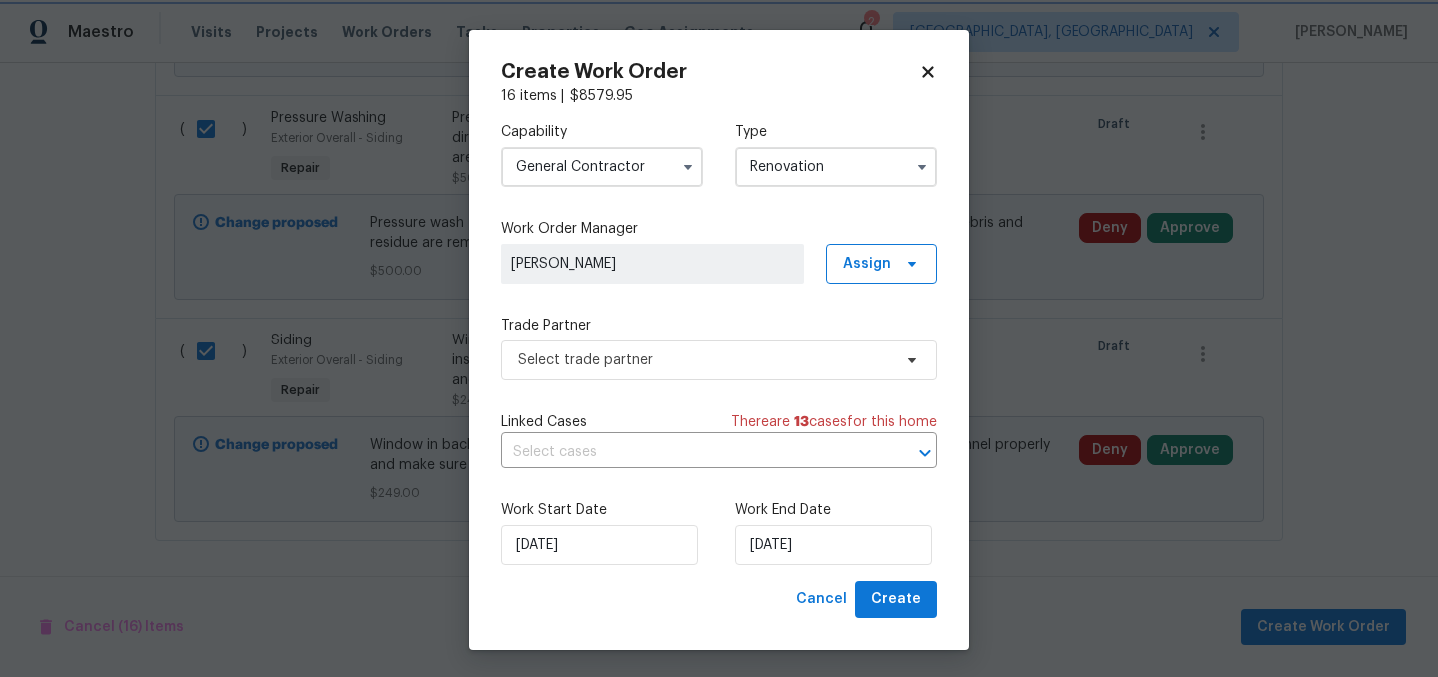
scroll to position [0, 0]
click at [766, 354] on span "Select trade partner" at bounding box center [704, 361] width 373 height 20
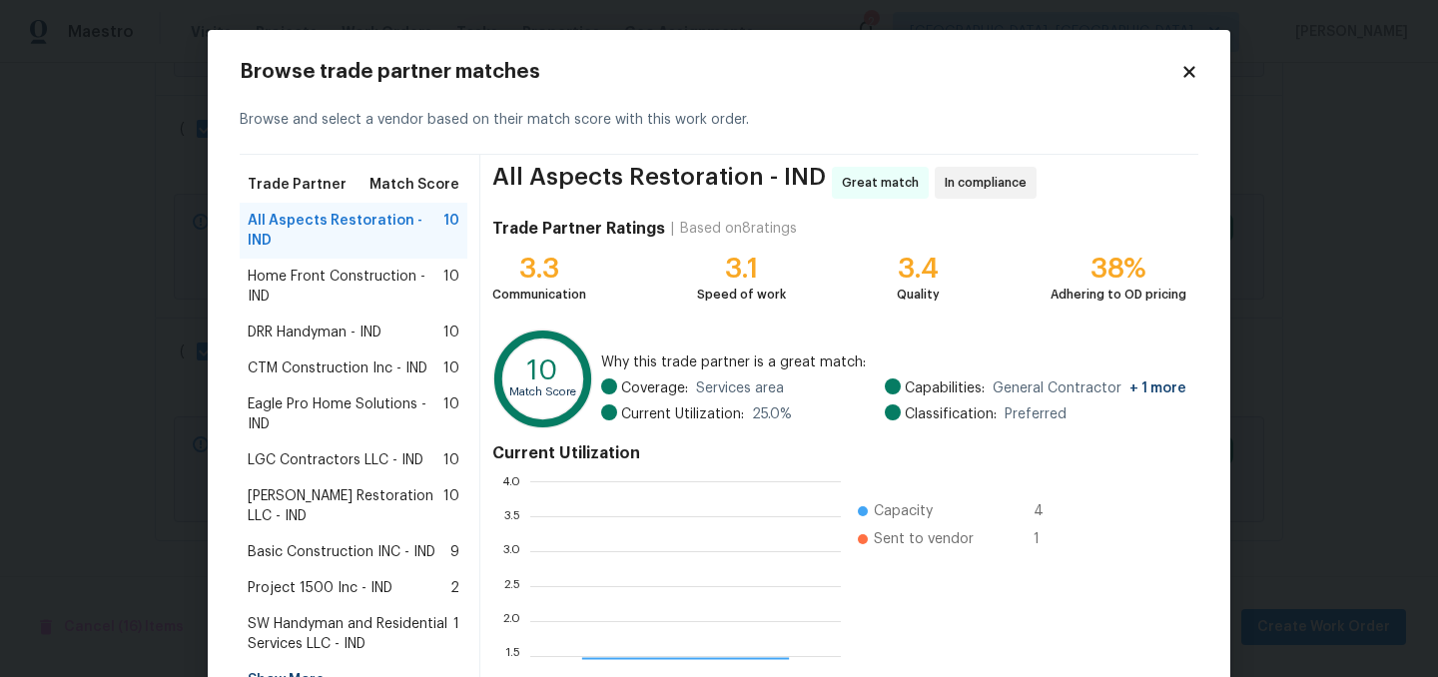
scroll to position [280, 311]
click at [354, 259] on div "Home Front Construction - IND 10" at bounding box center [354, 287] width 228 height 56
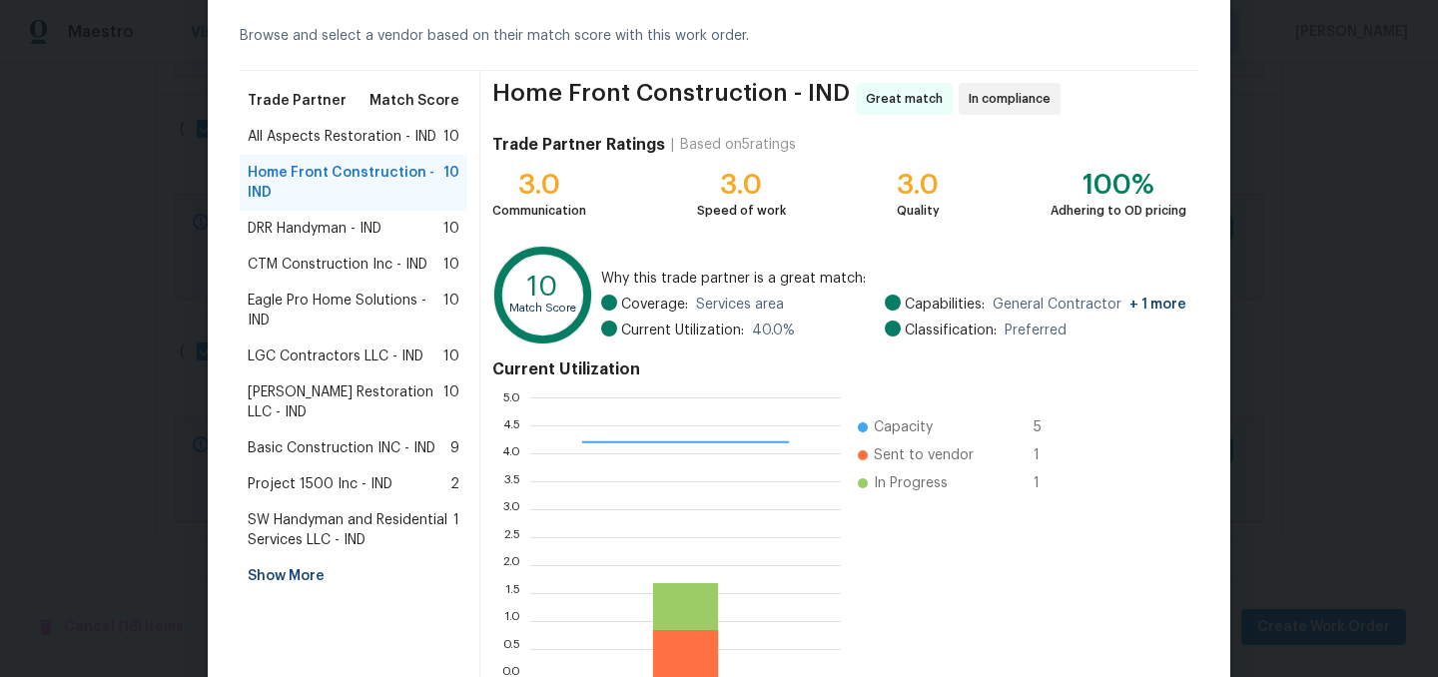
scroll to position [204, 0]
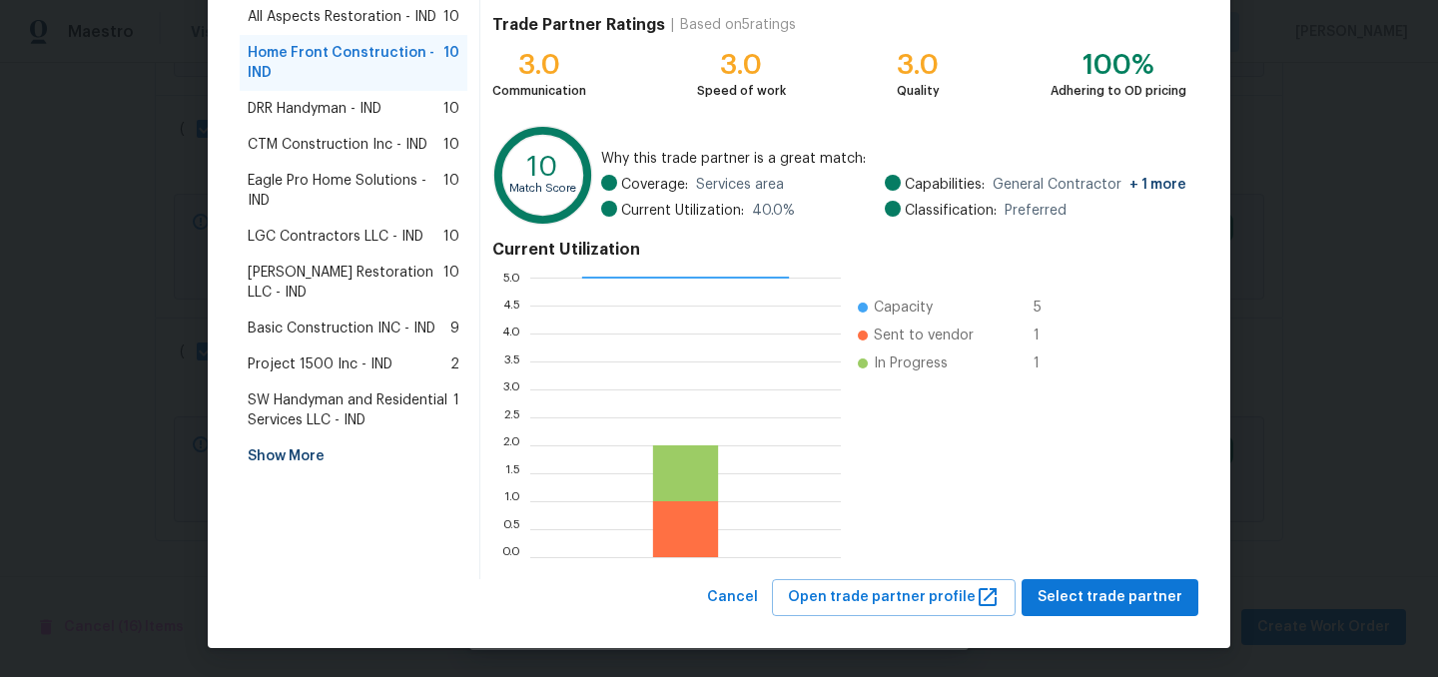
click at [1128, 615] on div "Browse trade partner matches Browse and select a vendor based on their match sc…" at bounding box center [719, 237] width 1023 height 822
click at [1126, 594] on span "Select trade partner" at bounding box center [1110, 597] width 145 height 25
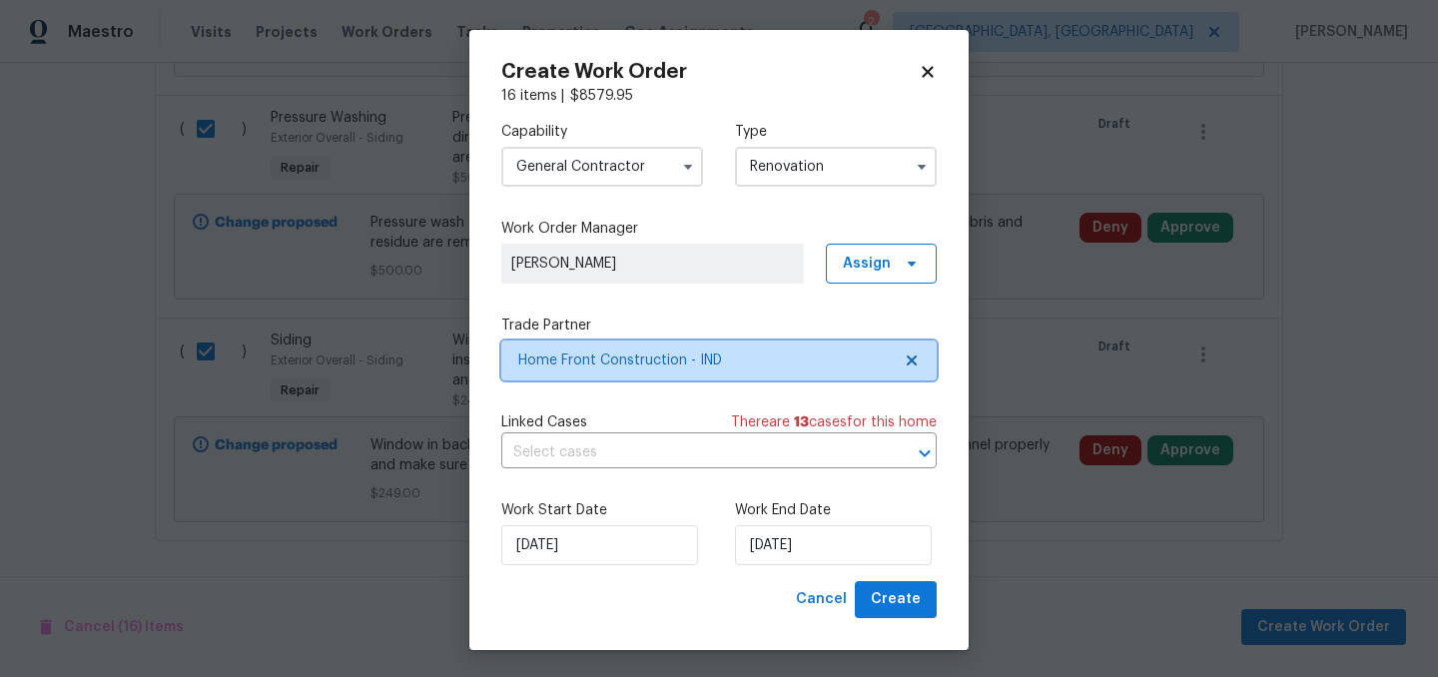
scroll to position [0, 0]
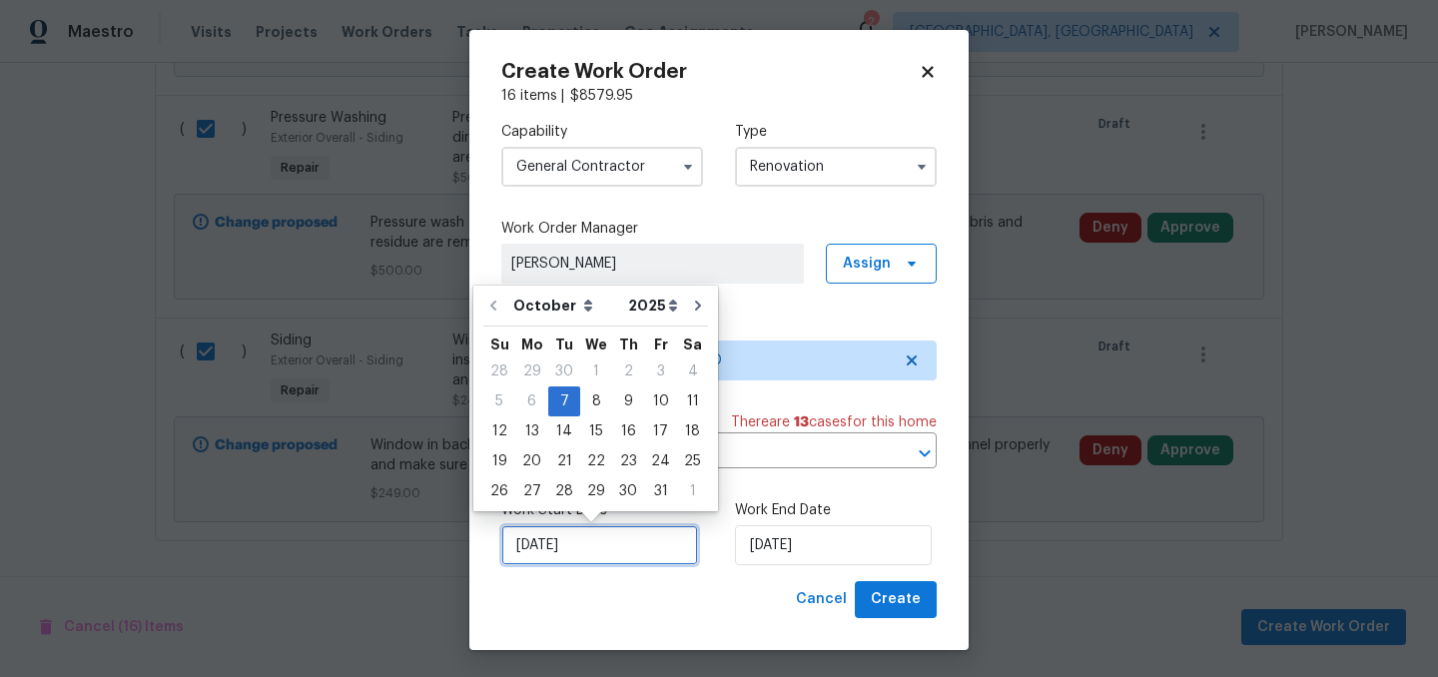
click at [615, 534] on input "10/7/2025" at bounding box center [599, 545] width 197 height 40
click at [592, 405] on div "8" at bounding box center [596, 402] width 32 height 28
type input "10/8/2025"
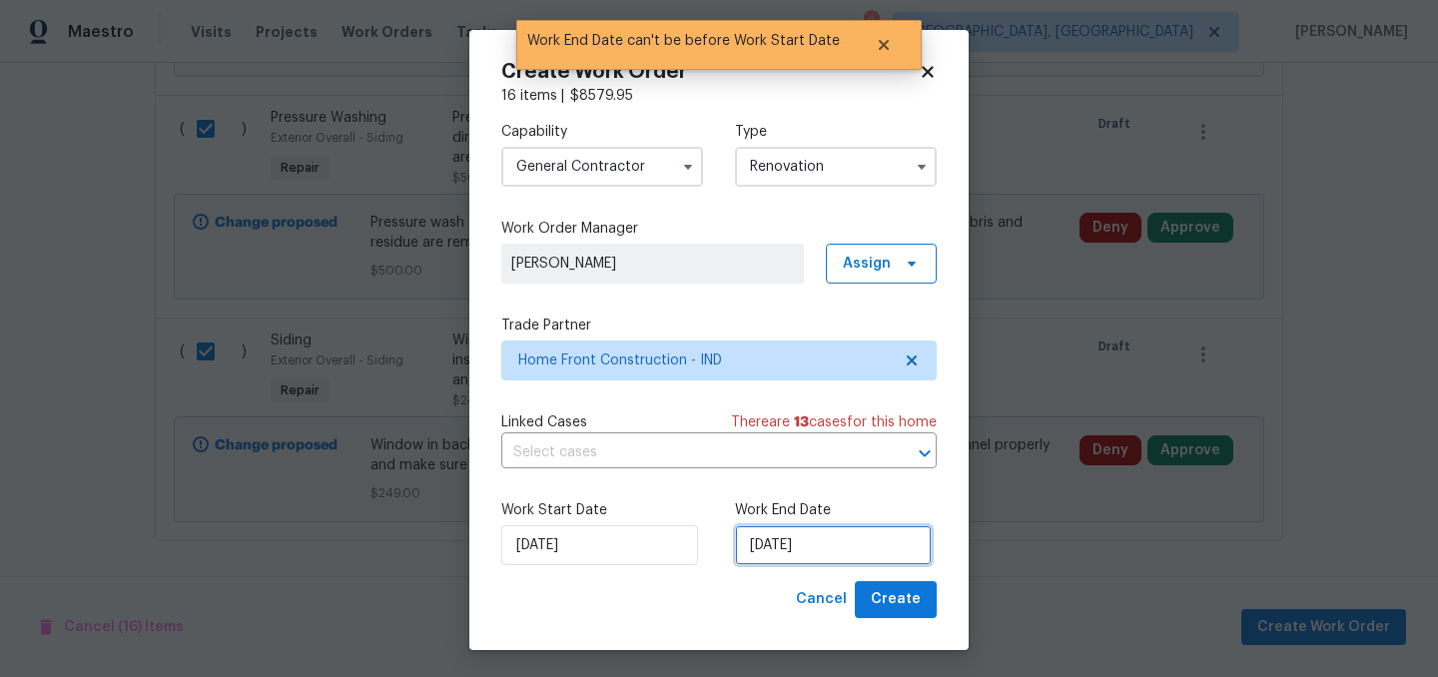
click at [840, 536] on input "10/8/2025" at bounding box center [833, 545] width 197 height 40
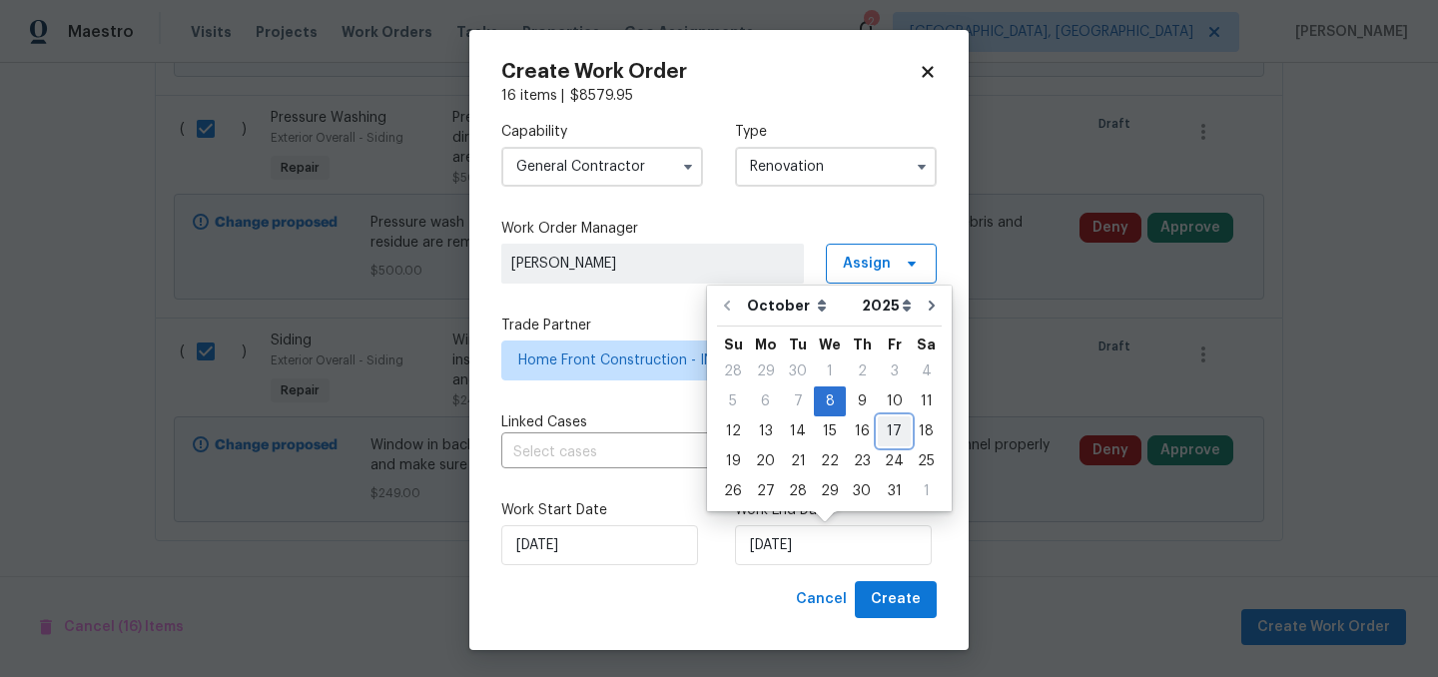
click at [887, 427] on div "17" at bounding box center [894, 431] width 33 height 28
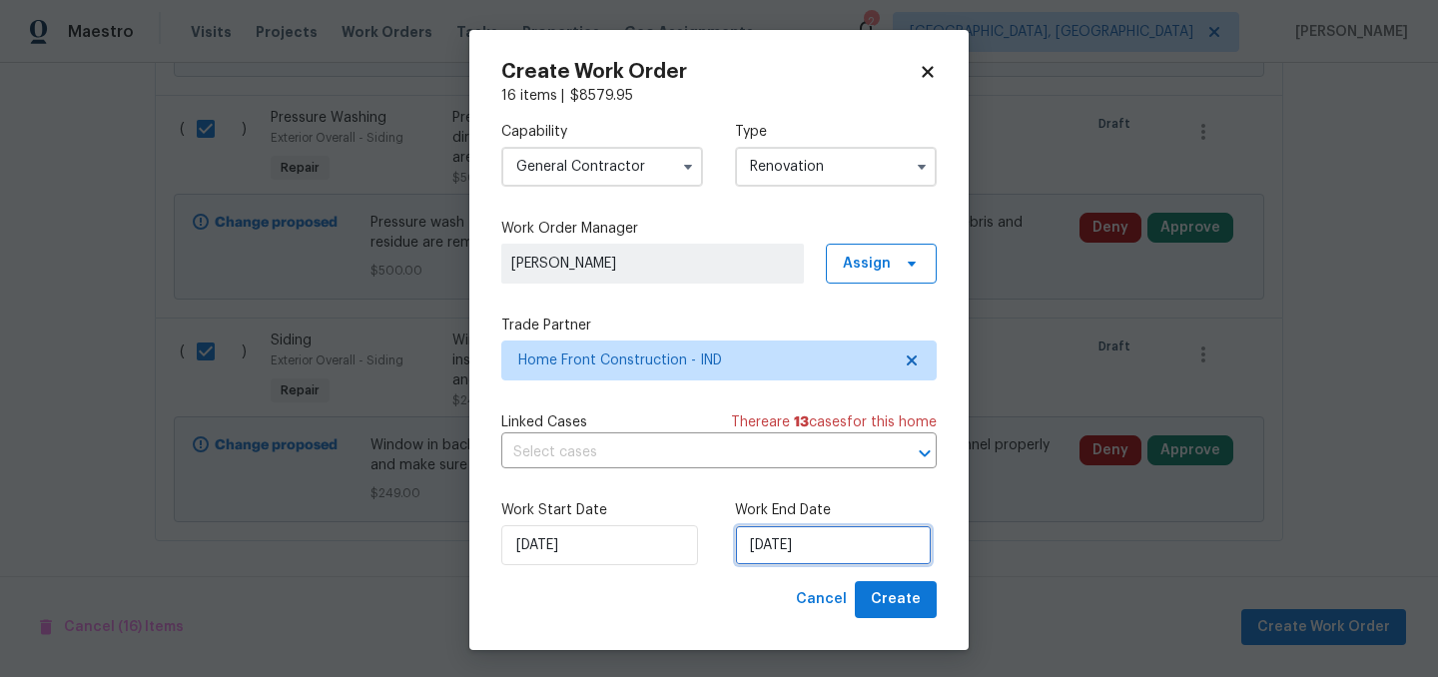
click at [833, 540] on input "10/17/2025" at bounding box center [833, 545] width 197 height 40
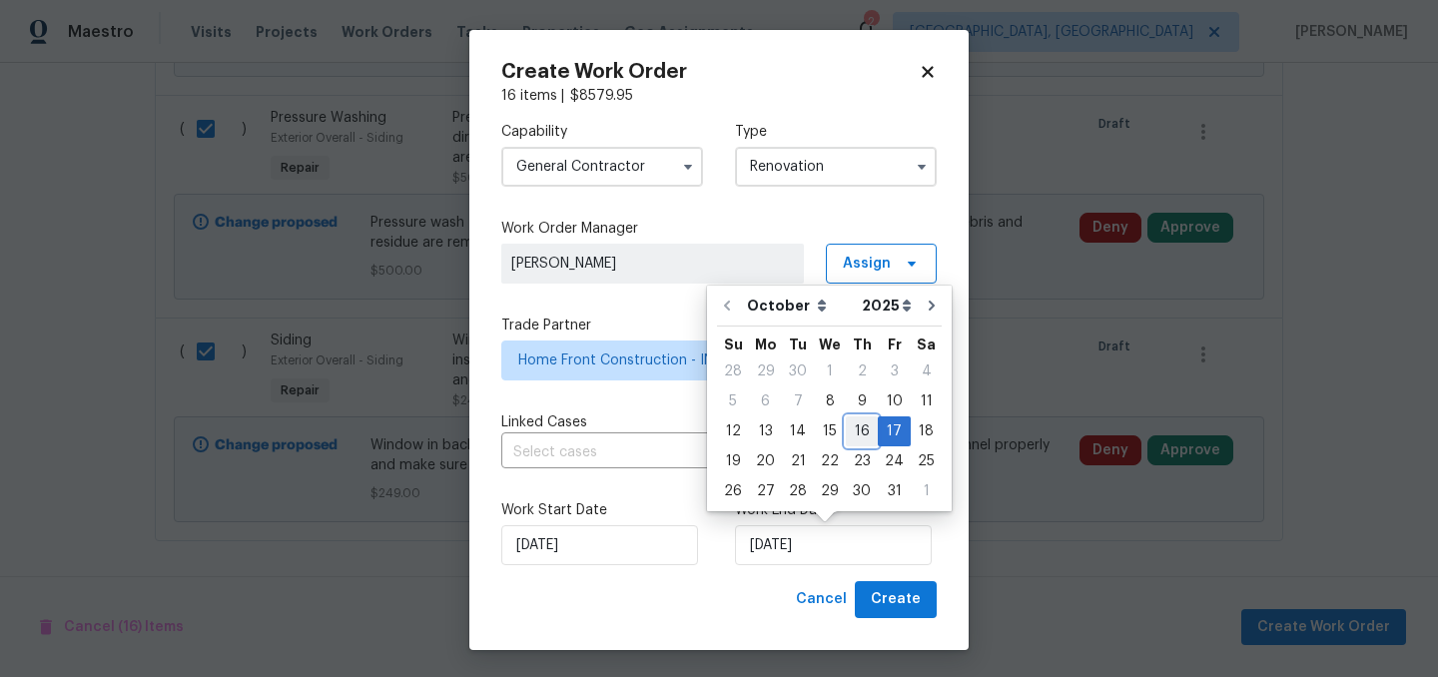
click at [859, 429] on div "16" at bounding box center [862, 431] width 32 height 28
type input "10/16/2025"
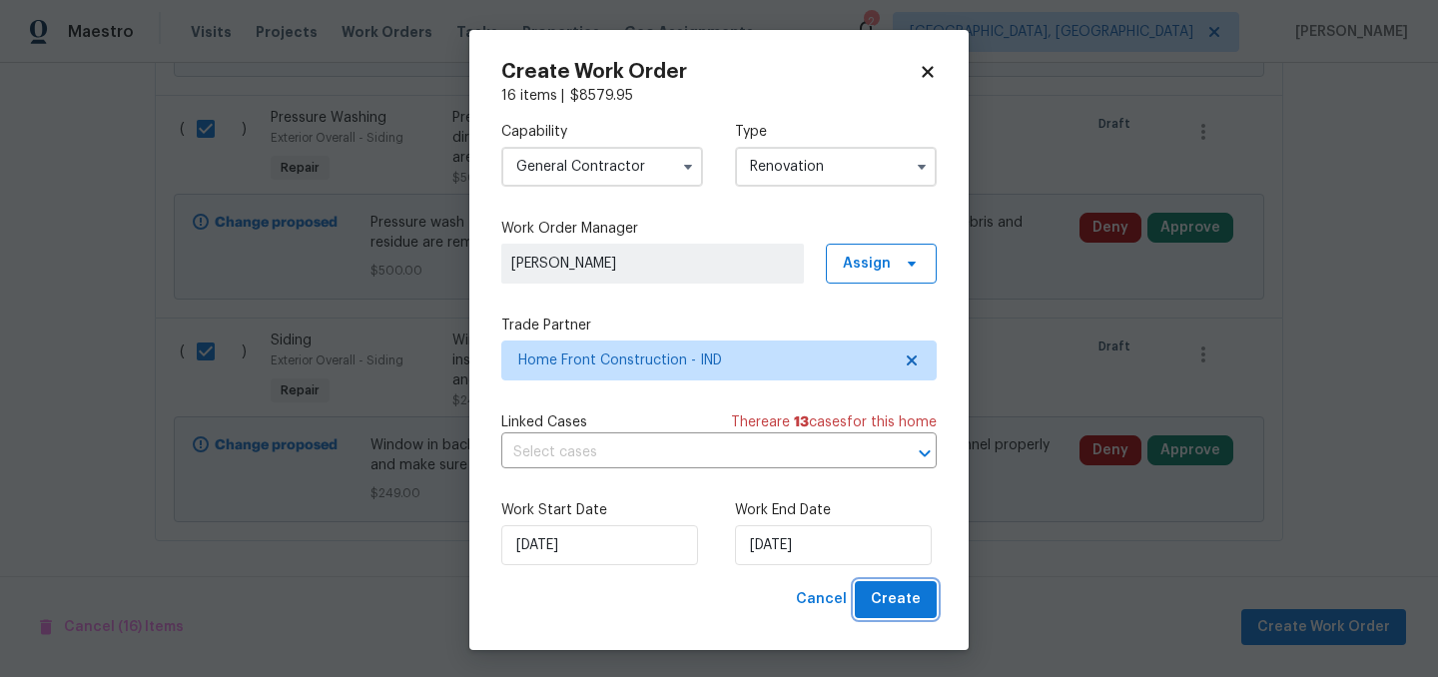
click at [898, 603] on span "Create" at bounding box center [896, 599] width 50 height 25
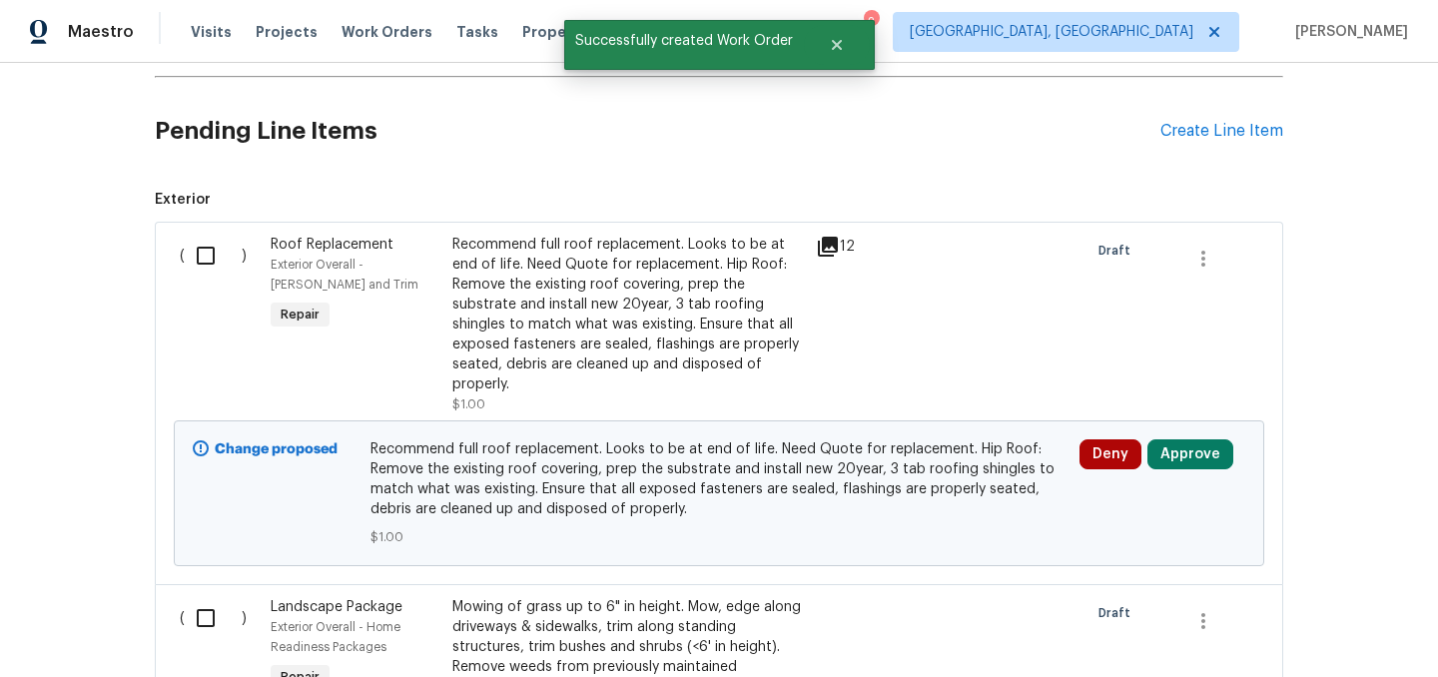
scroll to position [569, 0]
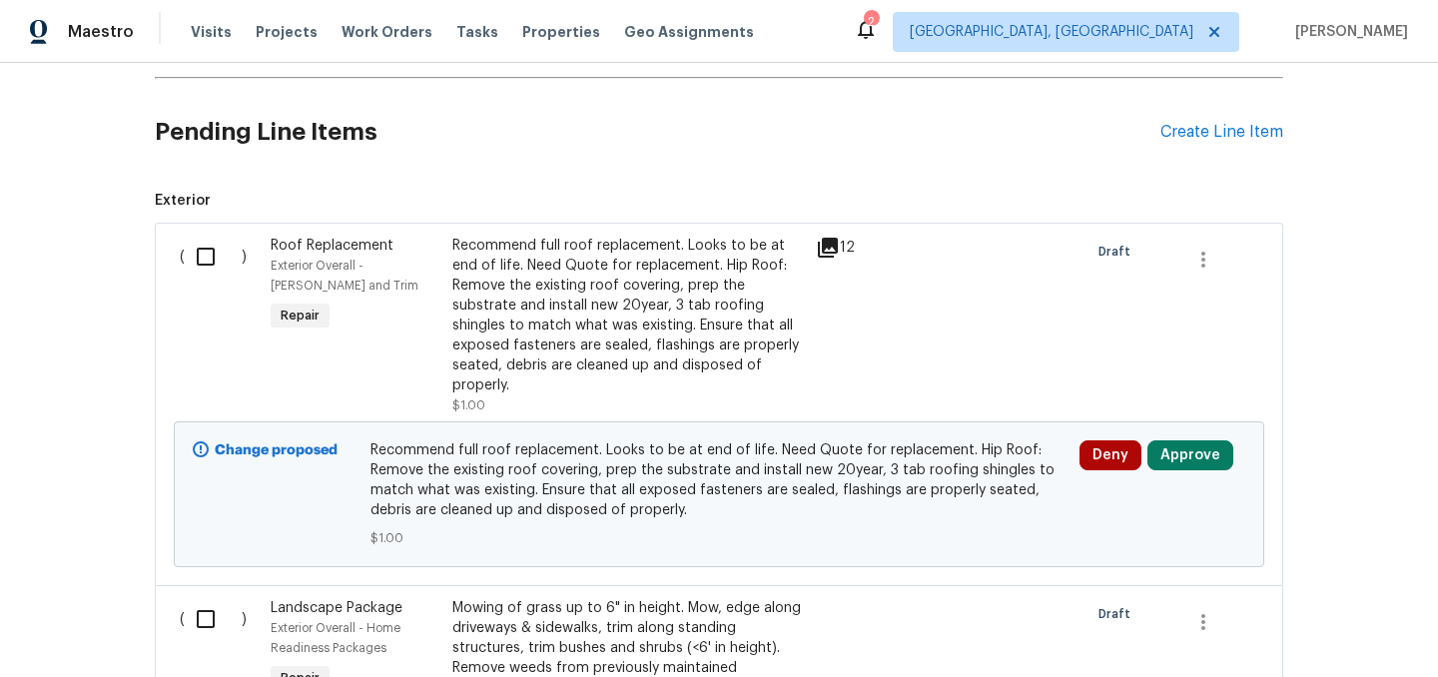
click at [207, 252] on input "checkbox" at bounding box center [213, 257] width 57 height 42
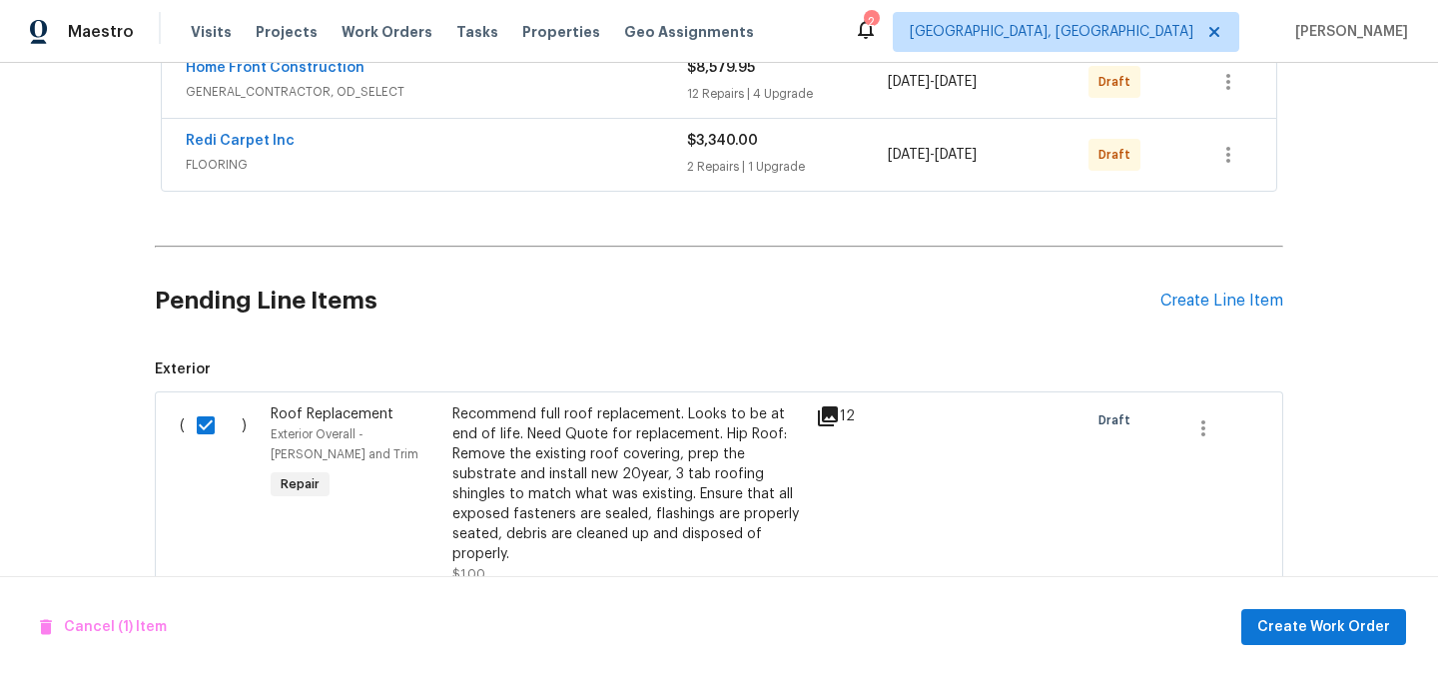
scroll to position [390, 0]
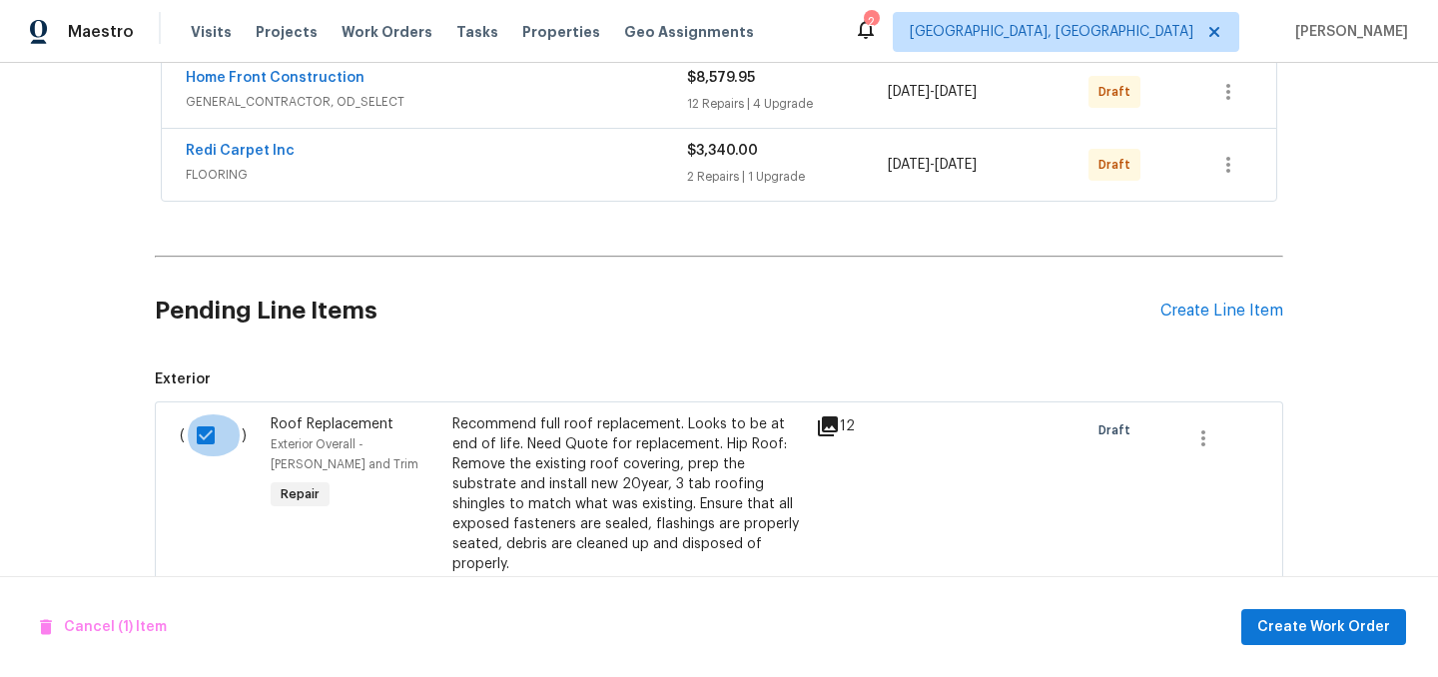
click at [207, 429] on input "checkbox" at bounding box center [213, 435] width 57 height 42
checkbox input "false"
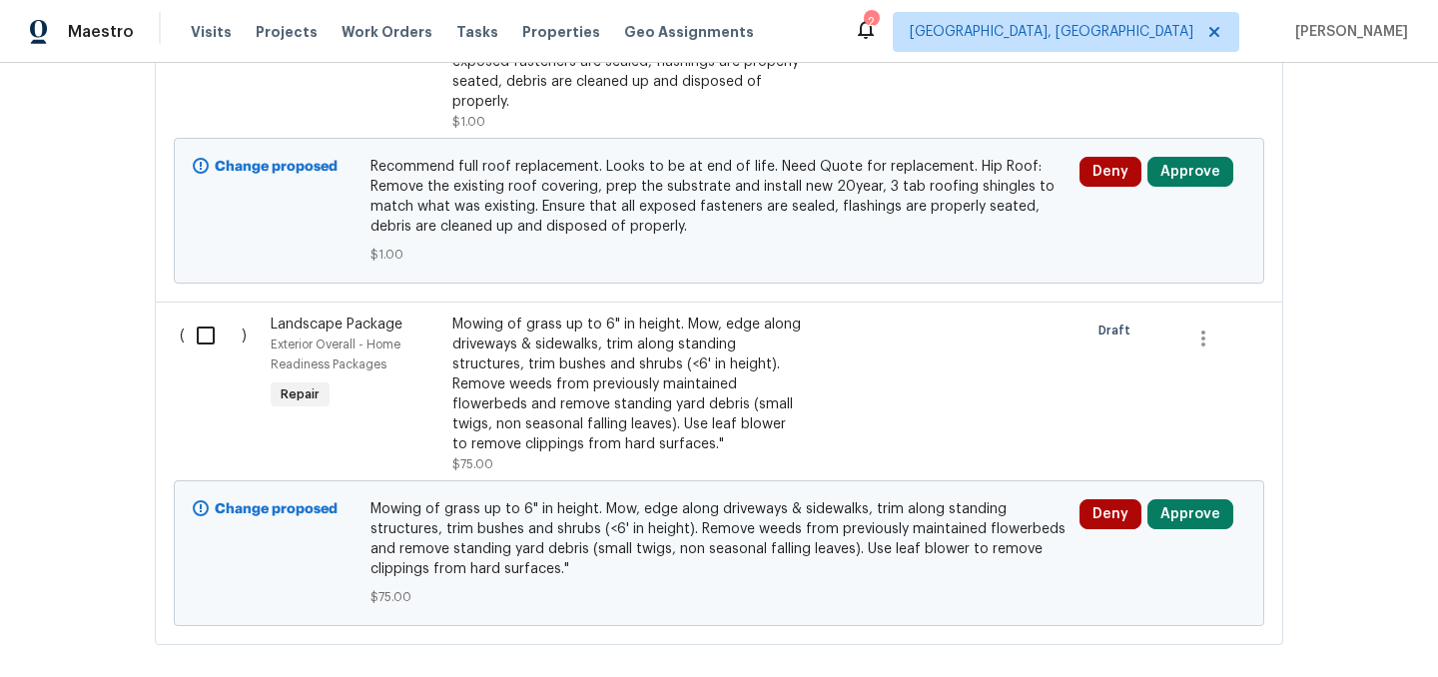
scroll to position [867, 0]
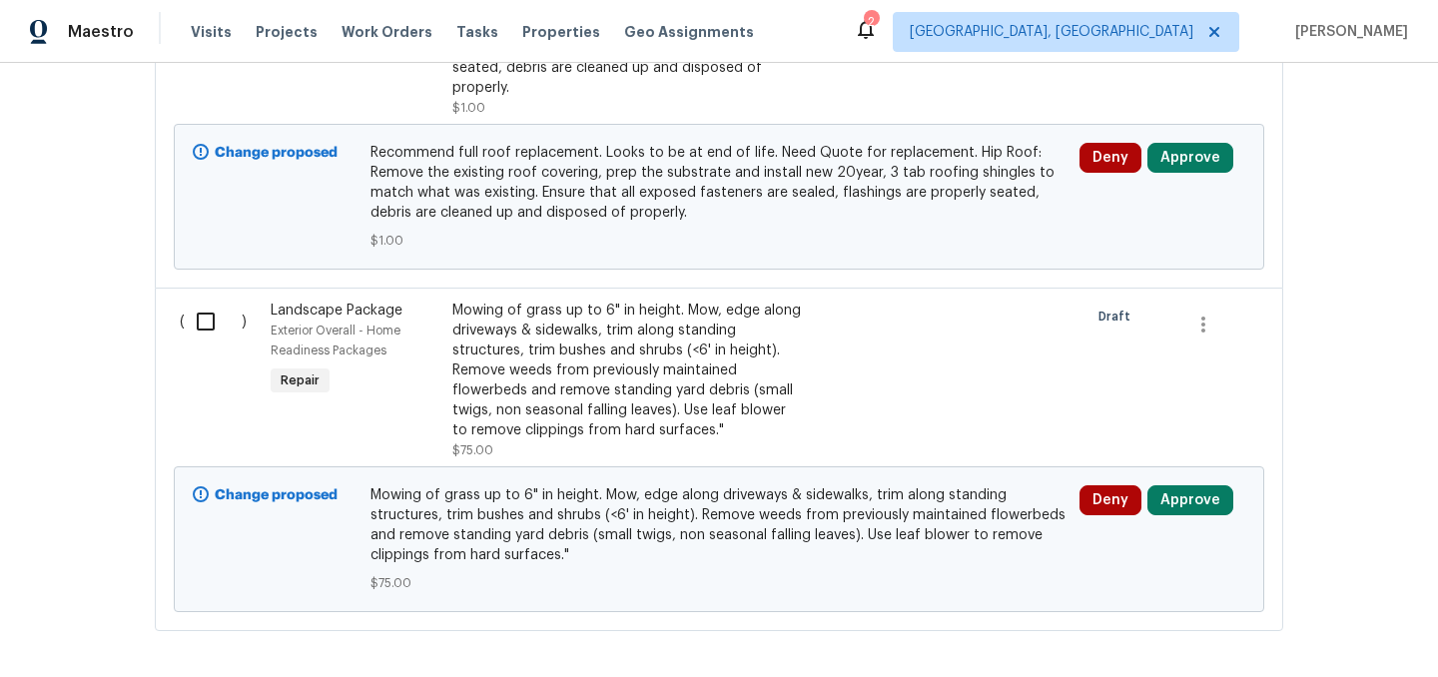
click at [213, 324] on input "checkbox" at bounding box center [213, 322] width 57 height 42
checkbox input "true"
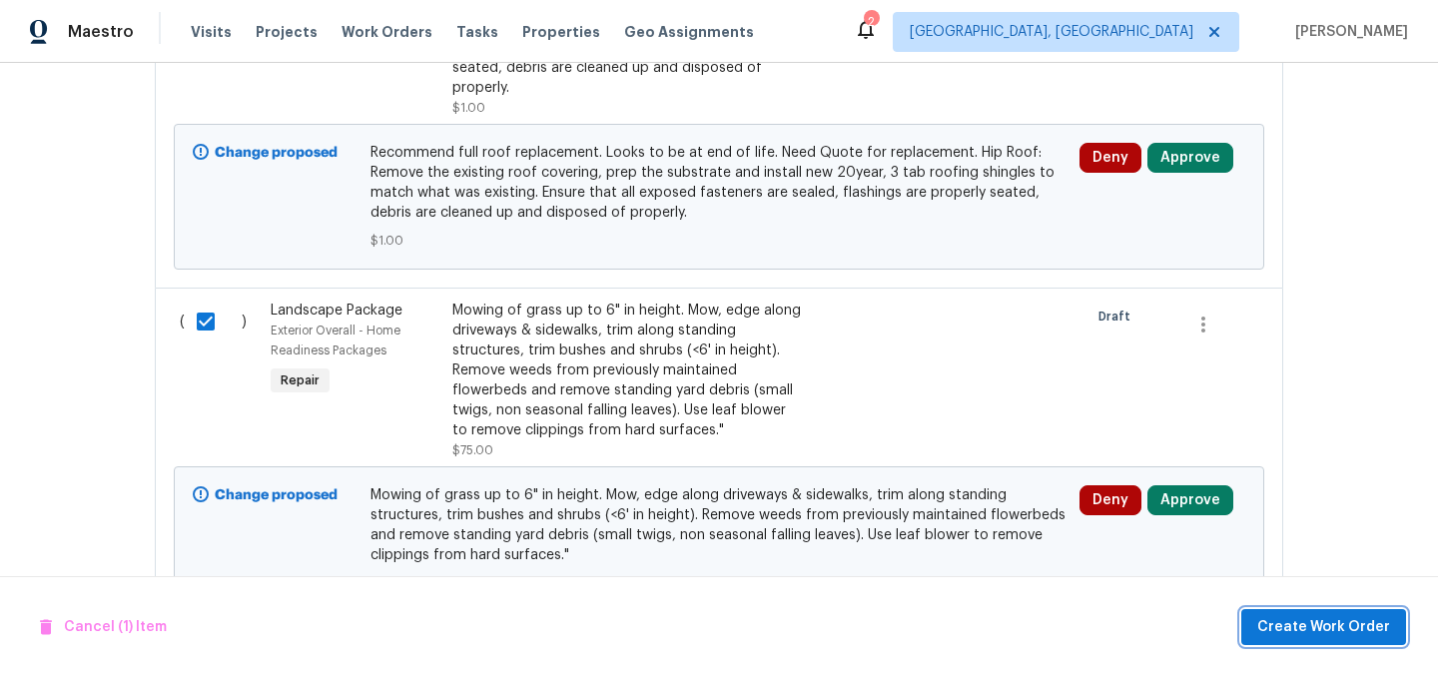
click at [1333, 633] on span "Create Work Order" at bounding box center [1323, 627] width 133 height 25
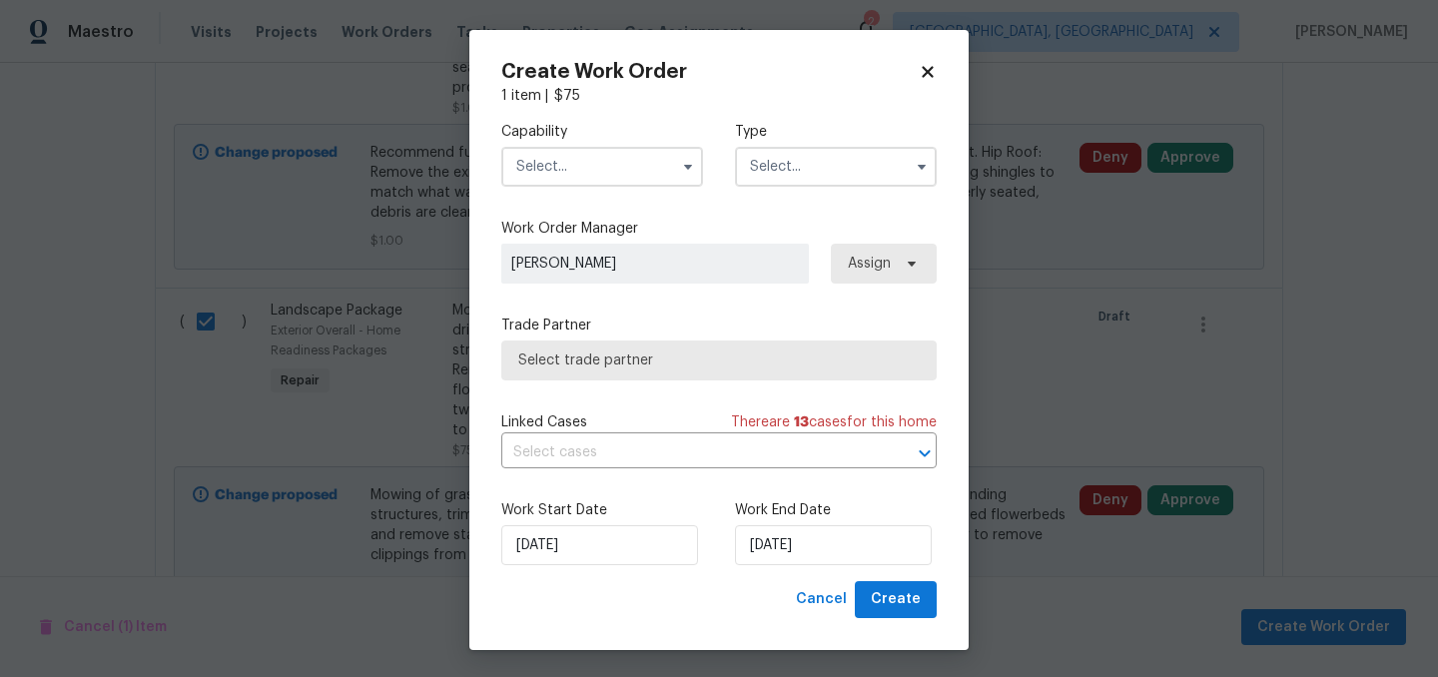
click at [589, 171] on input "text" at bounding box center [602, 167] width 202 height 40
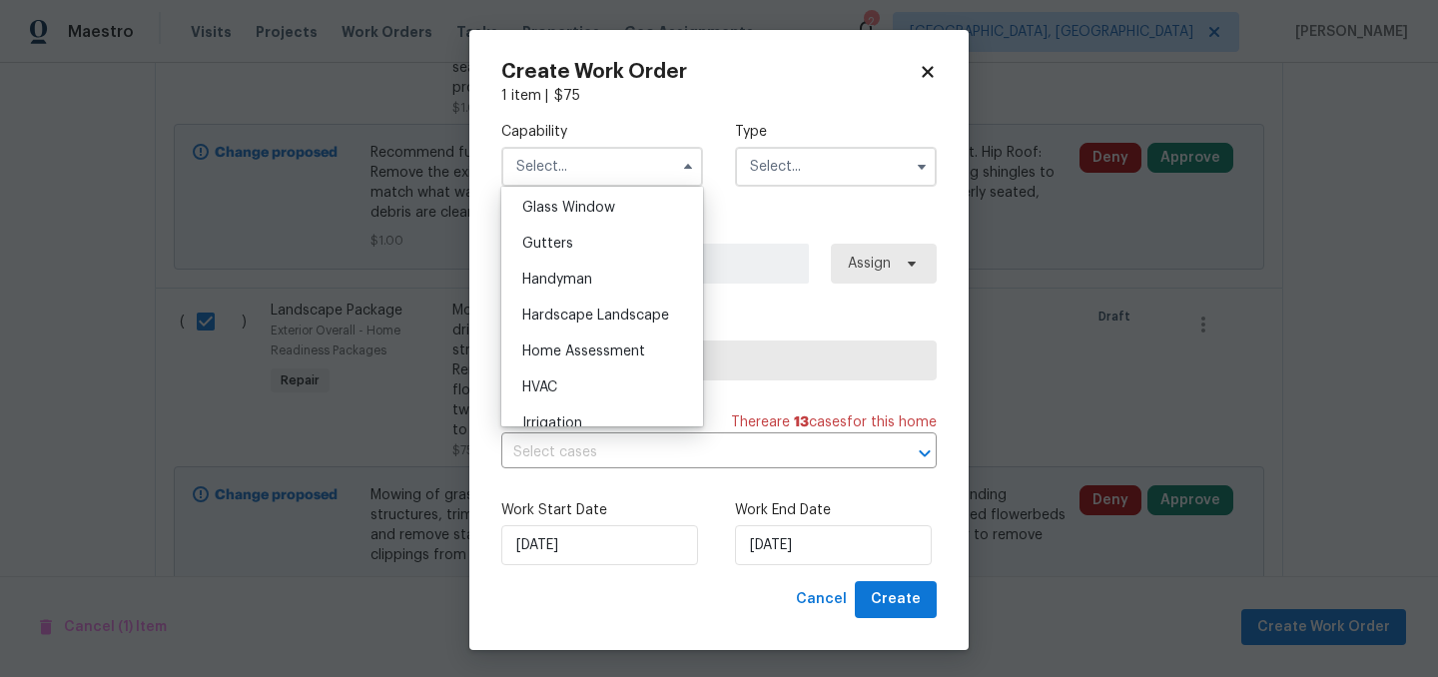
scroll to position [1031, 0]
click at [586, 310] on span "Hardscape Landscape" at bounding box center [595, 314] width 147 height 14
type input "Hardscape Landscape"
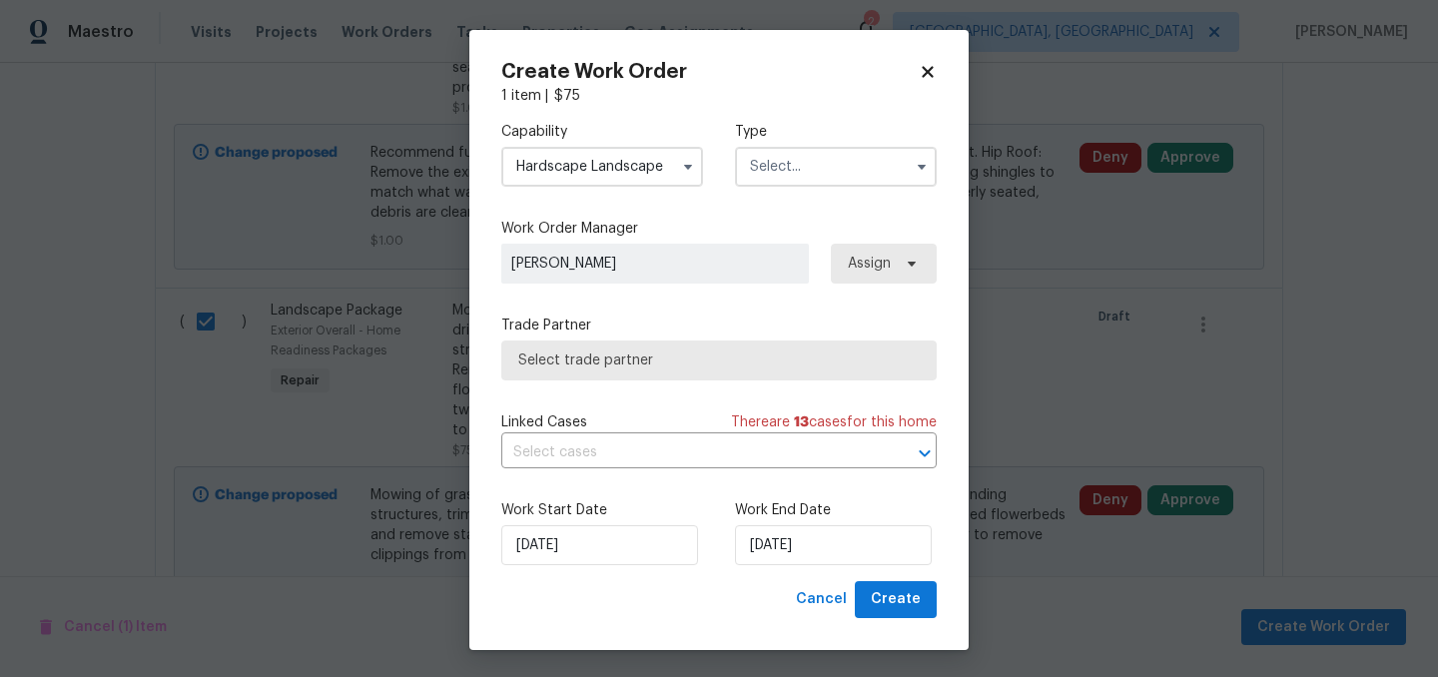
click at [842, 157] on input "text" at bounding box center [836, 167] width 202 height 40
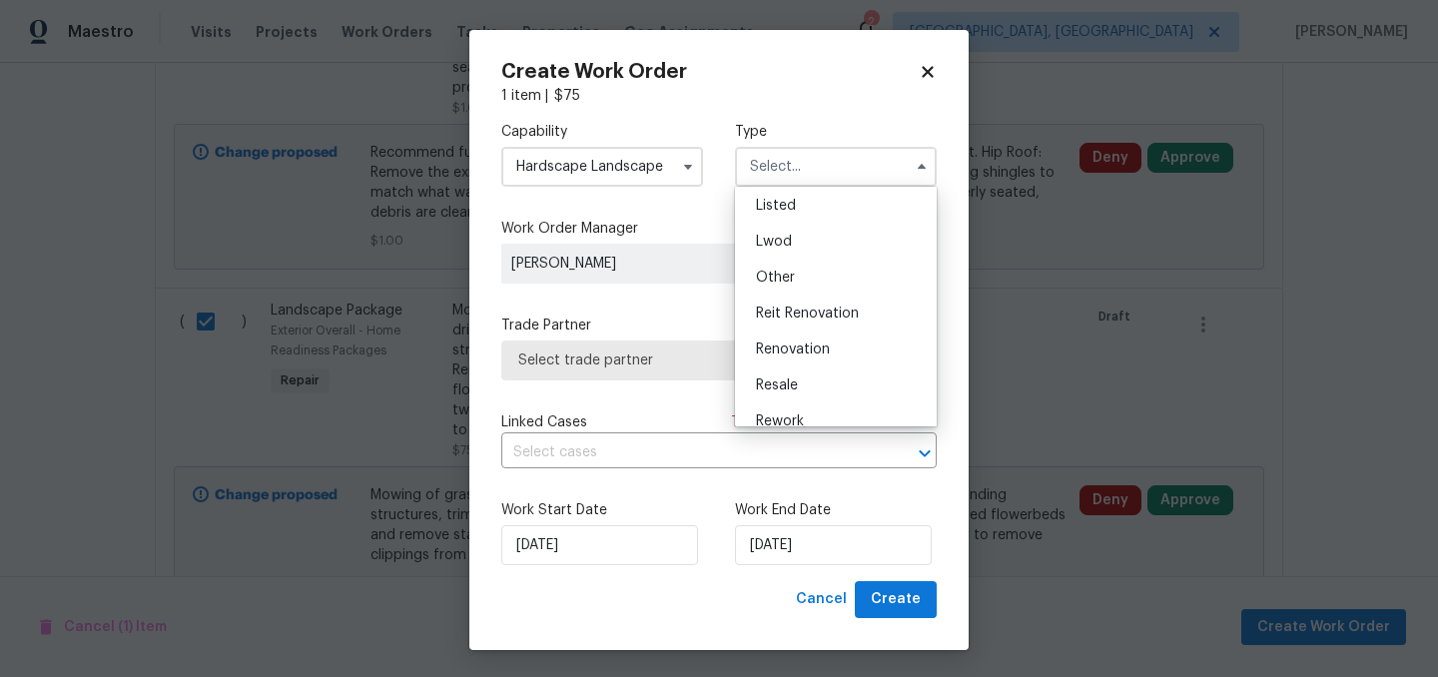
scroll to position [187, 0]
click at [823, 337] on div "Renovation" at bounding box center [836, 347] width 192 height 36
type input "Renovation"
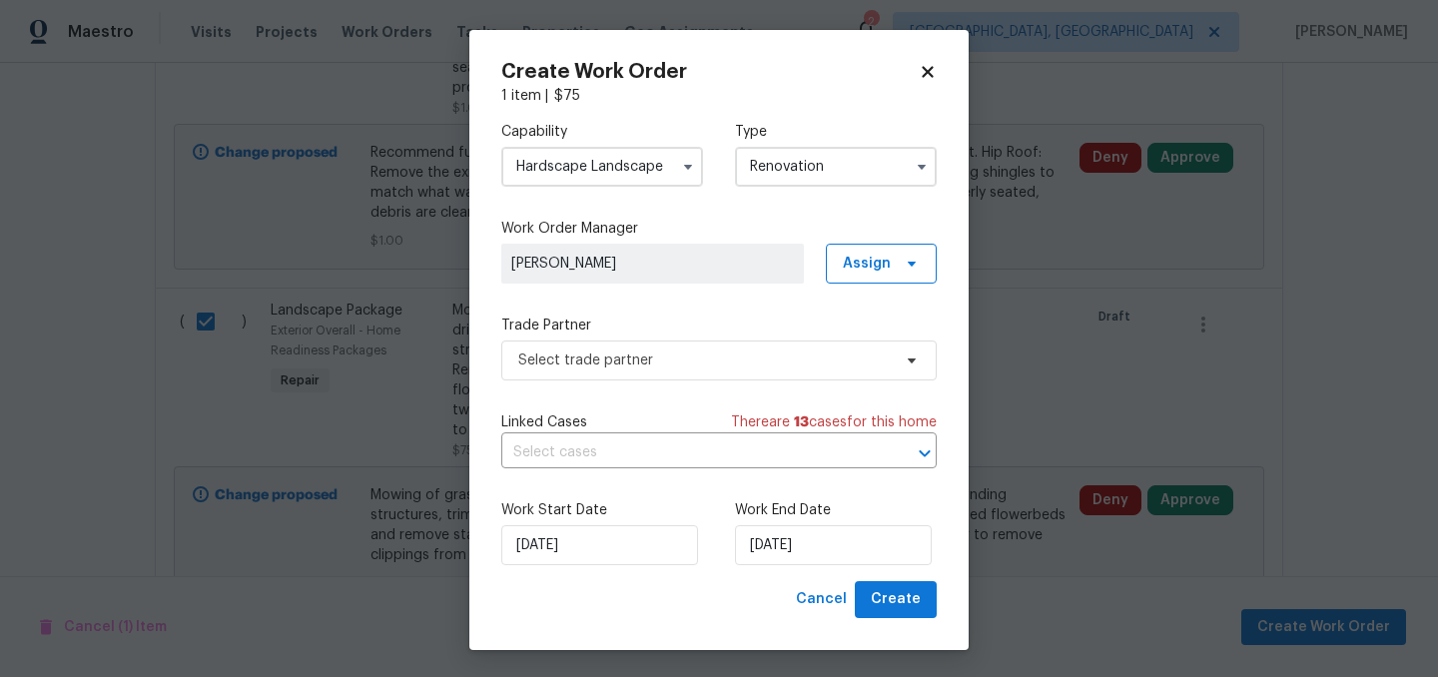
click at [785, 381] on div "Capability Hardscape Landscape Type Renovation Work Order Manager Isaul Martine…" at bounding box center [718, 343] width 435 height 475
click at [769, 367] on span "Select trade partner" at bounding box center [704, 361] width 373 height 20
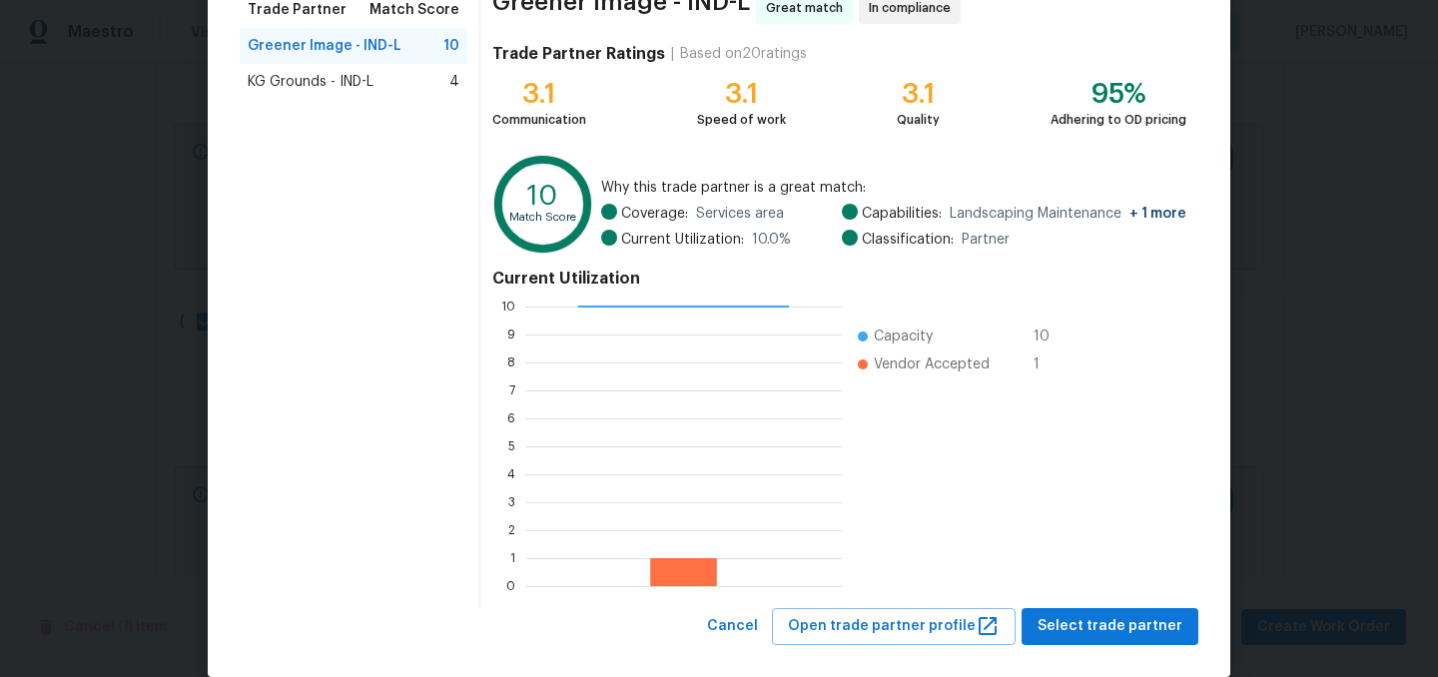
scroll to position [204, 0]
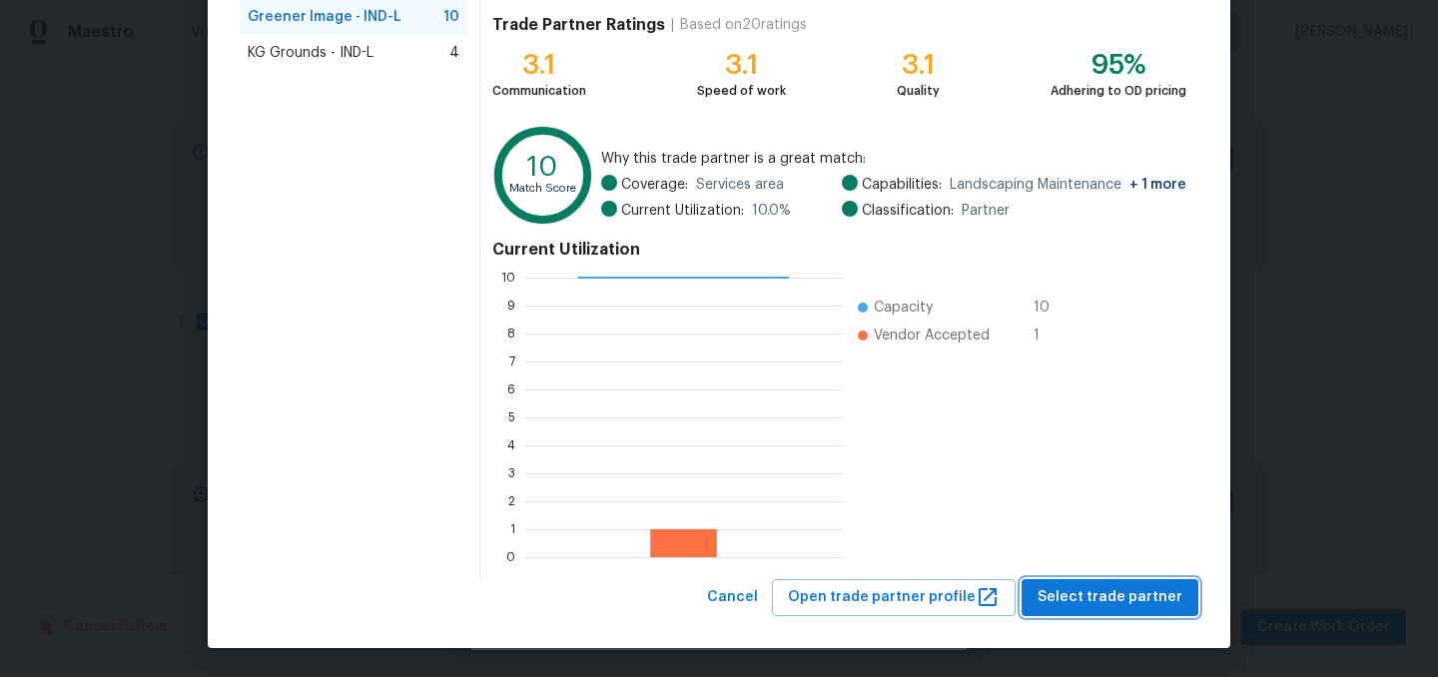
click at [1139, 599] on span "Select trade partner" at bounding box center [1110, 597] width 145 height 25
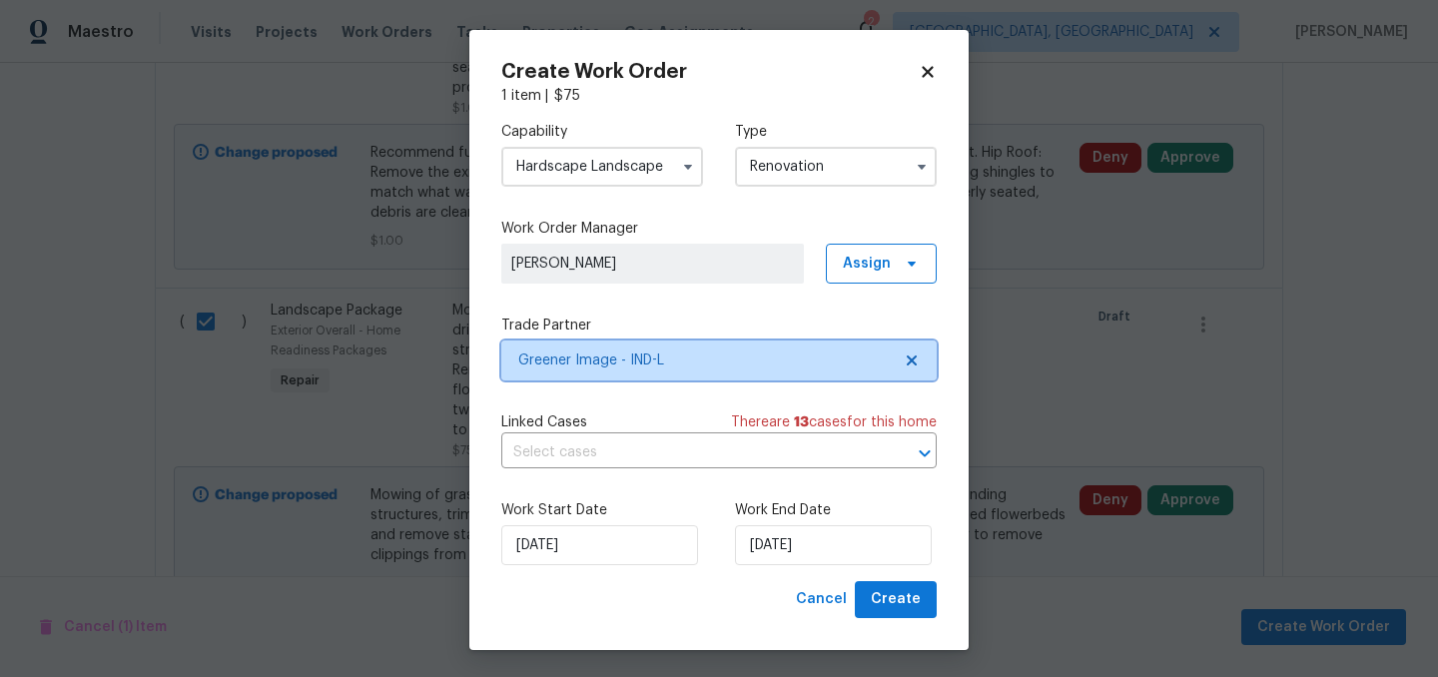
scroll to position [0, 0]
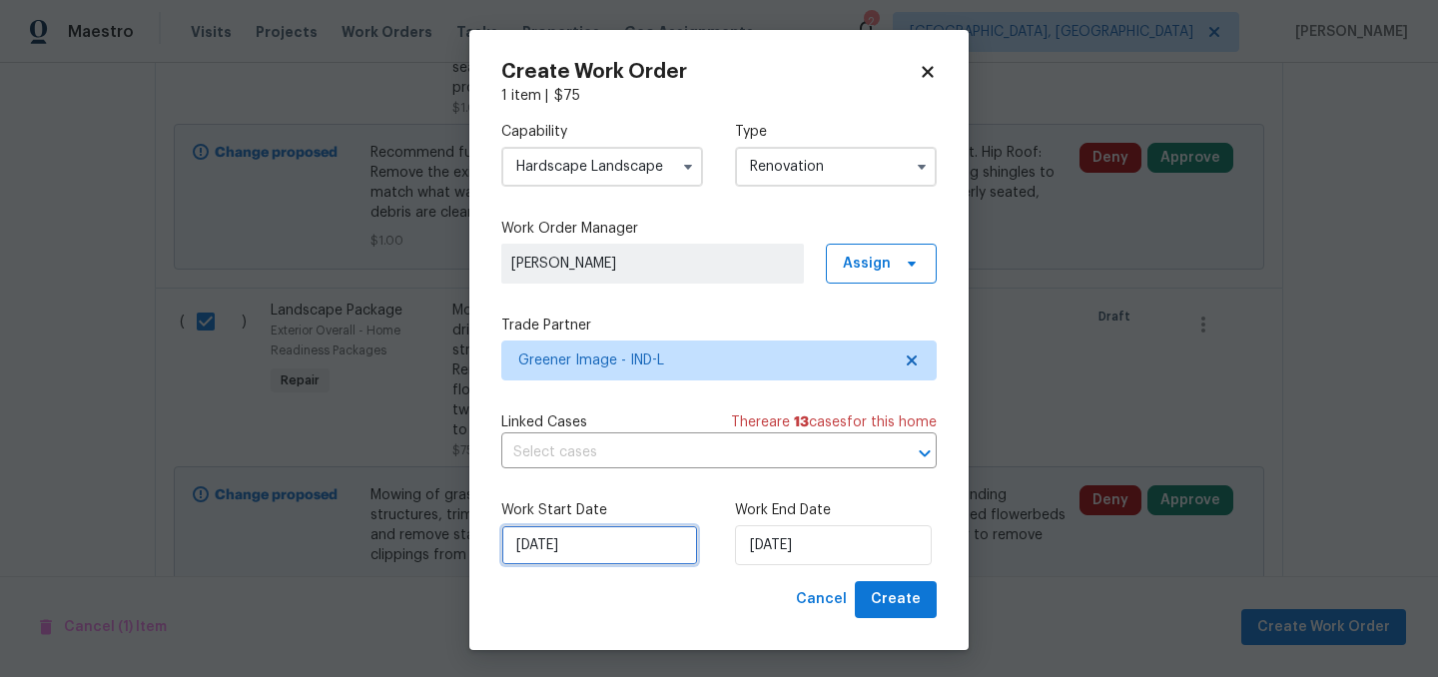
click at [596, 541] on input "10/7/2025" at bounding box center [599, 545] width 197 height 40
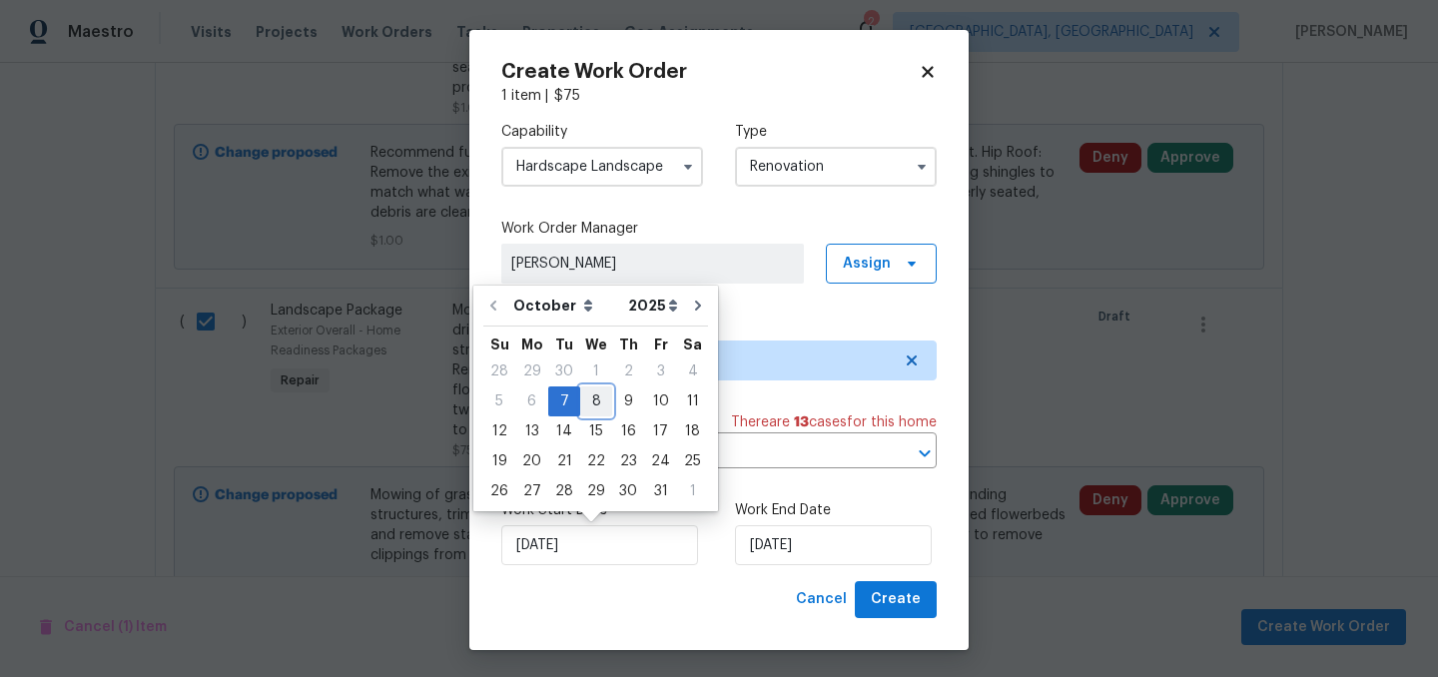
click at [587, 403] on div "8" at bounding box center [596, 402] width 32 height 28
type input "10/8/2025"
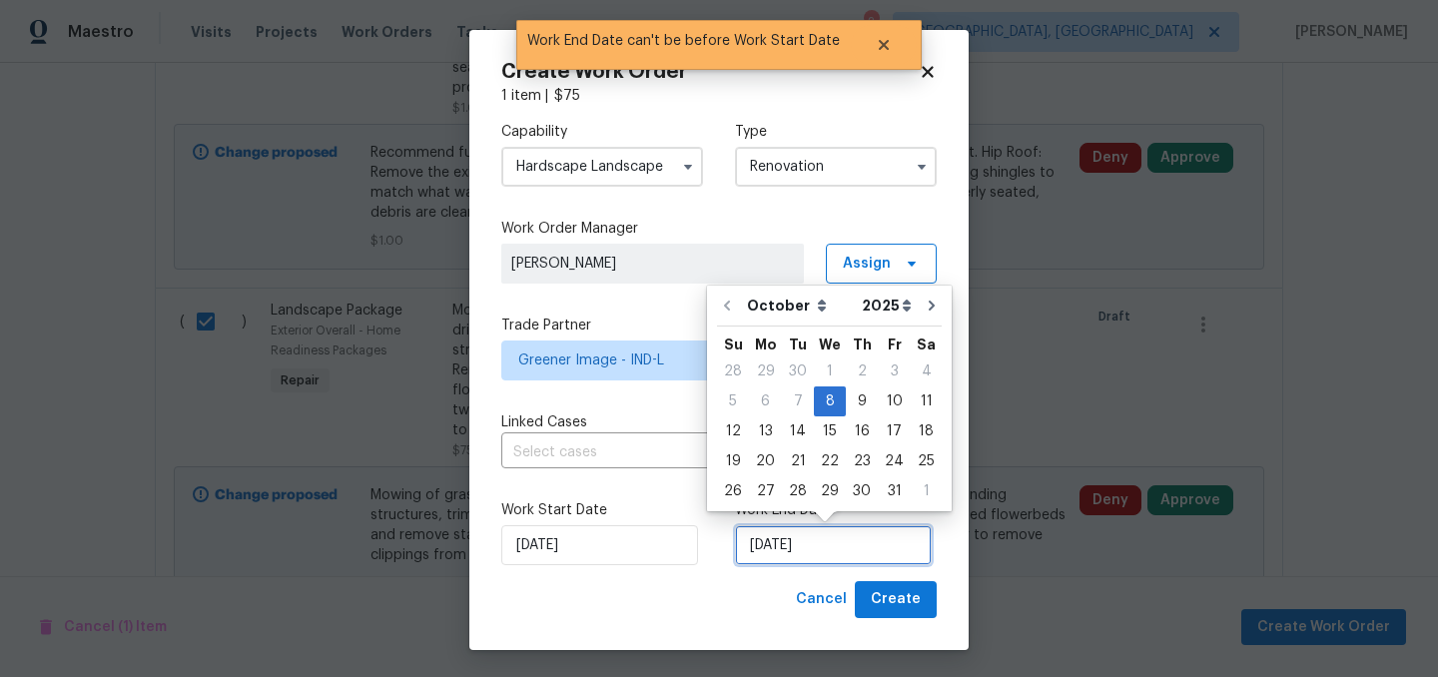
click at [842, 536] on input "10/8/2025" at bounding box center [833, 545] width 197 height 40
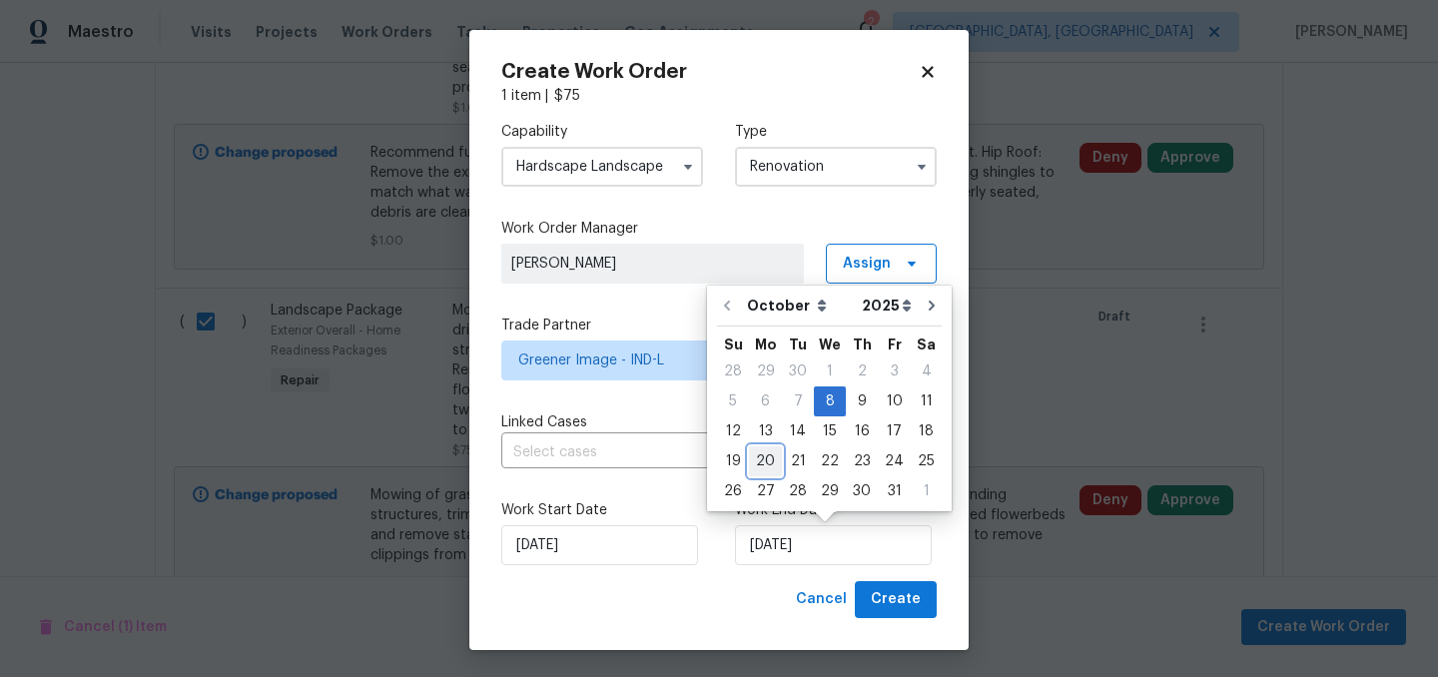
click at [767, 457] on div "20" at bounding box center [765, 461] width 33 height 28
type input "10/20/2025"
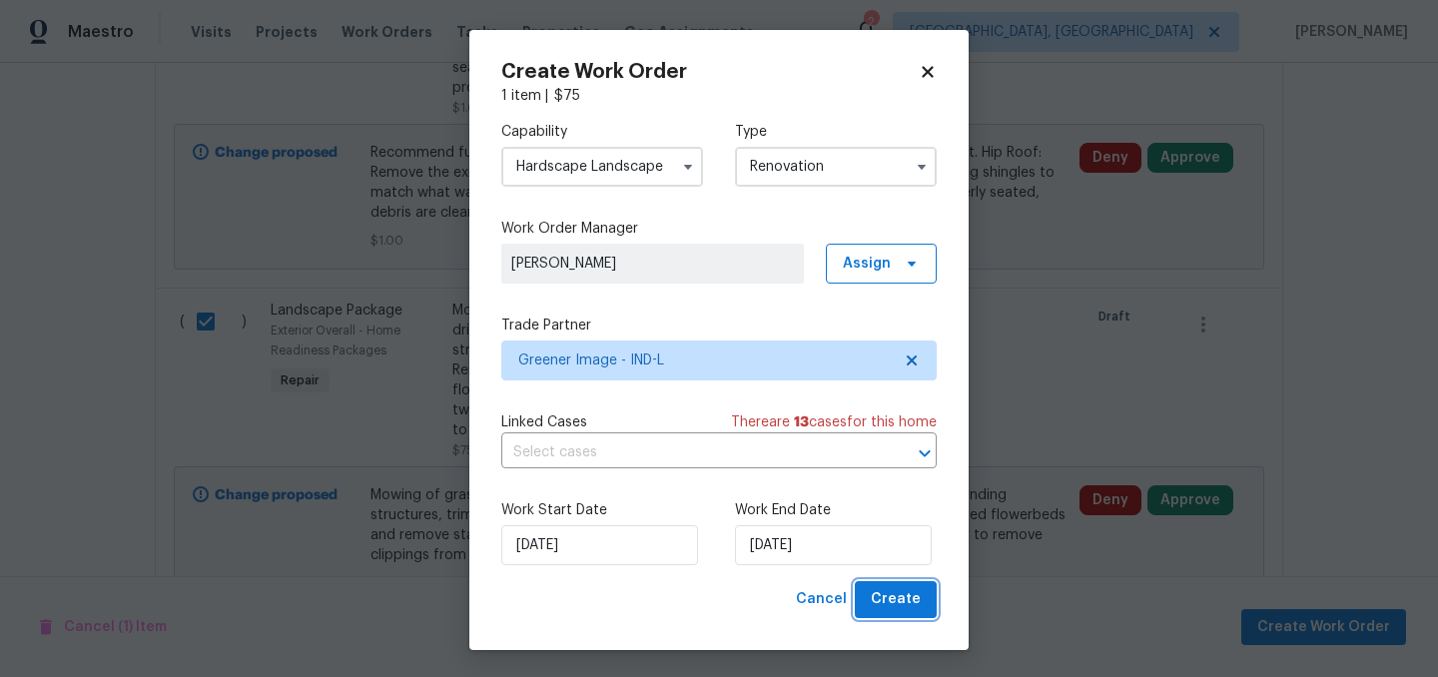
click at [894, 602] on span "Create" at bounding box center [896, 599] width 50 height 25
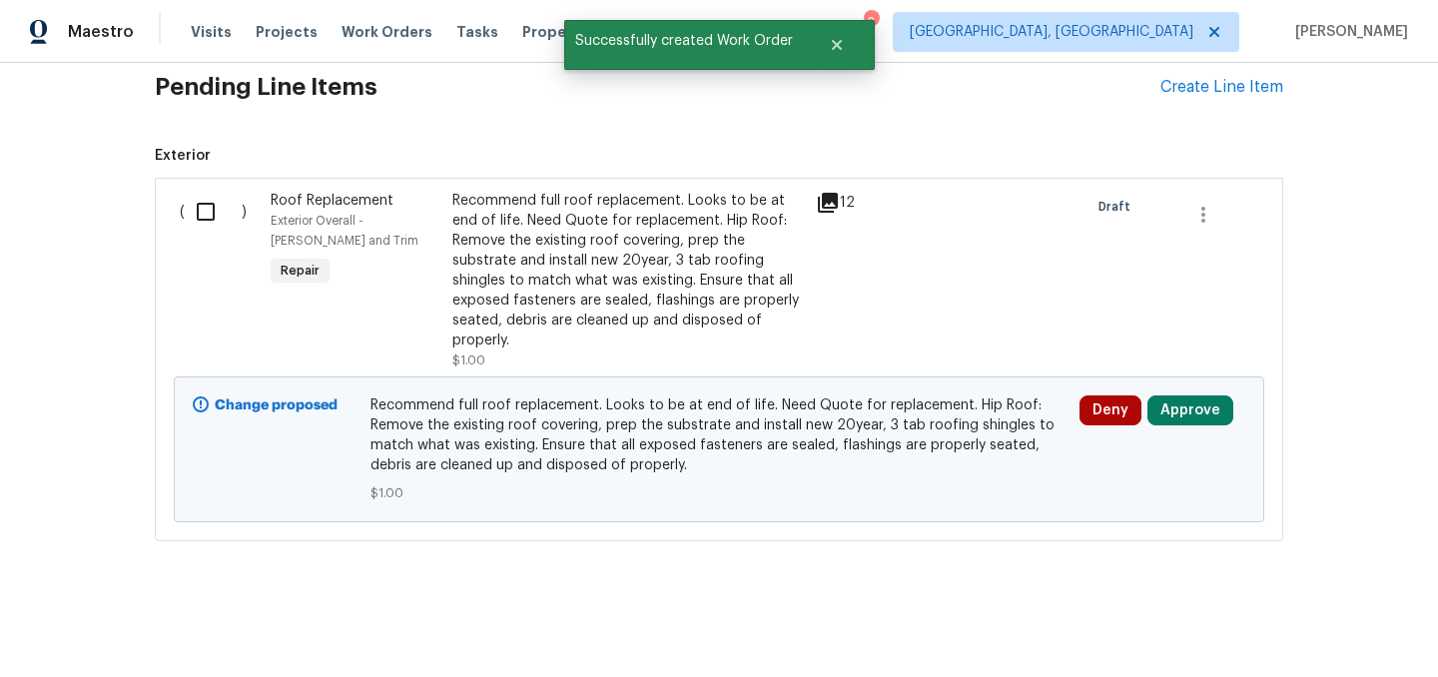
scroll to position [578, 0]
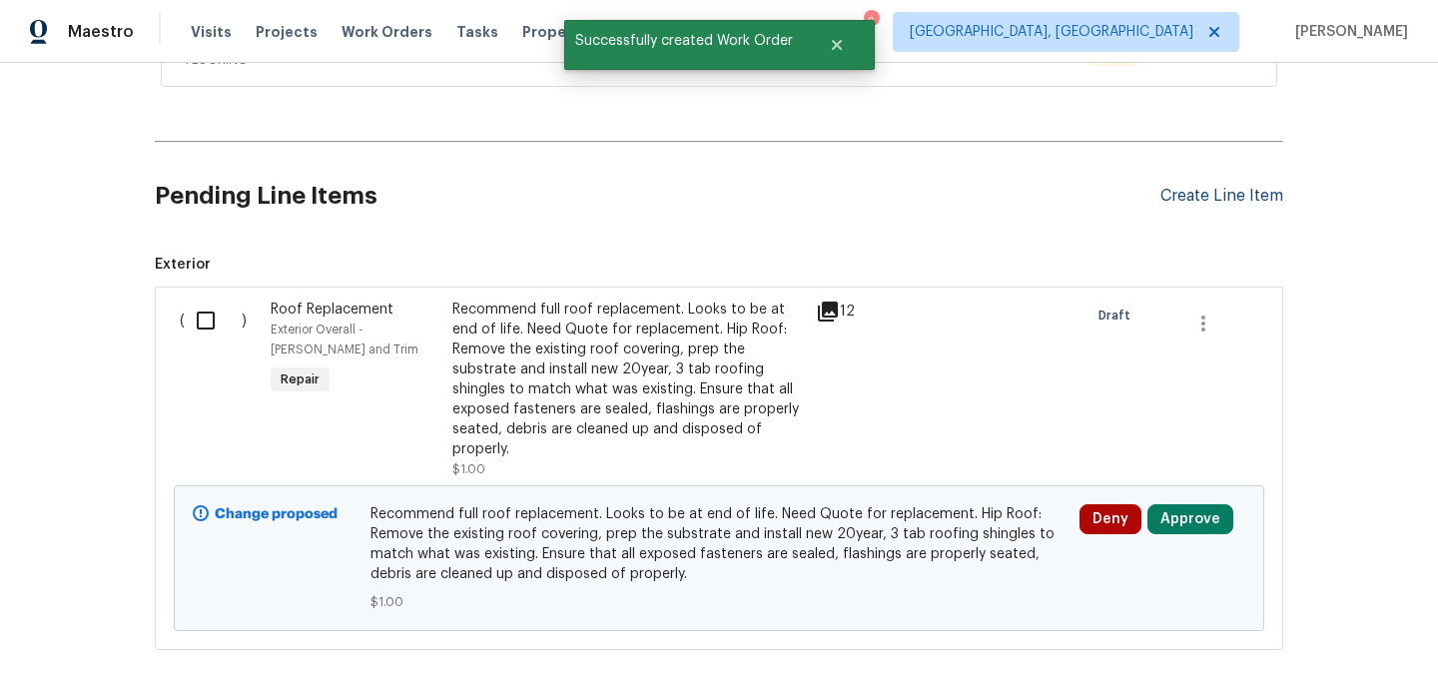
click at [1186, 195] on div "Create Line Item" at bounding box center [1222, 196] width 123 height 19
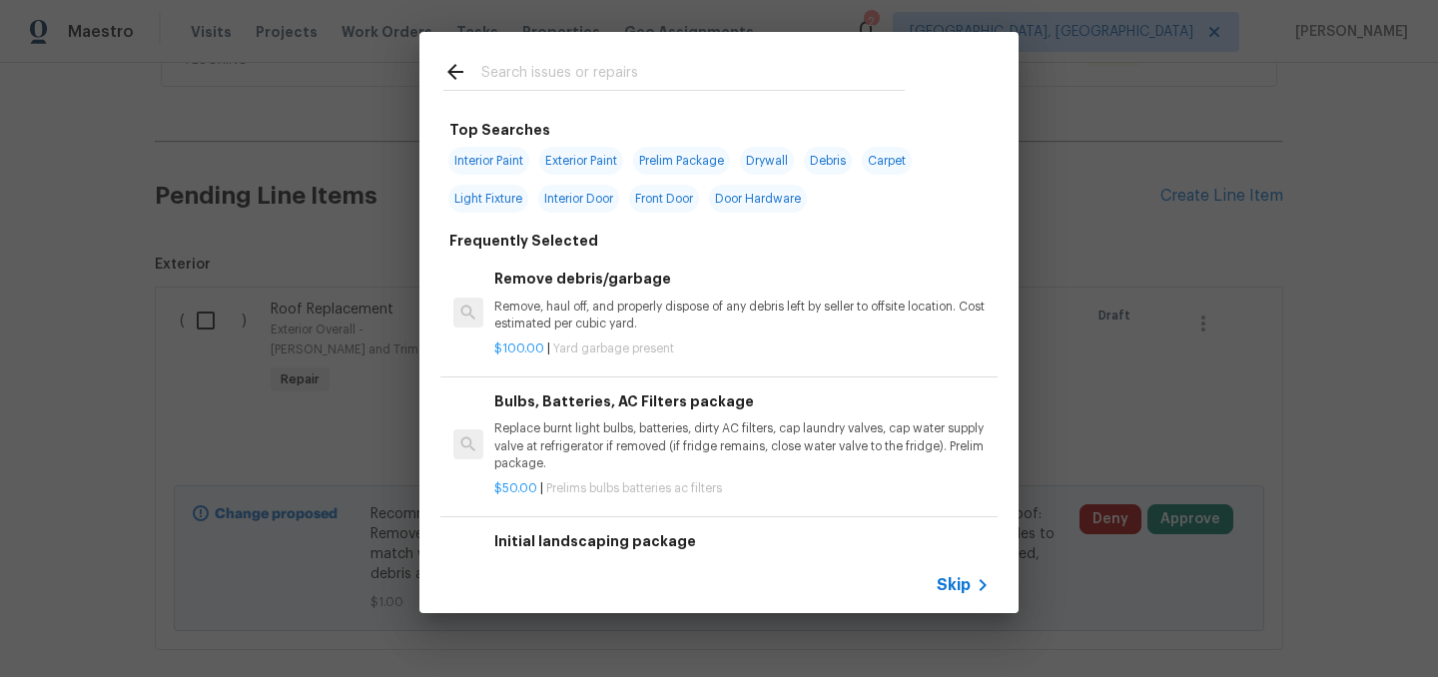
click at [601, 71] on input "text" at bounding box center [692, 75] width 423 height 30
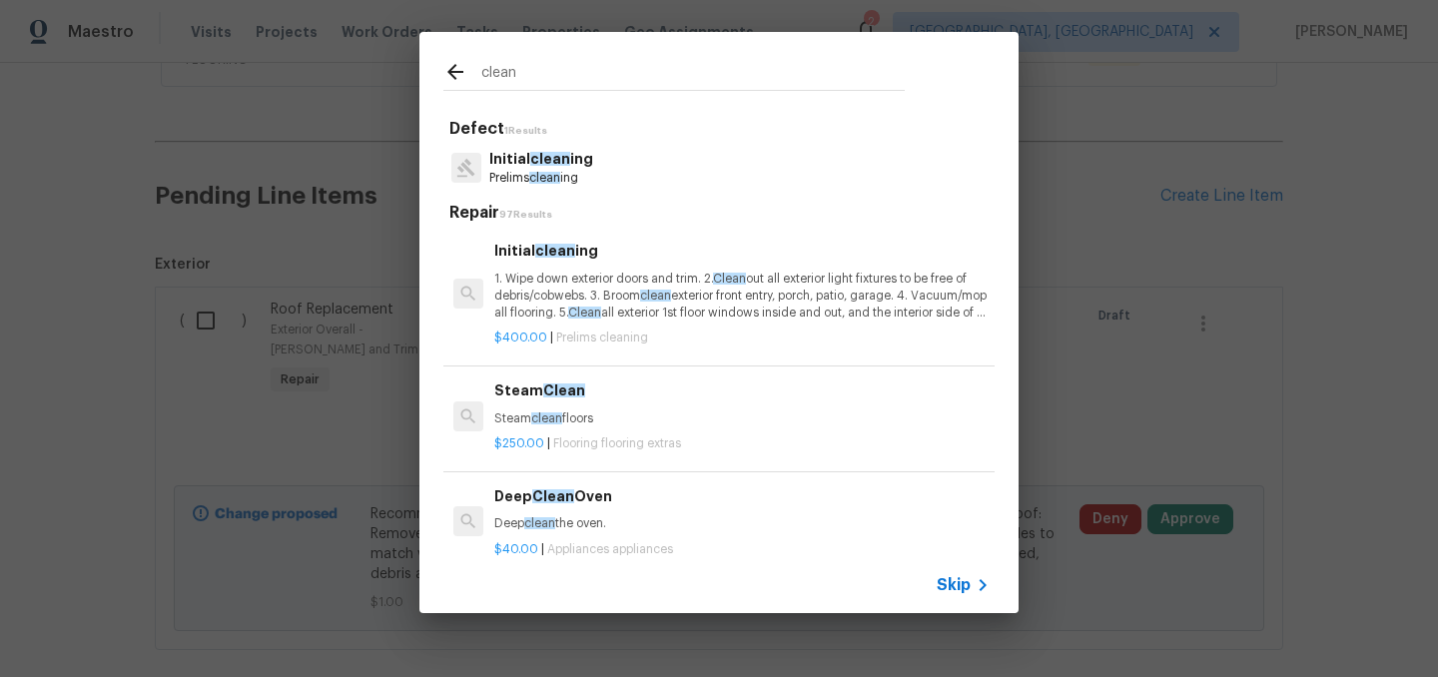
type input "clean"
click at [578, 287] on p "1. Wipe down exterior doors and trim. 2. Clean out all exterior light fixtures …" at bounding box center [741, 296] width 495 height 51
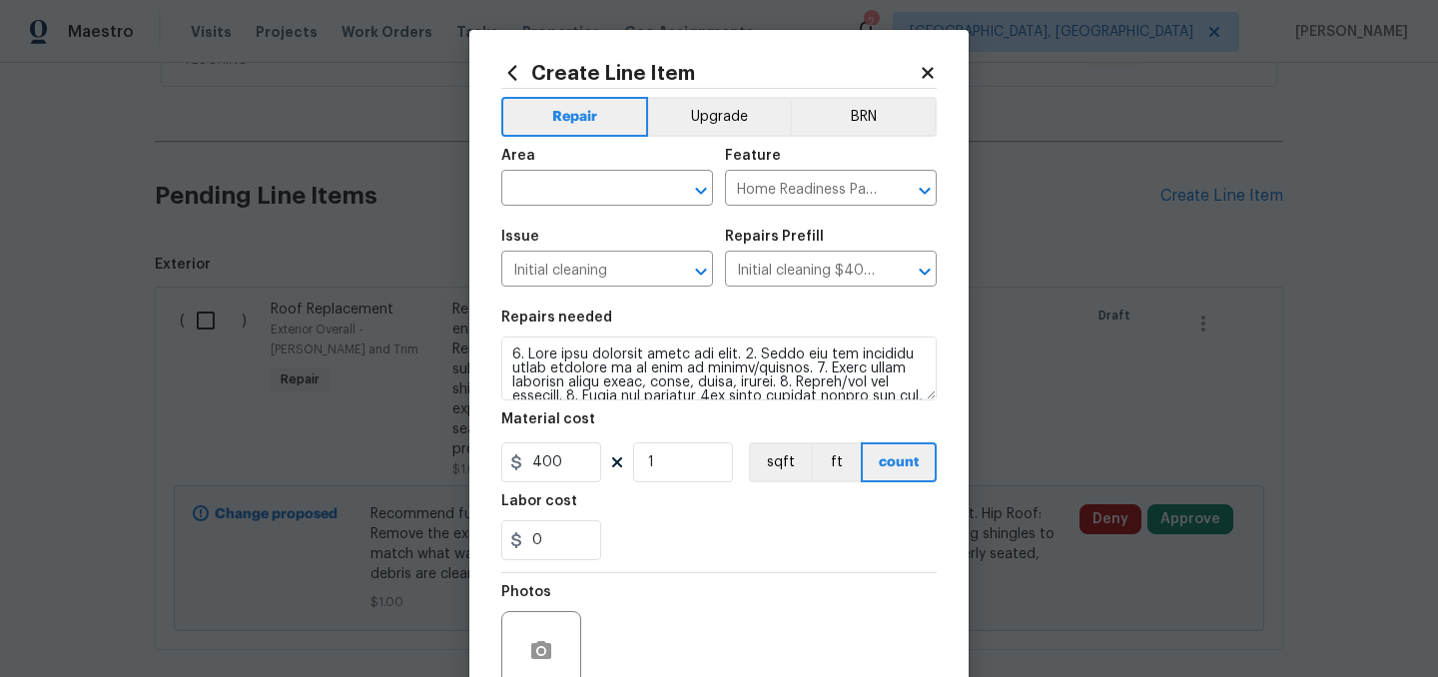
click at [581, 173] on div "Area" at bounding box center [607, 162] width 212 height 26
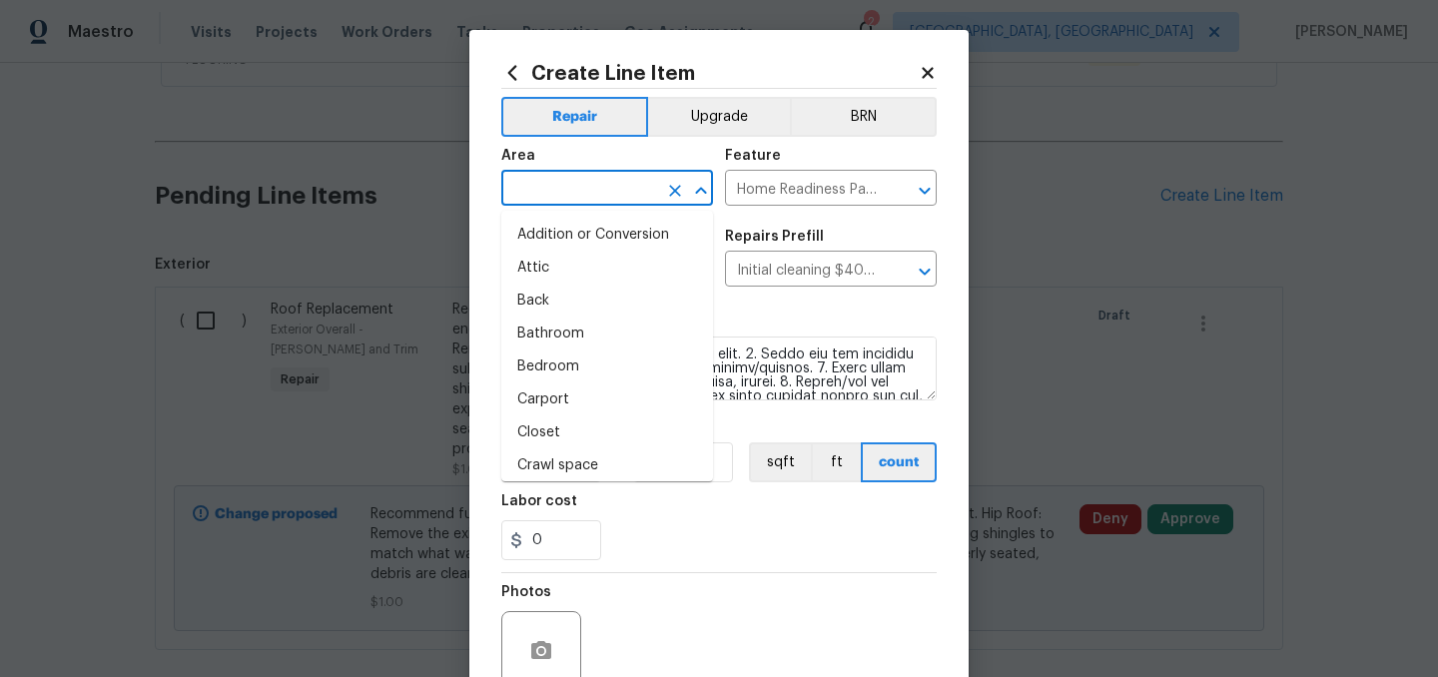
click at [572, 195] on input "text" at bounding box center [579, 190] width 156 height 31
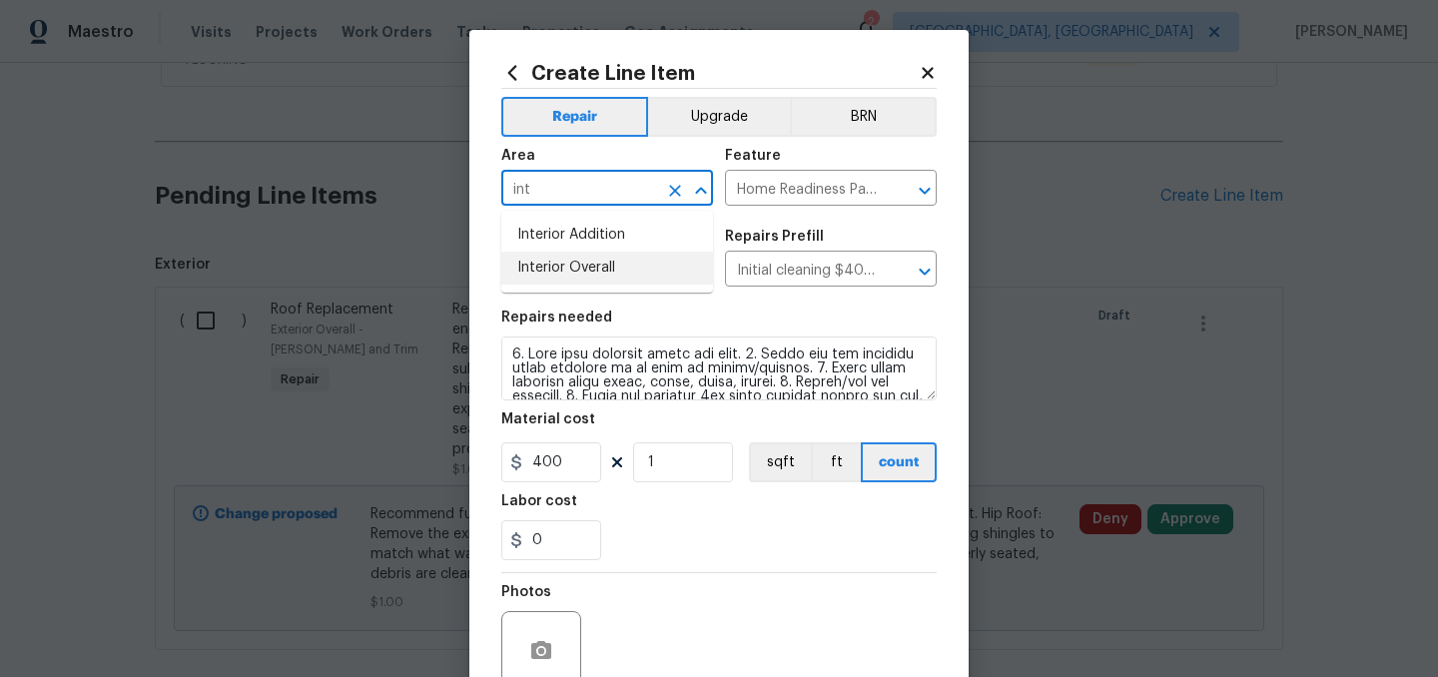
click at [590, 267] on li "Interior Overall" at bounding box center [607, 268] width 212 height 33
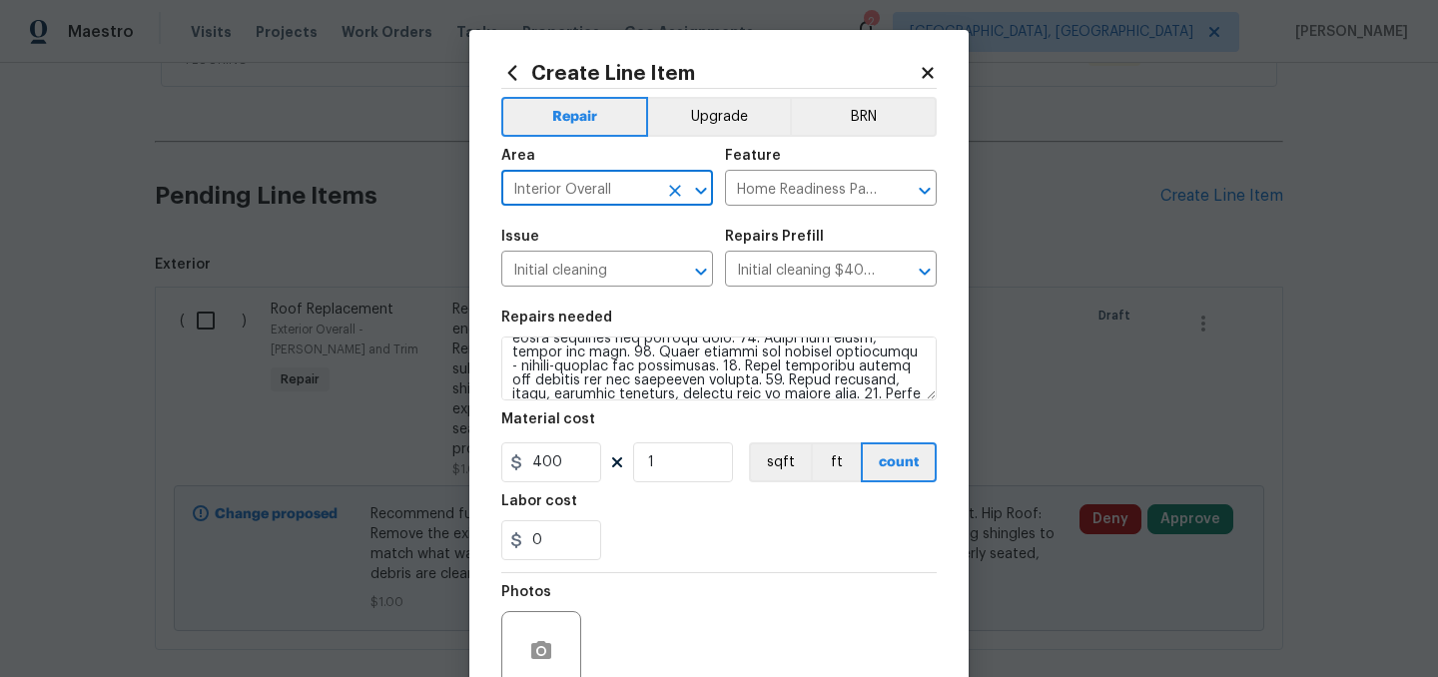
scroll to position [0, 0]
type input "Interior Overall"
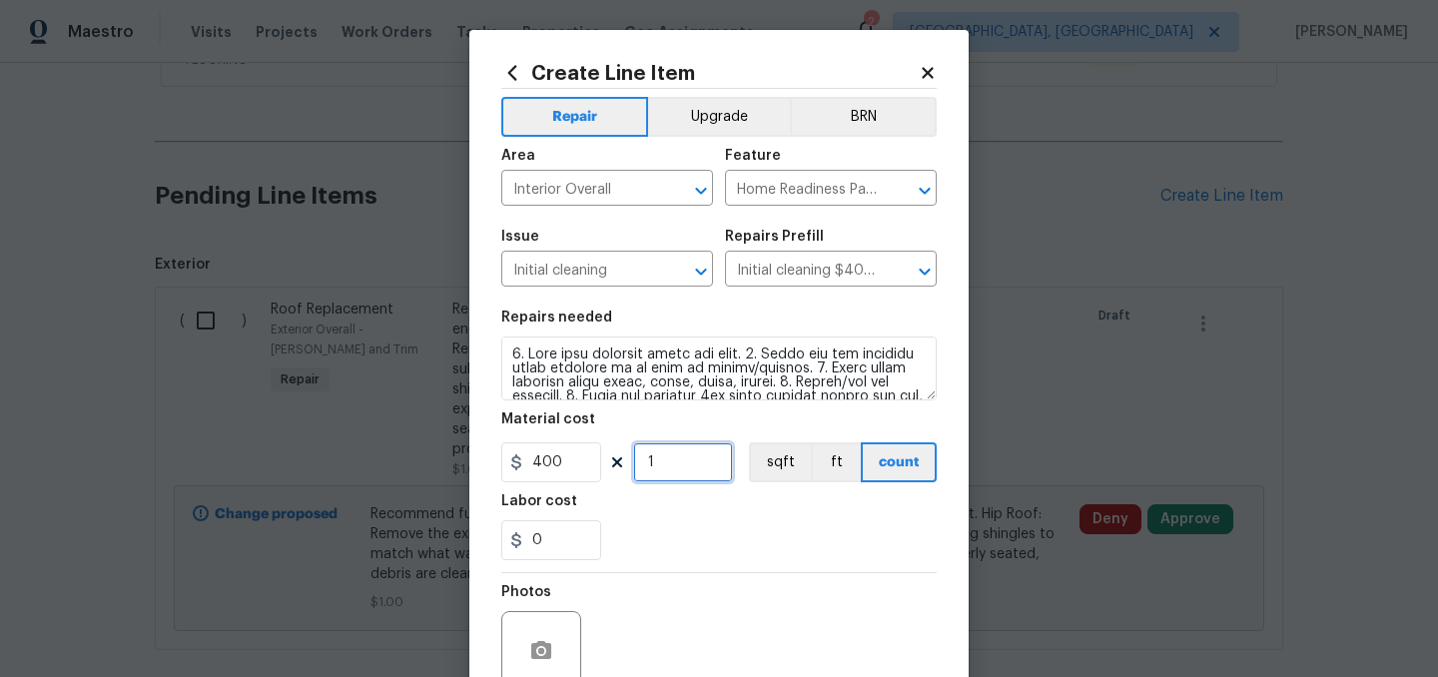
click at [678, 461] on input "1" at bounding box center [683, 462] width 100 height 40
click at [569, 454] on input "400" at bounding box center [551, 462] width 100 height 40
type input "250"
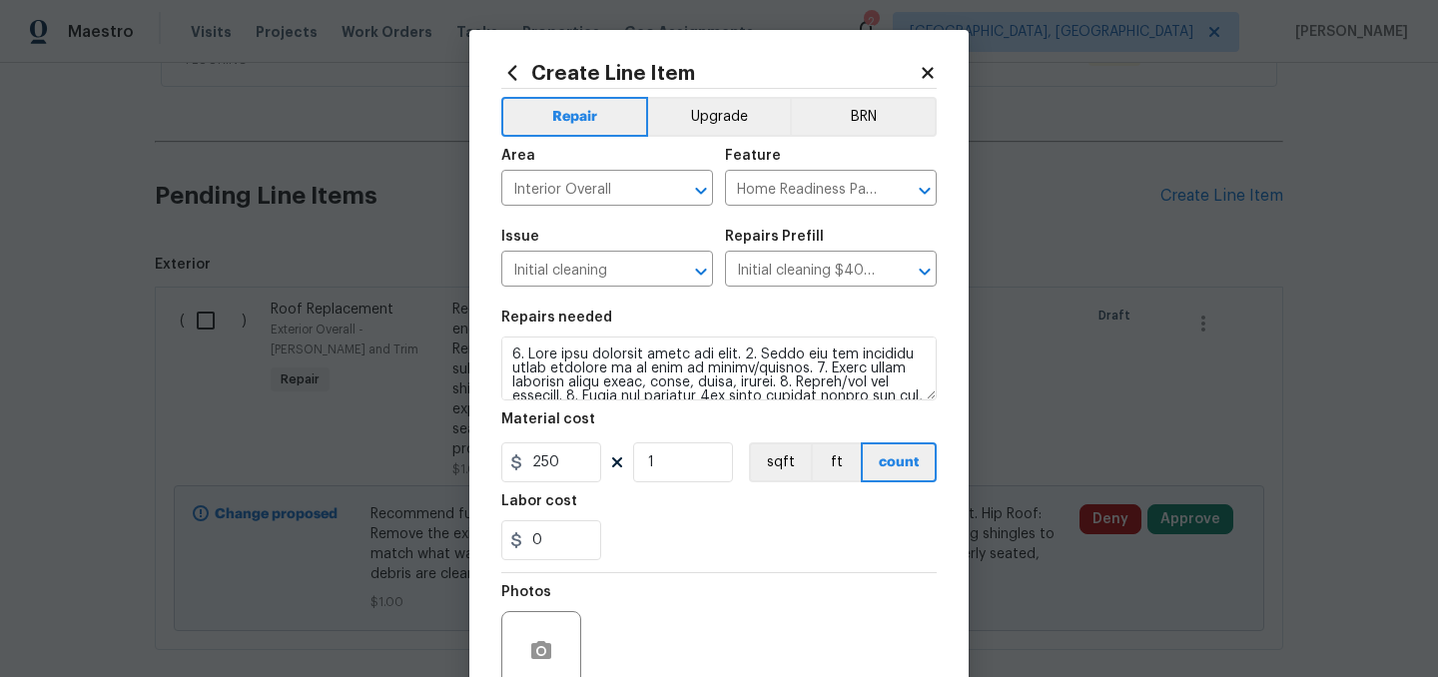
click at [711, 531] on div "0" at bounding box center [718, 540] width 435 height 40
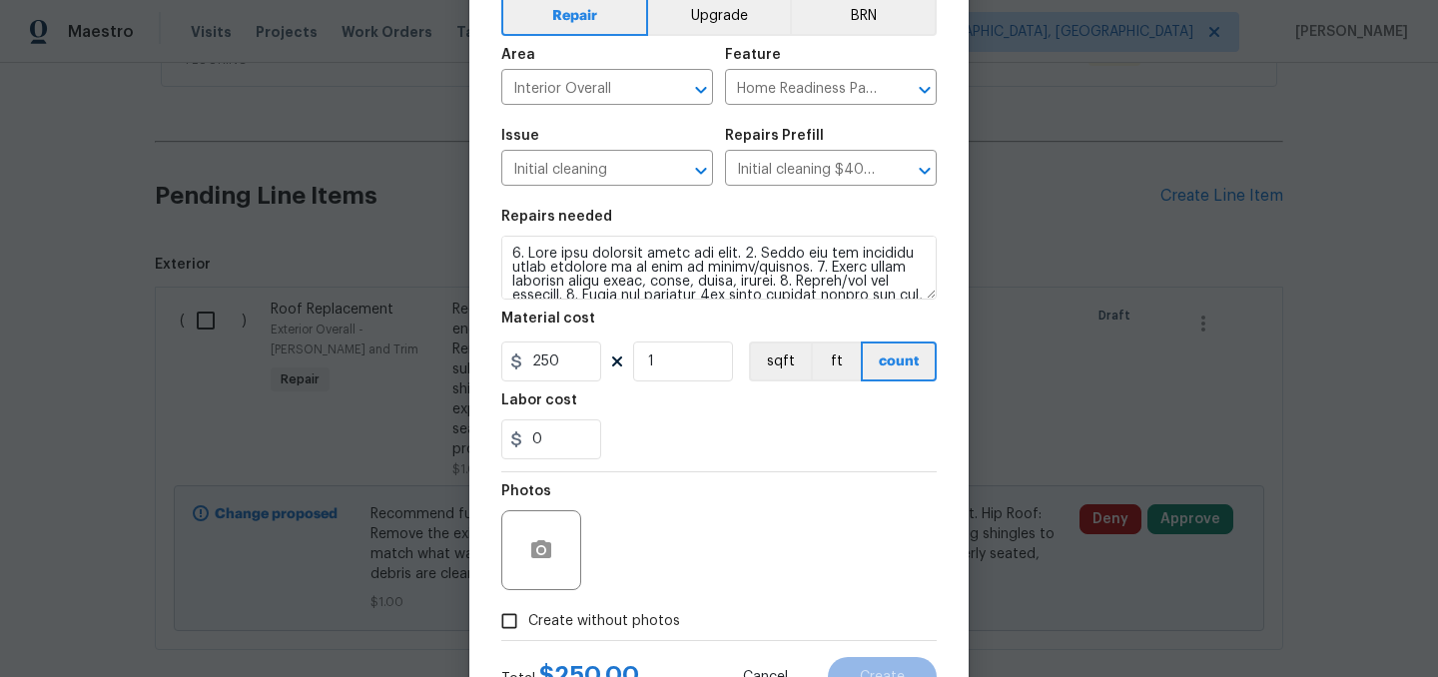
scroll to position [184, 0]
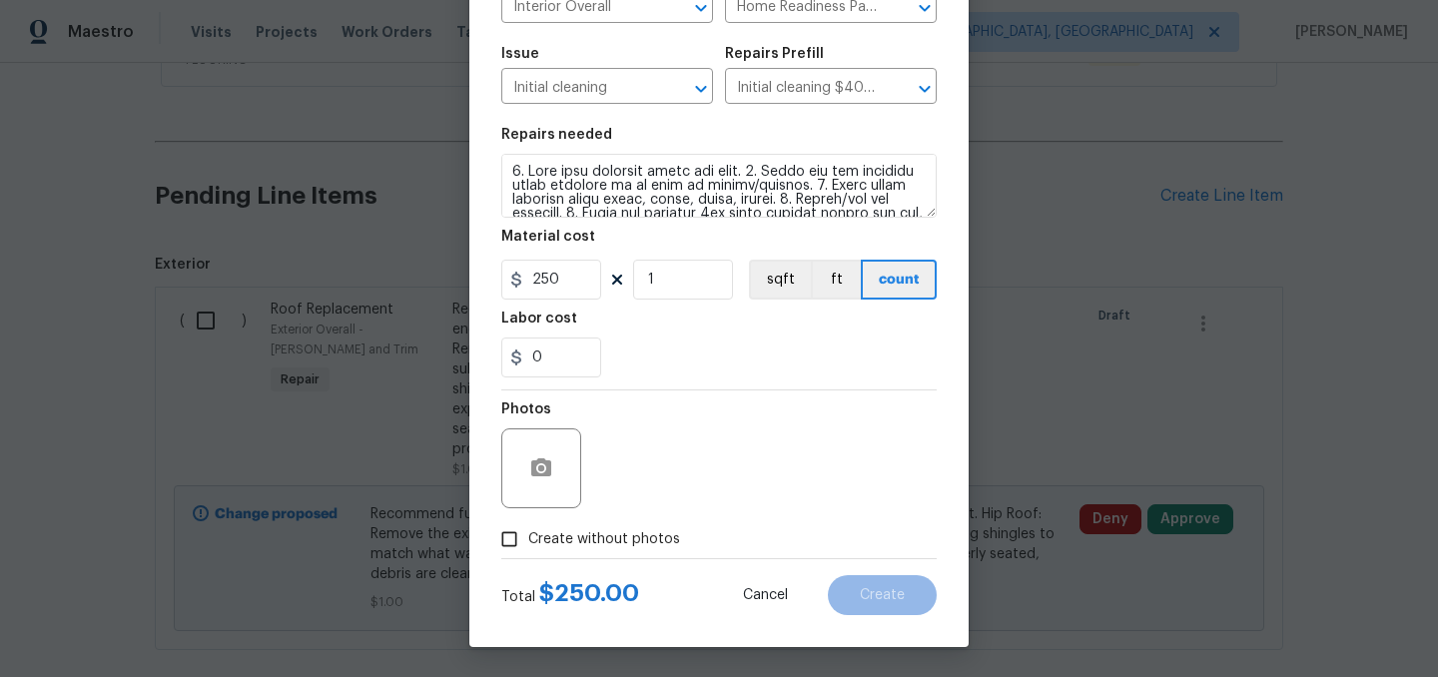
click at [607, 542] on span "Create without photos" at bounding box center [604, 539] width 152 height 21
click at [528, 542] on input "Create without photos" at bounding box center [509, 539] width 38 height 38
checkbox input "true"
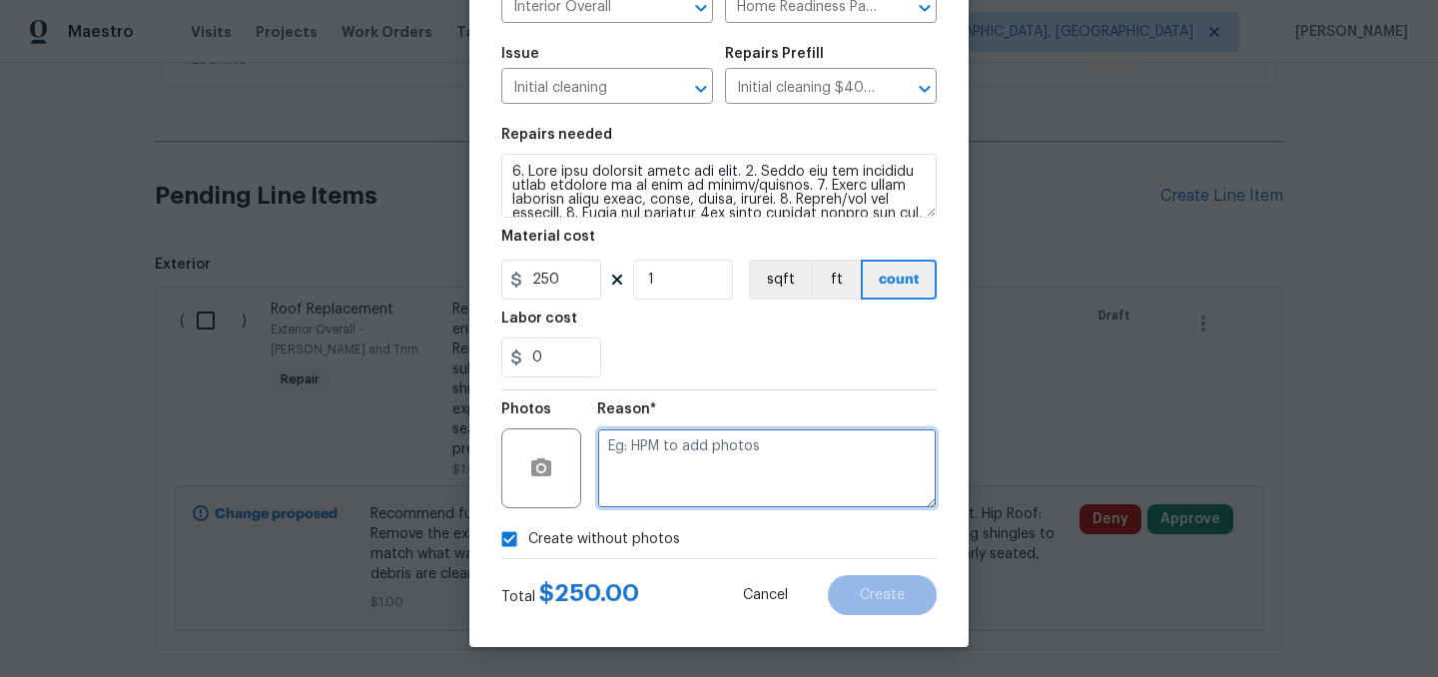
click at [685, 485] on textarea at bounding box center [767, 468] width 340 height 80
type textarea "."
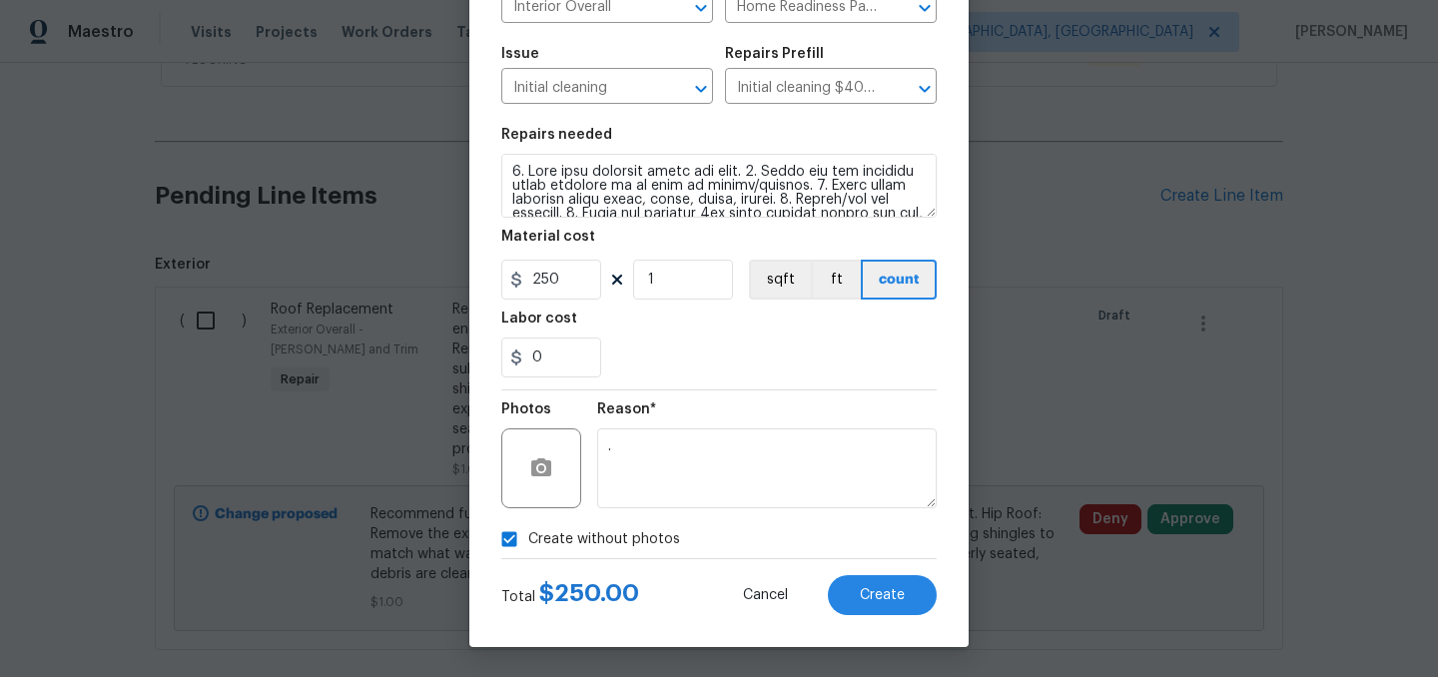
click at [639, 548] on span "Create without photos" at bounding box center [604, 539] width 152 height 21
click at [528, 548] on input "Create without photos" at bounding box center [509, 539] width 38 height 38
checkbox input "false"
click at [888, 589] on span "Create" at bounding box center [882, 595] width 45 height 15
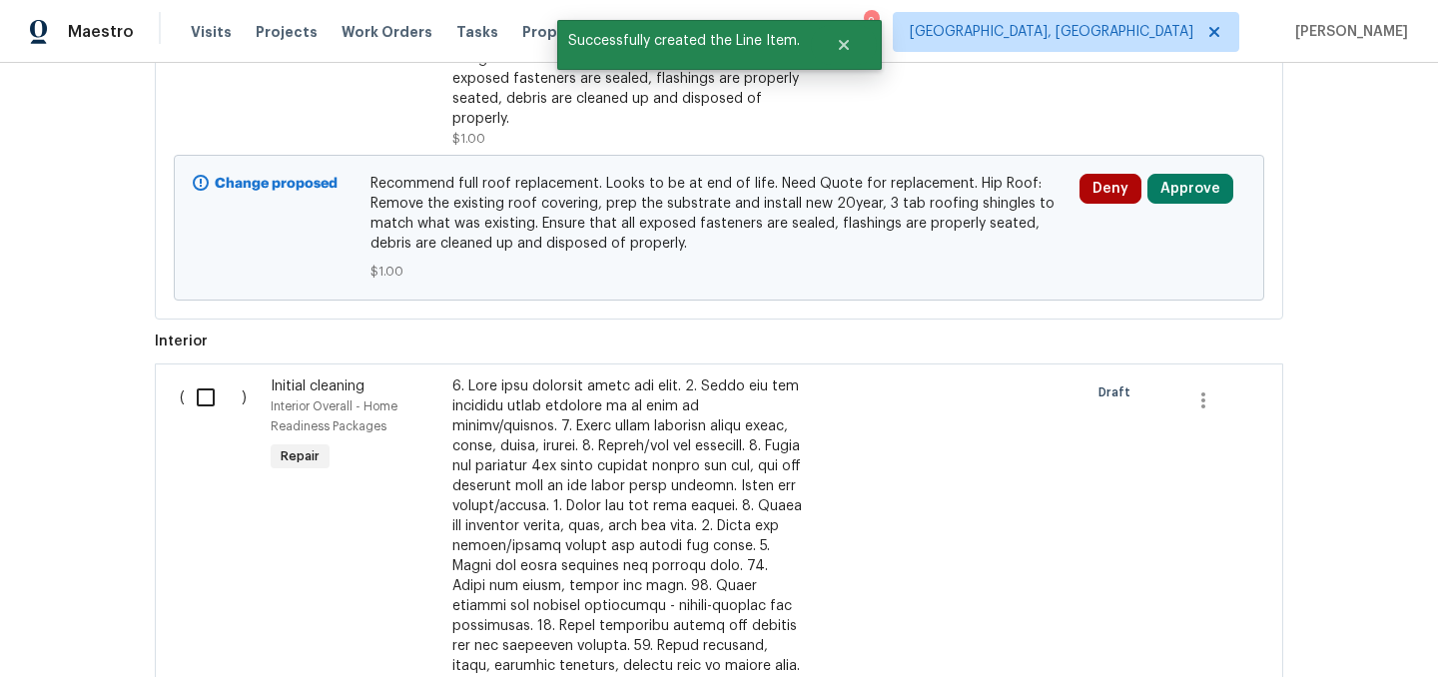
scroll to position [914, 0]
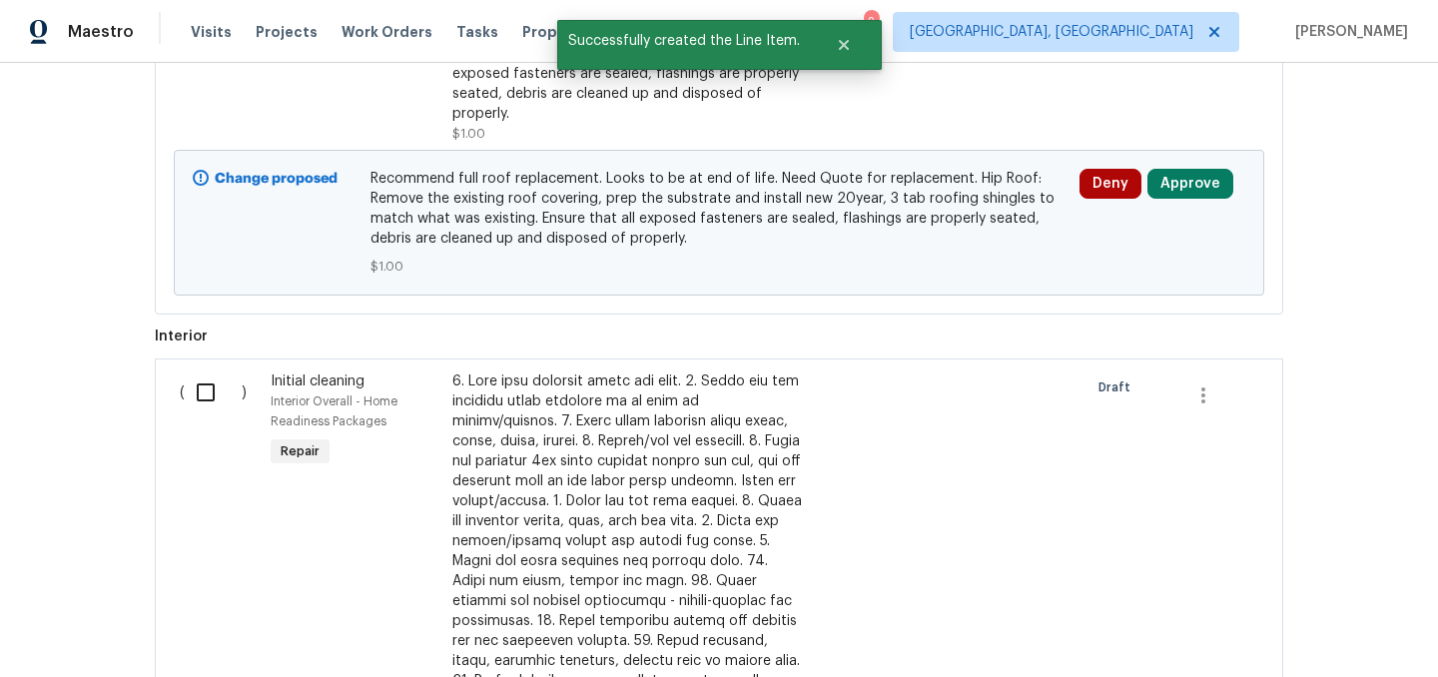
click at [209, 398] on input "checkbox" at bounding box center [213, 393] width 57 height 42
checkbox input "true"
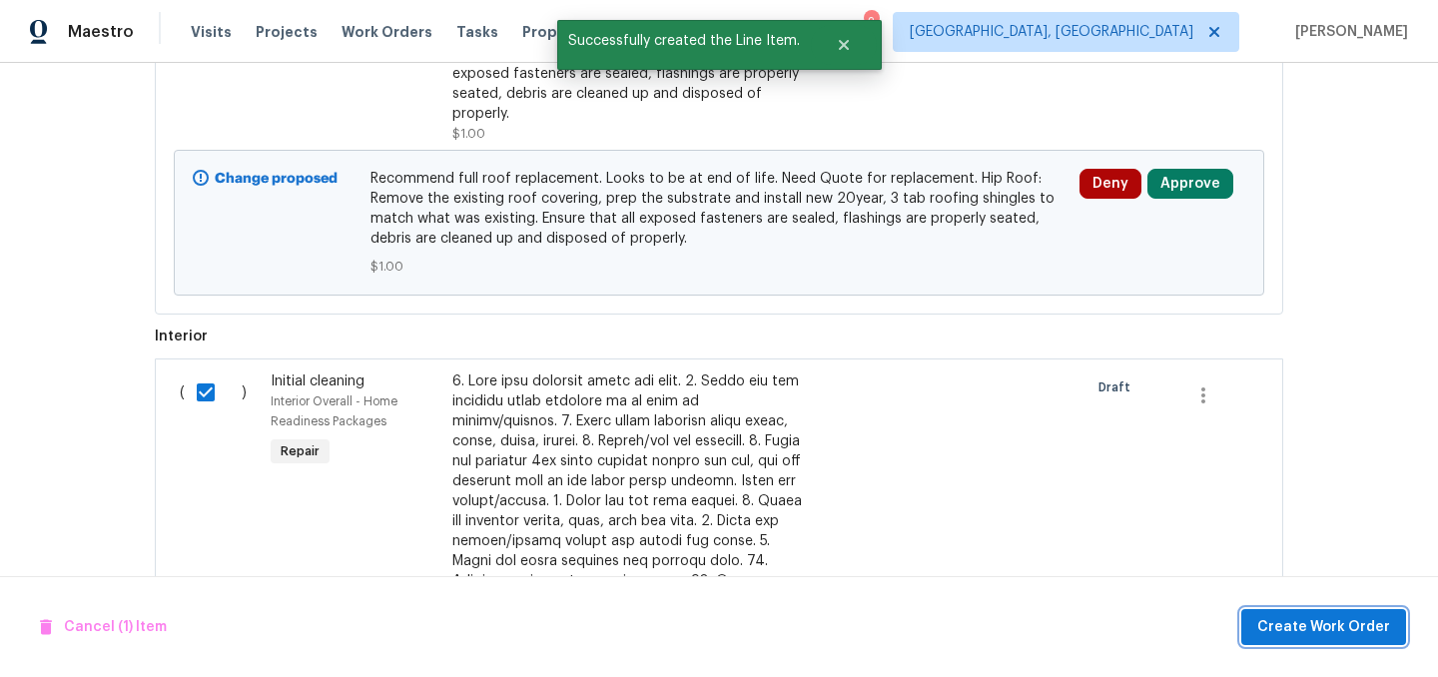
click at [1296, 637] on span "Create Work Order" at bounding box center [1323, 627] width 133 height 25
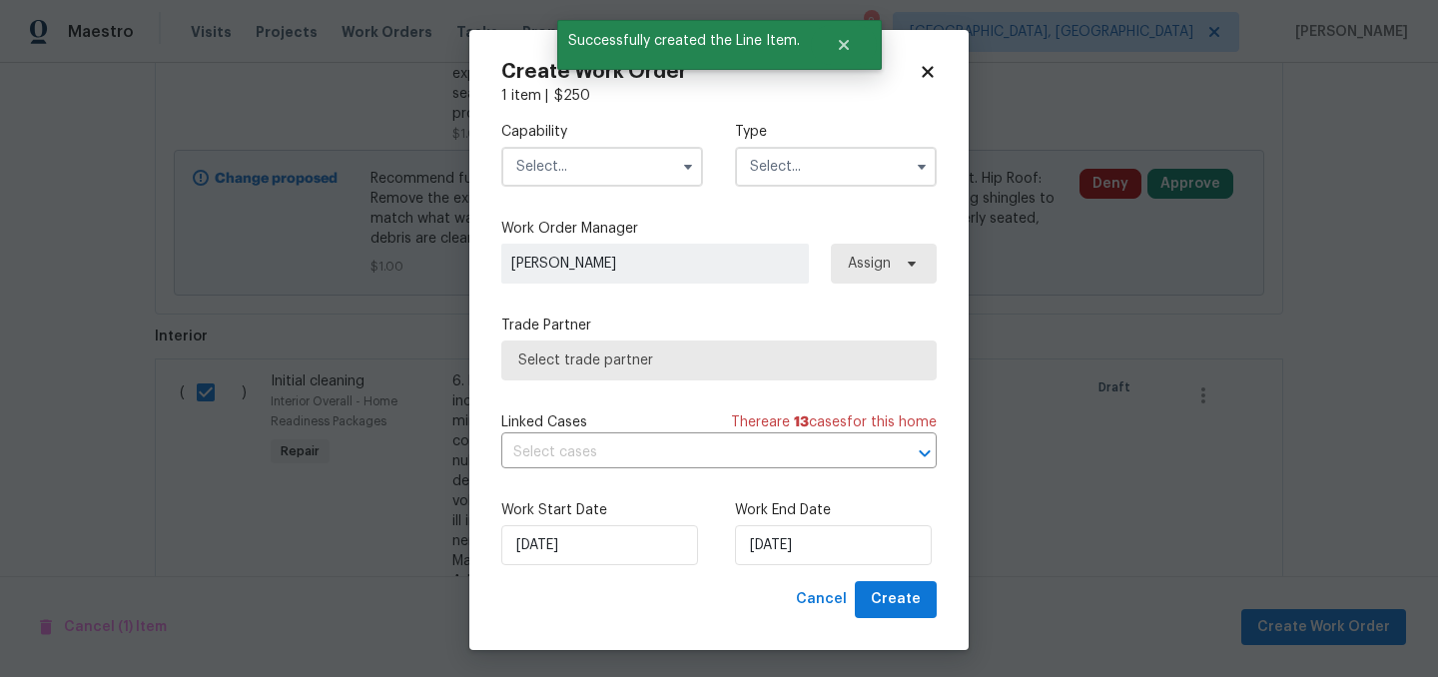
click at [575, 165] on input "text" at bounding box center [602, 167] width 202 height 40
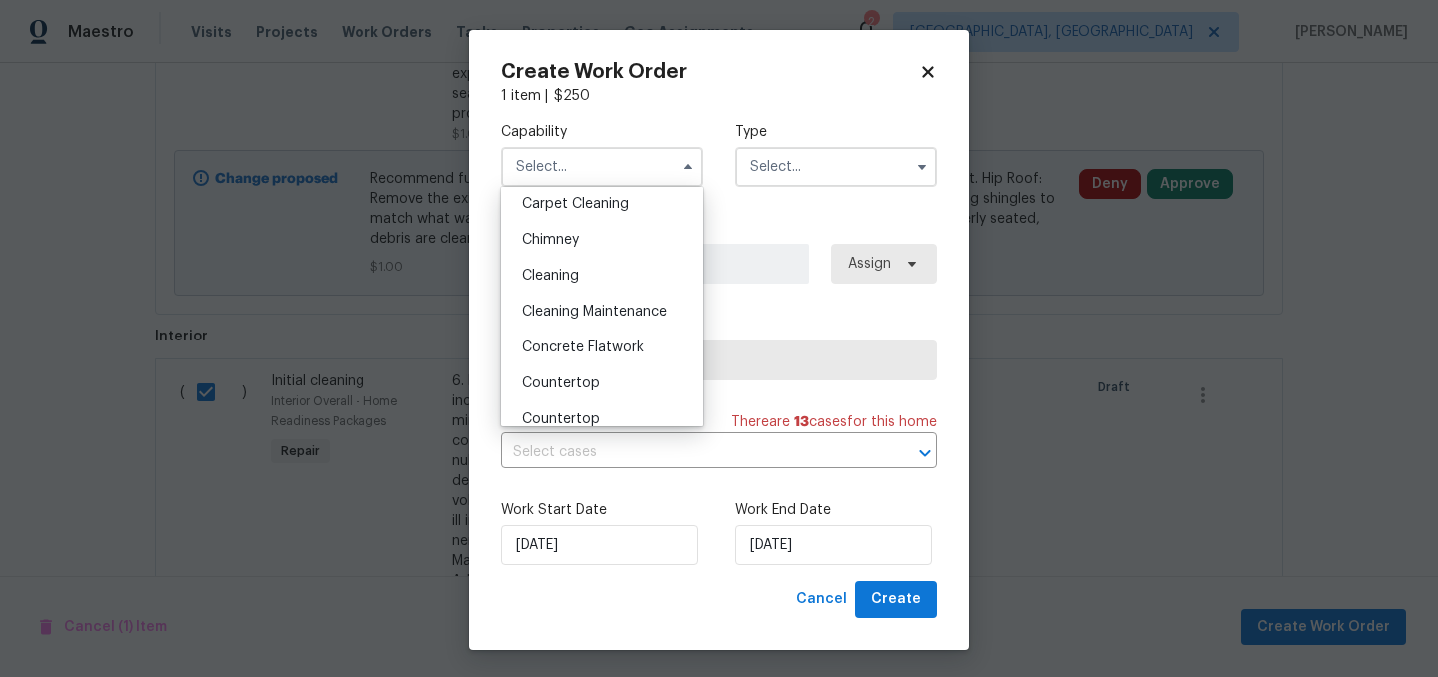
scroll to position [227, 0]
click at [584, 279] on div "Cleaning" at bounding box center [602, 271] width 192 height 36
type input "Cleaning"
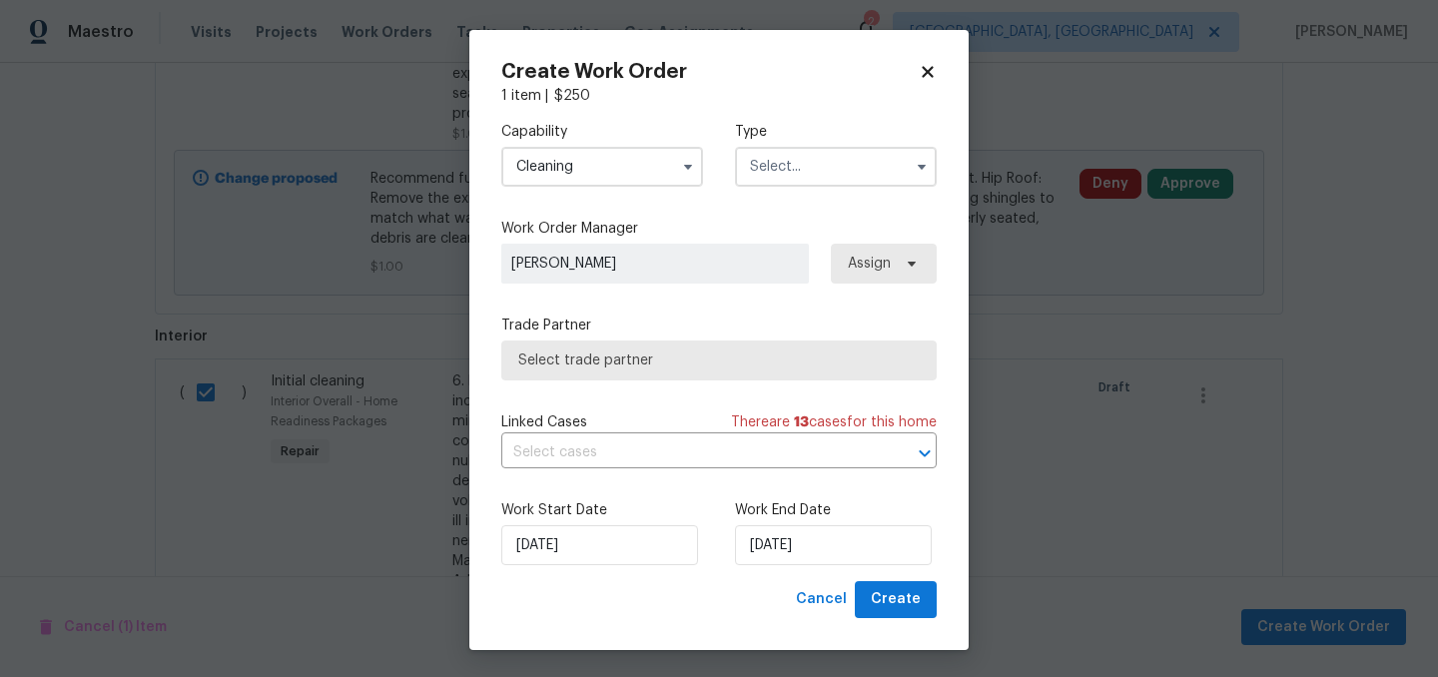
click at [825, 175] on input "text" at bounding box center [836, 167] width 202 height 40
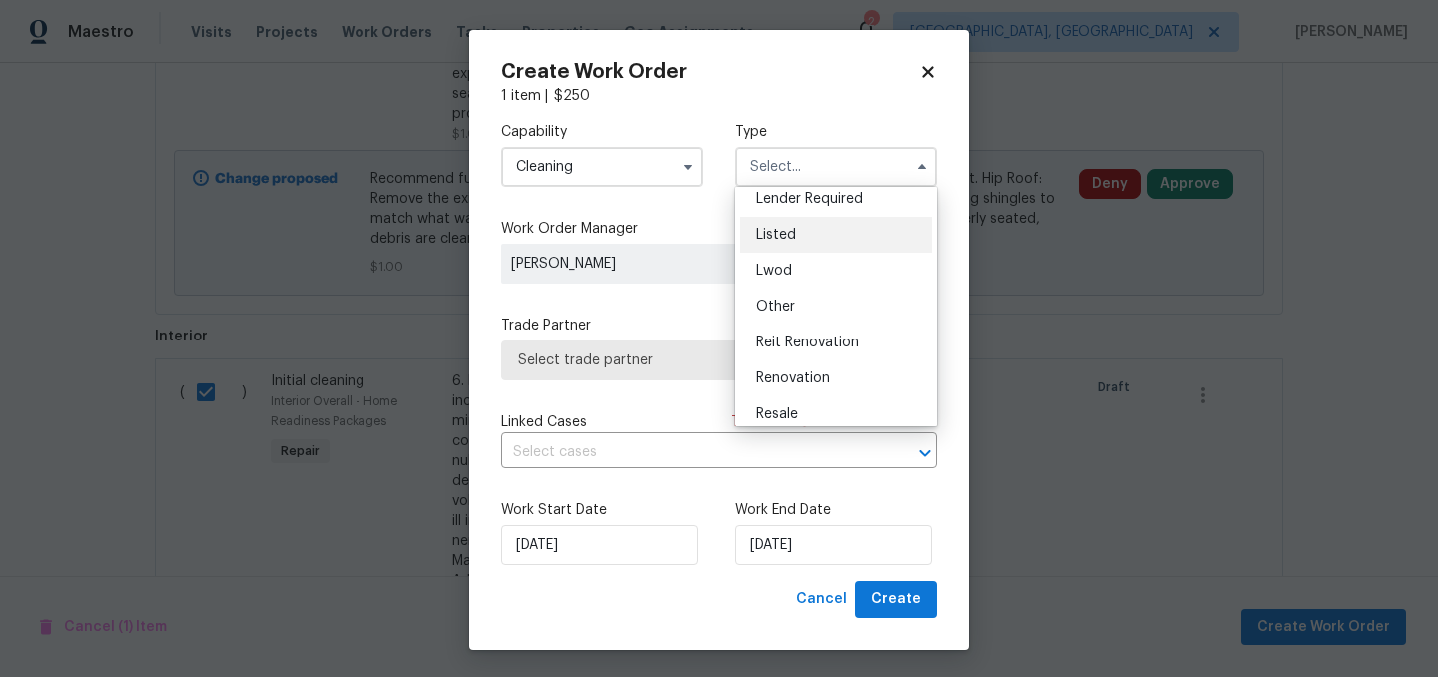
scroll to position [157, 0]
click at [846, 378] on div "Renovation" at bounding box center [836, 377] width 192 height 36
type input "Renovation"
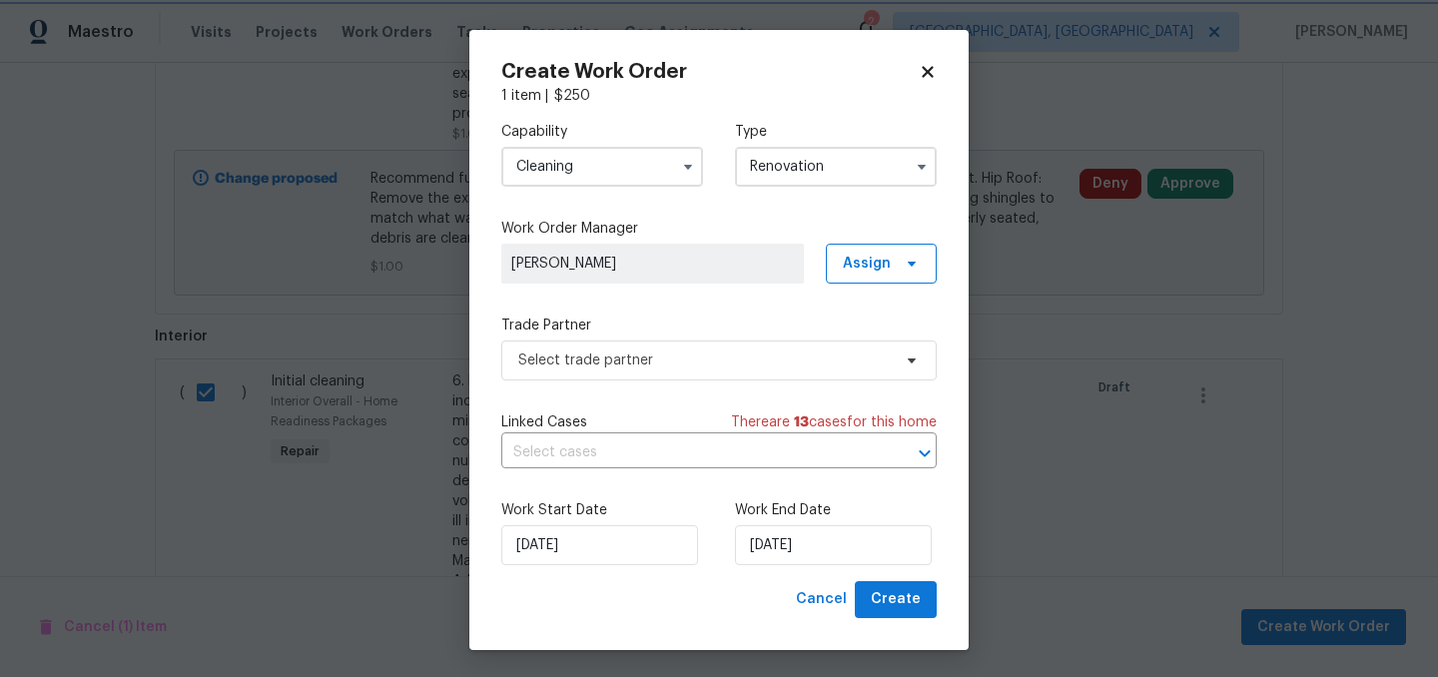
scroll to position [0, 0]
click at [726, 371] on span "Select trade partner" at bounding box center [718, 361] width 435 height 40
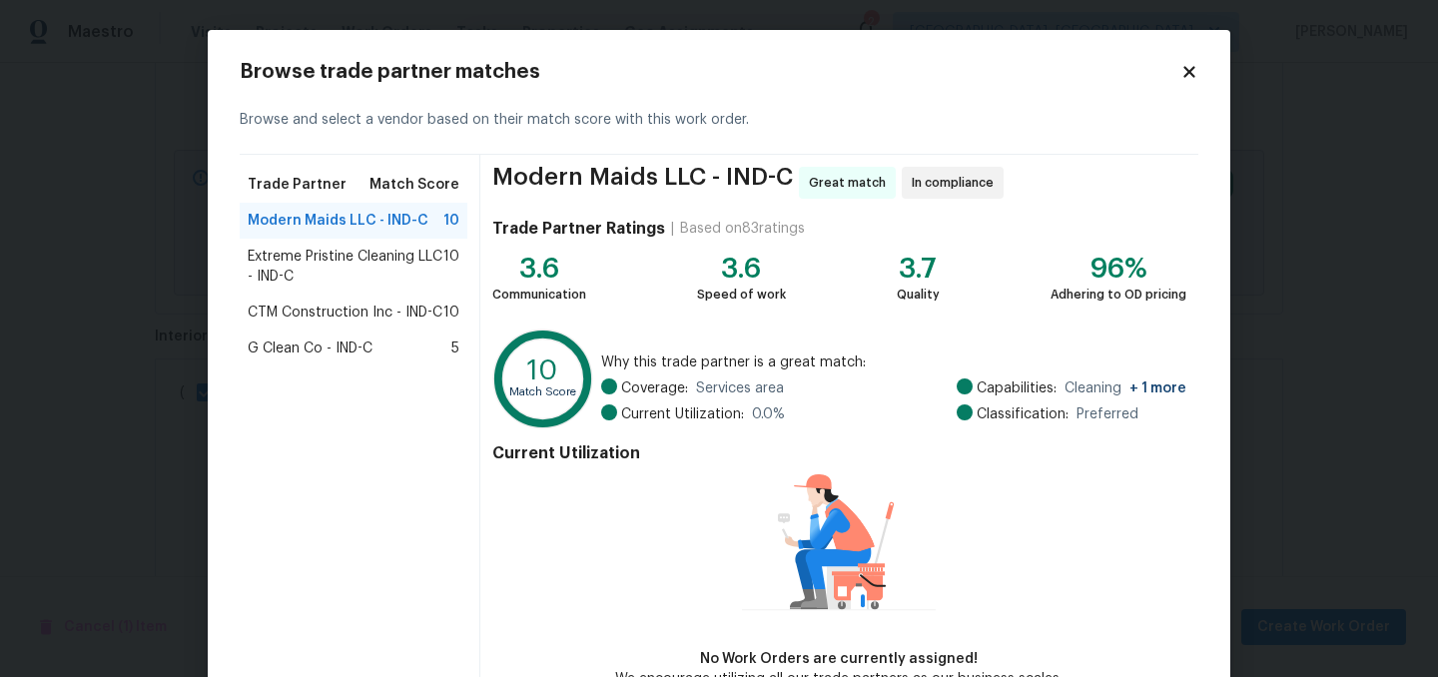
click at [351, 265] on span "Extreme Pristine Cleaning LLC - IND-C" at bounding box center [346, 267] width 196 height 40
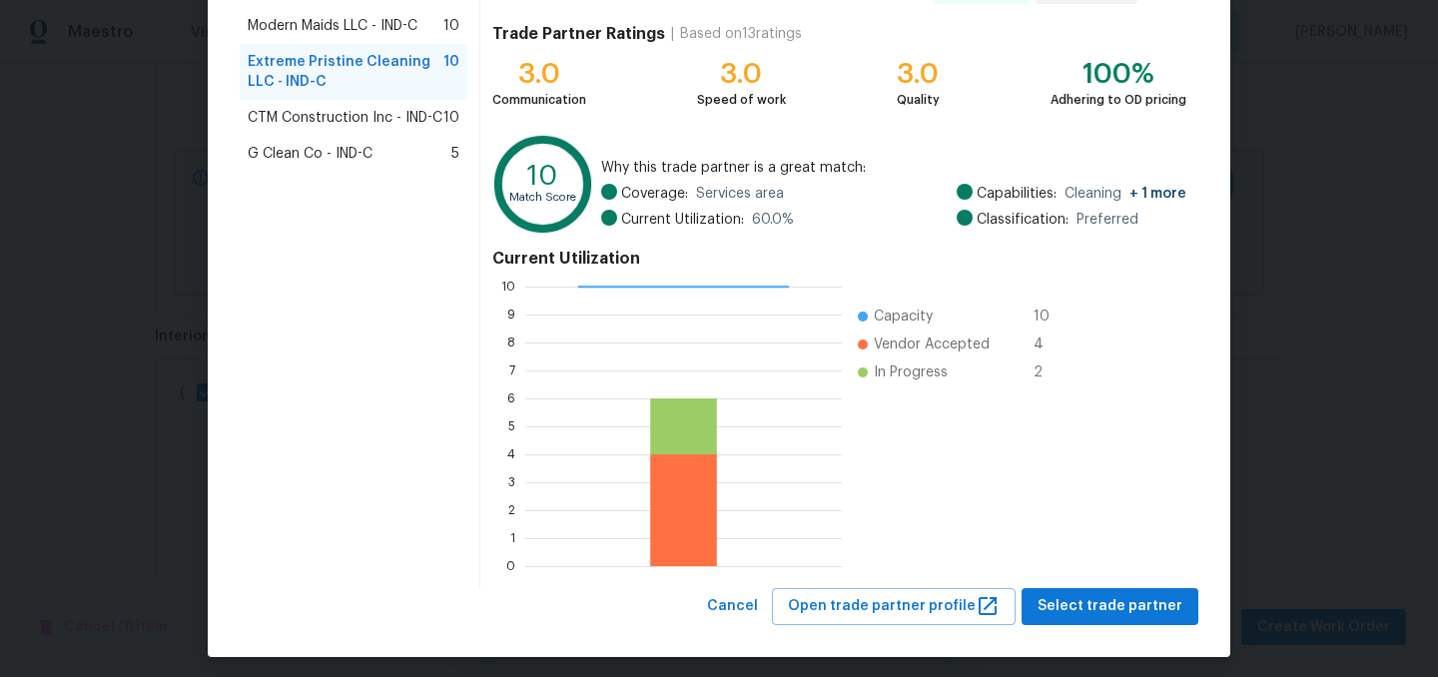
scroll to position [204, 0]
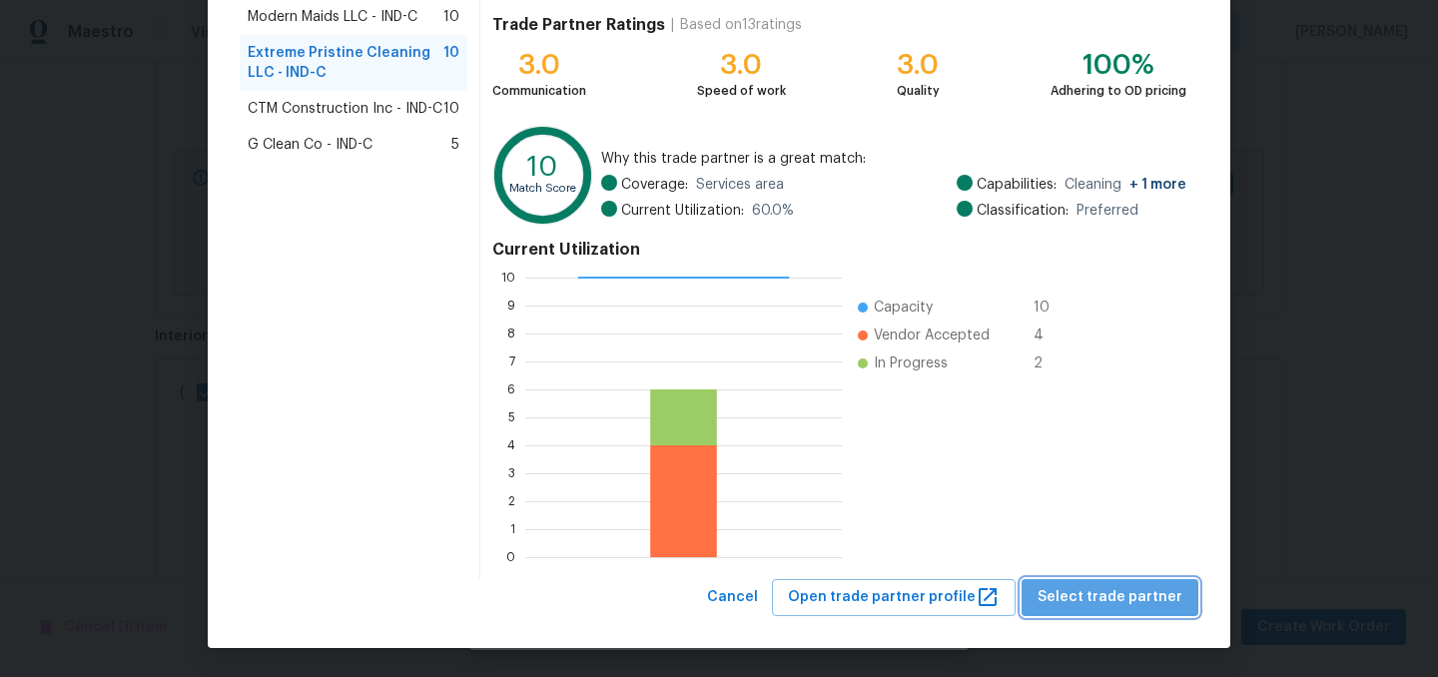
click at [1125, 596] on span "Select trade partner" at bounding box center [1110, 597] width 145 height 25
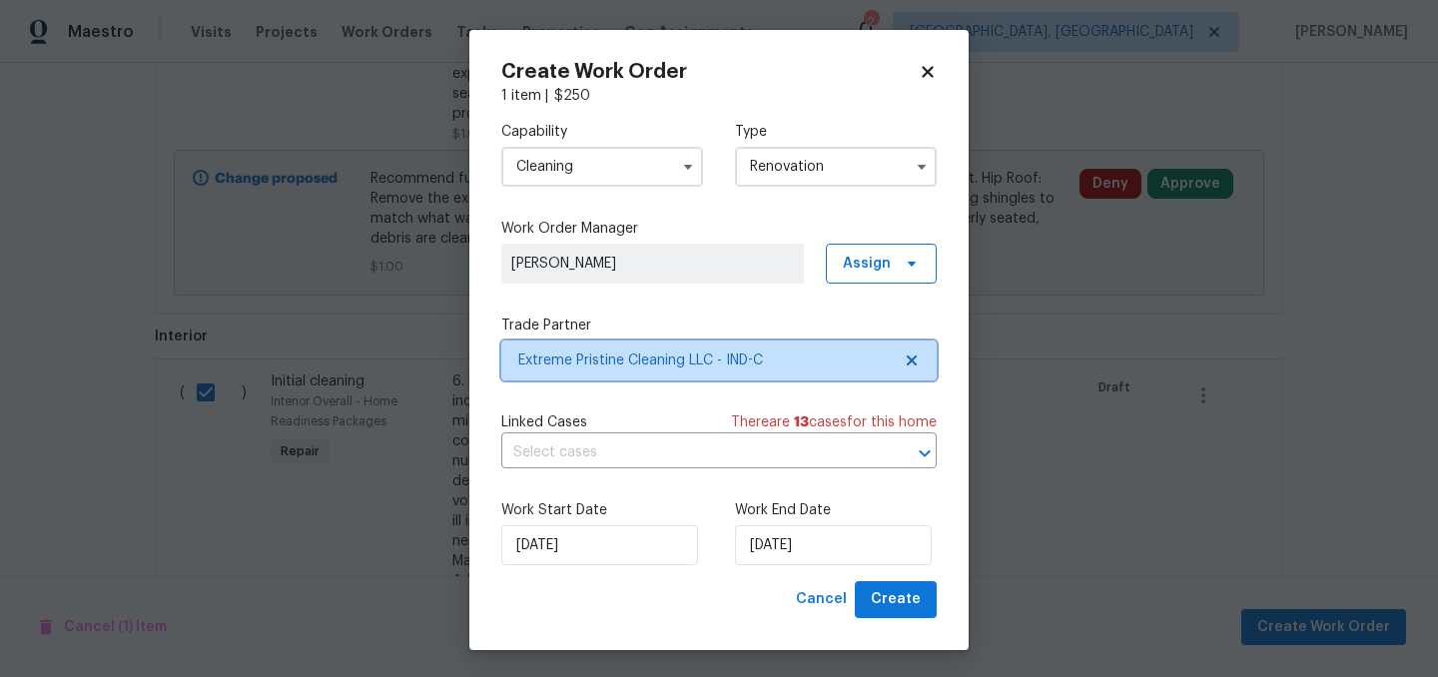
scroll to position [0, 0]
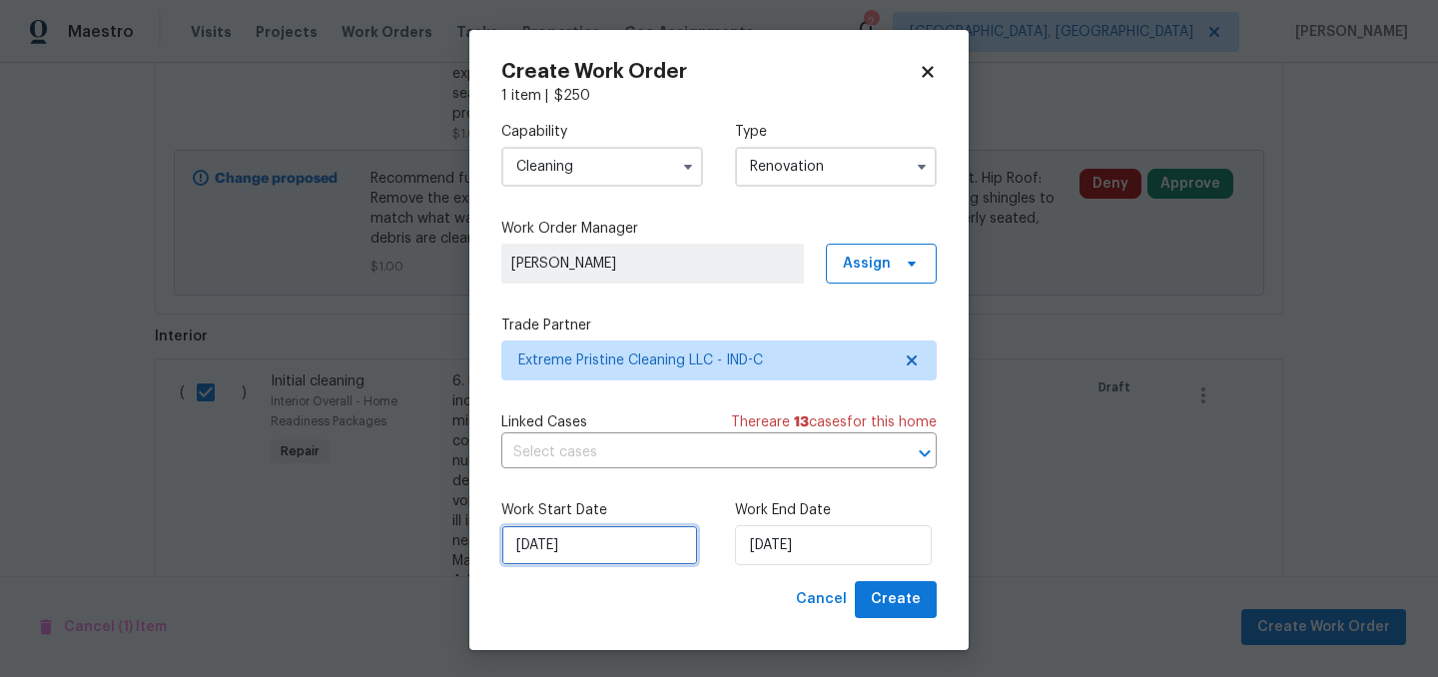
click at [622, 526] on input "10/7/2025" at bounding box center [599, 545] width 197 height 40
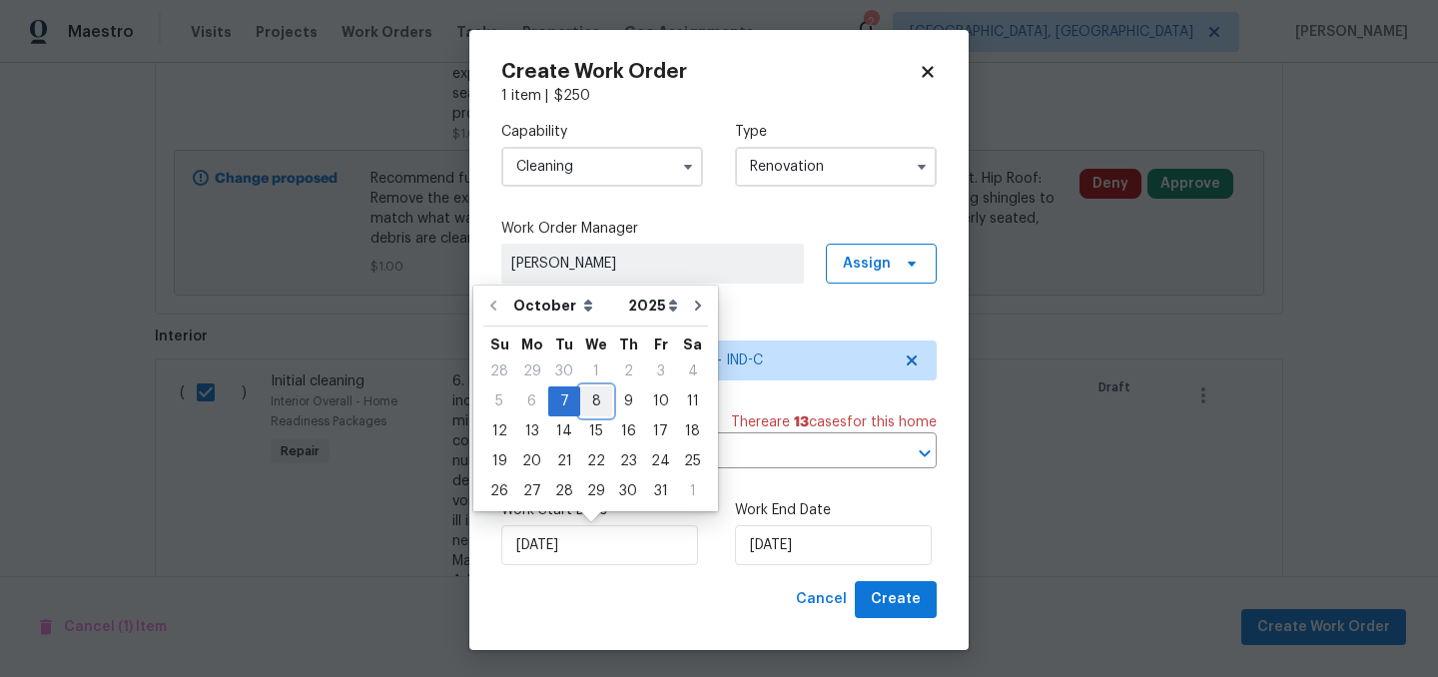
click at [604, 406] on div "8" at bounding box center [596, 402] width 32 height 28
type input "10/8/2025"
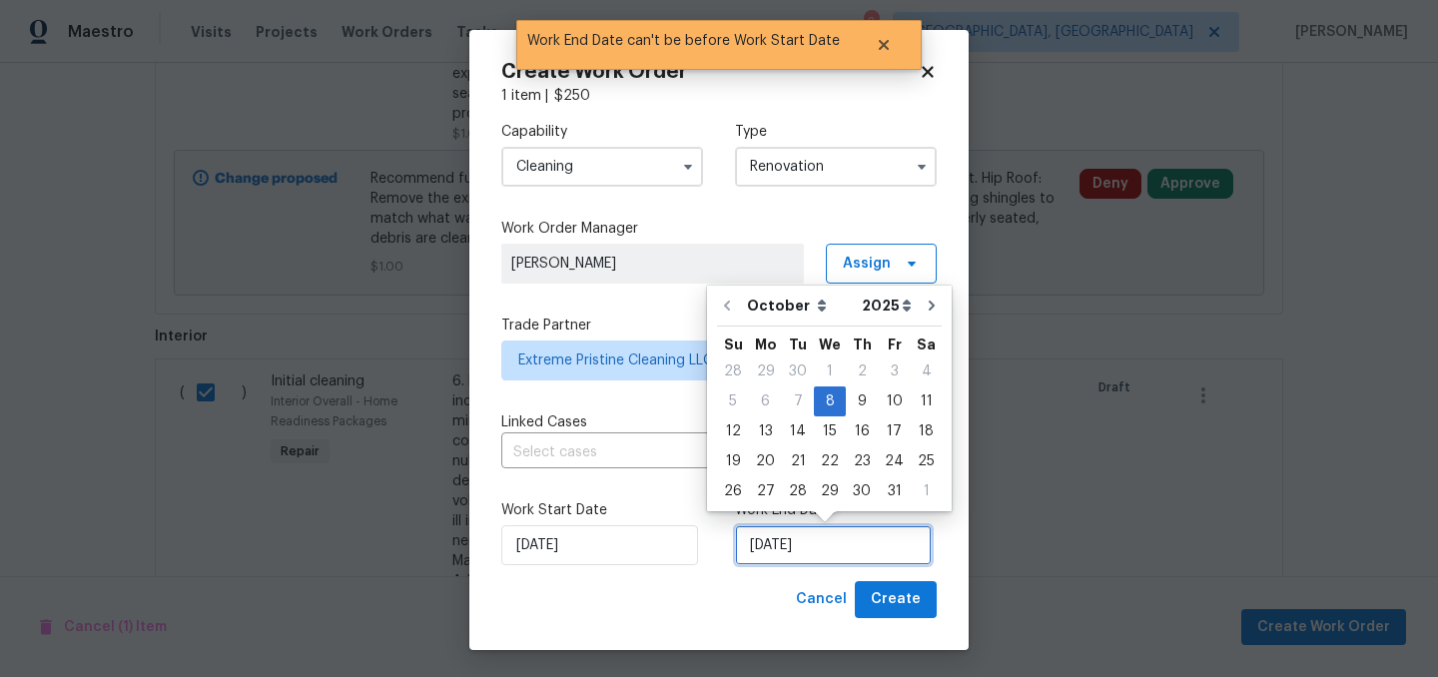
click at [847, 546] on input "10/8/2025" at bounding box center [833, 545] width 197 height 40
click at [787, 452] on div "21" at bounding box center [798, 461] width 32 height 28
type input "10/21/2025"
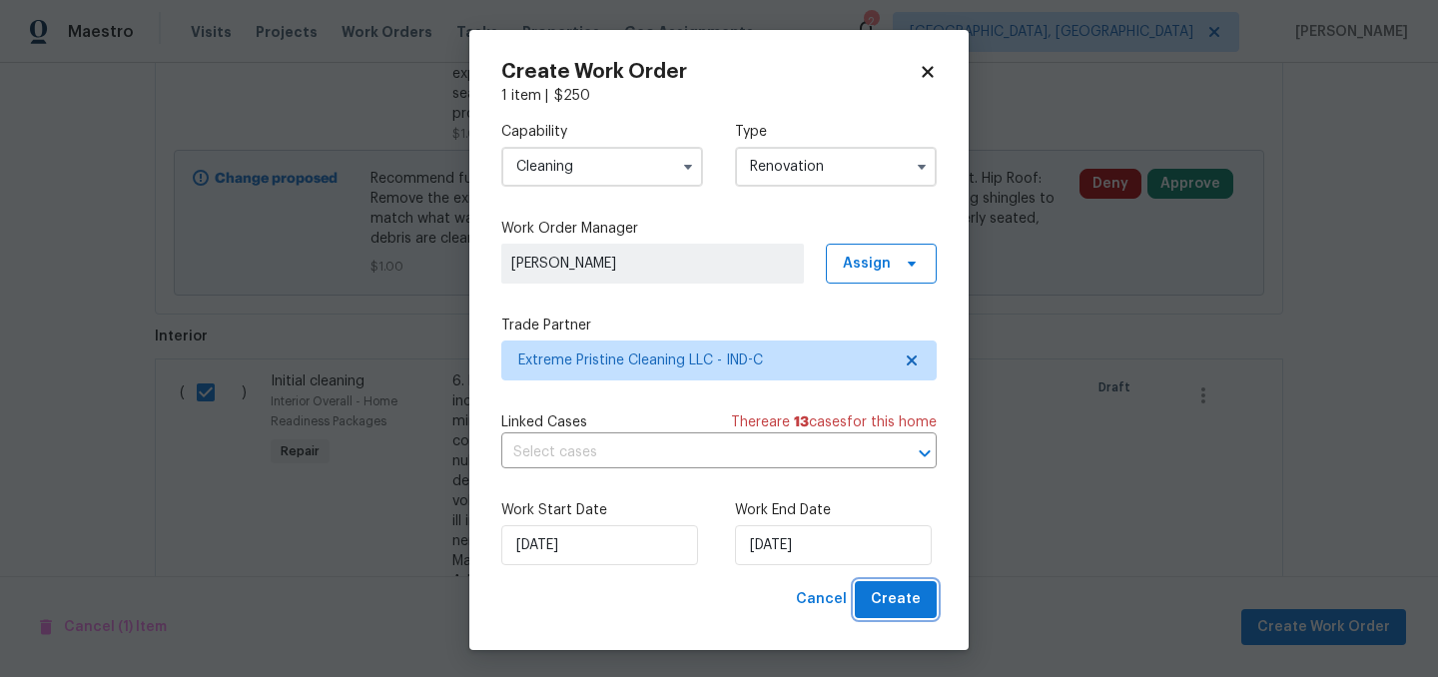
click at [905, 595] on span "Create" at bounding box center [896, 599] width 50 height 25
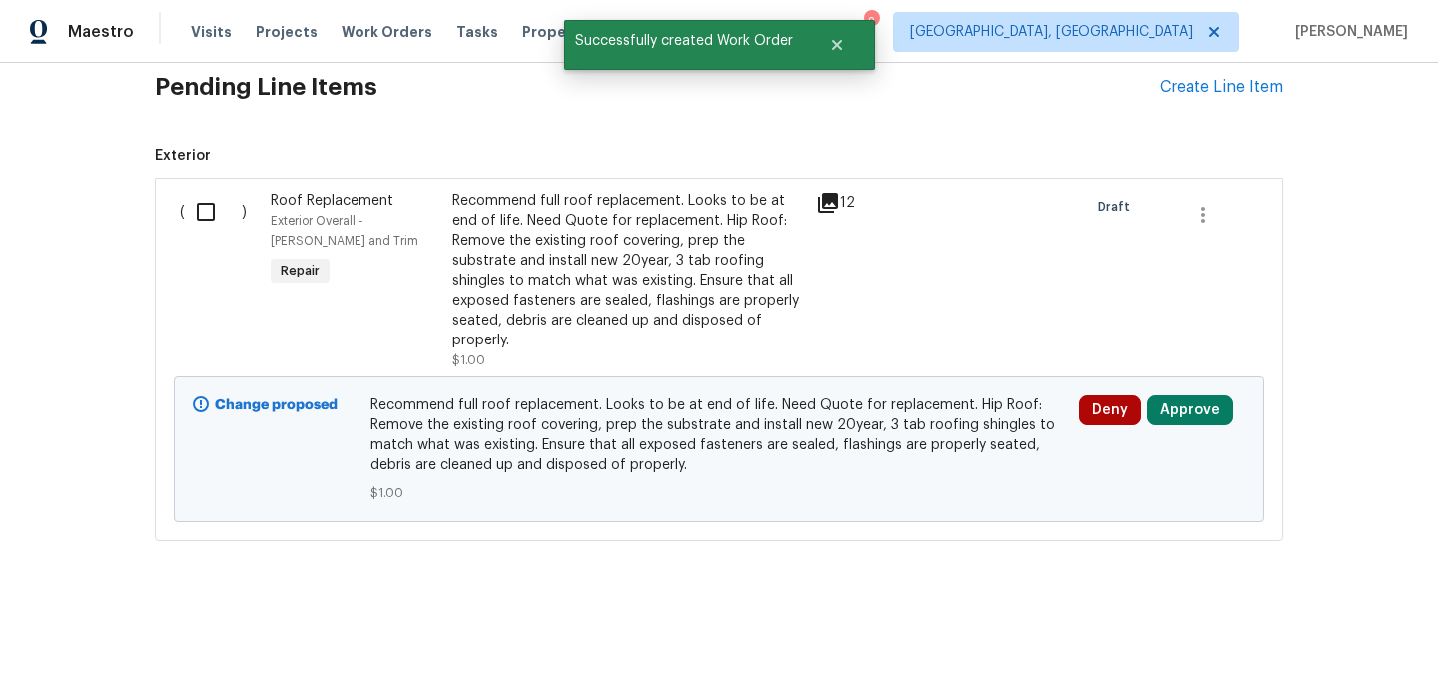
click at [204, 214] on input "checkbox" at bounding box center [213, 212] width 57 height 42
checkbox input "true"
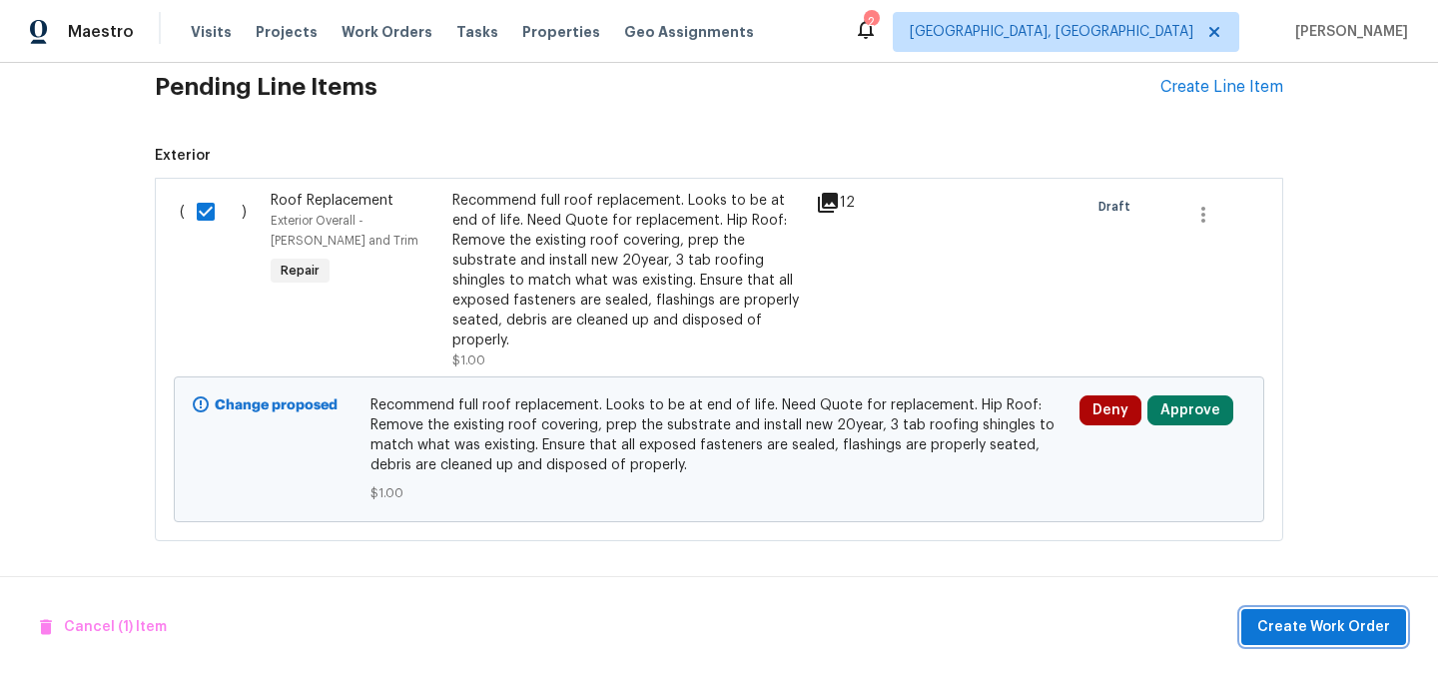
click at [1318, 628] on span "Create Work Order" at bounding box center [1323, 627] width 133 height 25
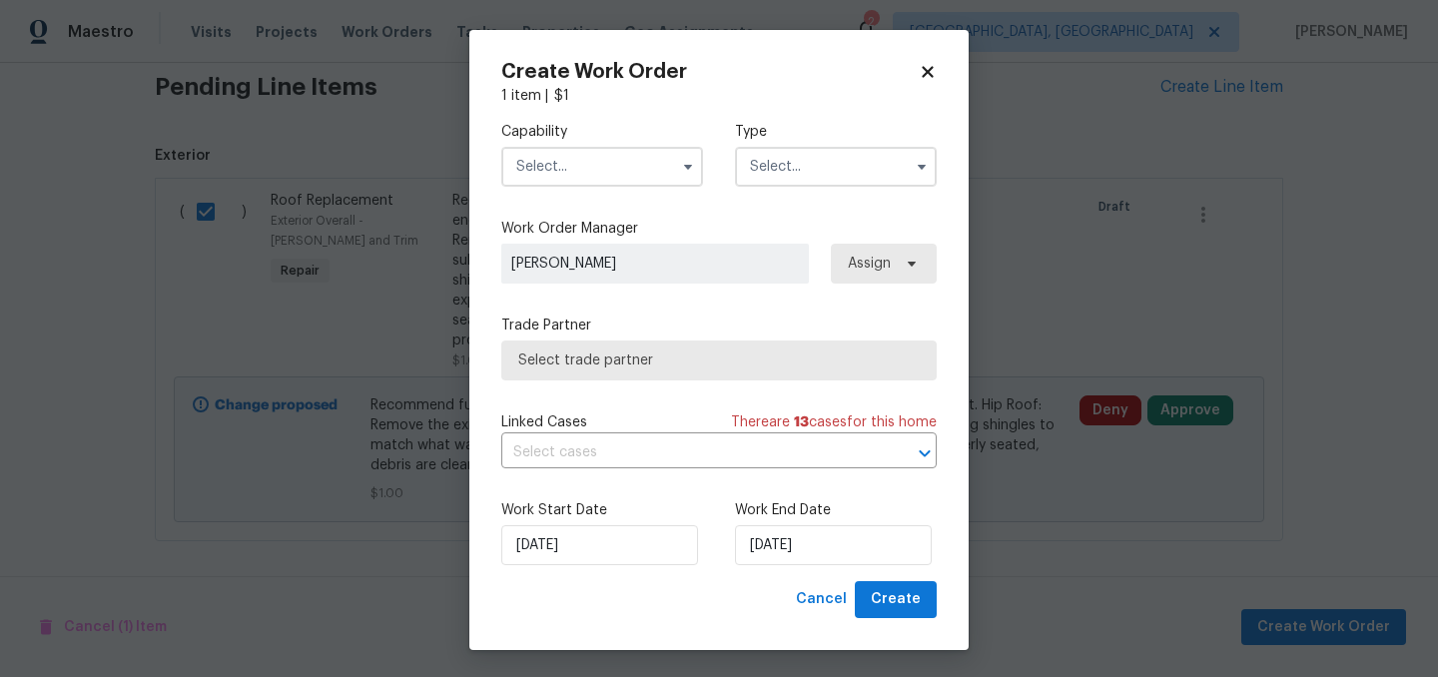
click at [579, 159] on input "text" at bounding box center [602, 167] width 202 height 40
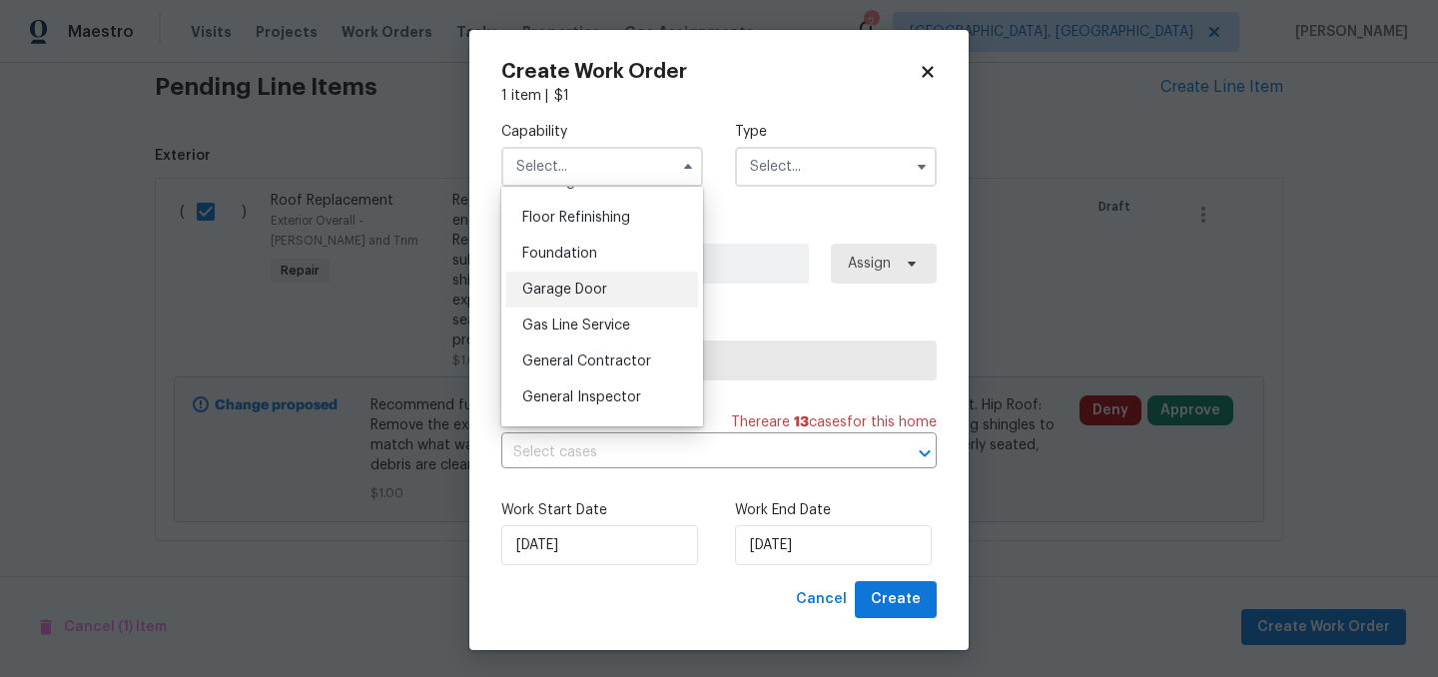
scroll to position [806, 0]
click at [605, 362] on span "General Contractor" at bounding box center [586, 359] width 129 height 14
type input "General Contractor"
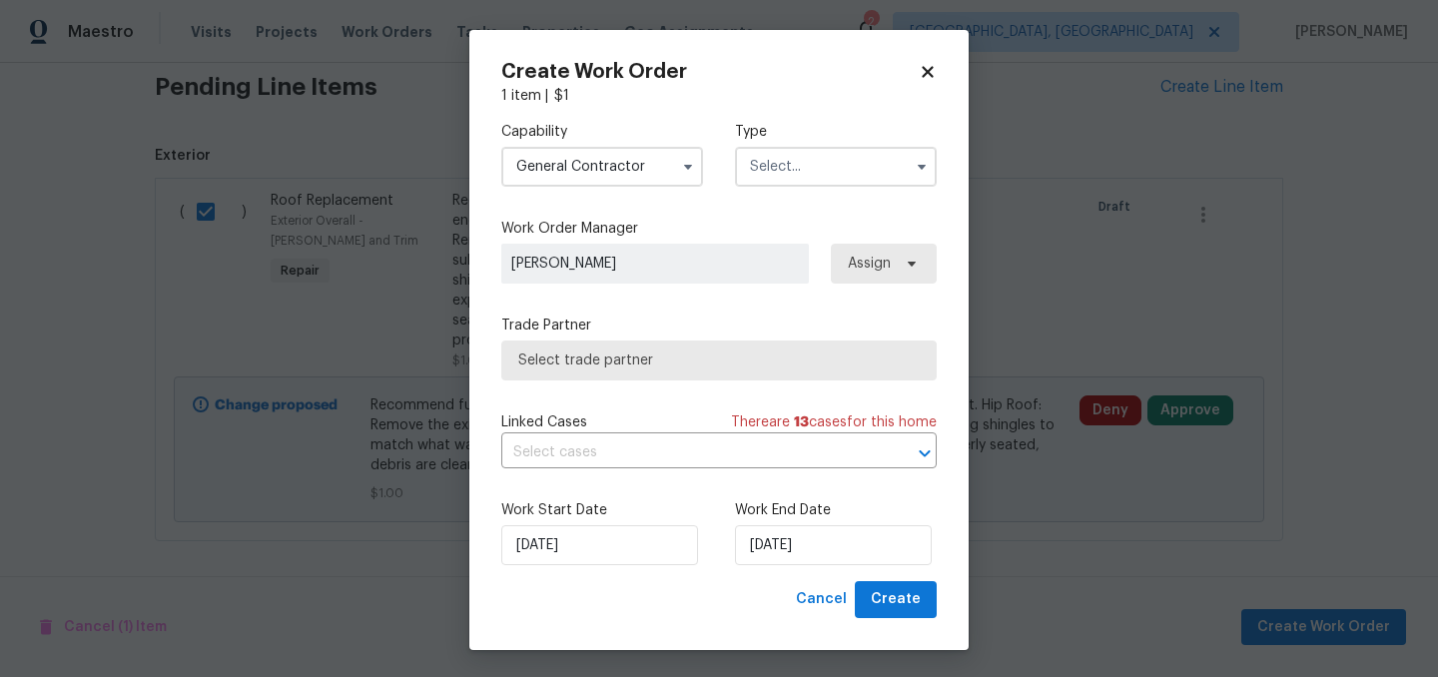
click at [808, 177] on input "text" at bounding box center [836, 167] width 202 height 40
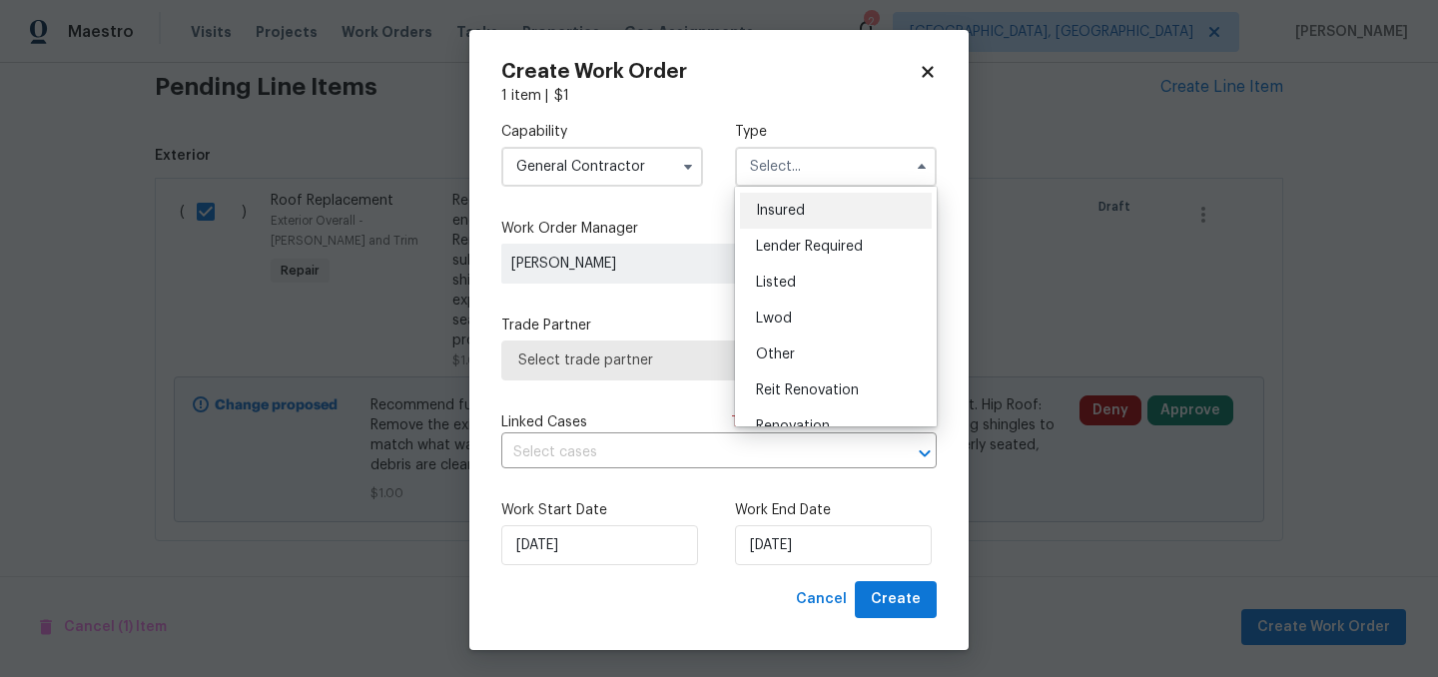
scroll to position [148, 0]
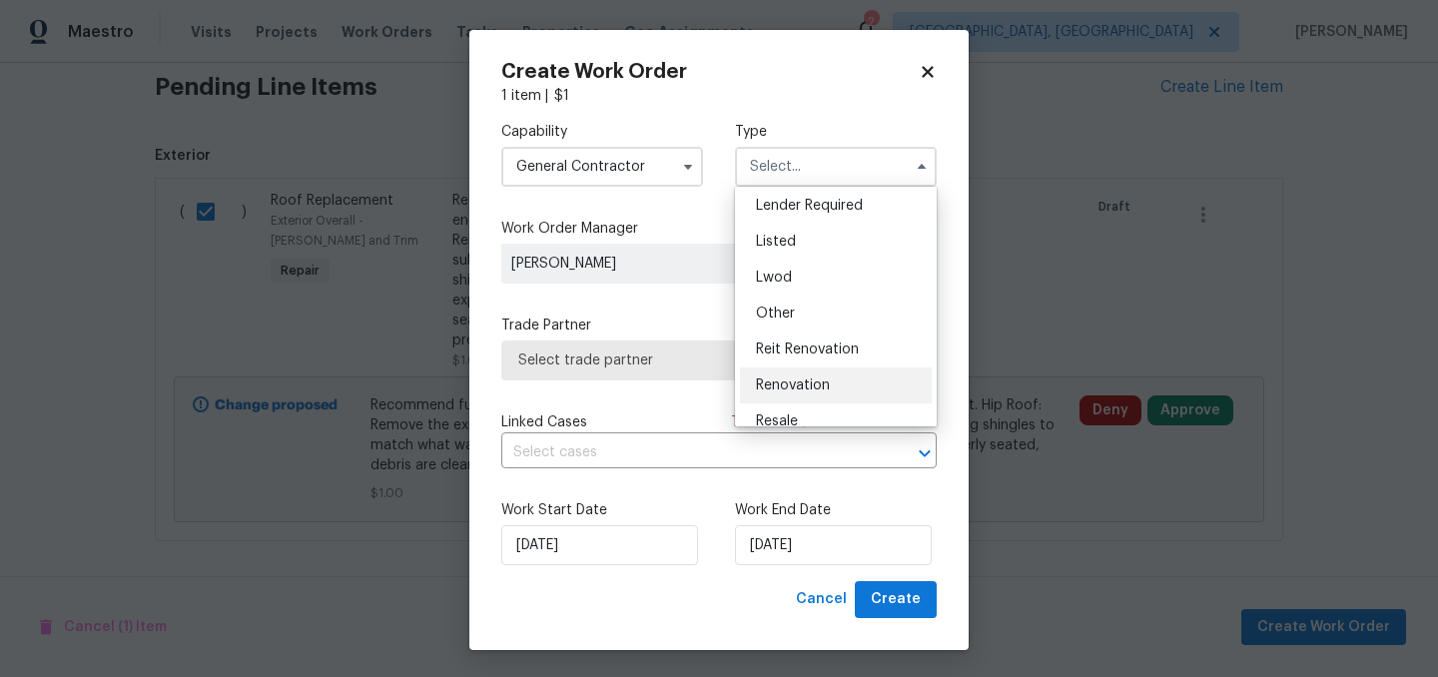
click at [832, 381] on div "Renovation" at bounding box center [836, 386] width 192 height 36
type input "Renovation"
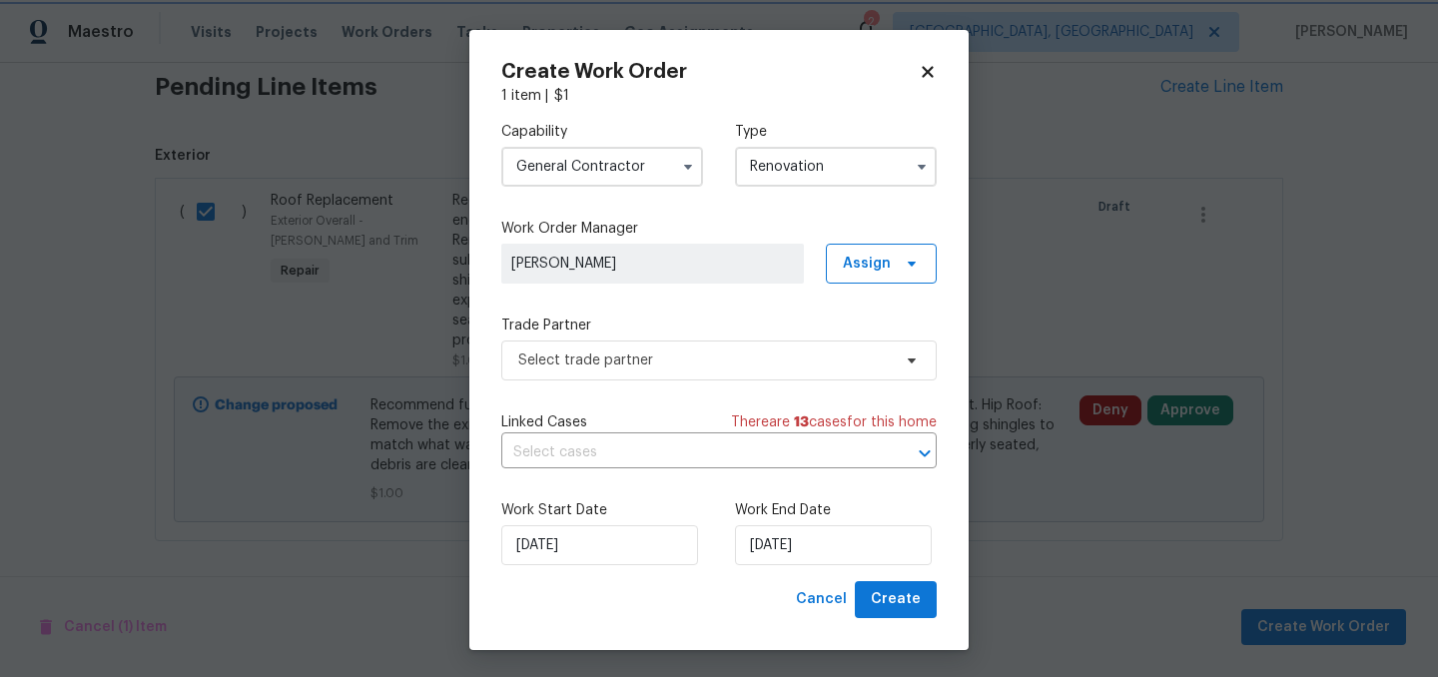
scroll to position [0, 0]
click at [675, 358] on span "Select trade partner" at bounding box center [704, 361] width 373 height 20
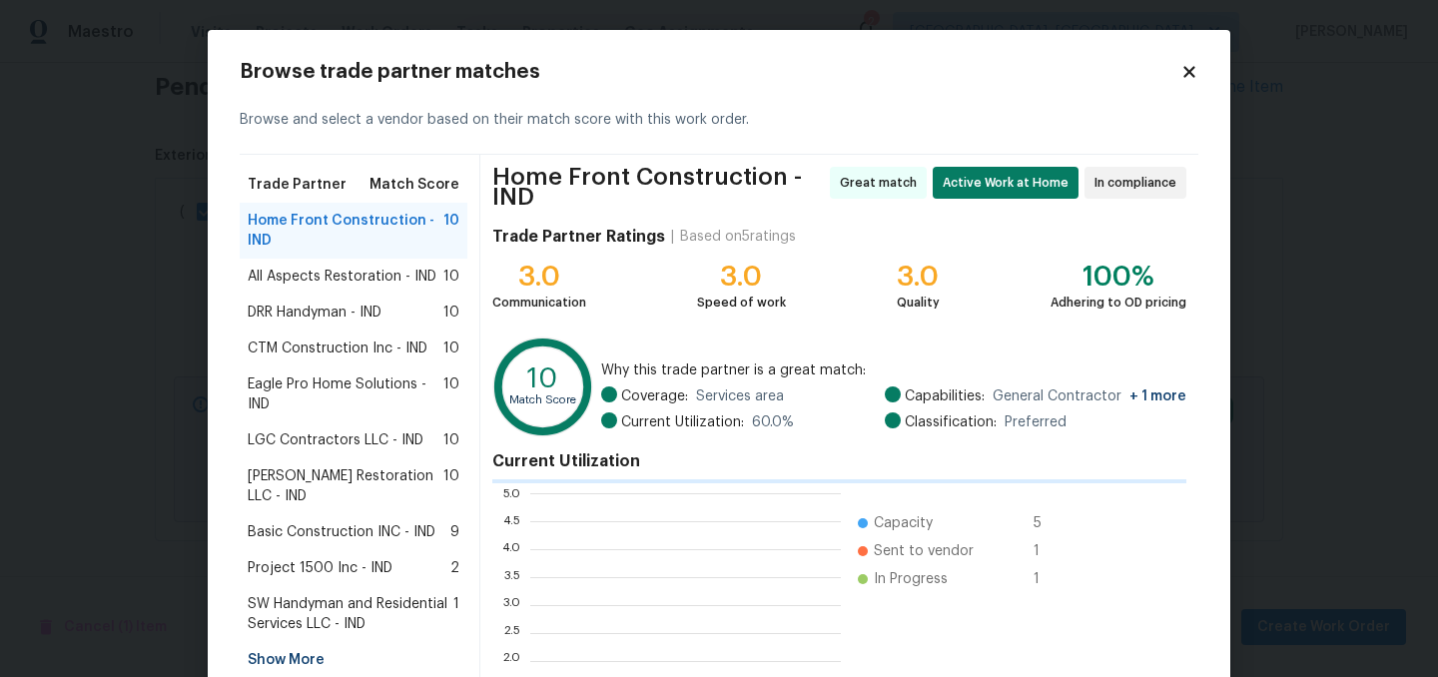
scroll to position [280, 311]
click at [307, 522] on span "Basic Construction INC - IND" at bounding box center [342, 532] width 188 height 20
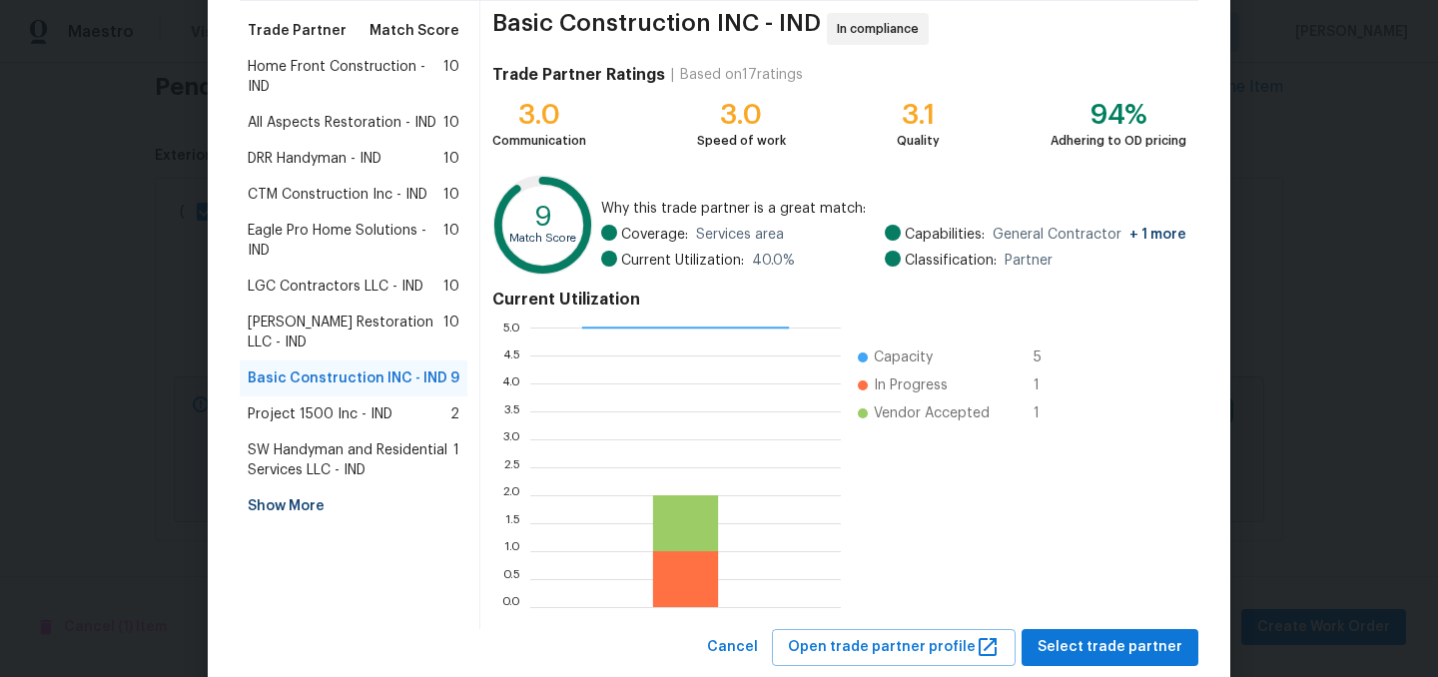
scroll to position [204, 0]
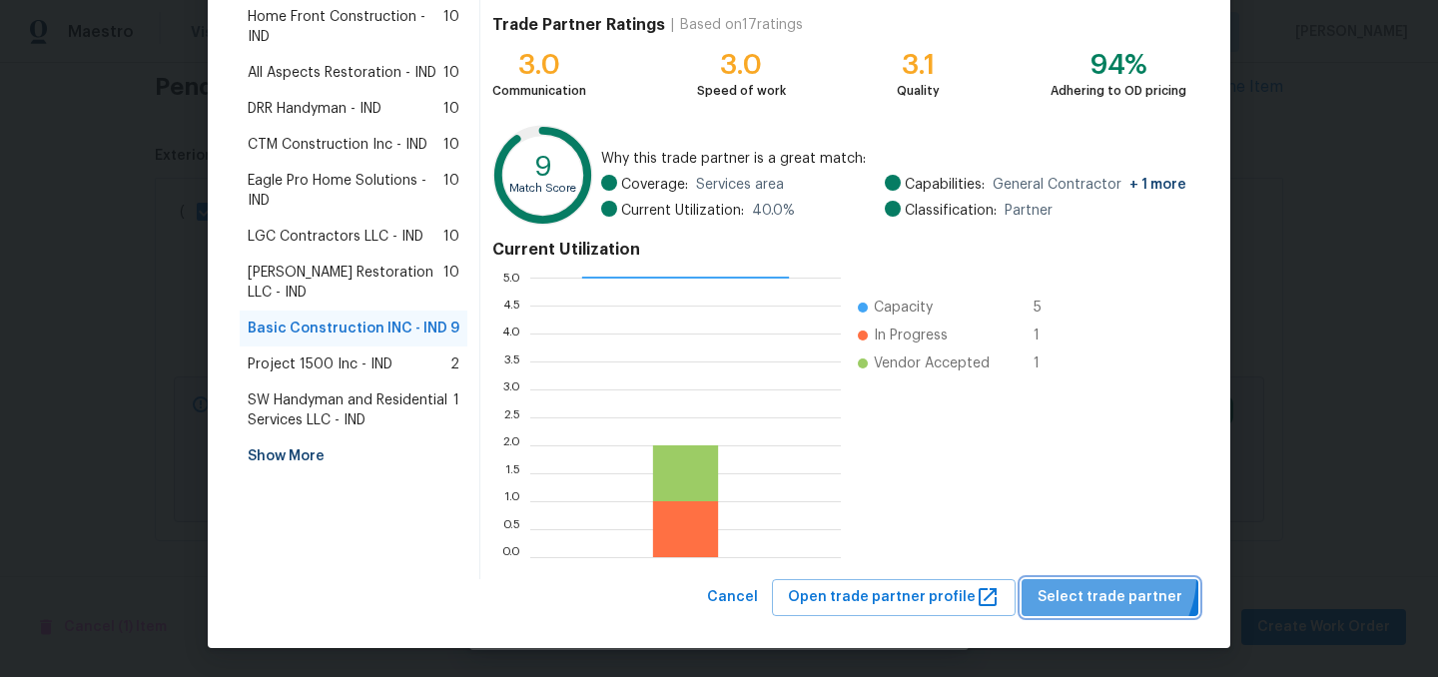
click at [1110, 579] on button "Select trade partner" at bounding box center [1110, 597] width 177 height 37
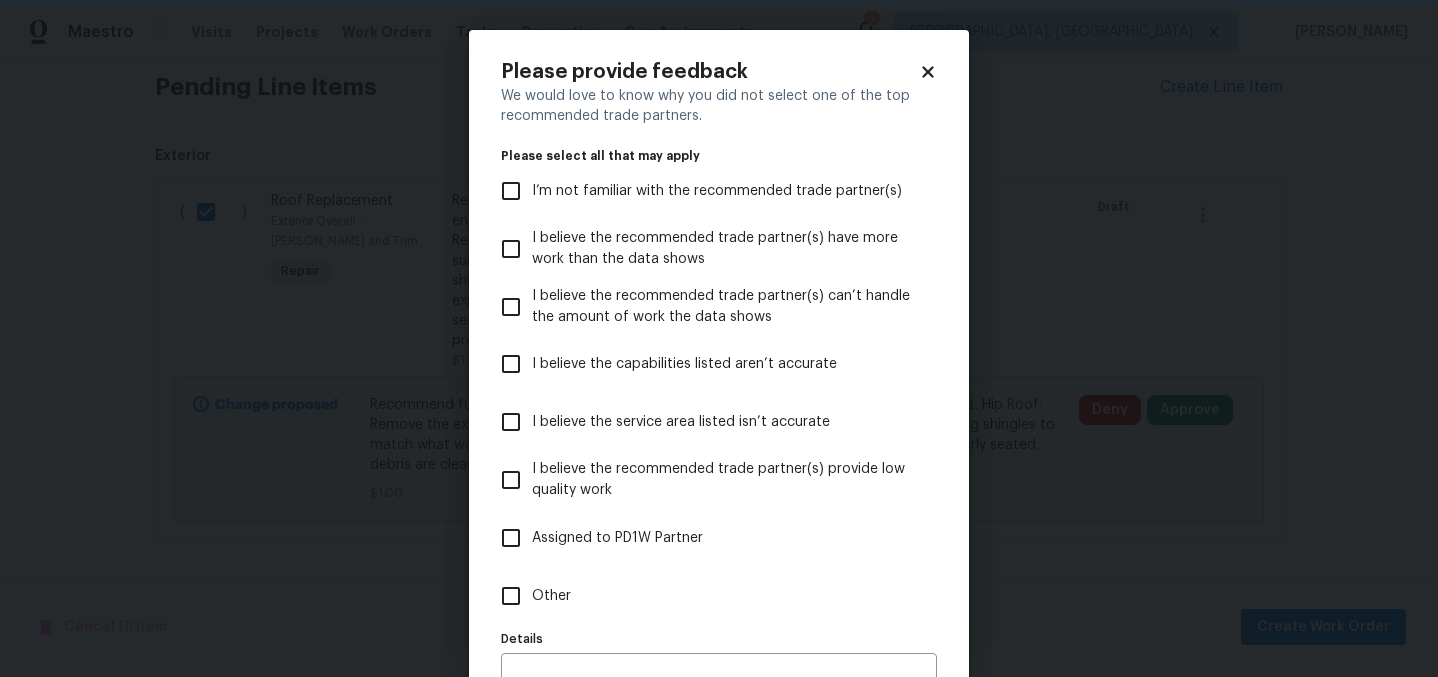
scroll to position [0, 0]
click at [612, 521] on label "Assigned to PD1W Partner" at bounding box center [705, 538] width 430 height 58
click at [532, 521] on input "Assigned to PD1W Partner" at bounding box center [511, 538] width 42 height 42
checkbox input "true"
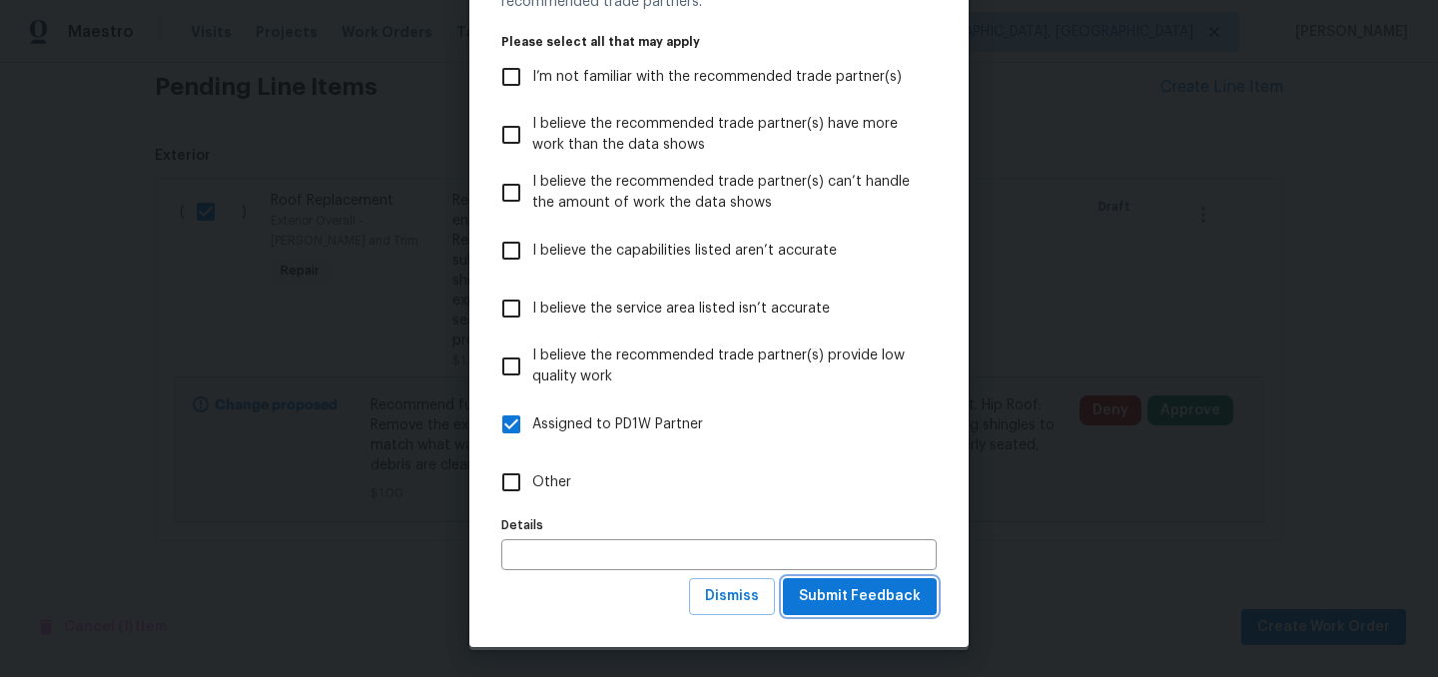
click at [857, 607] on span "Submit Feedback" at bounding box center [860, 596] width 122 height 25
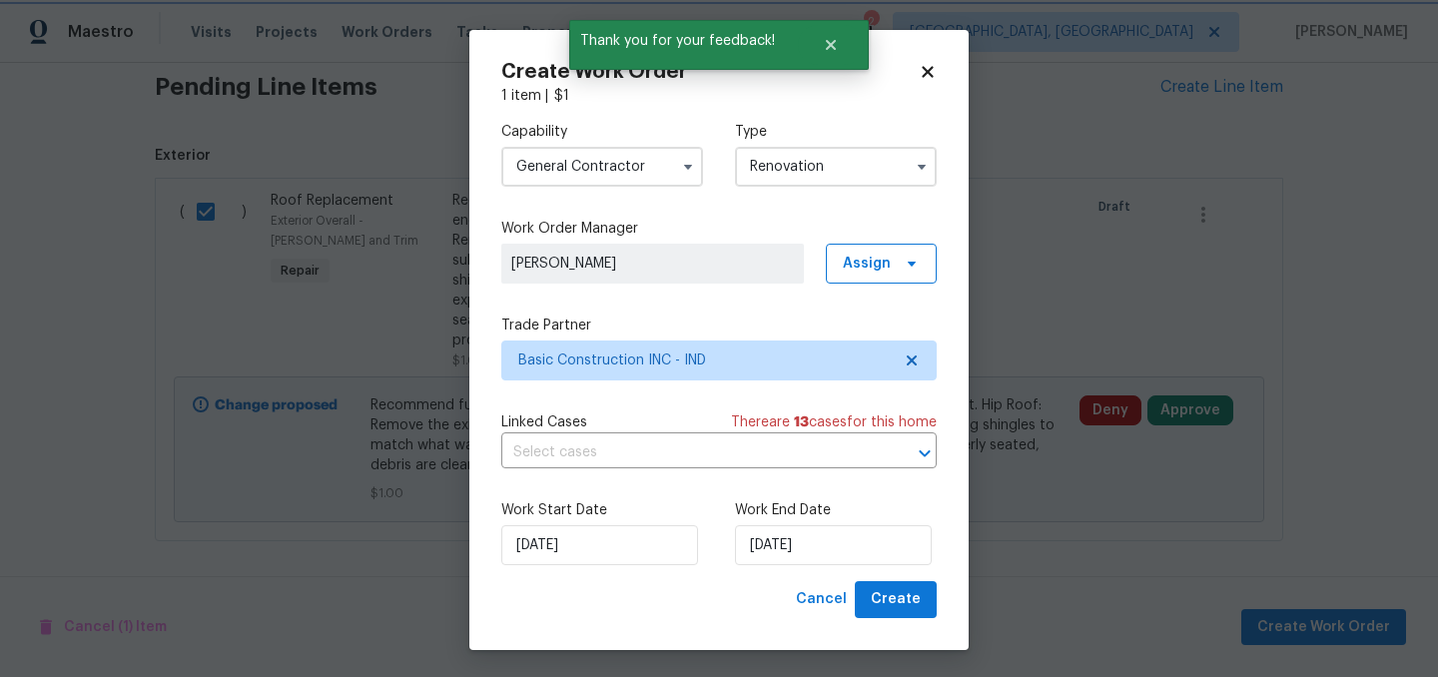
scroll to position [0, 0]
click at [606, 558] on input "10/7/2025" at bounding box center [599, 545] width 197 height 40
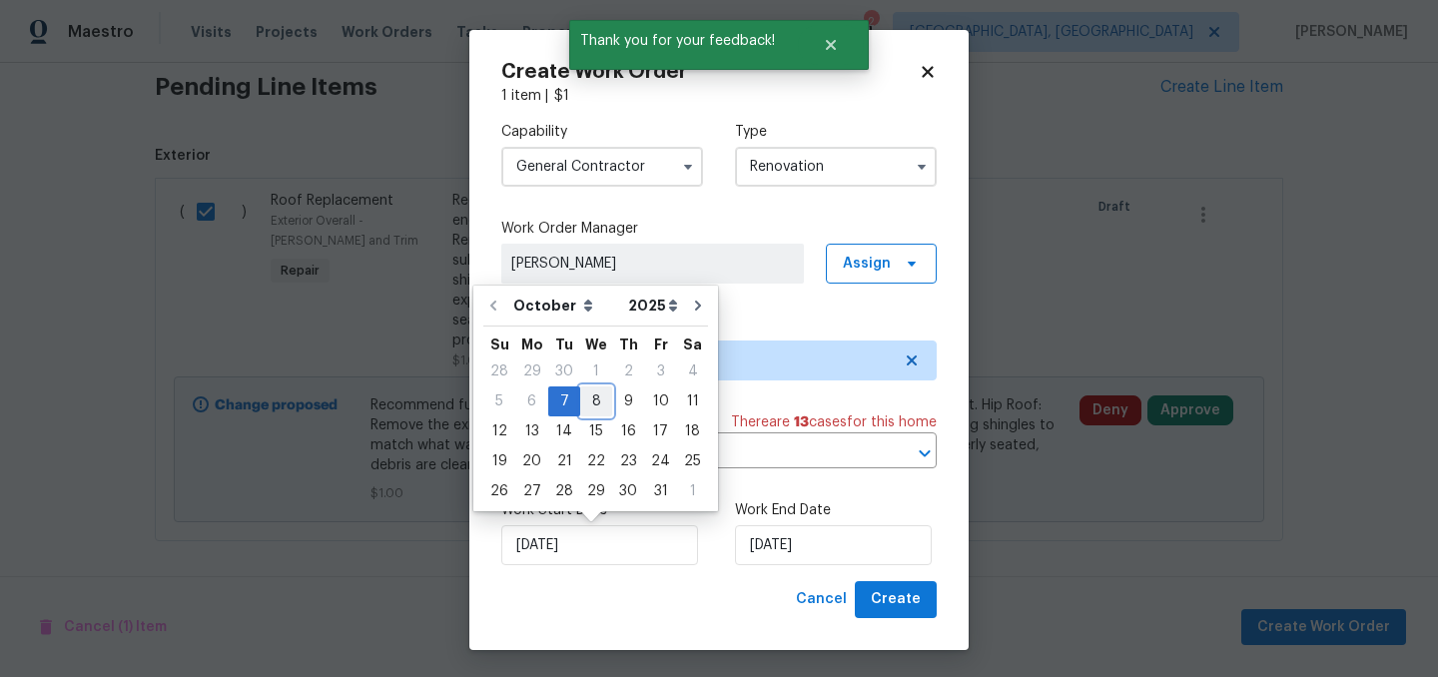
click at [586, 405] on div "8" at bounding box center [596, 402] width 32 height 28
type input "10/8/2025"
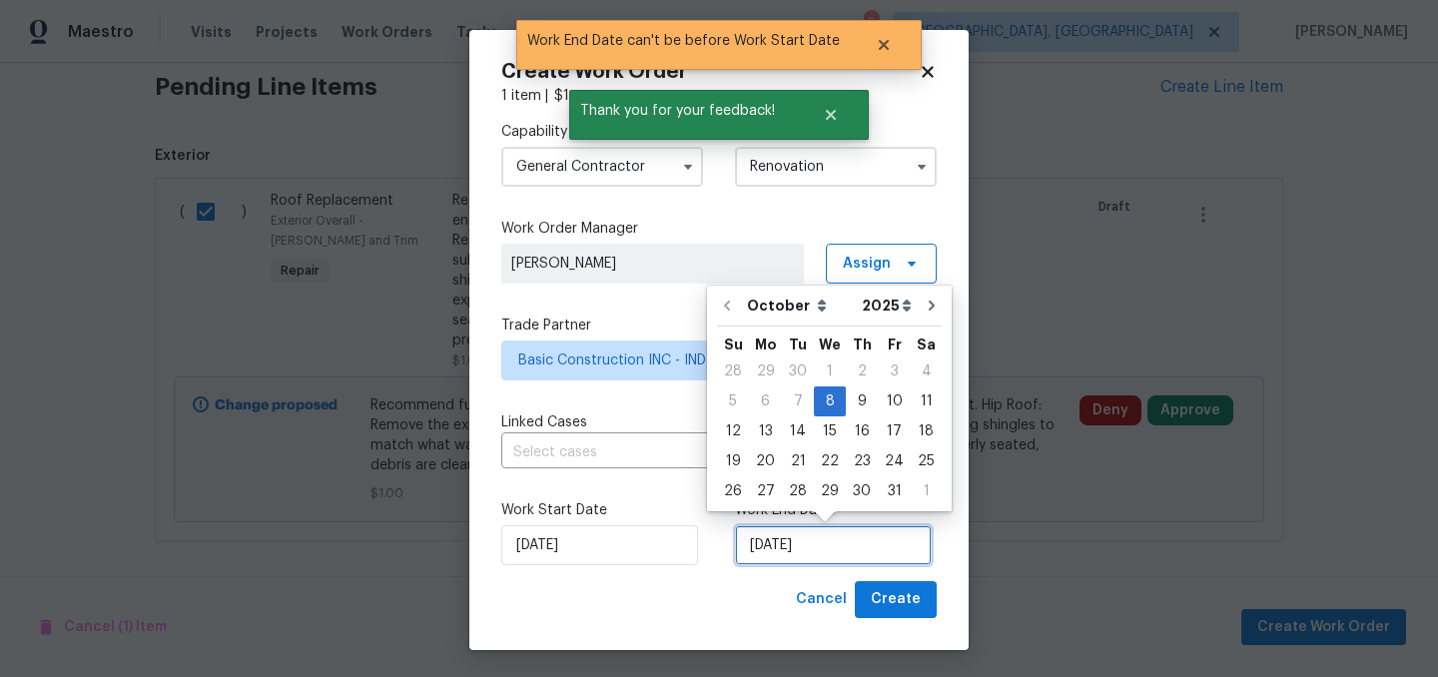
click at [871, 550] on input "10/8/2025" at bounding box center [833, 545] width 197 height 40
click at [884, 428] on div "17" at bounding box center [894, 431] width 33 height 28
type input "10/17/2025"
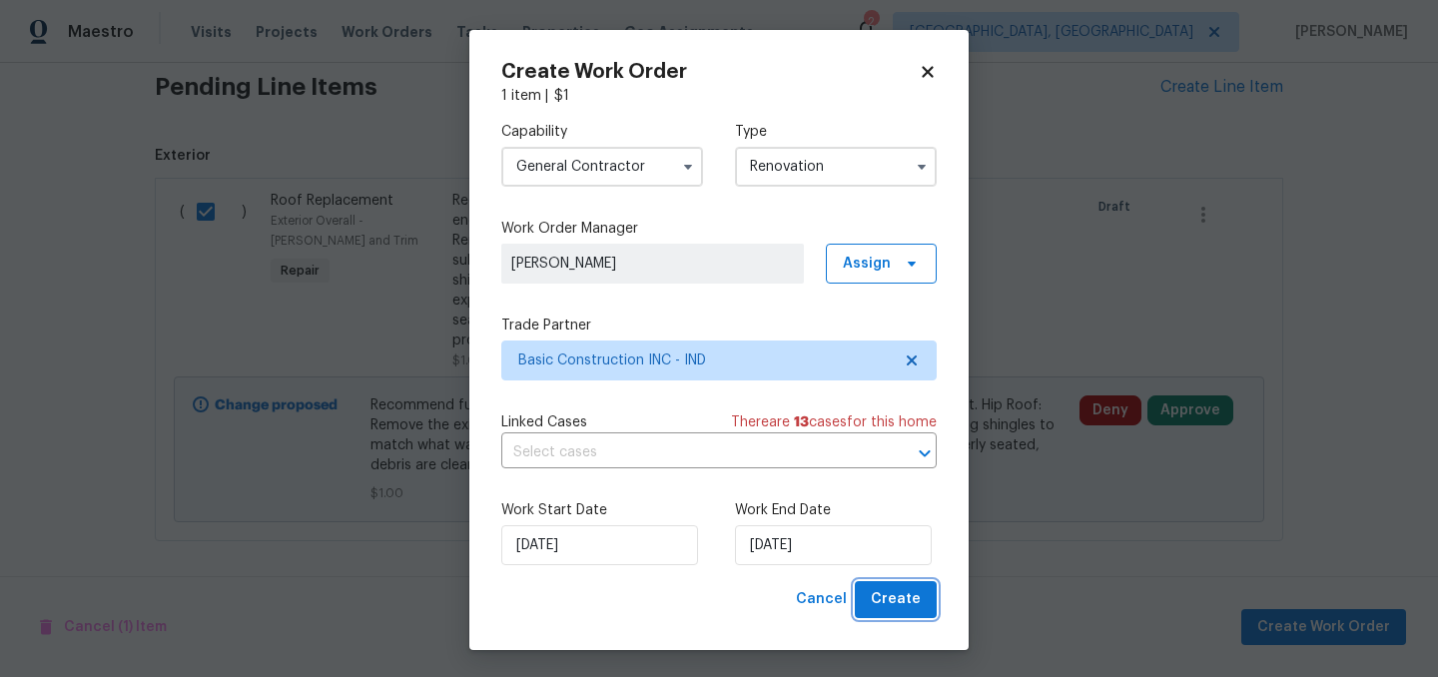
click at [890, 594] on span "Create" at bounding box center [896, 599] width 50 height 25
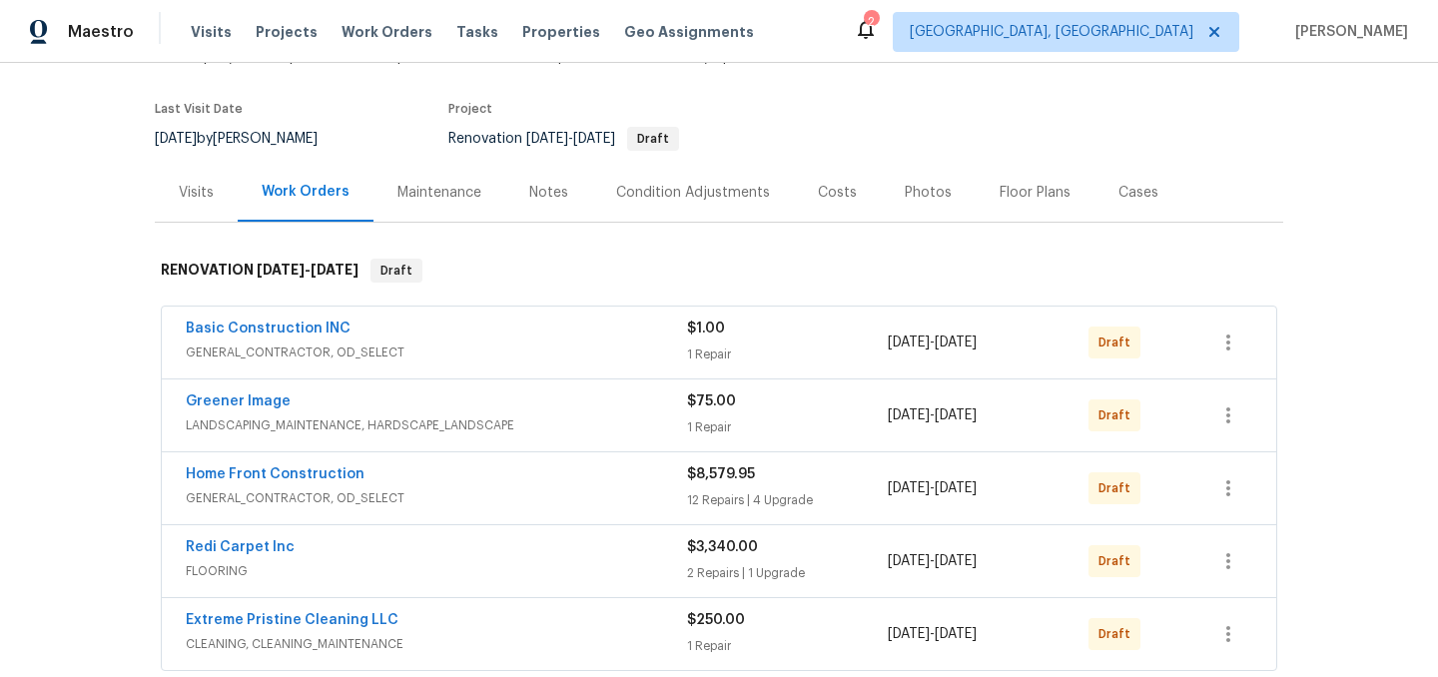
scroll to position [142, 0]
click at [1231, 330] on icon "button" at bounding box center [1228, 341] width 24 height 24
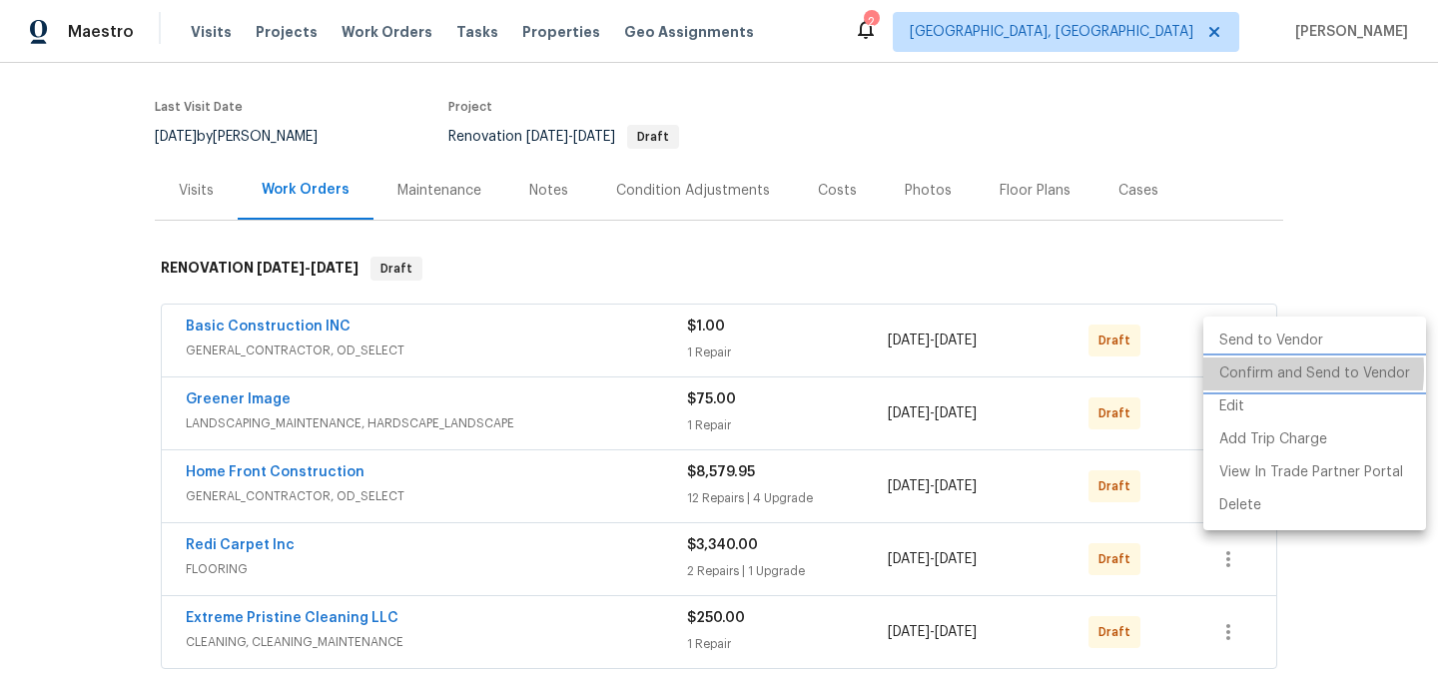
click at [1260, 371] on li "Confirm and Send to Vendor" at bounding box center [1314, 374] width 223 height 33
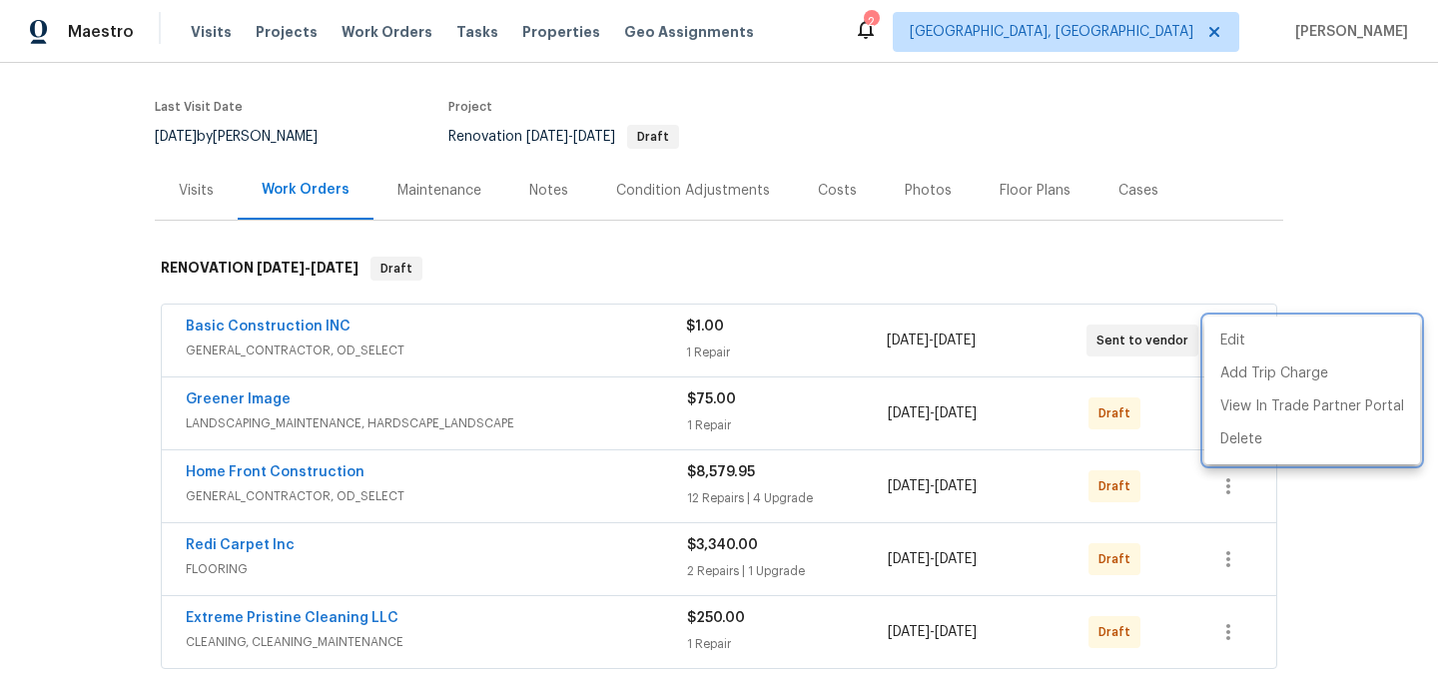
click at [1019, 266] on div at bounding box center [719, 338] width 1438 height 677
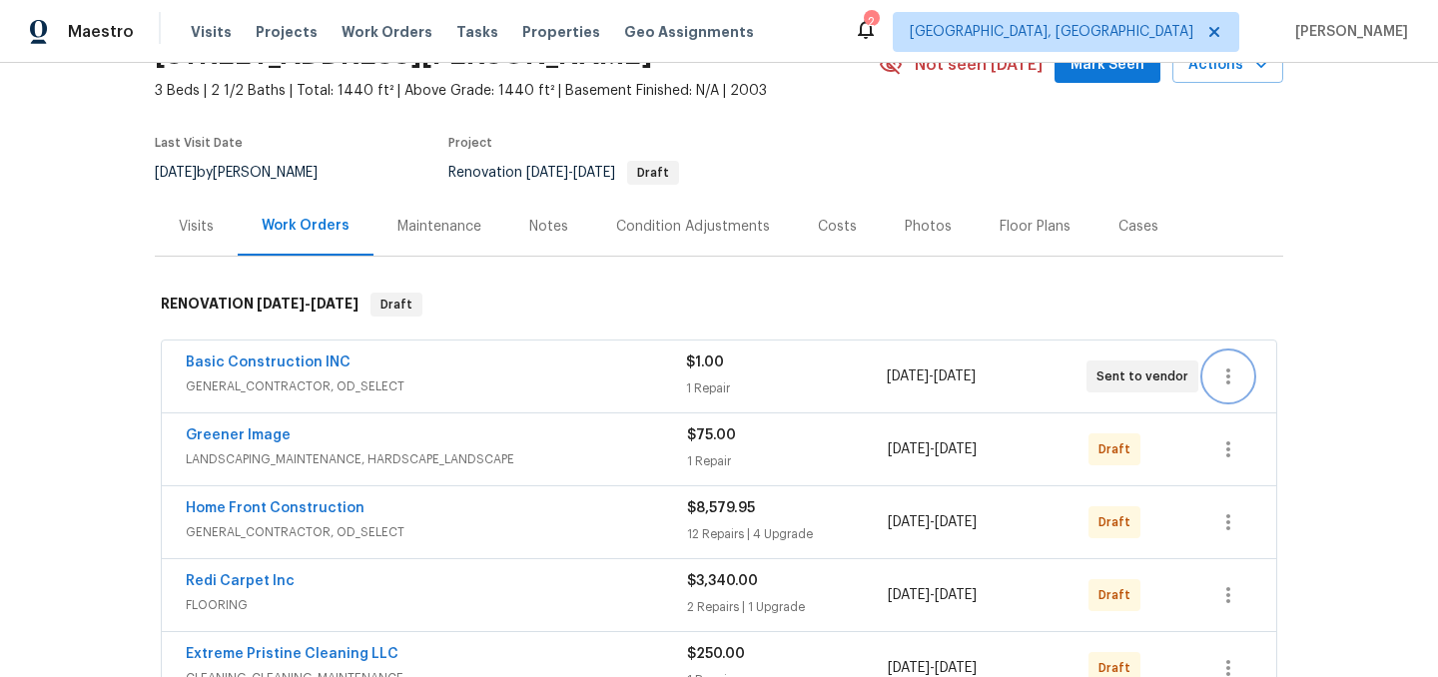
scroll to position [118, 0]
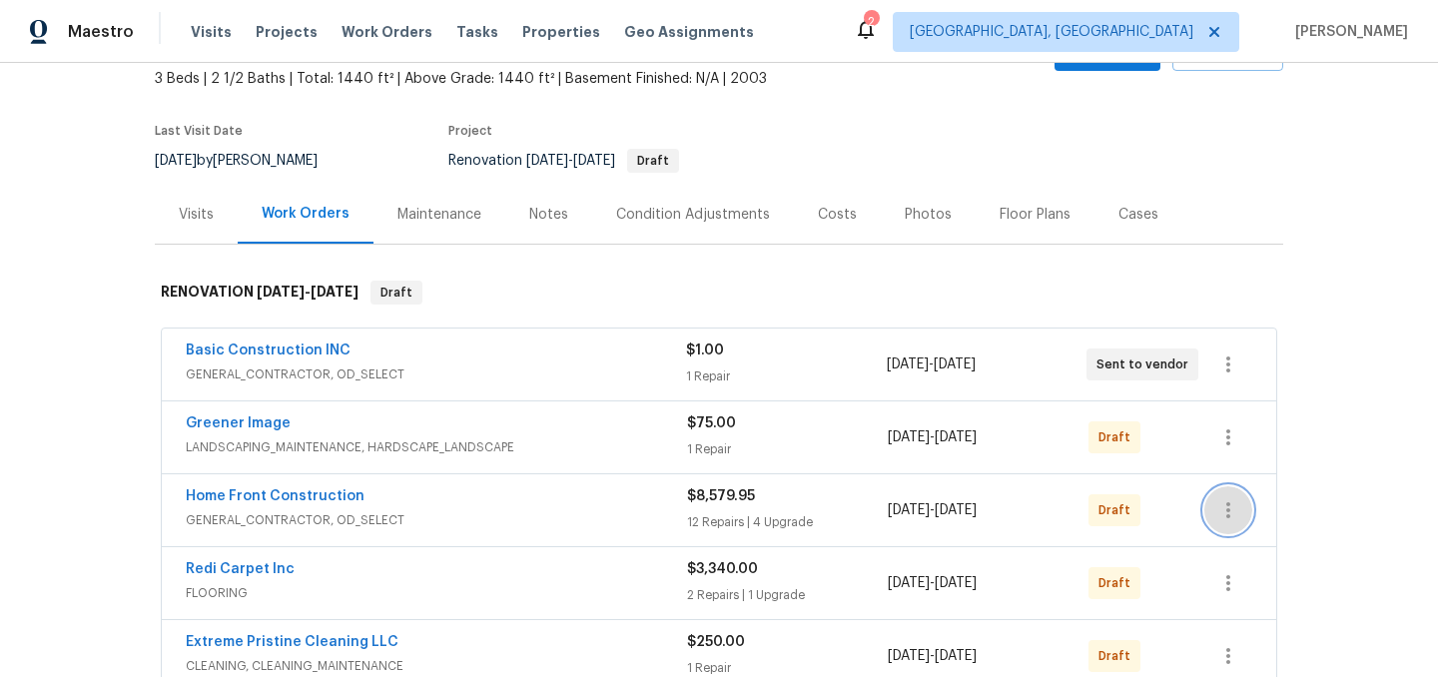
click at [1238, 512] on icon "button" at bounding box center [1228, 510] width 24 height 24
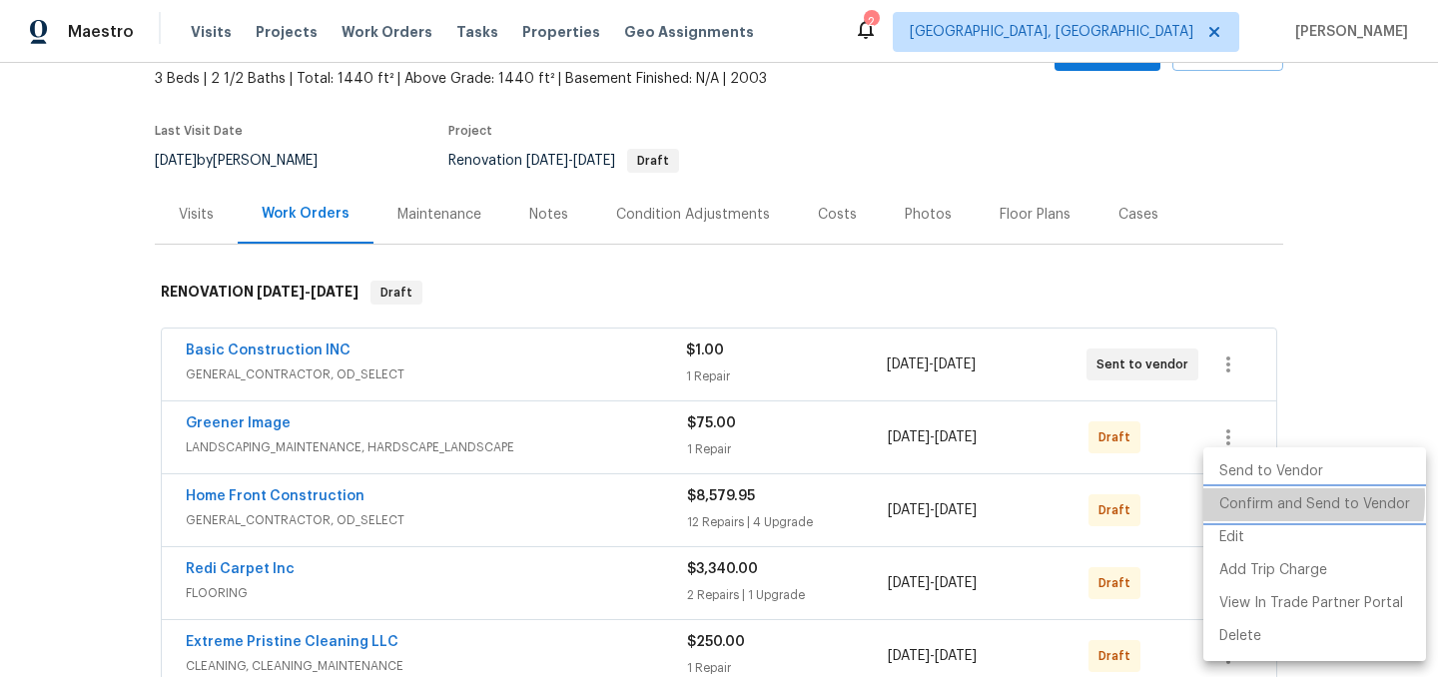
click at [1263, 498] on li "Confirm and Send to Vendor" at bounding box center [1314, 504] width 223 height 33
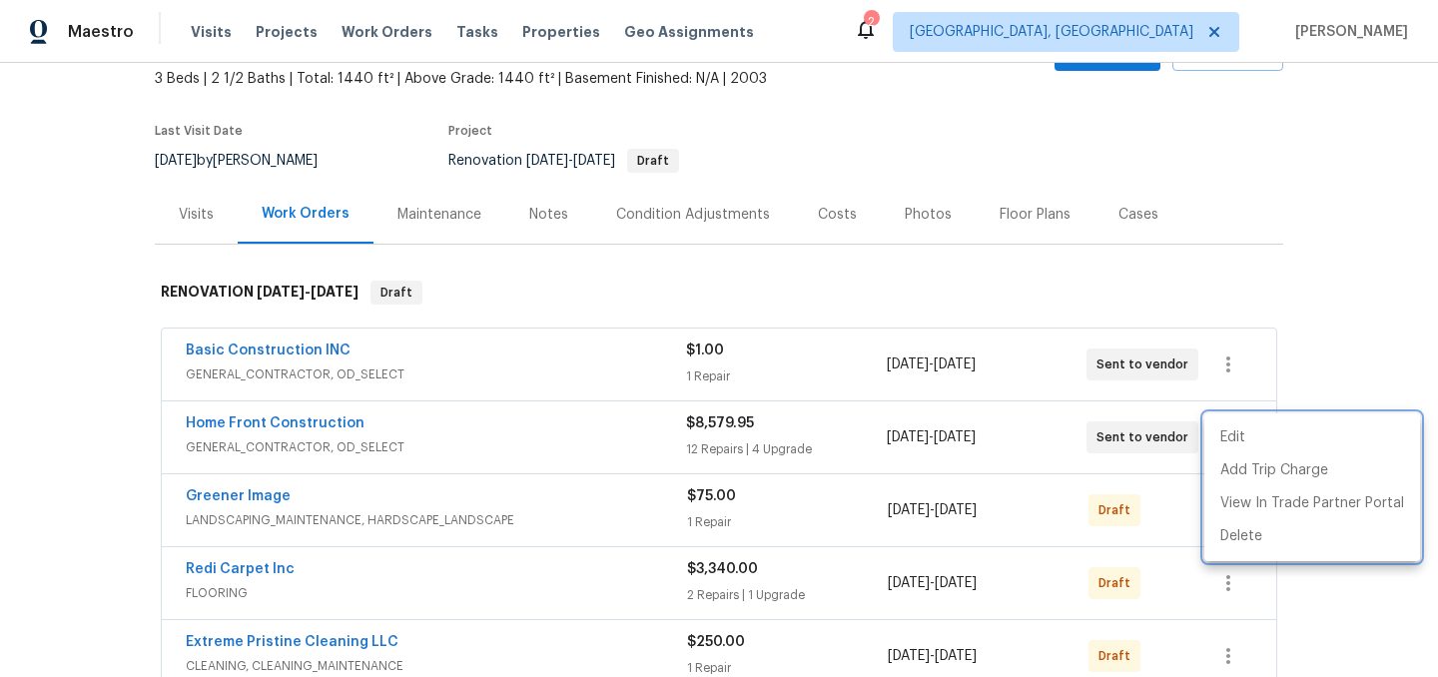
click at [1331, 342] on div at bounding box center [719, 338] width 1438 height 677
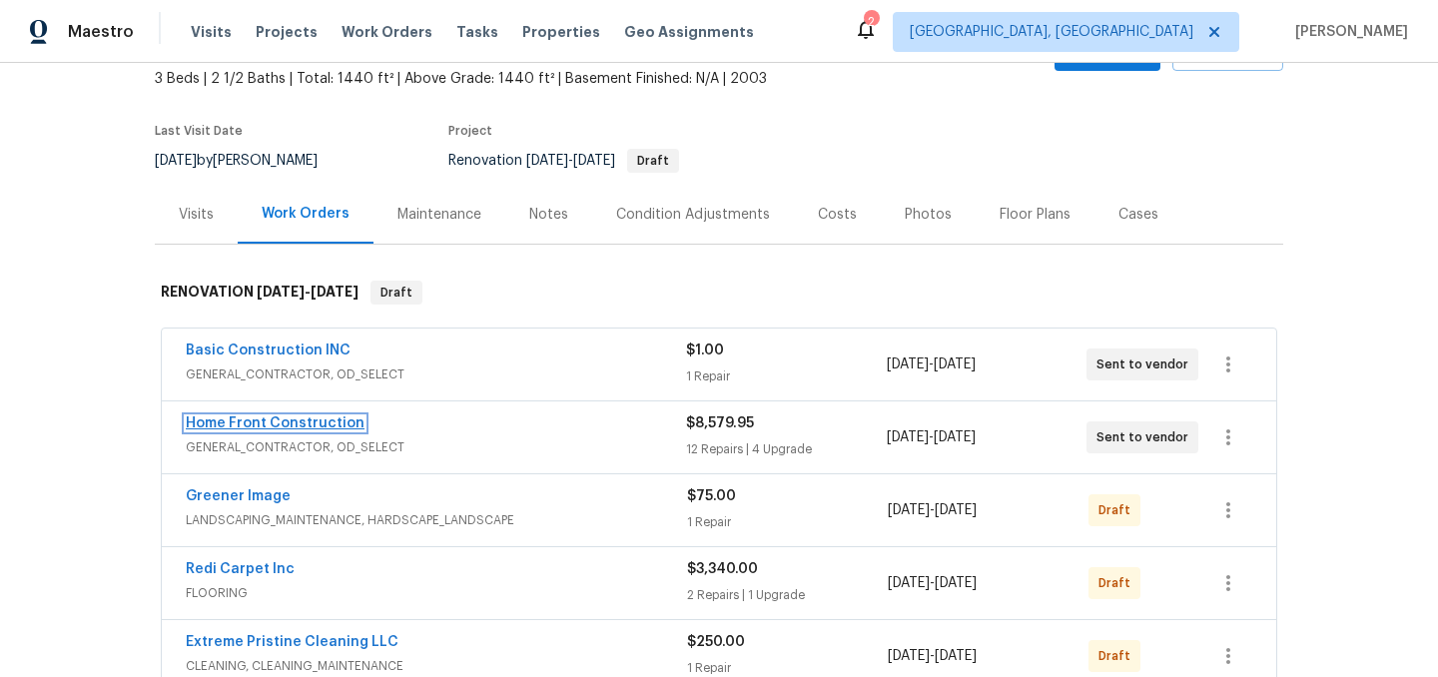
click at [311, 420] on link "Home Front Construction" at bounding box center [275, 423] width 179 height 14
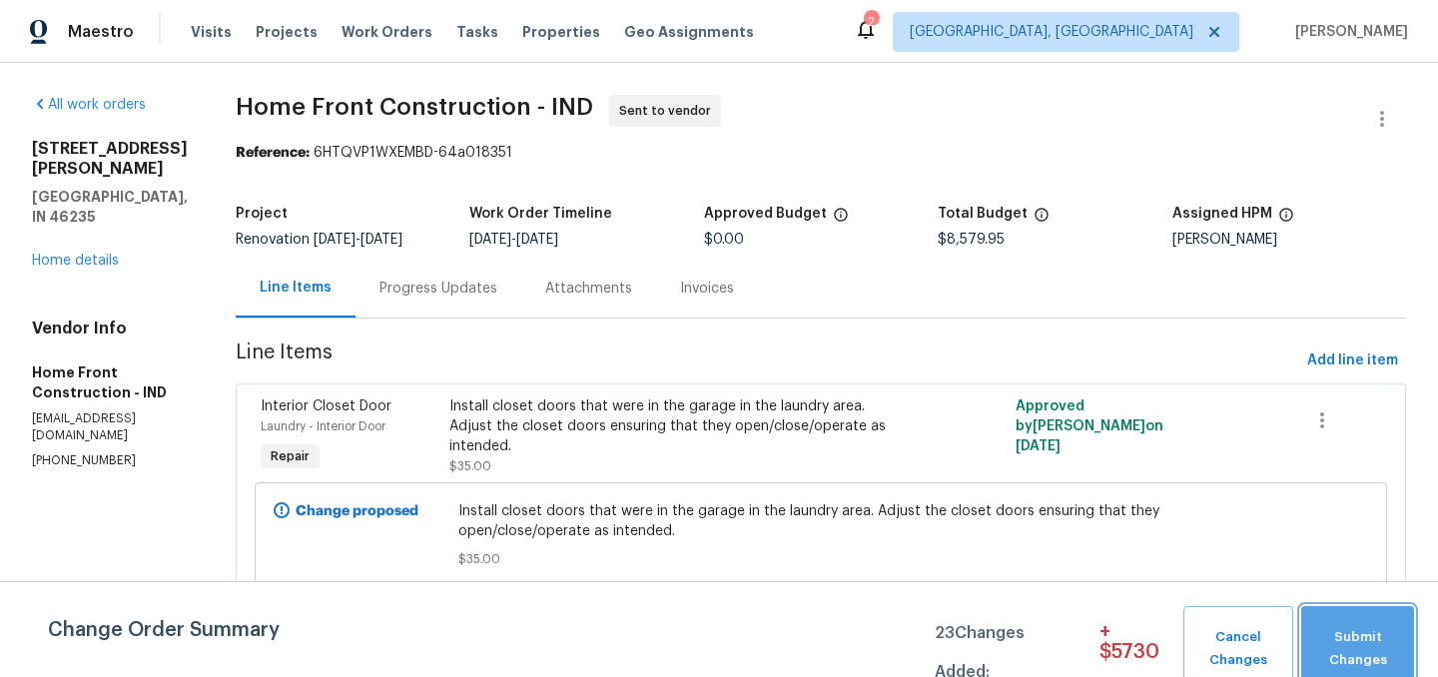
click at [1358, 633] on span "Submit Changes" at bounding box center [1357, 649] width 93 height 46
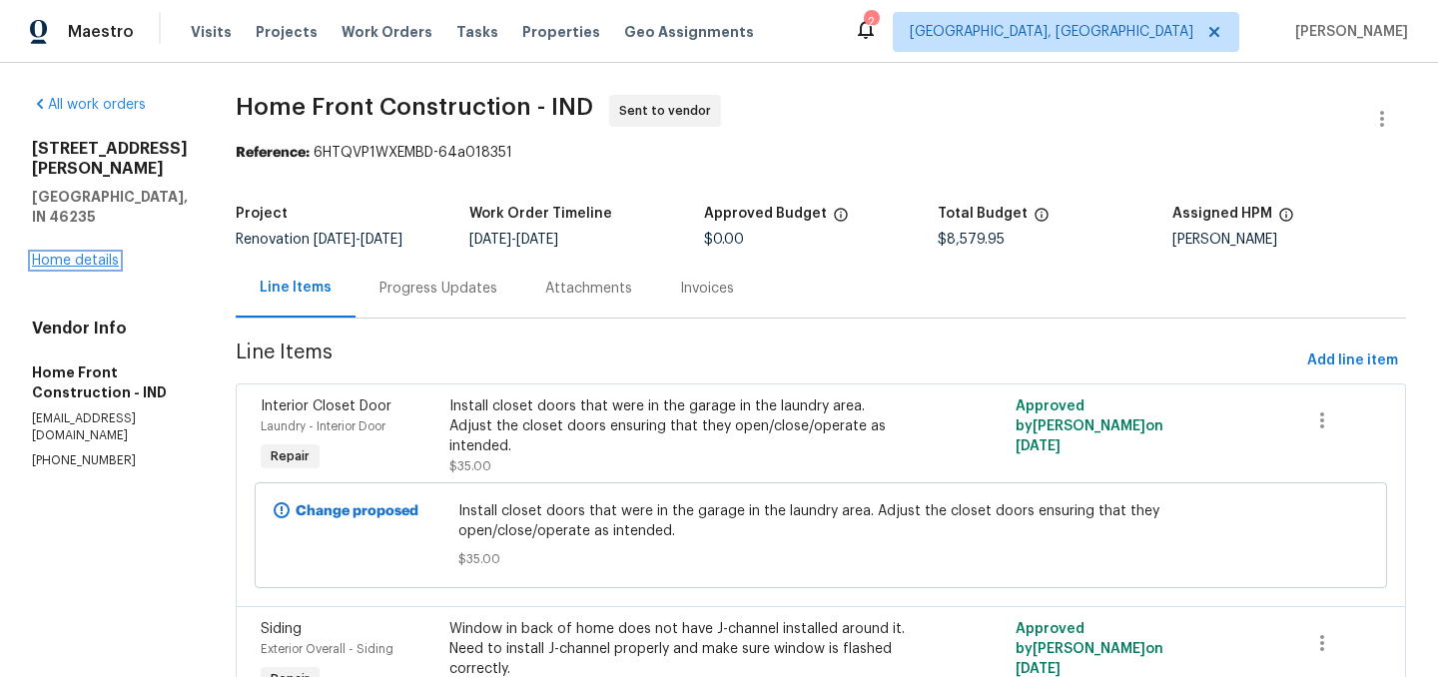
click at [73, 254] on link "Home details" at bounding box center [75, 261] width 87 height 14
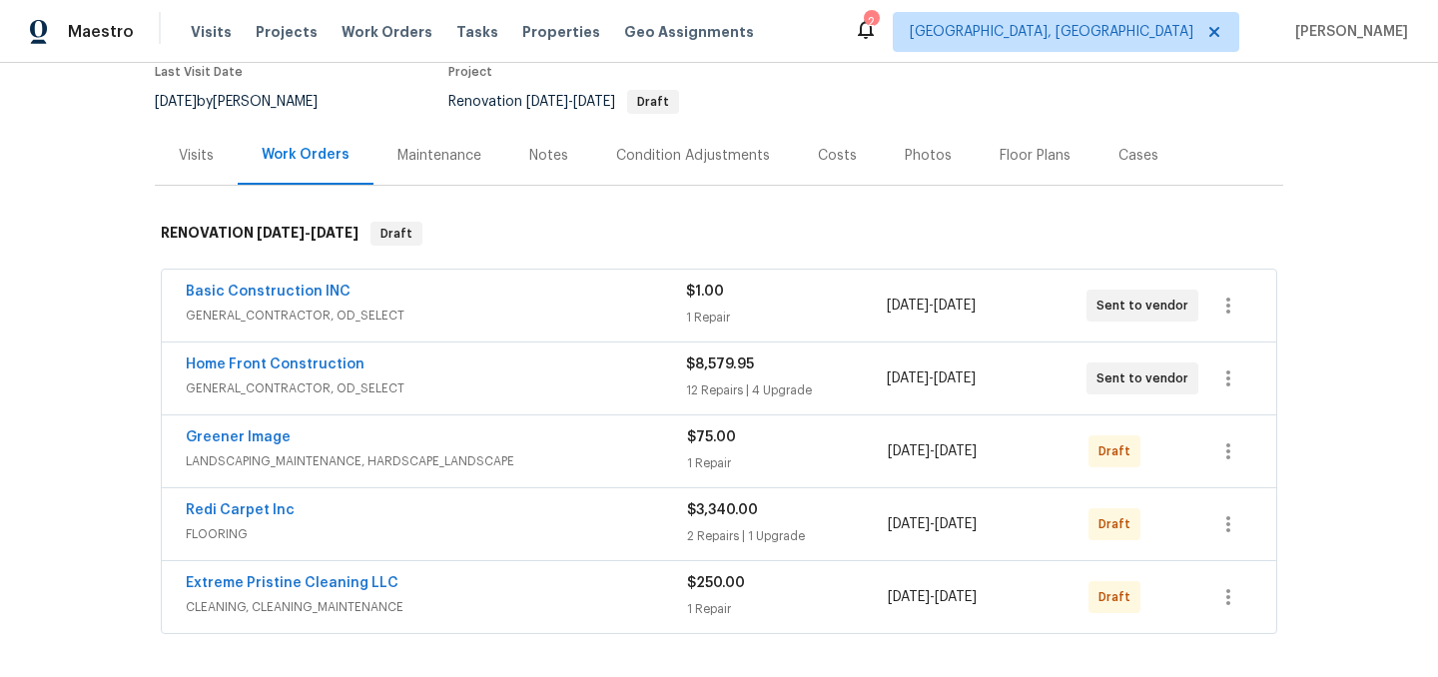
scroll to position [213, 0]
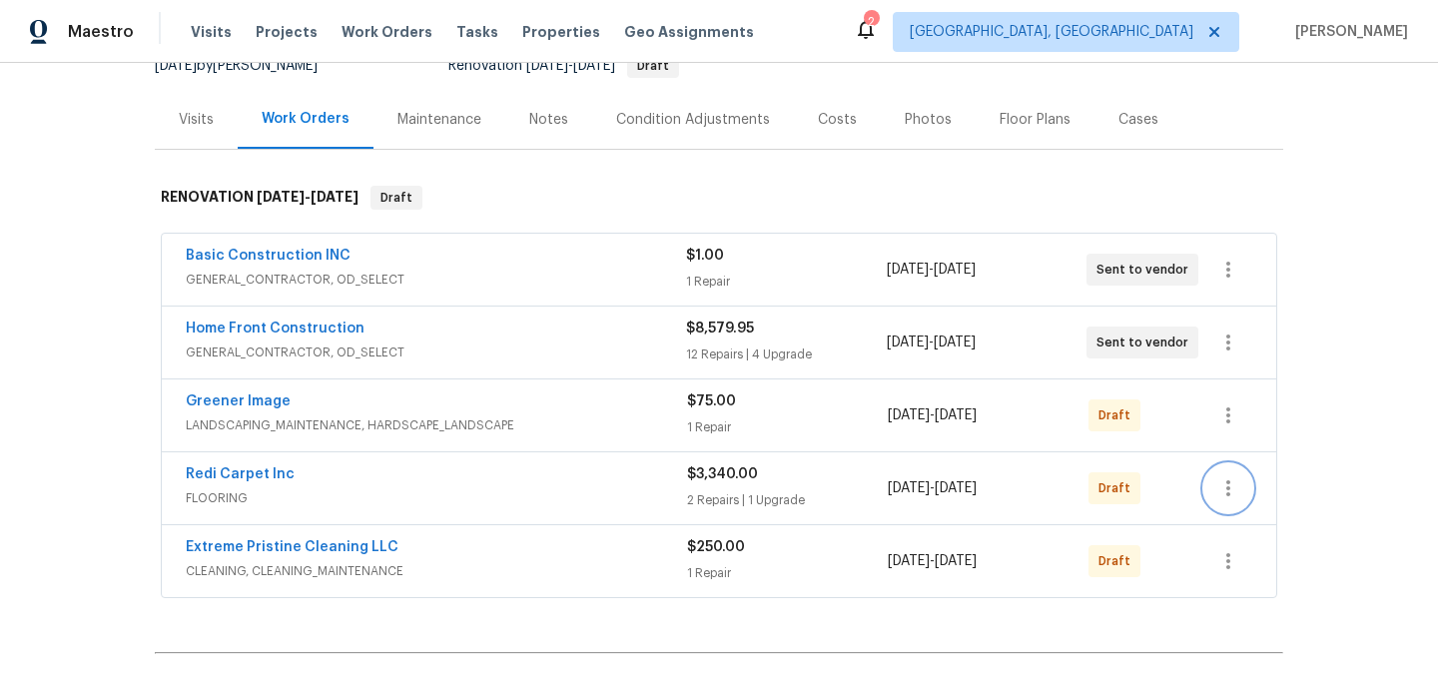
click at [1221, 492] on icon "button" at bounding box center [1228, 488] width 24 height 24
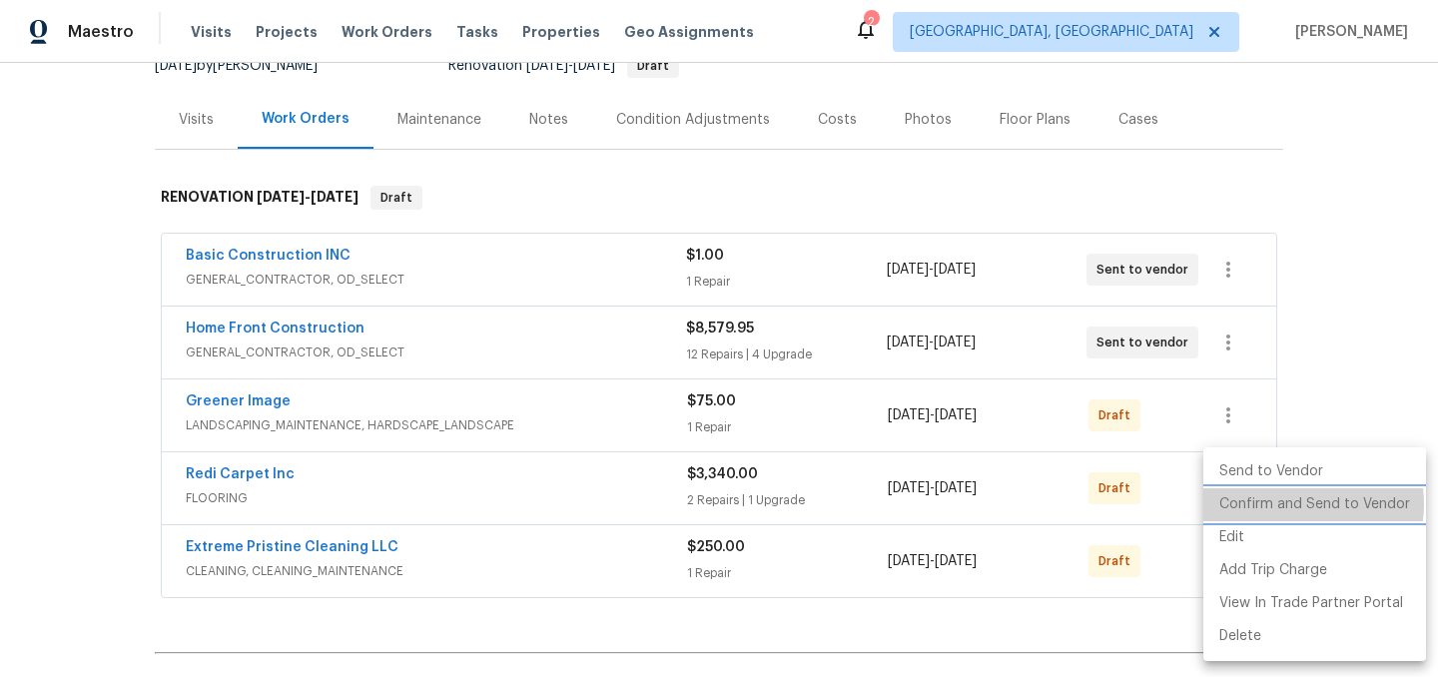
click at [1289, 504] on li "Confirm and Send to Vendor" at bounding box center [1314, 504] width 223 height 33
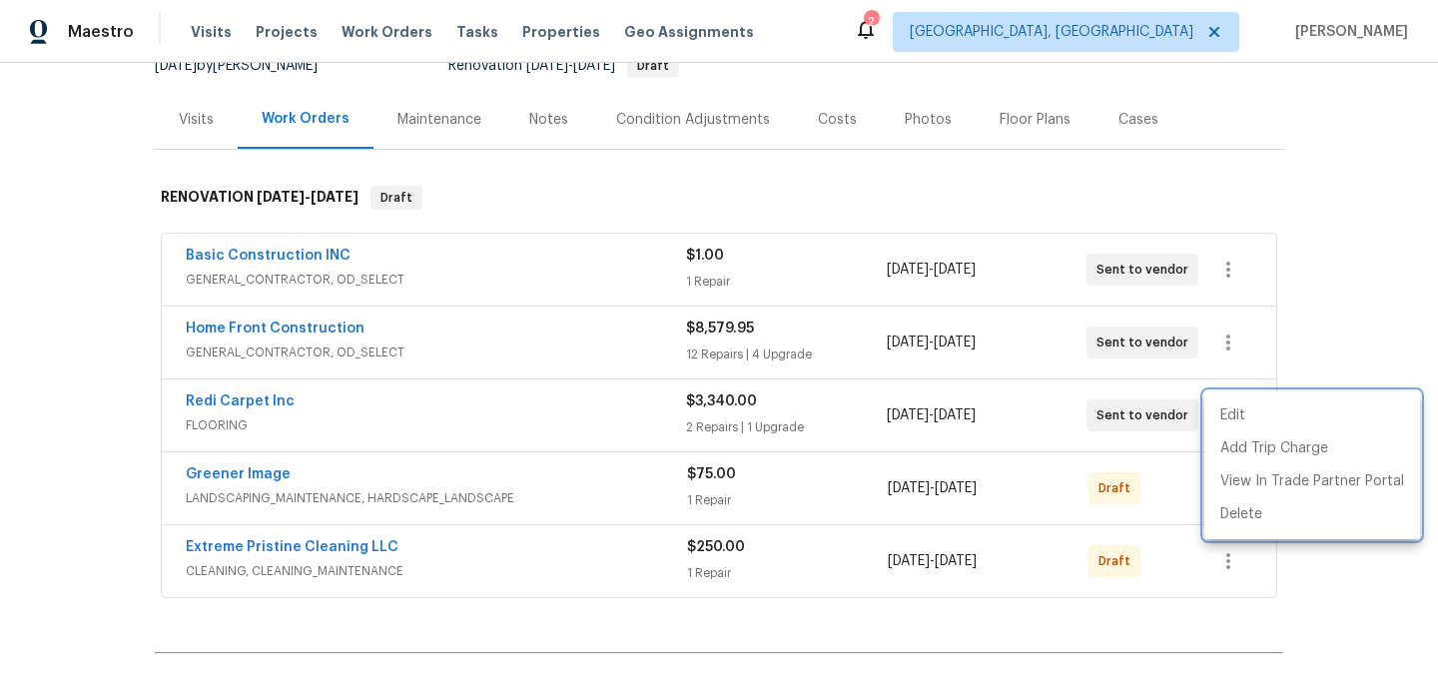
click at [1383, 312] on div at bounding box center [719, 338] width 1438 height 677
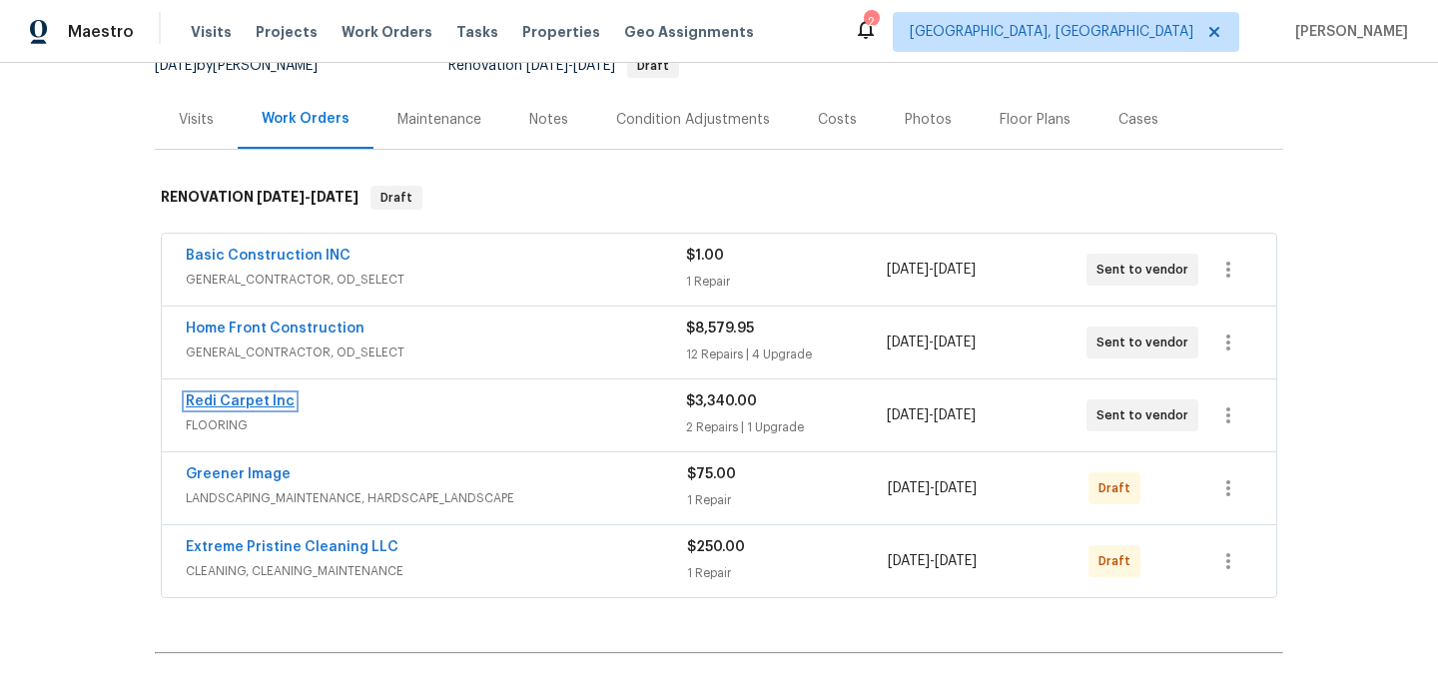
click at [257, 401] on link "Redi Carpet Inc" at bounding box center [240, 401] width 109 height 14
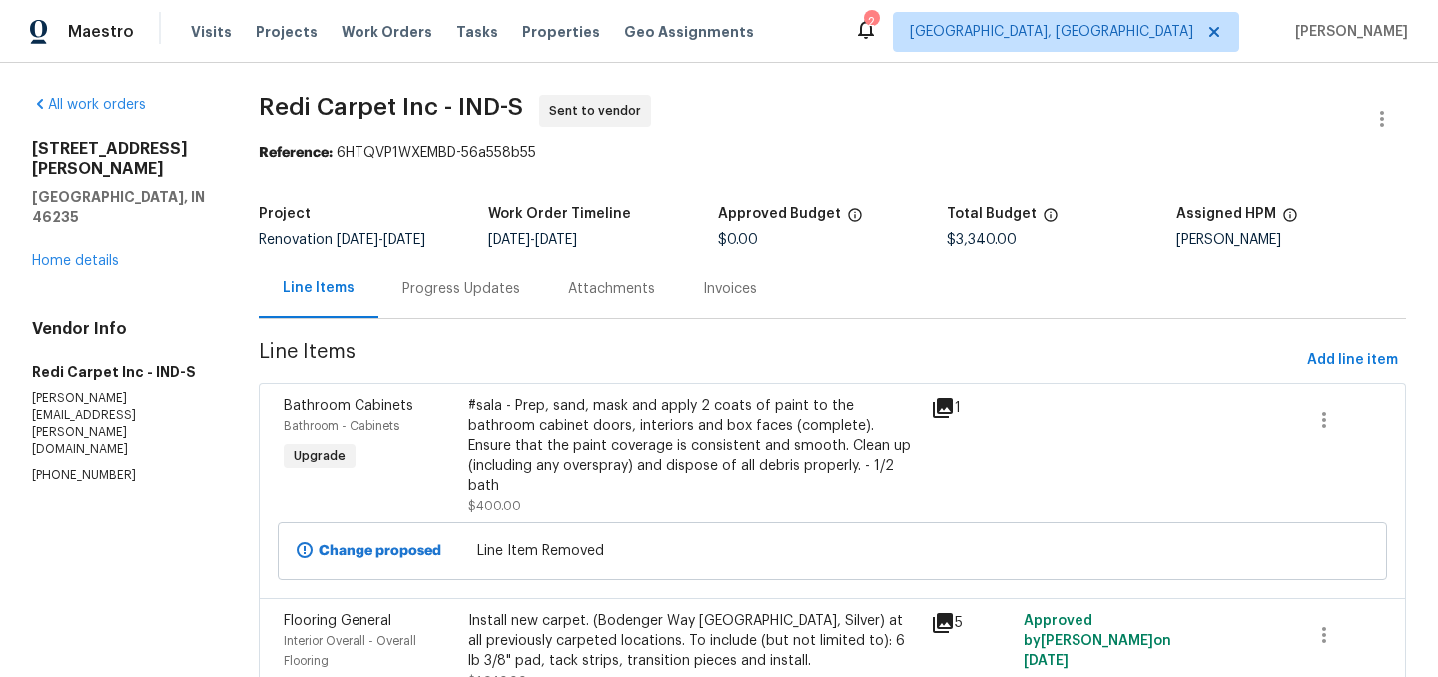
click at [434, 295] on div "Progress Updates" at bounding box center [461, 289] width 118 height 20
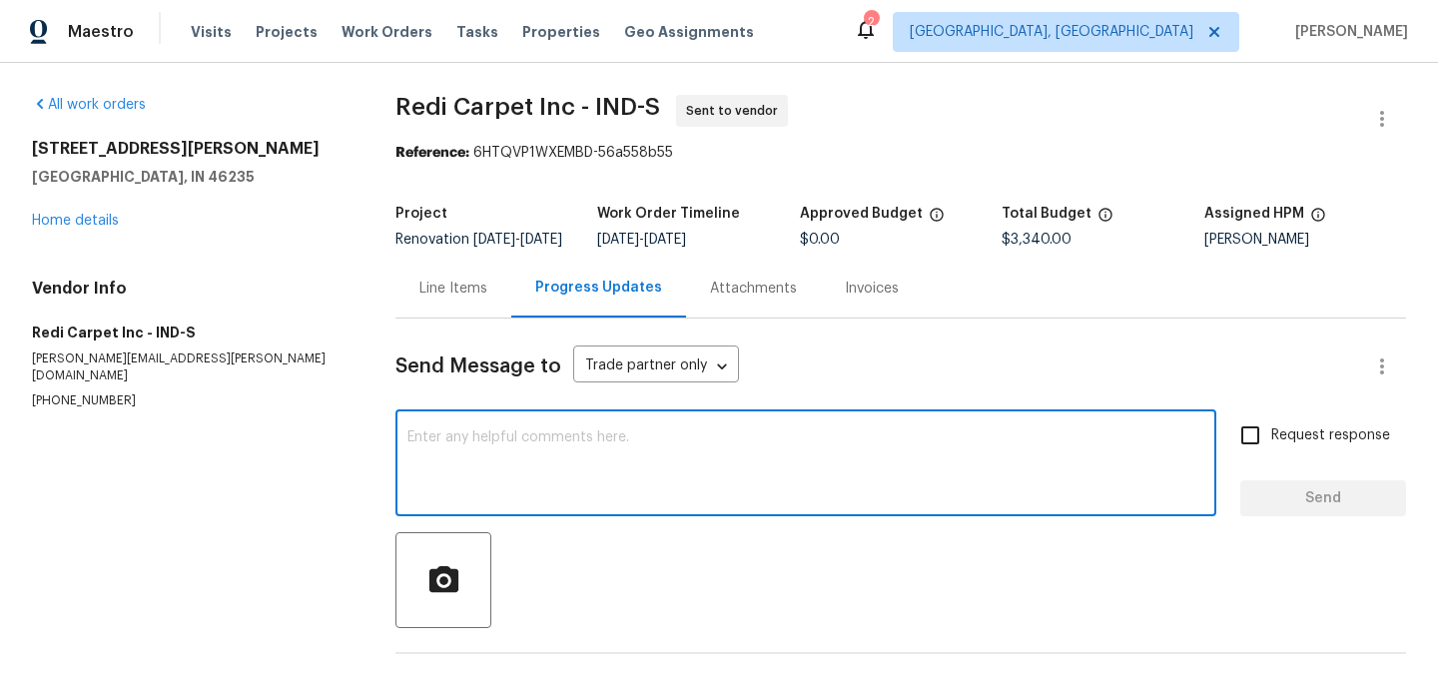
click at [517, 444] on textarea at bounding box center [805, 465] width 797 height 70
type textarea "I"
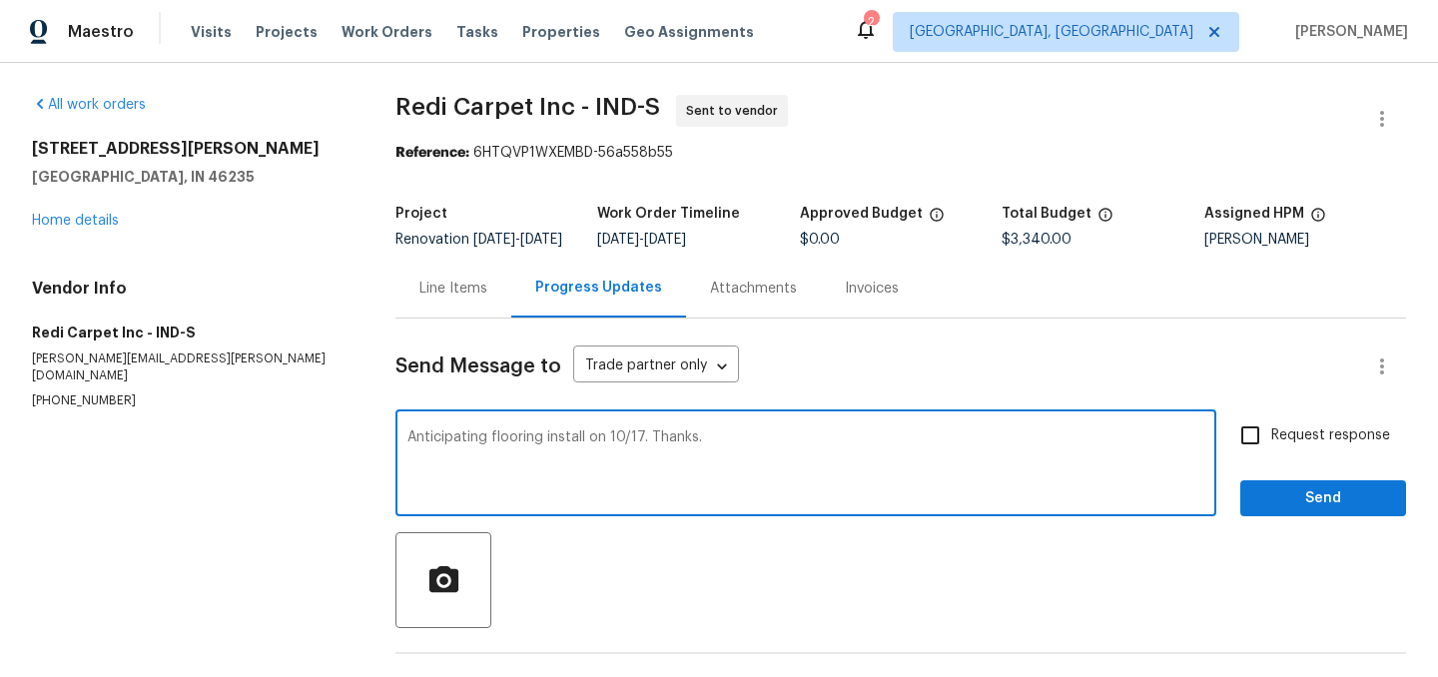
type textarea "Anticipating flooring install on 10/17. Thanks."
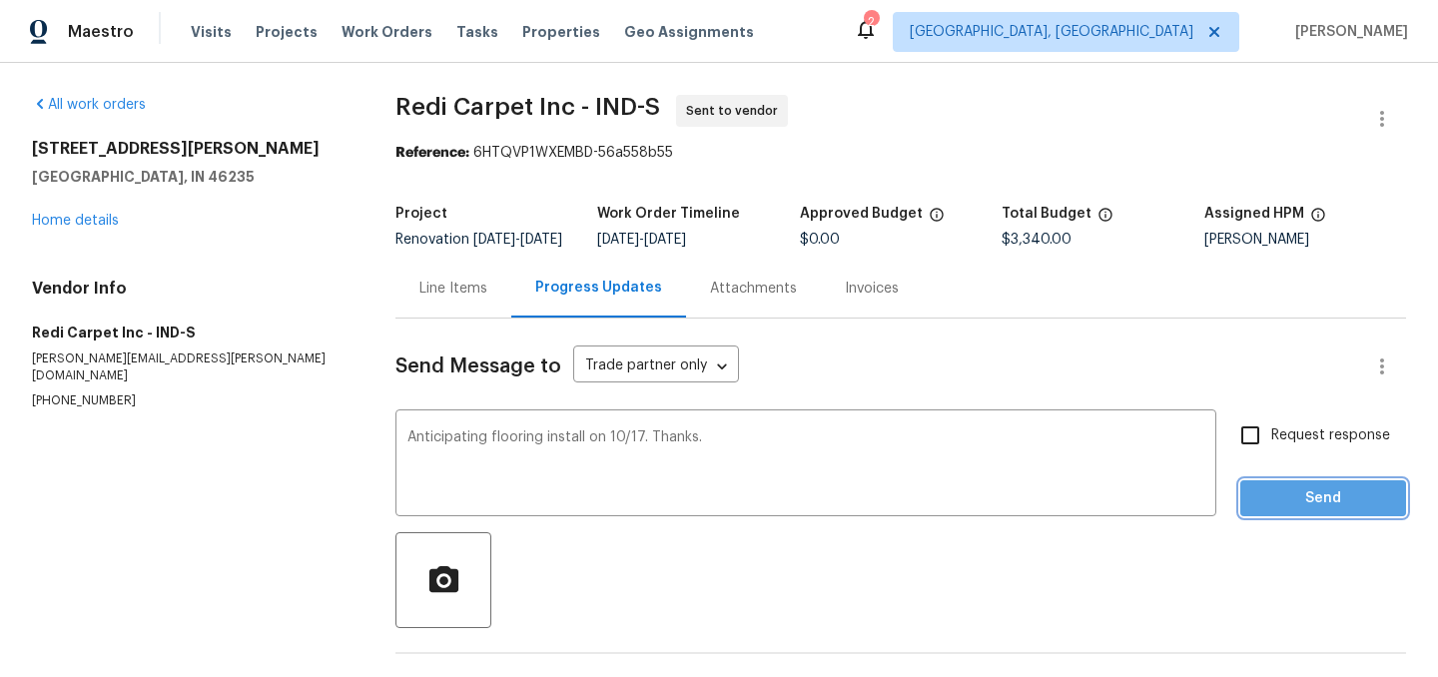
click at [1257, 511] on span "Send" at bounding box center [1323, 498] width 134 height 25
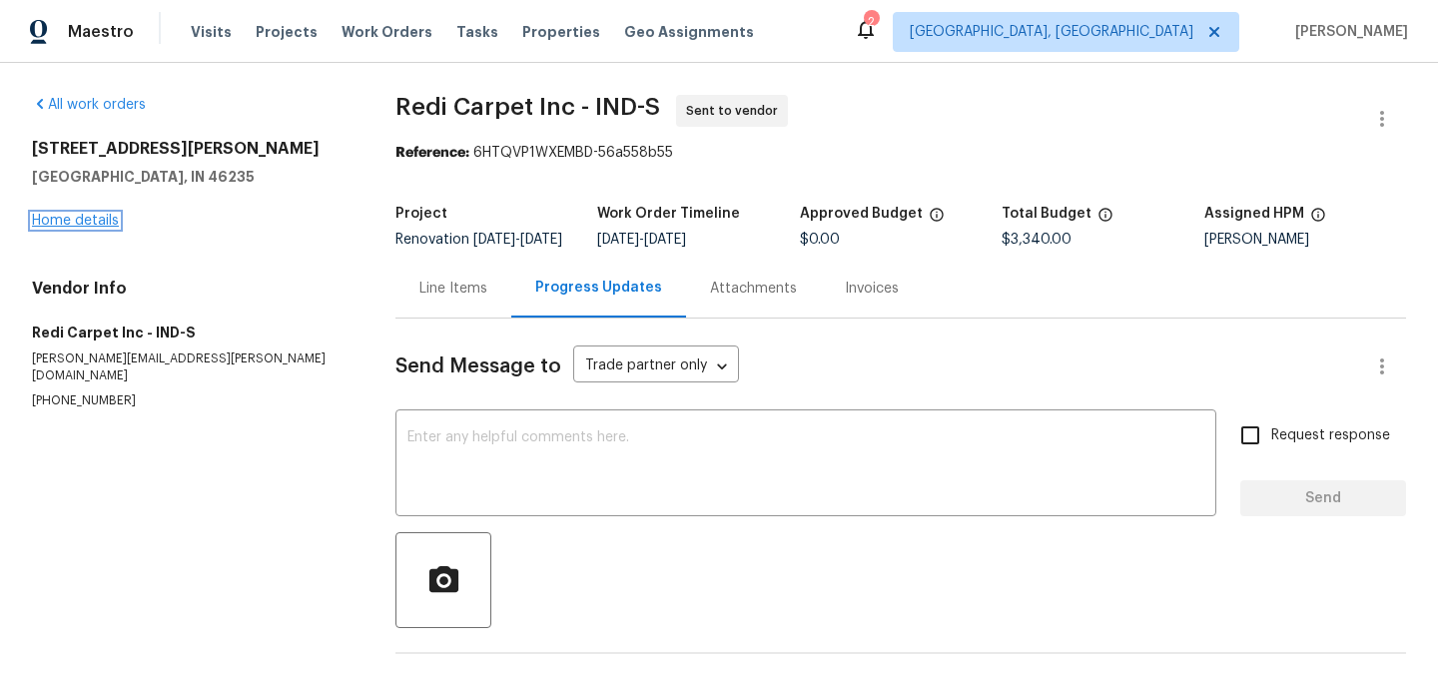
click at [82, 219] on link "Home details" at bounding box center [75, 221] width 87 height 14
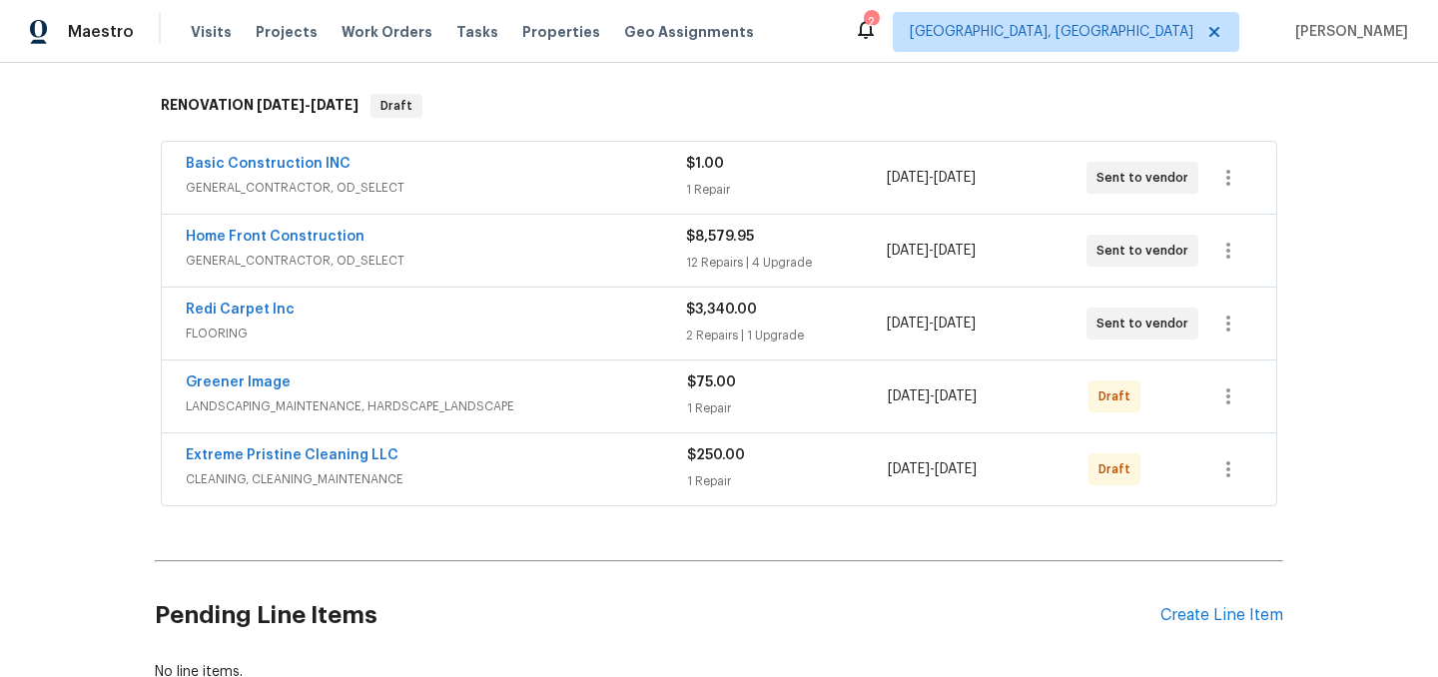
scroll to position [185, 0]
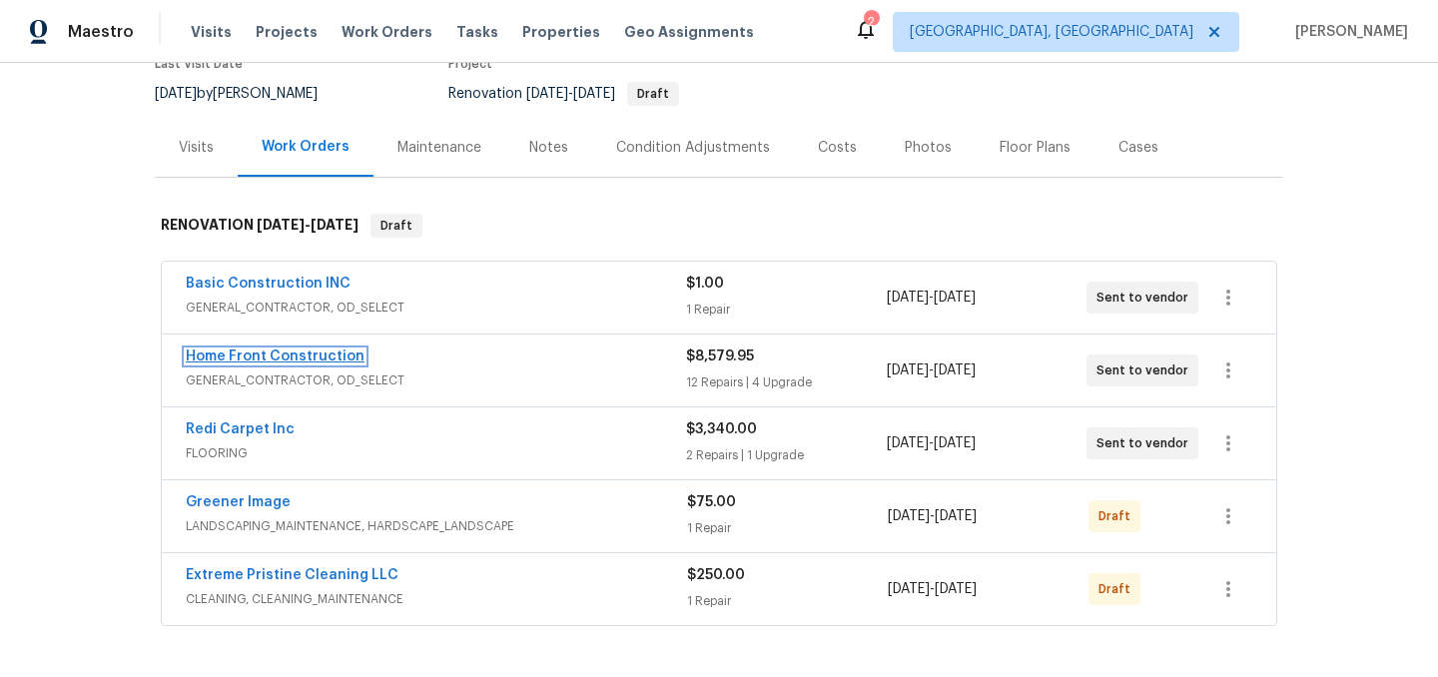
click at [281, 355] on link "Home Front Construction" at bounding box center [275, 357] width 179 height 14
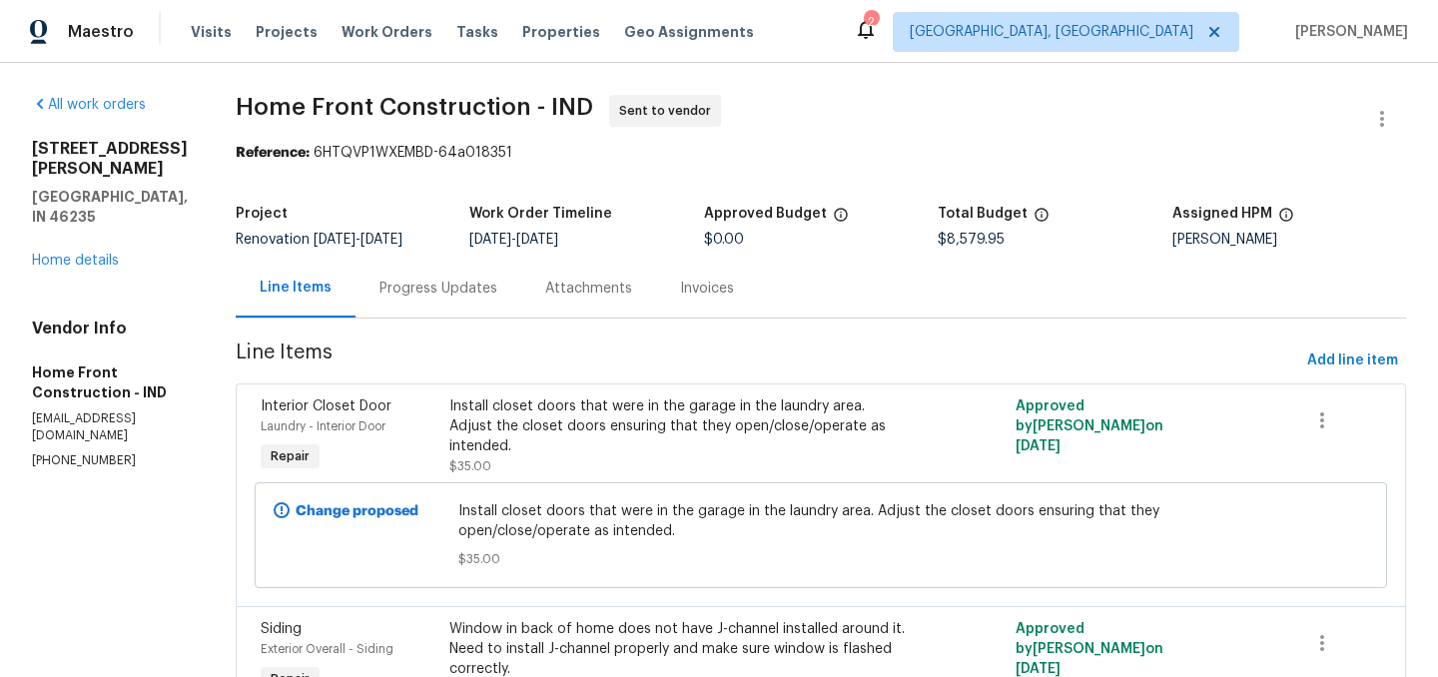
click at [496, 299] on div "Progress Updates" at bounding box center [439, 289] width 118 height 20
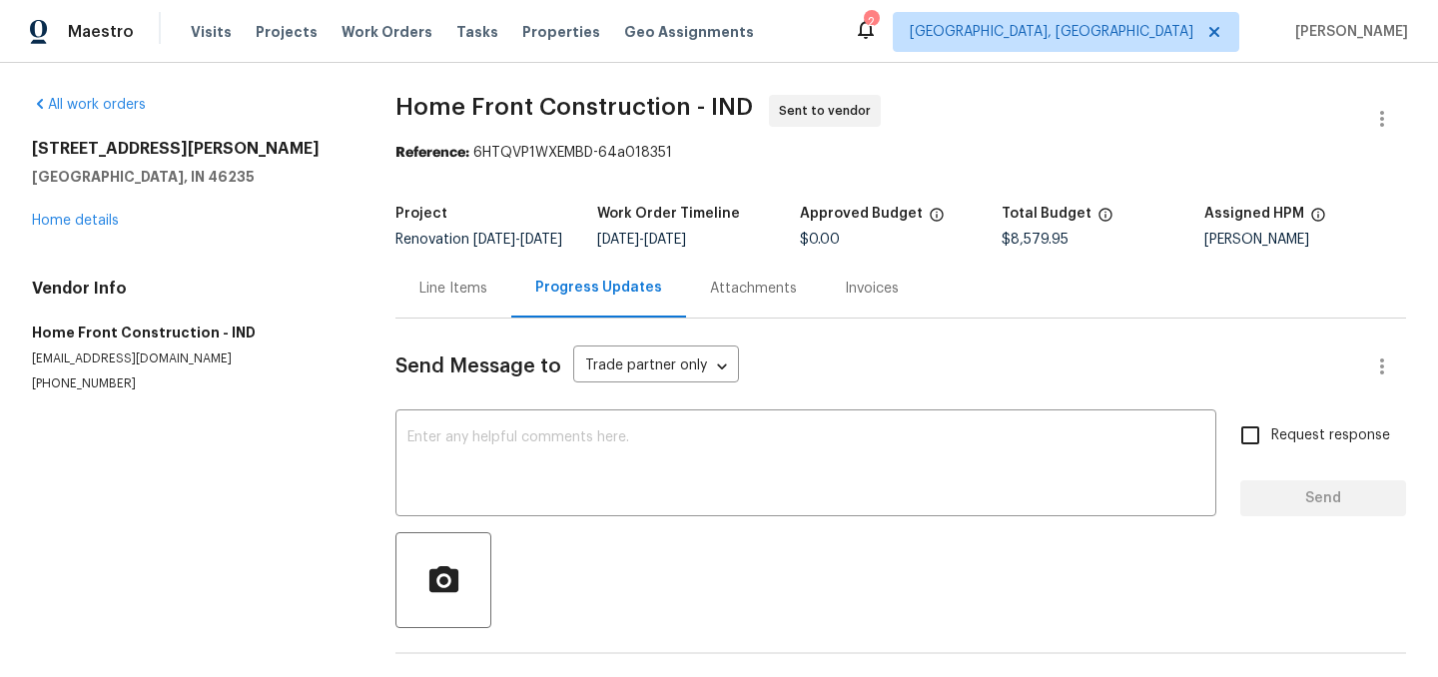
scroll to position [79, 0]
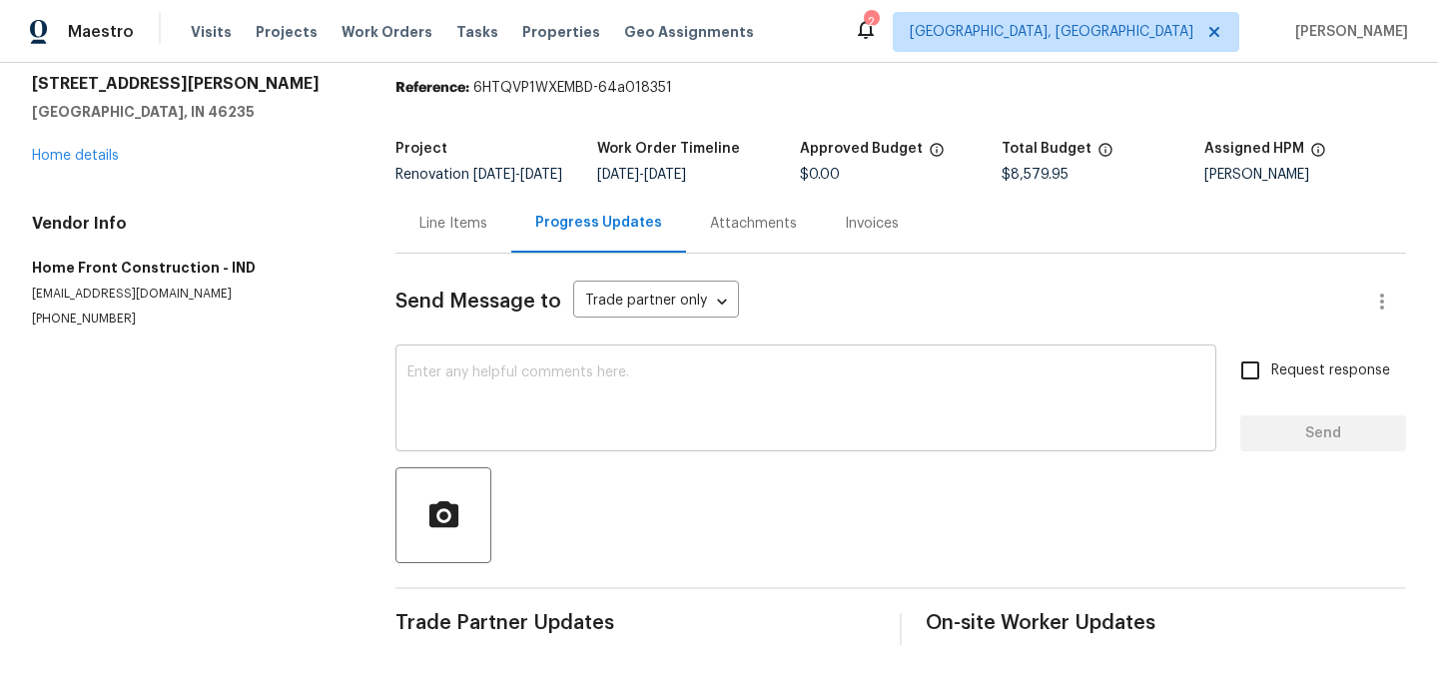
click at [484, 374] on textarea at bounding box center [805, 401] width 797 height 70
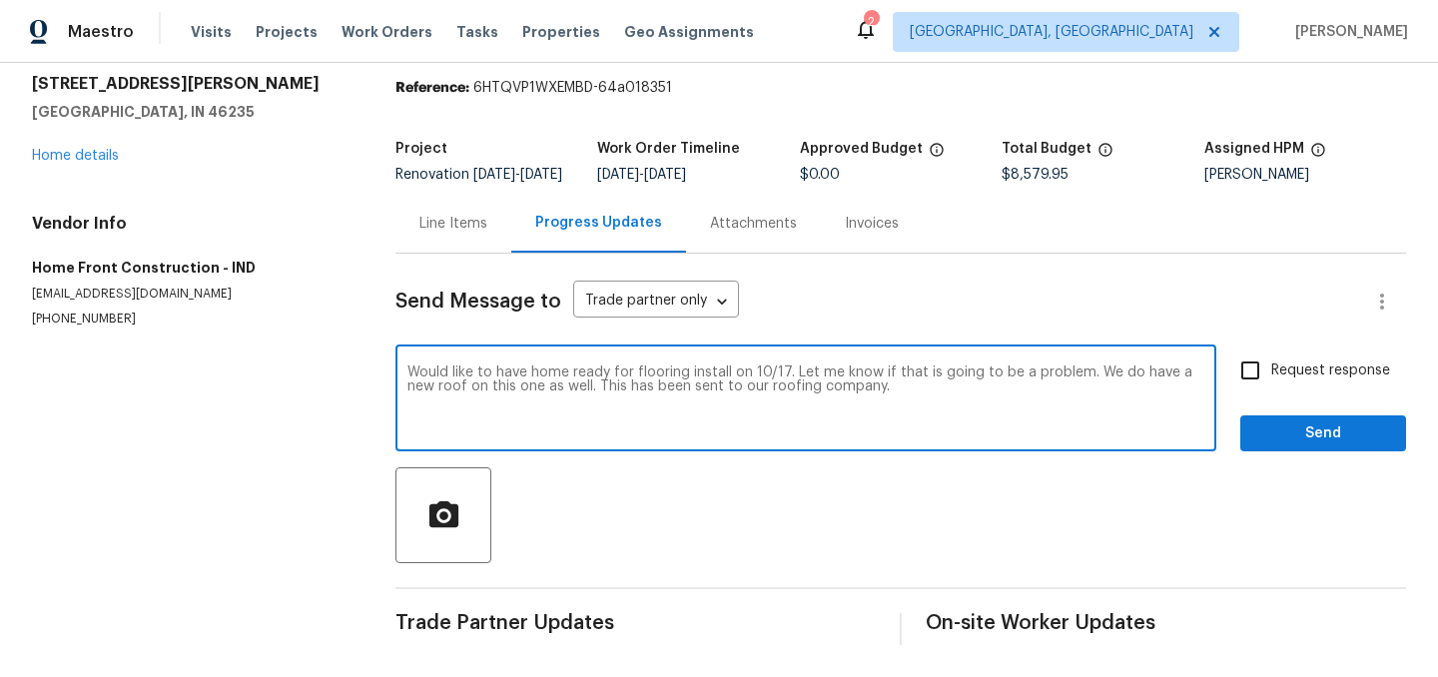
click at [836, 387] on textarea "Would like to have home ready for flooring install on 10/17. Let me know if tha…" at bounding box center [805, 401] width 797 height 70
type textarea "Would like to have home ready for flooring install on 10/17. Let me know if tha…"
click at [1346, 441] on span "Send" at bounding box center [1323, 433] width 134 height 25
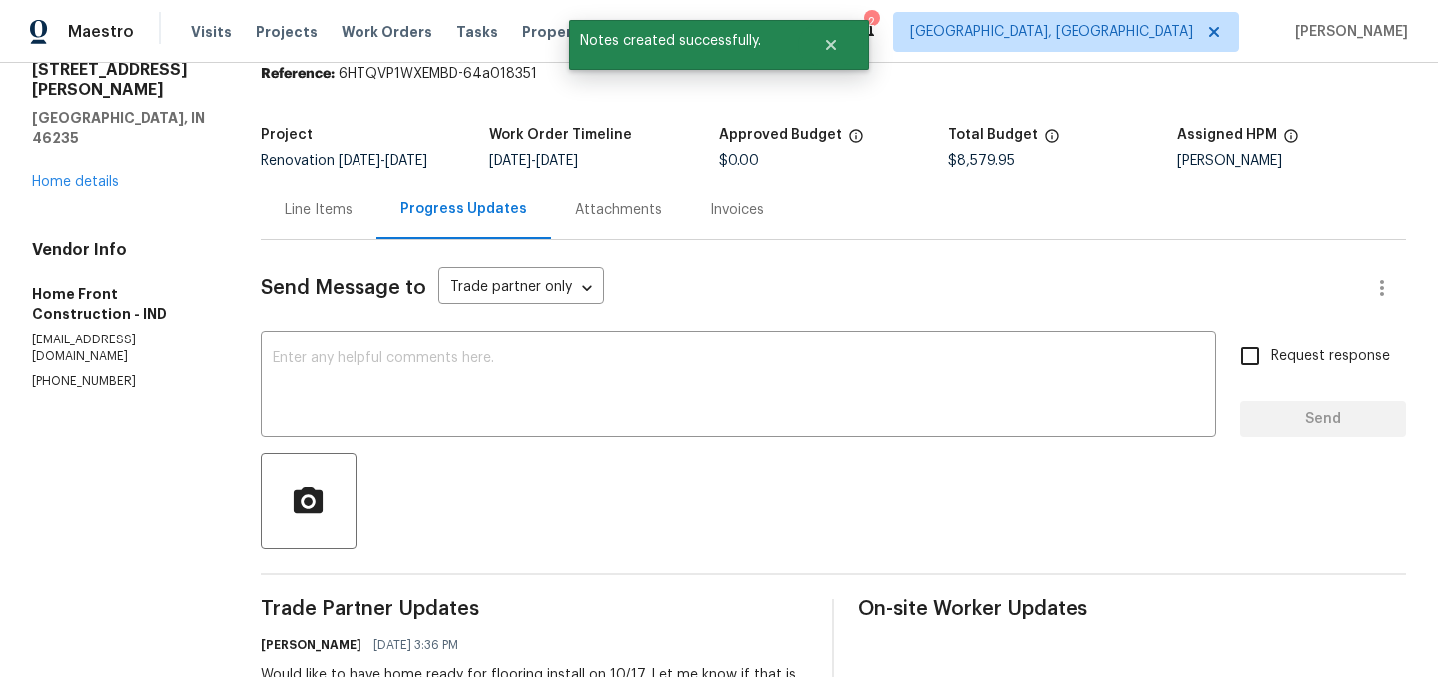
scroll to position [0, 0]
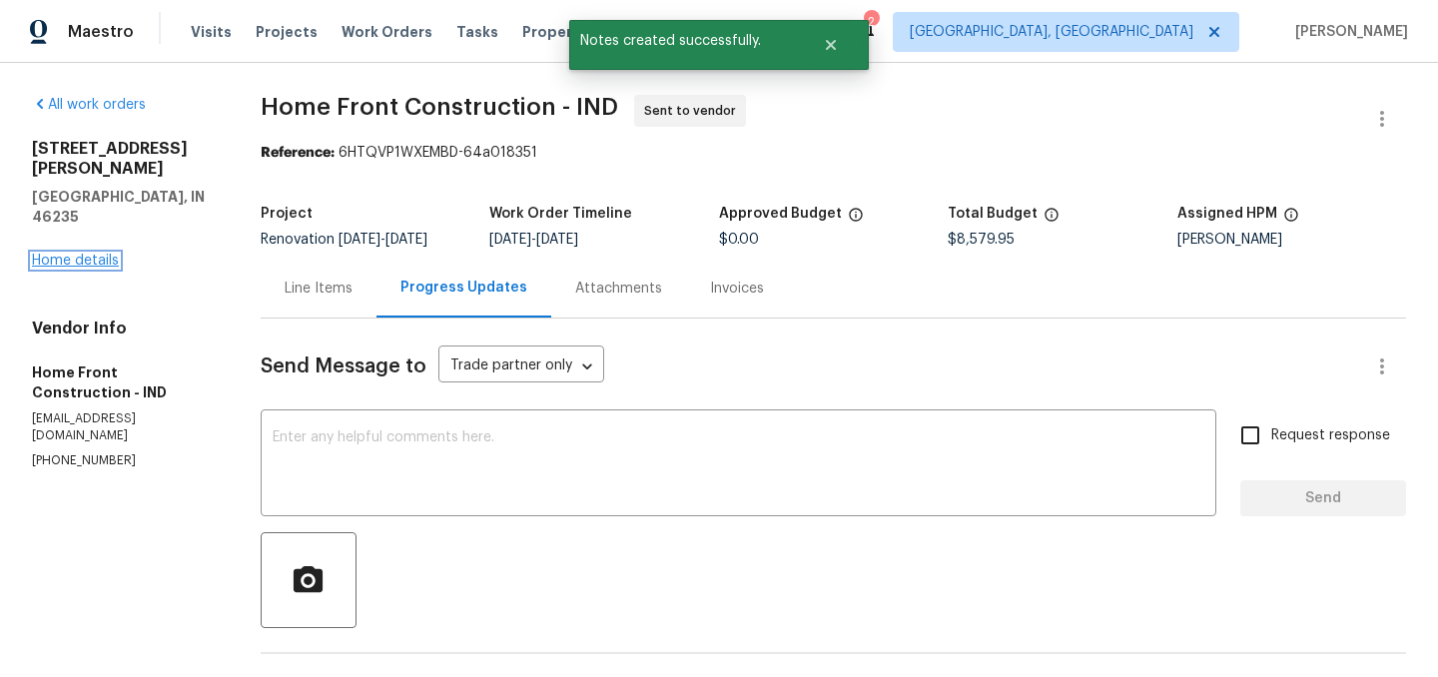
click at [89, 254] on link "Home details" at bounding box center [75, 261] width 87 height 14
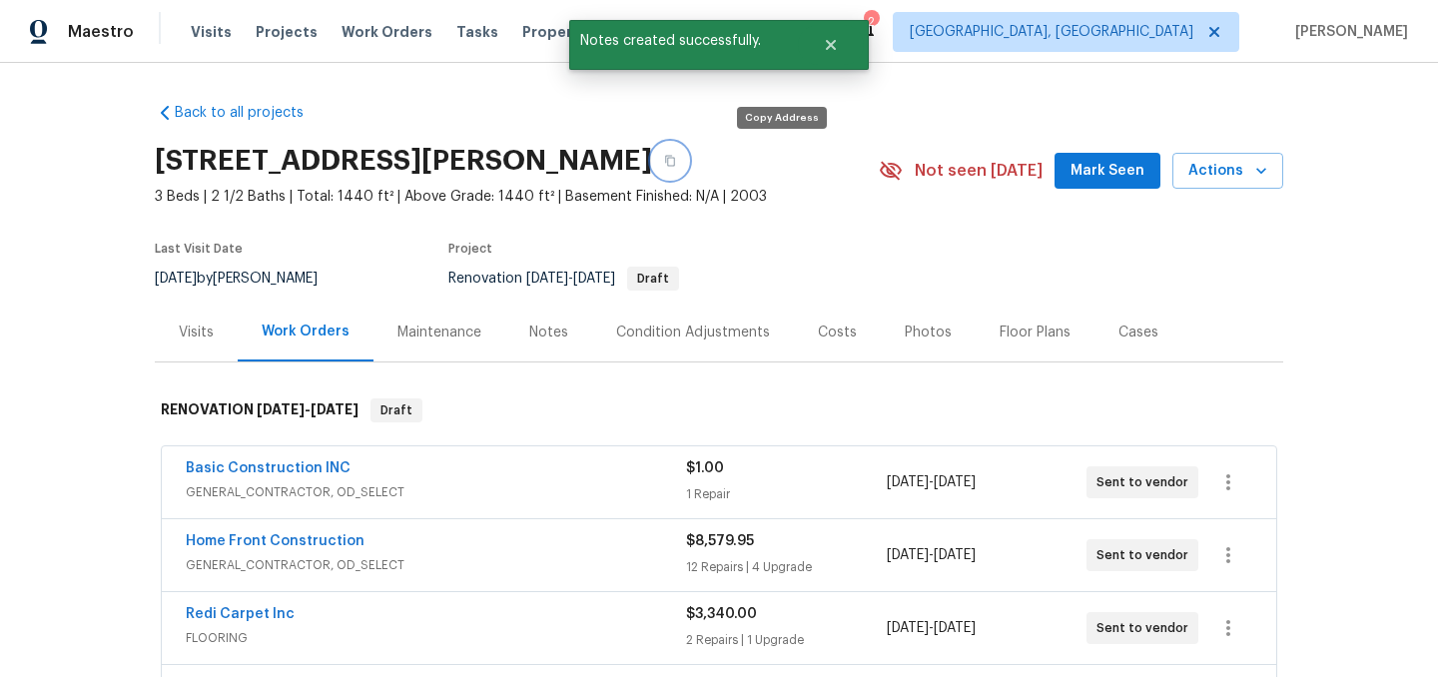
click at [676, 162] on icon "button" at bounding box center [670, 161] width 12 height 12
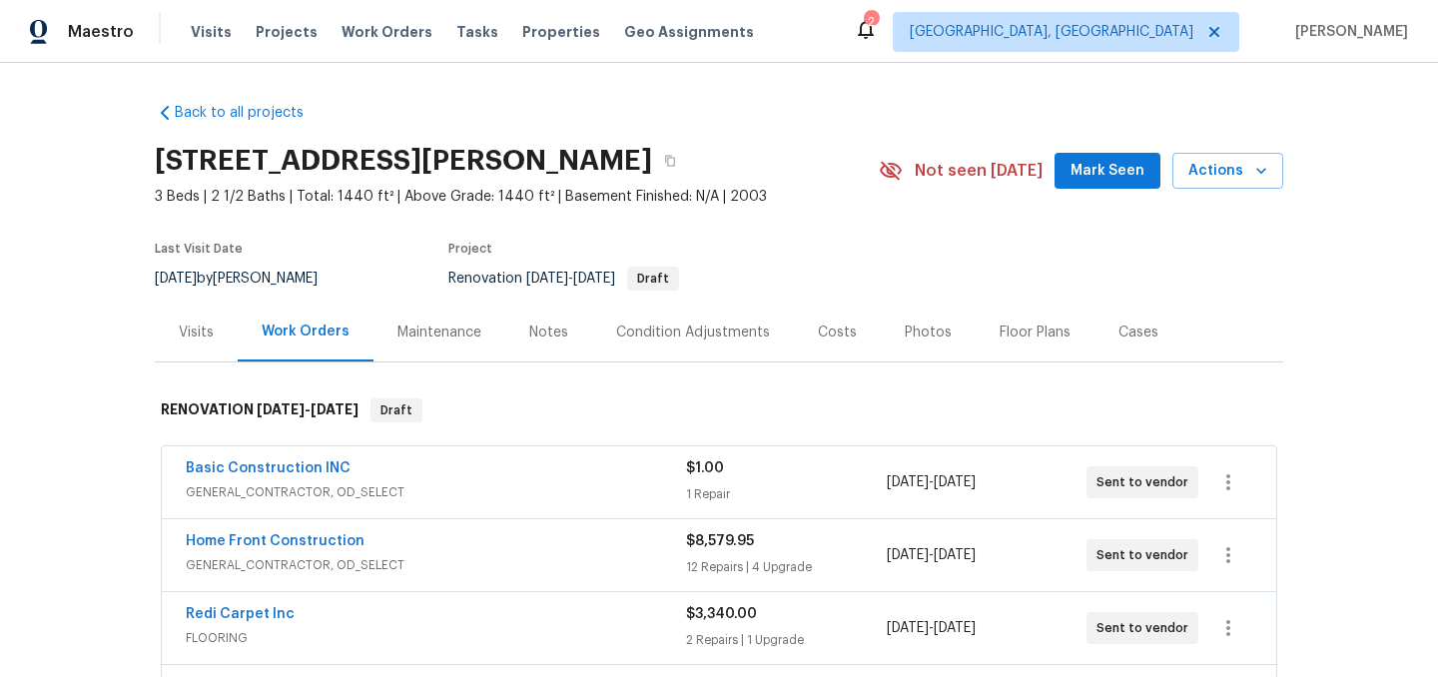
click at [538, 335] on div "Notes" at bounding box center [548, 333] width 39 height 20
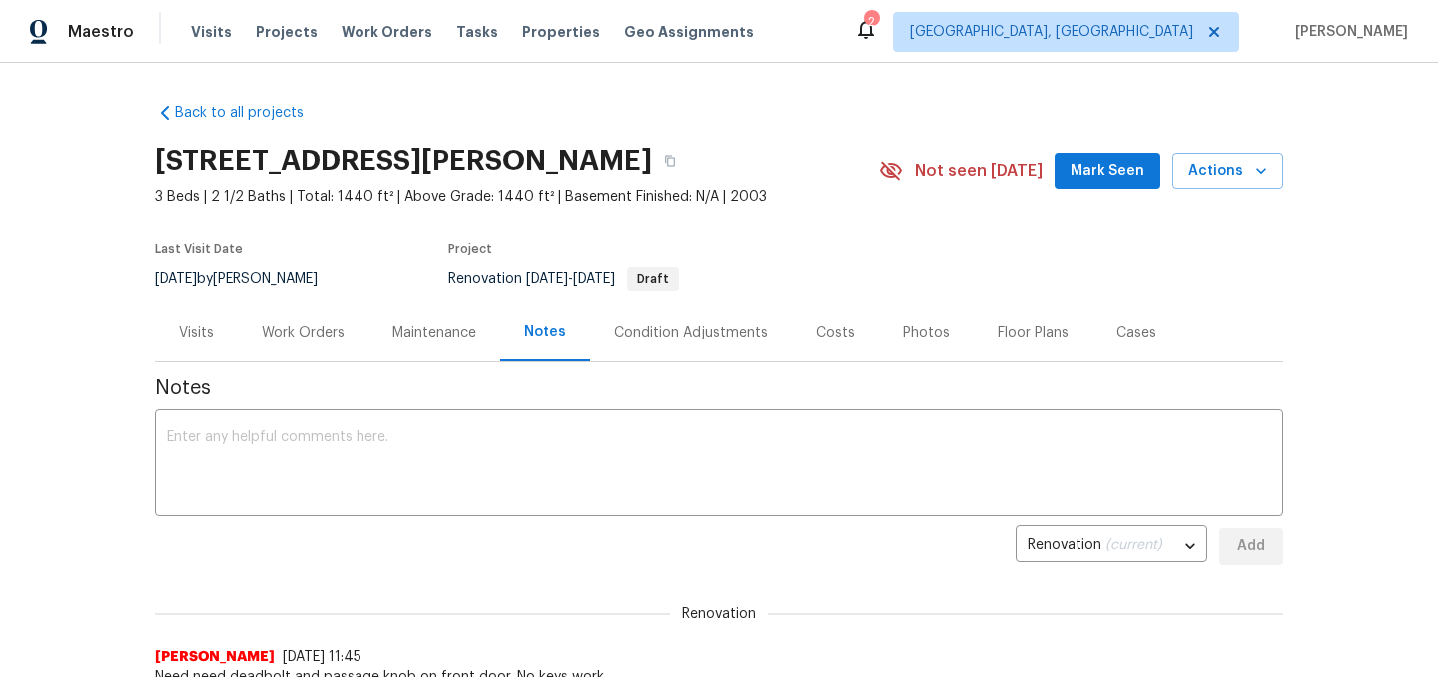
click at [313, 335] on div "Work Orders" at bounding box center [303, 333] width 83 height 20
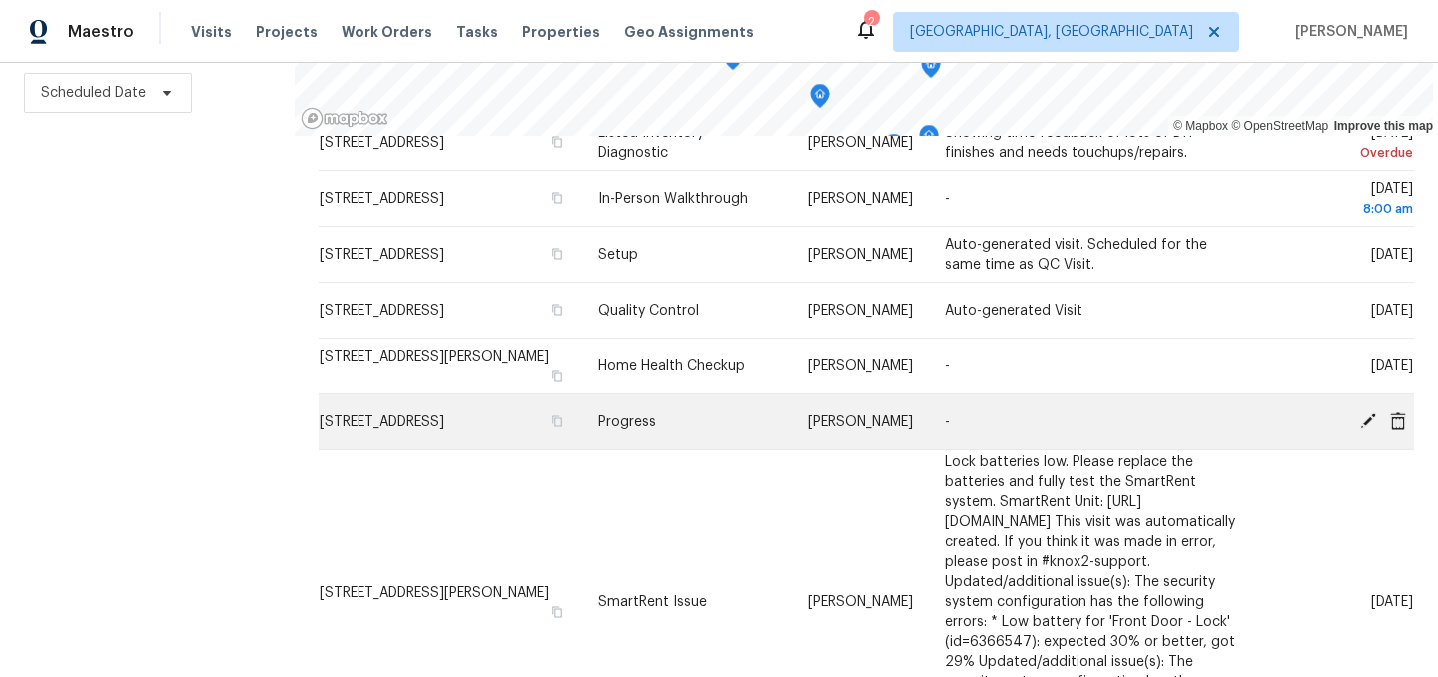
scroll to position [89, 0]
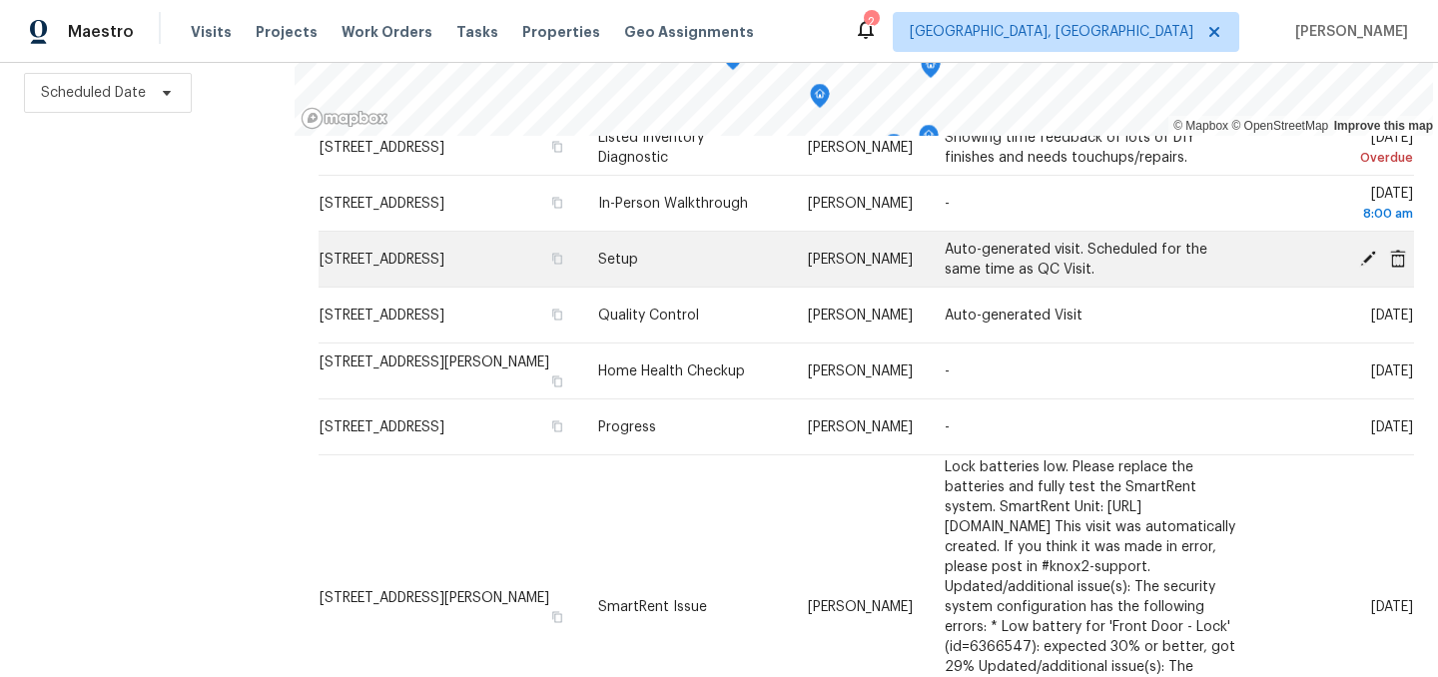
click at [1366, 256] on icon at bounding box center [1368, 258] width 16 height 16
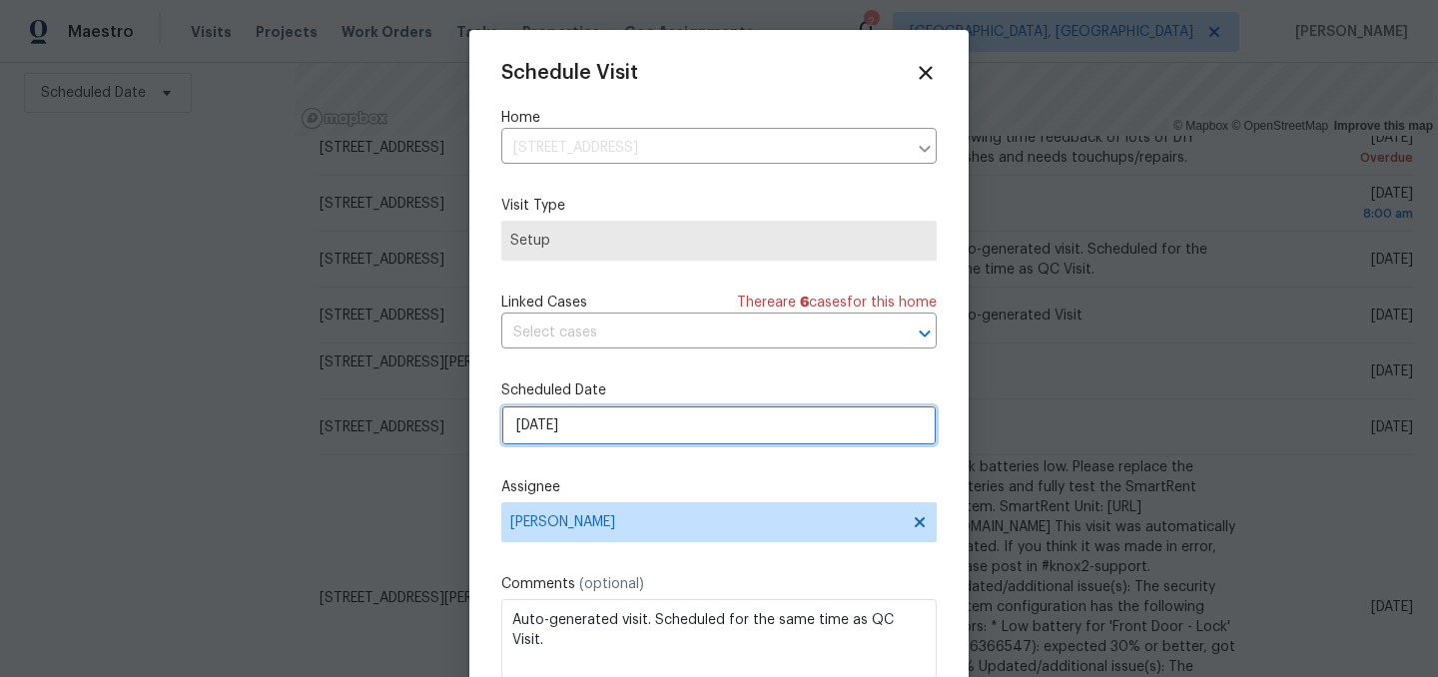
click at [594, 427] on input "[DATE]" at bounding box center [718, 425] width 435 height 40
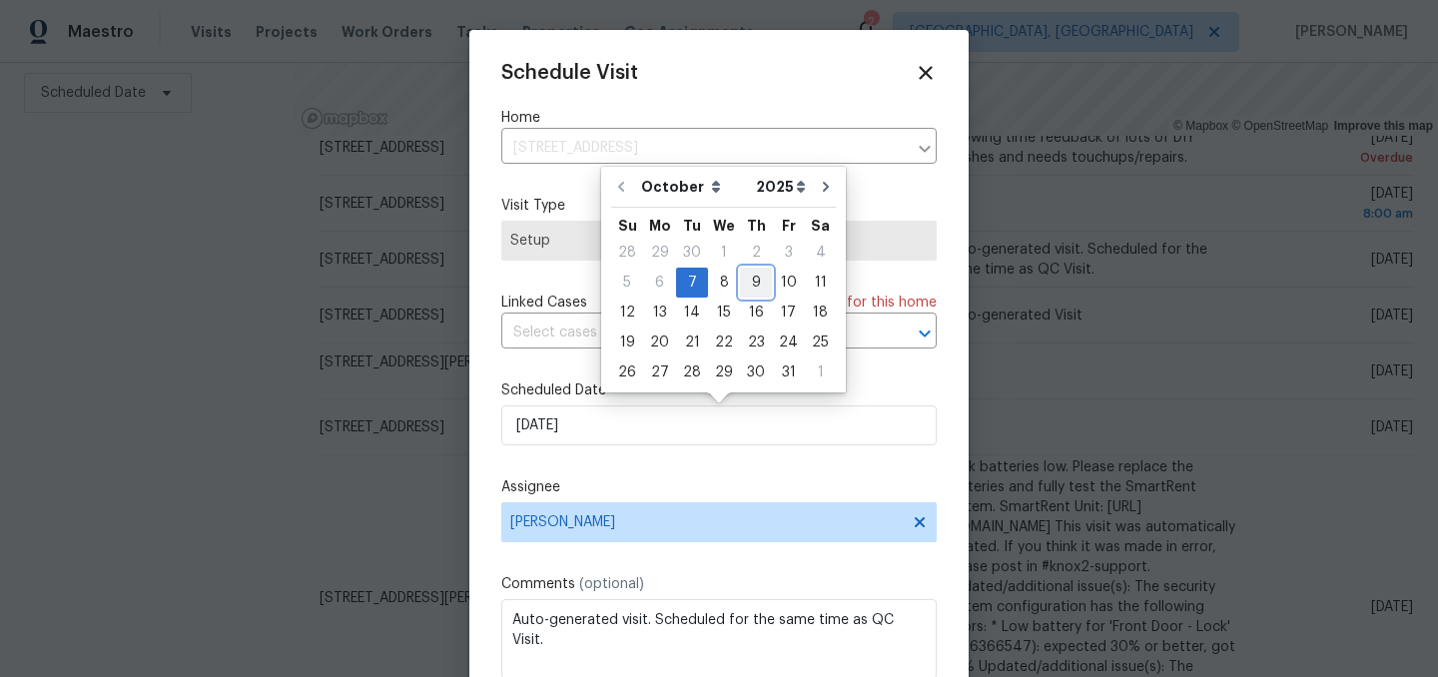
click at [752, 280] on div "9" at bounding box center [756, 283] width 32 height 28
type input "[DATE]"
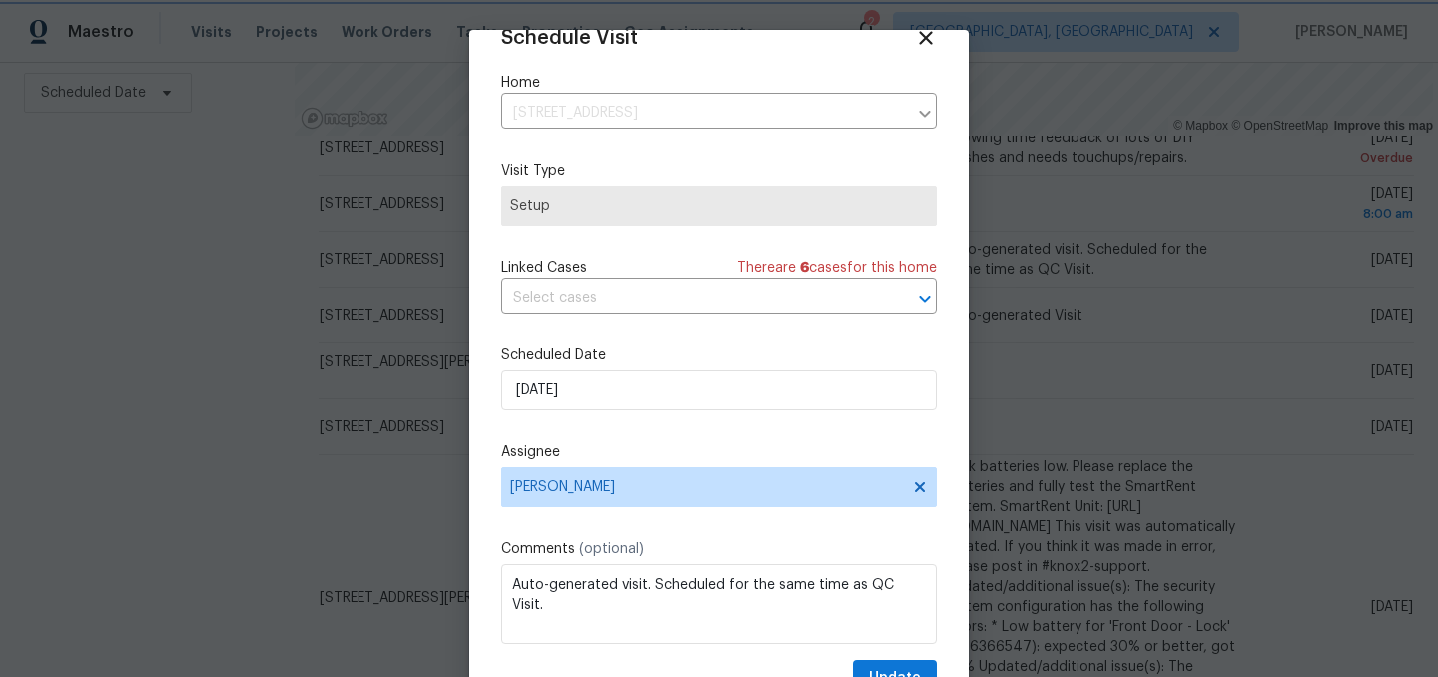
scroll to position [82, 0]
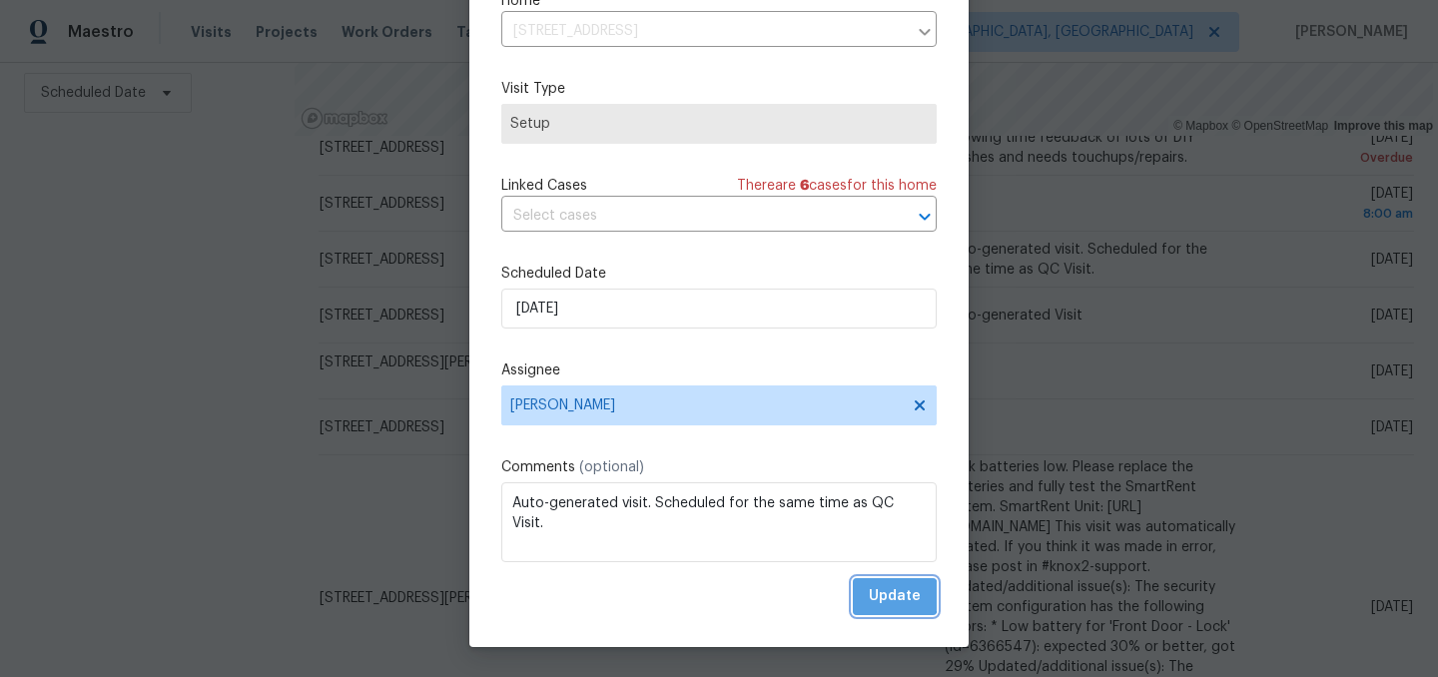
click at [891, 596] on span "Update" at bounding box center [895, 596] width 52 height 25
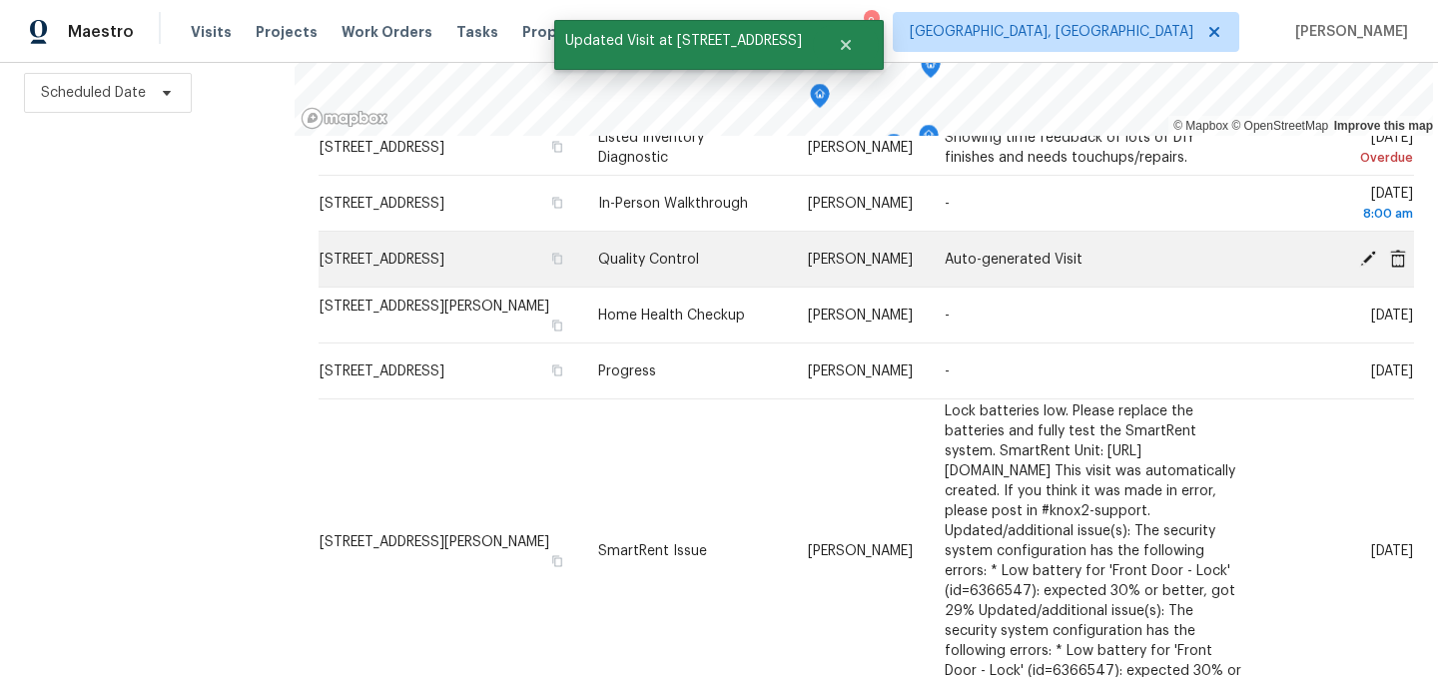
click at [1365, 260] on icon at bounding box center [1368, 258] width 16 height 16
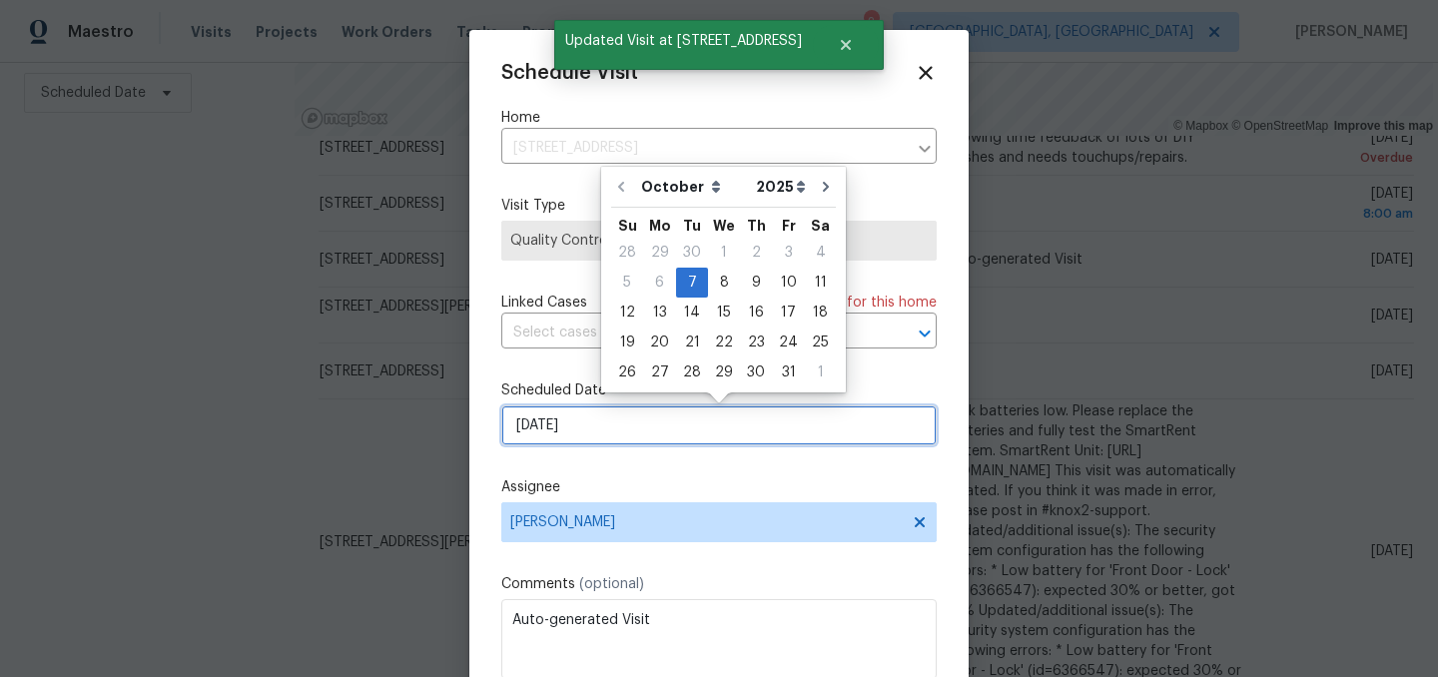
click at [600, 439] on input "[DATE]" at bounding box center [718, 425] width 435 height 40
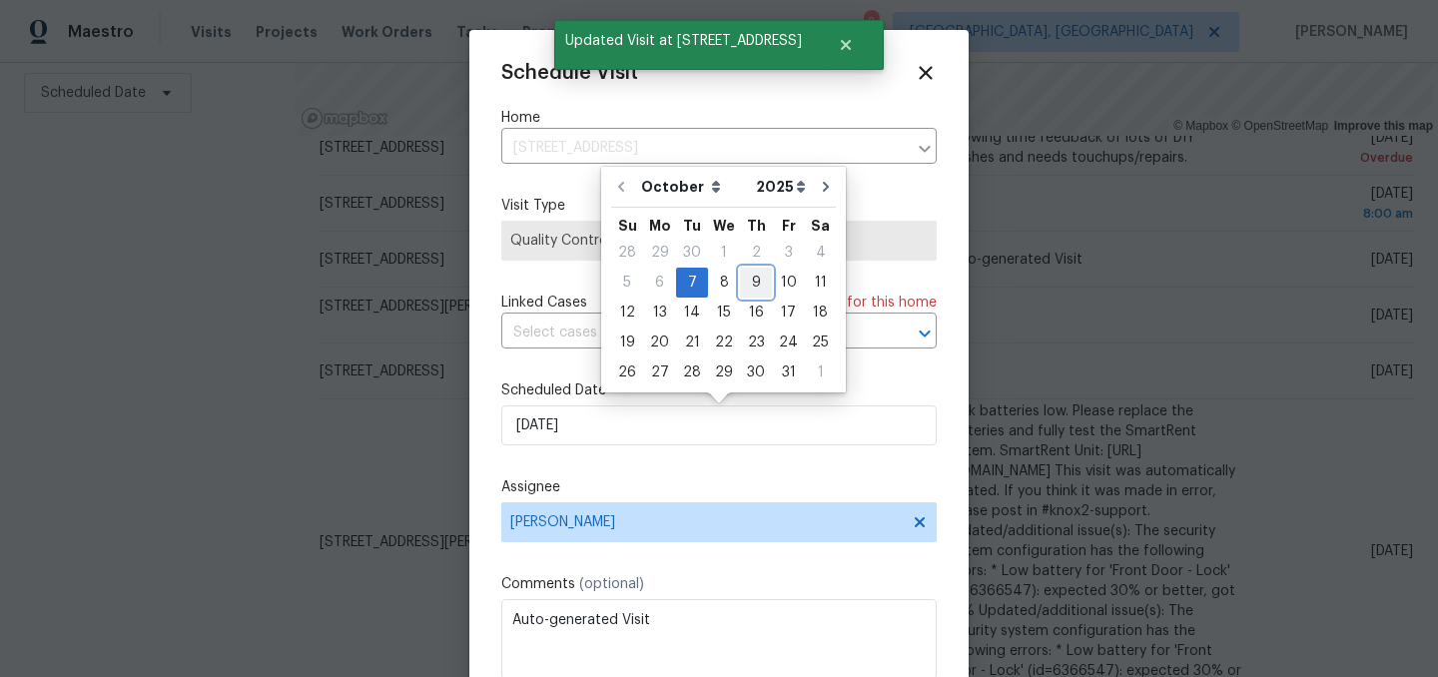
click at [760, 274] on div "9" at bounding box center [756, 283] width 32 height 28
type input "[DATE]"
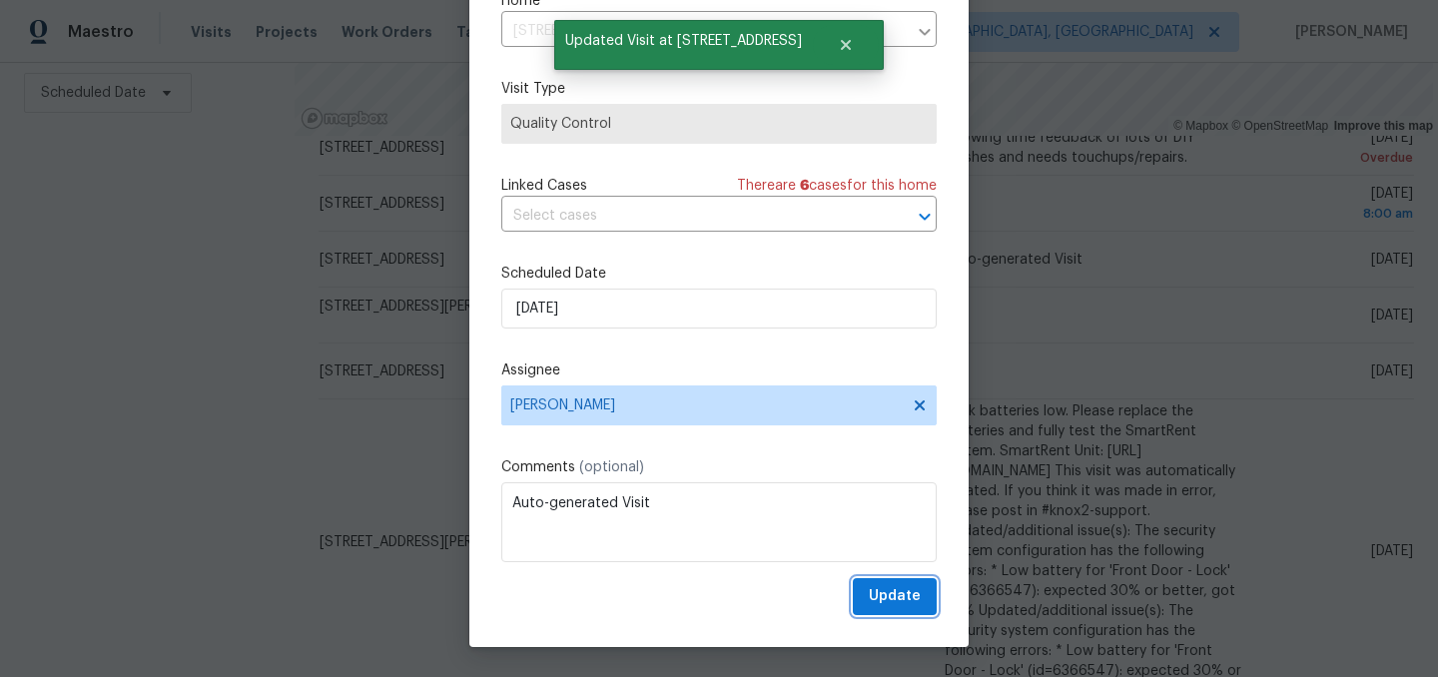
click at [910, 597] on span "Update" at bounding box center [895, 596] width 52 height 25
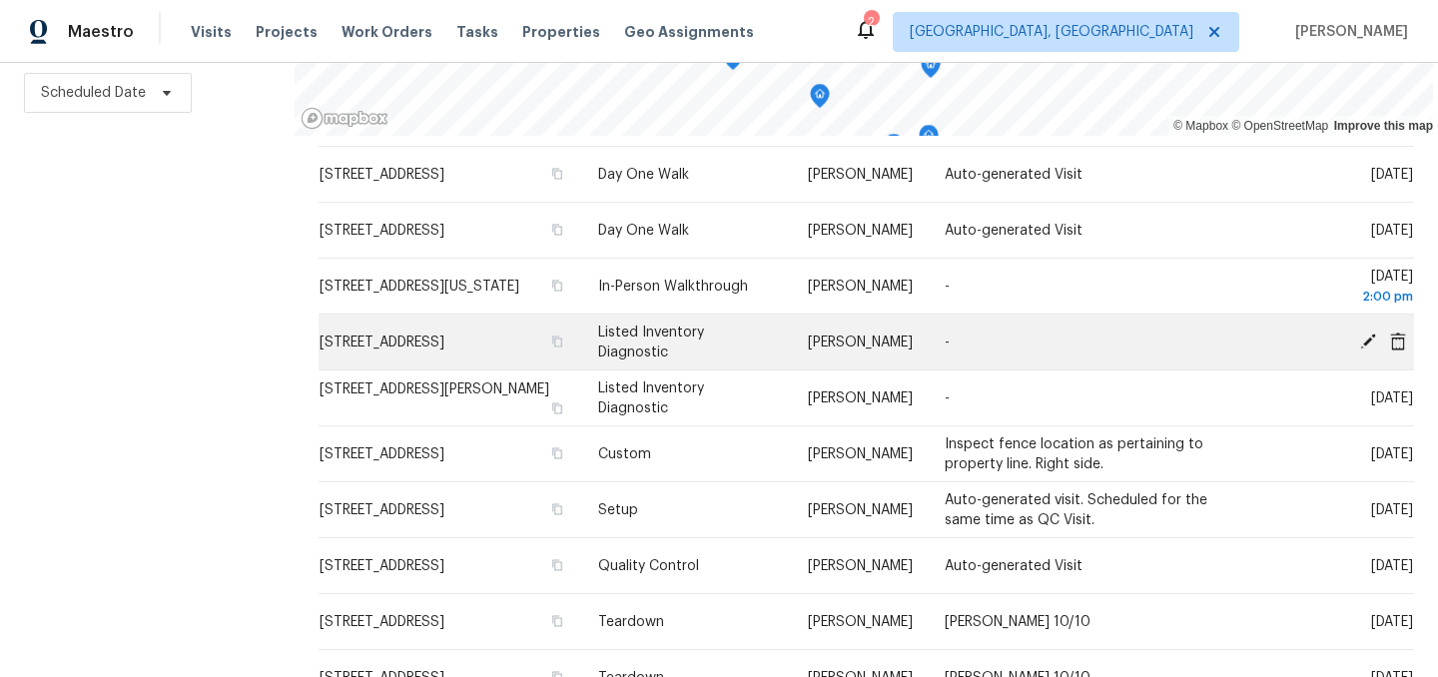
scroll to position [1213, 0]
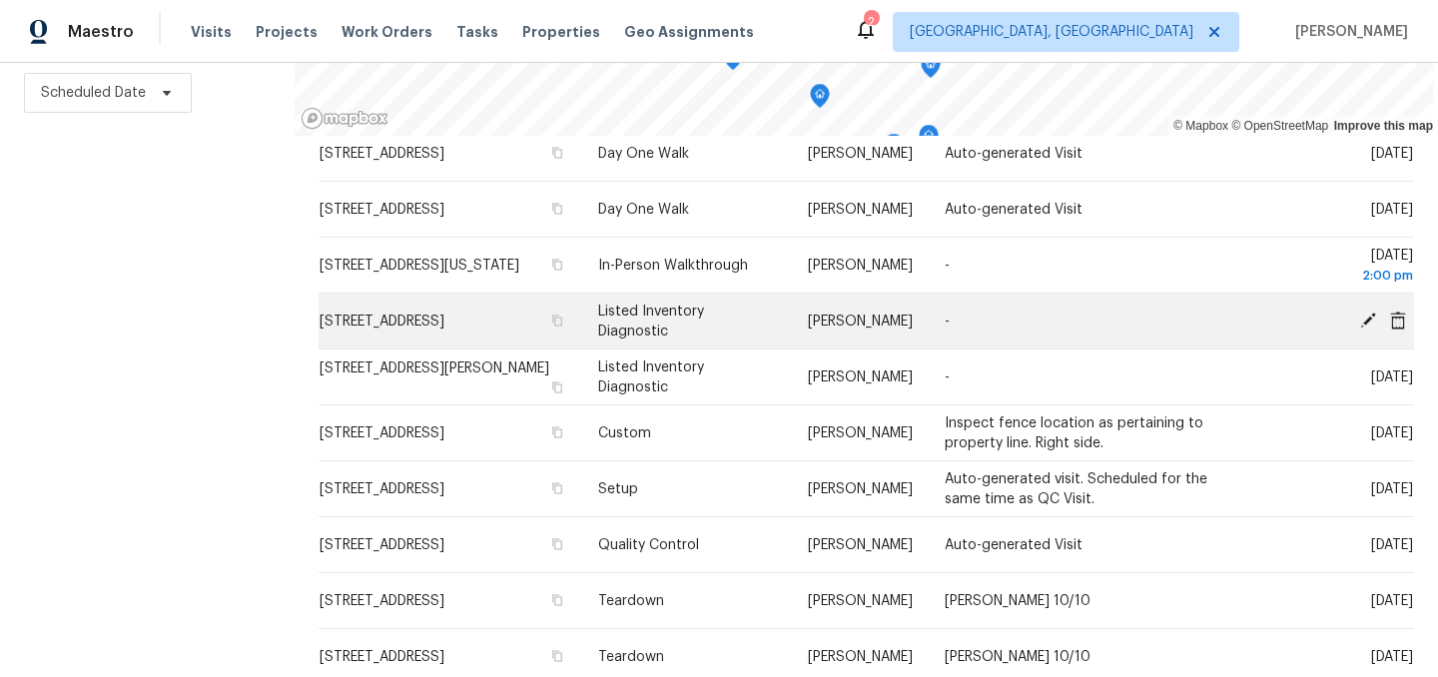
click at [1370, 328] on icon at bounding box center [1368, 320] width 16 height 16
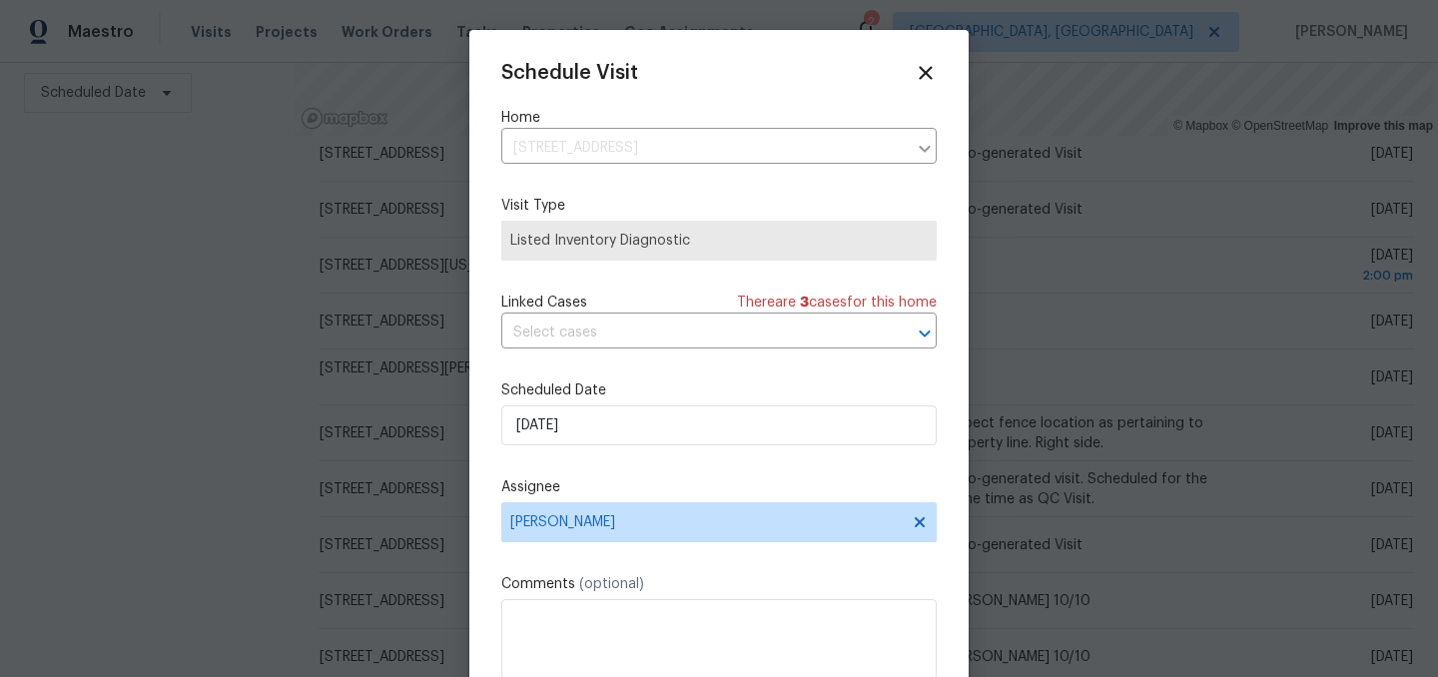
click at [665, 448] on div "Schedule Visit Home [STREET_ADDRESS] ​ Visit Type Listed Inventory Diagnostic L…" at bounding box center [718, 397] width 435 height 670
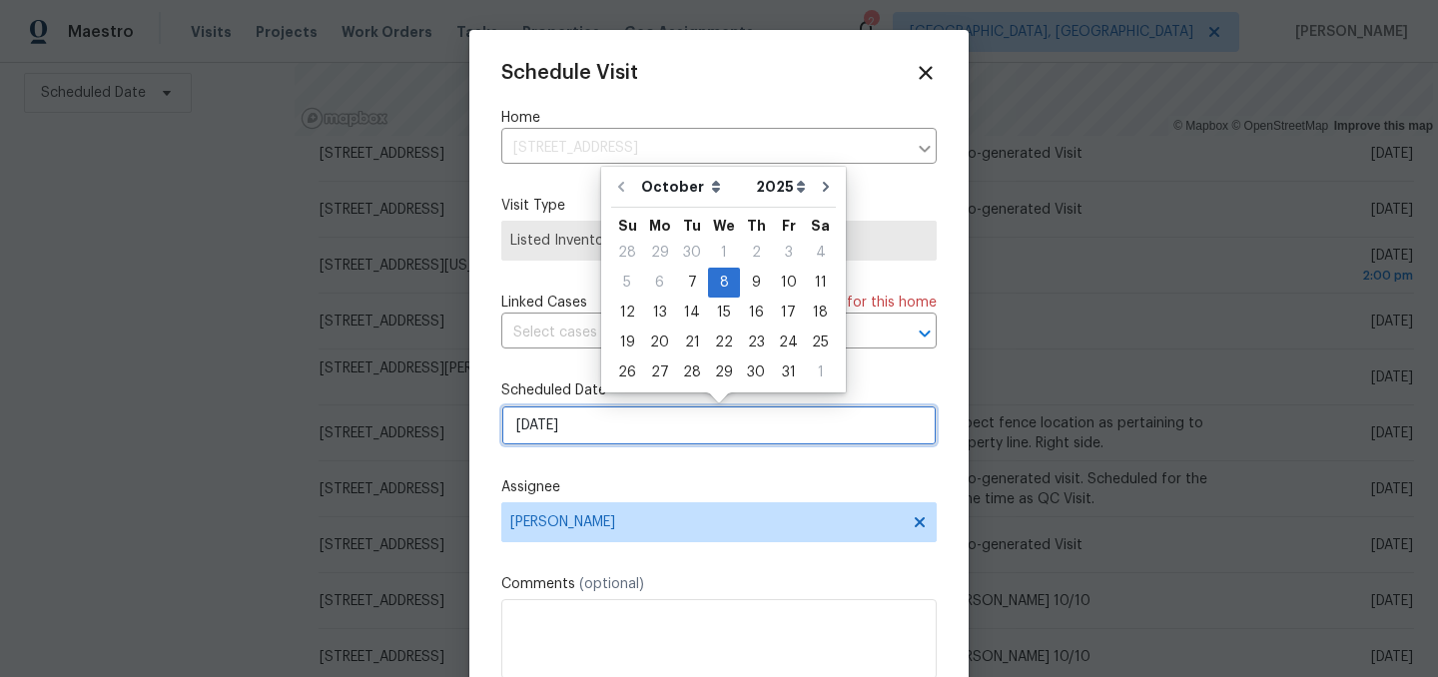
click at [663, 437] on input "[DATE]" at bounding box center [718, 425] width 435 height 40
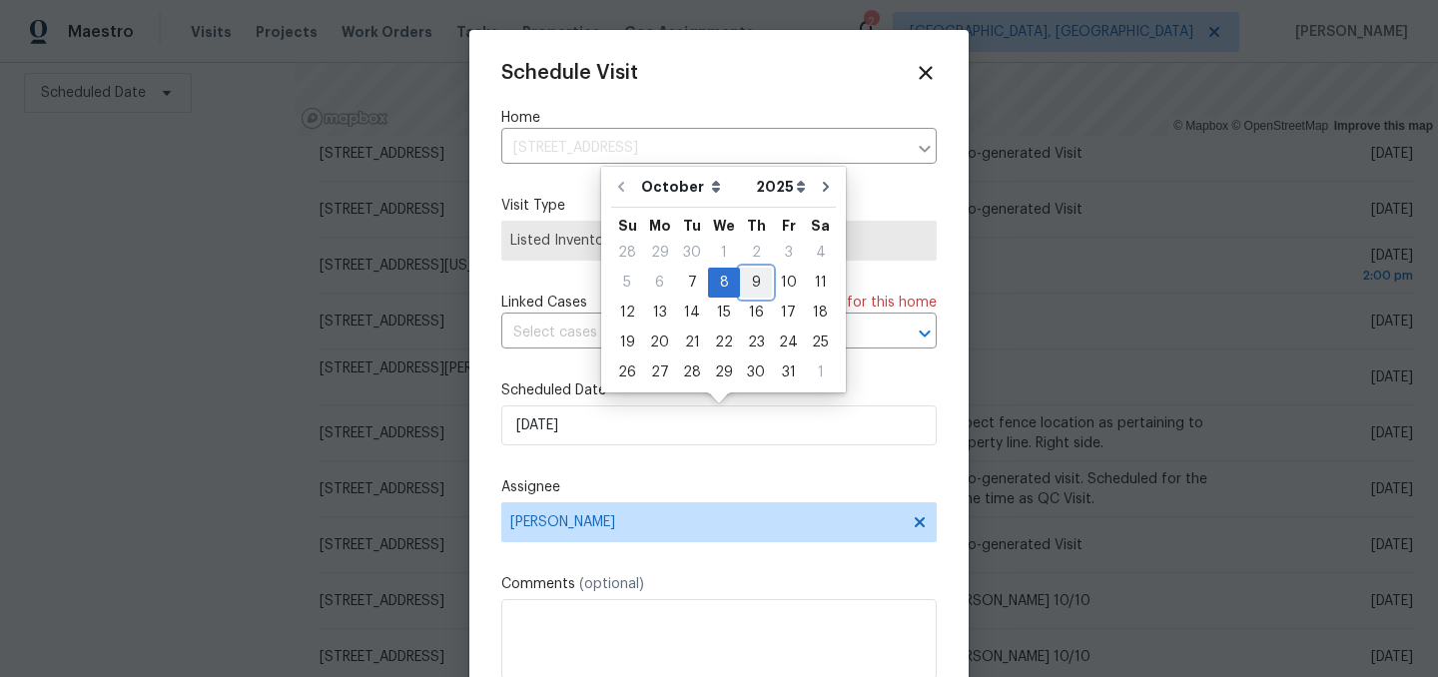
click at [758, 279] on div "9" at bounding box center [756, 283] width 32 height 28
type input "[DATE]"
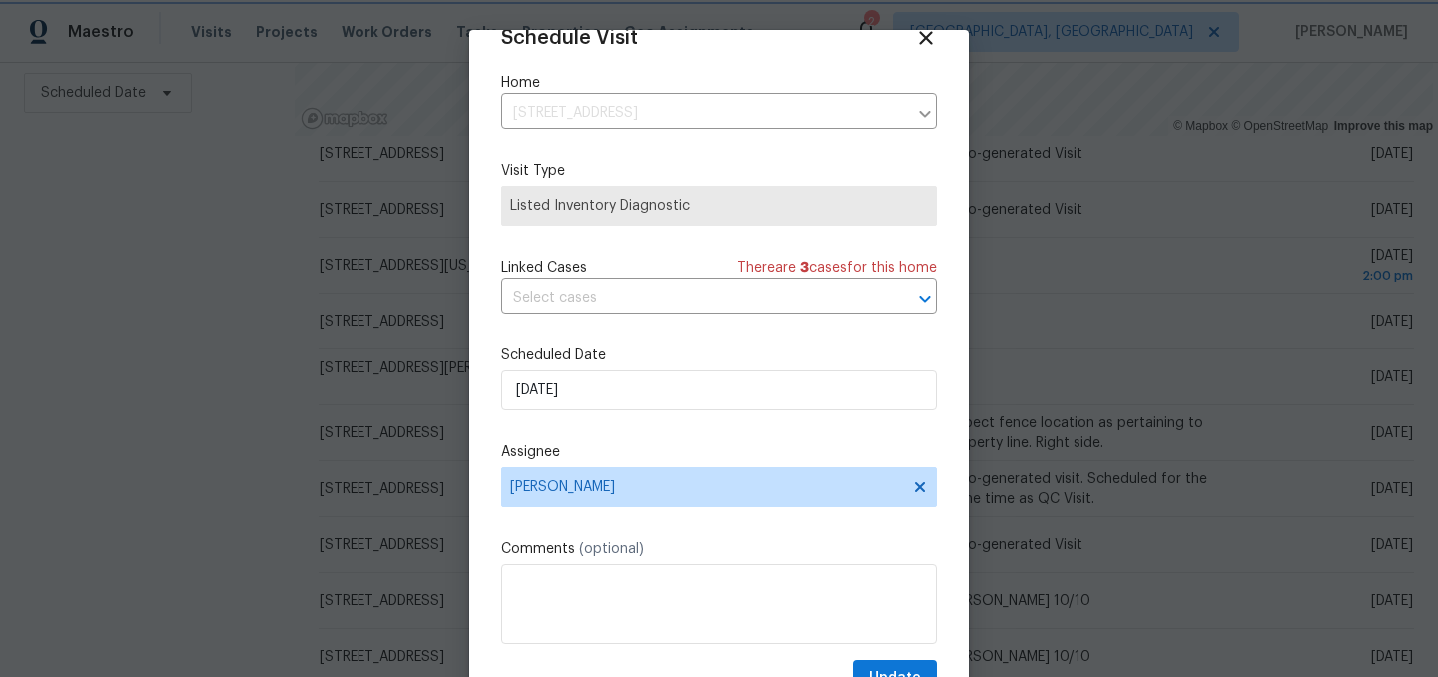
scroll to position [82, 0]
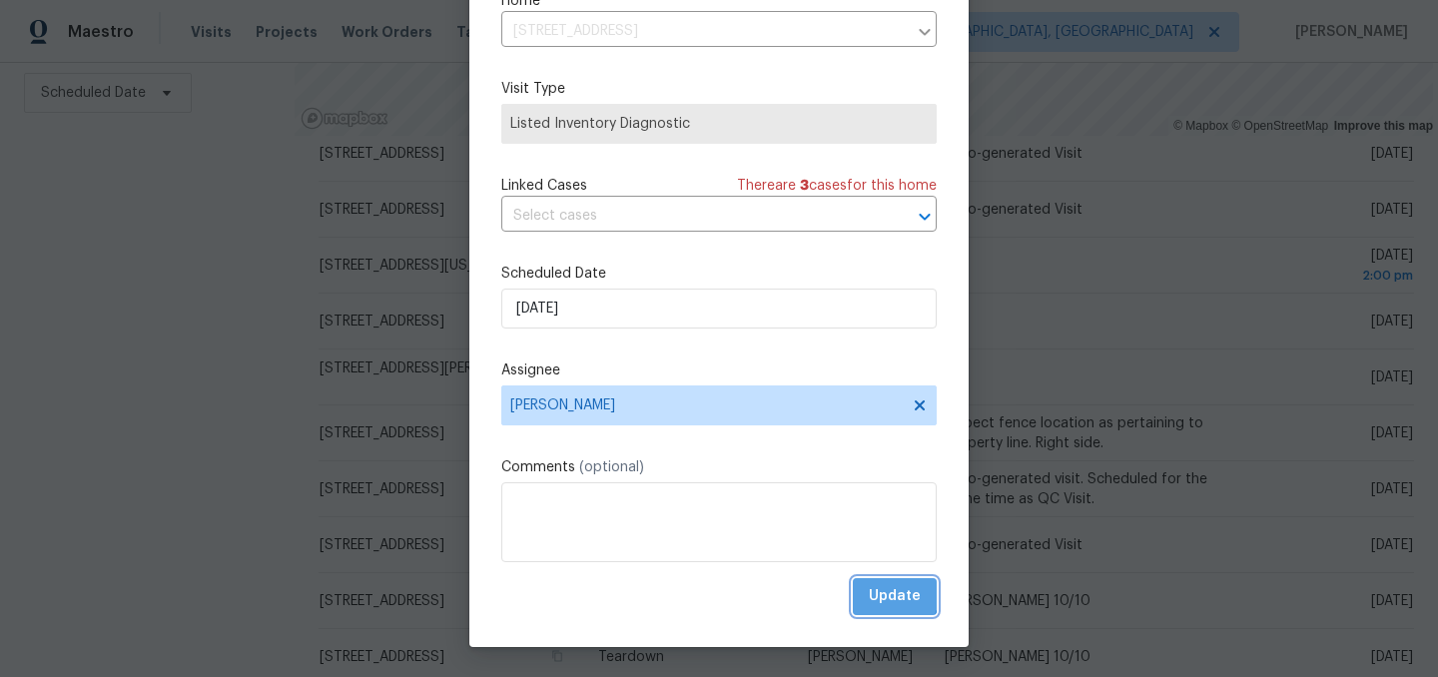
click at [884, 594] on span "Update" at bounding box center [895, 596] width 52 height 25
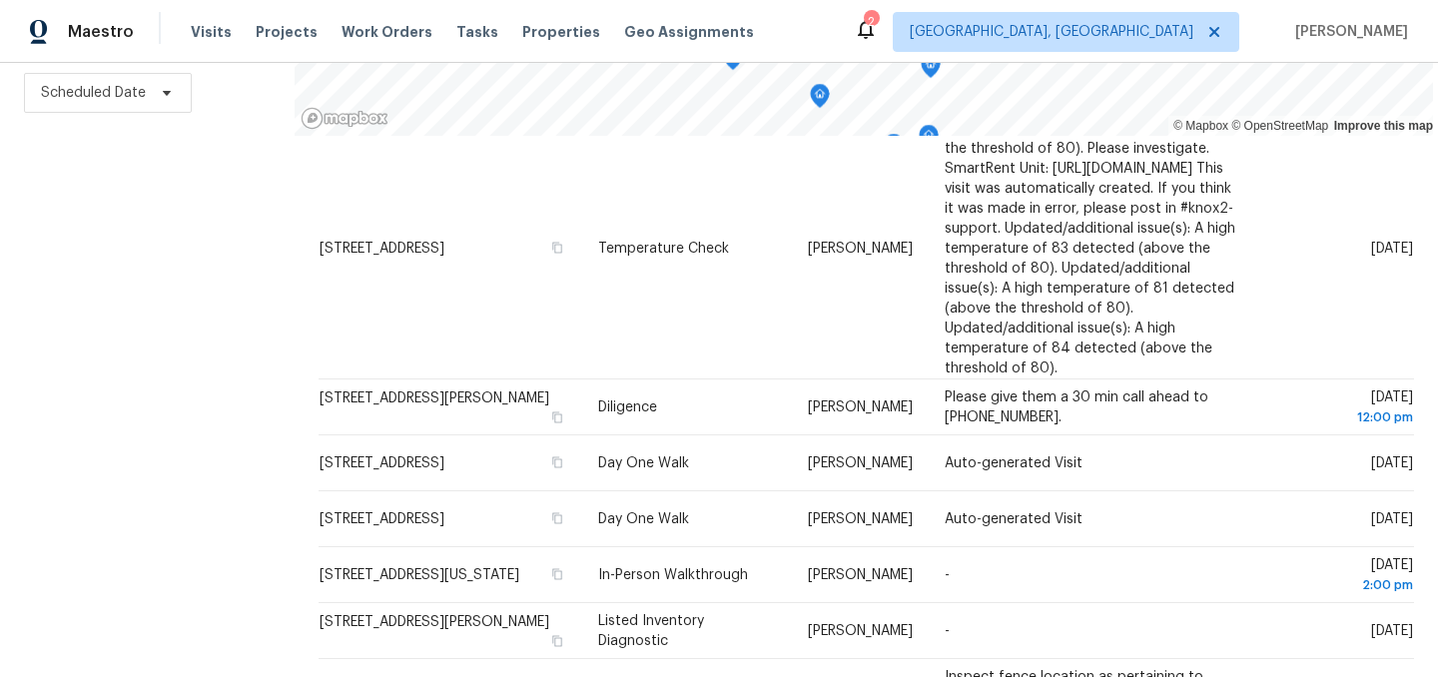
scroll to position [892, 0]
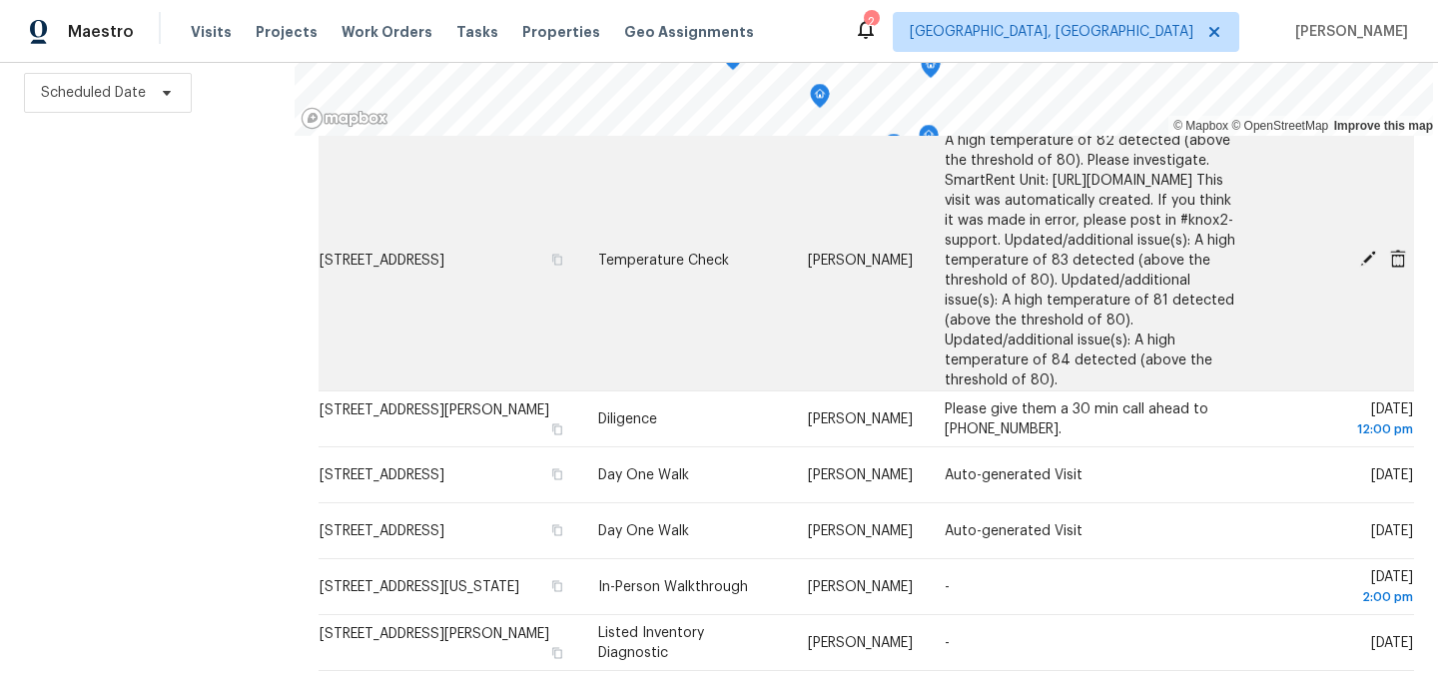
click at [1370, 267] on icon at bounding box center [1368, 259] width 16 height 16
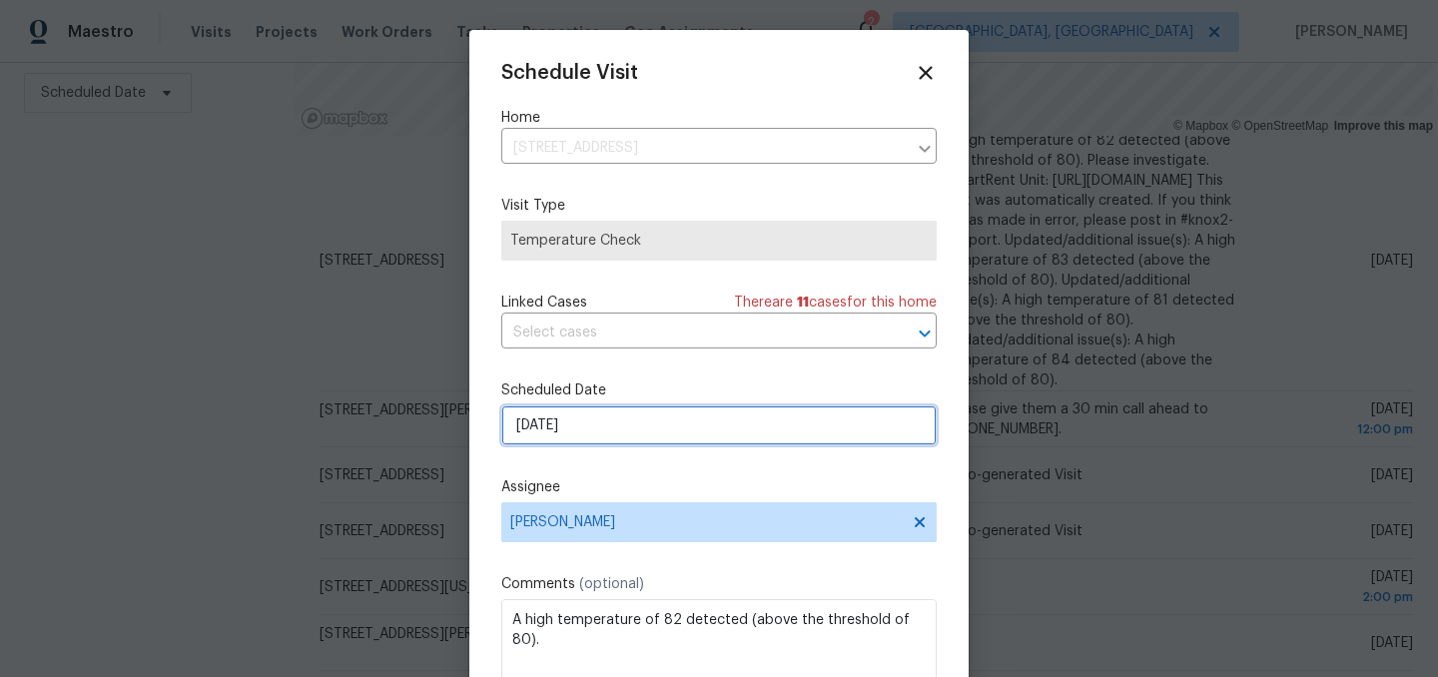
click at [597, 430] on input "[DATE]" at bounding box center [718, 425] width 435 height 40
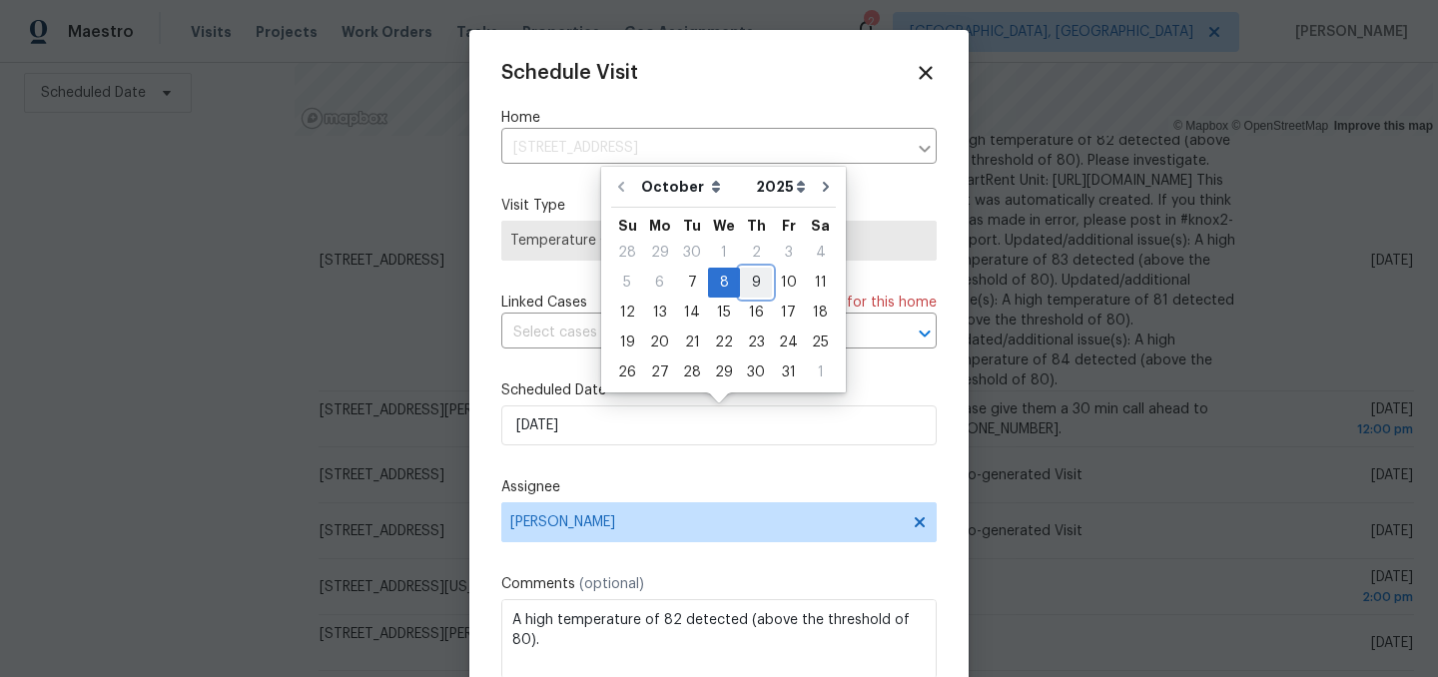
click at [751, 280] on div "9" at bounding box center [756, 283] width 32 height 28
type input "[DATE]"
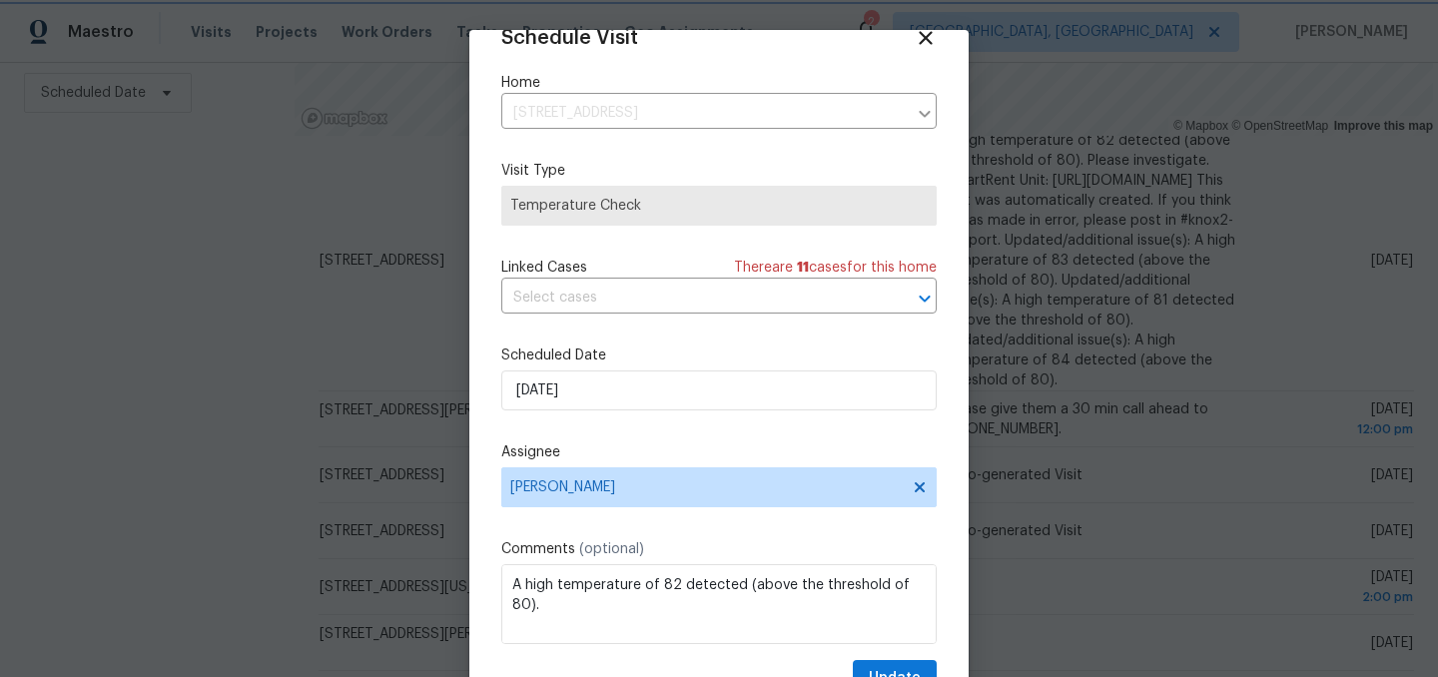
scroll to position [82, 0]
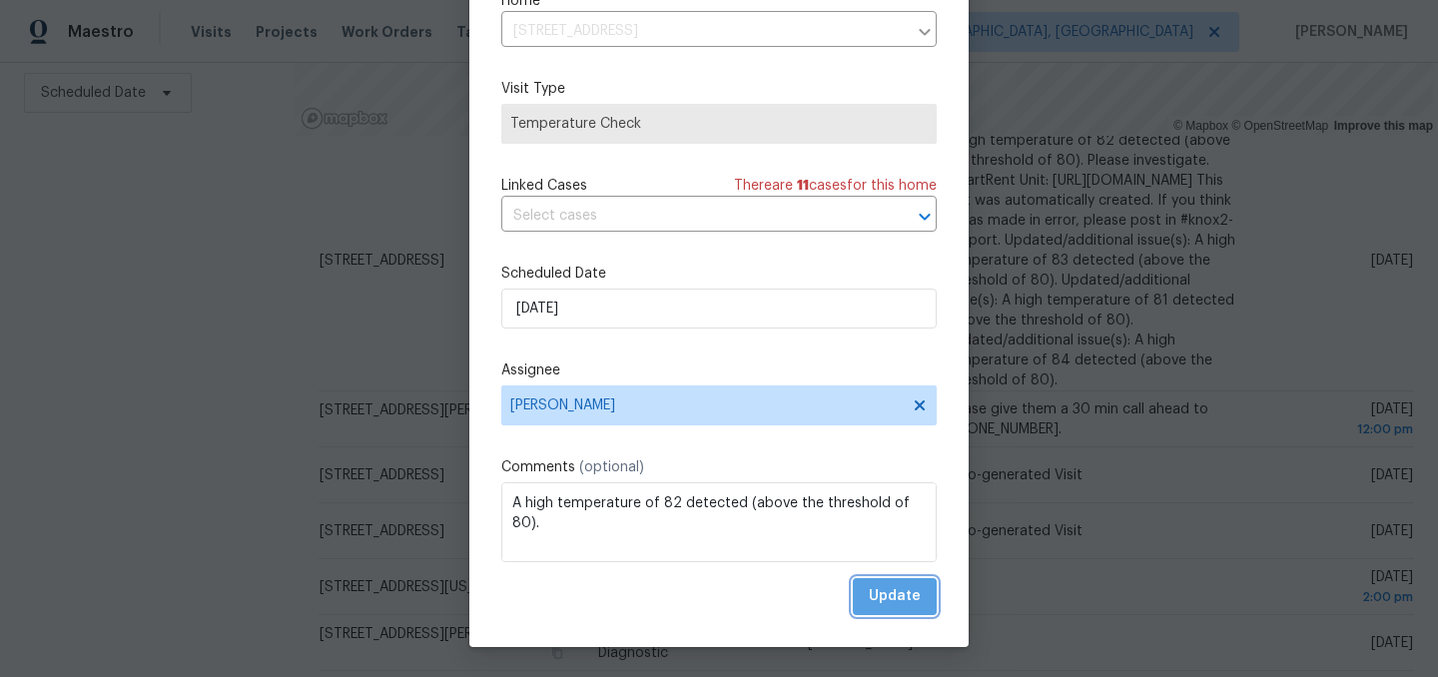
click at [914, 607] on span "Update" at bounding box center [895, 596] width 52 height 25
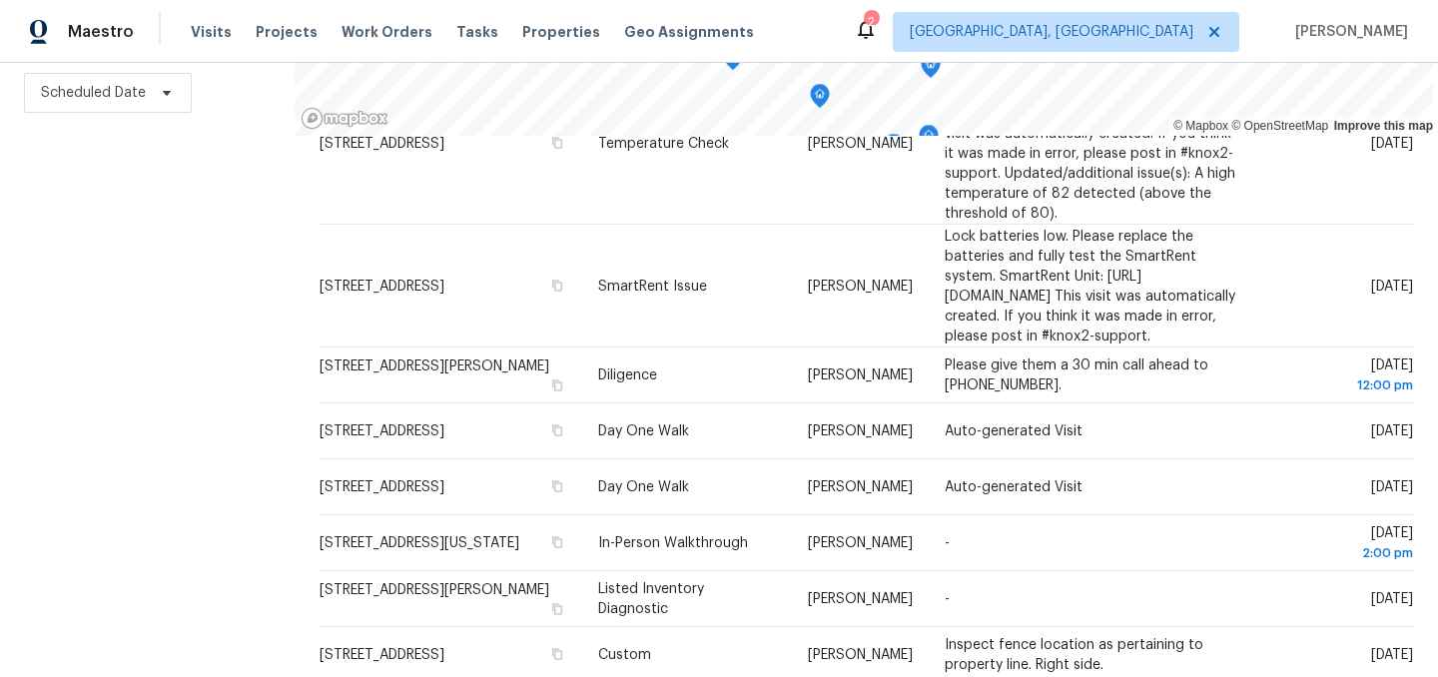
scroll to position [0, 0]
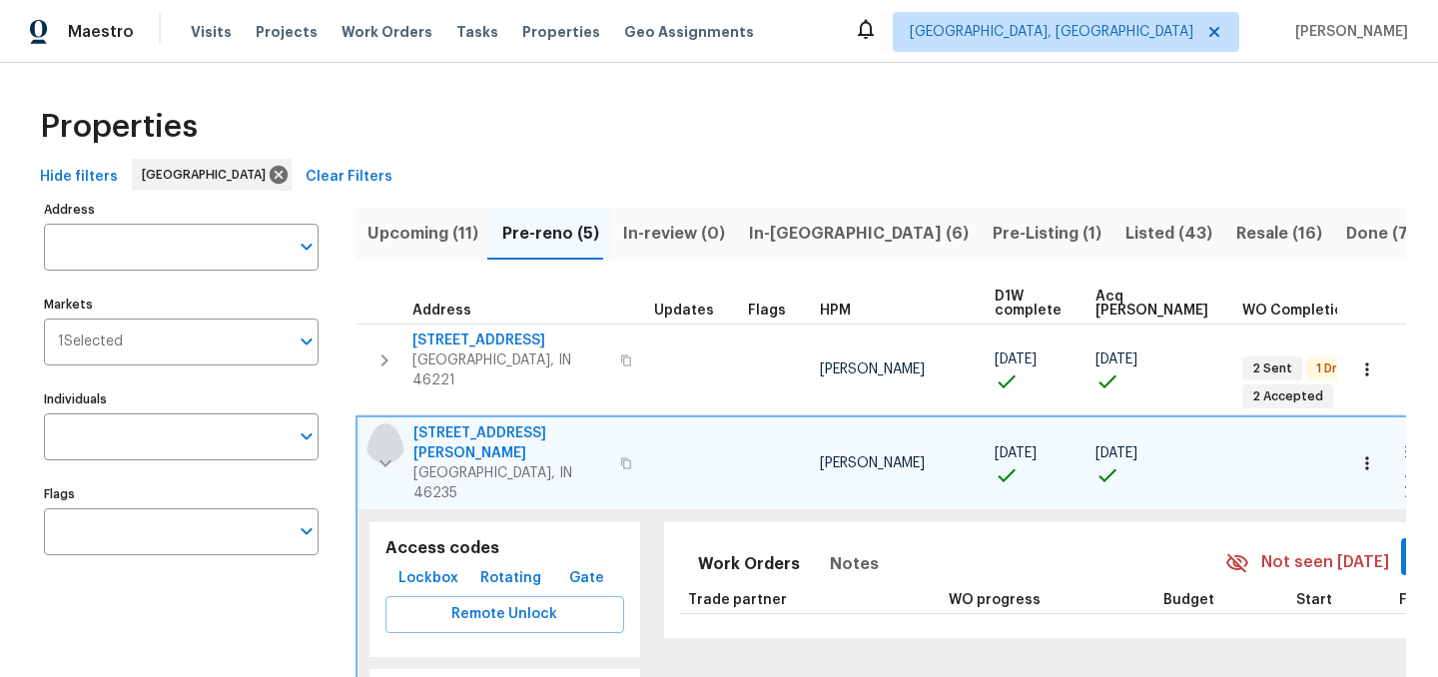
click at [390, 451] on icon "button" at bounding box center [386, 463] width 24 height 24
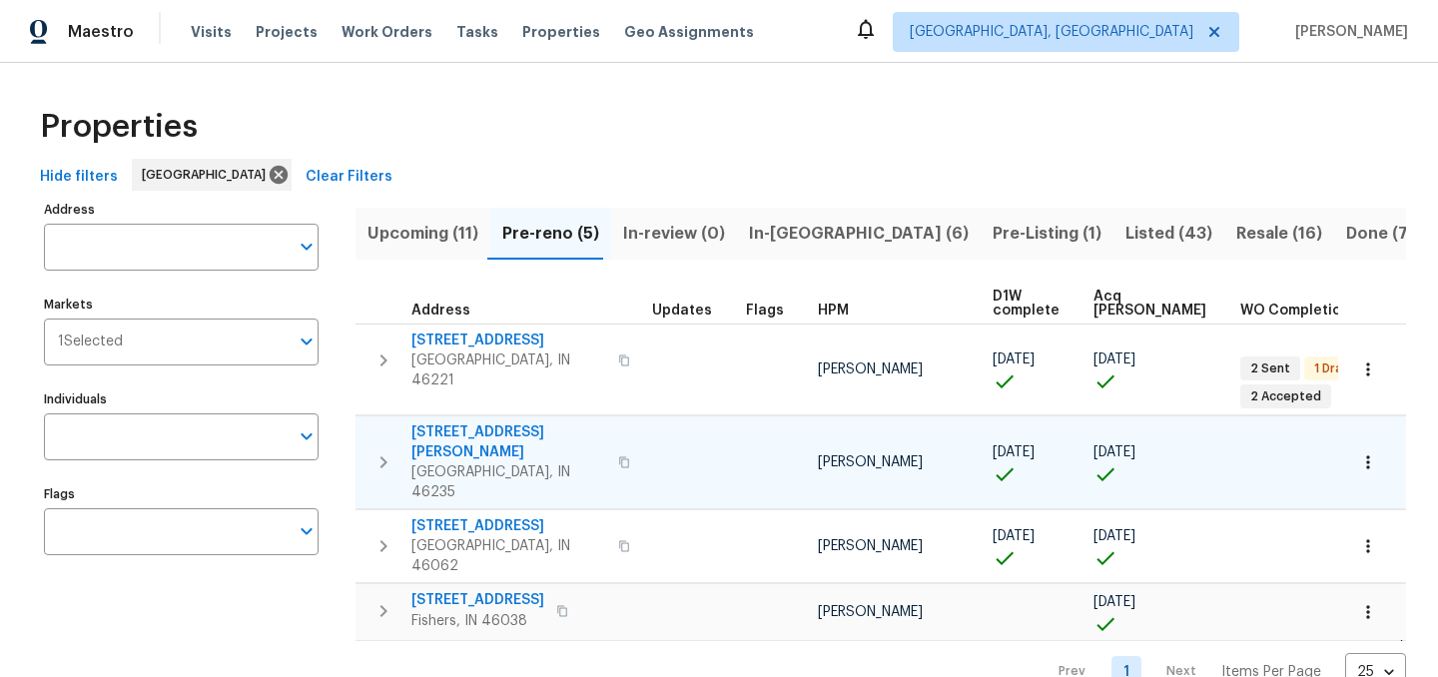
click at [1368, 456] on icon "button" at bounding box center [1367, 462] width 3 height 13
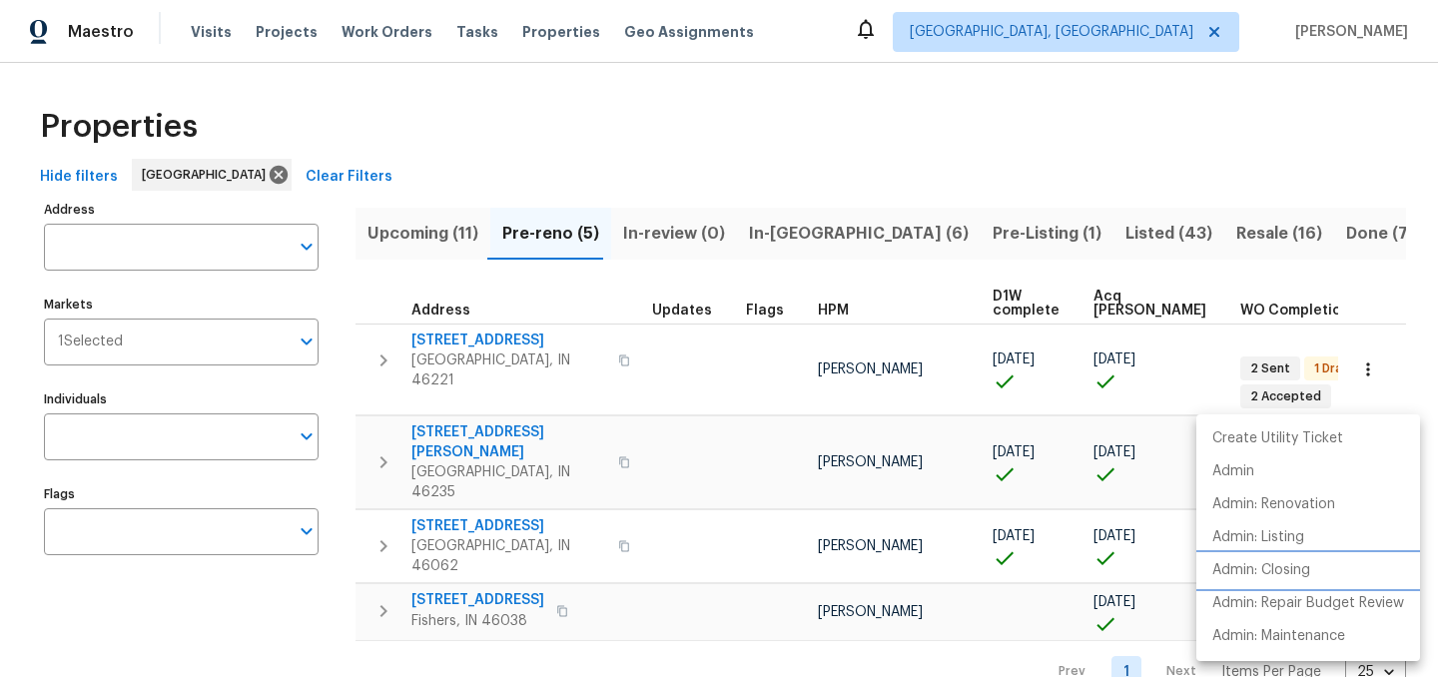
click at [1275, 564] on p "Admin: Closing" at bounding box center [1261, 570] width 98 height 21
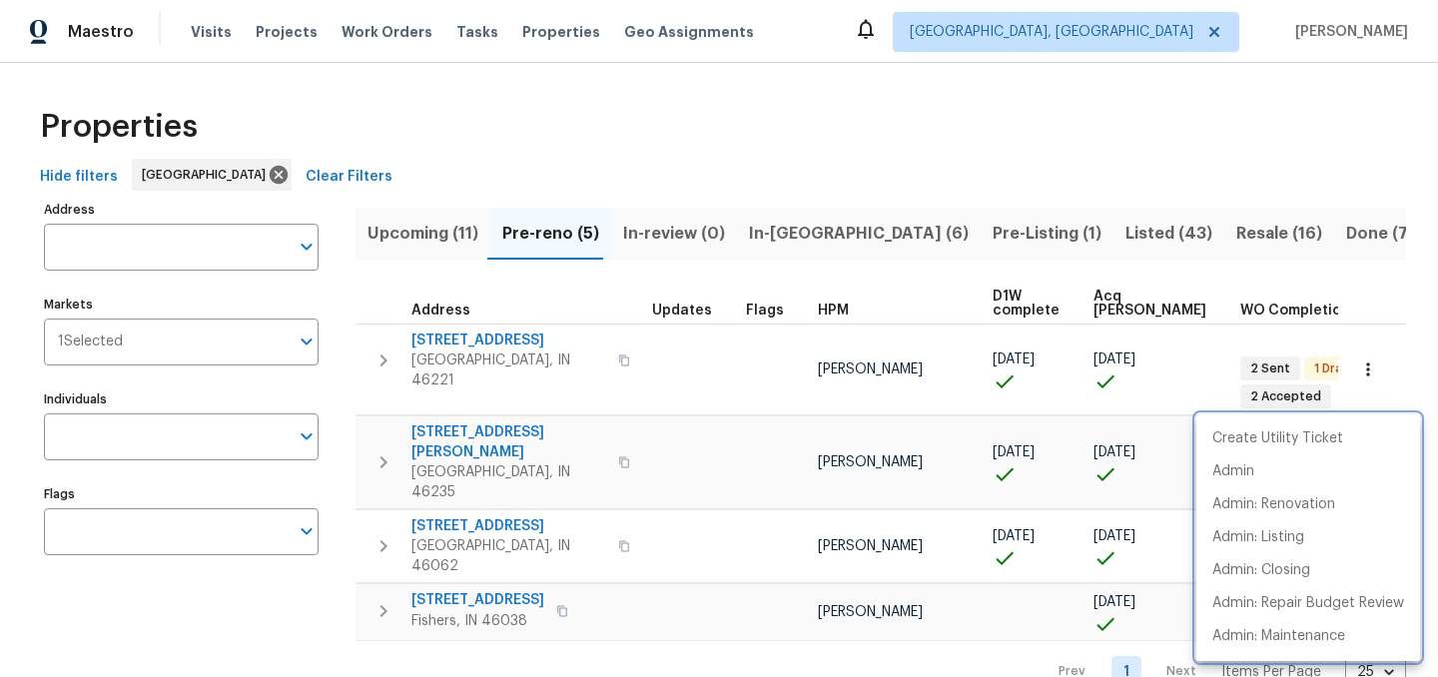
click at [382, 433] on div at bounding box center [719, 338] width 1438 height 677
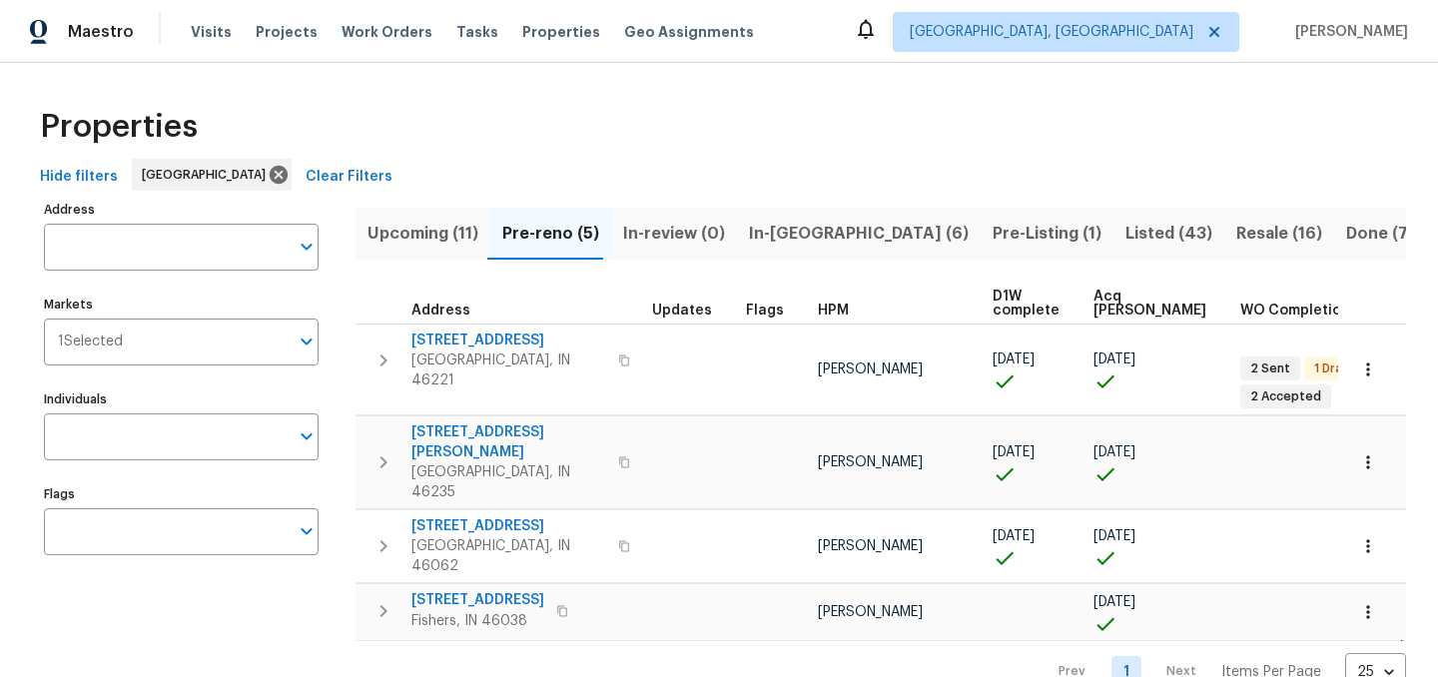
click at [382, 450] on icon "button" at bounding box center [384, 462] width 24 height 24
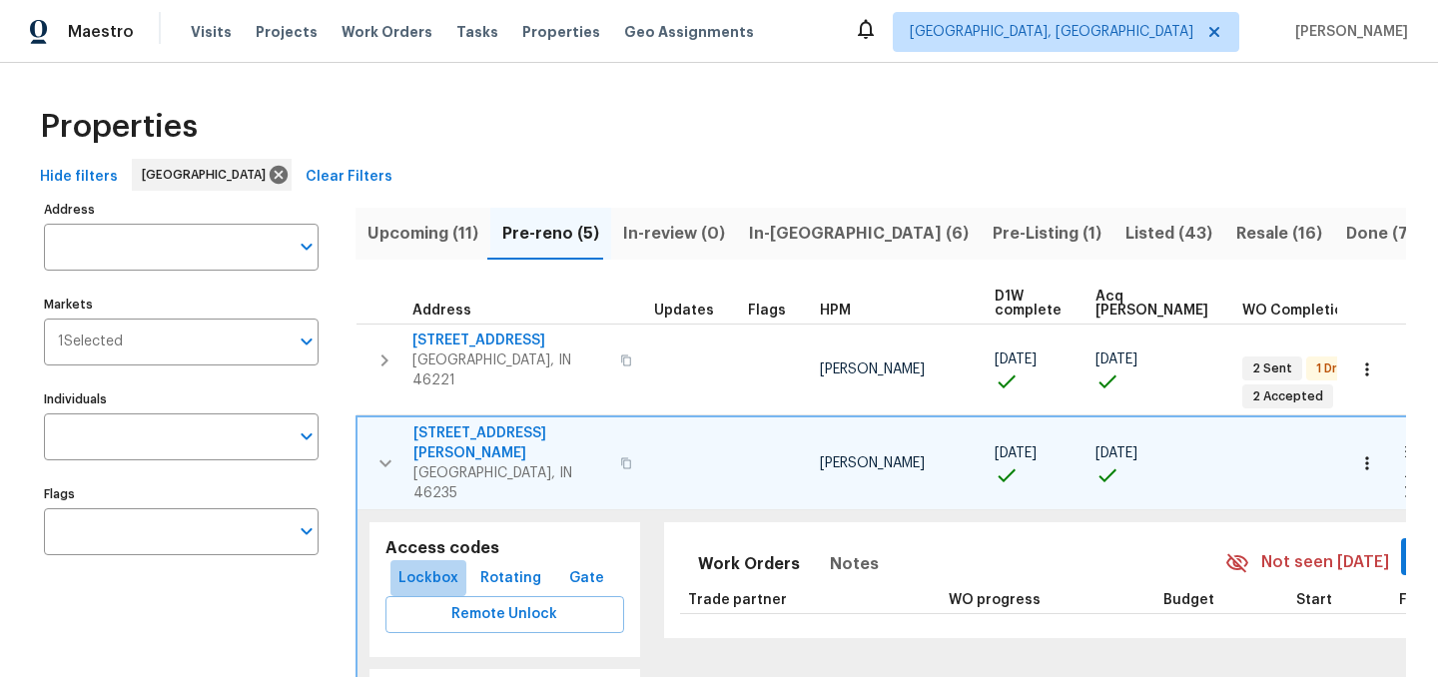
click at [418, 566] on span "Lockbox" at bounding box center [428, 578] width 60 height 25
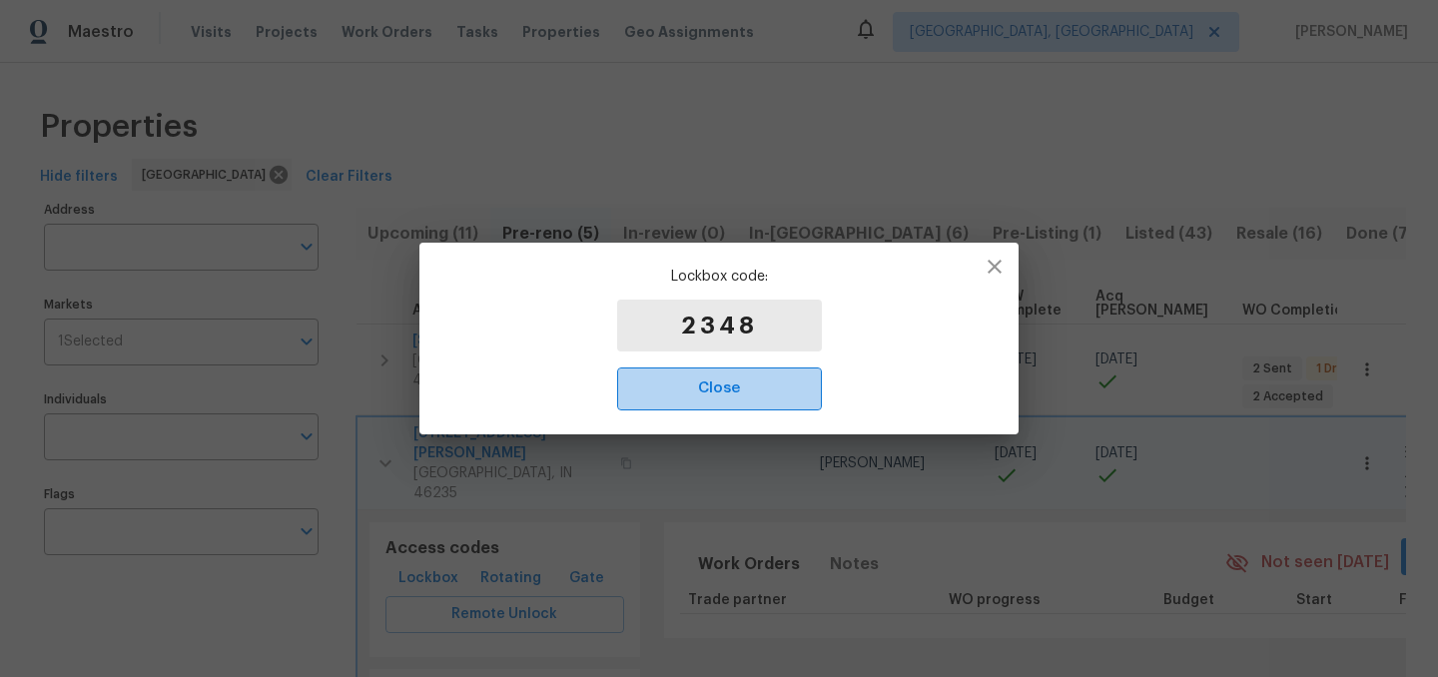
click at [730, 385] on span "Close" at bounding box center [719, 389] width 161 height 26
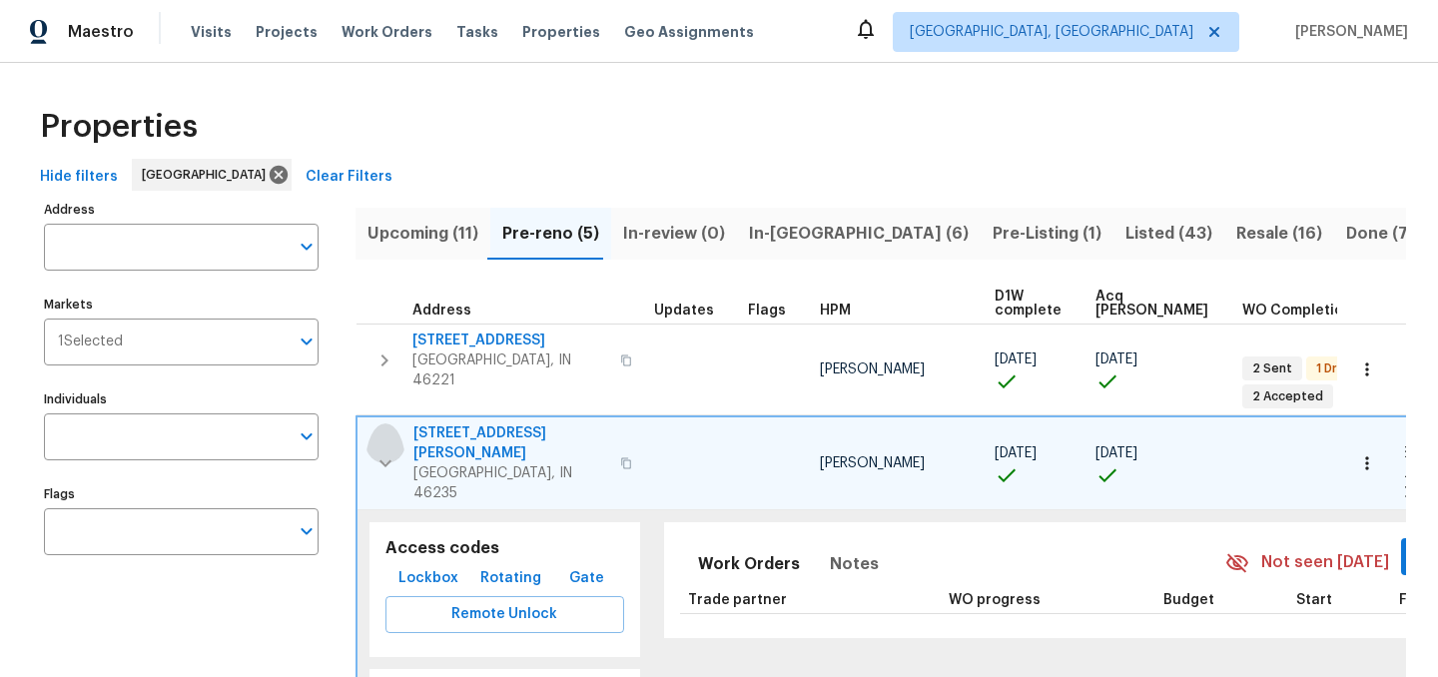
click at [391, 451] on icon "button" at bounding box center [386, 463] width 24 height 24
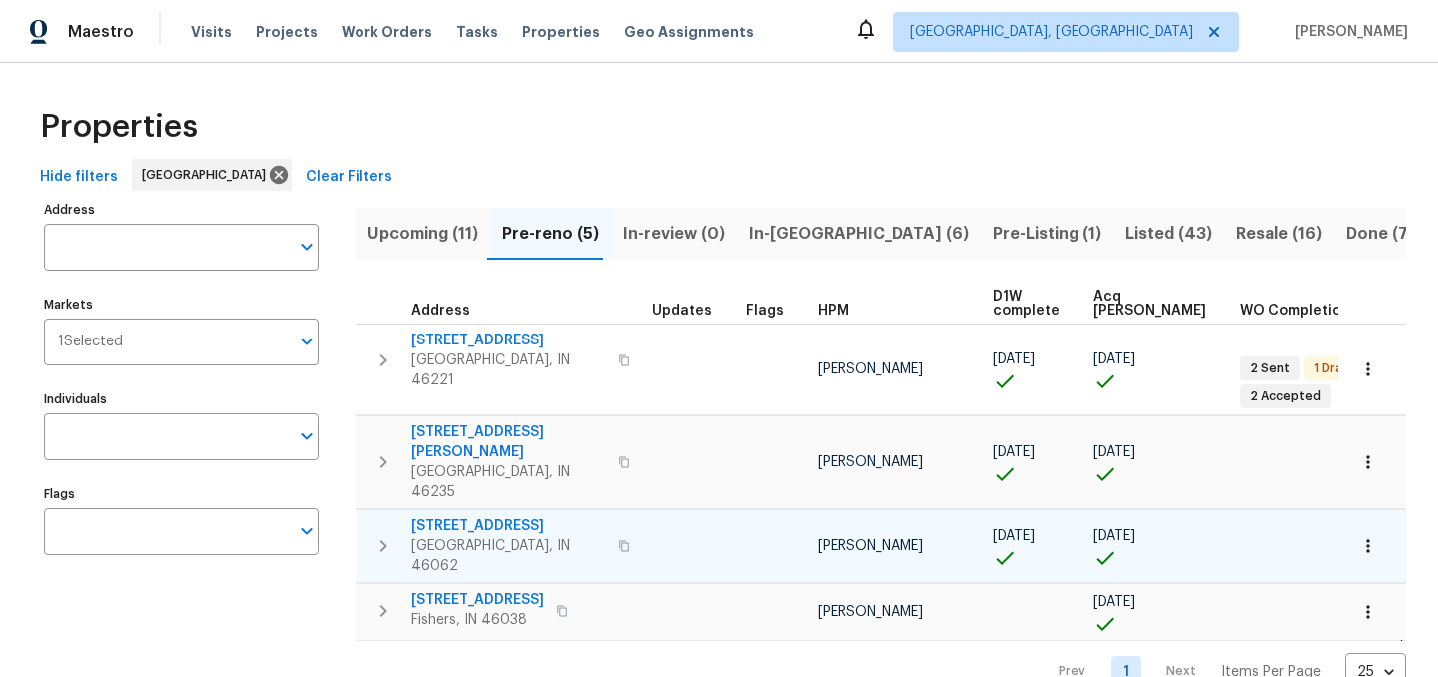
click at [383, 534] on icon "button" at bounding box center [384, 546] width 24 height 24
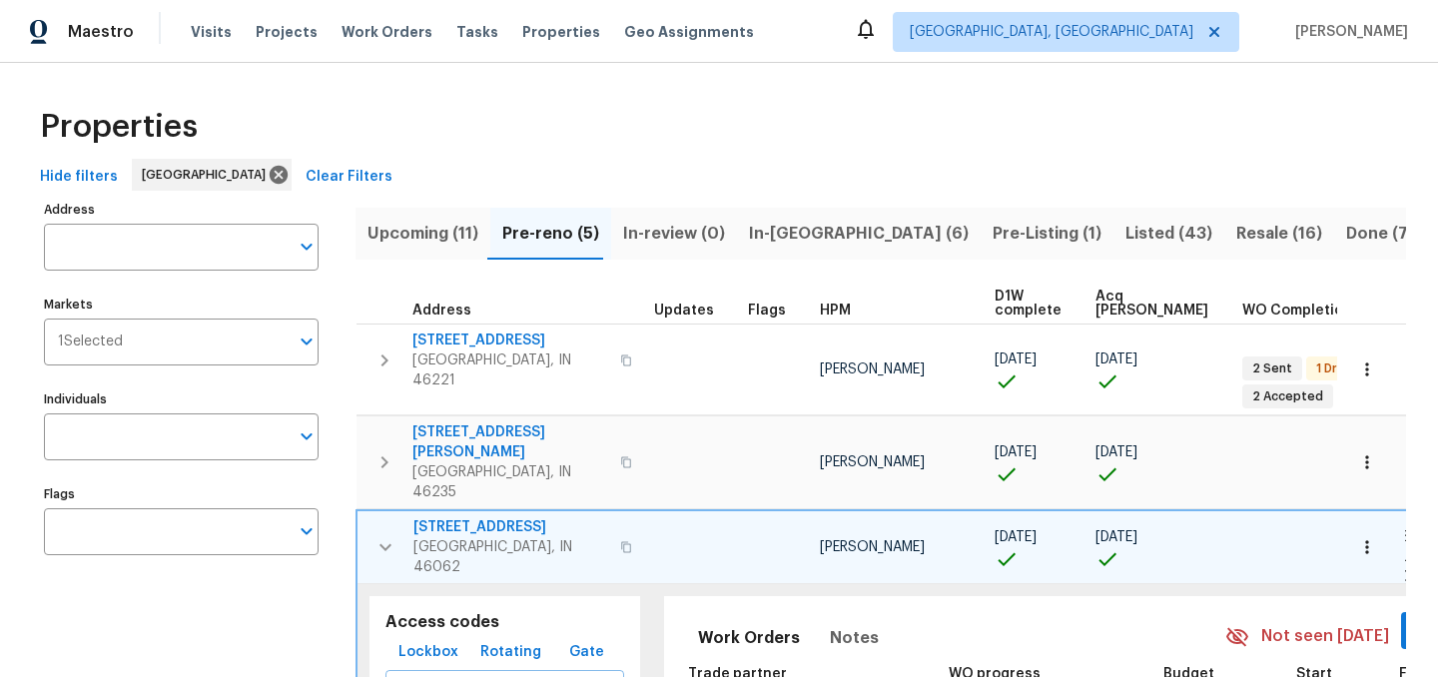
scroll to position [11, 0]
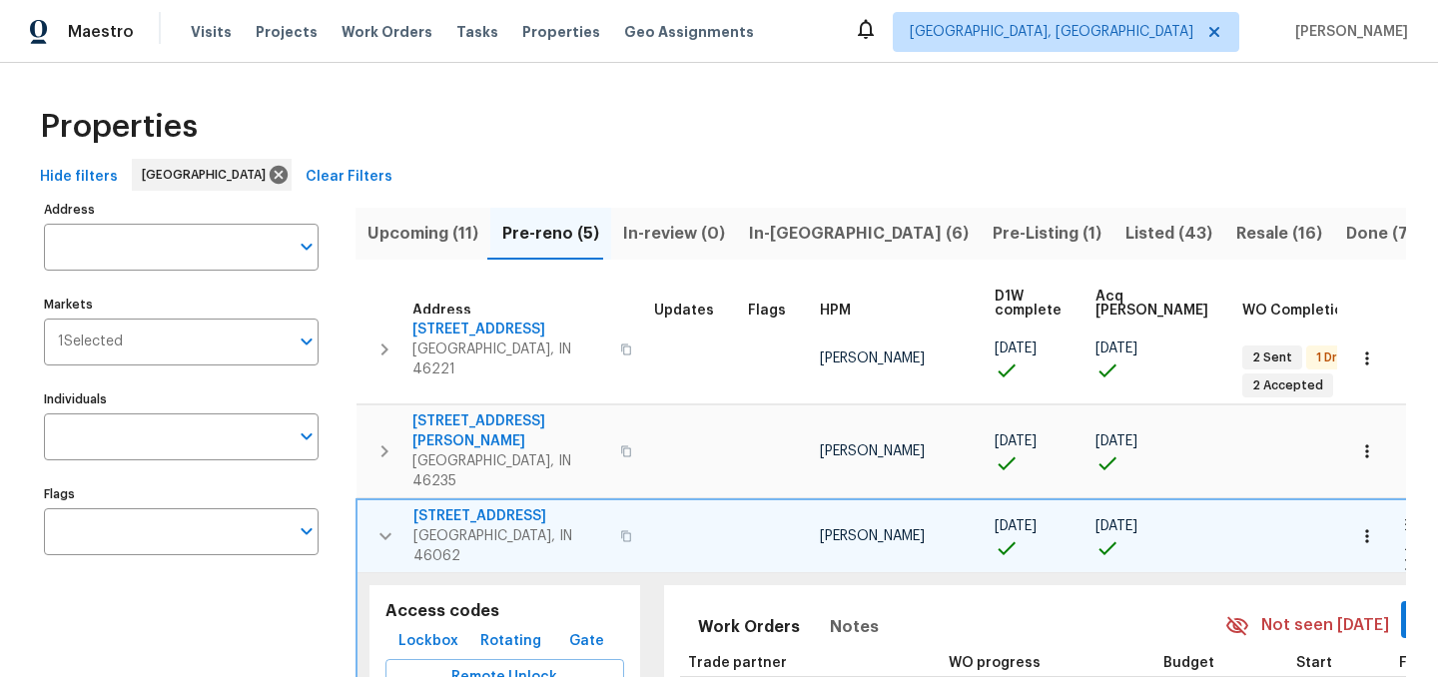
click at [413, 629] on span "Lockbox" at bounding box center [428, 641] width 60 height 25
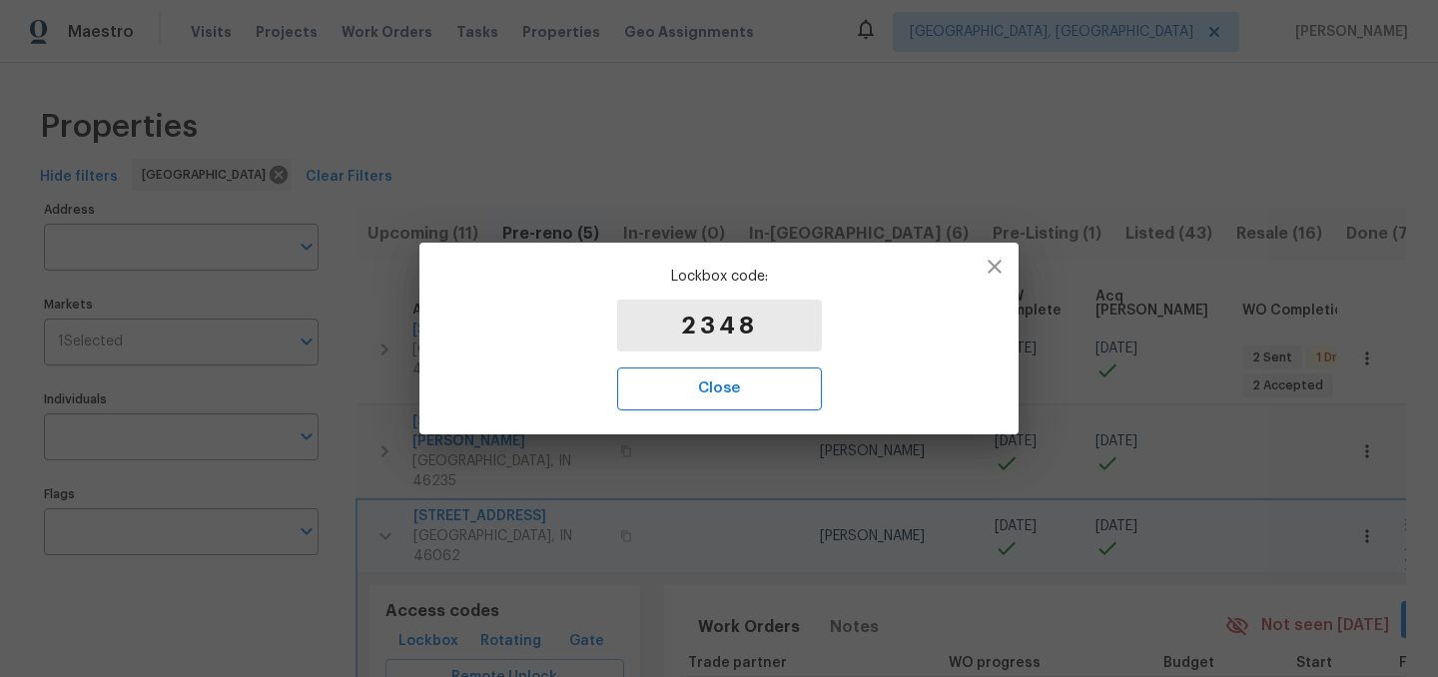
click at [762, 380] on span "Close" at bounding box center [719, 389] width 161 height 26
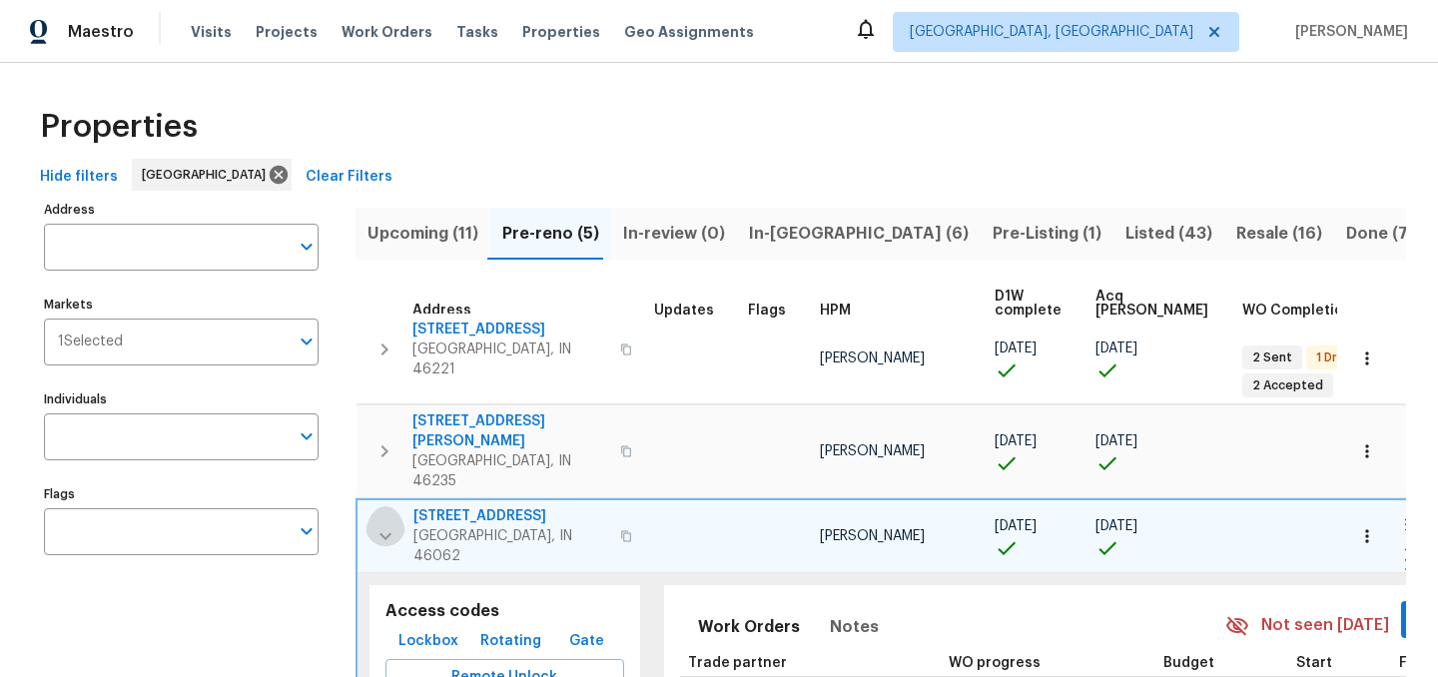
click at [388, 524] on icon "button" at bounding box center [386, 536] width 24 height 24
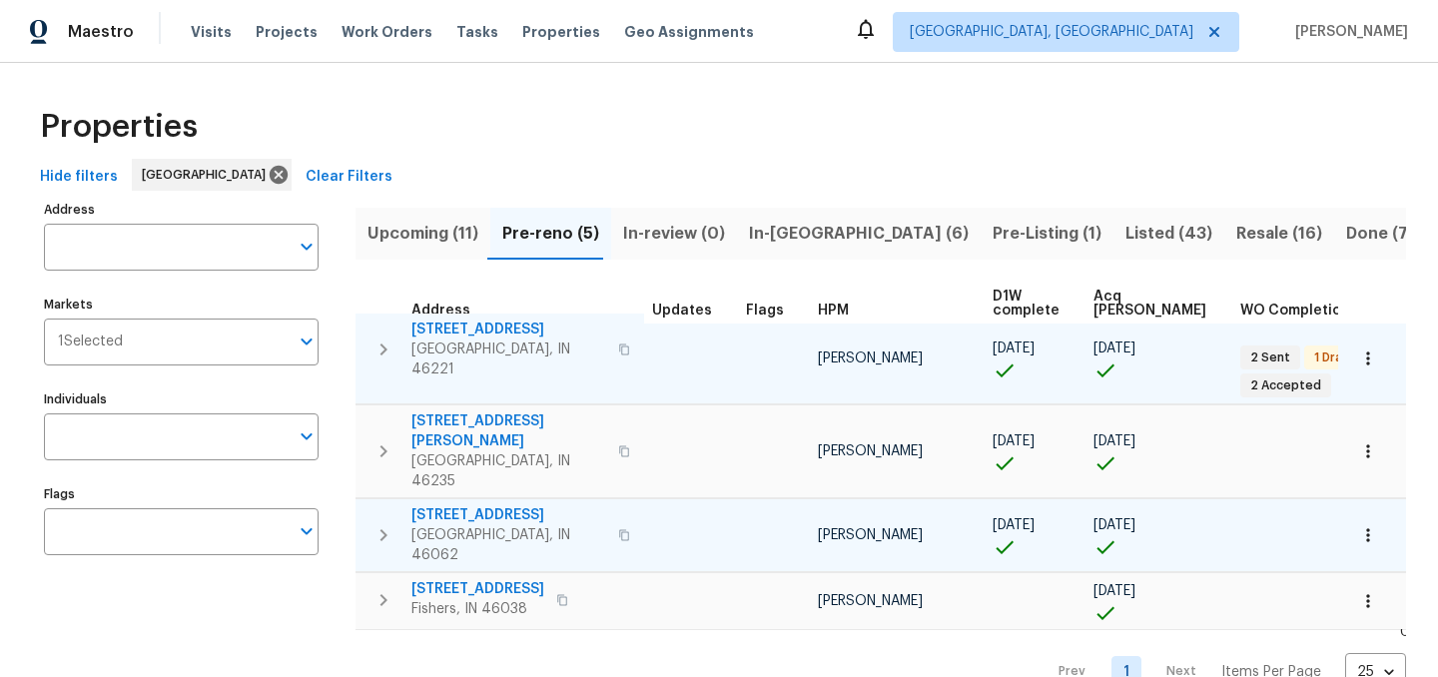
click at [390, 346] on icon "button" at bounding box center [384, 350] width 24 height 24
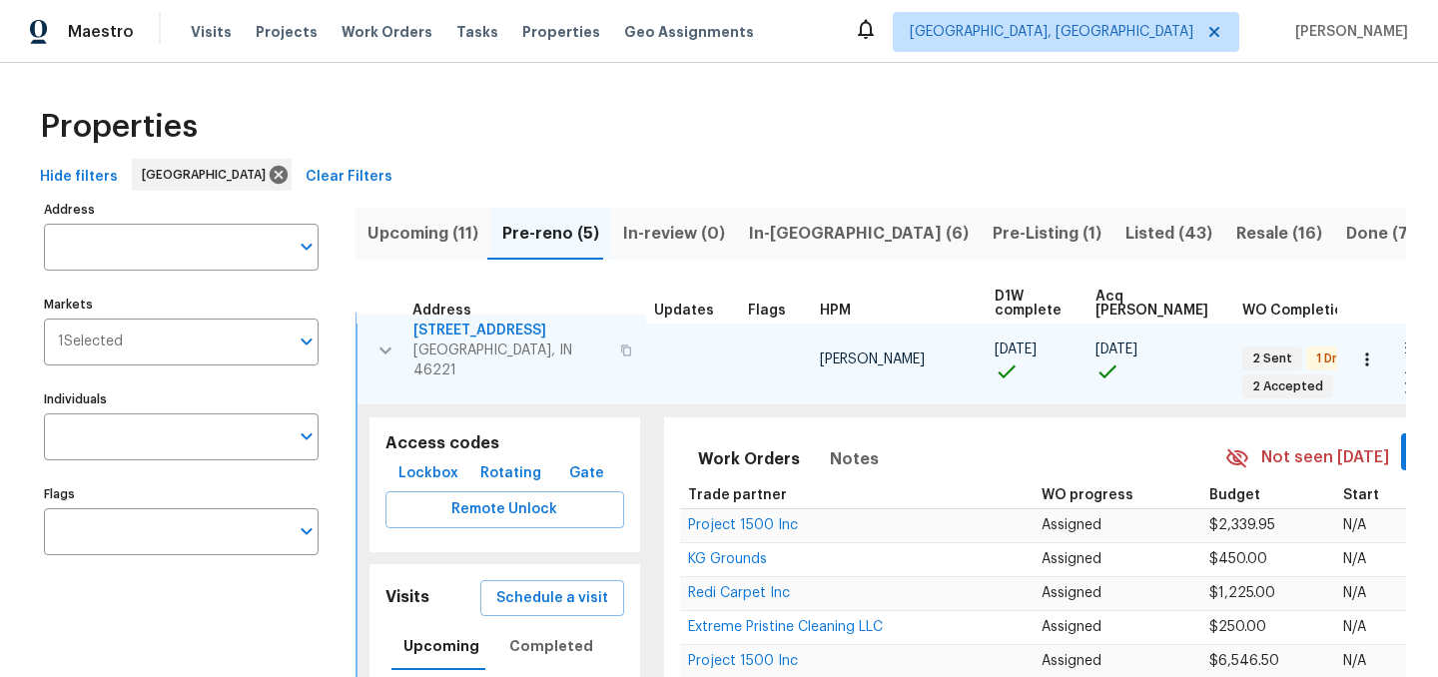
click at [423, 463] on span "Lockbox" at bounding box center [428, 473] width 60 height 25
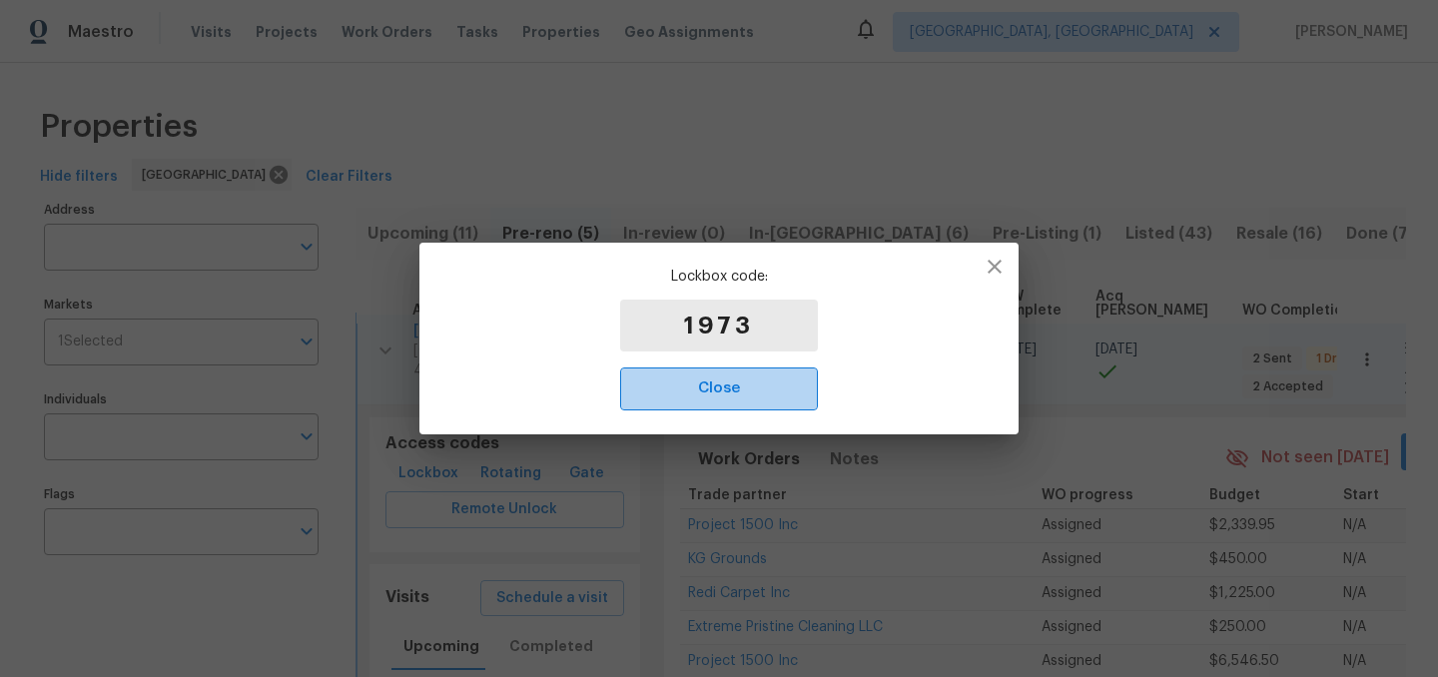
click at [727, 396] on span "Close" at bounding box center [719, 389] width 154 height 26
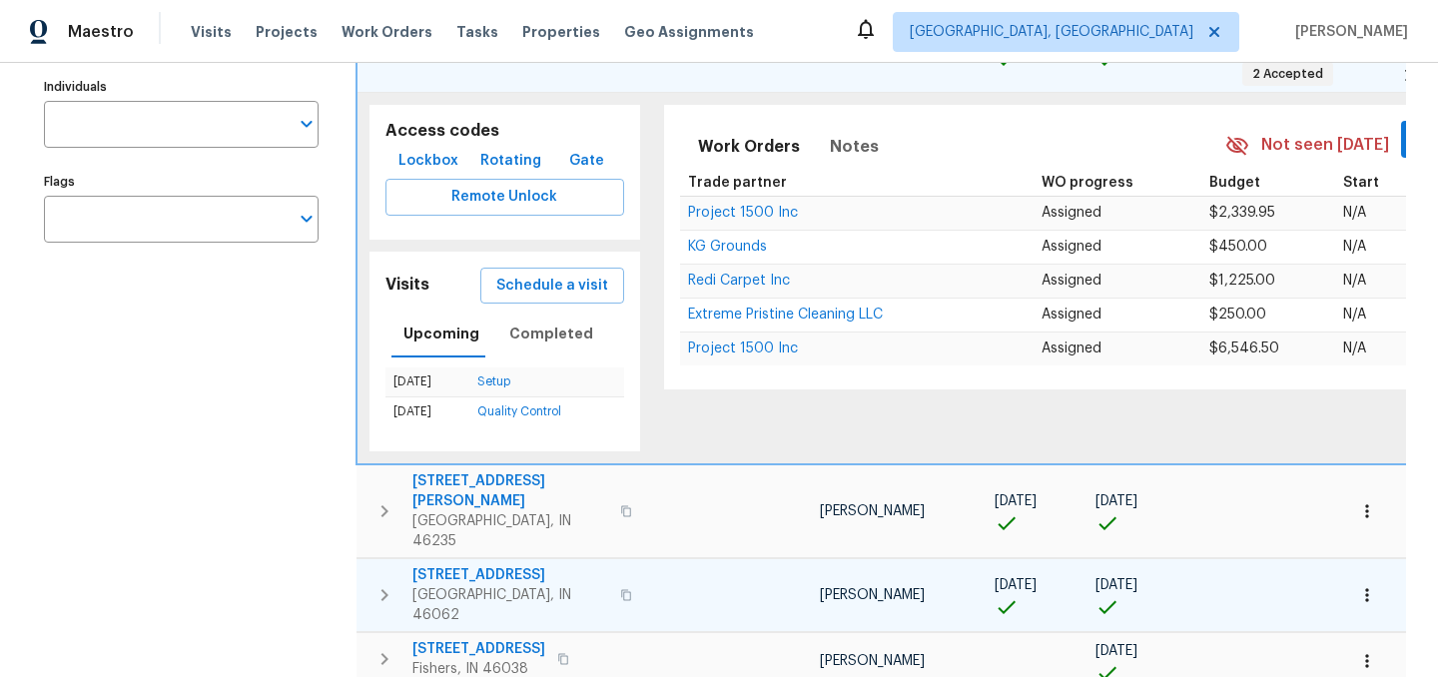
scroll to position [0, 0]
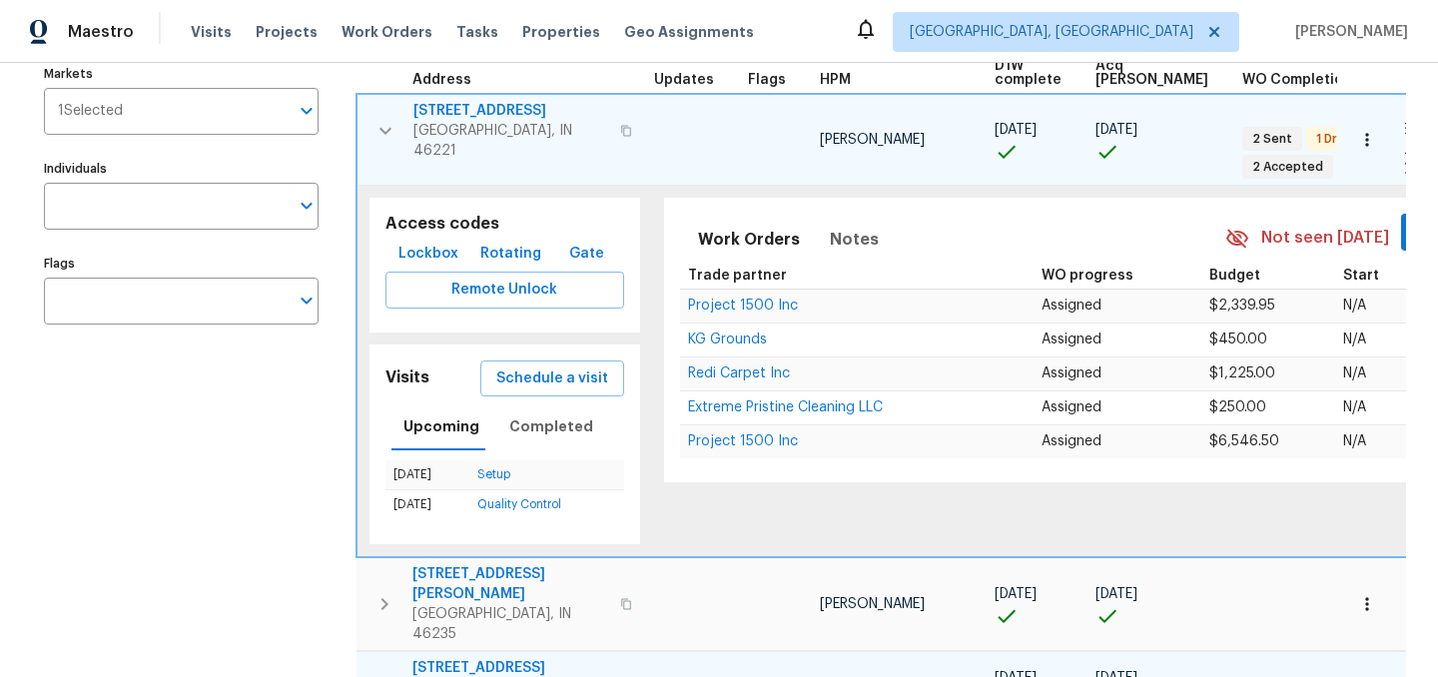
click at [386, 125] on icon "button" at bounding box center [386, 131] width 24 height 24
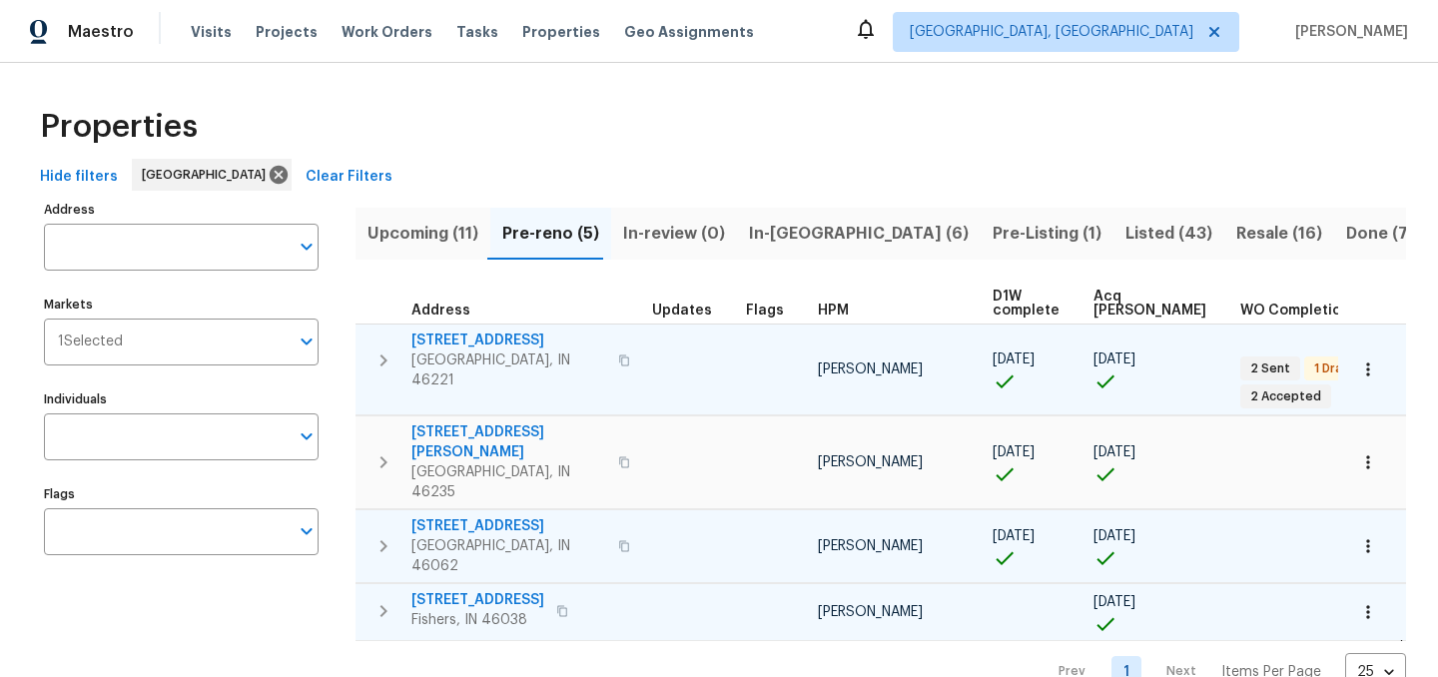
click at [383, 599] on icon "button" at bounding box center [384, 611] width 24 height 24
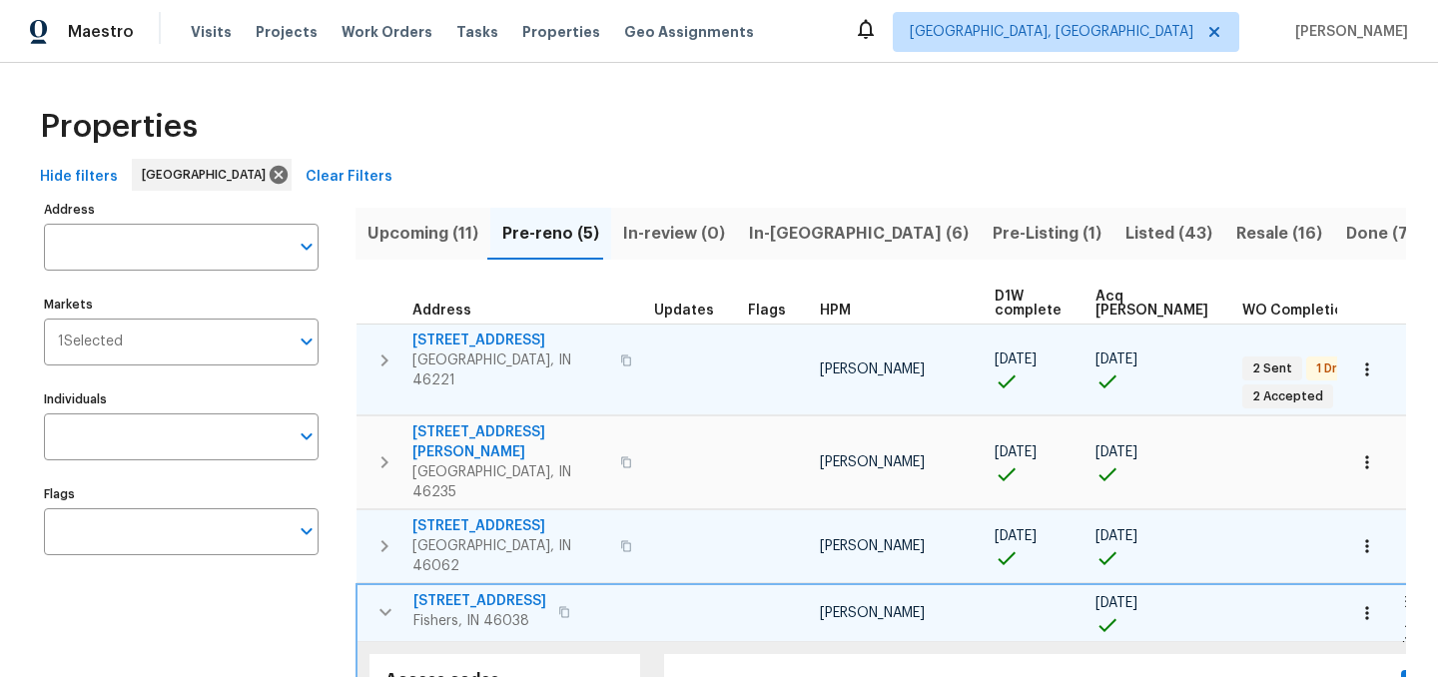
click at [383, 608] on icon "button" at bounding box center [386, 611] width 12 height 7
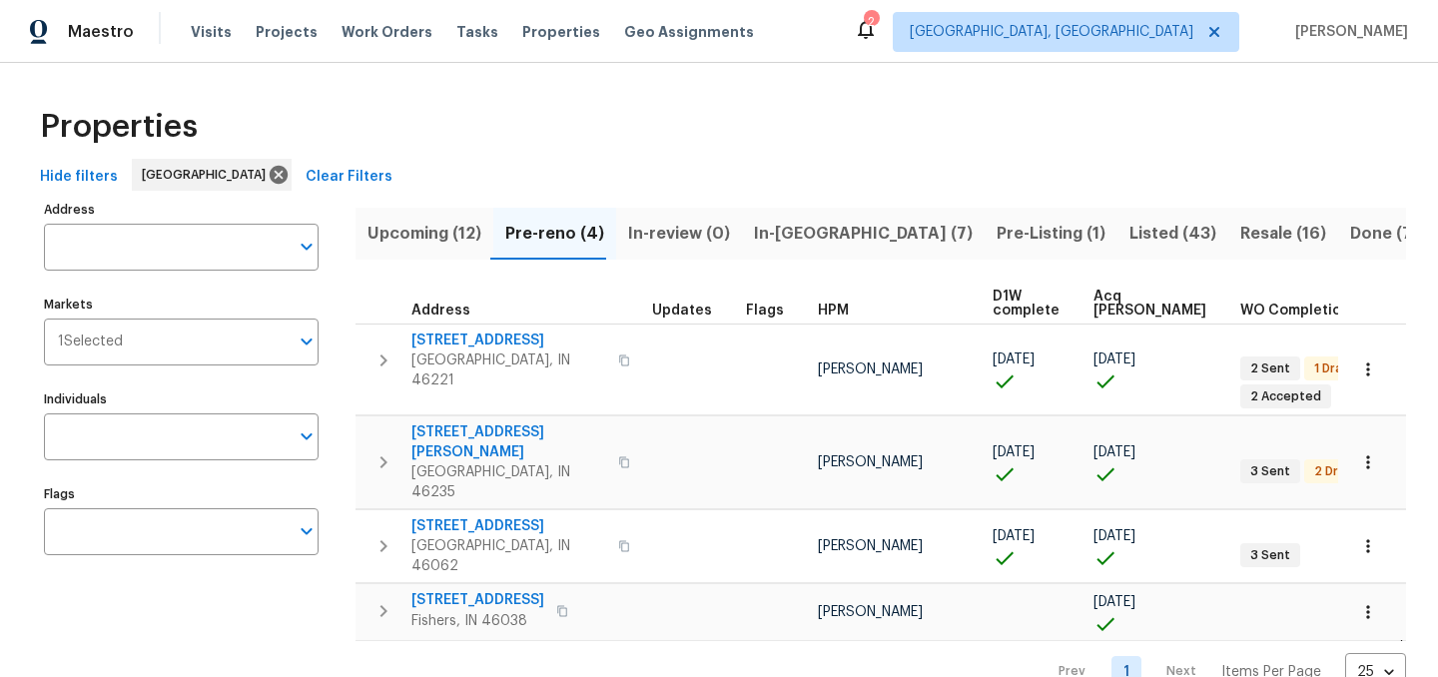
click at [786, 234] on span "In-reno (7)" at bounding box center [863, 234] width 219 height 28
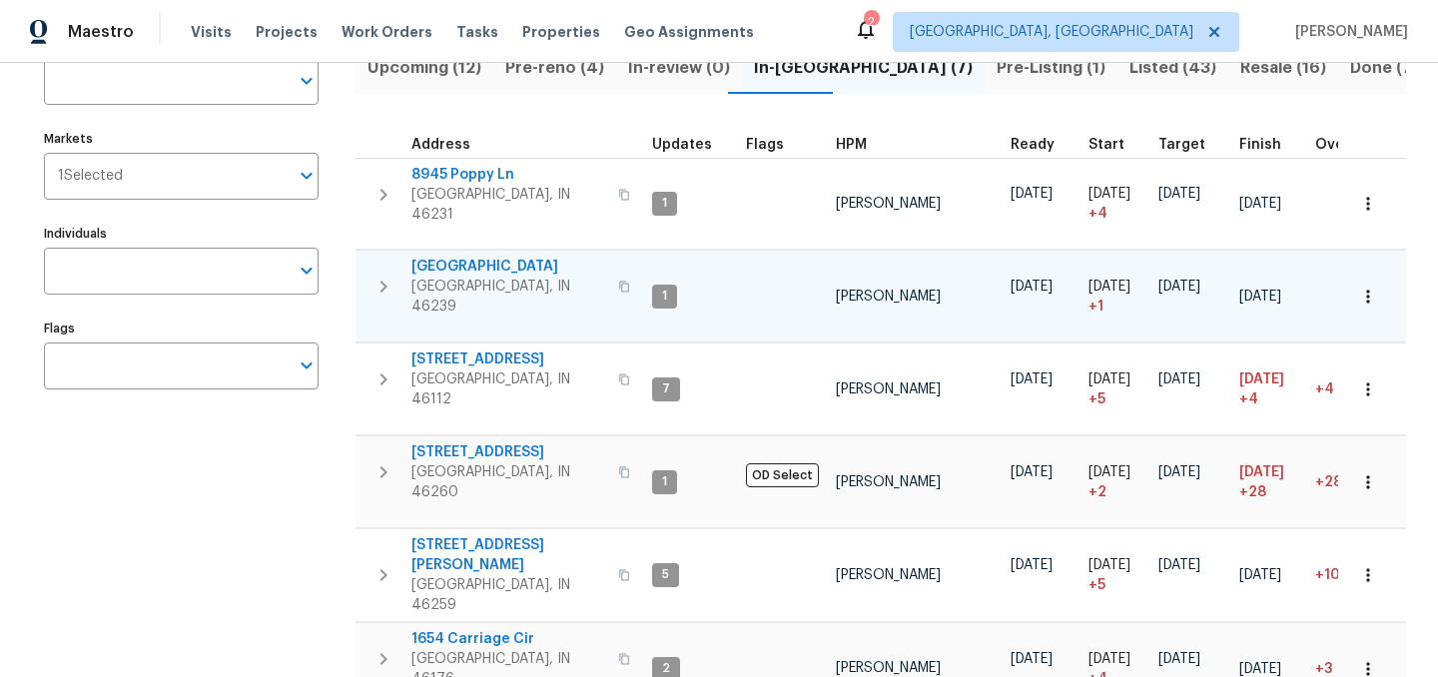
scroll to position [162, 0]
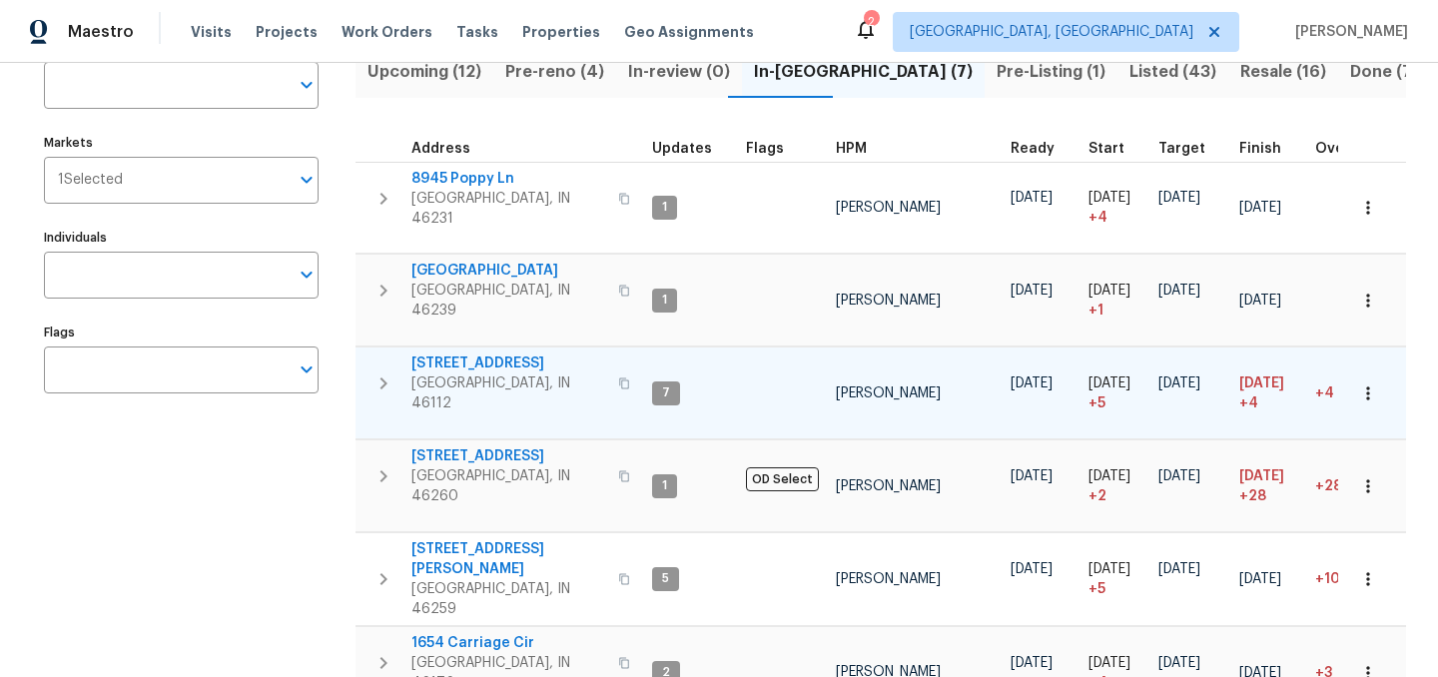
click at [439, 354] on span "[STREET_ADDRESS]" at bounding box center [508, 364] width 195 height 20
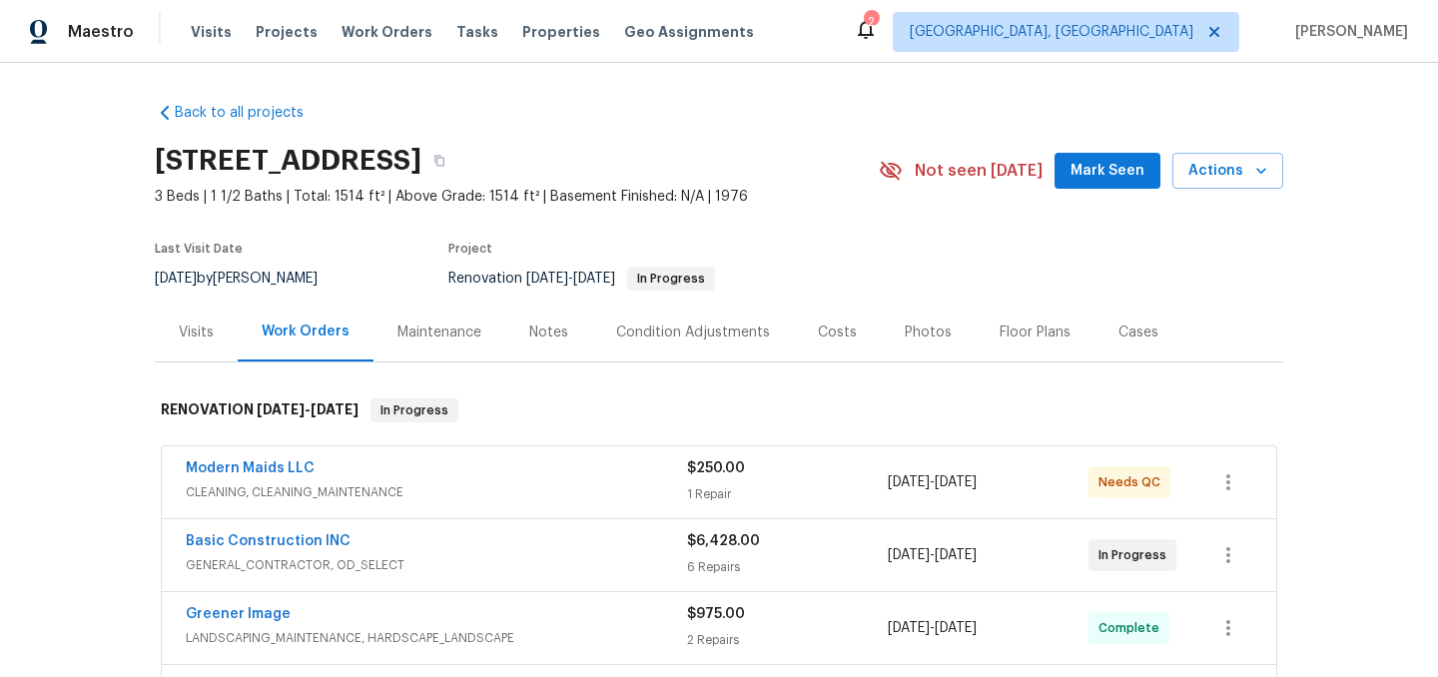
click at [562, 336] on div "Notes" at bounding box center [548, 333] width 39 height 20
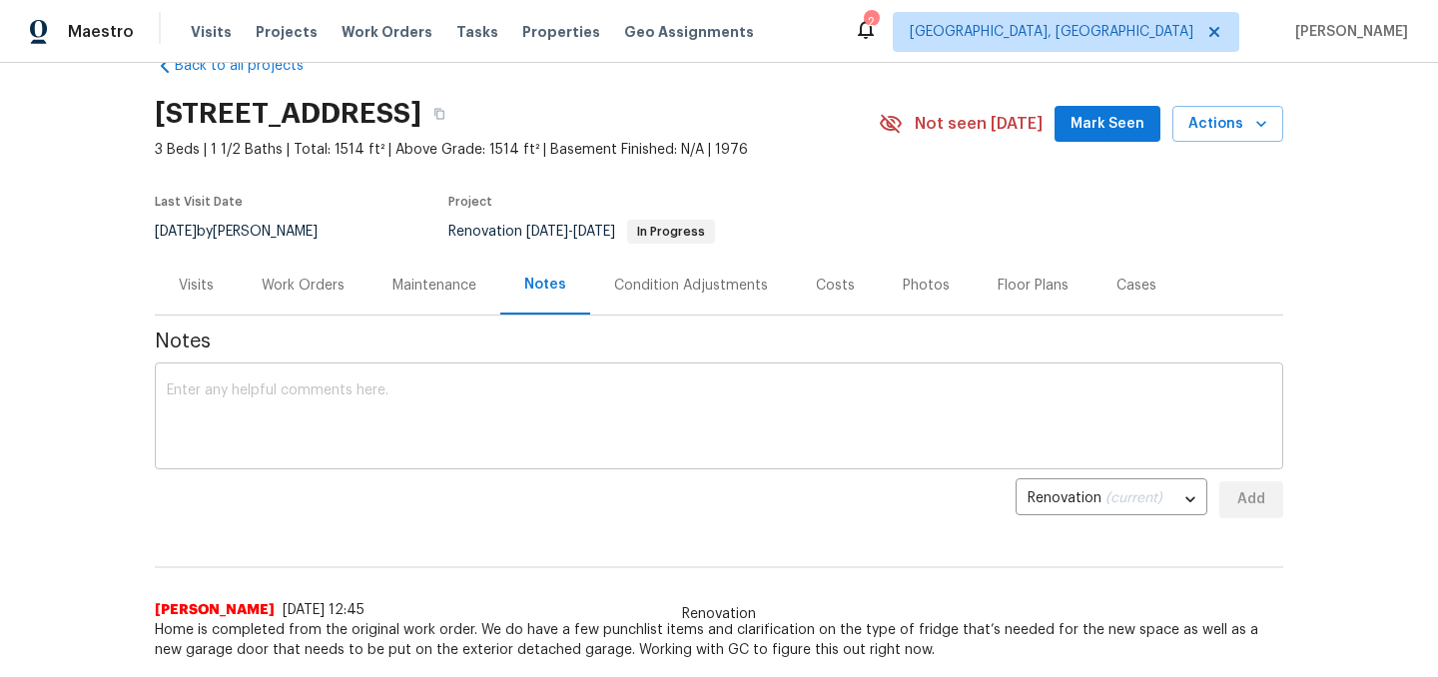
scroll to position [6, 0]
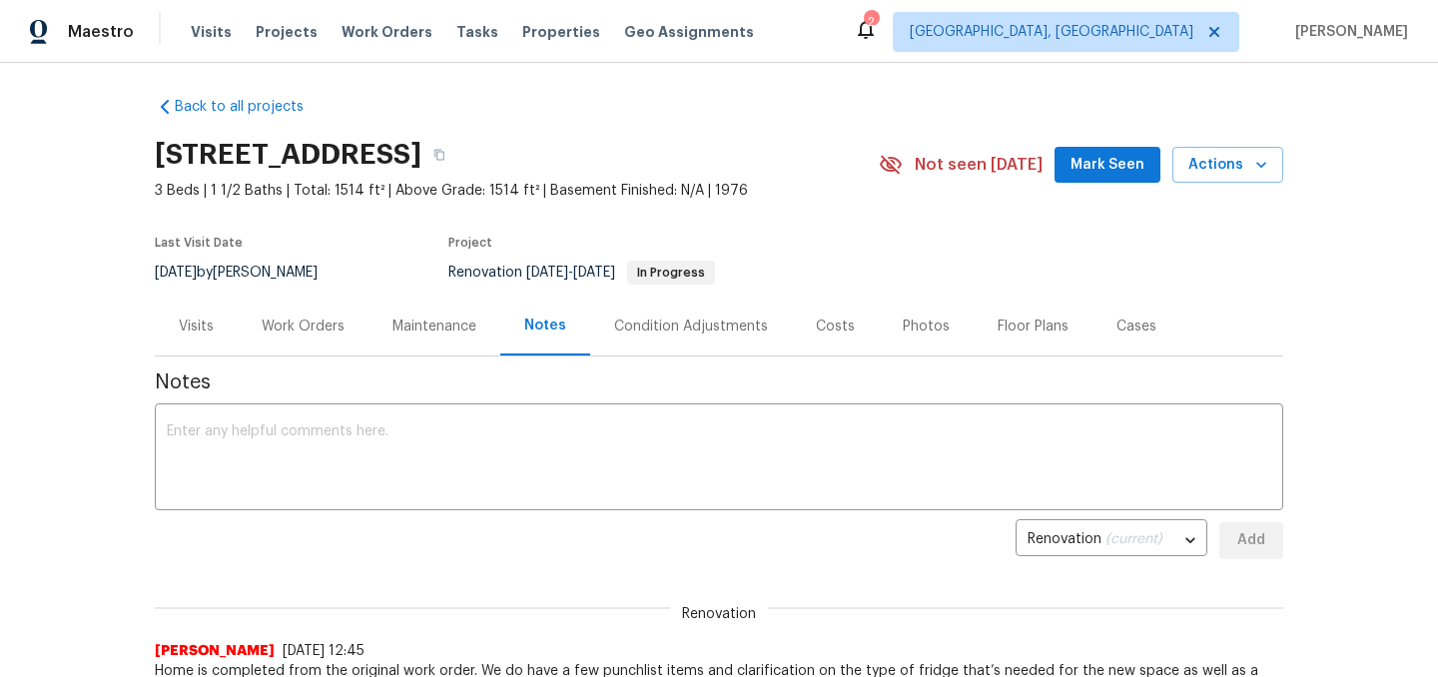
click at [293, 331] on div "Work Orders" at bounding box center [303, 327] width 83 height 20
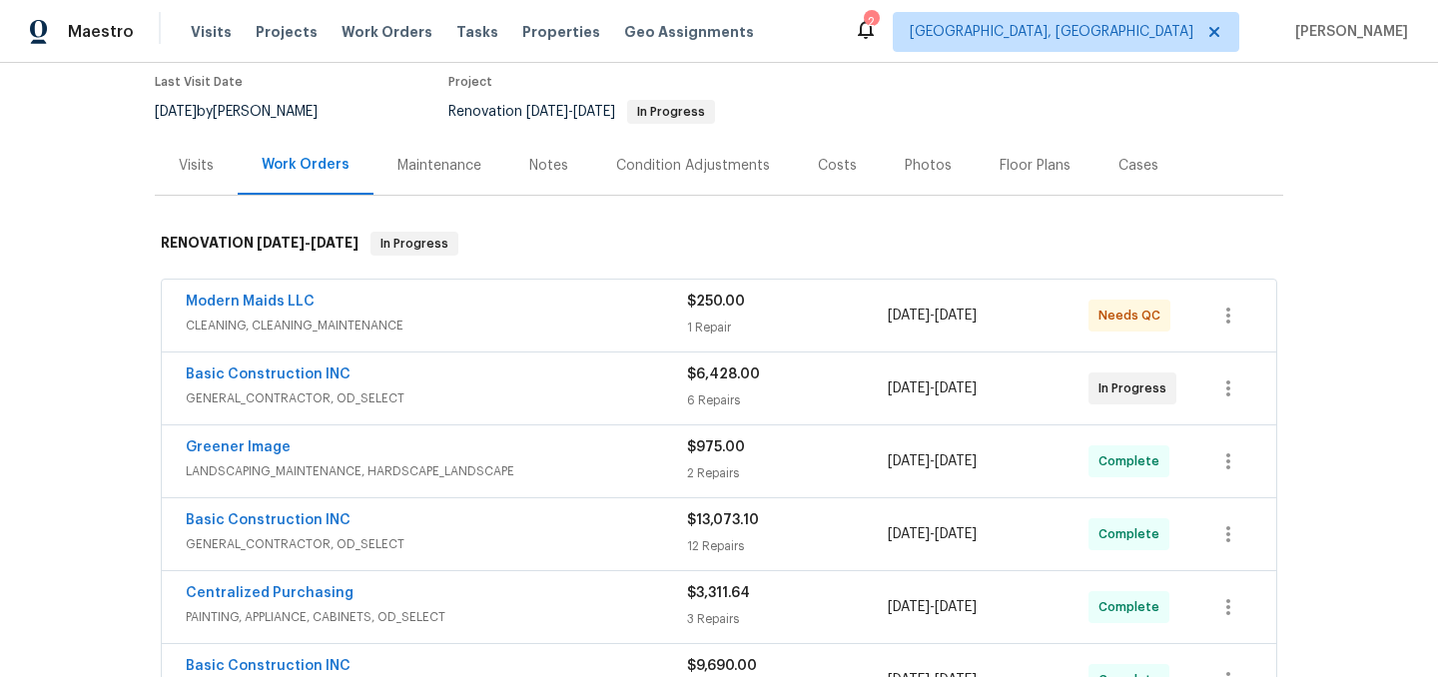
scroll to position [168, 0]
click at [242, 303] on link "Modern Maids LLC" at bounding box center [250, 301] width 129 height 14
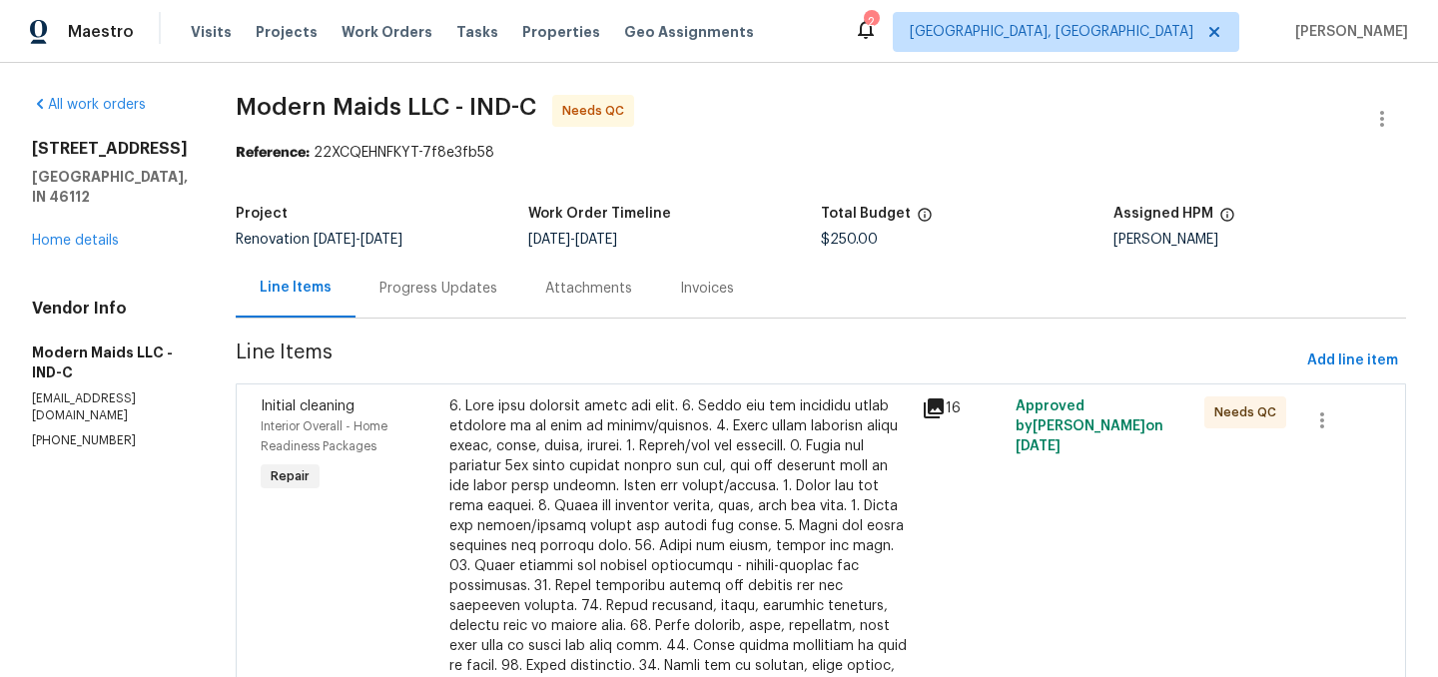
click at [640, 443] on div at bounding box center [679, 595] width 460 height 399
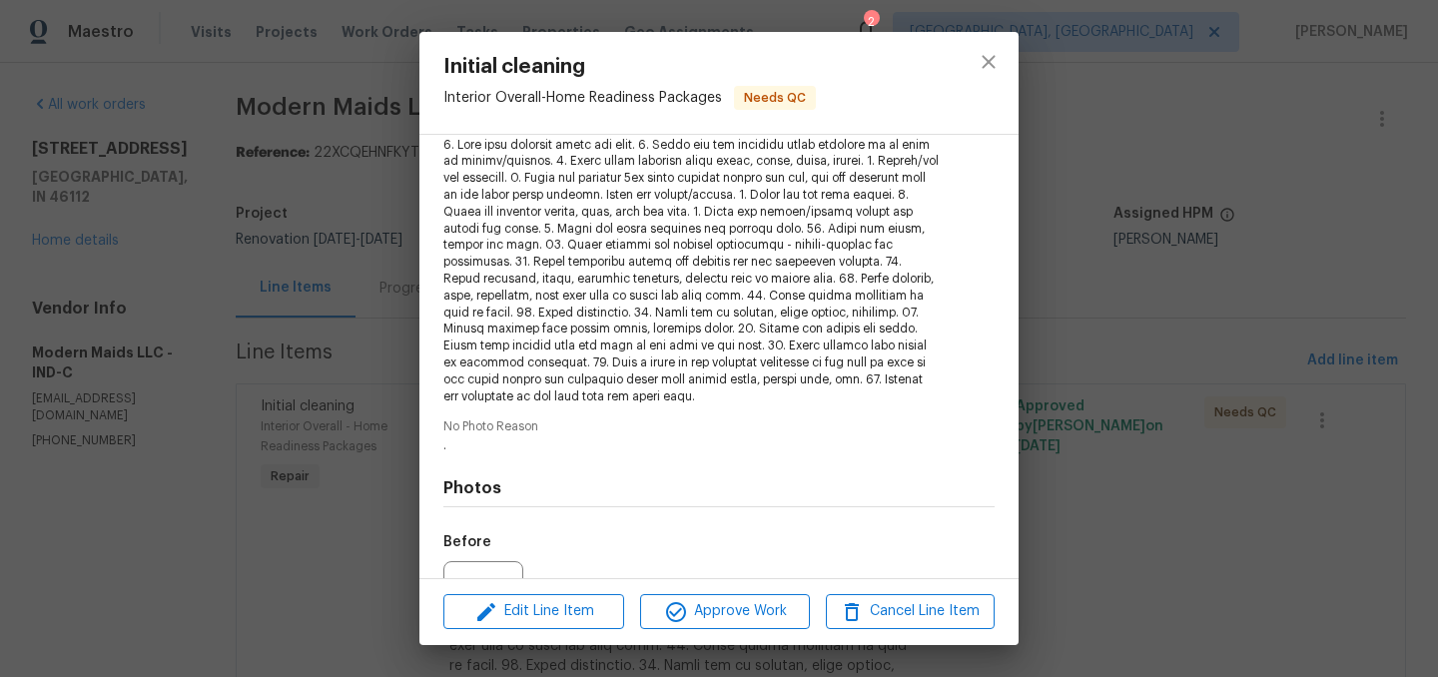
scroll to position [443, 0]
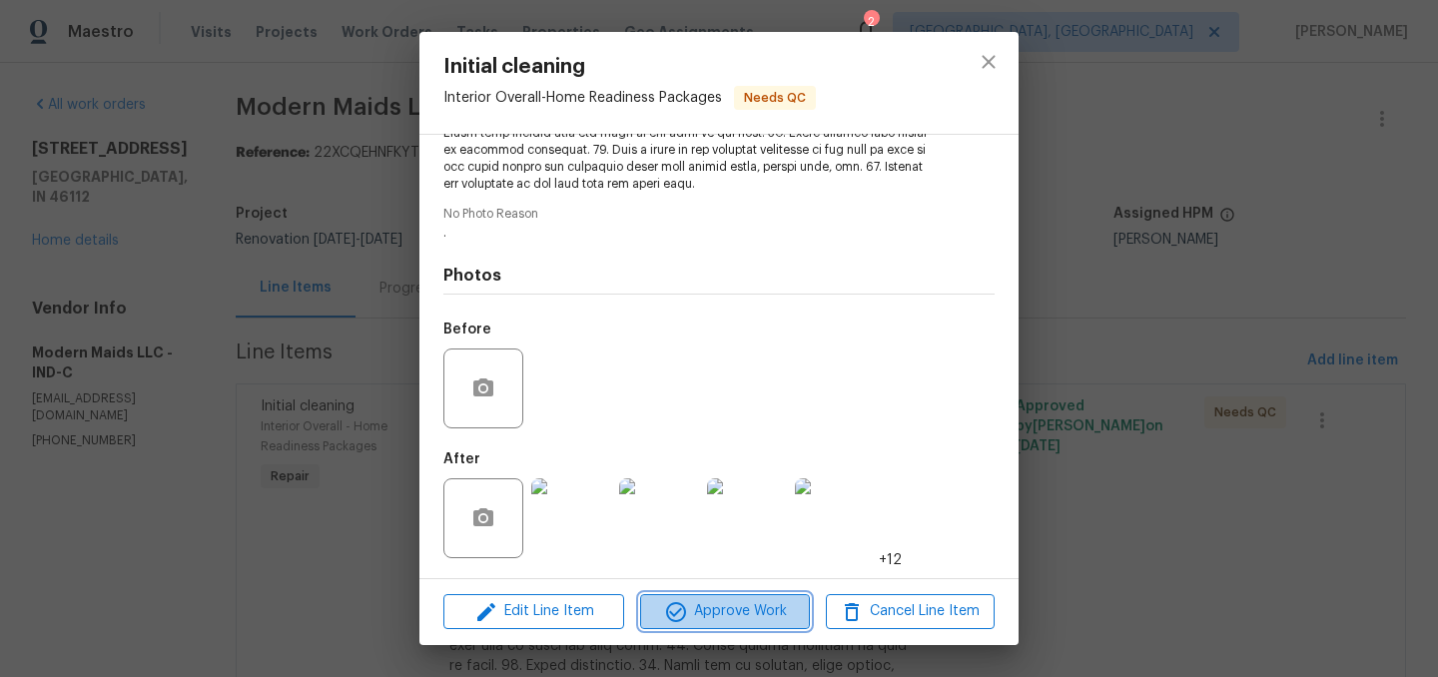
click at [716, 618] on span "Approve Work" at bounding box center [724, 611] width 157 height 25
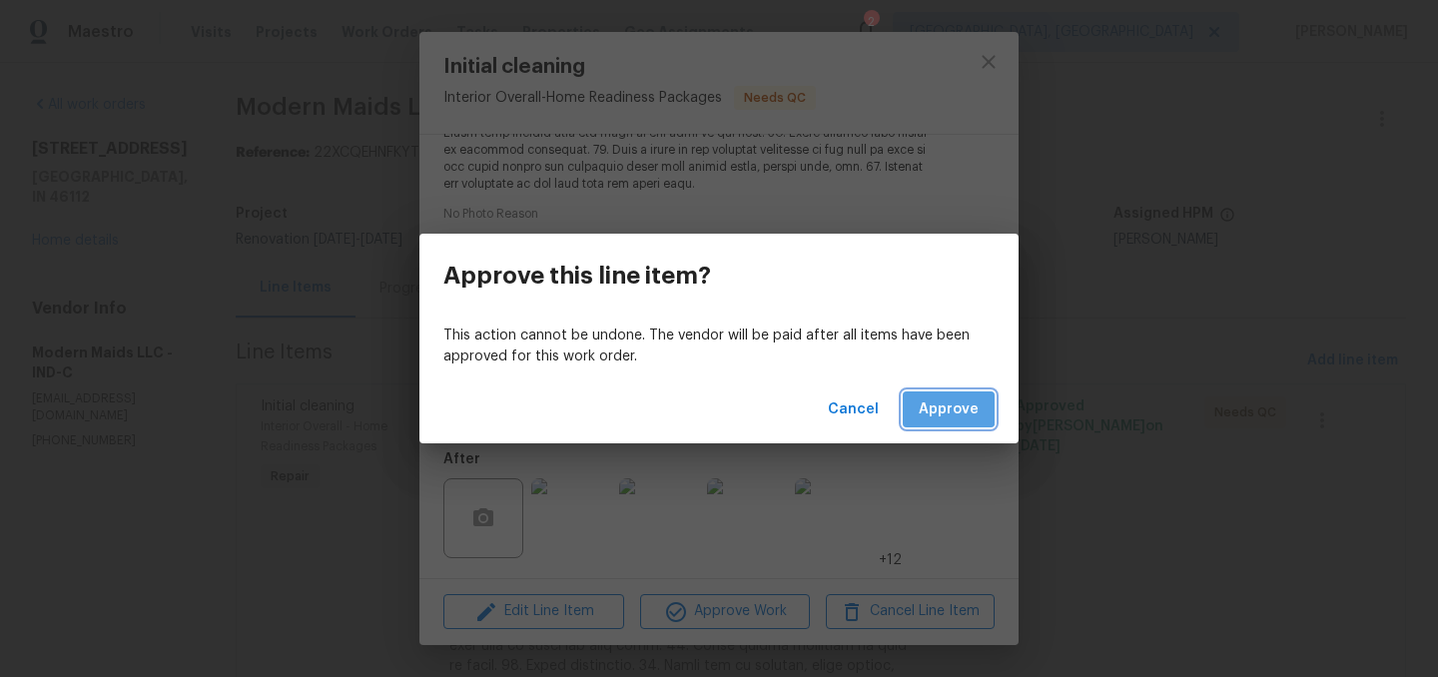
click at [931, 400] on span "Approve" at bounding box center [949, 409] width 60 height 25
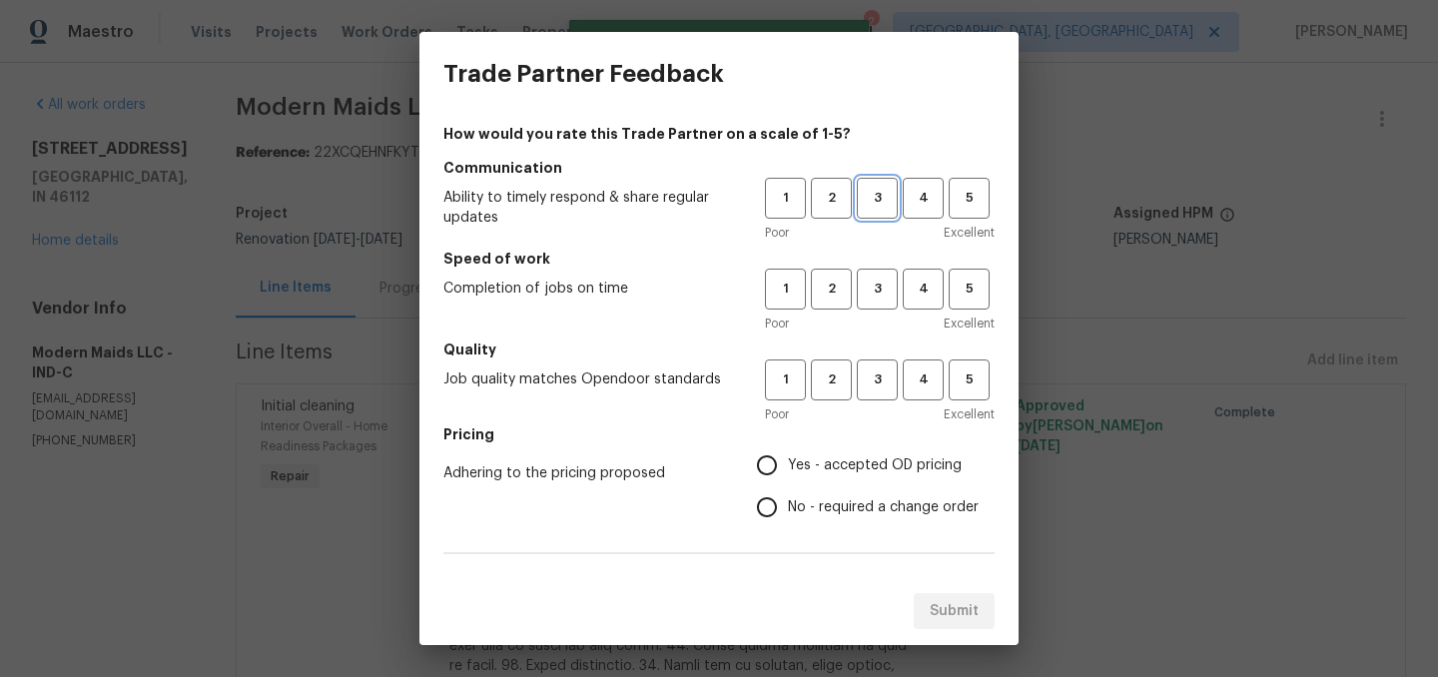
click at [885, 190] on span "3" at bounding box center [877, 198] width 37 height 23
click at [882, 288] on span "3" at bounding box center [877, 289] width 37 height 23
click at [882, 379] on span "3" at bounding box center [877, 380] width 37 height 23
click at [775, 463] on input "Yes - accepted OD pricing" at bounding box center [767, 465] width 42 height 42
radio input "true"
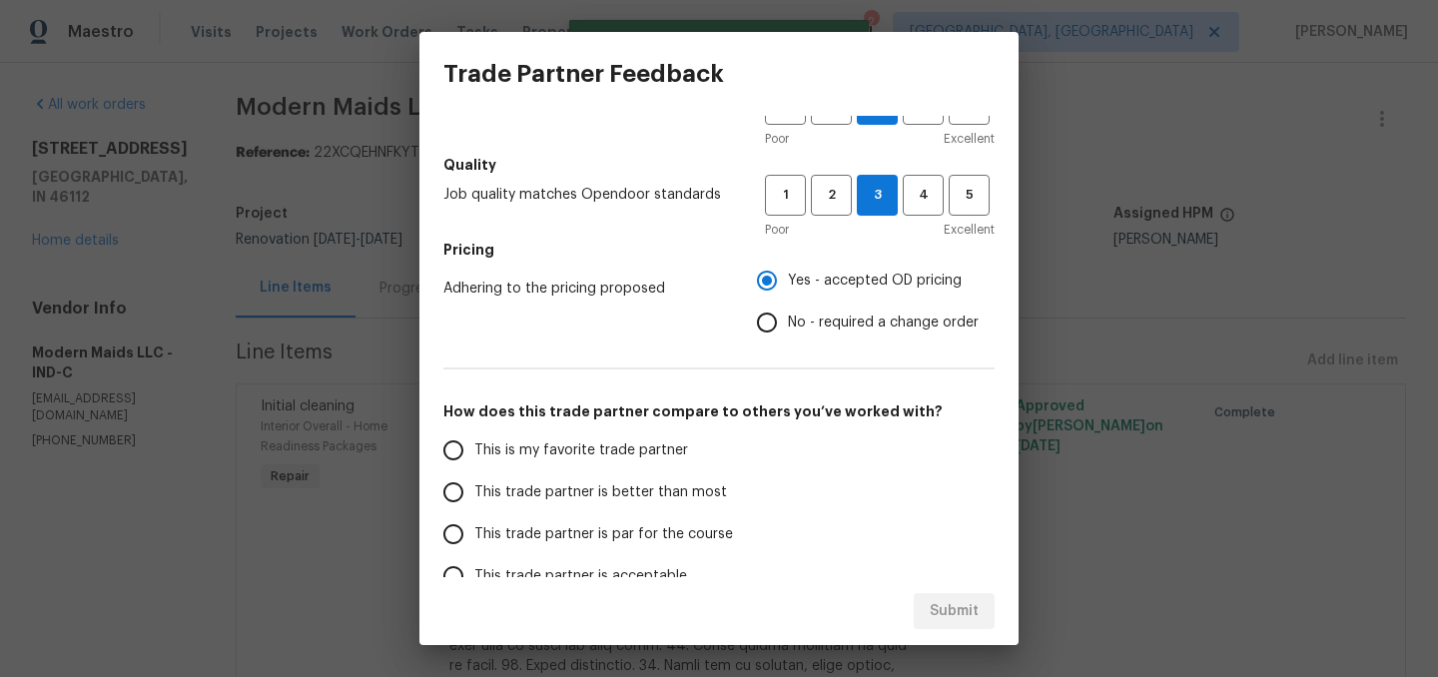
scroll to position [187, 0]
click at [642, 499] on span "This trade partner is better than most" at bounding box center [600, 490] width 253 height 21
click at [474, 499] on input "This trade partner is better than most" at bounding box center [453, 490] width 42 height 42
click at [952, 603] on span "Submit" at bounding box center [954, 611] width 49 height 25
radio input "true"
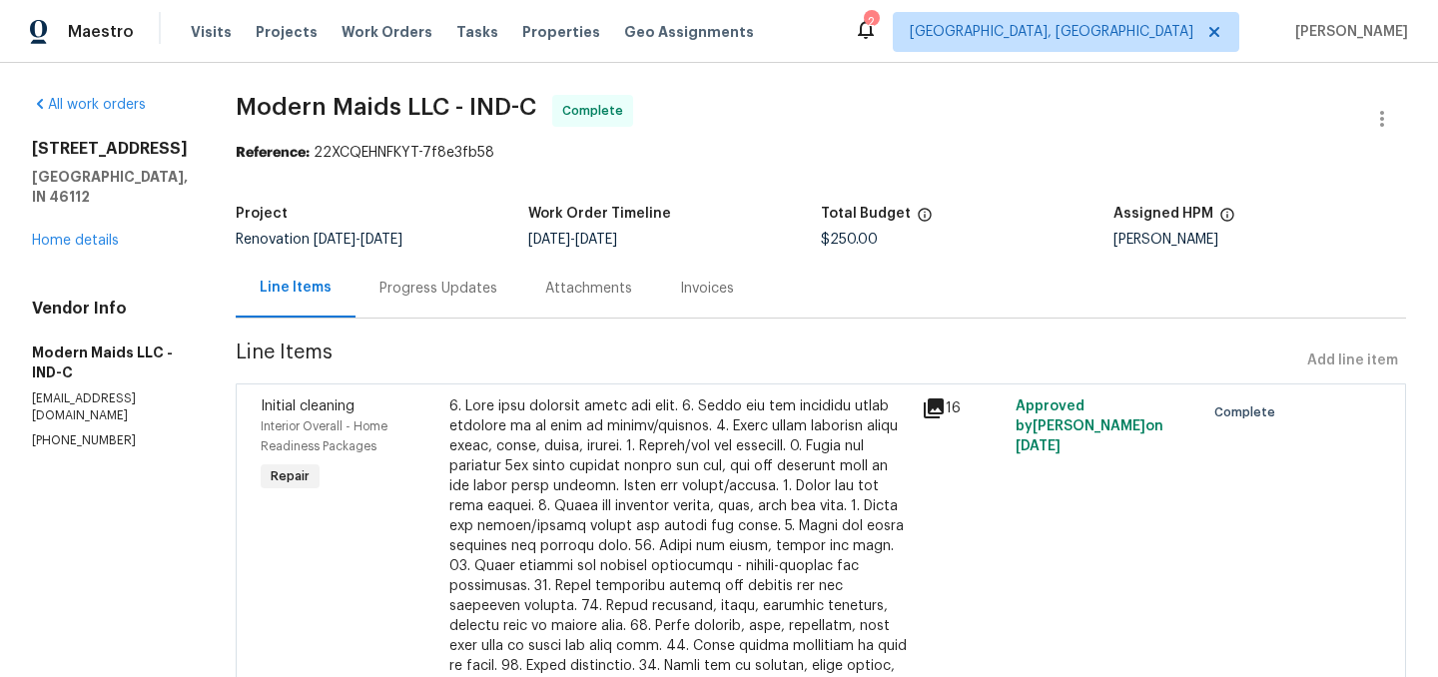
click at [878, 33] on icon at bounding box center [866, 29] width 24 height 24
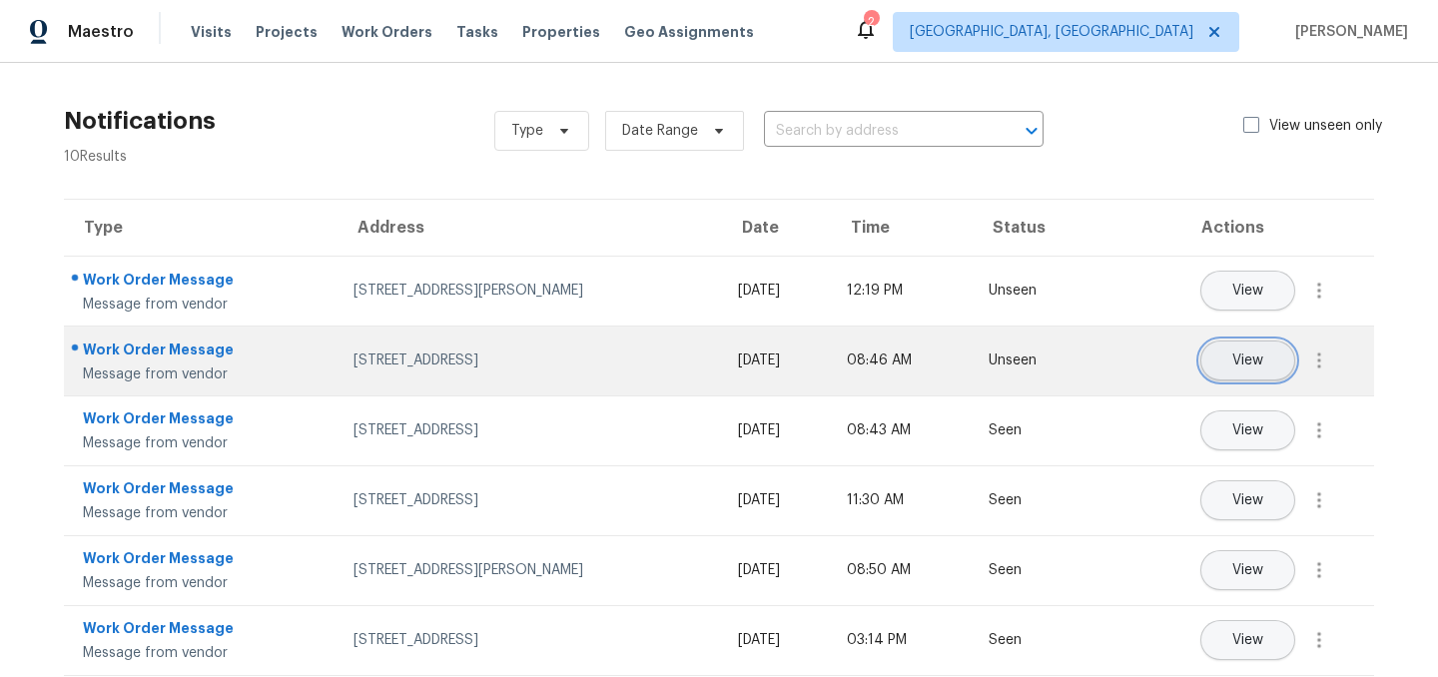
click at [1260, 362] on span "View" at bounding box center [1247, 361] width 31 height 15
click at [1316, 357] on icon "button" at bounding box center [1319, 361] width 24 height 24
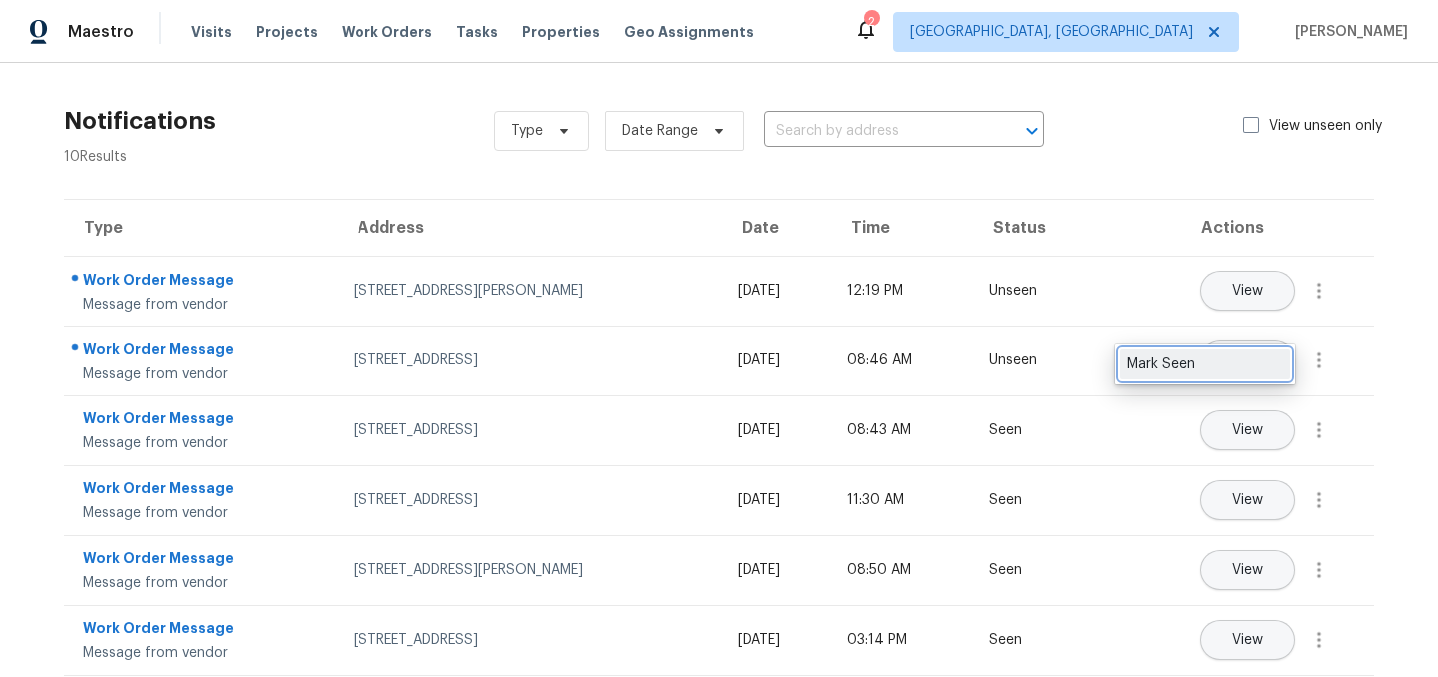
click at [1262, 360] on div "Mark Seen" at bounding box center [1206, 365] width 156 height 20
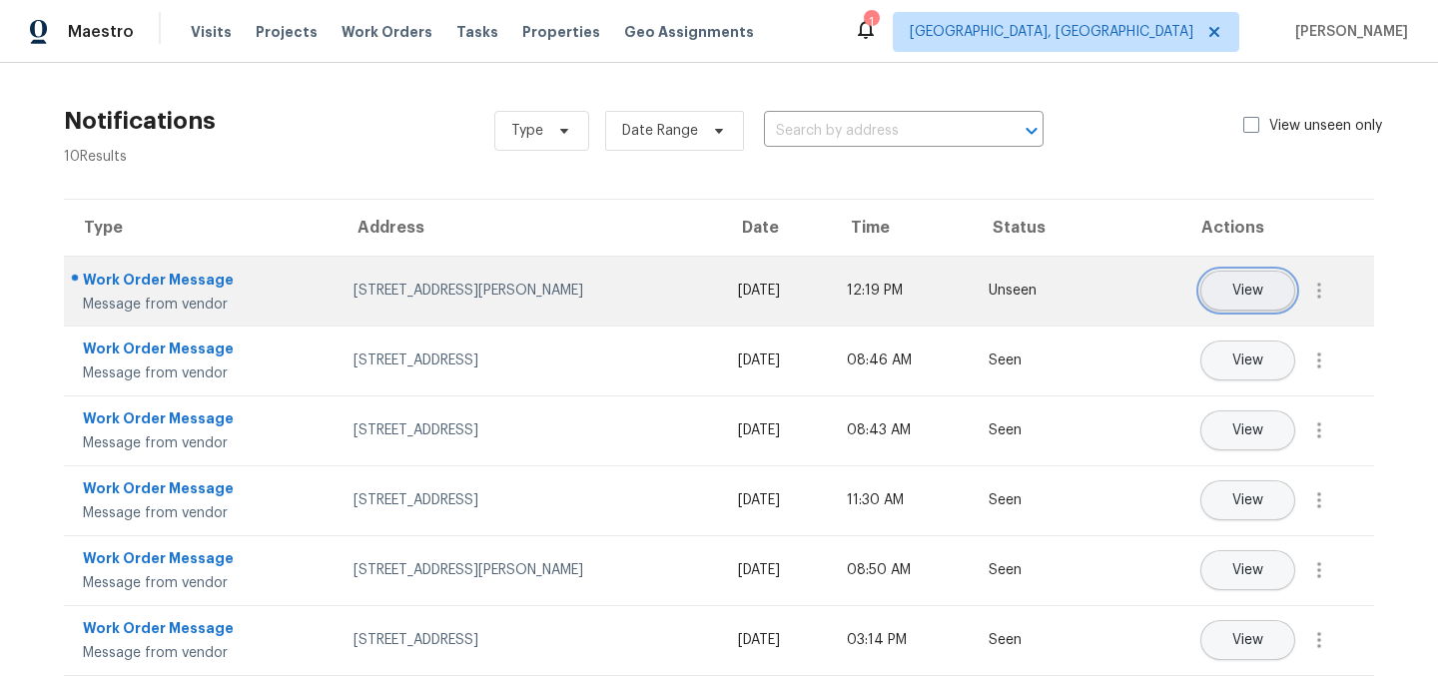
click at [1248, 288] on span "View" at bounding box center [1247, 291] width 31 height 15
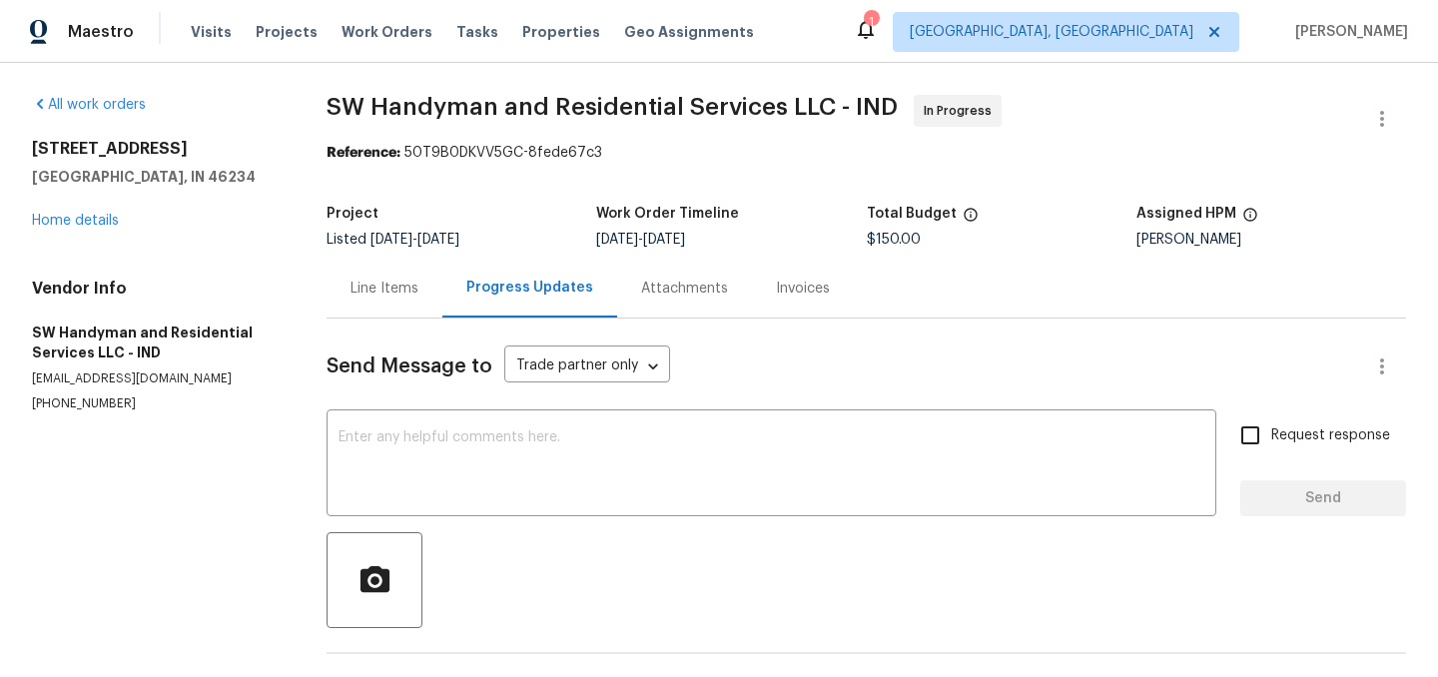
click at [407, 287] on div "Line Items" at bounding box center [385, 289] width 68 height 20
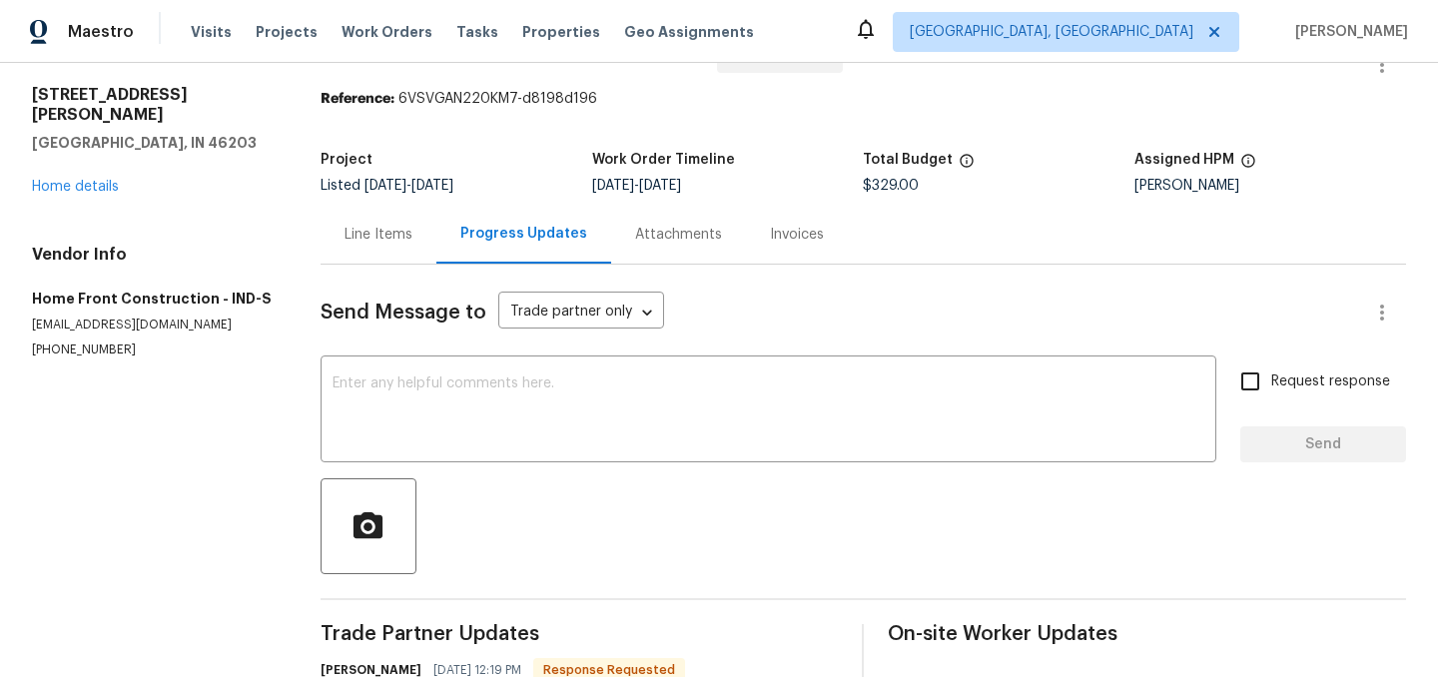
scroll to position [12, 0]
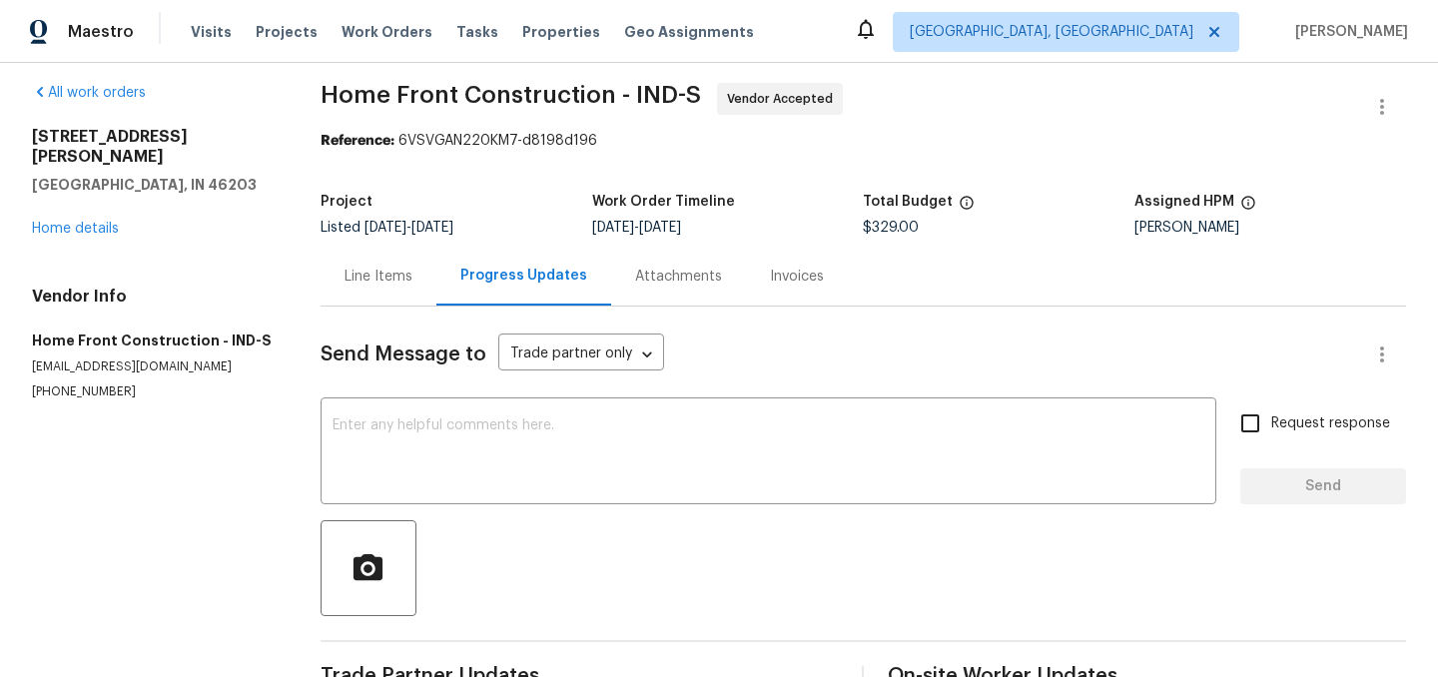
click at [396, 270] on div "Line Items" at bounding box center [379, 277] width 68 height 20
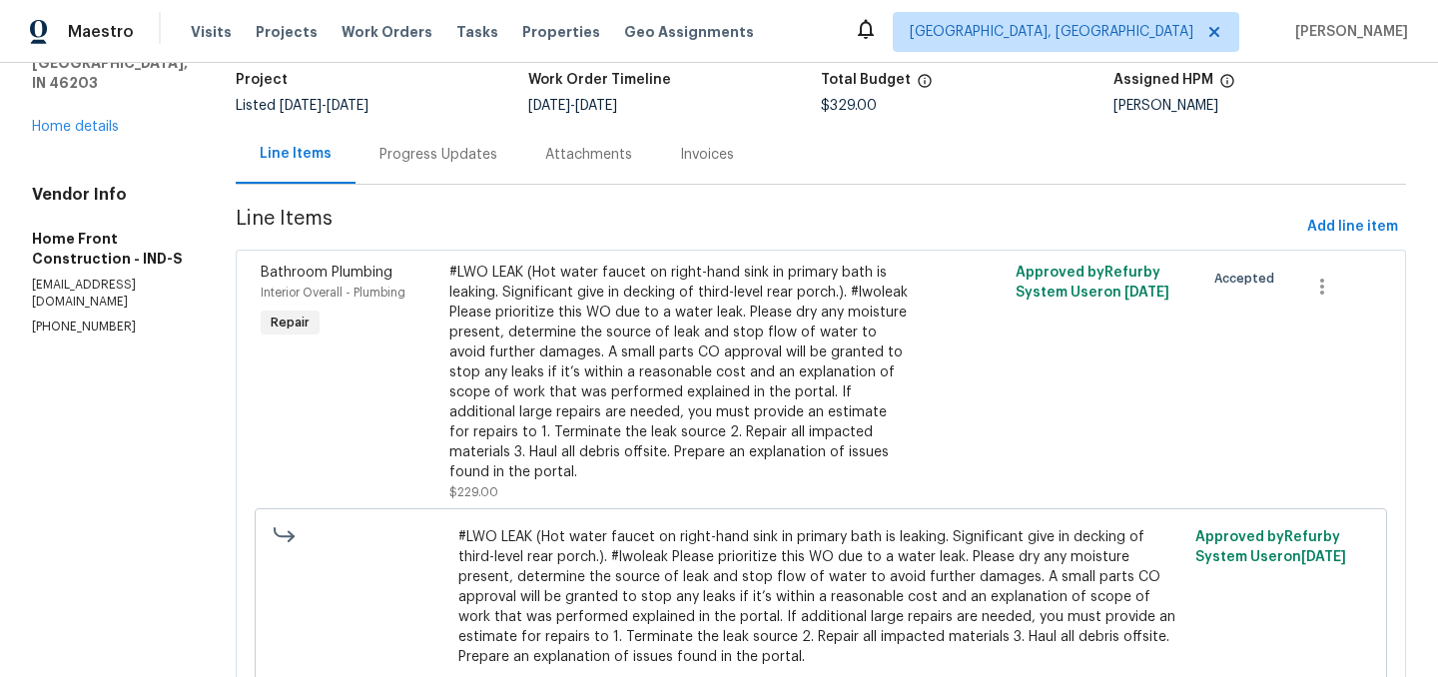
scroll to position [403, 0]
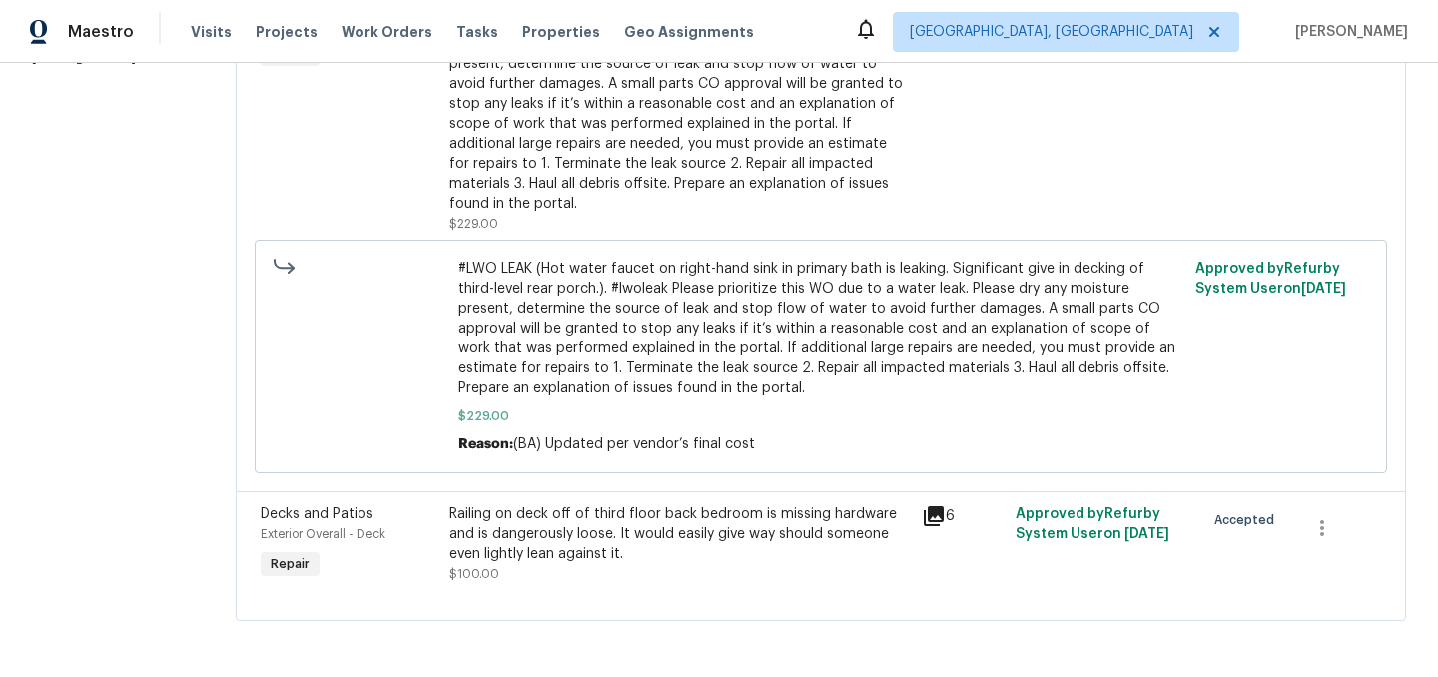
click at [944, 512] on icon at bounding box center [934, 516] width 20 height 20
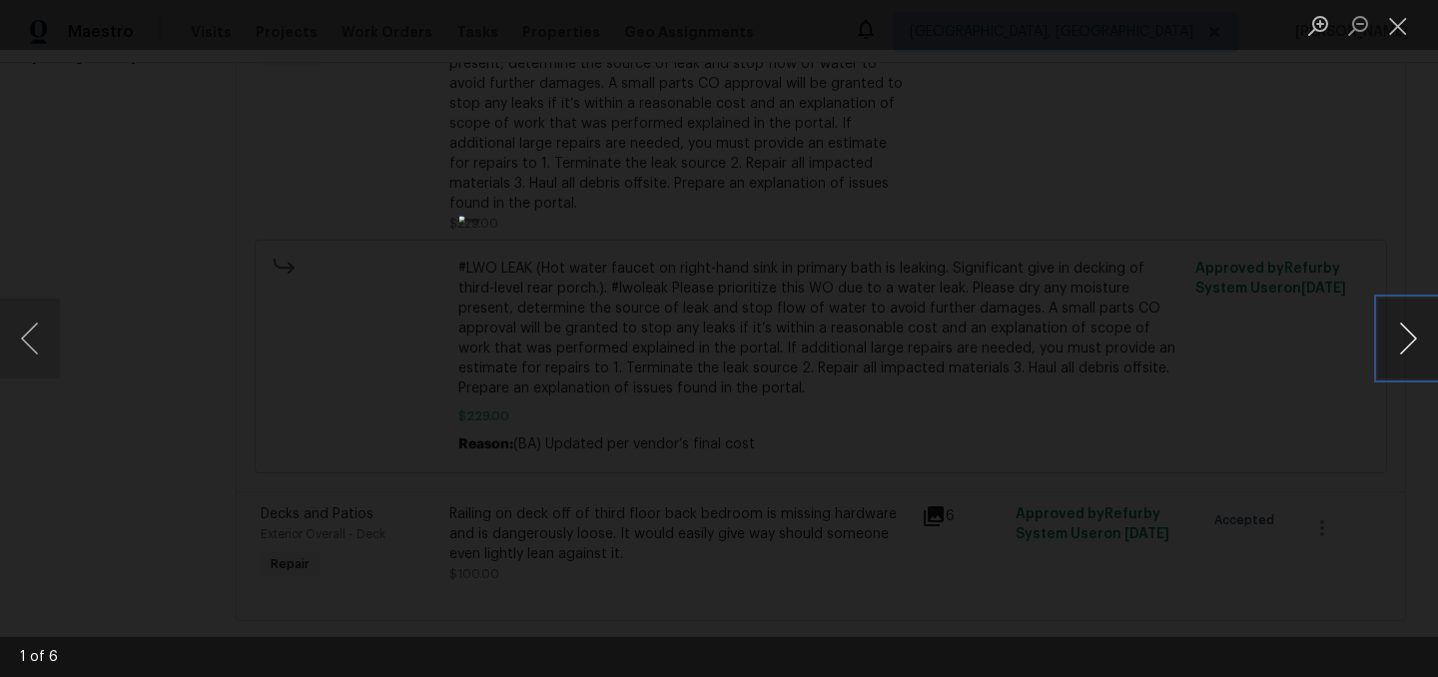
click at [1407, 338] on button "Next image" at bounding box center [1408, 339] width 60 height 80
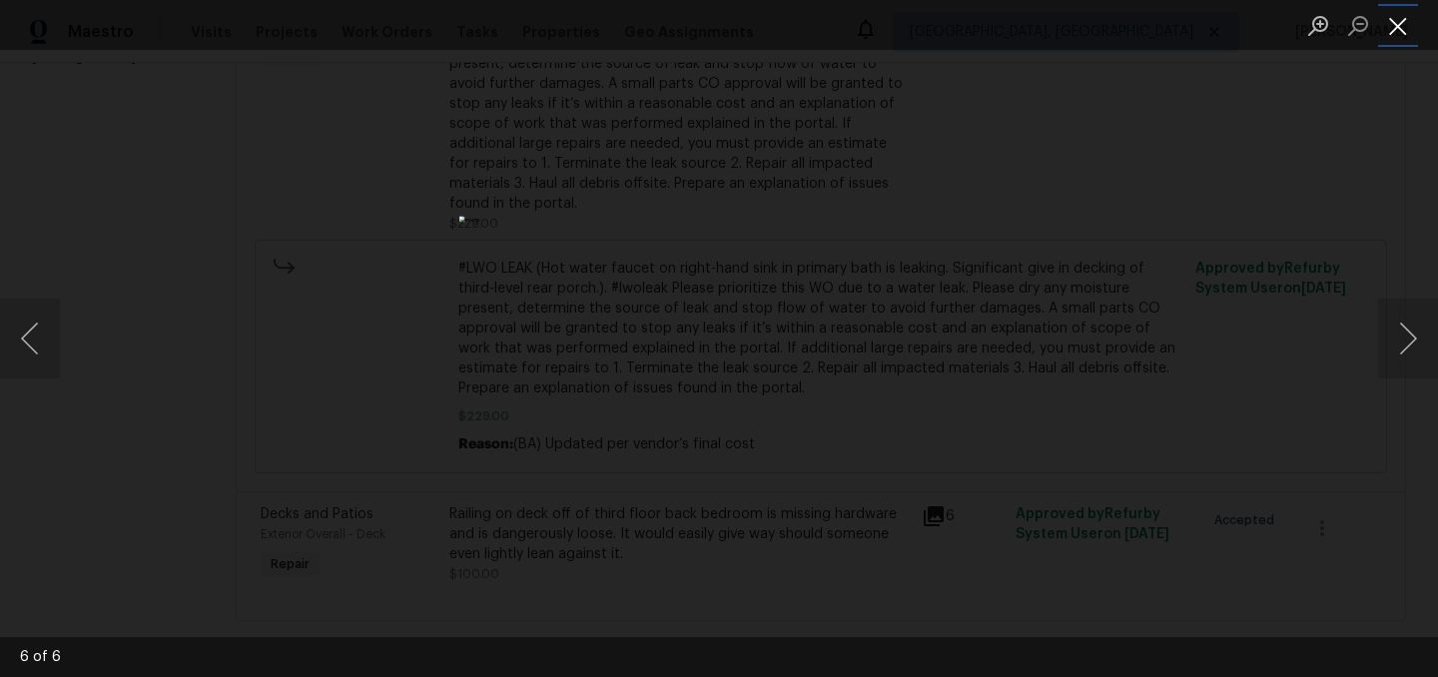
click at [1402, 20] on button "Close lightbox" at bounding box center [1398, 25] width 40 height 35
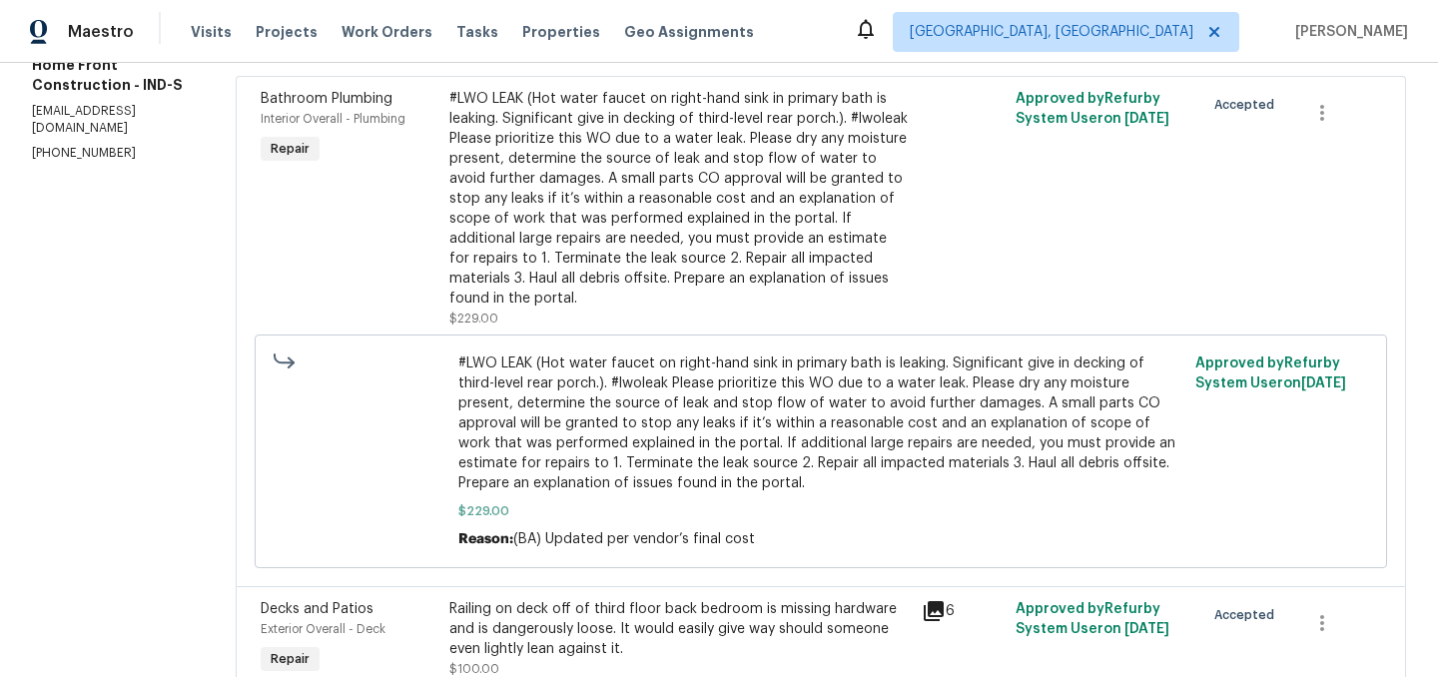
scroll to position [304, 0]
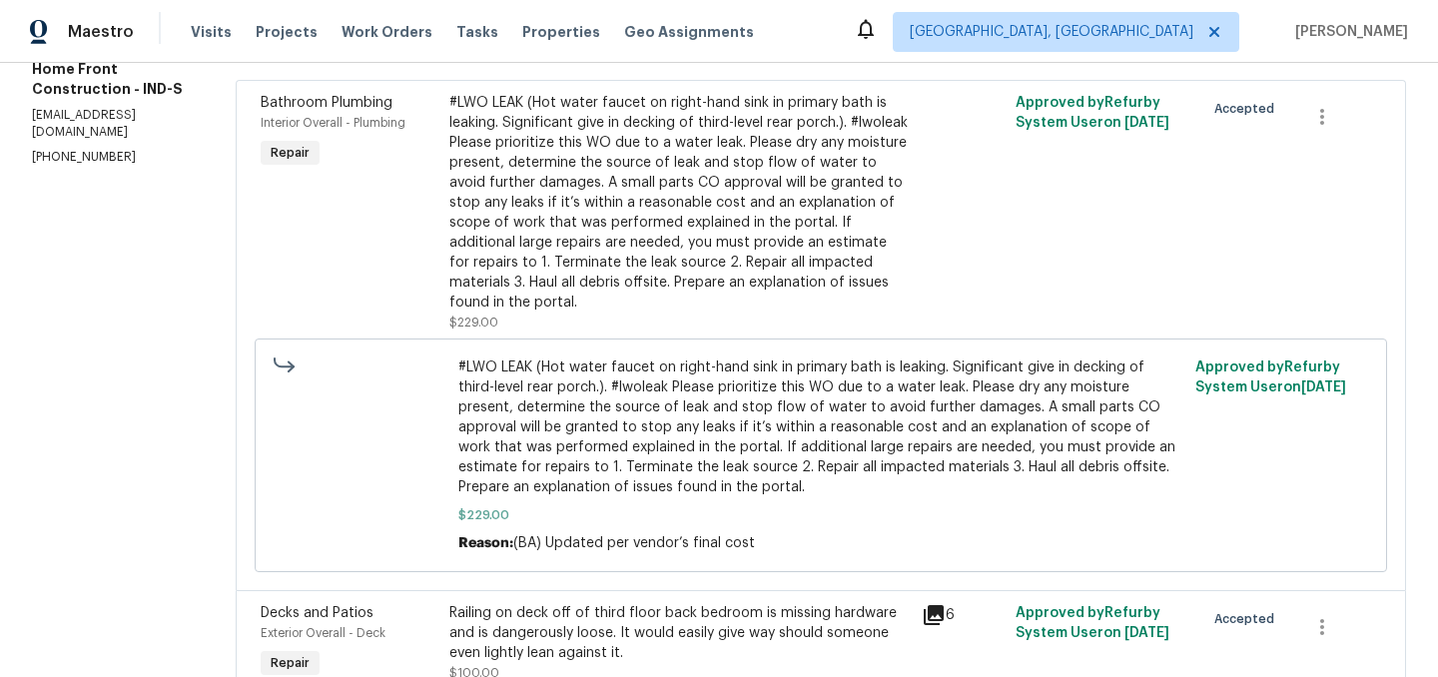
click at [706, 183] on div "#LWO LEAK (Hot water faucet on right-hand sink in primary bath is leaking. Sign…" at bounding box center [679, 203] width 460 height 220
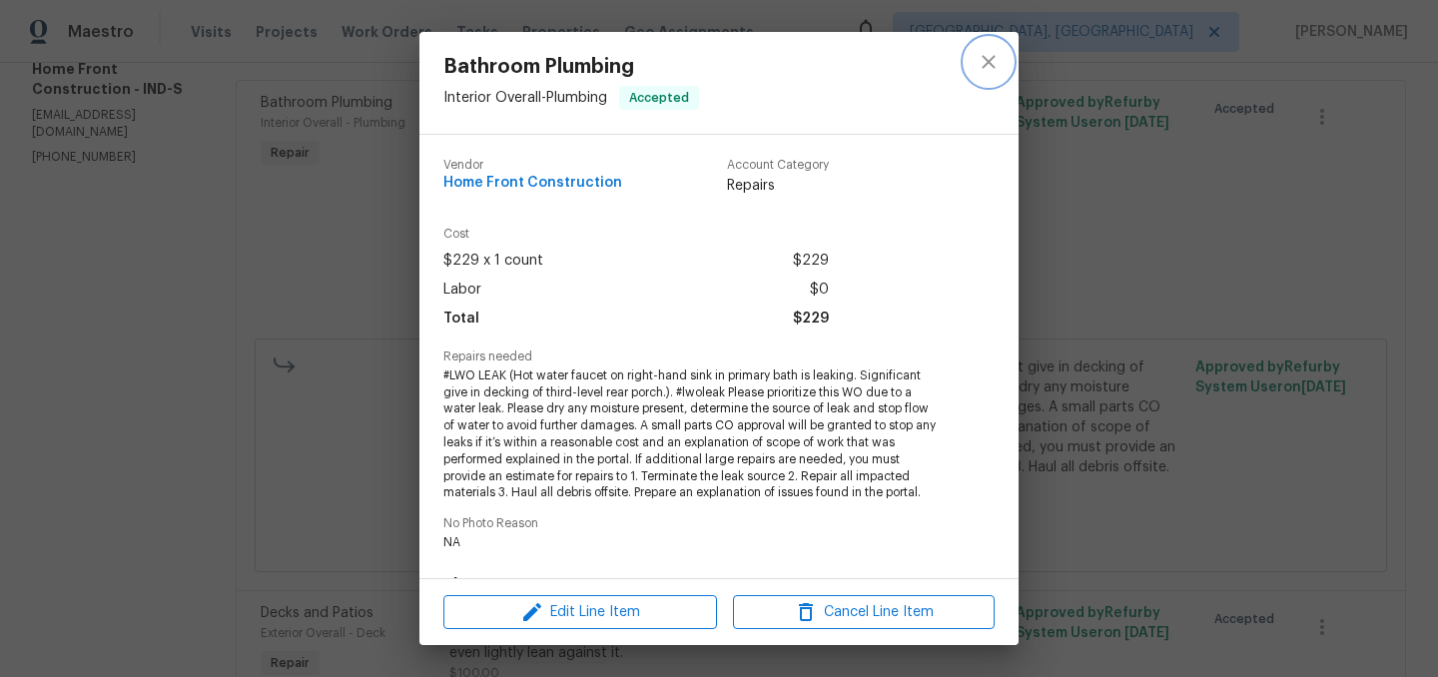
click at [995, 63] on icon "close" at bounding box center [989, 62] width 24 height 24
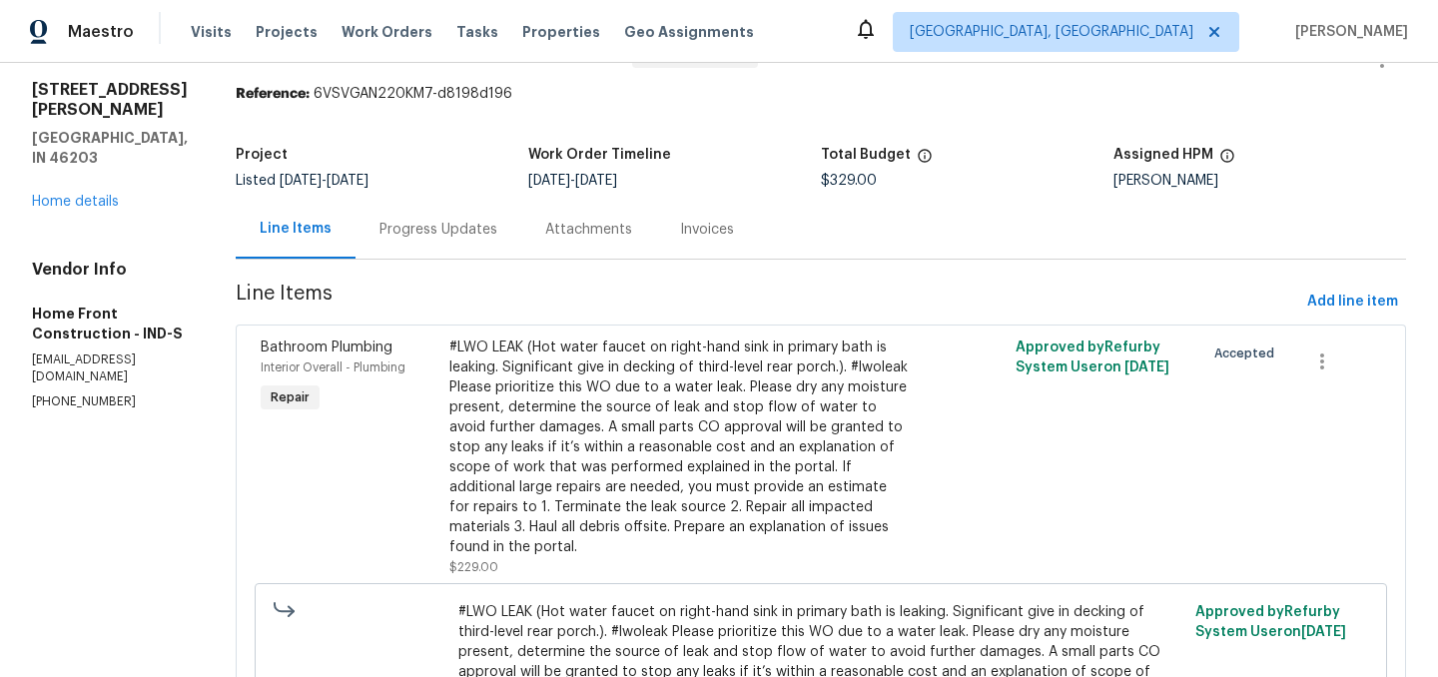
scroll to position [0, 0]
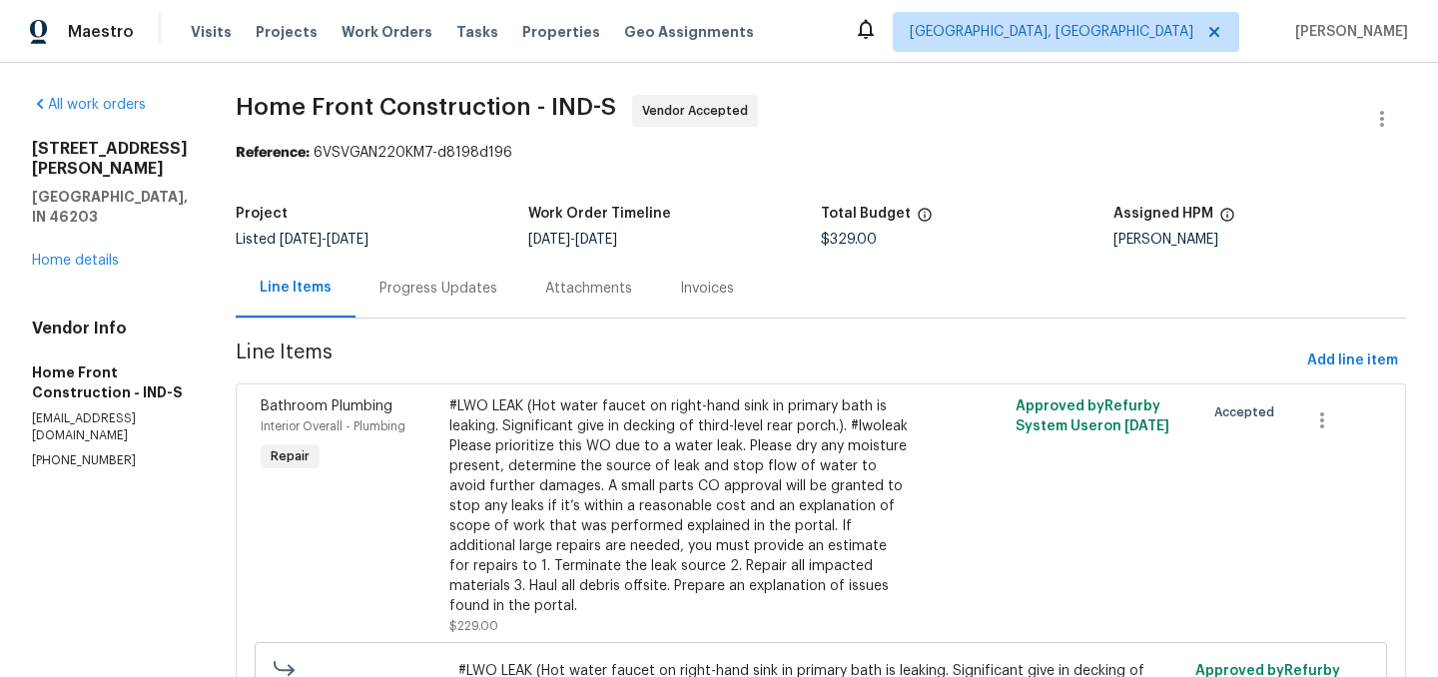
click at [484, 308] on div "Progress Updates" at bounding box center [439, 288] width 166 height 59
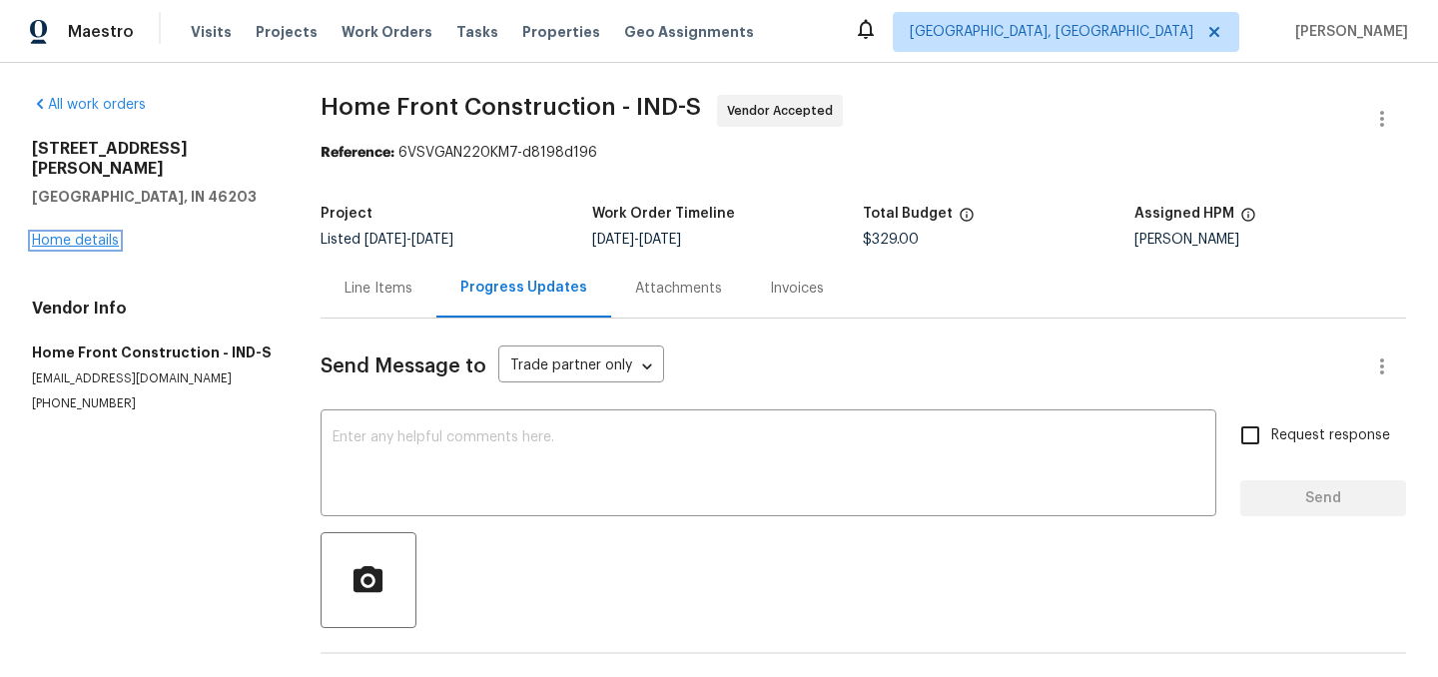
click at [89, 234] on link "Home details" at bounding box center [75, 241] width 87 height 14
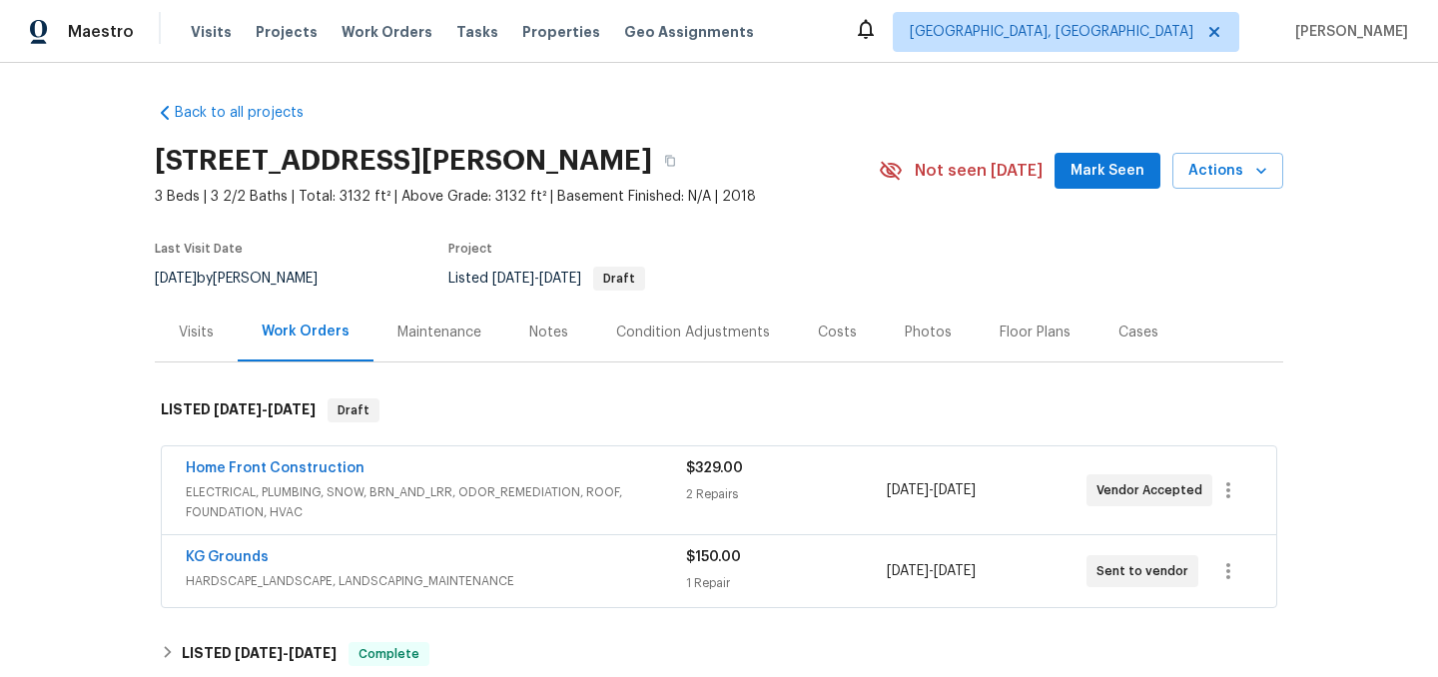
click at [542, 334] on div "Notes" at bounding box center [548, 333] width 39 height 20
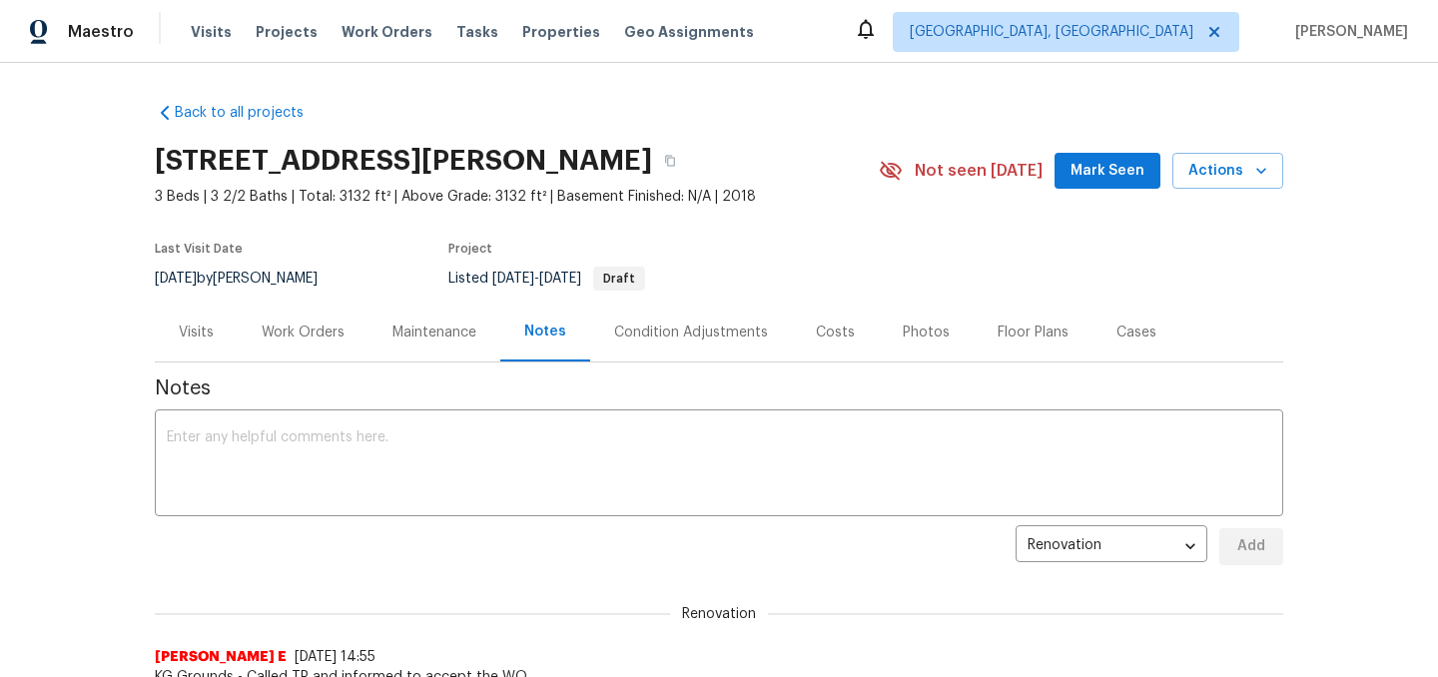
click at [319, 327] on div "Work Orders" at bounding box center [303, 333] width 83 height 20
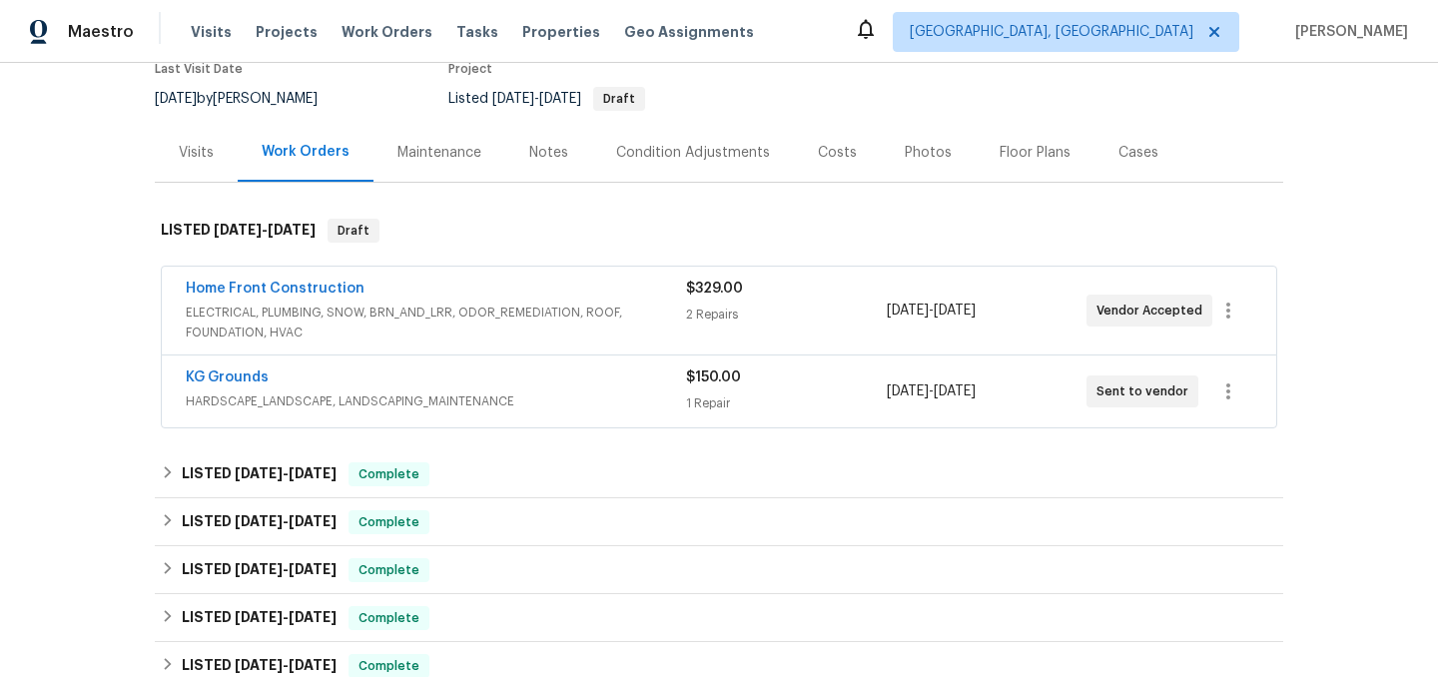
scroll to position [193, 0]
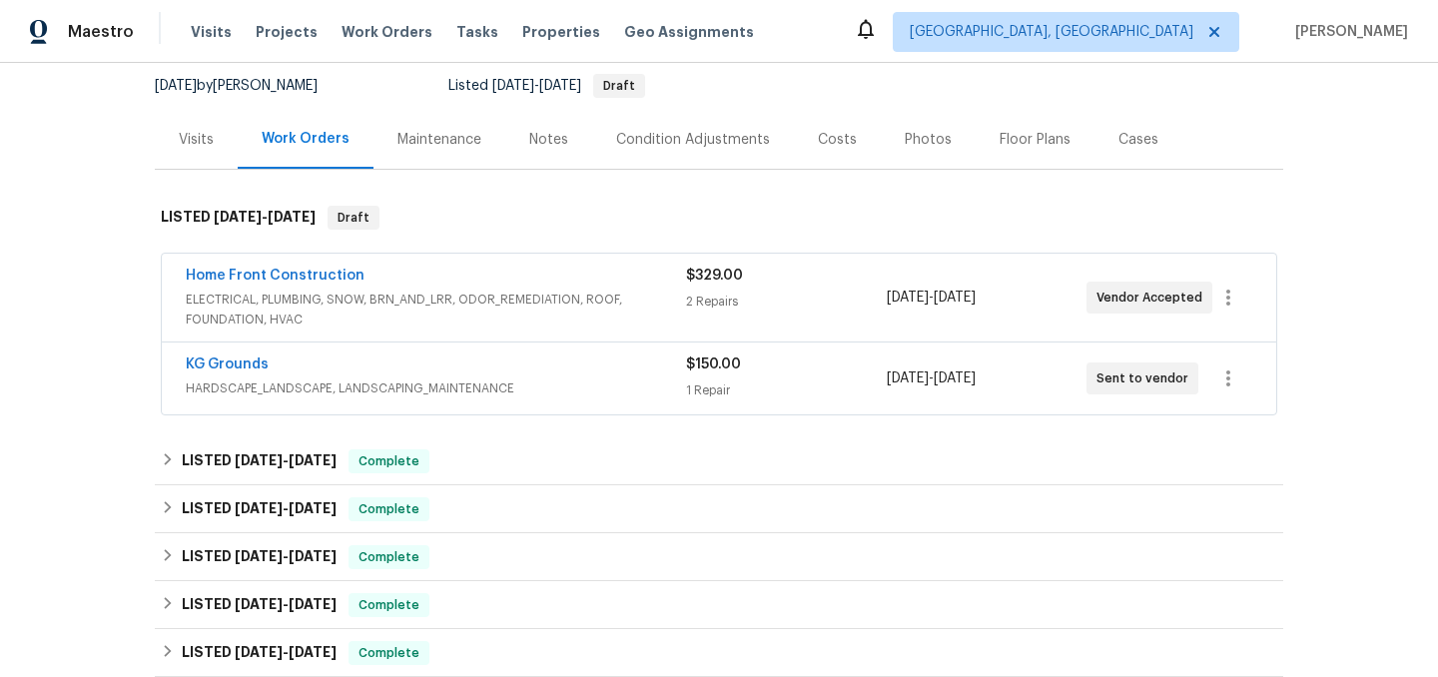
click at [305, 364] on div "KG Grounds" at bounding box center [436, 367] width 500 height 24
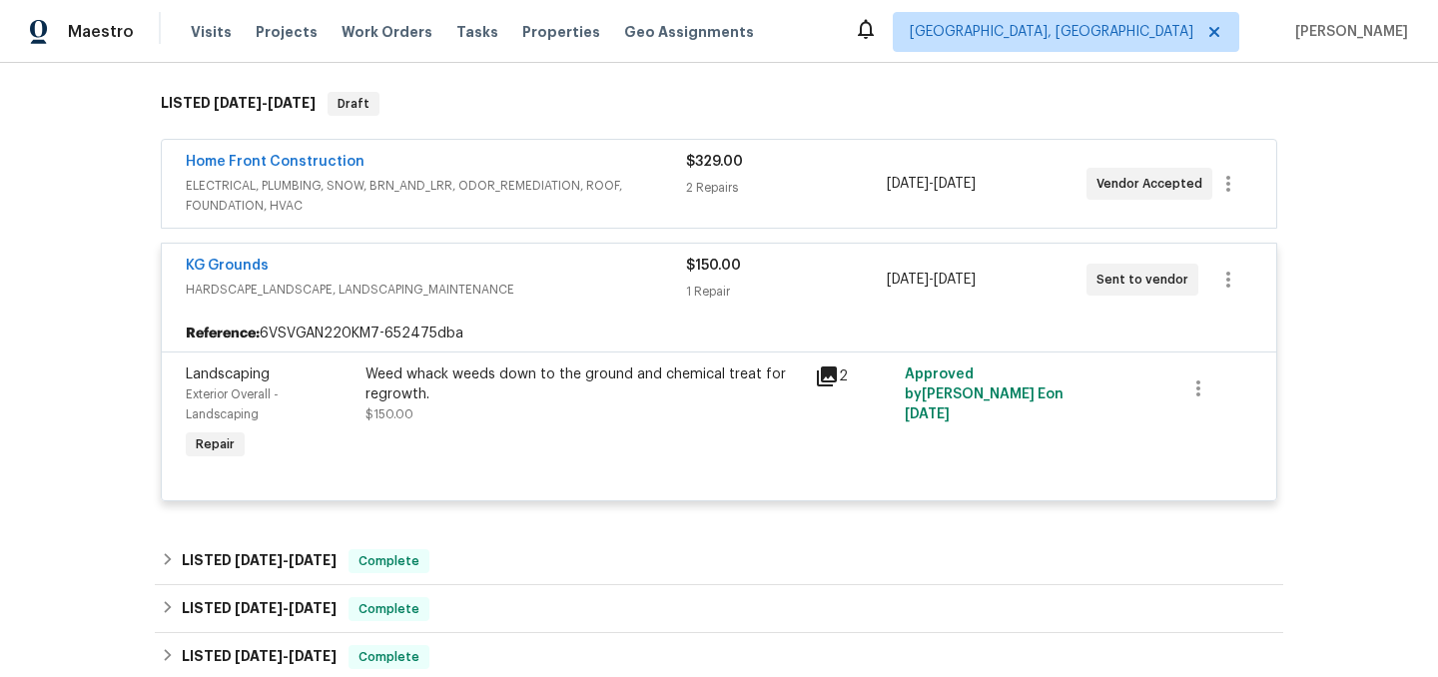
scroll to position [317, 0]
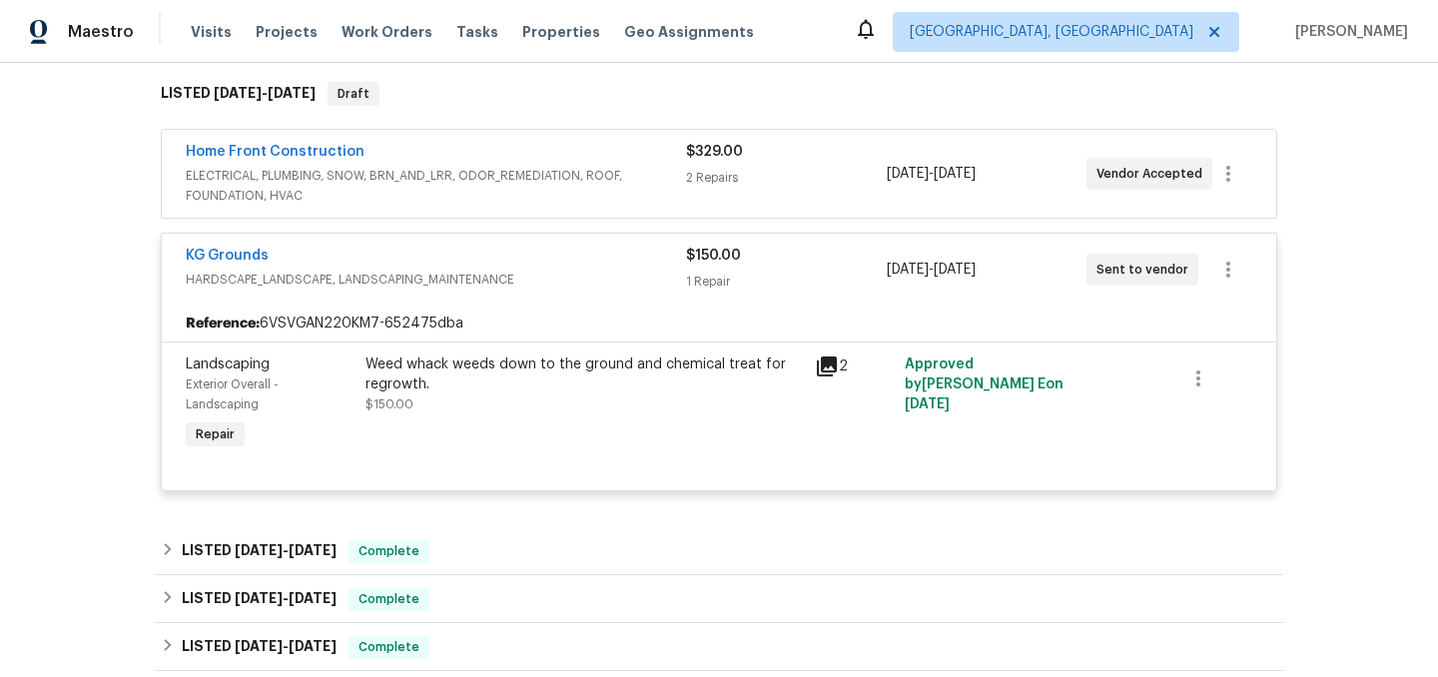
click at [829, 363] on icon at bounding box center [827, 367] width 20 height 20
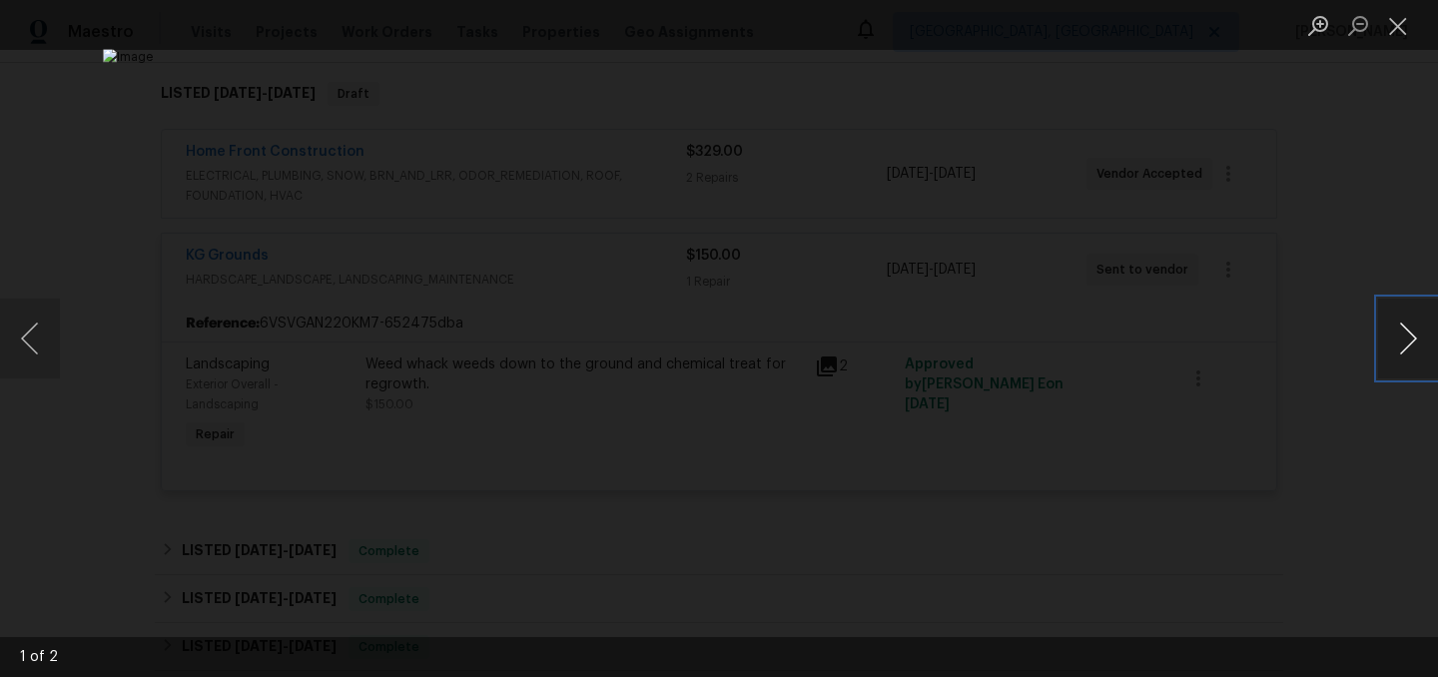
click at [1411, 363] on button "Next image" at bounding box center [1408, 339] width 60 height 80
click at [37, 329] on button "Previous image" at bounding box center [30, 339] width 60 height 80
click at [1405, 24] on button "Close lightbox" at bounding box center [1398, 25] width 40 height 35
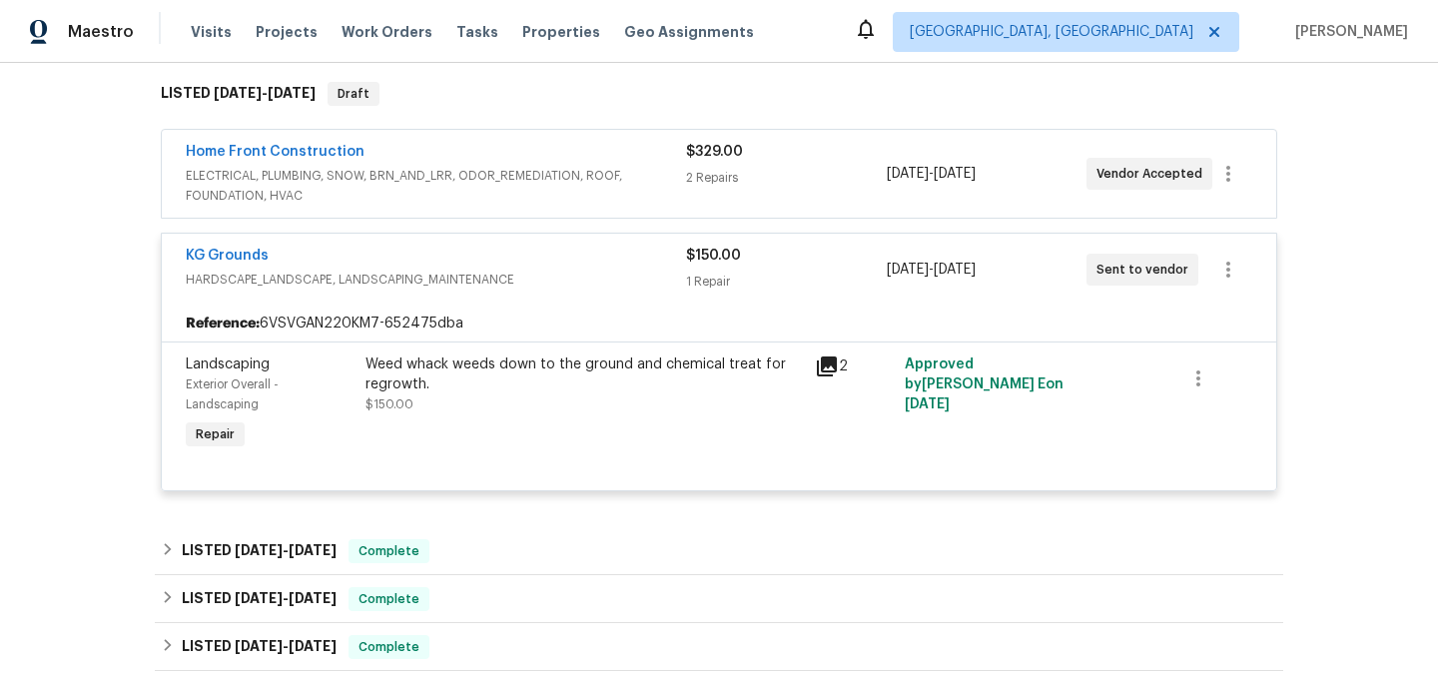
click at [530, 258] on div "KG Grounds" at bounding box center [436, 258] width 500 height 24
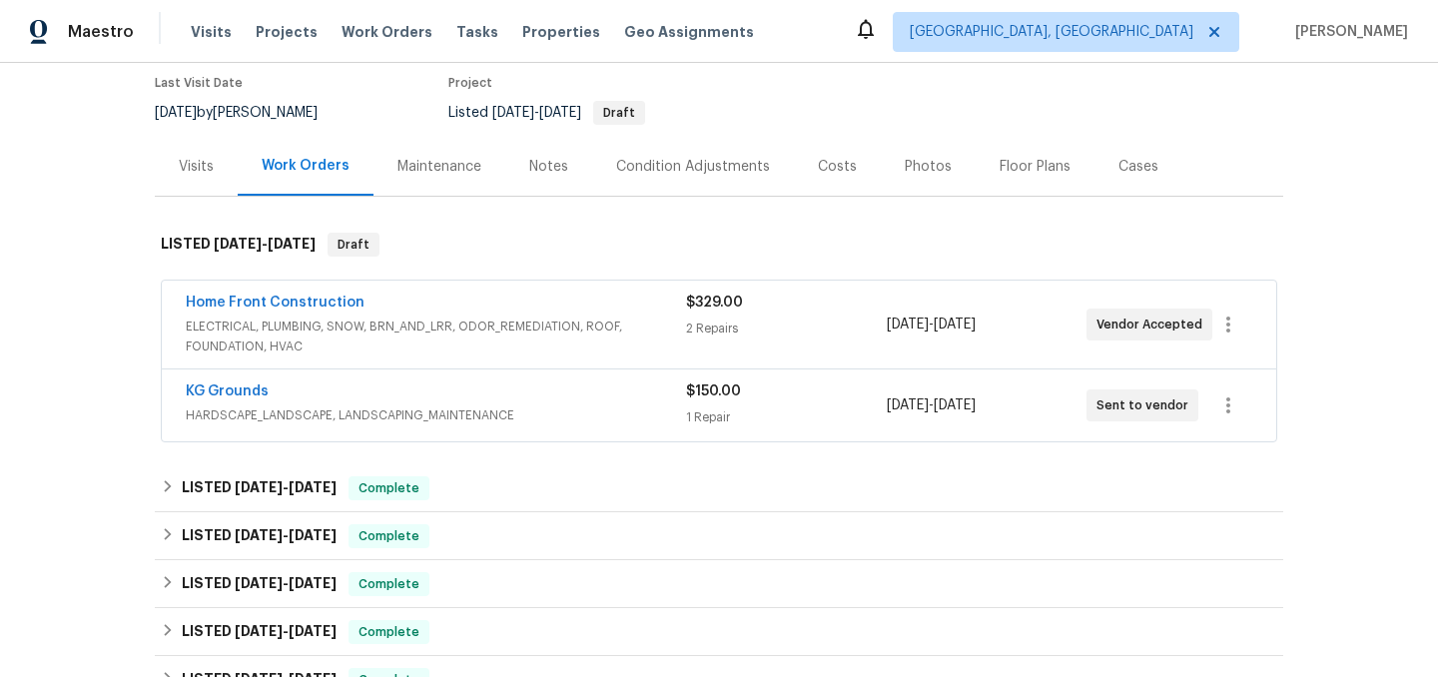
scroll to position [0, 0]
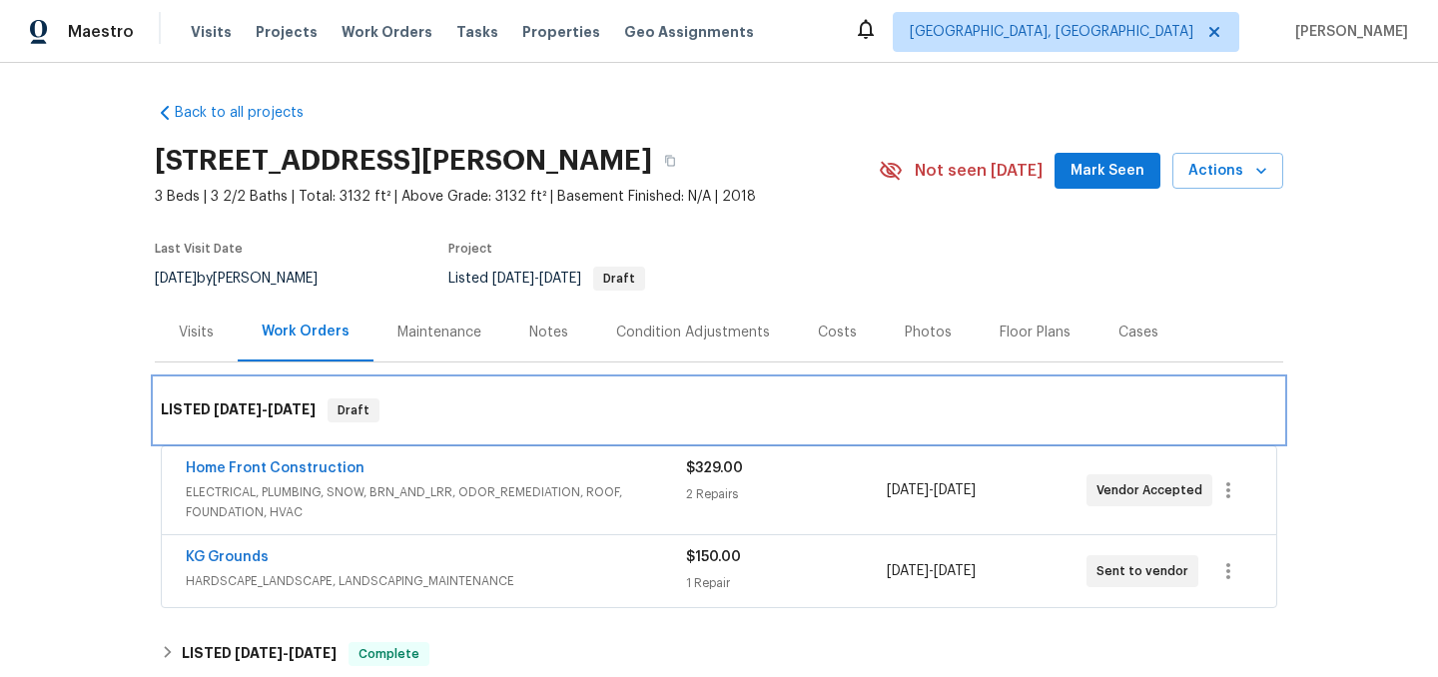
click at [235, 403] on span "10/4/25" at bounding box center [238, 409] width 48 height 14
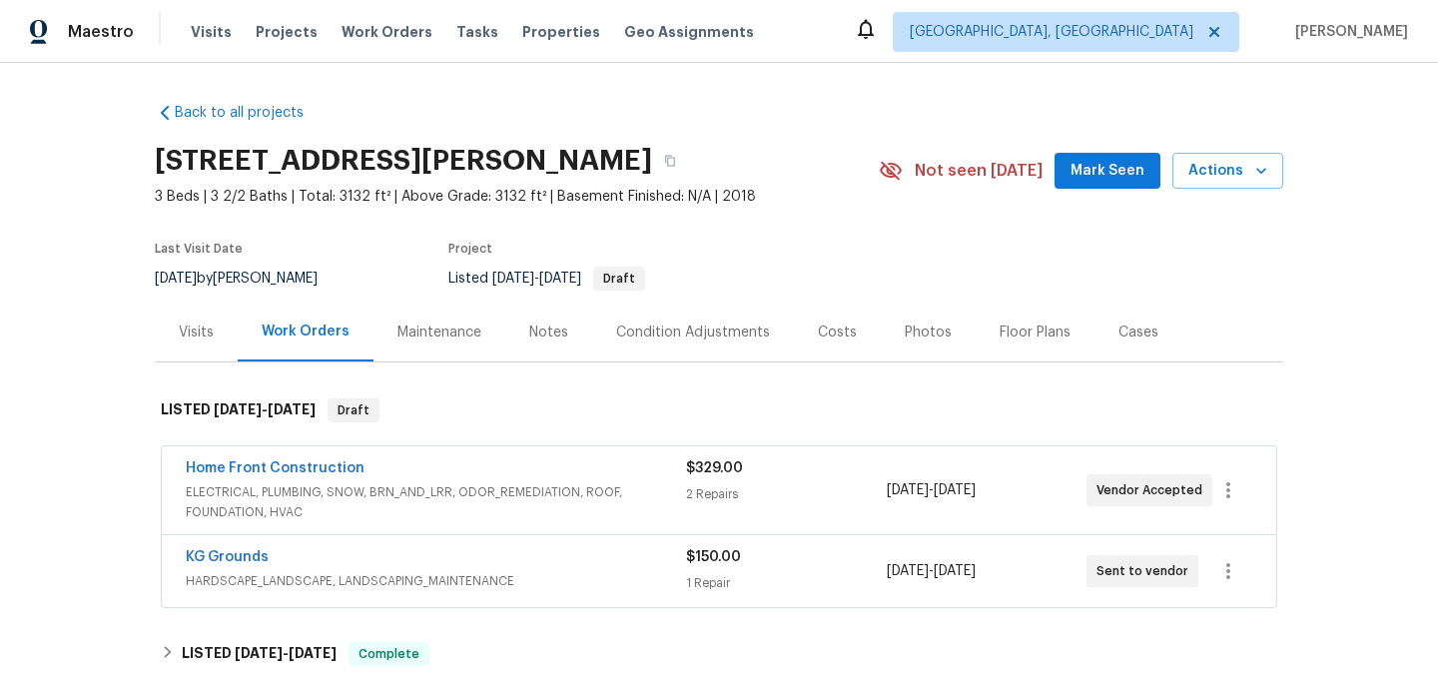
click at [118, 391] on div "Back to all projects 917 Buchanan St, Indianapolis, IN 46203 3 Beds | 3 2/2 Bat…" at bounding box center [719, 370] width 1438 height 614
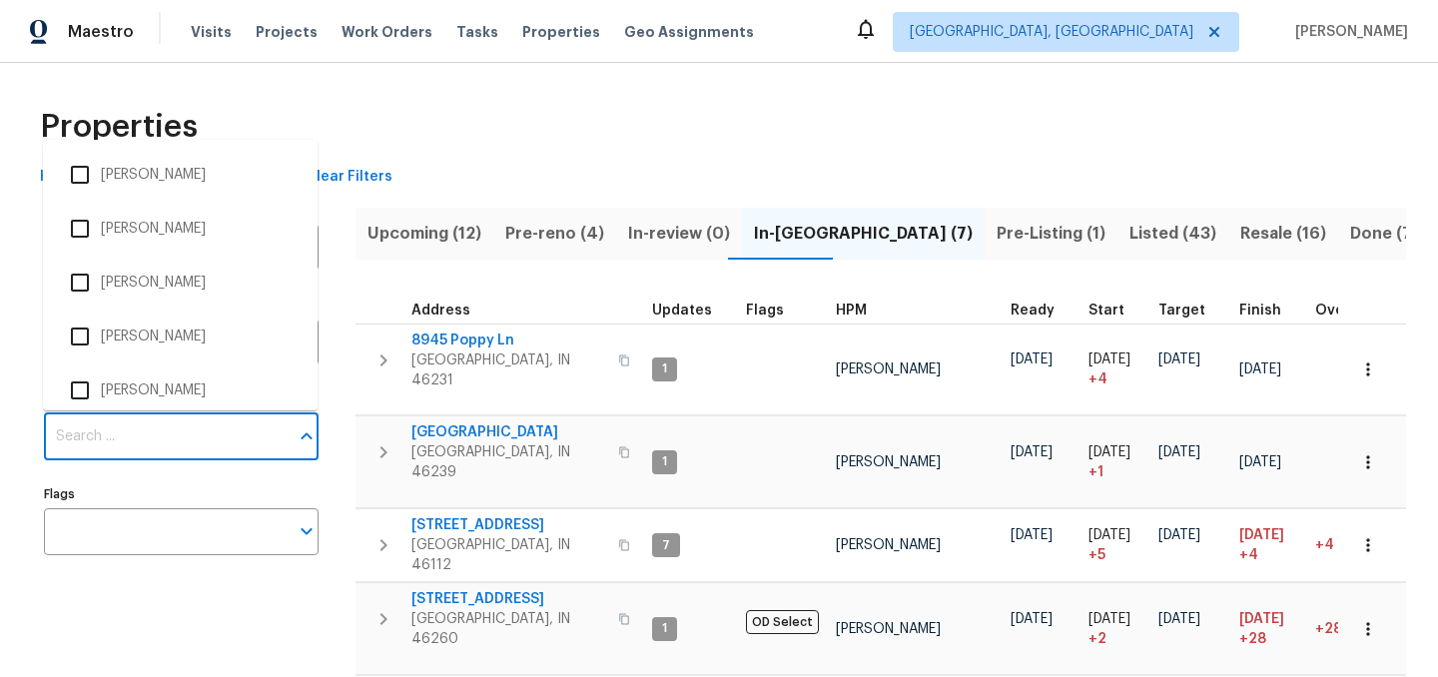
click at [175, 440] on input "Individuals" at bounding box center [166, 436] width 245 height 47
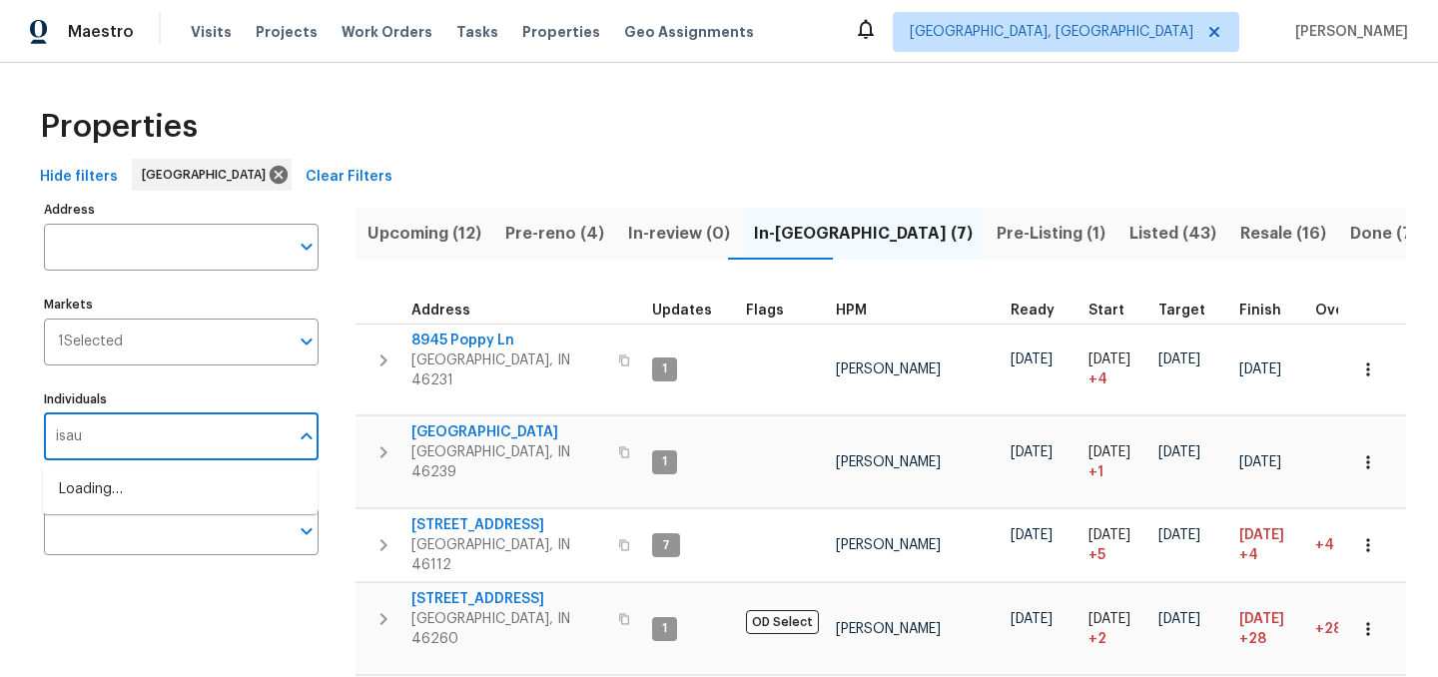
type input "[PERSON_NAME]"
click at [83, 493] on input "checkbox" at bounding box center [80, 500] width 42 height 42
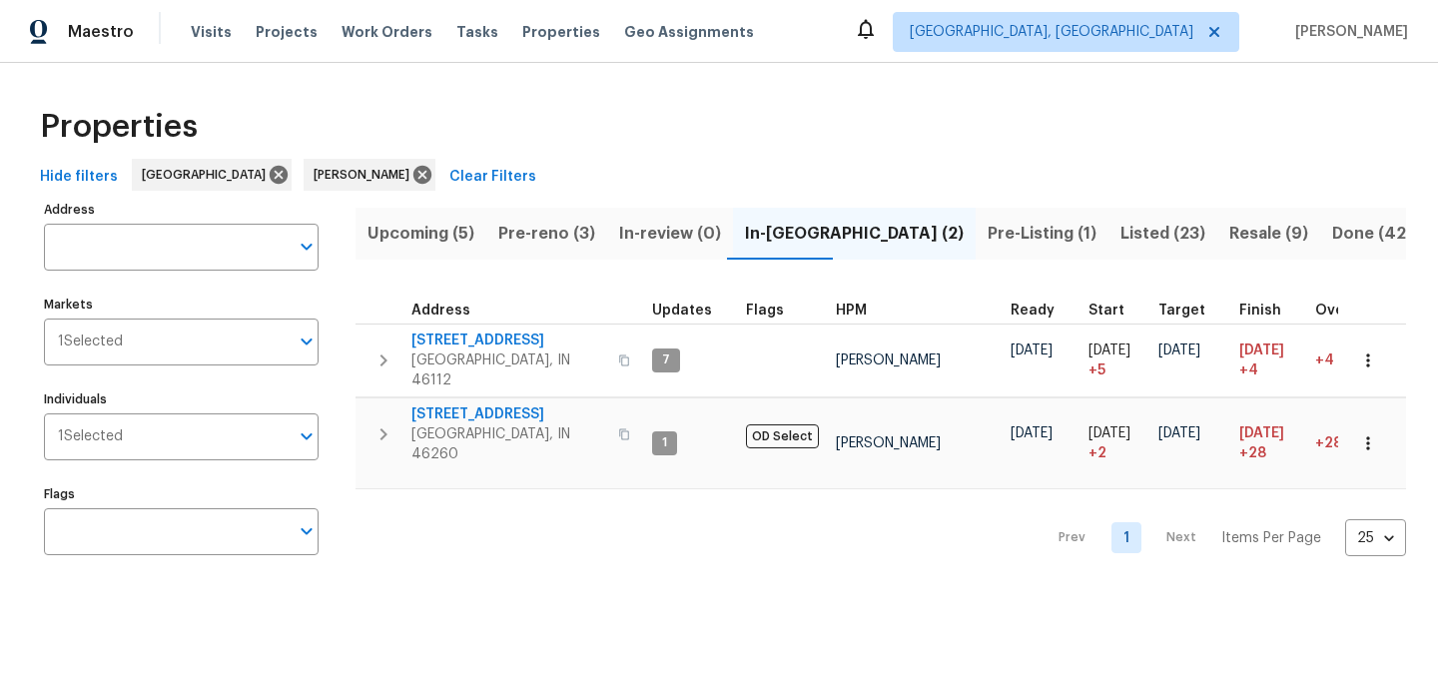
click at [512, 130] on div "Properties" at bounding box center [719, 127] width 1374 height 64
click at [976, 214] on button "Pre-Listing (1)" at bounding box center [1042, 234] width 133 height 52
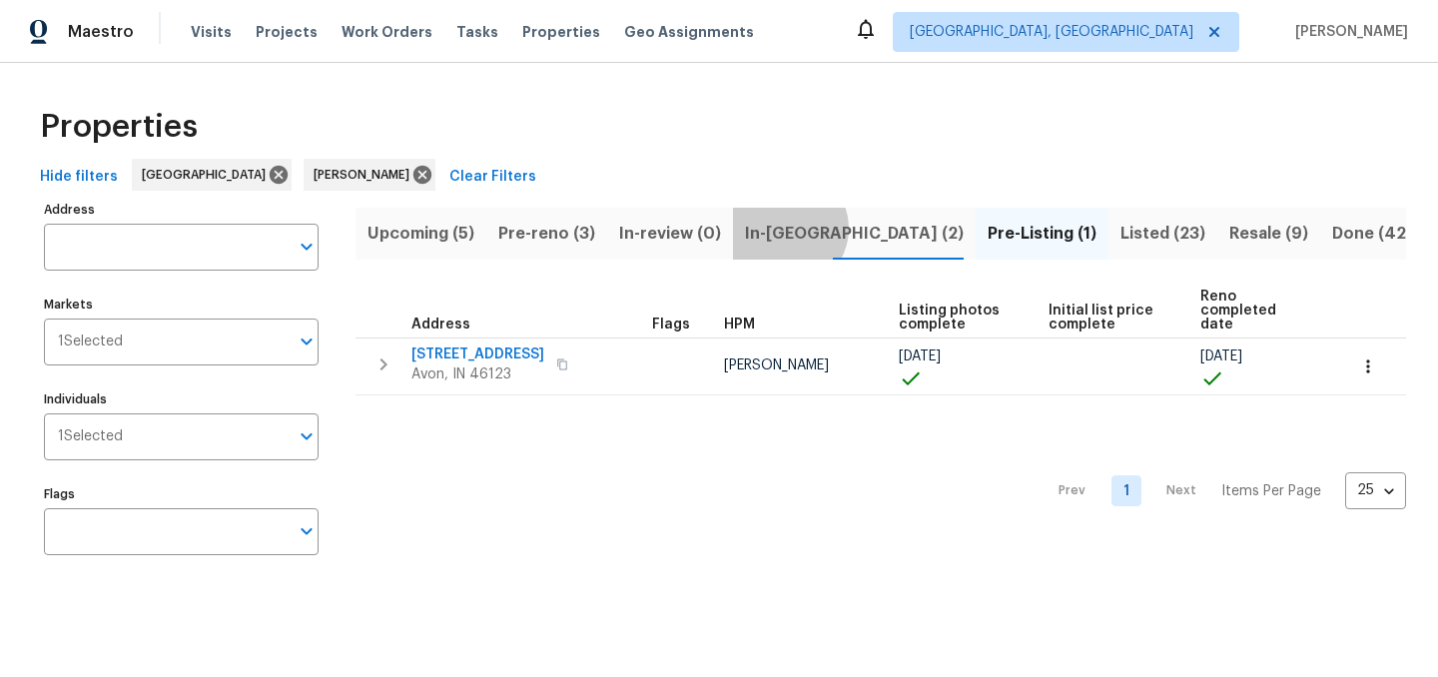
click at [778, 228] on span "In-[GEOGRAPHIC_DATA] (2)" at bounding box center [854, 234] width 219 height 28
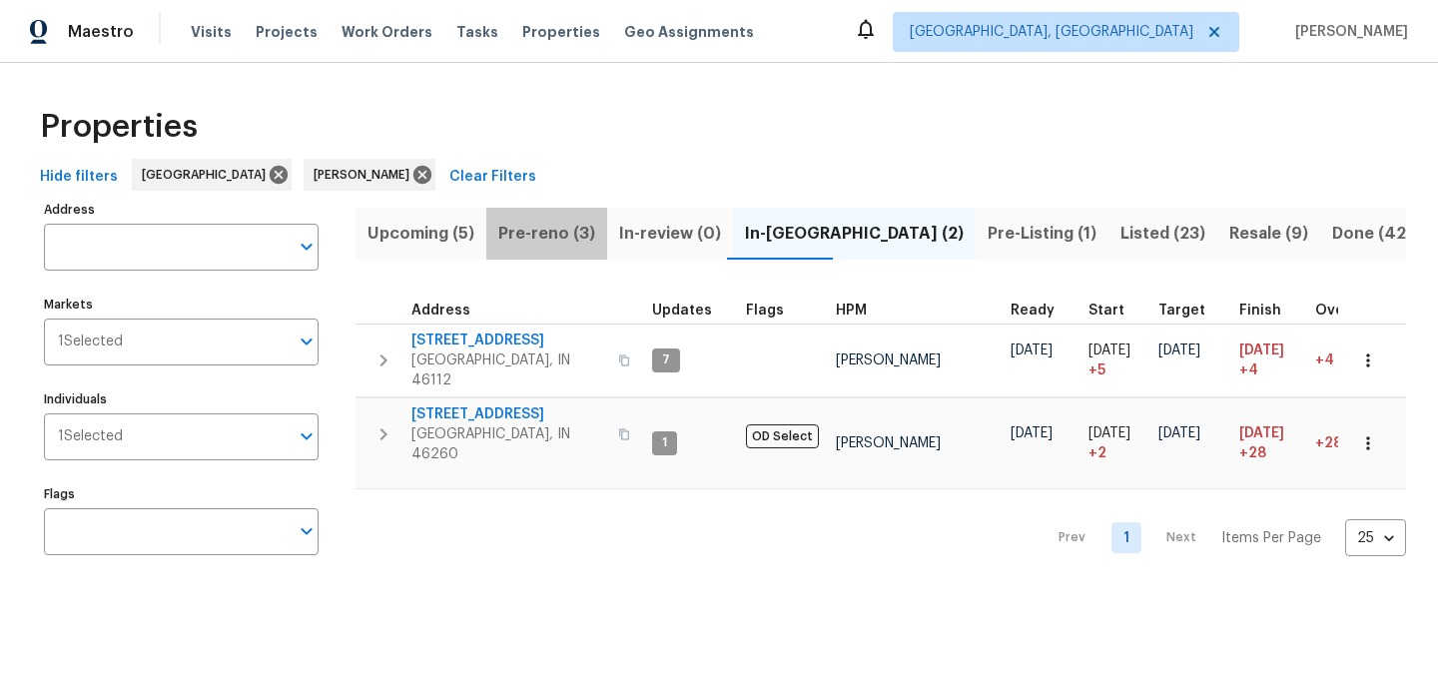
click at [553, 228] on span "Pre-reno (3)" at bounding box center [546, 234] width 97 height 28
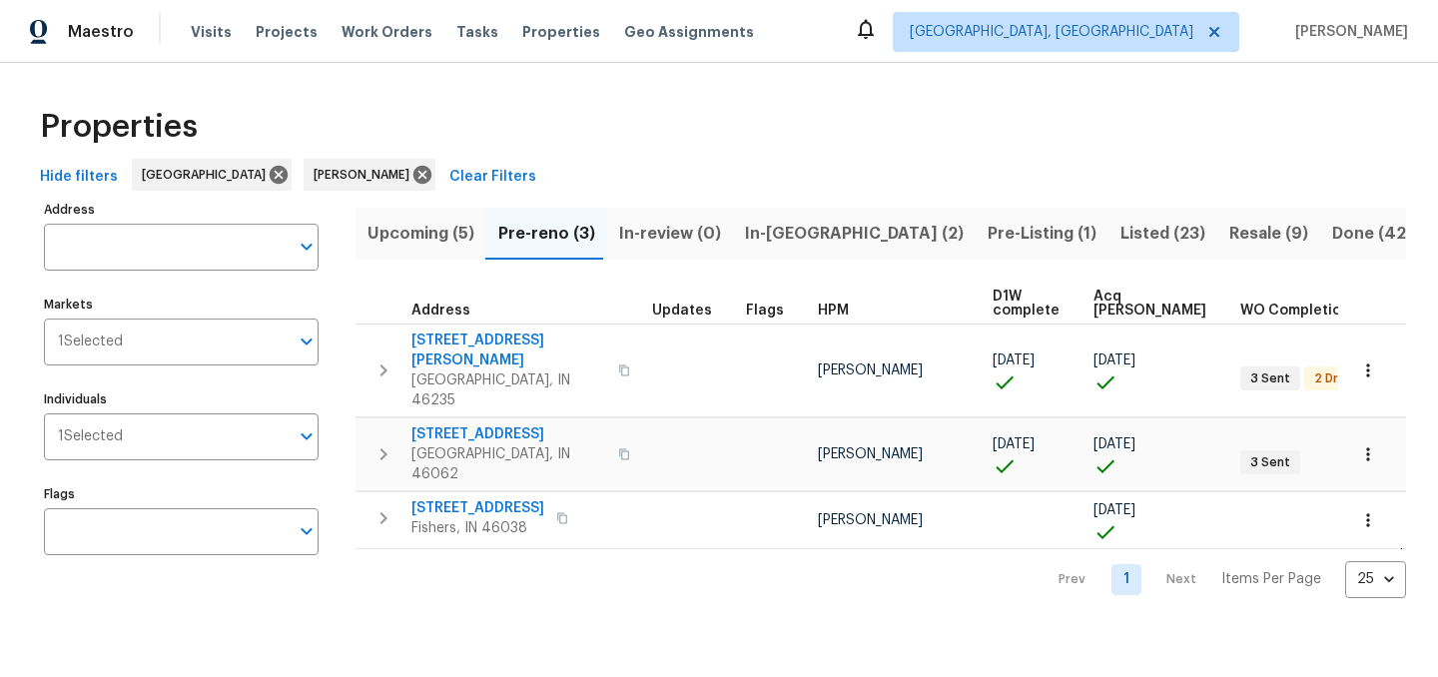
click at [430, 223] on span "Upcoming (5)" at bounding box center [421, 234] width 107 height 28
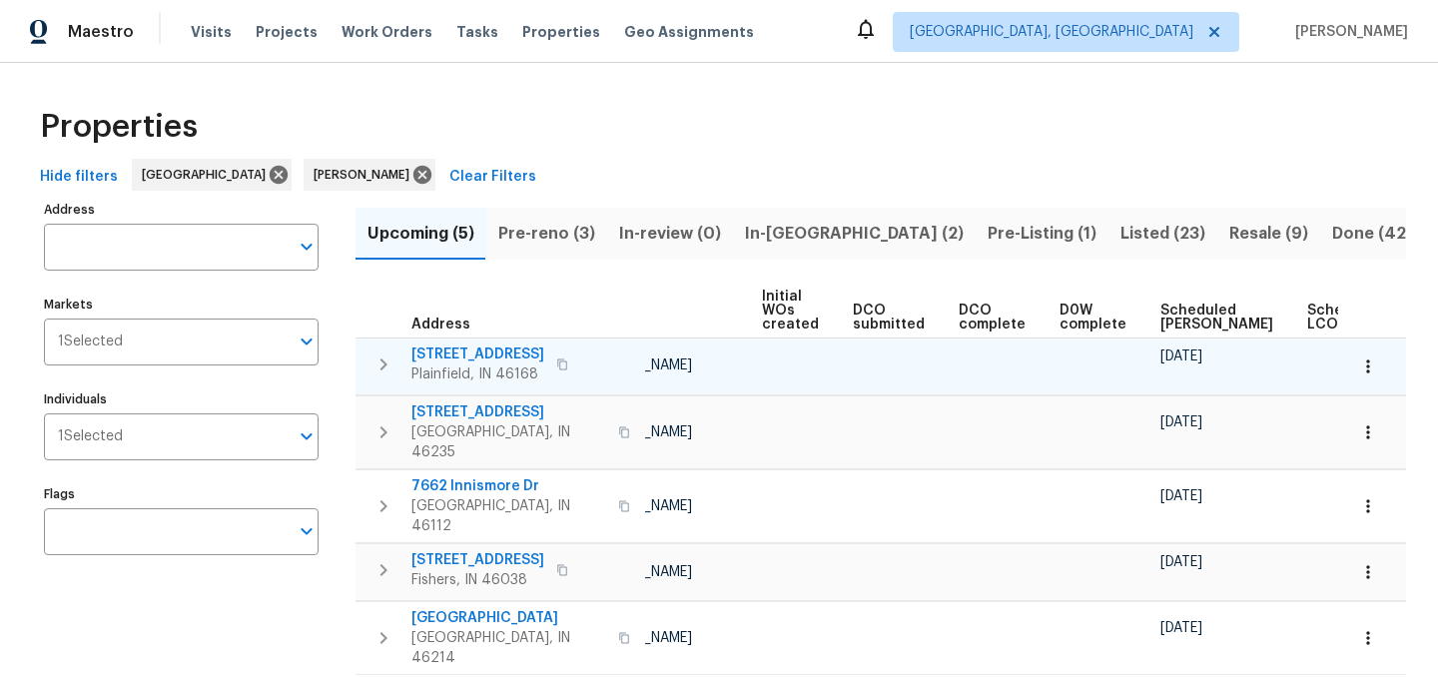
scroll to position [0, 219]
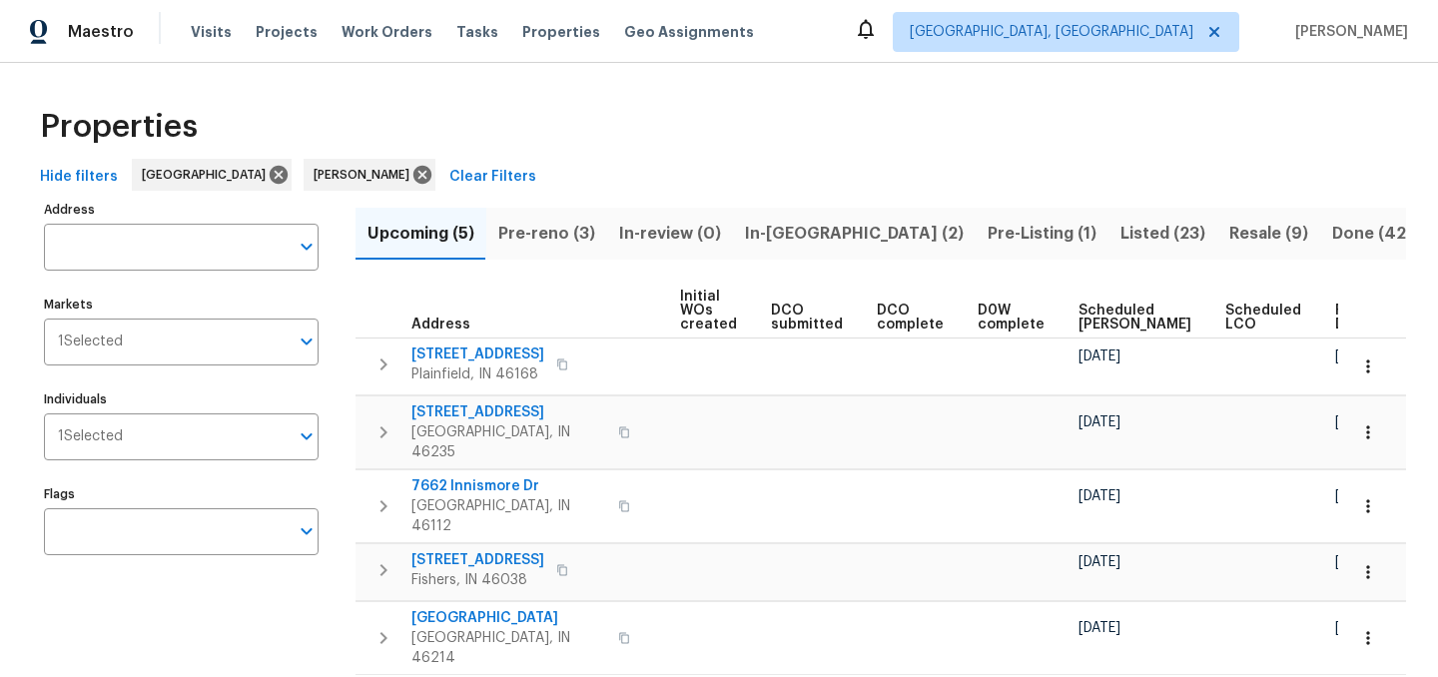
click at [1335, 305] on span "Ready Date" at bounding box center [1357, 318] width 44 height 28
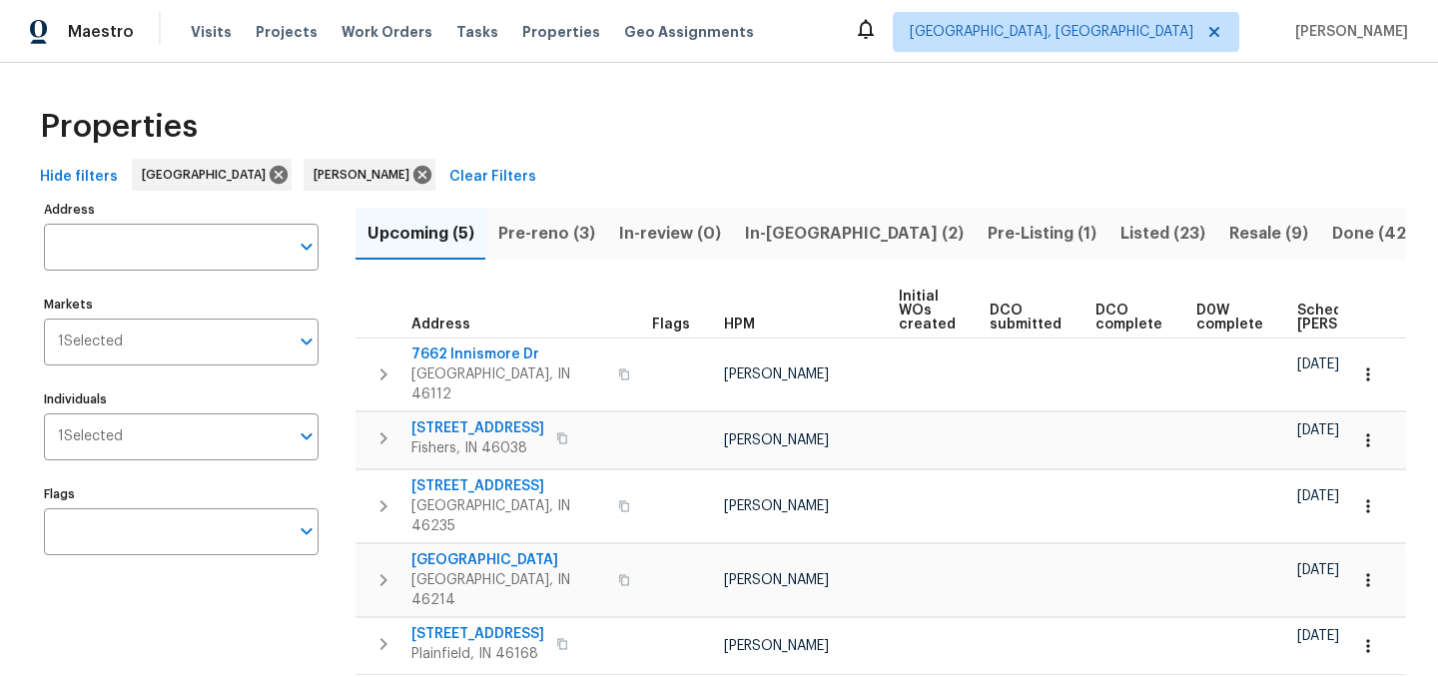
click at [811, 143] on div "Properties" at bounding box center [719, 127] width 1374 height 64
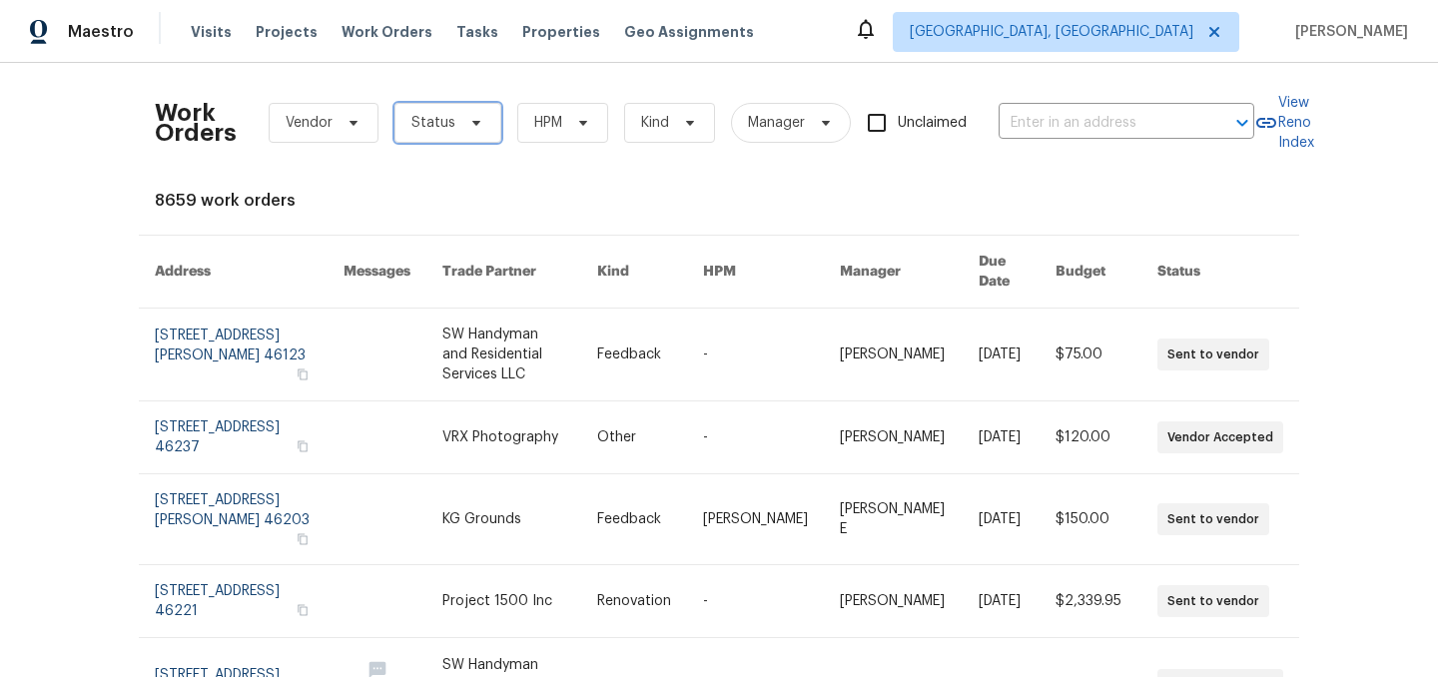
click at [443, 131] on span "Status" at bounding box center [433, 123] width 44 height 20
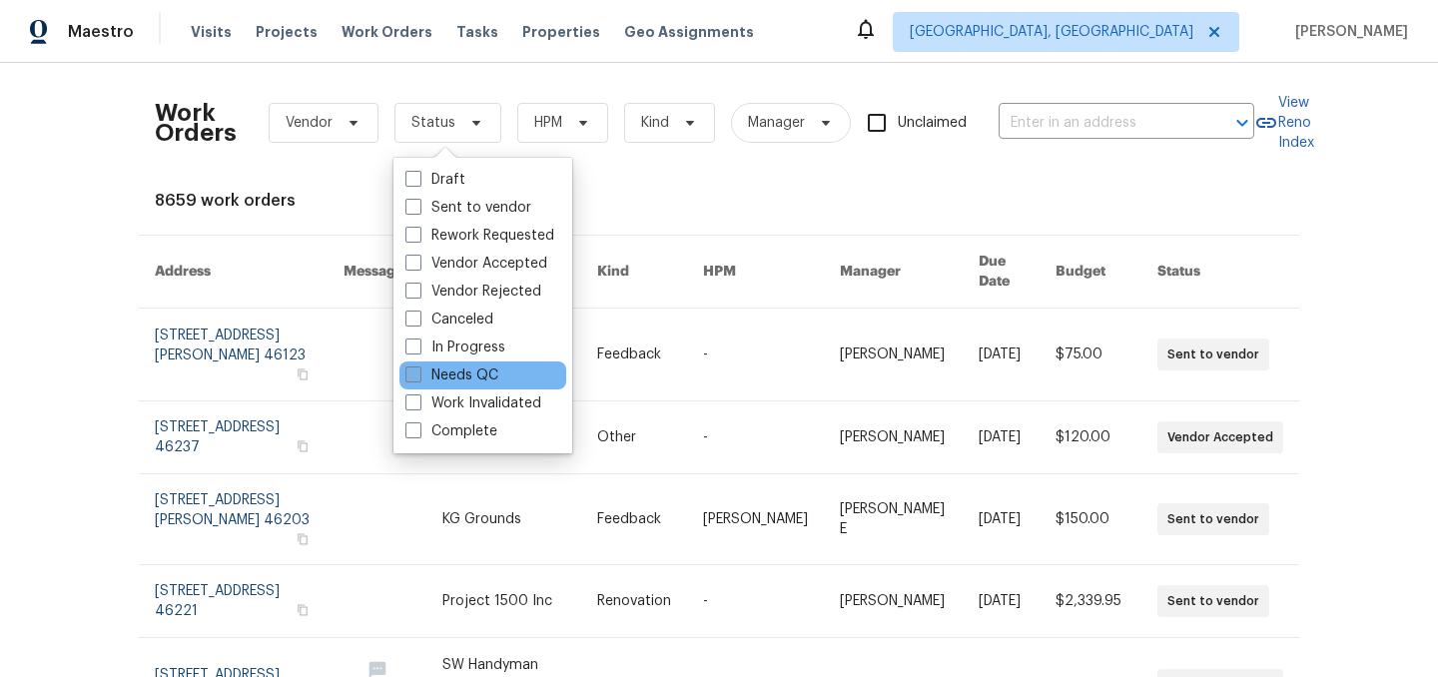
click at [457, 373] on label "Needs QC" at bounding box center [451, 376] width 93 height 20
click at [418, 373] on input "Needs QC" at bounding box center [411, 372] width 13 height 13
checkbox input "true"
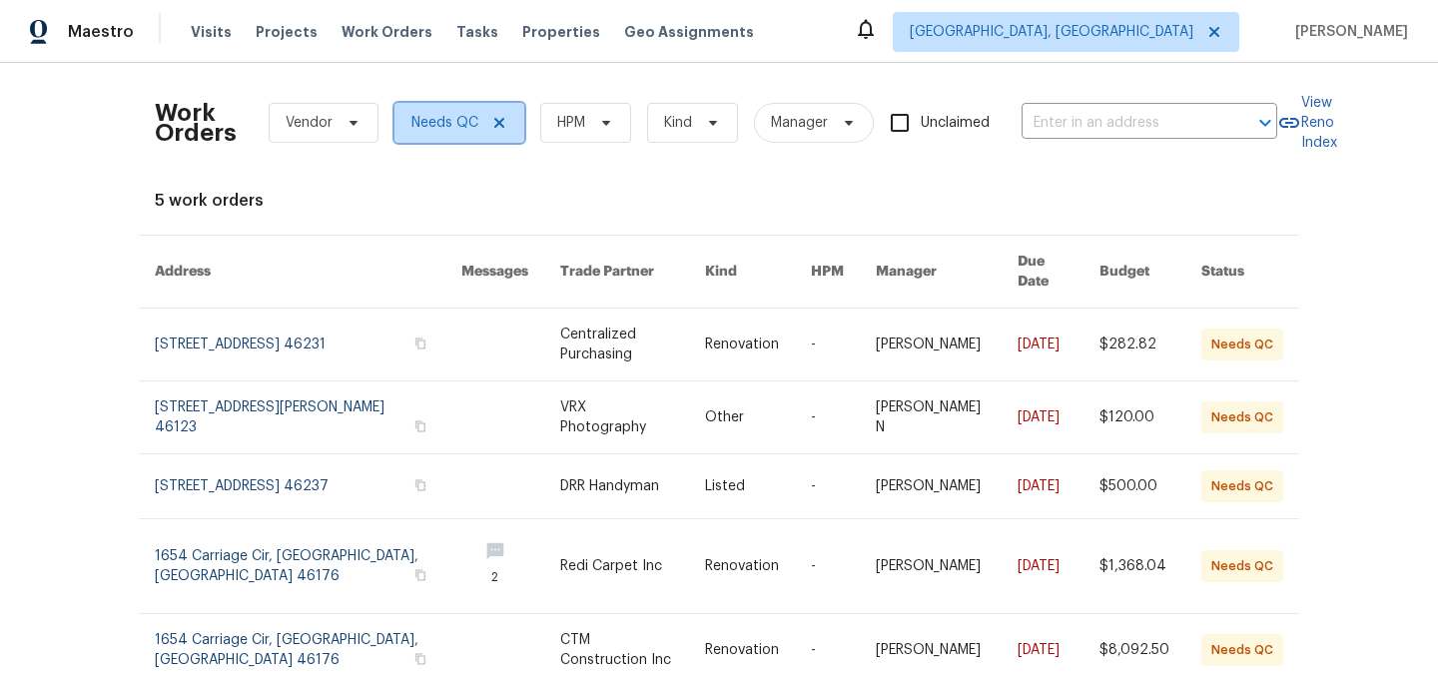
click at [493, 117] on icon at bounding box center [499, 123] width 16 height 16
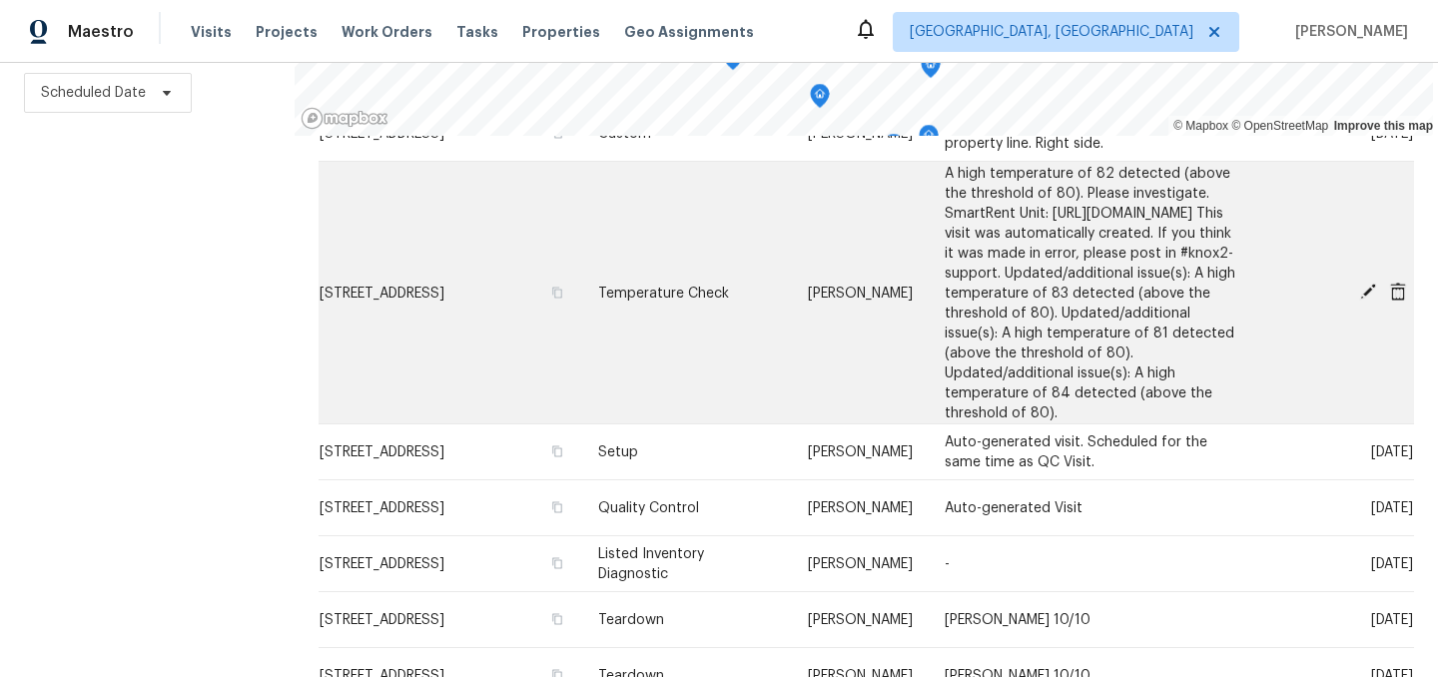
scroll to position [1596, 0]
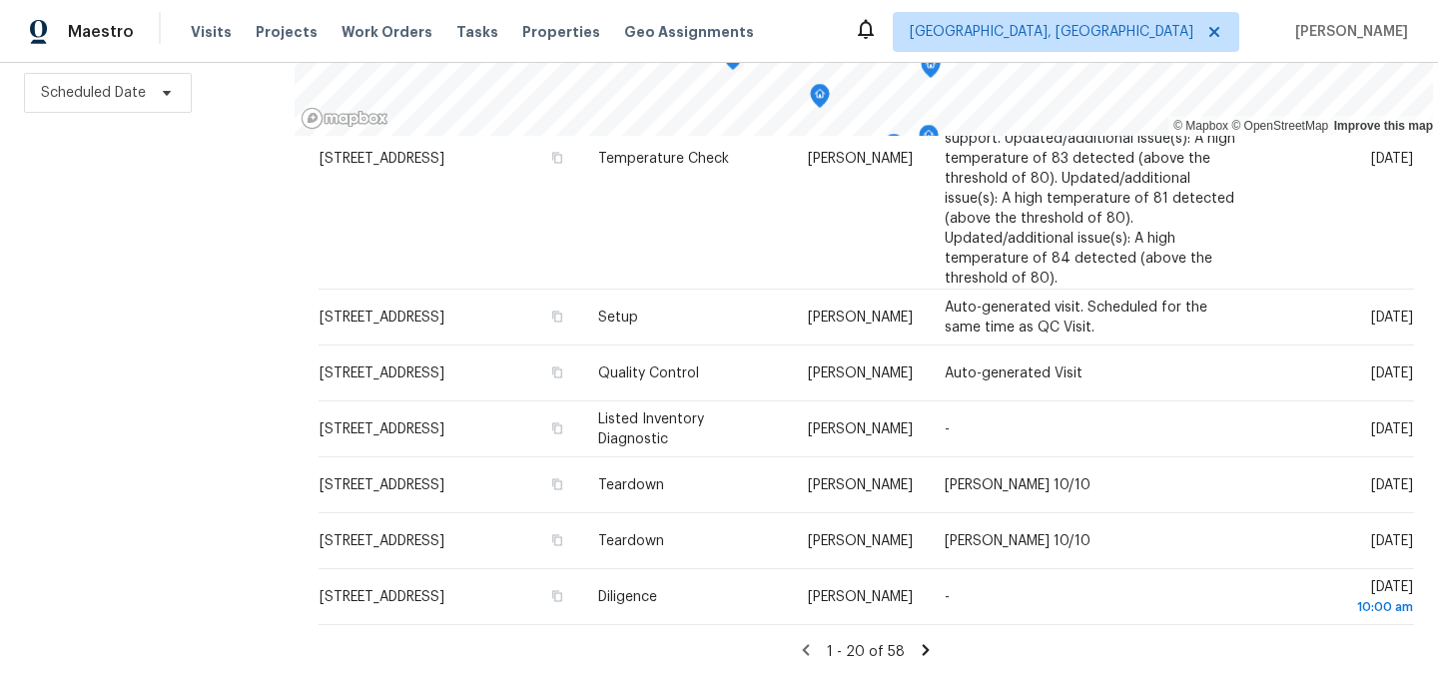
click at [923, 651] on icon at bounding box center [926, 649] width 7 height 11
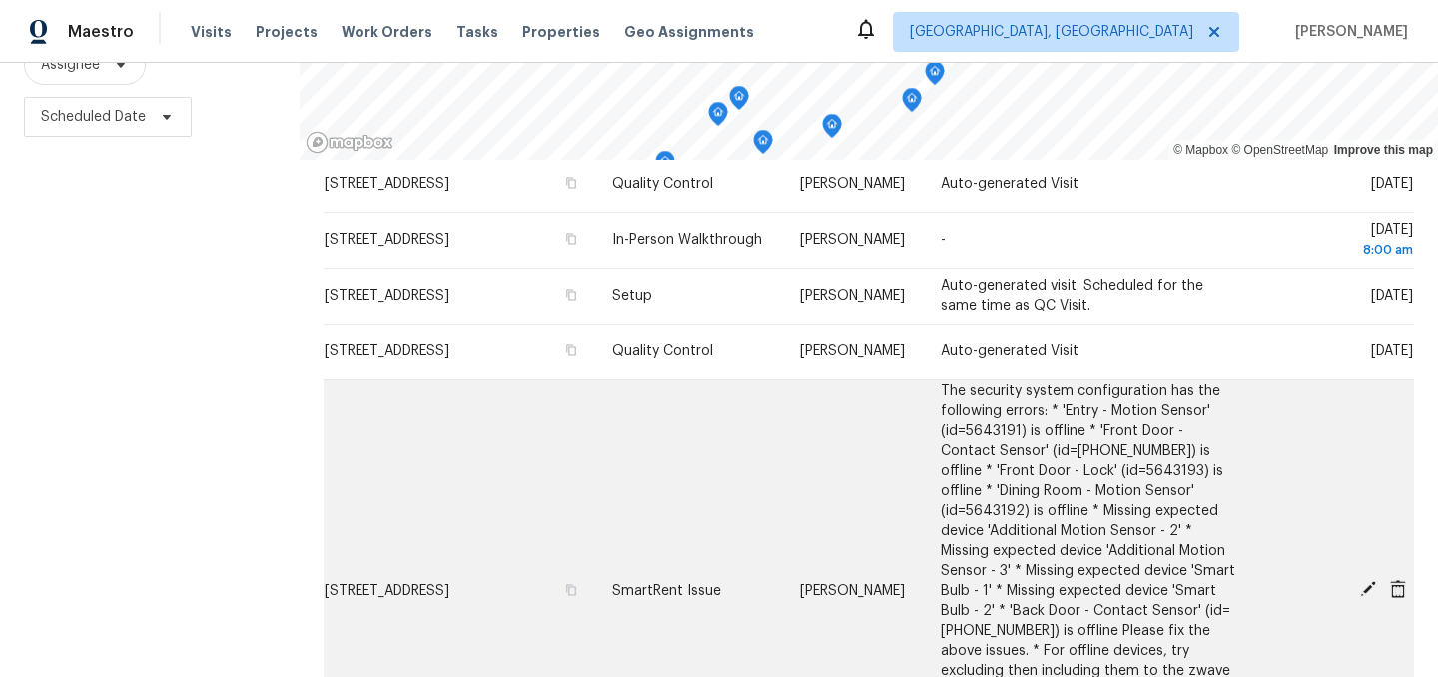
scroll to position [0, 0]
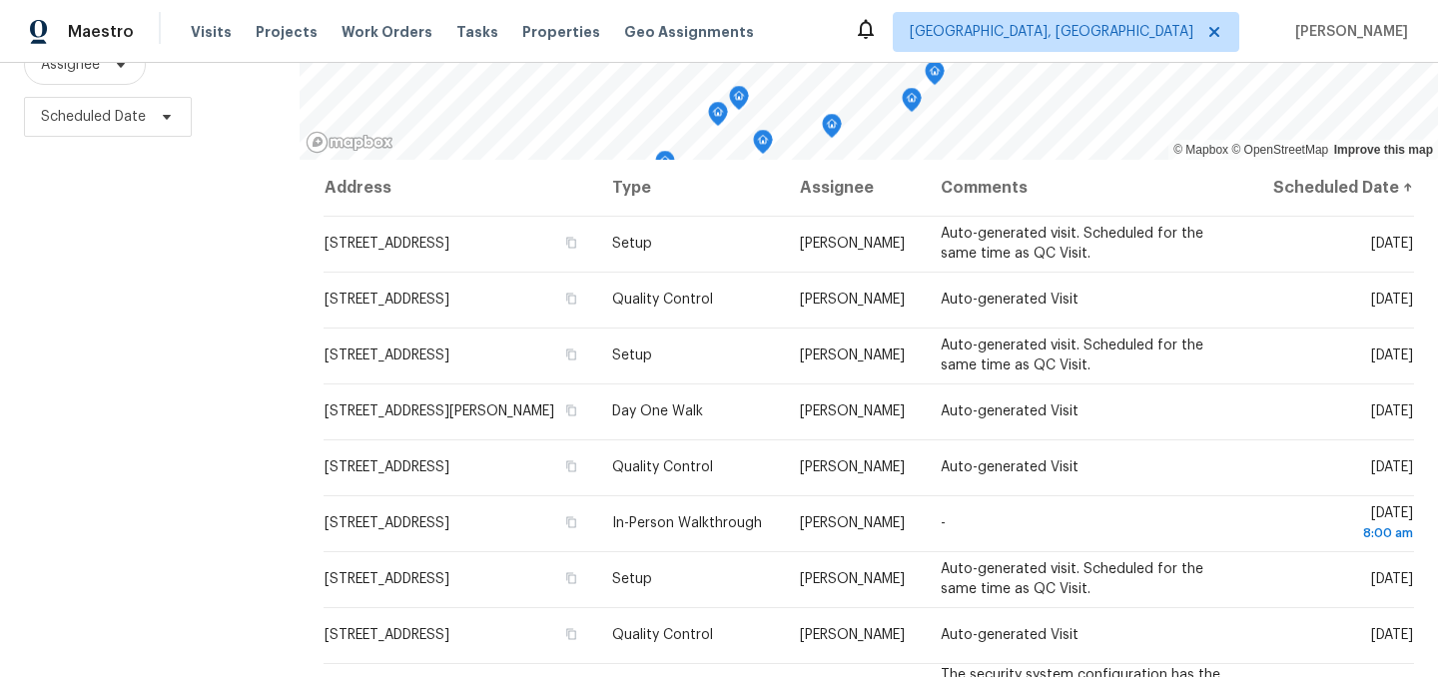
click at [169, 377] on div "Filters Reset ​ Type Assignee Scheduled Date" at bounding box center [150, 280] width 300 height 841
